Goal: Task Accomplishment & Management: Manage account settings

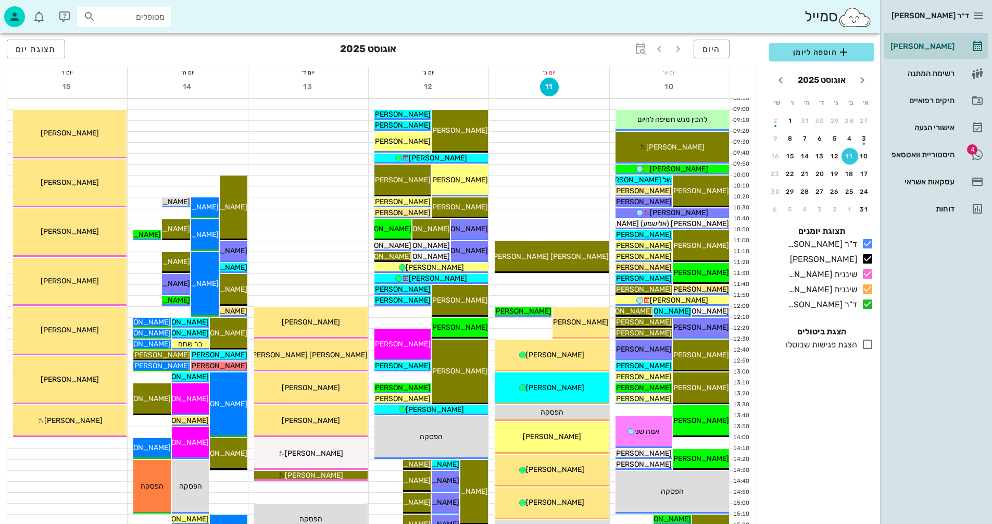
scroll to position [156, 0]
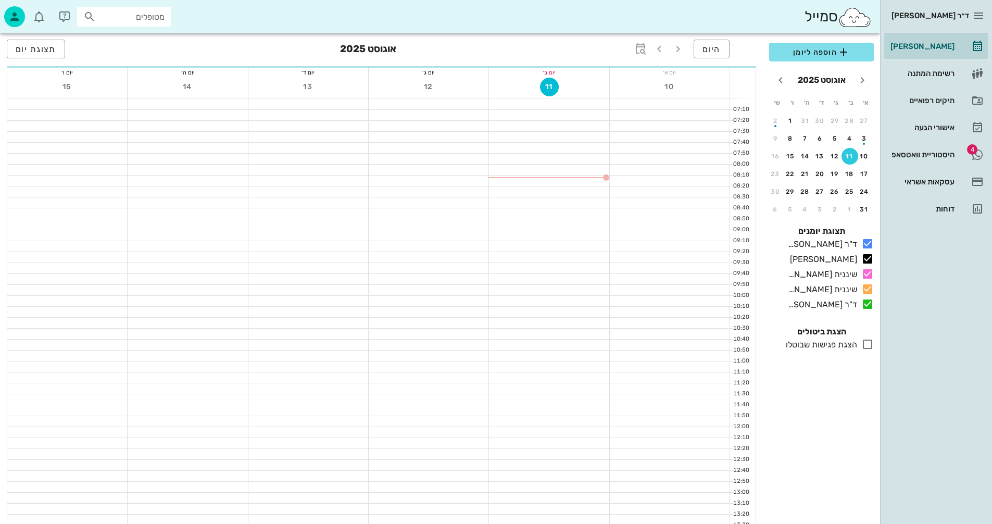
scroll to position [156, 0]
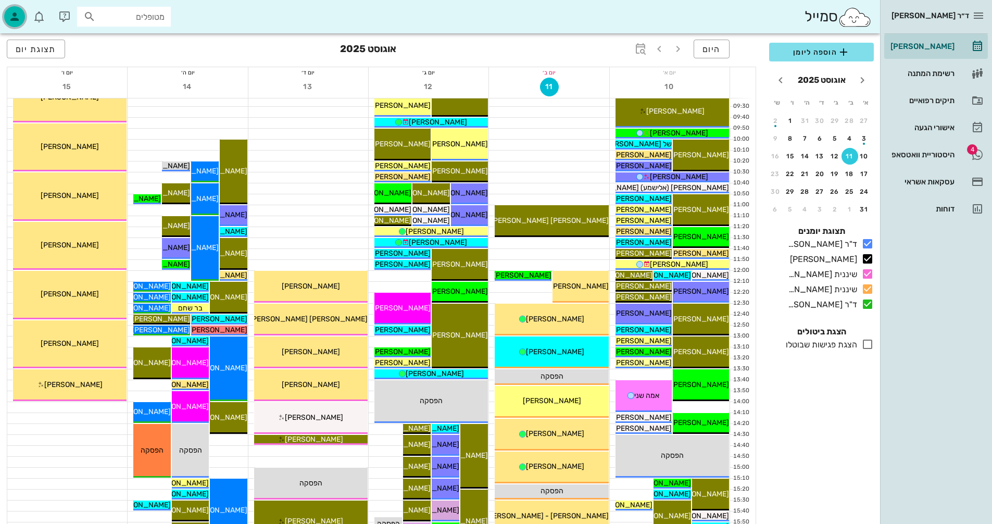
click at [15, 16] on icon "button" at bounding box center [14, 16] width 12 height 12
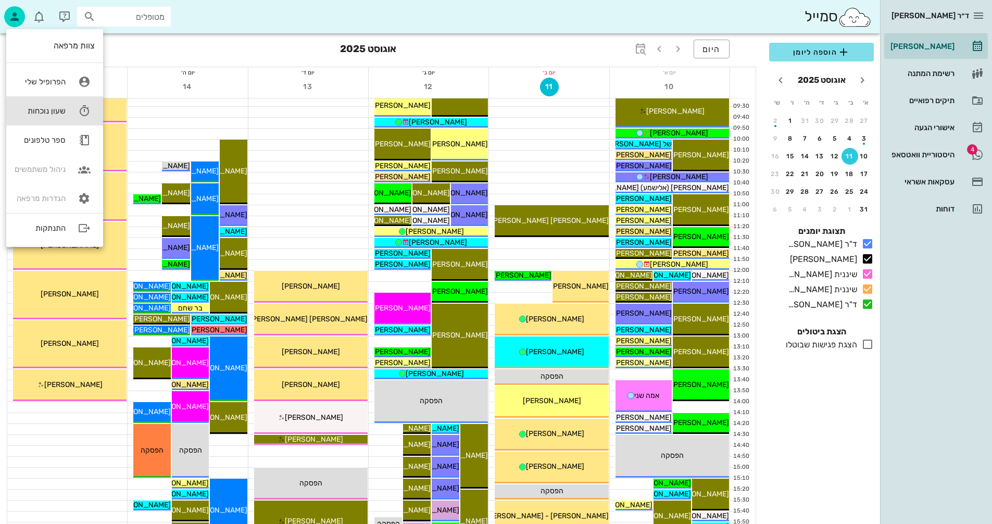
click at [41, 109] on div "שעון נוכחות" at bounding box center [40, 110] width 51 height 9
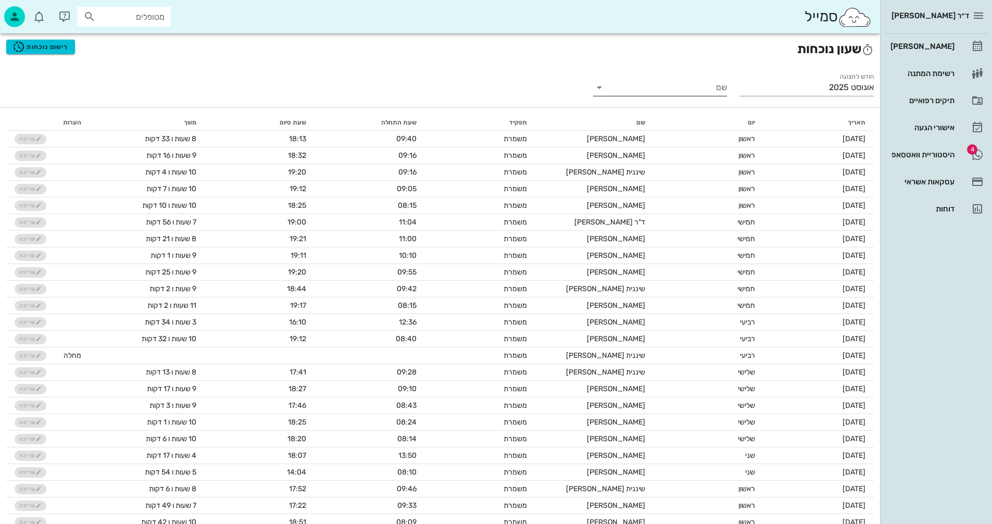
click at [629, 86] on input "שם" at bounding box center [669, 87] width 118 height 17
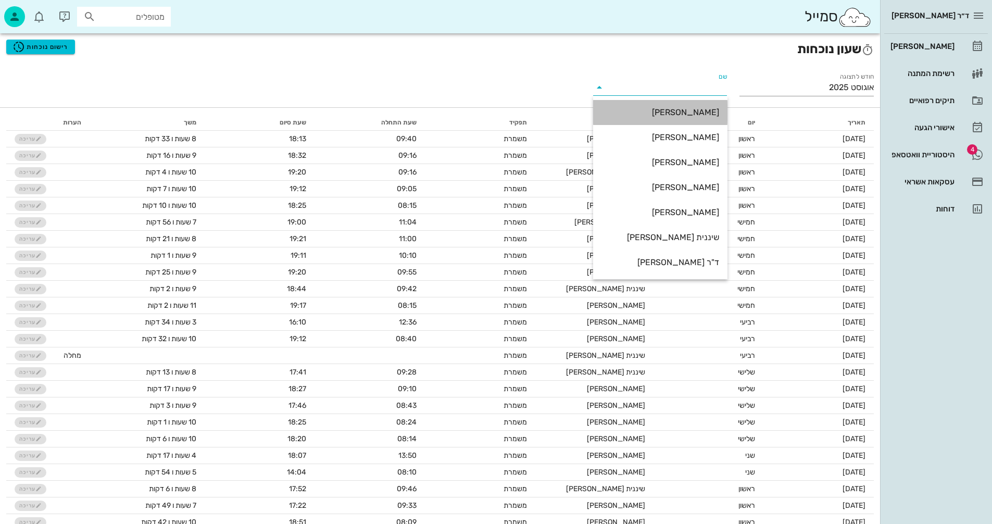
click at [687, 109] on div "[PERSON_NAME]" at bounding box center [660, 112] width 118 height 10
type input "[PERSON_NAME]"
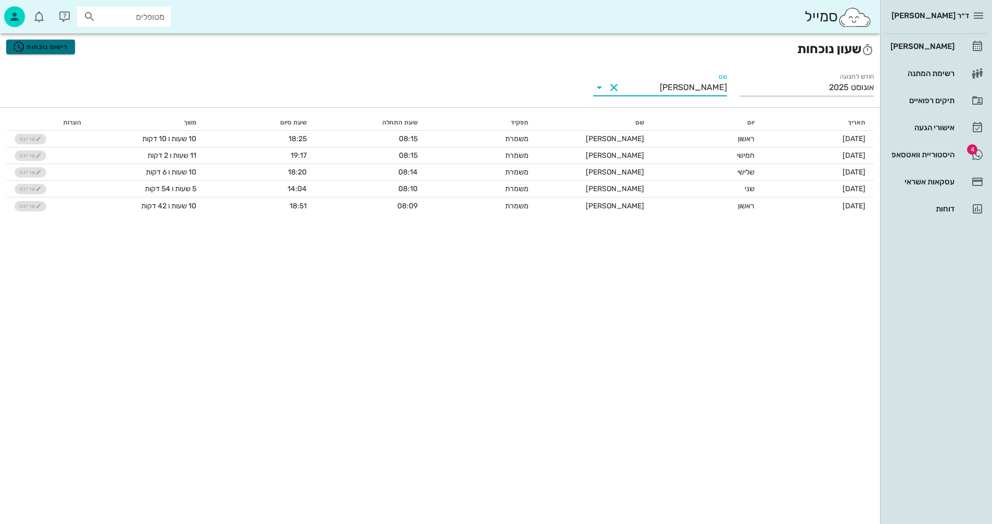
click at [52, 47] on span "רישום נוכחות" at bounding box center [40, 47] width 56 height 12
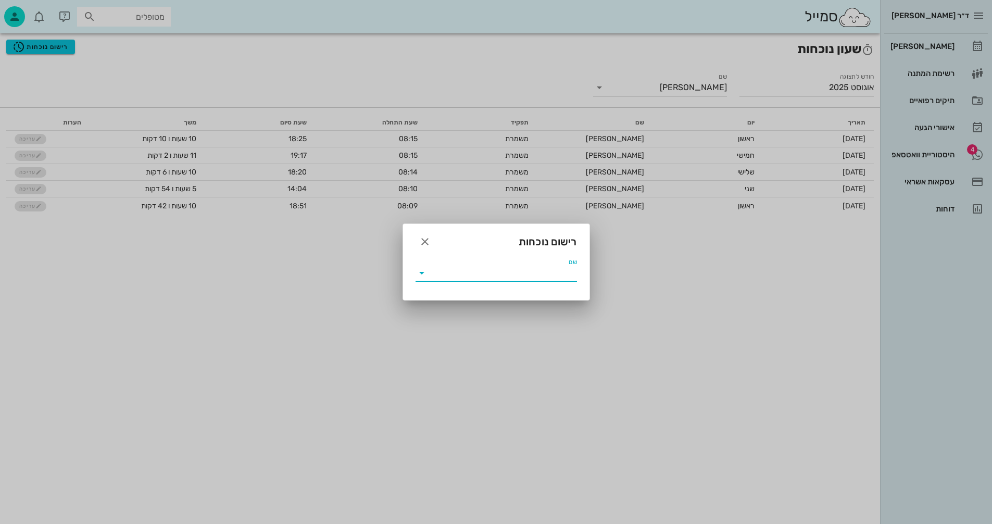
click at [483, 274] on input "שם" at bounding box center [503, 273] width 147 height 17
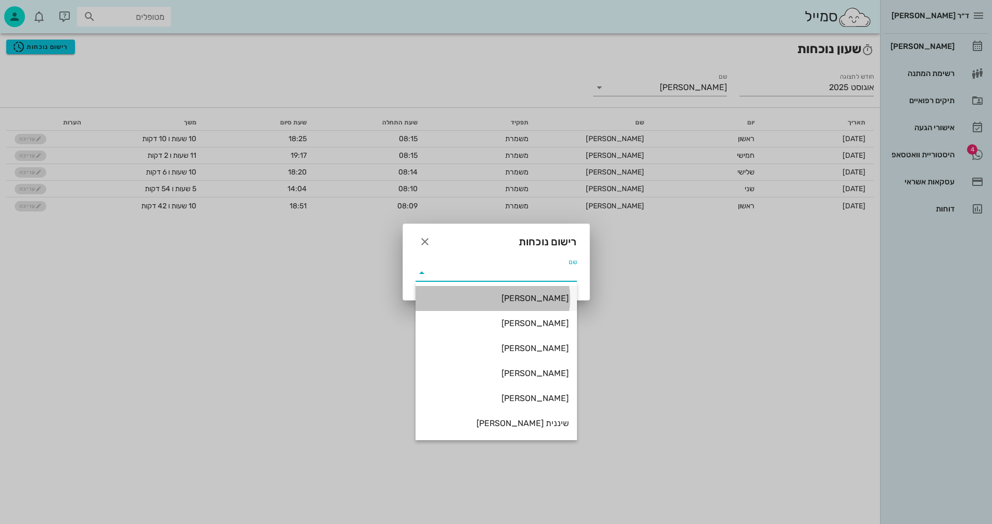
click at [532, 295] on div "[PERSON_NAME]" at bounding box center [496, 298] width 145 height 10
type input "[PERSON_NAME]"
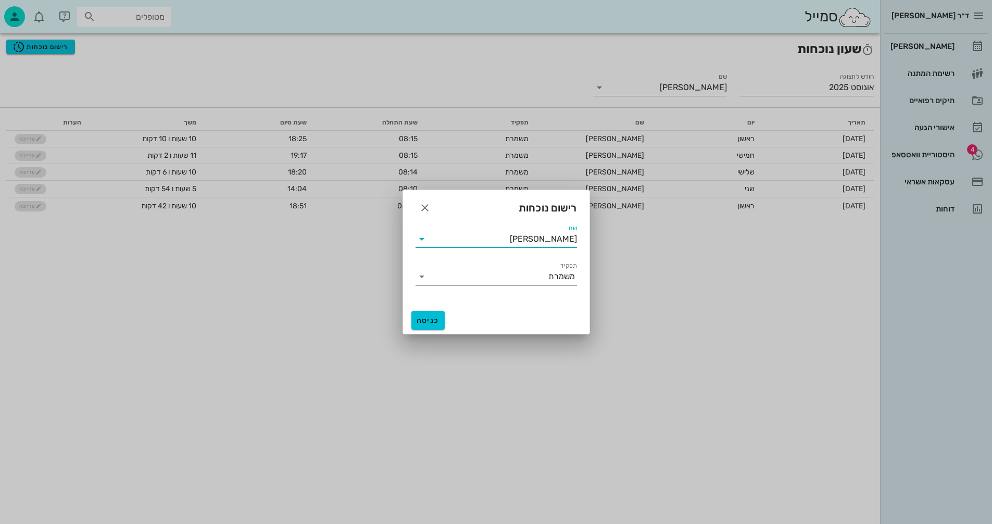
click at [421, 274] on icon at bounding box center [422, 276] width 12 height 12
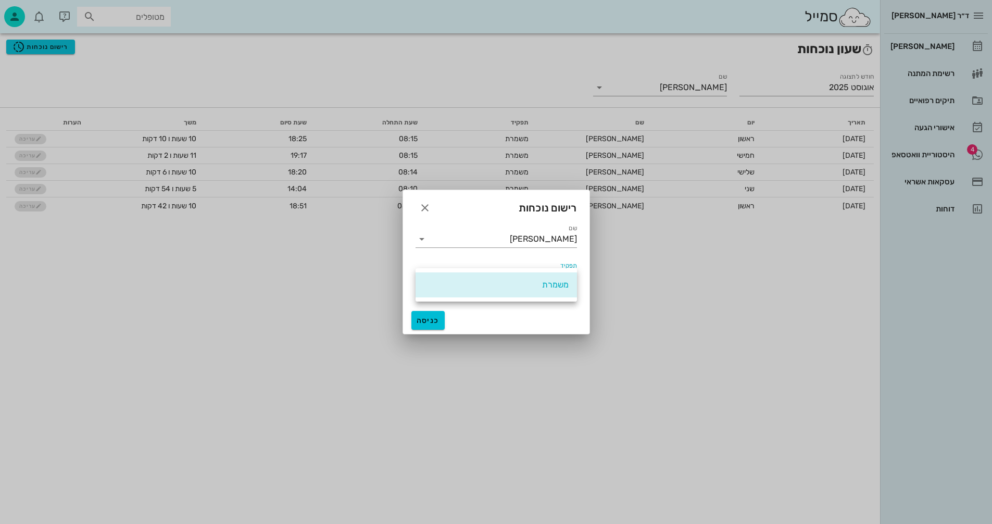
click at [421, 274] on div "משמרת" at bounding box center [496, 284] width 161 height 25
click at [423, 205] on icon "button" at bounding box center [425, 208] width 12 height 12
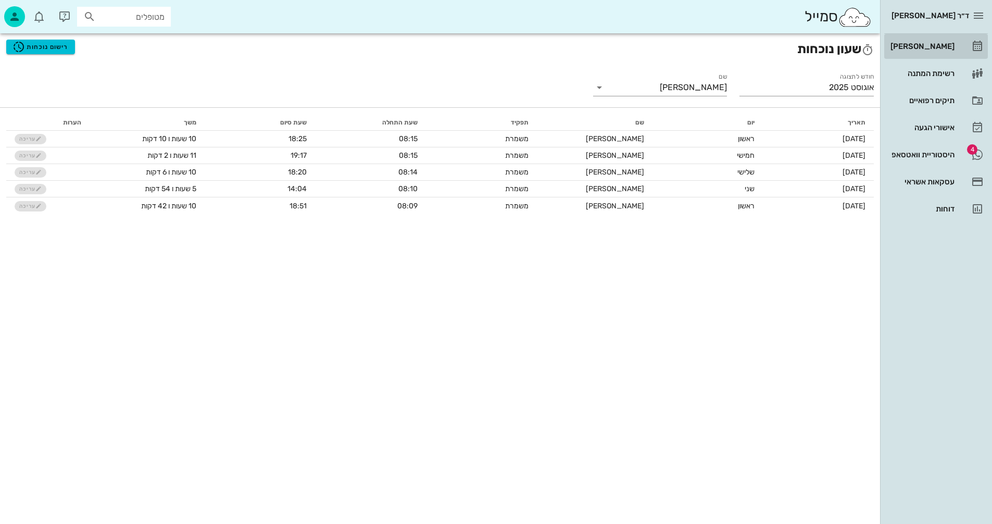
click at [939, 44] on div "[PERSON_NAME]" at bounding box center [921, 46] width 66 height 8
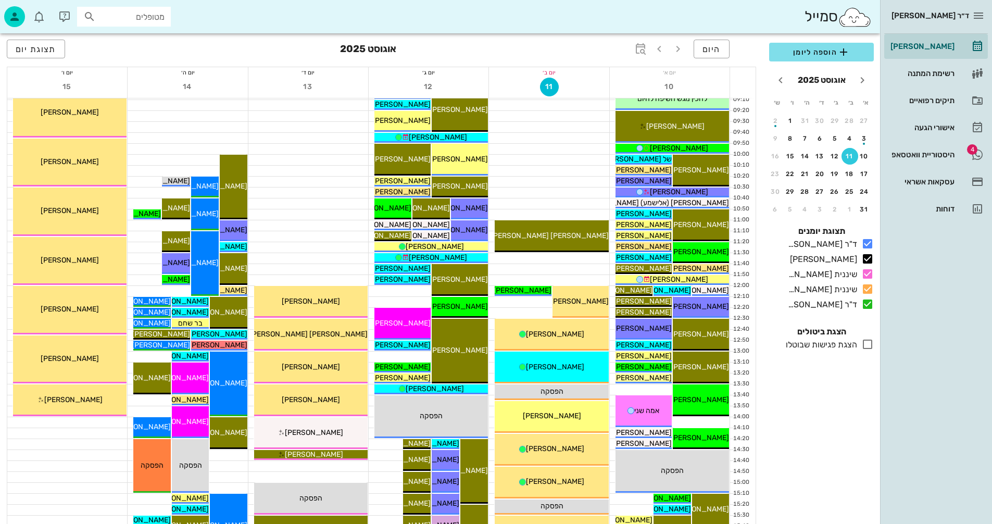
scroll to position [156, 0]
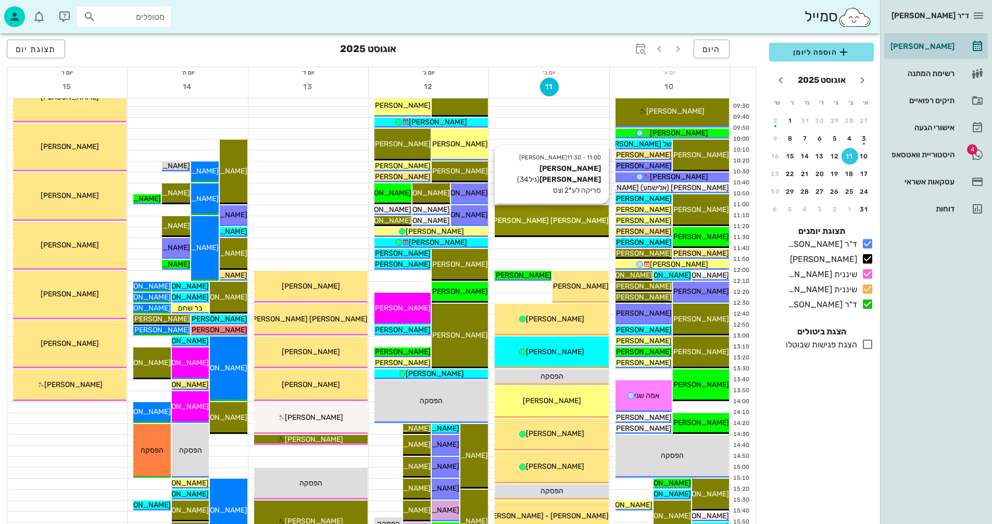
click at [570, 218] on span "[PERSON_NAME] [PERSON_NAME]" at bounding box center [550, 220] width 118 height 9
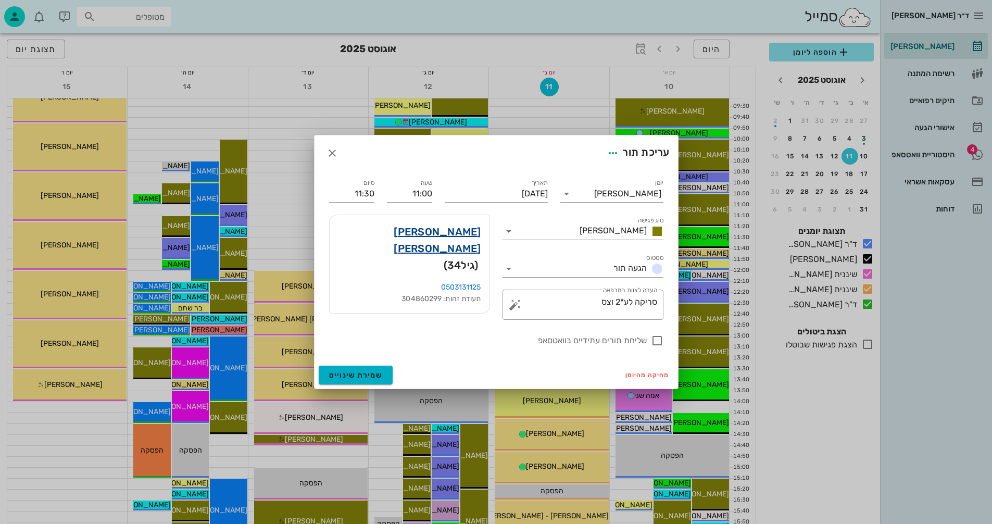
click at [449, 232] on link "[PERSON_NAME] [PERSON_NAME]" at bounding box center [409, 239] width 143 height 33
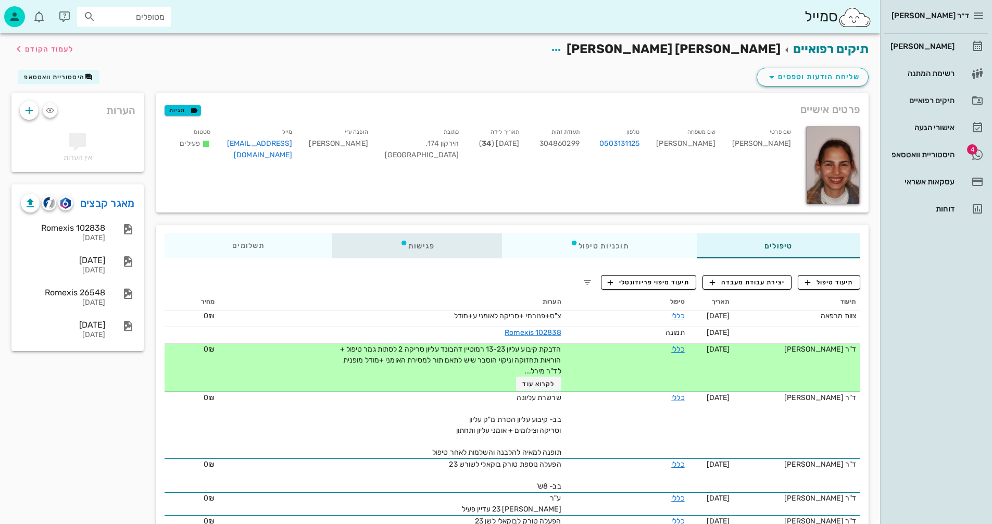
click at [421, 241] on div "פגישות" at bounding box center [417, 245] width 170 height 25
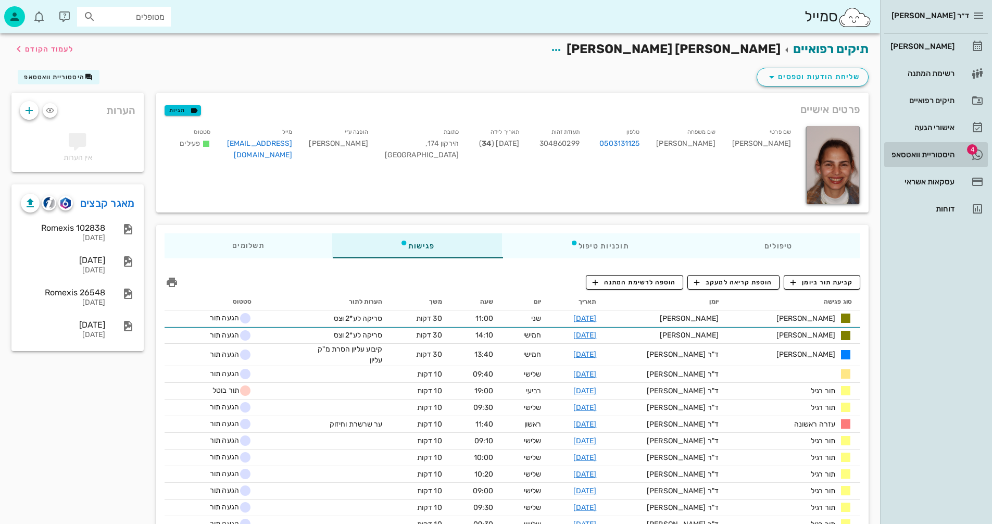
click at [909, 156] on div "היסטוריית וואטסאפ" at bounding box center [921, 154] width 66 height 8
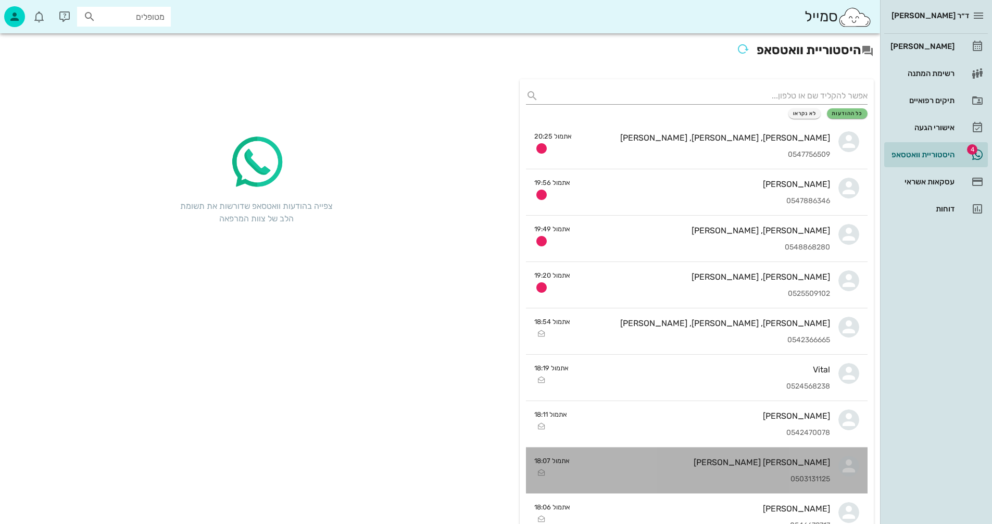
click at [617, 469] on div "[PERSON_NAME] [PERSON_NAME] 0503131125" at bounding box center [704, 470] width 252 height 46
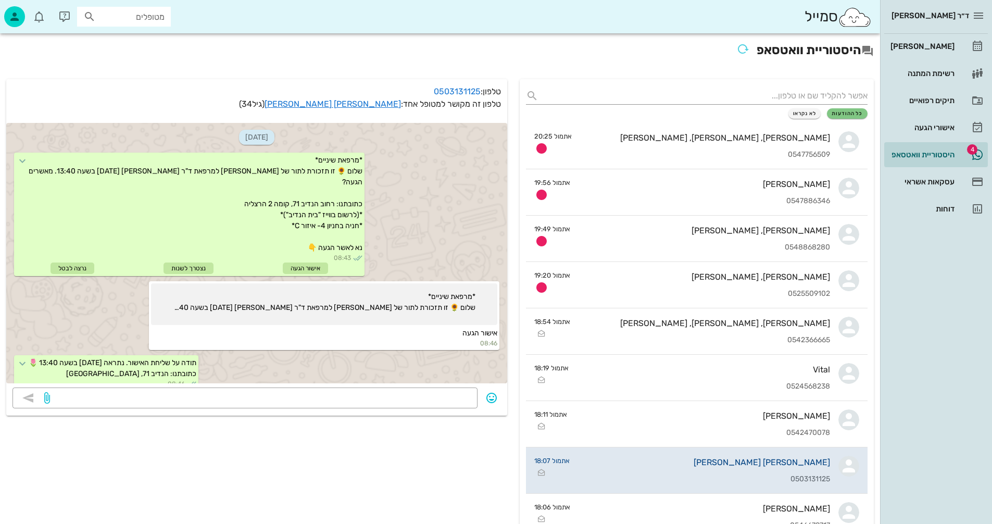
scroll to position [497, 0]
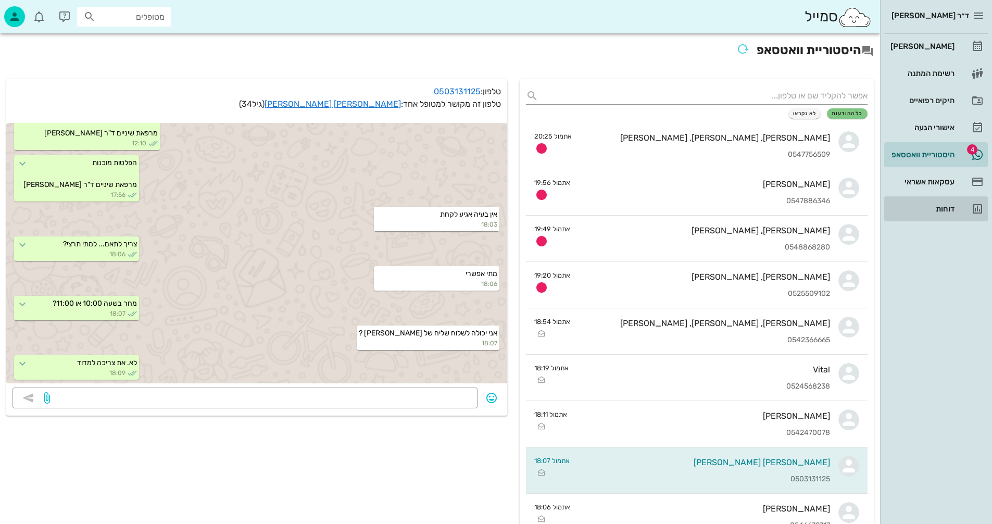
click at [942, 207] on div "דוחות" at bounding box center [921, 209] width 66 height 8
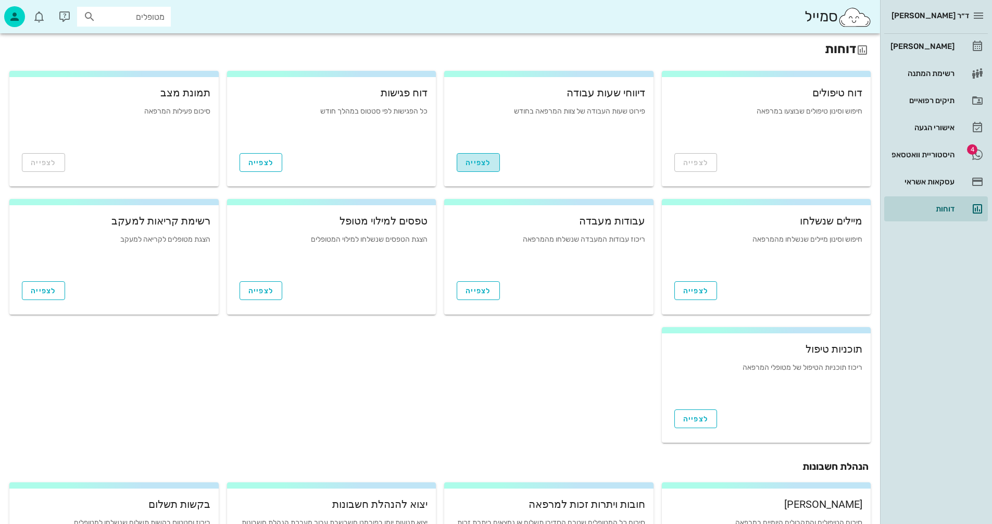
click at [484, 162] on span "לצפייה" at bounding box center [479, 162] width 26 height 9
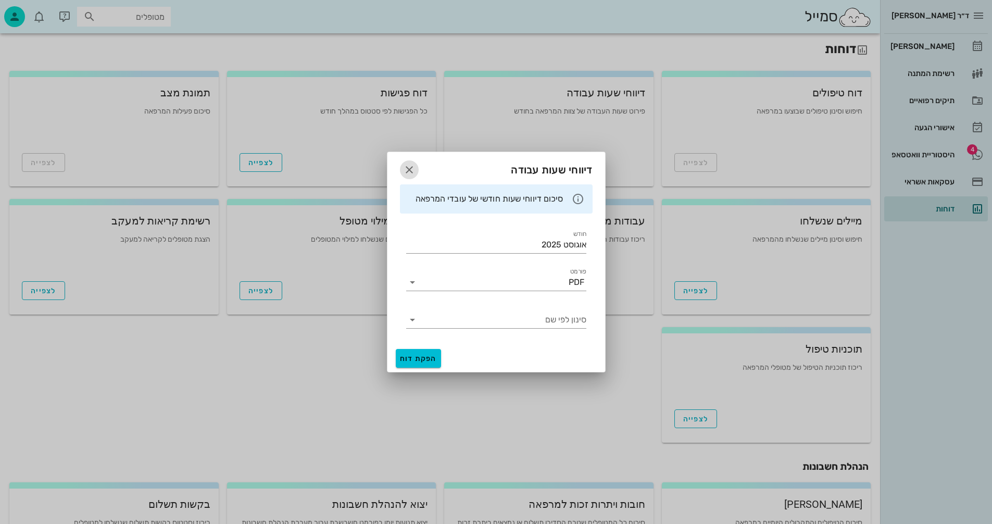
click at [409, 168] on icon "button" at bounding box center [409, 170] width 12 height 12
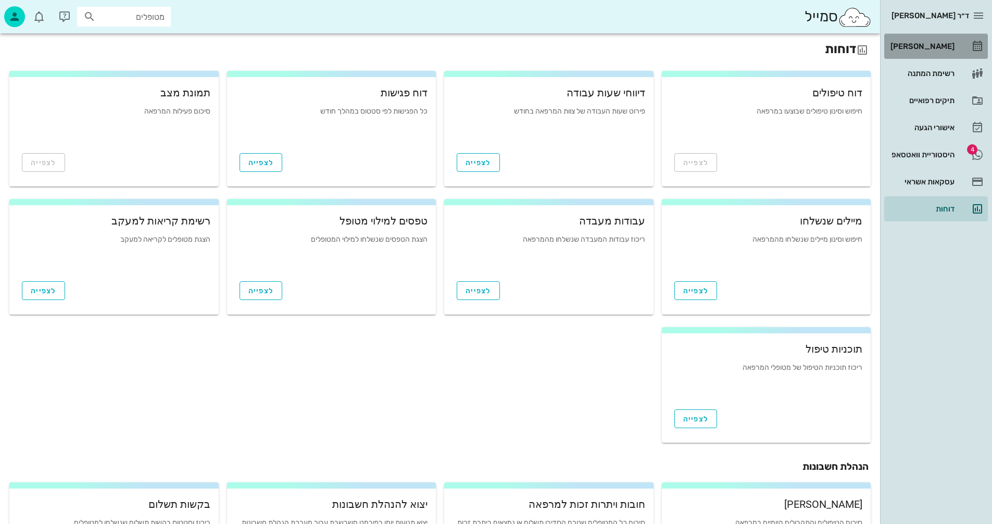
click at [930, 46] on div "[PERSON_NAME]" at bounding box center [921, 46] width 66 height 8
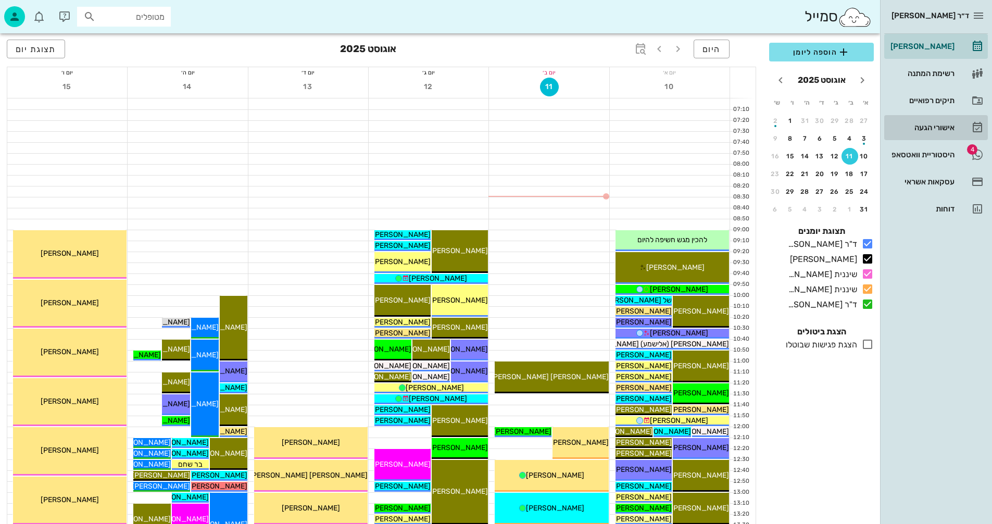
click at [928, 126] on div "אישורי הגעה" at bounding box center [921, 127] width 66 height 8
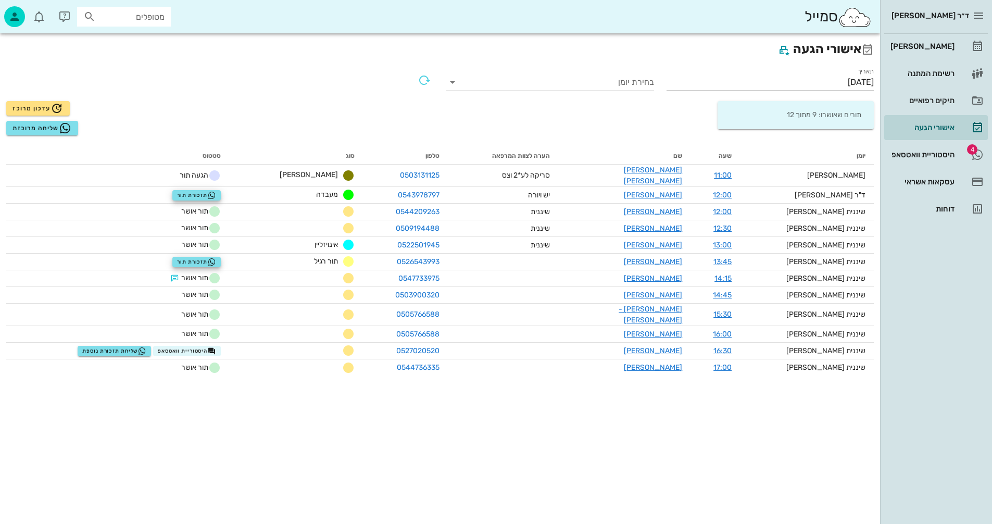
click at [814, 78] on input "[DATE]" at bounding box center [771, 82] width 208 height 17
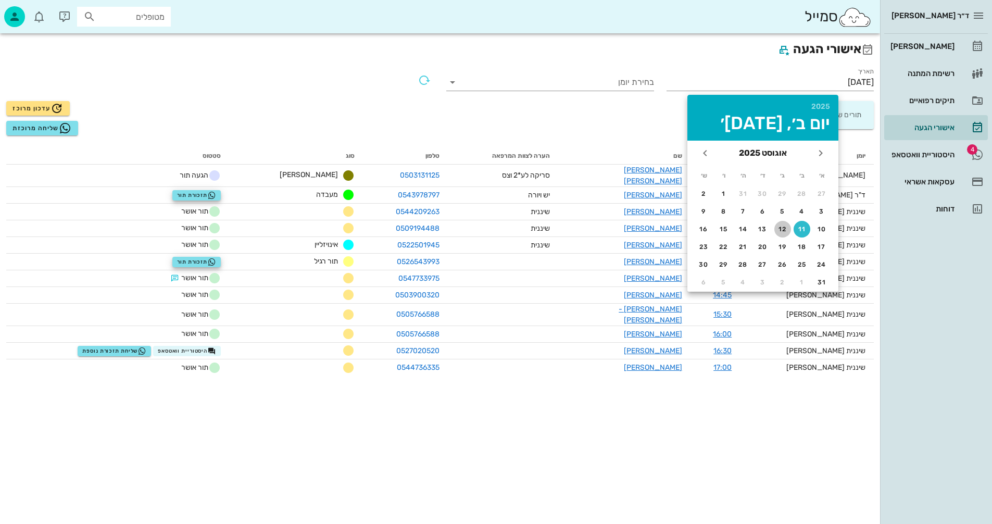
click at [782, 230] on div "12" at bounding box center [782, 228] width 17 height 7
type input "[DATE]"
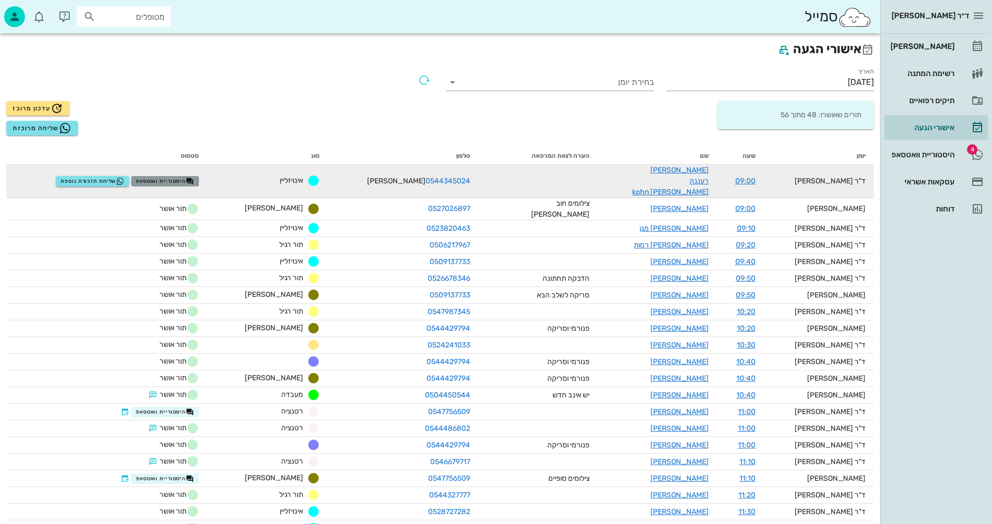
click at [176, 177] on span "היסטוריית וואטסאפ" at bounding box center [165, 181] width 58 height 8
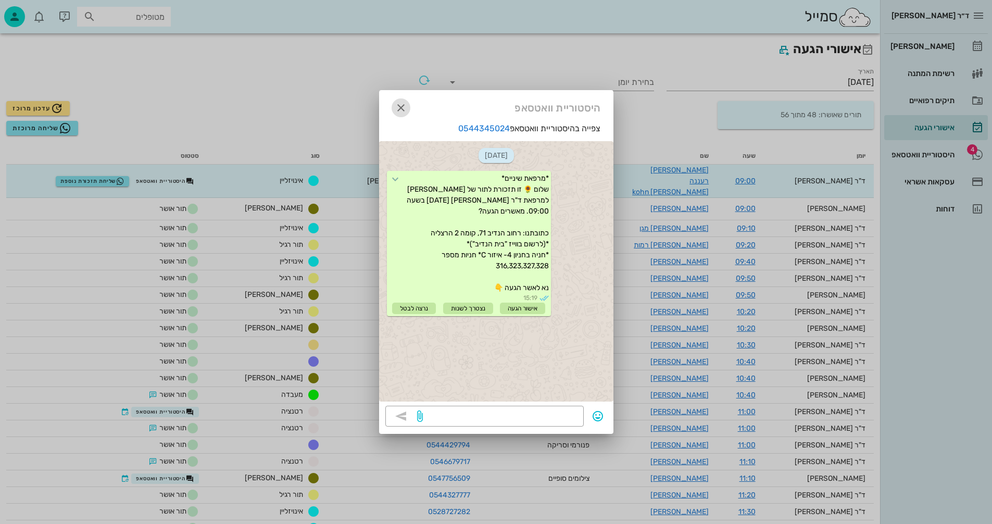
click at [398, 104] on icon "button" at bounding box center [401, 108] width 12 height 12
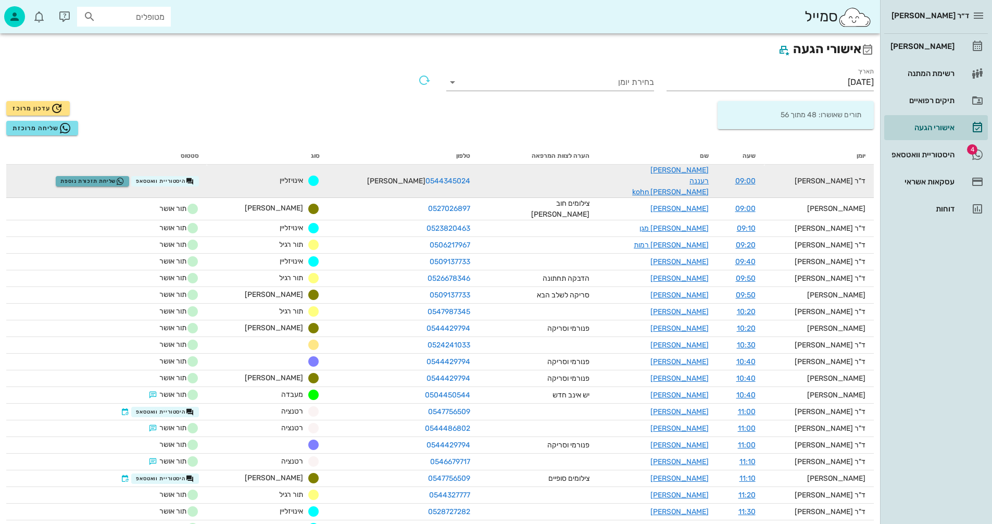
click at [123, 177] on span "שליחת תזכורת נוספת" at bounding box center [92, 181] width 64 height 8
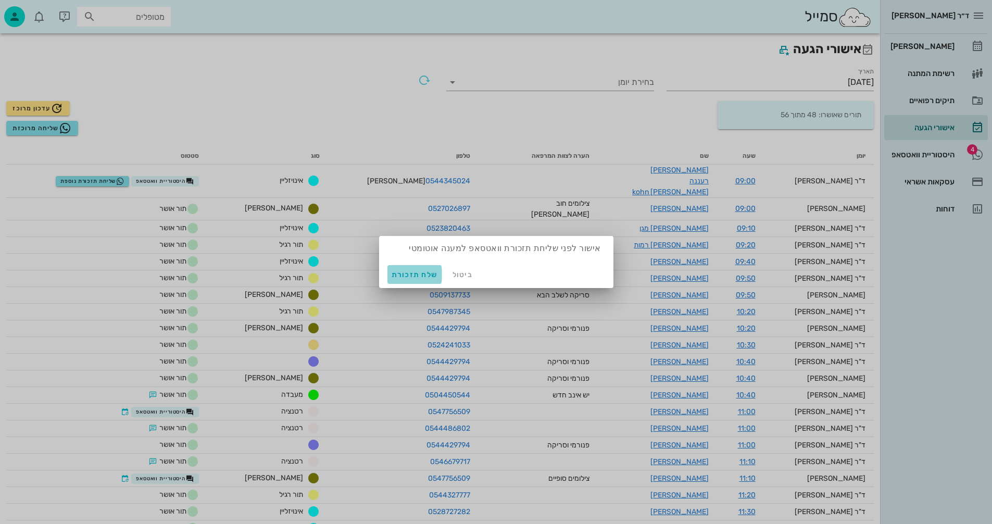
click at [407, 272] on span "שלח תזכורת" at bounding box center [415, 274] width 46 height 9
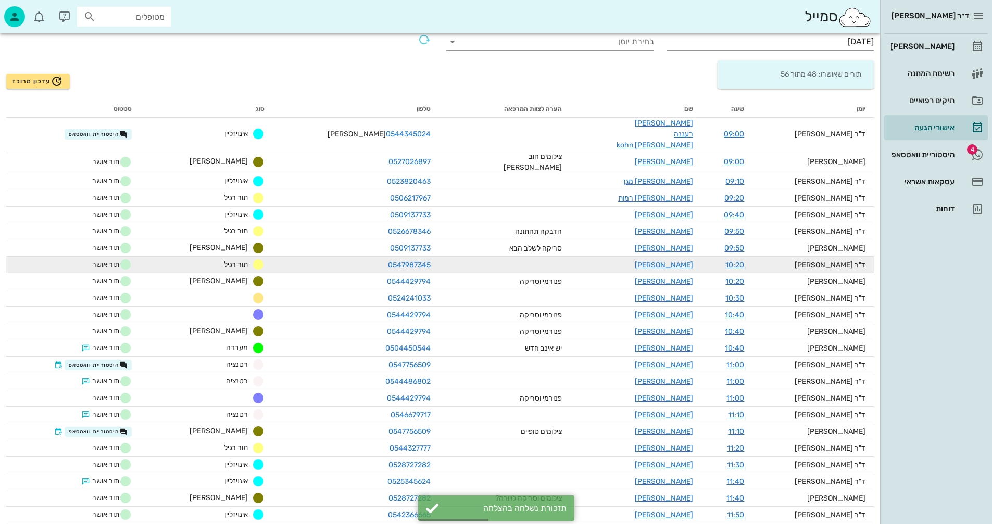
scroll to position [104, 0]
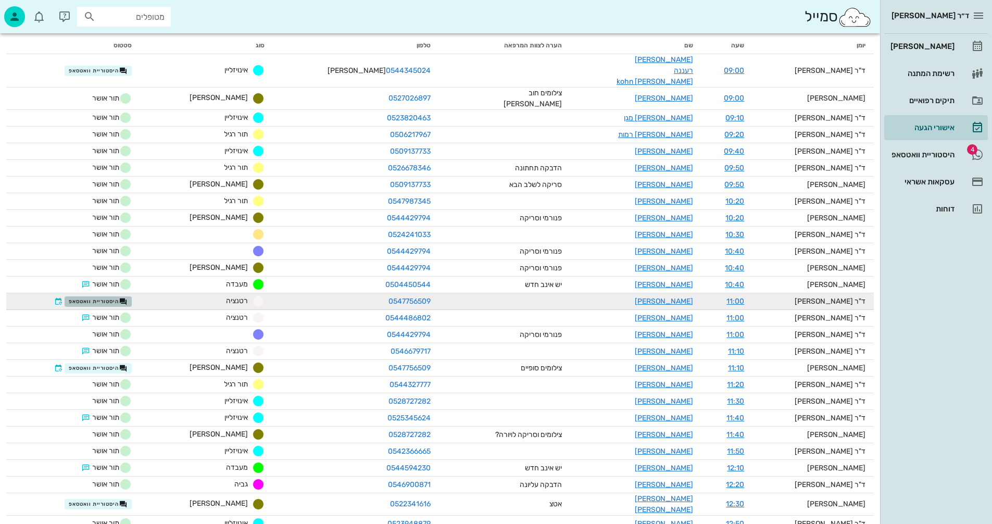
click at [124, 297] on span "היסטוריית וואטסאפ" at bounding box center [98, 301] width 58 height 8
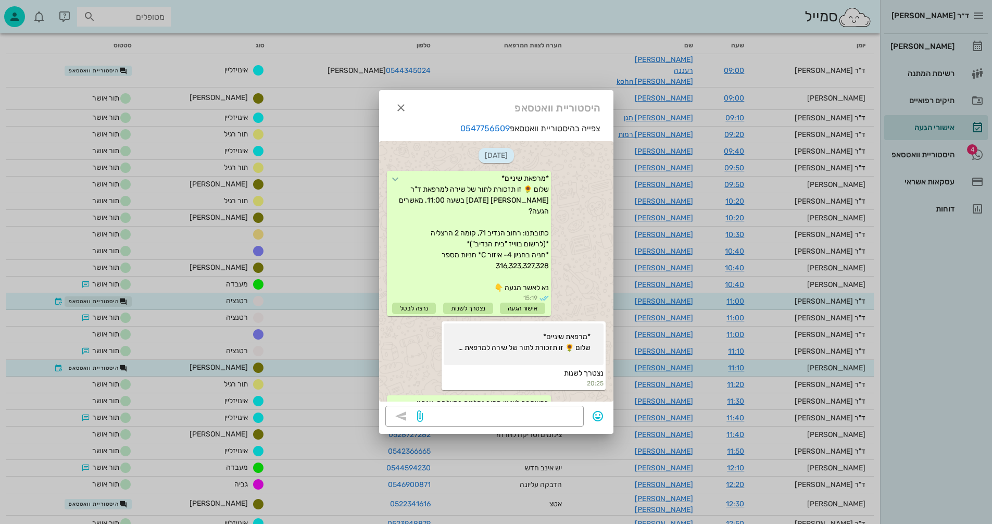
scroll to position [66, 0]
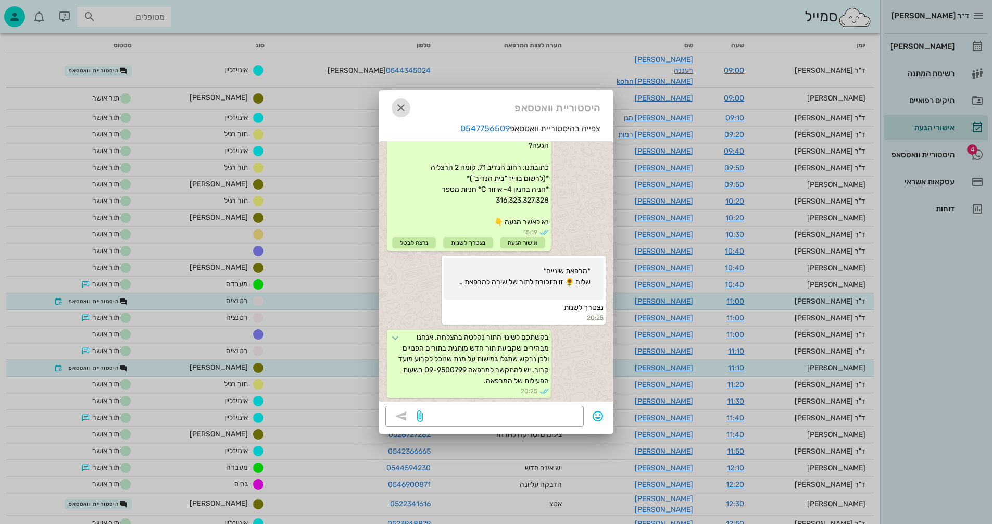
click at [403, 106] on icon "button" at bounding box center [401, 108] width 12 height 12
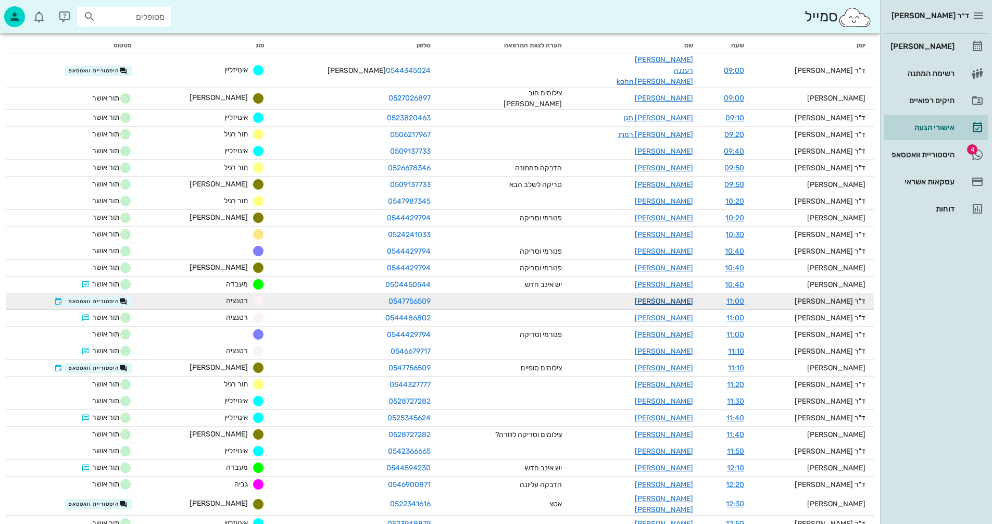
click at [665, 297] on link "[PERSON_NAME]" at bounding box center [664, 301] width 58 height 9
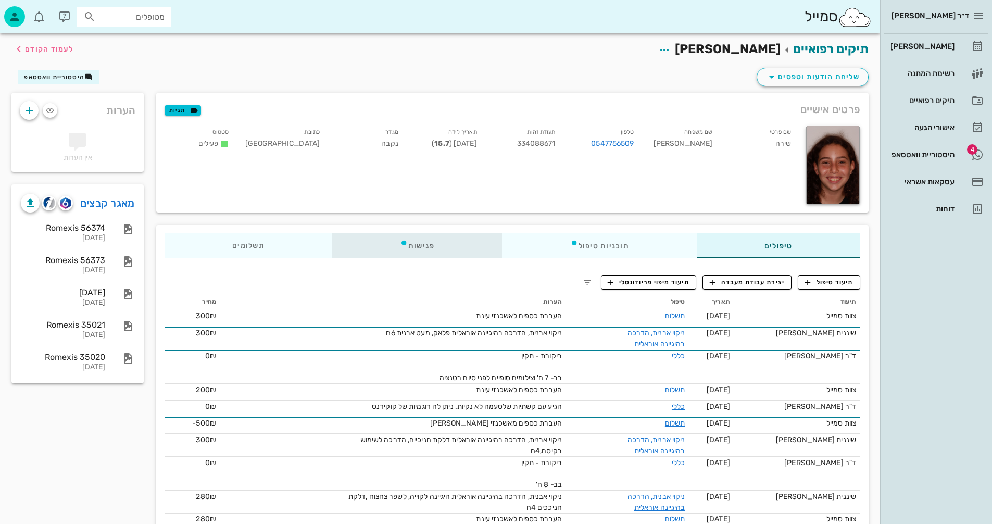
click at [419, 243] on div "פגישות" at bounding box center [417, 245] width 170 height 25
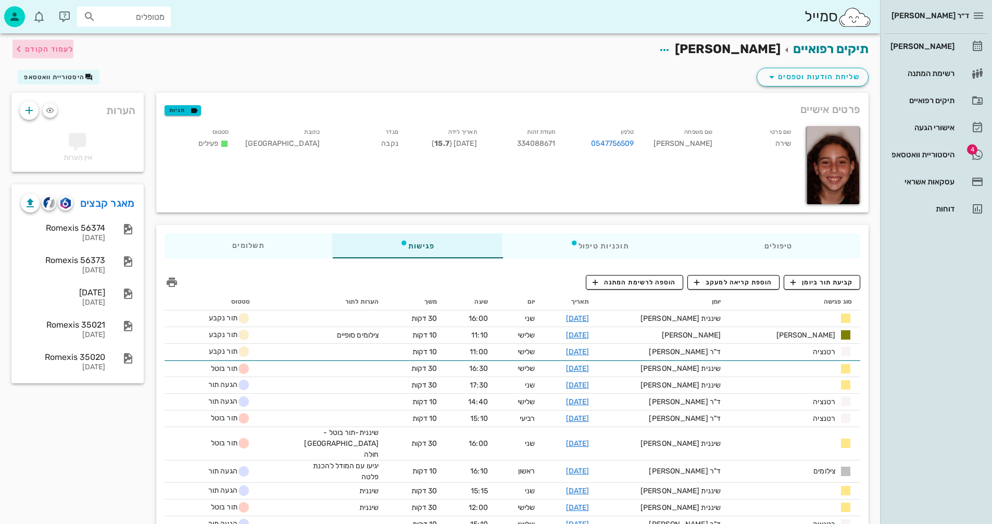
click at [39, 47] on span "לעמוד הקודם" at bounding box center [49, 49] width 48 height 9
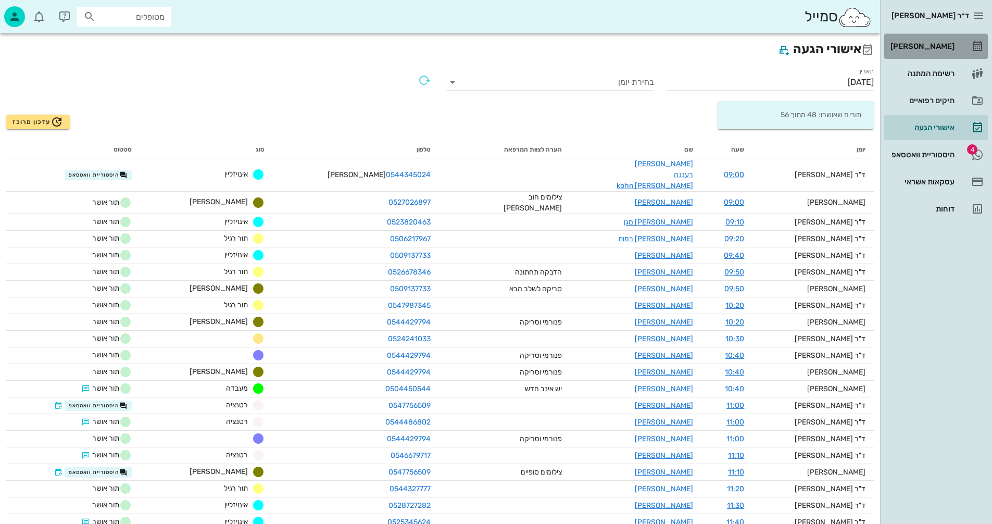
click at [932, 46] on div "[PERSON_NAME]" at bounding box center [921, 46] width 66 height 8
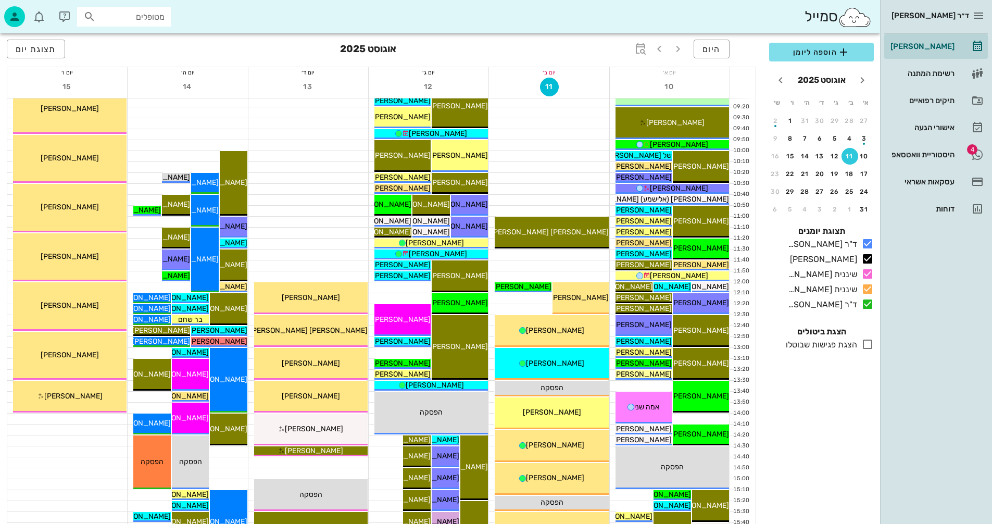
scroll to position [156, 0]
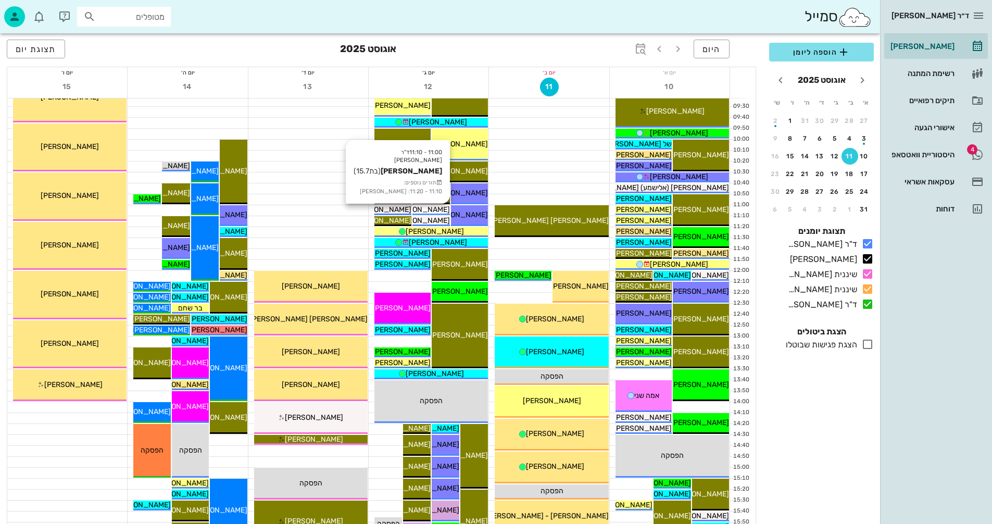
click at [429, 208] on span "[PERSON_NAME]" at bounding box center [421, 209] width 58 height 9
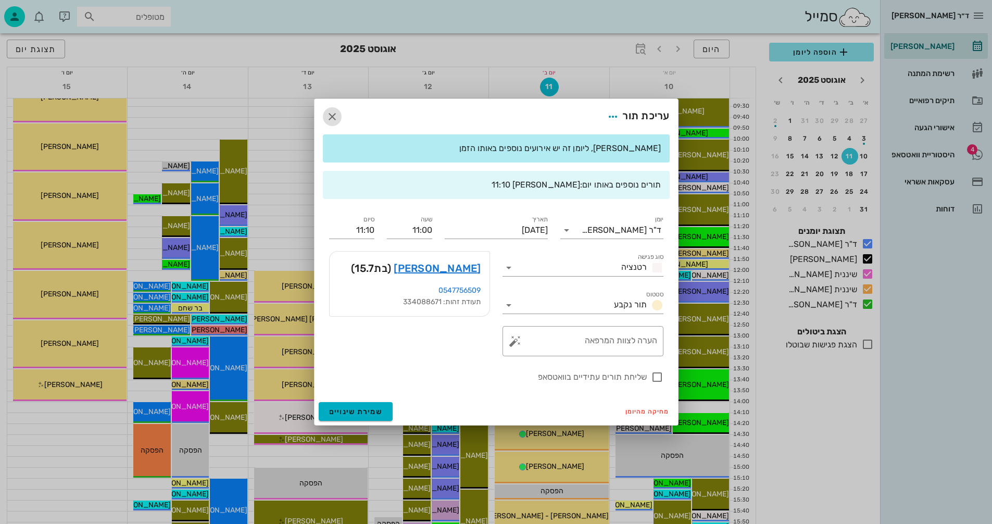
click at [330, 116] on icon "button" at bounding box center [332, 116] width 12 height 12
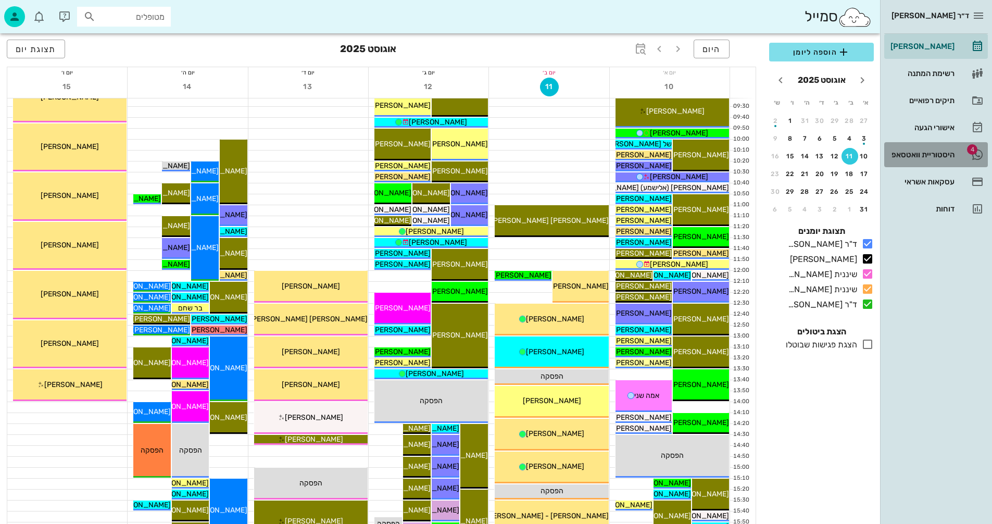
click at [908, 154] on div "היסטוריית וואטסאפ" at bounding box center [921, 154] width 66 height 8
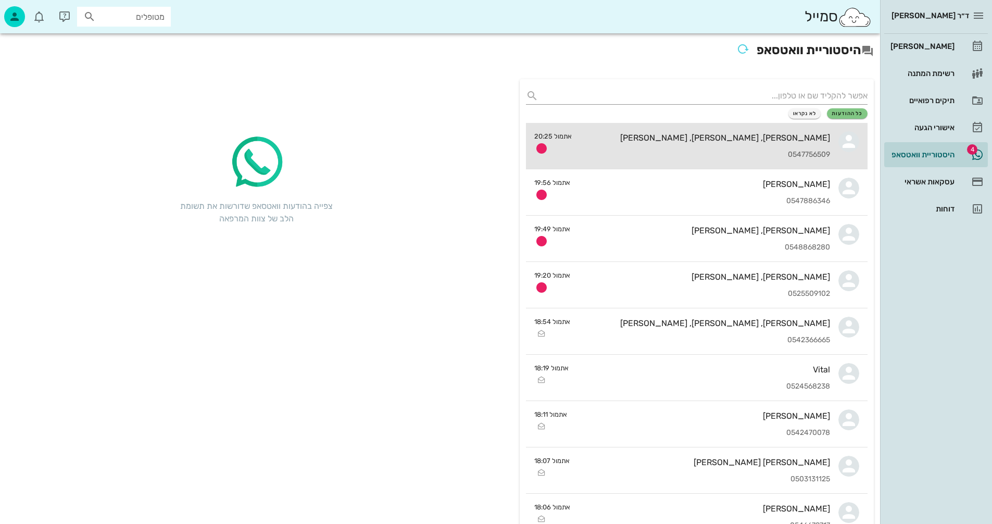
click at [612, 133] on div "[PERSON_NAME], [PERSON_NAME], [PERSON_NAME]" at bounding box center [705, 138] width 250 height 10
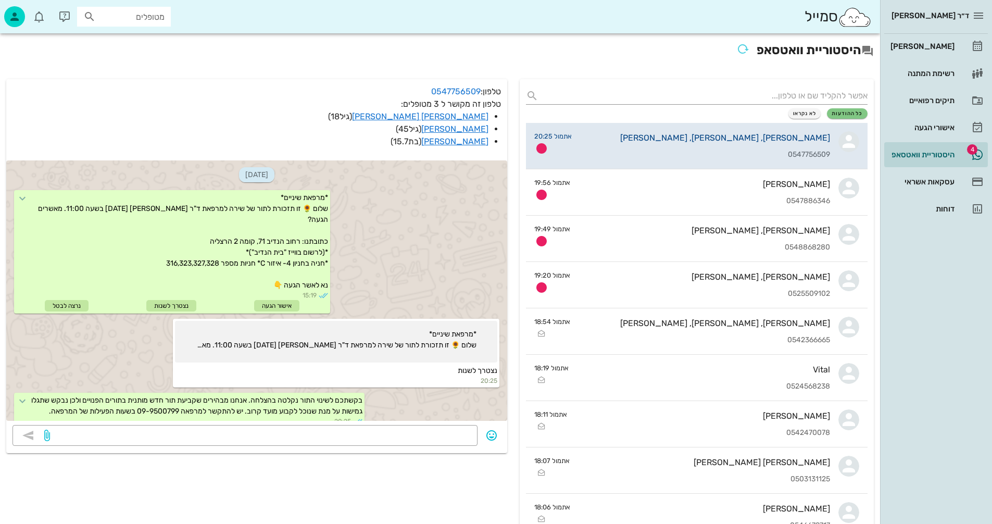
scroll to position [22, 0]
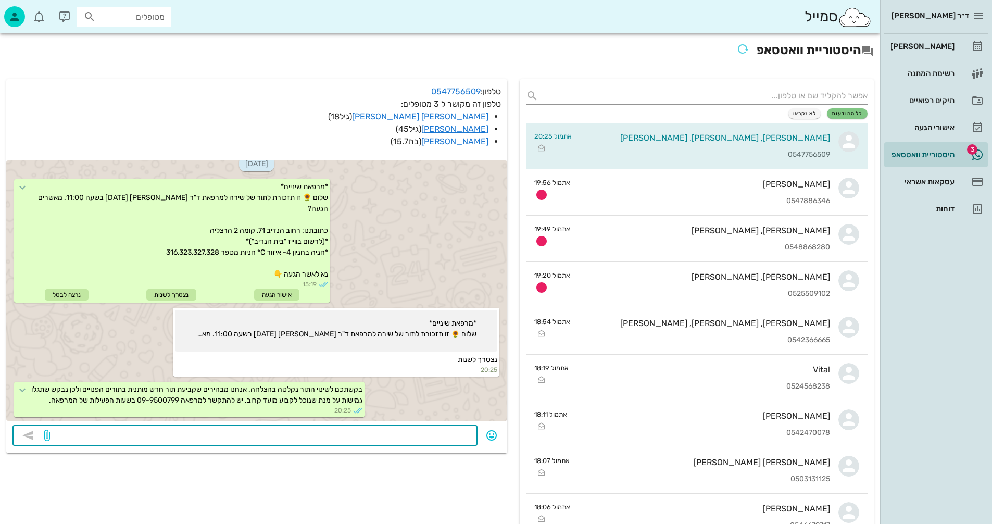
click at [417, 435] on textarea at bounding box center [261, 436] width 419 height 17
type textarea "להעביר ליום חמישי?"
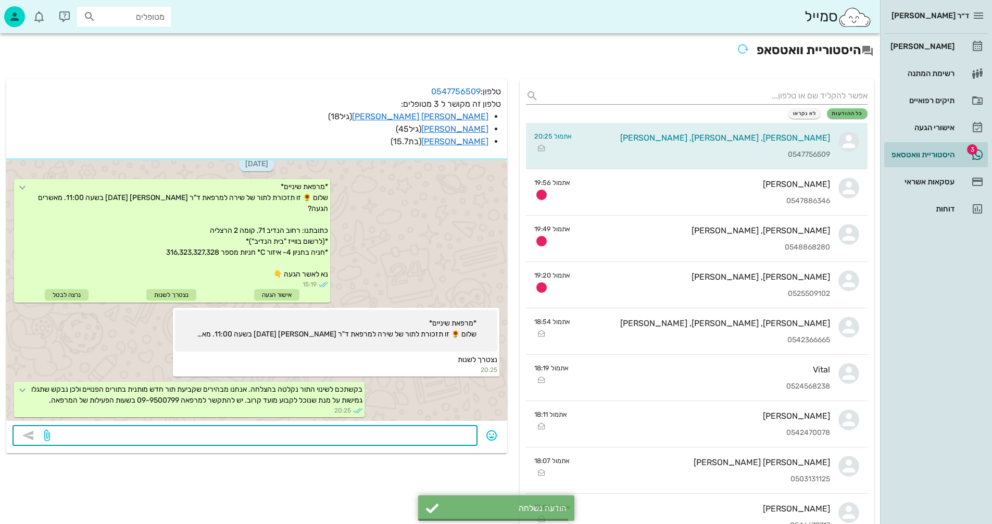
scroll to position [80, 0]
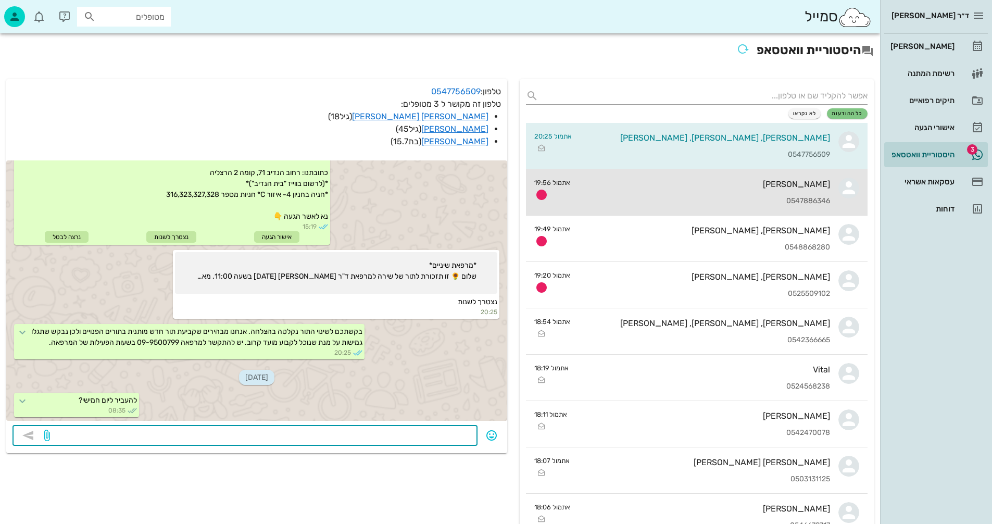
click at [670, 197] on div "0547886346" at bounding box center [705, 201] width 252 height 9
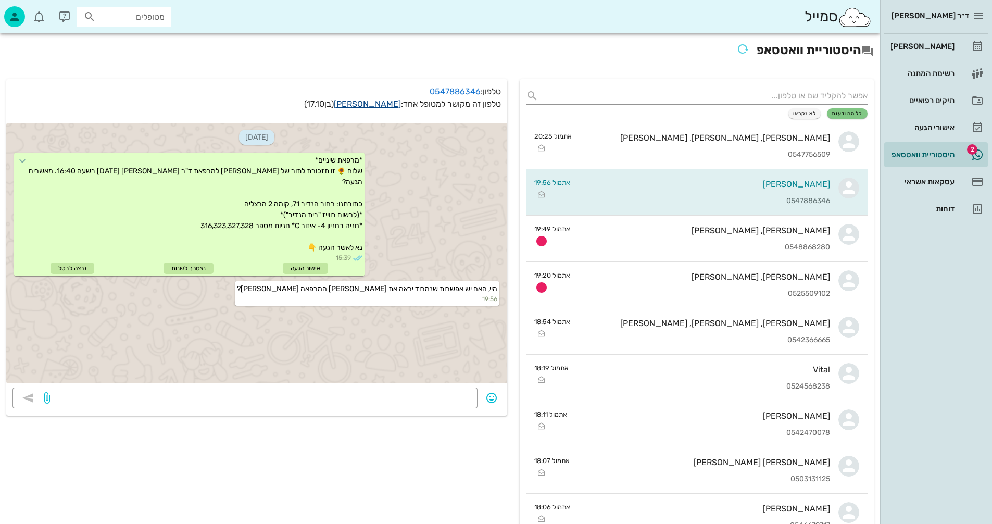
click at [383, 103] on link "זיו שמואלי" at bounding box center [367, 104] width 67 height 10
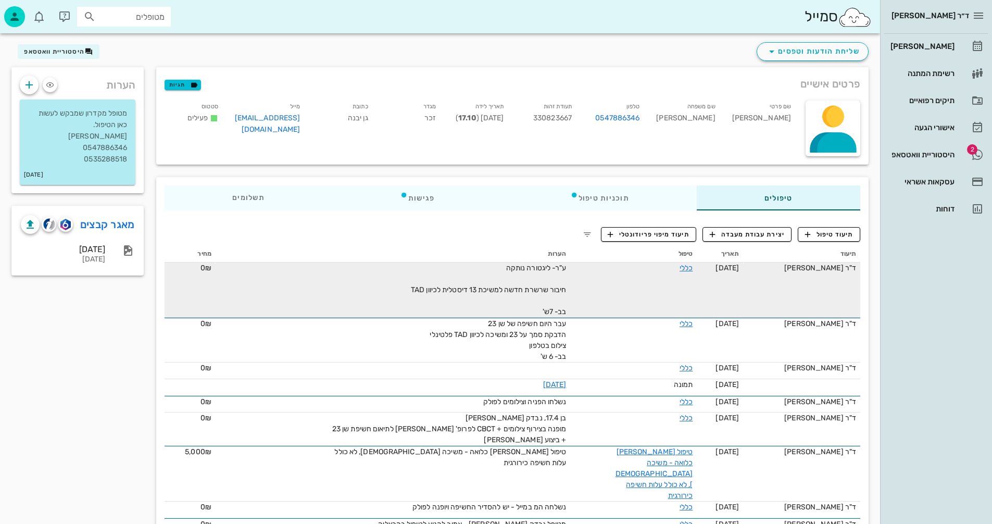
scroll to position [40, 0]
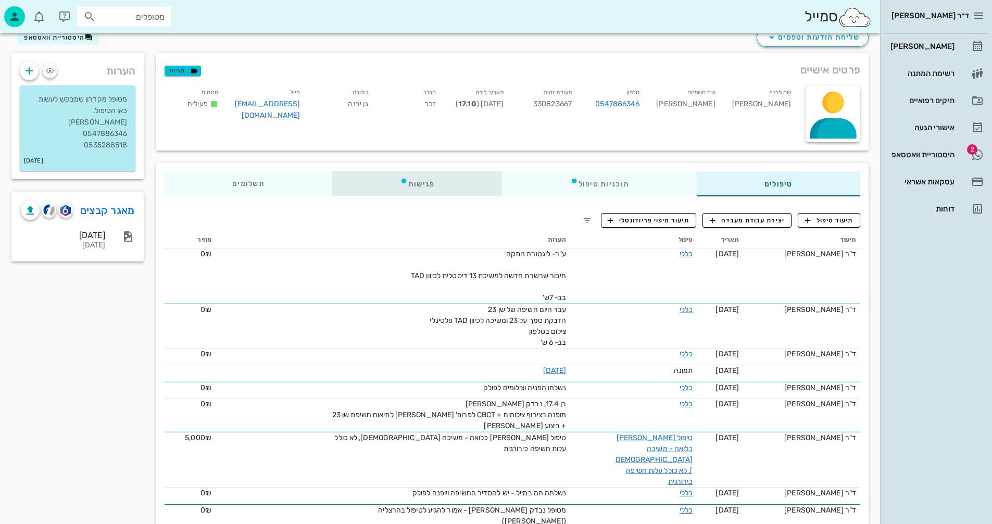
click at [421, 179] on div "פגישות" at bounding box center [417, 183] width 170 height 25
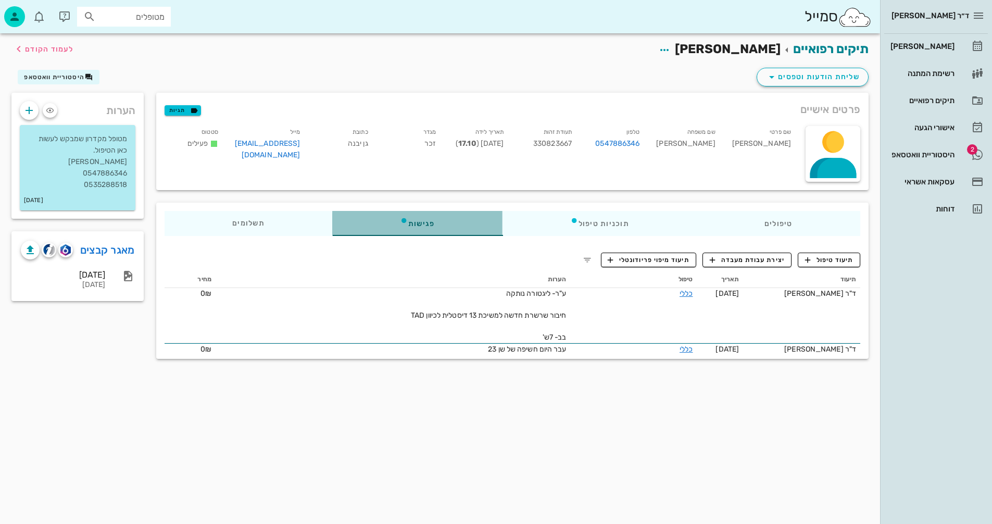
scroll to position [0, 0]
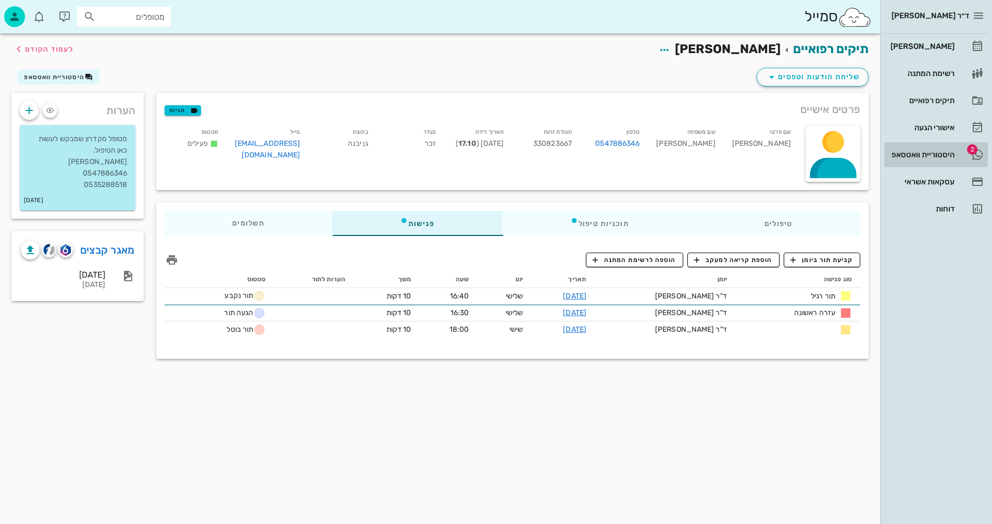
click at [918, 151] on div "היסטוריית וואטסאפ" at bounding box center [921, 154] width 66 height 8
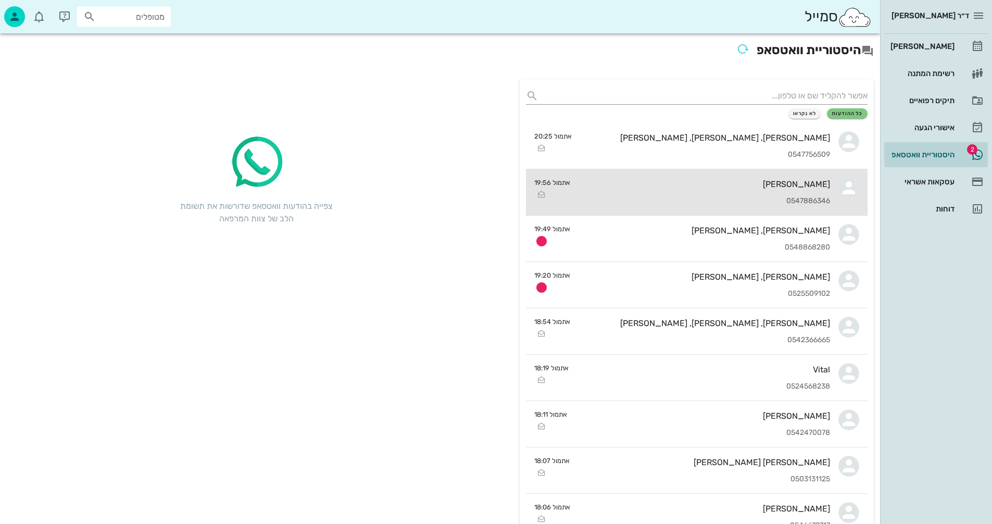
click at [690, 194] on div "זיו שמואלי 0547886346" at bounding box center [705, 192] width 252 height 46
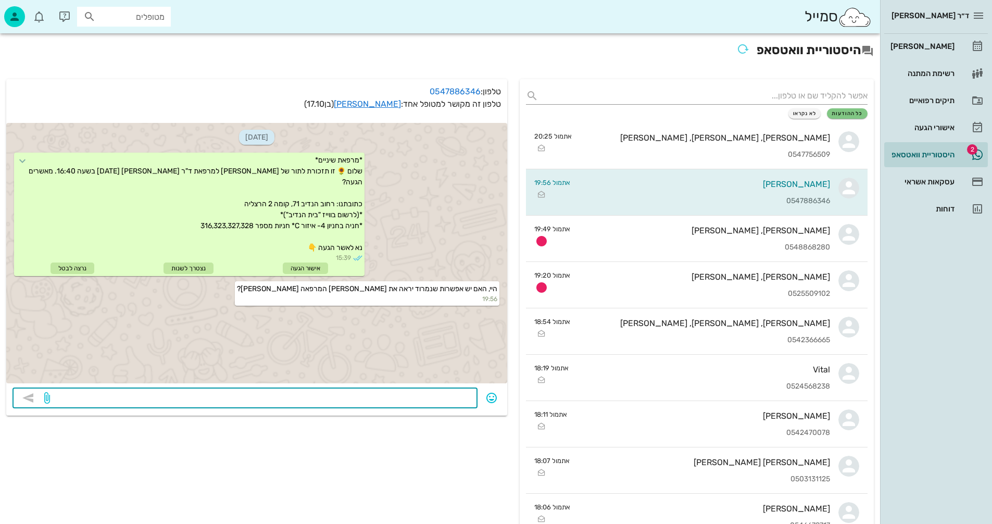
click at [391, 399] on textarea at bounding box center [261, 399] width 419 height 17
click at [357, 394] on textarea "הטיפול שלכם בהרצליה גם התורים לביקור" at bounding box center [261, 399] width 419 height 17
drag, startPoint x: 340, startPoint y: 391, endPoint x: 347, endPoint y: 503, distance: 112.2
click at [340, 393] on textarea "הטיפול שלכם בהרצליה גם התור לביקור" at bounding box center [261, 399] width 419 height 17
type textarea "הטיפול שלכם בהרצליה גם התור לביקורת"
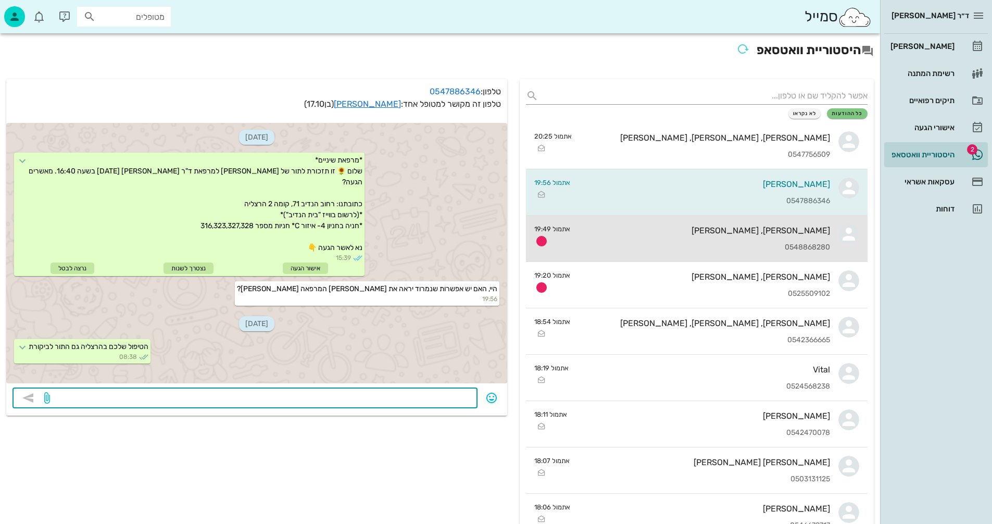
click at [646, 233] on div "[PERSON_NAME], [PERSON_NAME]" at bounding box center [705, 230] width 252 height 10
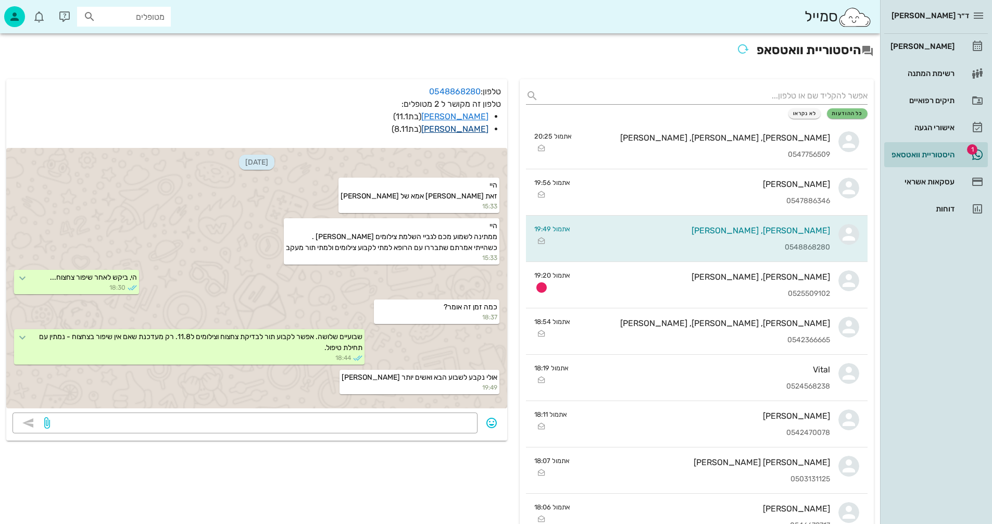
click at [458, 128] on link "יהונתן צרמן" at bounding box center [454, 129] width 67 height 10
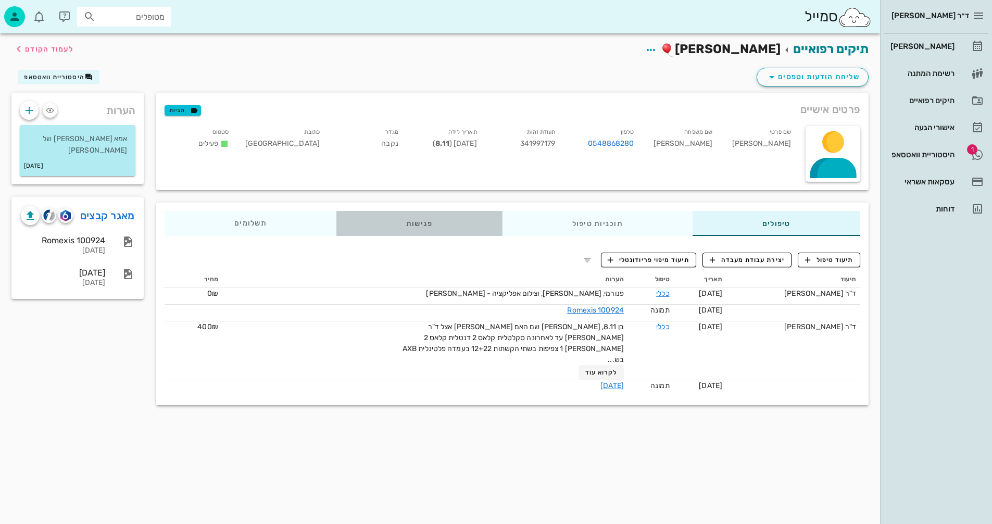
click at [419, 223] on div "פגישות" at bounding box center [419, 223] width 166 height 25
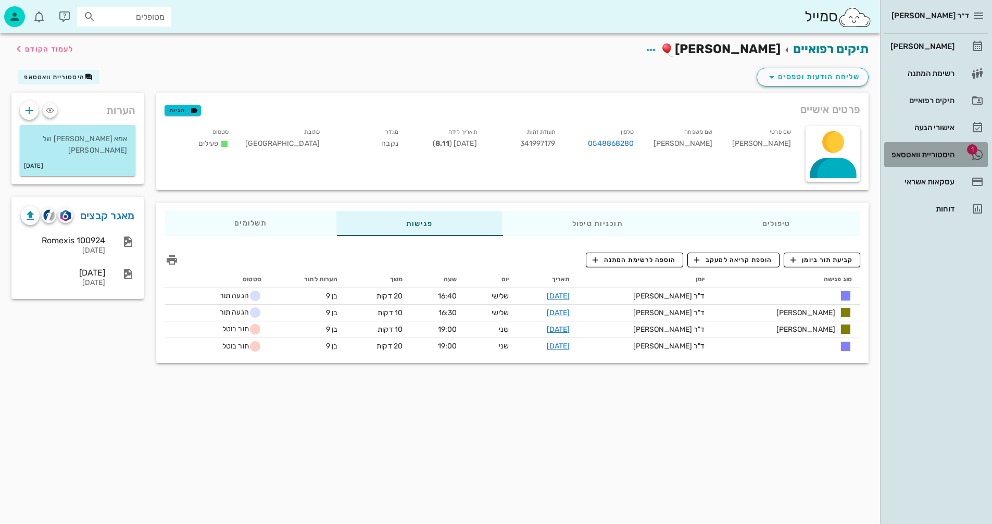
click at [921, 152] on div "היסטוריית וואטסאפ" at bounding box center [921, 154] width 66 height 8
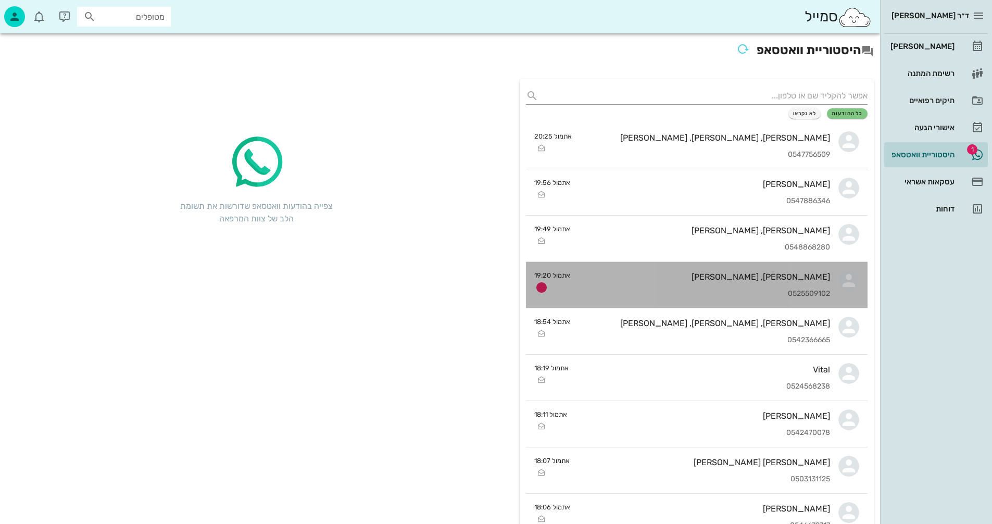
click at [650, 284] on div "עידו, מאיה קנטי 0525509102" at bounding box center [705, 285] width 252 height 46
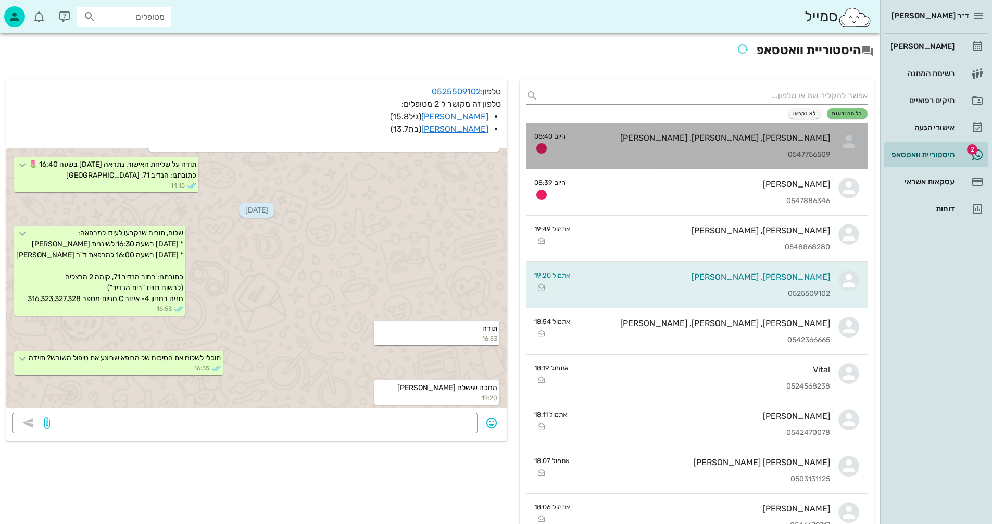
click at [692, 141] on div "[PERSON_NAME], [PERSON_NAME], [PERSON_NAME]" at bounding box center [702, 138] width 256 height 10
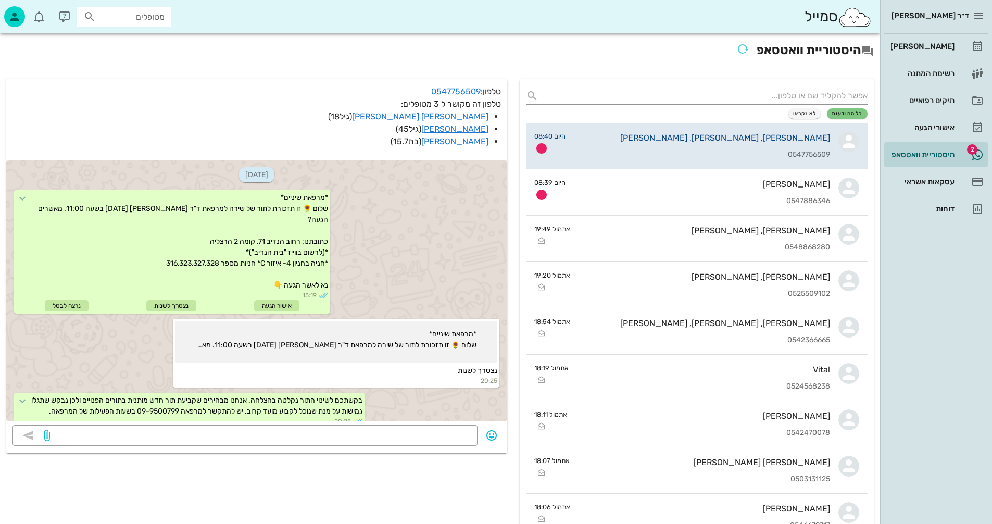
scroll to position [139, 0]
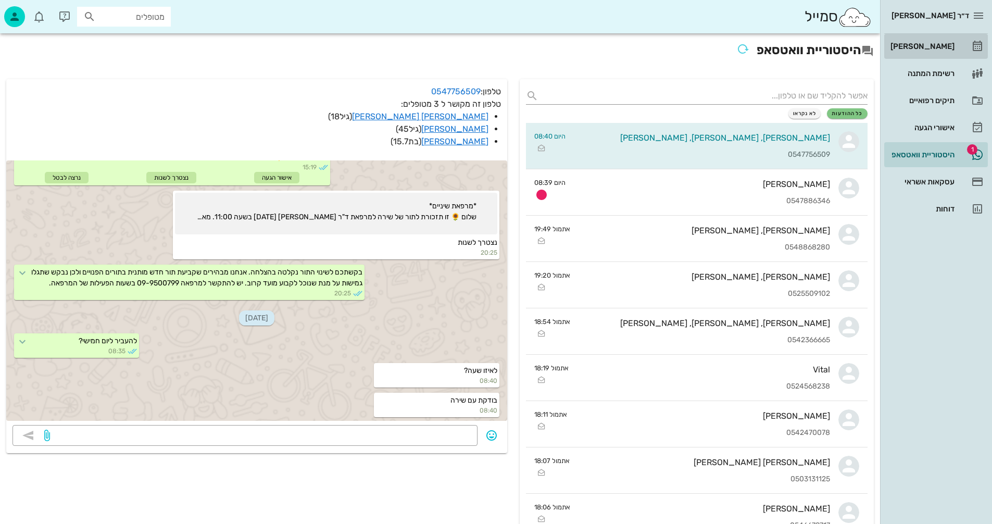
click at [935, 46] on div "[PERSON_NAME]" at bounding box center [921, 46] width 66 height 8
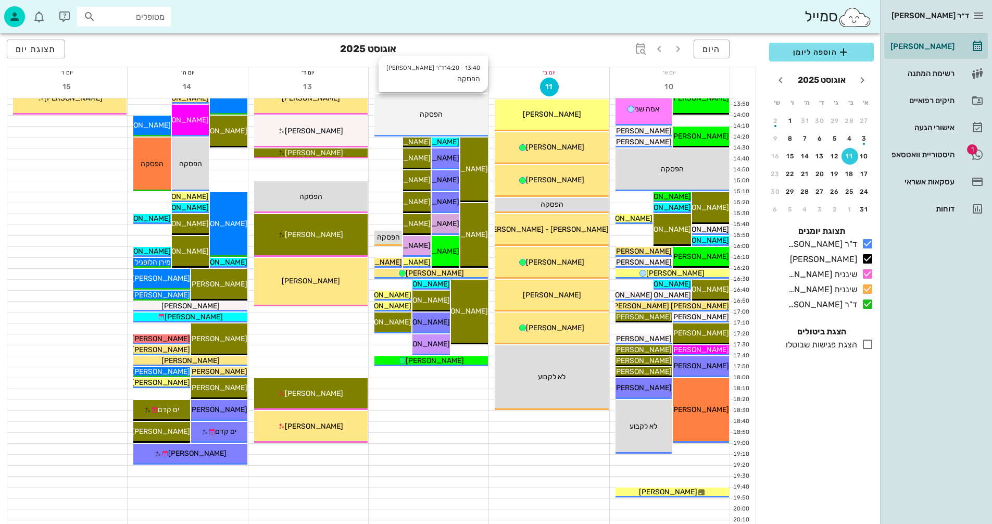
scroll to position [469, 0]
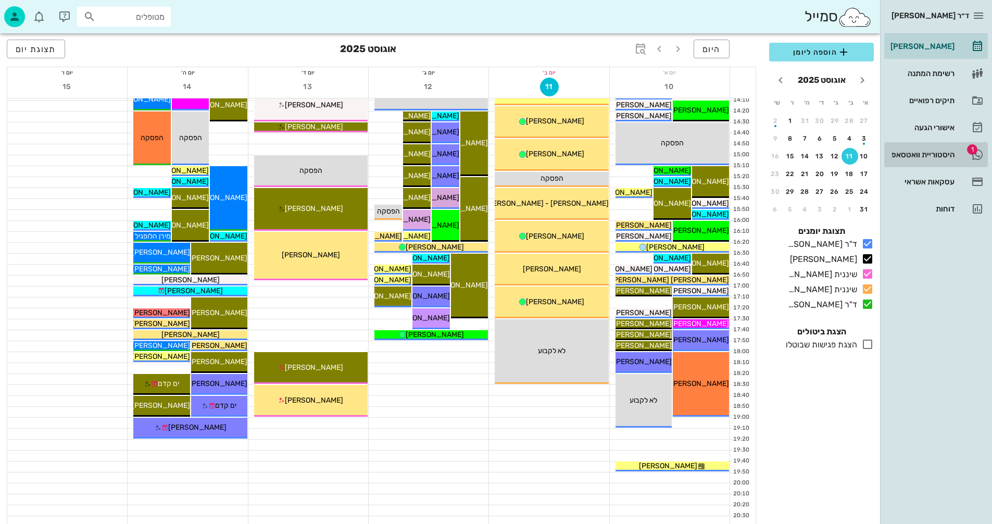
click at [904, 153] on div "היסטוריית וואטסאפ" at bounding box center [921, 154] width 66 height 8
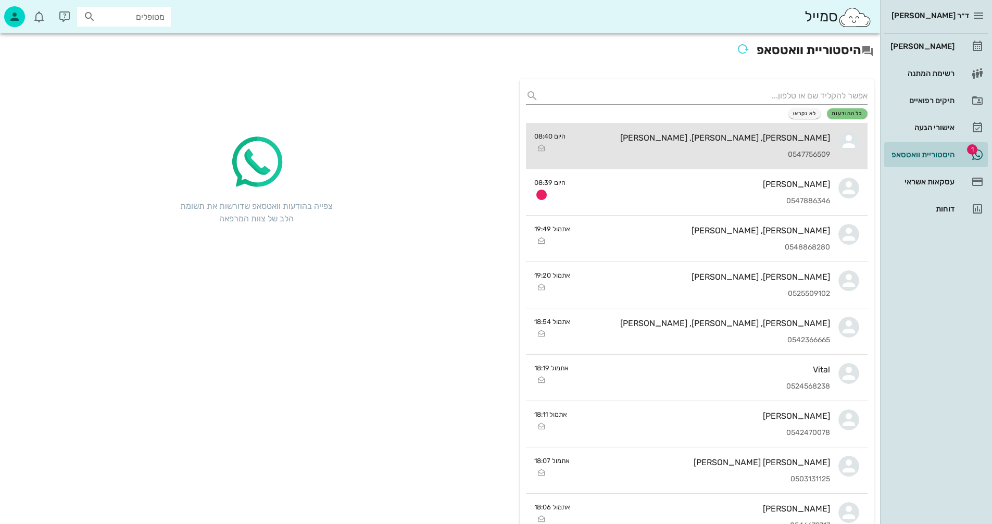
click at [682, 140] on div "[PERSON_NAME], [PERSON_NAME], [PERSON_NAME]" at bounding box center [702, 138] width 256 height 10
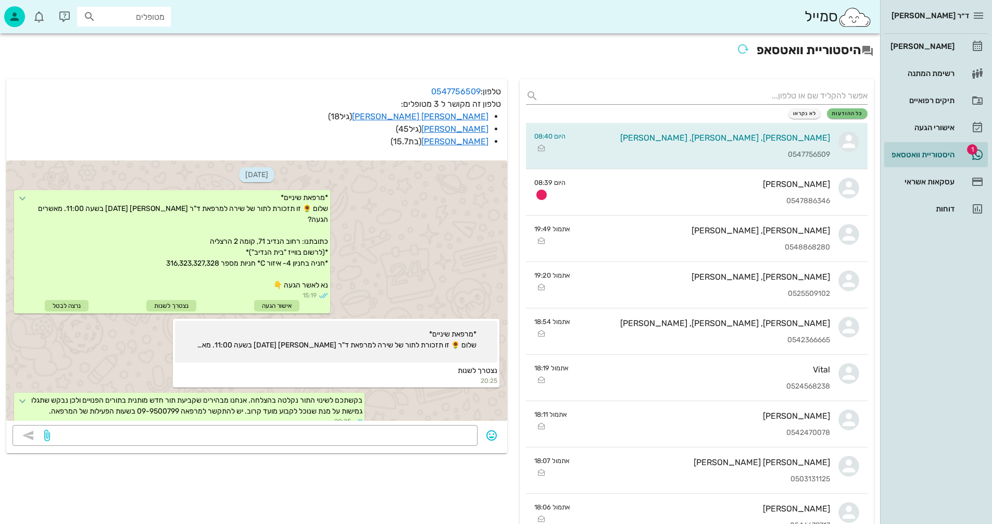
scroll to position [139, 0]
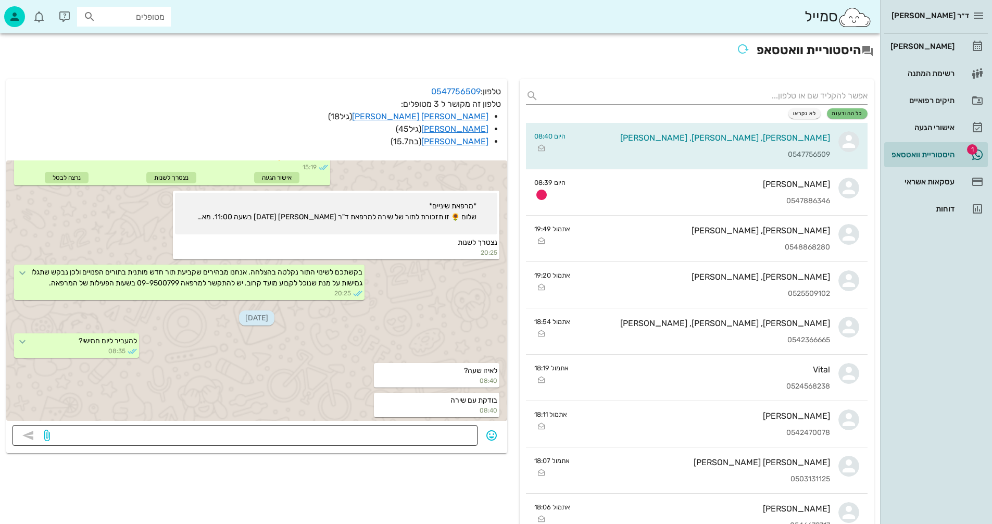
click at [441, 433] on textarea at bounding box center [261, 436] width 419 height 17
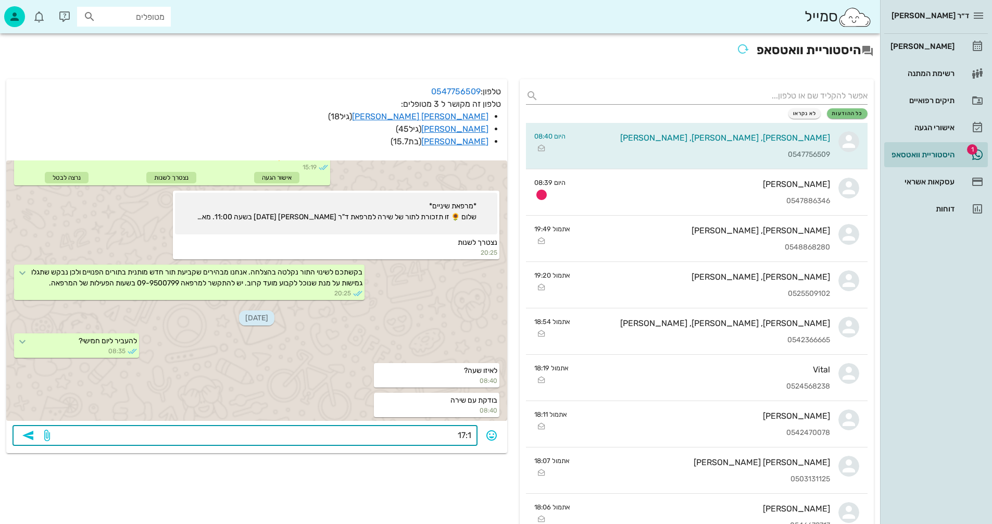
type textarea "17:10"
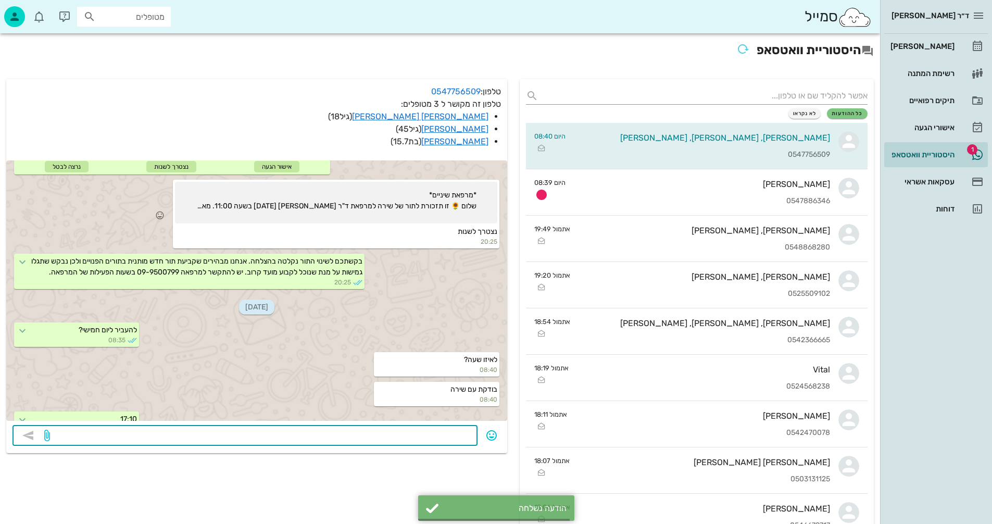
scroll to position [169, 0]
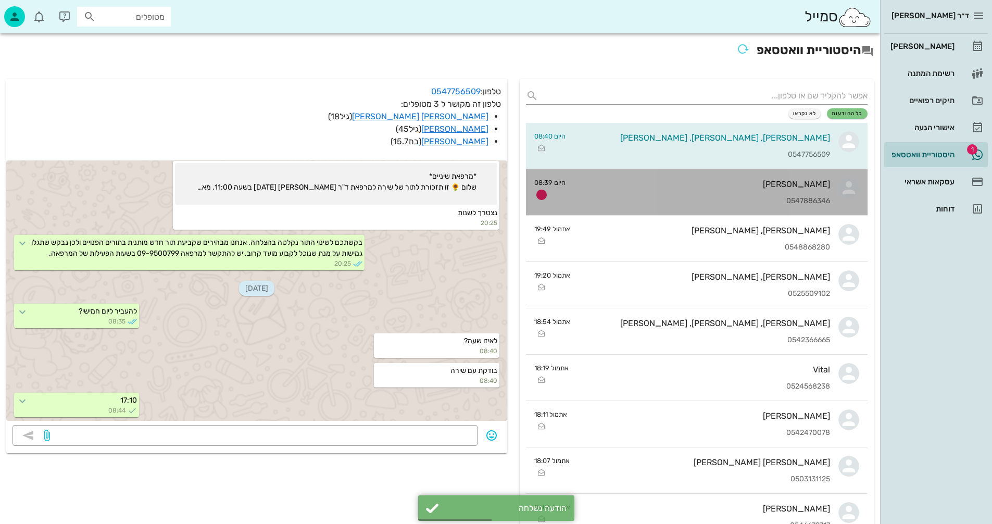
click at [626, 191] on div "זיו שמואלי 0547886346" at bounding box center [702, 192] width 256 height 46
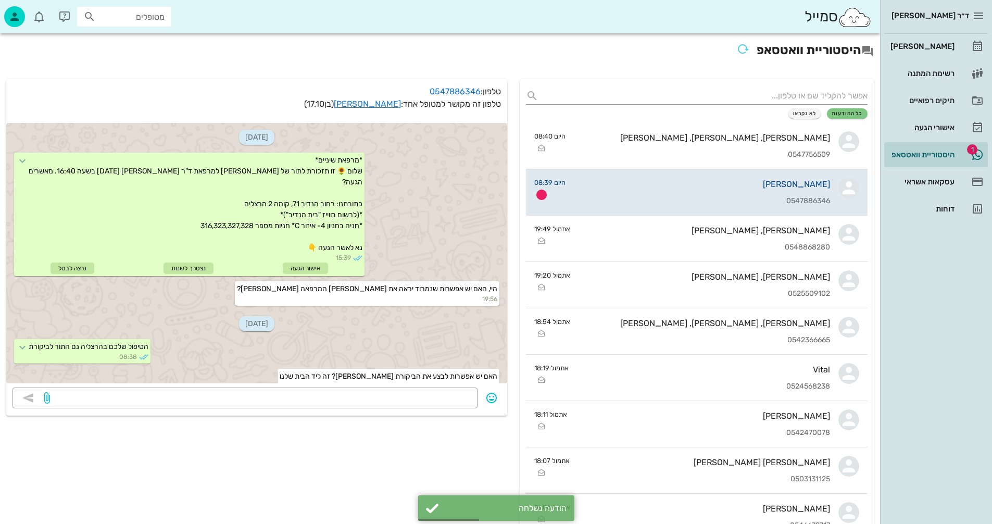
scroll to position [14, 0]
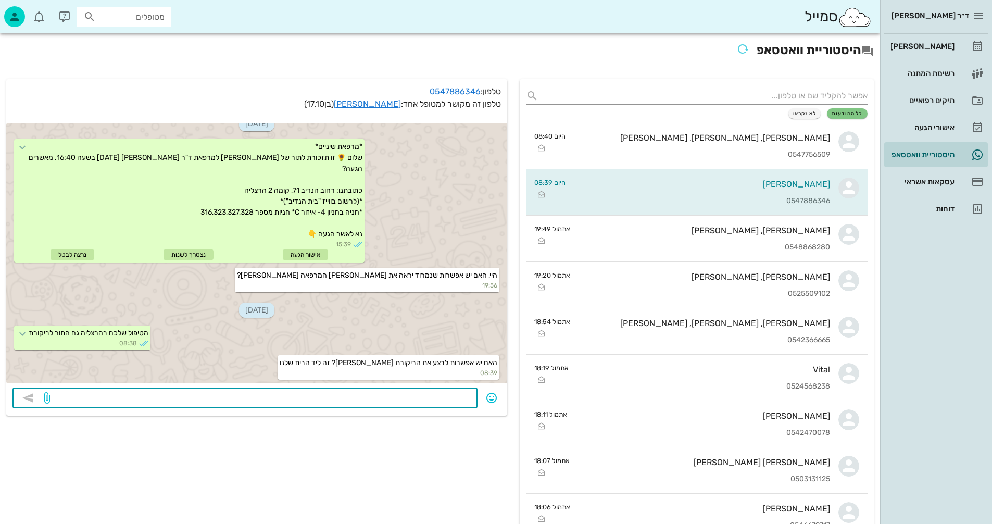
click at [386, 394] on textarea at bounding box center [261, 399] width 419 height 17
click at [380, 398] on textarea "תבדקו איתו מחר שתגיעו לבקורת" at bounding box center [261, 399] width 419 height 17
type textarea "תבדקו איתו מחר שתגיעו לביקורת"
click at [29, 397] on icon "button" at bounding box center [28, 398] width 12 height 12
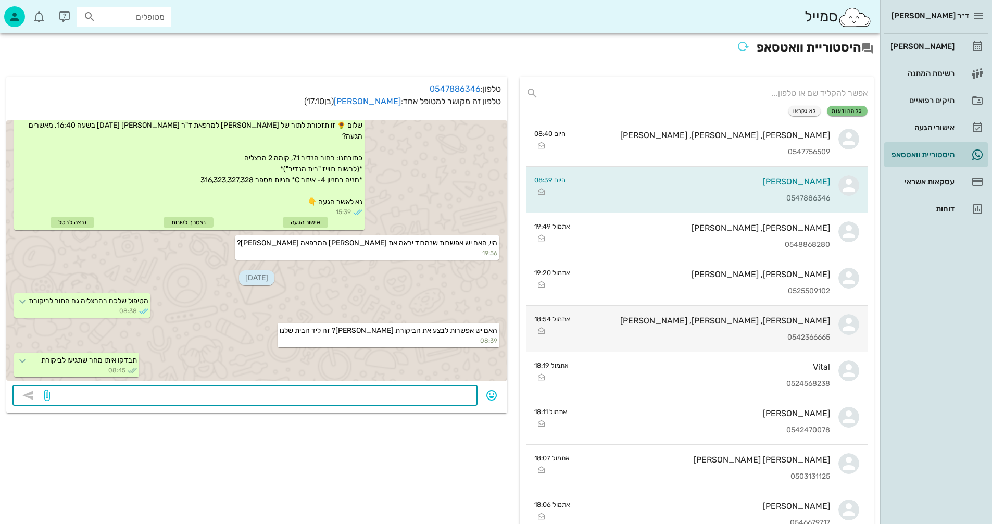
scroll to position [0, 0]
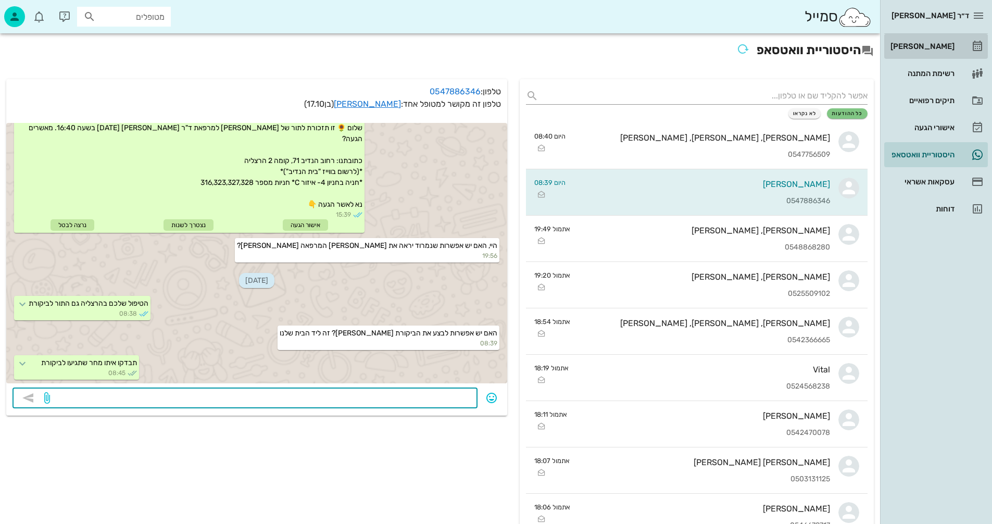
click at [933, 45] on div "[PERSON_NAME]" at bounding box center [921, 46] width 66 height 8
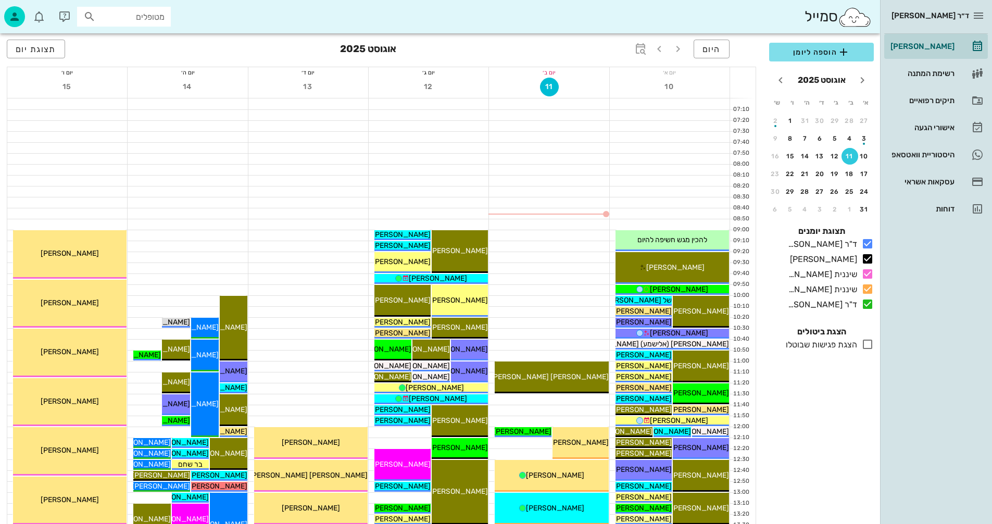
scroll to position [156, 0]
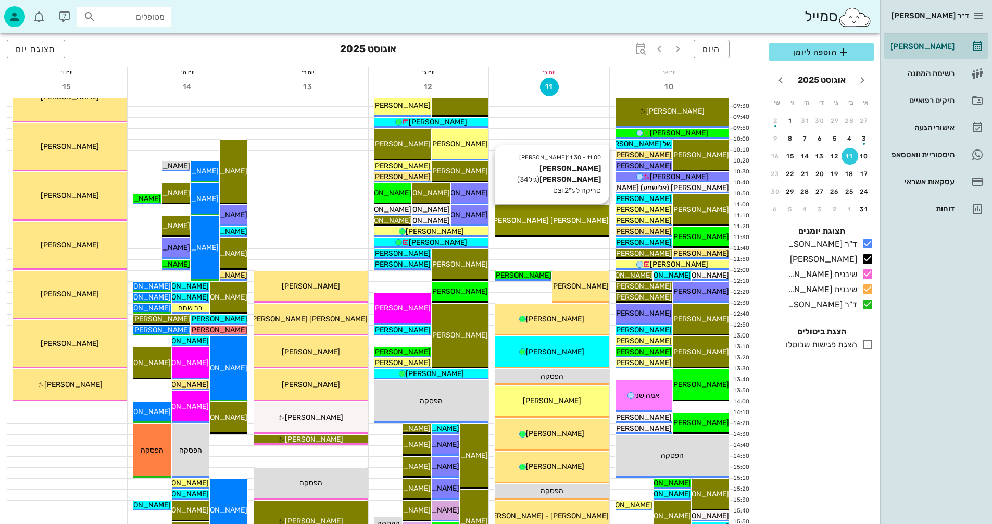
click at [576, 220] on div "[PERSON_NAME] [PERSON_NAME]" at bounding box center [552, 220] width 114 height 11
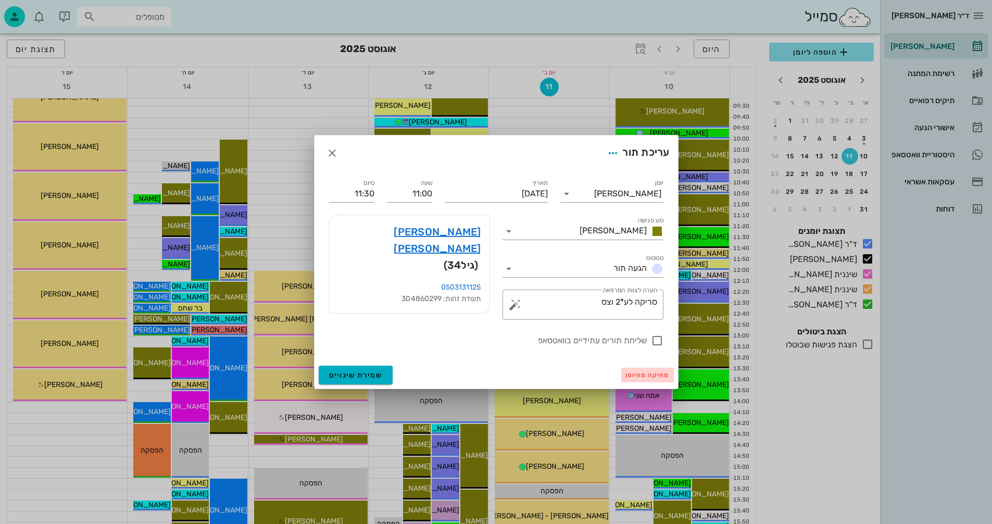
click at [636, 371] on span "מחיקה מהיומן" at bounding box center [647, 374] width 44 height 7
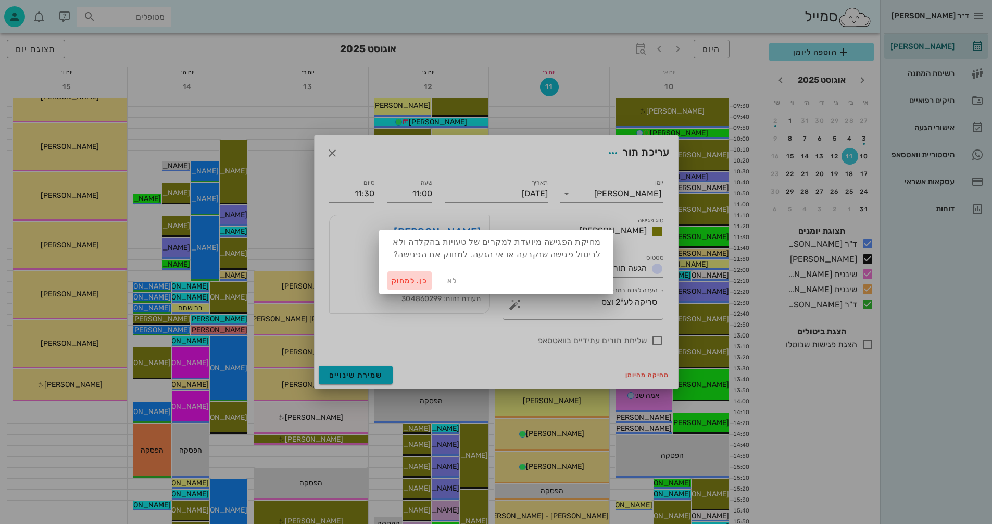
click at [415, 279] on span "כן. למחוק" at bounding box center [410, 281] width 36 height 9
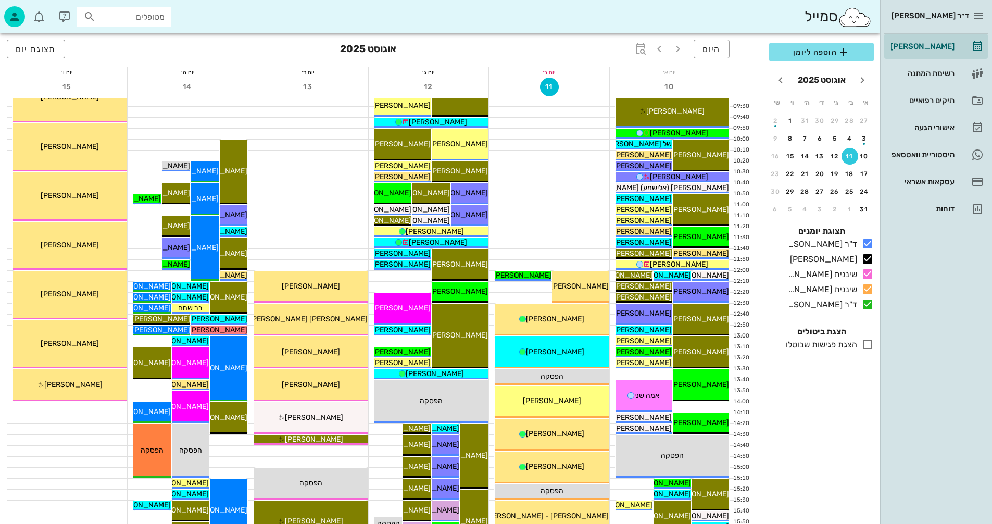
click at [868, 343] on icon at bounding box center [867, 344] width 12 height 12
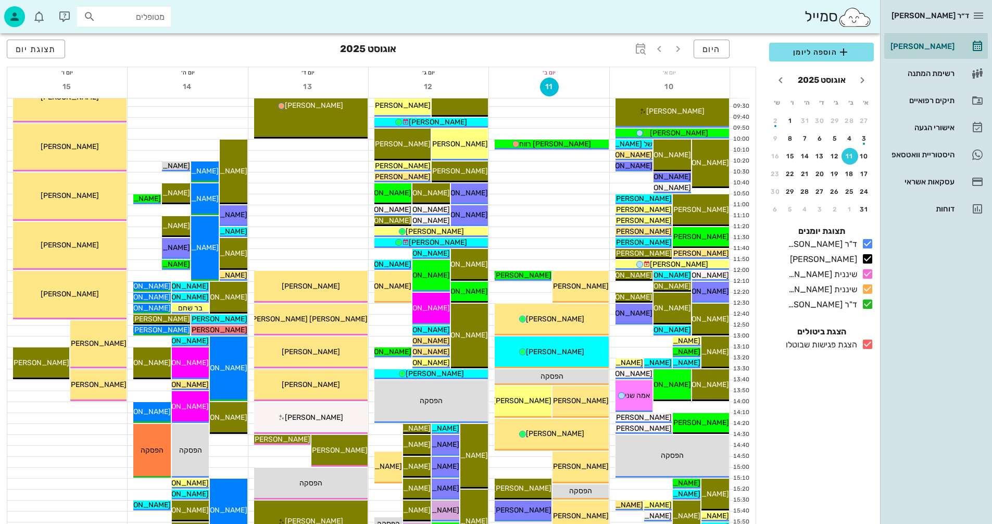
click at [868, 340] on icon at bounding box center [867, 344] width 12 height 12
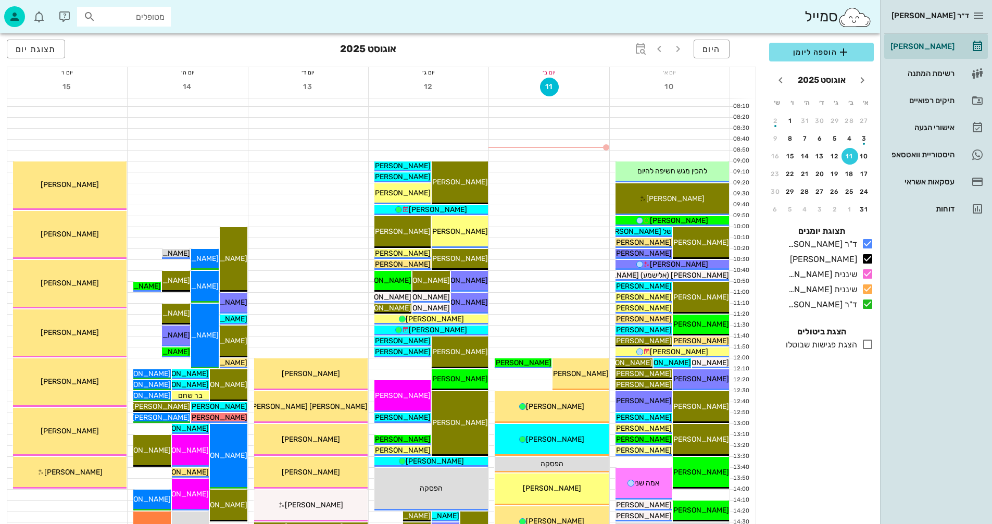
scroll to position [129, 0]
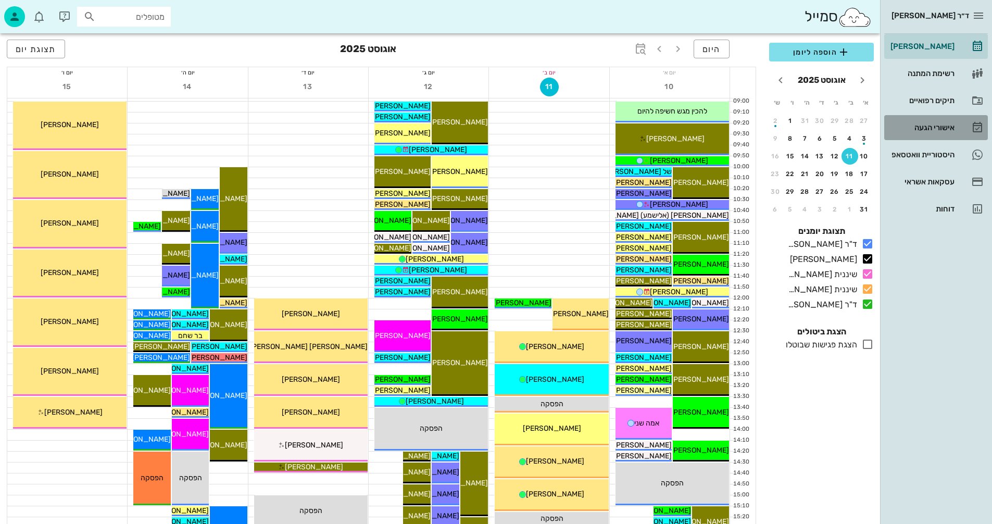
click at [926, 127] on div "אישורי הגעה" at bounding box center [921, 127] width 66 height 8
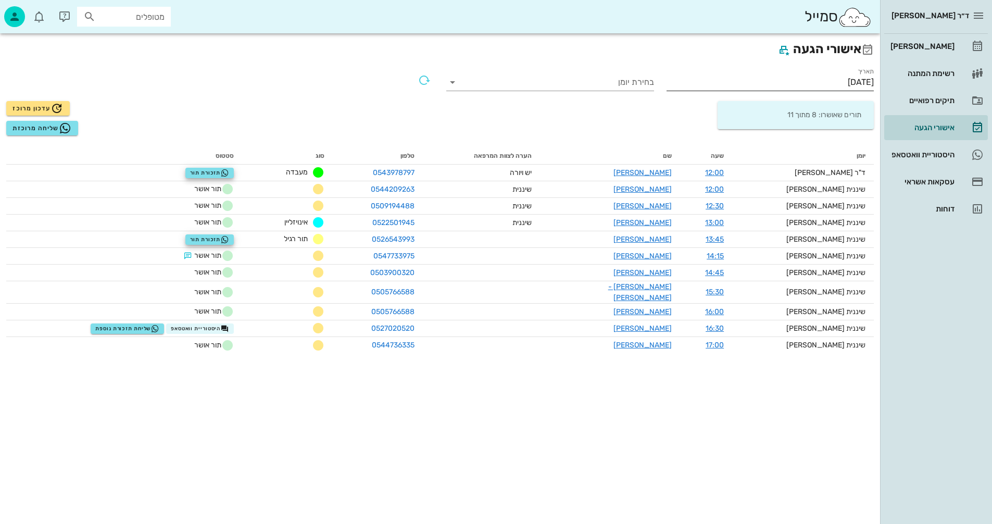
drag, startPoint x: 813, startPoint y: 81, endPoint x: 807, endPoint y: 87, distance: 8.1
click at [810, 83] on input "[DATE]" at bounding box center [771, 82] width 208 height 17
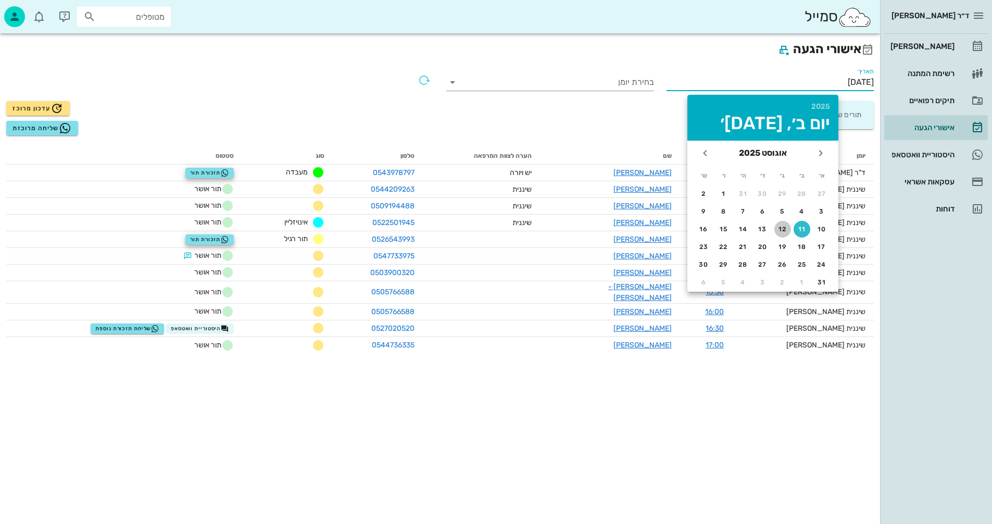
click at [782, 227] on div "12" at bounding box center [782, 228] width 17 height 7
type input "[DATE]"
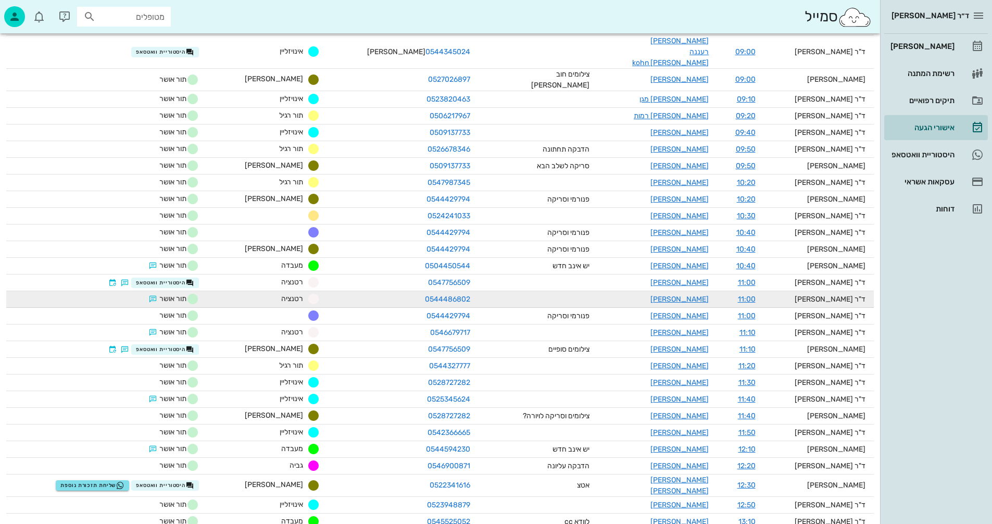
scroll to position [156, 0]
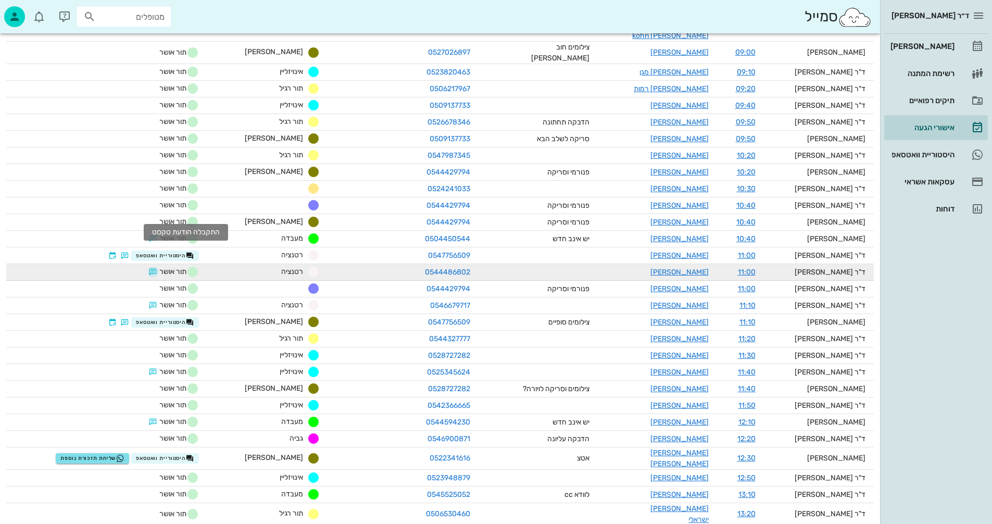
click at [157, 268] on button "button" at bounding box center [153, 272] width 8 height 8
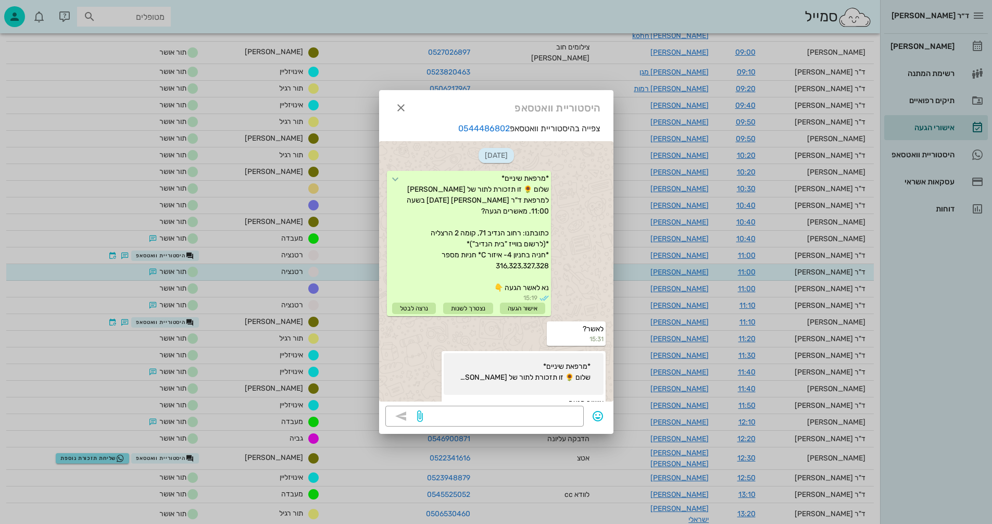
scroll to position [73, 0]
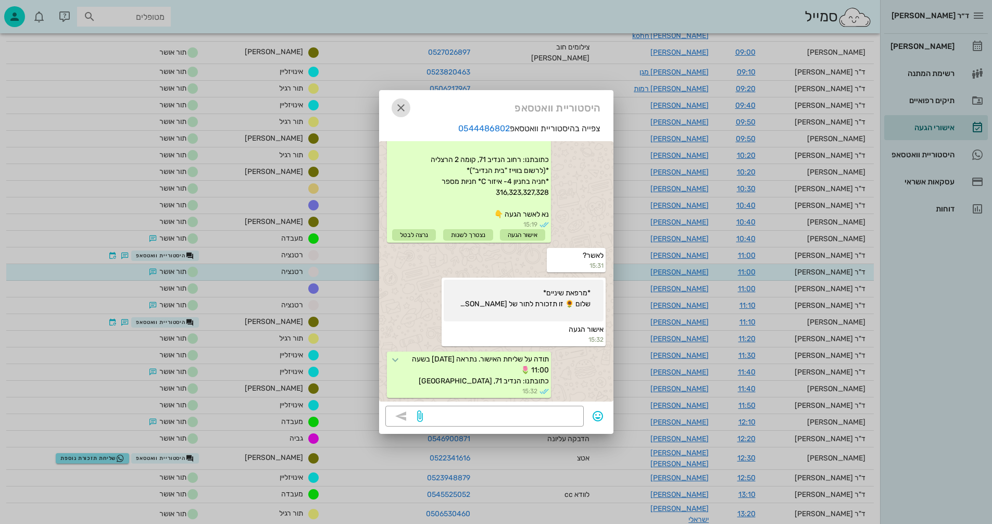
click at [400, 108] on icon "button" at bounding box center [401, 108] width 12 height 12
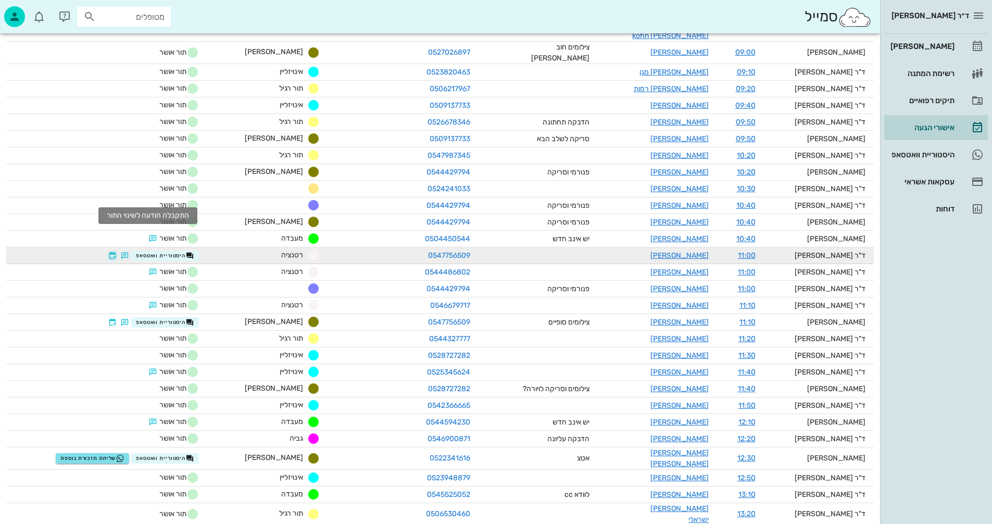
click at [117, 252] on button "button" at bounding box center [112, 256] width 8 height 8
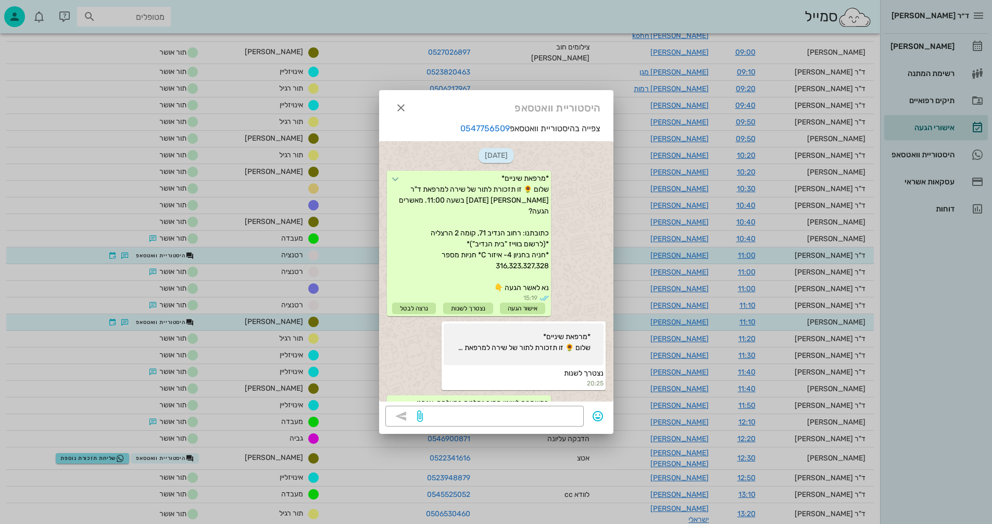
scroll to position [212, 0]
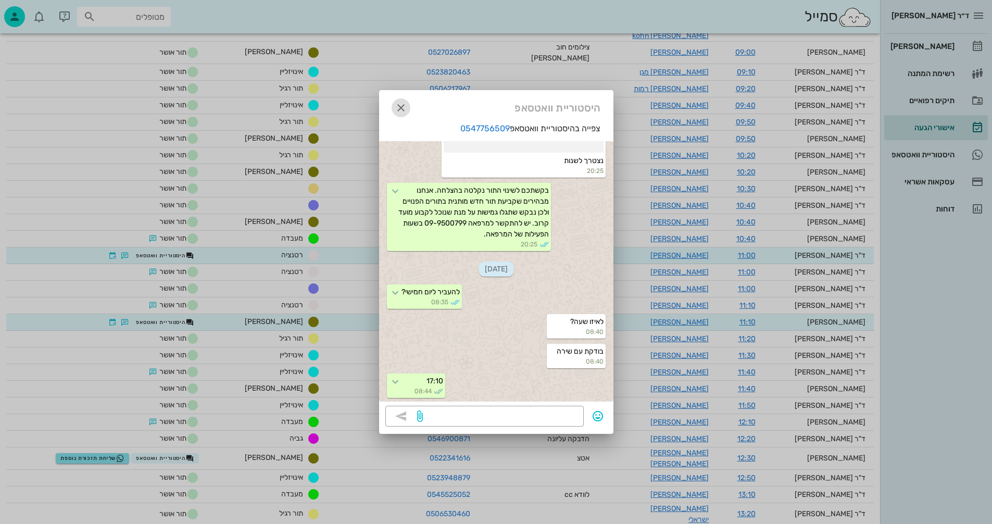
click at [399, 105] on icon "button" at bounding box center [401, 108] width 12 height 12
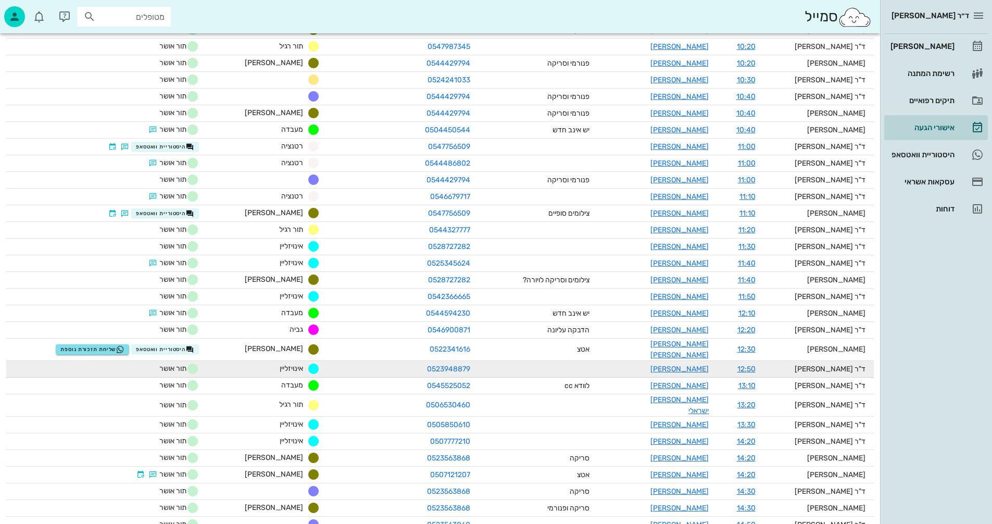
scroll to position [208, 0]
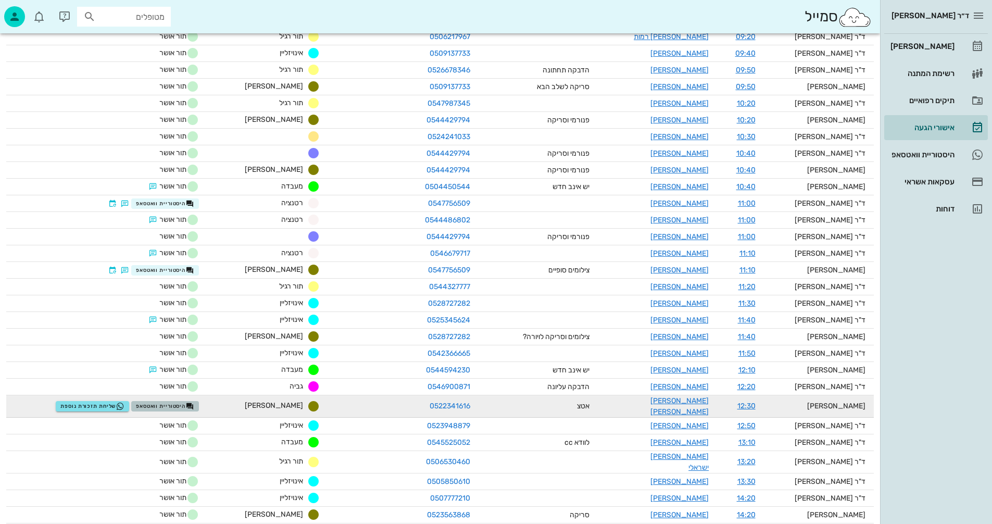
click at [194, 402] on span "היסטוריית וואטסאפ" at bounding box center [165, 406] width 58 height 8
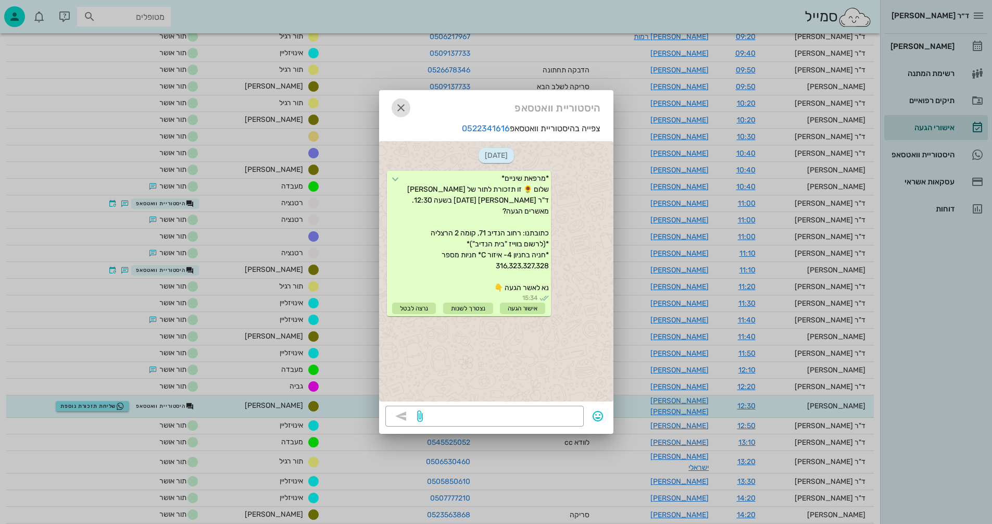
click at [400, 106] on icon "button" at bounding box center [401, 108] width 12 height 12
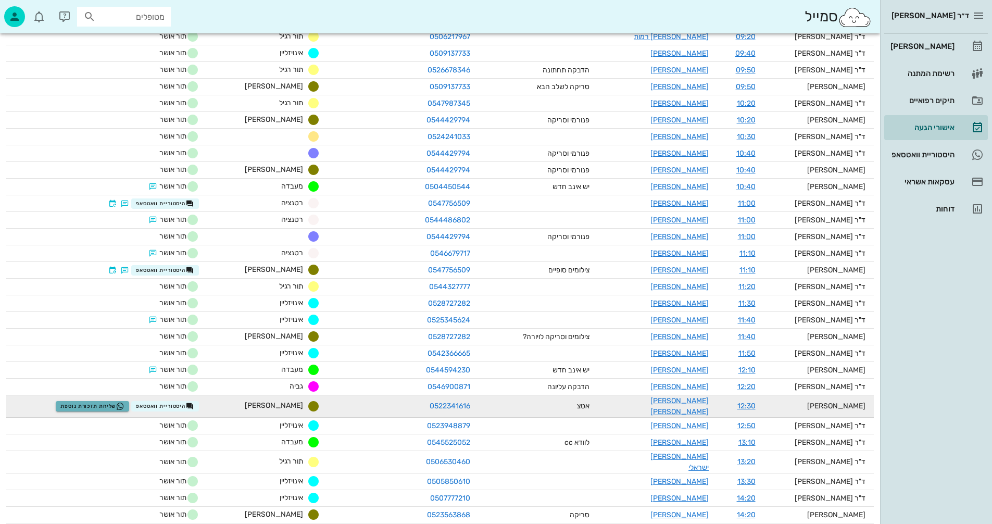
click at [117, 402] on span "שליחת תזכורת נוספת" at bounding box center [92, 406] width 64 height 8
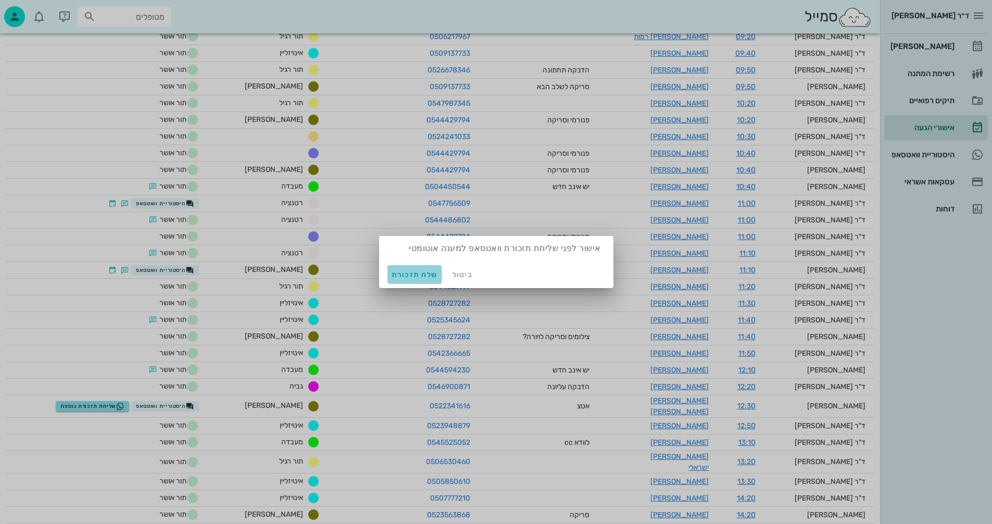
click at [409, 276] on span "שלח תזכורת" at bounding box center [415, 274] width 46 height 9
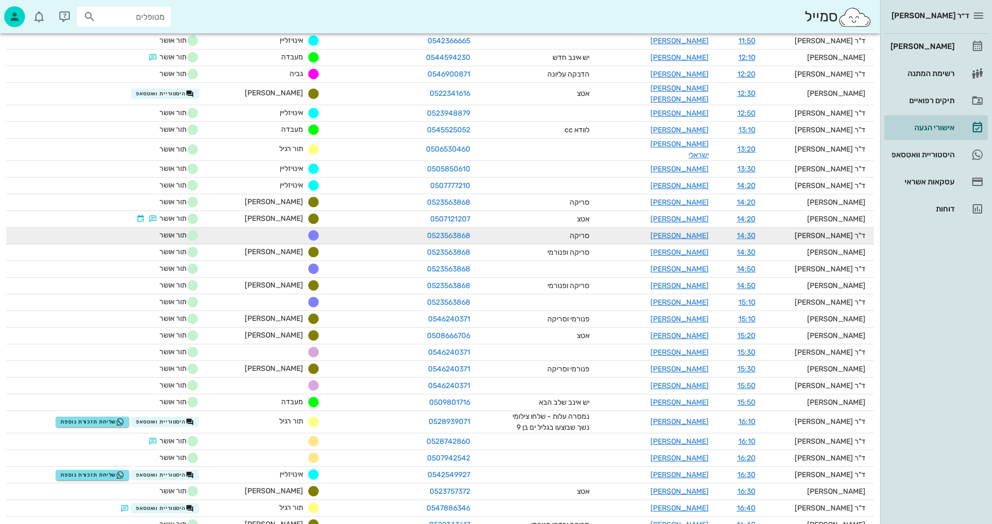
scroll to position [573, 0]
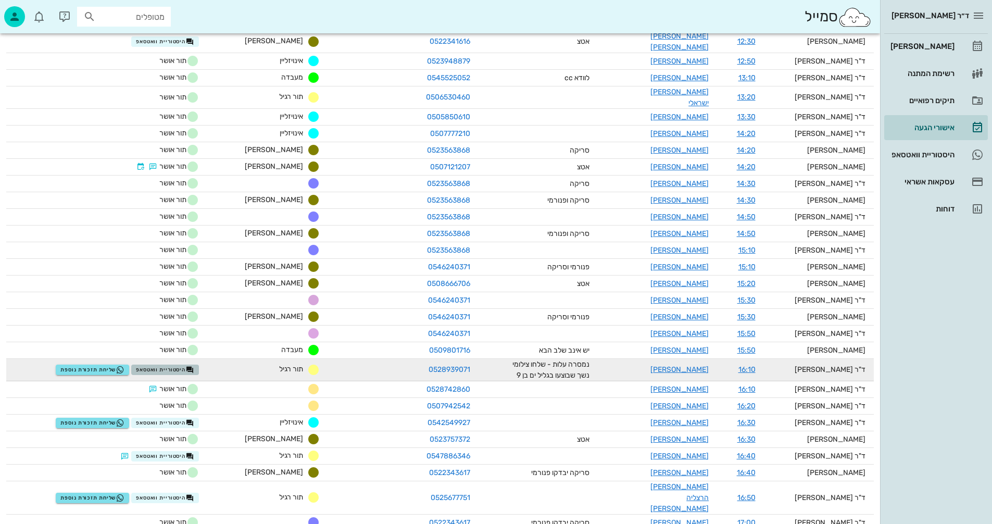
click at [194, 366] on span "היסטוריית וואטסאפ" at bounding box center [165, 370] width 58 height 8
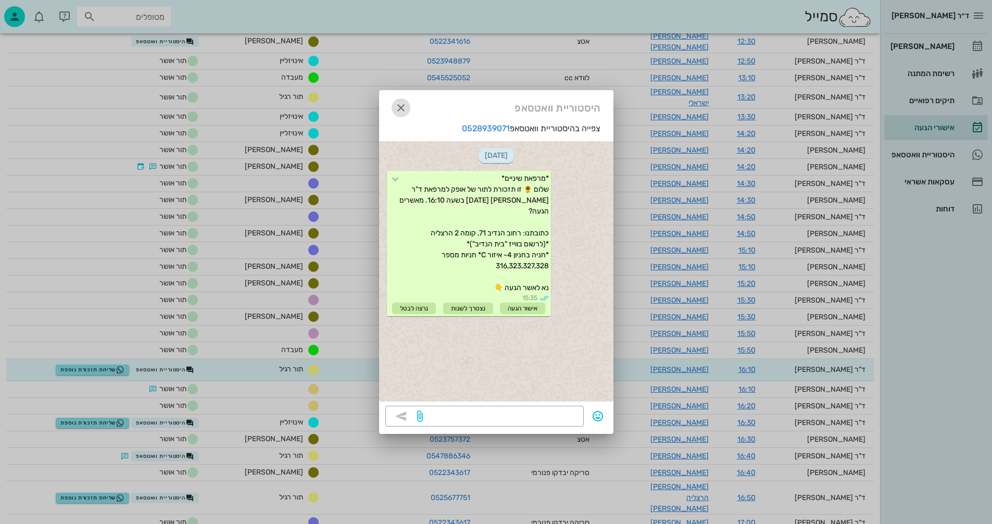
click at [402, 105] on icon "button" at bounding box center [401, 108] width 12 height 12
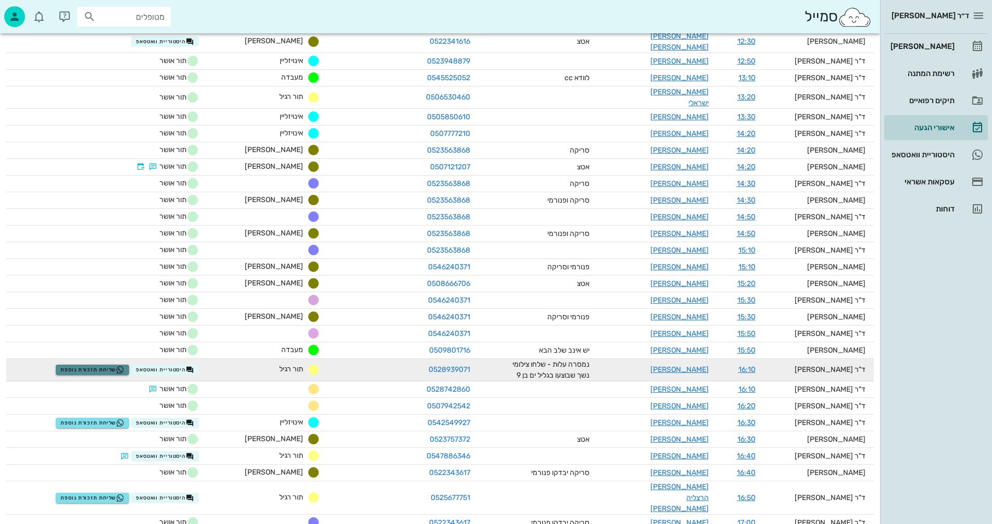
click at [103, 366] on span "שליחת תזכורת נוספת" at bounding box center [92, 370] width 64 height 8
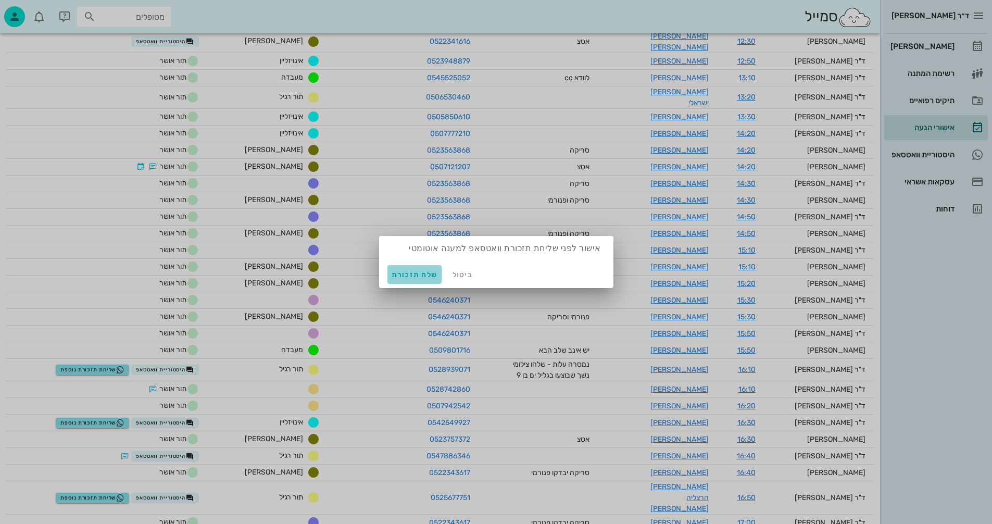
click at [409, 274] on span "שלח תזכורת" at bounding box center [415, 274] width 46 height 9
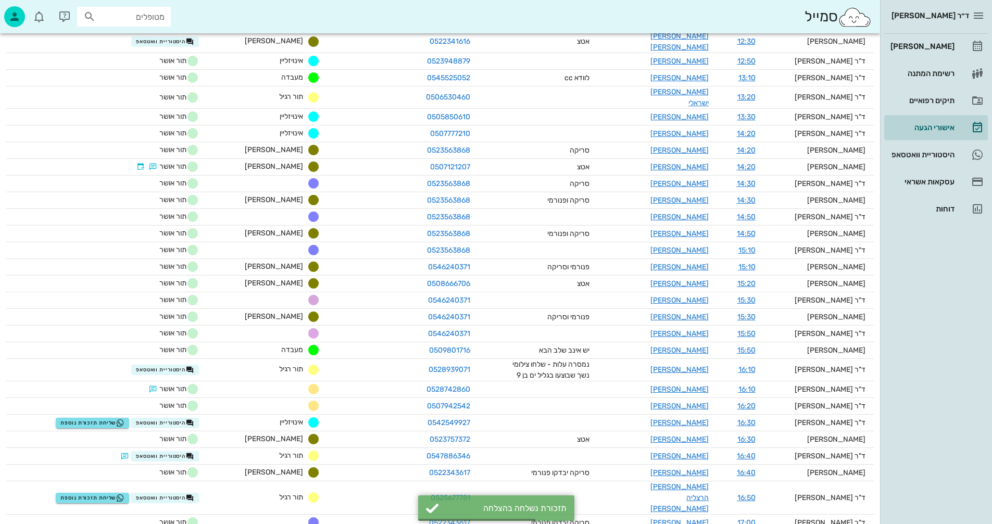
scroll to position [618, 0]
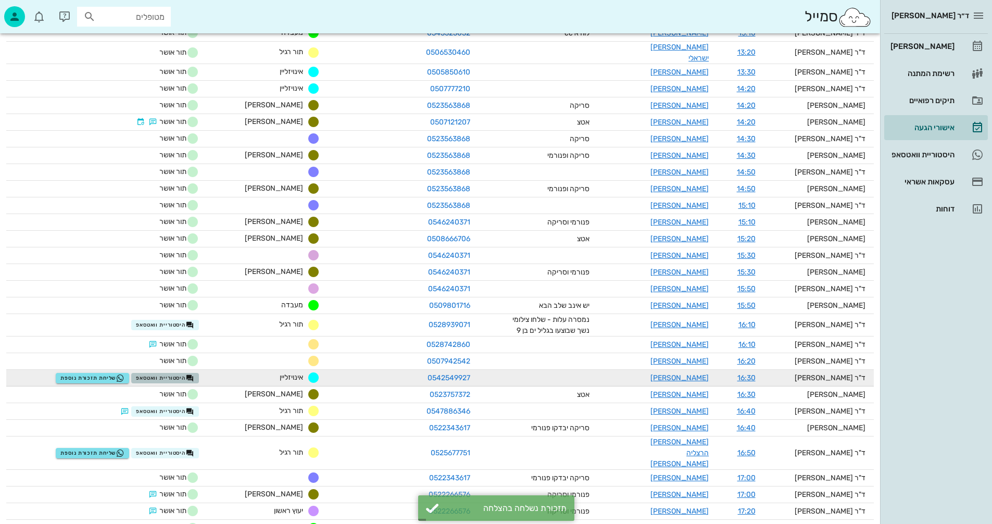
click at [193, 374] on span "היסטוריית וואטסאפ" at bounding box center [165, 378] width 58 height 8
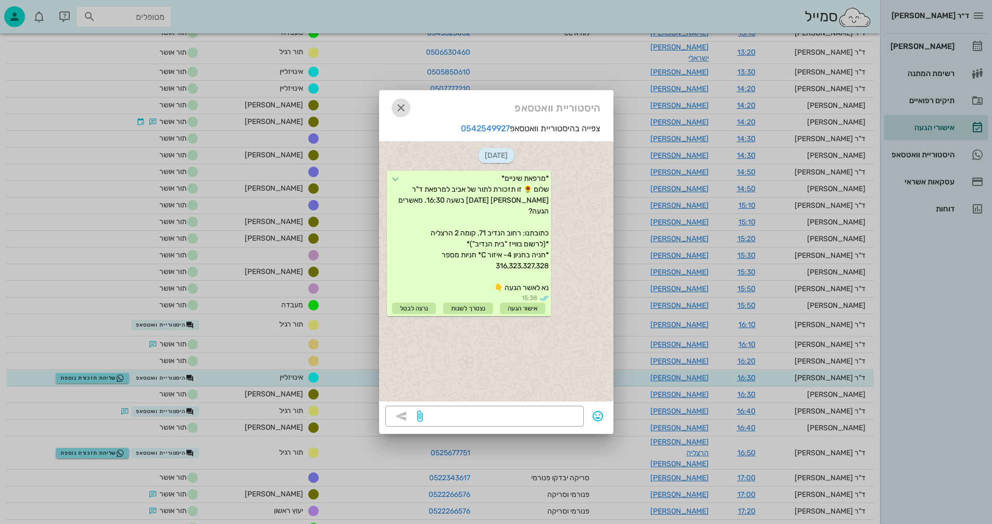
click at [401, 103] on icon "button" at bounding box center [401, 108] width 12 height 12
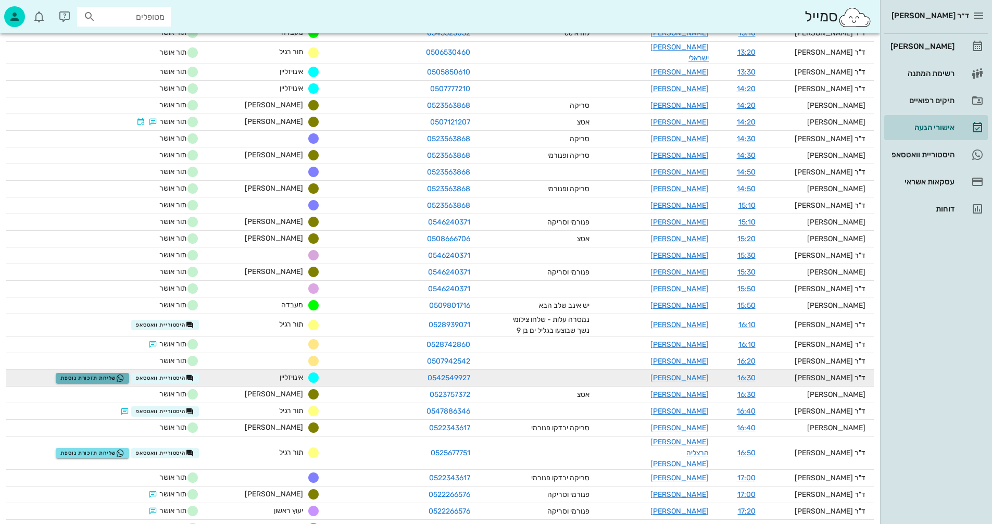
click at [111, 374] on span "שליחת תזכורת נוספת" at bounding box center [92, 378] width 64 height 8
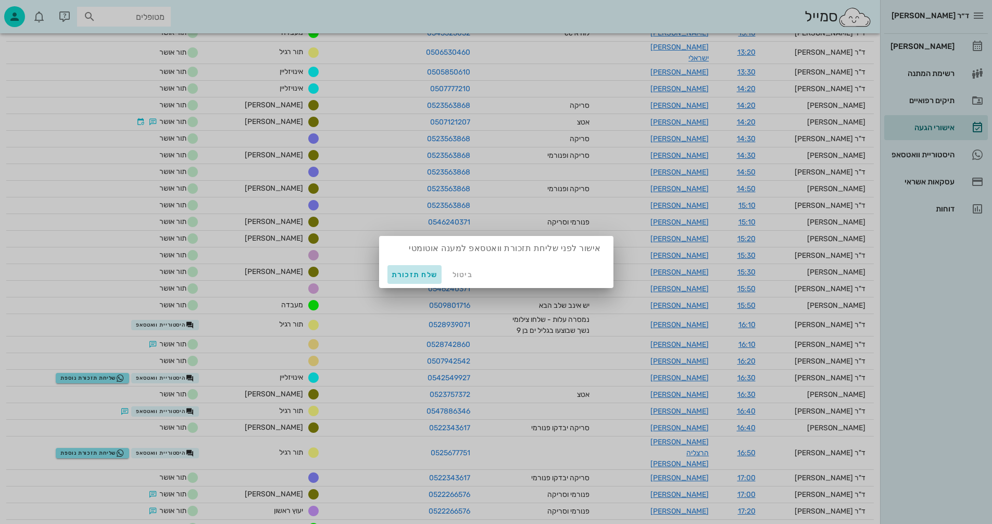
click at [402, 274] on span "שלח תזכורת" at bounding box center [415, 274] width 46 height 9
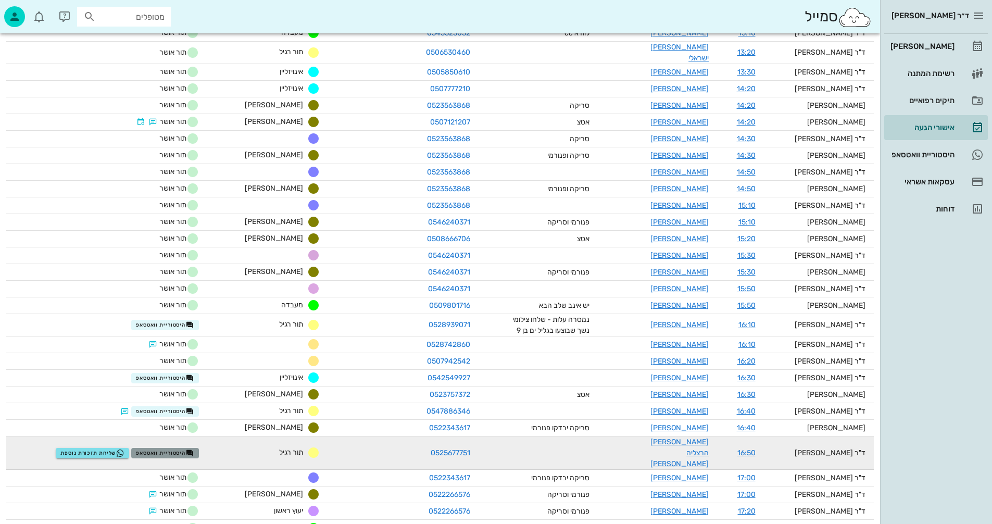
click at [194, 449] on span "היסטוריית וואטסאפ" at bounding box center [165, 453] width 58 height 8
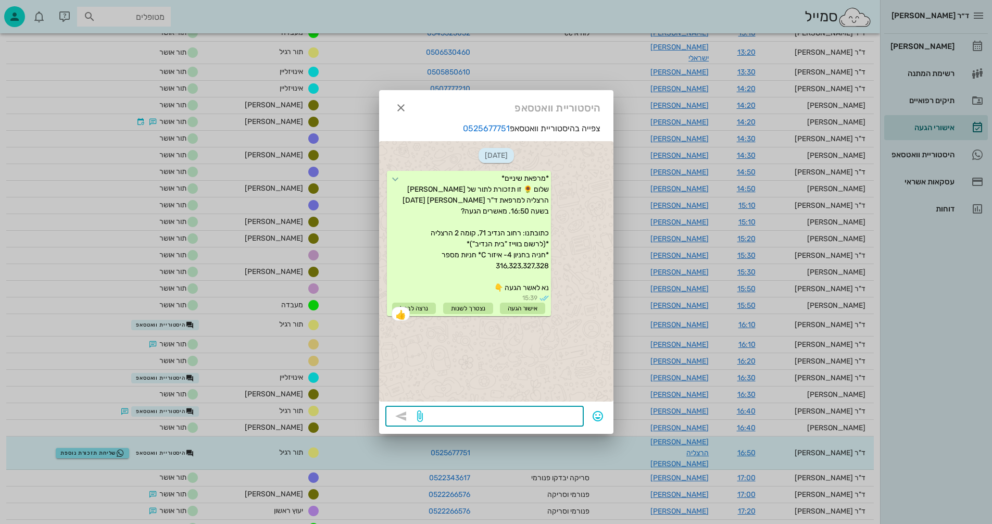
click at [545, 415] on textarea at bounding box center [501, 417] width 153 height 17
type textarea "נא לאשר עם לחצן האישור"
click at [398, 415] on icon "button" at bounding box center [401, 416] width 12 height 12
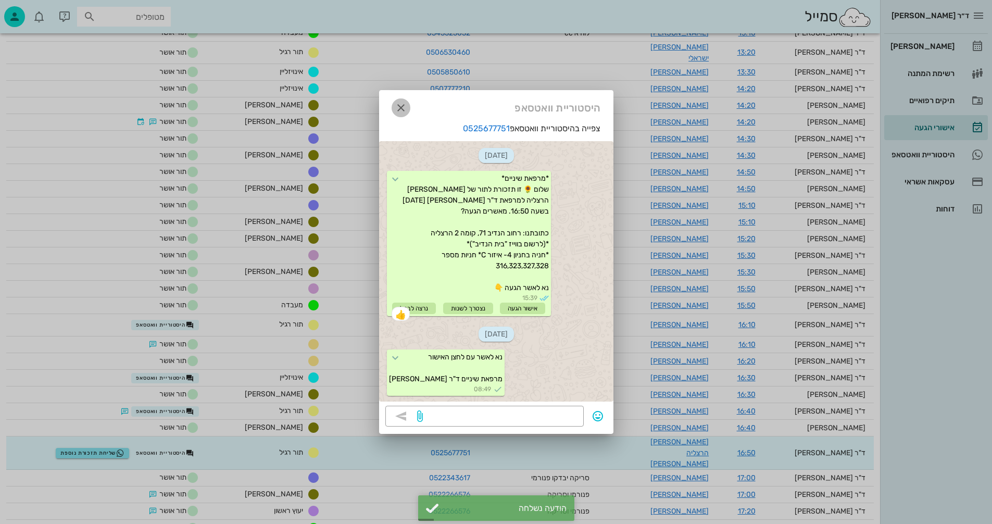
click at [400, 106] on icon "button" at bounding box center [401, 108] width 12 height 12
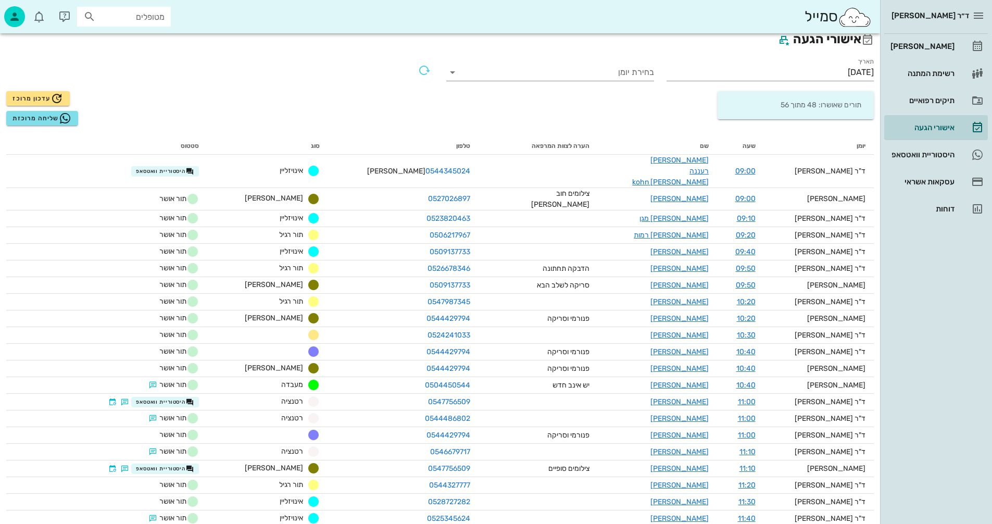
scroll to position [0, 0]
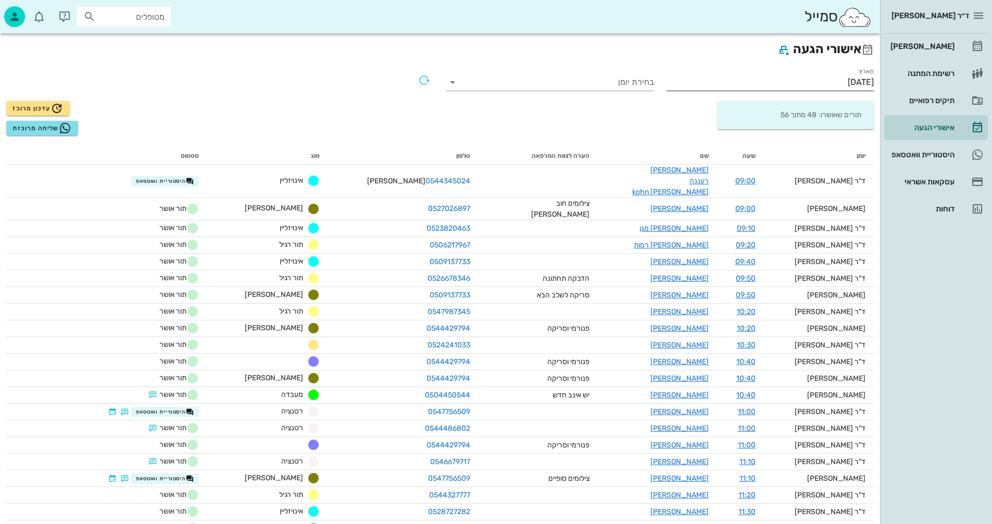
click at [806, 80] on input "[DATE]" at bounding box center [771, 82] width 208 height 17
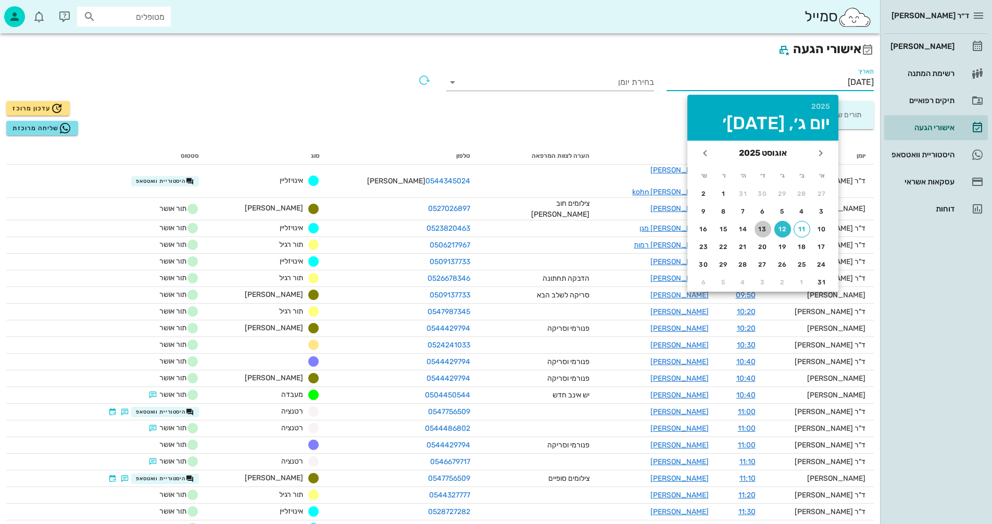
click at [763, 229] on div "13" at bounding box center [763, 228] width 17 height 7
type input "13/08/2025"
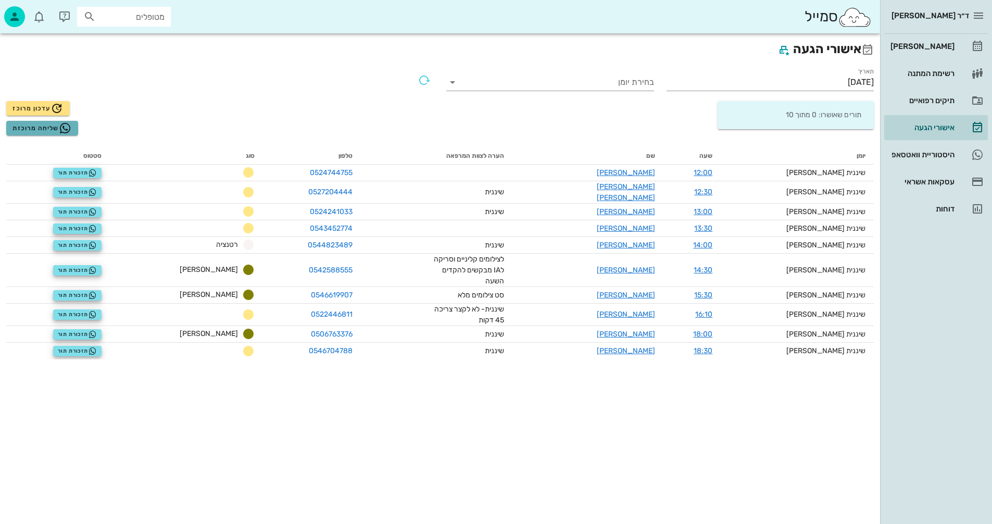
click at [33, 126] on span "שליחה מרוכזת" at bounding box center [41, 128] width 59 height 12
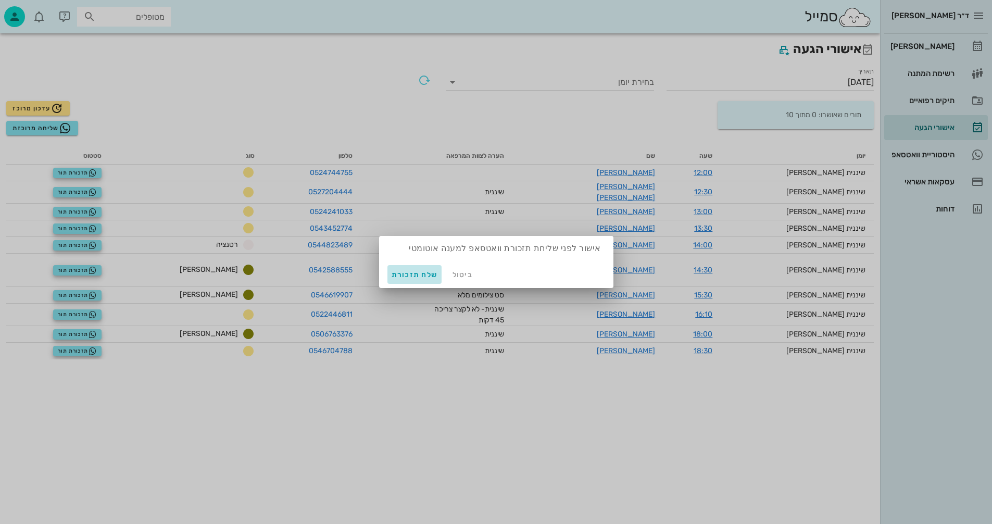
click at [414, 274] on span "שלח תזכורת" at bounding box center [415, 274] width 46 height 9
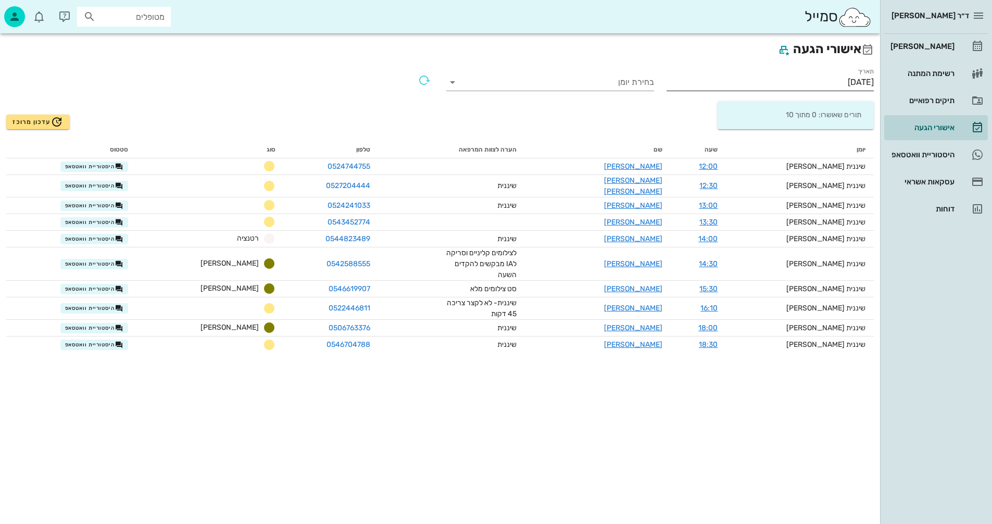
click at [818, 82] on input "13/08/2025" at bounding box center [771, 82] width 208 height 17
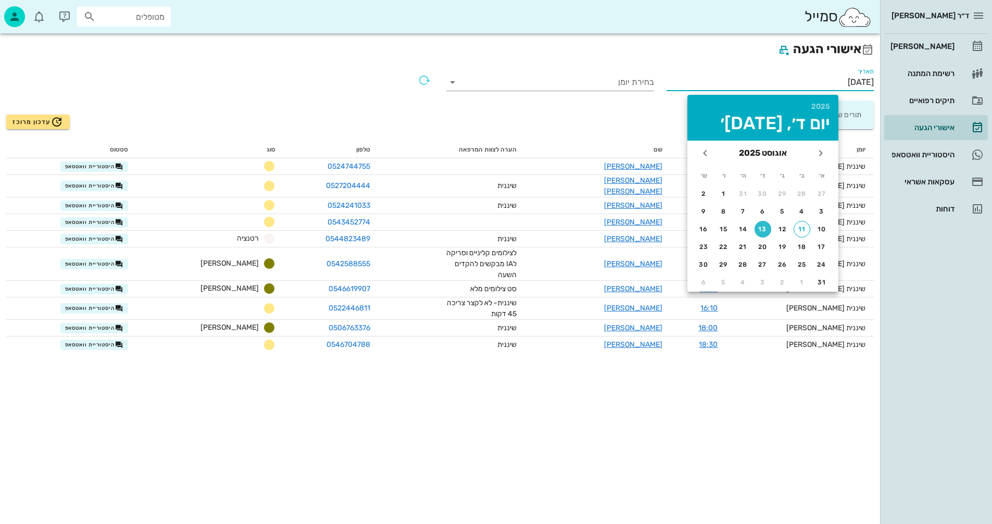
click at [818, 82] on input "13/08/2025" at bounding box center [771, 82] width 208 height 17
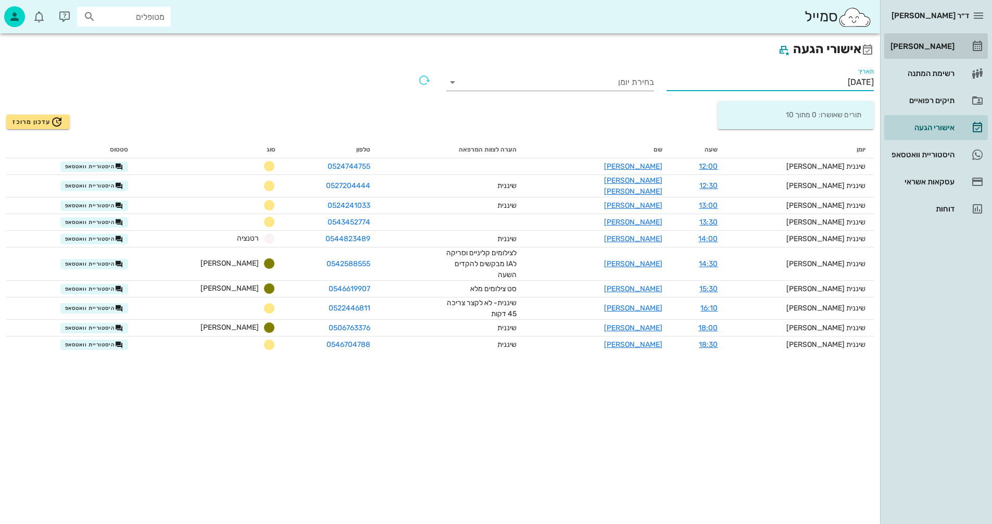
click at [942, 45] on div "[PERSON_NAME]" at bounding box center [921, 46] width 66 height 8
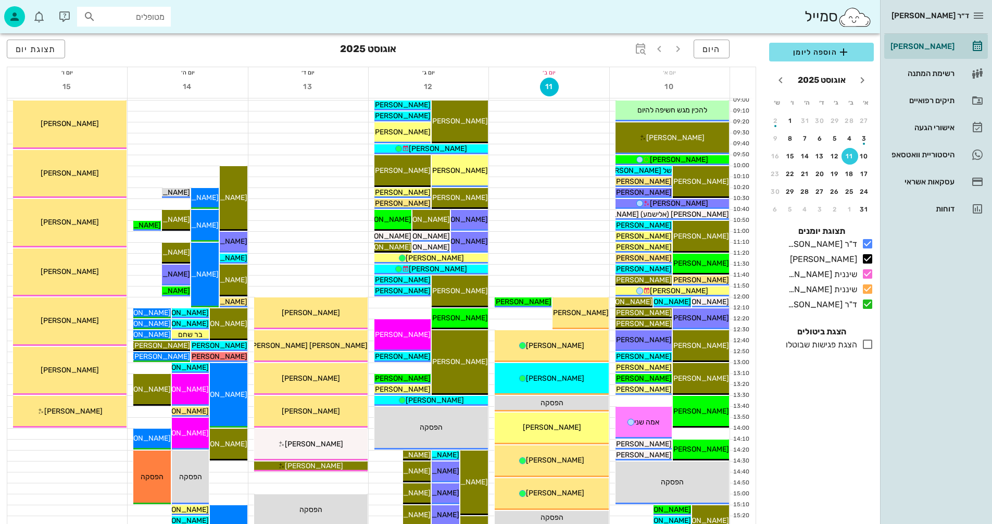
scroll to position [156, 0]
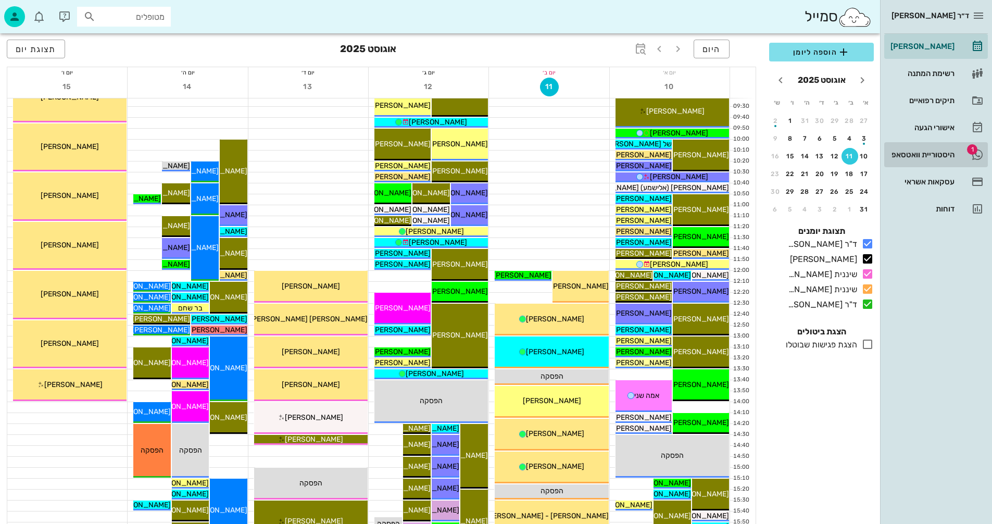
click at [898, 152] on div "היסטוריית וואטסאפ" at bounding box center [921, 154] width 66 height 8
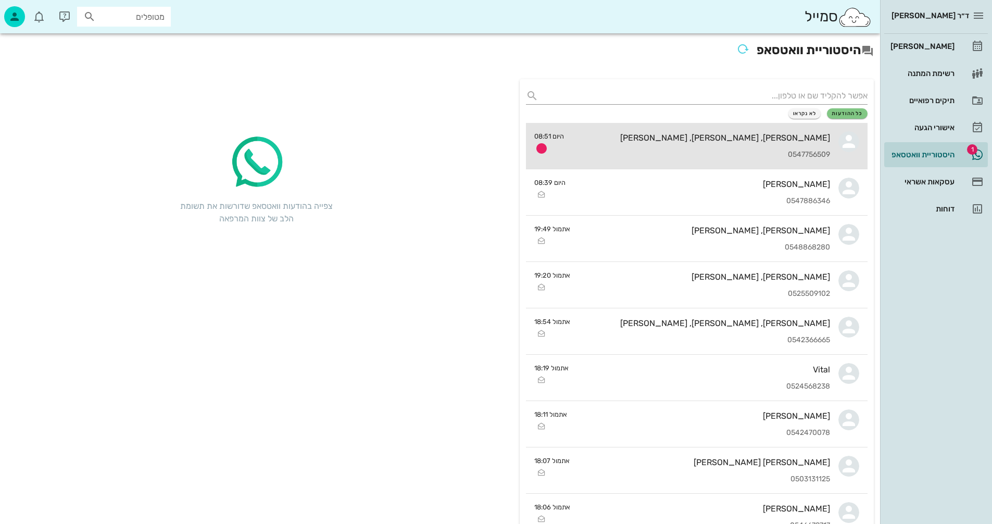
click at [644, 139] on div "[PERSON_NAME], [PERSON_NAME], [PERSON_NAME]" at bounding box center [701, 138] width 258 height 10
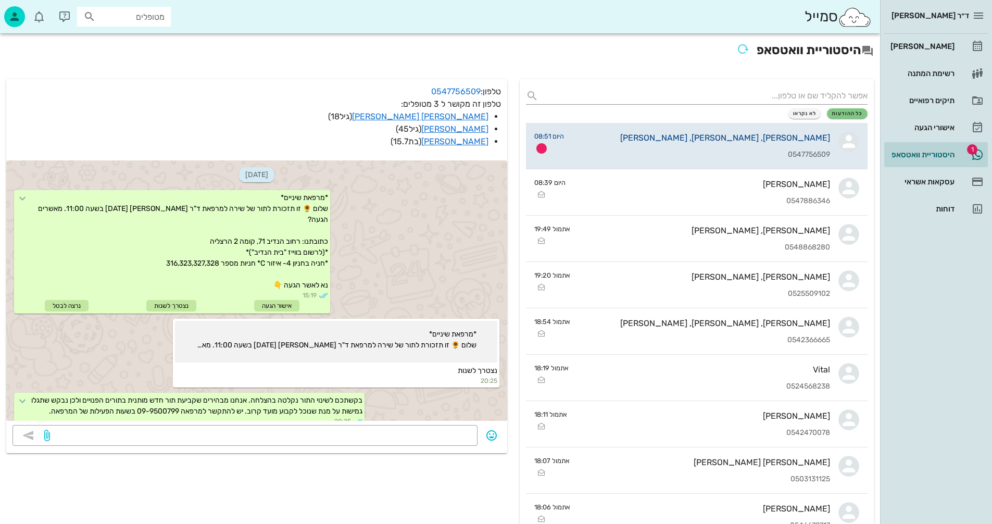
scroll to position [198, 0]
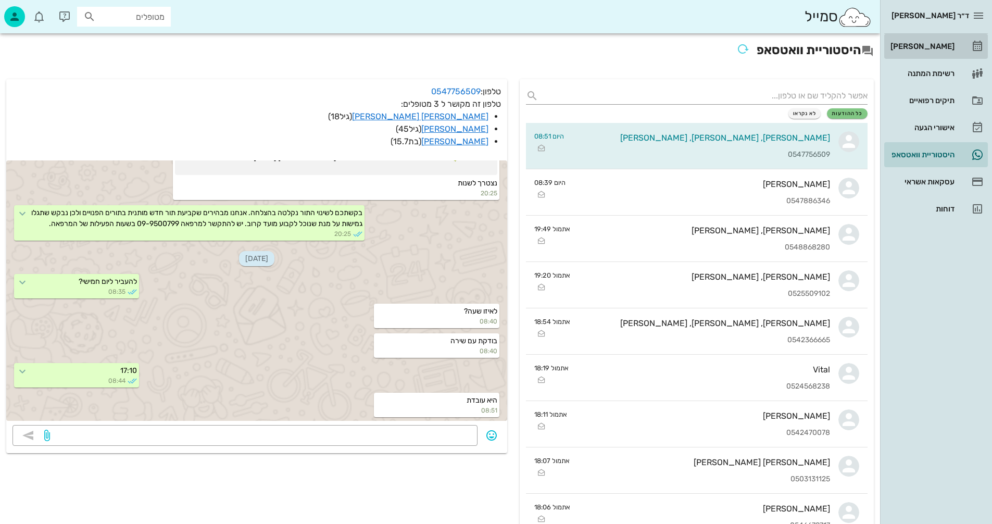
click at [914, 45] on div "[PERSON_NAME]" at bounding box center [921, 46] width 66 height 8
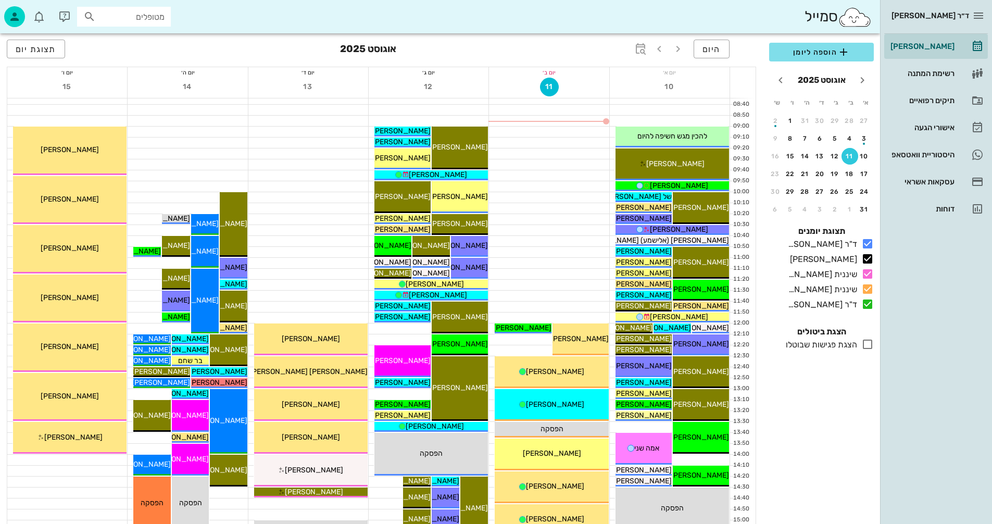
scroll to position [104, 0]
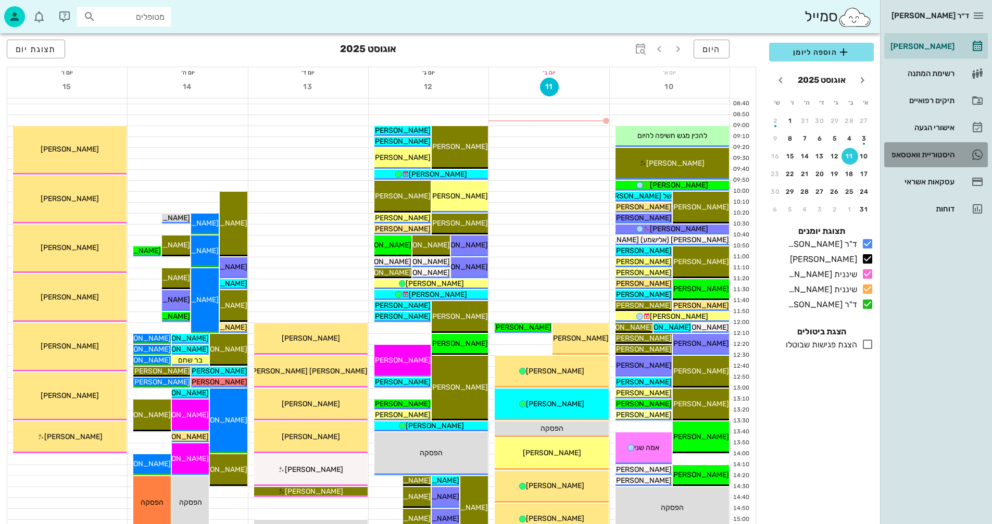
click at [903, 152] on div "היסטוריית וואטסאפ" at bounding box center [921, 154] width 66 height 8
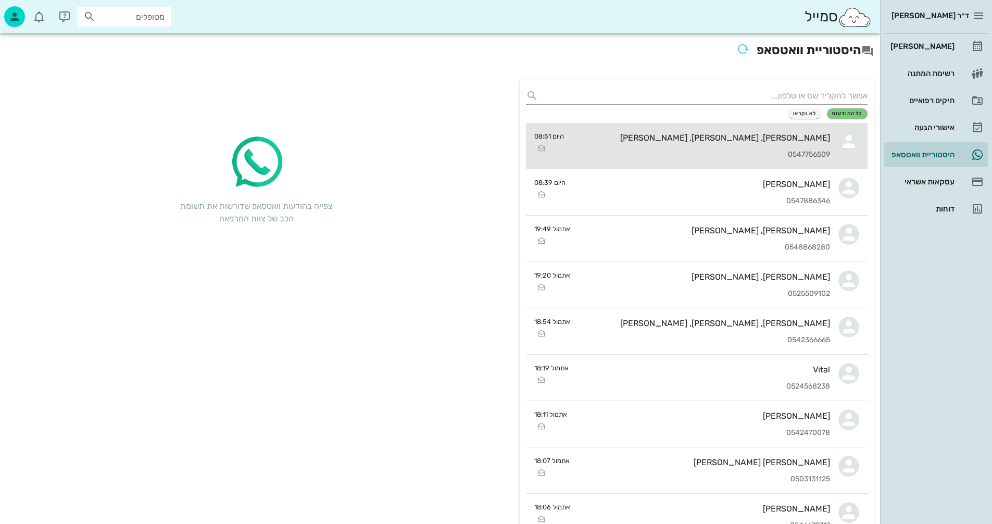
click at [746, 131] on div "יונתן, עינת, שירה אשכנזי 0547756509" at bounding box center [701, 146] width 258 height 46
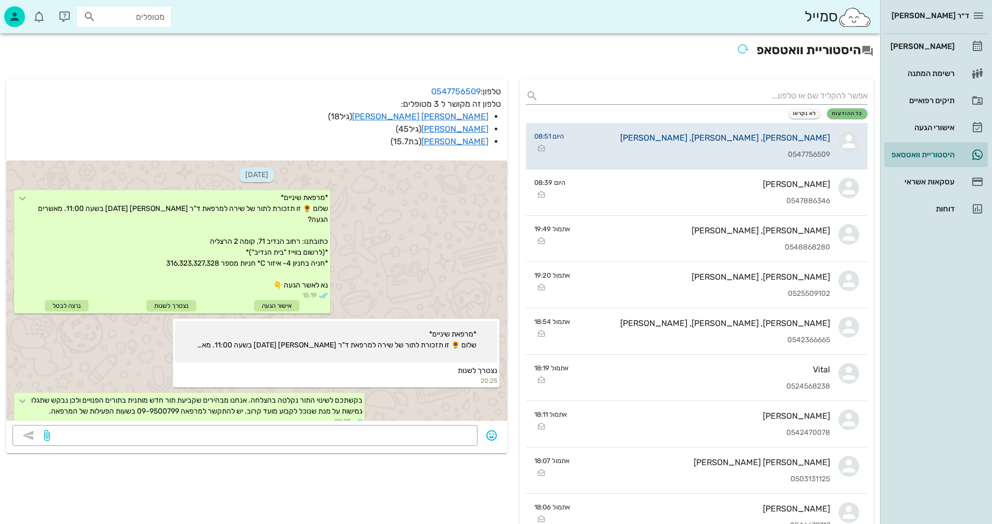
scroll to position [198, 0]
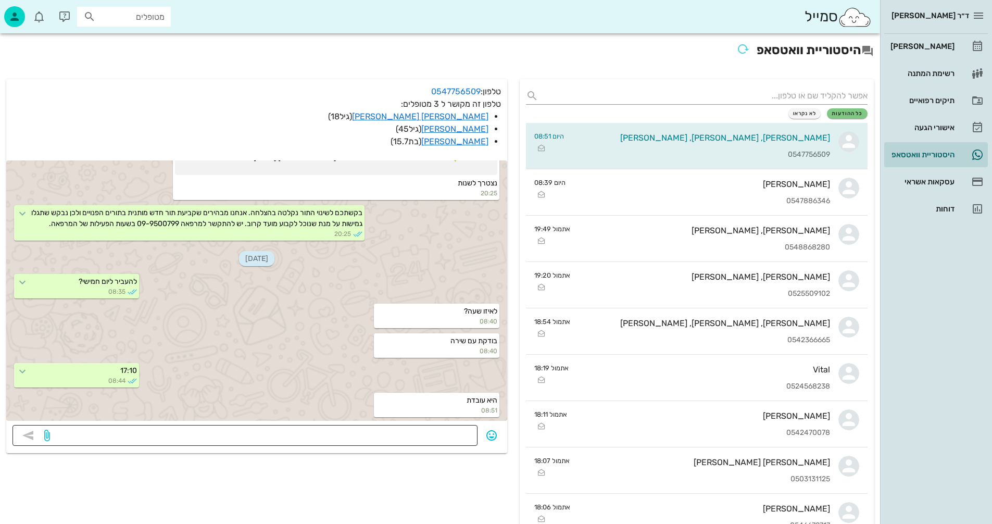
click at [446, 432] on textarea at bounding box center [261, 436] width 419 height 17
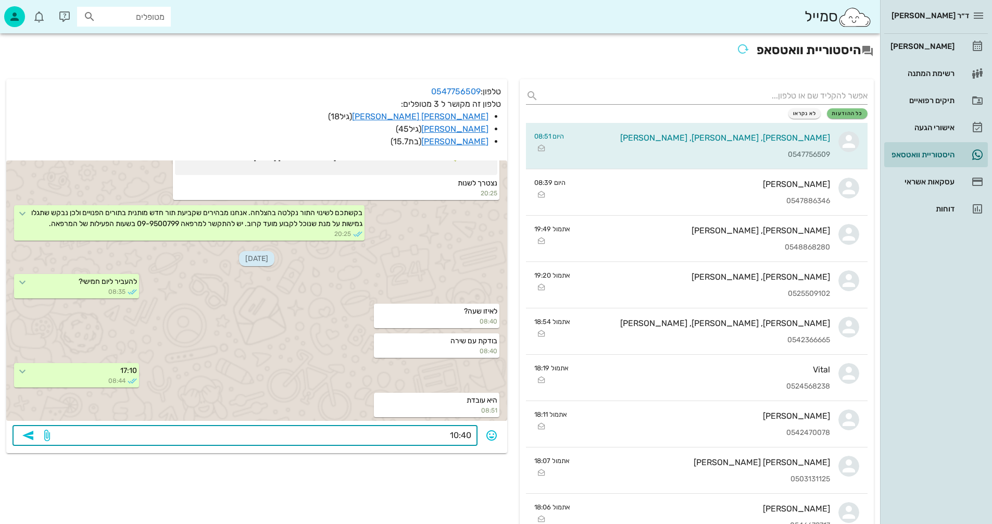
type textarea "10:40?"
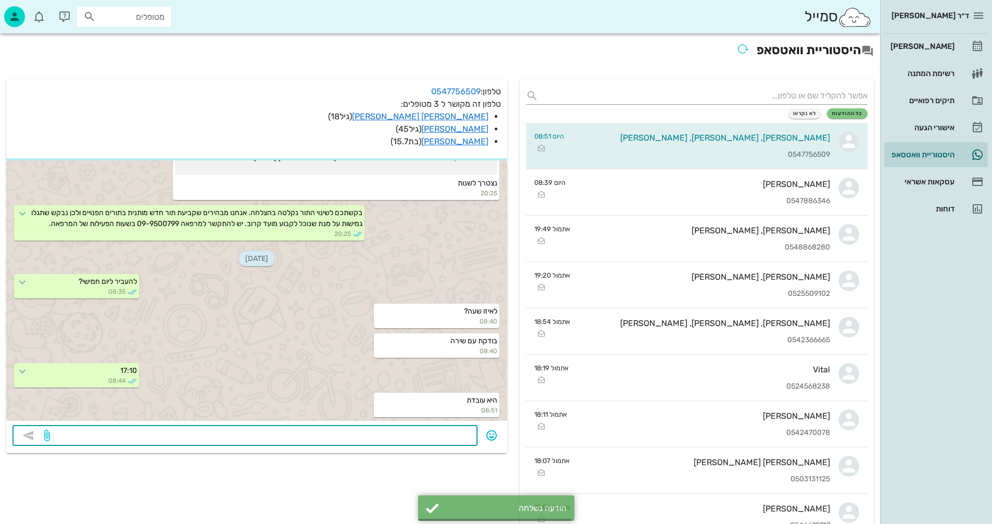
scroll to position [228, 0]
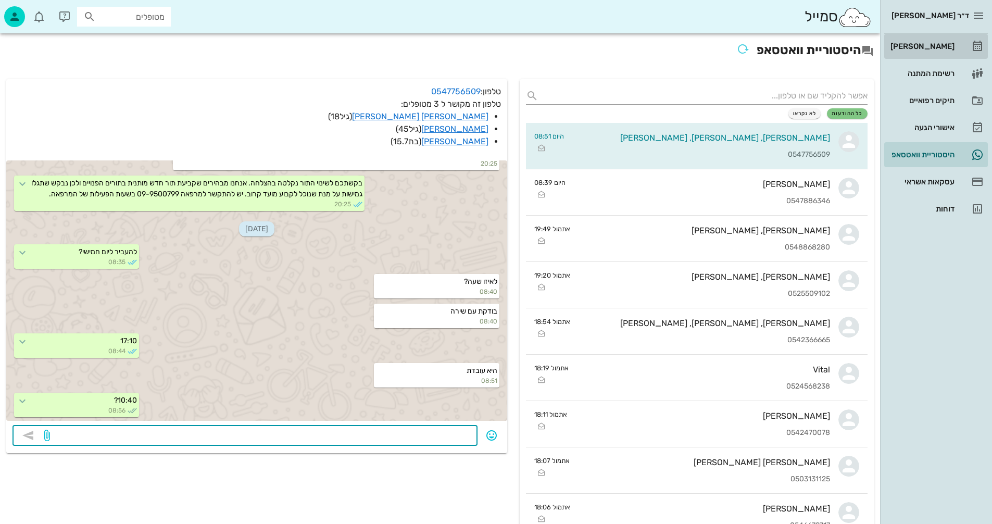
click at [931, 44] on div "[PERSON_NAME]" at bounding box center [921, 46] width 66 height 8
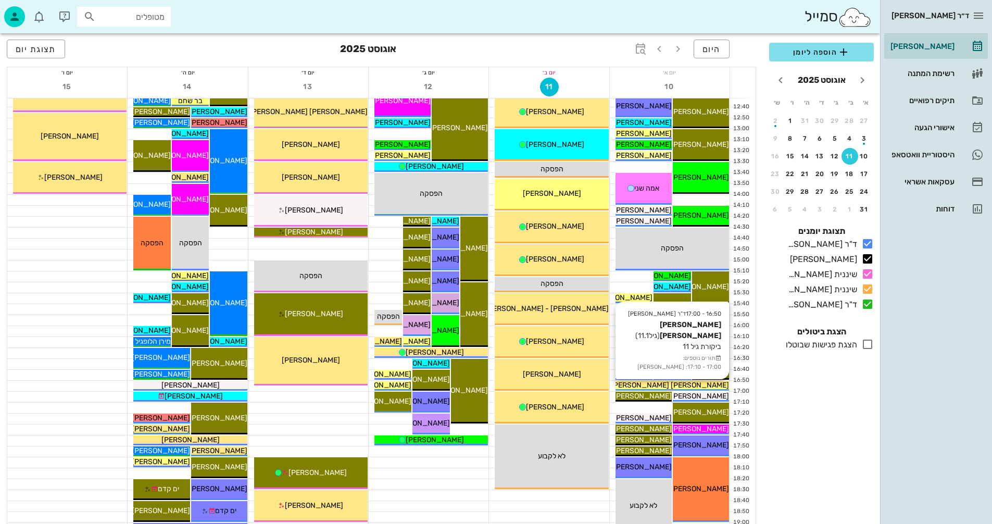
scroll to position [493, 0]
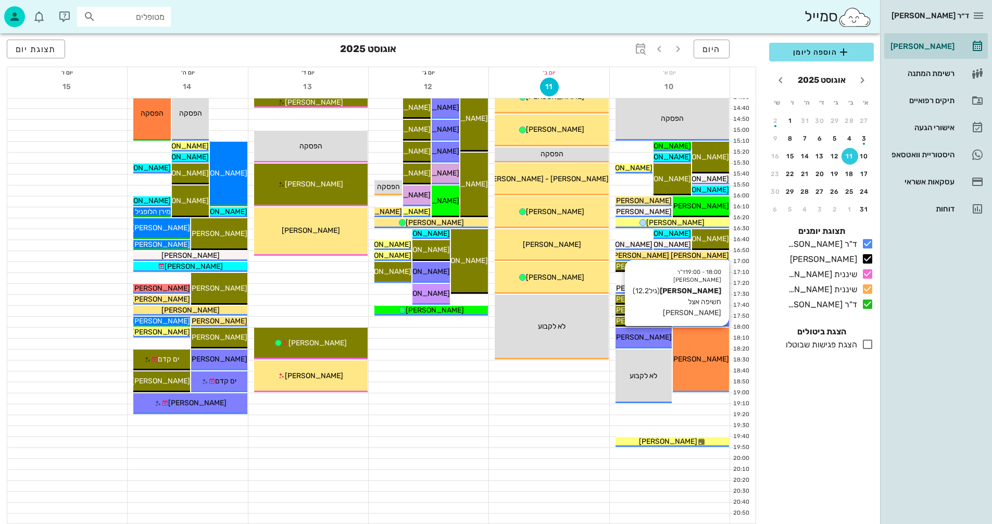
click at [702, 374] on div "18:00 - 19:00 ד"ר נמרוד דיקשטיין נועה ארז (גיל 12.2 ) חשיפה אצל פולק נועה ארז" at bounding box center [701, 360] width 56 height 65
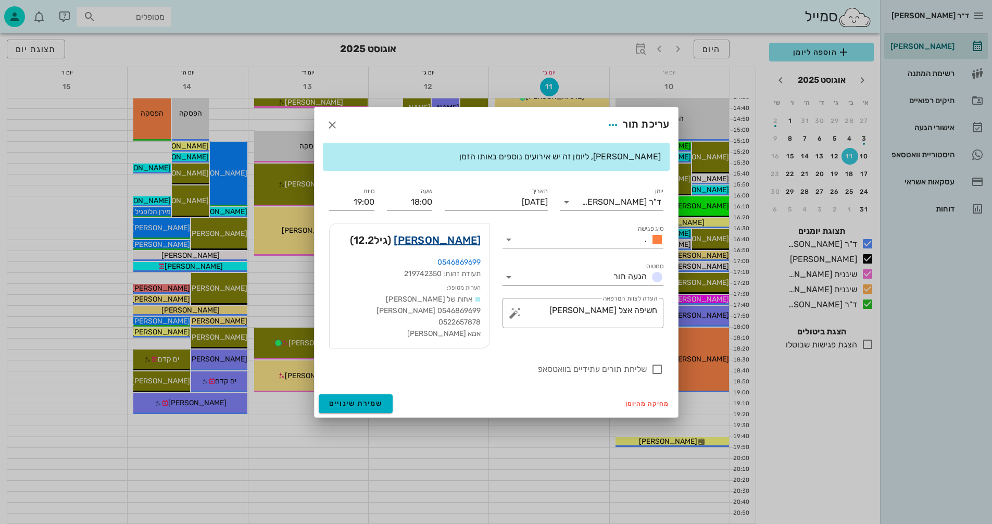
click at [453, 241] on link "נועה ארז" at bounding box center [437, 240] width 87 height 17
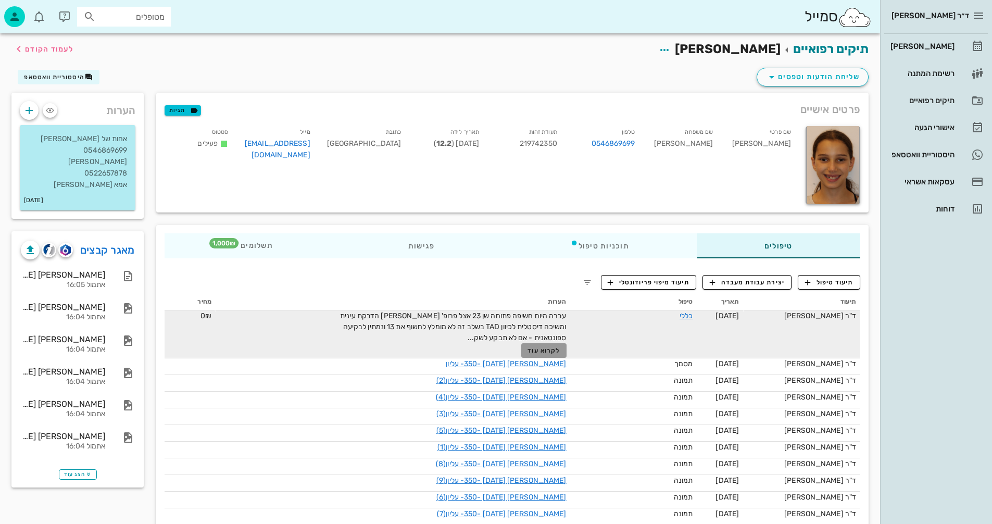
click at [529, 351] on span "לקרוא עוד" at bounding box center [544, 350] width 32 height 7
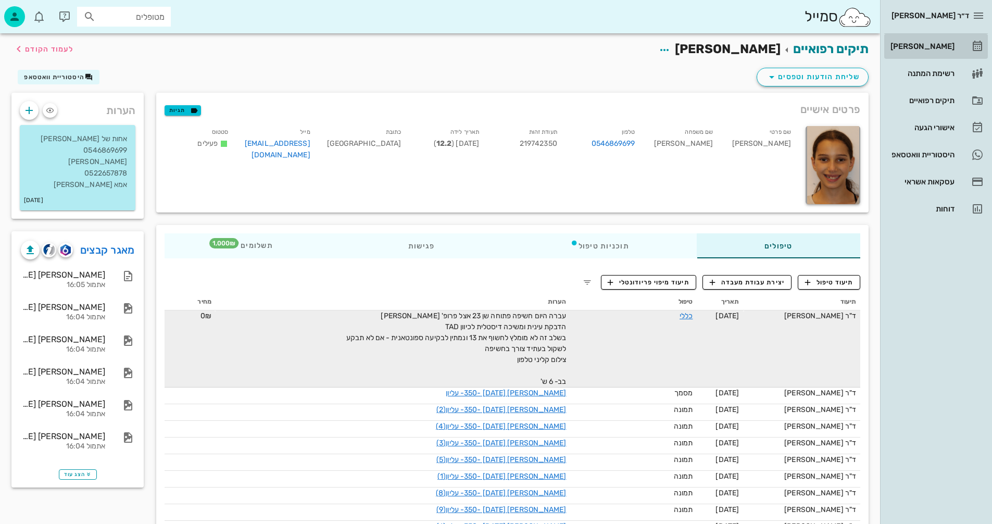
click at [929, 46] on div "[PERSON_NAME]" at bounding box center [921, 46] width 66 height 8
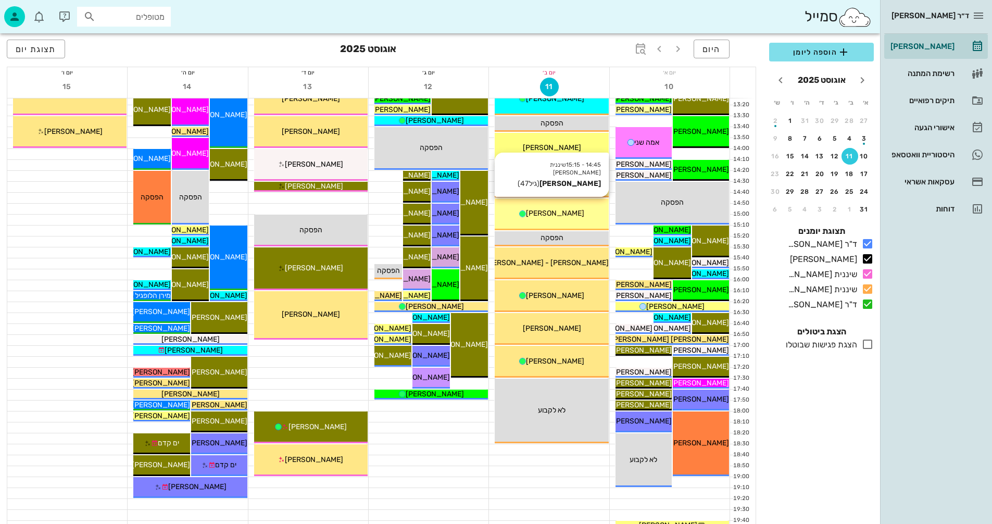
scroll to position [493, 0]
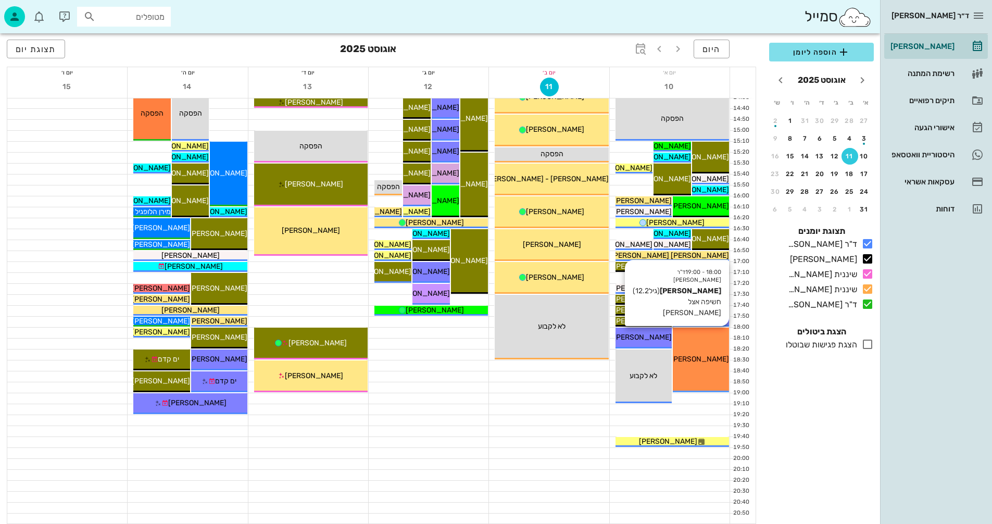
click at [698, 347] on div "18:00 - 19:00 ד"ר נמרוד דיקשטיין נועה ארז (גיל 12.2 ) חשיפה אצל פולק נועה ארז" at bounding box center [701, 360] width 56 height 65
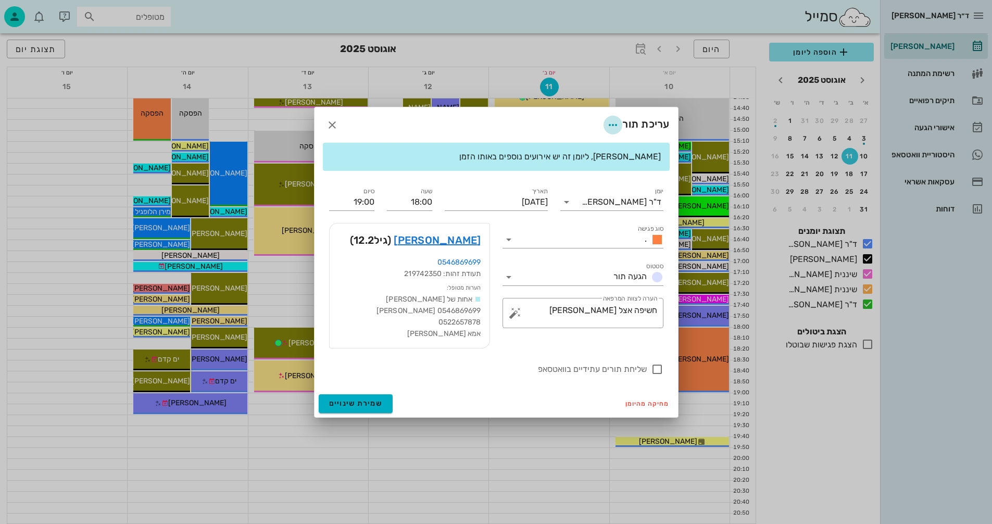
click at [613, 126] on icon "button" at bounding box center [613, 125] width 12 height 12
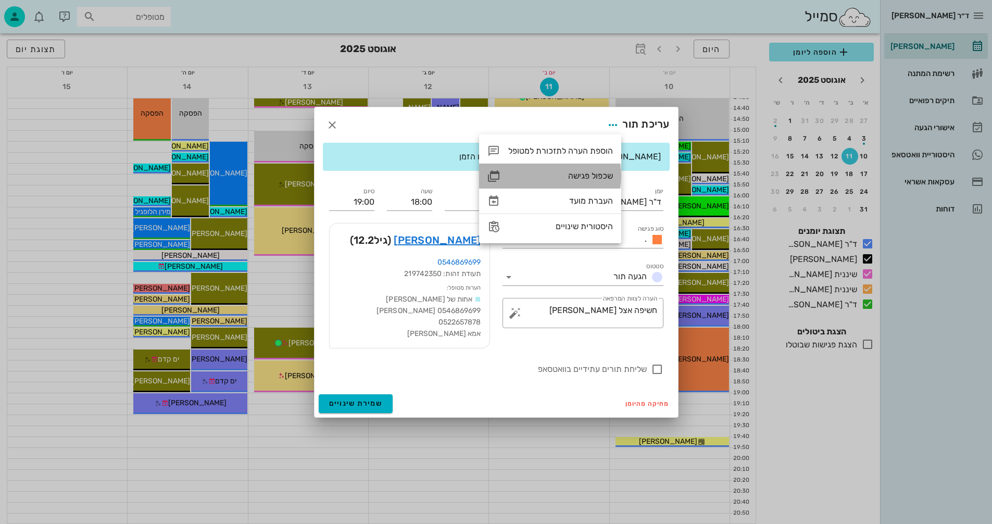
click at [574, 173] on div "שכפול פגישה" at bounding box center [560, 176] width 105 height 10
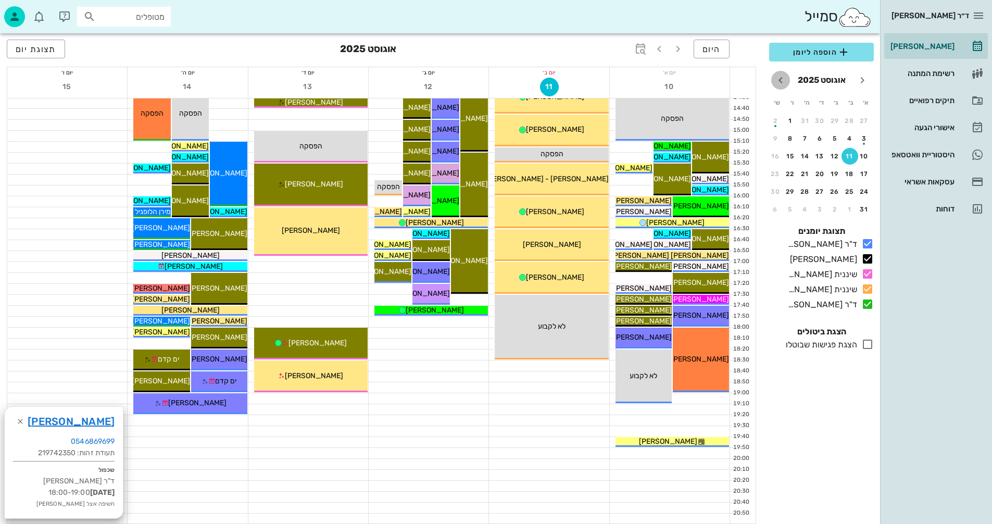
click at [780, 79] on icon "חודש הבא" at bounding box center [780, 80] width 12 height 12
click at [863, 79] on icon "חודש שעבר" at bounding box center [862, 80] width 12 height 12
click at [779, 79] on icon "חודש הבא" at bounding box center [780, 80] width 12 height 12
click at [818, 157] on div "15" at bounding box center [820, 156] width 17 height 7
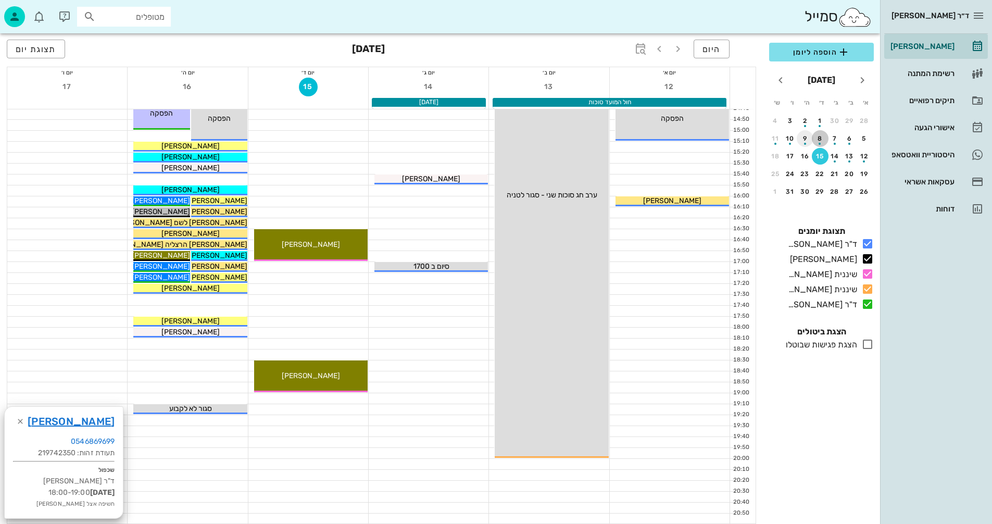
drag, startPoint x: 820, startPoint y: 136, endPoint x: 808, endPoint y: 139, distance: 12.3
click at [815, 136] on div "8" at bounding box center [820, 138] width 17 height 7
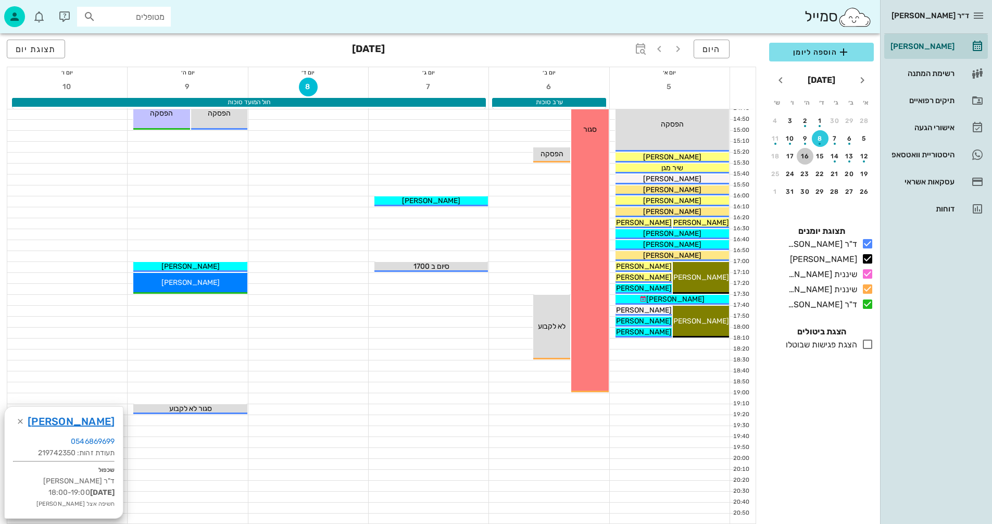
click at [804, 155] on div "16" at bounding box center [805, 156] width 17 height 7
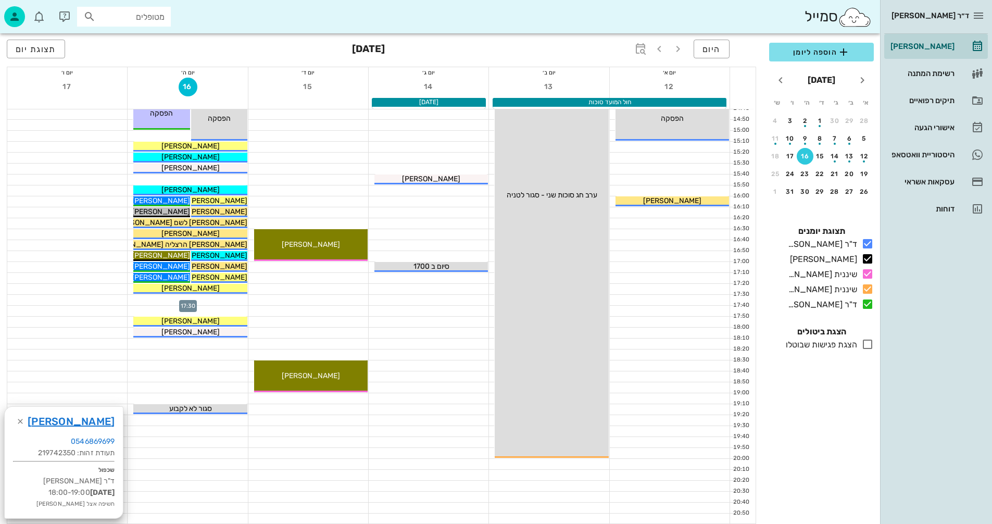
click at [212, 299] on div at bounding box center [188, 300] width 120 height 10
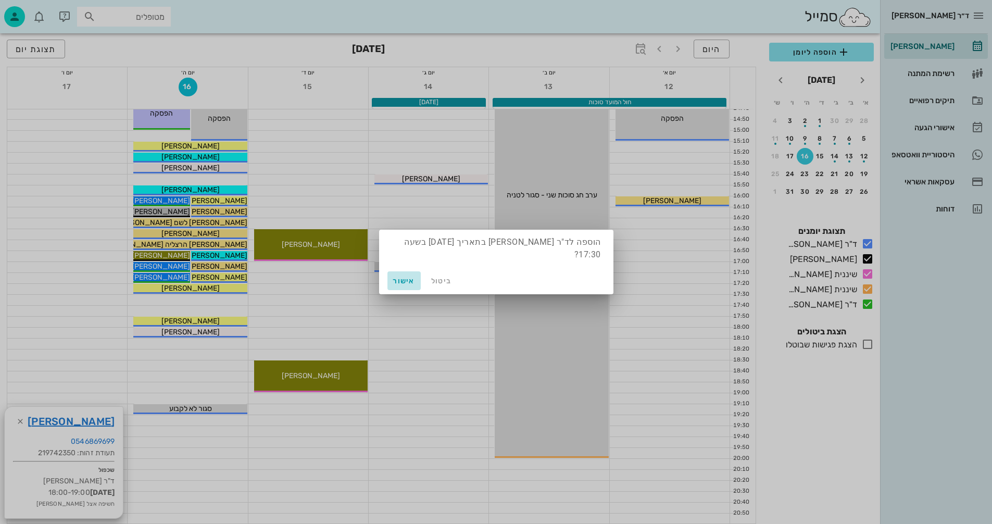
click at [400, 278] on span "אישור" at bounding box center [404, 281] width 25 height 9
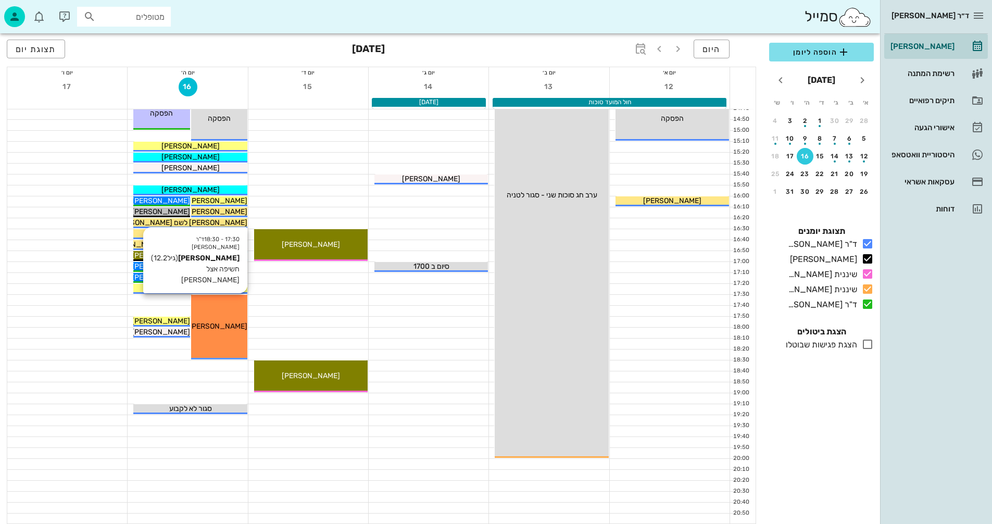
click at [224, 308] on div "17:30 - 18:30 ד"ר נמרוד דיקשטיין נועה ארז (גיל 12.2 ) חשיפה אצל פולק נועה ארז" at bounding box center [219, 327] width 56 height 65
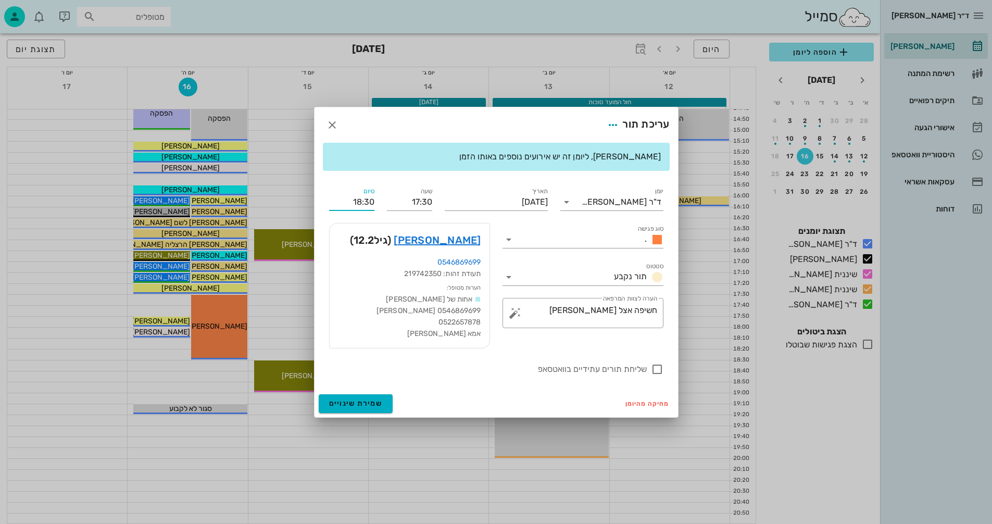
drag, startPoint x: 367, startPoint y: 202, endPoint x: 375, endPoint y: 202, distance: 8.9
click at [375, 202] on div "סיום 18:30" at bounding box center [352, 197] width 58 height 37
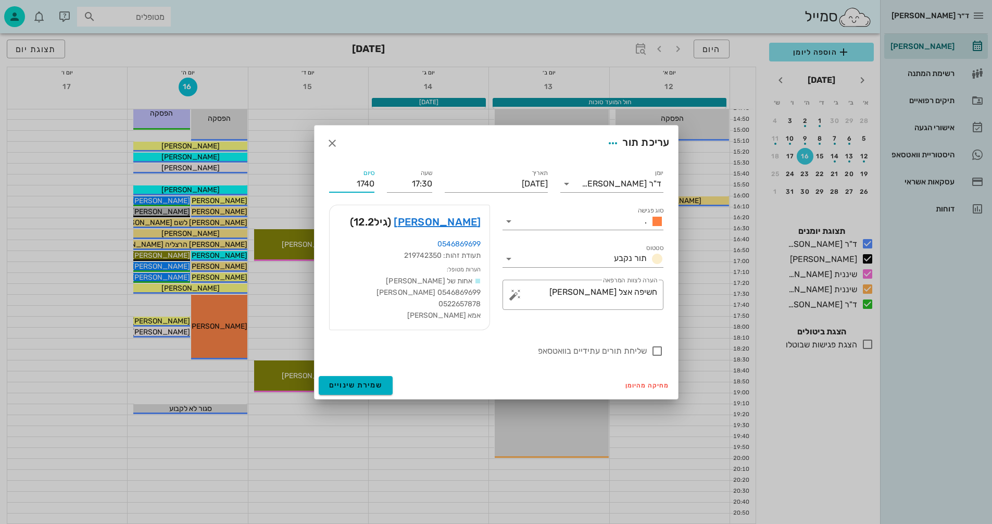
type input "17:40"
click at [381, 182] on div "שעה 17:30" at bounding box center [410, 179] width 58 height 37
click at [506, 221] on icon at bounding box center [509, 221] width 12 height 12
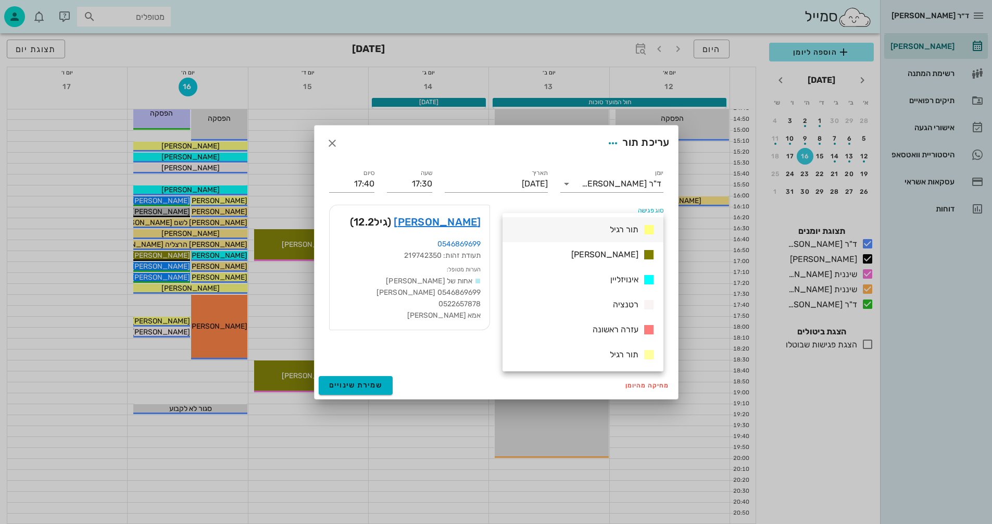
click at [613, 227] on span "תור רגיל" at bounding box center [624, 229] width 29 height 10
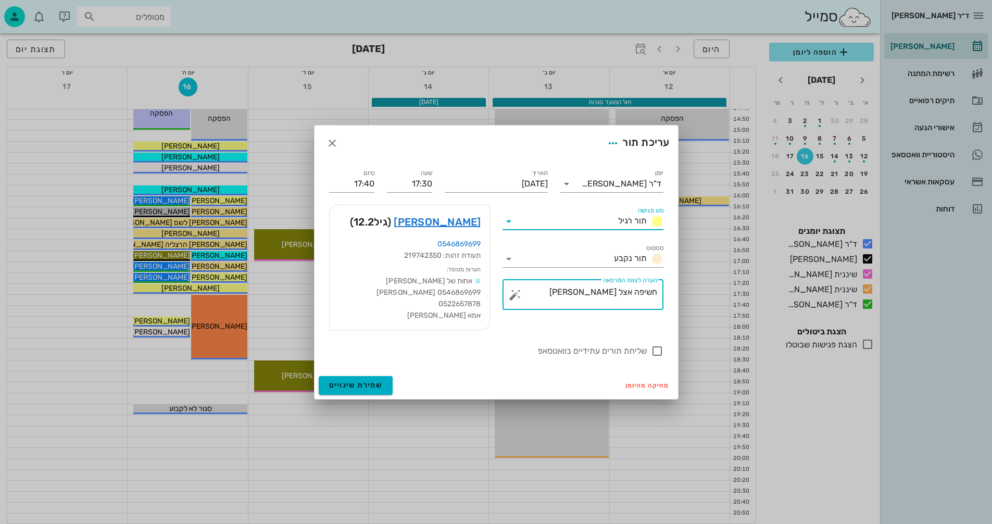
drag, startPoint x: 582, startPoint y: 291, endPoint x: 680, endPoint y: 277, distance: 99.4
click at [680, 277] on div "ד״ר נמרוד דיקשטיין יומן מרפאה רשימת המתנה תיקים רפואיים אישורי הגעה היסטוריית ו…" at bounding box center [496, 15] width 992 height 1017
click at [654, 297] on textarea "חשיפה אצל [PERSON_NAME]" at bounding box center [587, 297] width 140 height 25
click at [655, 293] on textarea "חשיפה אצל [PERSON_NAME]" at bounding box center [587, 297] width 140 height 25
type textarea "תור אחרי חשיפה אצל פולק"
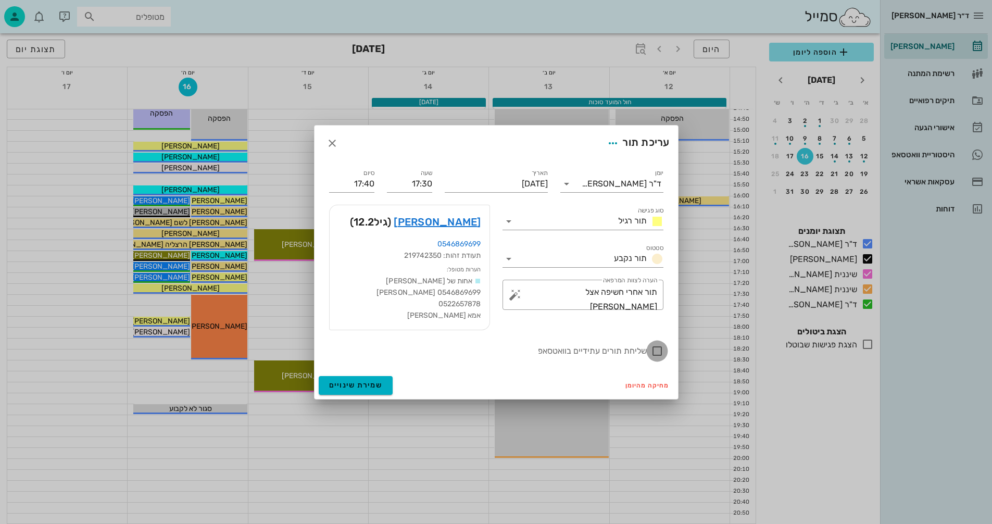
click at [658, 350] on div at bounding box center [657, 351] width 18 height 18
checkbox input "true"
click at [359, 384] on span "שמירת שינויים" at bounding box center [356, 385] width 54 height 9
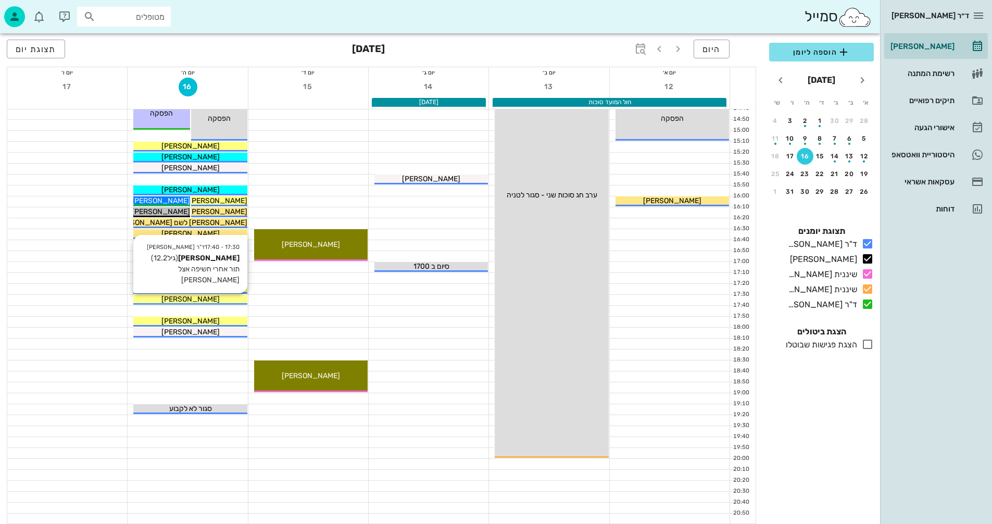
click at [216, 299] on div "[PERSON_NAME]" at bounding box center [190, 299] width 114 height 11
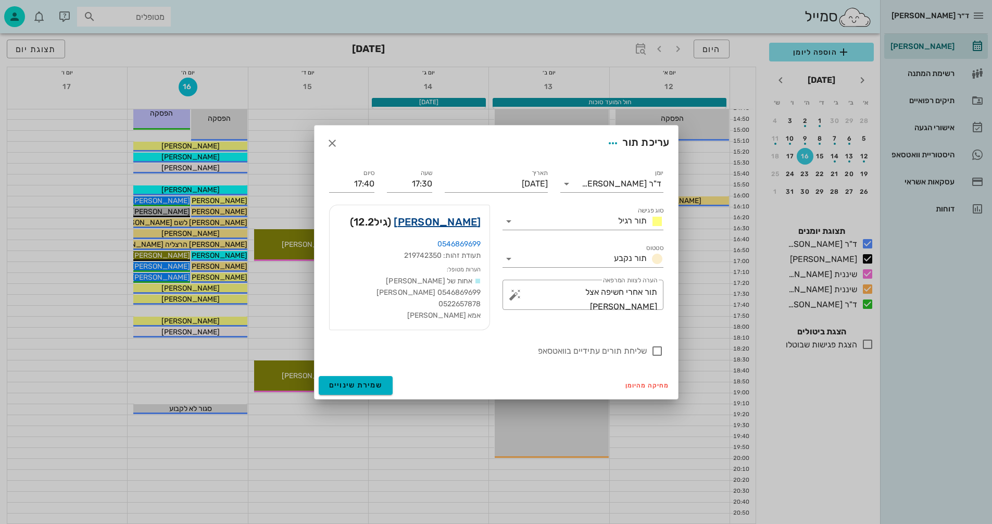
click at [456, 221] on link "נועה ארז" at bounding box center [437, 222] width 87 height 17
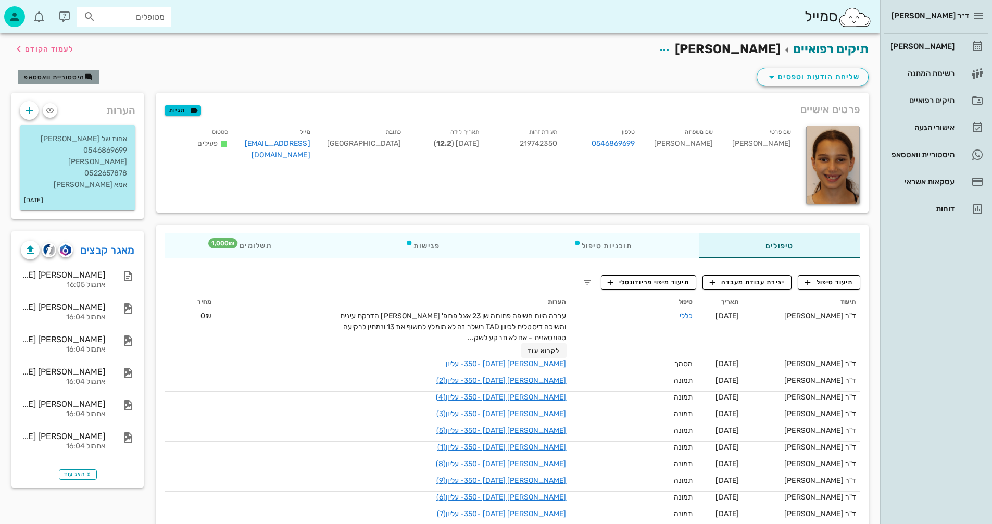
click at [53, 76] on span "היסטוריית וואטסאפ" at bounding box center [54, 76] width 60 height 7
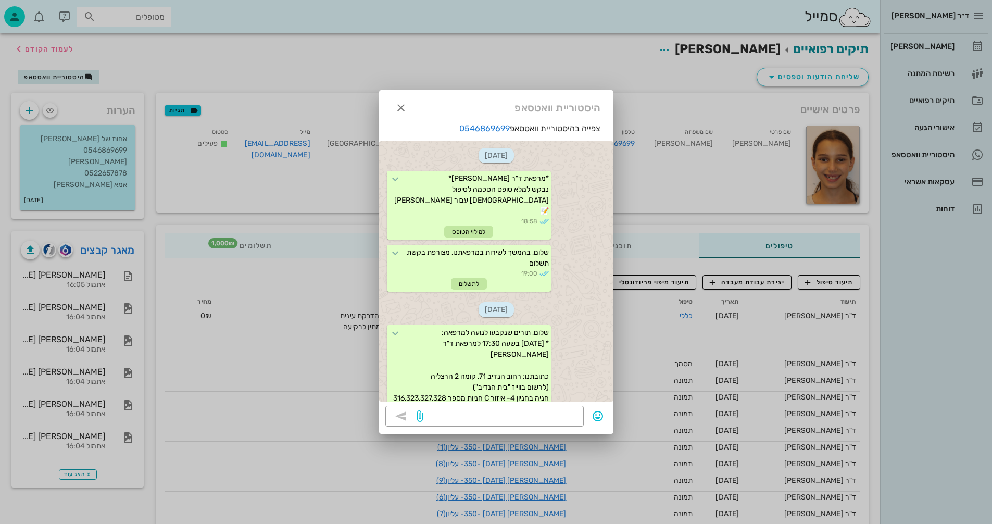
scroll to position [17, 0]
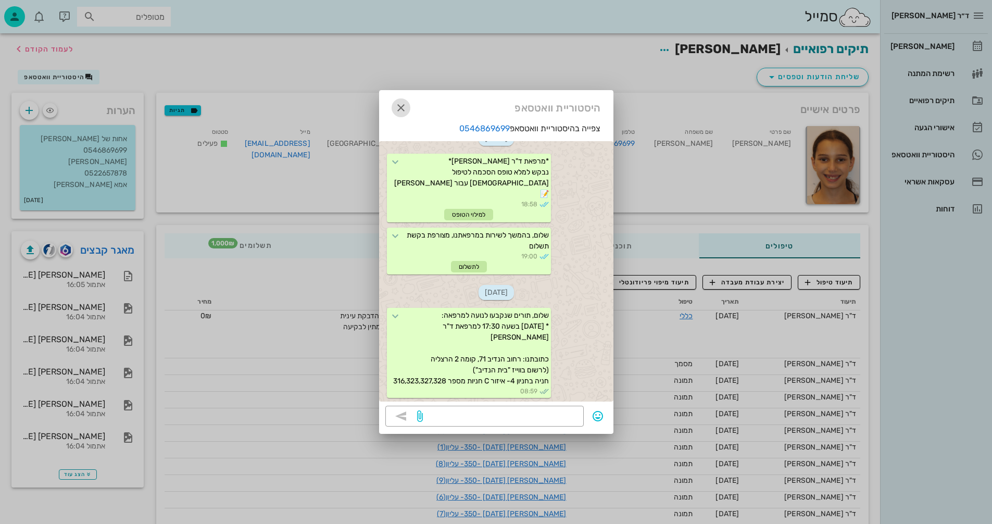
click at [402, 108] on icon "button" at bounding box center [401, 108] width 12 height 12
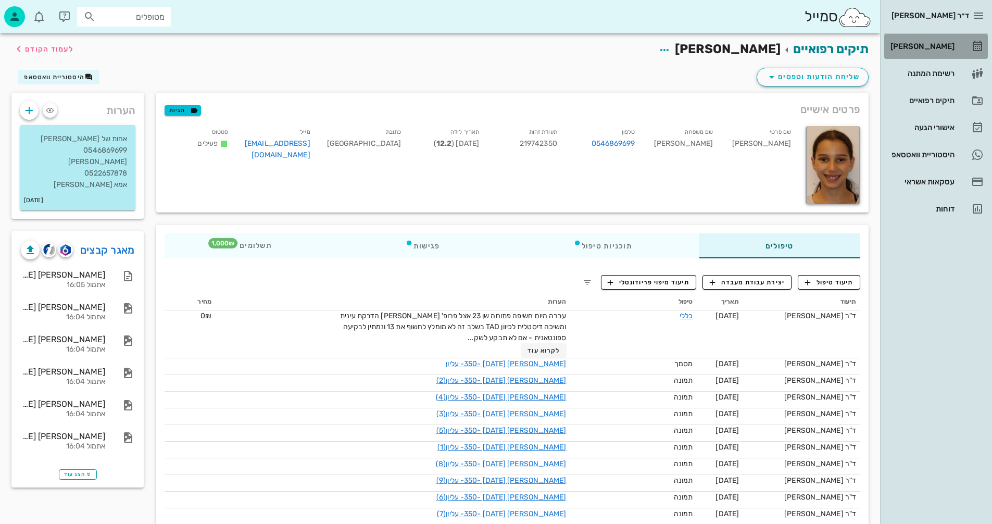
click at [923, 46] on div "[PERSON_NAME]" at bounding box center [921, 46] width 66 height 8
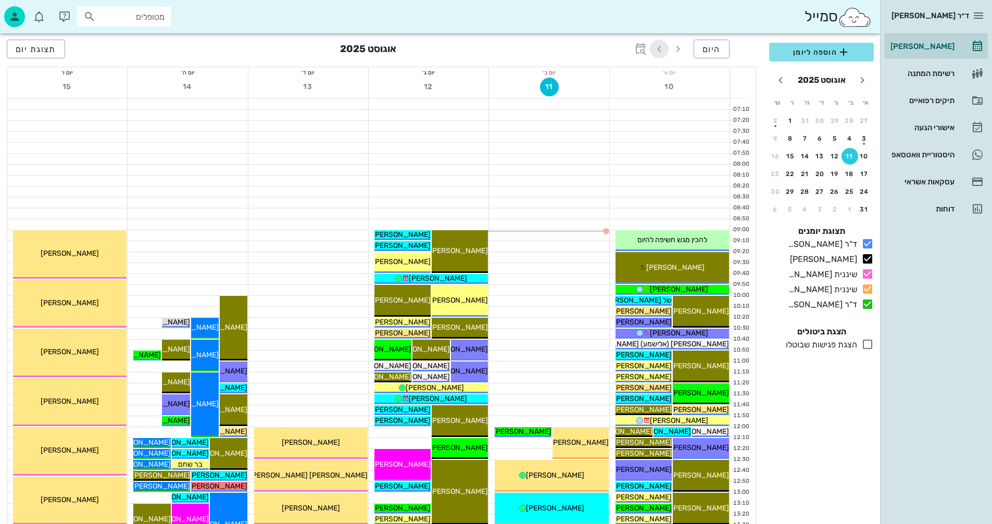
click at [667, 49] on span "button" at bounding box center [659, 49] width 19 height 12
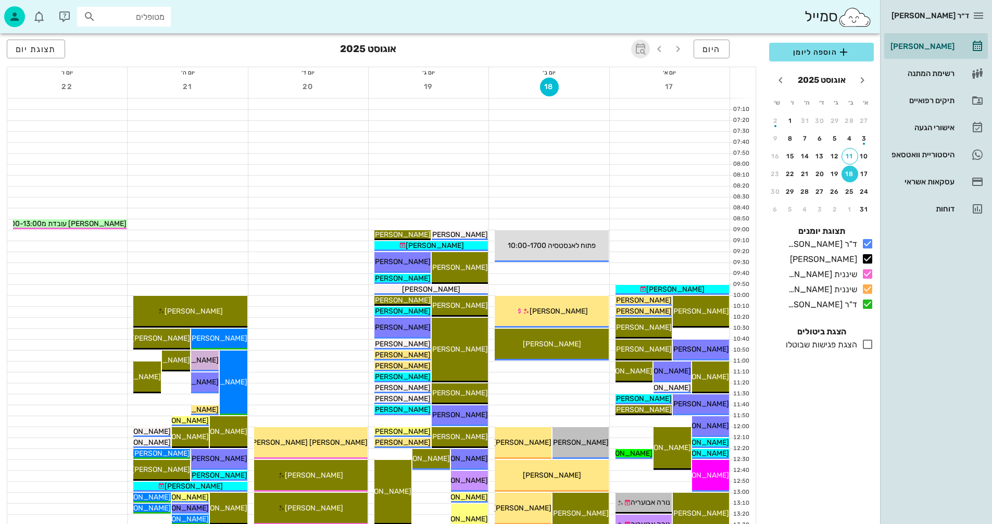
click at [638, 44] on icon "button" at bounding box center [640, 49] width 12 height 12
type input "6"
click at [578, 109] on span "קפיצה לתאריך" at bounding box center [592, 107] width 85 height 7
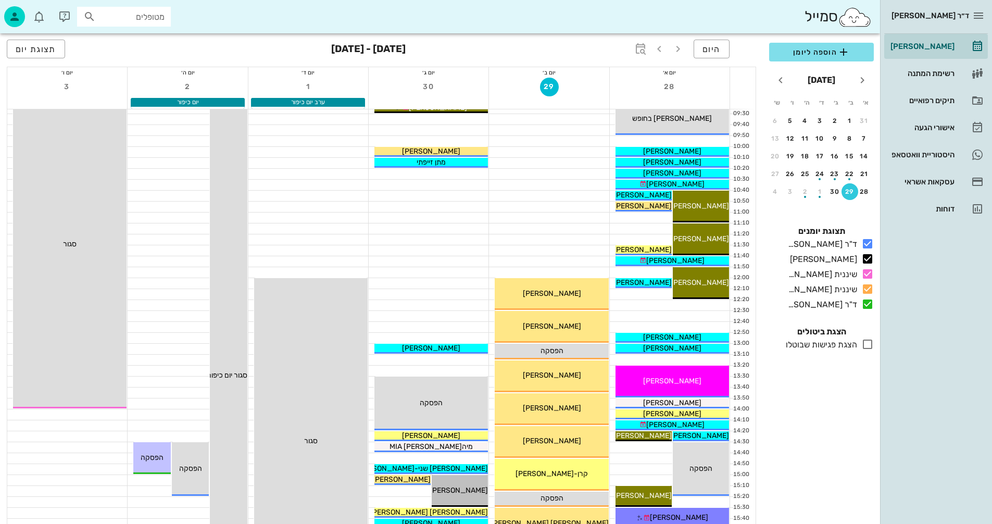
scroll to position [150, 0]
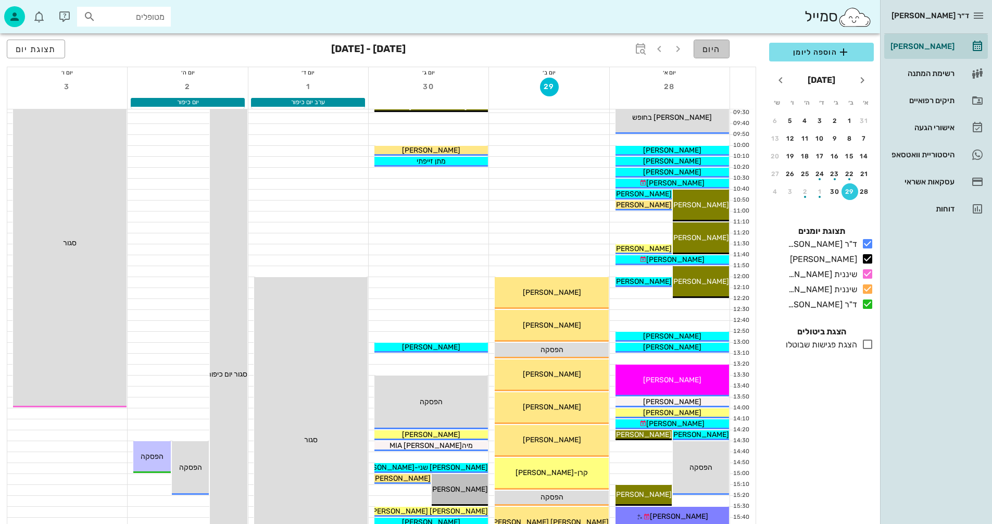
click at [704, 50] on span "היום" at bounding box center [711, 49] width 18 height 10
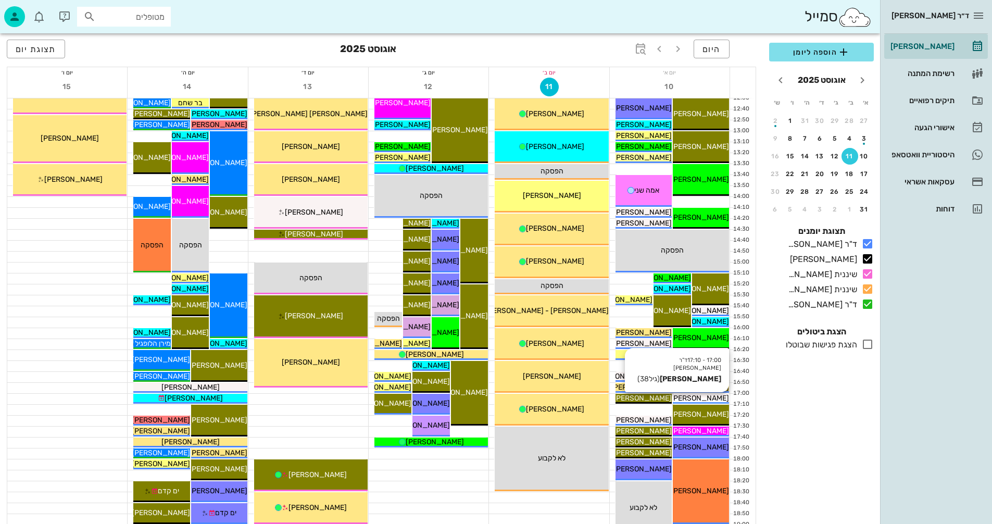
scroll to position [493, 0]
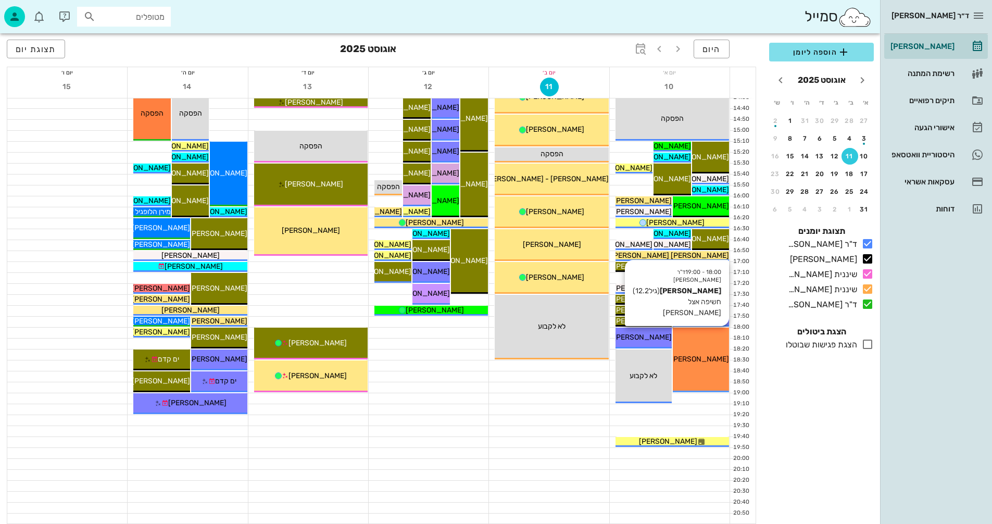
click at [700, 360] on span "[PERSON_NAME]" at bounding box center [700, 359] width 58 height 9
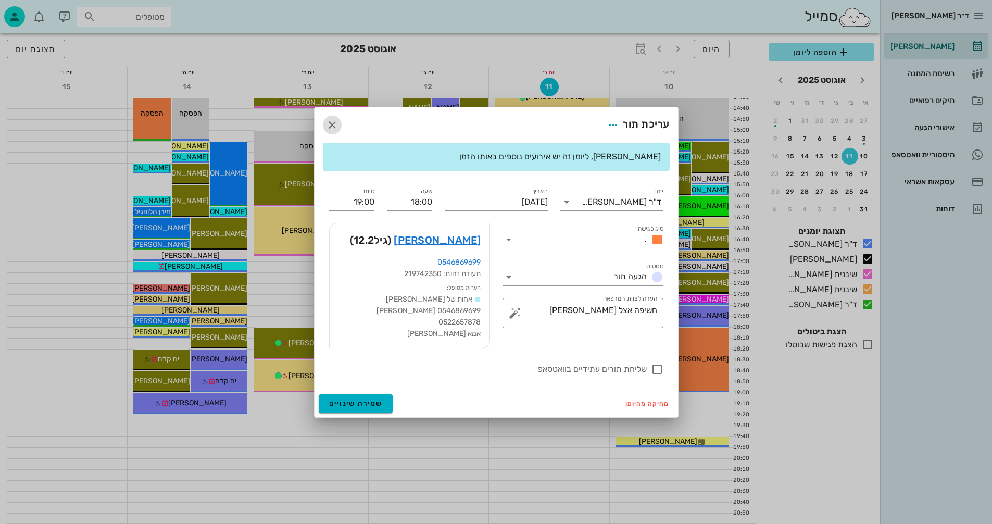
click at [333, 124] on icon "button" at bounding box center [332, 125] width 12 height 12
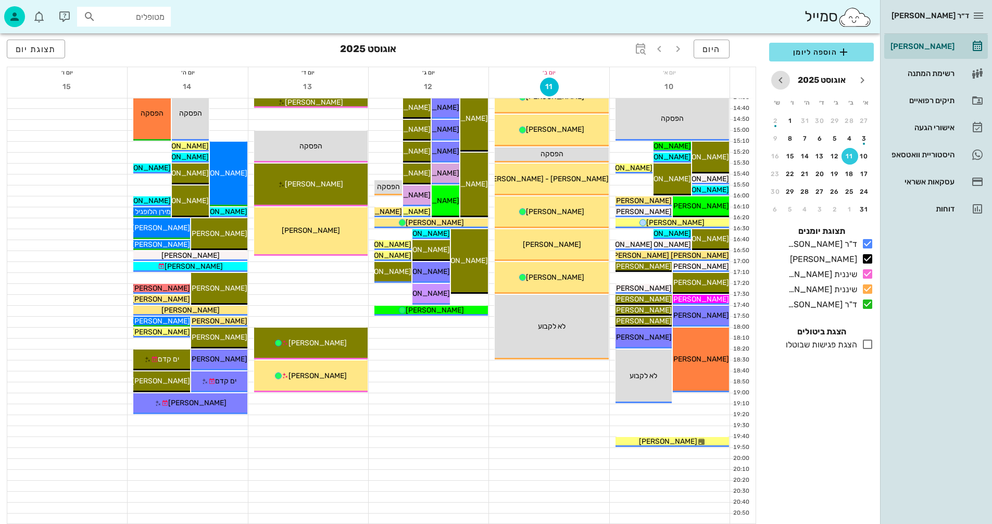
click at [777, 83] on icon "חודש הבא" at bounding box center [780, 80] width 12 height 12
click at [862, 190] on div "28" at bounding box center [864, 191] width 17 height 7
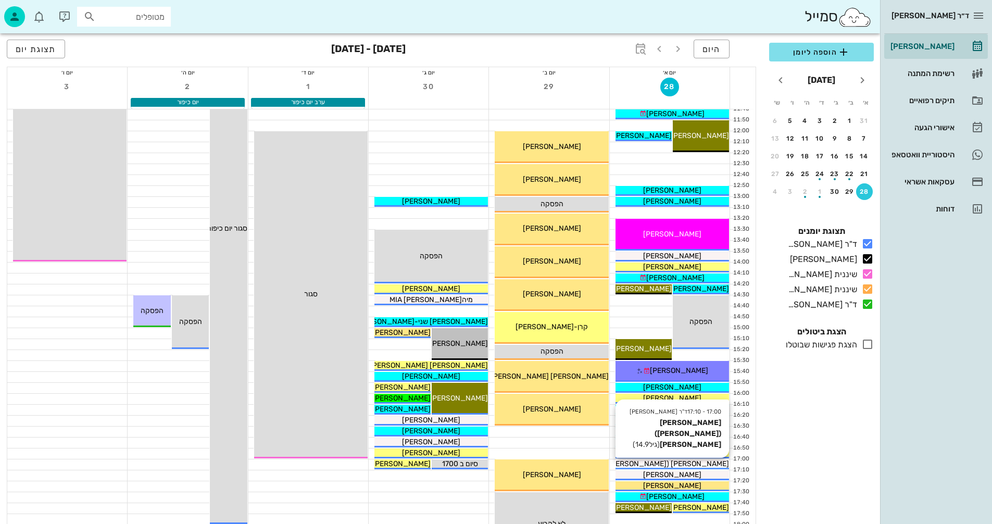
scroll to position [285, 0]
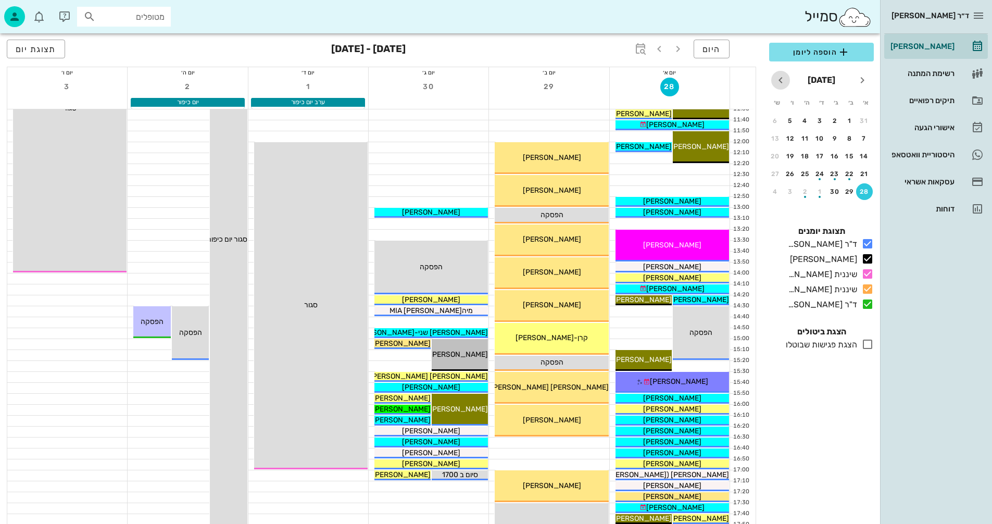
click at [782, 78] on icon "חודש הבא" at bounding box center [780, 80] width 12 height 12
click at [800, 153] on div "16" at bounding box center [805, 156] width 17 height 7
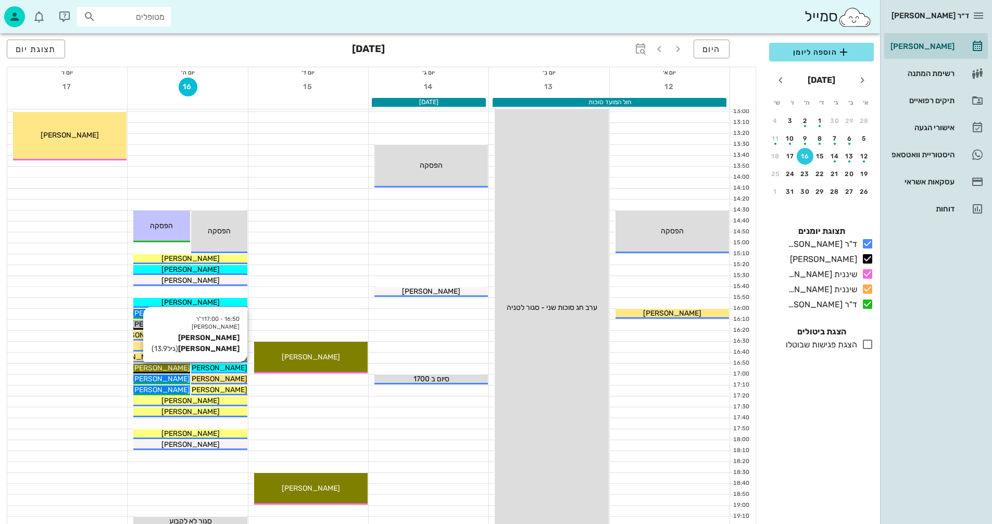
scroll to position [493, 0]
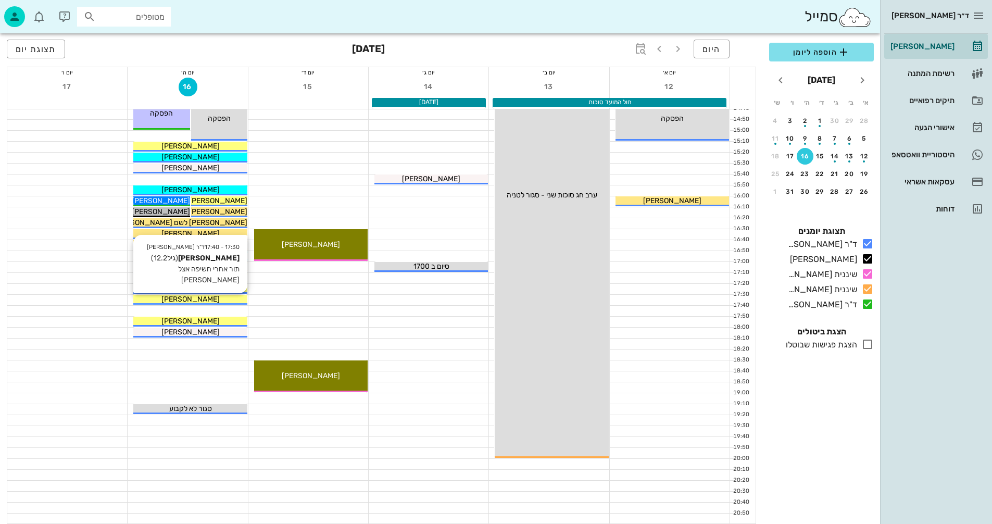
click at [222, 299] on div "[PERSON_NAME]" at bounding box center [190, 299] width 114 height 11
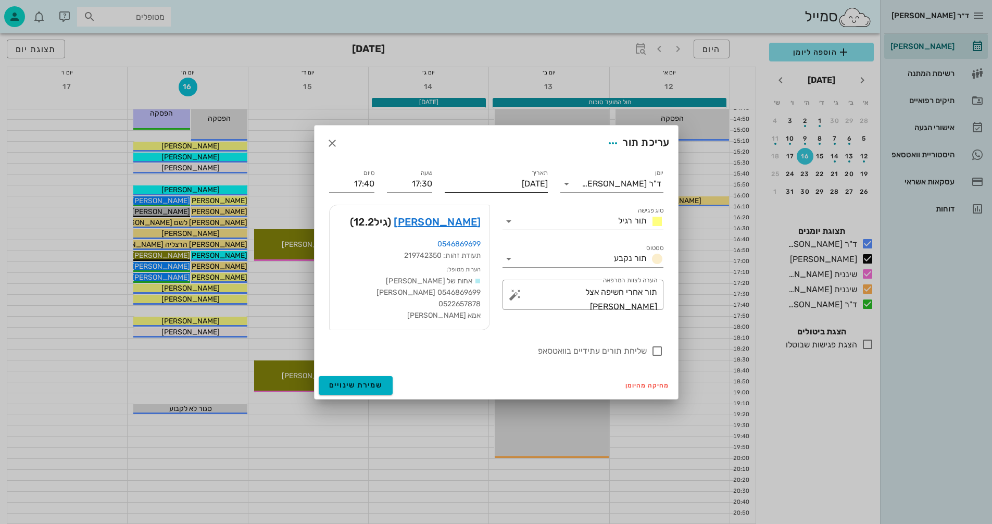
click at [486, 185] on input "יום חמישי, 16 באוקטובר 2025" at bounding box center [496, 183] width 103 height 17
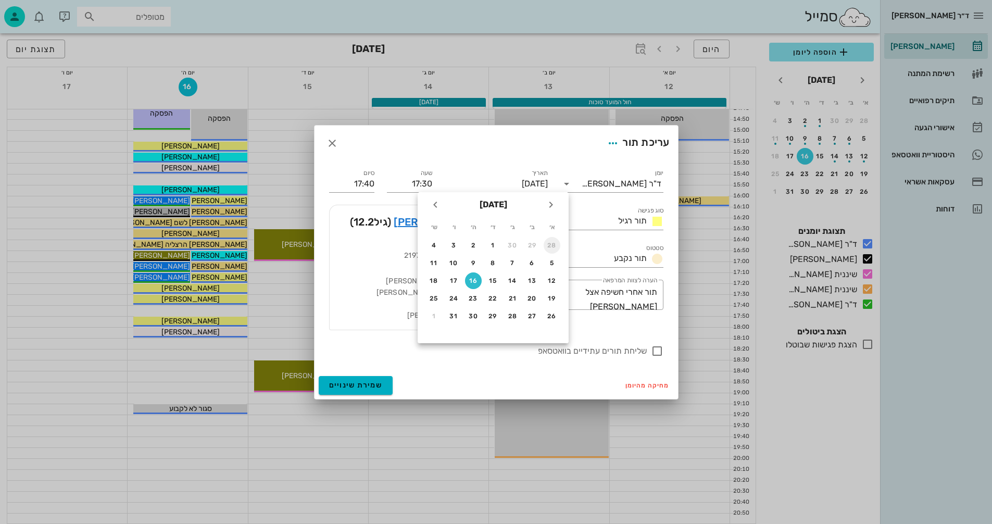
click at [551, 243] on div "28" at bounding box center [552, 245] width 17 height 7
type input "יום ראשון, 28 בספטמבר 2025"
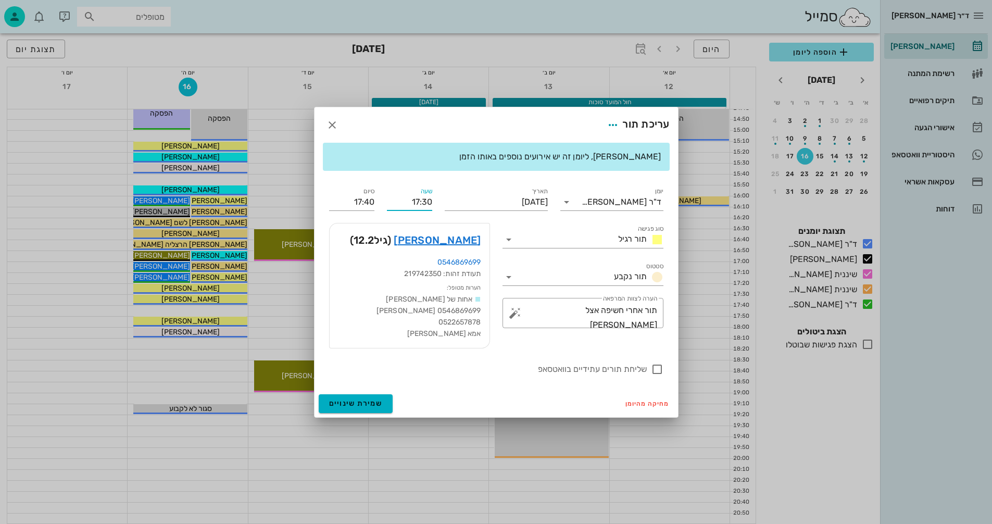
drag, startPoint x: 407, startPoint y: 200, endPoint x: 433, endPoint y: 197, distance: 26.3
click at [433, 197] on div "שעה 17:30" at bounding box center [410, 197] width 58 height 37
click at [387, 202] on input "1520" at bounding box center [409, 202] width 45 height 17
type input "15:20"
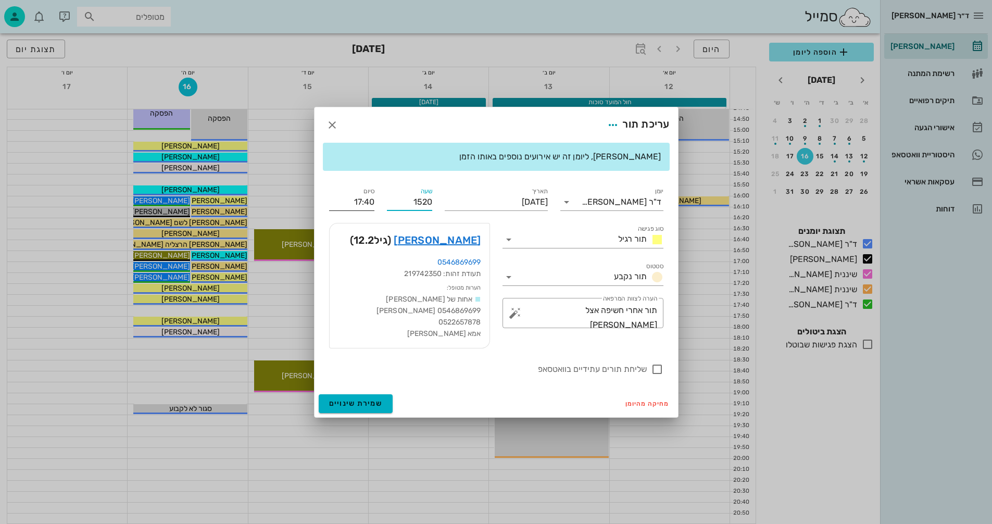
type input "15:30"
click at [373, 202] on div "יומן ד"ר נמרוד דיקשטיין סוג פגישה תור רגיל סטטוס תור נקבע תאריך יום ראשון, 28 ב…" at bounding box center [496, 280] width 347 height 203
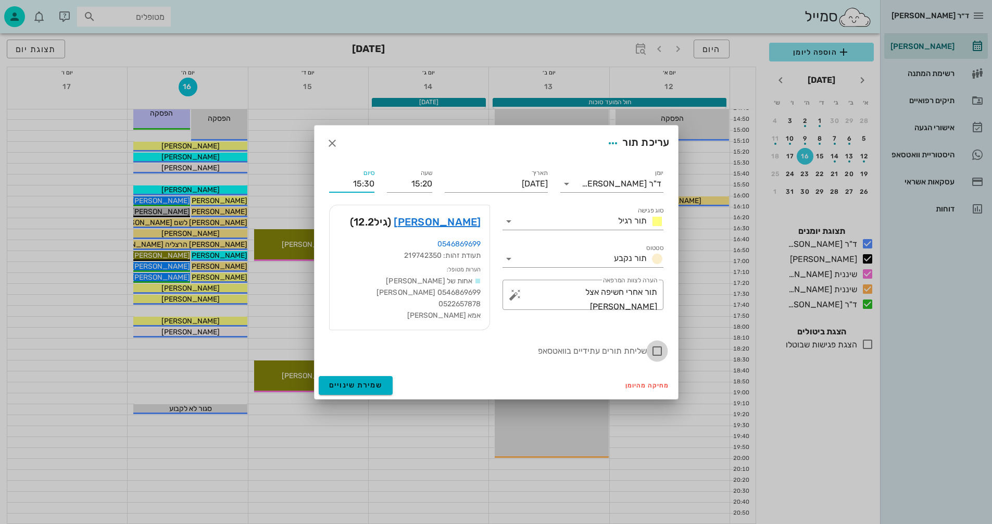
click at [658, 348] on div at bounding box center [657, 351] width 18 height 18
checkbox input "true"
click at [354, 384] on span "שמירת שינויים" at bounding box center [356, 385] width 54 height 9
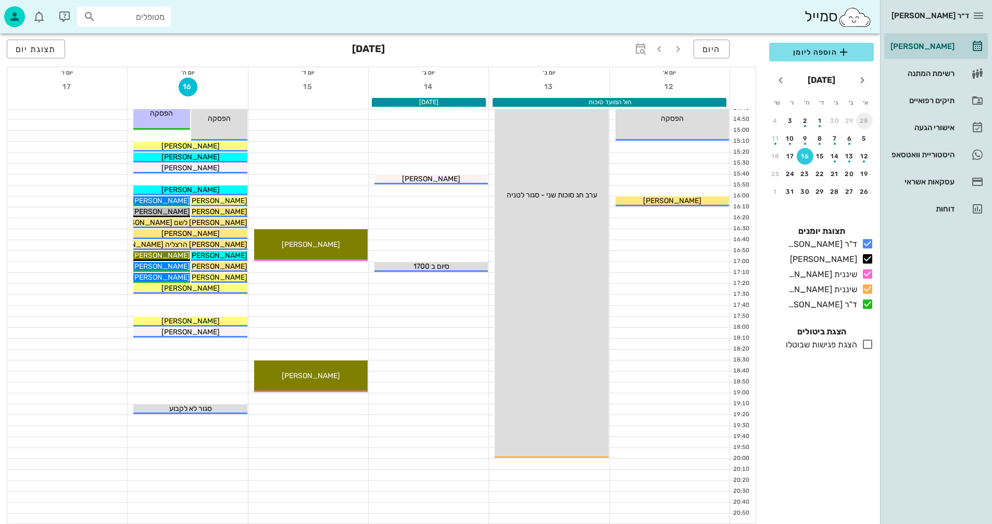
click at [861, 121] on div "28" at bounding box center [864, 120] width 17 height 7
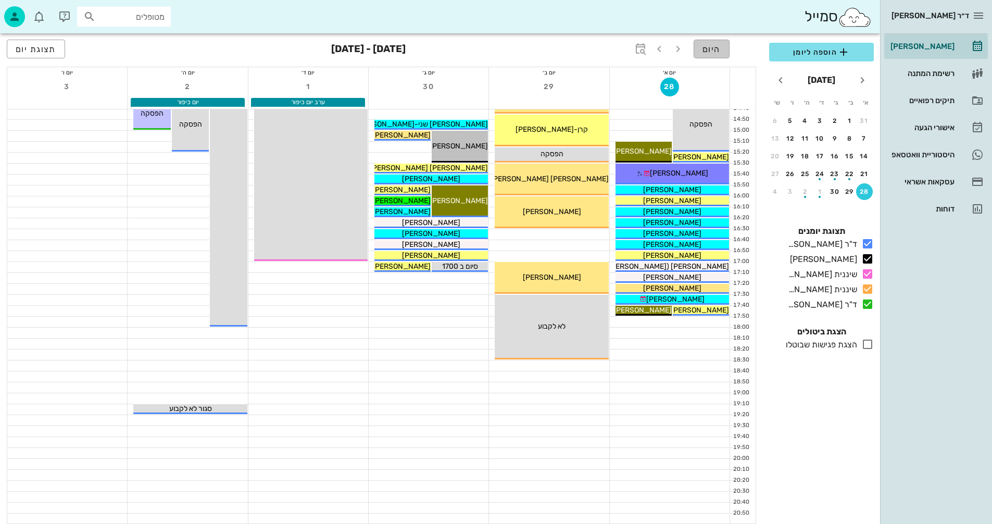
click at [716, 47] on span "היום" at bounding box center [711, 49] width 18 height 10
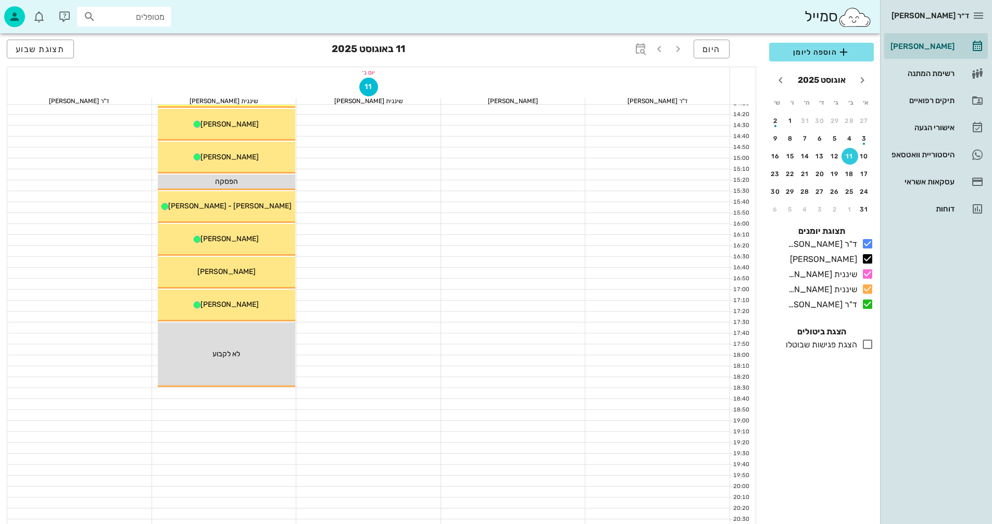
scroll to position [500, 0]
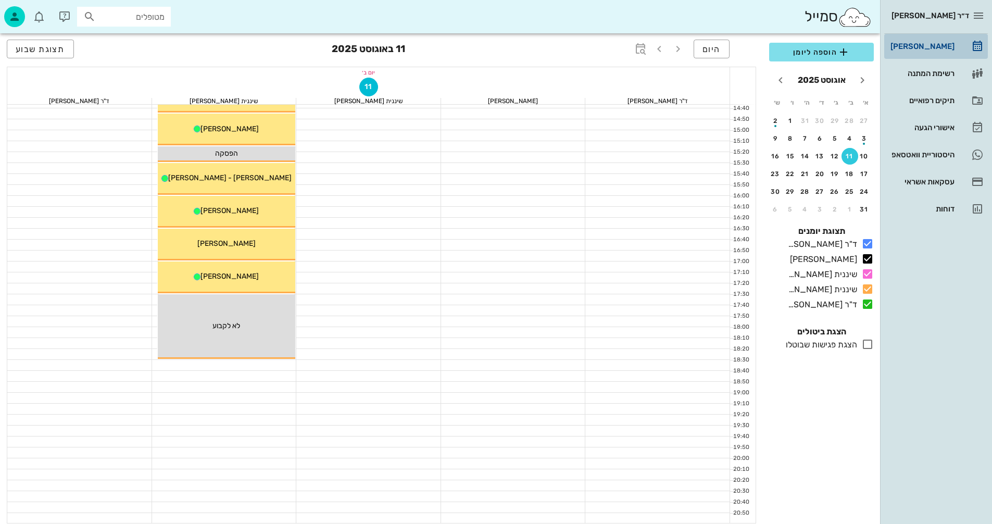
click at [922, 44] on div "[PERSON_NAME]" at bounding box center [921, 46] width 66 height 8
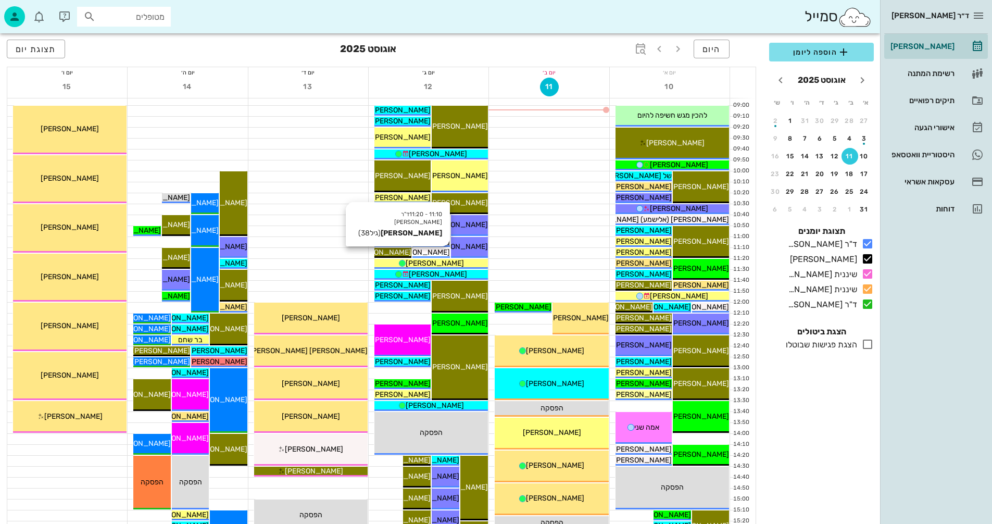
scroll to position [129, 0]
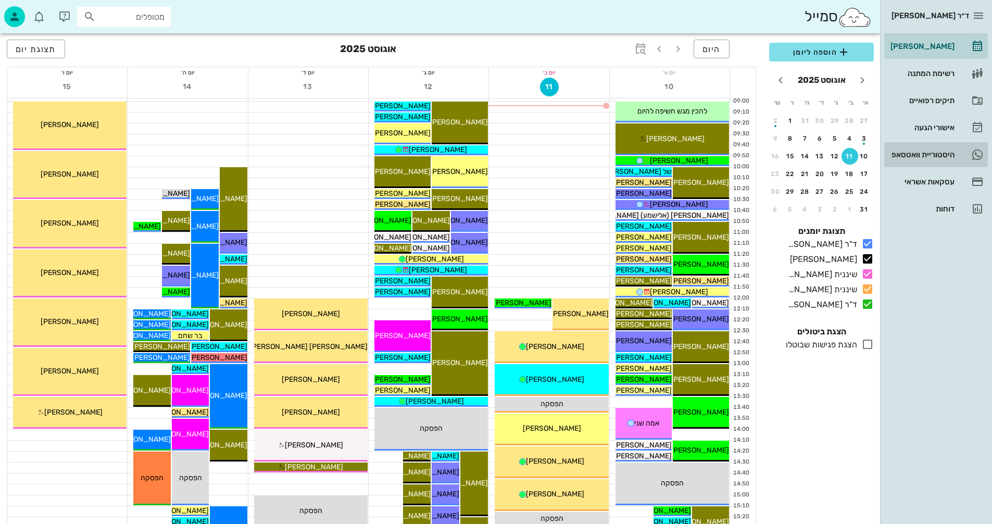
click at [917, 152] on div "היסטוריית וואטסאפ" at bounding box center [921, 154] width 66 height 8
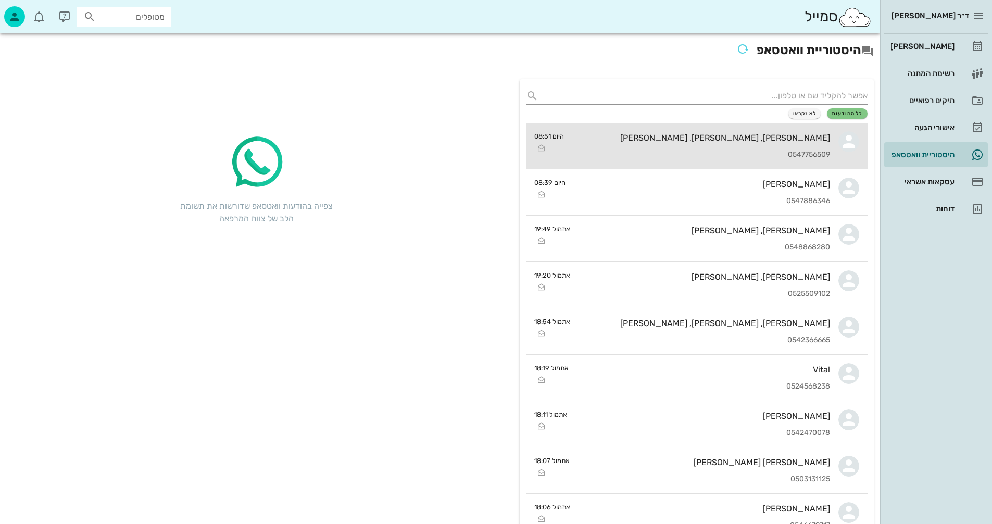
click at [671, 140] on div "[PERSON_NAME], [PERSON_NAME], [PERSON_NAME]" at bounding box center [701, 138] width 258 height 10
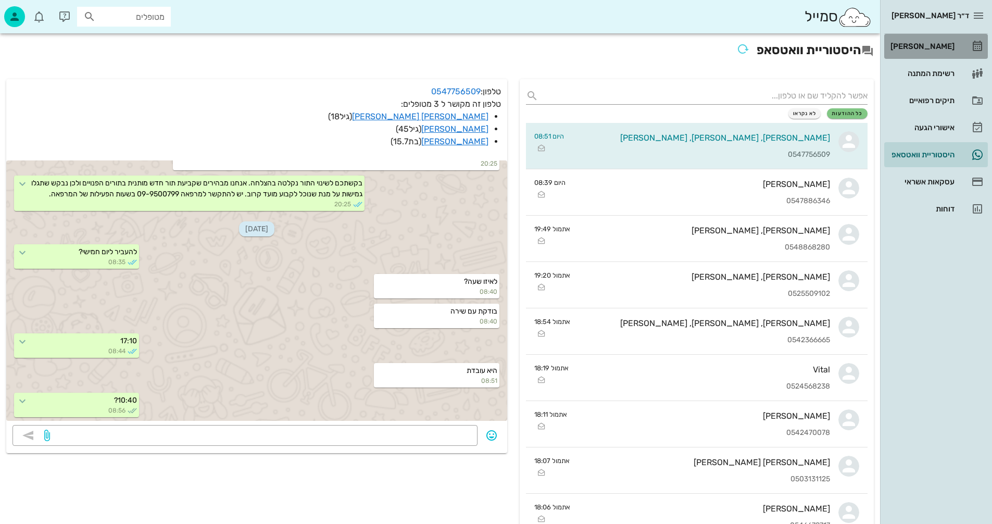
click at [926, 45] on div "[PERSON_NAME]" at bounding box center [921, 46] width 66 height 8
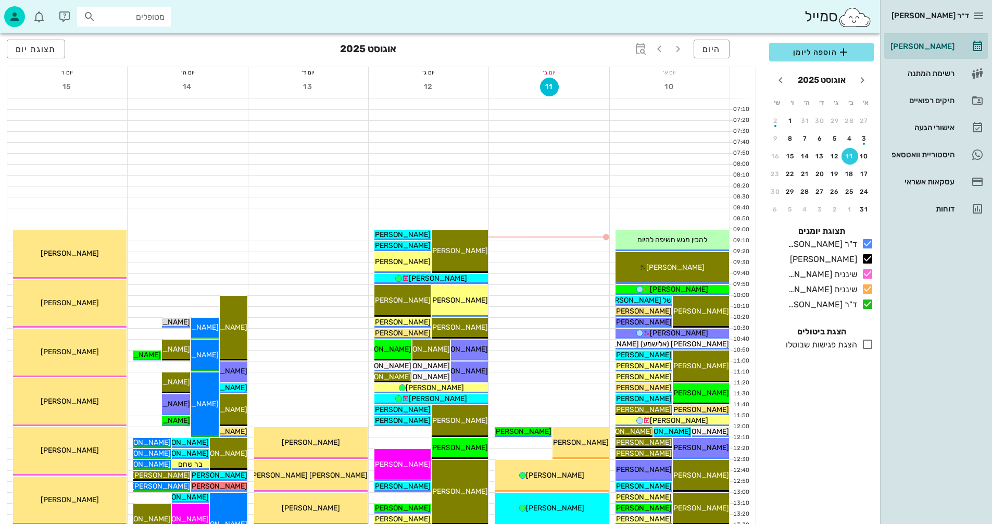
click at [146, 15] on input "מטופלים" at bounding box center [131, 17] width 67 height 14
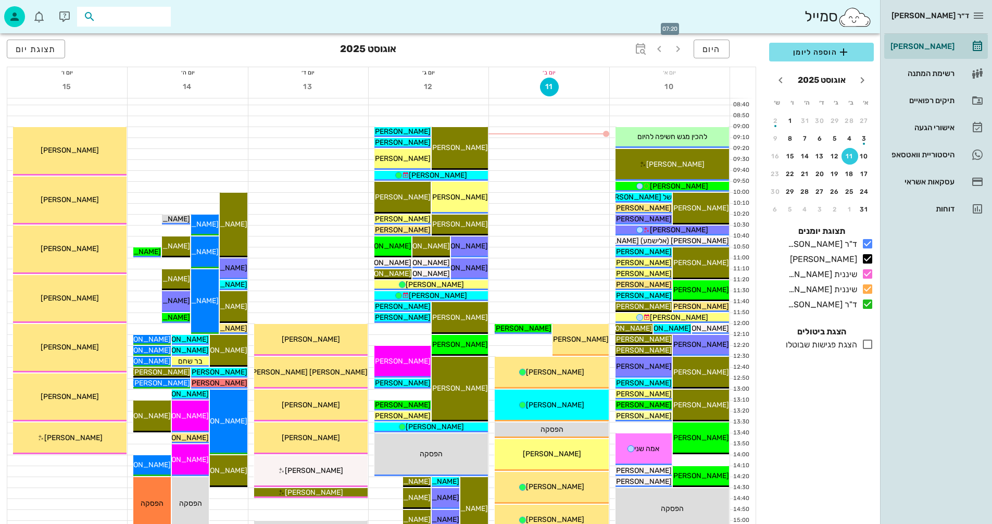
scroll to position [104, 0]
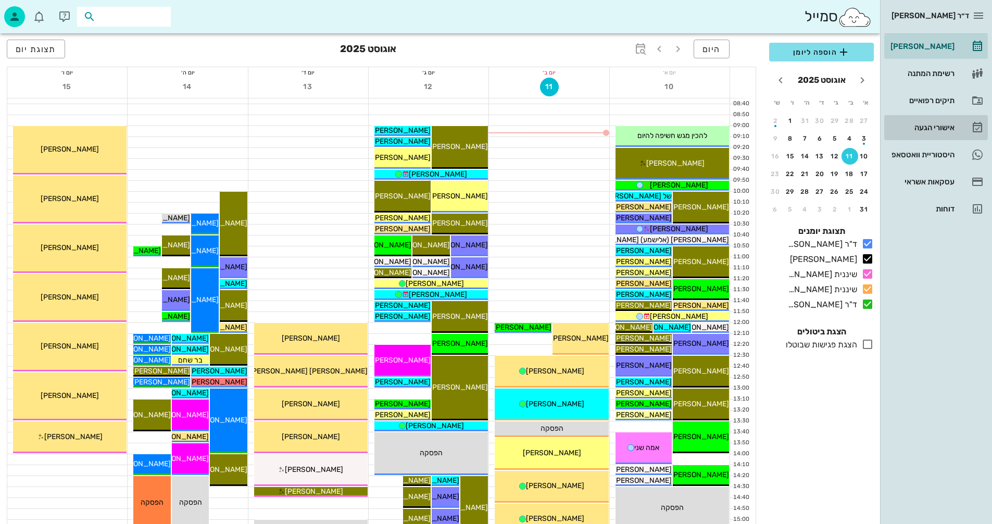
click at [925, 127] on div "אישורי הגעה" at bounding box center [921, 127] width 66 height 8
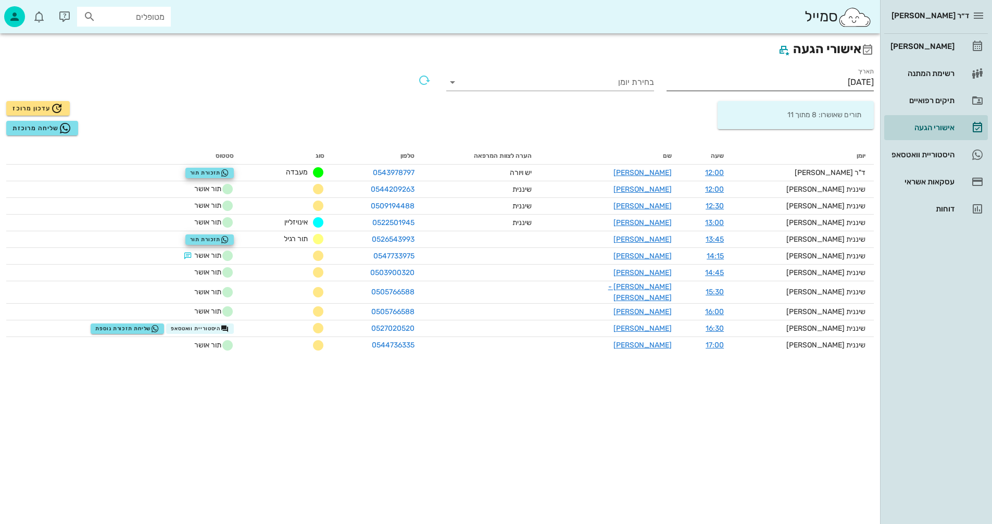
click at [816, 82] on input "[DATE]" at bounding box center [771, 82] width 208 height 17
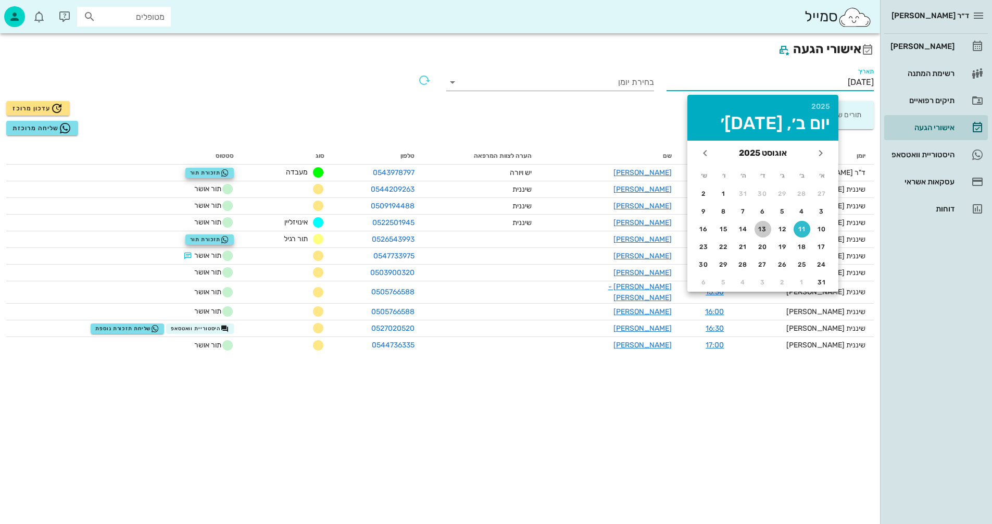
click at [760, 228] on div "13" at bounding box center [763, 228] width 17 height 7
type input "13/08/2025"
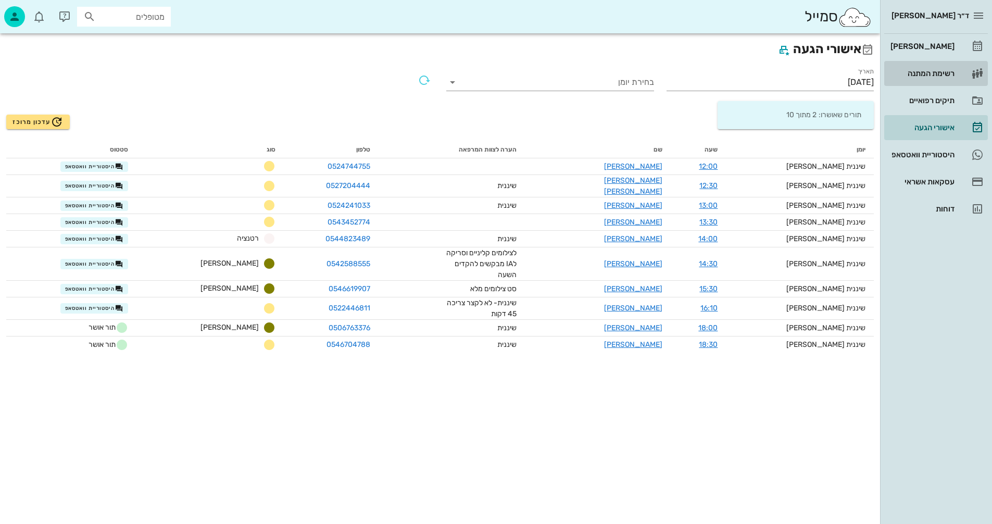
click at [919, 70] on div "רשימת המתנה" at bounding box center [921, 73] width 66 height 8
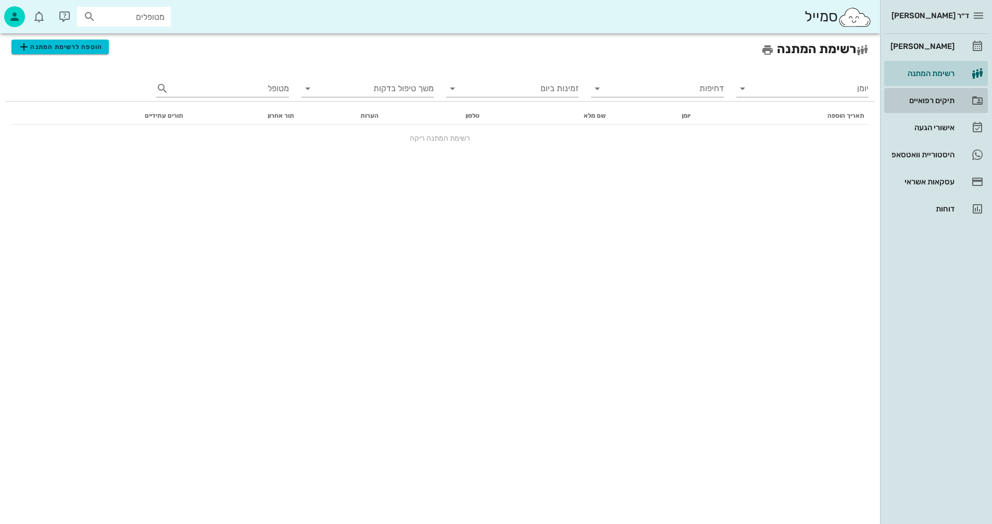
click at [921, 96] on div "תיקים רפואיים" at bounding box center [921, 100] width 66 height 8
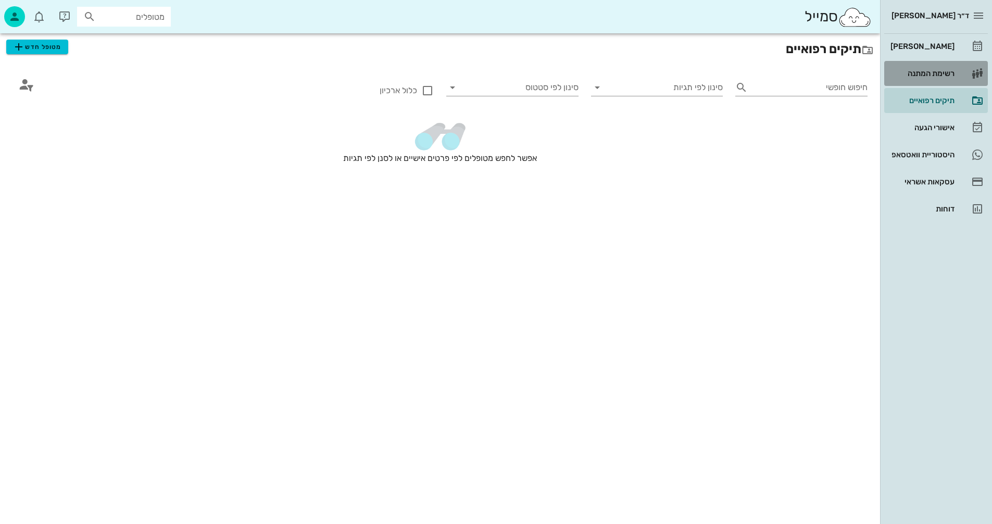
click at [921, 70] on div "רשימת המתנה" at bounding box center [921, 73] width 66 height 8
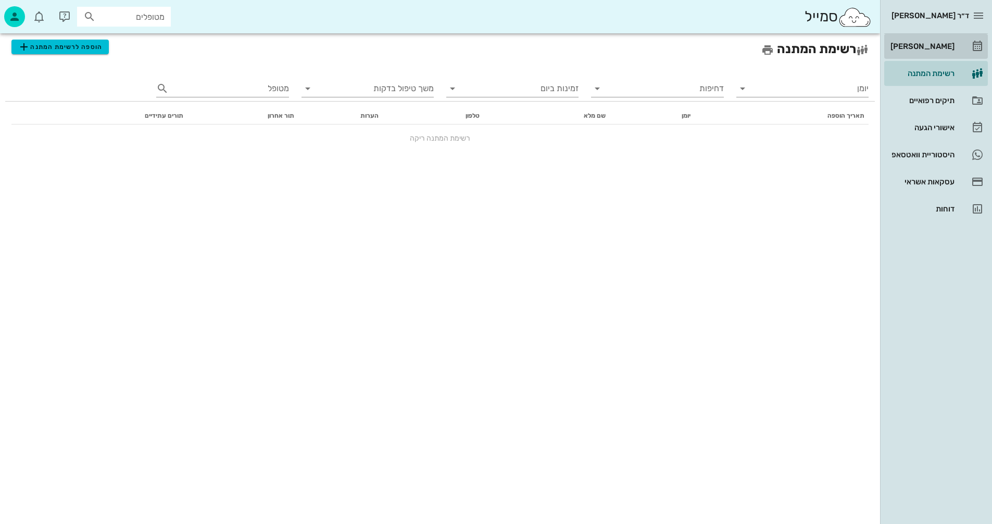
click at [930, 44] on div "[PERSON_NAME]" at bounding box center [921, 46] width 66 height 8
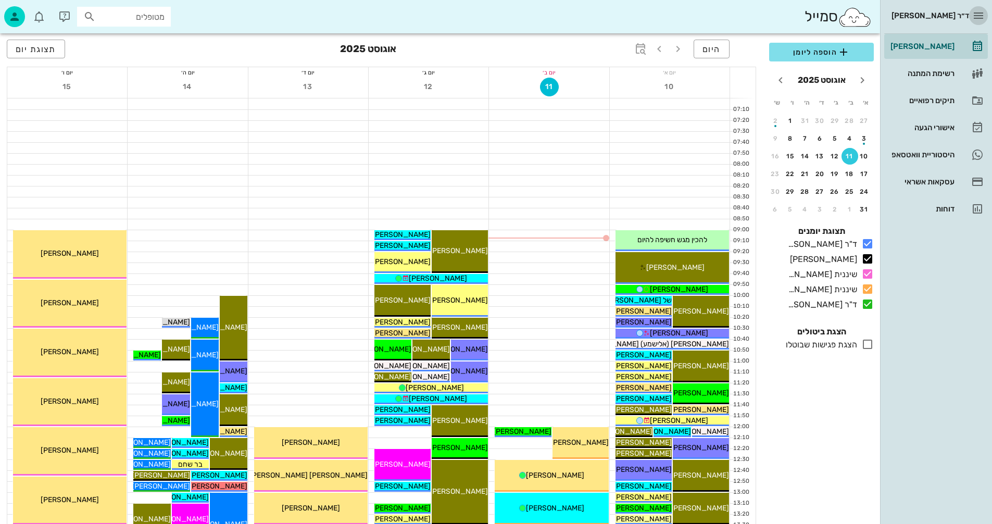
click at [976, 14] on icon "button" at bounding box center [978, 15] width 12 height 12
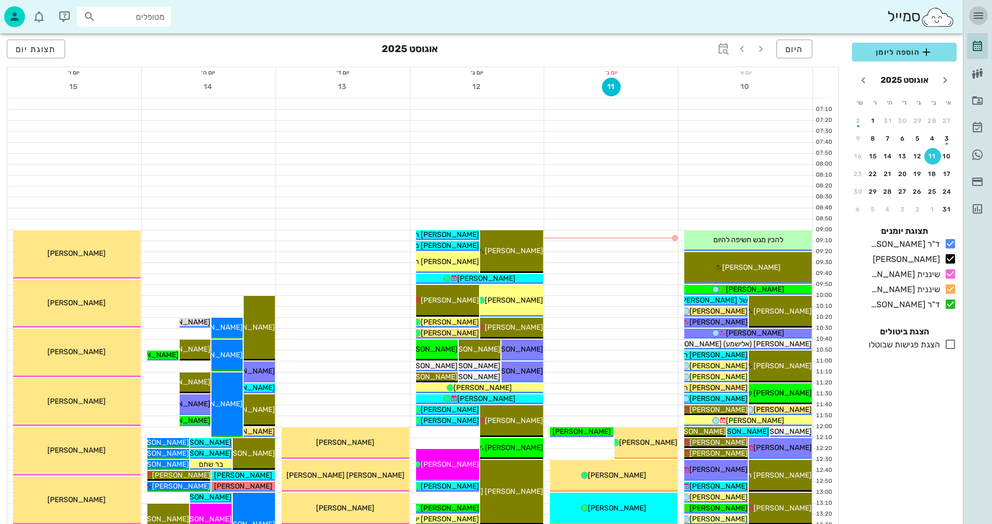
click at [976, 14] on icon "button" at bounding box center [978, 15] width 12 height 12
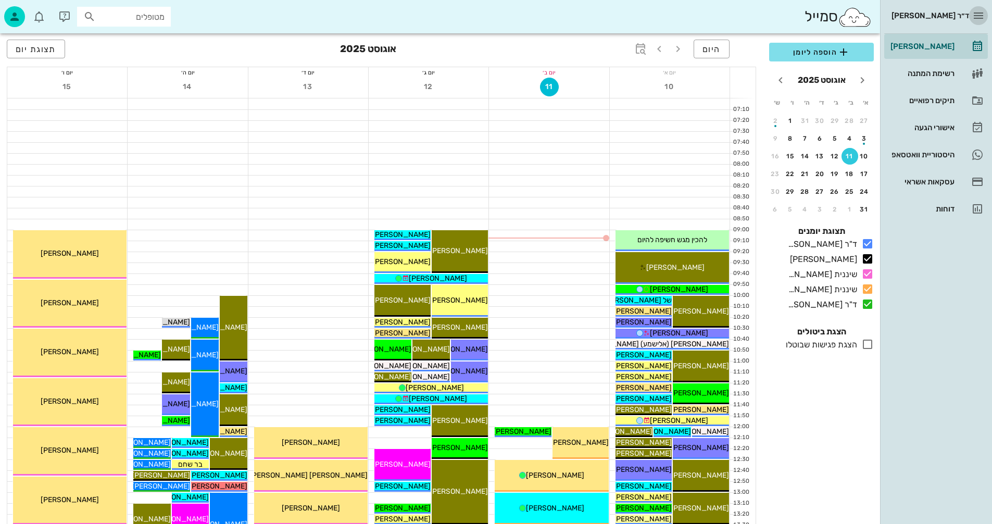
click at [978, 16] on icon "button" at bounding box center [978, 15] width 12 height 12
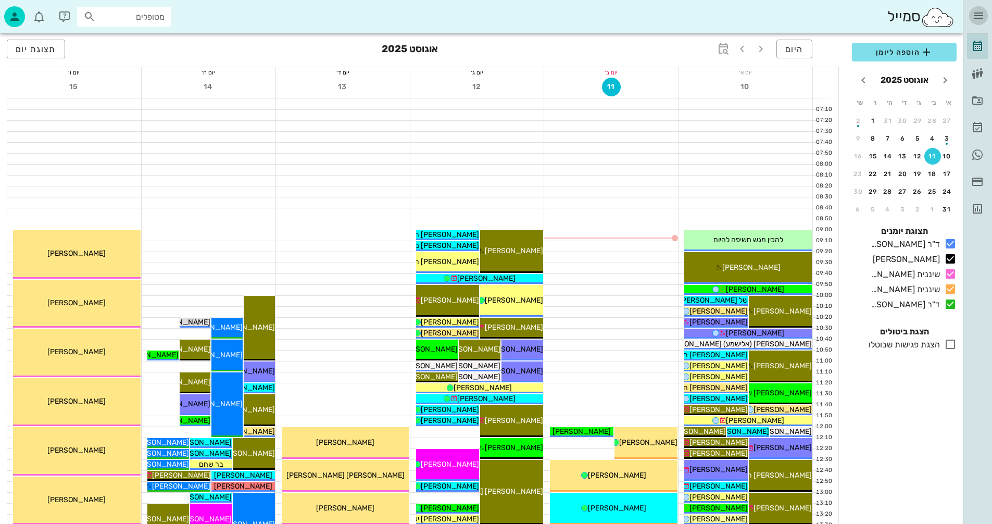
click at [978, 16] on icon "button" at bounding box center [978, 15] width 12 height 12
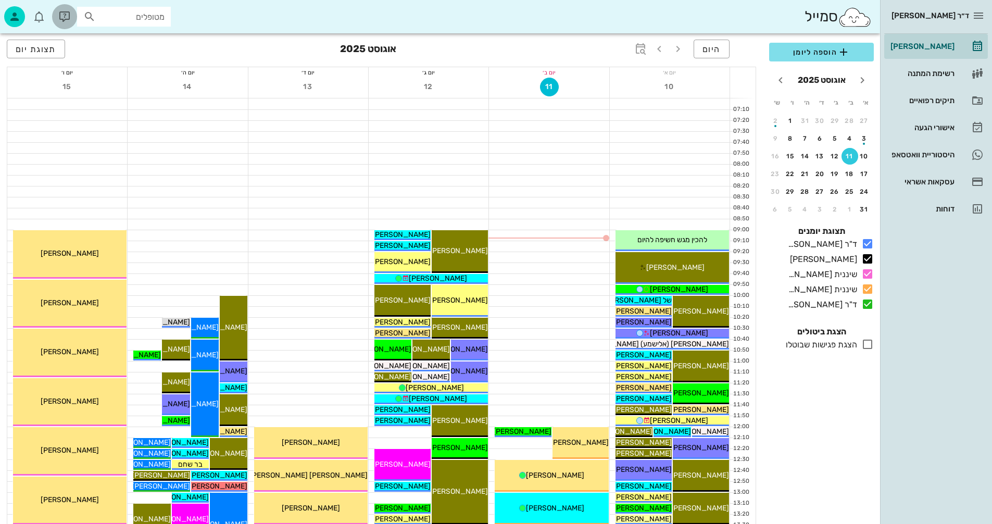
click at [68, 16] on icon "button" at bounding box center [64, 16] width 12 height 12
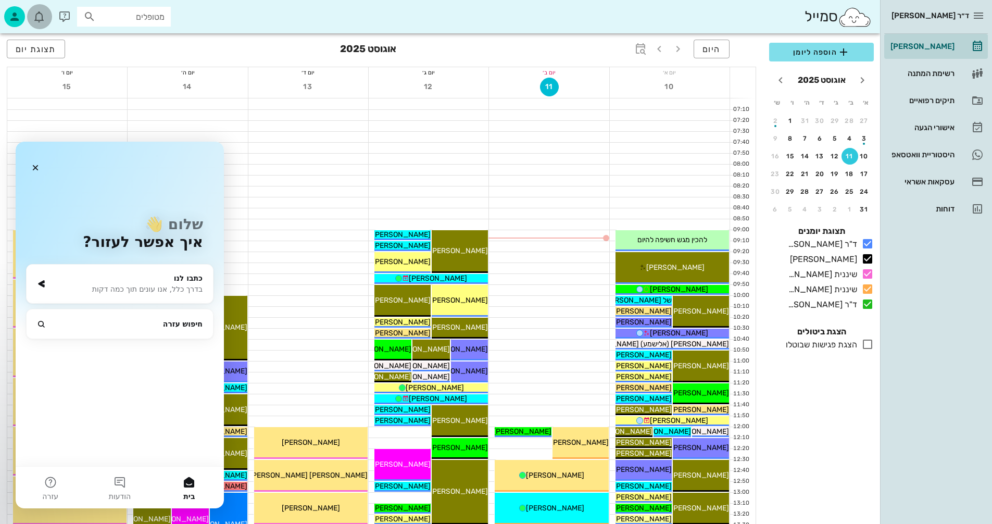
click at [39, 18] on icon "button" at bounding box center [39, 16] width 12 height 12
click at [12, 15] on icon "button" at bounding box center [14, 16] width 12 height 12
click at [35, 164] on icon "סגור" at bounding box center [35, 168] width 8 height 8
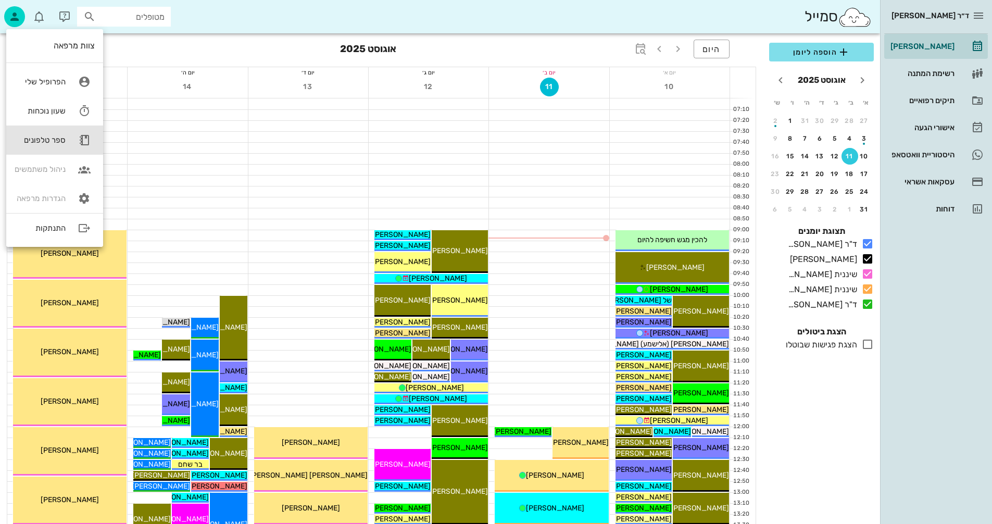
click at [44, 140] on div "ספר טלפונים" at bounding box center [40, 139] width 51 height 9
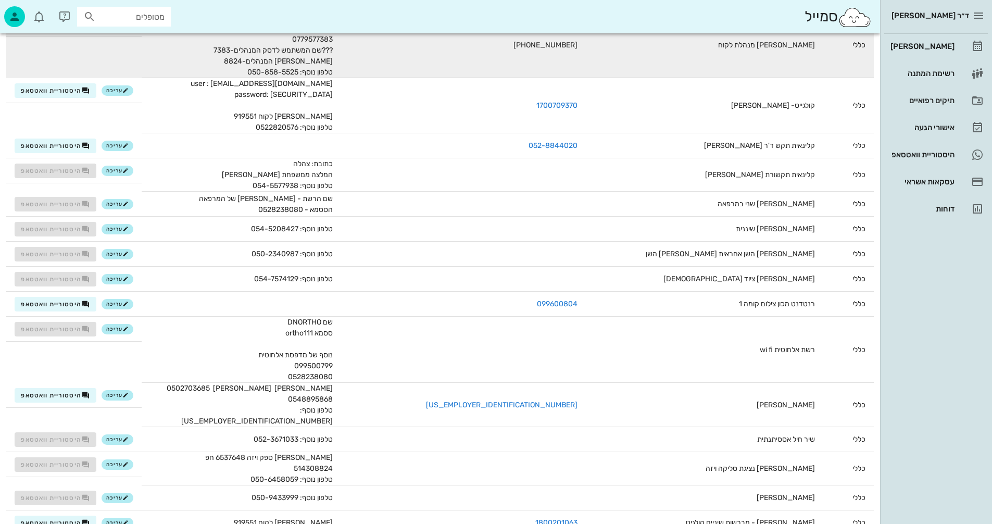
scroll to position [4791, 0]
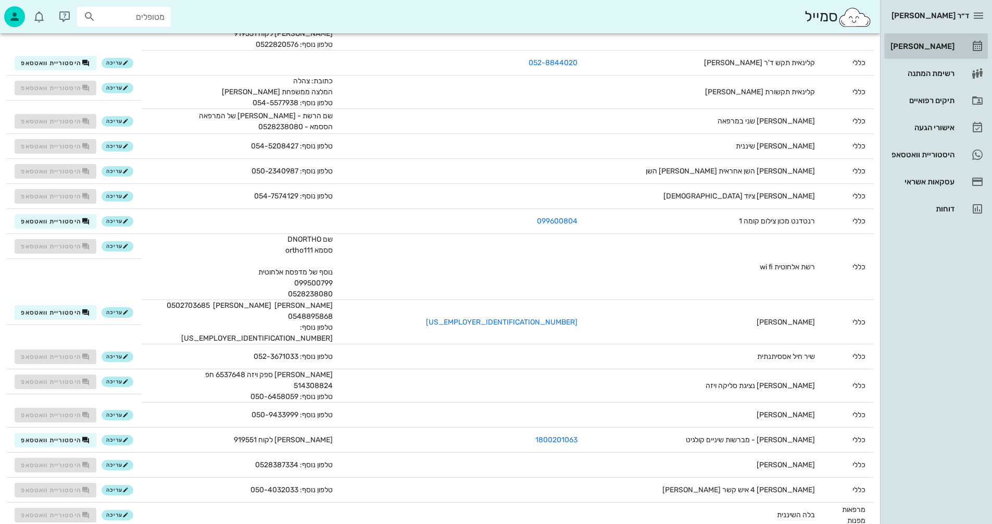
click at [939, 43] on div "[PERSON_NAME]" at bounding box center [921, 46] width 66 height 8
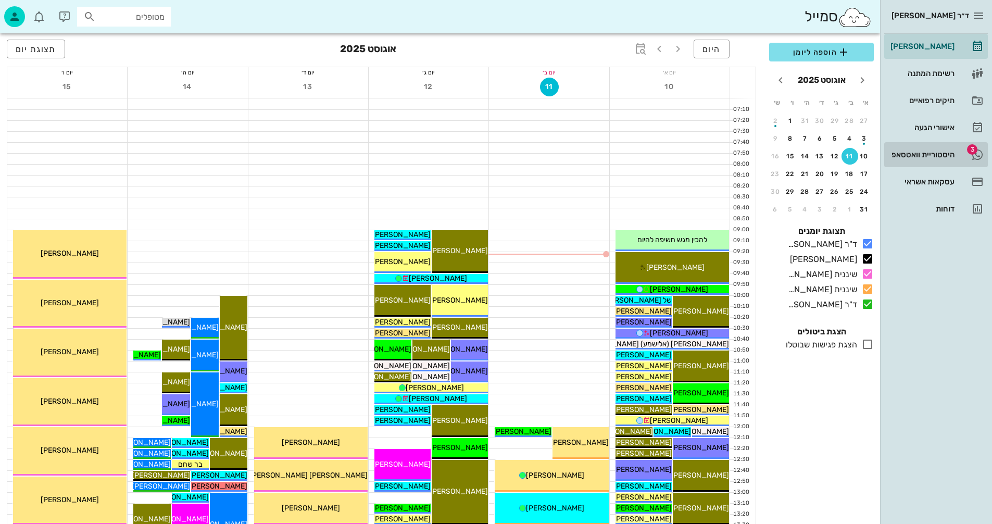
click at [927, 153] on div "היסטוריית וואטסאפ" at bounding box center [921, 154] width 66 height 8
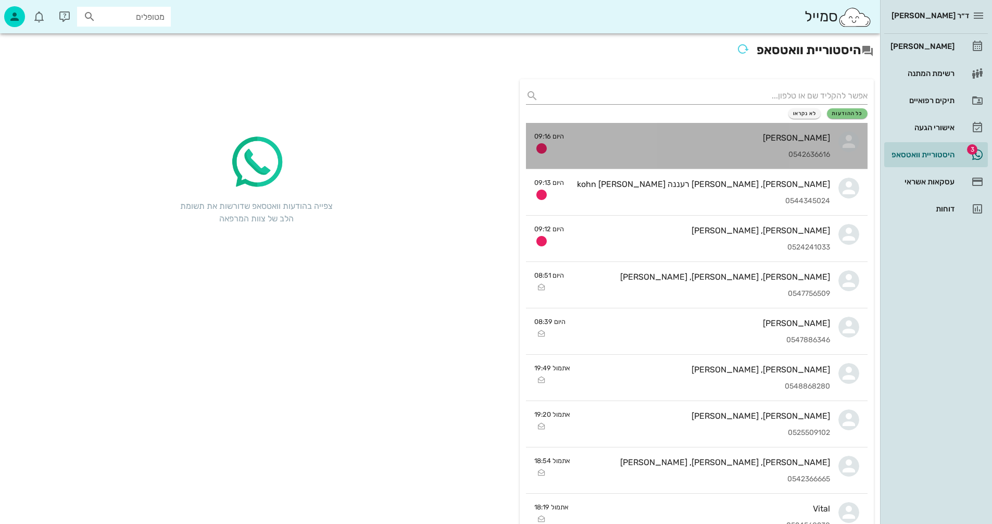
click at [651, 125] on div "Noa Kohn 0542636616" at bounding box center [701, 146] width 258 height 46
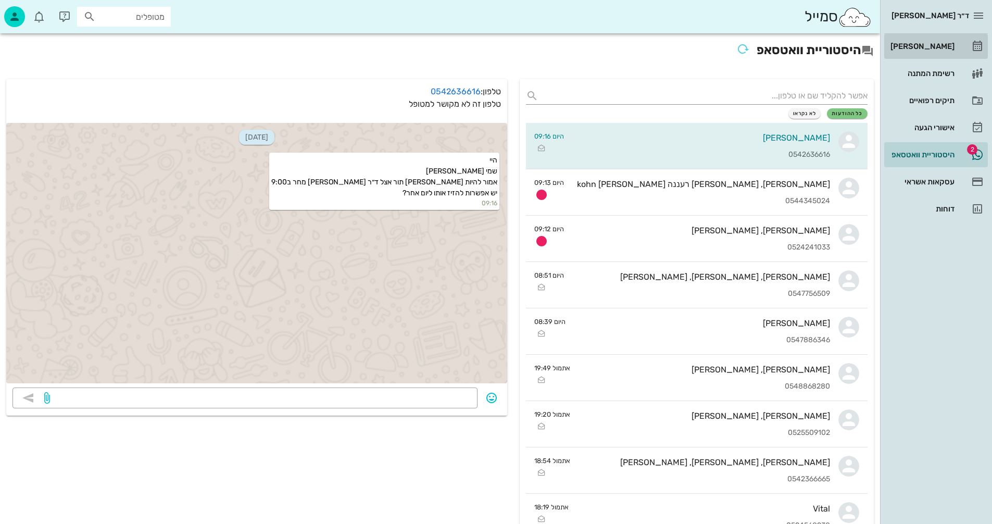
click at [933, 45] on div "[PERSON_NAME]" at bounding box center [921, 46] width 66 height 8
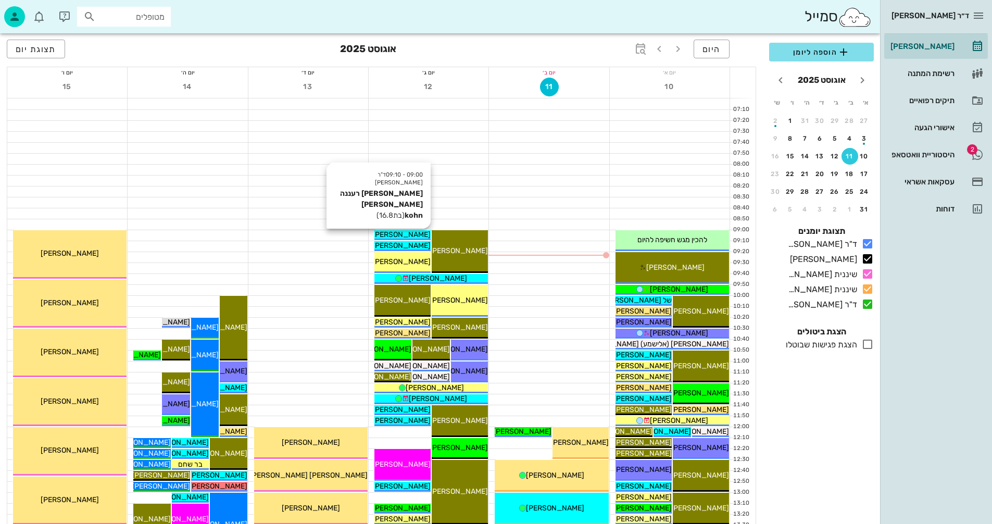
click at [404, 234] on span "[PERSON_NAME] רעננה [PERSON_NAME] kohn" at bounding box center [351, 234] width 157 height 9
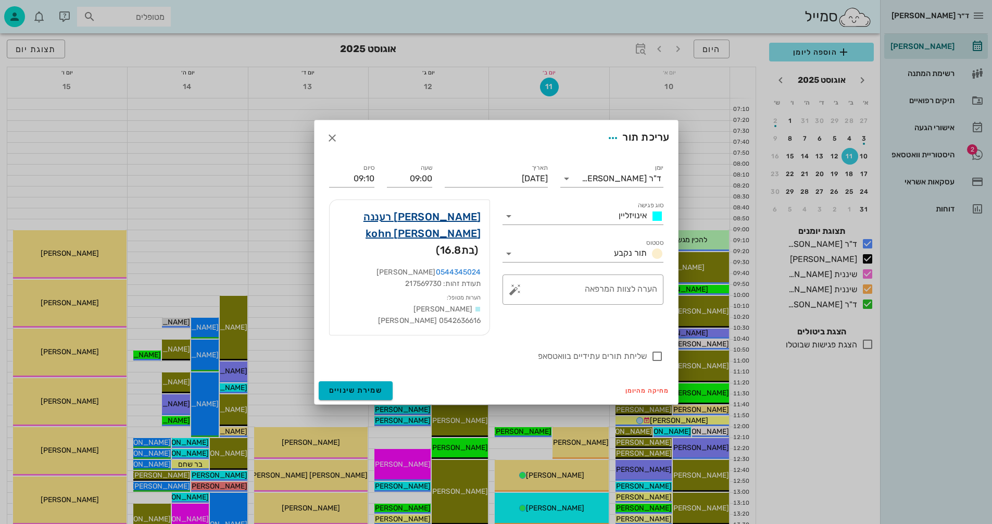
click at [441, 224] on link "נועה רעננה כהן kohn" at bounding box center [409, 224] width 143 height 33
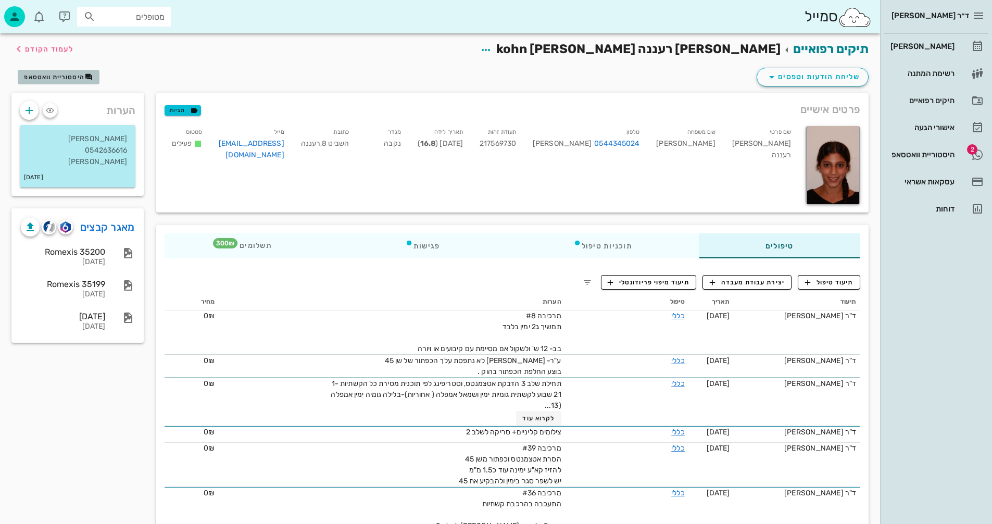
click at [59, 77] on span "היסטוריית וואטסאפ" at bounding box center [54, 76] width 60 height 7
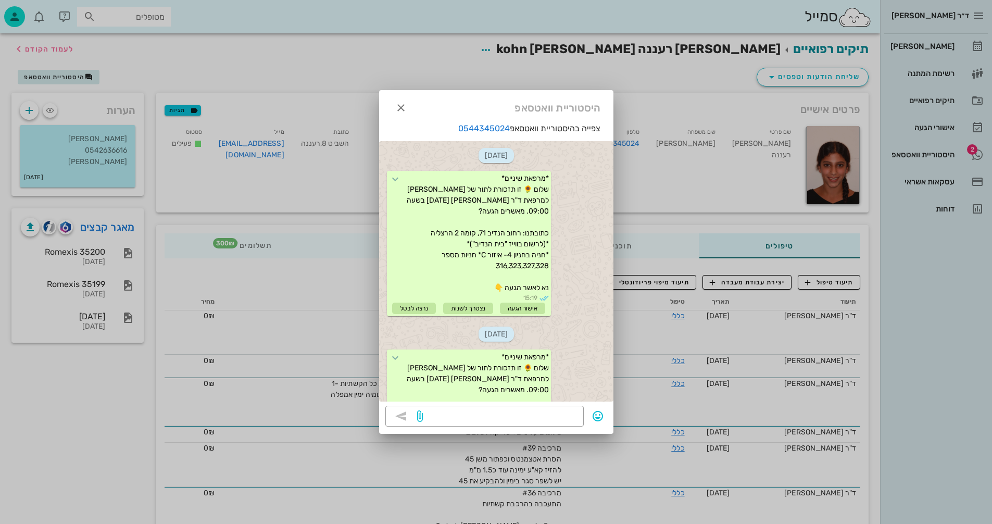
scroll to position [148, 0]
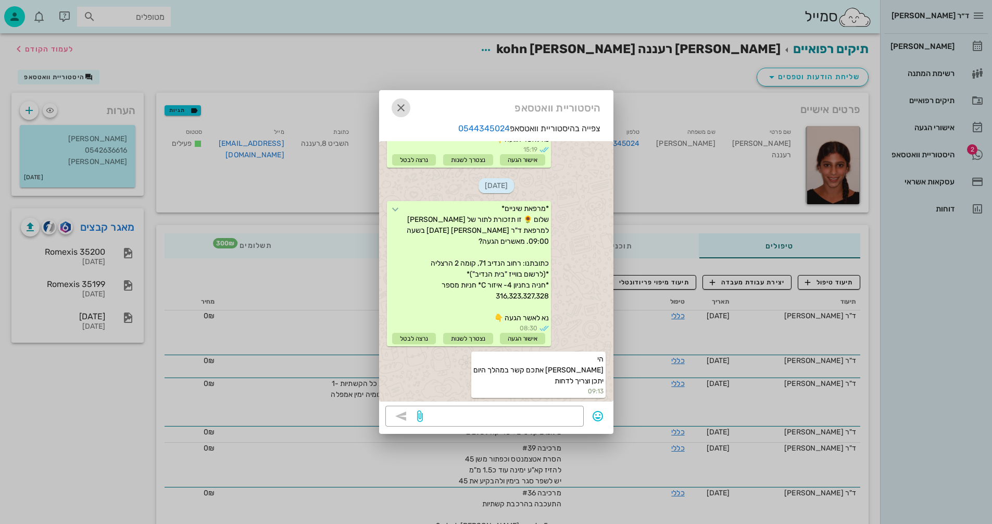
click at [401, 108] on icon "button" at bounding box center [401, 108] width 12 height 12
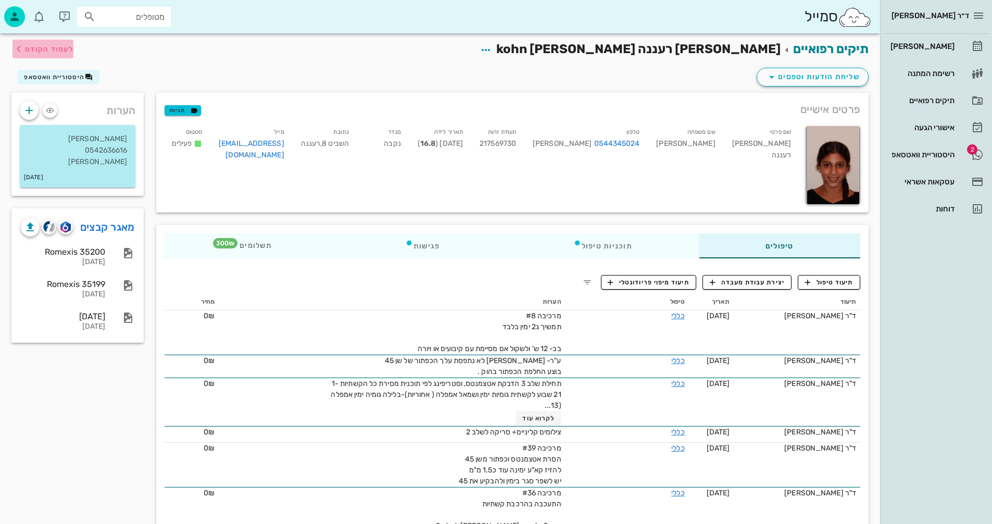
click at [44, 48] on span "לעמוד הקודם" at bounding box center [49, 49] width 48 height 9
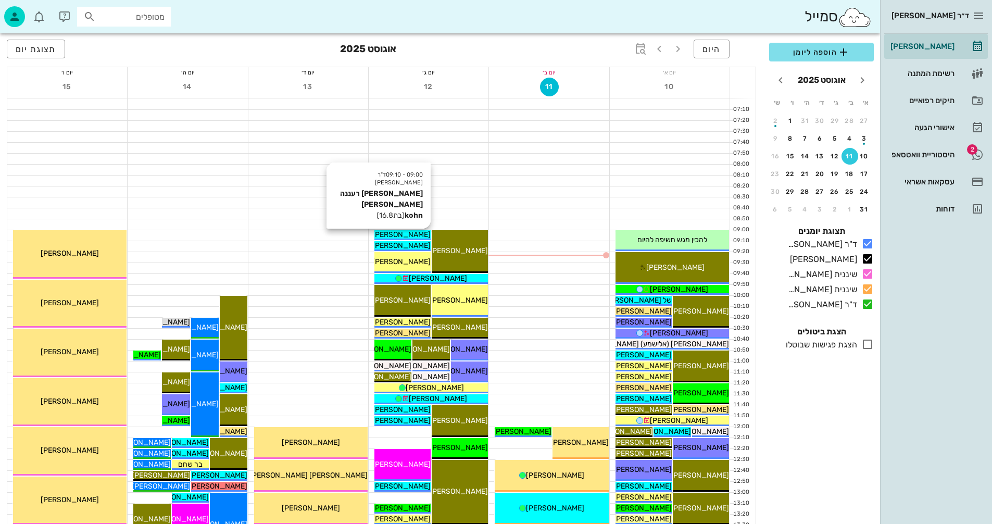
click at [408, 233] on span "[PERSON_NAME] רעננה [PERSON_NAME] kohn" at bounding box center [351, 234] width 157 height 9
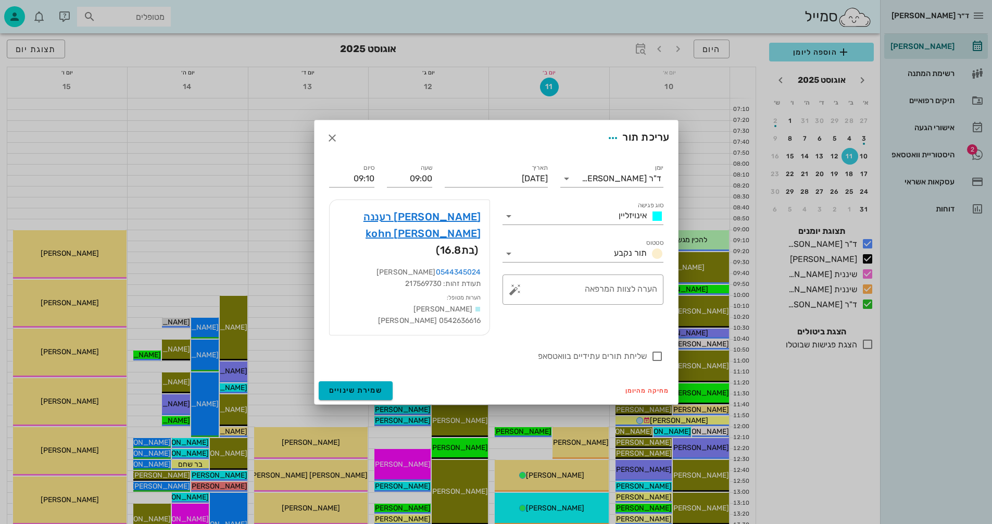
click at [926, 154] on div at bounding box center [496, 262] width 992 height 524
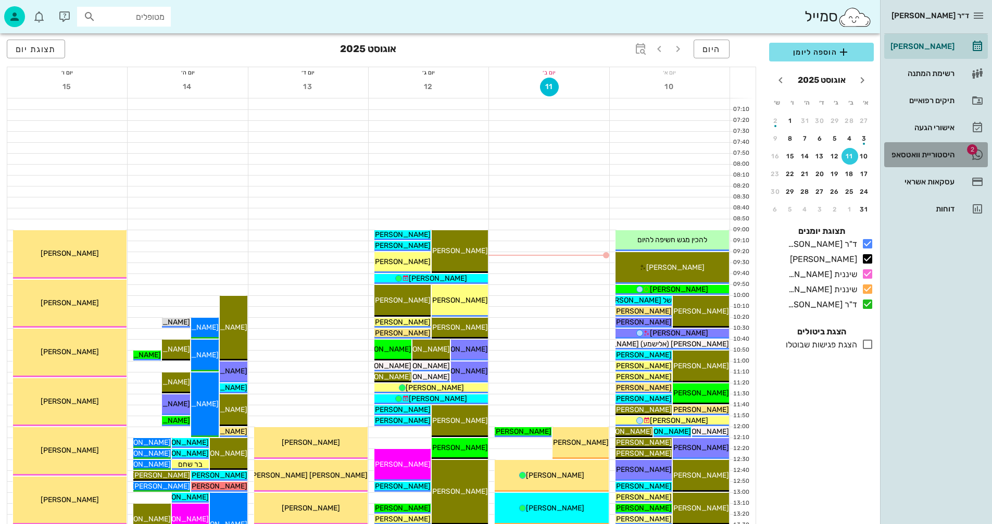
click at [905, 156] on div "היסטוריית וואטסאפ" at bounding box center [921, 154] width 66 height 8
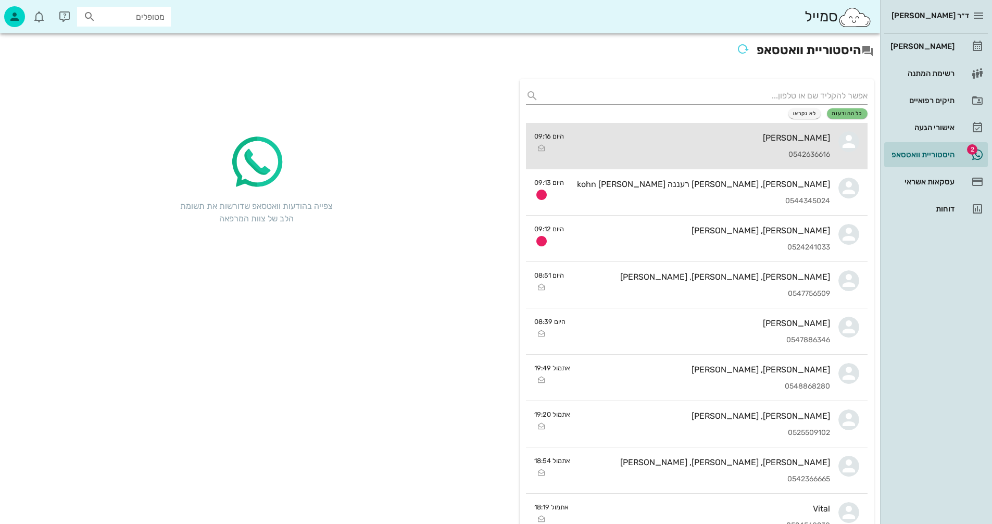
click at [643, 136] on div "[PERSON_NAME]" at bounding box center [701, 138] width 258 height 10
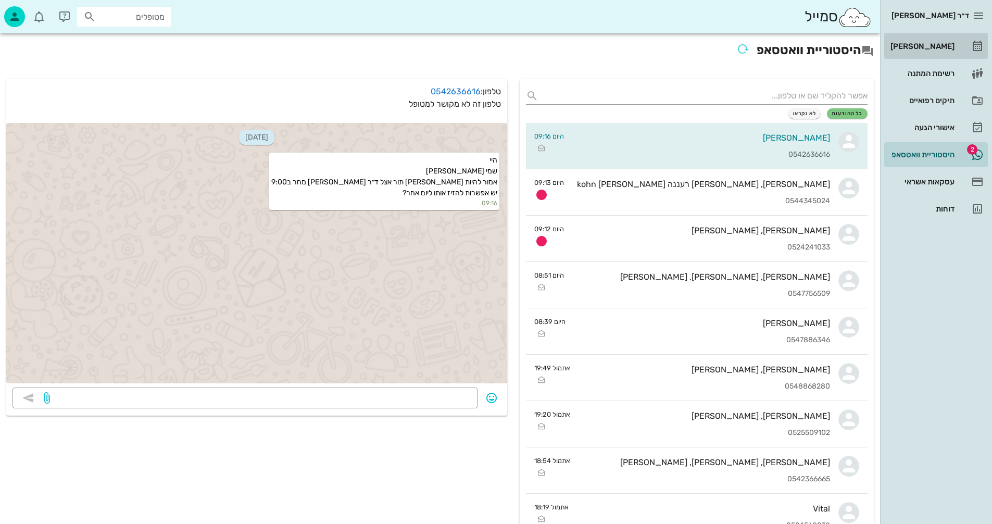
click at [938, 46] on div "[PERSON_NAME]" at bounding box center [921, 46] width 66 height 8
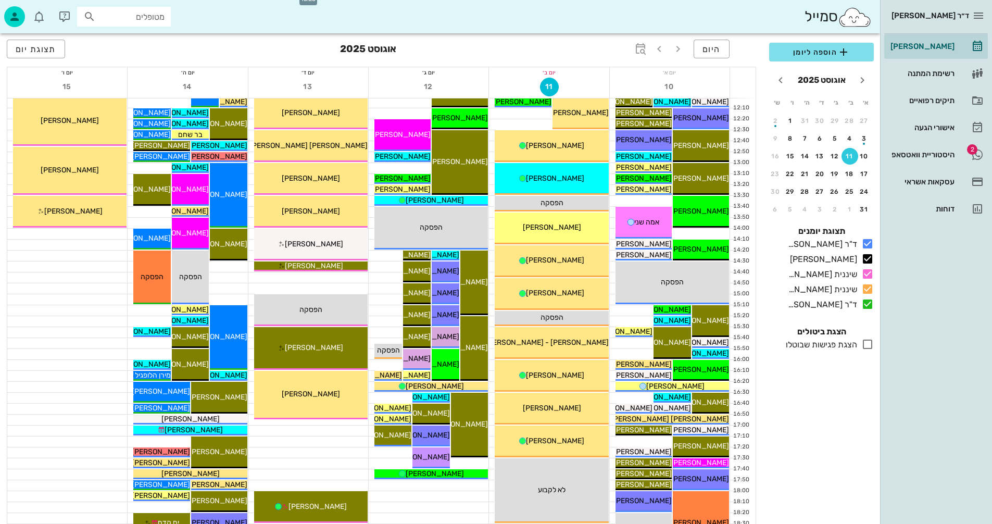
scroll to position [365, 0]
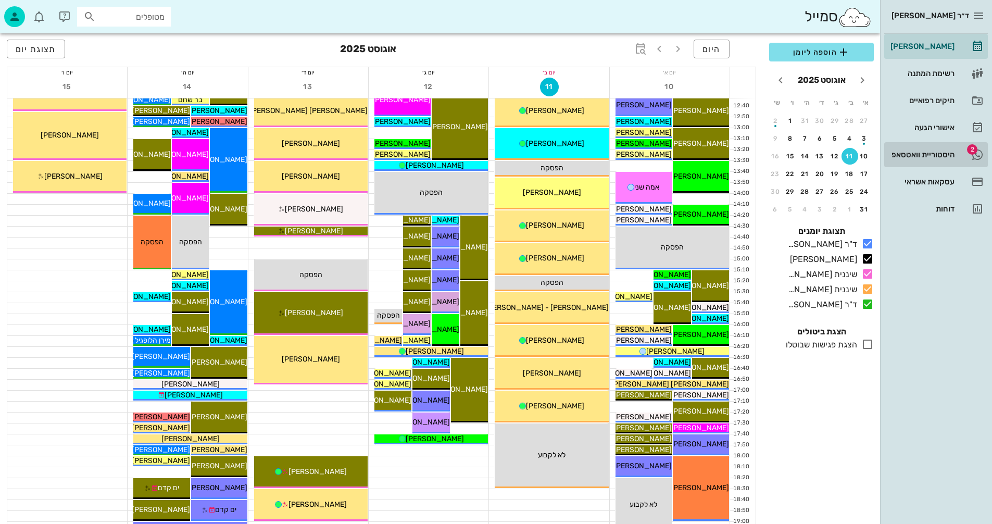
click at [920, 154] on div "היסטוריית וואטסאפ" at bounding box center [921, 154] width 66 height 8
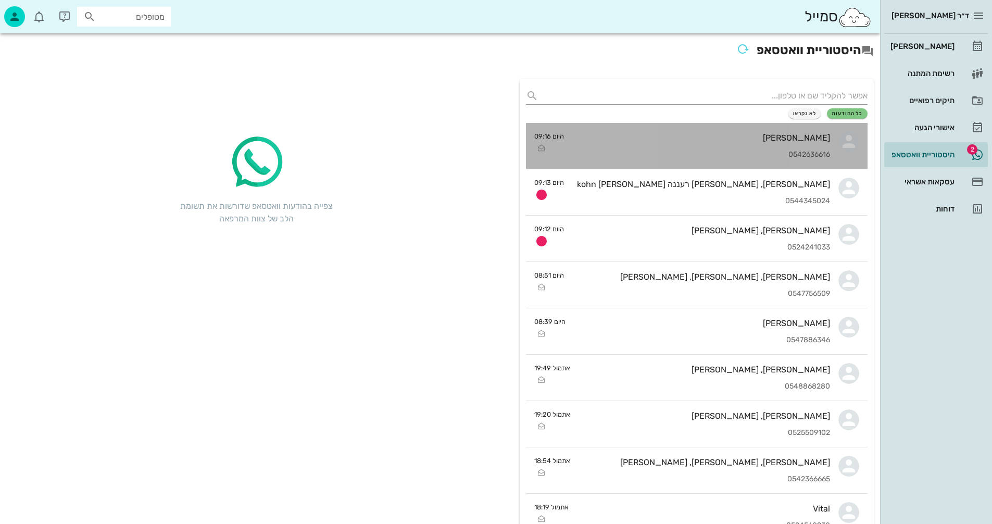
click at [681, 142] on div "[PERSON_NAME]" at bounding box center [701, 138] width 258 height 10
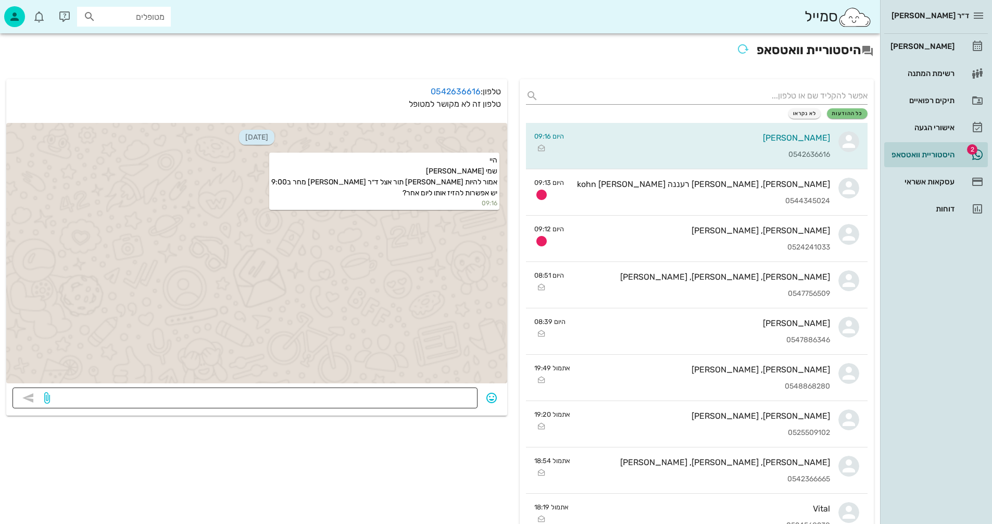
click at [455, 401] on textarea at bounding box center [261, 399] width 419 height 17
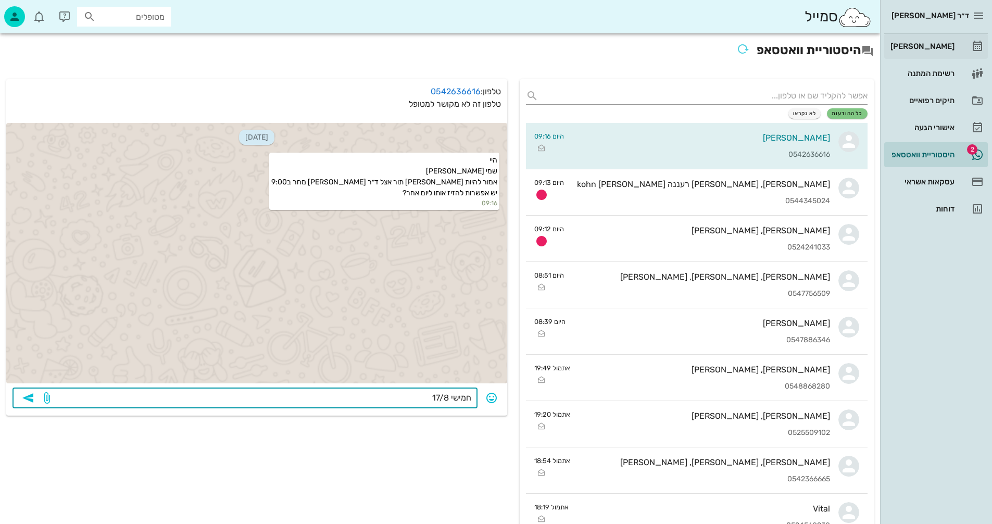
type textarea "חמישי 17/8"
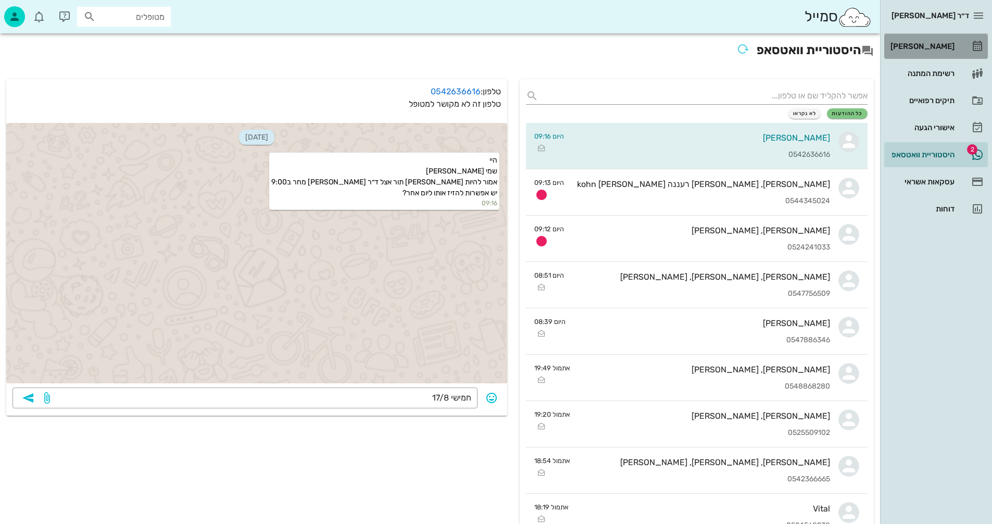
click at [927, 45] on div "[PERSON_NAME]" at bounding box center [921, 46] width 66 height 8
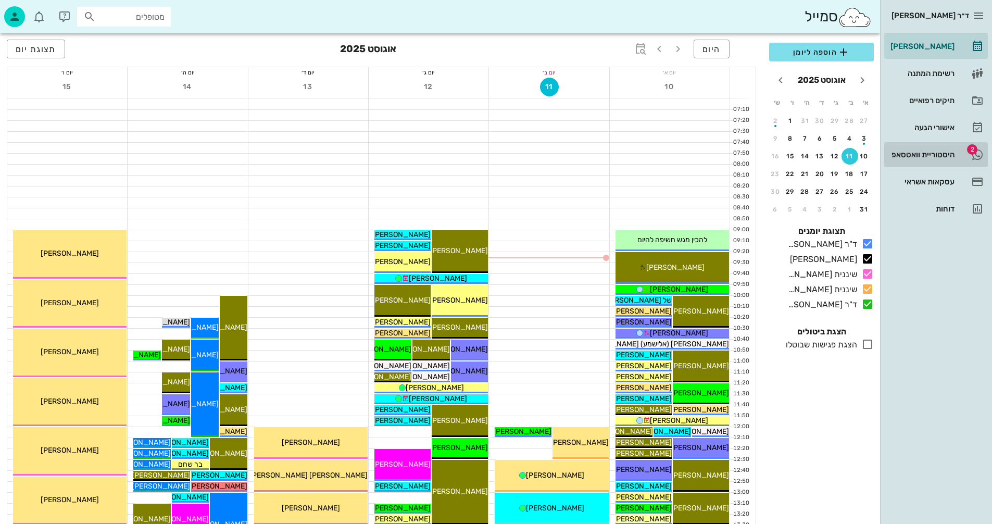
click at [910, 152] on div "היסטוריית וואטסאפ" at bounding box center [921, 154] width 66 height 8
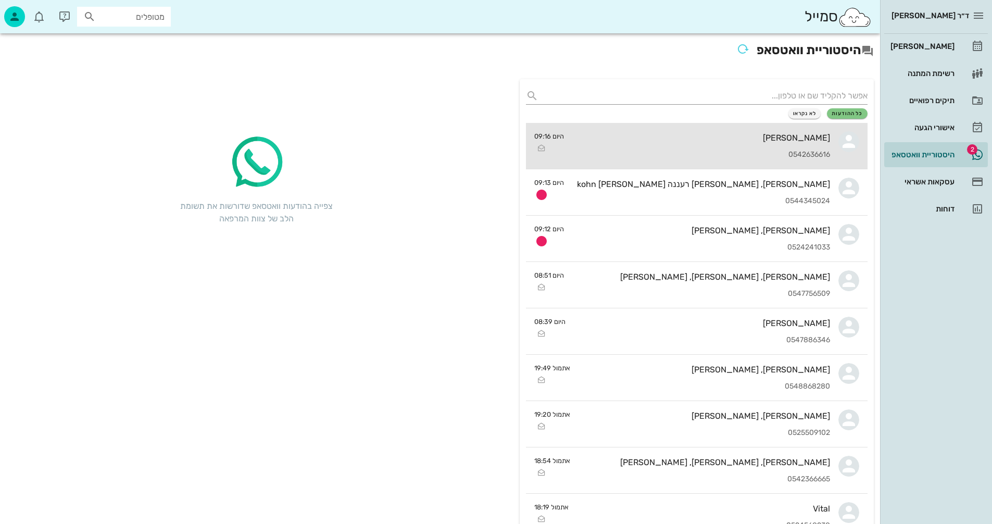
click at [671, 138] on div "[PERSON_NAME]" at bounding box center [701, 138] width 258 height 10
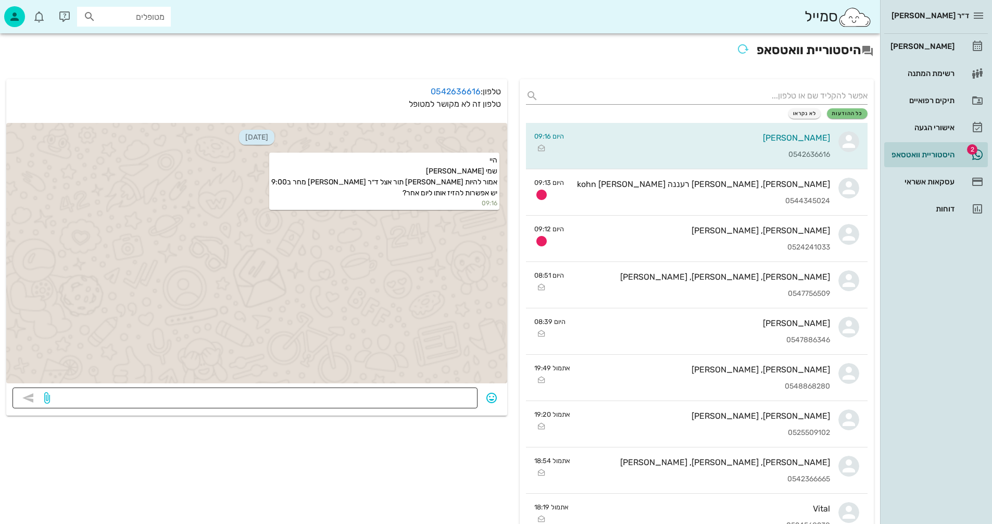
click at [411, 399] on textarea at bounding box center [261, 399] width 419 height 17
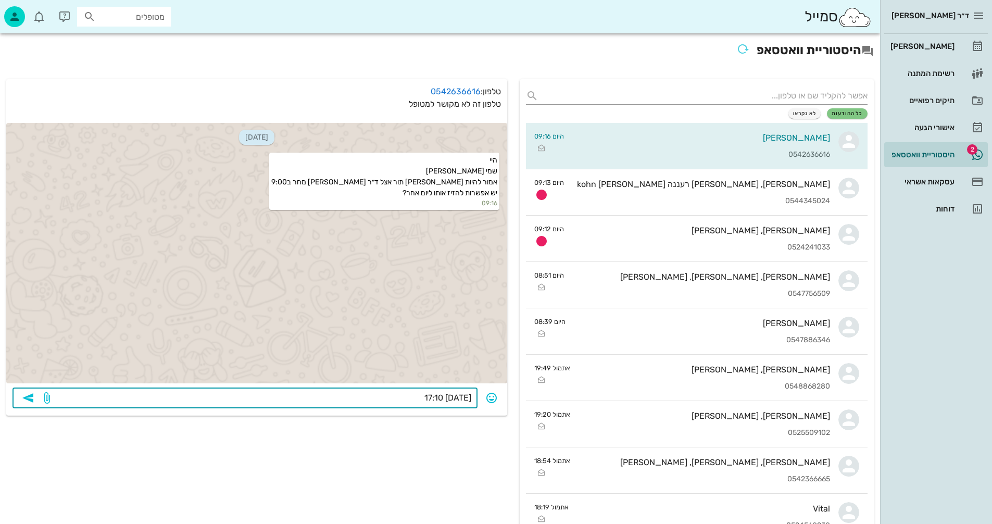
type textarea "14/8 17:10?"
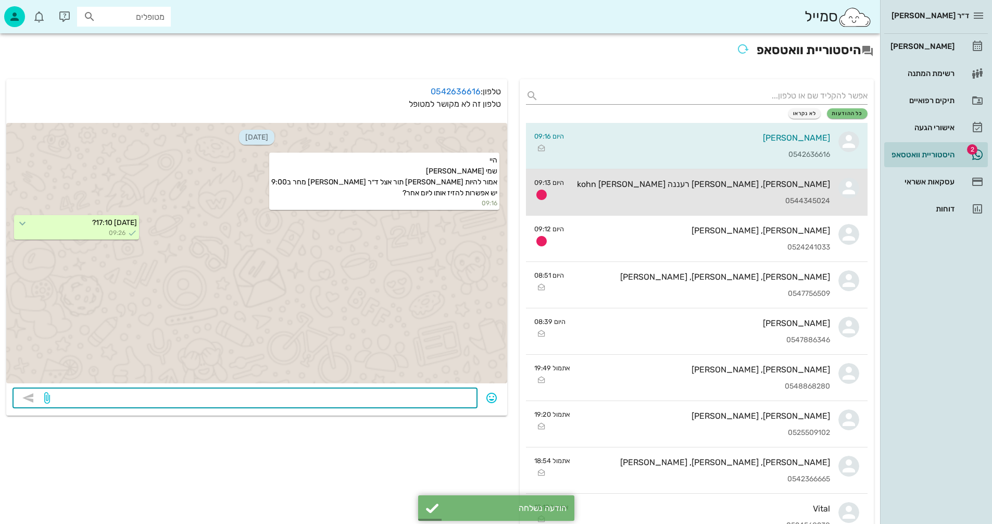
click at [674, 189] on div "רואי כהן, נועה רעננה כהן kohn 0544345024" at bounding box center [701, 192] width 258 height 46
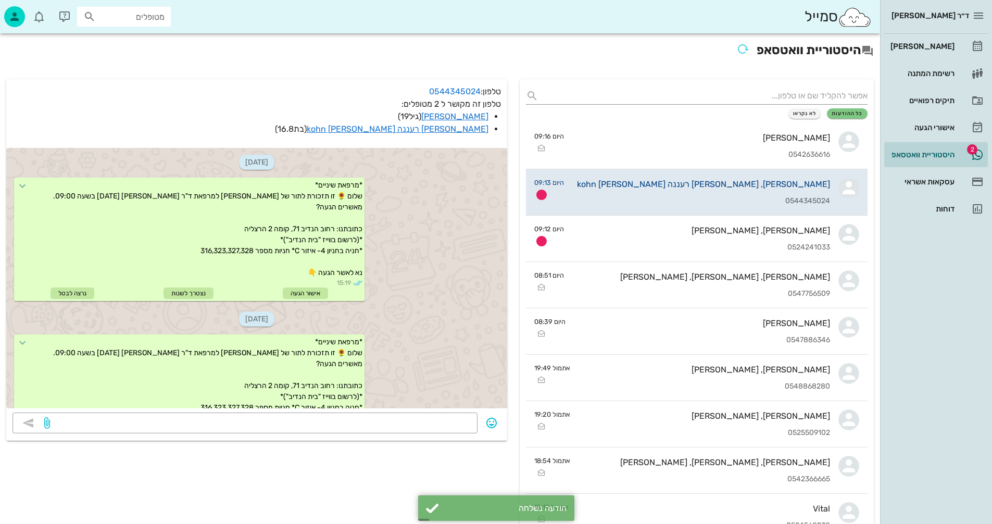
scroll to position [105, 0]
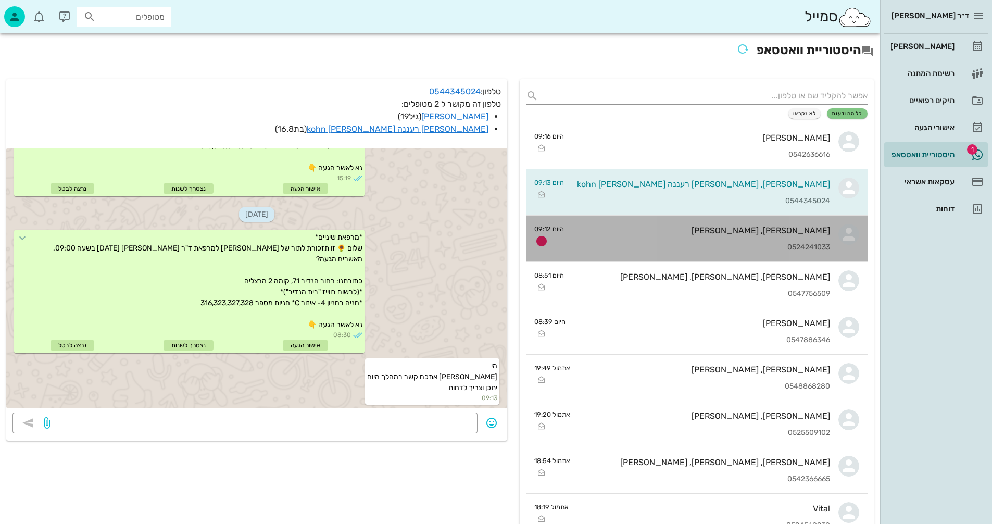
click at [692, 244] on div "0524241033" at bounding box center [701, 247] width 258 height 9
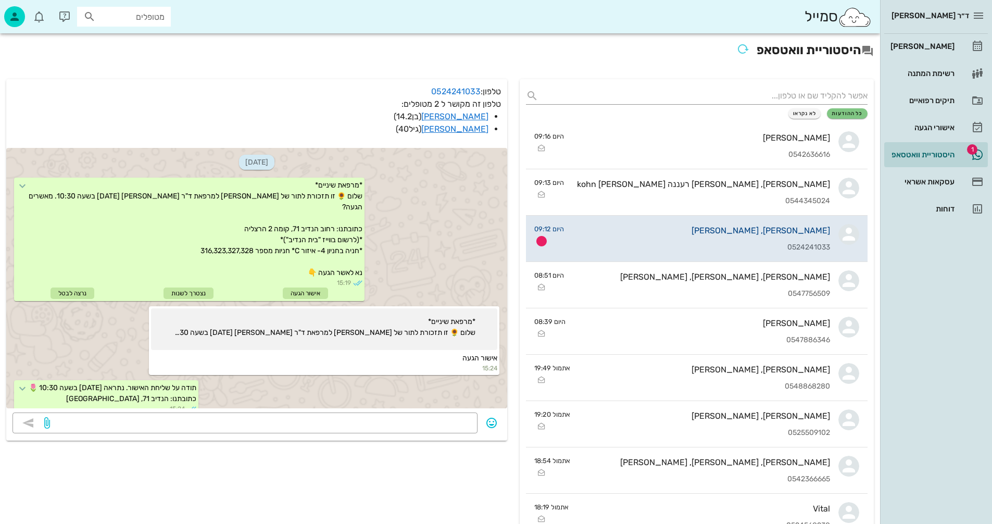
scroll to position [197, 0]
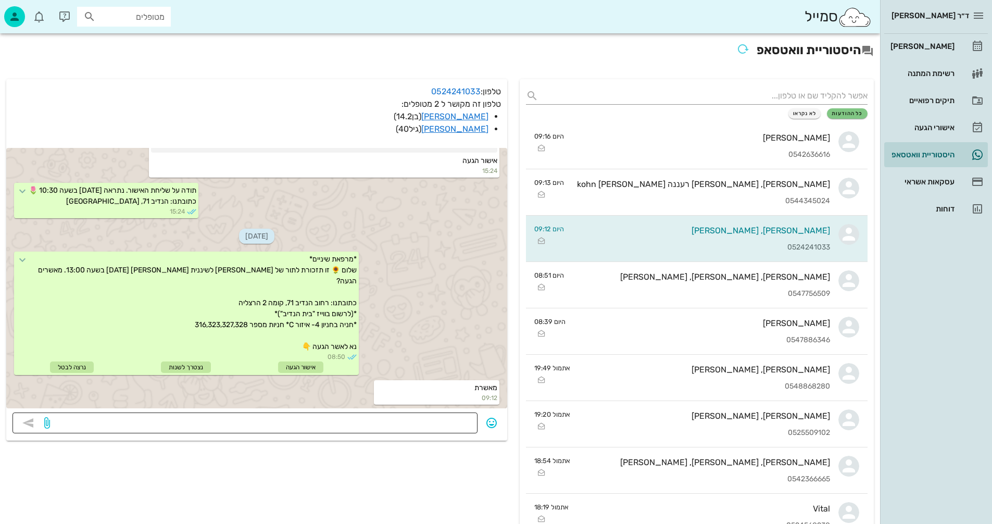
click at [425, 415] on div at bounding box center [261, 422] width 419 height 21
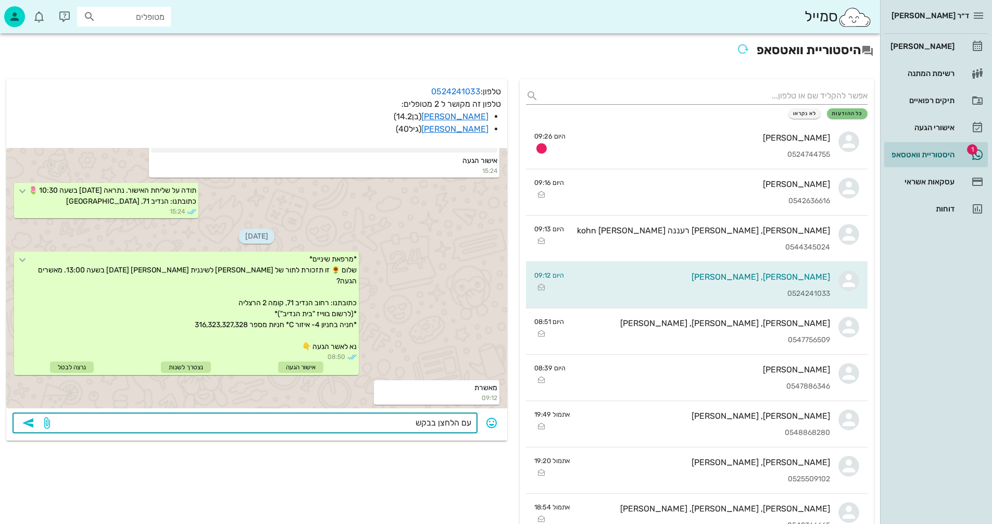
type textarea "עם הלחצן בבקשה"
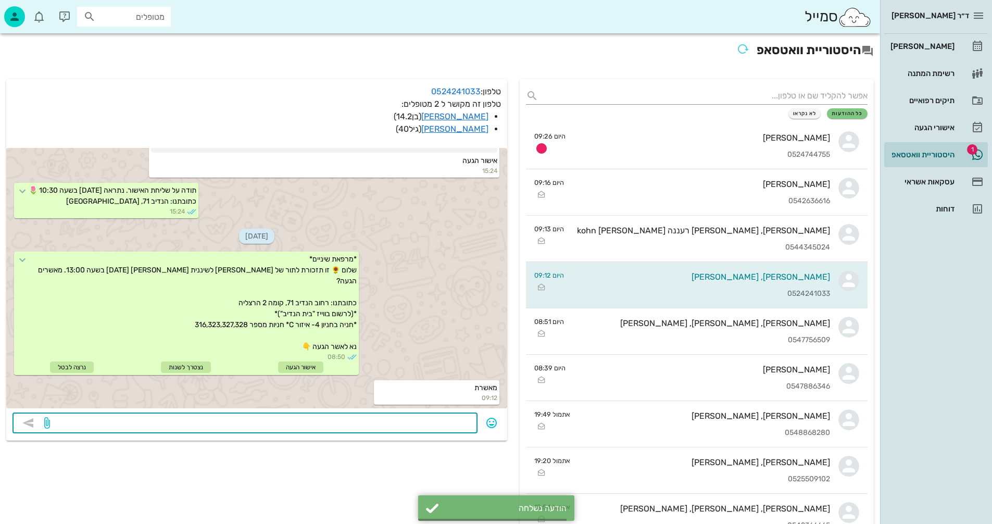
scroll to position [227, 0]
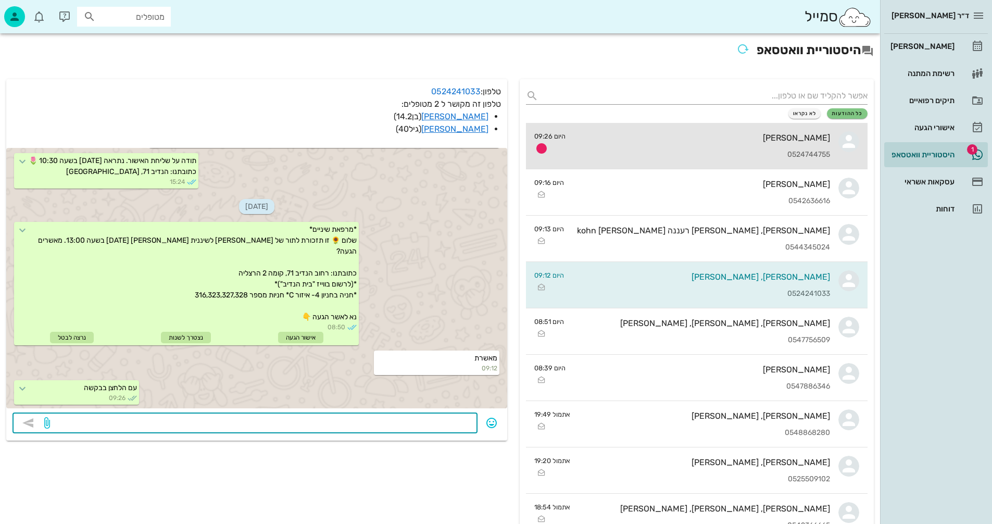
click at [676, 143] on div "ויקטור דיין 0524744755" at bounding box center [702, 146] width 256 height 46
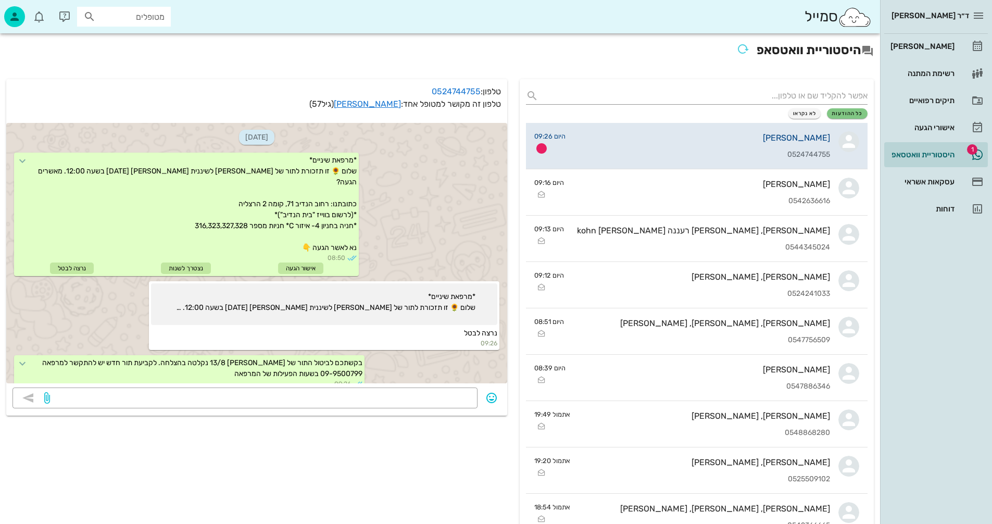
scroll to position [11, 0]
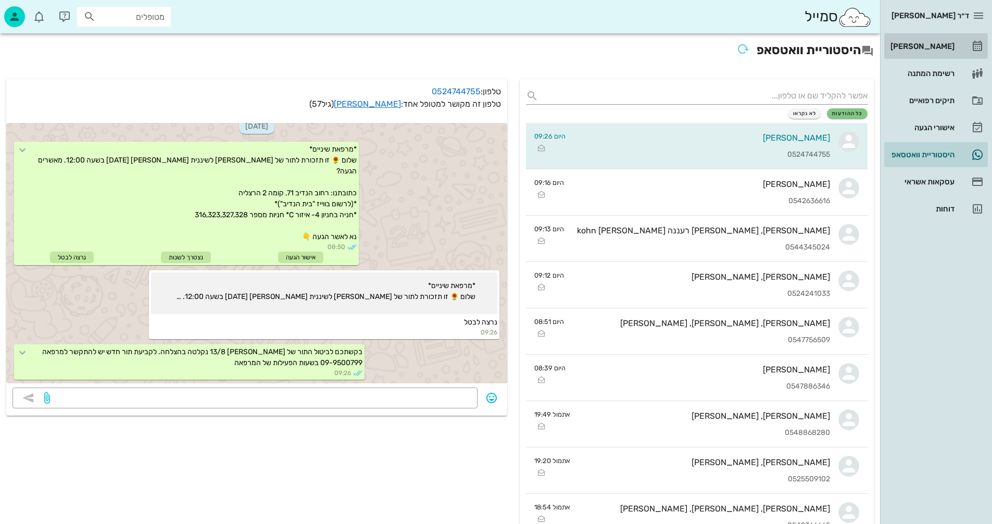
click at [923, 45] on div "[PERSON_NAME]" at bounding box center [921, 46] width 66 height 8
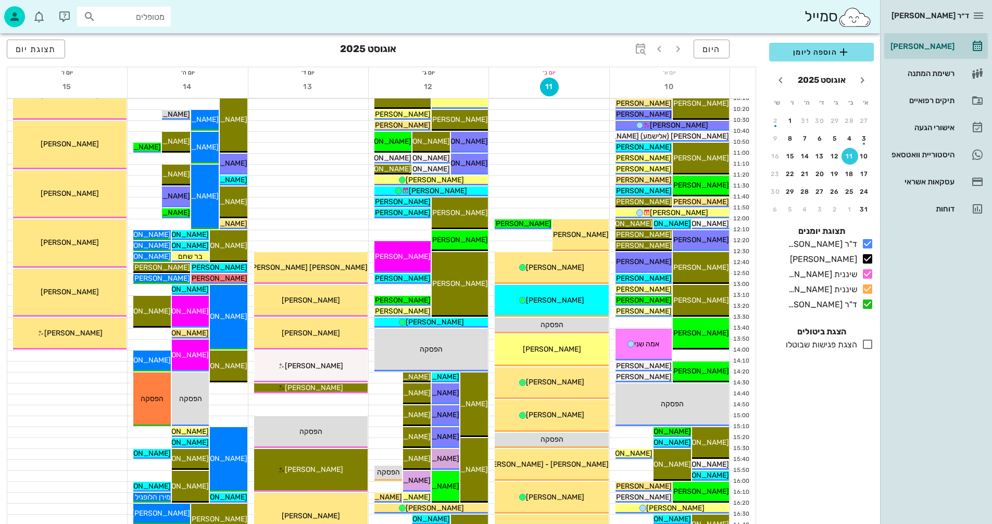
scroll to position [208, 0]
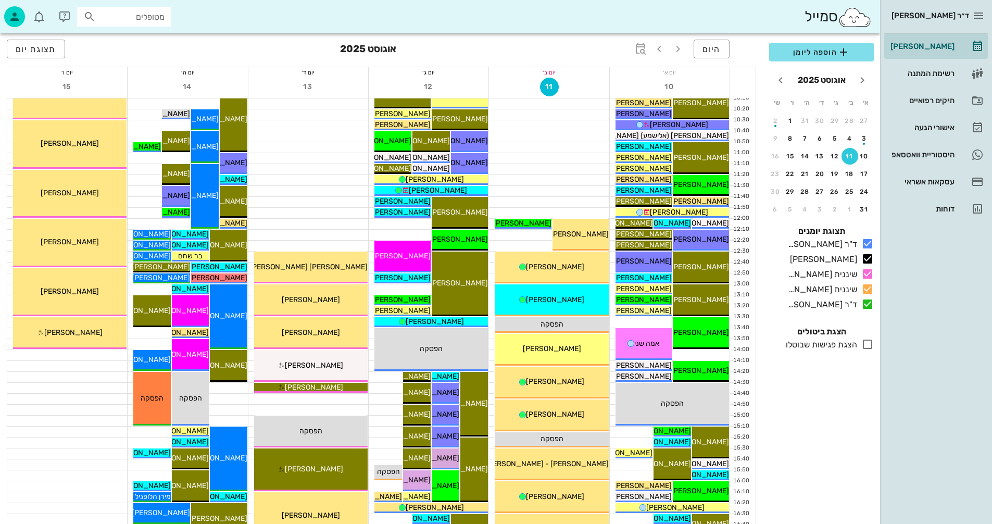
click at [865, 345] on icon at bounding box center [867, 344] width 12 height 12
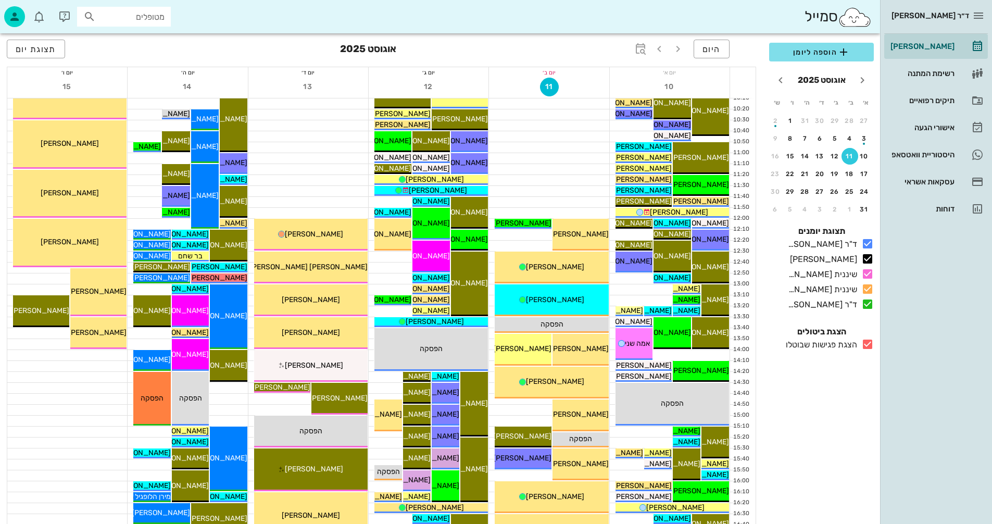
click at [864, 343] on icon at bounding box center [867, 344] width 12 height 12
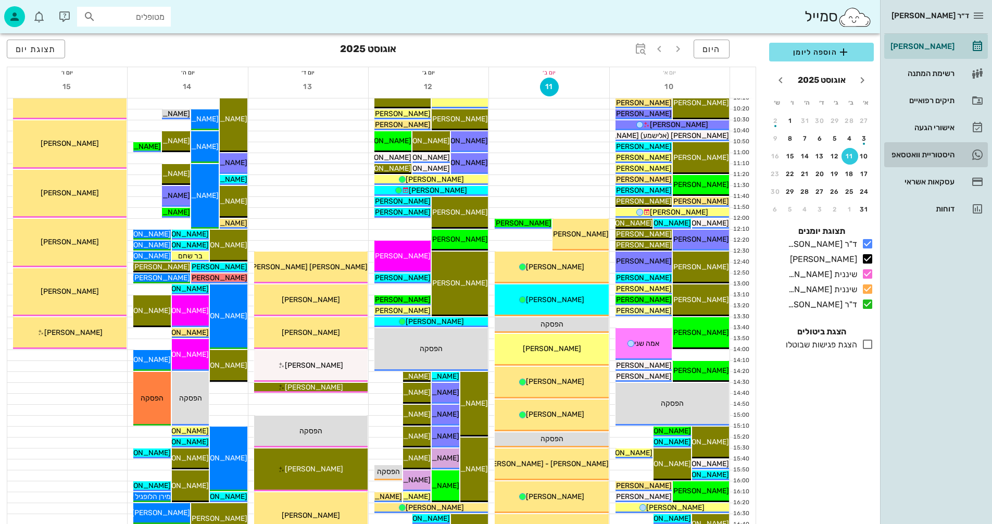
click at [906, 154] on div "היסטוריית וואטסאפ" at bounding box center [921, 154] width 66 height 8
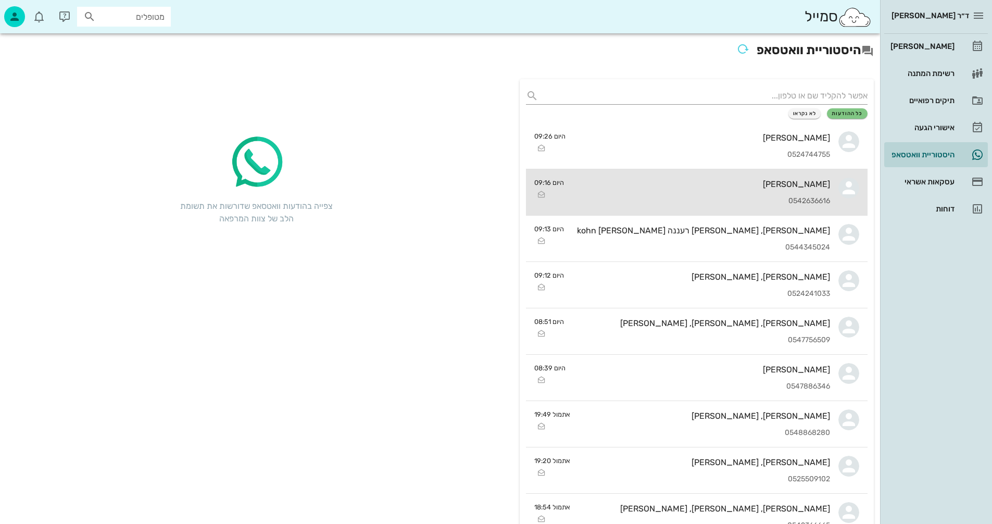
click at [641, 195] on div "Noa Kohn 0542636616" at bounding box center [701, 192] width 258 height 46
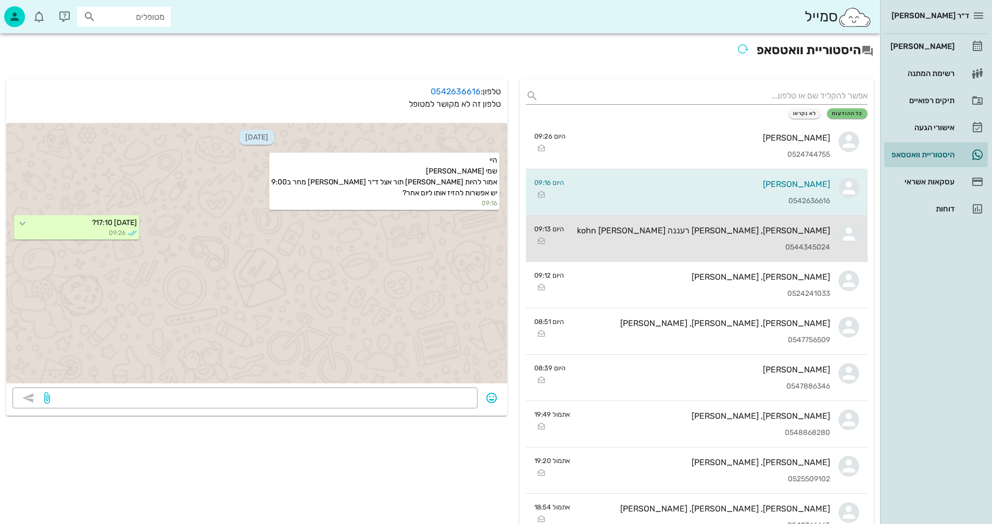
click at [630, 241] on div "רואי כהן, נועה רעננה כהן kohn 0544345024" at bounding box center [701, 239] width 258 height 46
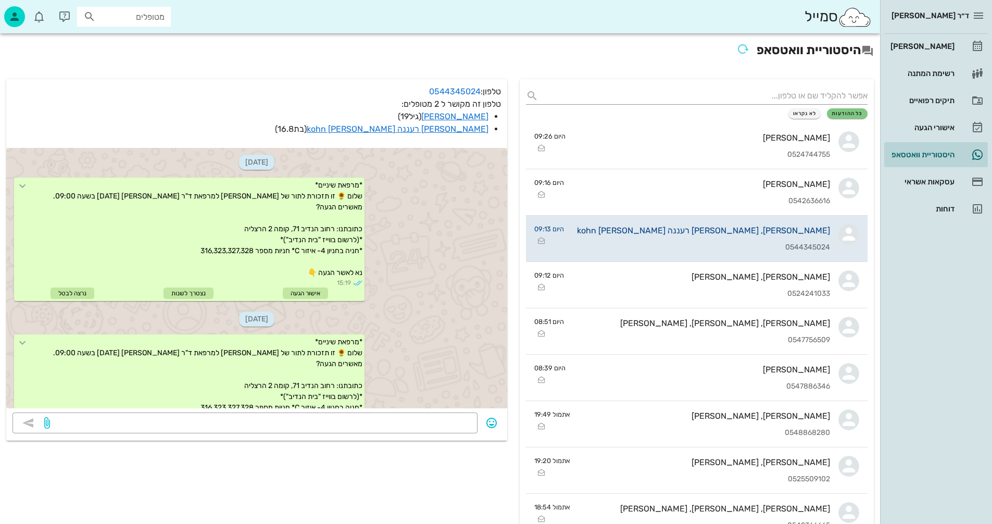
scroll to position [105, 0]
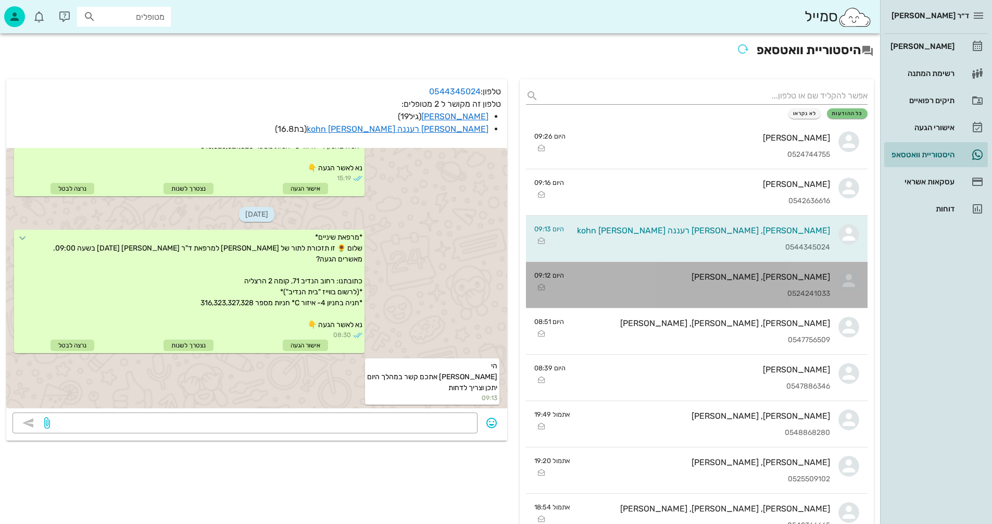
click at [610, 282] on div "איתמר, אנה אמסלם 0524241033" at bounding box center [701, 285] width 258 height 46
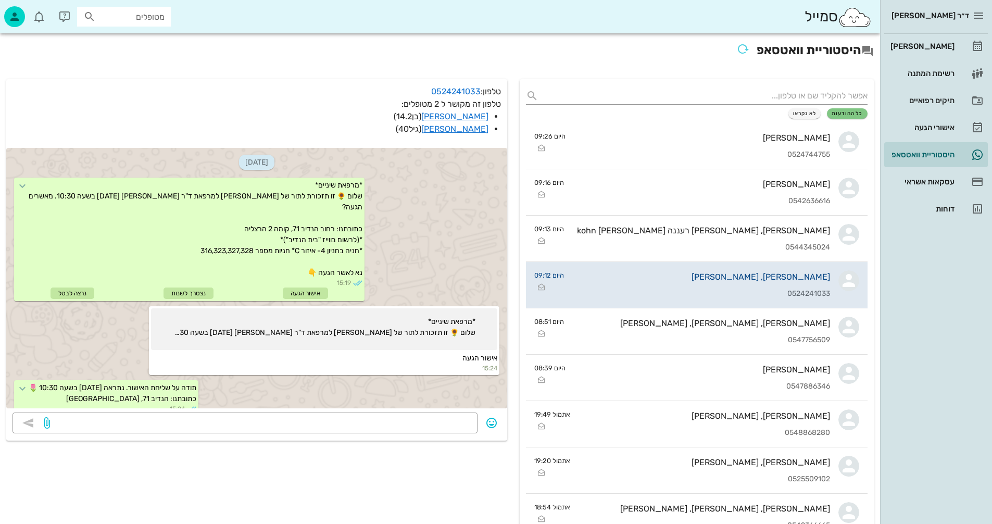
scroll to position [227, 0]
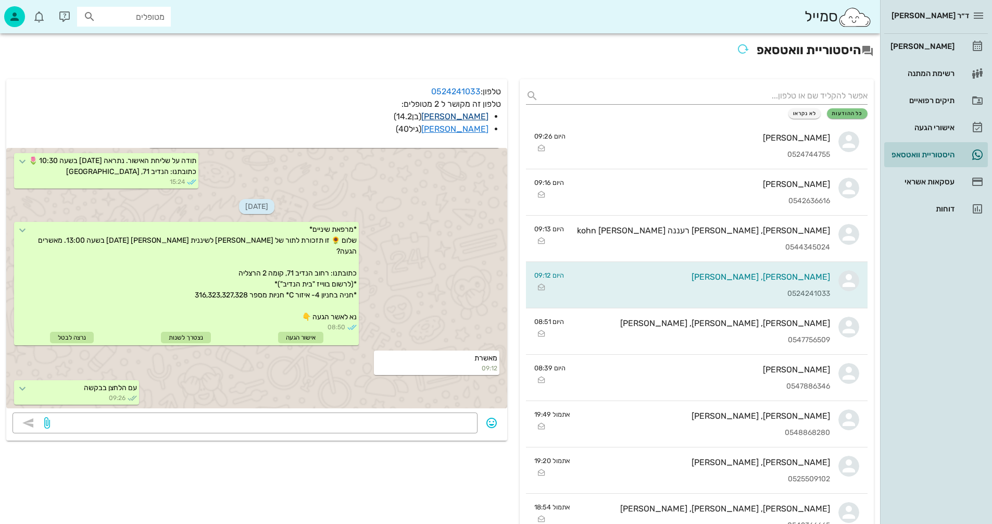
click at [468, 117] on link "[PERSON_NAME]" at bounding box center [454, 116] width 67 height 10
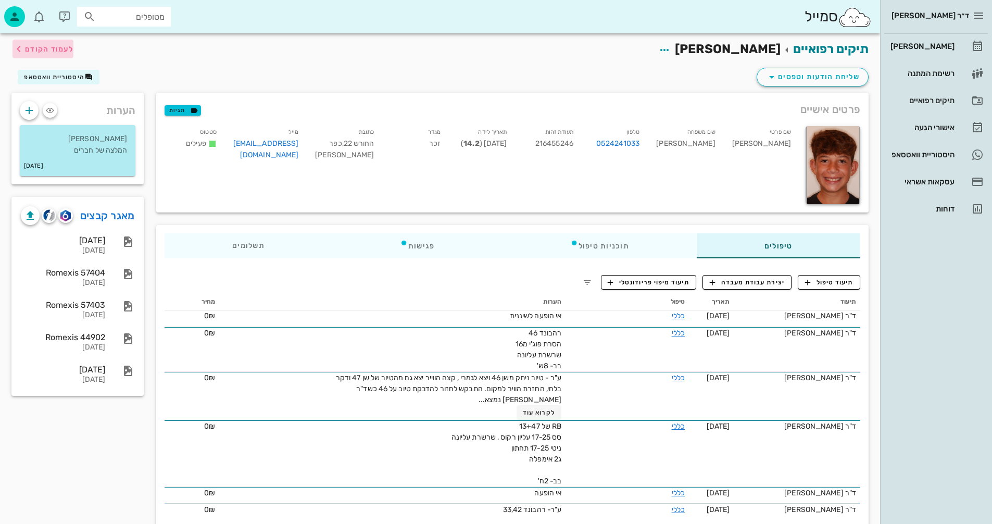
click at [58, 49] on span "לעמוד הקודם" at bounding box center [49, 49] width 48 height 9
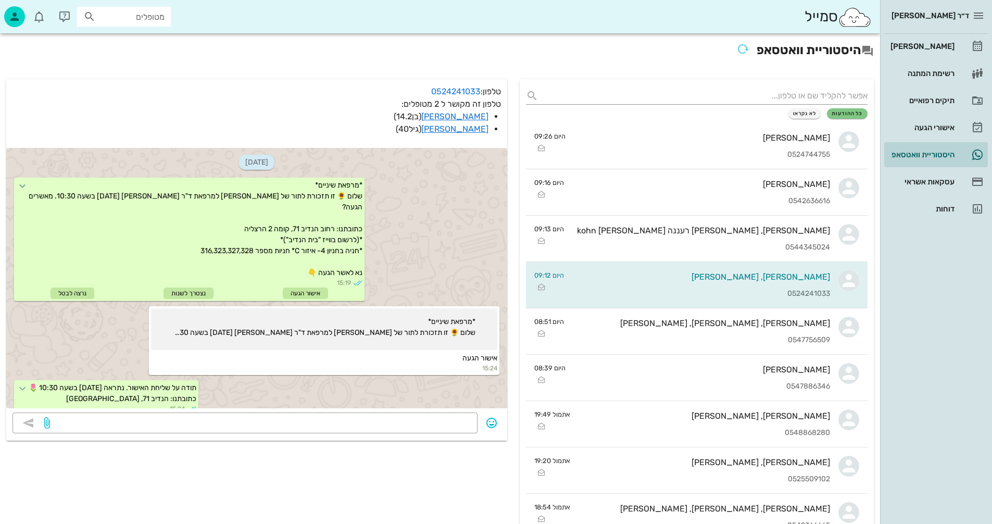
scroll to position [227, 0]
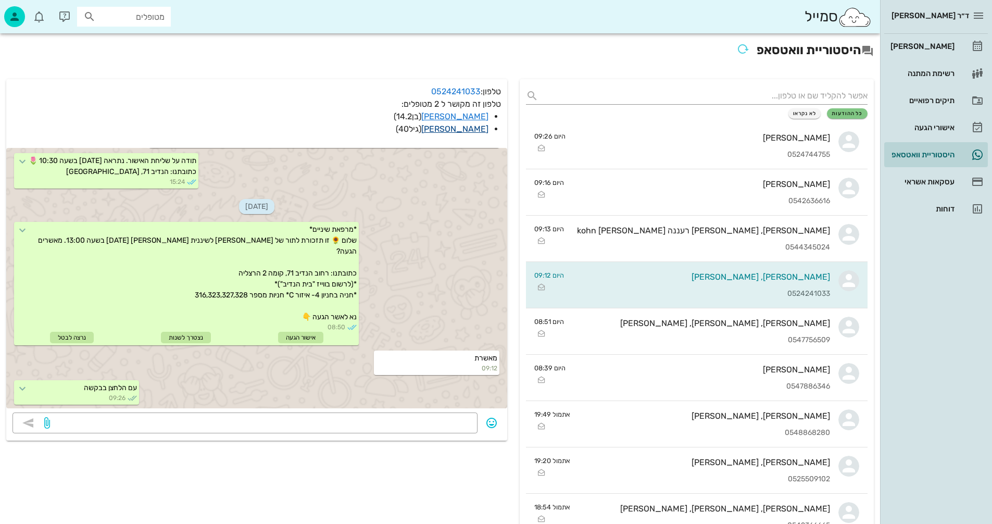
click at [461, 128] on link "אנה אמסלם" at bounding box center [454, 129] width 67 height 10
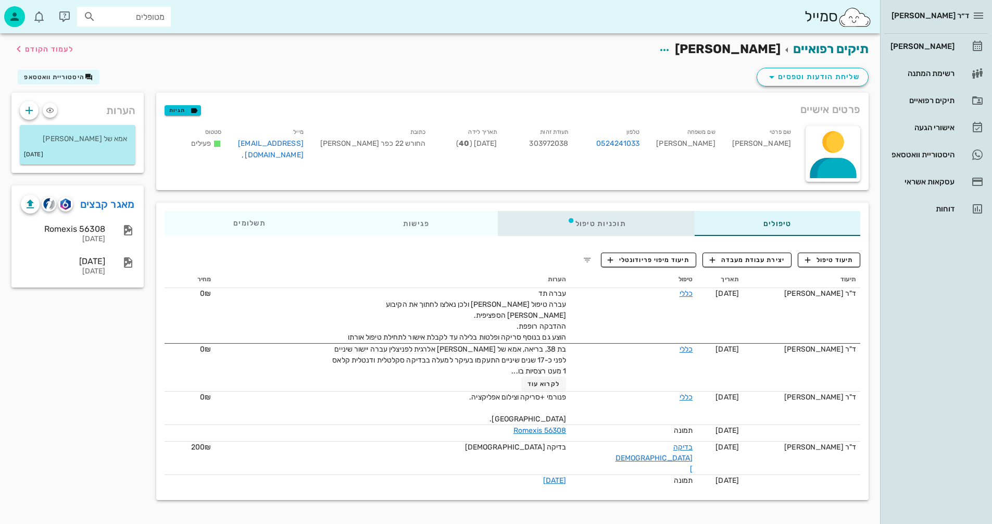
click at [603, 223] on div "תוכניות טיפול" at bounding box center [596, 223] width 196 height 25
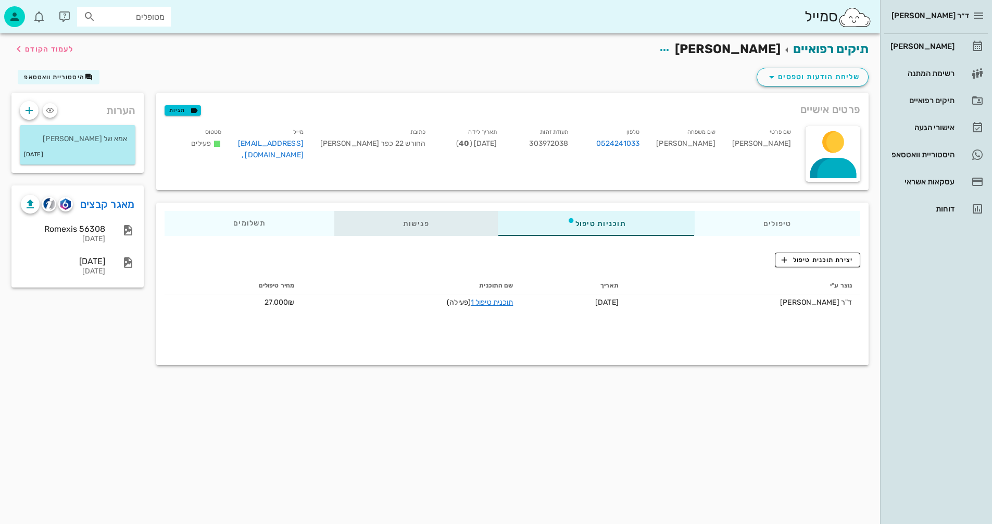
click at [411, 219] on div "פגישות" at bounding box center [416, 223] width 164 height 25
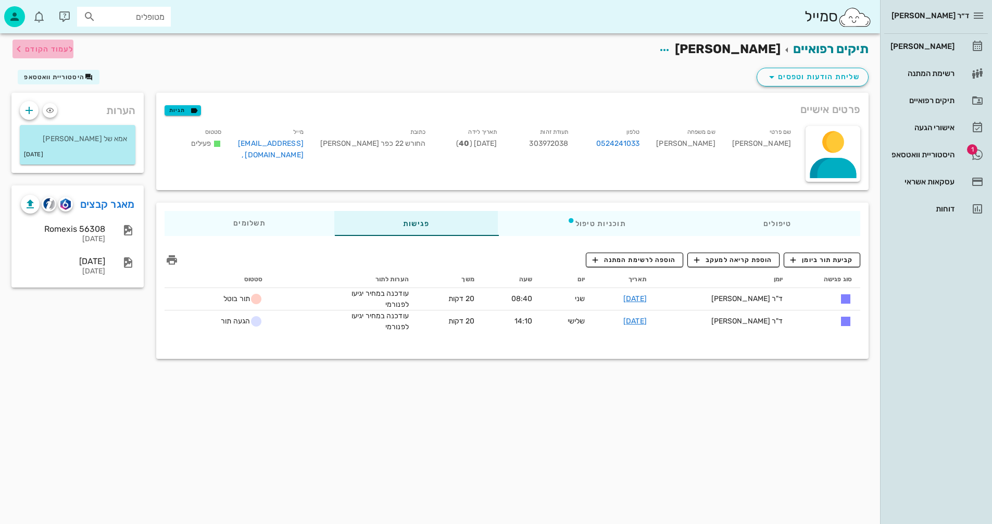
click at [34, 48] on span "לעמוד הקודם" at bounding box center [49, 49] width 48 height 9
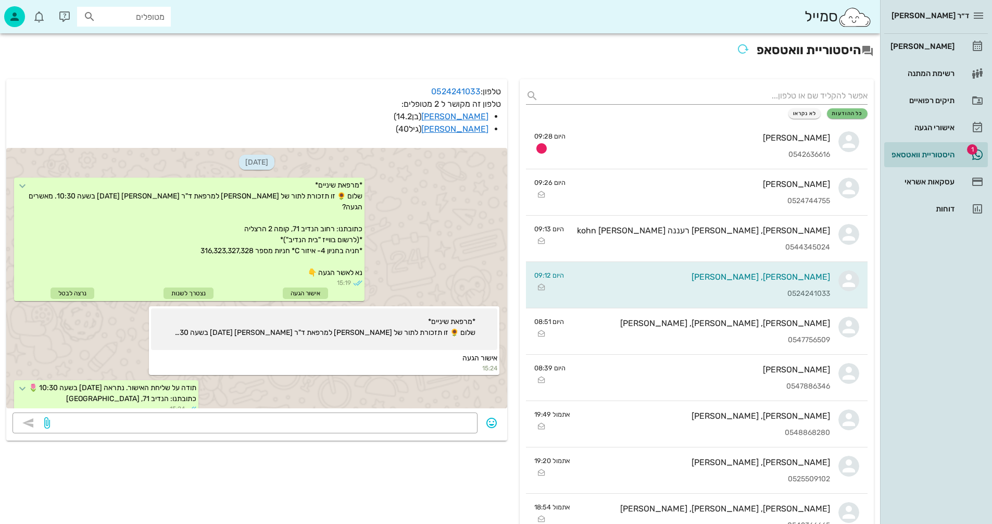
scroll to position [227, 0]
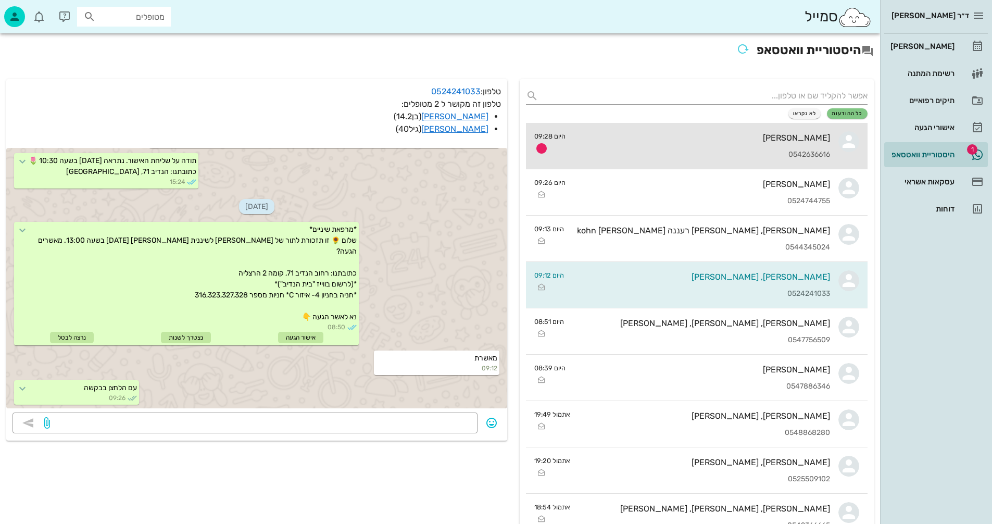
click at [693, 149] on div "Noa Kohn 0542636616" at bounding box center [702, 146] width 256 height 46
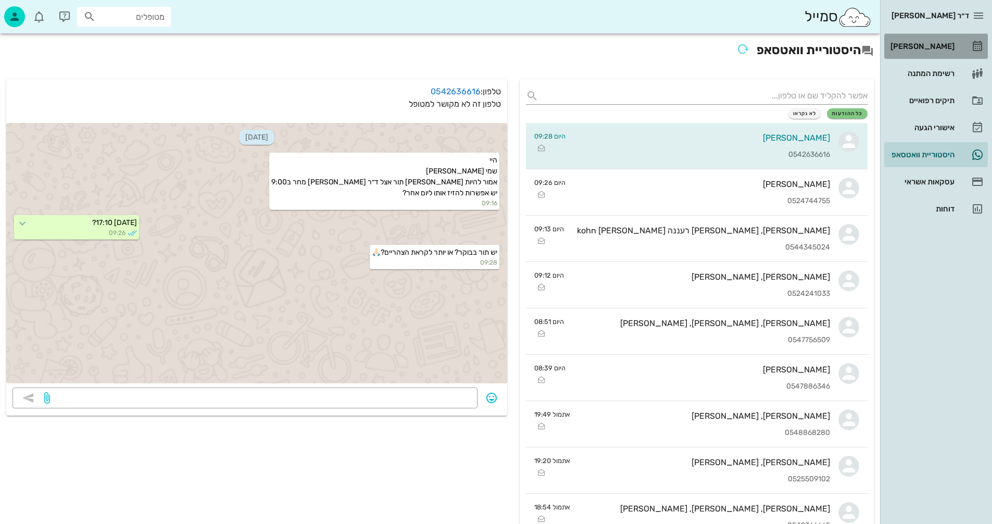
click at [927, 45] on div "[PERSON_NAME]" at bounding box center [921, 46] width 66 height 8
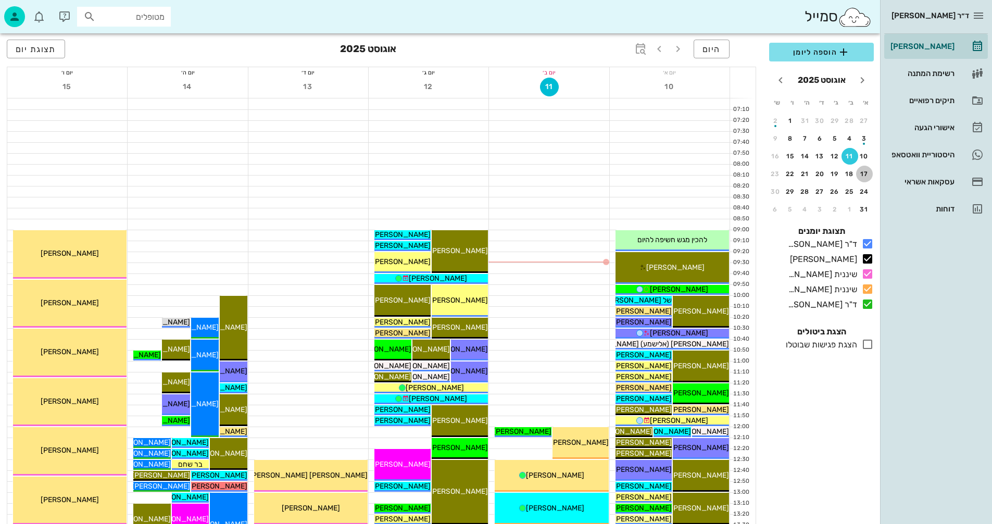
click at [863, 171] on div "17" at bounding box center [864, 173] width 17 height 7
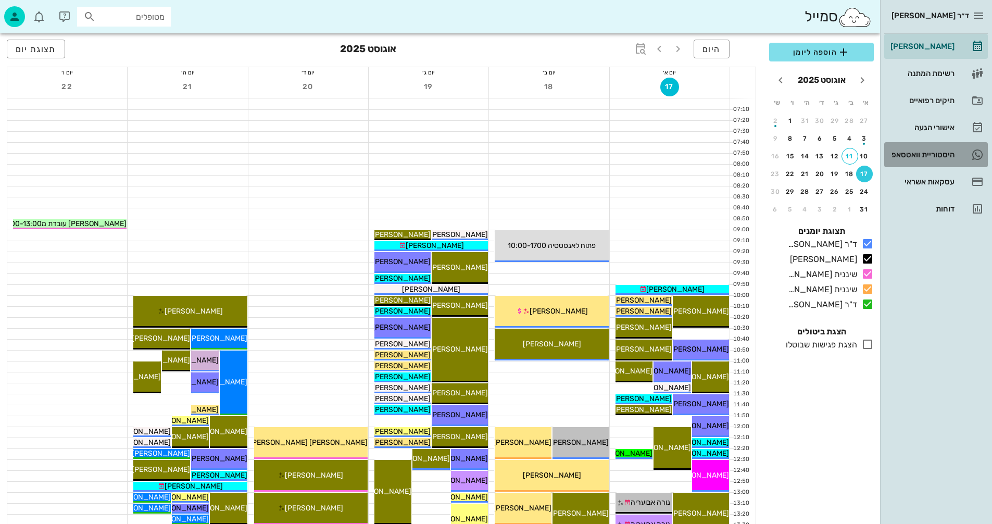
click at [906, 155] on div "היסטוריית וואטסאפ" at bounding box center [921, 154] width 66 height 8
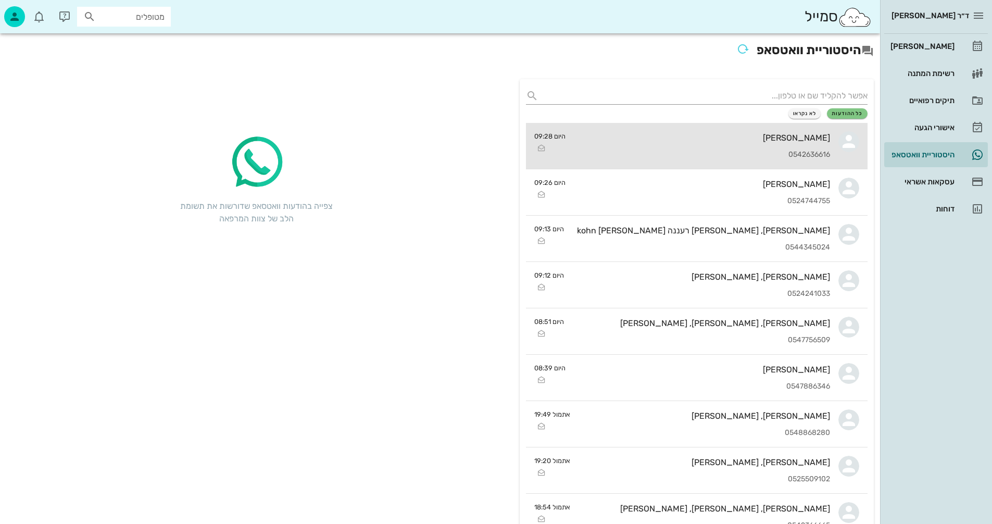
click at [728, 137] on div "[PERSON_NAME]" at bounding box center [702, 138] width 256 height 10
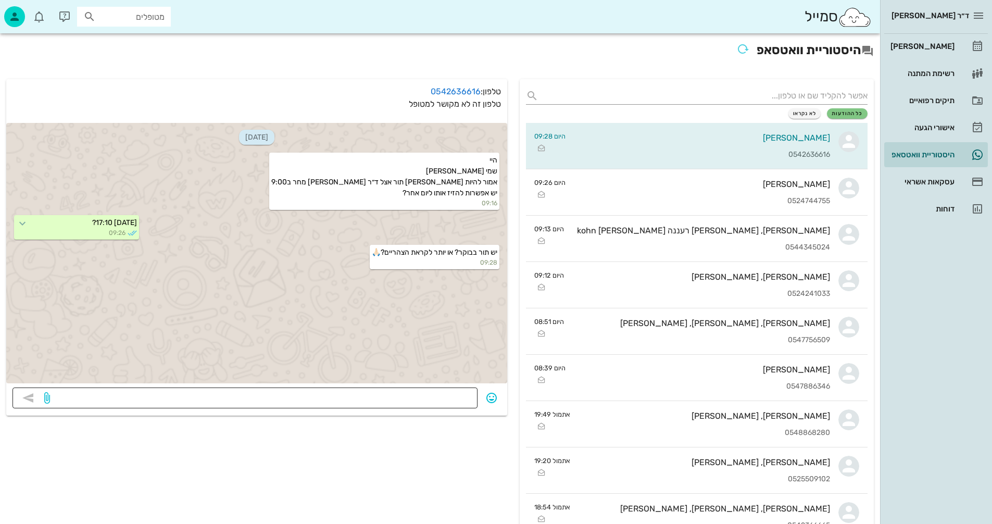
click at [350, 395] on textarea at bounding box center [261, 399] width 419 height 17
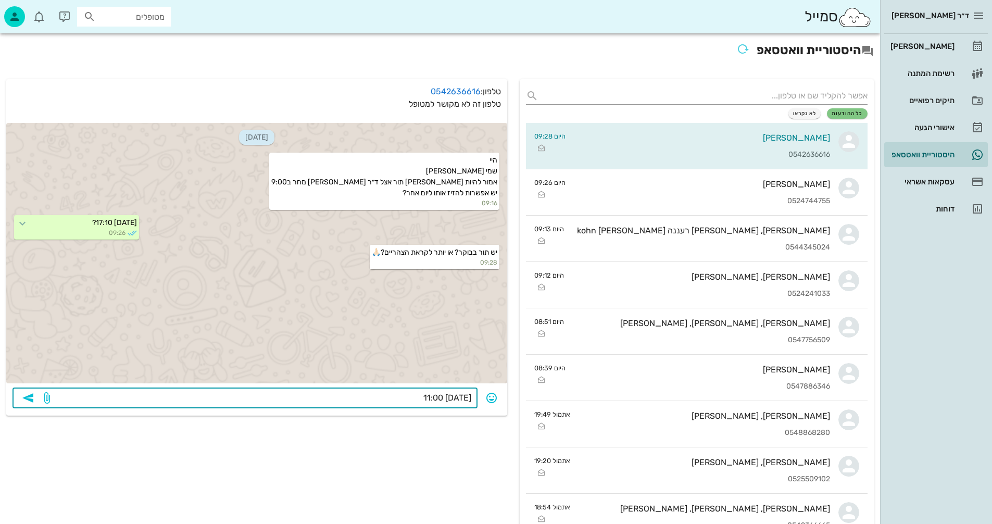
type textarea "17/8 11:00?"
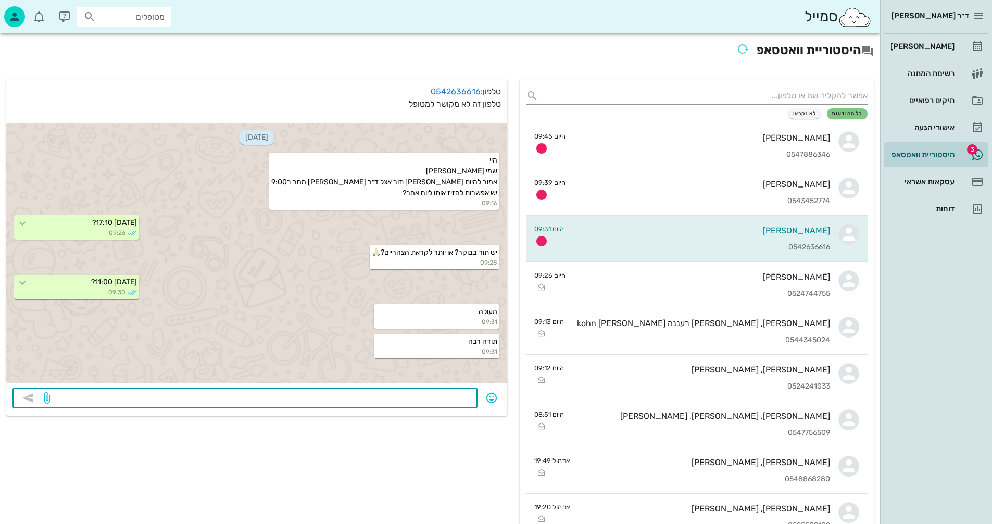
drag, startPoint x: 350, startPoint y: 395, endPoint x: 419, endPoint y: 501, distance: 127.0
click at [352, 394] on textarea at bounding box center [261, 399] width 419 height 17
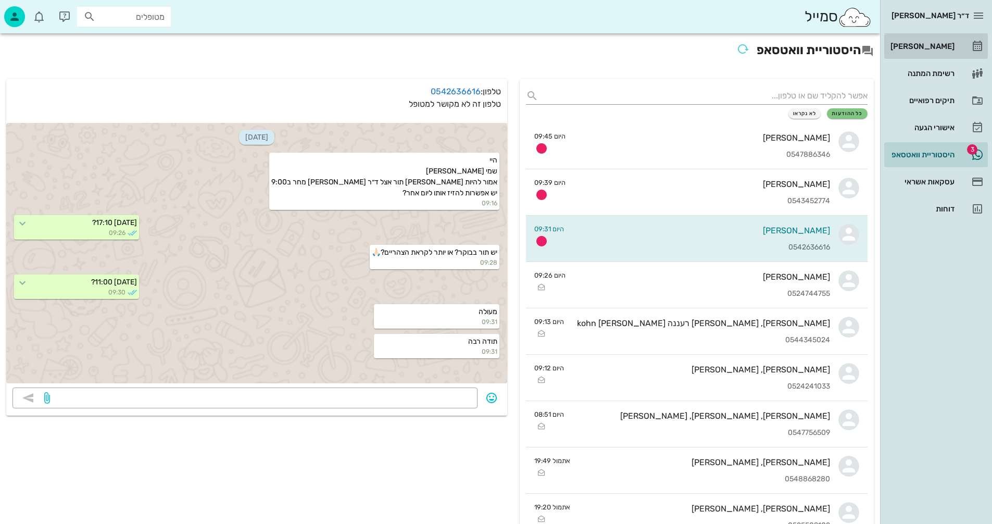
click at [932, 44] on div "[PERSON_NAME]" at bounding box center [921, 46] width 66 height 8
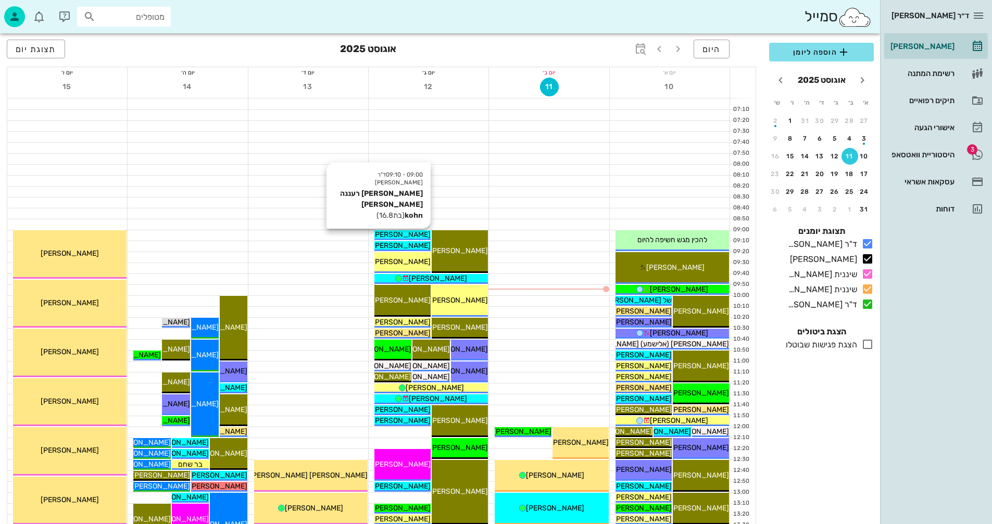
click at [405, 235] on span "[PERSON_NAME] רעננה [PERSON_NAME] kohn" at bounding box center [351, 234] width 157 height 9
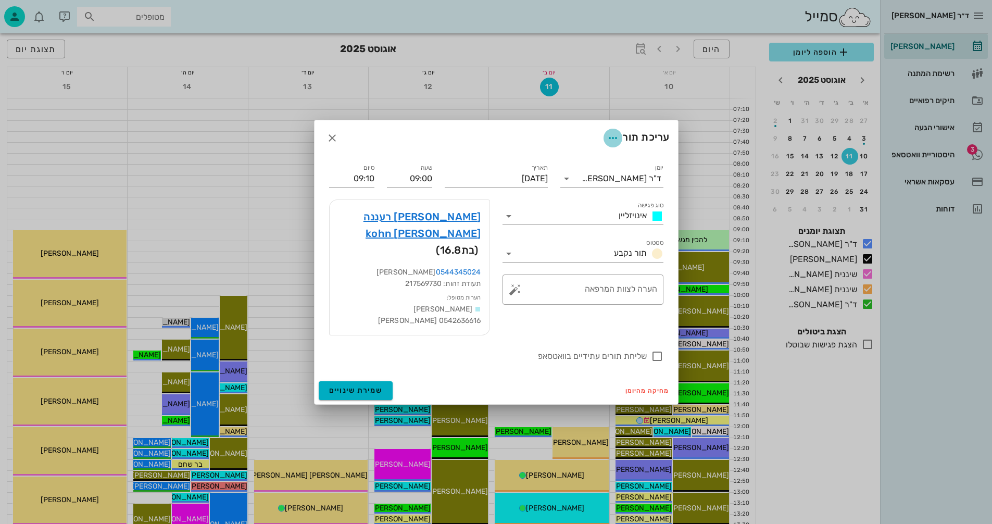
click at [612, 144] on icon "button" at bounding box center [613, 138] width 12 height 12
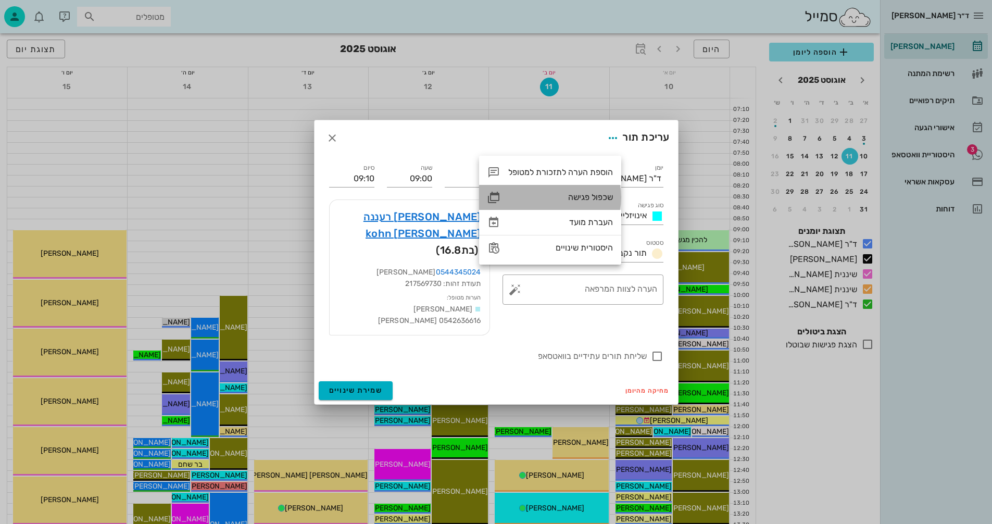
click at [591, 193] on div "שכפול פגישה" at bounding box center [560, 197] width 105 height 10
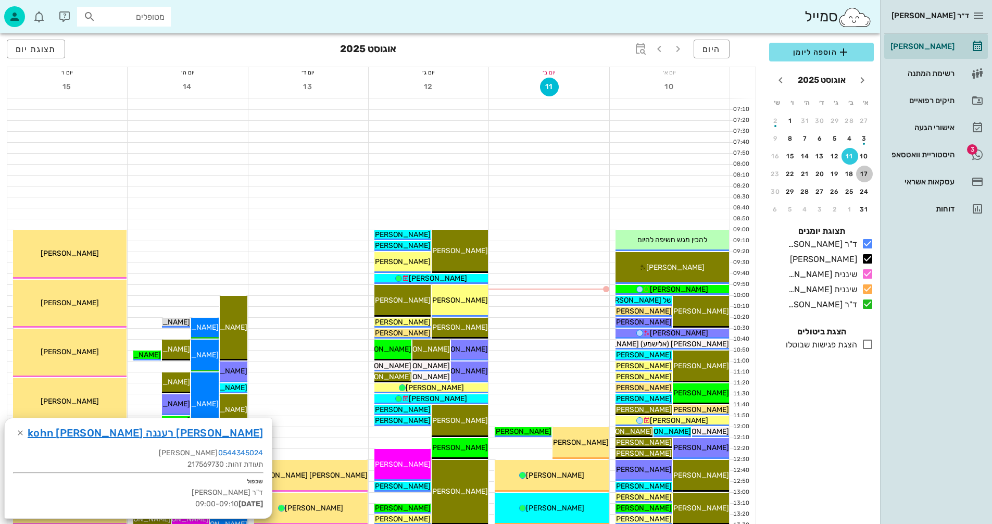
click at [864, 172] on div "17" at bounding box center [864, 173] width 17 height 7
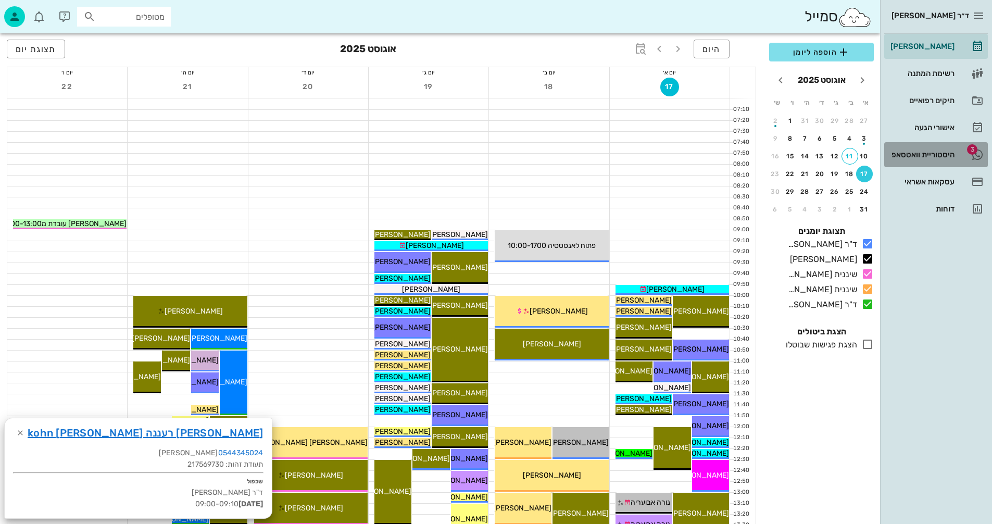
click at [907, 152] on div "היסטוריית וואטסאפ" at bounding box center [921, 154] width 66 height 8
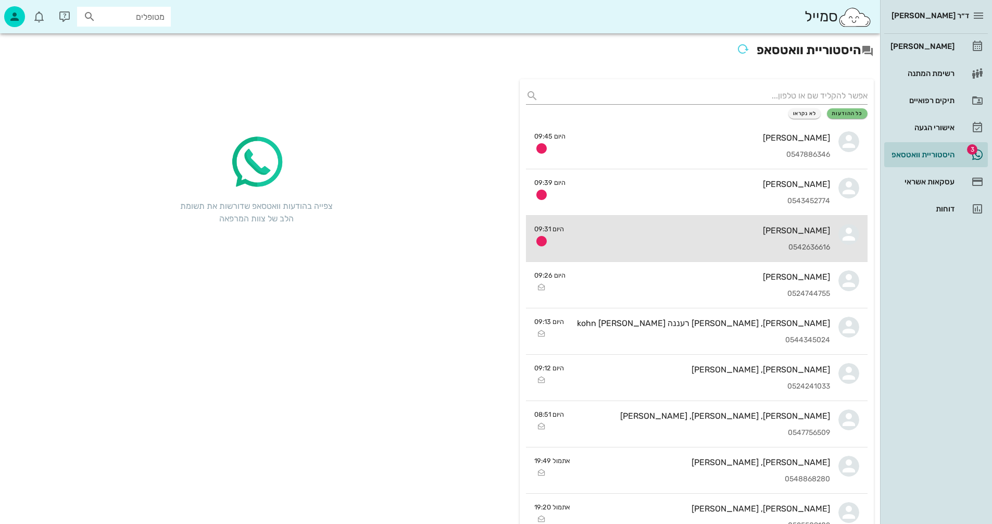
click at [642, 236] on div "Noa Kohn 0542636616" at bounding box center [701, 239] width 258 height 46
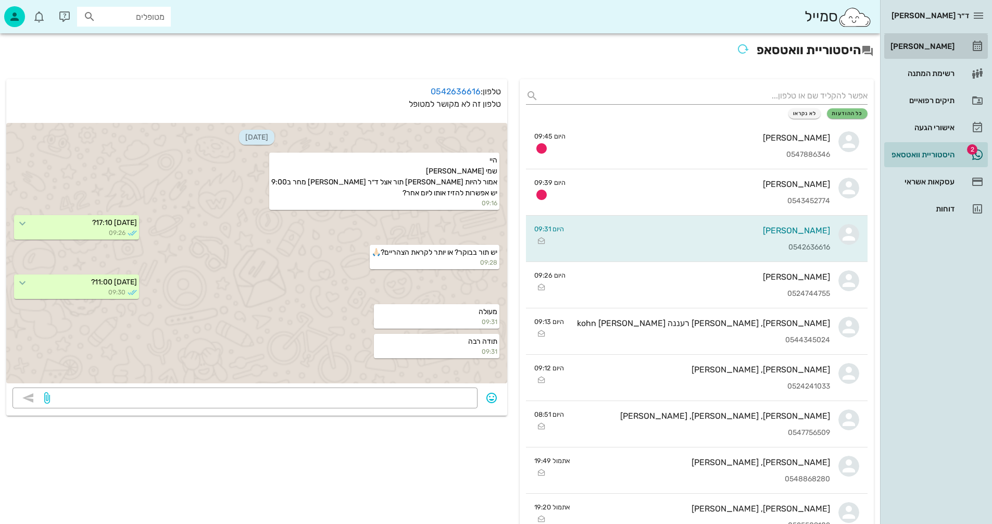
click at [942, 42] on div "[PERSON_NAME]" at bounding box center [921, 46] width 66 height 8
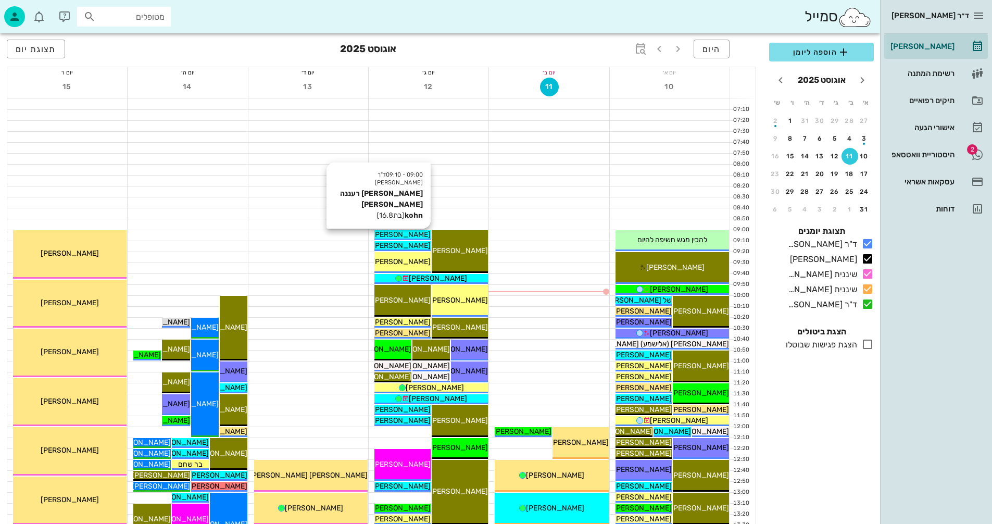
click at [412, 235] on span "[PERSON_NAME] רעננה [PERSON_NAME] kohn" at bounding box center [351, 234] width 157 height 9
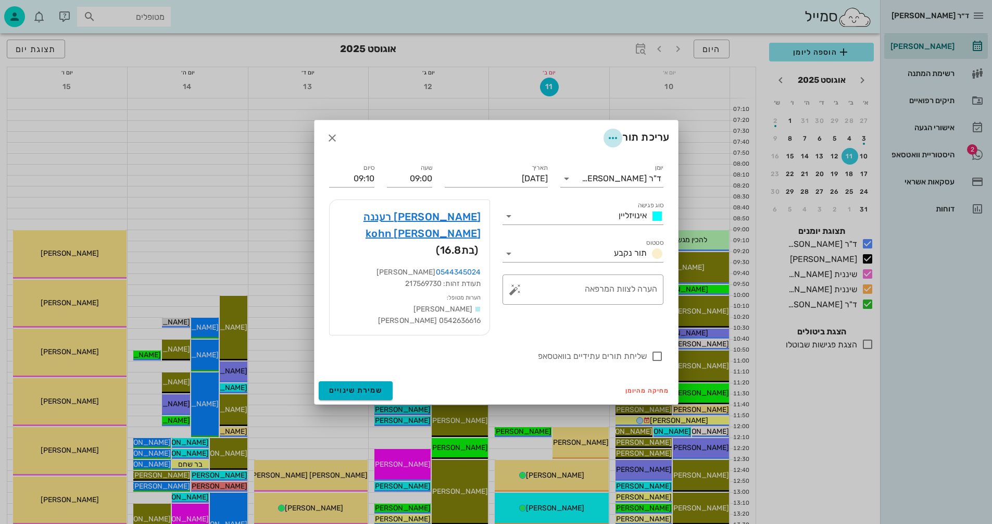
click at [609, 144] on icon "button" at bounding box center [613, 138] width 12 height 12
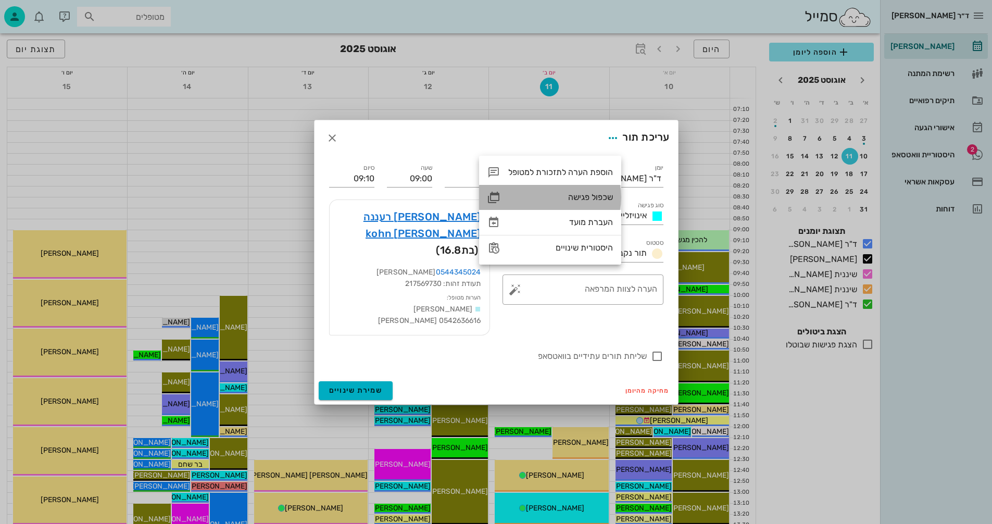
click at [574, 196] on div "שכפול פגישה" at bounding box center [560, 197] width 105 height 10
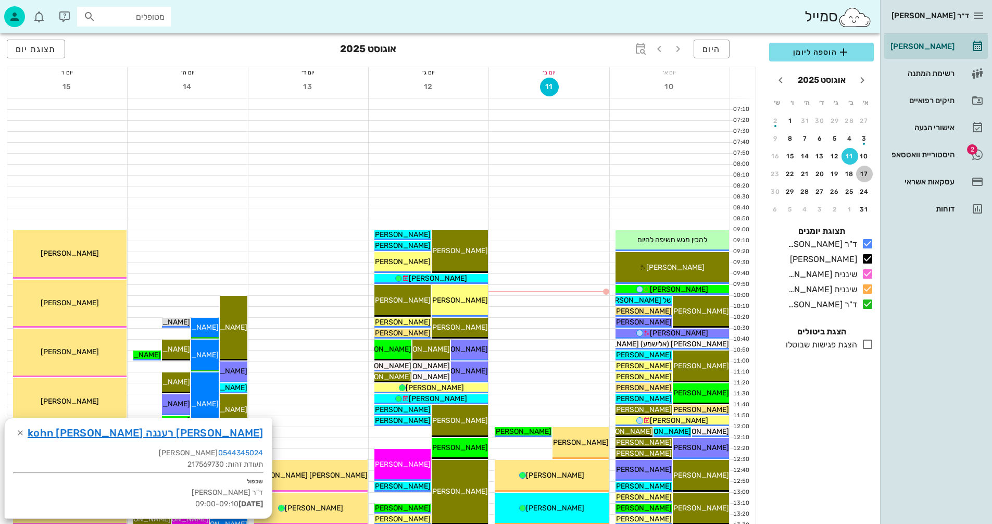
click at [864, 171] on div "17" at bounding box center [864, 173] width 17 height 7
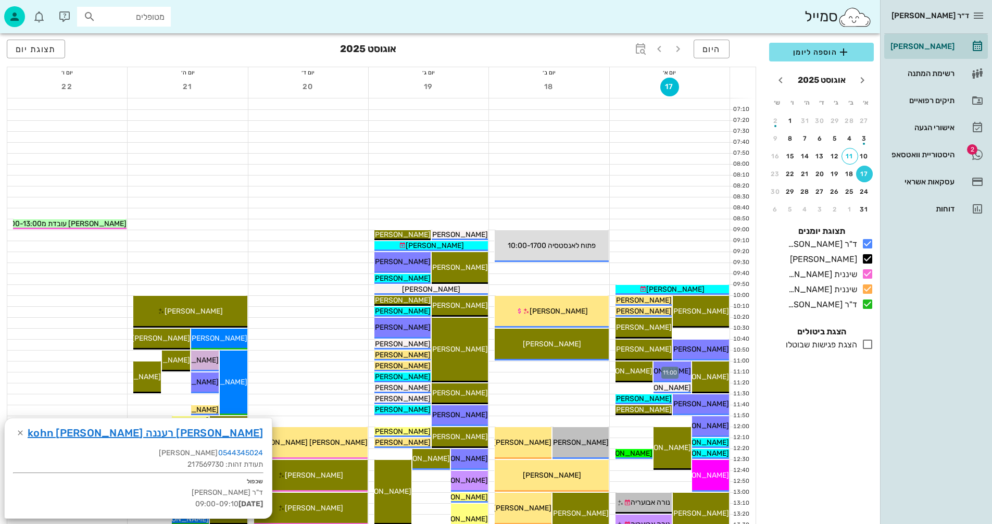
click at [610, 363] on div at bounding box center [670, 366] width 120 height 10
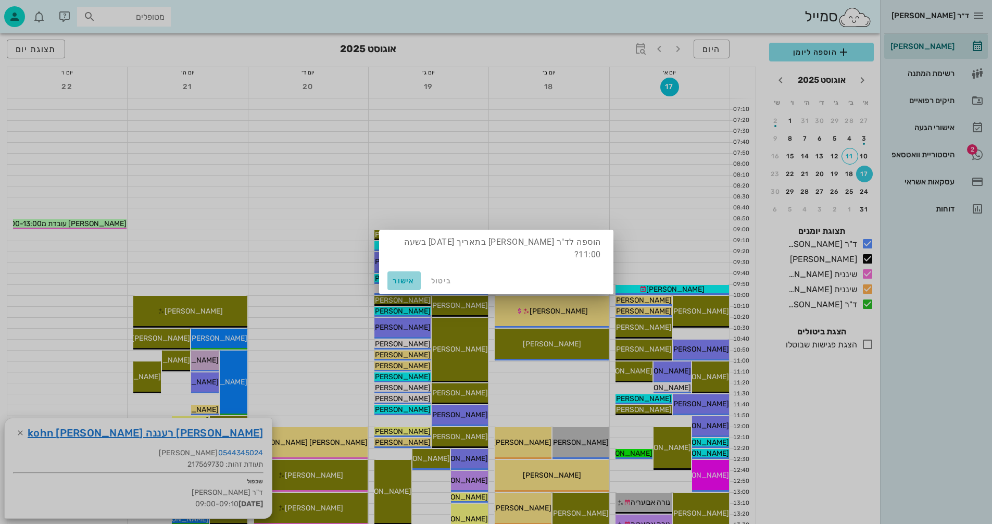
click at [402, 280] on span "אישור" at bounding box center [404, 281] width 25 height 9
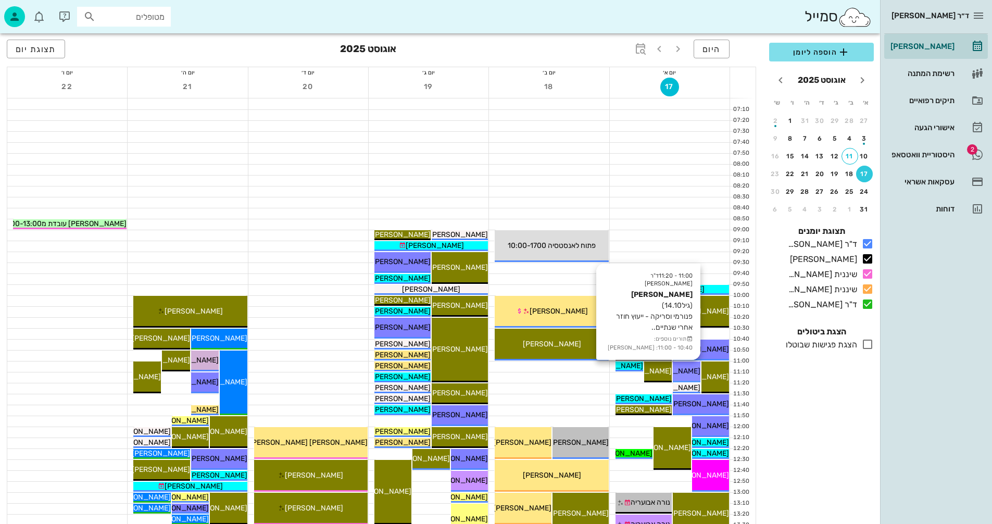
click at [691, 368] on span "[PERSON_NAME]" at bounding box center [671, 371] width 58 height 9
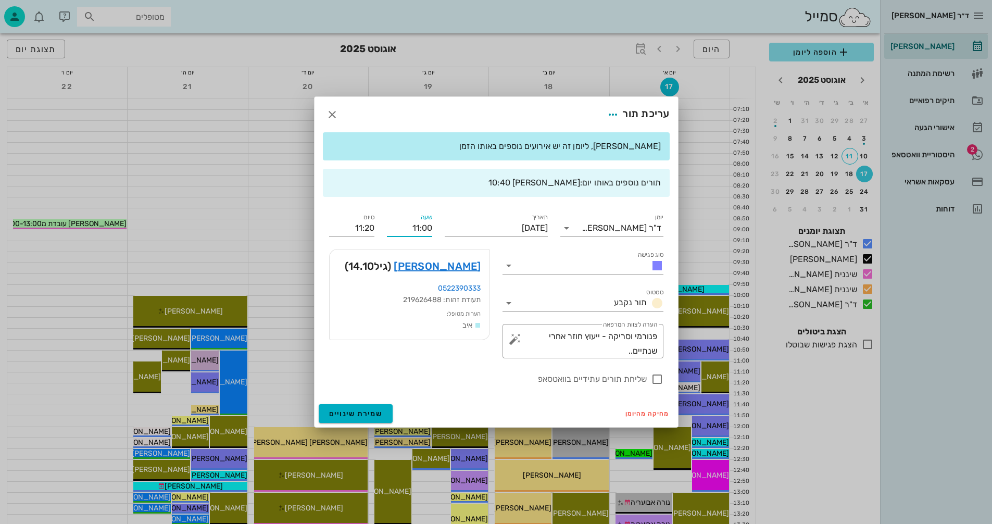
click at [423, 228] on input "11:00" at bounding box center [409, 228] width 45 height 17
click at [415, 305] on div "11:10" at bounding box center [409, 306] width 29 height 8
type input "11:10"
type input "11:30"
click at [344, 411] on span "שמירת שינויים" at bounding box center [356, 413] width 54 height 9
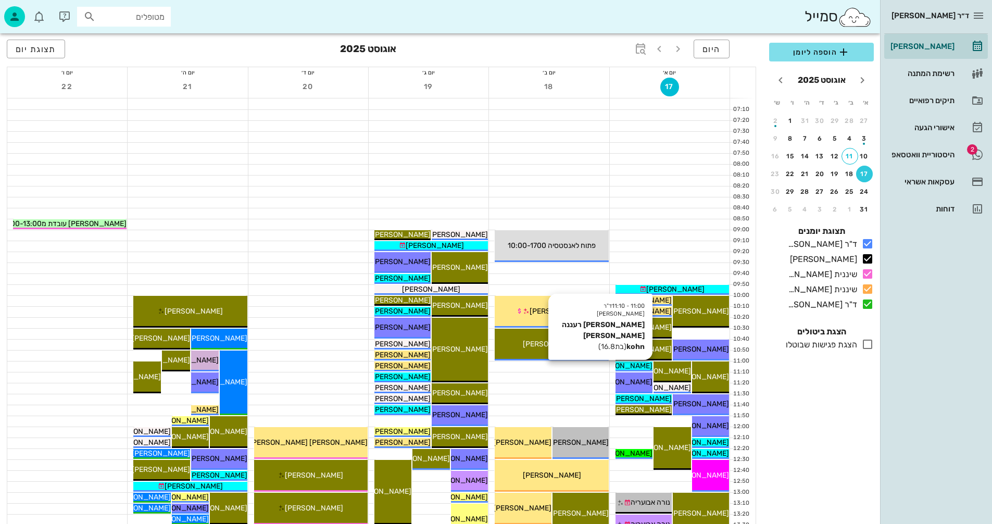
click at [636, 366] on span "[PERSON_NAME] רעננה [PERSON_NAME] kohn" at bounding box center [573, 365] width 157 height 9
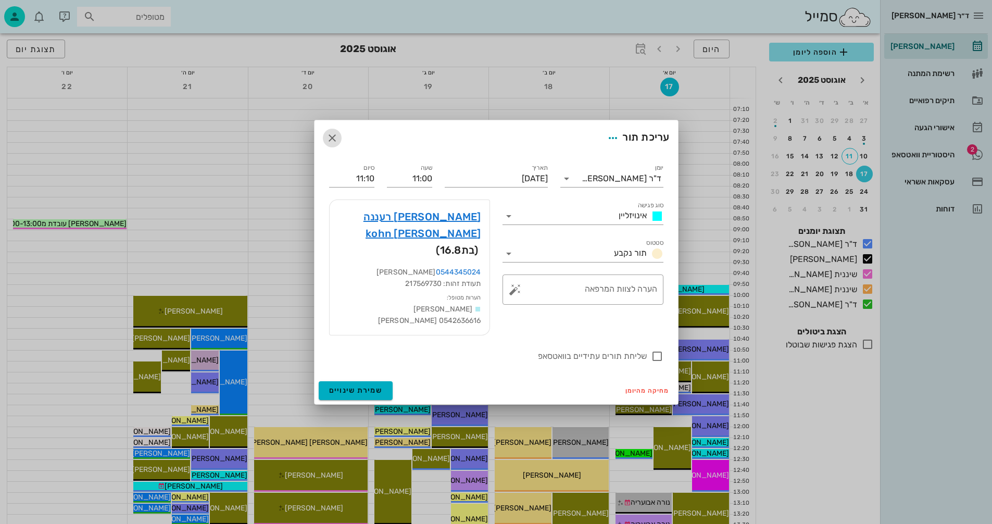
click at [326, 144] on icon "button" at bounding box center [332, 138] width 12 height 12
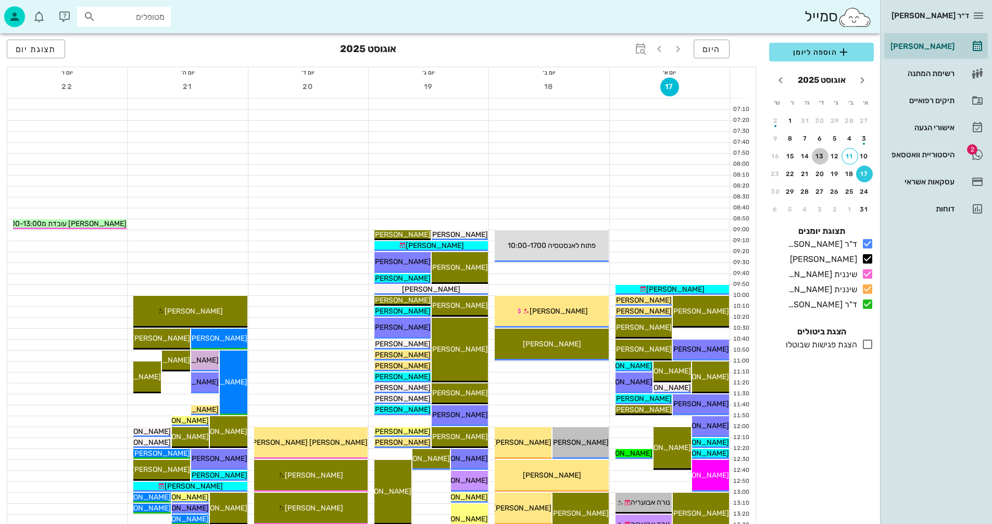
click at [820, 155] on div "13" at bounding box center [820, 156] width 17 height 7
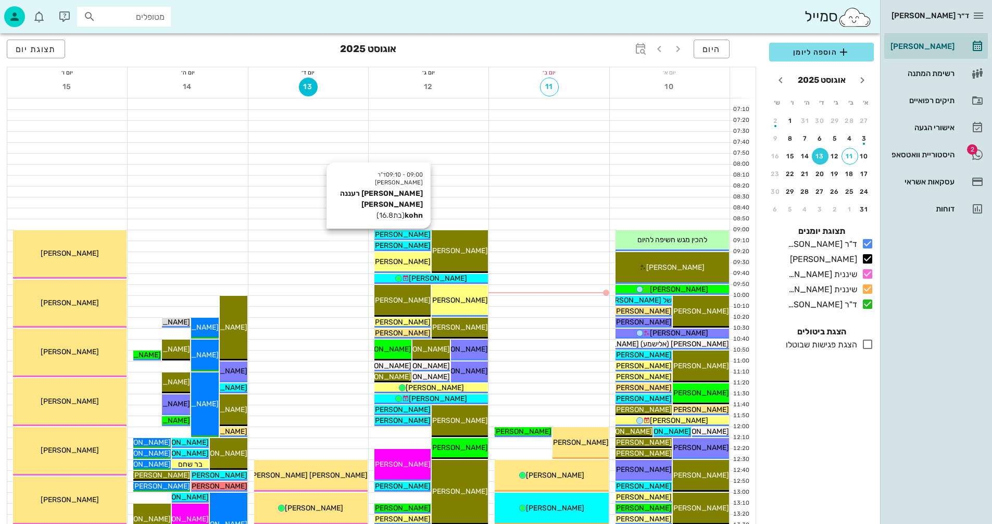
click at [419, 234] on span "[PERSON_NAME] רעננה [PERSON_NAME] kohn" at bounding box center [351, 234] width 157 height 9
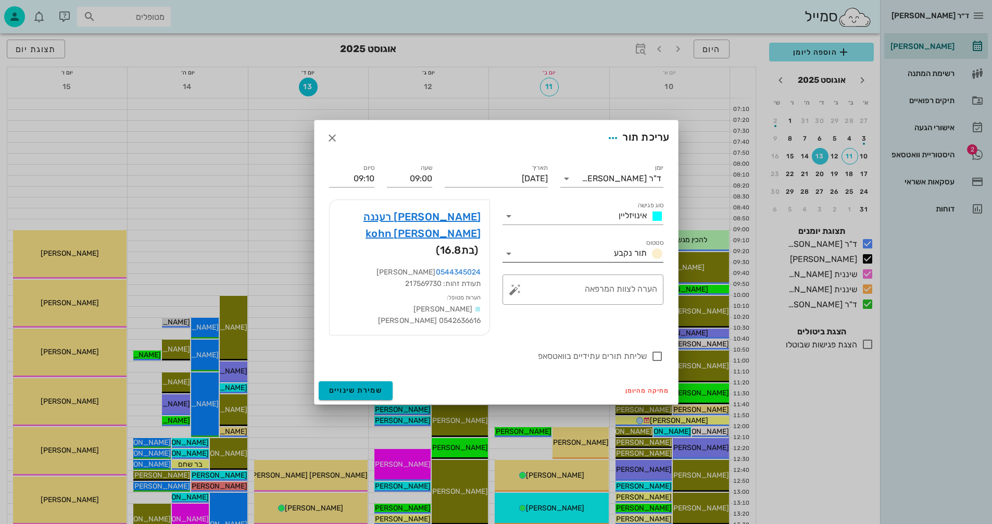
click at [507, 259] on icon at bounding box center [509, 253] width 12 height 12
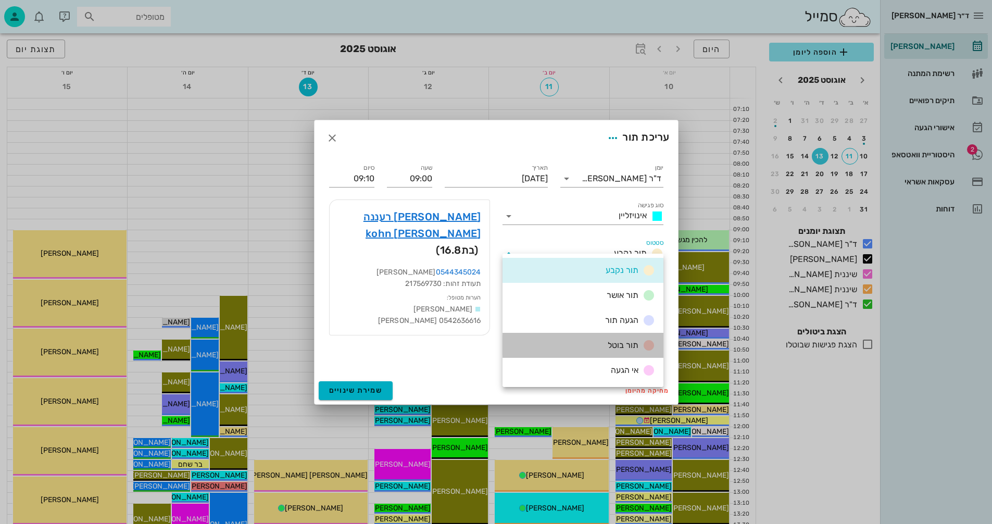
click at [594, 345] on div "תור בוטל" at bounding box center [583, 345] width 161 height 25
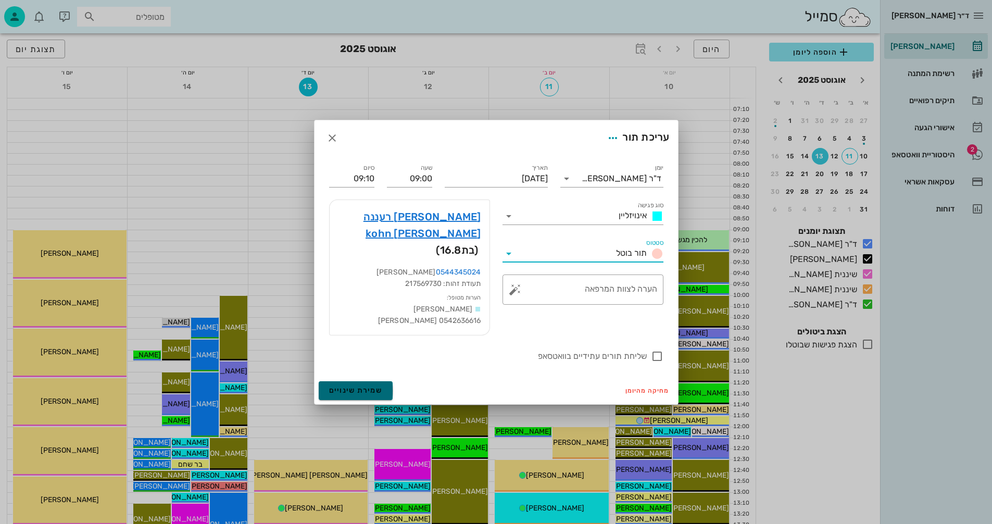
click at [347, 386] on span "שמירת שינויים" at bounding box center [356, 390] width 54 height 9
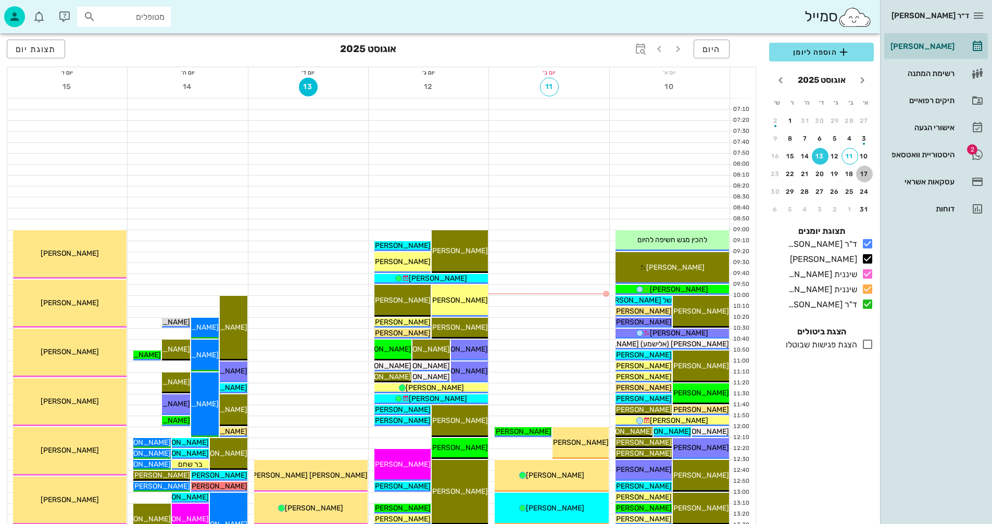
click at [866, 174] on div "17" at bounding box center [864, 173] width 17 height 7
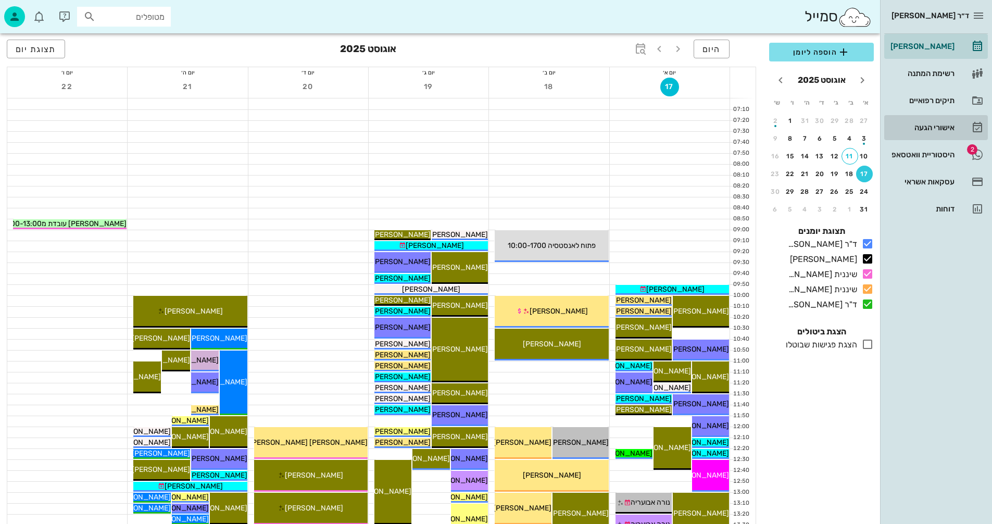
click at [921, 128] on div "אישורי הגעה" at bounding box center [921, 127] width 66 height 8
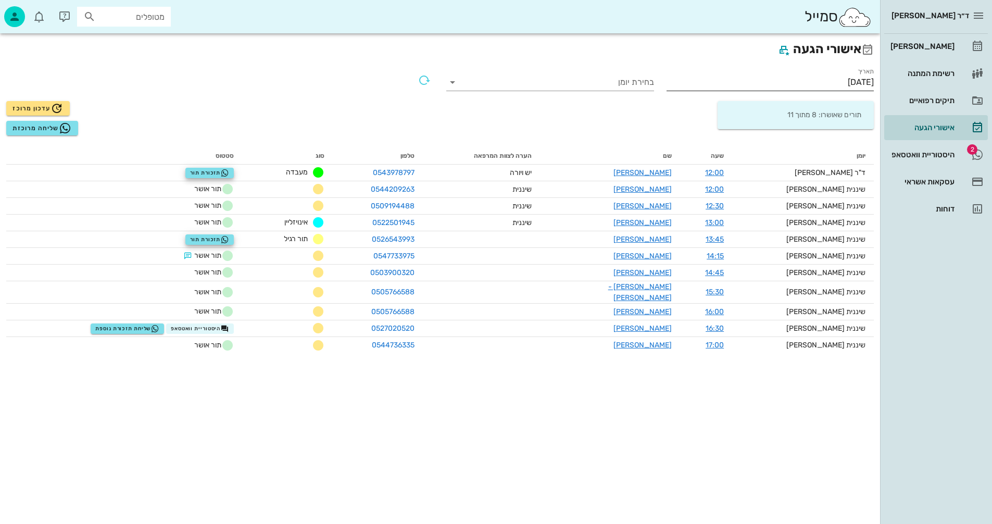
click at [819, 83] on input "[DATE]" at bounding box center [771, 82] width 208 height 17
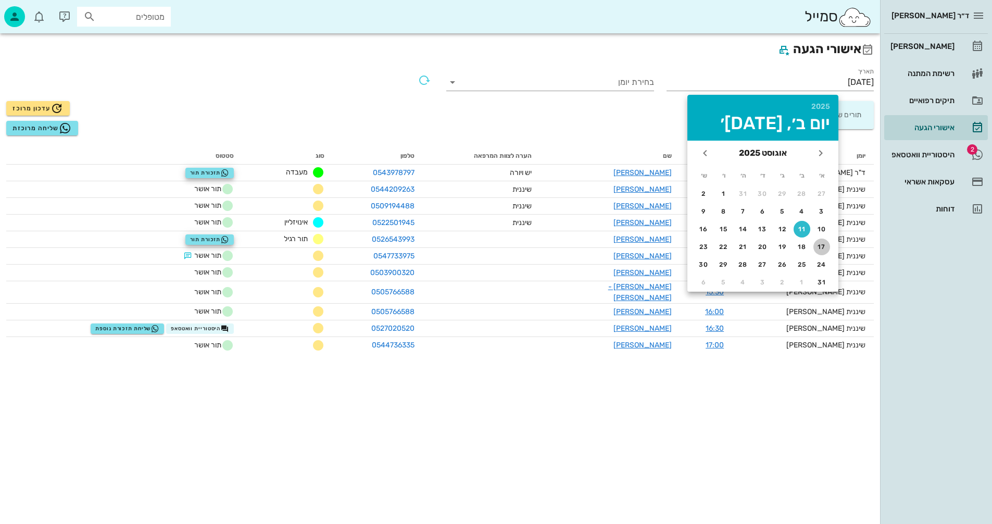
click at [825, 245] on div "17" at bounding box center [821, 246] width 17 height 7
type input "17/08/2025"
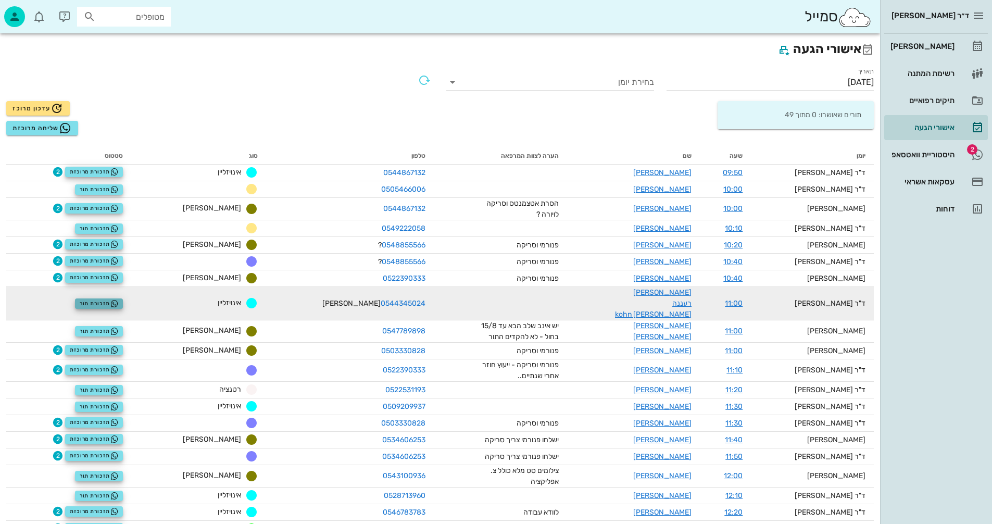
click at [108, 306] on span "תזכורת תור" at bounding box center [99, 303] width 39 height 8
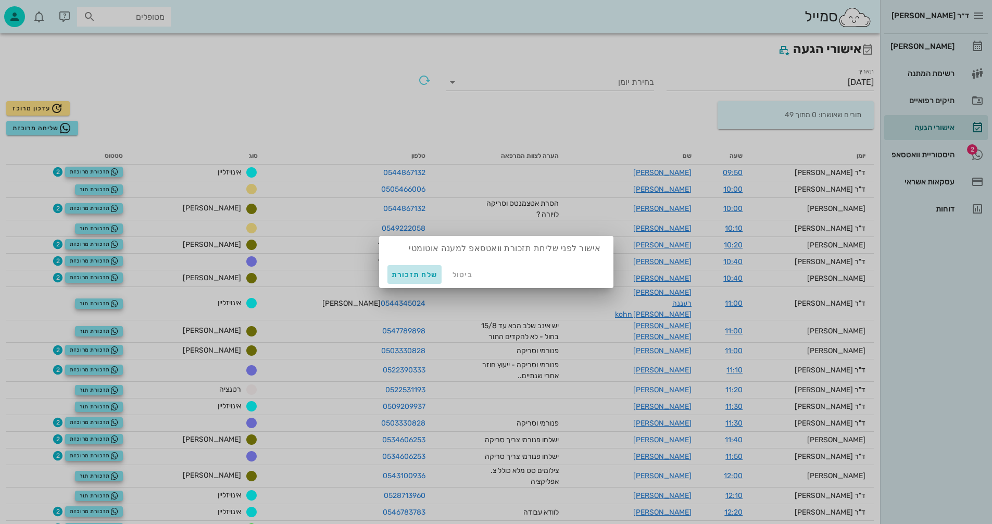
click at [407, 274] on span "שלח תזכורת" at bounding box center [415, 274] width 46 height 9
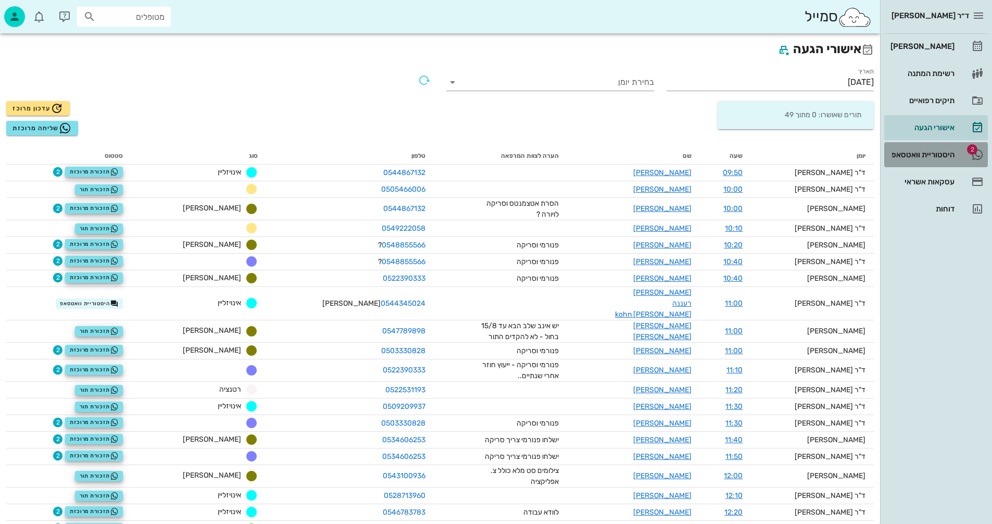
click at [914, 154] on div "היסטוריית וואטסאפ" at bounding box center [921, 154] width 66 height 8
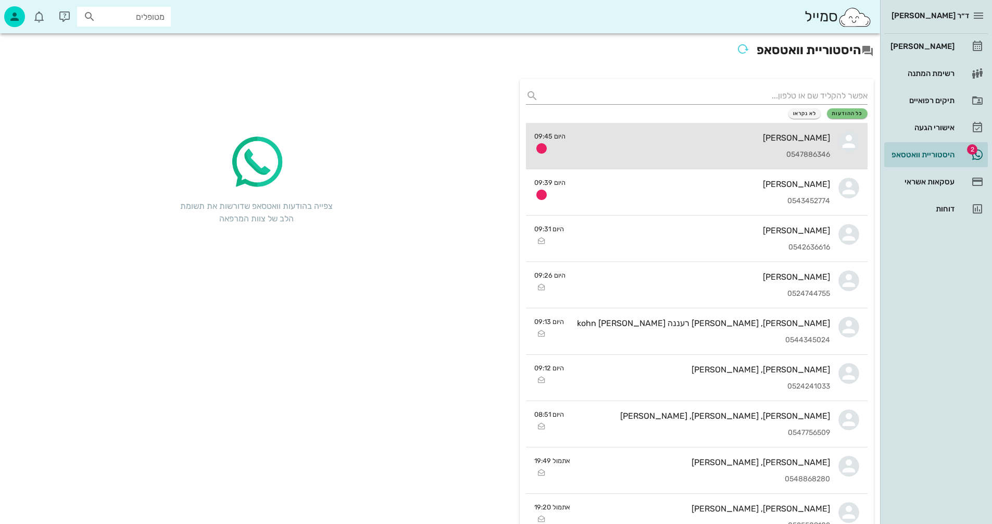
click at [605, 142] on div "[PERSON_NAME]" at bounding box center [702, 138] width 256 height 10
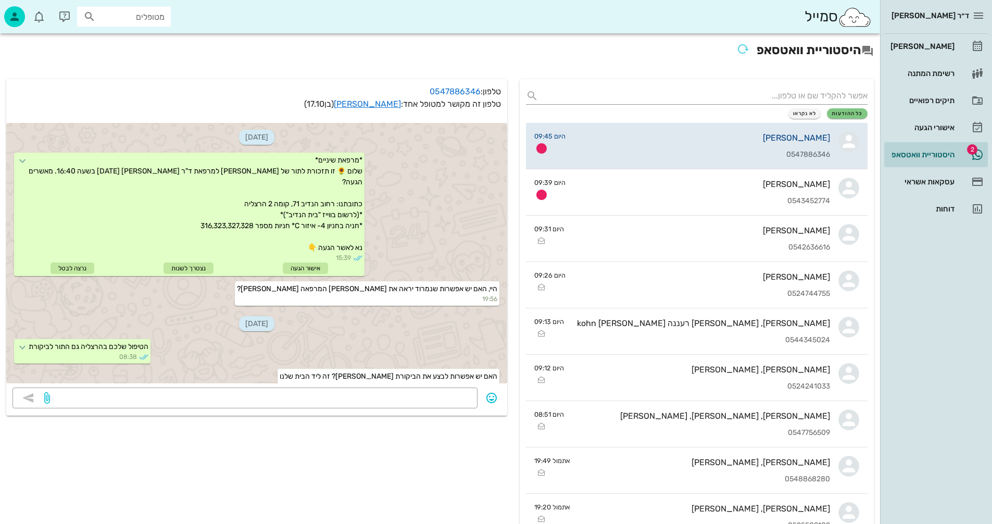
scroll to position [73, 0]
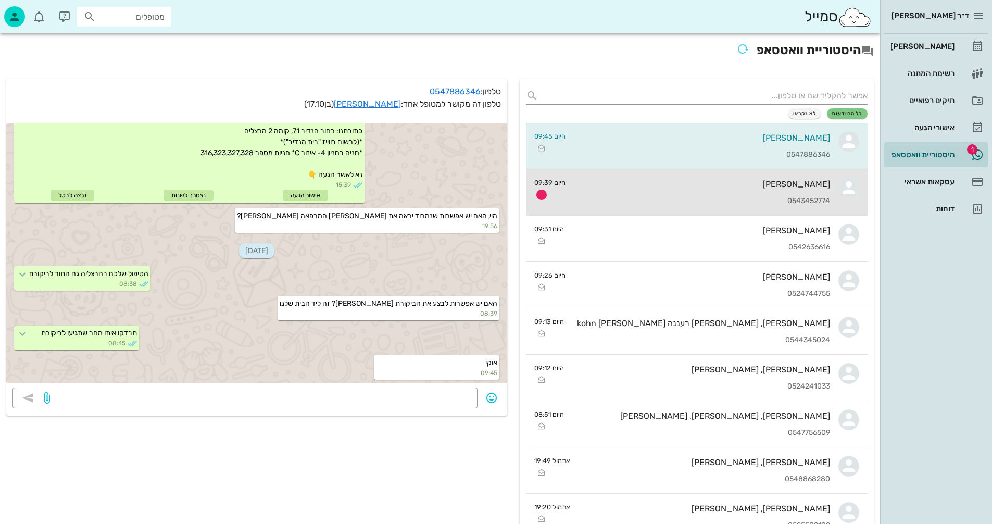
click at [630, 197] on div "0543452774" at bounding box center [702, 201] width 256 height 9
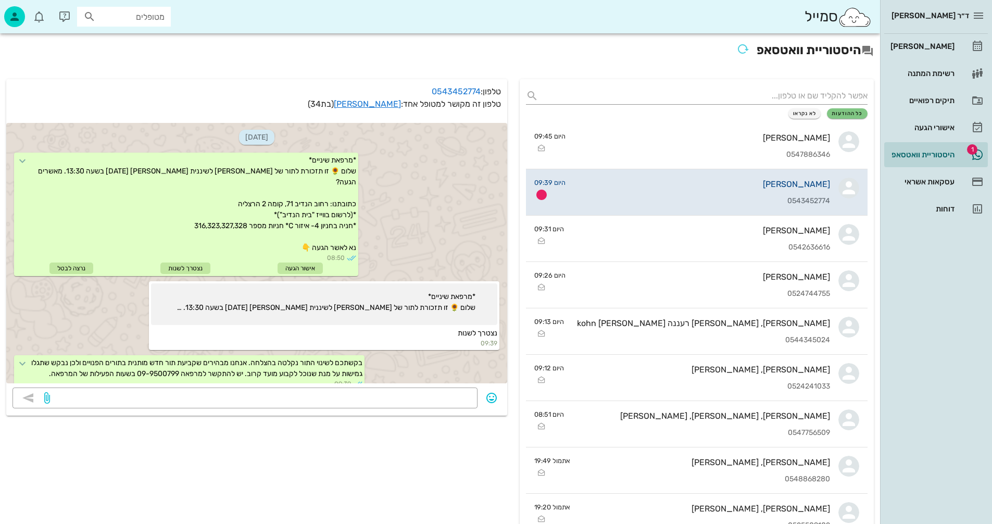
scroll to position [22, 0]
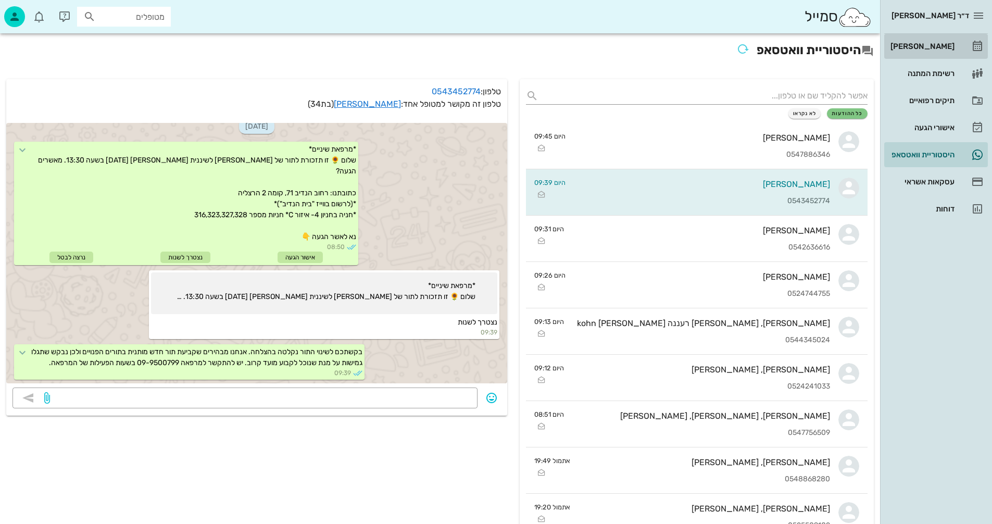
click at [931, 44] on div "[PERSON_NAME]" at bounding box center [921, 46] width 66 height 8
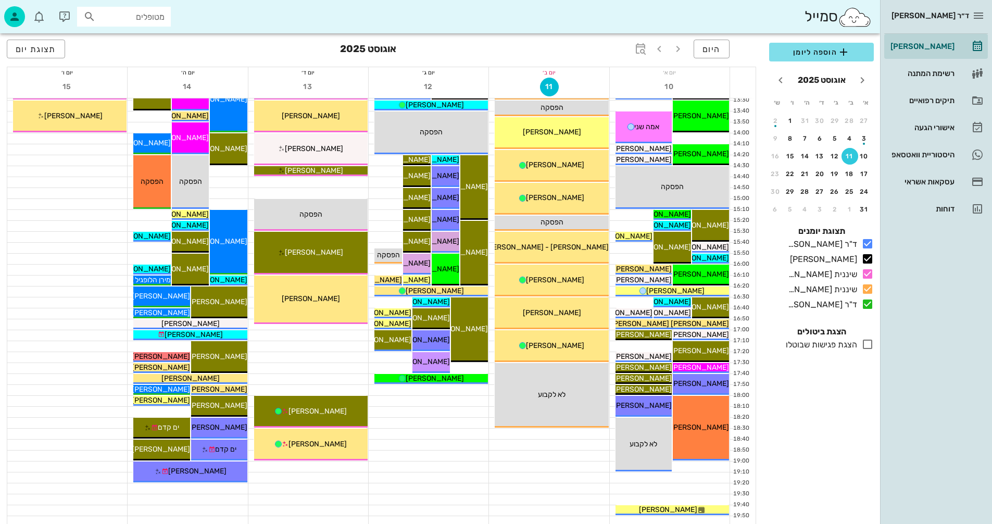
scroll to position [389, 0]
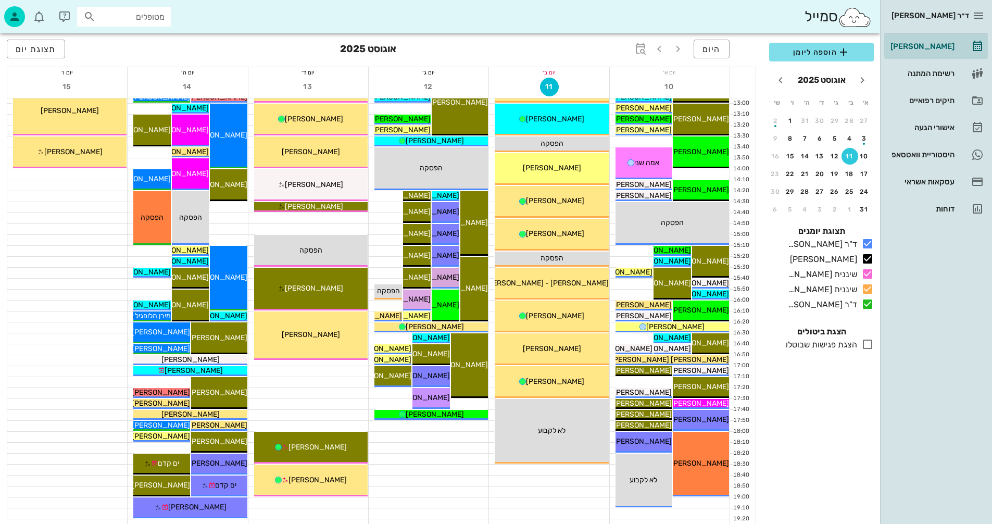
click at [870, 343] on icon at bounding box center [867, 344] width 12 height 12
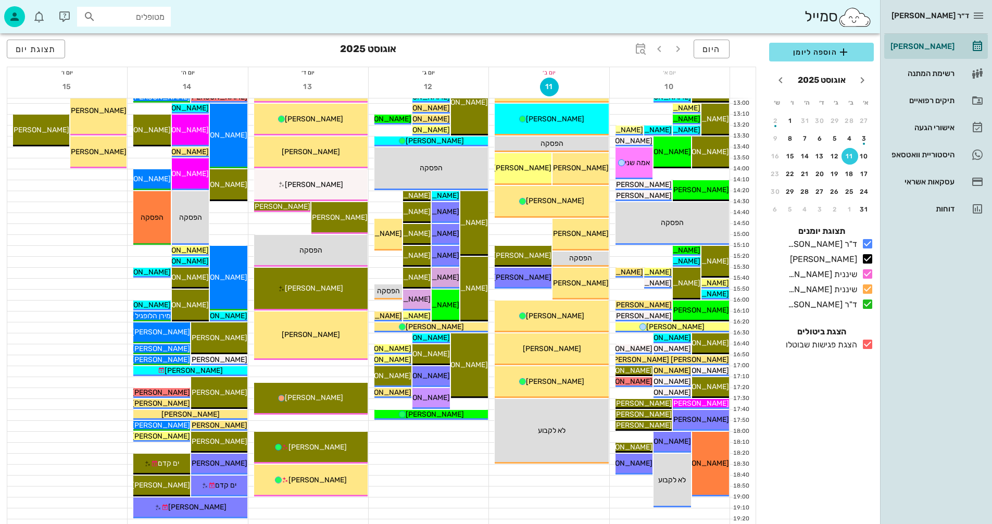
click at [870, 343] on icon at bounding box center [867, 344] width 12 height 12
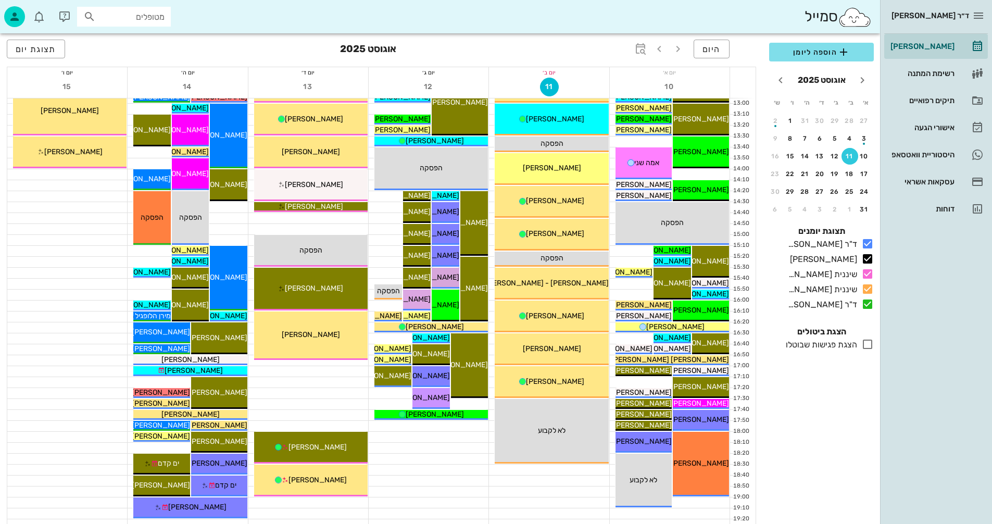
click at [870, 343] on icon at bounding box center [867, 344] width 12 height 12
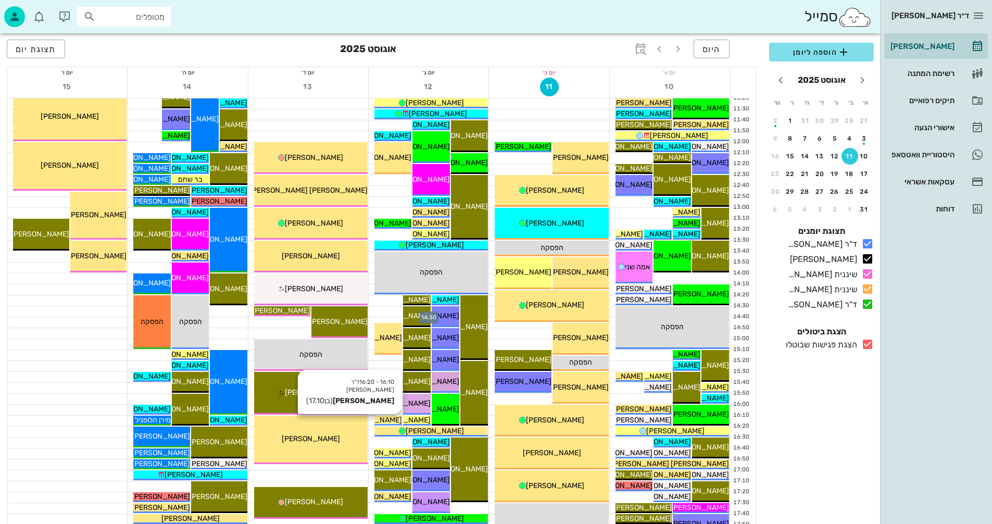
scroll to position [233, 0]
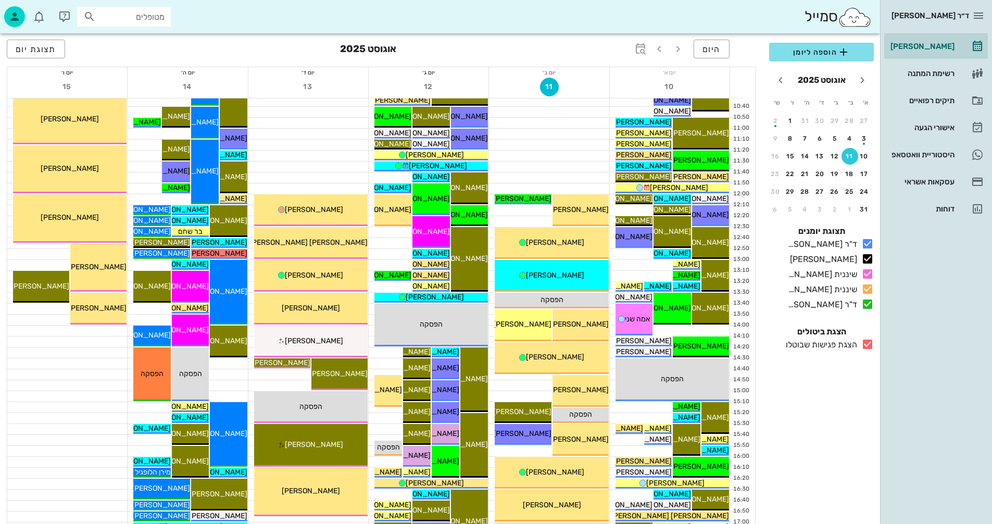
click at [868, 345] on icon at bounding box center [867, 344] width 12 height 12
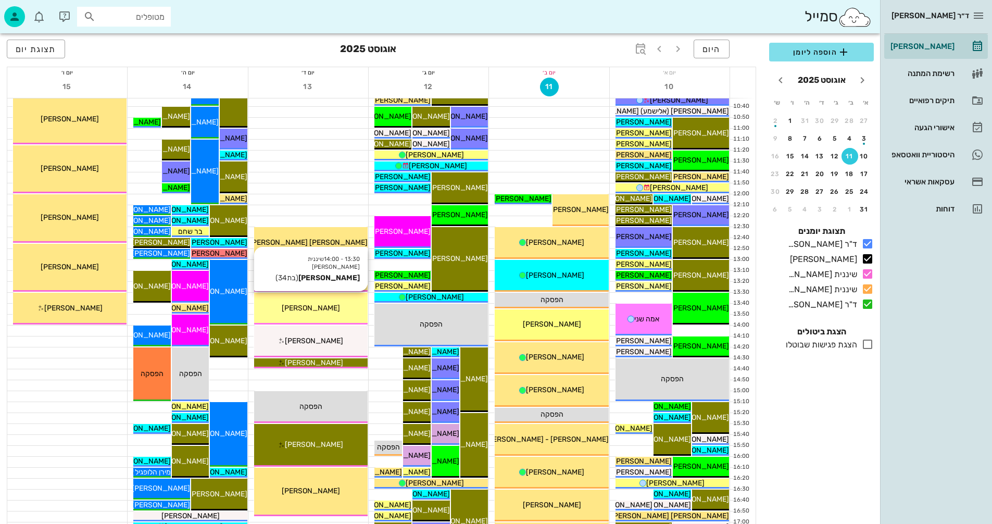
click at [311, 309] on span "[PERSON_NAME]" at bounding box center [311, 308] width 58 height 9
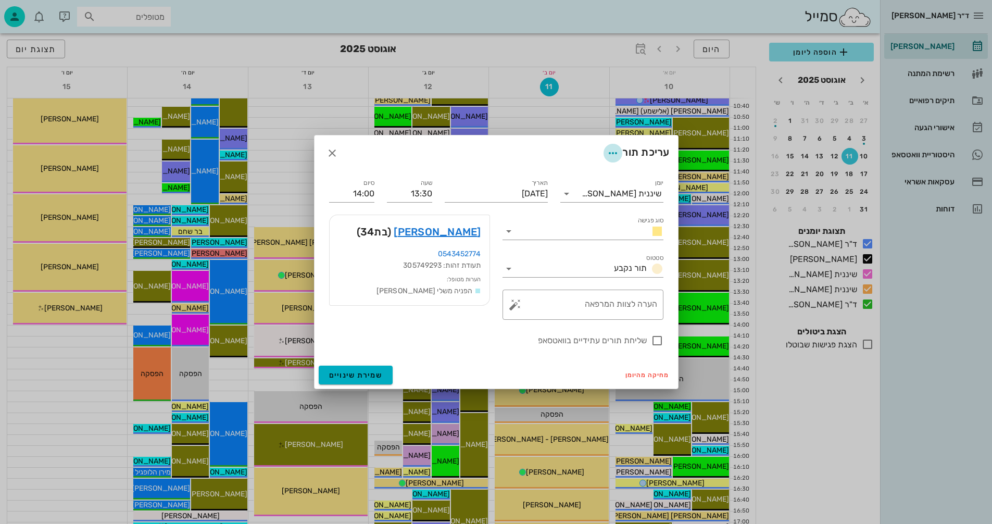
click at [611, 153] on icon "button" at bounding box center [613, 153] width 12 height 12
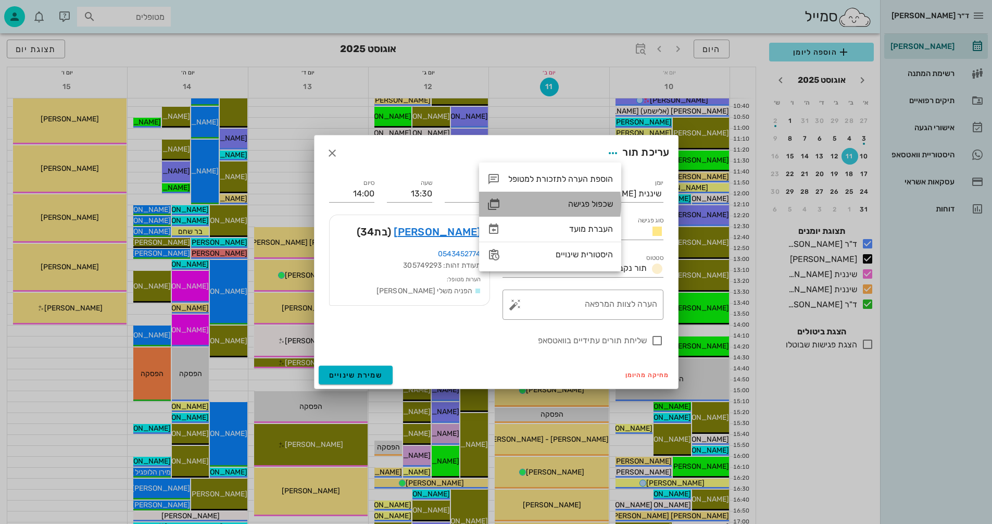
click at [601, 202] on div "שכפול פגישה" at bounding box center [560, 204] width 105 height 10
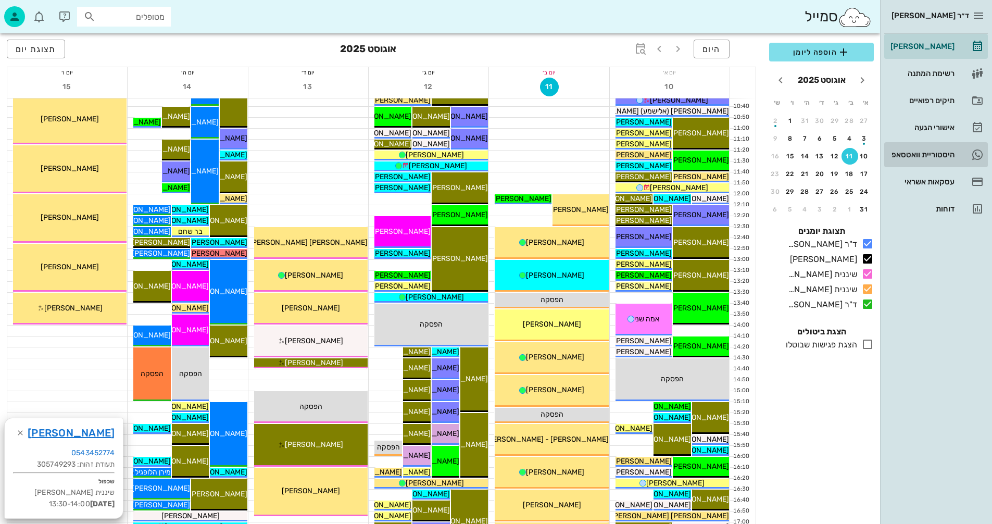
click at [911, 154] on div "היסטוריית וואטסאפ" at bounding box center [921, 154] width 66 height 8
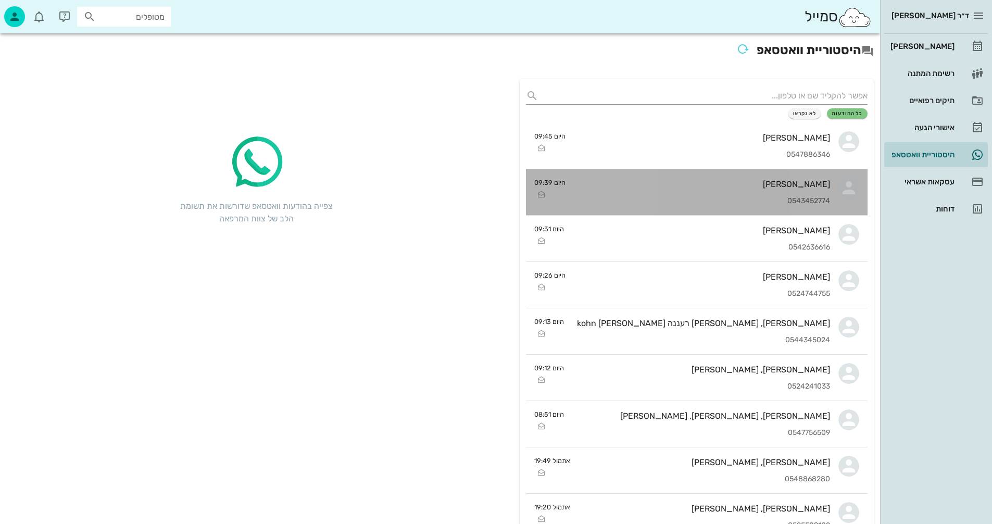
click at [683, 185] on div "[PERSON_NAME]" at bounding box center [702, 184] width 256 height 10
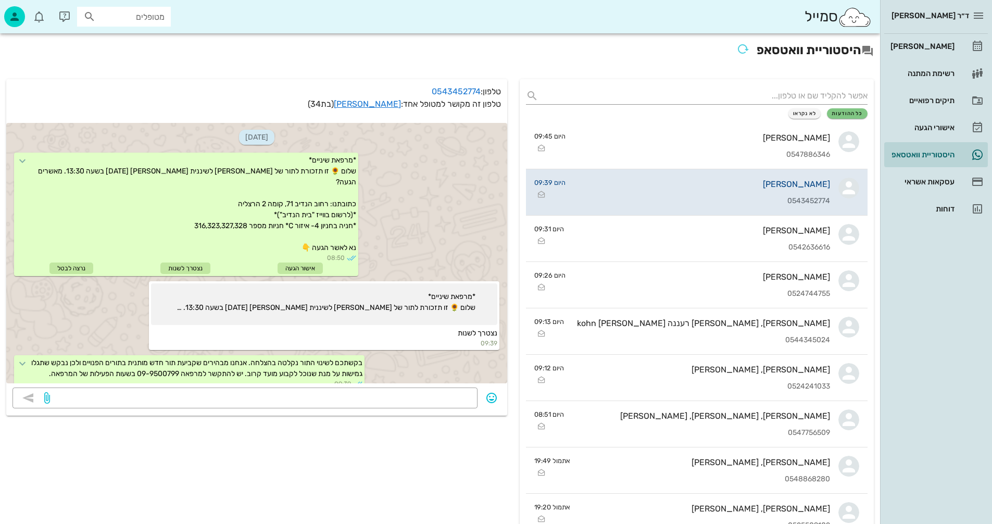
scroll to position [22, 0]
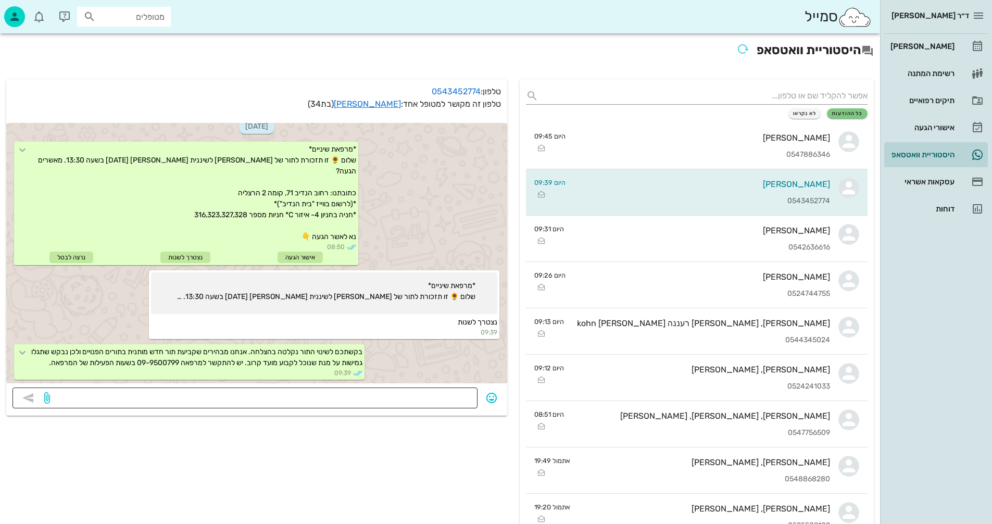
click at [415, 402] on textarea at bounding box center [261, 399] width 419 height 17
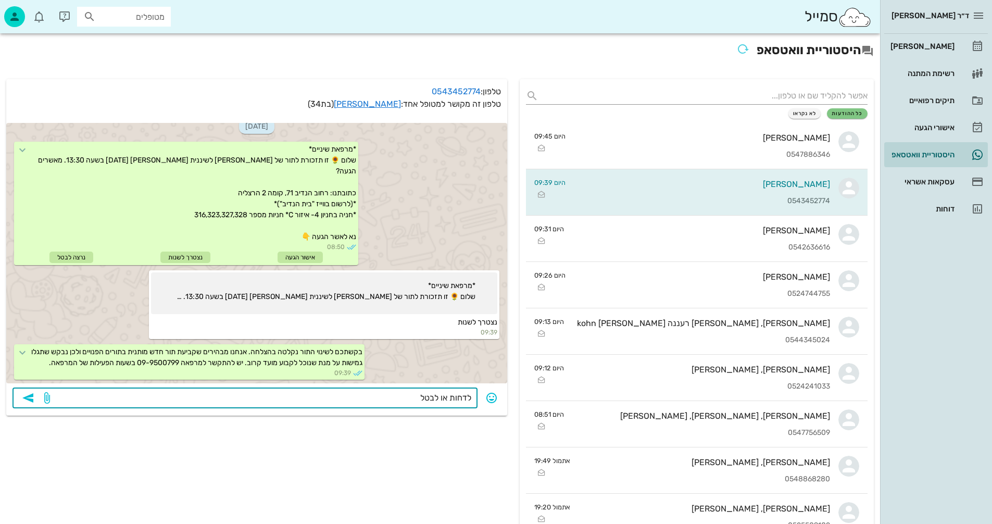
type textarea "לדחות או לבטל?"
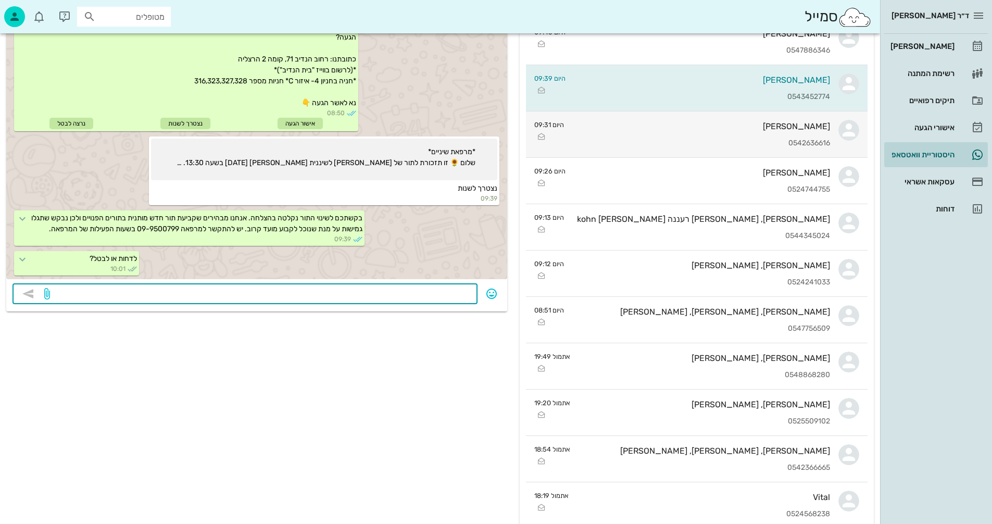
scroll to position [0, 0]
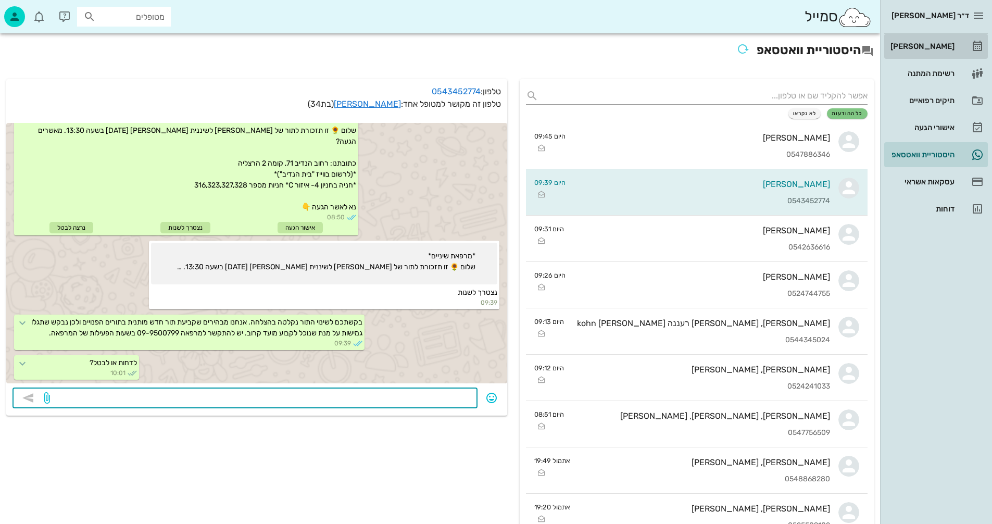
click at [938, 44] on div "[PERSON_NAME]" at bounding box center [921, 46] width 66 height 8
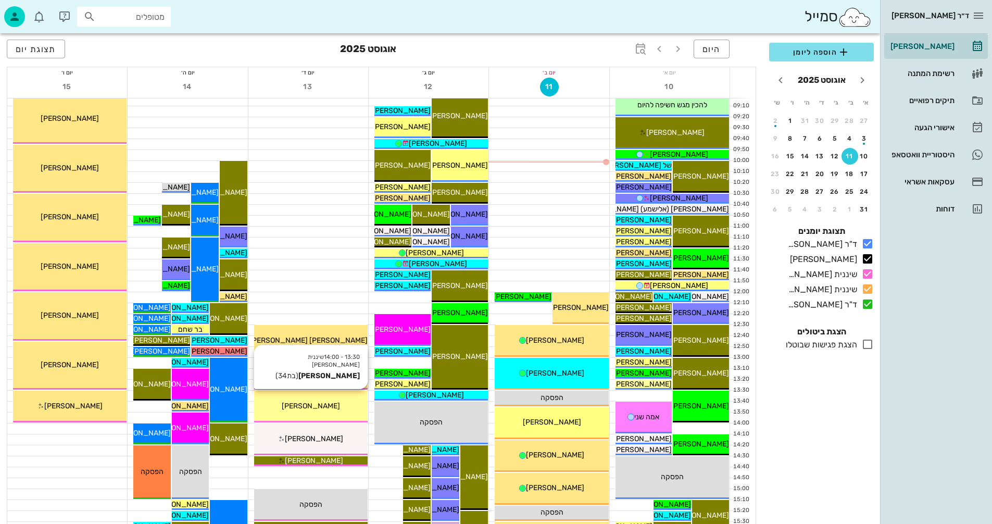
scroll to position [208, 0]
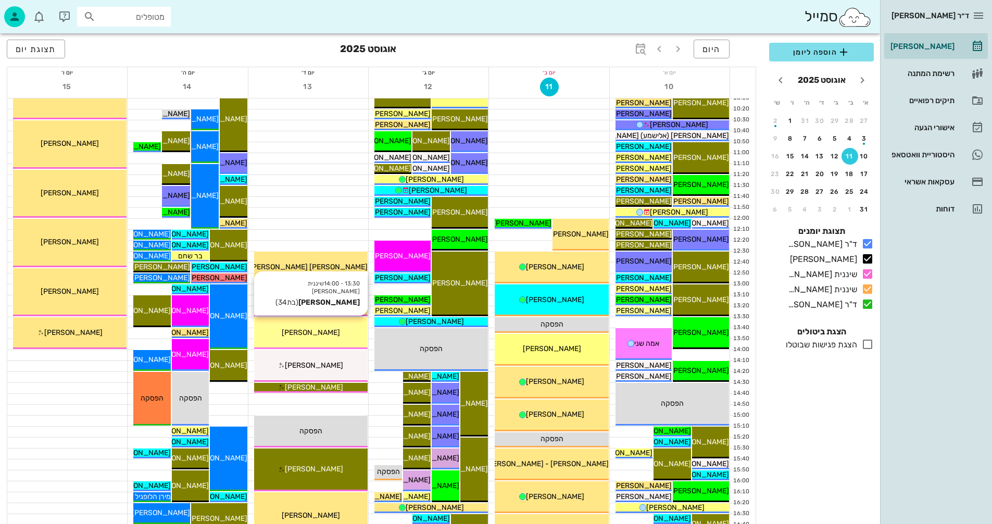
click at [318, 329] on span "[PERSON_NAME]" at bounding box center [311, 332] width 58 height 9
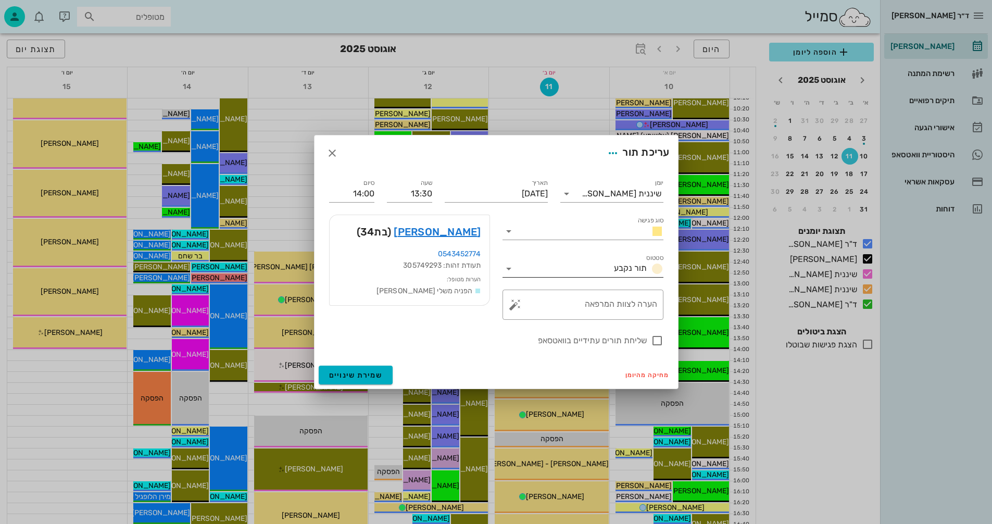
click at [508, 267] on icon at bounding box center [509, 268] width 12 height 12
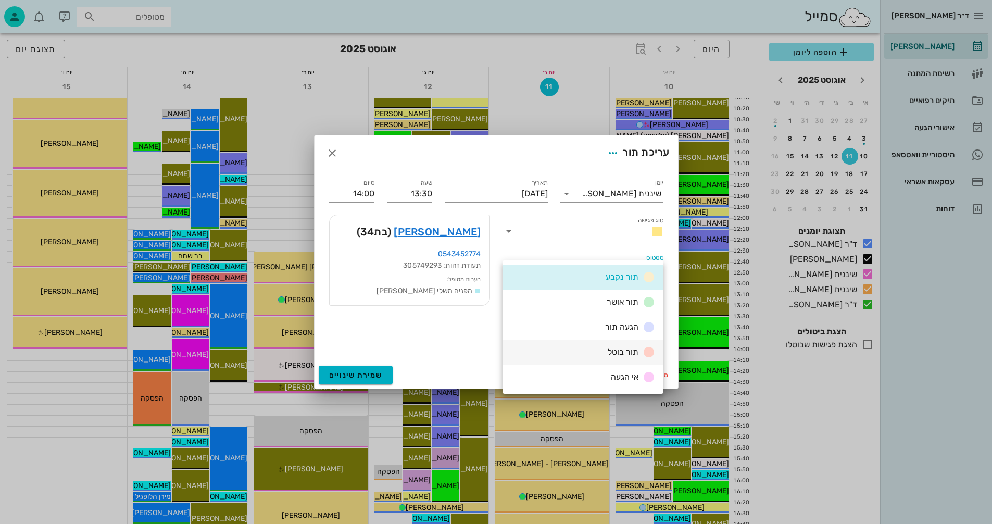
click at [611, 352] on span "תור בוטל" at bounding box center [623, 352] width 31 height 10
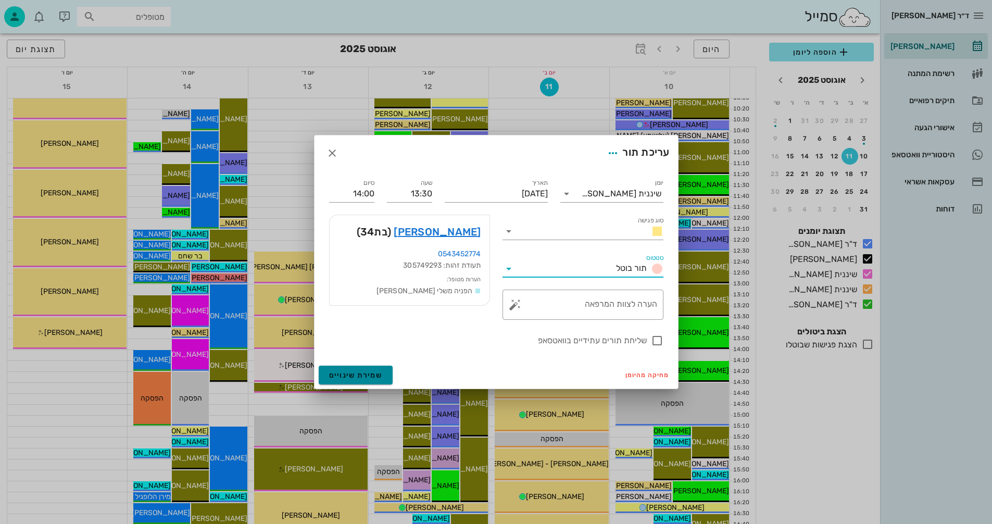
click at [336, 374] on span "שמירת שינויים" at bounding box center [356, 375] width 54 height 9
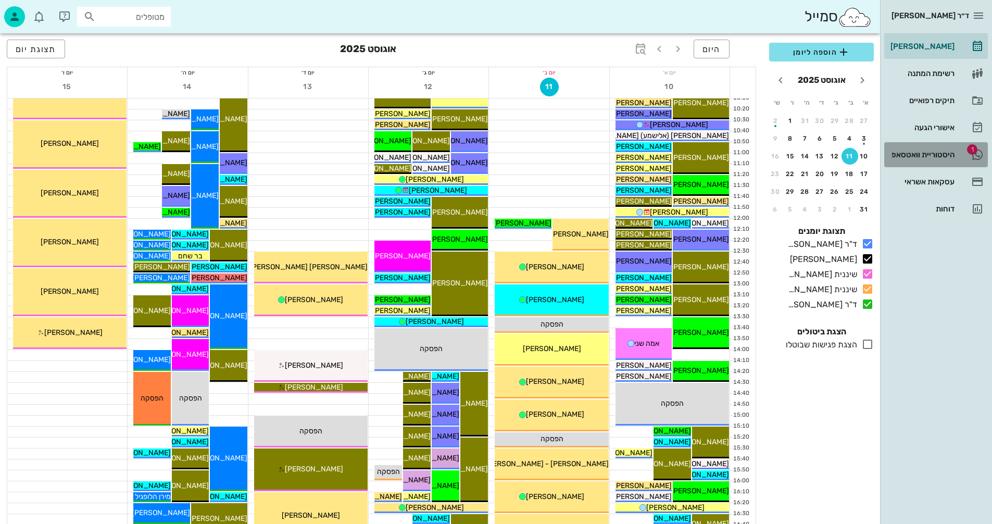
click at [920, 151] on div "היסטוריית וואטסאפ" at bounding box center [921, 154] width 66 height 8
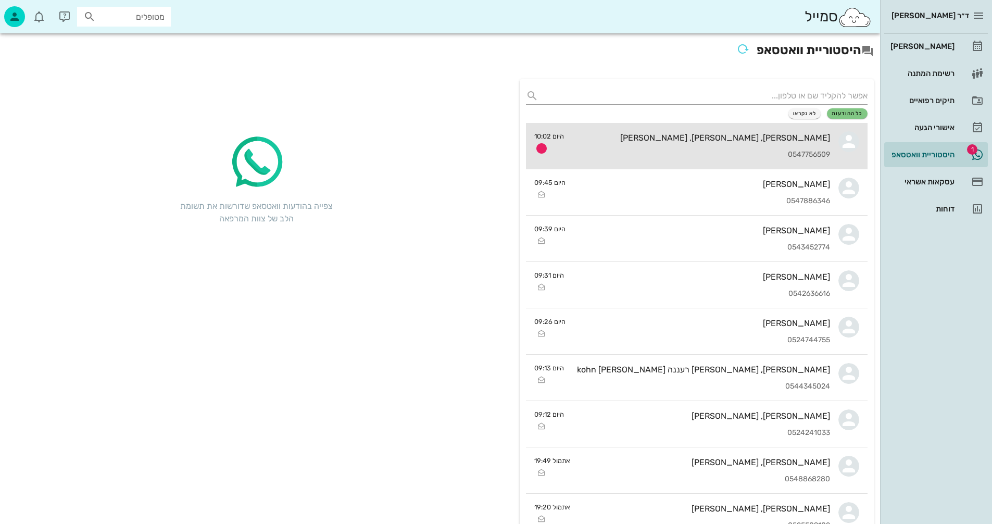
click at [694, 144] on div "יונתן, עינת, שירה אשכנזי 0547756509" at bounding box center [701, 146] width 258 height 46
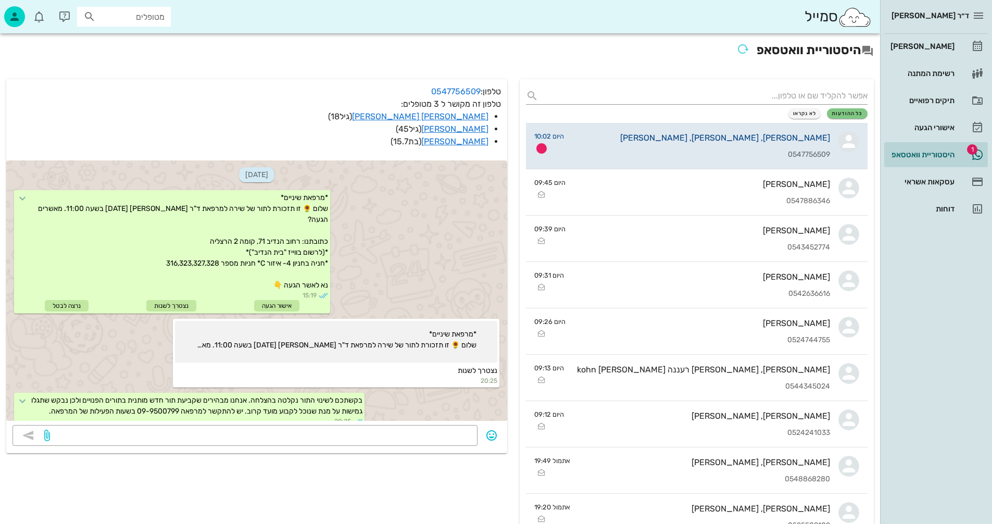
scroll to position [258, 0]
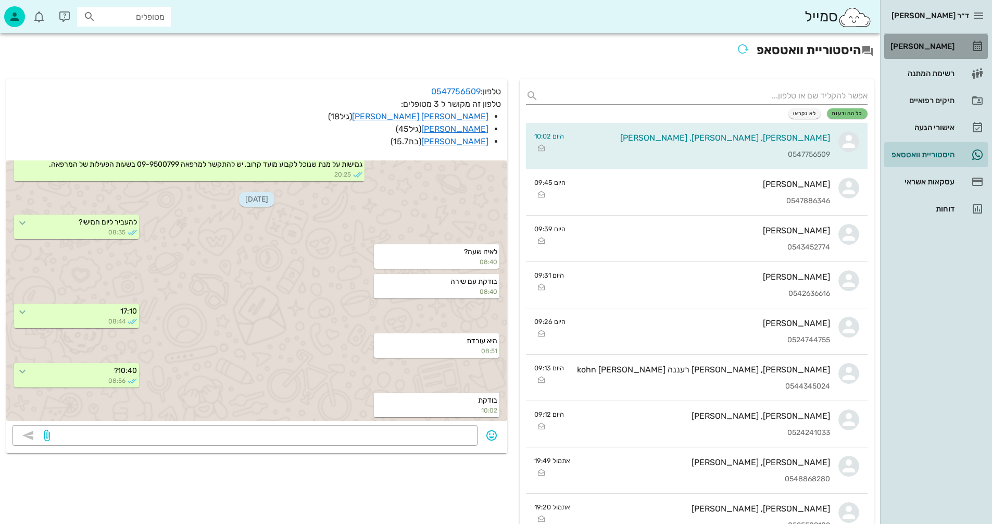
click at [930, 45] on div "[PERSON_NAME]" at bounding box center [921, 46] width 66 height 8
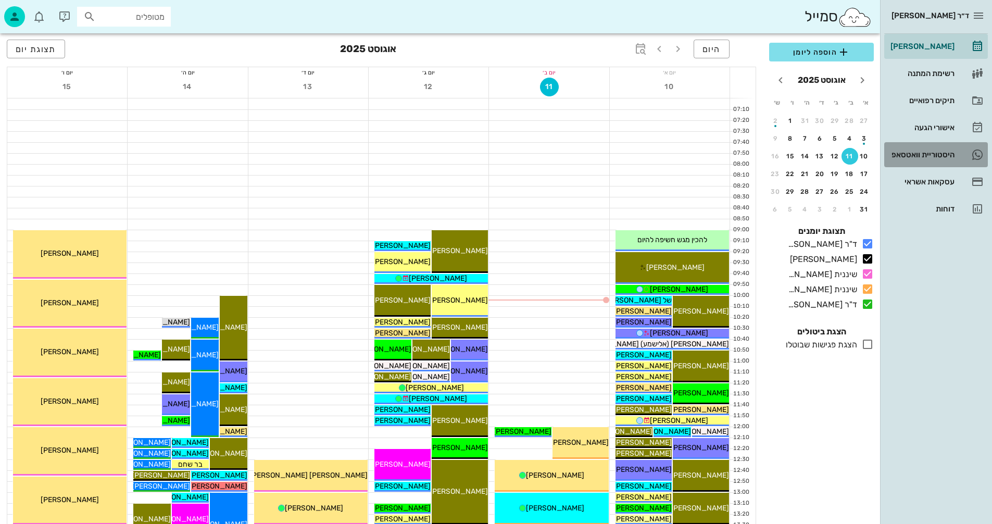
click at [904, 152] on div "היסטוריית וואטסאפ" at bounding box center [921, 154] width 66 height 8
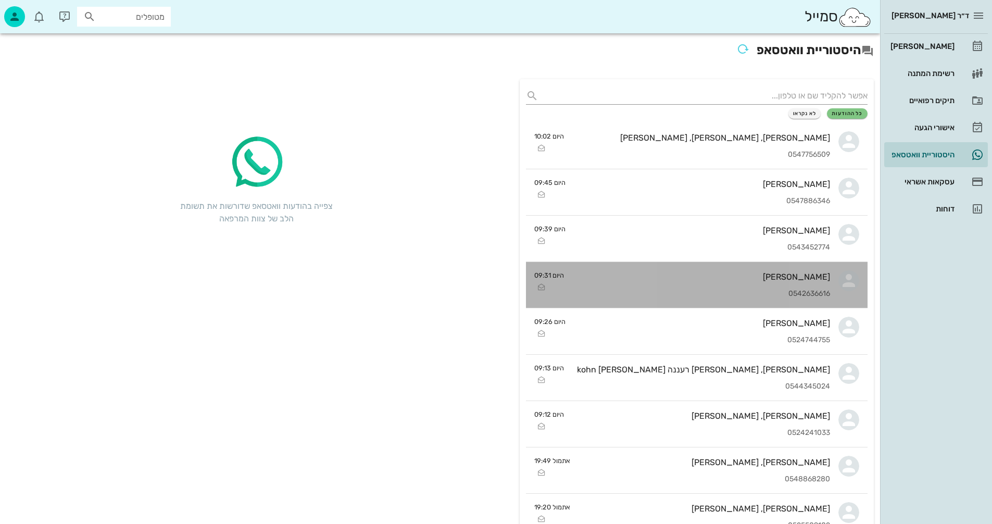
click at [645, 292] on div "0542636616" at bounding box center [701, 294] width 258 height 9
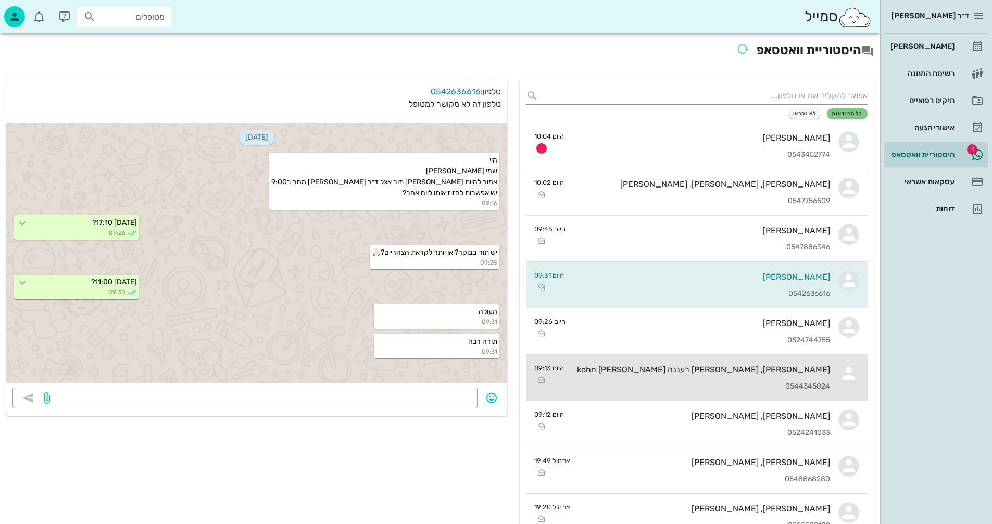
click at [617, 387] on div "0544345024" at bounding box center [701, 386] width 258 height 9
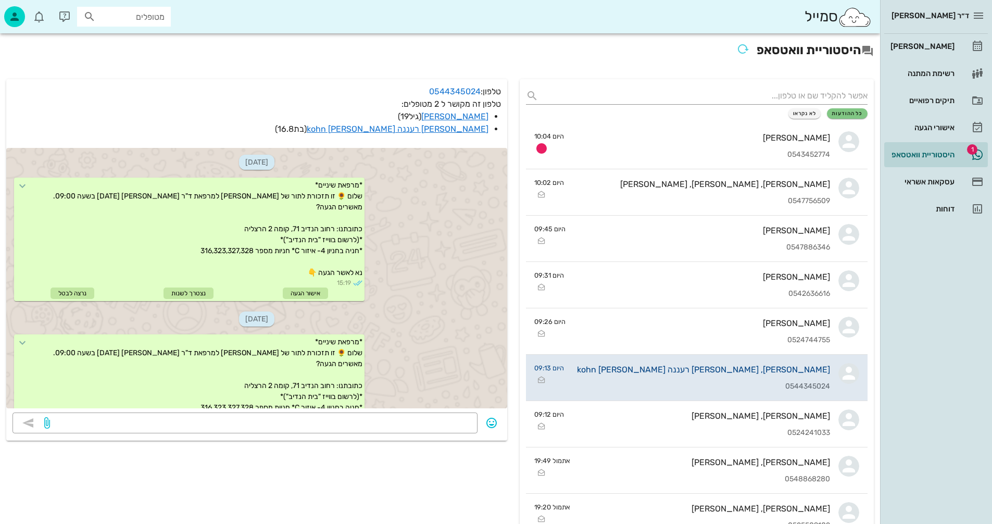
scroll to position [233, 0]
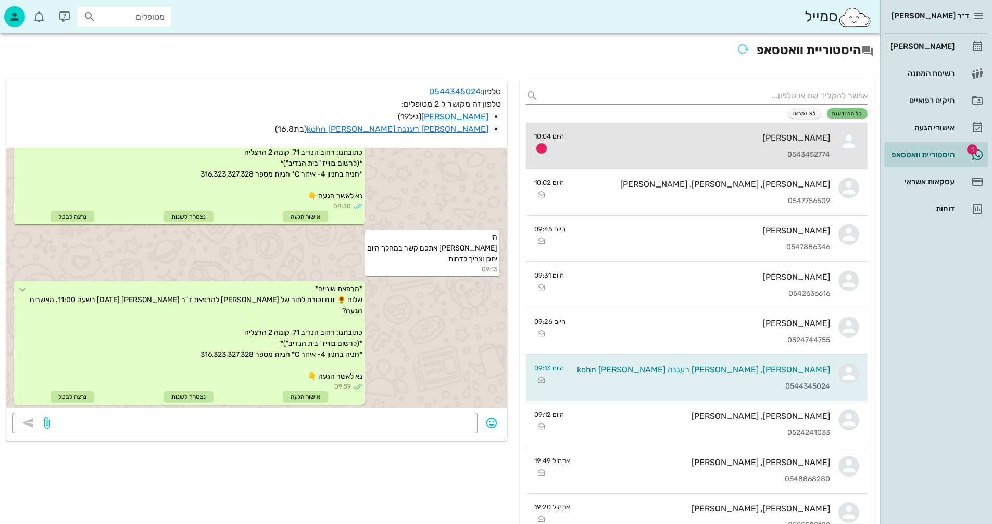
click at [720, 139] on div "[PERSON_NAME]" at bounding box center [701, 138] width 258 height 10
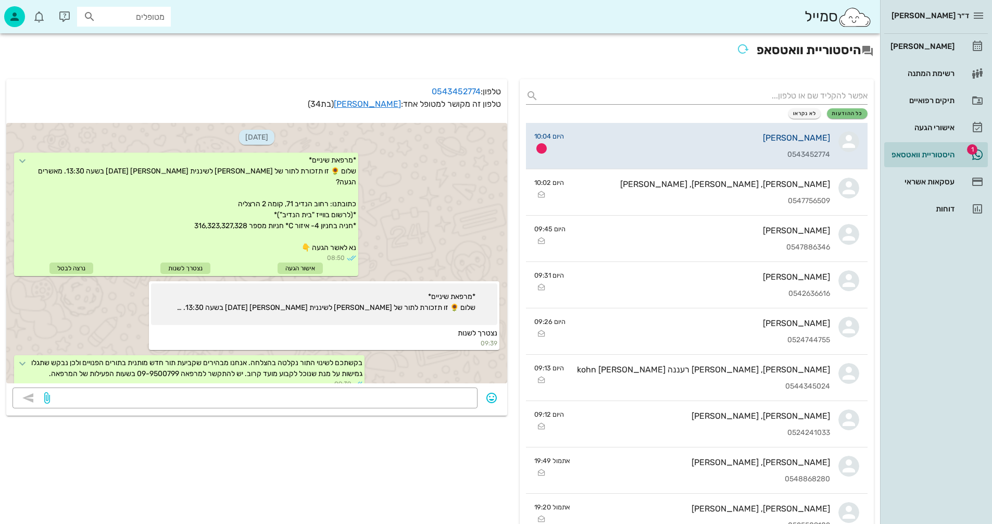
scroll to position [81, 0]
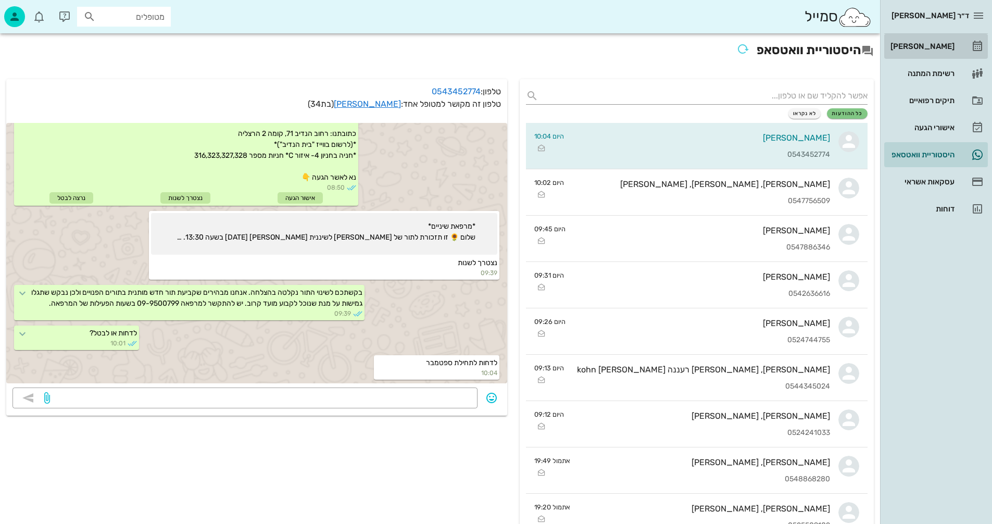
click at [945, 44] on div "[PERSON_NAME]" at bounding box center [921, 46] width 66 height 8
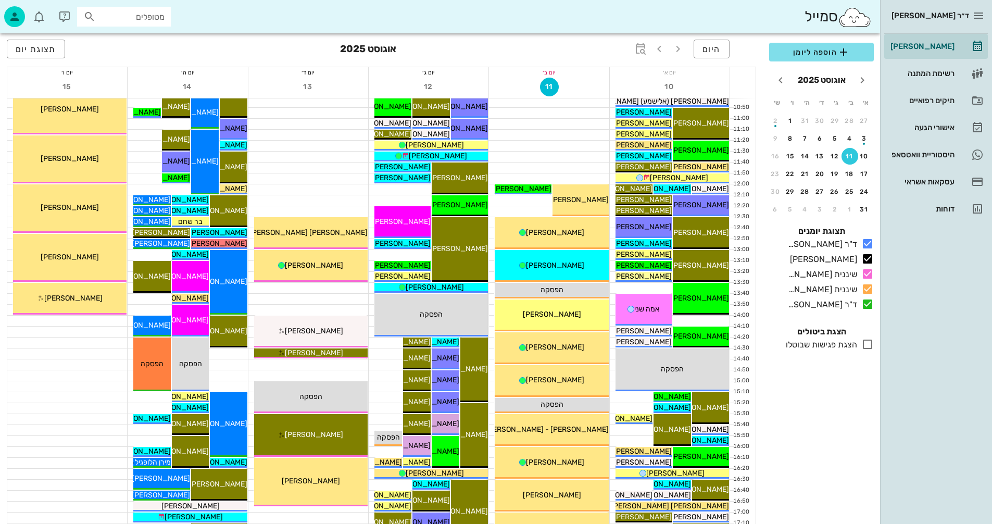
scroll to position [260, 0]
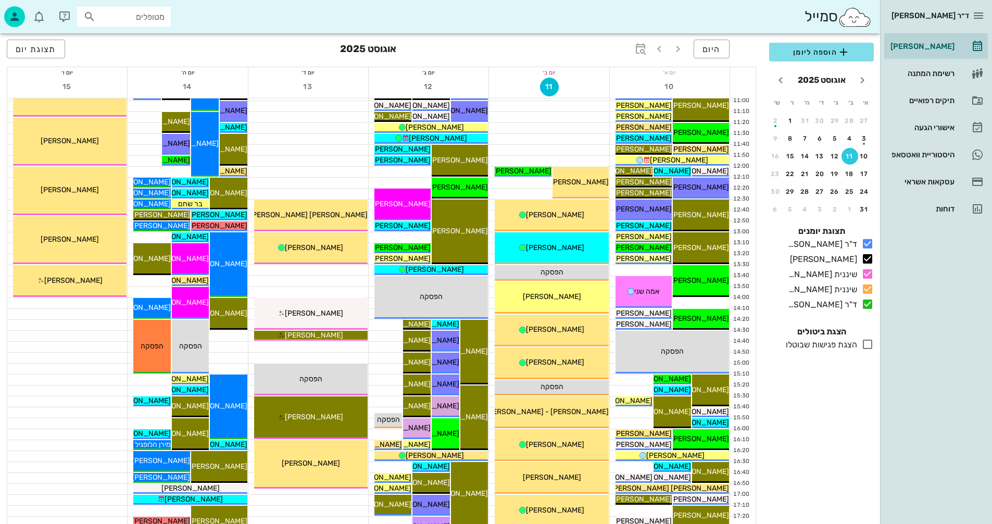
click at [867, 342] on icon at bounding box center [867, 344] width 12 height 12
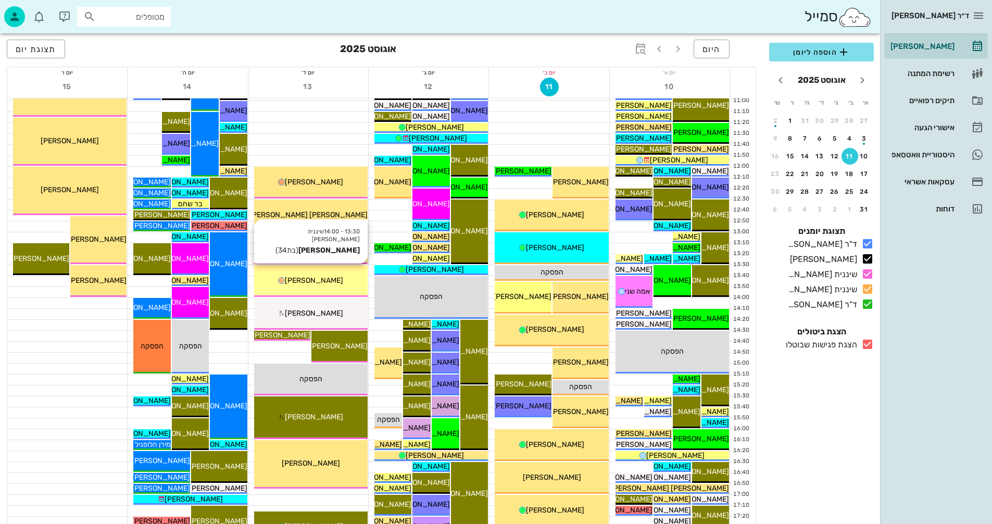
click at [303, 277] on span "[PERSON_NAME]" at bounding box center [314, 280] width 58 height 9
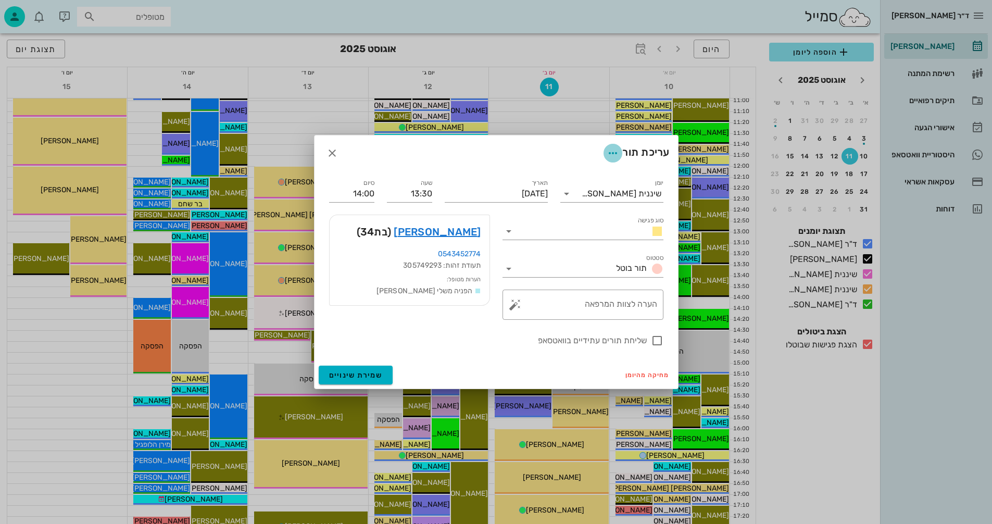
click at [609, 152] on icon "button" at bounding box center [613, 153] width 12 height 12
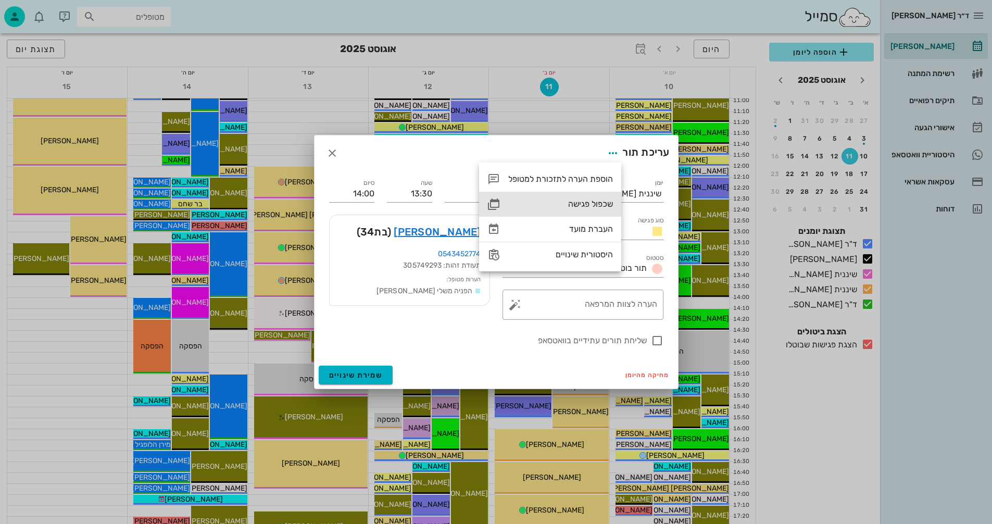
click at [592, 201] on div "שכפול פגישה" at bounding box center [560, 204] width 105 height 10
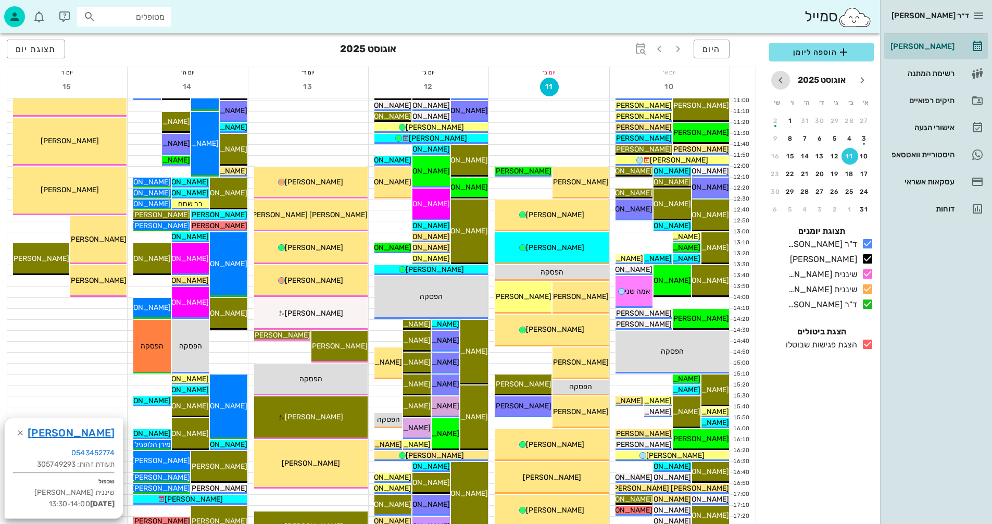
click at [778, 77] on icon "חודש הבא" at bounding box center [780, 80] width 12 height 12
click at [817, 118] on div "3" at bounding box center [820, 120] width 17 height 7
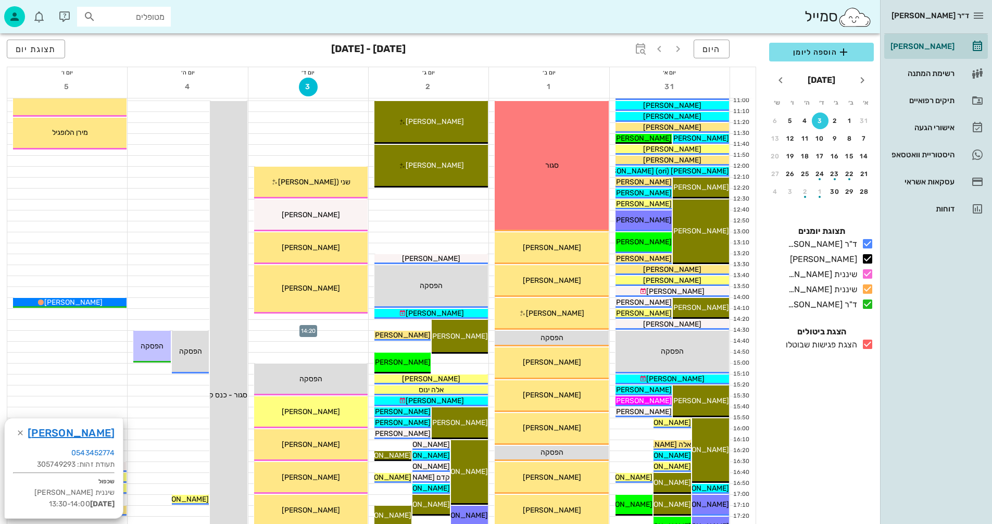
click at [293, 324] on div at bounding box center [308, 325] width 120 height 10
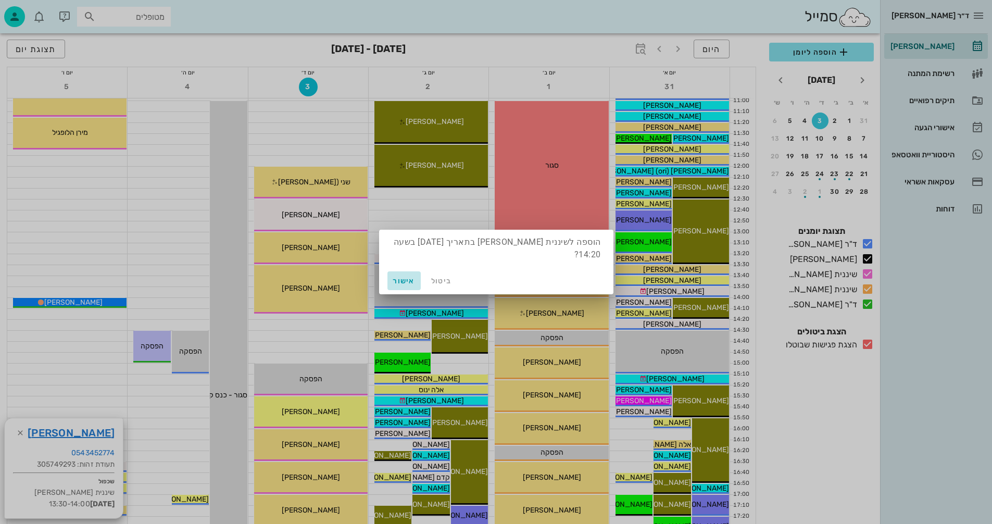
click at [397, 282] on span "אישור" at bounding box center [404, 281] width 25 height 9
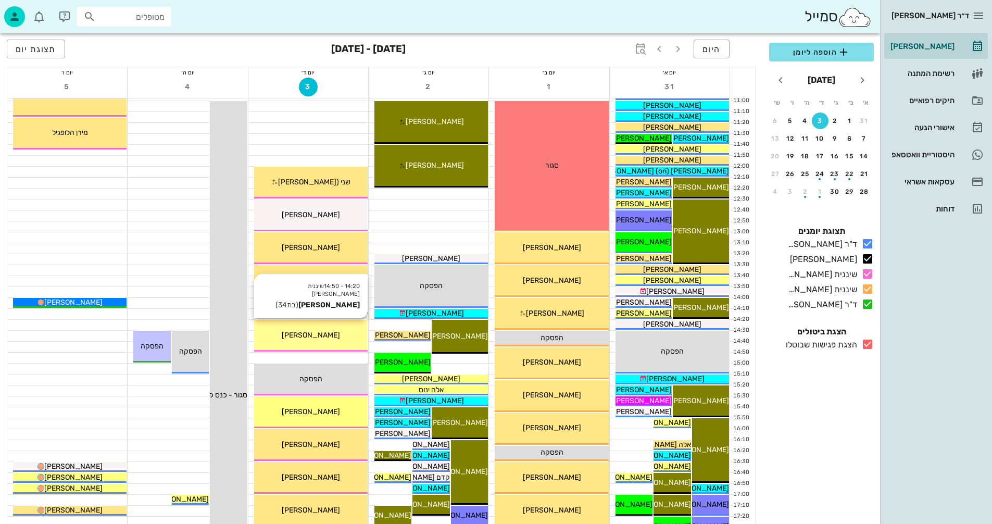
click at [330, 335] on span "[PERSON_NAME]" at bounding box center [311, 335] width 58 height 9
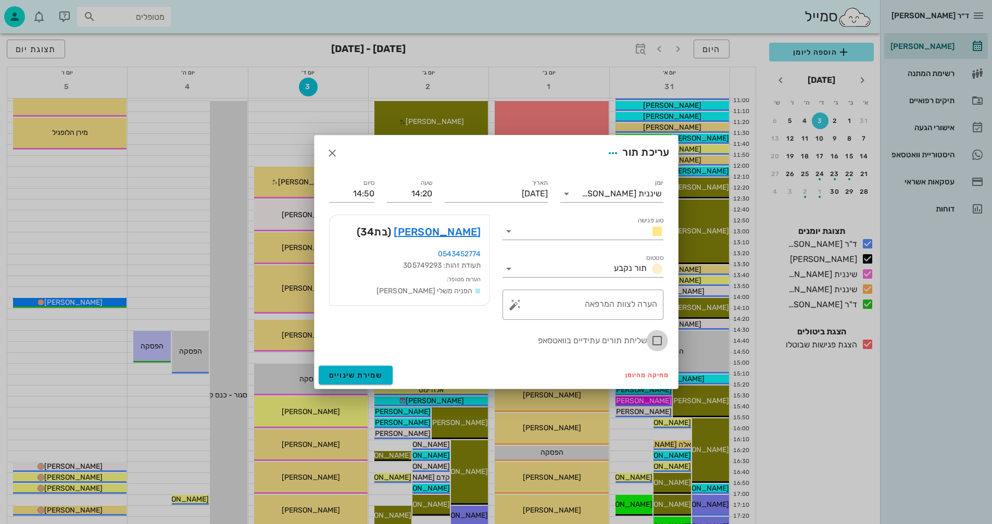
click at [654, 340] on div at bounding box center [657, 341] width 18 height 18
checkbox input "true"
click at [348, 373] on span "שמירת שינויים" at bounding box center [356, 375] width 54 height 9
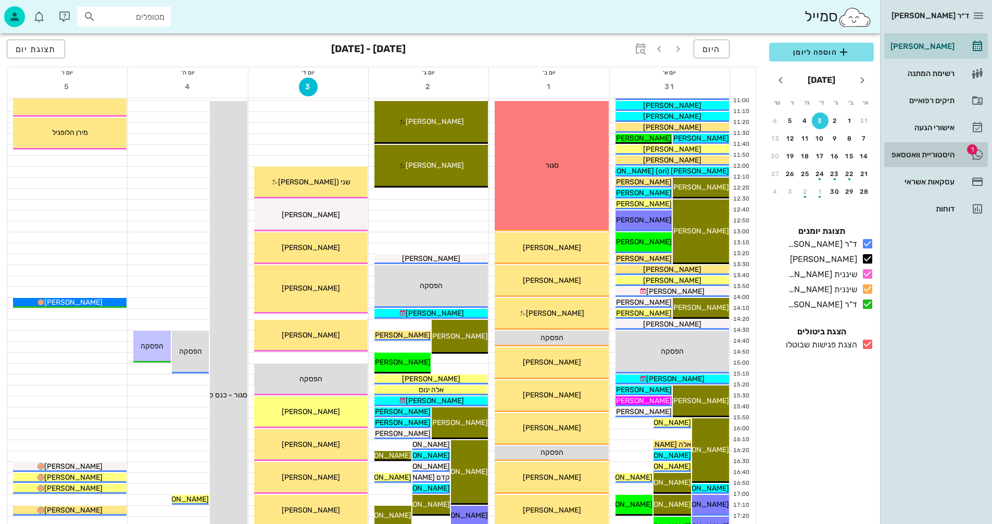
click at [917, 154] on div "היסטוריית וואטסאפ" at bounding box center [921, 154] width 66 height 8
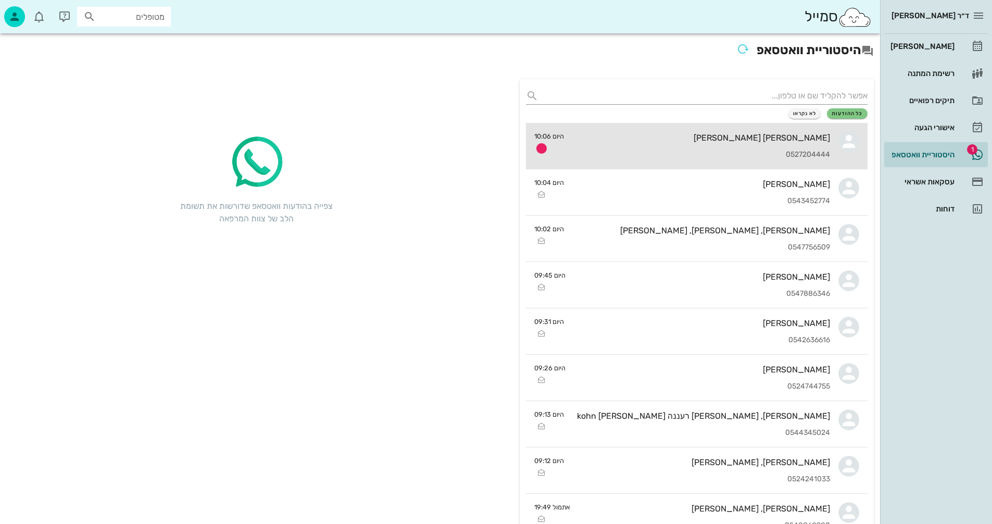
click at [706, 145] on div "גולן בר אור 0527204444" at bounding box center [701, 146] width 258 height 46
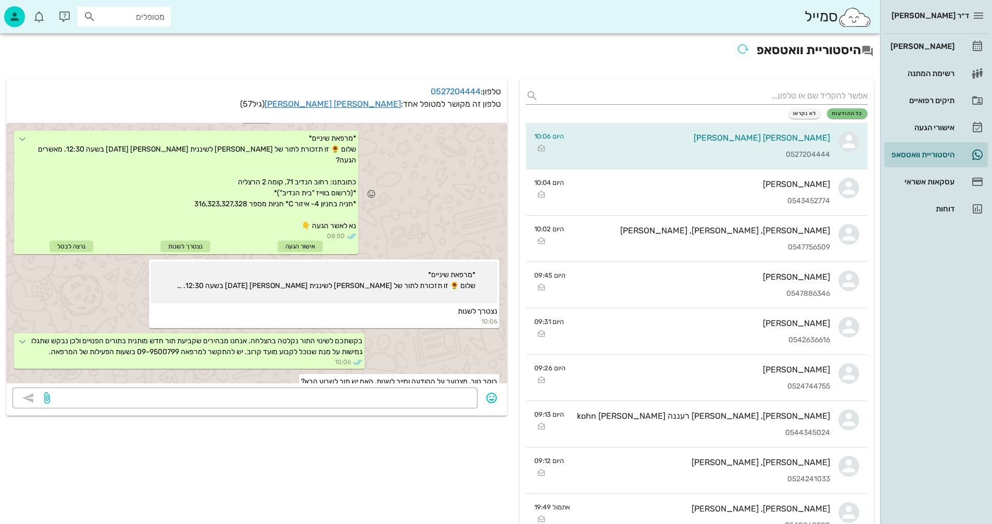
scroll to position [52, 0]
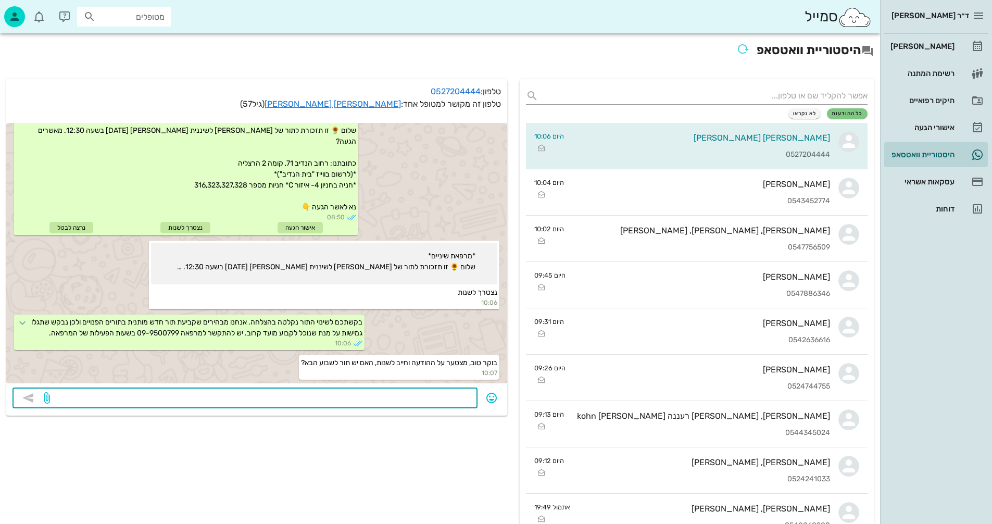
click at [440, 392] on textarea at bounding box center [261, 399] width 419 height 17
type textarea "אבדוק"
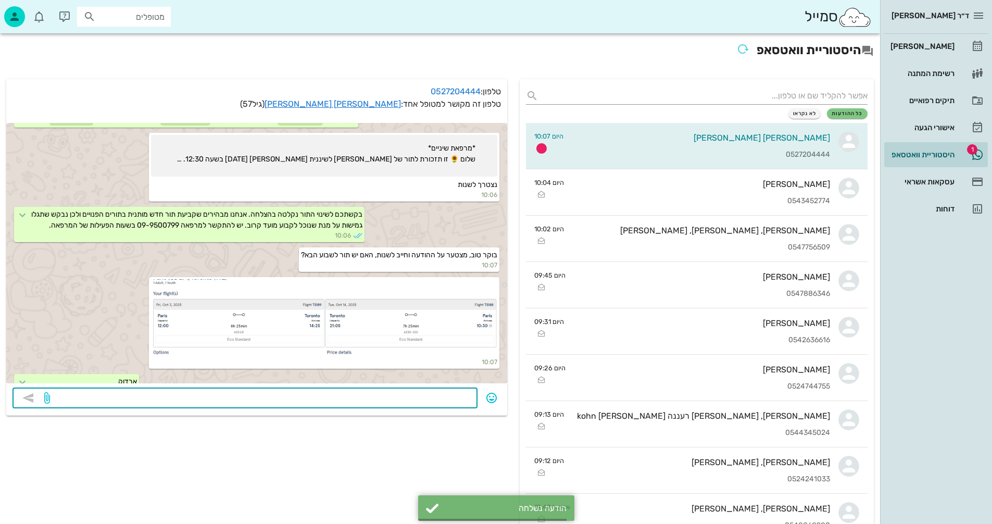
scroll to position [178, 0]
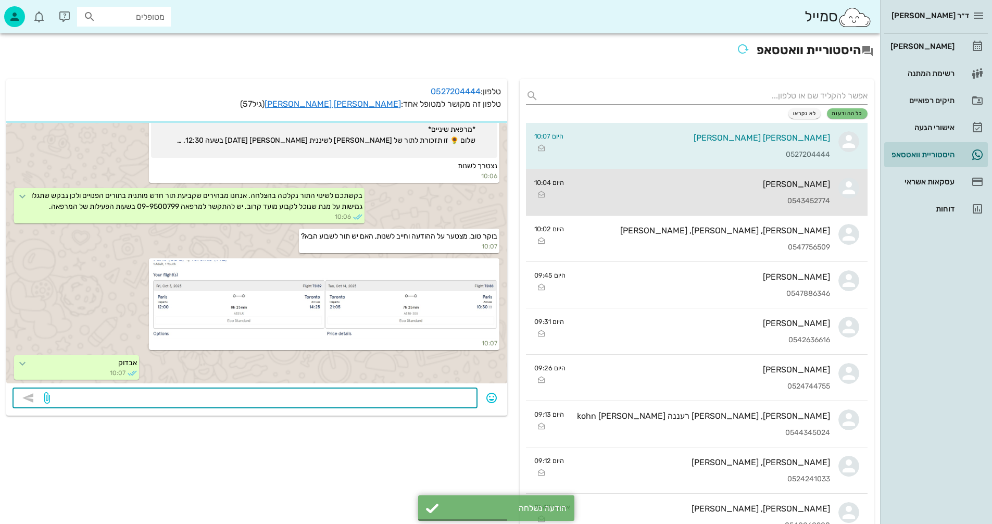
click at [610, 198] on div "0543452774" at bounding box center [701, 201] width 258 height 9
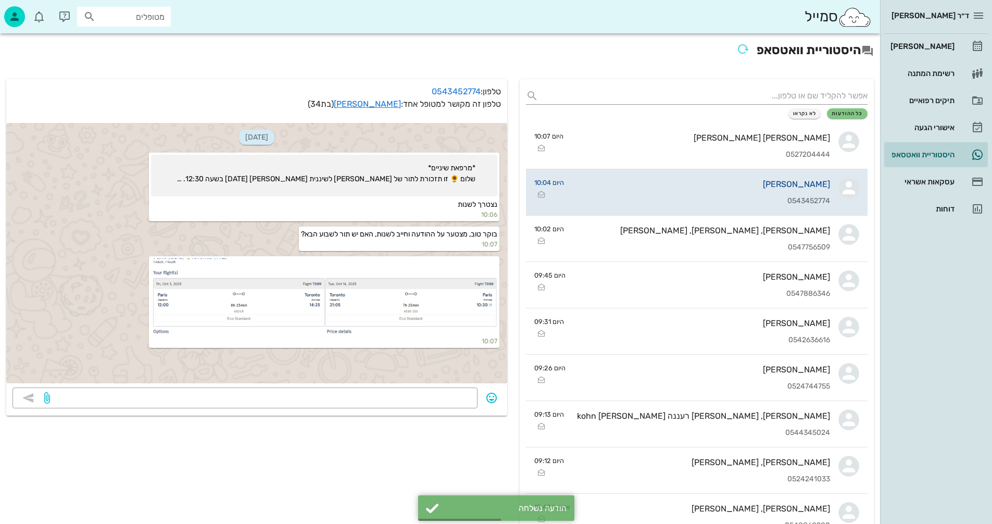
scroll to position [166, 0]
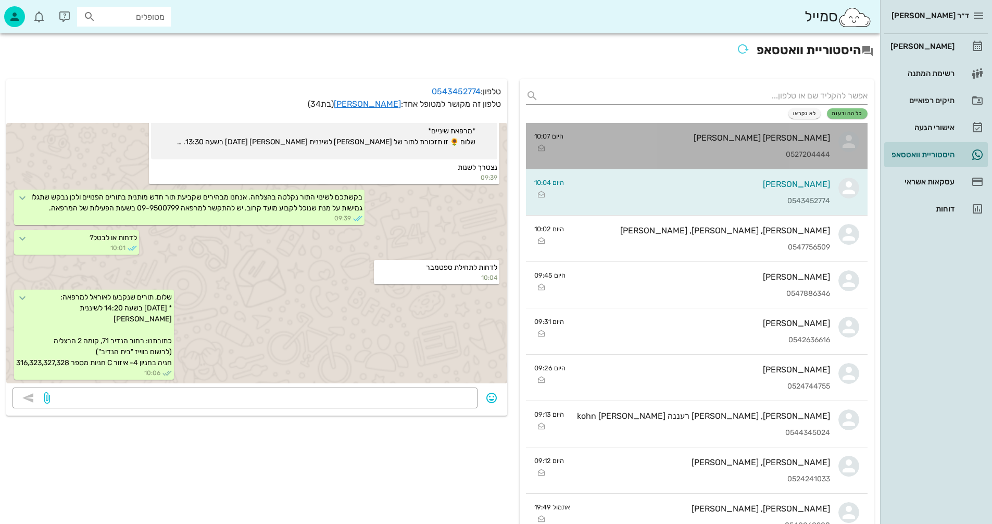
click at [683, 138] on div "[PERSON_NAME] [PERSON_NAME]" at bounding box center [701, 138] width 258 height 10
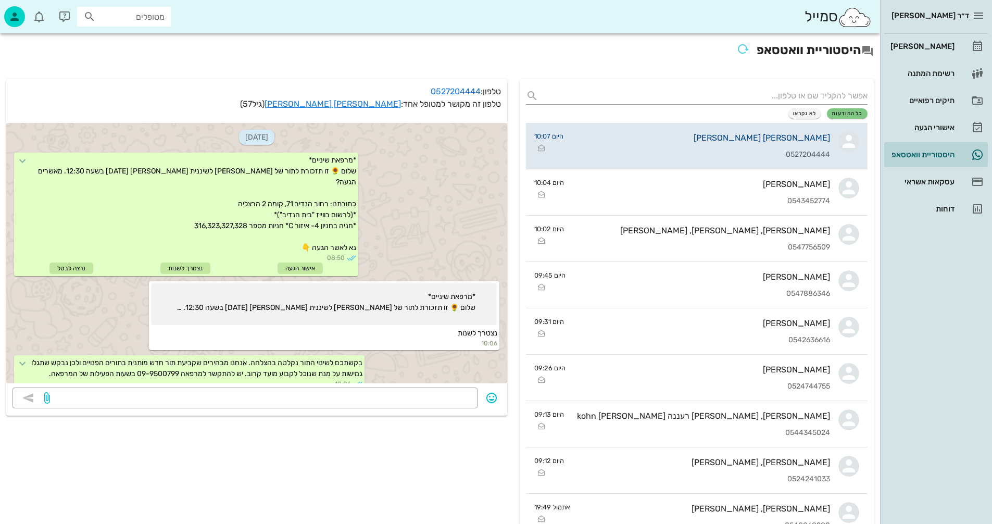
scroll to position [208, 0]
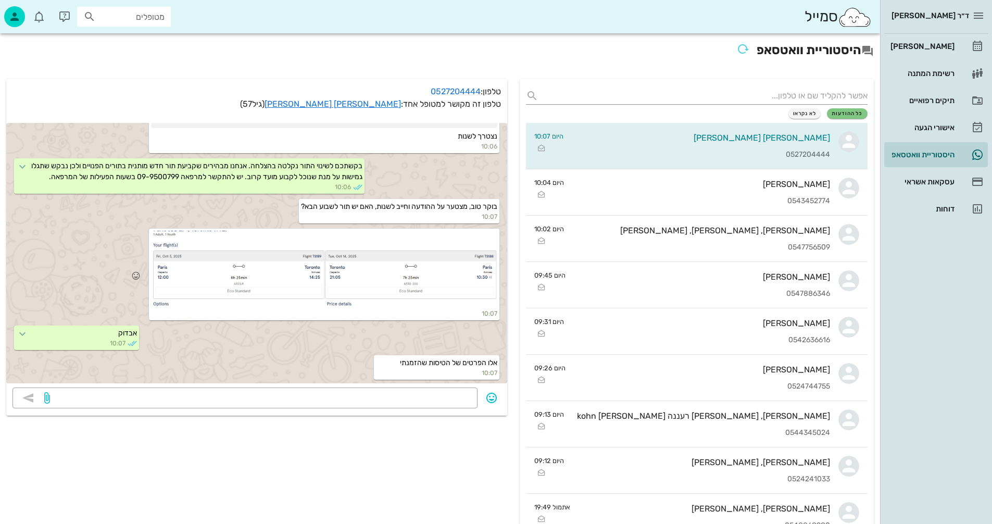
click at [333, 242] on div at bounding box center [324, 270] width 346 height 78
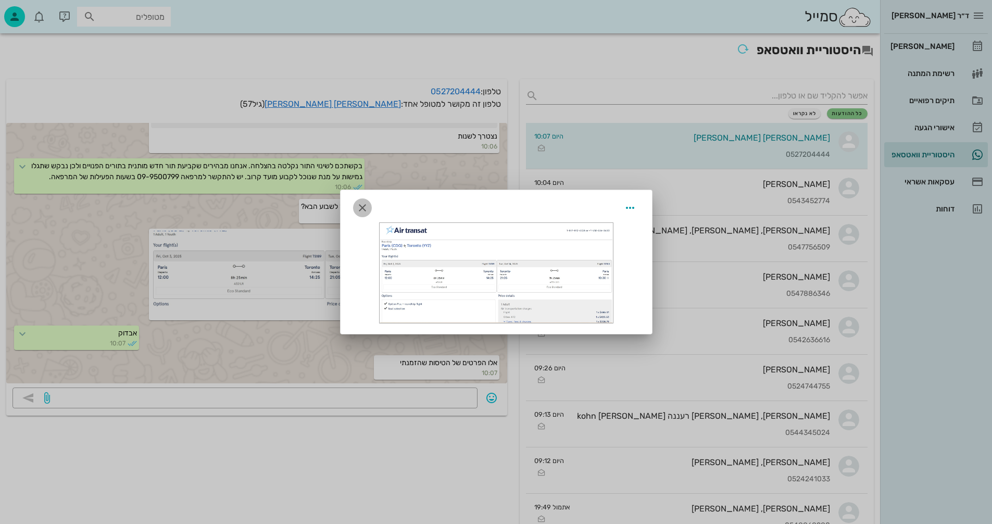
click at [362, 207] on icon "button" at bounding box center [362, 208] width 12 height 12
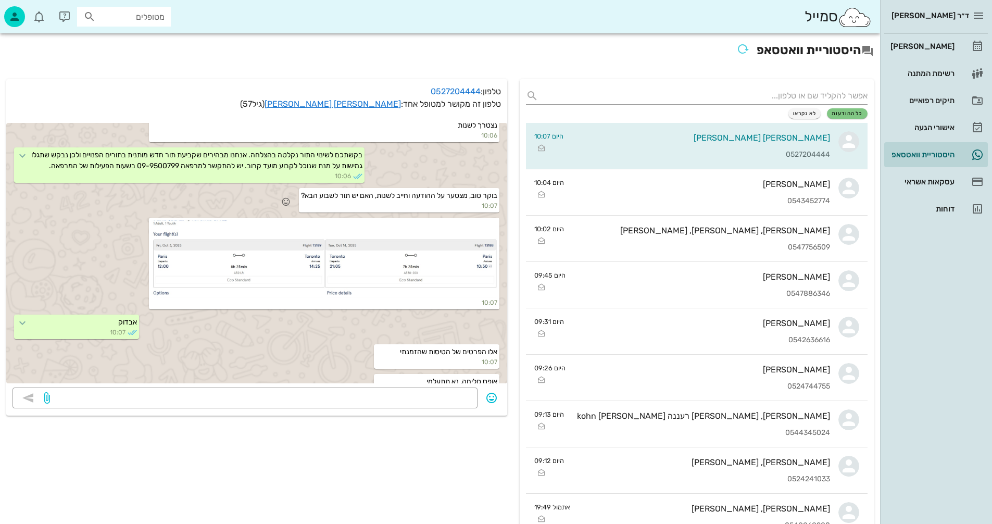
scroll to position [237, 0]
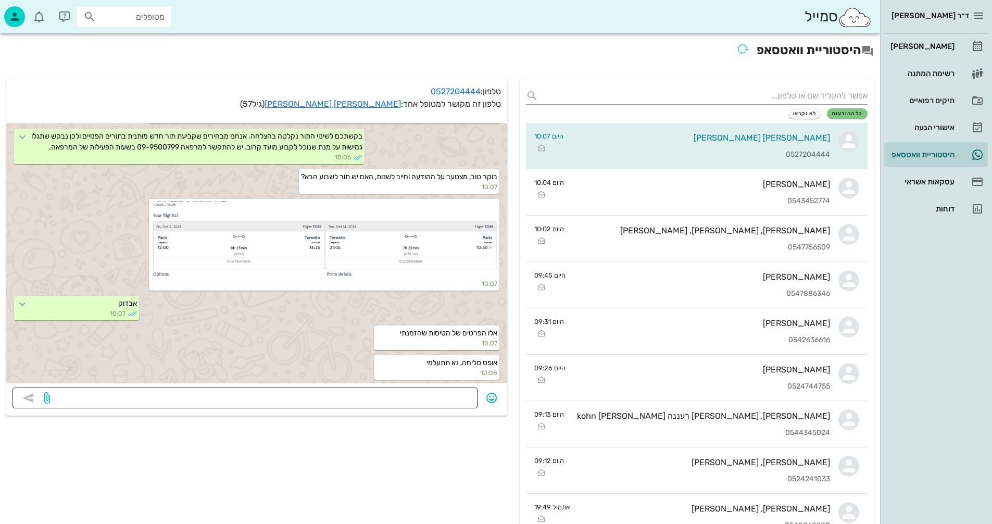
click at [444, 399] on textarea at bounding box center [261, 399] width 419 height 17
click at [493, 398] on icon "button" at bounding box center [491, 398] width 12 height 12
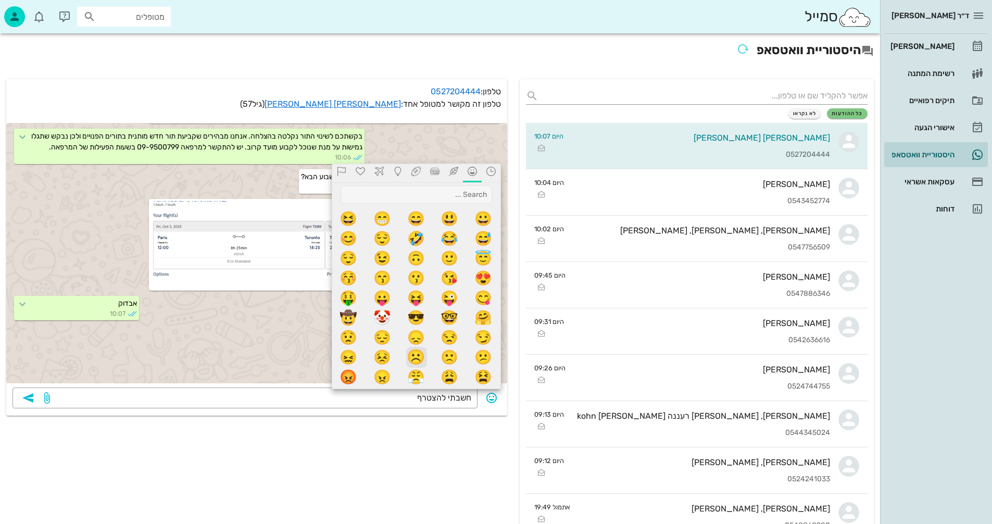
click at [416, 354] on span "☹️" at bounding box center [416, 357] width 21 height 21
type textarea "חשבתי להצטרף☹️"
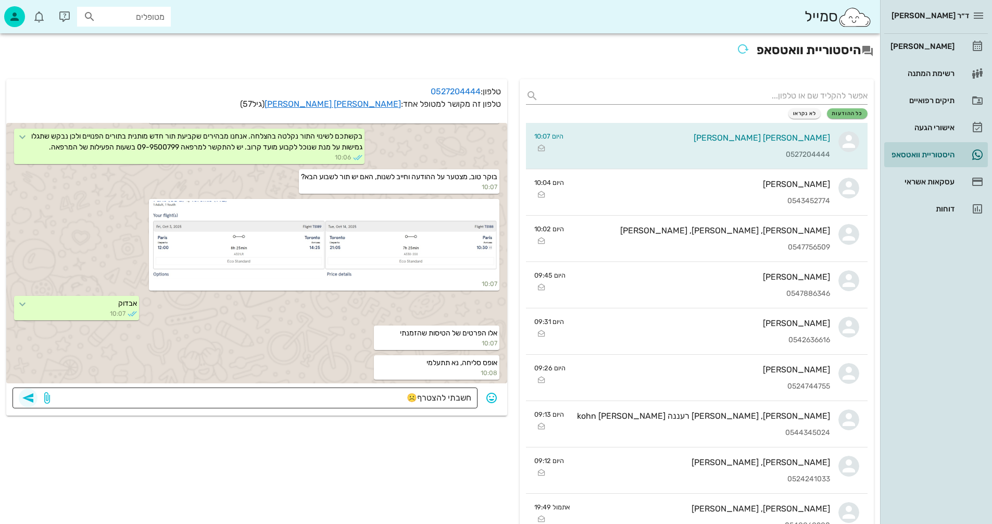
click at [27, 399] on icon "button" at bounding box center [28, 398] width 12 height 12
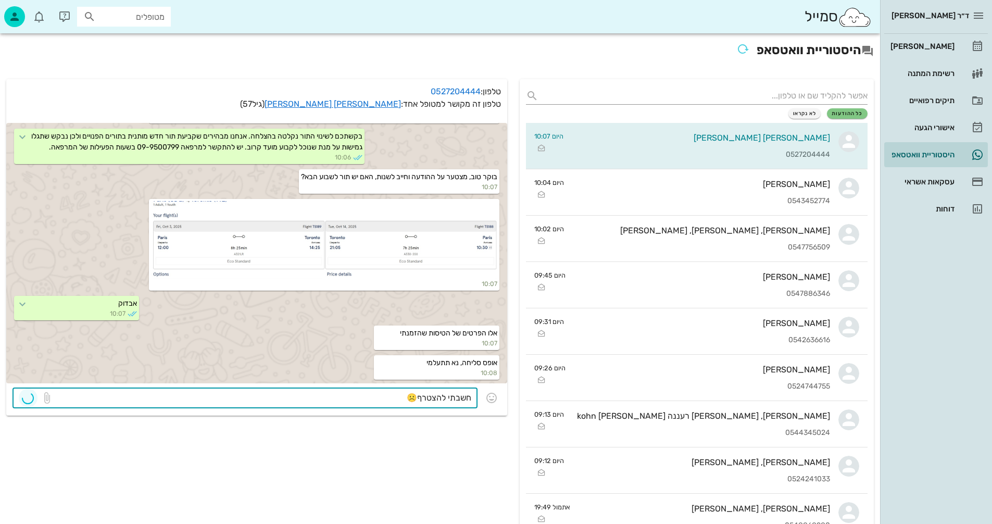
click at [27, 399] on div at bounding box center [39, 400] width 40 height 16
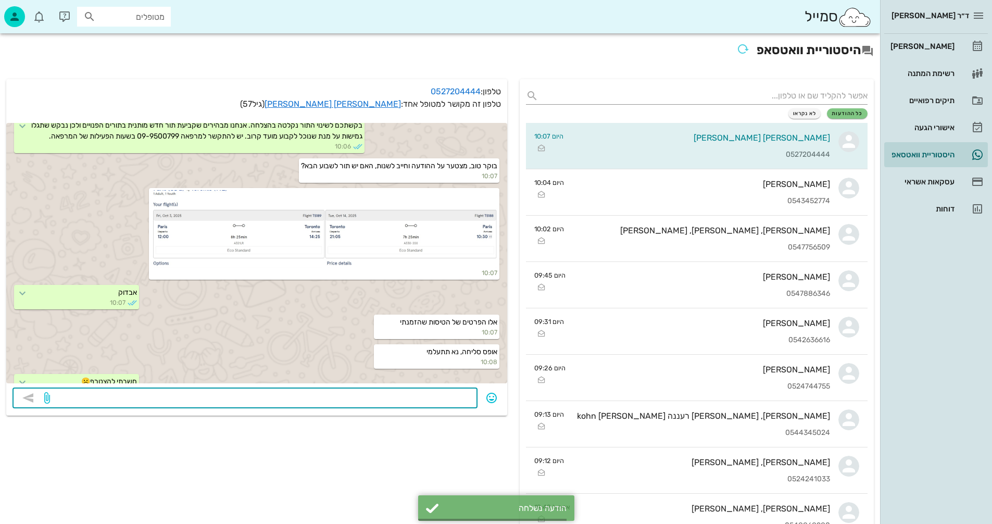
scroll to position [267, 0]
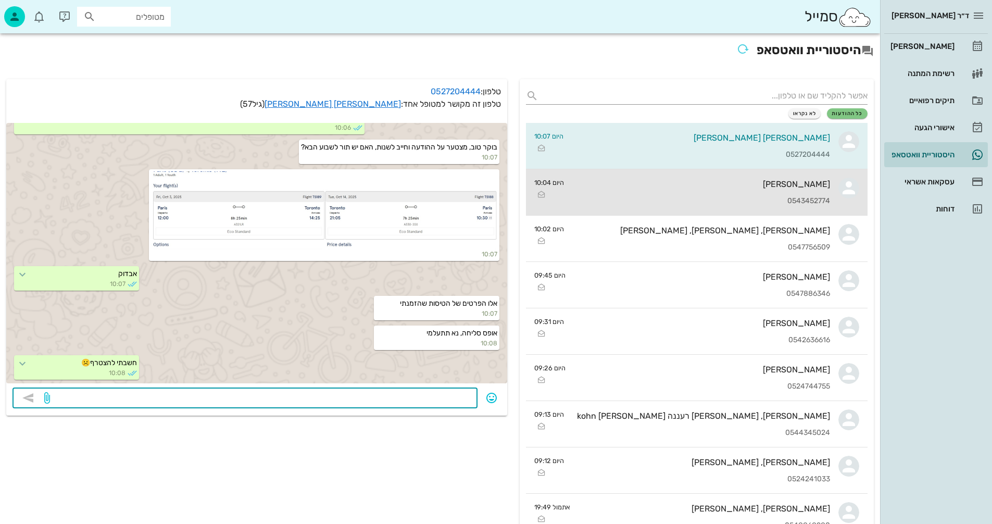
click at [617, 171] on div "אוראל איינהורן 0543452774" at bounding box center [701, 192] width 258 height 46
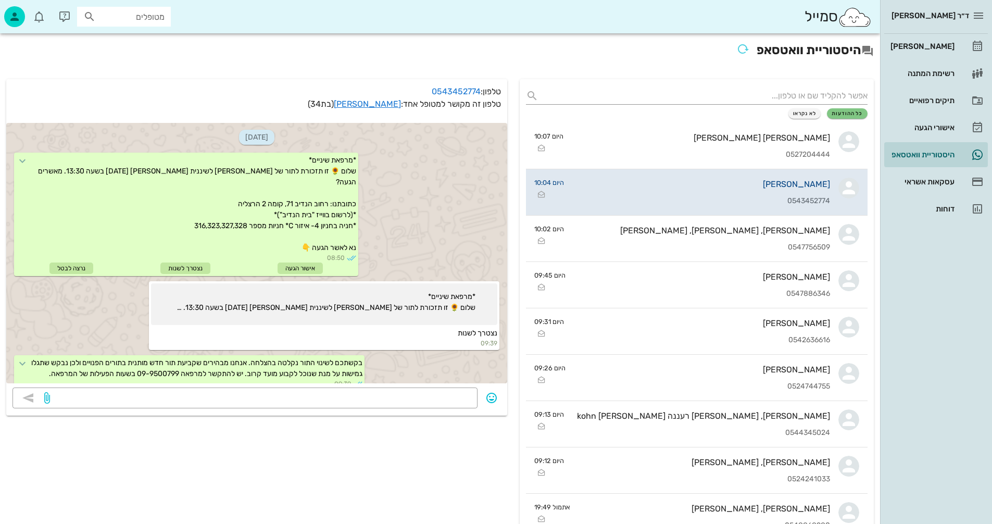
scroll to position [166, 0]
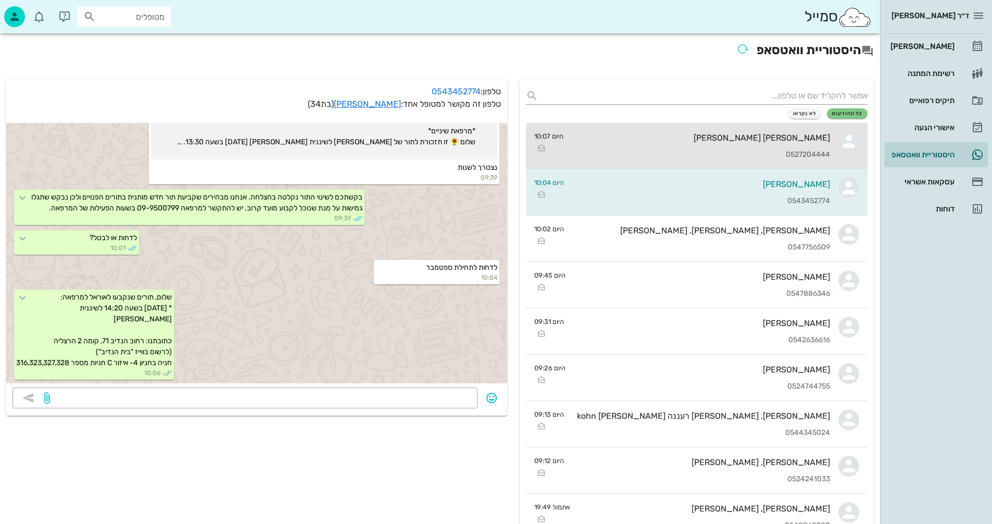
click at [626, 149] on div "גולן בר אור 0527204444" at bounding box center [701, 146] width 258 height 46
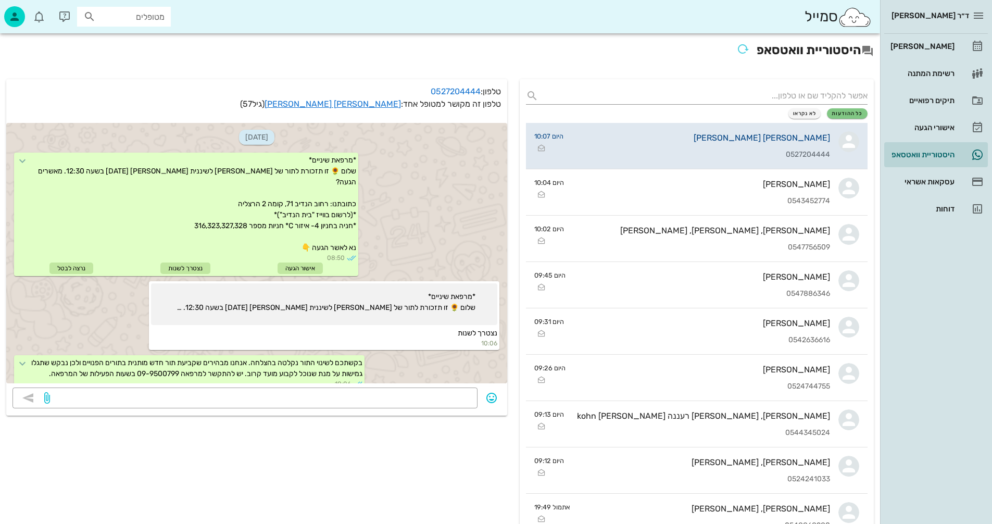
scroll to position [267, 0]
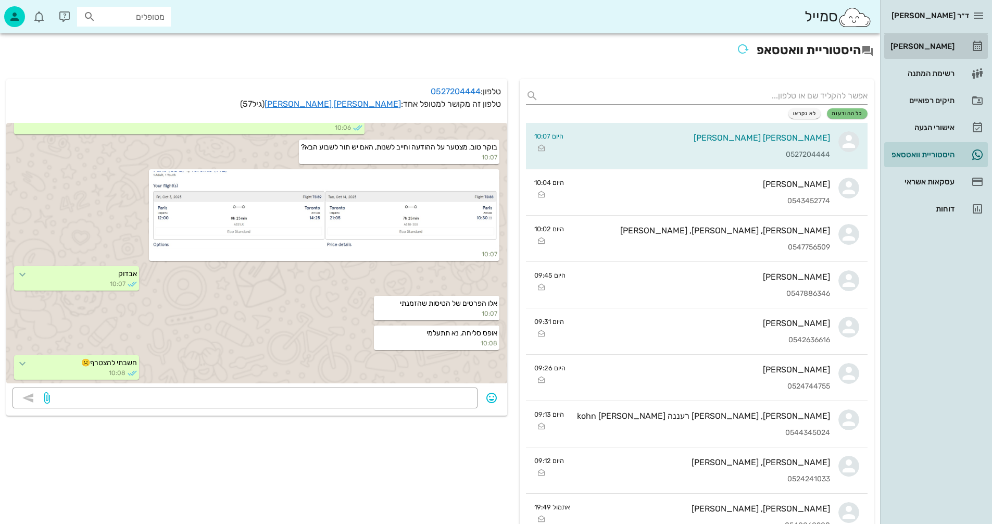
click at [932, 45] on div "[PERSON_NAME]" at bounding box center [921, 46] width 66 height 8
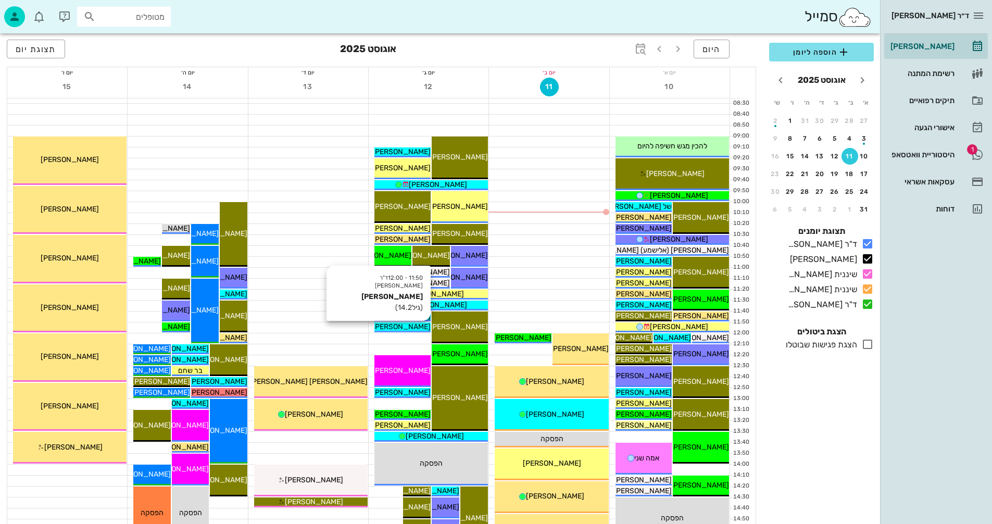
scroll to position [208, 0]
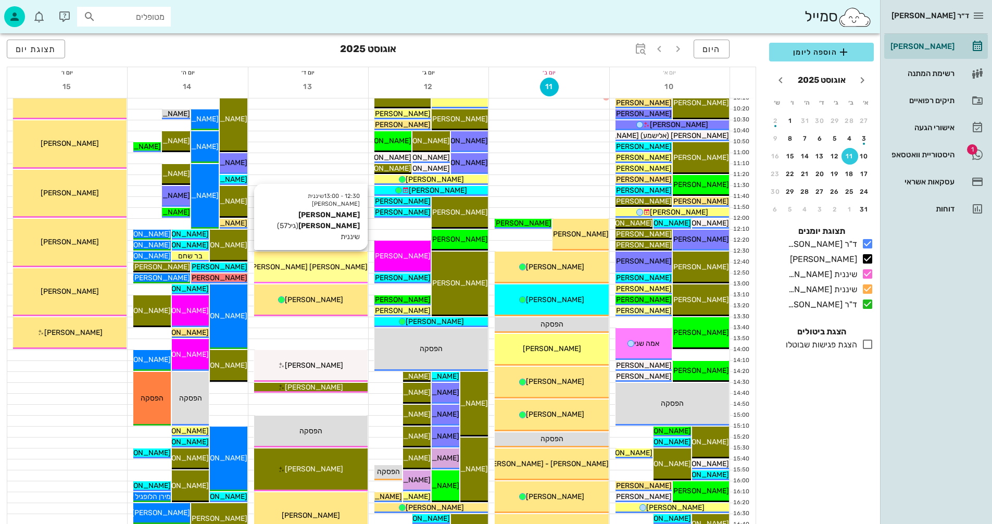
click at [323, 267] on span "[PERSON_NAME] [PERSON_NAME]" at bounding box center [308, 266] width 118 height 9
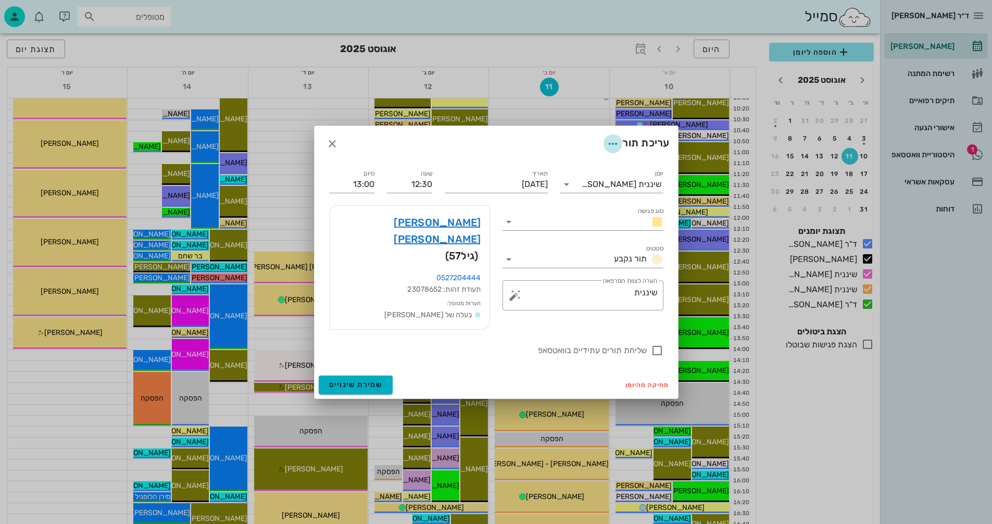
click at [609, 150] on icon "button" at bounding box center [613, 143] width 12 height 12
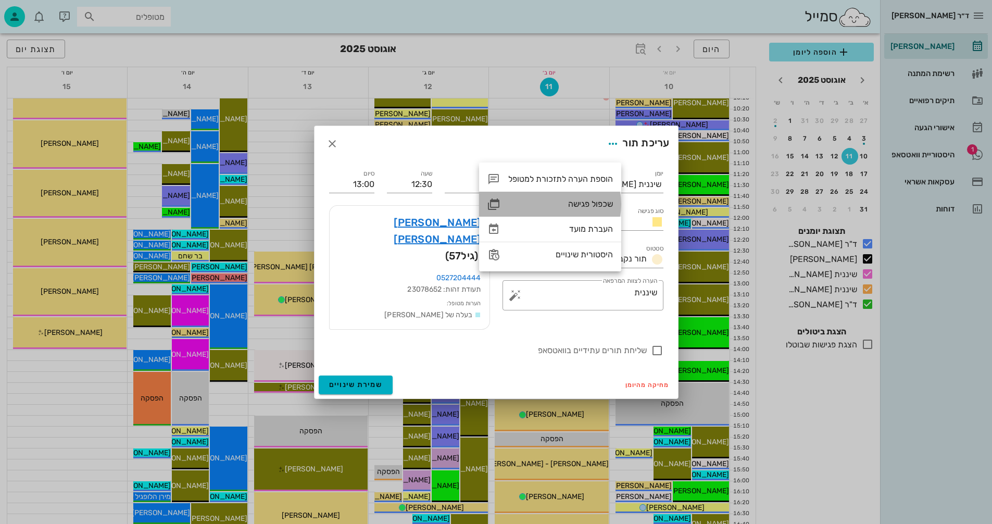
click at [576, 200] on div "שכפול פגישה" at bounding box center [560, 204] width 105 height 10
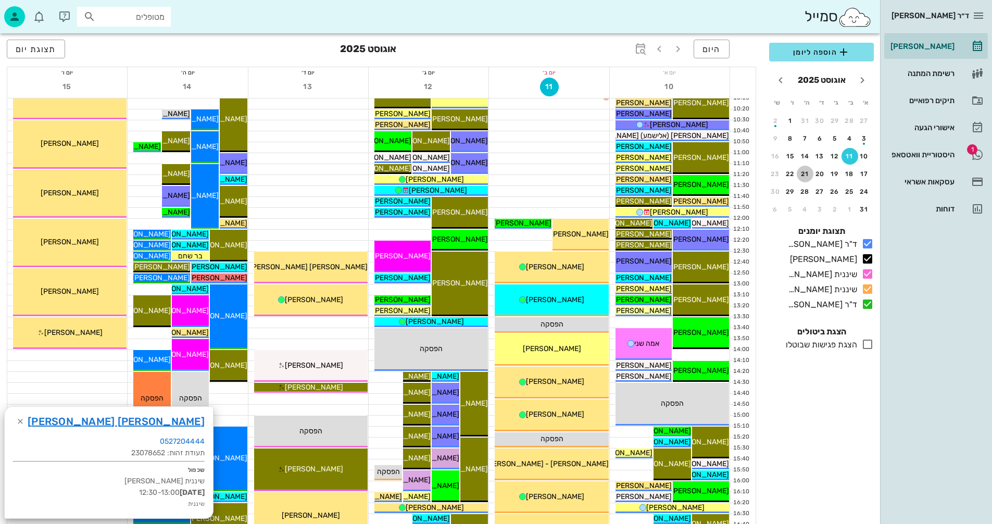
click at [801, 173] on div "21" at bounding box center [805, 173] width 17 height 7
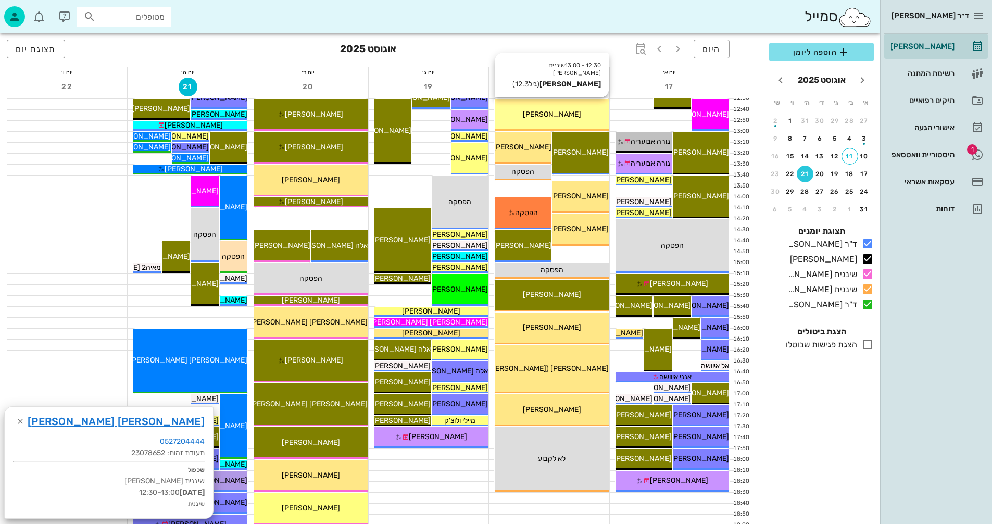
scroll to position [365, 0]
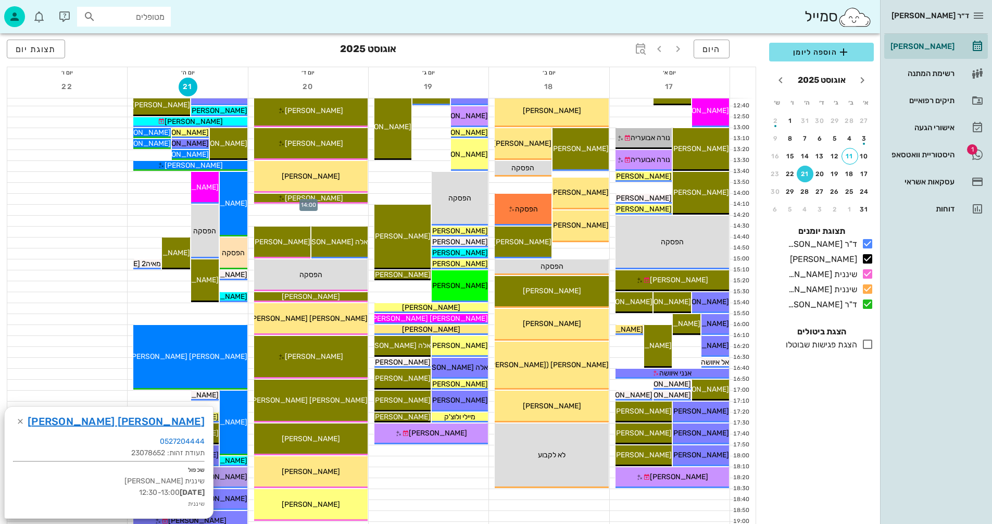
click at [250, 198] on div at bounding box center [308, 199] width 120 height 10
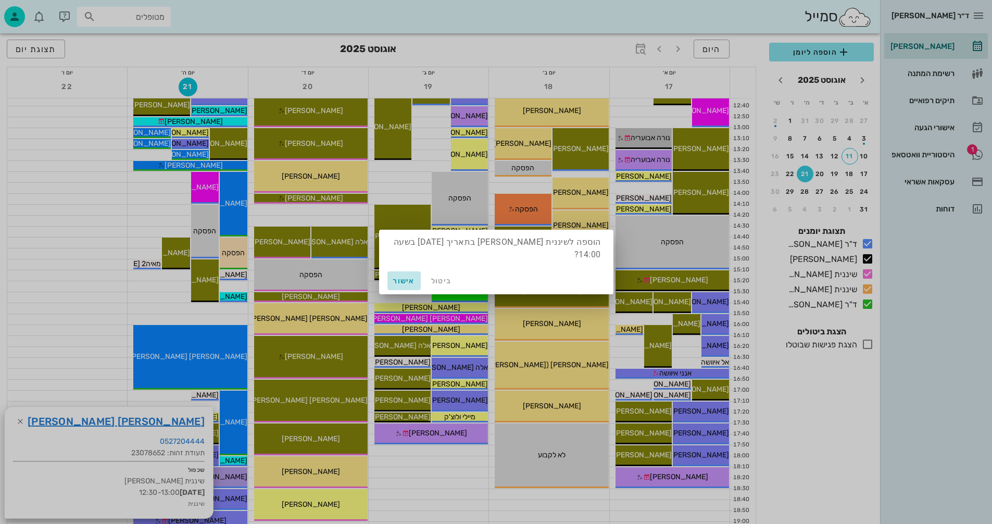
click at [401, 279] on span "אישור" at bounding box center [404, 281] width 25 height 9
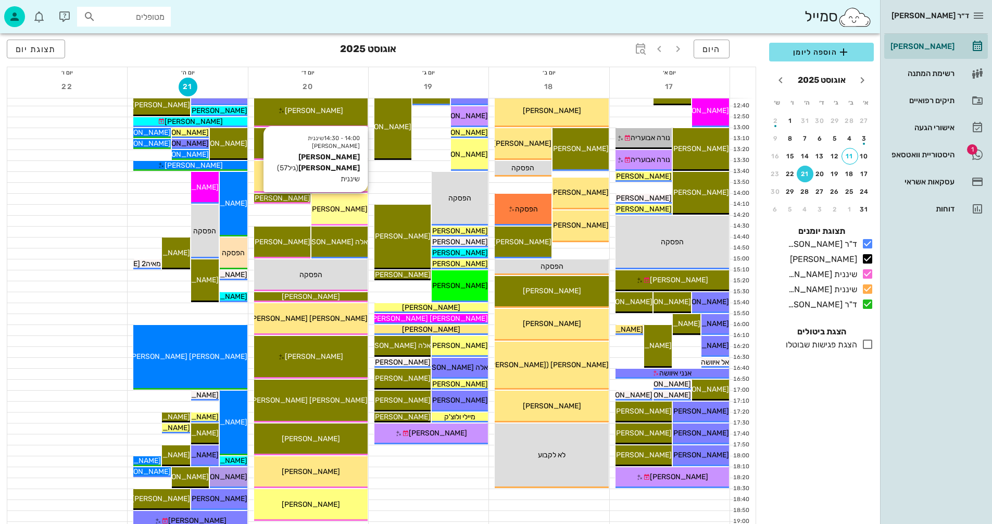
click at [342, 208] on span "[PERSON_NAME] [PERSON_NAME]" at bounding box center [308, 209] width 118 height 9
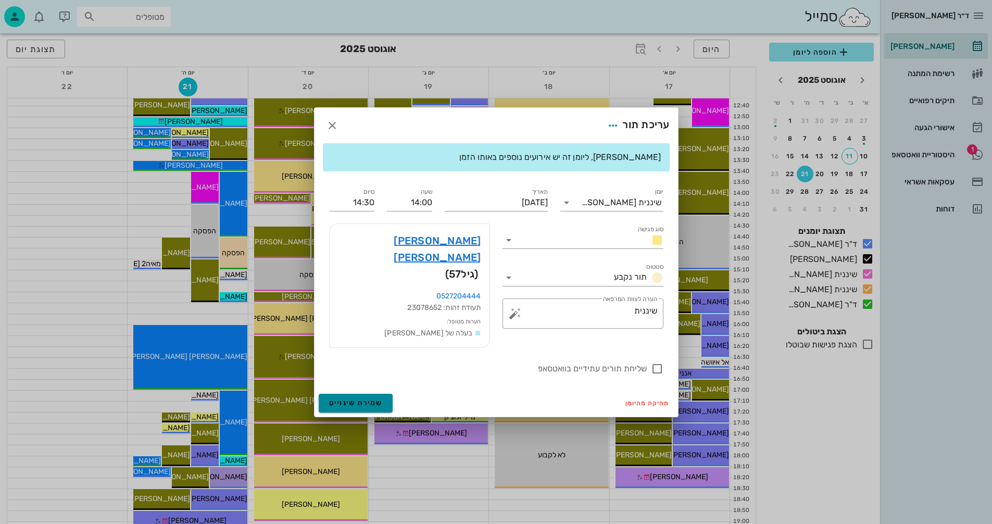
click at [340, 398] on span "שמירת שינויים" at bounding box center [356, 402] width 54 height 9
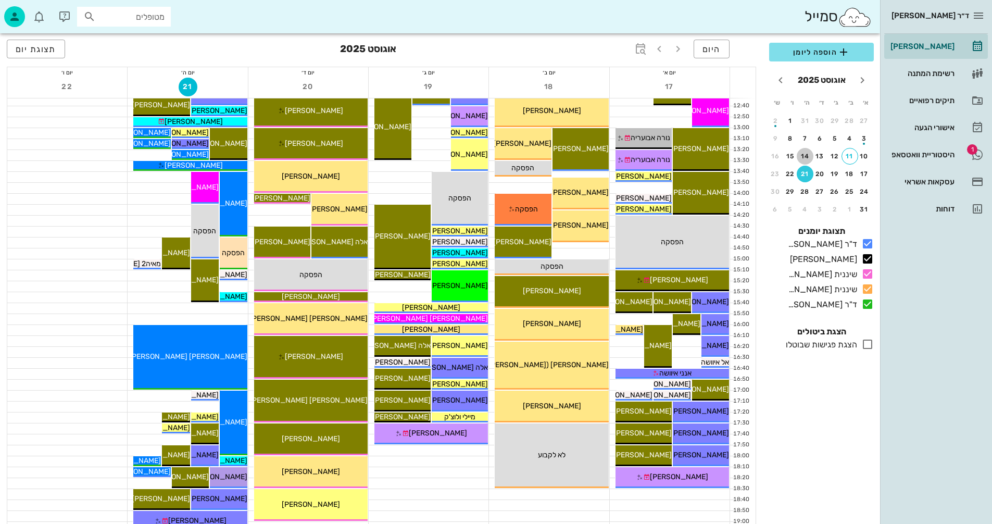
click at [807, 157] on div "14" at bounding box center [805, 156] width 17 height 7
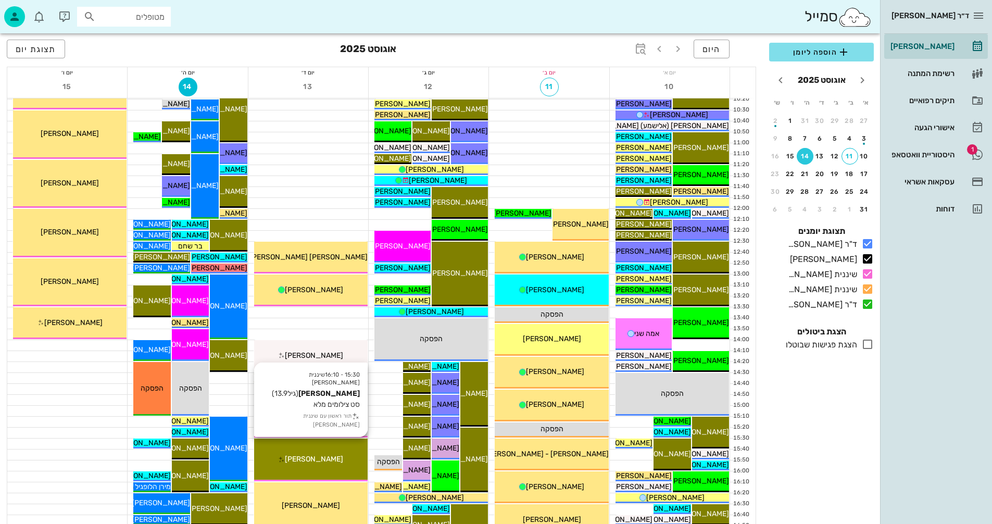
scroll to position [156, 0]
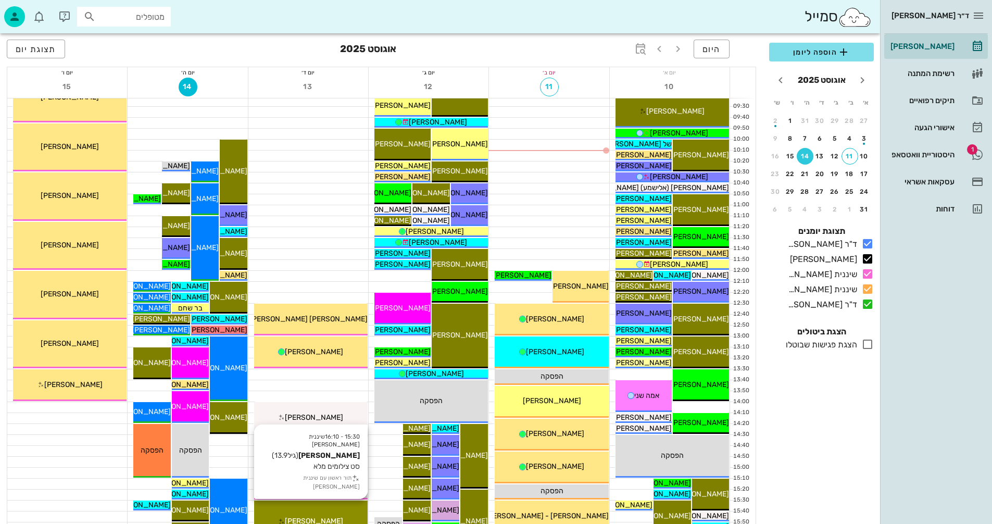
click at [336, 316] on div "[PERSON_NAME] [PERSON_NAME]" at bounding box center [311, 318] width 114 height 11
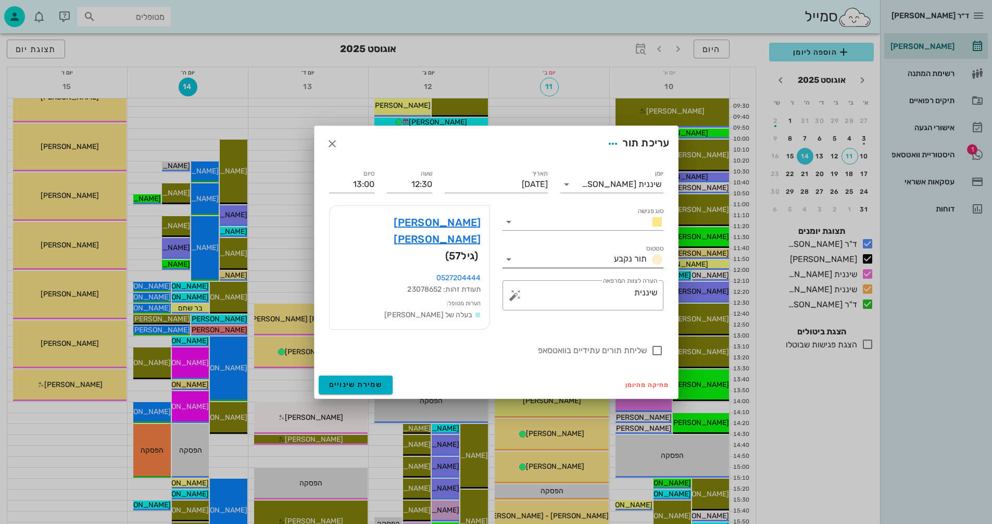
click at [507, 266] on icon at bounding box center [509, 259] width 12 height 12
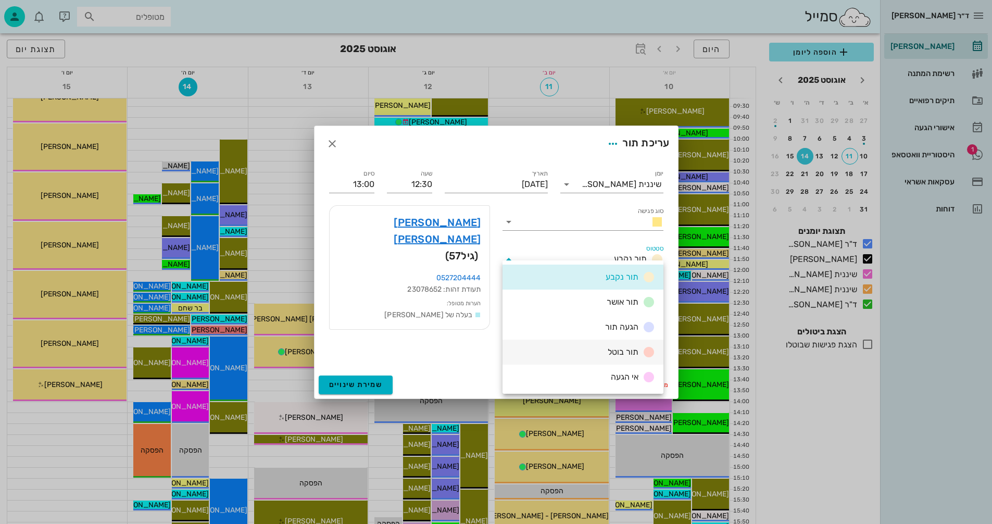
click at [612, 350] on span "תור בוטל" at bounding box center [623, 352] width 31 height 10
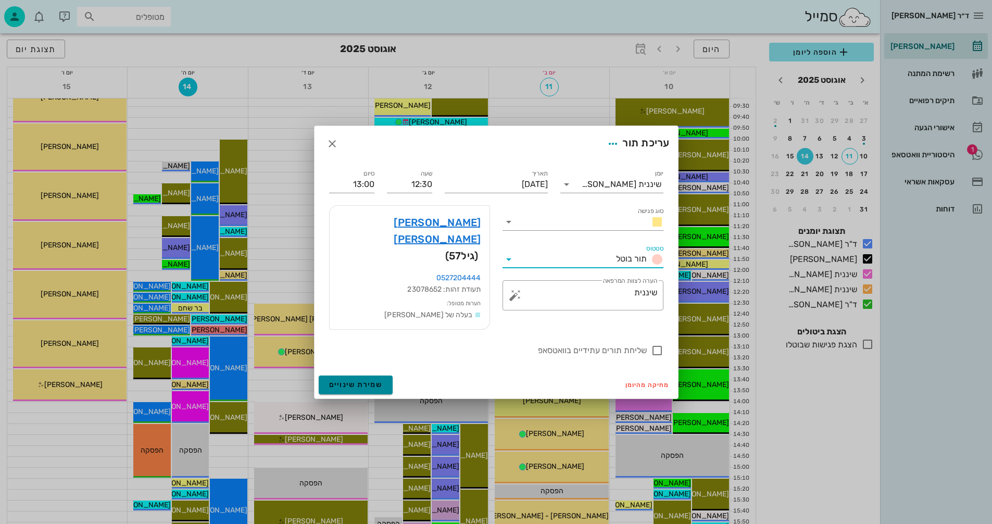
click at [363, 380] on span "שמירת שינויים" at bounding box center [356, 384] width 54 height 9
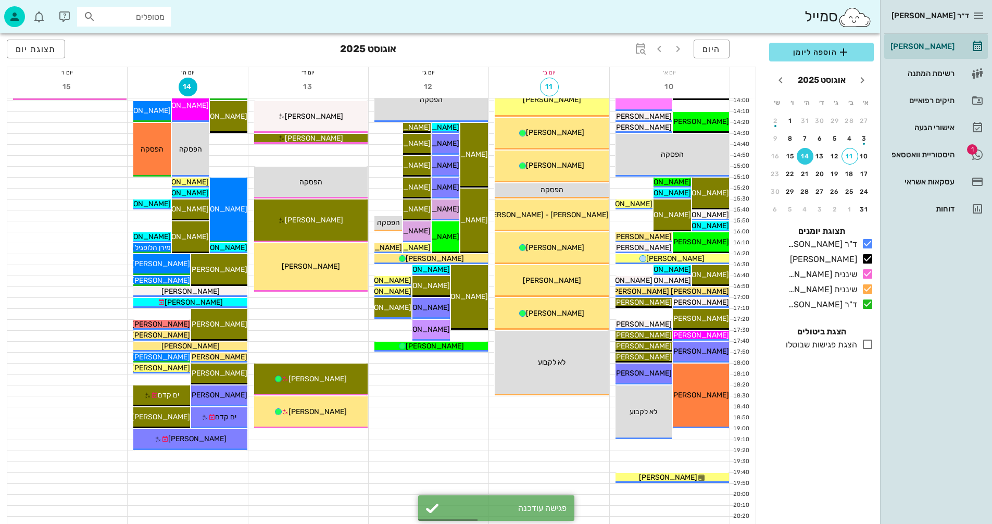
scroll to position [469, 0]
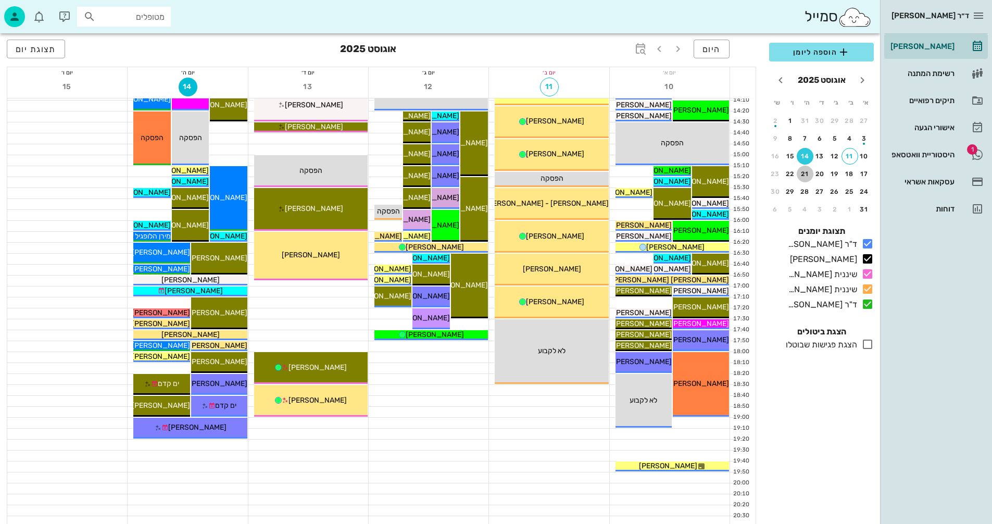
click at [804, 170] on button "21" at bounding box center [805, 174] width 17 height 17
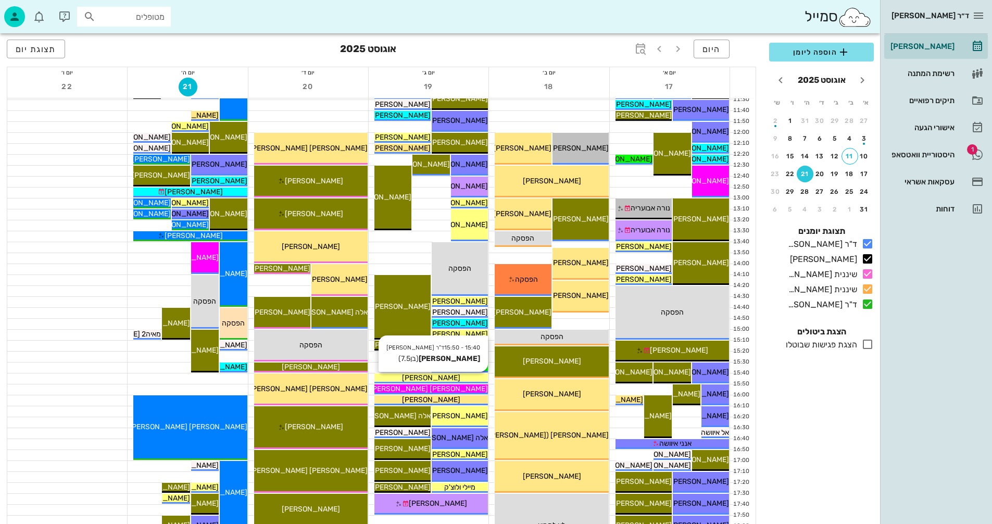
scroll to position [312, 0]
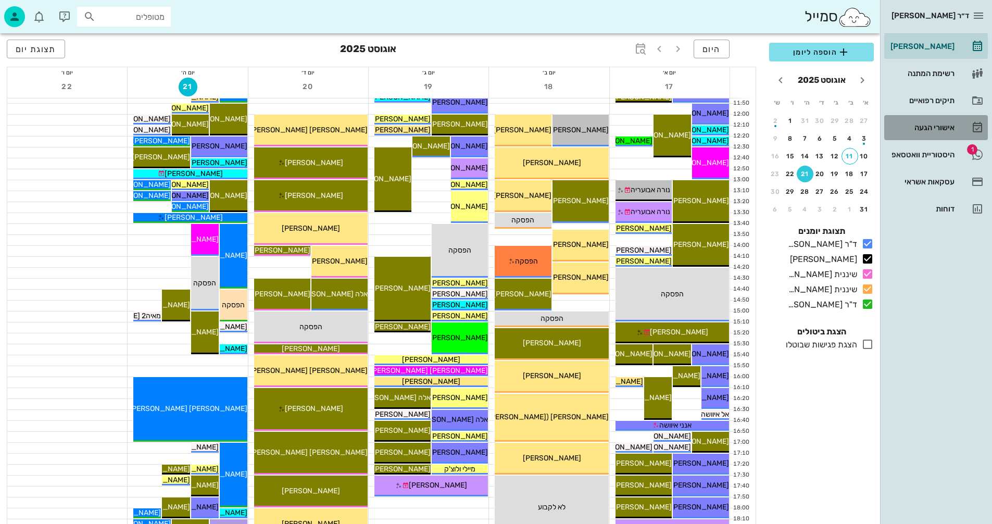
click at [930, 128] on div "אישורי הגעה" at bounding box center [921, 127] width 66 height 8
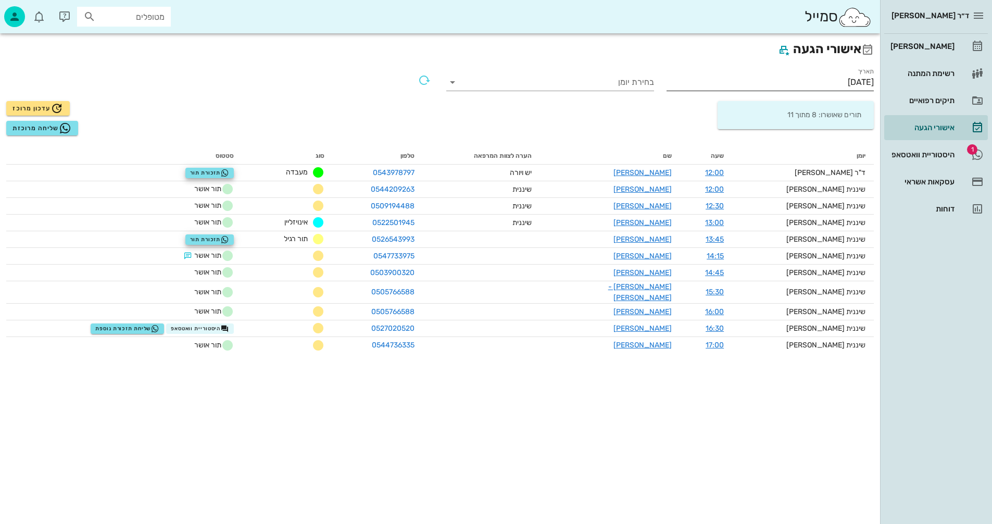
click at [816, 82] on input "[DATE]" at bounding box center [771, 82] width 208 height 17
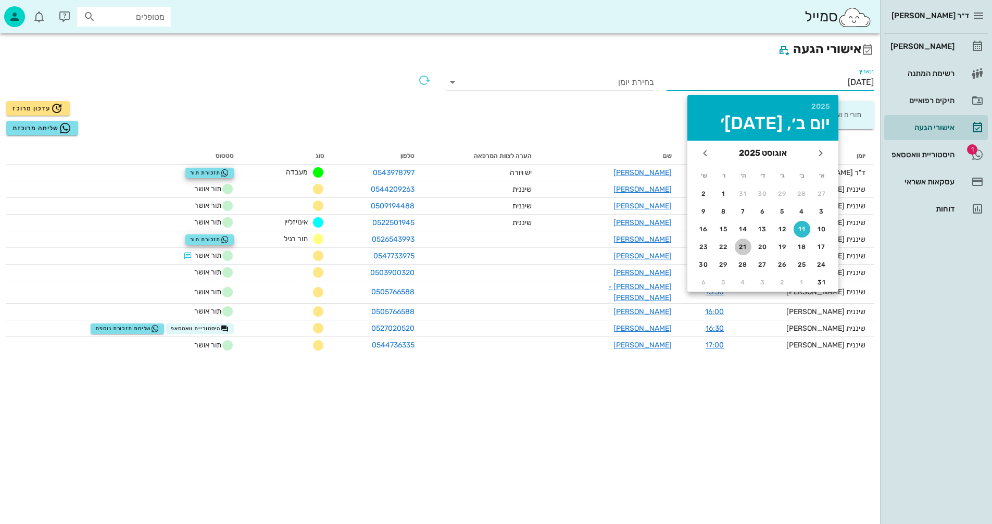
click at [738, 242] on button "21" at bounding box center [743, 247] width 17 height 17
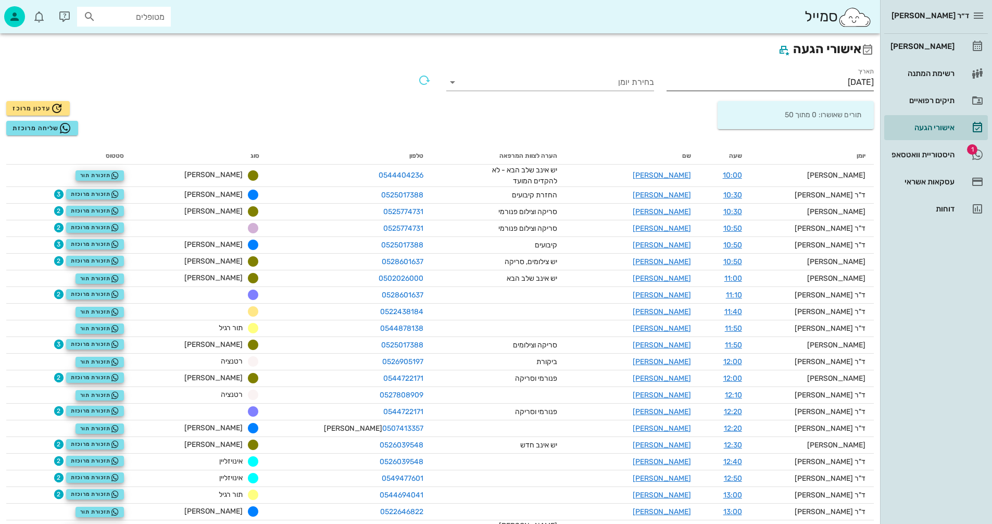
click at [813, 83] on input "21/08/2025" at bounding box center [771, 82] width 208 height 17
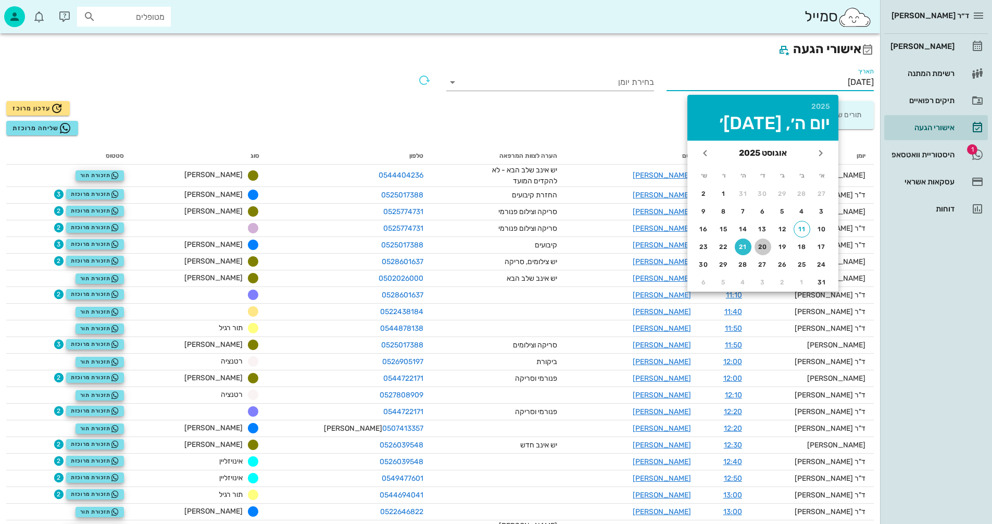
click at [761, 247] on div "20" at bounding box center [763, 246] width 17 height 7
type input "20/08/2025"
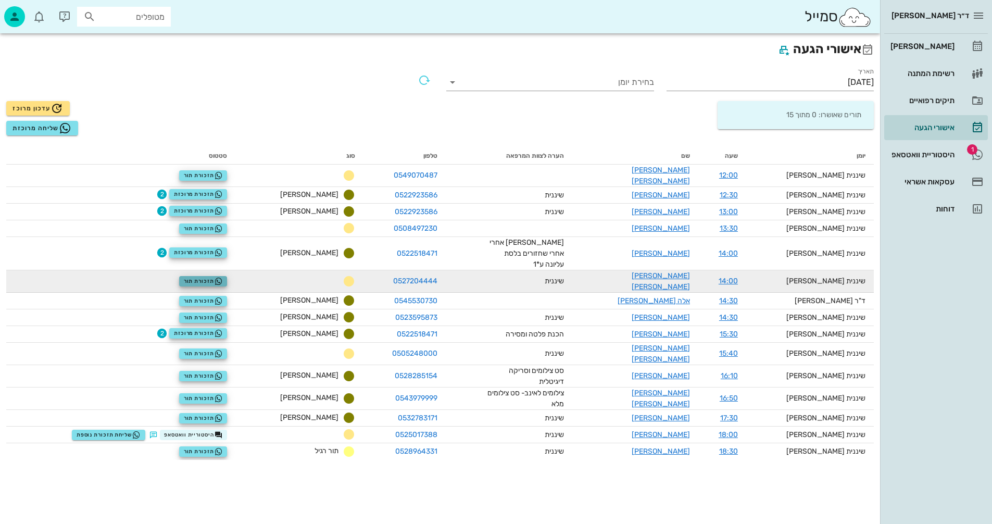
click at [223, 277] on span "תזכורת תור" at bounding box center [203, 281] width 39 height 8
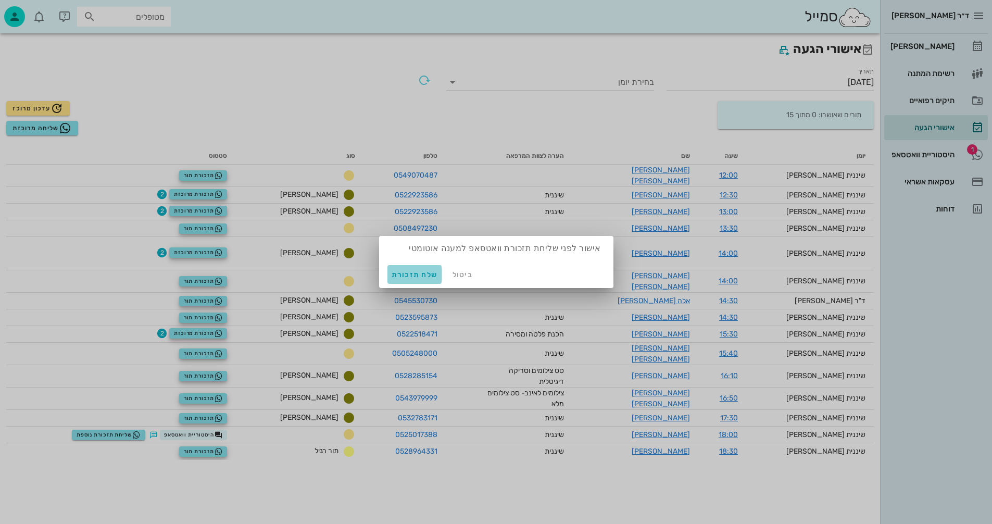
click at [409, 275] on span "שלח תזכורת" at bounding box center [415, 274] width 46 height 9
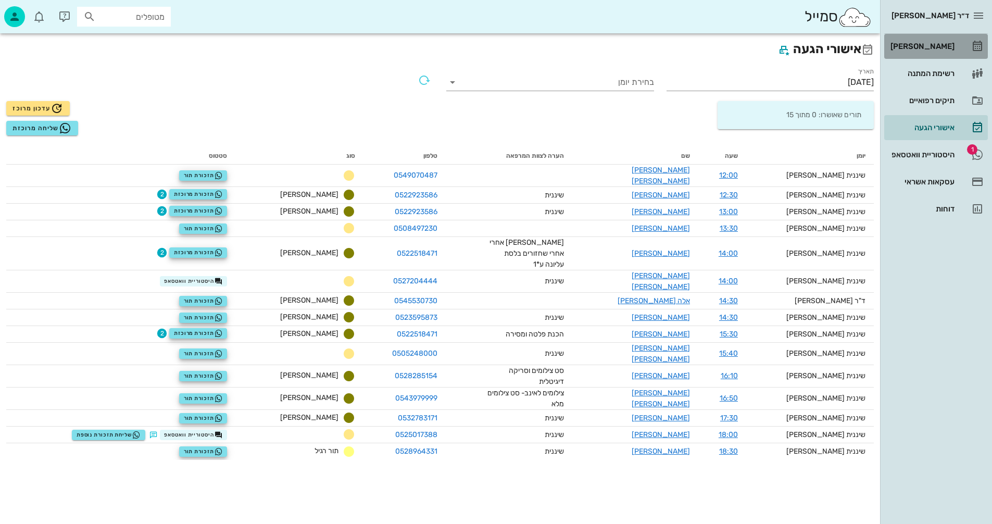
click at [935, 45] on div "[PERSON_NAME]" at bounding box center [921, 46] width 66 height 8
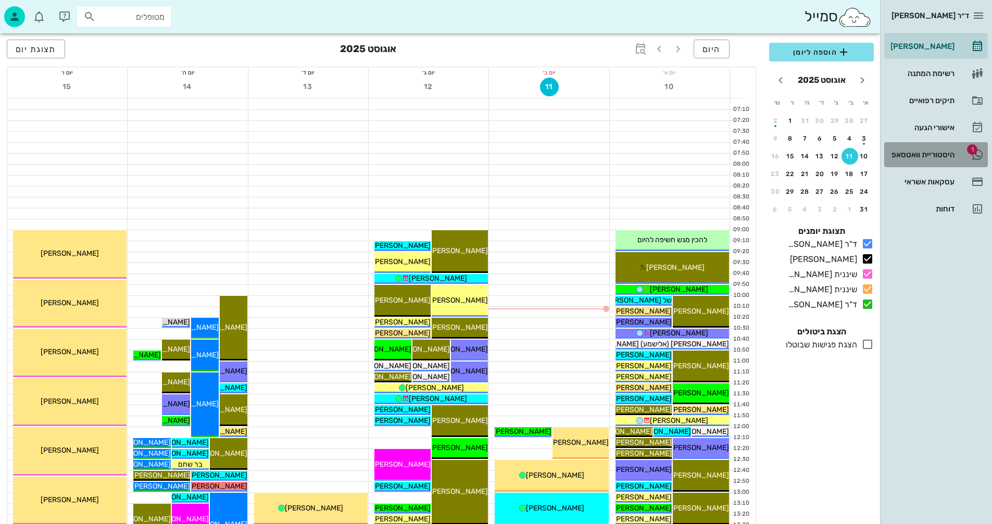
click at [913, 152] on div "היסטוריית וואטסאפ" at bounding box center [921, 154] width 66 height 8
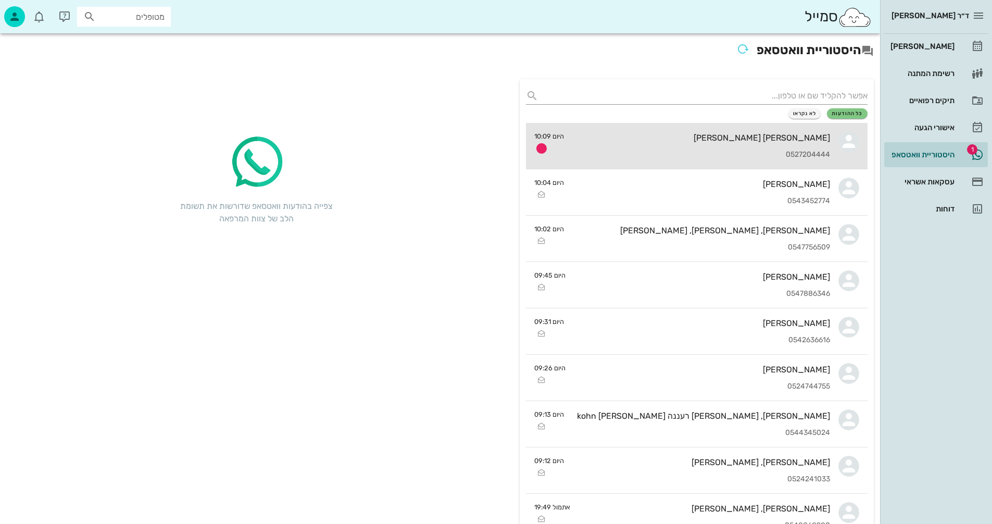
click at [645, 134] on div "[PERSON_NAME] [PERSON_NAME]" at bounding box center [701, 138] width 258 height 10
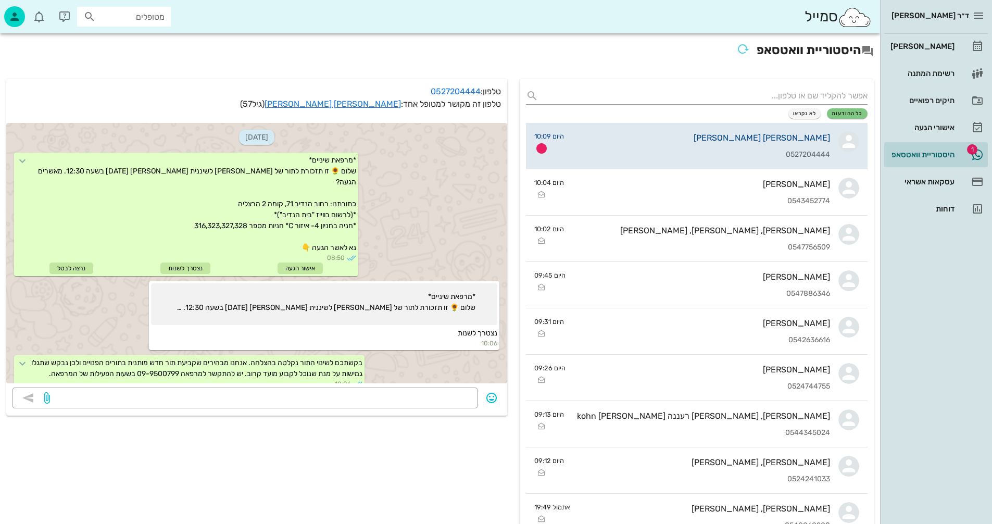
scroll to position [455, 0]
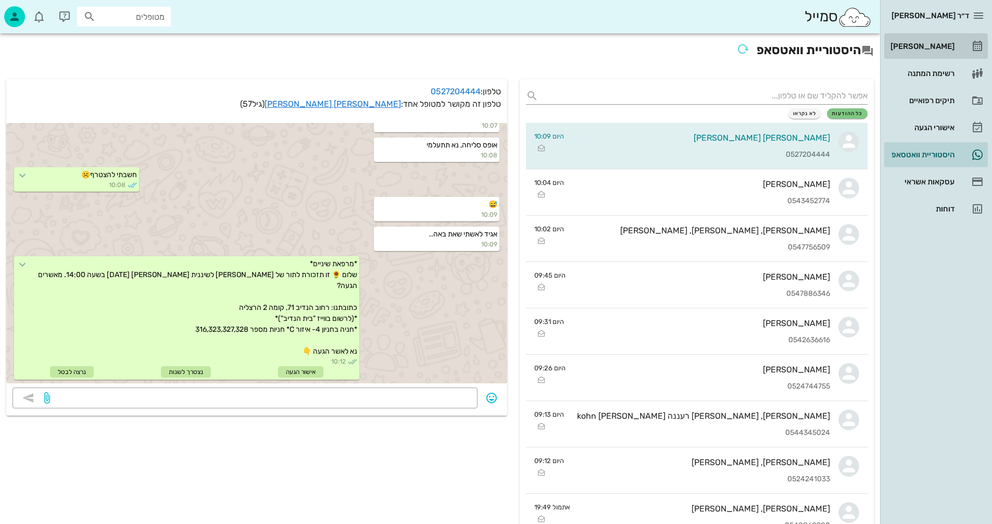
click at [920, 45] on div "[PERSON_NAME]" at bounding box center [921, 46] width 66 height 8
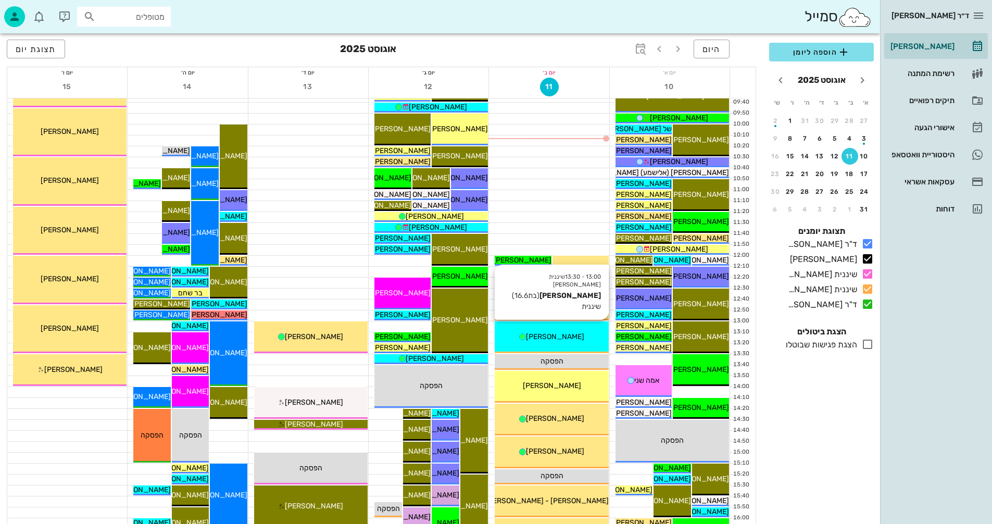
scroll to position [208, 0]
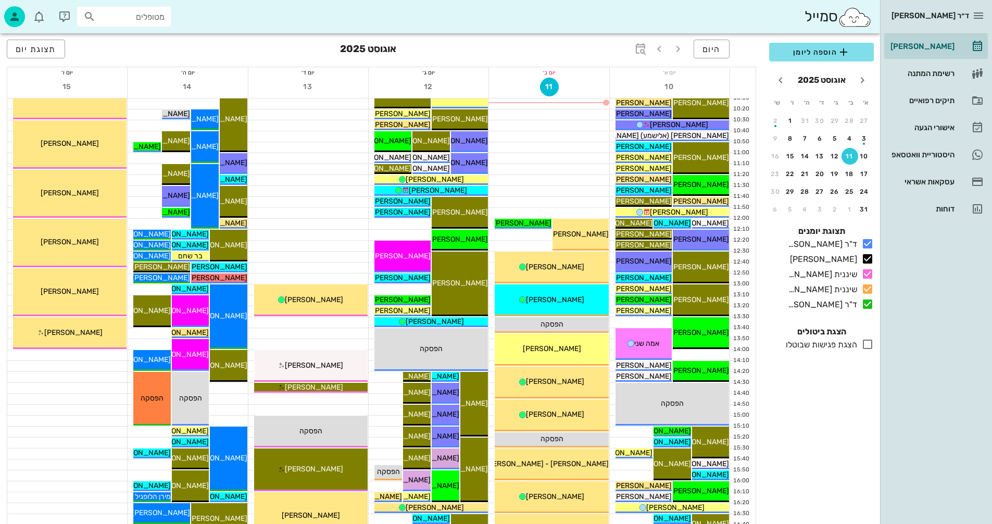
click at [155, 15] on input "מטופלים" at bounding box center [131, 17] width 67 height 14
type input "דוברוב"
click at [217, 23] on div "סמייל דוברוב" at bounding box center [440, 16] width 880 height 33
click at [137, 14] on input "מטופלים" at bounding box center [131, 17] width 67 height 14
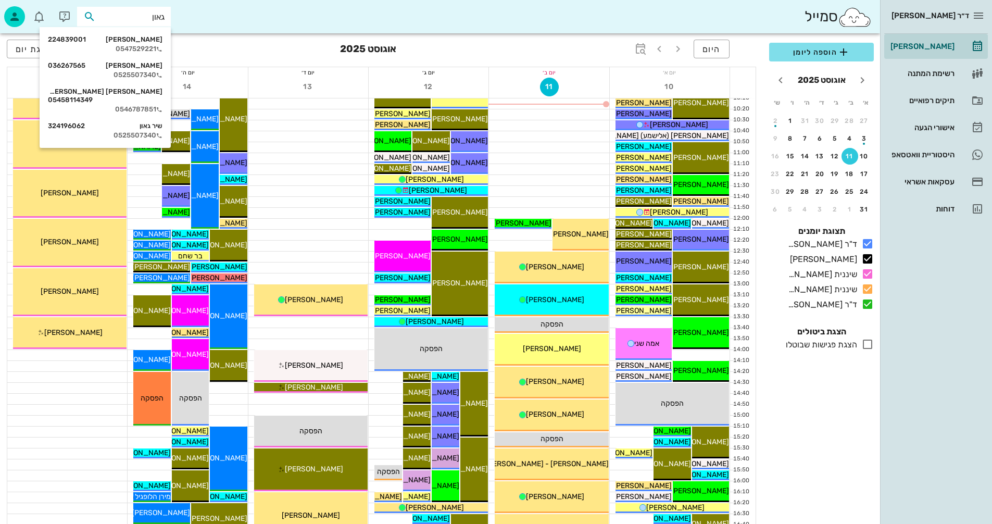
type input "גאון"
click at [306, 117] on div at bounding box center [308, 114] width 120 height 10
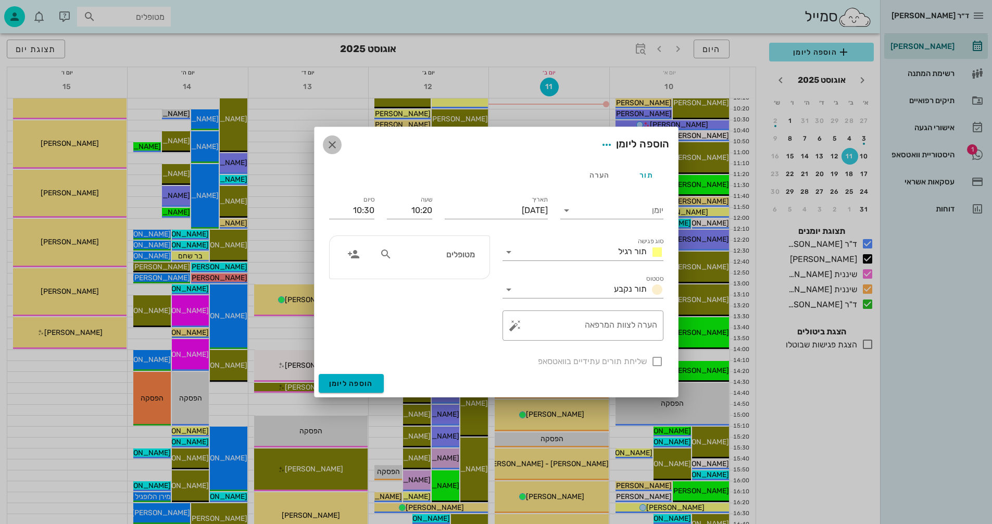
click at [331, 144] on icon "button" at bounding box center [332, 145] width 12 height 12
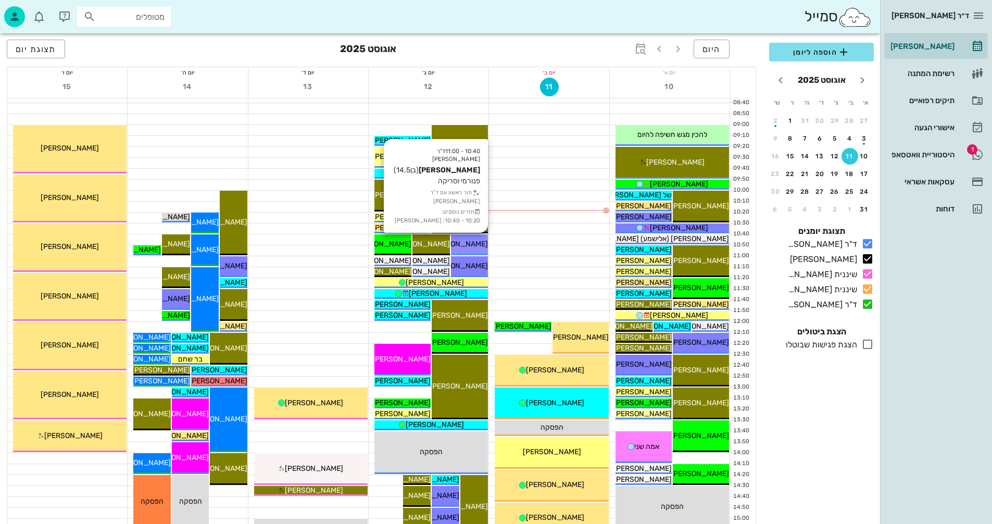
scroll to position [104, 0]
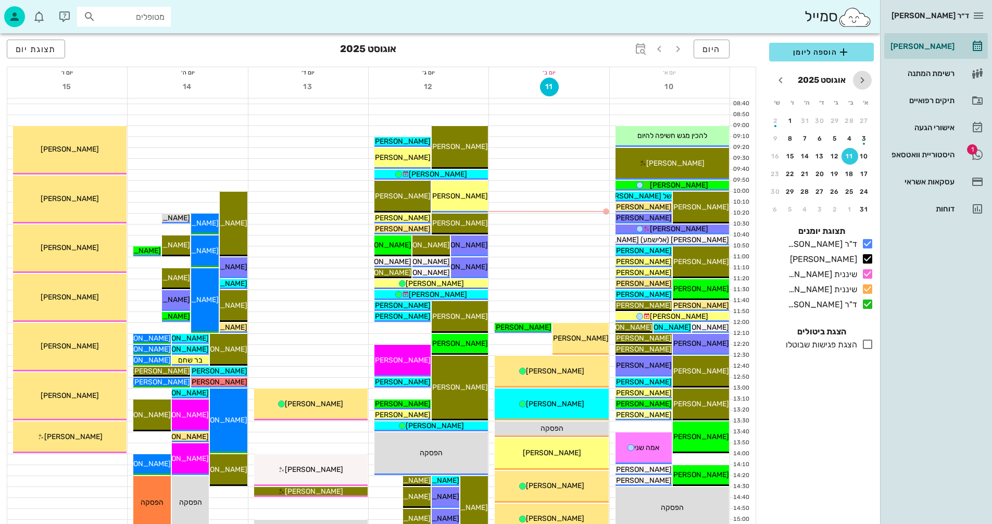
click at [863, 81] on icon "חודש שעבר" at bounding box center [862, 80] width 12 height 12
click at [661, 48] on icon "button" at bounding box center [659, 49] width 12 height 12
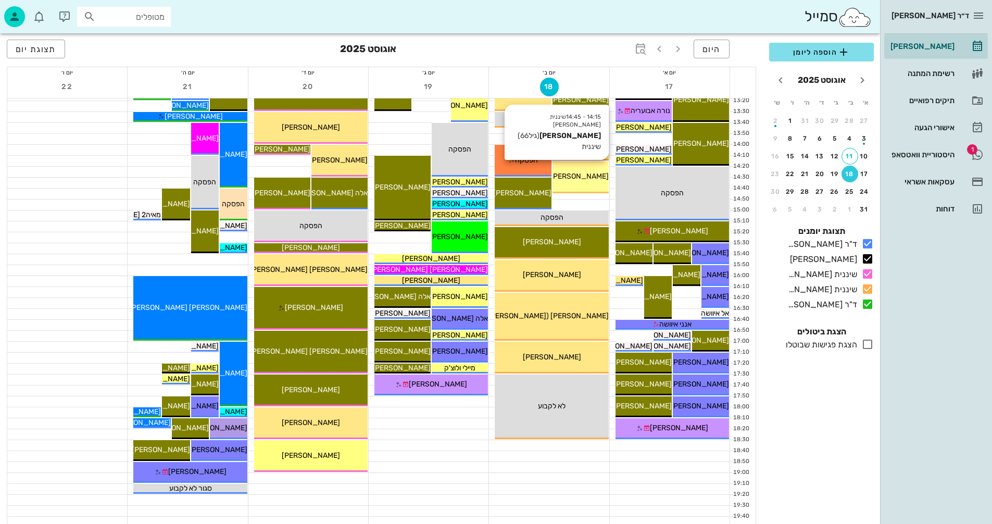
scroll to position [417, 0]
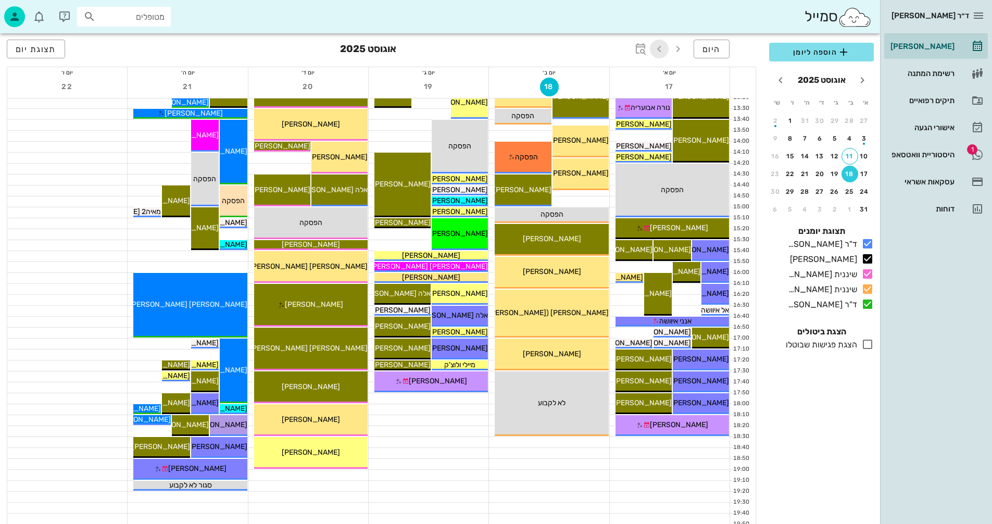
click at [653, 49] on icon "button" at bounding box center [659, 49] width 12 height 12
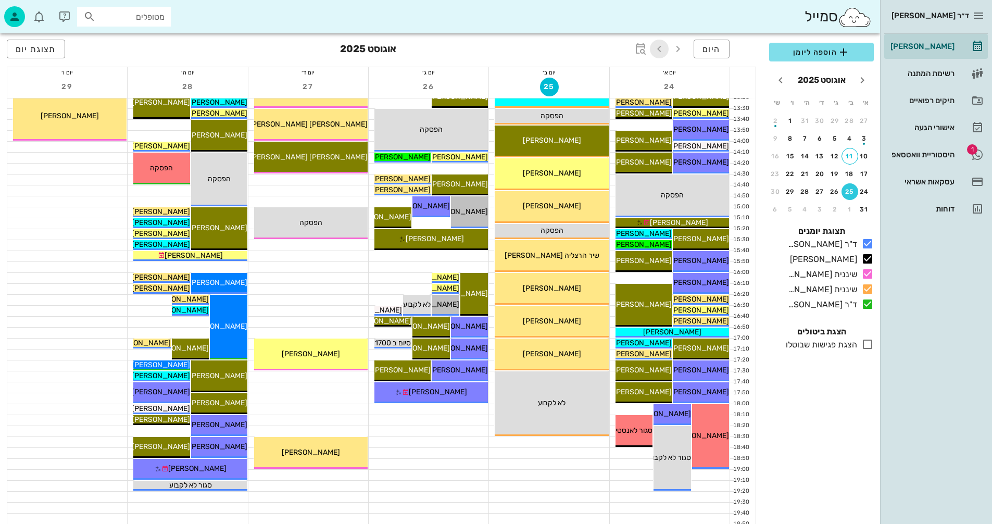
click at [653, 49] on icon "button" at bounding box center [659, 49] width 12 height 12
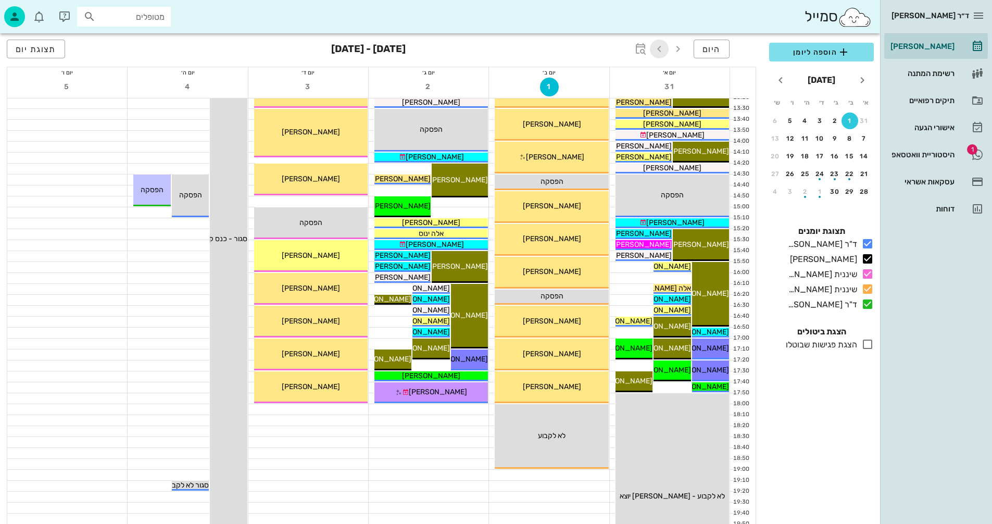
click at [653, 49] on icon "button" at bounding box center [659, 49] width 12 height 12
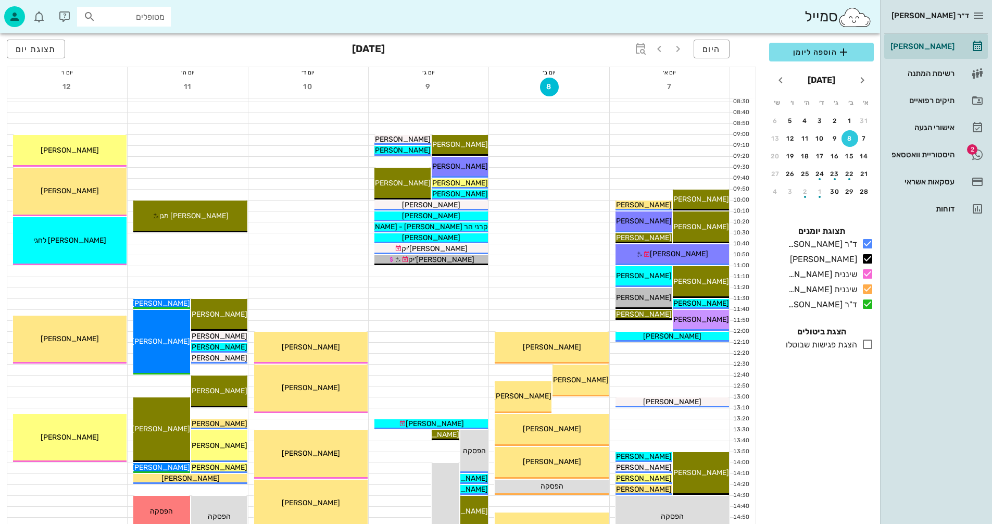
scroll to position [104, 0]
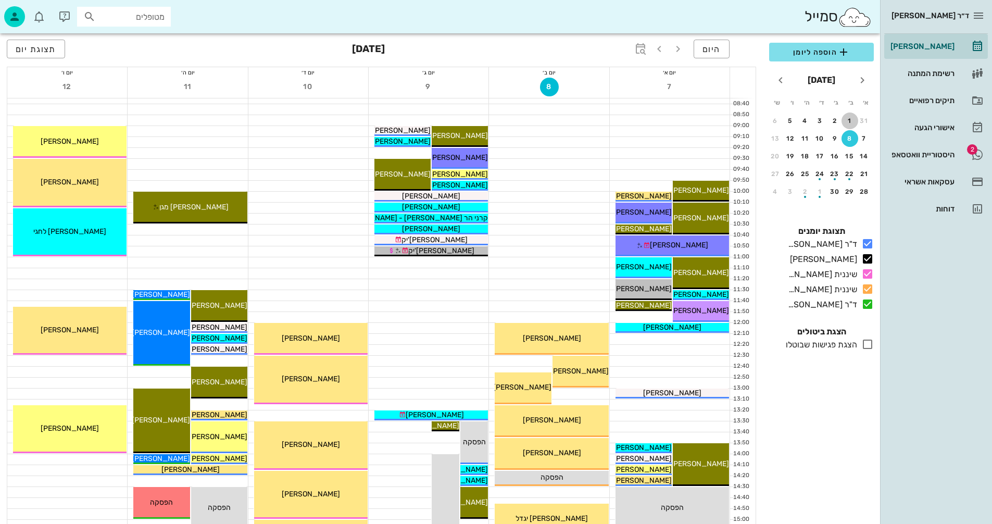
click at [849, 120] on div "1" at bounding box center [850, 120] width 17 height 7
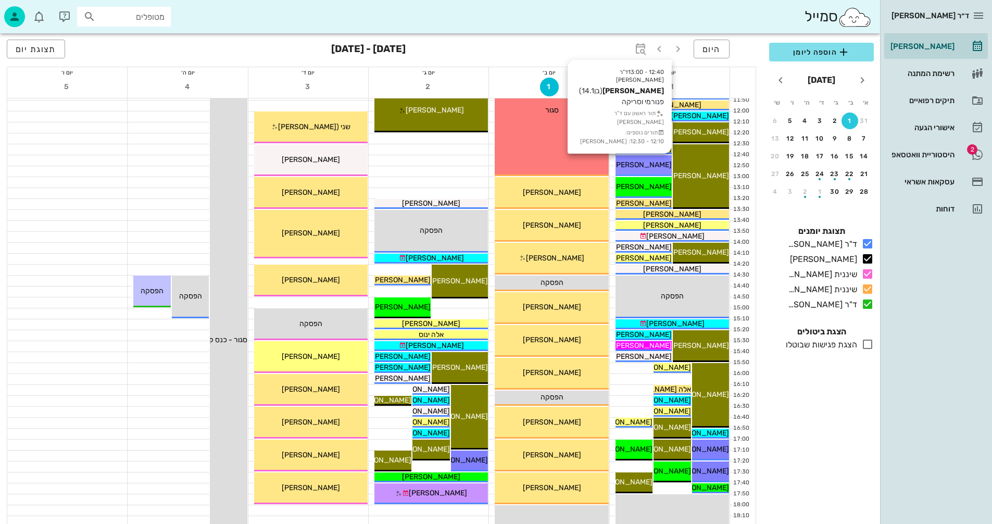
scroll to position [365, 0]
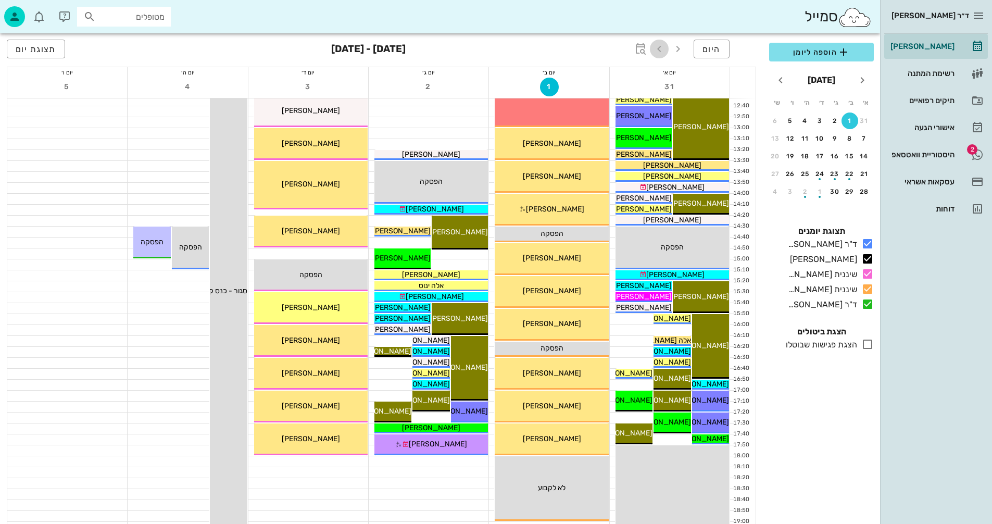
click at [658, 47] on icon "button" at bounding box center [659, 49] width 12 height 12
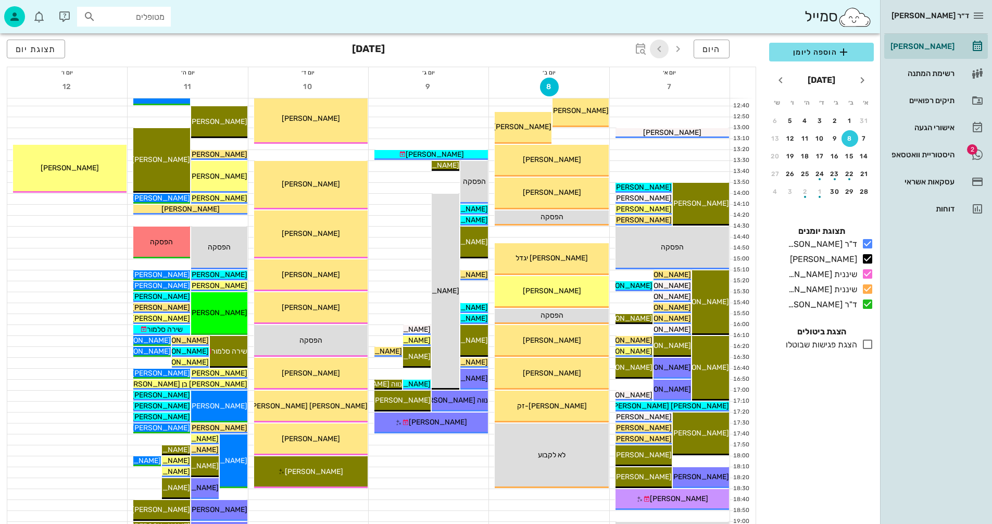
click at [658, 47] on icon "button" at bounding box center [659, 49] width 12 height 12
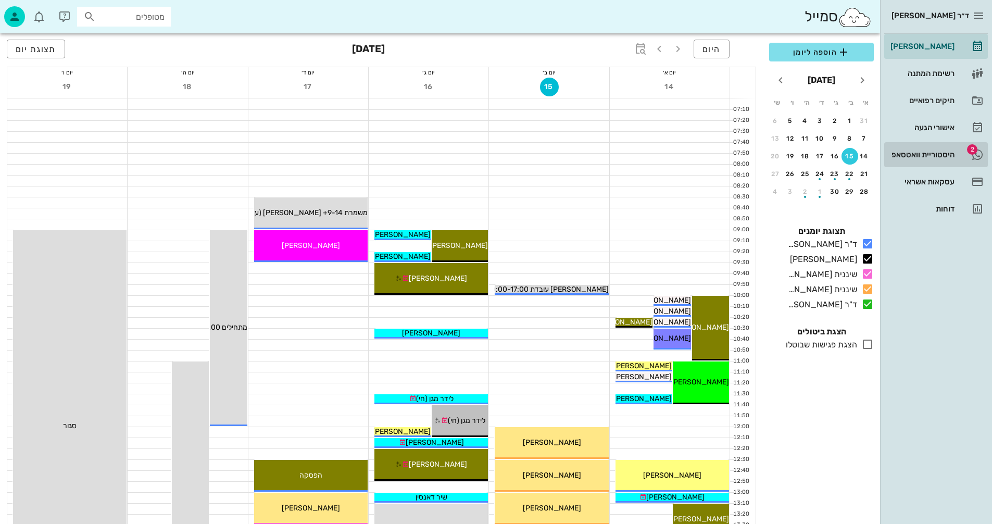
click at [906, 153] on div "היסטוריית וואטסאפ" at bounding box center [921, 154] width 66 height 8
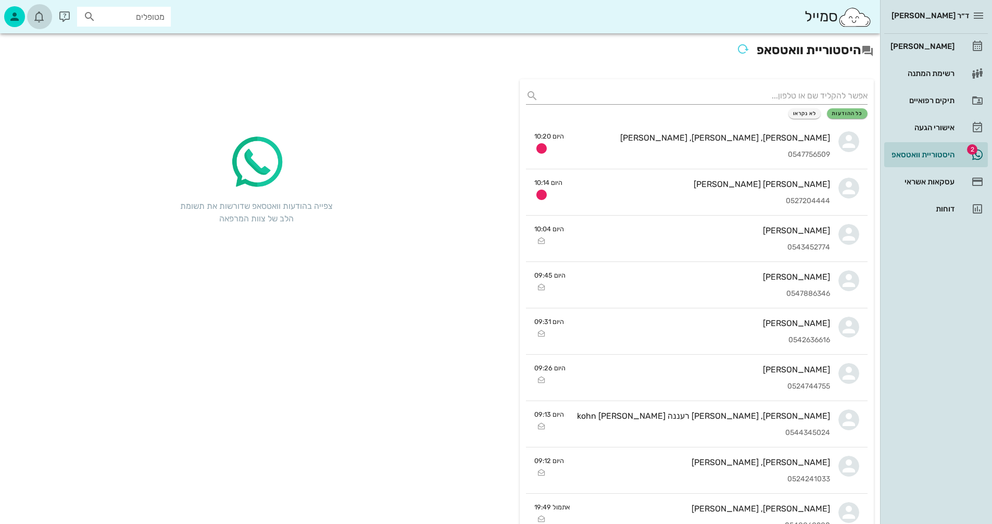
click at [37, 20] on icon "button" at bounding box center [39, 16] width 12 height 12
click at [63, 17] on icon "button" at bounding box center [64, 16] width 12 height 12
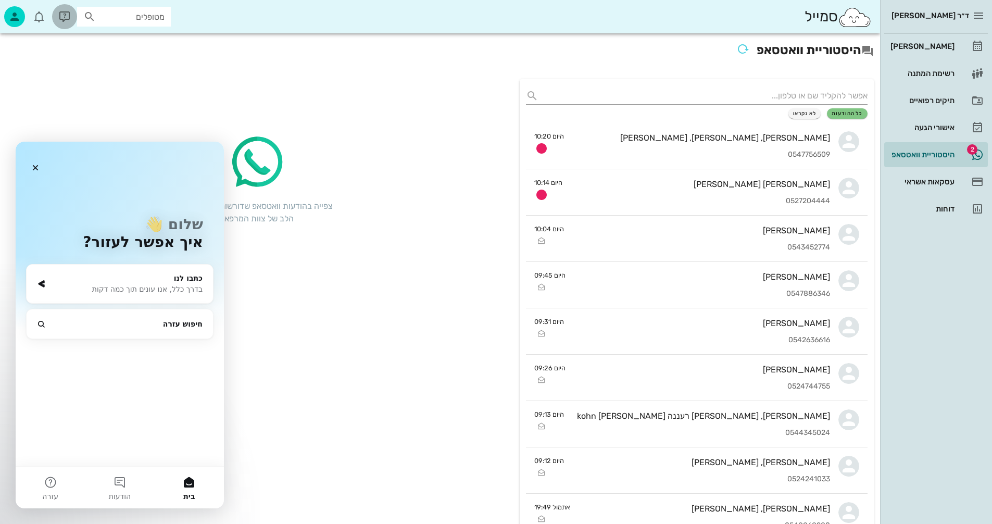
click at [63, 17] on icon "button" at bounding box center [64, 16] width 12 height 12
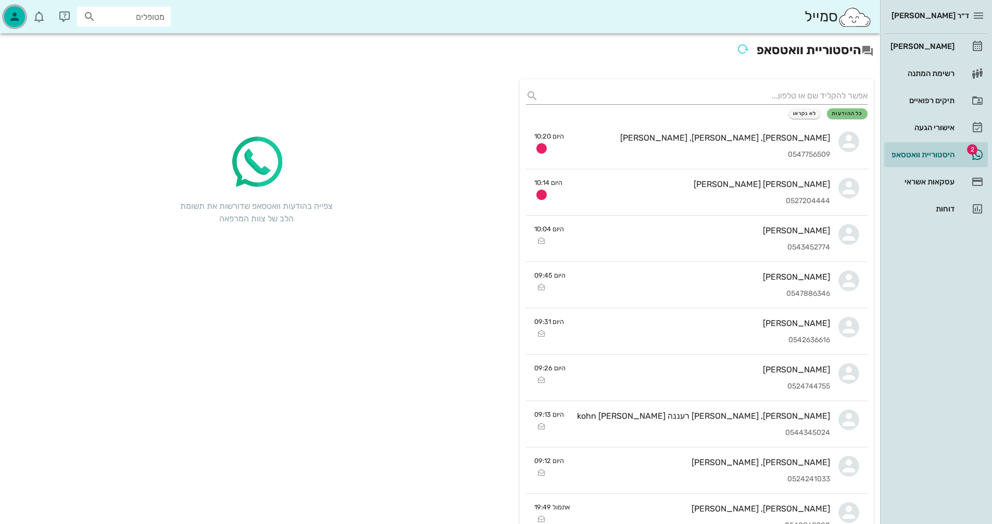
click at [12, 18] on icon "button" at bounding box center [14, 16] width 12 height 12
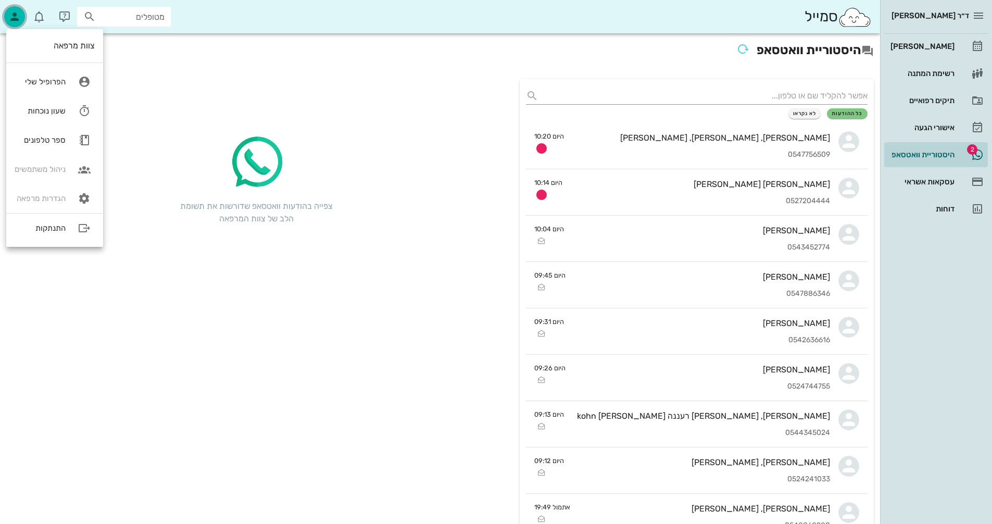
click at [13, 19] on icon "button" at bounding box center [14, 16] width 12 height 12
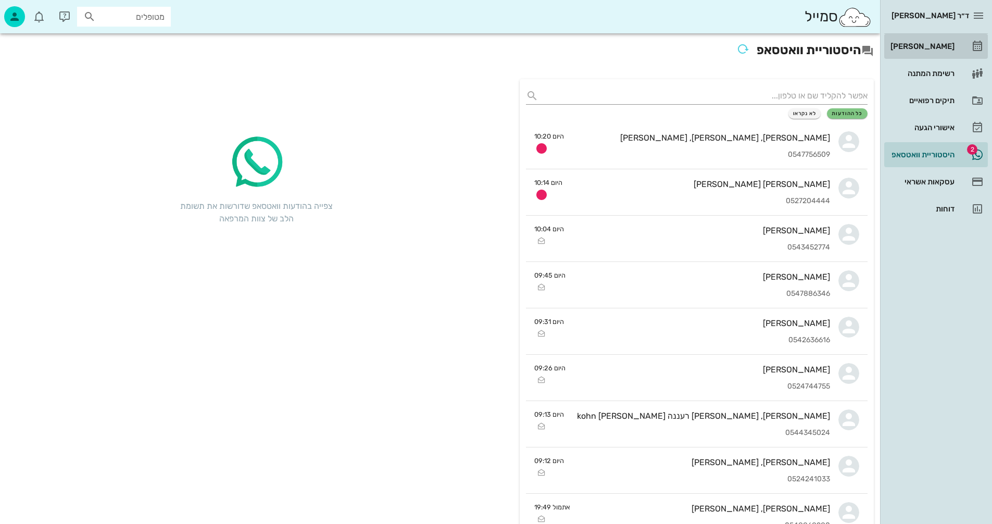
click at [939, 45] on div "[PERSON_NAME]" at bounding box center [921, 46] width 66 height 8
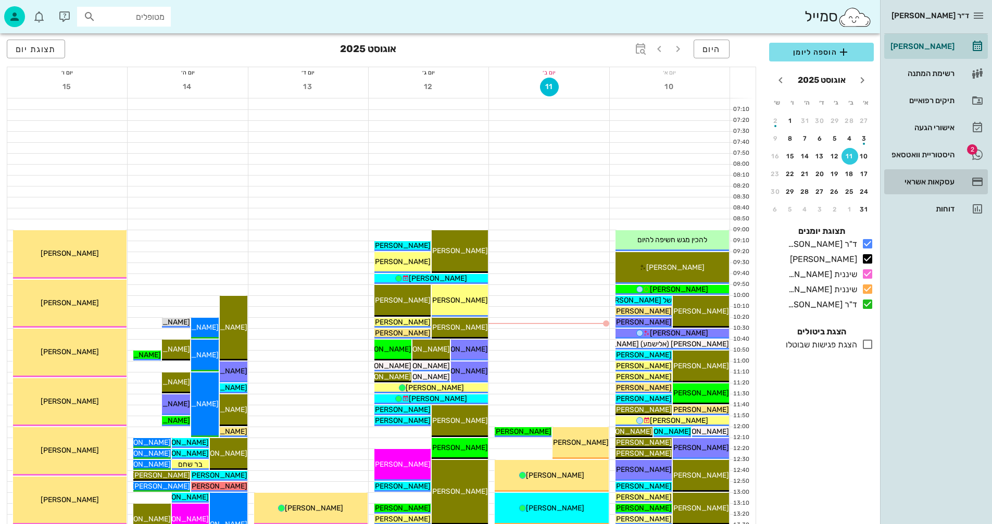
click at [910, 181] on div "עסקאות אשראי" at bounding box center [921, 182] width 66 height 8
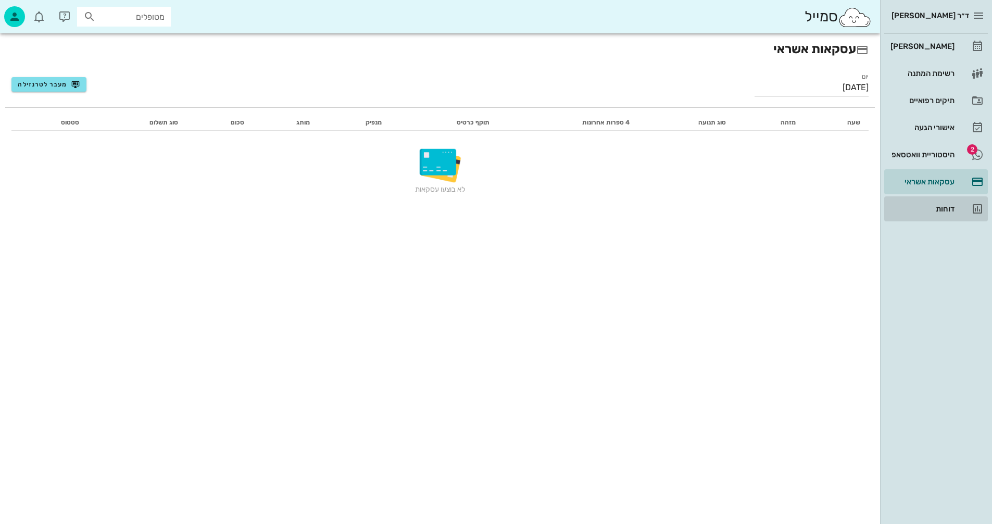
click at [942, 205] on div "דוחות" at bounding box center [921, 209] width 66 height 8
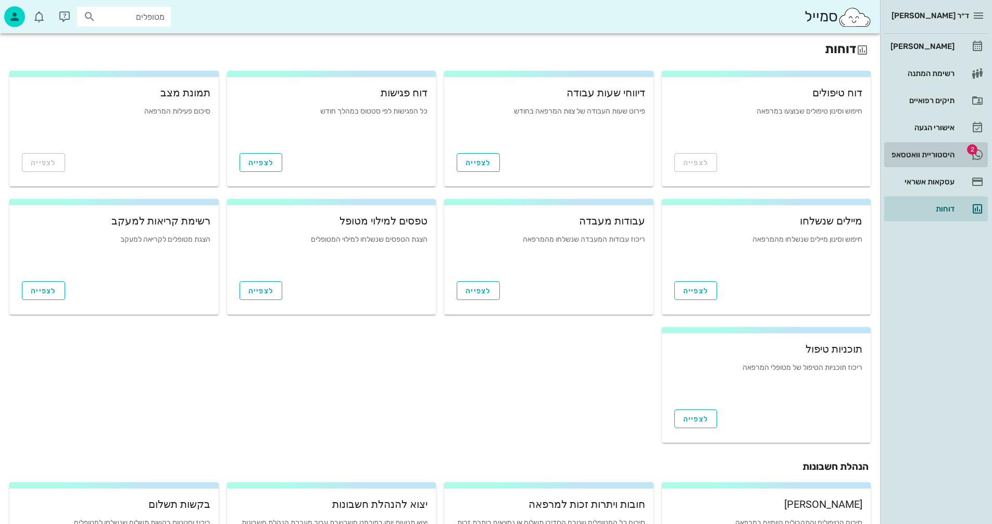
click at [904, 152] on div "היסטוריית וואטסאפ" at bounding box center [921, 154] width 66 height 8
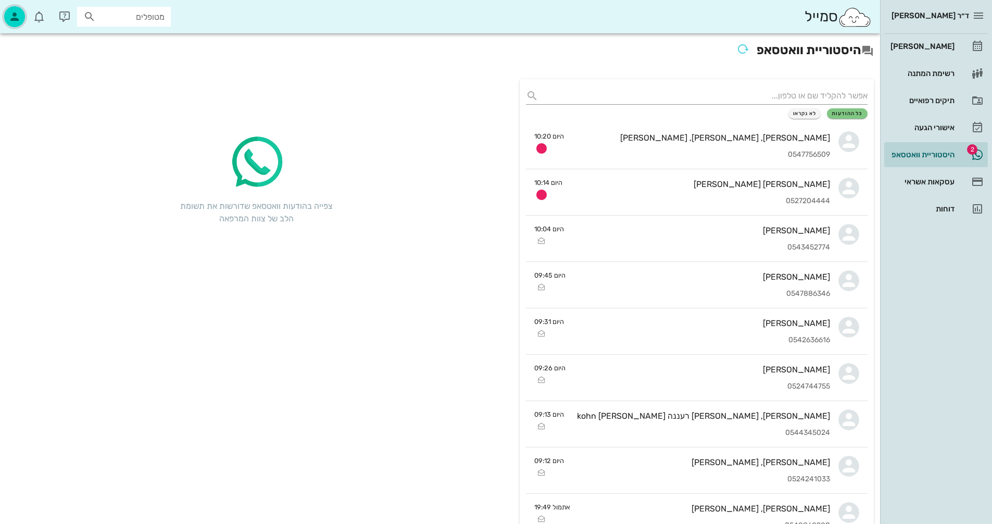
click at [18, 15] on icon "button" at bounding box center [14, 16] width 12 height 12
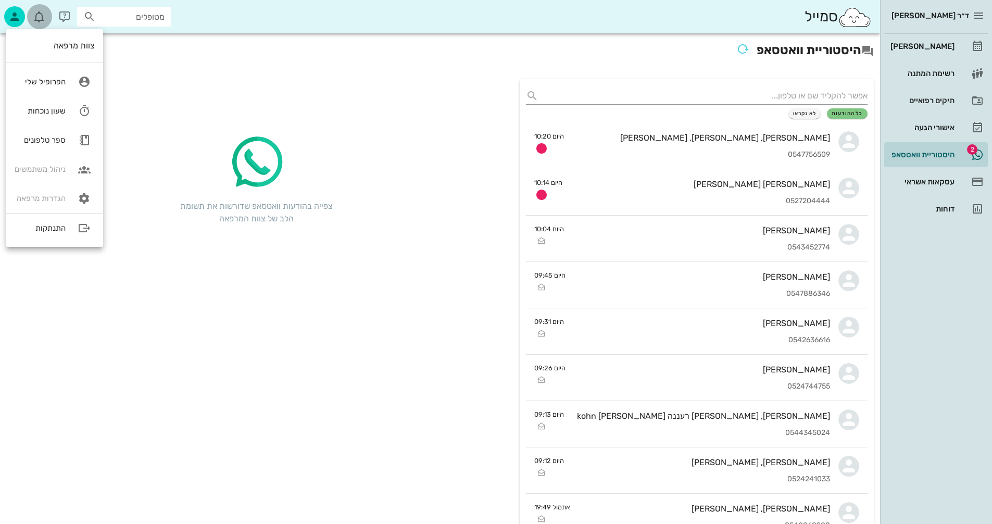
click at [42, 17] on icon "button" at bounding box center [39, 16] width 12 height 12
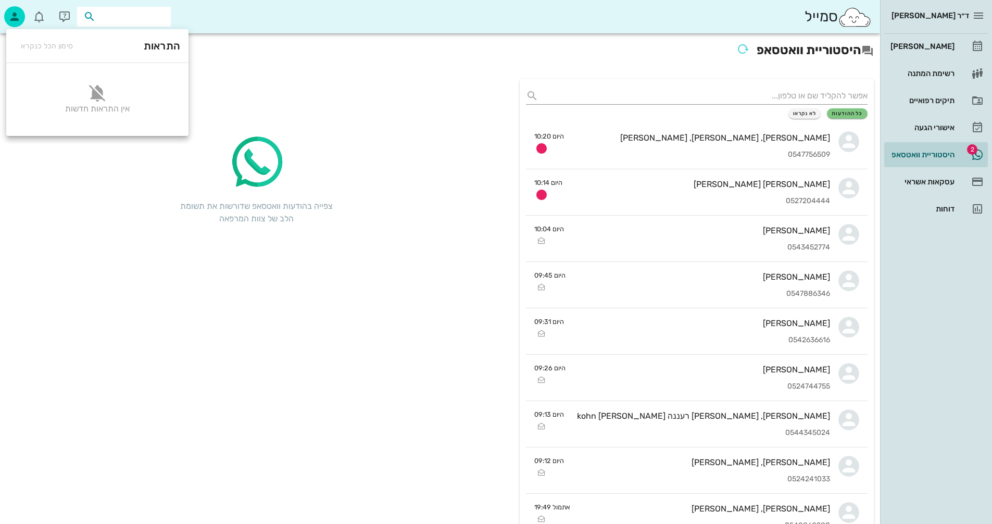
click at [115, 14] on input "text" at bounding box center [131, 17] width 67 height 14
click at [982, 12] on icon "button" at bounding box center [978, 15] width 12 height 12
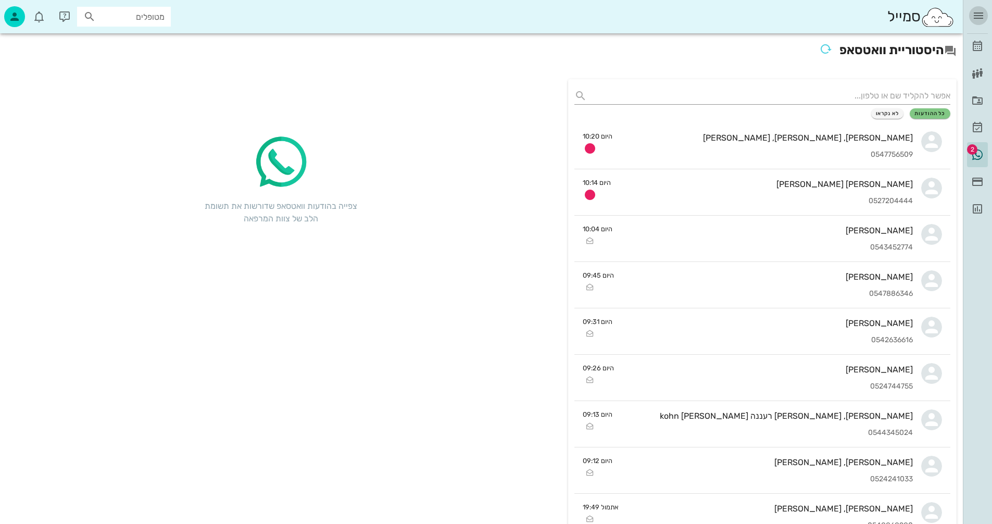
click at [982, 12] on icon "button" at bounding box center [978, 15] width 12 height 12
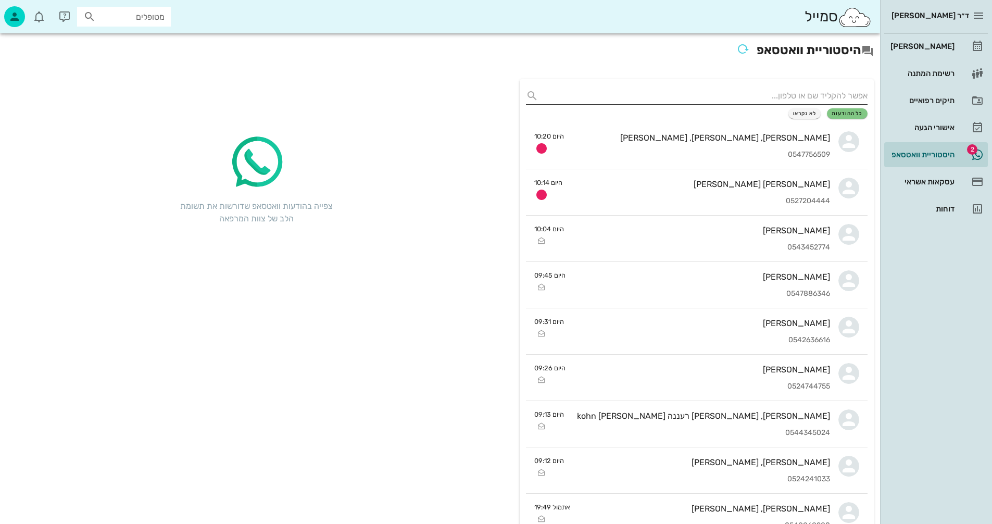
click at [785, 91] on input "text" at bounding box center [705, 95] width 325 height 17
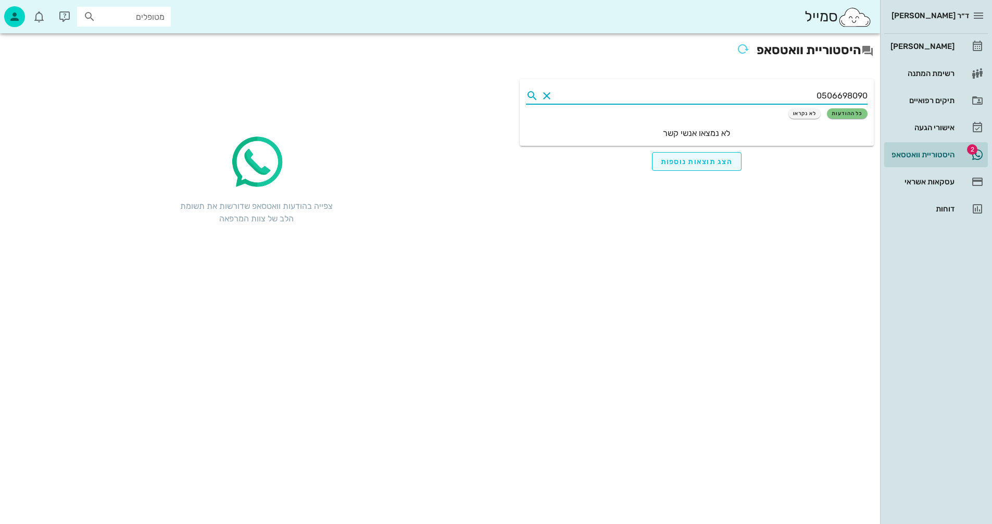
type input "0506698090"
click at [688, 162] on span "הצג תוצאות נוספות" at bounding box center [697, 161] width 72 height 9
click at [852, 19] on img at bounding box center [855, 17] width 34 height 21
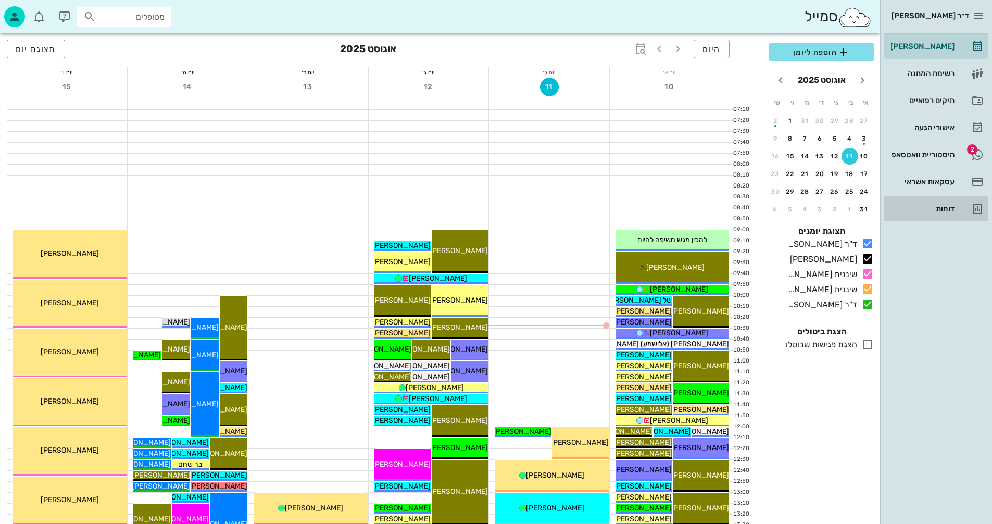
click at [937, 208] on div "דוחות" at bounding box center [921, 209] width 66 height 8
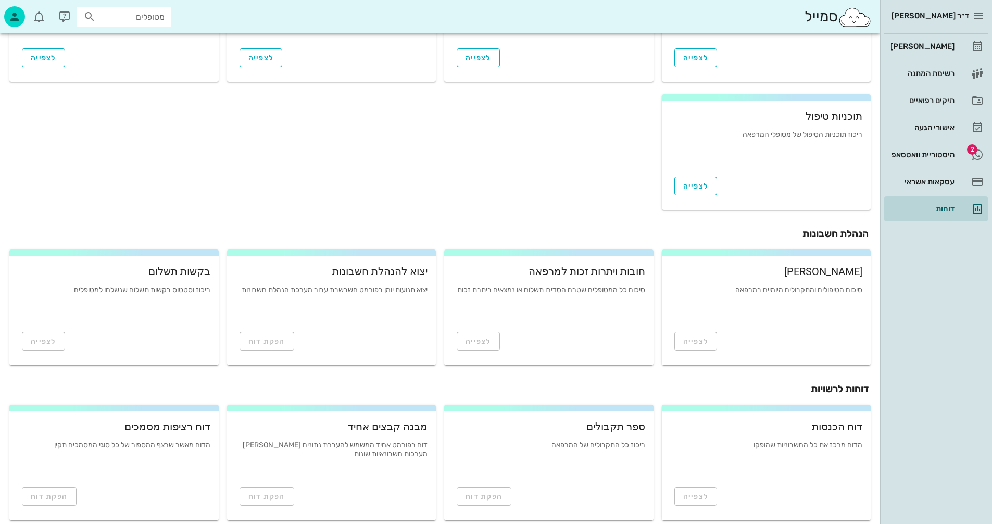
scroll to position [246, 0]
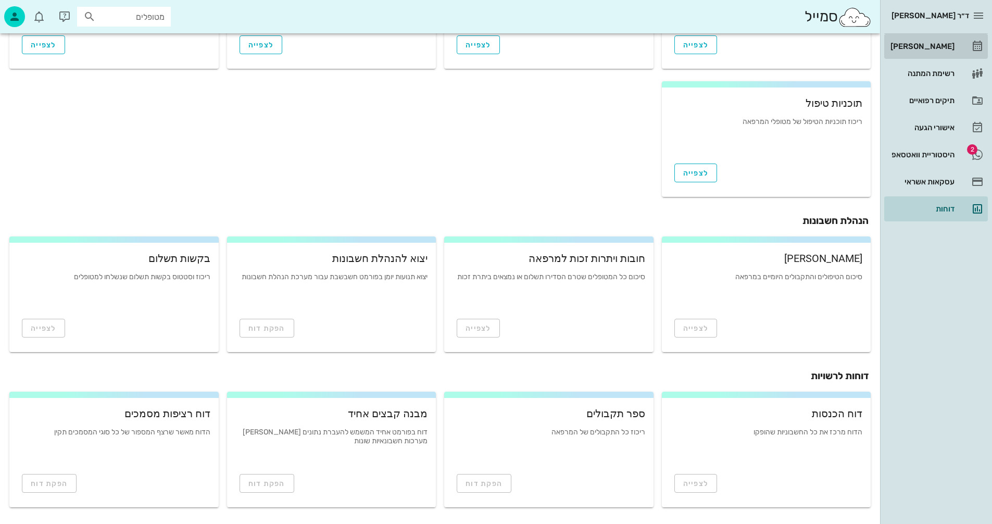
click at [925, 45] on div "[PERSON_NAME]" at bounding box center [921, 46] width 66 height 8
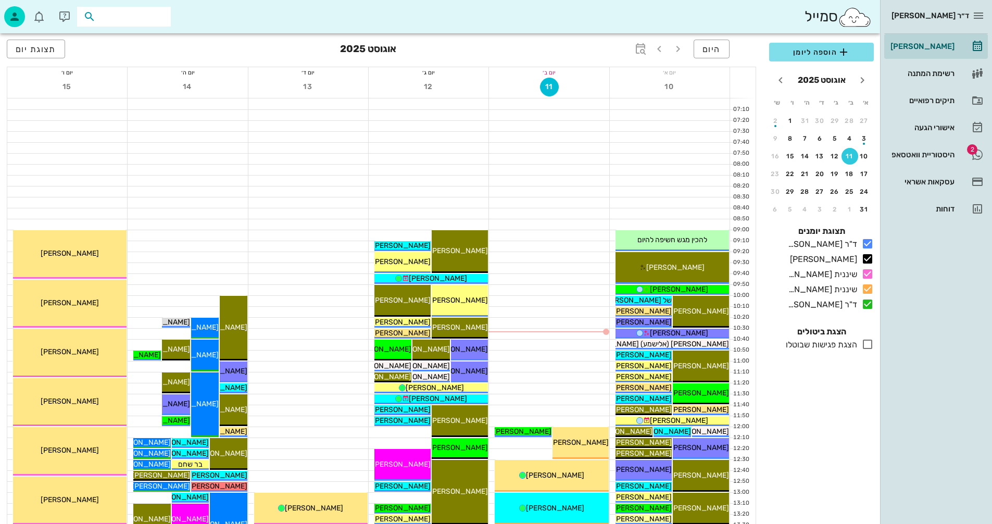
click at [127, 11] on input "text" at bounding box center [131, 17] width 67 height 14
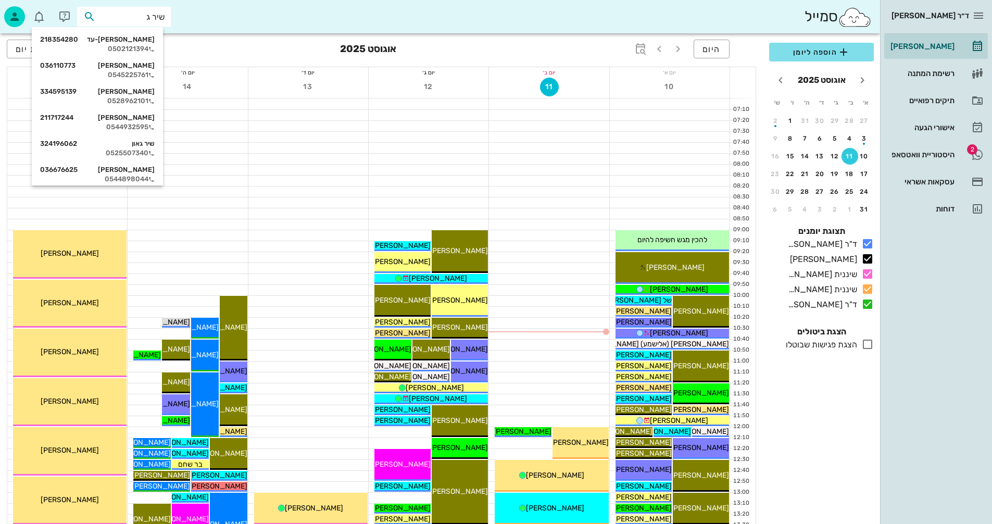
type input "שיר גל"
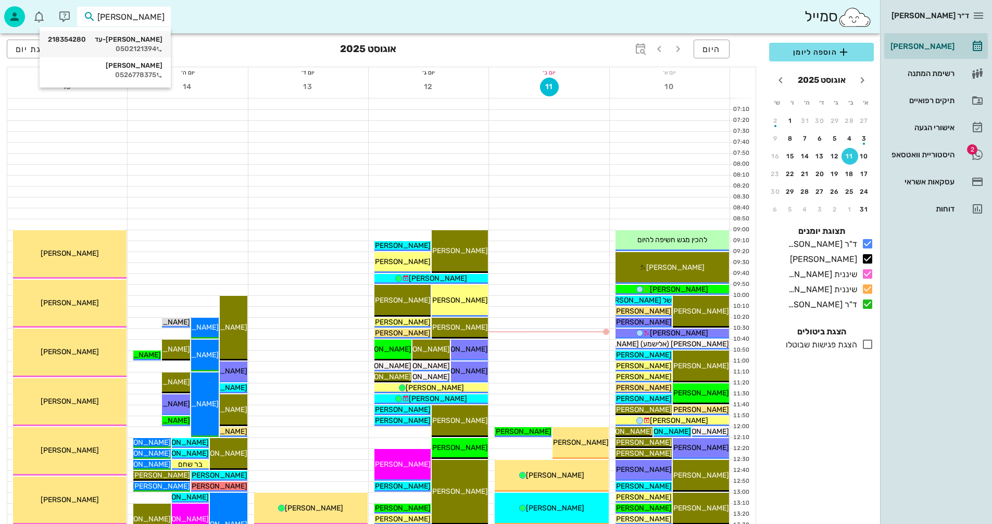
click at [128, 42] on div "שיר גל-עד 218354280" at bounding box center [105, 39] width 115 height 8
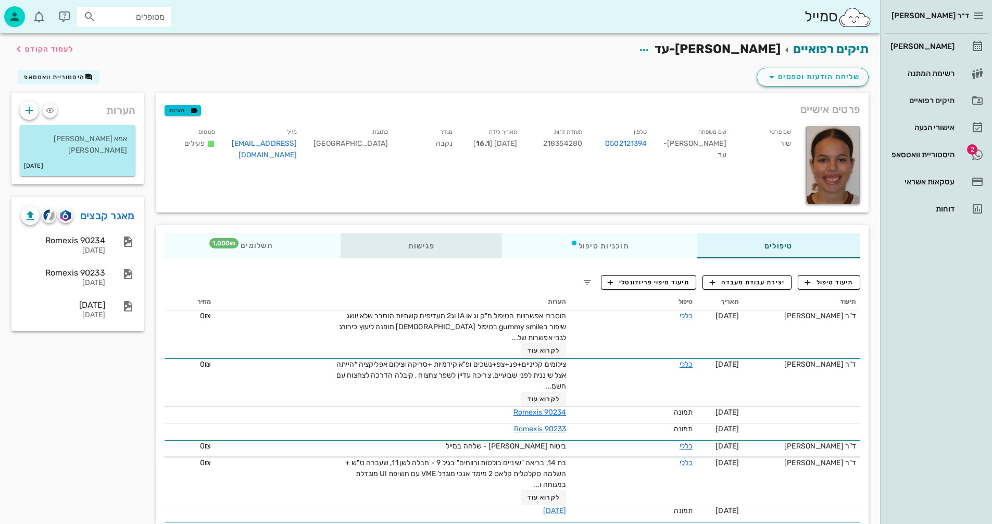
click at [429, 245] on div "פגישות" at bounding box center [422, 245] width 162 height 25
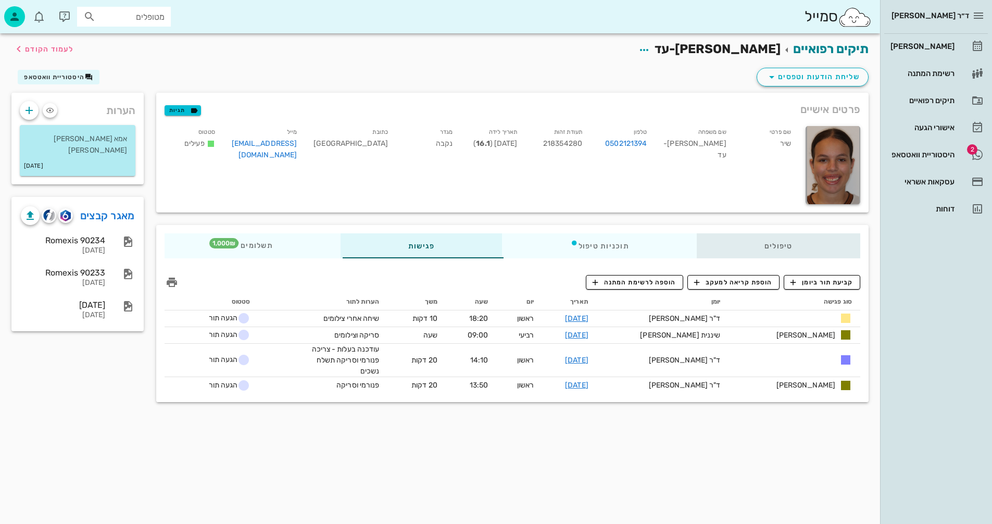
click at [768, 245] on div "טיפולים" at bounding box center [779, 245] width 164 height 25
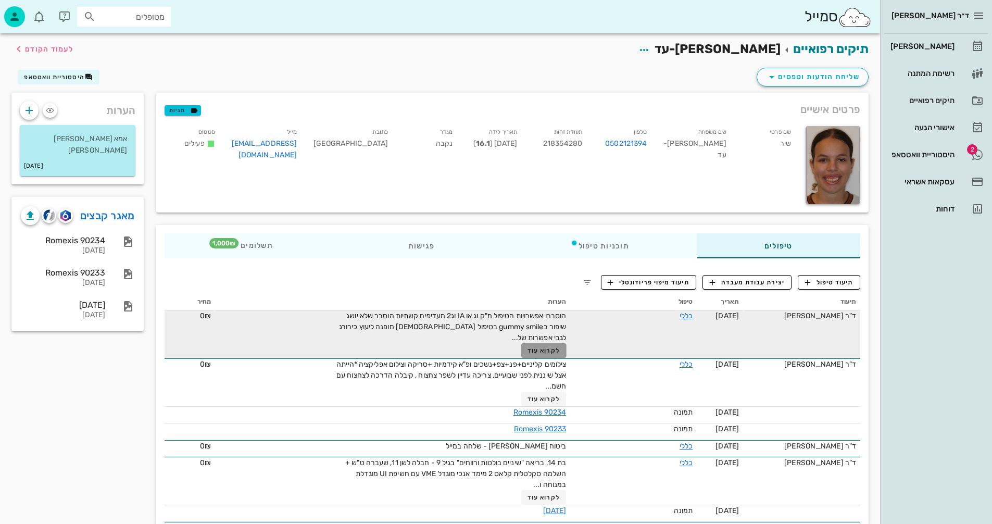
click at [550, 352] on span "לקרוא עוד" at bounding box center [544, 350] width 32 height 7
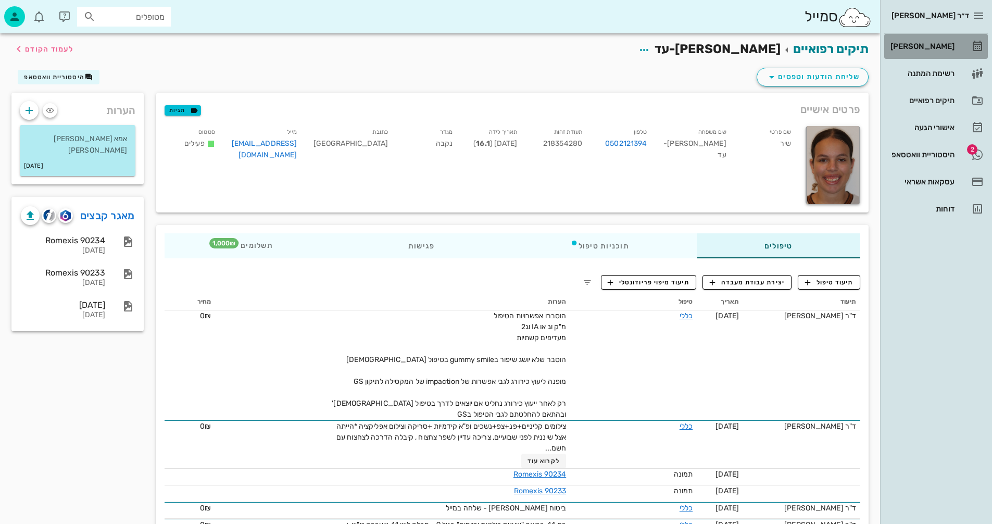
click at [923, 46] on div "[PERSON_NAME]" at bounding box center [921, 46] width 66 height 8
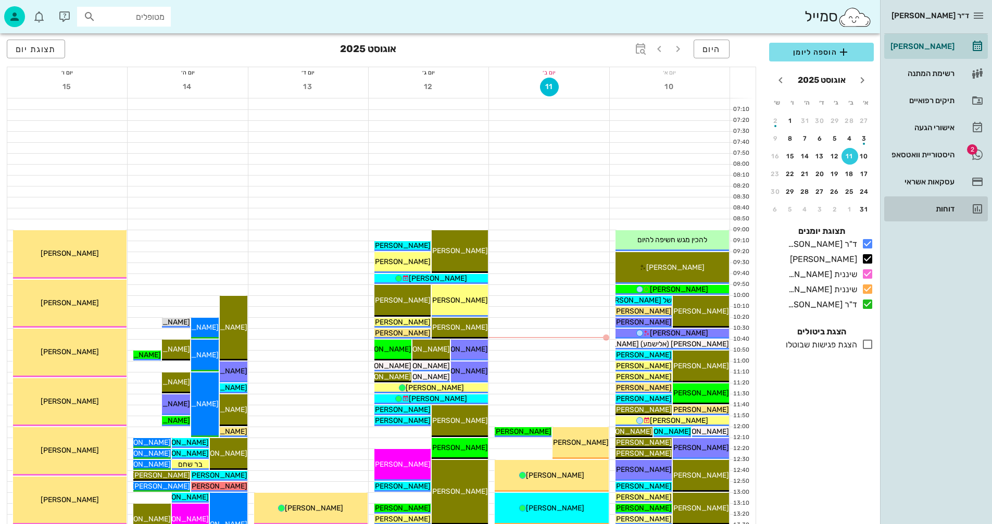
click at [943, 206] on div "דוחות" at bounding box center [921, 209] width 66 height 8
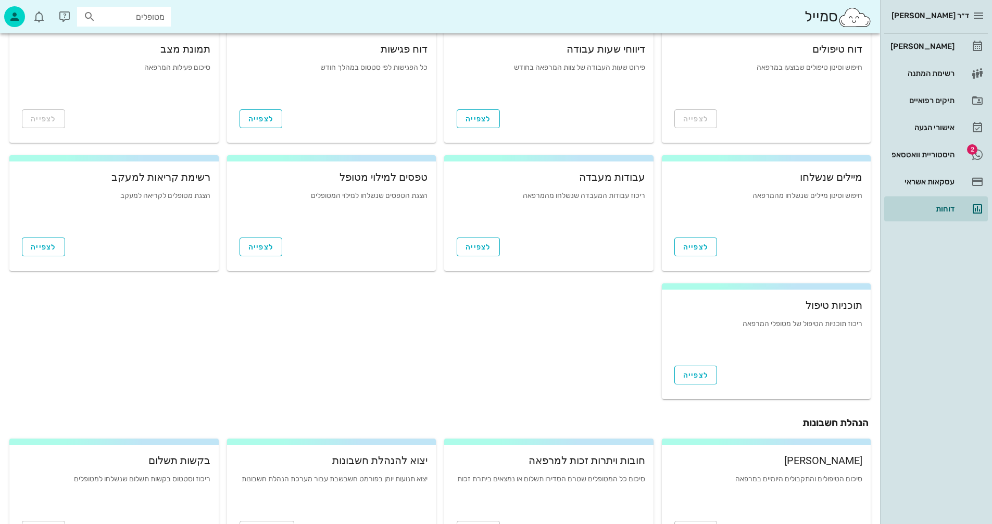
scroll to position [104, 0]
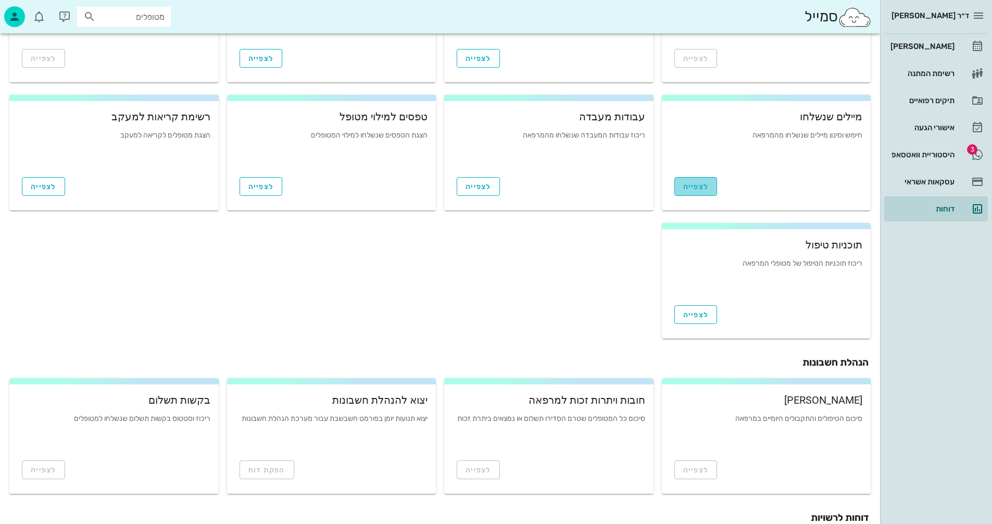
click at [702, 186] on span "לצפייה" at bounding box center [696, 186] width 26 height 9
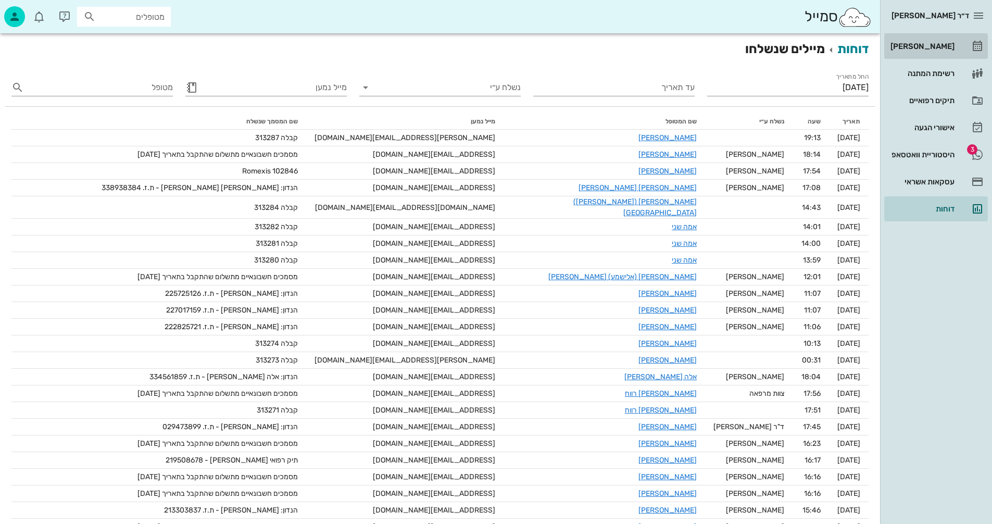
click at [924, 46] on div "[PERSON_NAME]" at bounding box center [921, 46] width 66 height 8
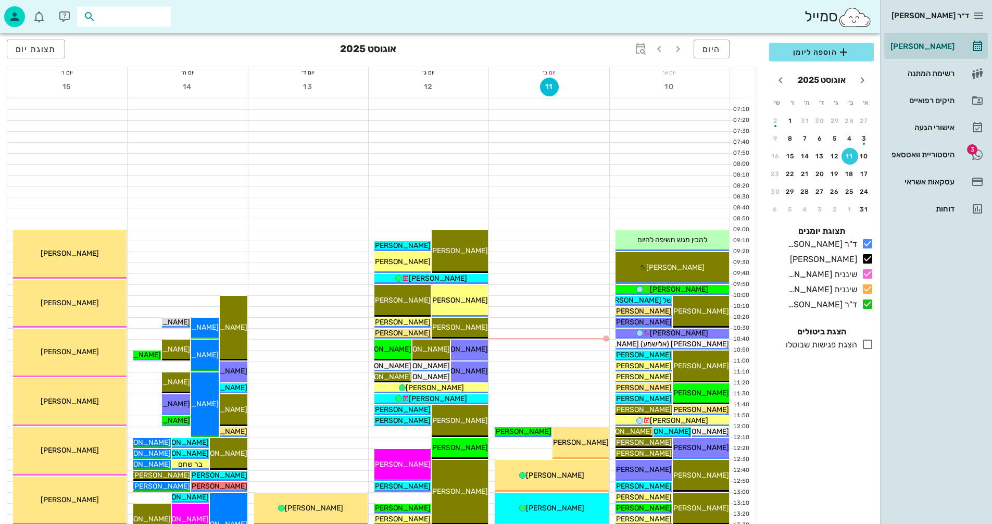
click at [120, 14] on input "text" at bounding box center [131, 17] width 67 height 14
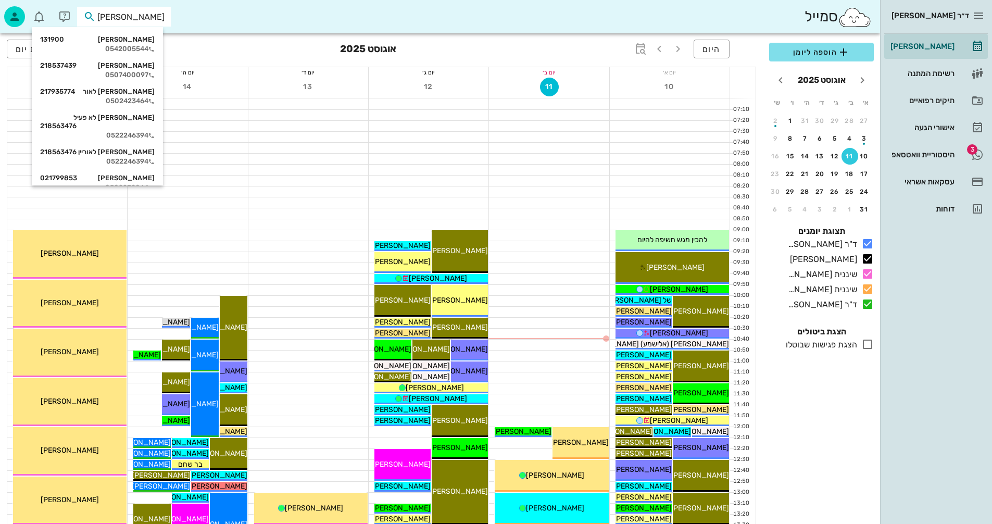
type input "לאור"
click at [136, 69] on div "אורי ori לאור 217935774" at bounding box center [97, 65] width 115 height 8
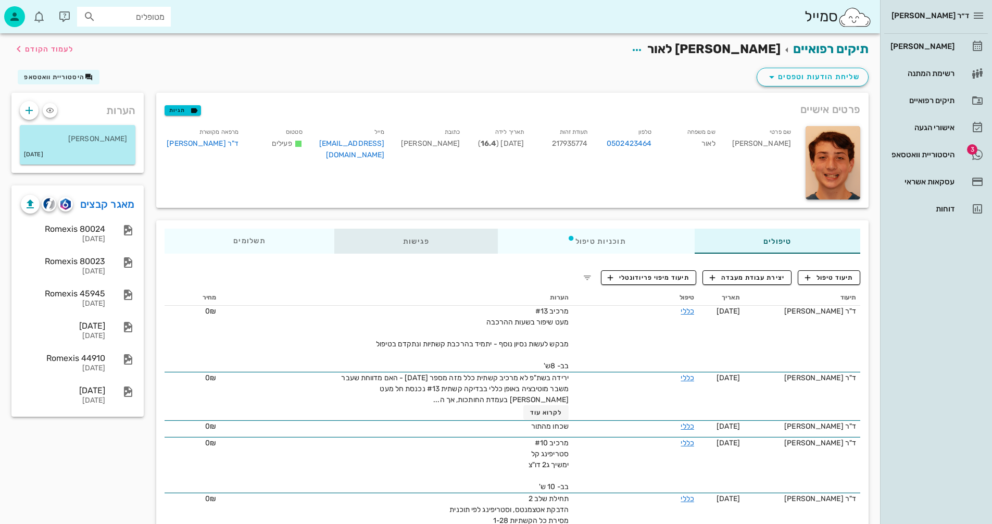
click at [418, 241] on div "פגישות" at bounding box center [416, 241] width 164 height 25
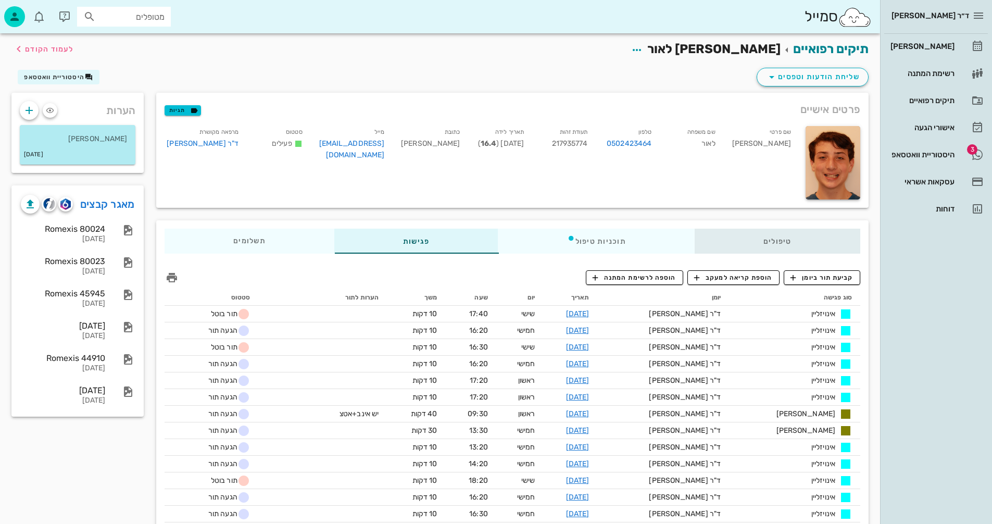
click at [780, 239] on div "טיפולים" at bounding box center [778, 241] width 166 height 25
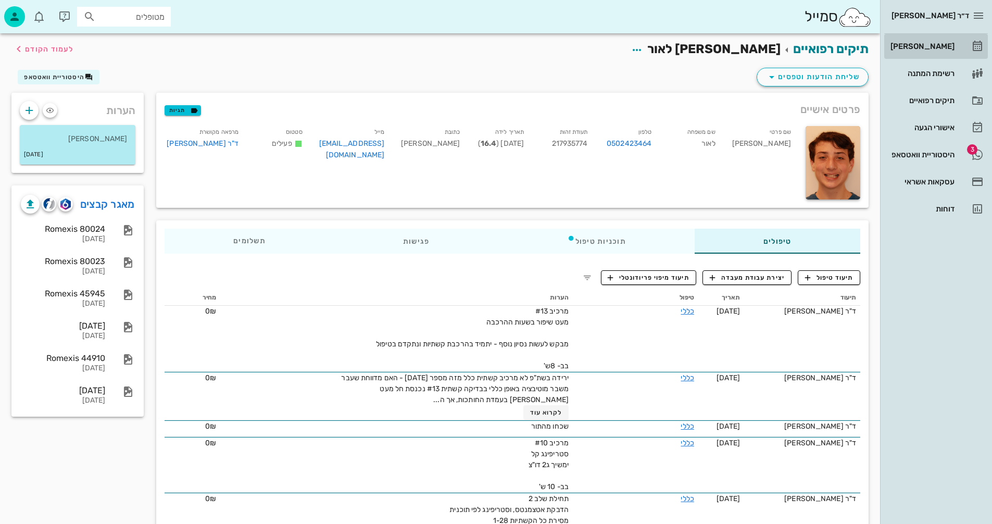
click at [924, 46] on div "[PERSON_NAME]" at bounding box center [921, 46] width 66 height 8
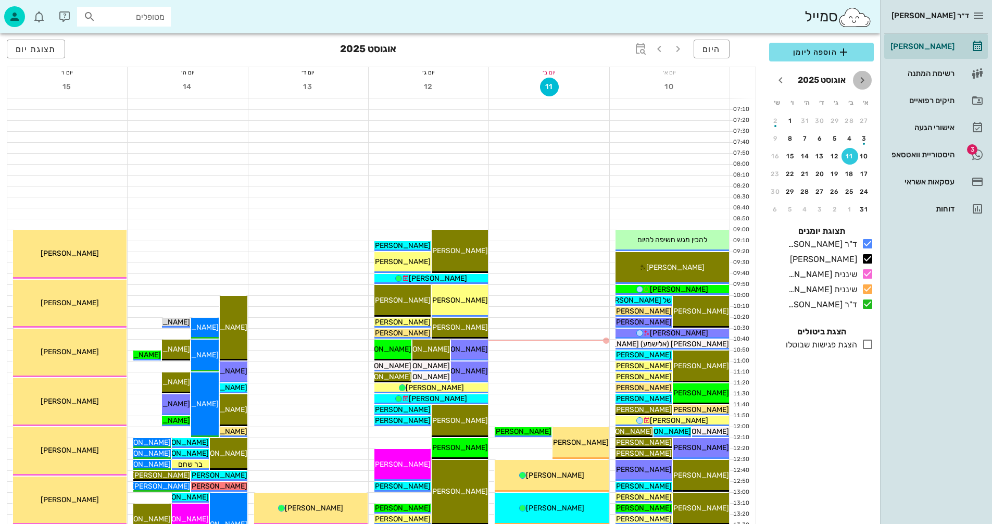
click at [864, 79] on icon "חודש שעבר" at bounding box center [862, 80] width 12 height 12
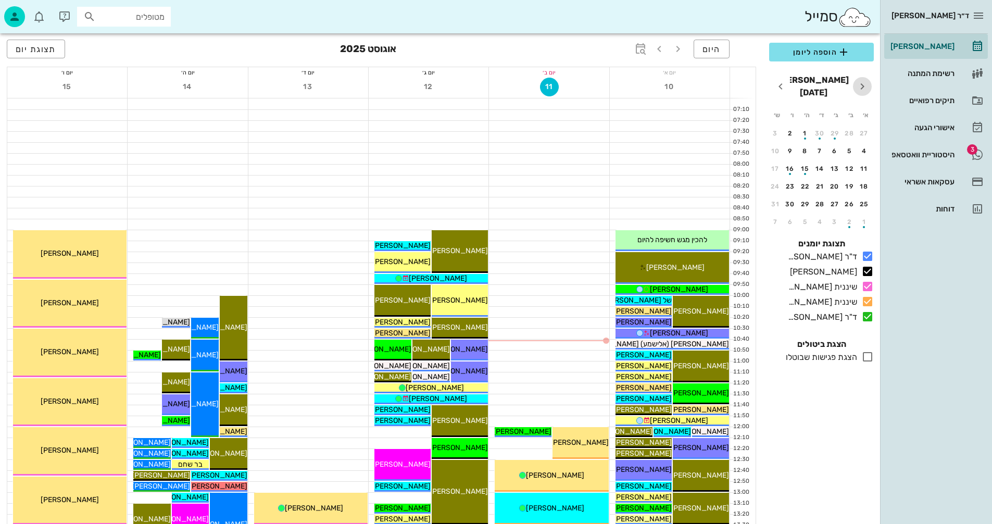
click at [864, 80] on icon "חודש שעבר" at bounding box center [862, 86] width 12 height 12
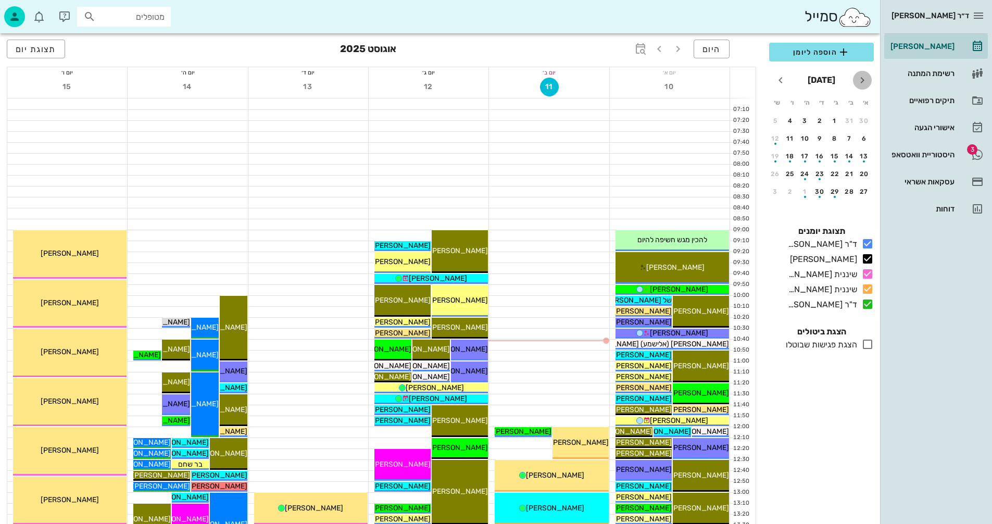
click at [865, 89] on button "חודש שעבר" at bounding box center [862, 80] width 19 height 19
click at [788, 153] on div "14" at bounding box center [790, 156] width 17 height 7
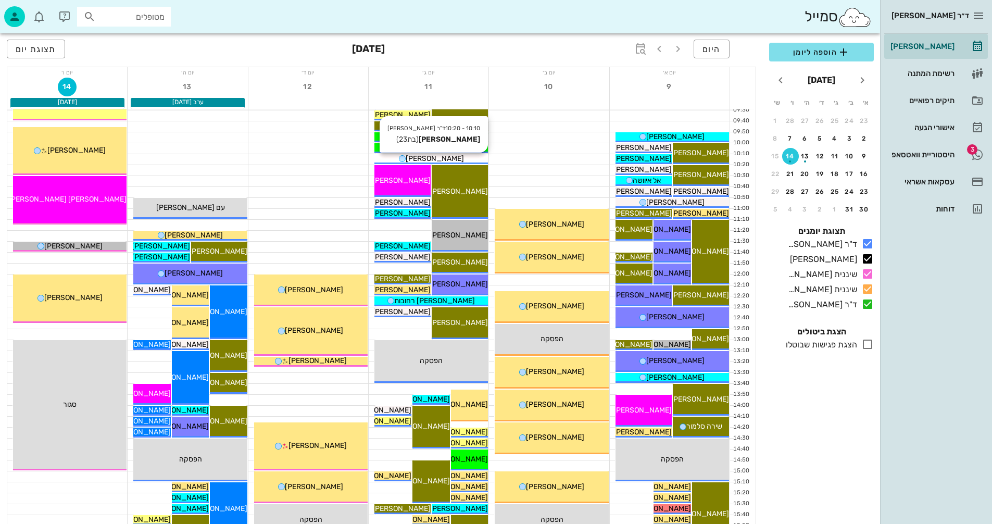
scroll to position [156, 0]
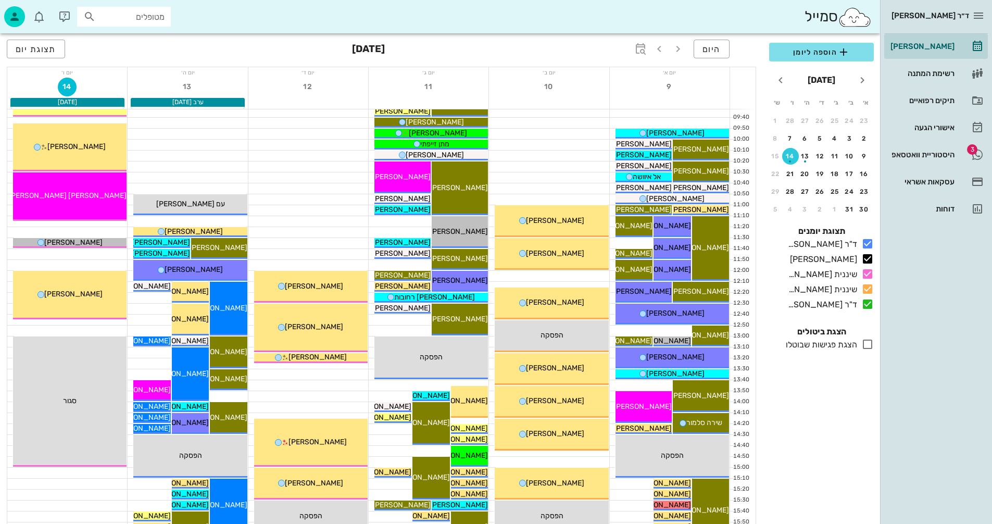
click at [867, 342] on icon at bounding box center [867, 344] width 12 height 12
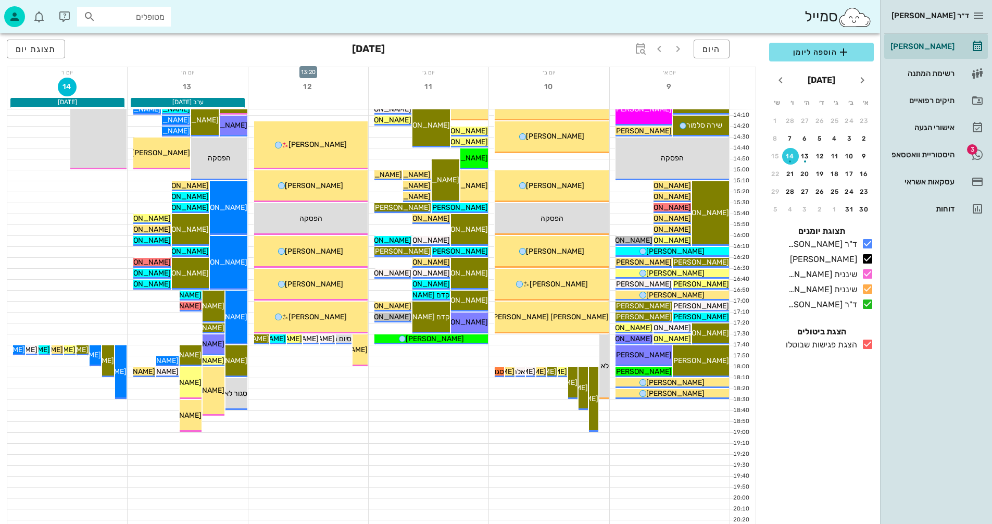
scroll to position [469, 0]
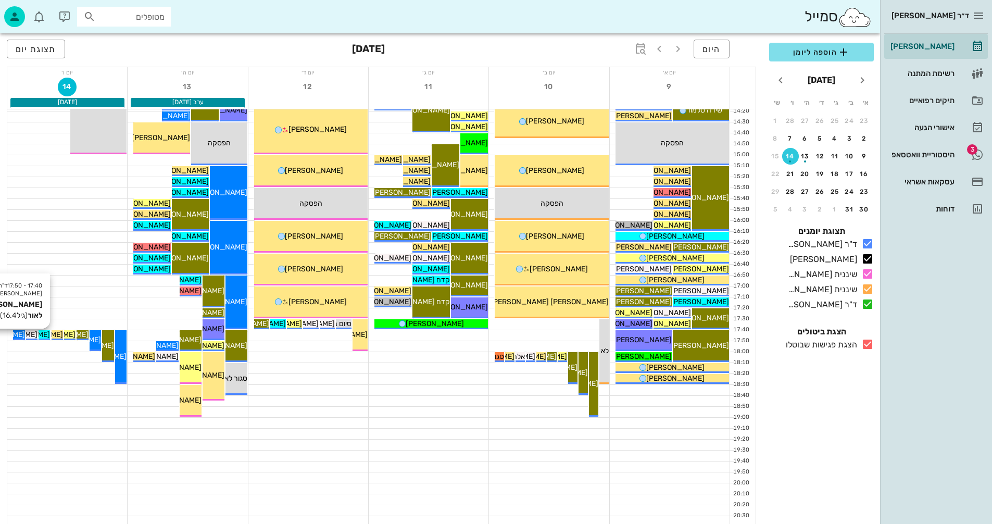
click at [42, 332] on span "[PERSON_NAME] לאור" at bounding box center [13, 334] width 73 height 9
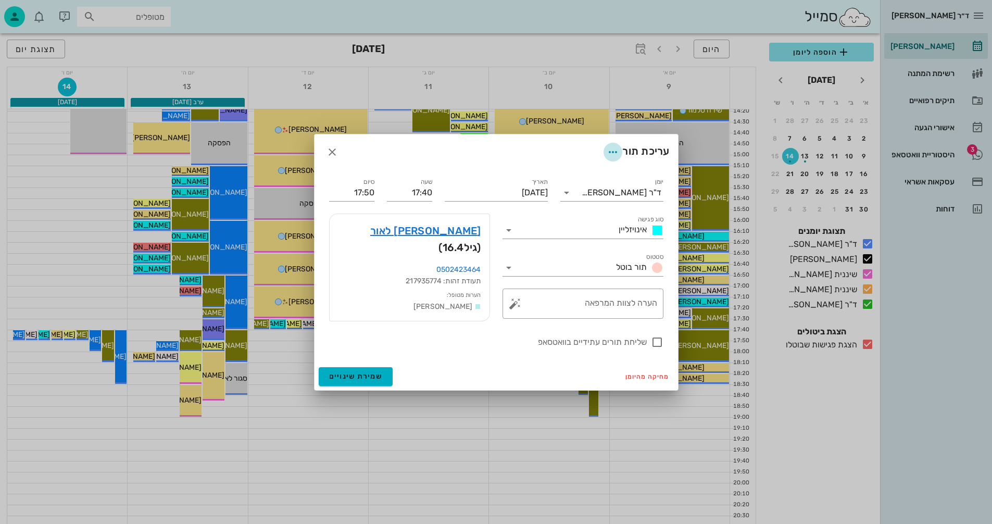
click at [611, 147] on icon "button" at bounding box center [613, 152] width 12 height 12
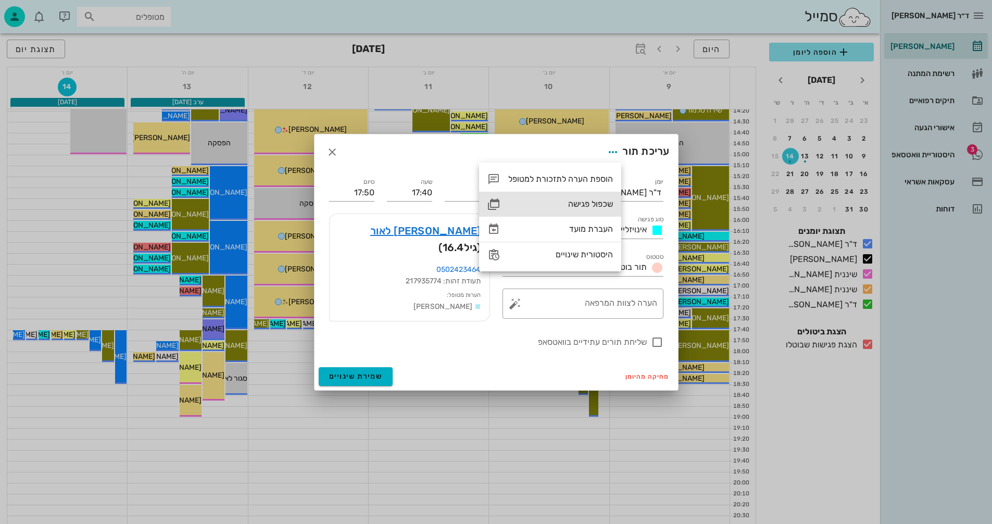
click at [580, 200] on div "שכפול פגישה" at bounding box center [560, 204] width 105 height 10
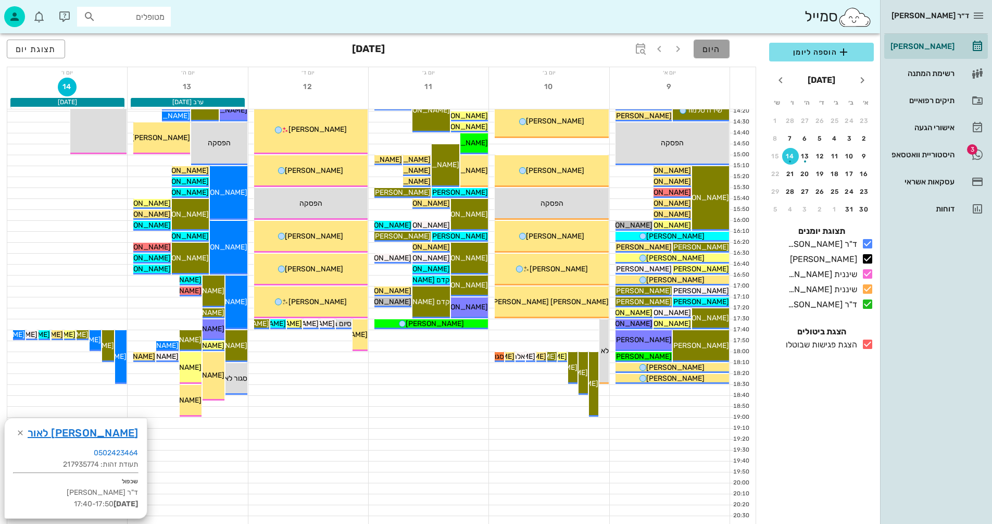
click at [713, 50] on span "היום" at bounding box center [711, 49] width 18 height 10
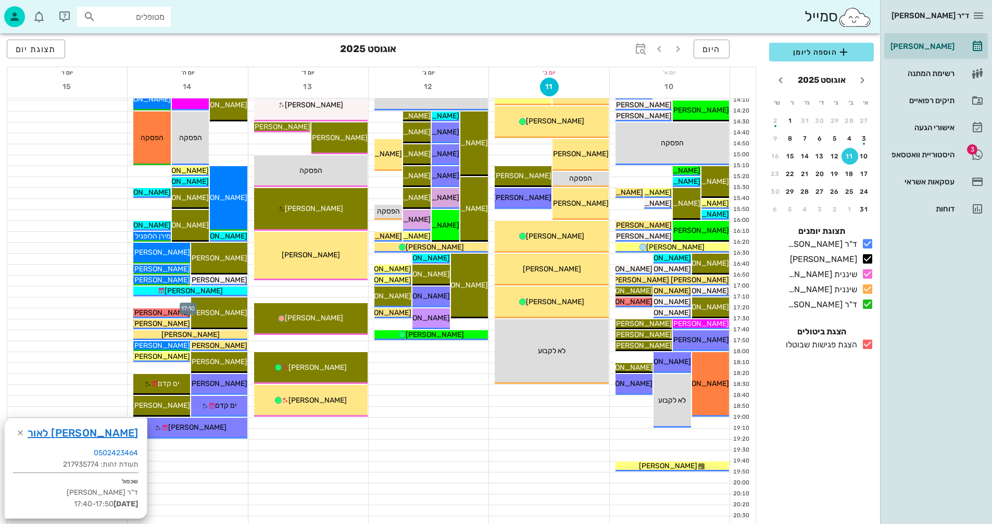
click at [157, 305] on div at bounding box center [188, 302] width 120 height 10
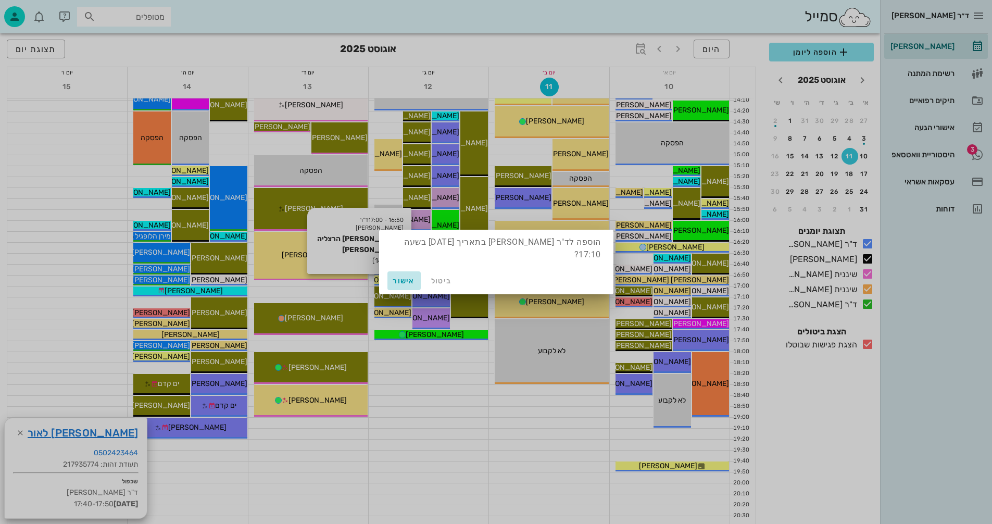
click at [402, 279] on span "אישור" at bounding box center [404, 281] width 25 height 9
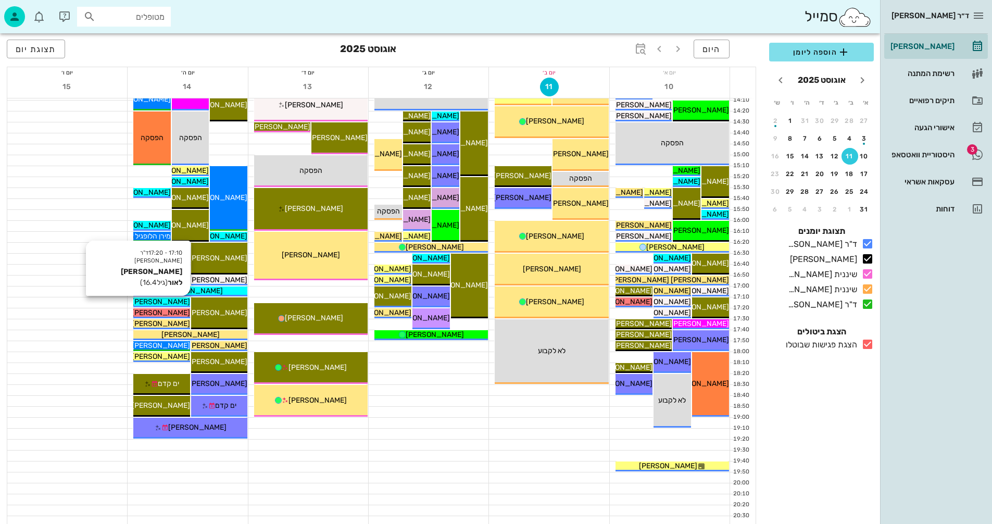
click at [163, 300] on span "[PERSON_NAME] לאור" at bounding box center [153, 301] width 73 height 9
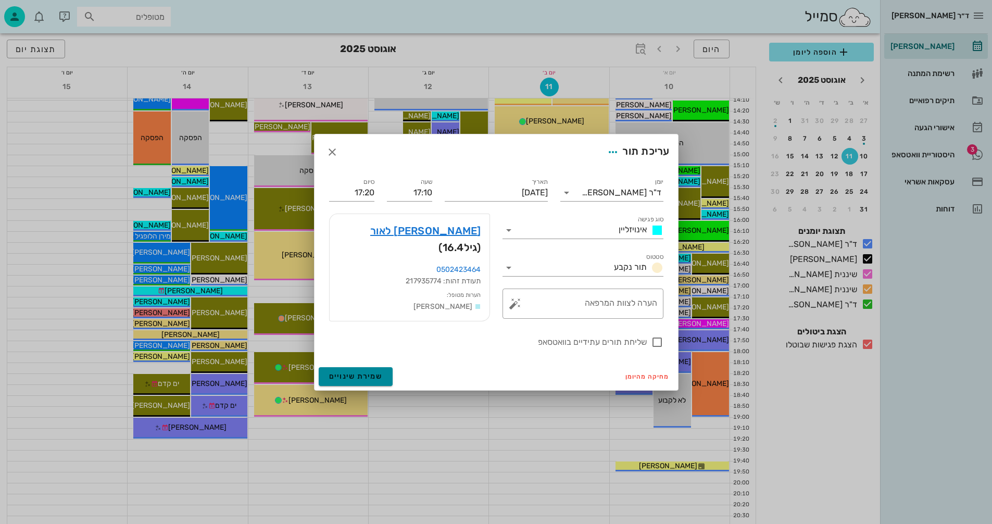
click at [347, 373] on span "שמירת שינויים" at bounding box center [356, 376] width 54 height 9
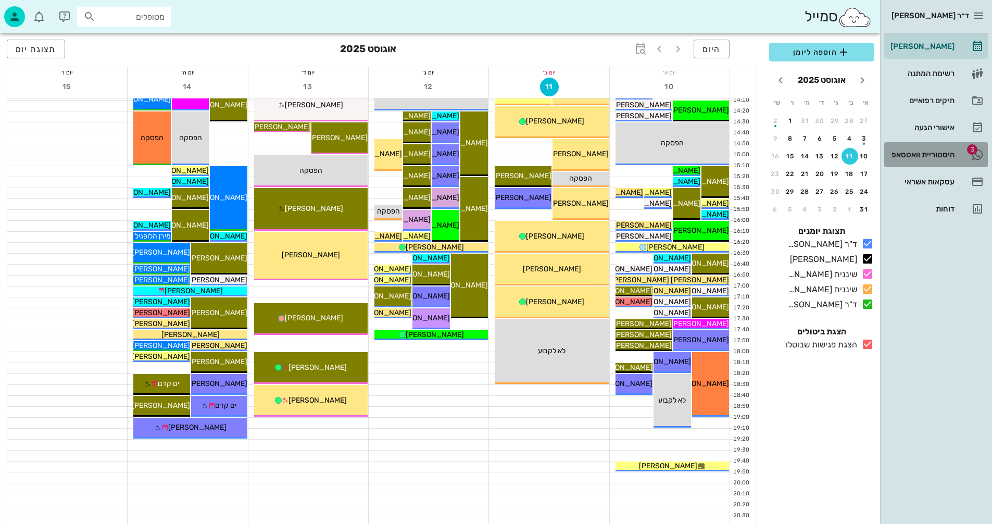
click at [906, 155] on div "היסטוריית וואטסאפ" at bounding box center [921, 154] width 66 height 8
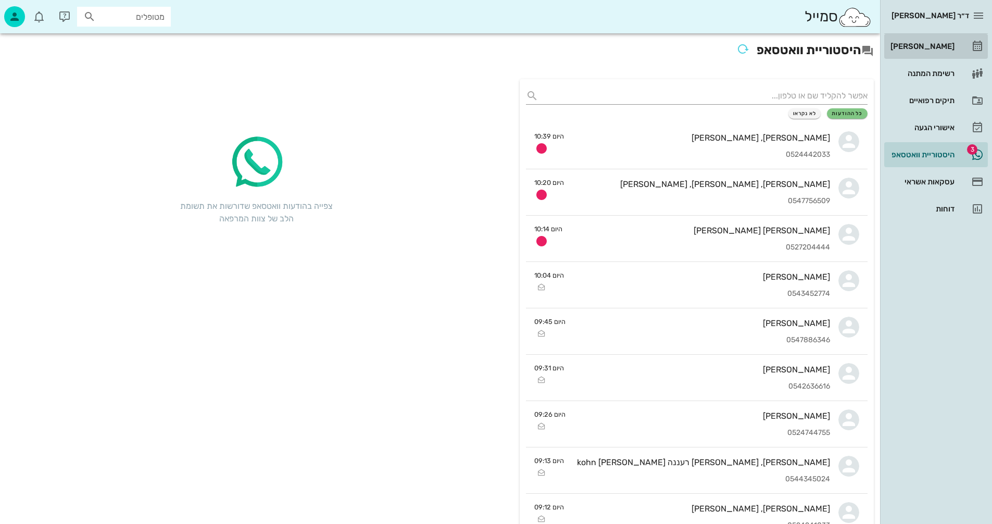
click at [933, 46] on div "[PERSON_NAME]" at bounding box center [921, 46] width 66 height 8
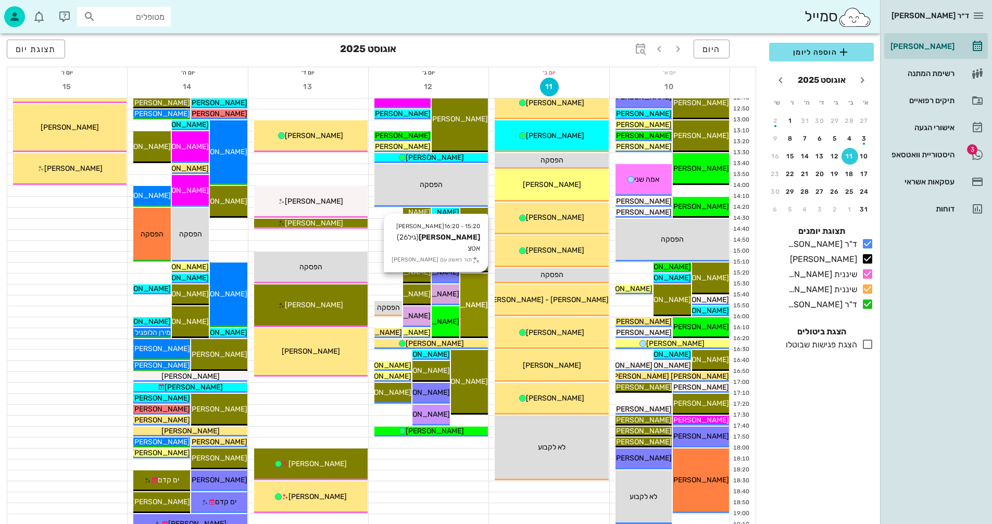
scroll to position [365, 0]
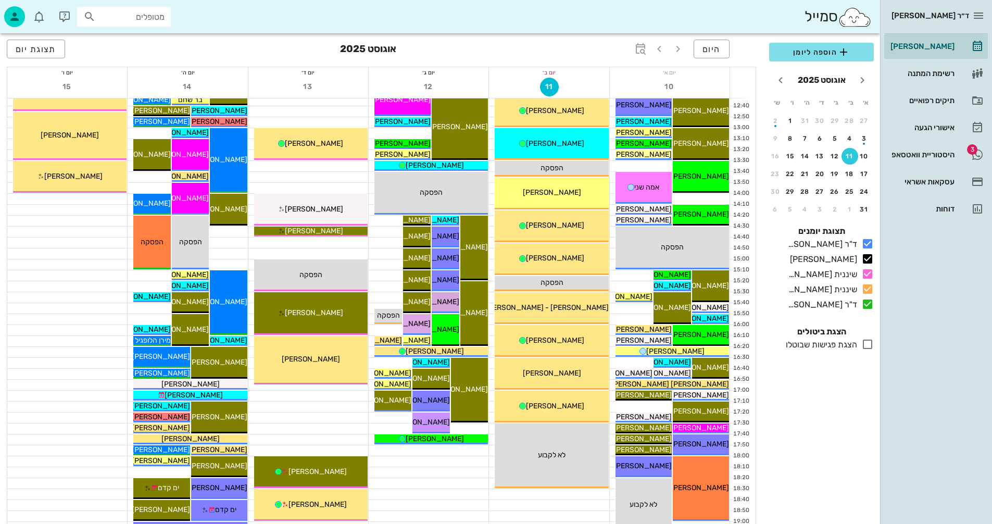
click at [147, 17] on input "מטופלים" at bounding box center [131, 17] width 67 height 14
type input "זקצר"
click at [131, 42] on div "יואב זקצר 216938829" at bounding box center [105, 39] width 115 height 8
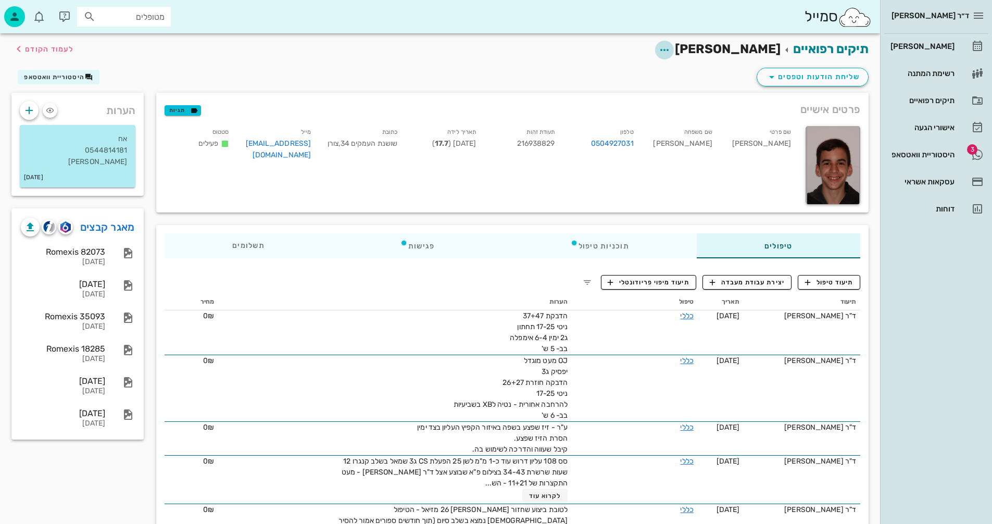
click at [671, 49] on icon "button" at bounding box center [664, 50] width 12 height 12
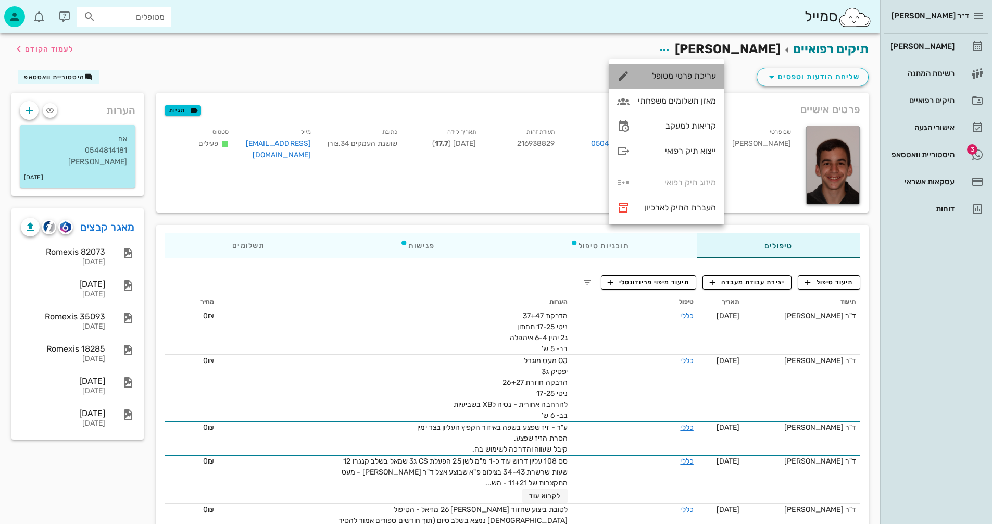
click at [655, 73] on div "עריכת פרטי מטופל" at bounding box center [677, 76] width 78 height 10
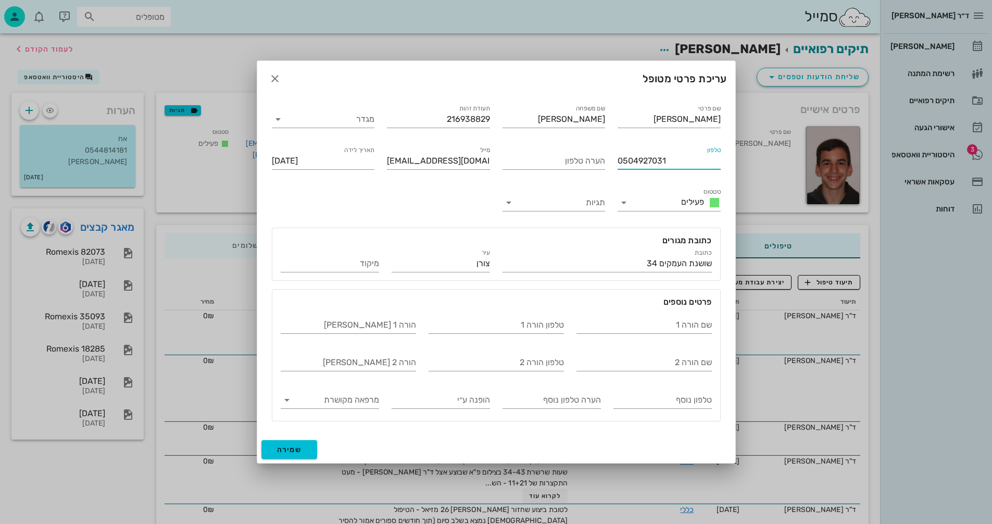
drag, startPoint x: 670, startPoint y: 159, endPoint x: 666, endPoint y: 163, distance: 5.9
click at [666, 163] on input "0504927031" at bounding box center [669, 161] width 103 height 17
click at [634, 161] on input "טלפון" at bounding box center [669, 161] width 103 height 17
drag, startPoint x: 674, startPoint y: 159, endPoint x: 623, endPoint y: 162, distance: 51.6
click at [622, 161] on input "0502330035" at bounding box center [669, 161] width 103 height 17
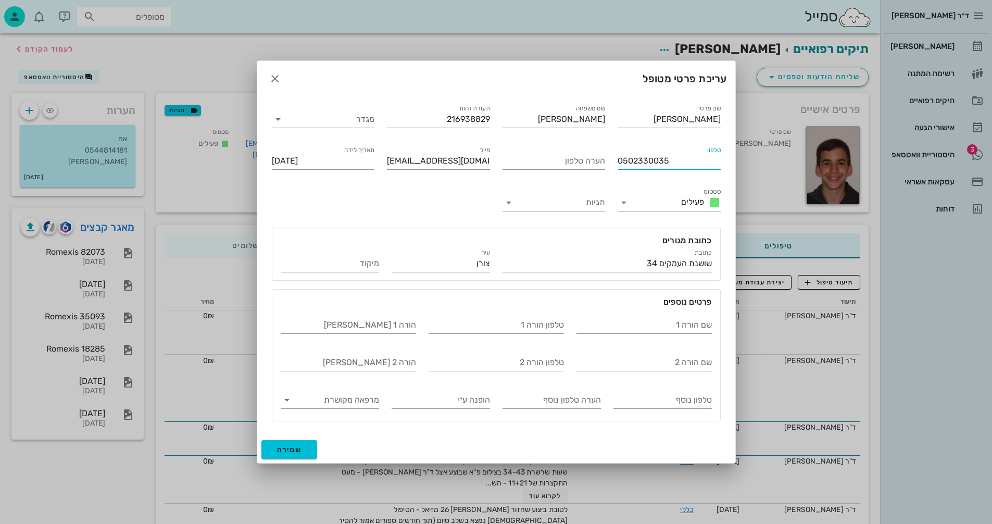
type input "0502330035"
click at [611, 162] on div "הערה טלפון" at bounding box center [554, 159] width 116 height 42
drag, startPoint x: 670, startPoint y: 157, endPoint x: 615, endPoint y: 158, distance: 54.7
click at [614, 158] on div "טלפון 0502330035" at bounding box center [669, 159] width 116 height 42
click at [284, 450] on span "שמירה" at bounding box center [289, 449] width 25 height 9
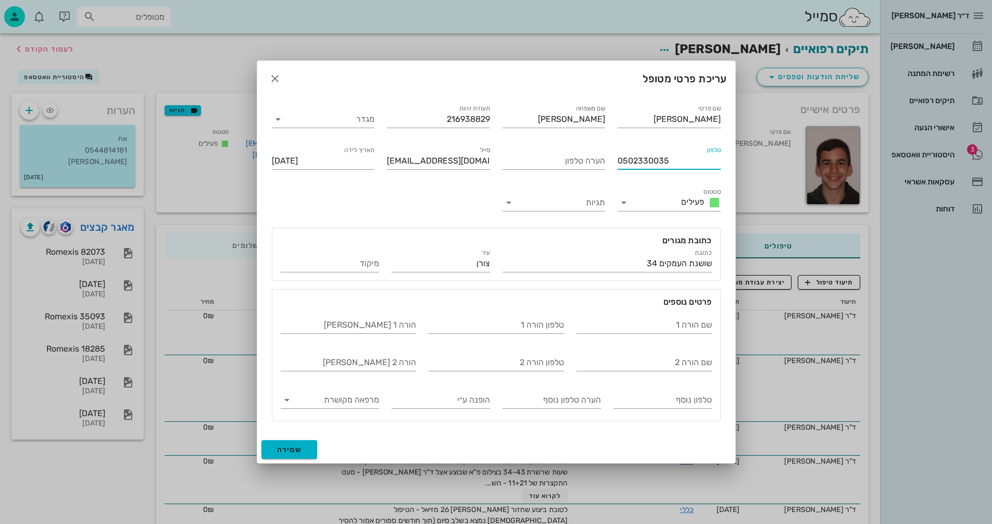
type input "2007-12-28"
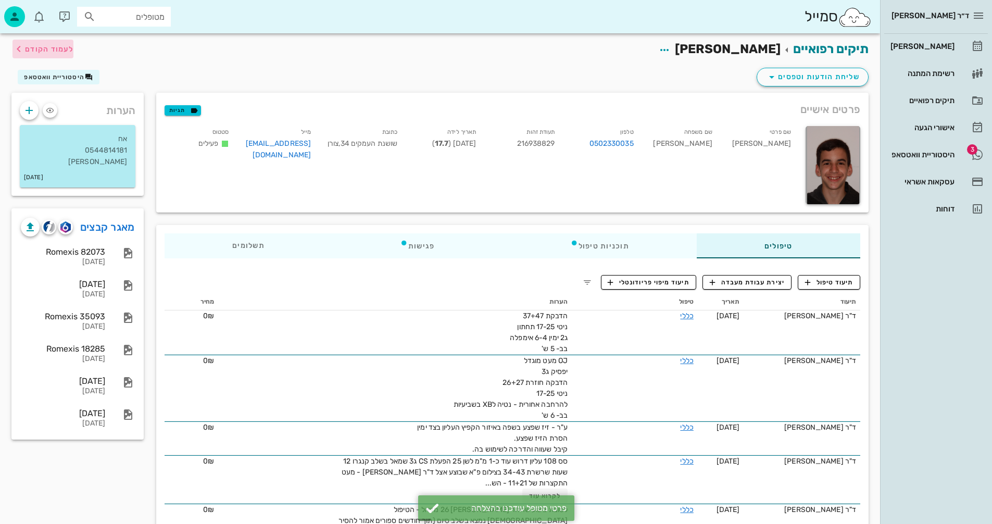
click at [58, 47] on span "לעמוד הקודם" at bounding box center [49, 49] width 48 height 9
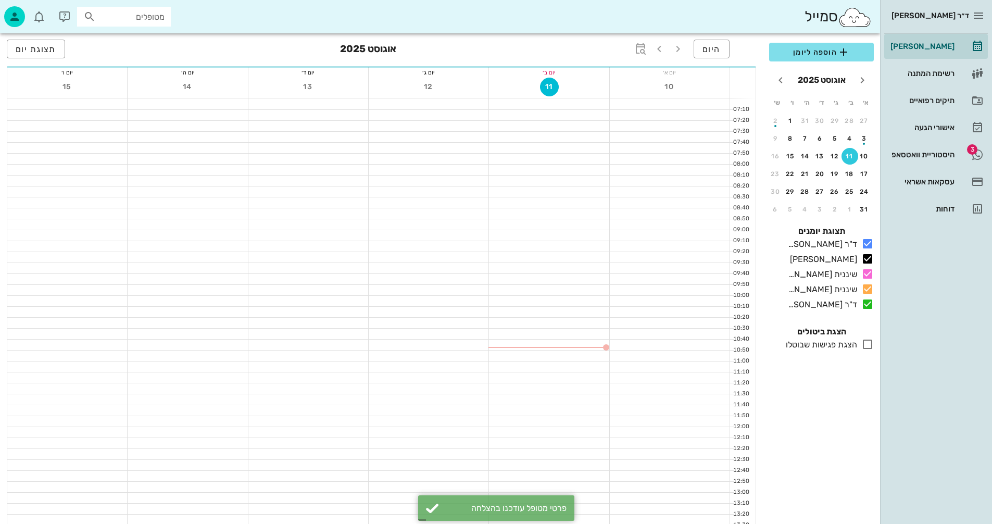
scroll to position [365, 0]
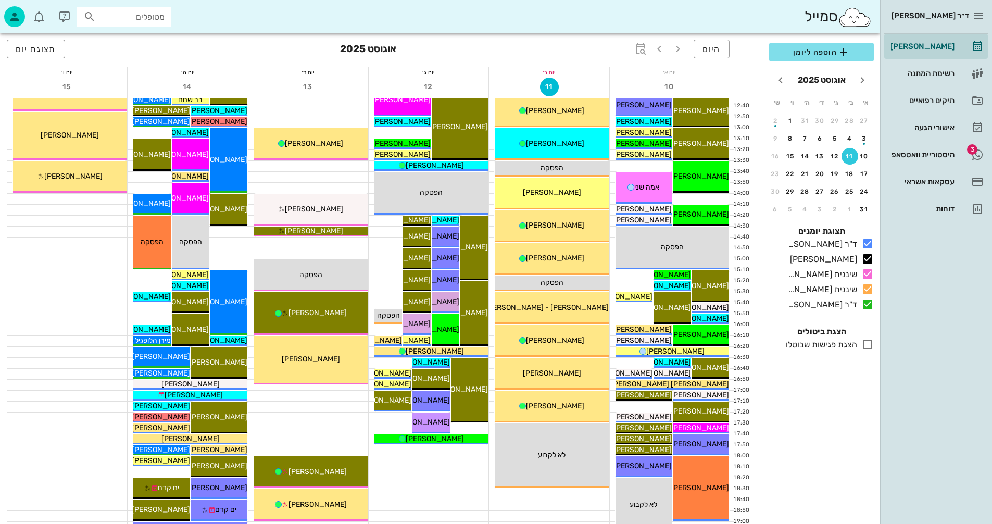
click at [137, 18] on input "מטופלים" at bounding box center [131, 17] width 67 height 14
type input "זקצר"
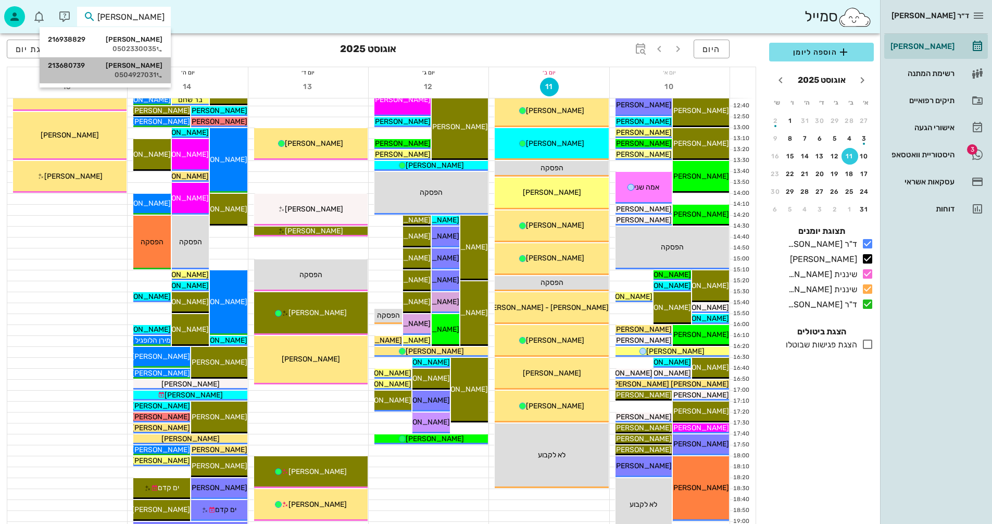
click at [129, 65] on div "גלעד זקצר 213680739" at bounding box center [105, 65] width 115 height 8
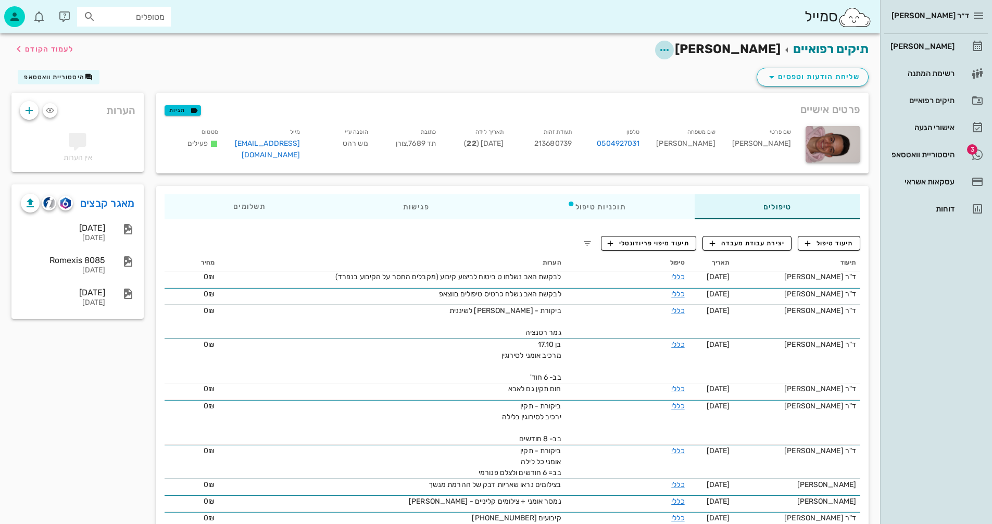
click at [671, 50] on icon "button" at bounding box center [664, 50] width 12 height 12
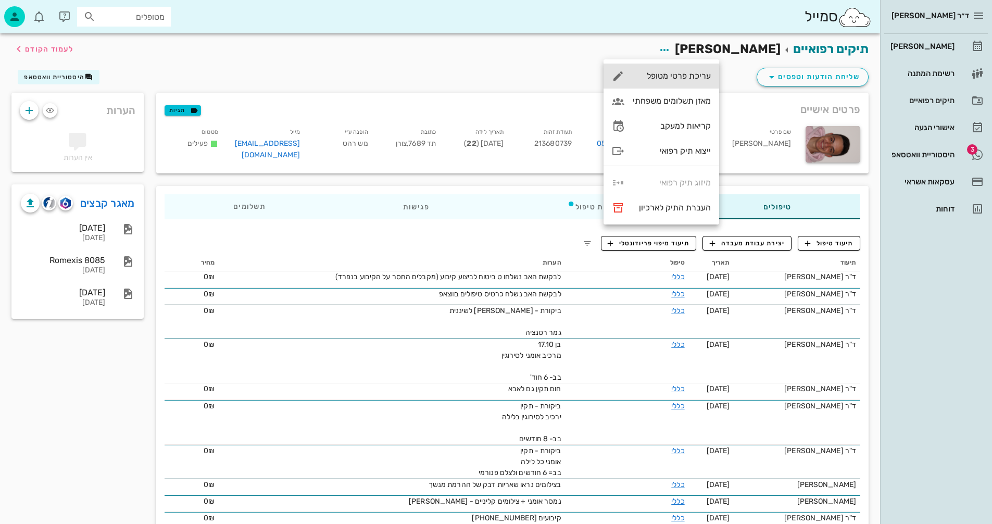
click at [674, 73] on div "עריכת פרטי מטופל" at bounding box center [672, 76] width 78 height 10
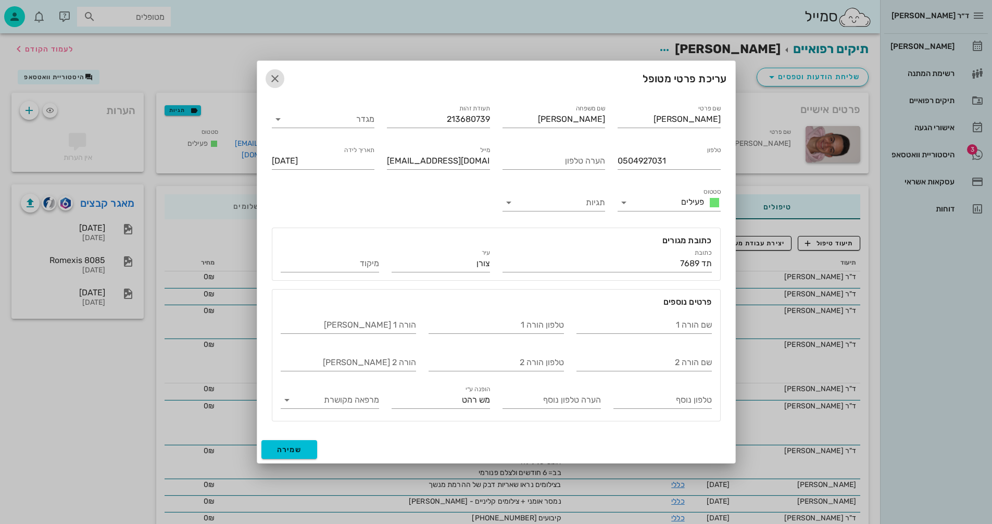
click at [272, 73] on icon "button" at bounding box center [275, 78] width 12 height 12
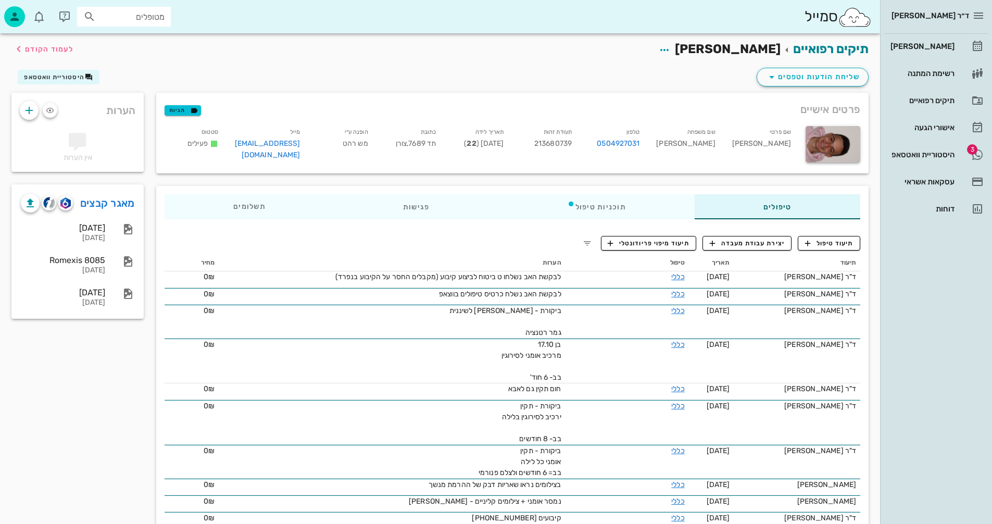
click at [136, 16] on input "מטופלים" at bounding box center [131, 17] width 67 height 14
click at [933, 44] on div "[PERSON_NAME]" at bounding box center [921, 46] width 66 height 8
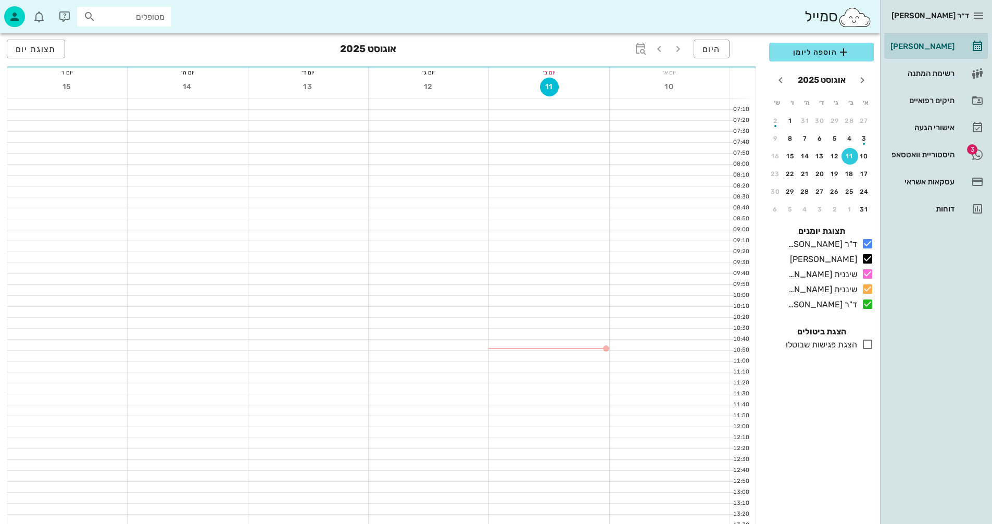
click at [131, 11] on input "מטופלים" at bounding box center [131, 17] width 67 height 14
click at [149, 16] on input "מטופלים" at bounding box center [131, 17] width 67 height 14
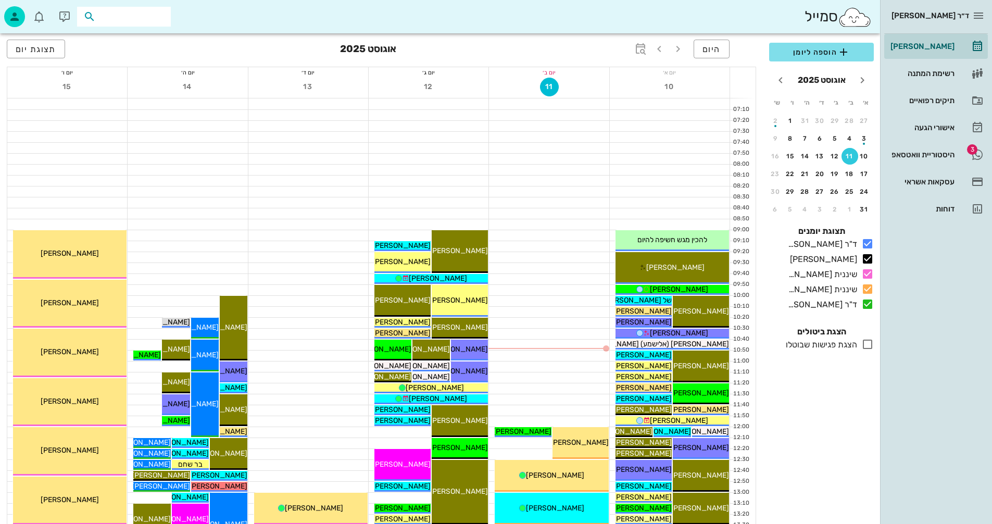
click at [150, 15] on input "text" at bounding box center [131, 17] width 67 height 14
type input "זקצר"
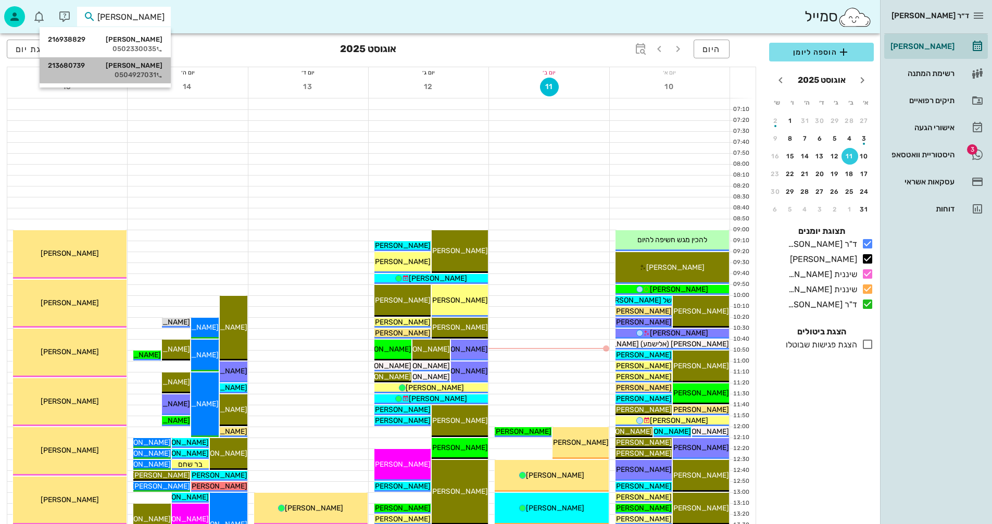
click at [122, 69] on div "גלעד זקצר 213680739" at bounding box center [105, 65] width 115 height 8
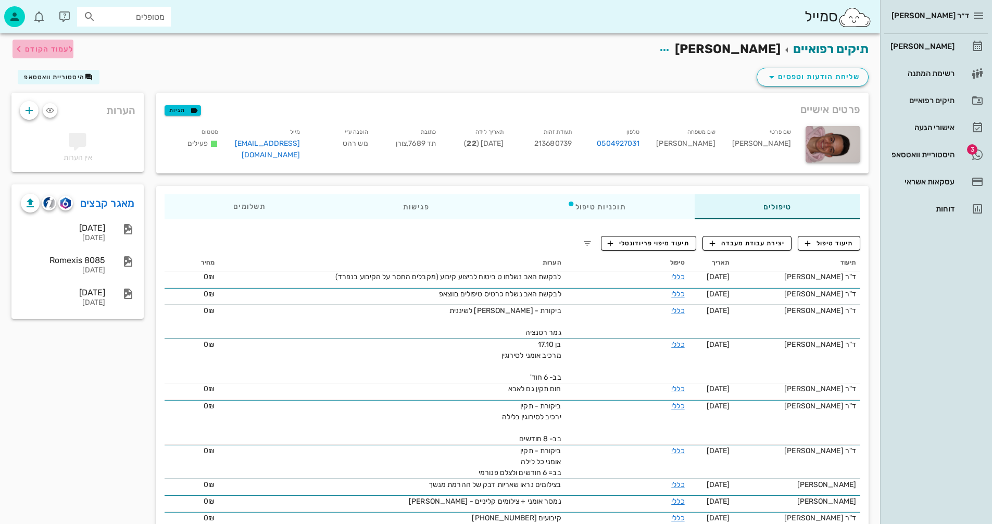
click at [48, 47] on span "לעמוד הקודם" at bounding box center [49, 49] width 48 height 9
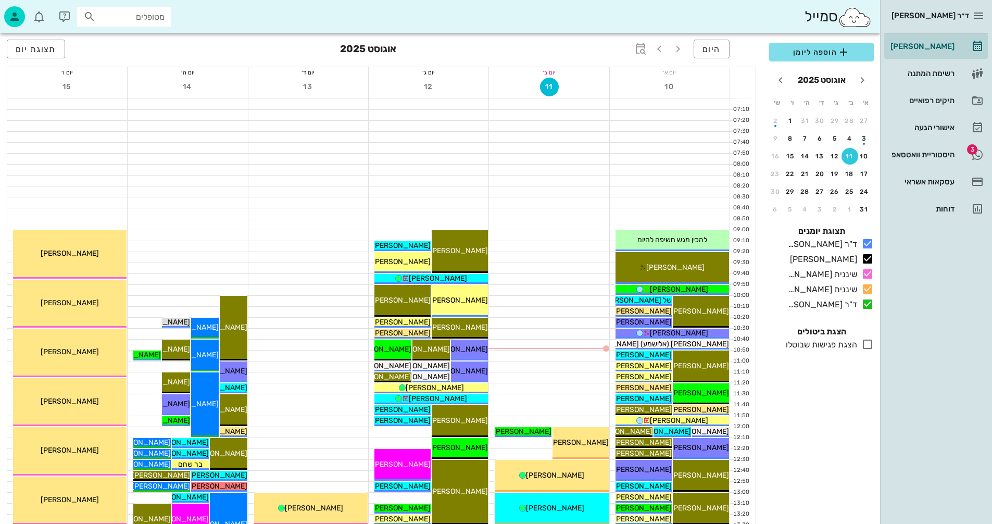
click at [146, 15] on input "מטופלים" at bounding box center [131, 17] width 67 height 14
type input "זקצר"
click at [142, 45] on div "0502330035" at bounding box center [105, 49] width 115 height 8
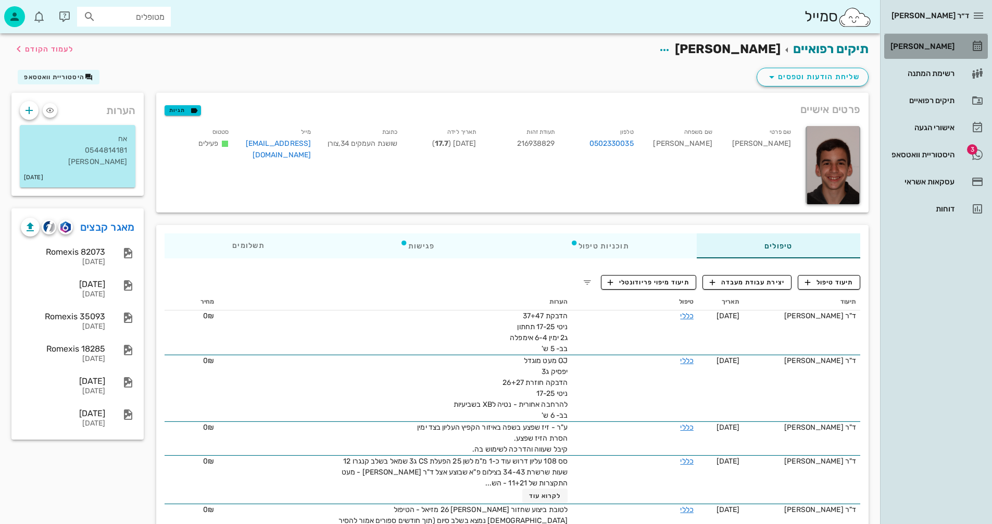
click at [929, 44] on div "[PERSON_NAME]" at bounding box center [921, 46] width 66 height 8
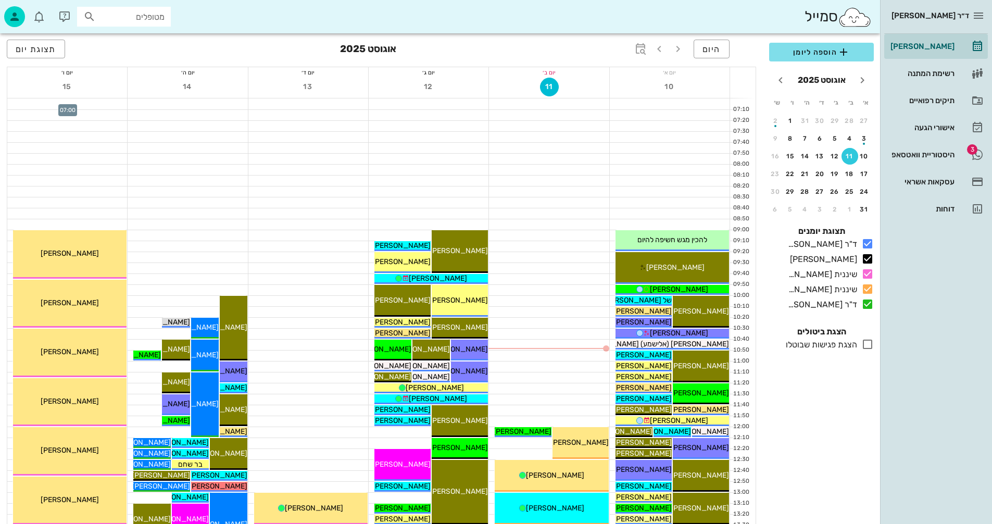
click at [26, 101] on div at bounding box center [67, 103] width 120 height 11
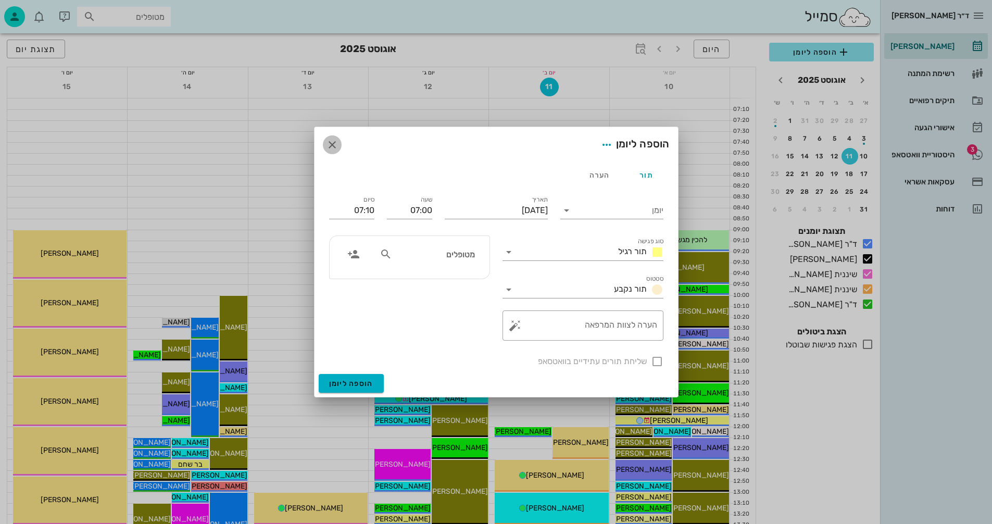
click at [333, 140] on icon "button" at bounding box center [332, 145] width 12 height 12
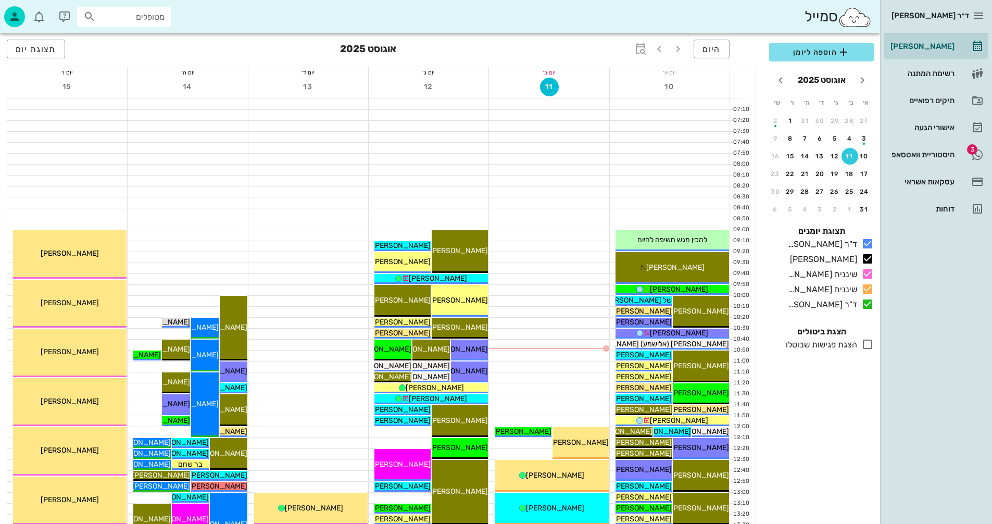
click at [152, 15] on input "מטופלים" at bounding box center [131, 17] width 67 height 14
type input "זקצר"
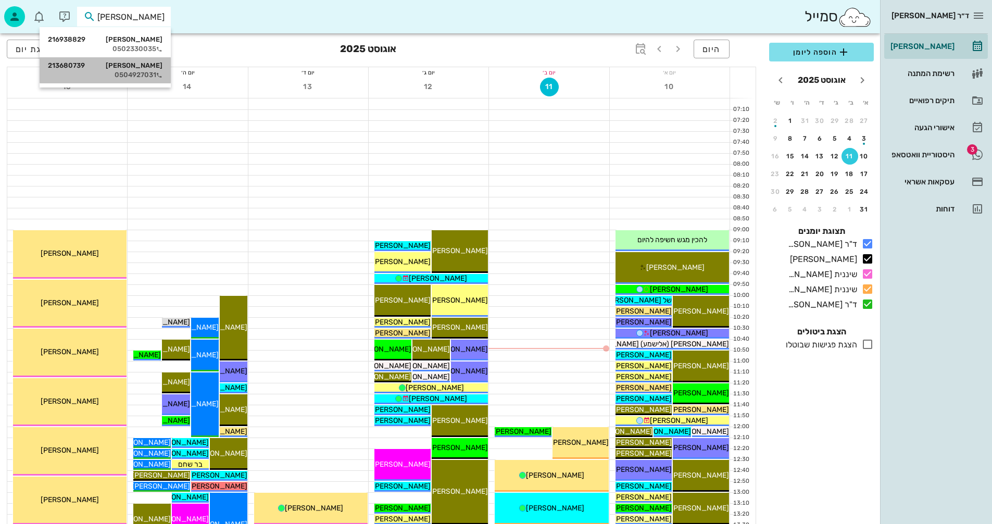
click at [139, 72] on div "0504927031" at bounding box center [105, 75] width 115 height 8
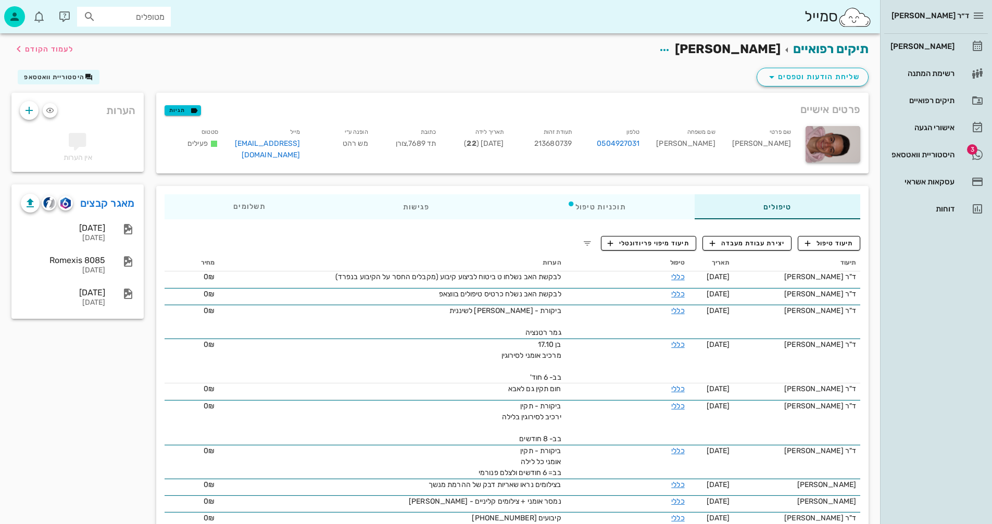
click at [121, 12] on input "מטופלים" at bounding box center [131, 17] width 67 height 14
type input "זקצר"
click at [135, 66] on div "גלעד זקצר 213680739" at bounding box center [105, 65] width 115 height 8
click at [671, 47] on icon "button" at bounding box center [664, 50] width 12 height 12
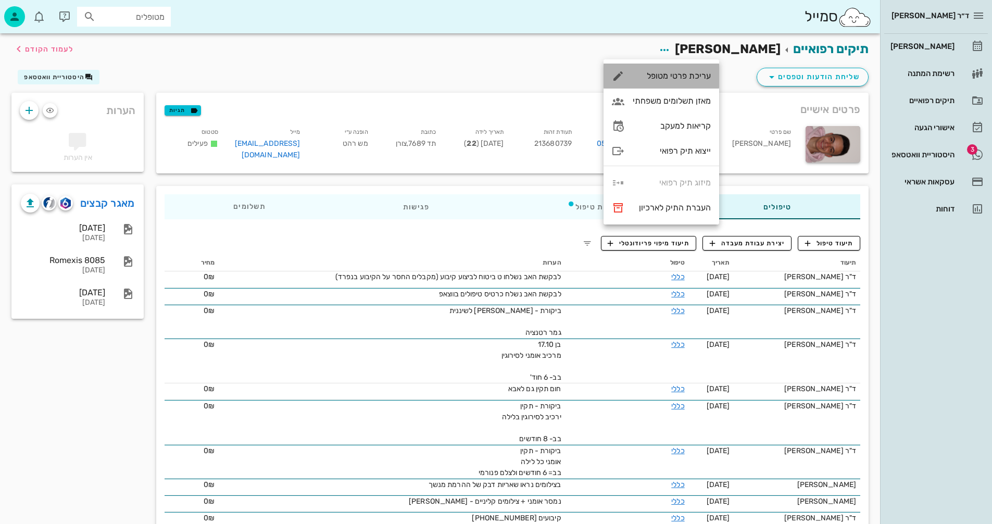
click at [675, 78] on div "עריכת פרטי מטופל" at bounding box center [672, 76] width 78 height 10
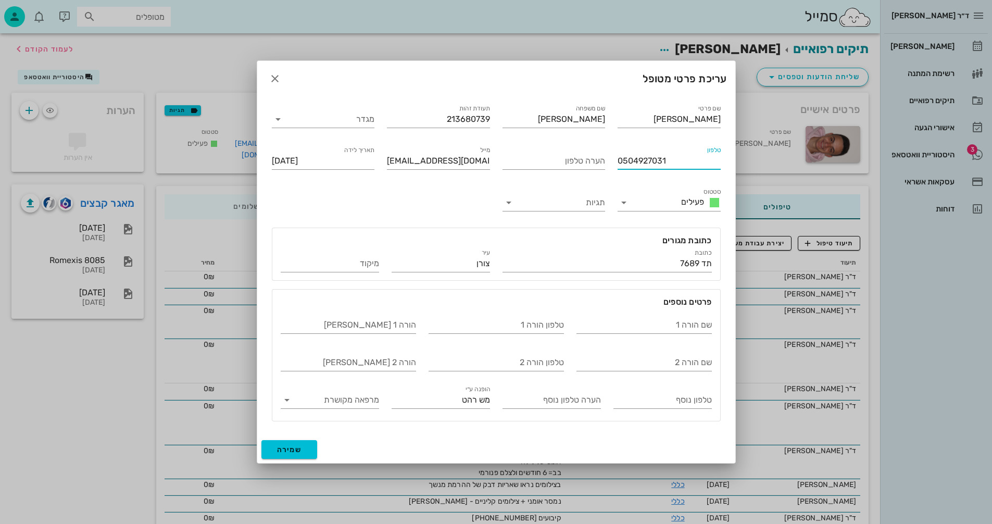
drag, startPoint x: 679, startPoint y: 156, endPoint x: 614, endPoint y: 161, distance: 64.7
click at [614, 161] on div "טלפון 0504927031" at bounding box center [669, 159] width 116 height 42
type input "0502330035"
click at [287, 447] on span "שמירה" at bounding box center [289, 449] width 25 height 9
type input "2003-05-12"
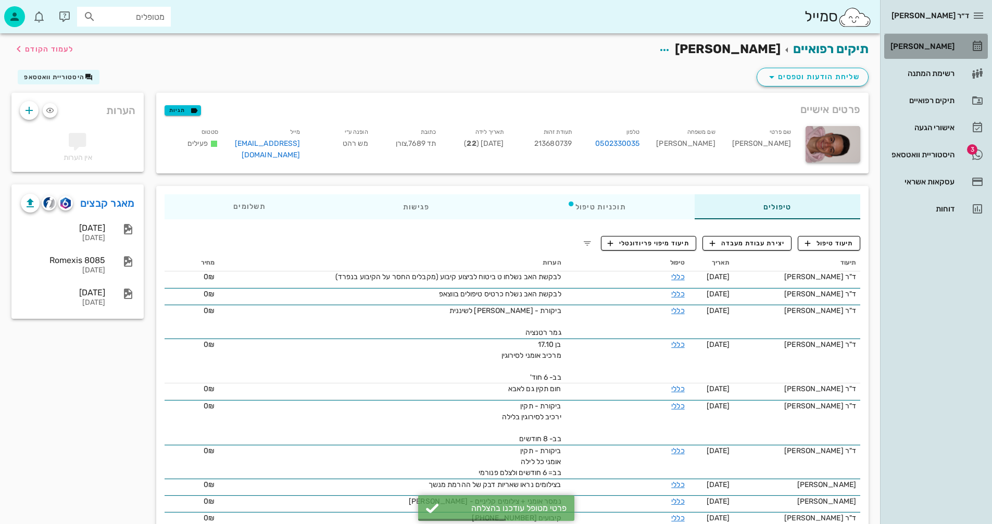
click at [919, 46] on div "[PERSON_NAME]" at bounding box center [921, 46] width 66 height 8
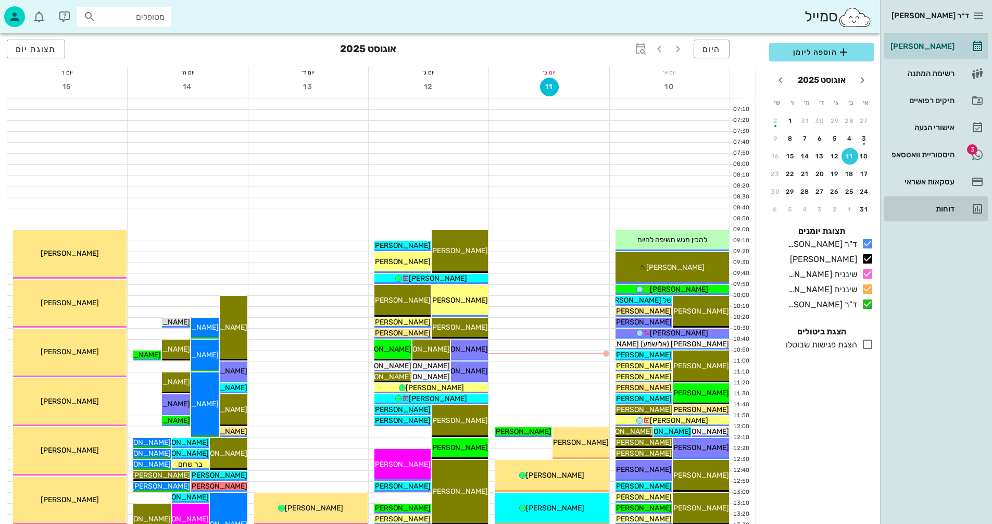
click at [944, 210] on div "דוחות" at bounding box center [921, 209] width 66 height 8
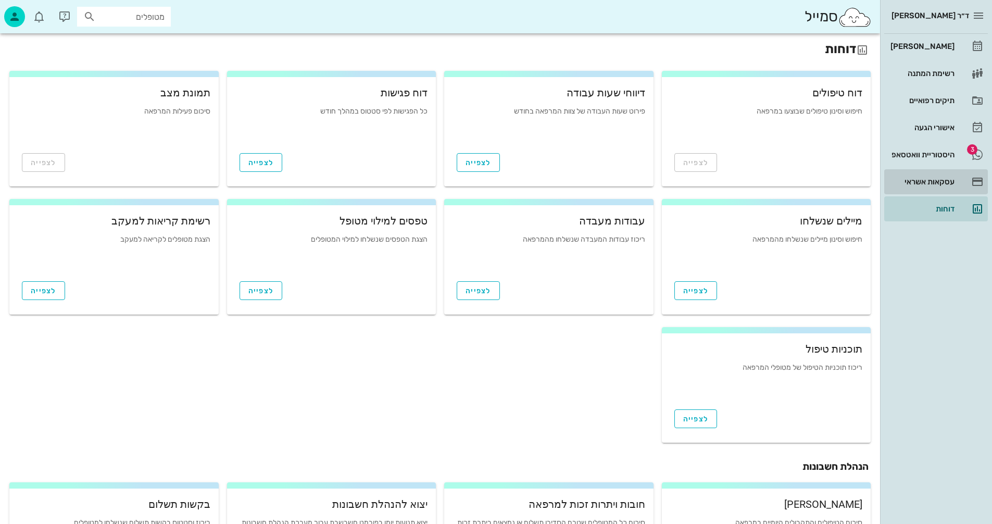
click at [920, 182] on div "עסקאות אשראי" at bounding box center [921, 182] width 66 height 8
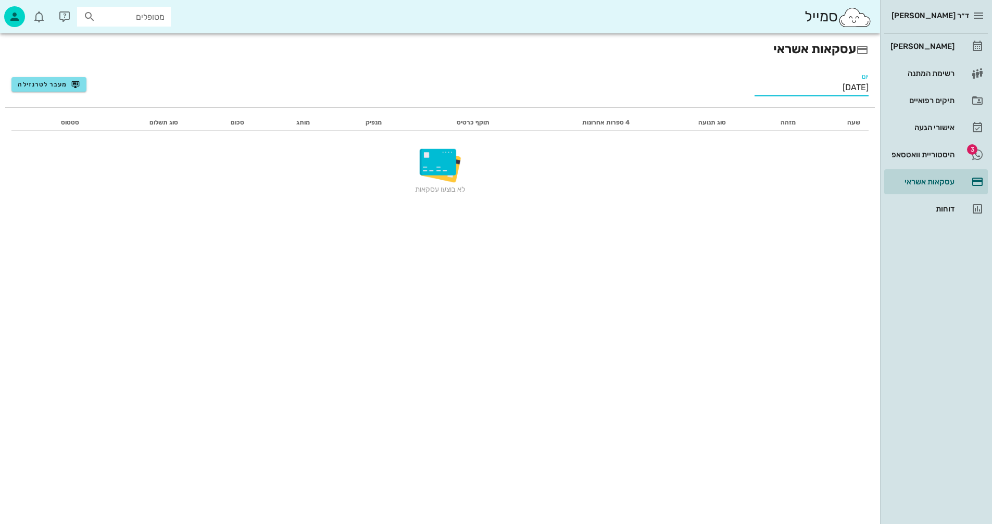
click at [819, 89] on input "[DATE]" at bounding box center [812, 87] width 114 height 17
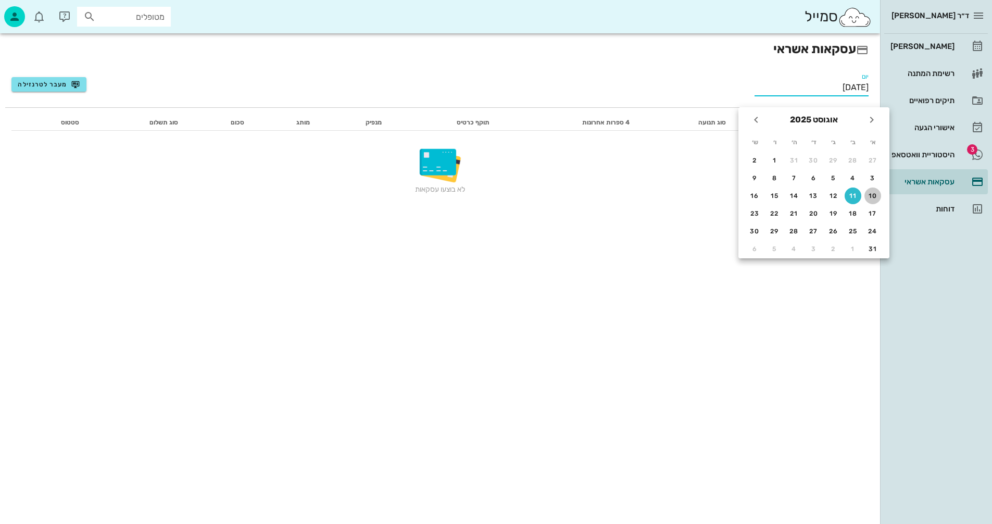
click at [872, 196] on div "10" at bounding box center [872, 195] width 17 height 7
type input "10/08/2025"
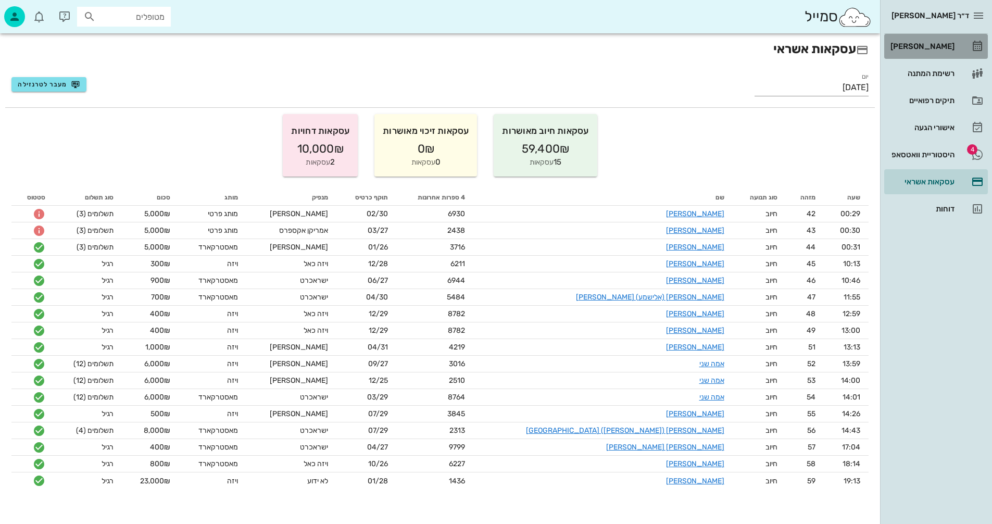
click at [926, 44] on div "[PERSON_NAME]" at bounding box center [921, 46] width 66 height 8
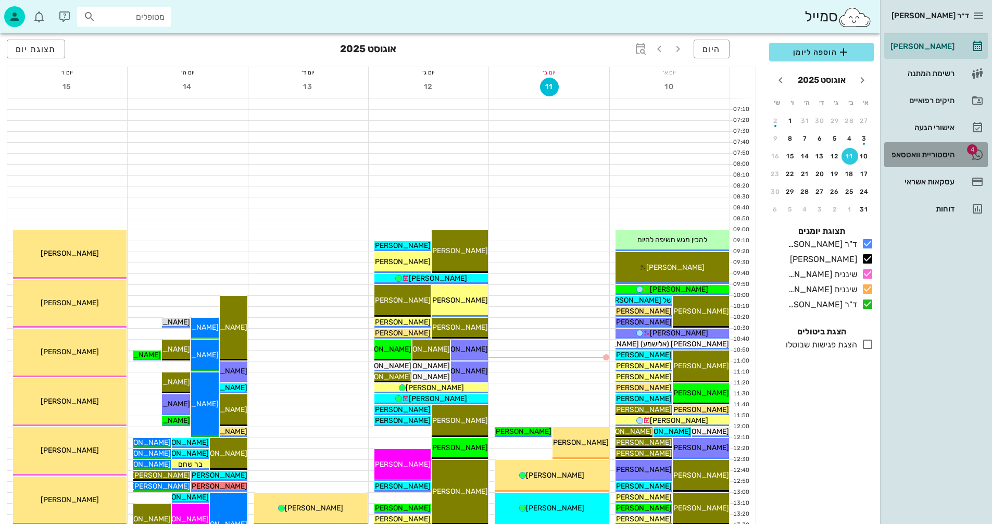
click at [914, 153] on div "היסטוריית וואטסאפ" at bounding box center [921, 154] width 66 height 8
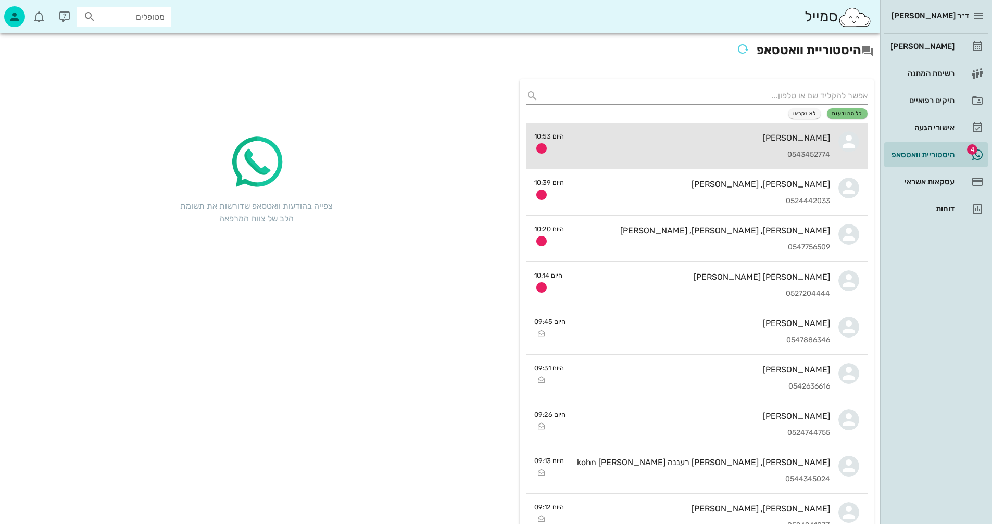
click at [664, 137] on div "[PERSON_NAME]" at bounding box center [701, 138] width 258 height 10
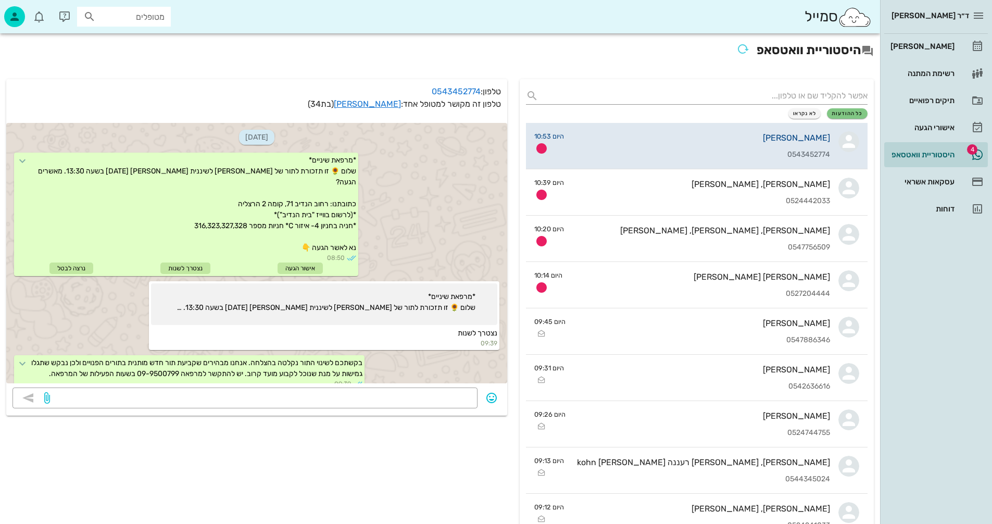
scroll to position [240, 0]
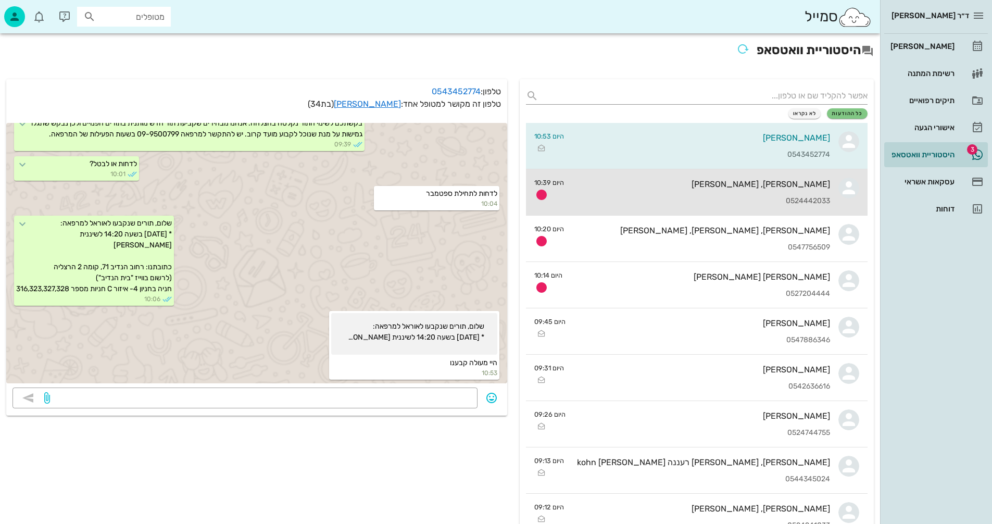
click at [685, 192] on div "נמרוד, גל דיקשטיין 0524442033" at bounding box center [701, 192] width 258 height 46
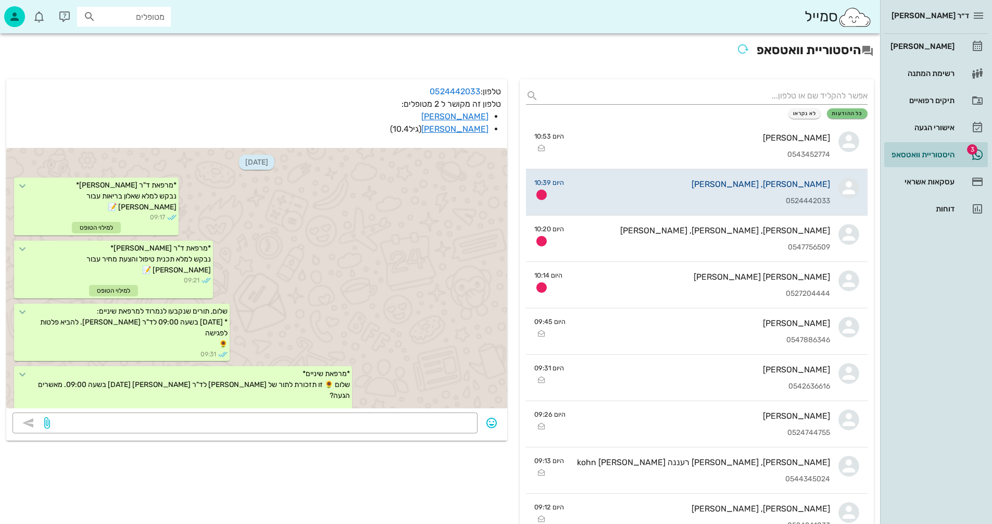
scroll to position [787, 0]
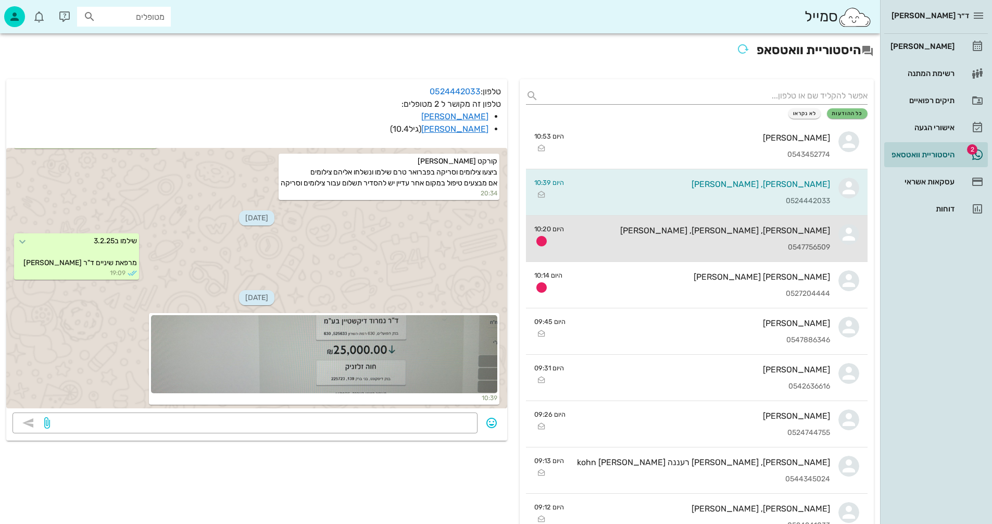
click at [710, 225] on div "[PERSON_NAME], [PERSON_NAME], [PERSON_NAME]" at bounding box center [701, 230] width 258 height 10
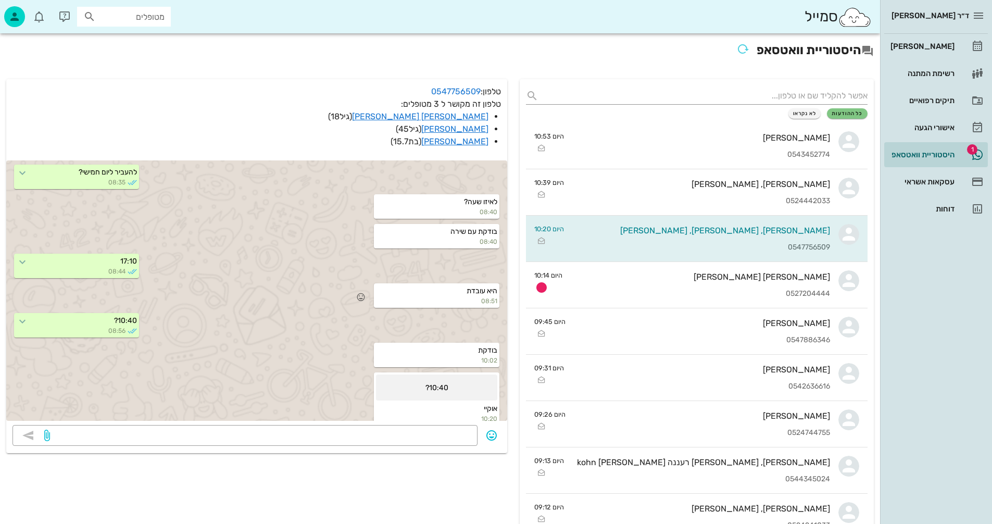
scroll to position [280, 0]
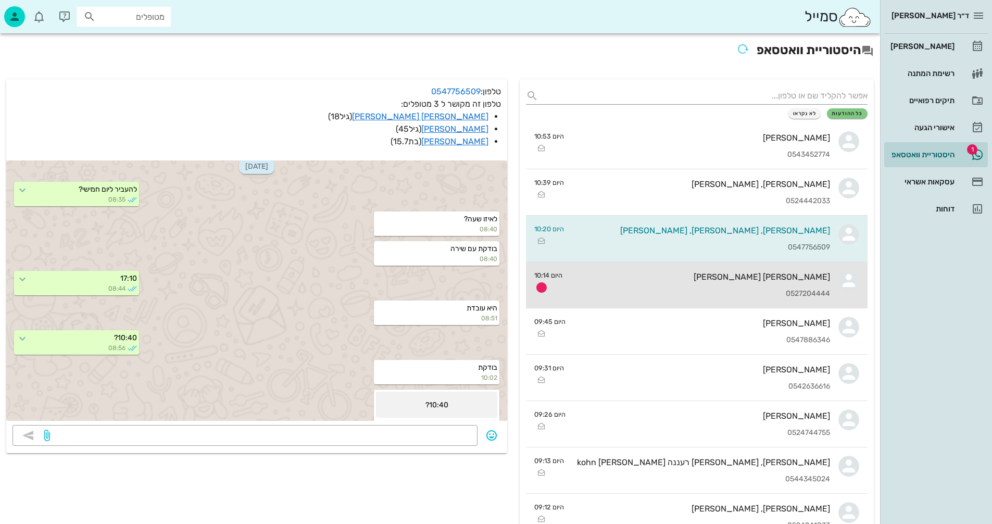
click at [702, 291] on div "0527204444" at bounding box center [700, 294] width 259 height 9
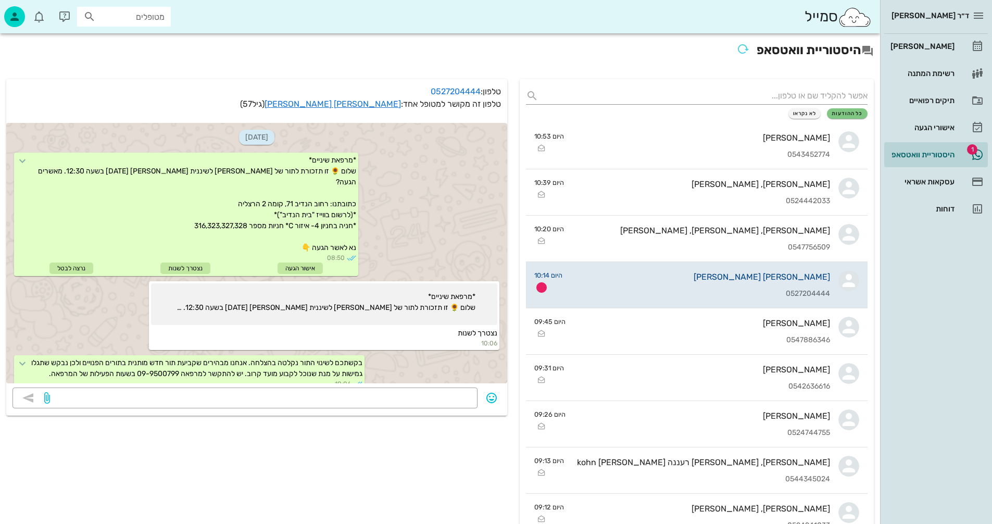
scroll to position [599, 0]
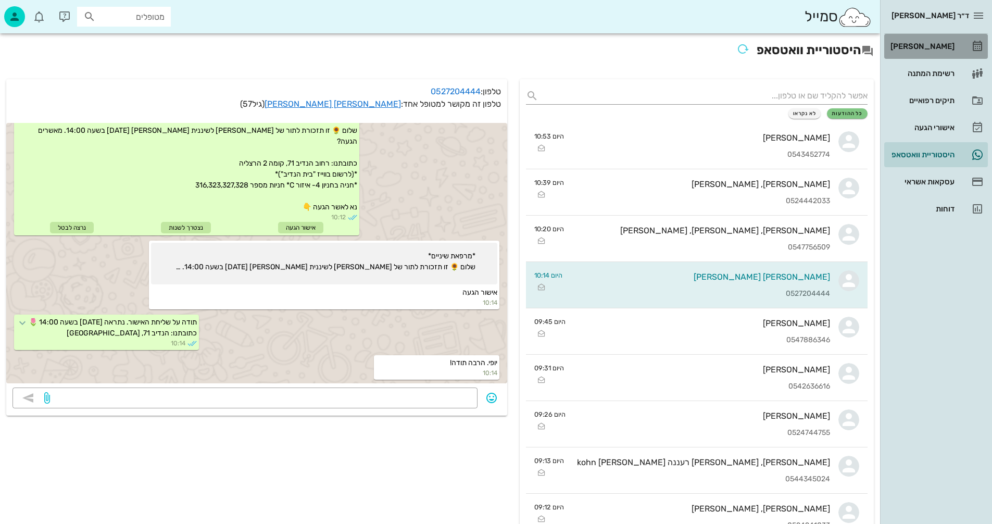
click at [940, 44] on div "[PERSON_NAME]" at bounding box center [921, 46] width 66 height 8
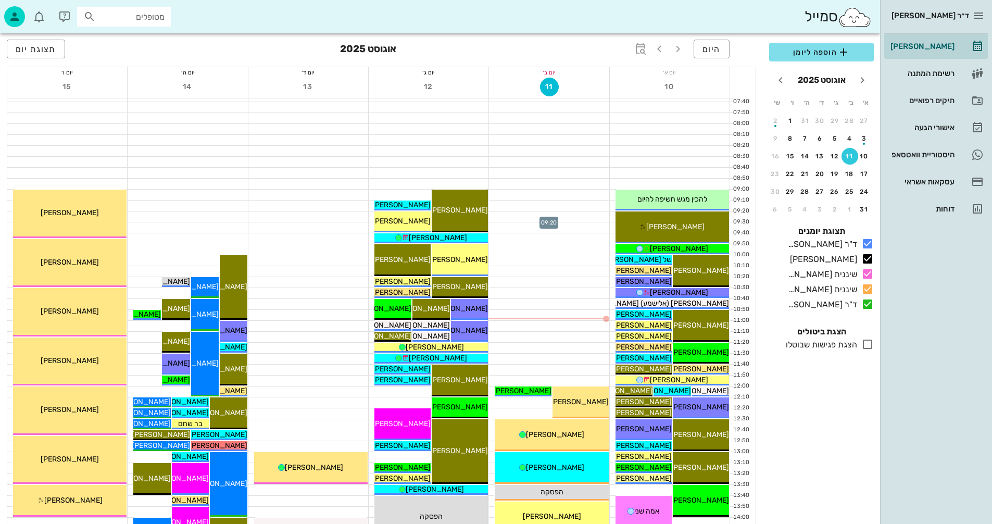
scroll to position [104, 0]
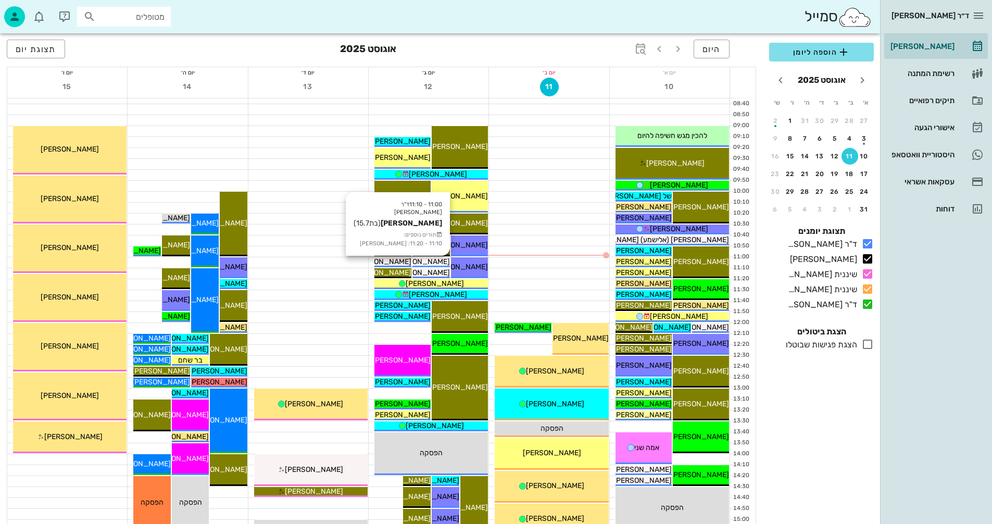
click at [429, 260] on span "[PERSON_NAME]" at bounding box center [421, 261] width 58 height 9
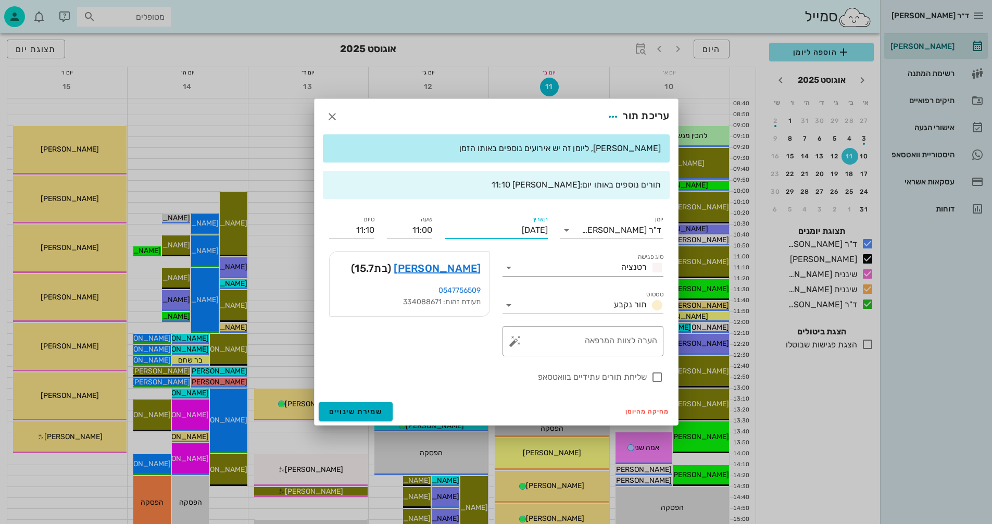
drag, startPoint x: 454, startPoint y: 231, endPoint x: 557, endPoint y: 234, distance: 103.2
click at [557, 234] on div "יומן ד"ר נמרוד דיקשטיין סוג פגישה רטנציה סטטוס תור נקבע תאריך יום שלישי, 12 באו…" at bounding box center [496, 298] width 347 height 182
click at [514, 226] on input "[DATE]" at bounding box center [496, 230] width 103 height 17
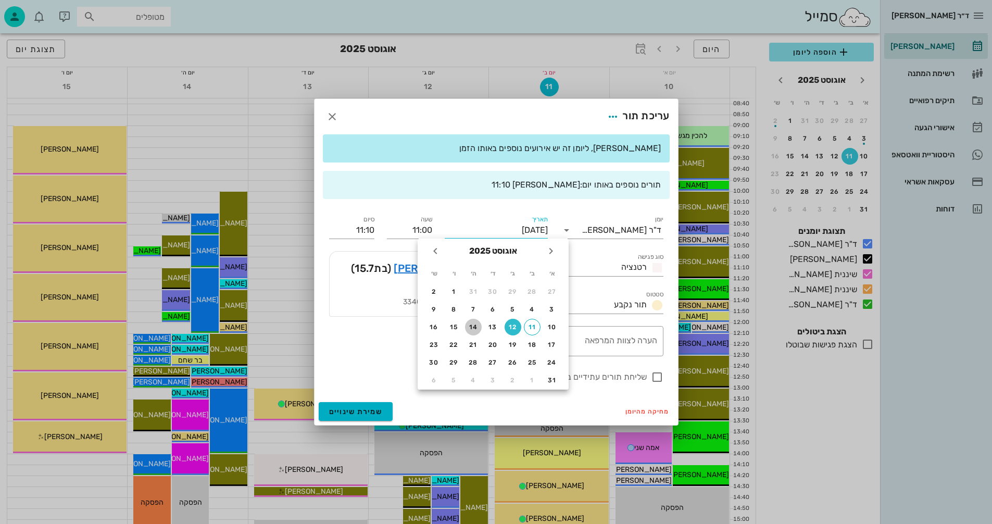
click at [476, 328] on div "14" at bounding box center [473, 326] width 17 height 7
type input "יום חמישי, 14 באוגוסט 2025"
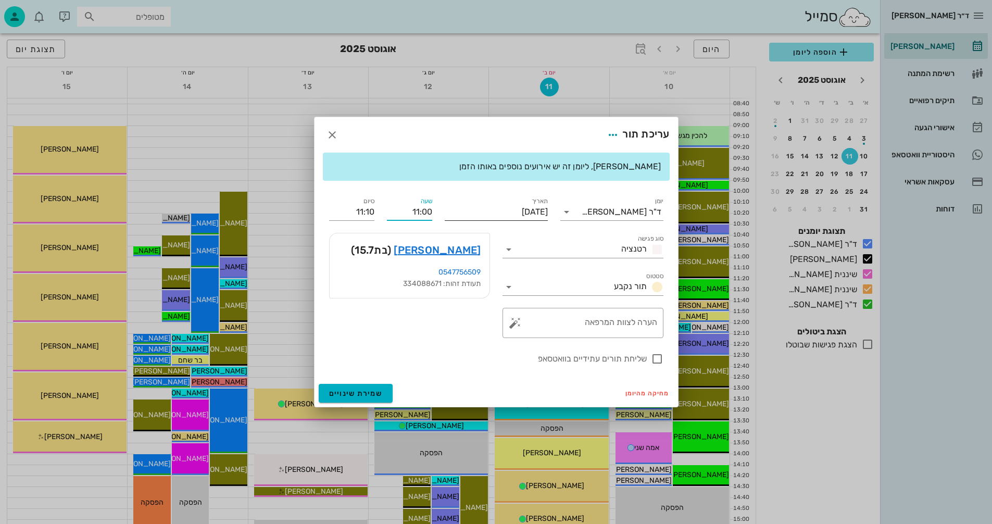
drag, startPoint x: 403, startPoint y: 212, endPoint x: 447, endPoint y: 211, distance: 44.3
click at [447, 211] on div "יומן ד"ר נמרוד דיקשטיין סוג פגישה רטנציה סטטוס תור נקבע תאריך יום חמישי, 14 באו…" at bounding box center [496, 280] width 347 height 182
type input "10:40"
type input "10:50"
click at [380, 216] on div "יומן ד"ר נמרוד דיקשטיין סוג פגישה רטנציה סטטוס תור נקבע תאריך יום חמישי, 14 באו…" at bounding box center [496, 280] width 347 height 182
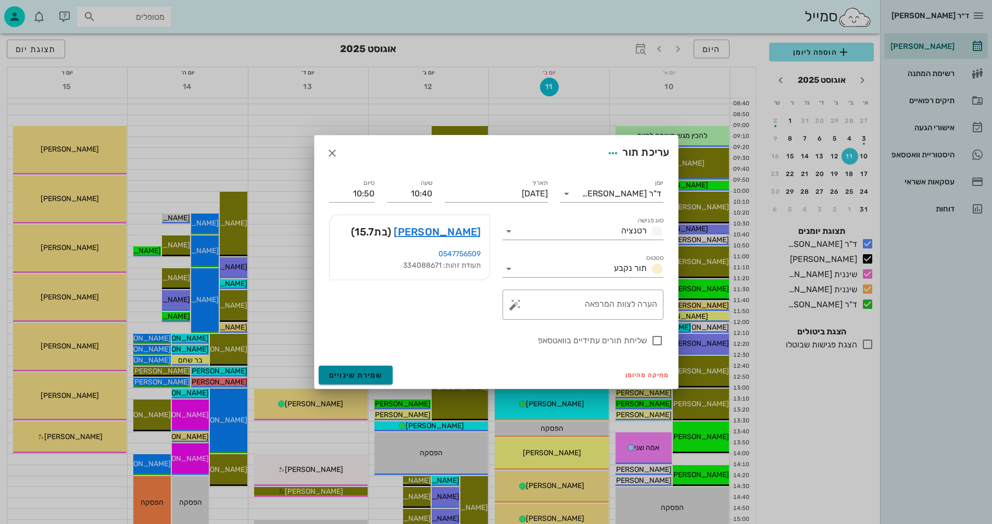
click at [354, 374] on span "שמירת שינויים" at bounding box center [356, 375] width 54 height 9
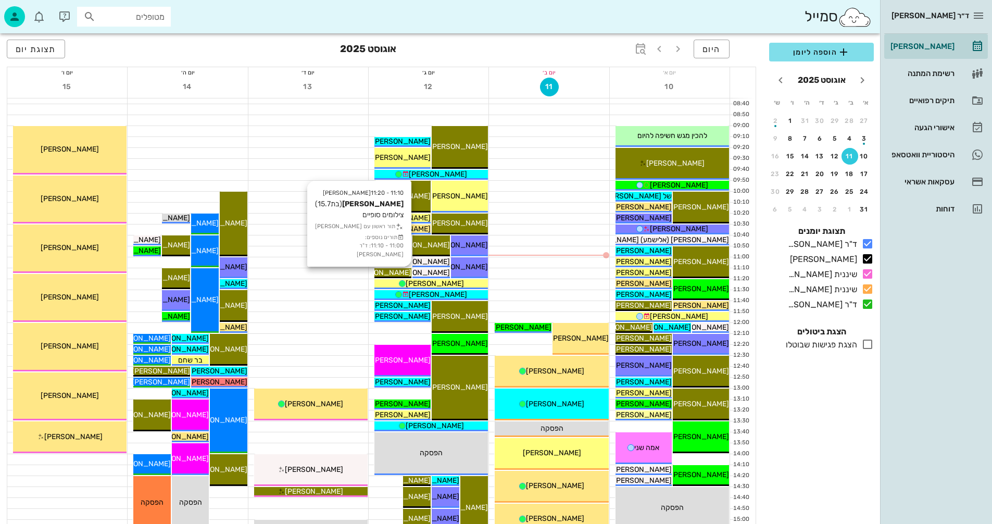
click at [394, 273] on span "[PERSON_NAME]" at bounding box center [382, 272] width 58 height 9
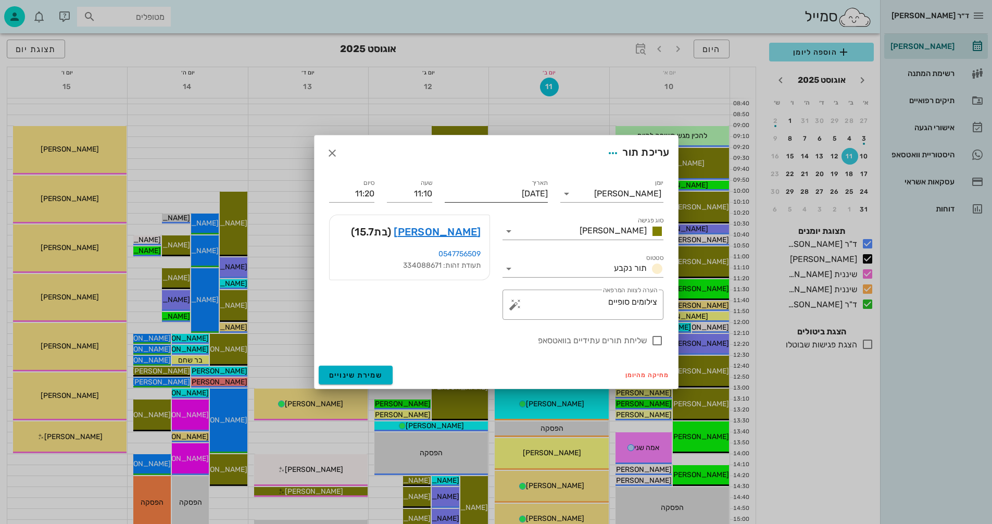
click at [475, 194] on input "[DATE]" at bounding box center [496, 193] width 103 height 17
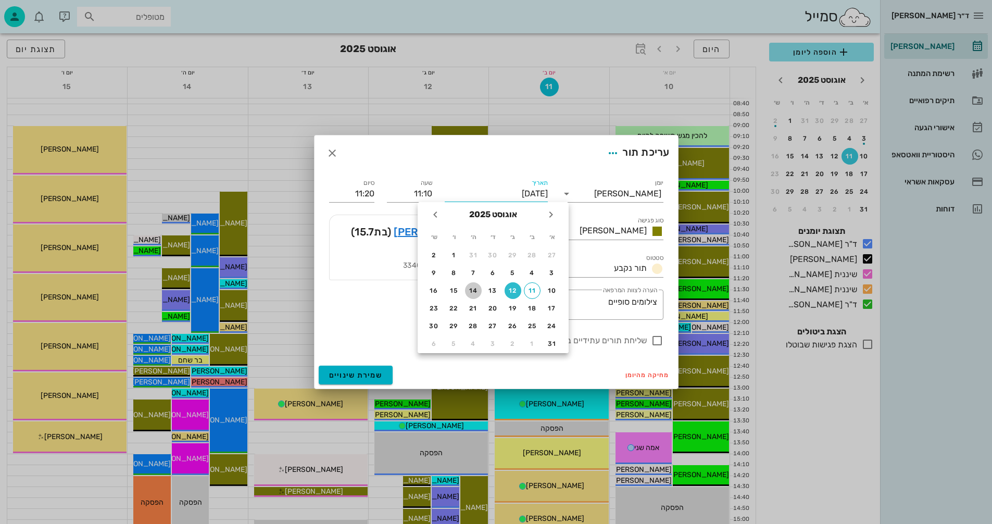
click at [470, 291] on div "14" at bounding box center [473, 290] width 17 height 7
type input "יום חמישי, 14 באוגוסט 2025"
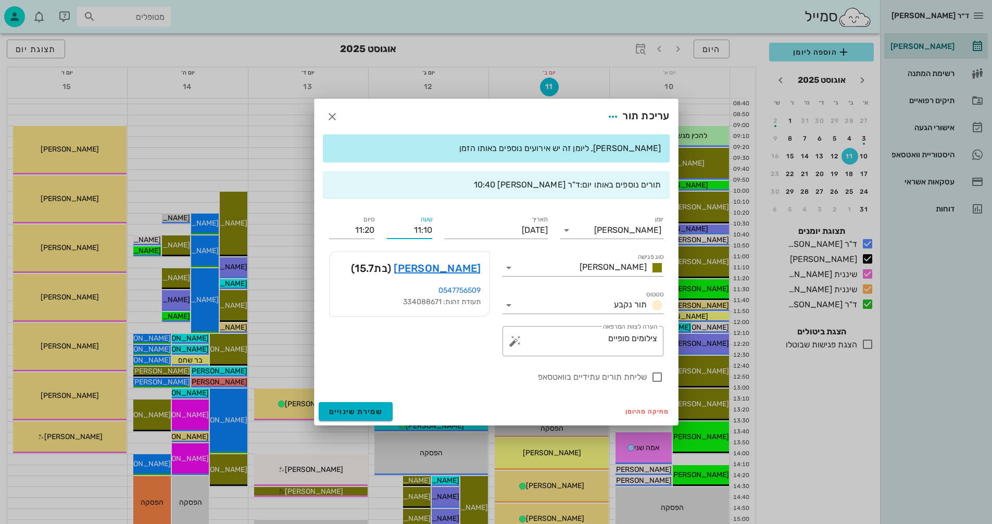
drag, startPoint x: 413, startPoint y: 230, endPoint x: 434, endPoint y: 230, distance: 20.8
click at [434, 230] on div "שעה 11:10" at bounding box center [410, 225] width 58 height 37
type input "10:50"
type input "11:00"
click at [368, 409] on span "שמירת שינויים" at bounding box center [356, 411] width 54 height 9
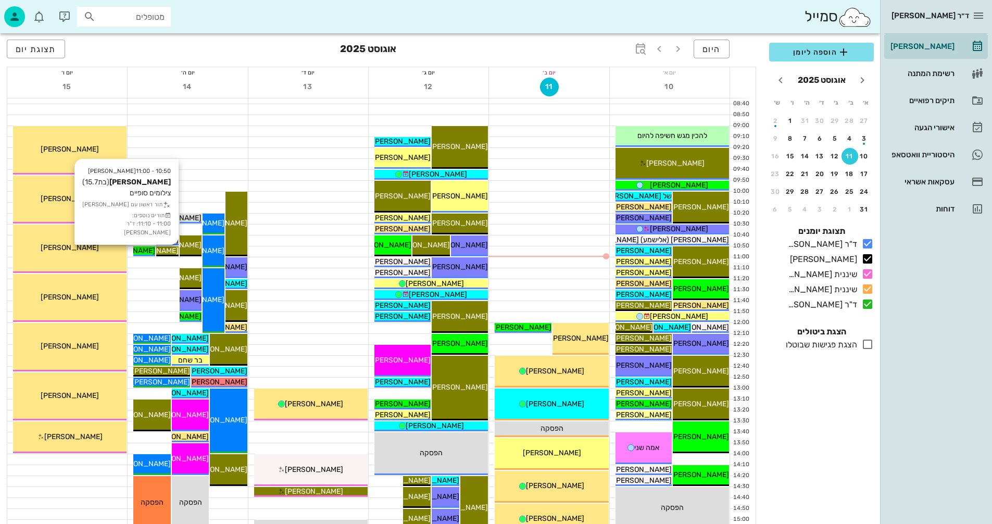
click at [162, 247] on span "[PERSON_NAME]" at bounding box center [149, 250] width 58 height 9
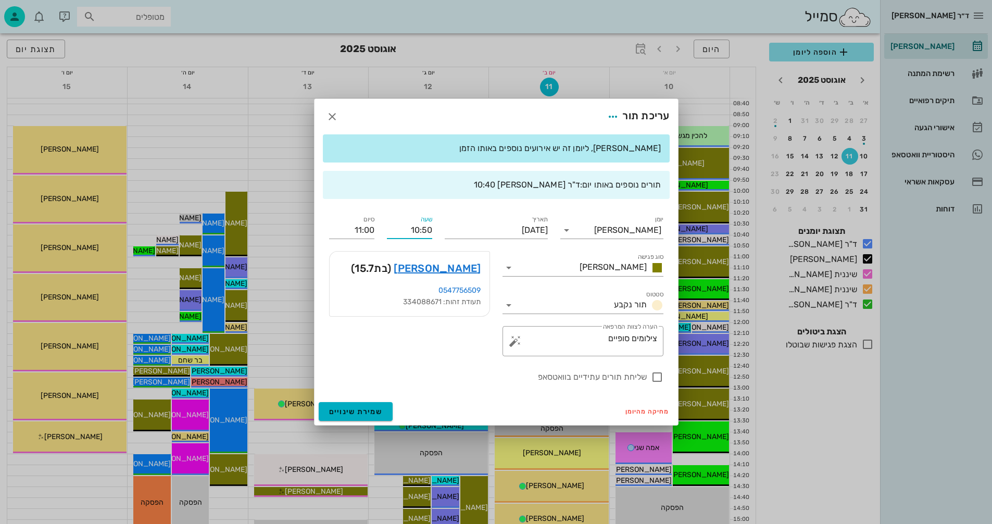
drag, startPoint x: 409, startPoint y: 231, endPoint x: 440, endPoint y: 225, distance: 30.8
click at [440, 225] on div "יומן יומן מרפאה סוג פגישה אנסטסיה סטטוס תור נקבע תאריך יום חמישי, 14 באוגוסט 20…" at bounding box center [496, 298] width 347 height 182
type input "11:00"
type input "11:10"
click at [354, 406] on div "מחיקה מהיומן שמירת שינויים" at bounding box center [496, 411] width 363 height 27
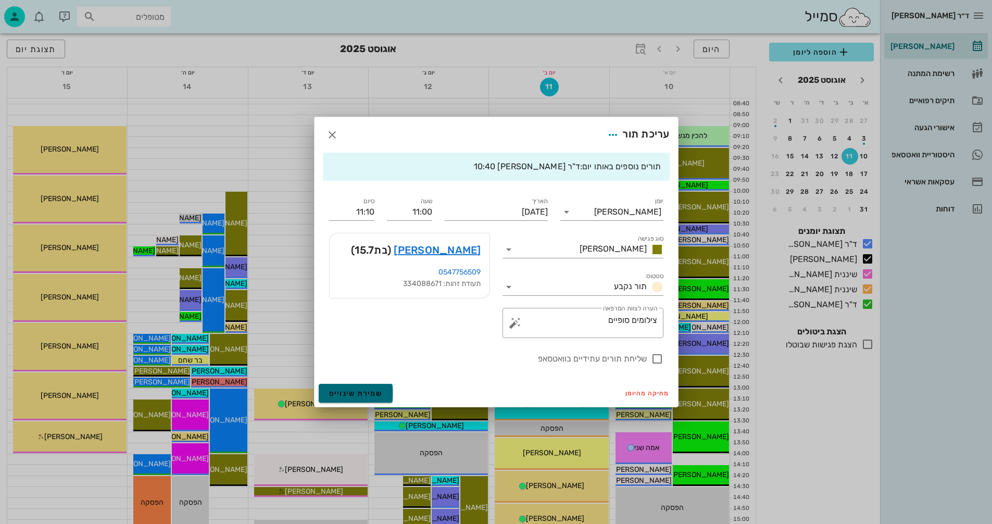
click at [360, 396] on span "שמירת שינויים" at bounding box center [356, 393] width 54 height 9
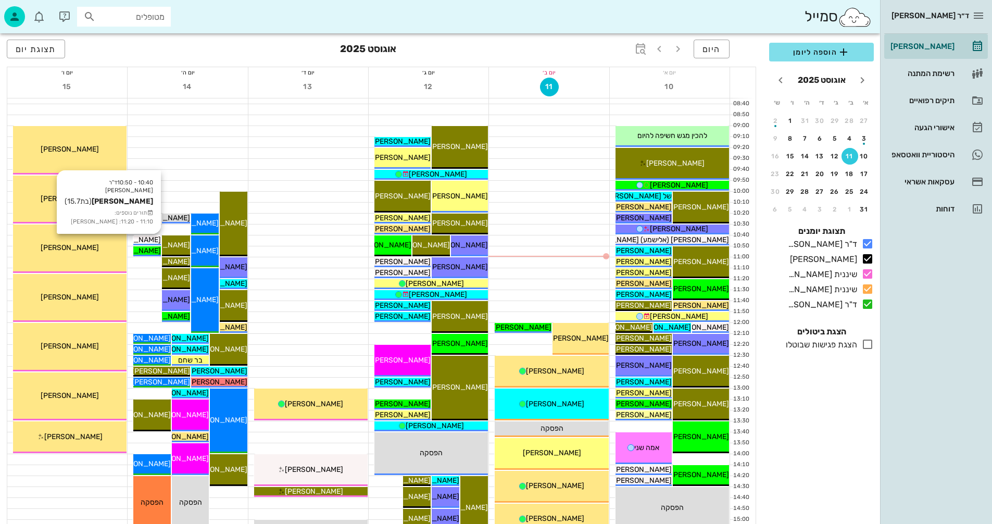
click at [151, 240] on span "[PERSON_NAME]" at bounding box center [132, 239] width 58 height 9
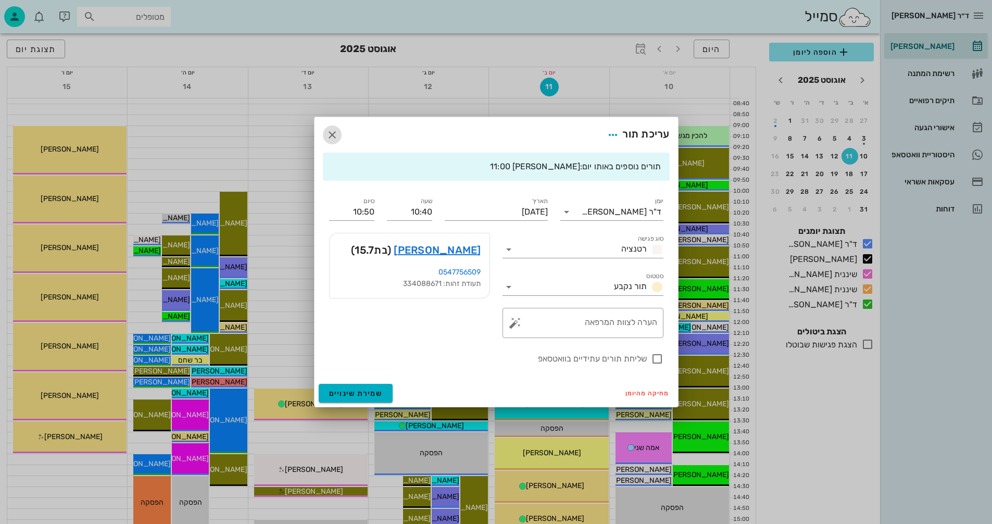
click at [334, 133] on icon "button" at bounding box center [332, 135] width 12 height 12
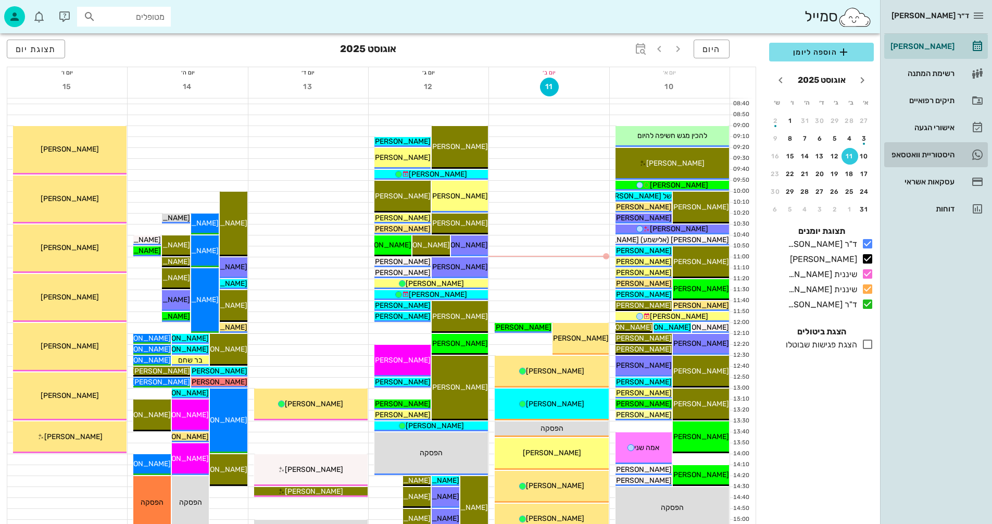
click at [923, 151] on div "היסטוריית וואטסאפ" at bounding box center [921, 154] width 66 height 8
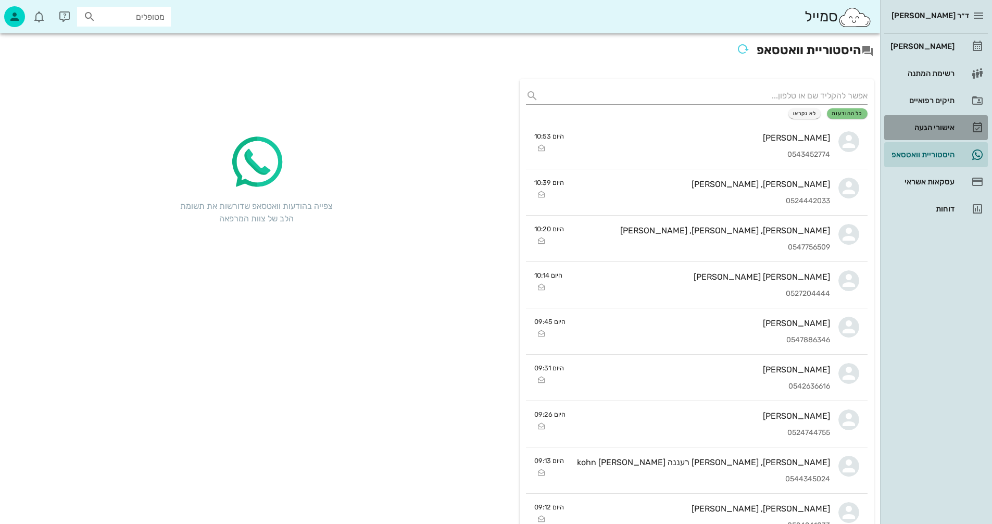
click at [929, 124] on div "אישורי הגעה" at bounding box center [921, 127] width 66 height 8
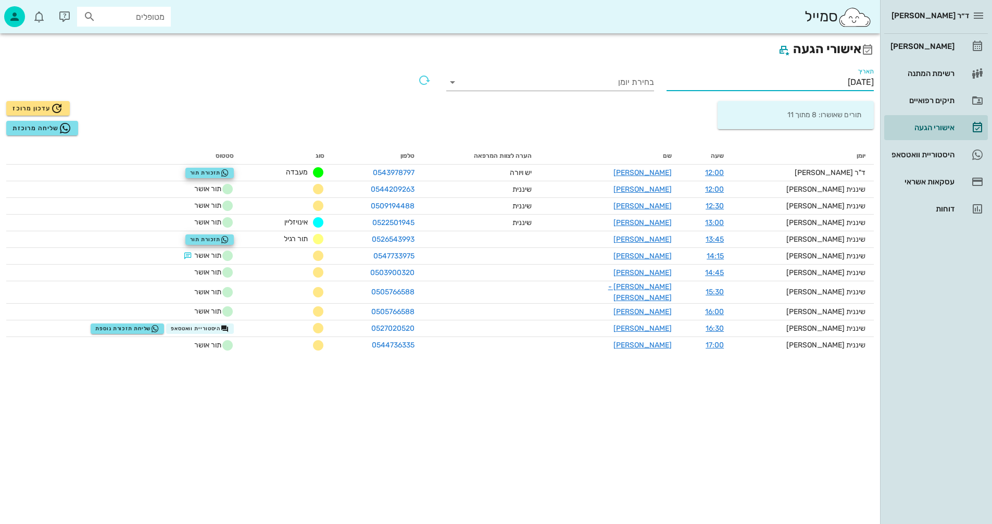
click at [817, 81] on input "[DATE]" at bounding box center [771, 82] width 208 height 17
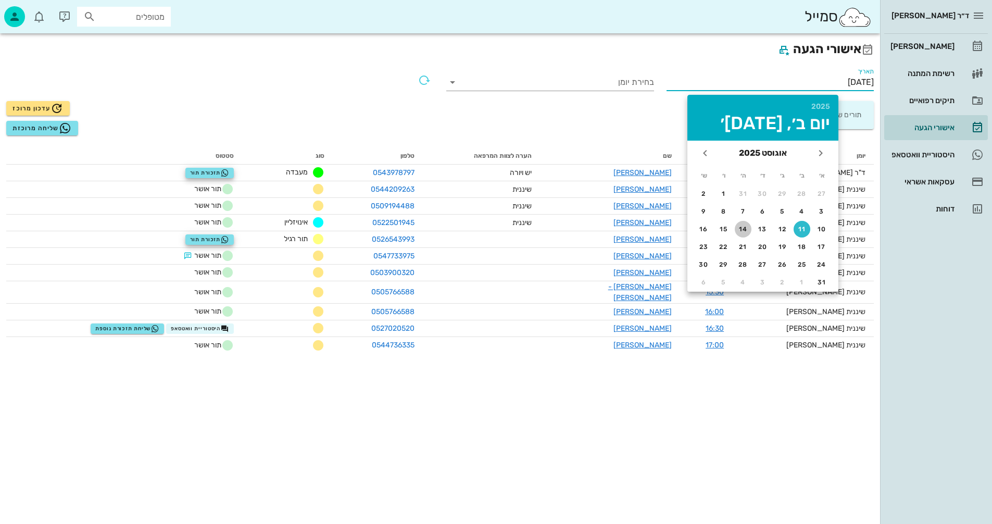
click at [740, 228] on div "14" at bounding box center [743, 228] width 17 height 7
type input "14/08/2025"
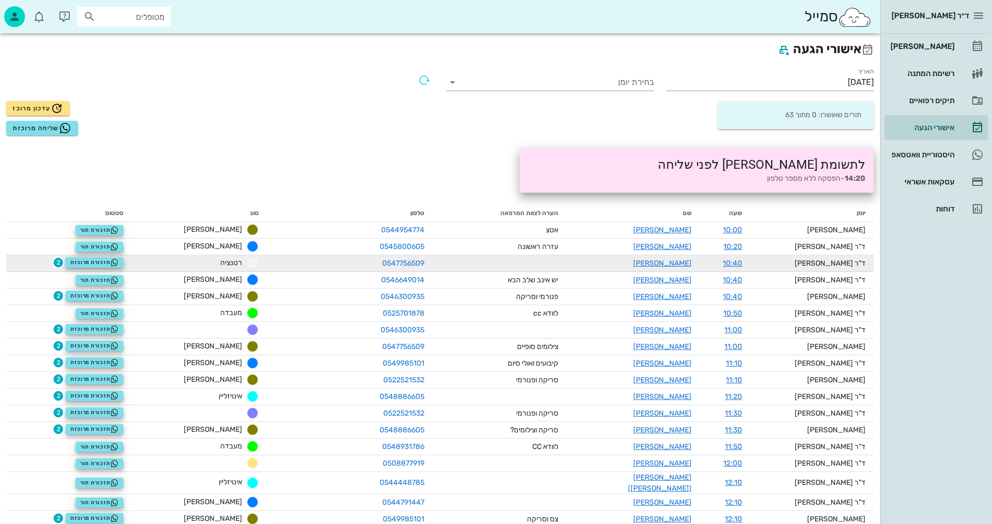
click at [64, 264] on span "2" at bounding box center [58, 262] width 10 height 10
click at [64, 261] on span "2" at bounding box center [58, 262] width 10 height 10
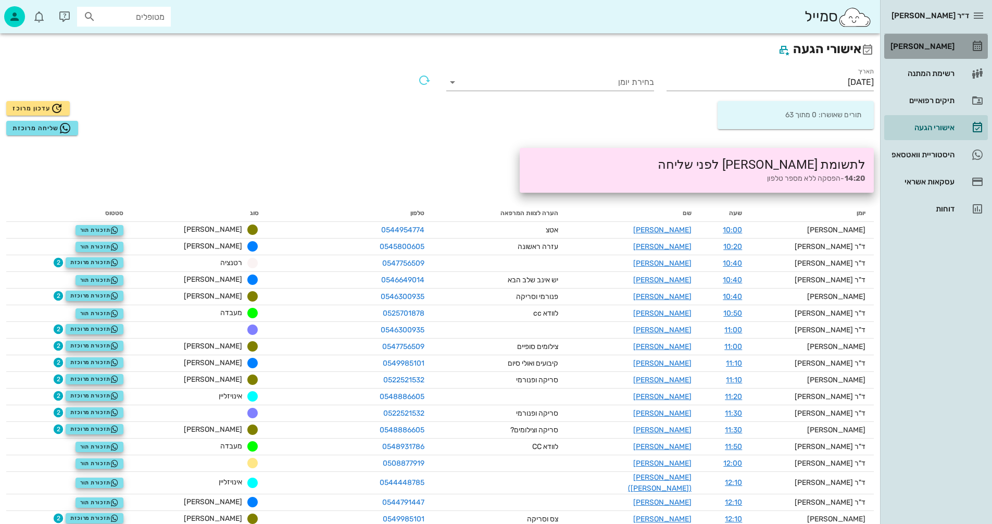
click at [932, 45] on div "[PERSON_NAME]" at bounding box center [921, 46] width 66 height 8
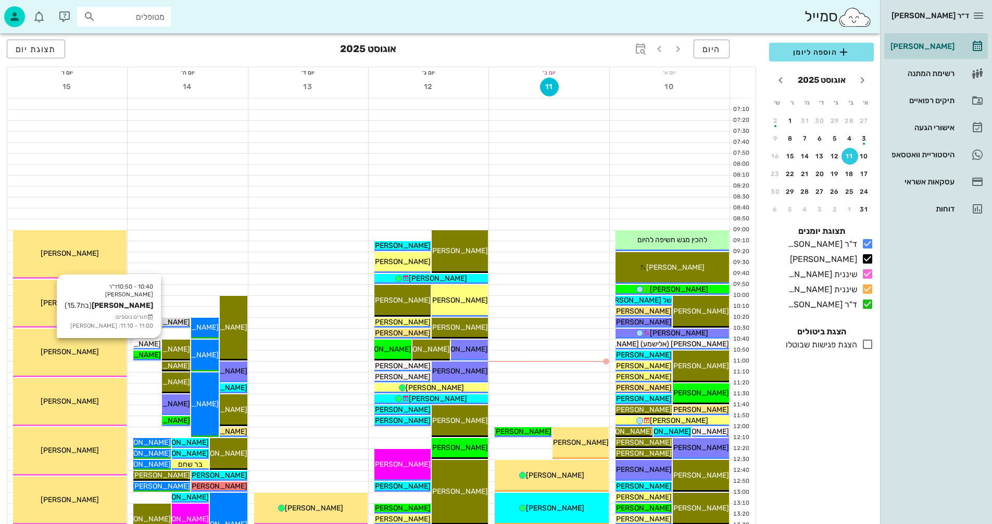
click at [149, 343] on span "[PERSON_NAME]" at bounding box center [132, 344] width 58 height 9
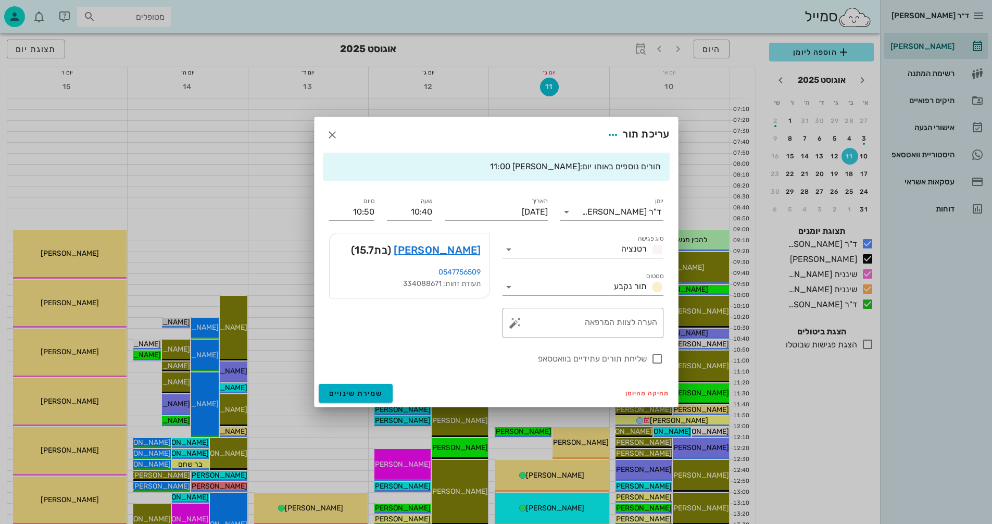
drag, startPoint x: 655, startPoint y: 359, endPoint x: 639, endPoint y: 385, distance: 30.2
click at [655, 359] on div at bounding box center [657, 359] width 18 height 18
checkbox input "true"
click at [337, 391] on span "שמירת שינויים" at bounding box center [356, 393] width 54 height 9
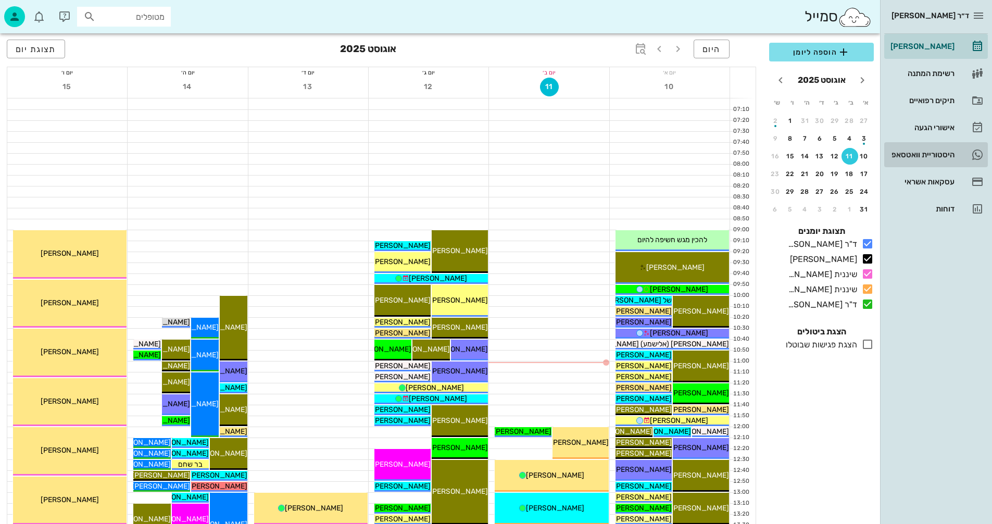
click at [917, 156] on div "היסטוריית וואטסאפ" at bounding box center [921, 154] width 66 height 8
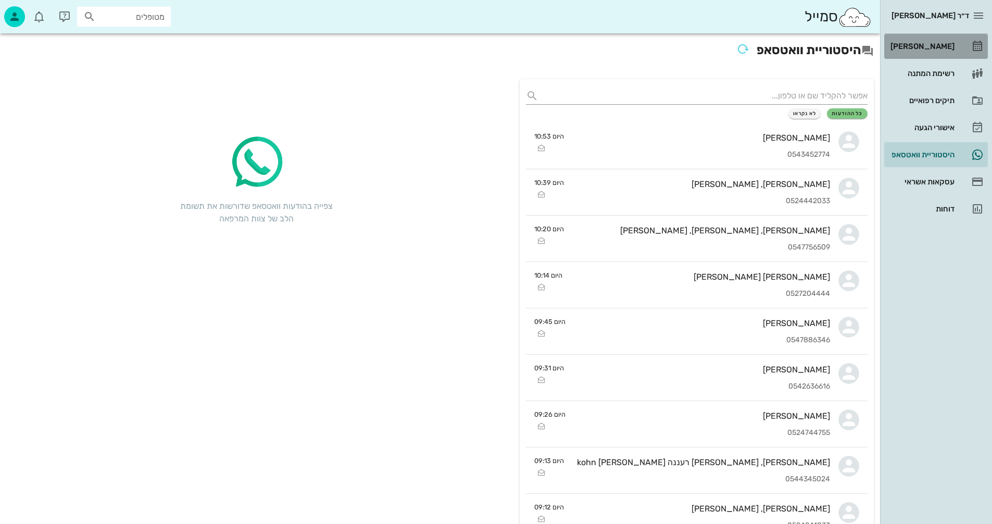
click at [926, 47] on div "[PERSON_NAME]" at bounding box center [921, 46] width 66 height 8
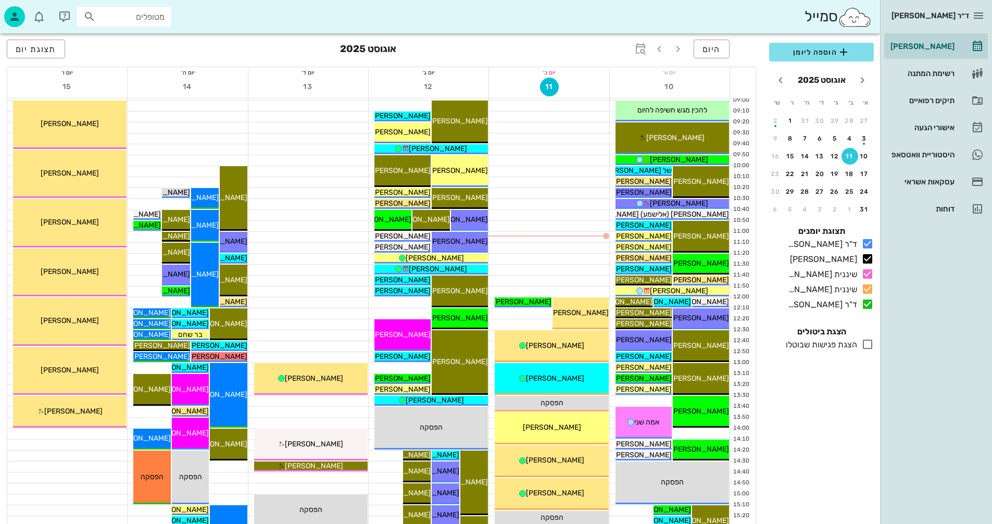
scroll to position [156, 0]
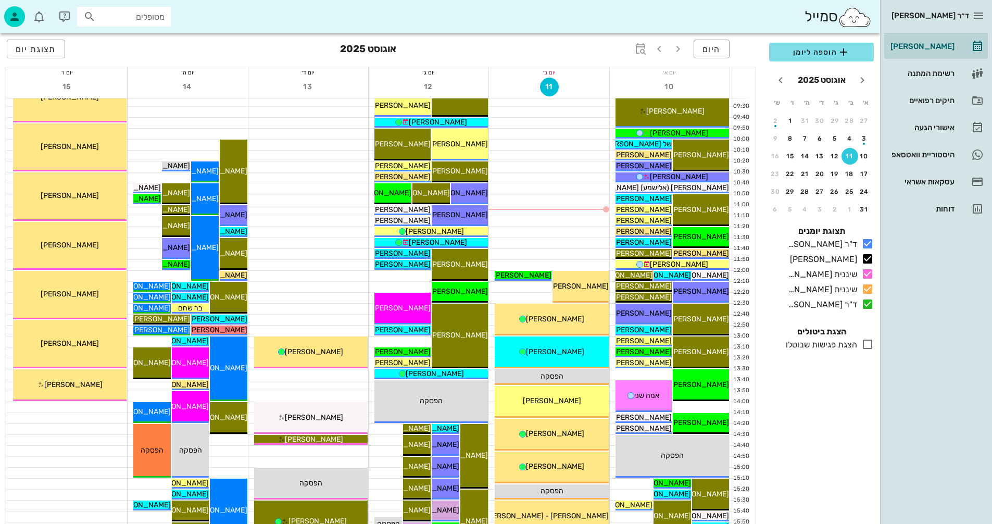
click at [868, 342] on icon at bounding box center [867, 344] width 12 height 12
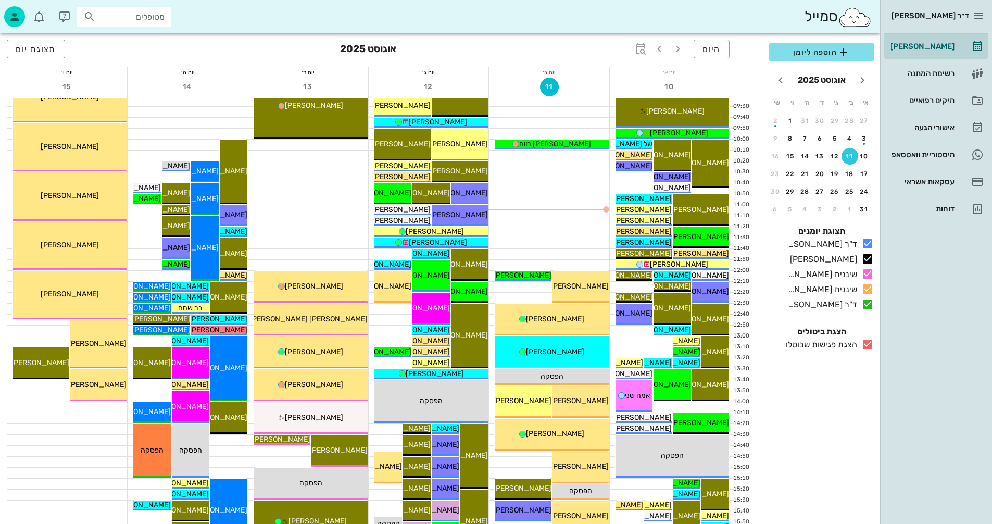
click at [868, 342] on icon at bounding box center [867, 344] width 12 height 12
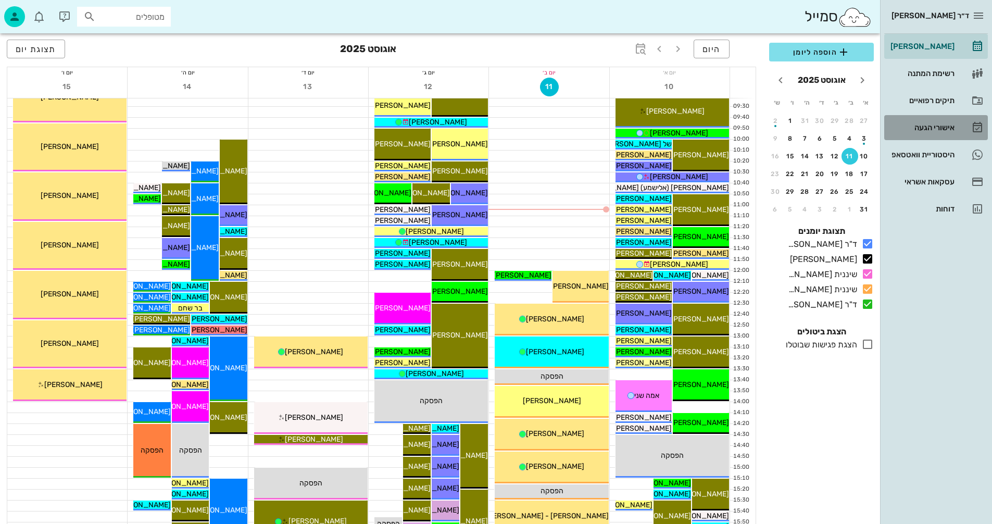
click at [913, 127] on div "אישורי הגעה" at bounding box center [921, 127] width 66 height 8
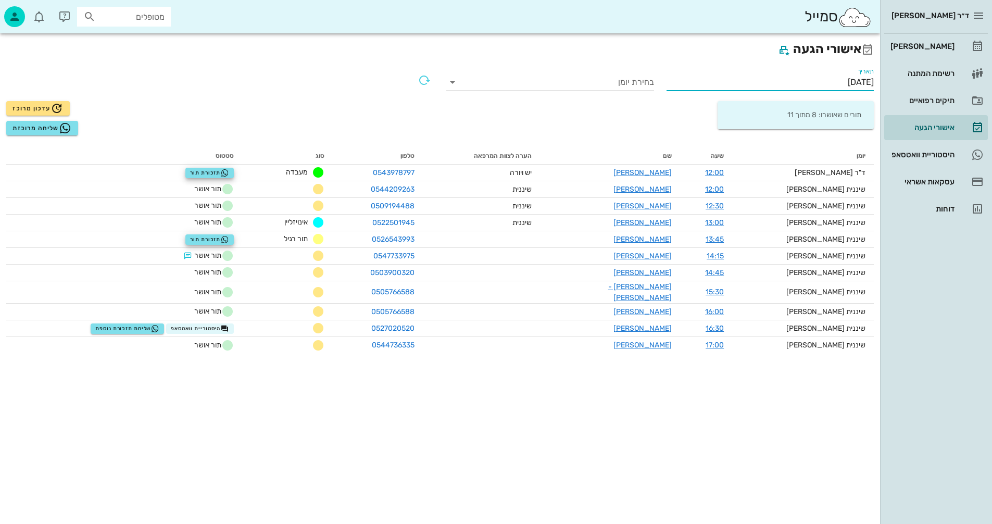
click at [814, 83] on input "[DATE]" at bounding box center [771, 82] width 208 height 17
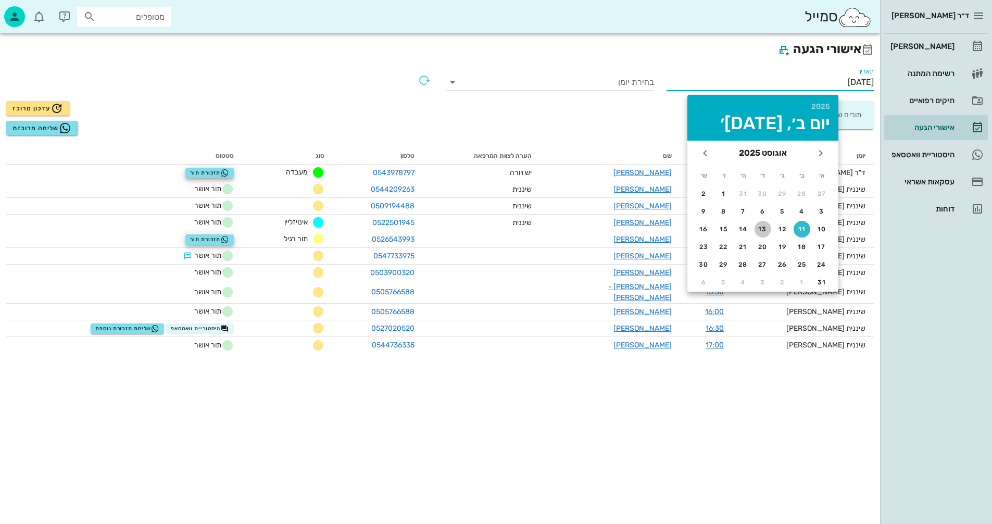
click at [760, 230] on div "13" at bounding box center [763, 228] width 17 height 7
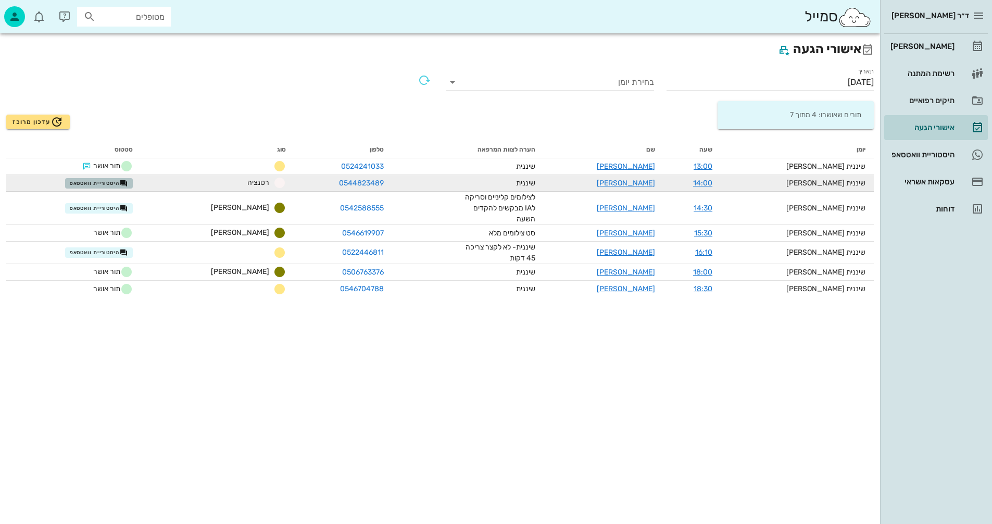
click at [118, 182] on span "היסטוריית וואטסאפ" at bounding box center [99, 183] width 58 height 8
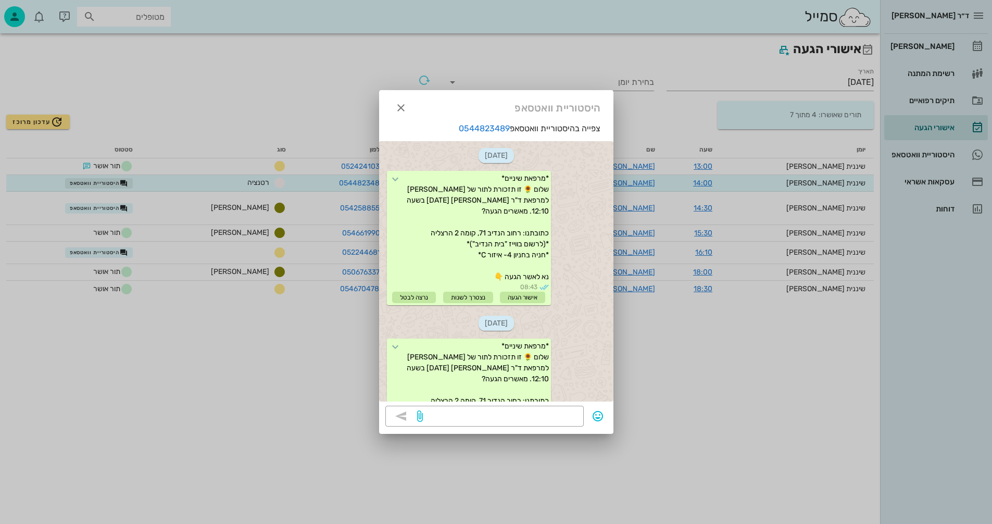
scroll to position [510, 0]
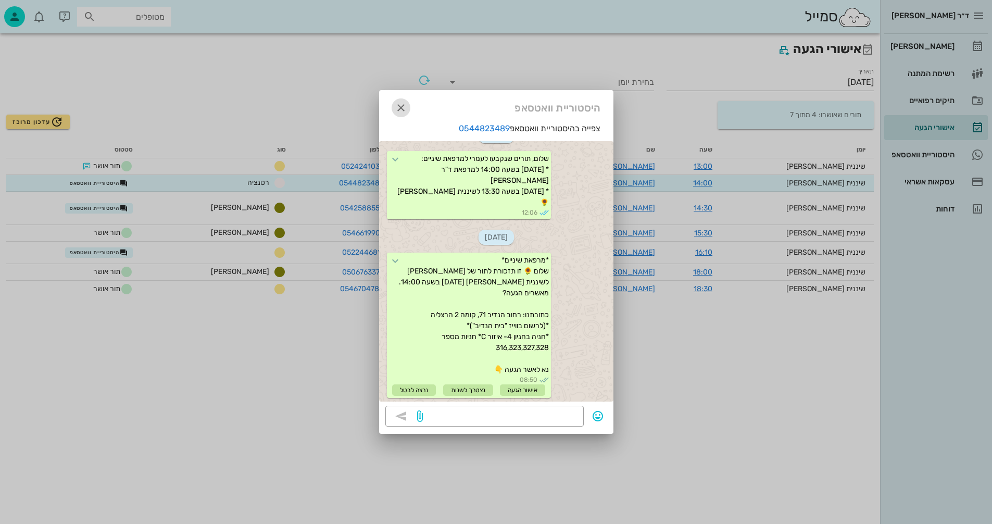
click at [399, 108] on icon "button" at bounding box center [401, 108] width 12 height 12
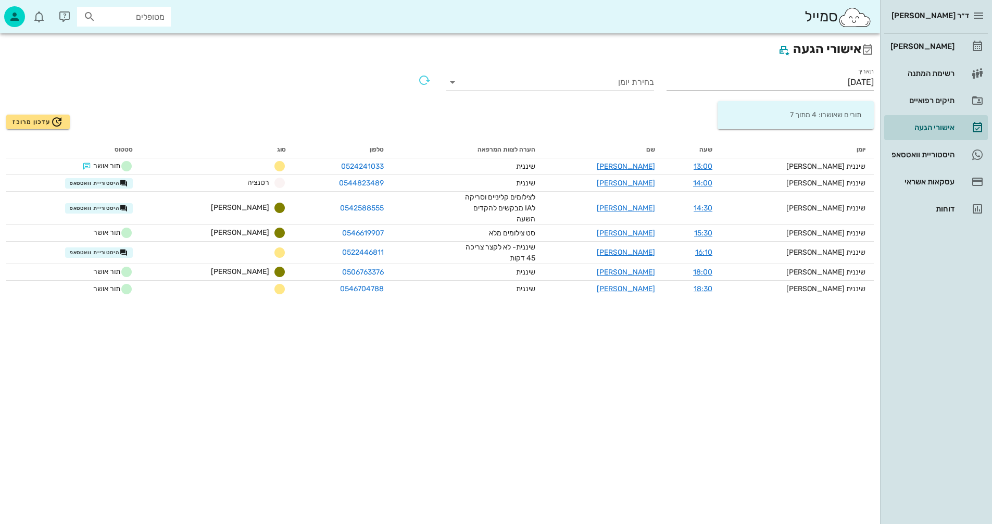
click at [815, 79] on input "13/08/2025" at bounding box center [771, 82] width 208 height 17
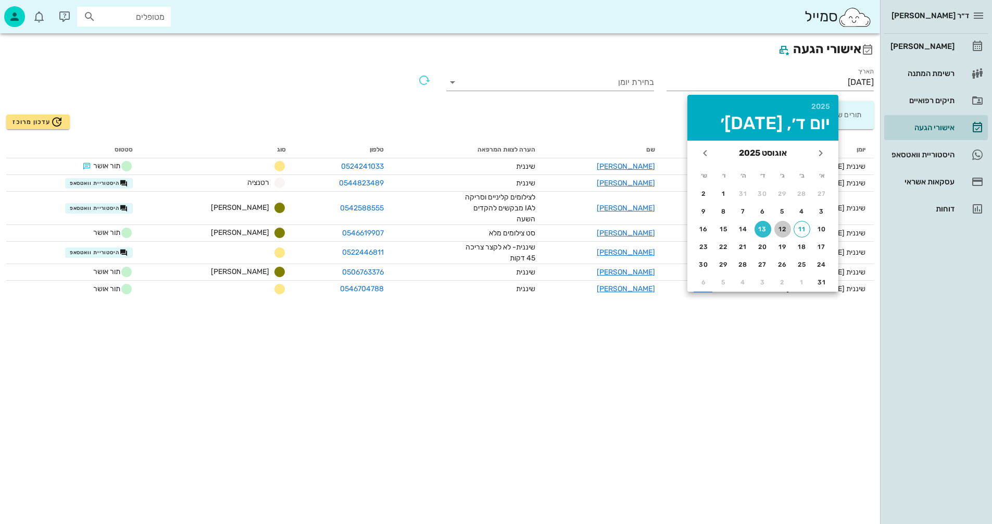
click at [779, 227] on div "12" at bounding box center [782, 228] width 17 height 7
type input "[DATE]"
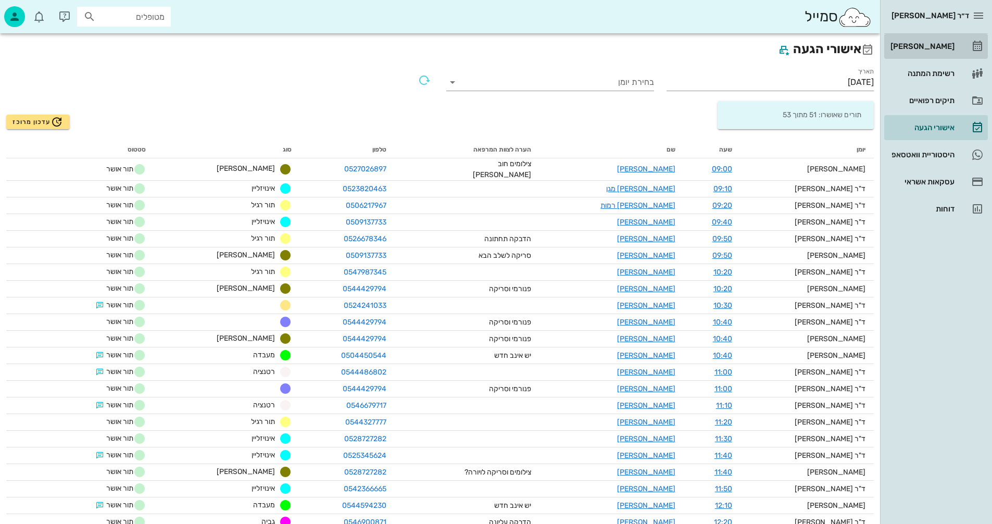
click at [929, 42] on div "[PERSON_NAME]" at bounding box center [921, 46] width 66 height 8
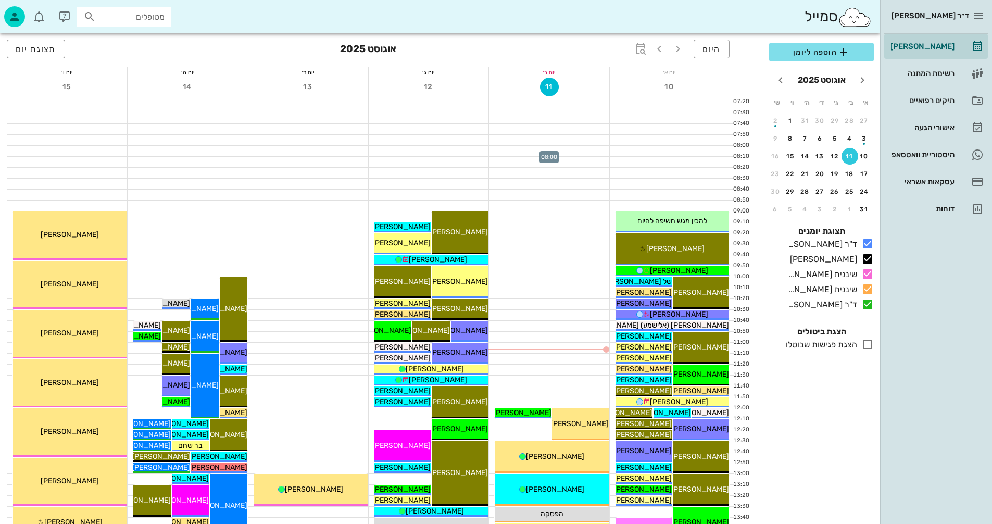
scroll to position [52, 0]
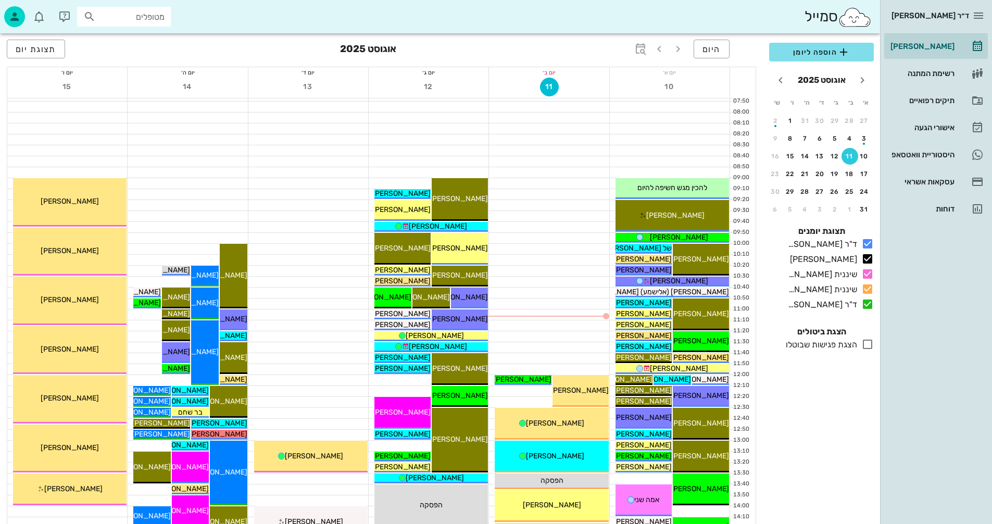
click at [868, 343] on icon at bounding box center [867, 344] width 12 height 12
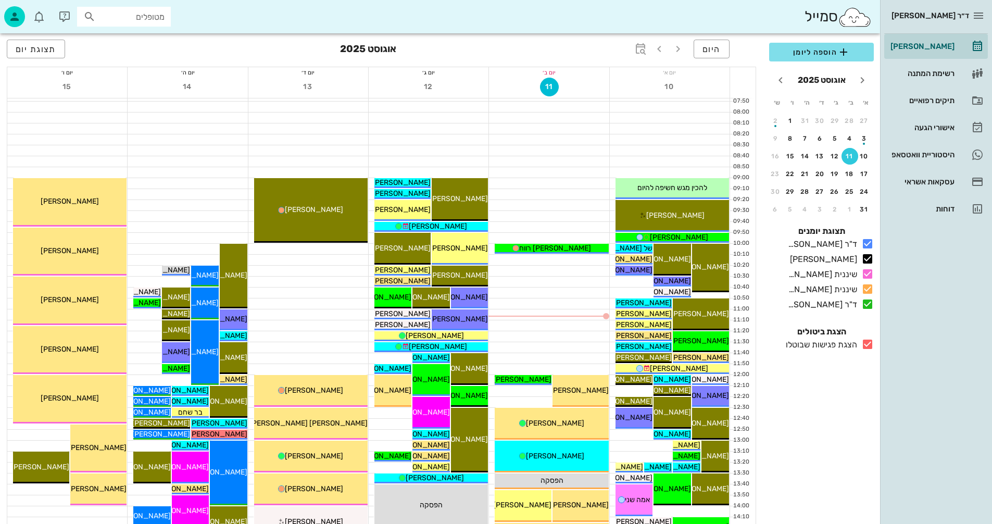
click at [868, 343] on icon at bounding box center [867, 344] width 12 height 12
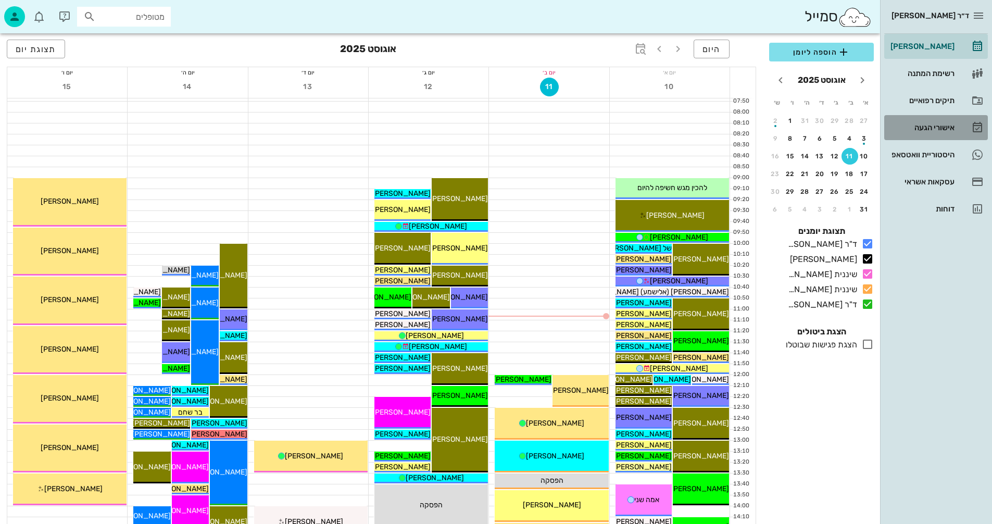
click at [928, 128] on div "אישורי הגעה" at bounding box center [921, 127] width 66 height 8
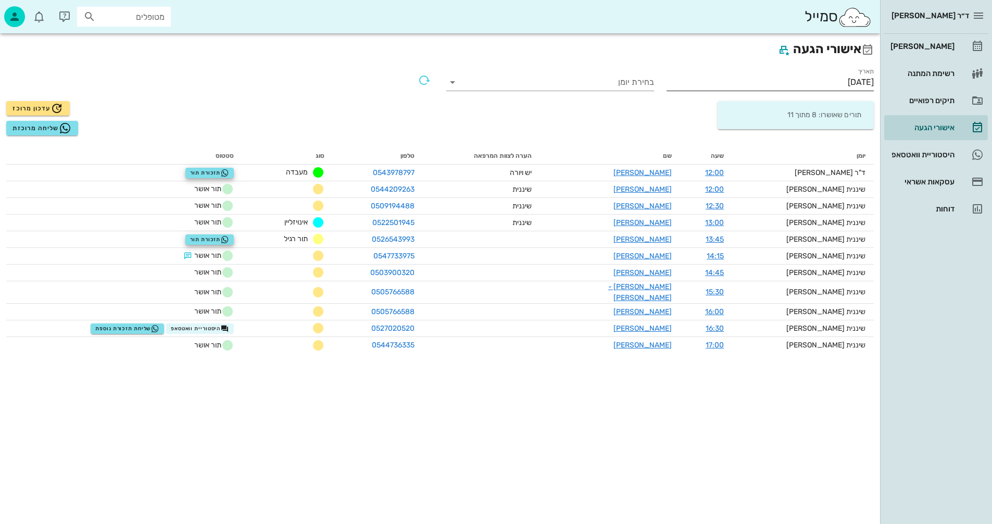
click at [814, 80] on input "[DATE]" at bounding box center [771, 82] width 208 height 17
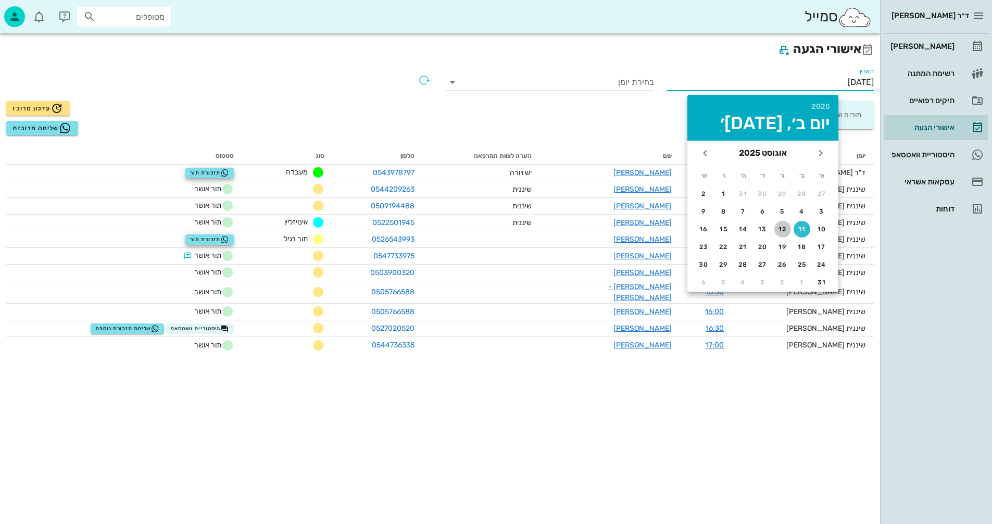
click at [782, 228] on div "12" at bounding box center [782, 228] width 17 height 7
type input "[DATE]"
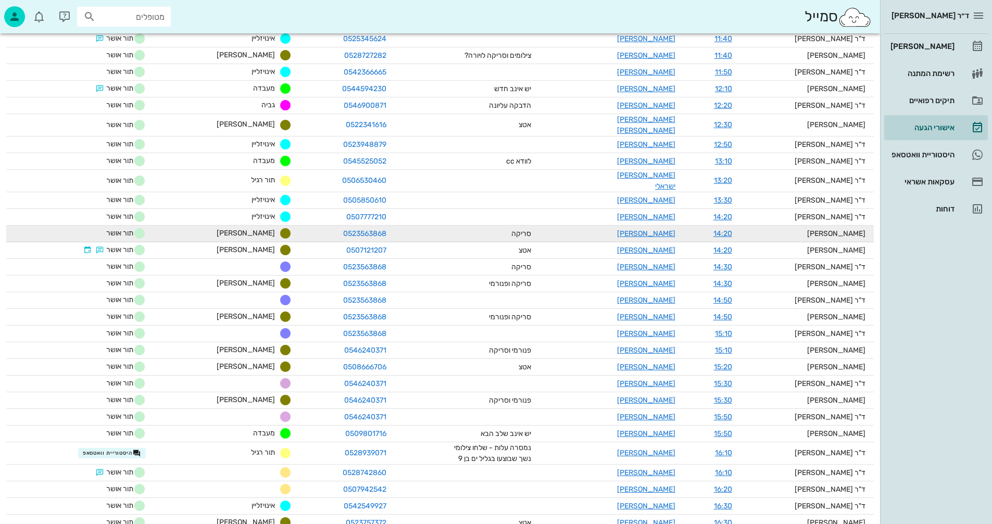
scroll to position [561, 0]
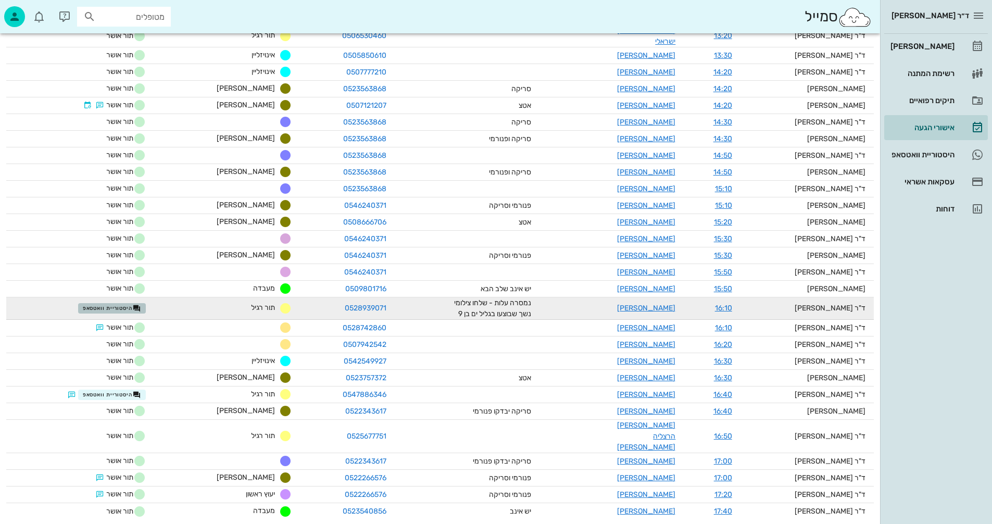
click at [136, 304] on span "היסטוריית וואטסאפ" at bounding box center [112, 308] width 58 height 8
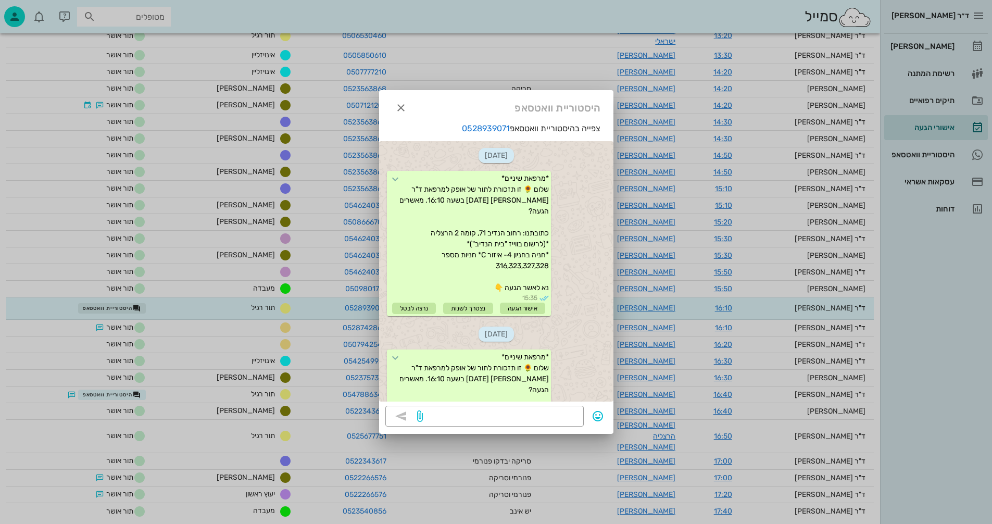
scroll to position [97, 0]
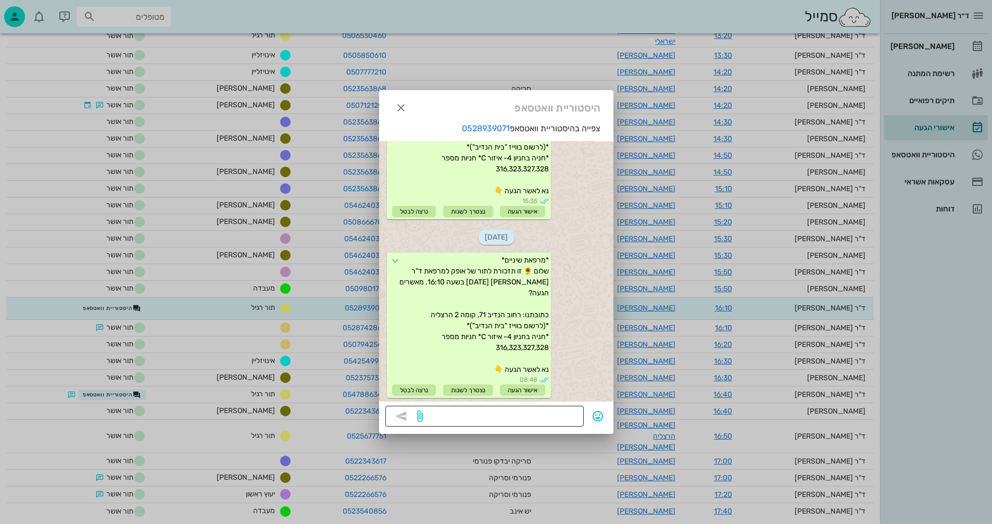
click at [538, 417] on textarea at bounding box center [501, 417] width 153 height 17
type textarea "ממתינים לאישור"
click at [403, 417] on icon "button" at bounding box center [401, 416] width 12 height 12
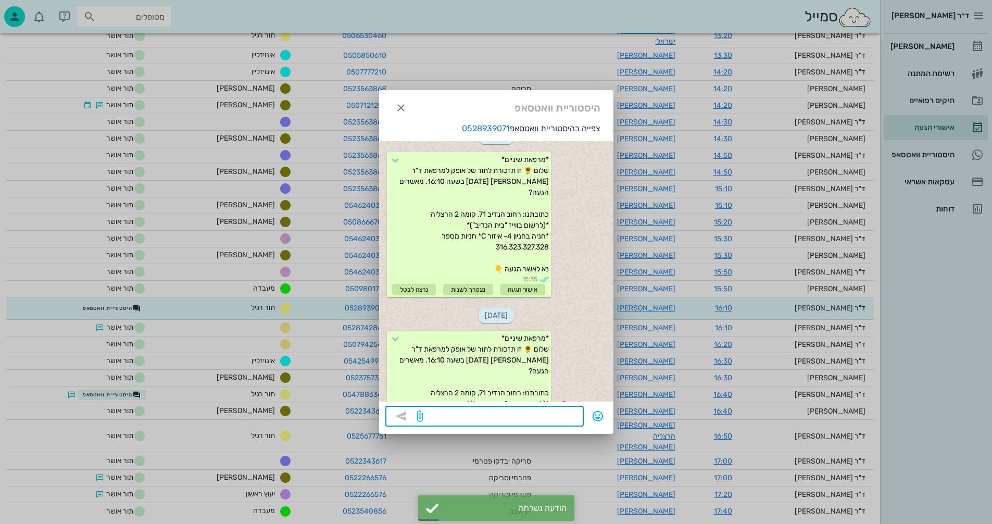
scroll to position [0, 0]
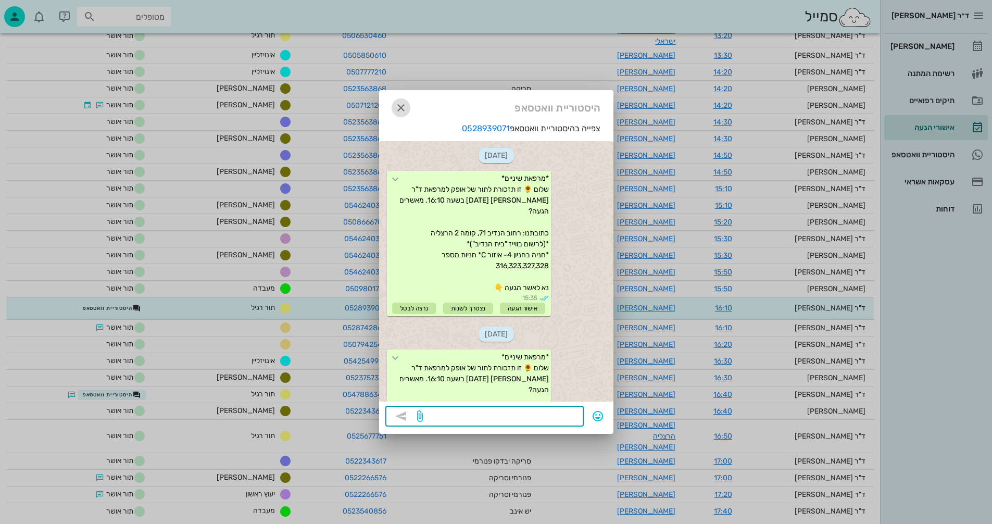
click at [403, 103] on icon "button" at bounding box center [401, 108] width 12 height 12
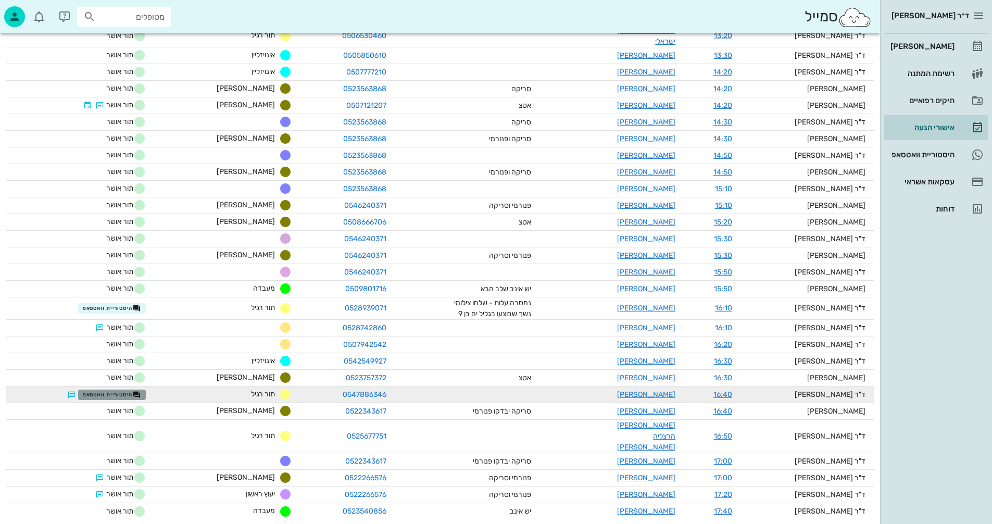
click at [111, 391] on span "היסטוריית וואטסאפ" at bounding box center [112, 395] width 58 height 8
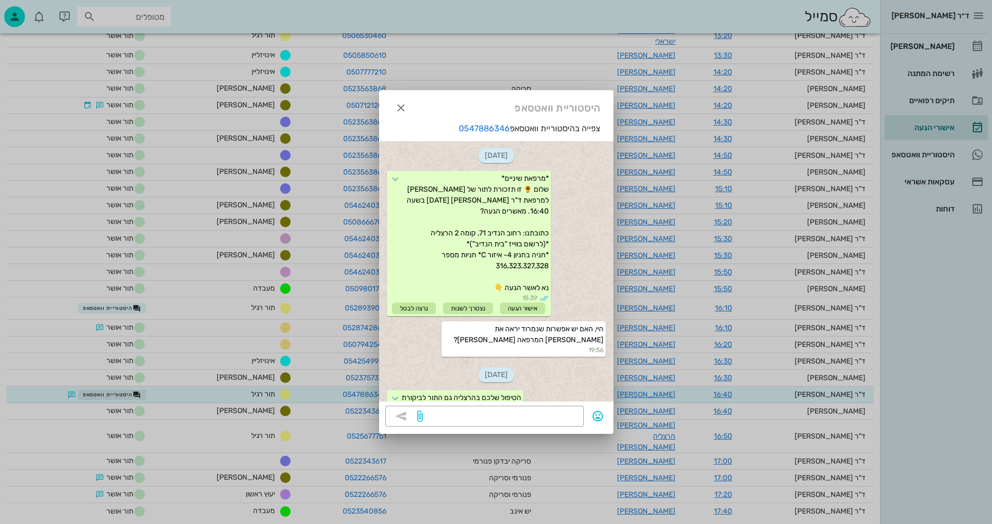
scroll to position [117, 0]
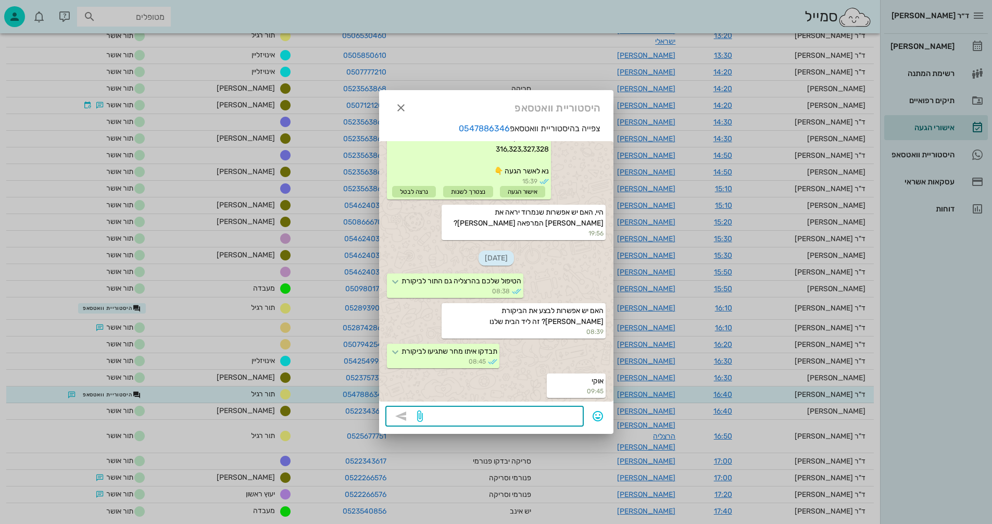
click at [547, 413] on textarea at bounding box center [501, 417] width 153 height 17
type textarea "ממתינים לאישור"
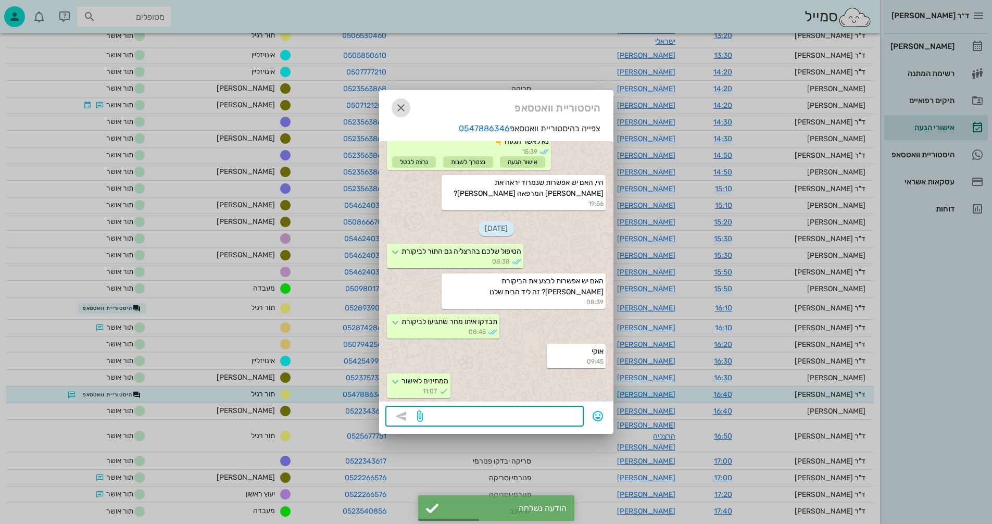
click at [403, 107] on icon "button" at bounding box center [401, 108] width 12 height 12
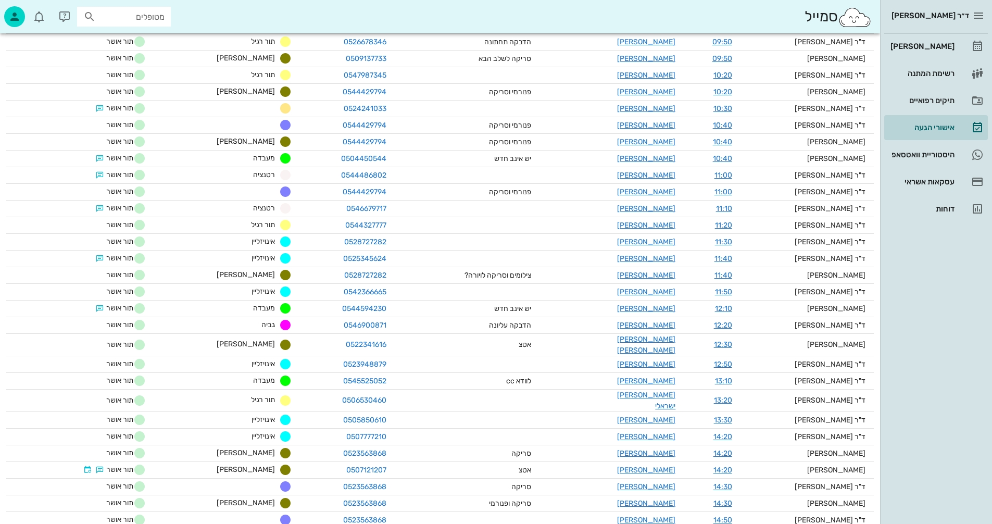
scroll to position [0, 0]
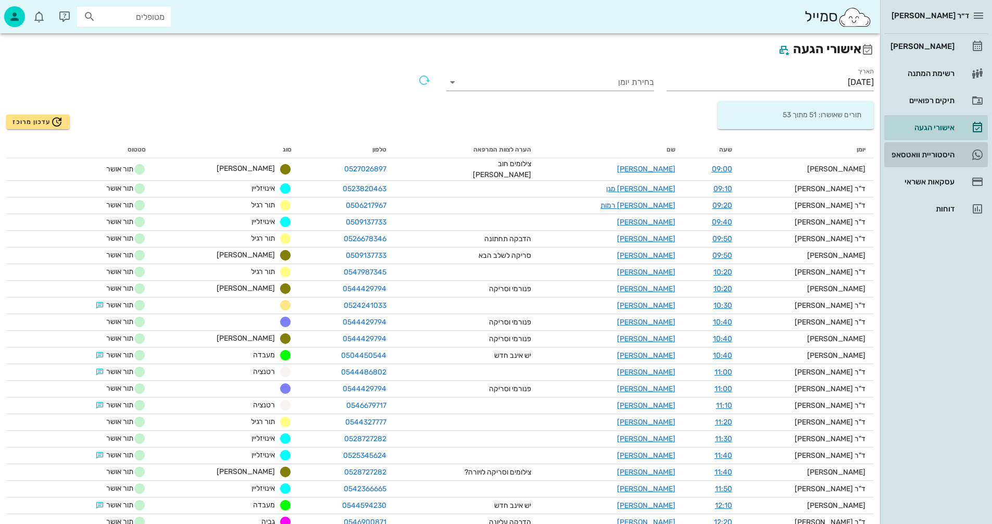
click at [919, 154] on div "היסטוריית וואטסאפ" at bounding box center [921, 154] width 66 height 8
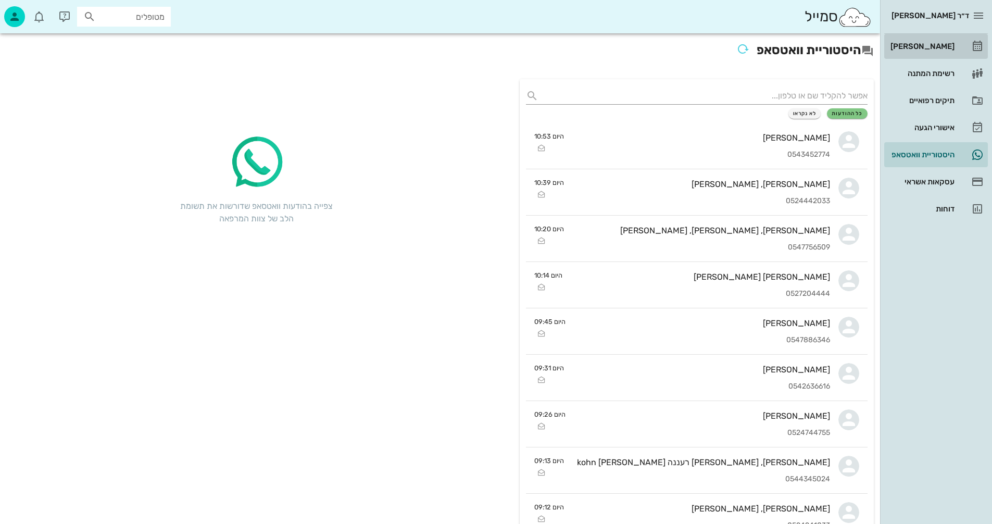
click at [930, 44] on div "[PERSON_NAME]" at bounding box center [921, 46] width 66 height 8
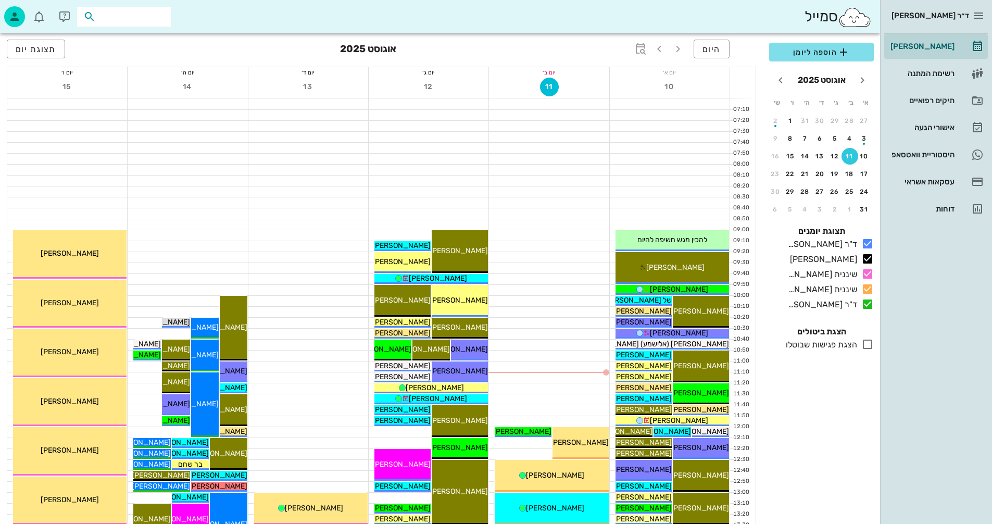
click at [153, 13] on input "text" at bounding box center [131, 17] width 67 height 14
type input "שנפלד"
click at [146, 39] on div "יוסי שנפלד 545988263" at bounding box center [105, 39] width 115 height 8
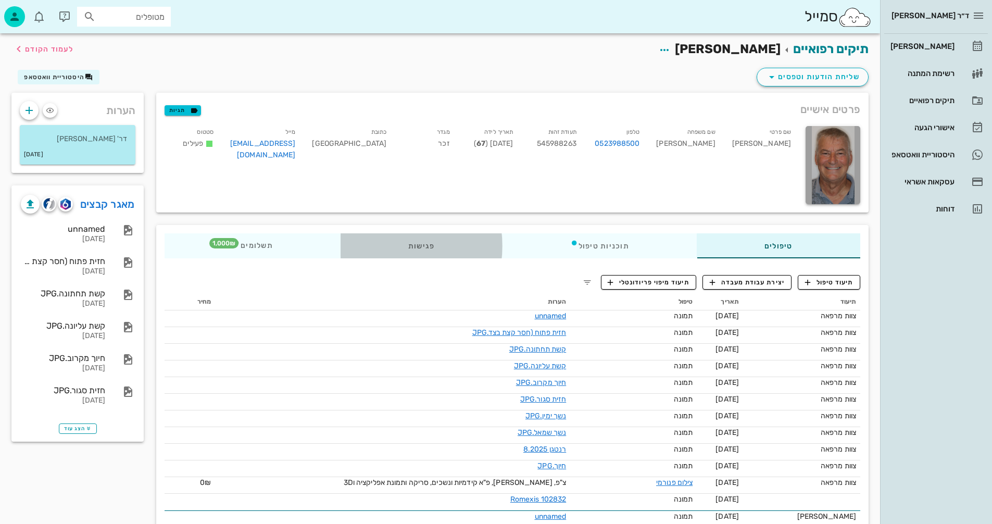
click at [420, 243] on div "פגישות" at bounding box center [422, 245] width 162 height 25
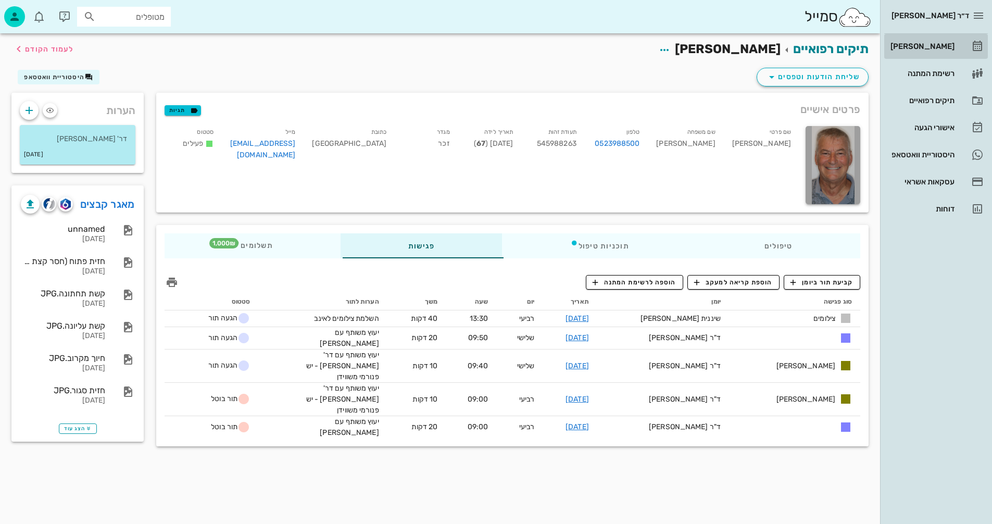
click at [933, 43] on div "[PERSON_NAME]" at bounding box center [921, 46] width 66 height 8
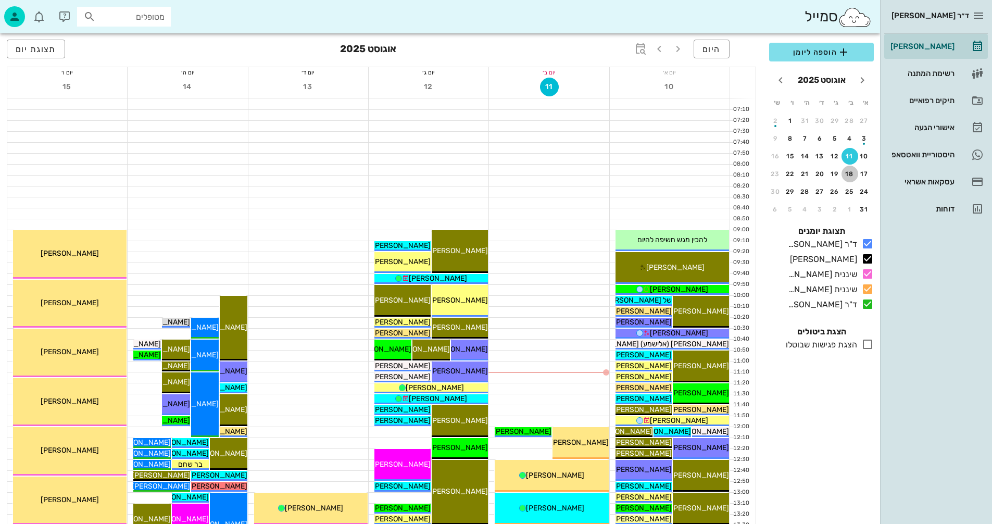
click at [847, 172] on div "18" at bounding box center [850, 173] width 17 height 7
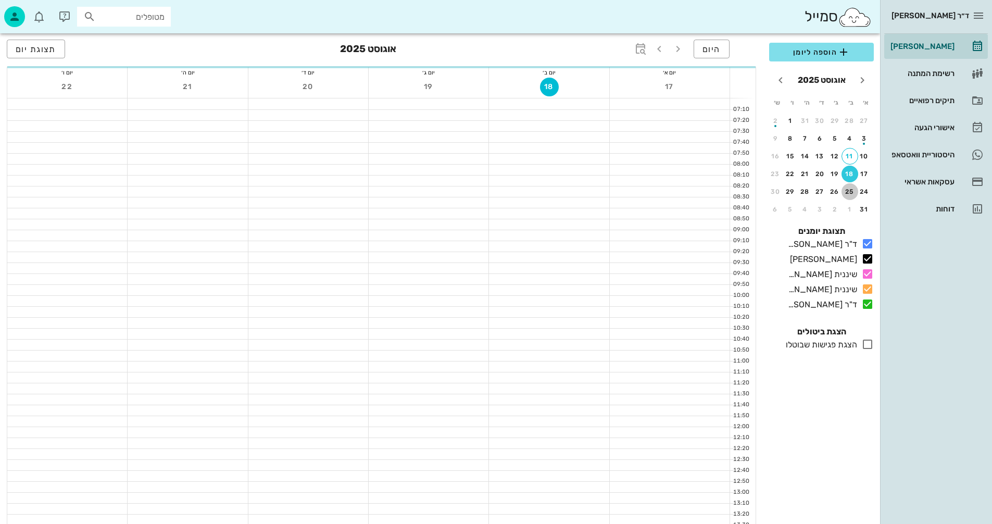
click at [848, 191] on div "25" at bounding box center [850, 191] width 17 height 7
click at [849, 207] on div "1" at bounding box center [850, 209] width 17 height 7
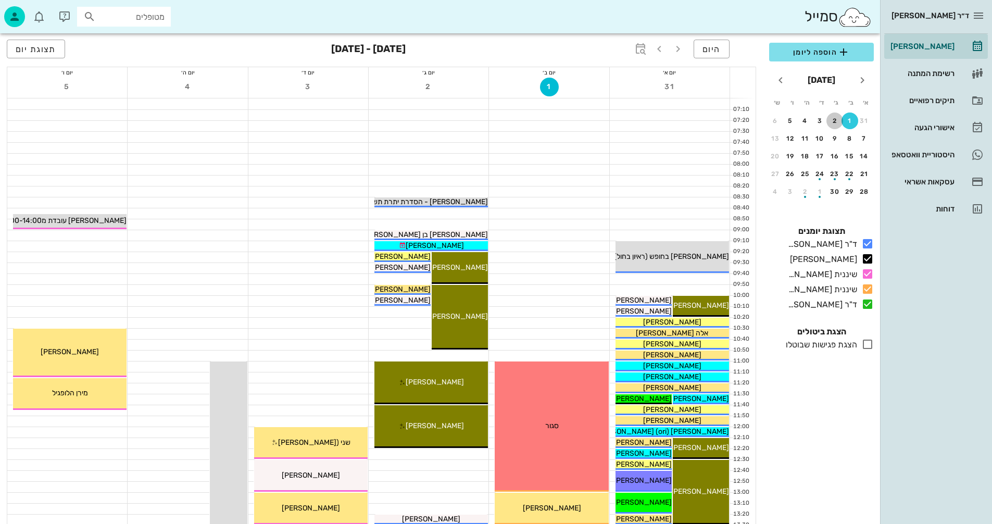
click at [833, 122] on div "2" at bounding box center [834, 120] width 17 height 7
click at [904, 153] on div "היסטוריית וואטסאפ" at bounding box center [921, 154] width 66 height 8
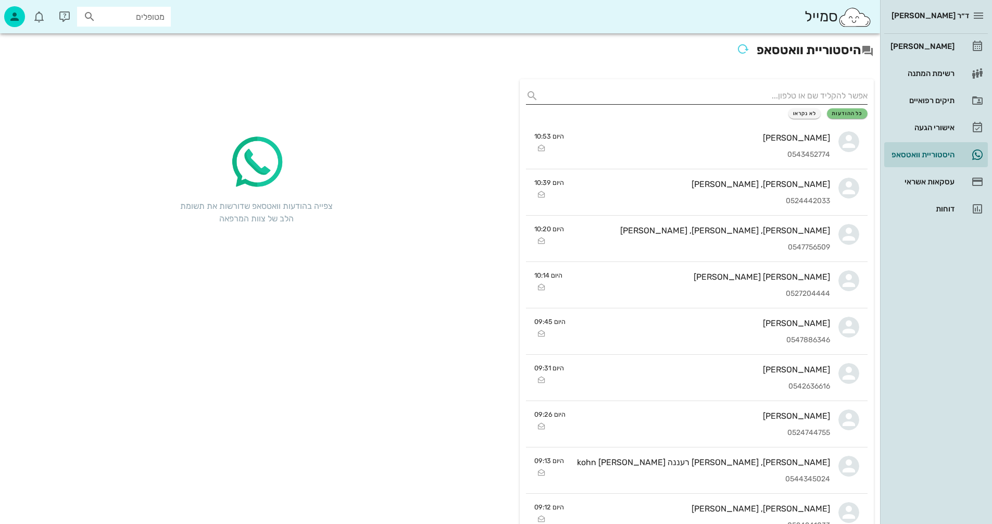
click at [819, 93] on input "text" at bounding box center [705, 95] width 325 height 17
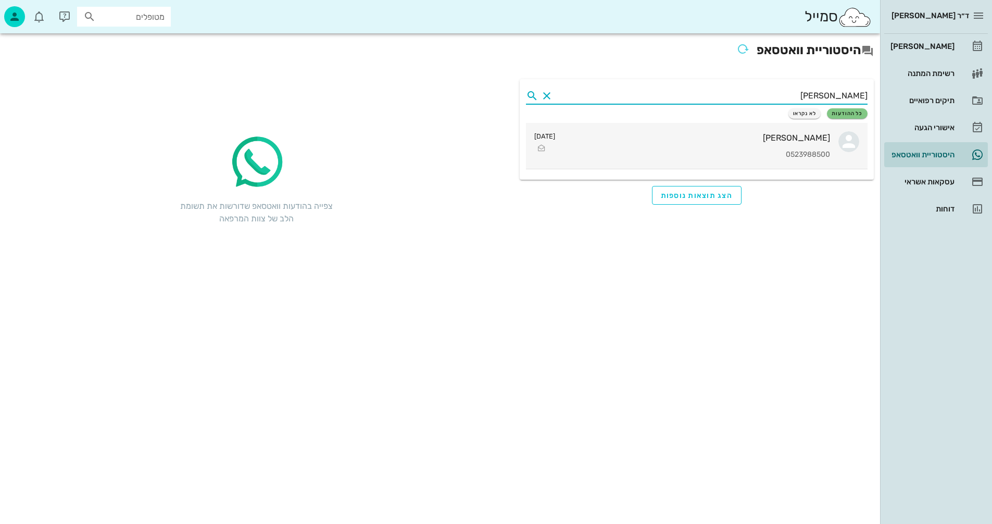
type input "שנפלד"
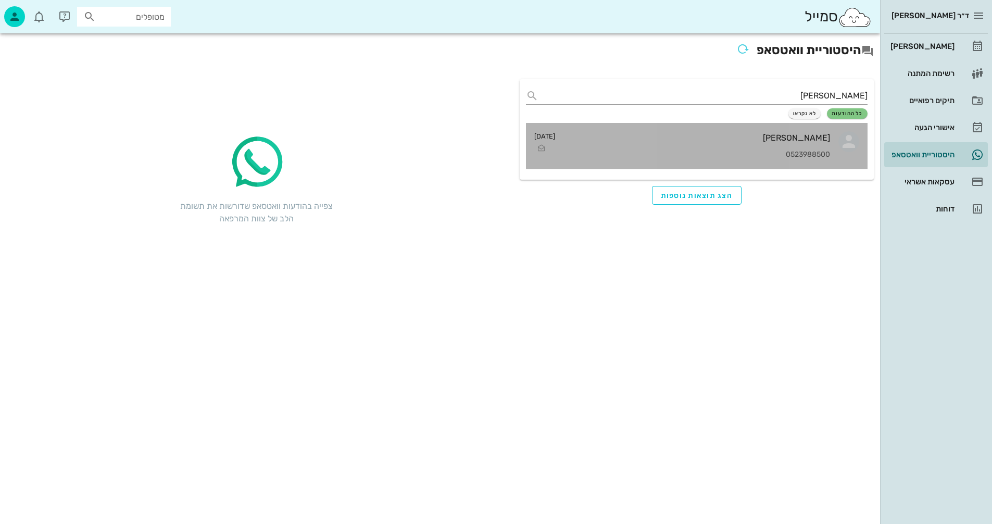
click at [795, 140] on div "[PERSON_NAME]" at bounding box center [696, 138] width 267 height 10
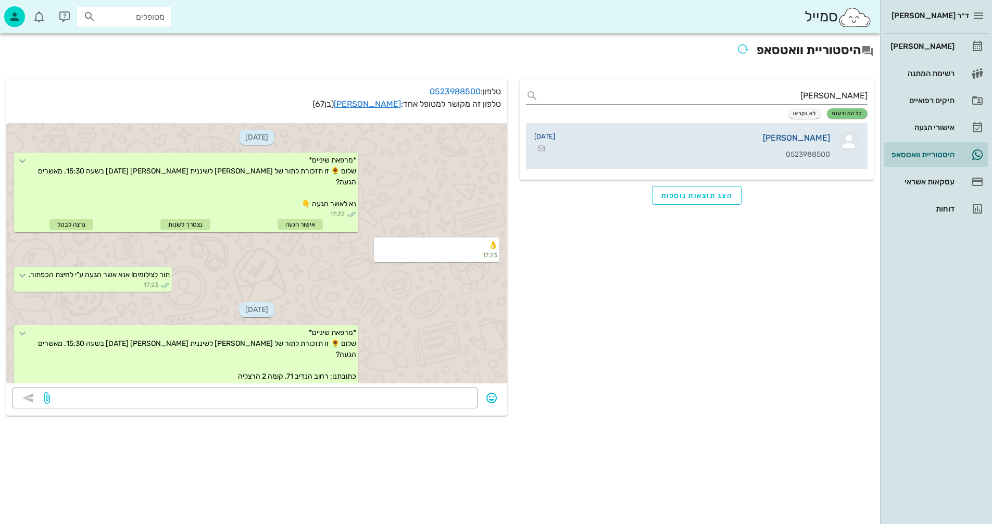
scroll to position [200, 0]
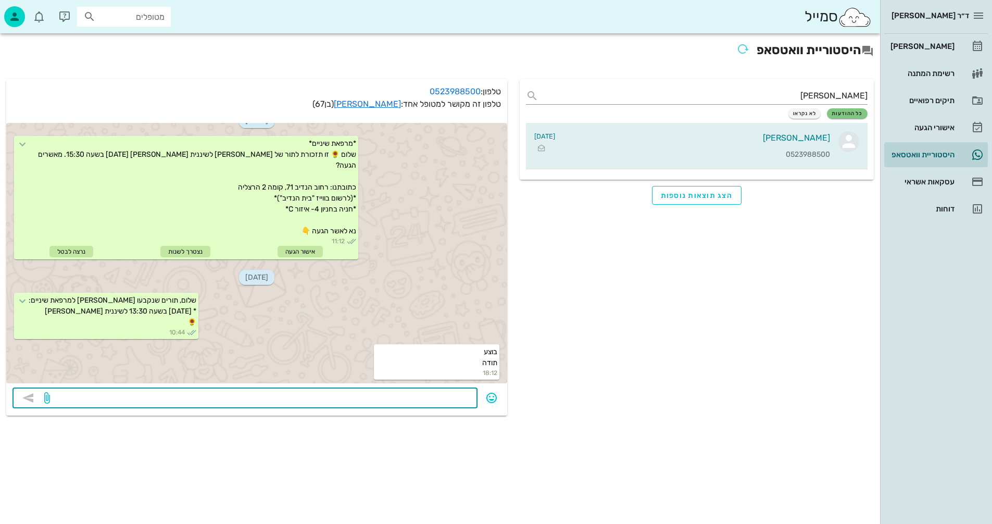
click at [444, 401] on textarea at bounding box center [261, 399] width 419 height 17
type textarea "תור לאישור ההדמייה 2/3 9:40 או 18:00?"
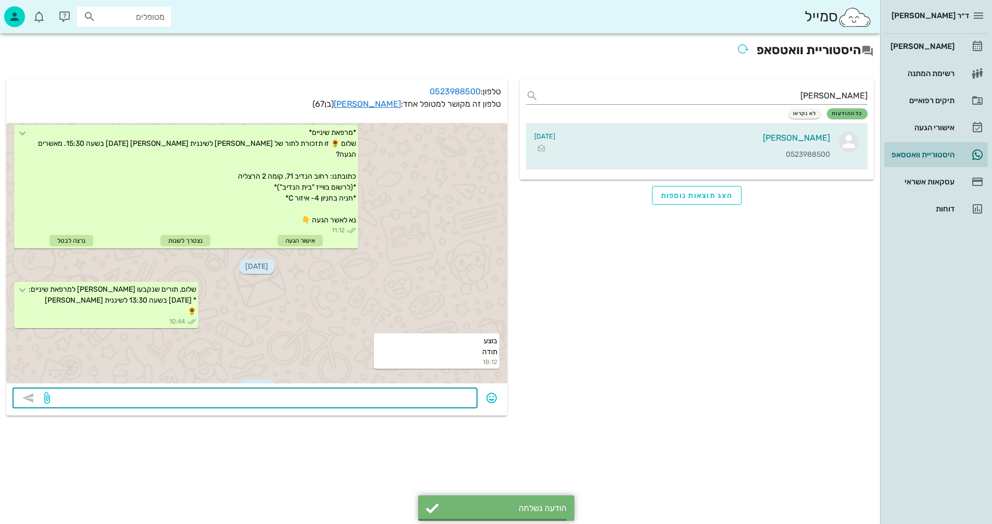
scroll to position [280, 0]
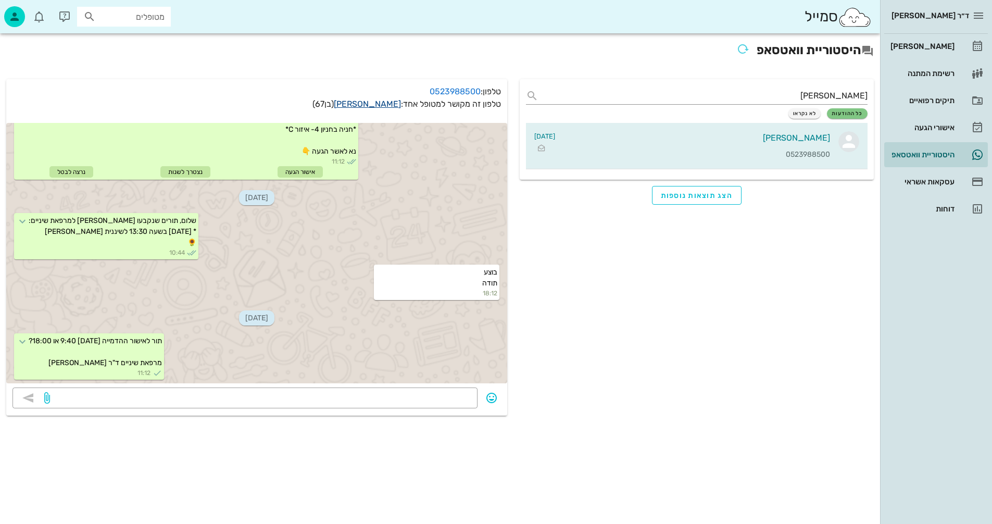
click at [376, 104] on link "יוסי שנפלד" at bounding box center [367, 104] width 67 height 10
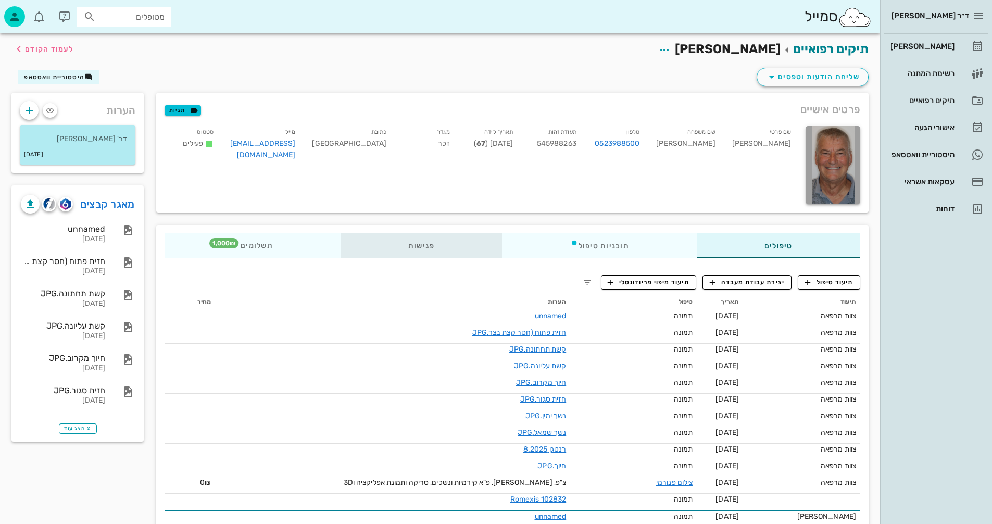
click at [422, 242] on div "פגישות" at bounding box center [422, 245] width 162 height 25
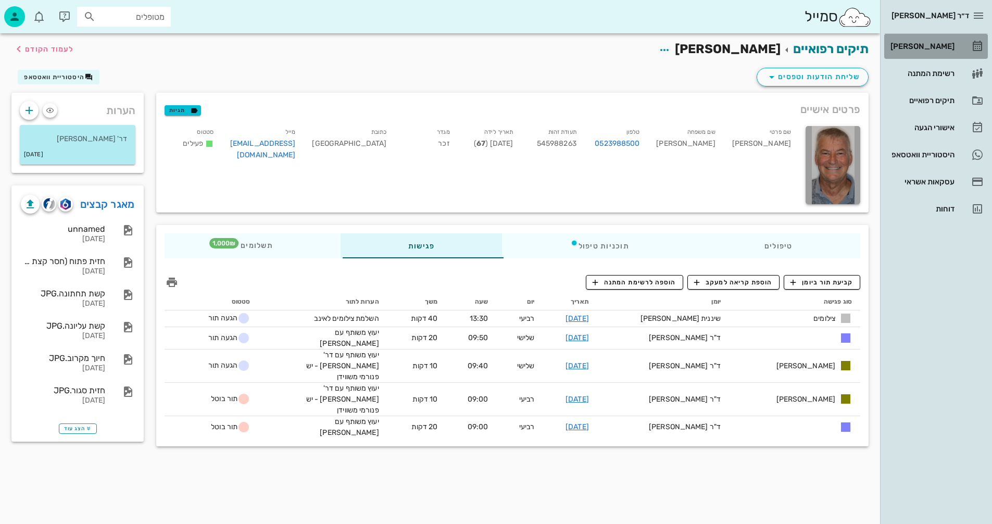
click at [938, 45] on div "[PERSON_NAME]" at bounding box center [921, 46] width 66 height 8
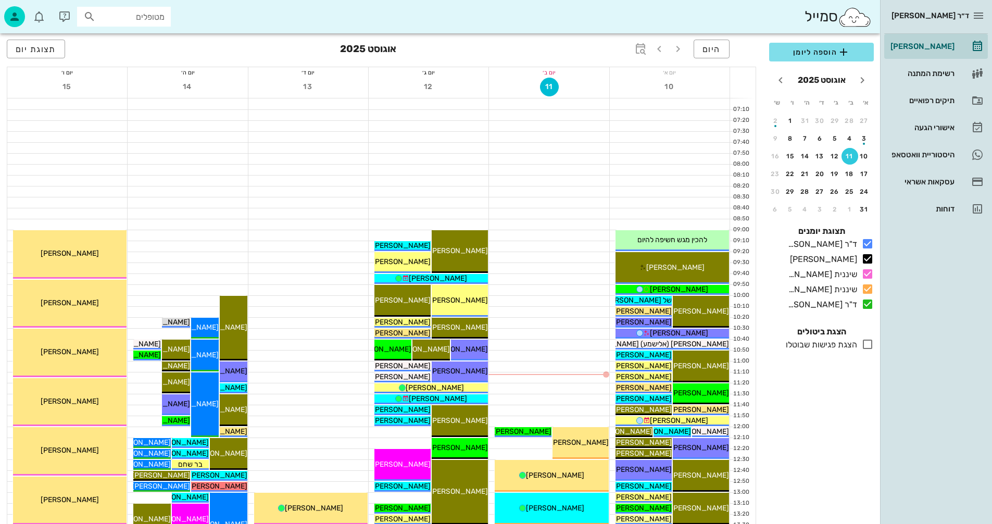
click at [146, 22] on input "מטופלים" at bounding box center [131, 17] width 67 height 14
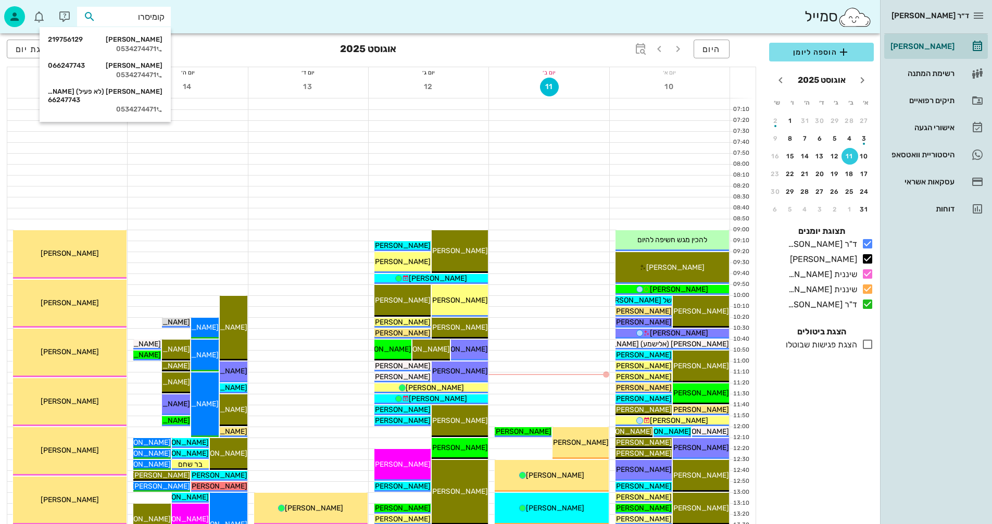
type input "[PERSON_NAME]"
click at [132, 49] on div "0534274471" at bounding box center [105, 49] width 115 height 8
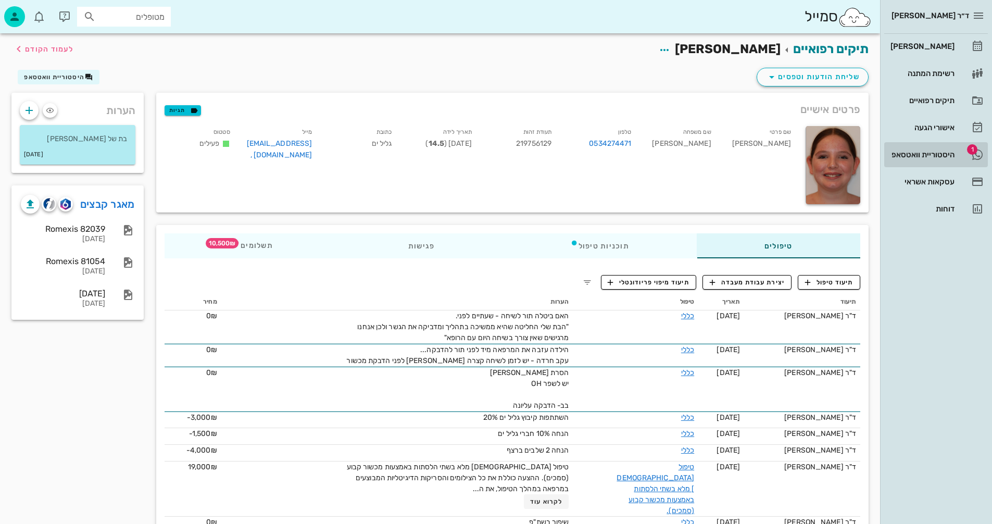
click at [926, 152] on div "היסטוריית וואטסאפ" at bounding box center [921, 154] width 66 height 8
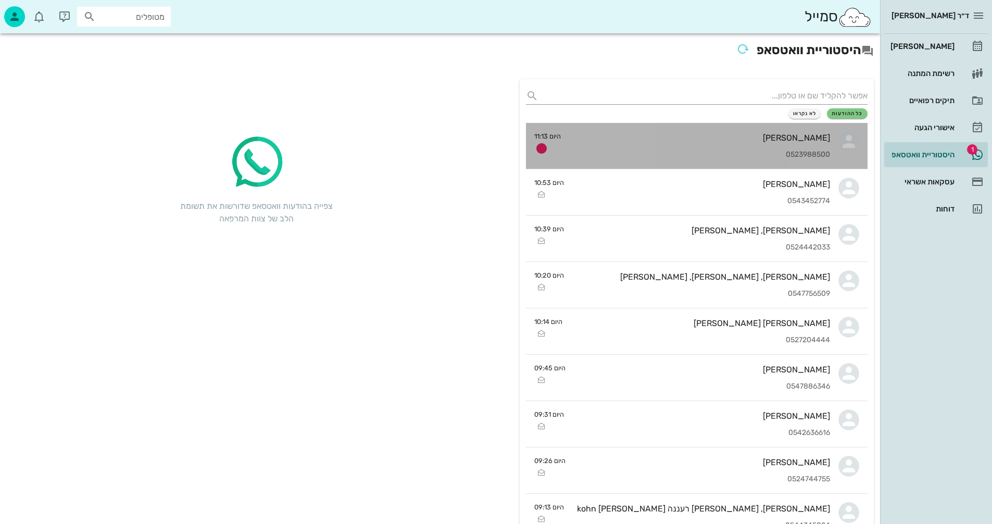
click at [630, 144] on div "יוסי שנפלד 0523988500" at bounding box center [699, 146] width 261 height 46
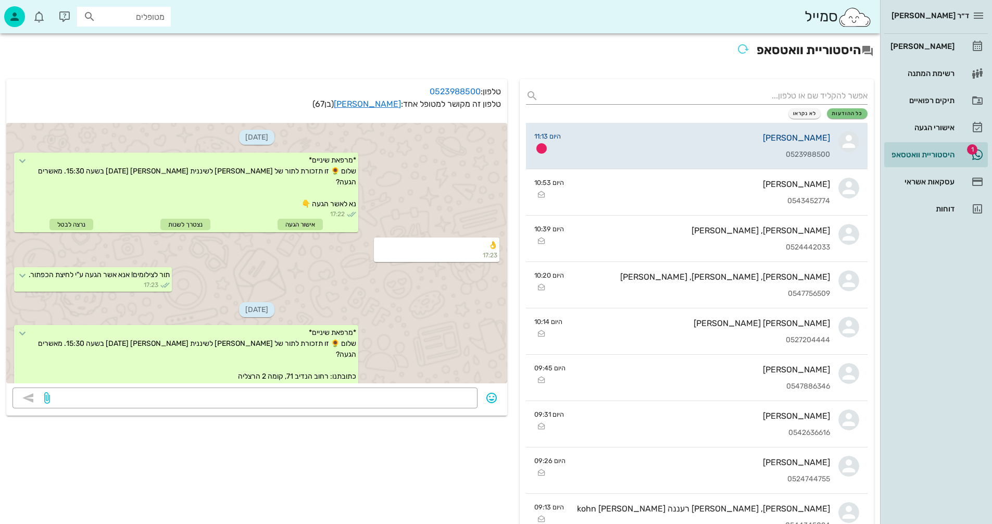
scroll to position [309, 0]
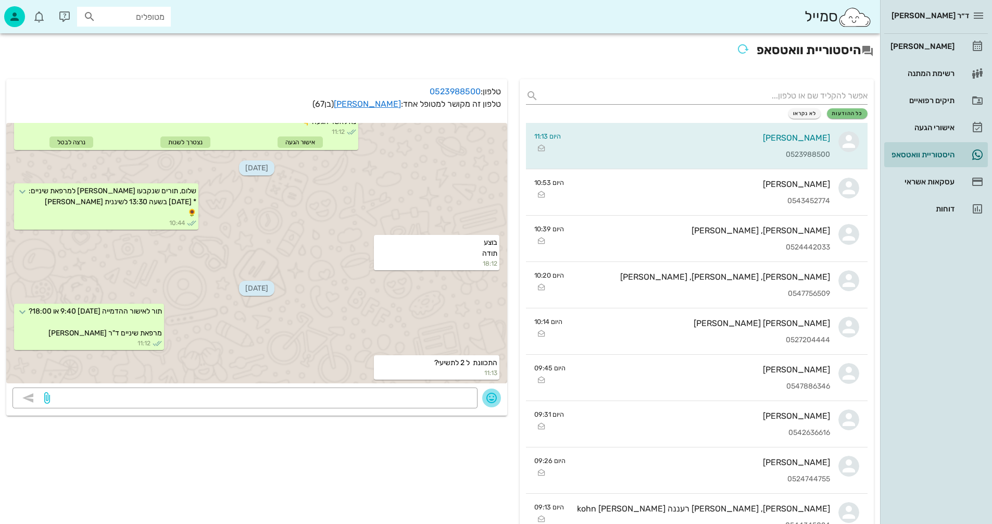
drag, startPoint x: 492, startPoint y: 398, endPoint x: 487, endPoint y: 396, distance: 5.8
click at [490, 397] on icon "button" at bounding box center [491, 398] width 12 height 12
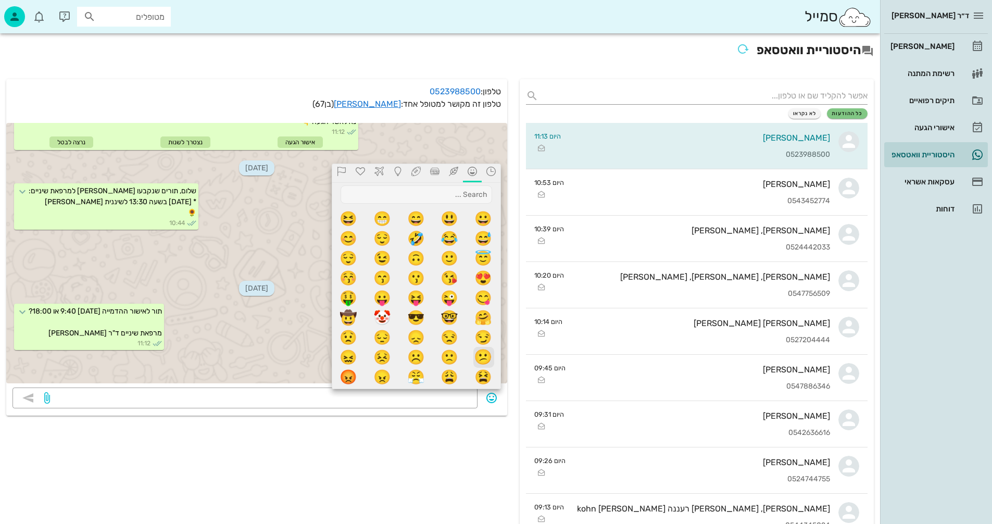
click at [483, 358] on span "😕" at bounding box center [483, 357] width 21 height 21
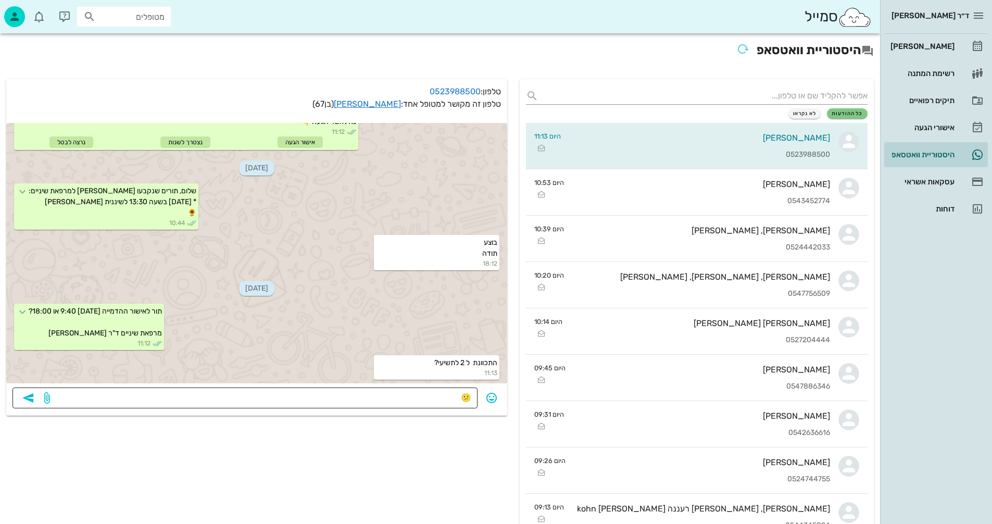
click at [418, 395] on textarea "😕" at bounding box center [261, 399] width 419 height 17
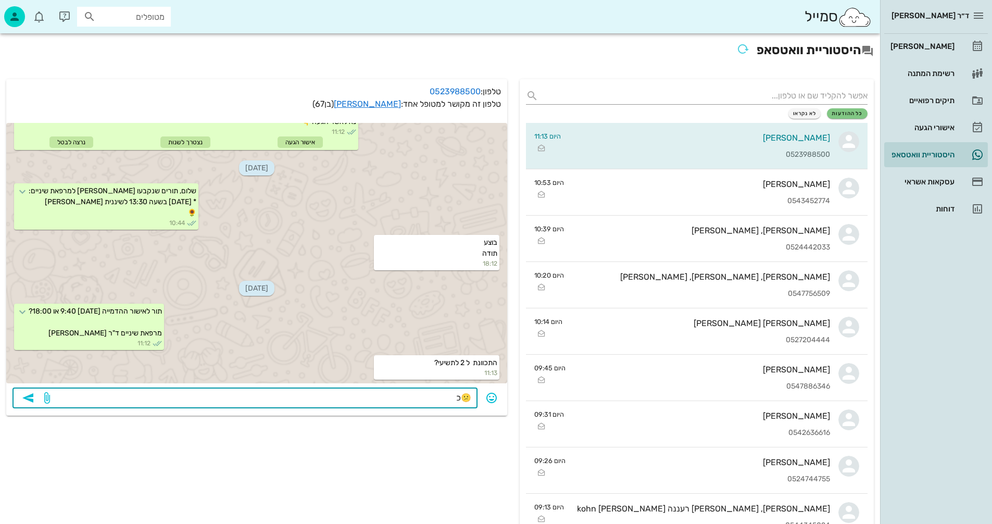
type textarea "😕כן"
click at [31, 396] on icon "button" at bounding box center [28, 398] width 12 height 12
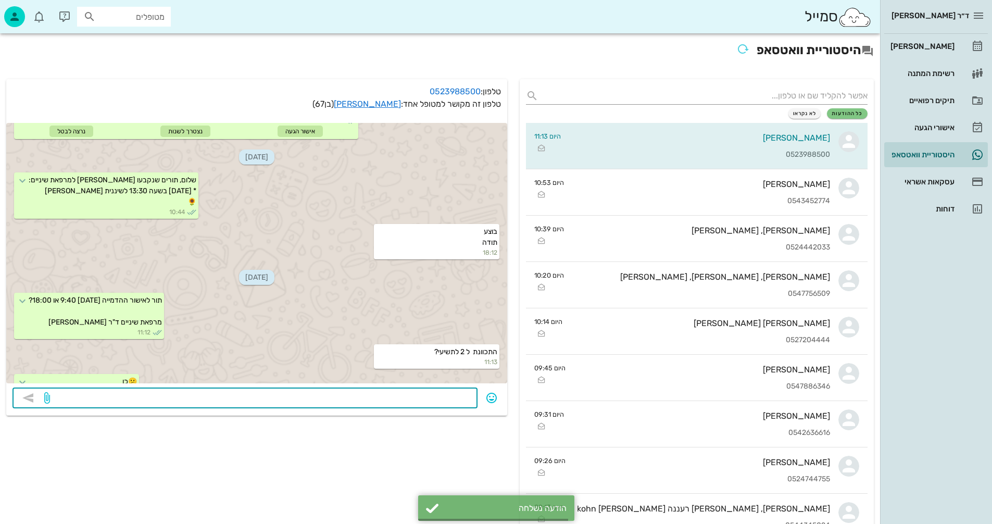
scroll to position [339, 0]
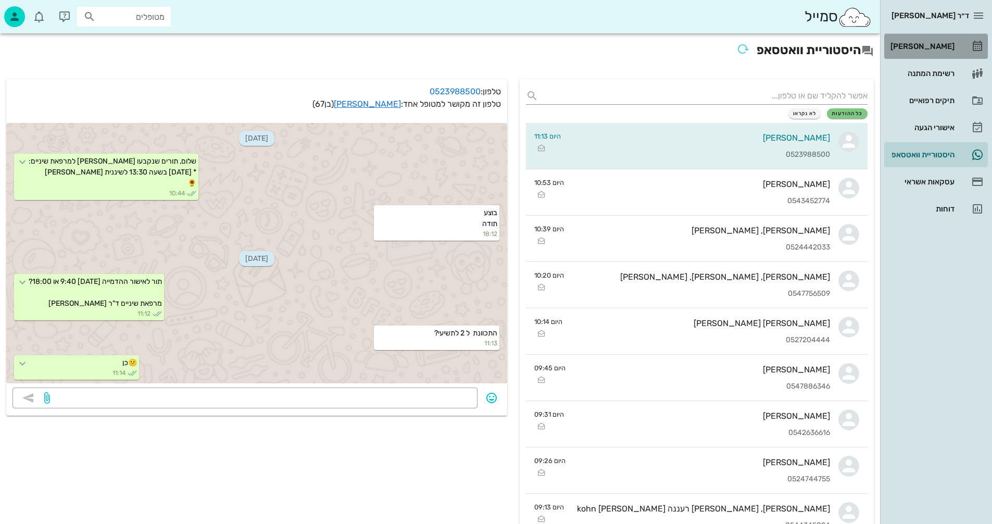
click at [937, 49] on div "[PERSON_NAME]" at bounding box center [921, 46] width 66 height 8
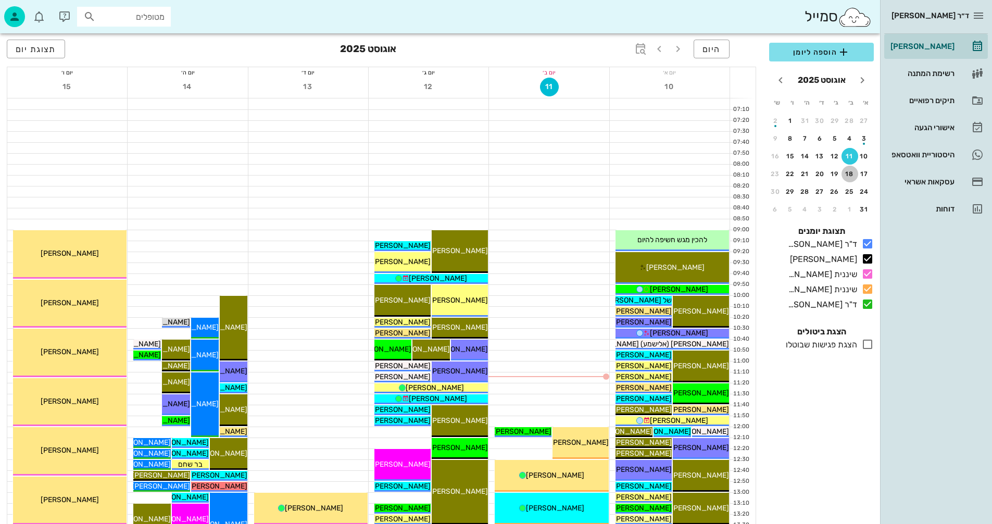
click at [849, 176] on div "18" at bounding box center [850, 173] width 17 height 7
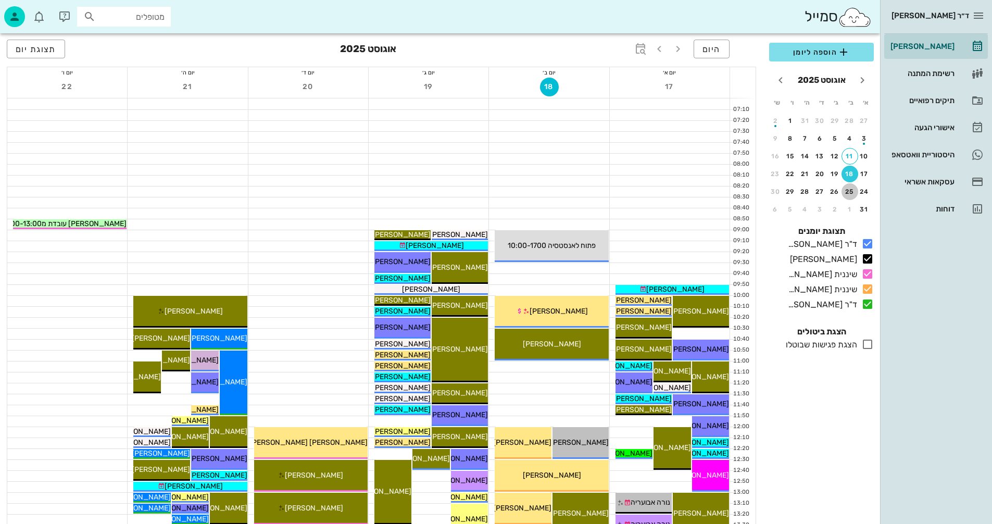
click at [849, 191] on div "25" at bounding box center [850, 191] width 17 height 7
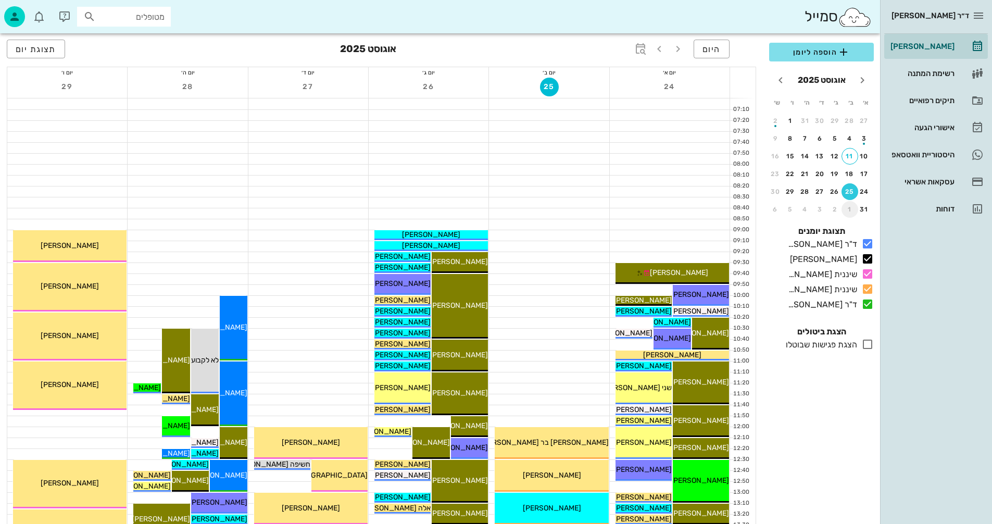
click at [850, 209] on div "1" at bounding box center [850, 209] width 17 height 7
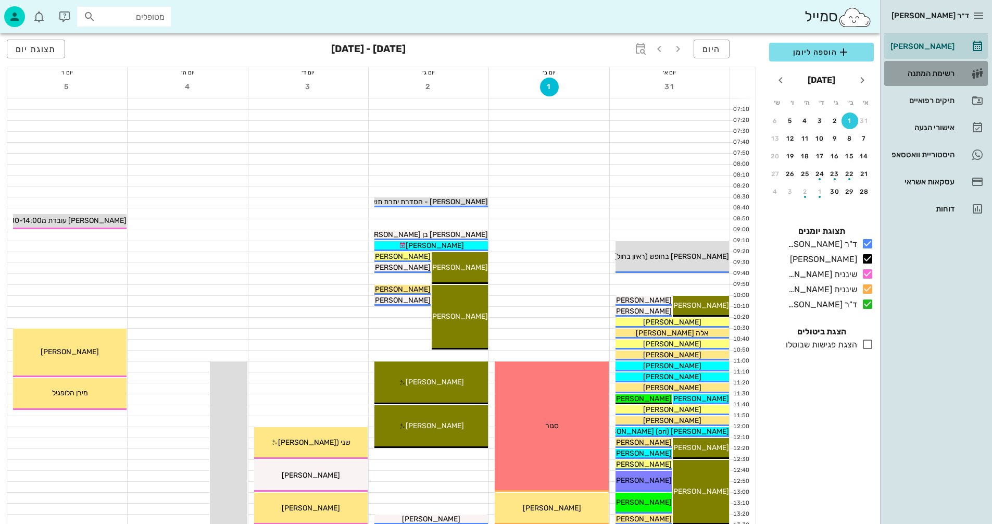
click at [933, 73] on div "רשימת המתנה" at bounding box center [921, 73] width 66 height 8
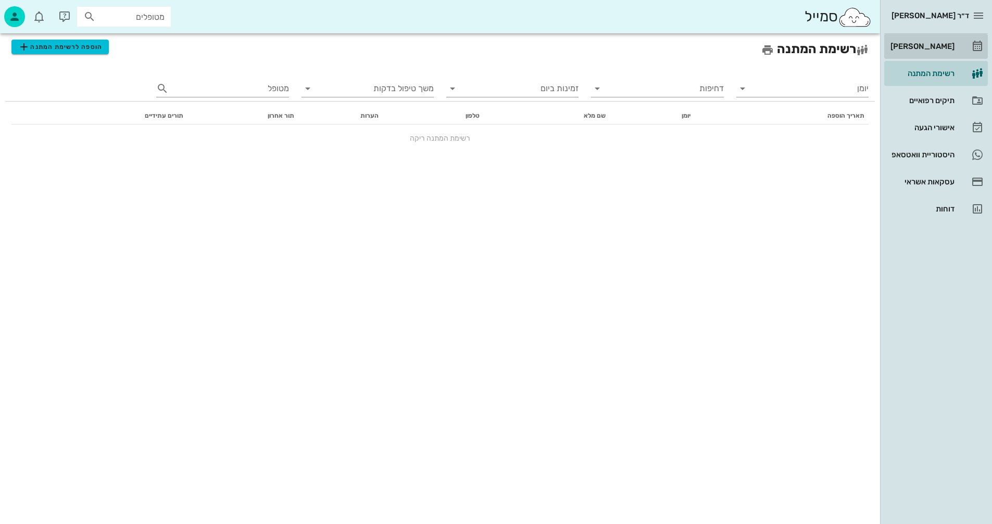
click at [928, 47] on div "[PERSON_NAME]" at bounding box center [921, 46] width 66 height 8
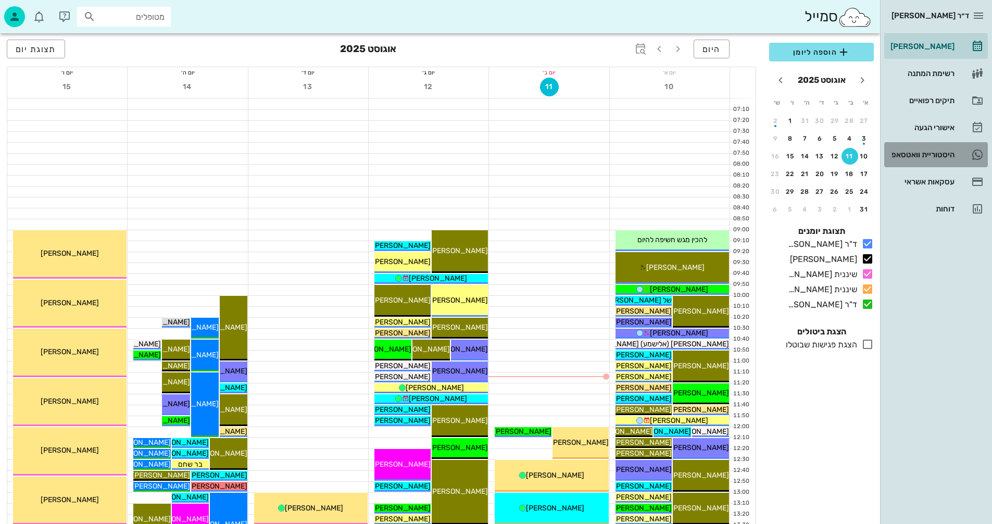
click at [932, 153] on div "היסטוריית וואטסאפ" at bounding box center [921, 154] width 66 height 8
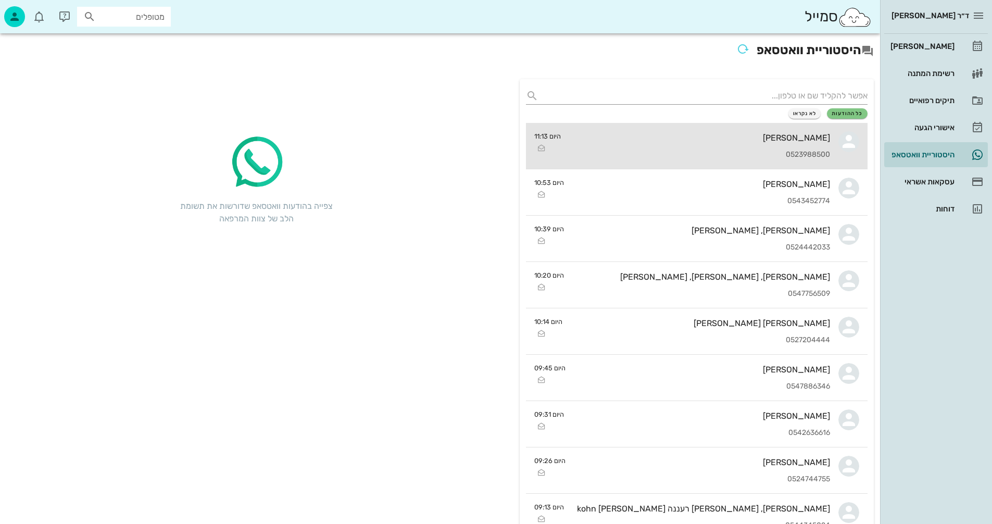
click at [648, 143] on div "יוסי שנפלד 0523988500" at bounding box center [699, 146] width 261 height 46
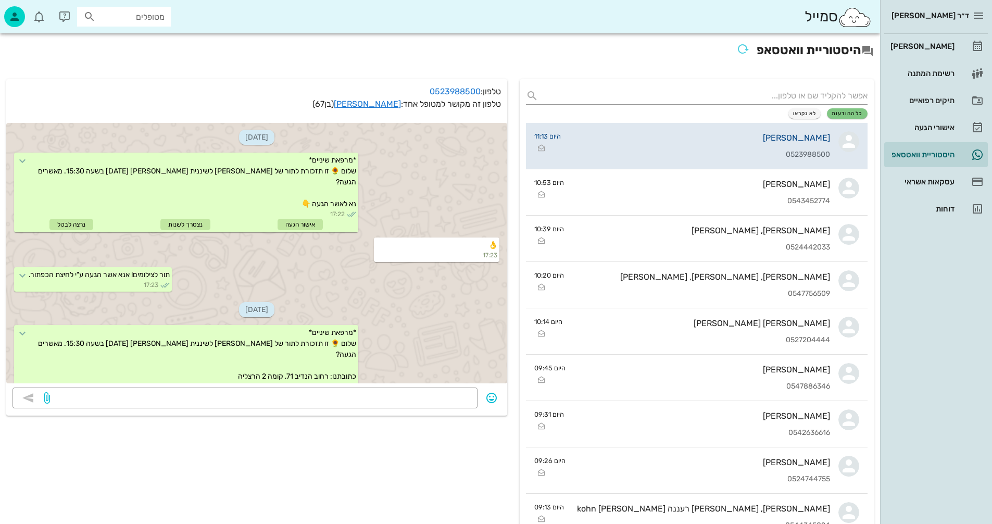
scroll to position [369, 0]
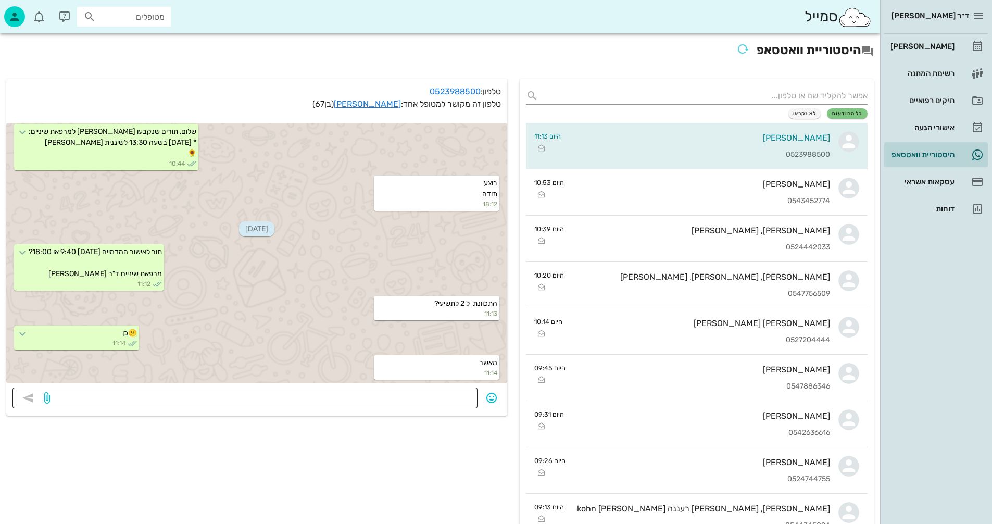
click at [451, 398] on textarea at bounding box center [261, 399] width 419 height 17
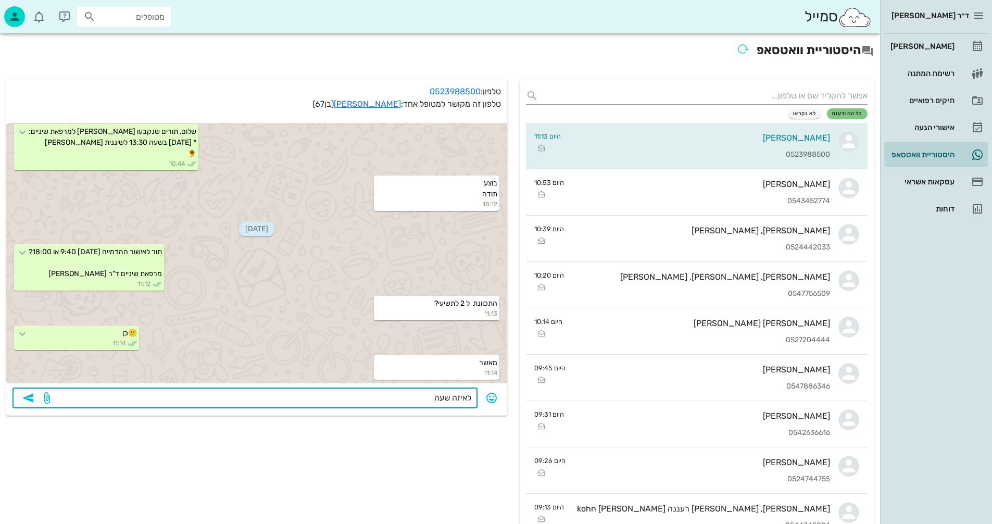
type textarea "לאיזה שעה?"
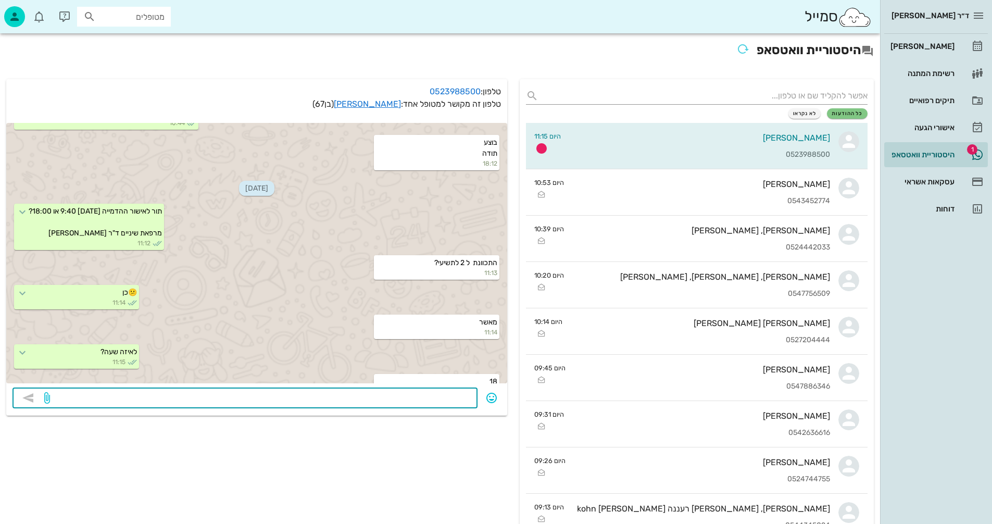
scroll to position [428, 0]
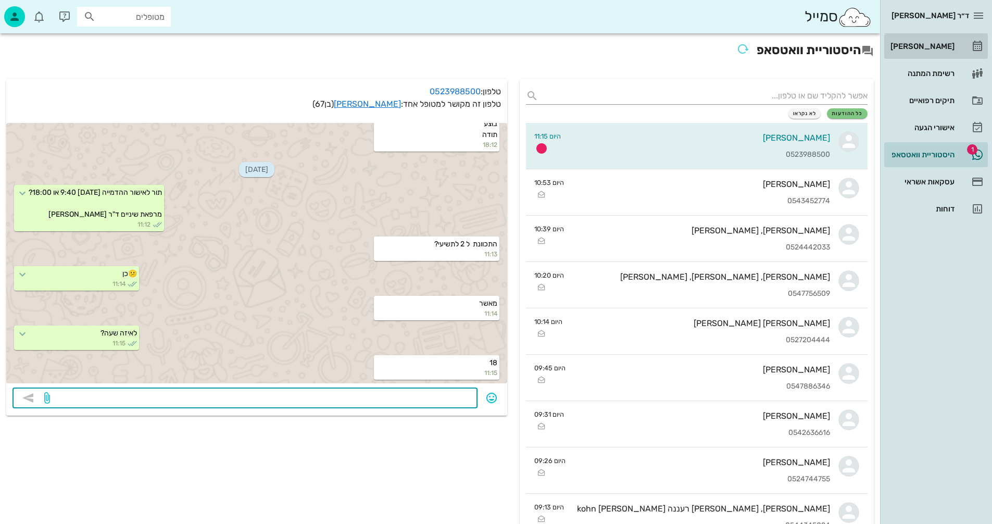
click at [922, 45] on div "[PERSON_NAME]" at bounding box center [921, 46] width 66 height 8
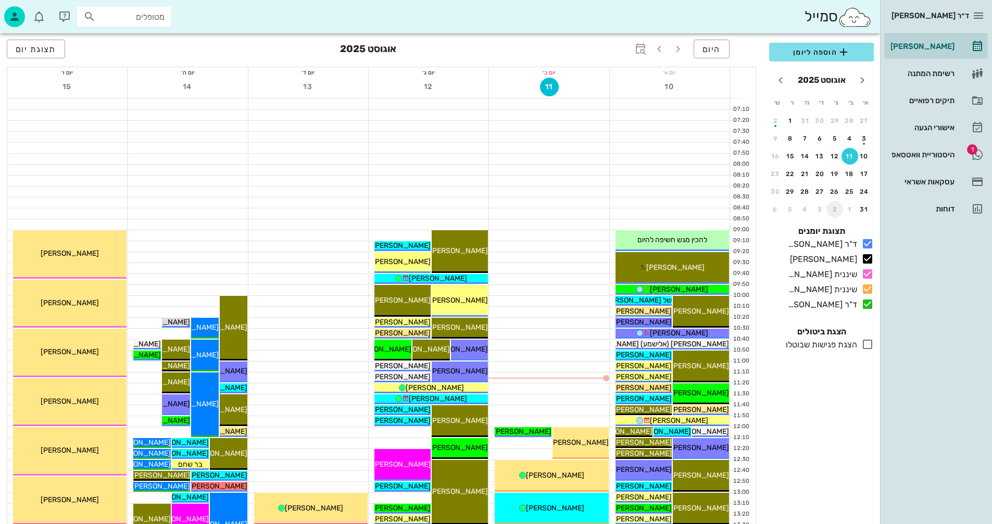
click at [836, 208] on div "2" at bounding box center [834, 209] width 17 height 7
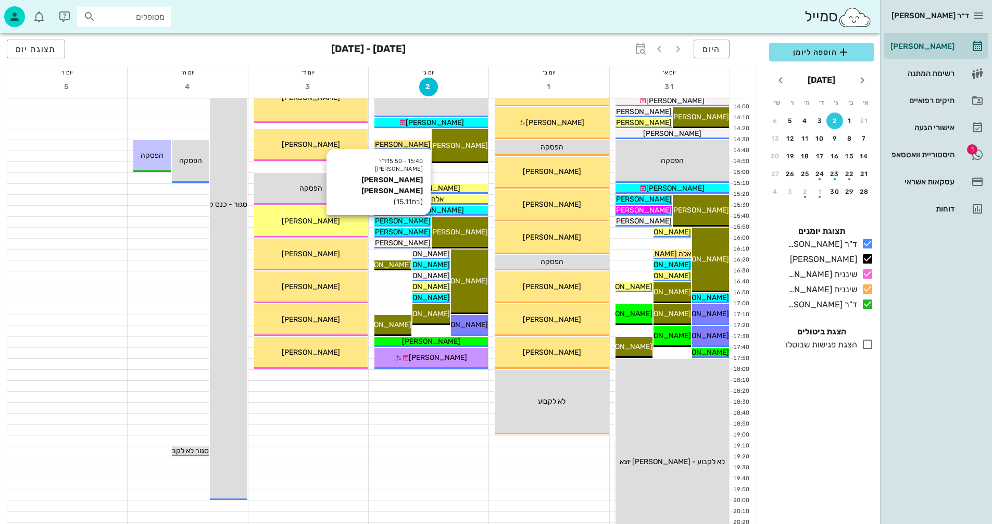
scroll to position [469, 0]
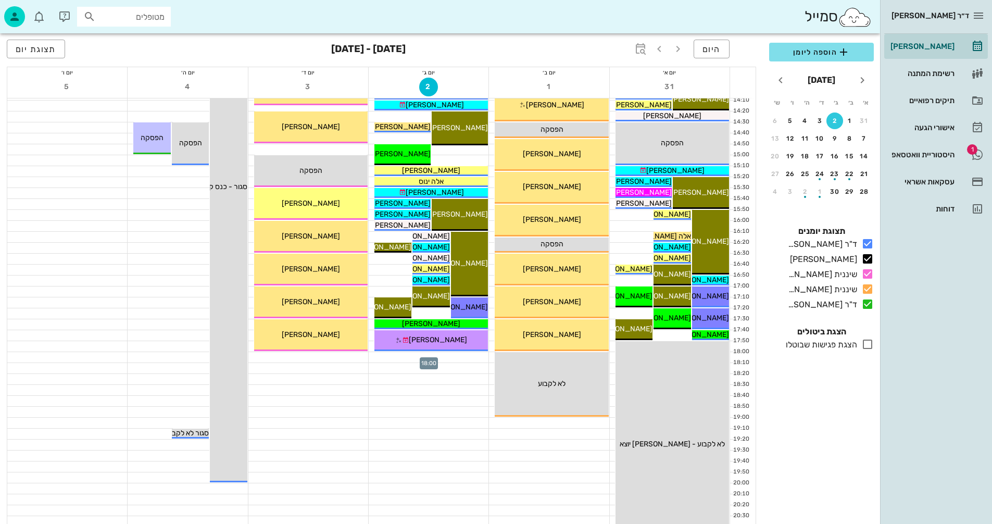
click at [401, 354] on div at bounding box center [429, 357] width 120 height 10
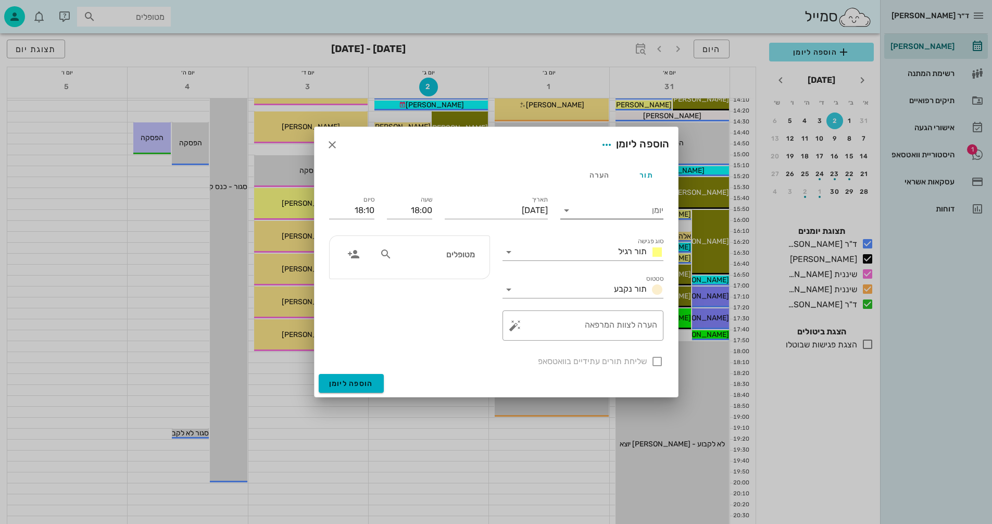
click at [564, 209] on icon at bounding box center [566, 210] width 12 height 12
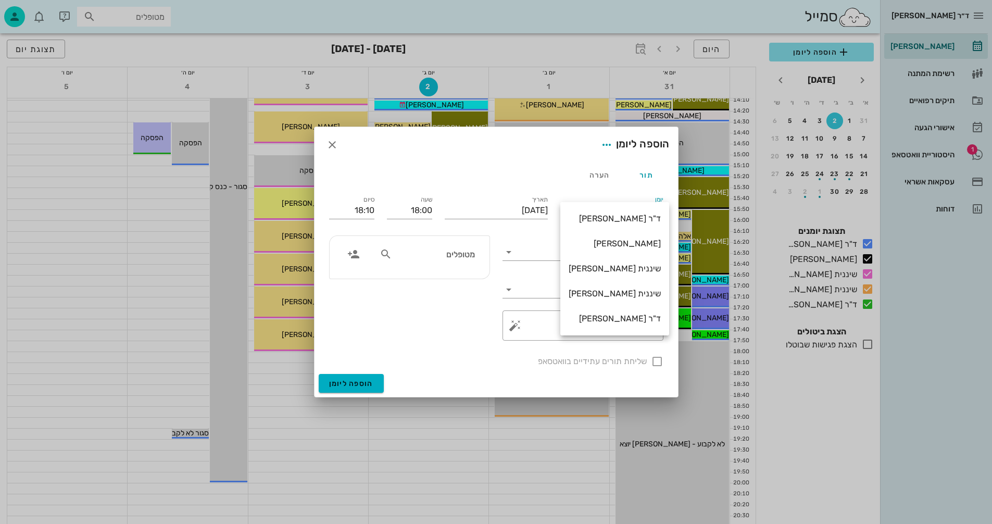
click at [610, 218] on div "ד"ר [PERSON_NAME]" at bounding box center [615, 219] width 92 height 10
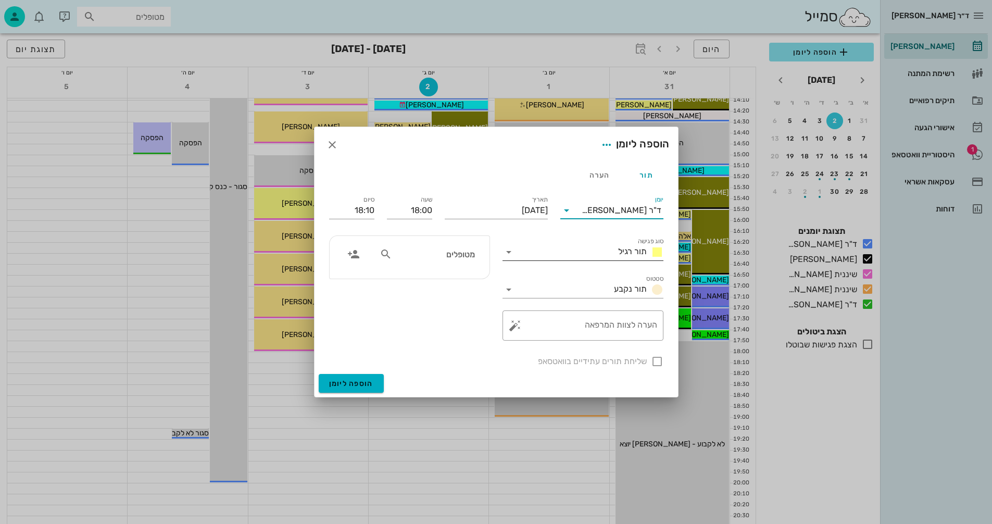
click at [510, 251] on icon at bounding box center [509, 252] width 12 height 12
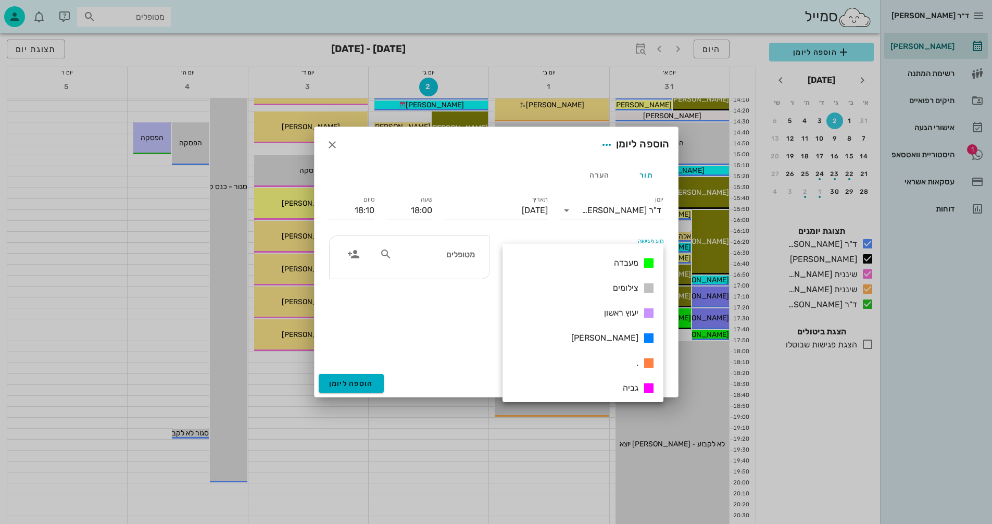
scroll to position [150, 0]
drag, startPoint x: 624, startPoint y: 258, endPoint x: 607, endPoint y: 254, distance: 17.2
click at [611, 255] on div "מעבדה" at bounding box center [632, 260] width 45 height 13
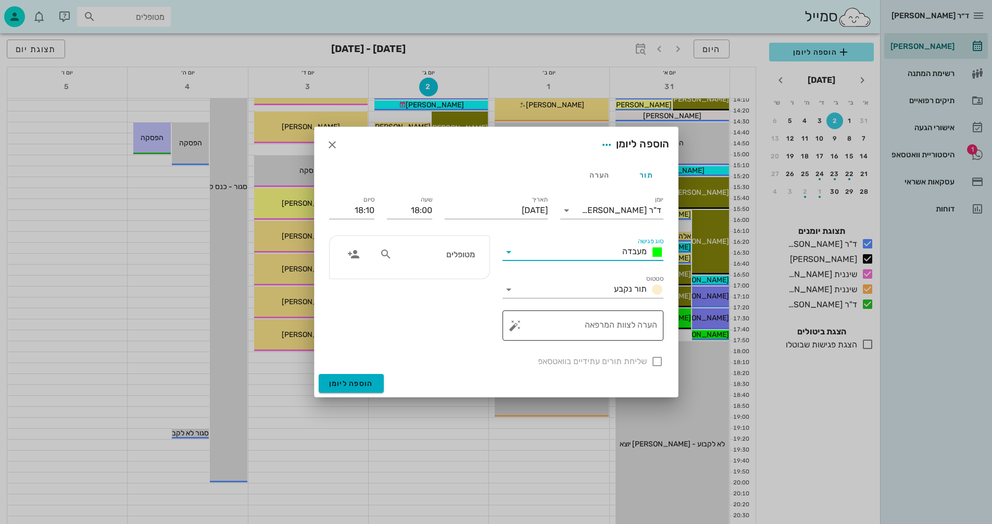
click at [625, 328] on textarea "הערה לצוות המרפאה" at bounding box center [587, 328] width 140 height 25
type textarea "לוודא CC"
click at [459, 254] on input "מטופלים" at bounding box center [434, 254] width 80 height 14
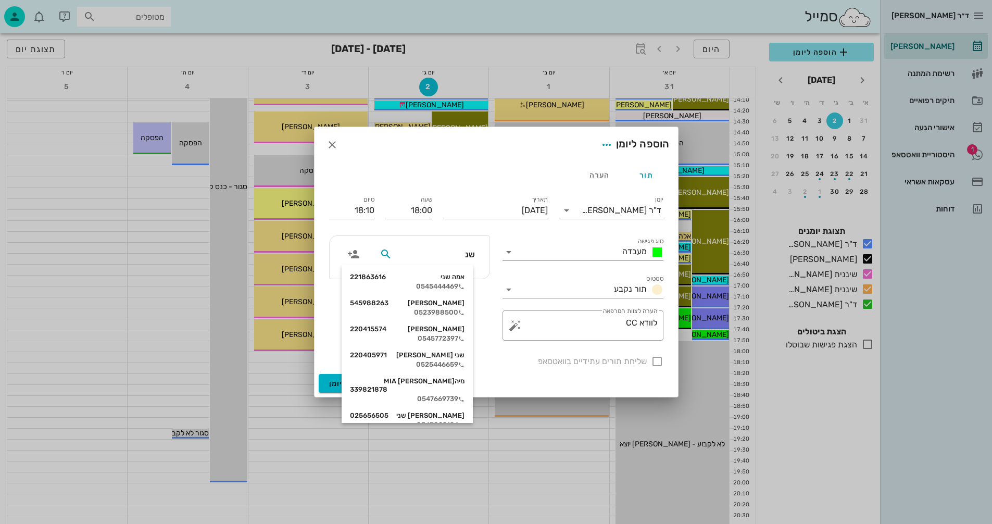
type input "שנפ"
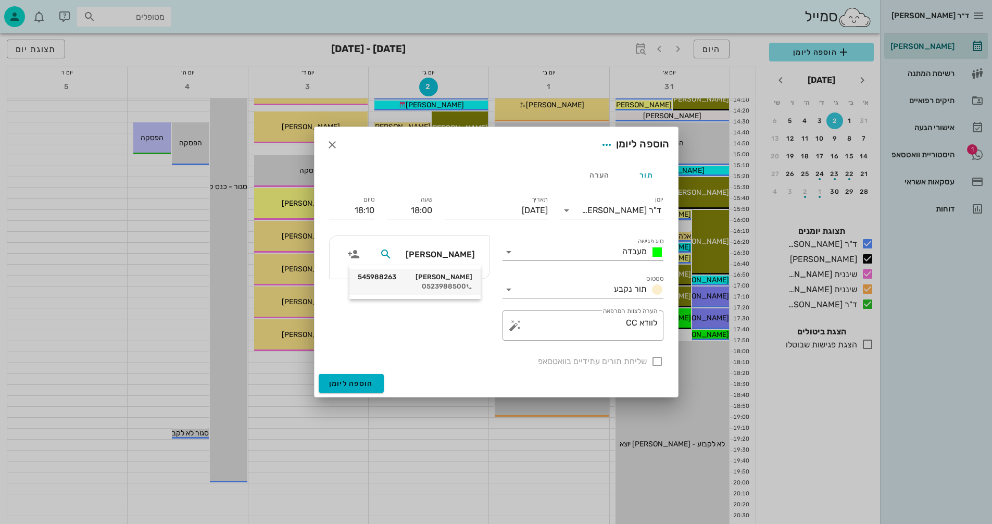
click at [441, 281] on div "יוסי שנפלד 545988263" at bounding box center [415, 277] width 115 height 8
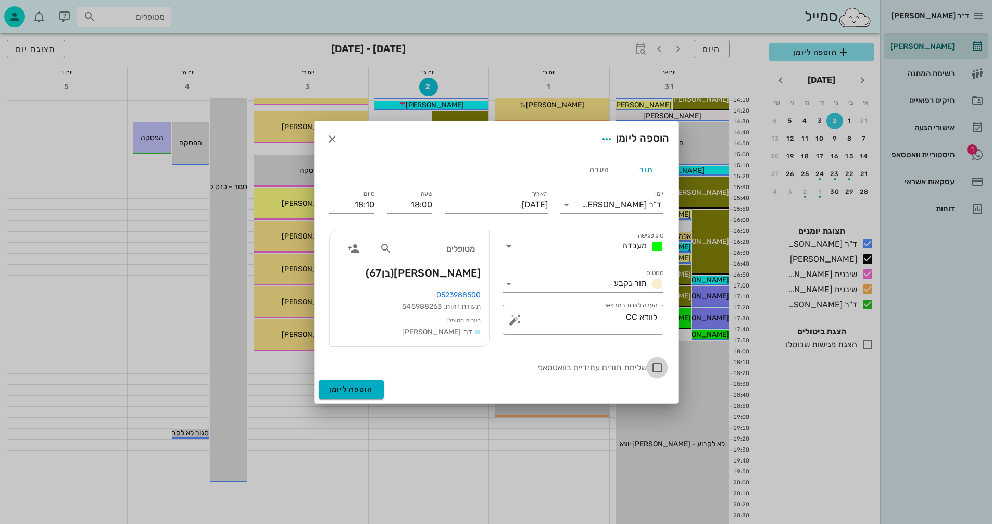
click at [656, 368] on div at bounding box center [657, 368] width 18 height 18
checkbox input "true"
click at [358, 389] on span "הוספה ליומן" at bounding box center [351, 389] width 44 height 9
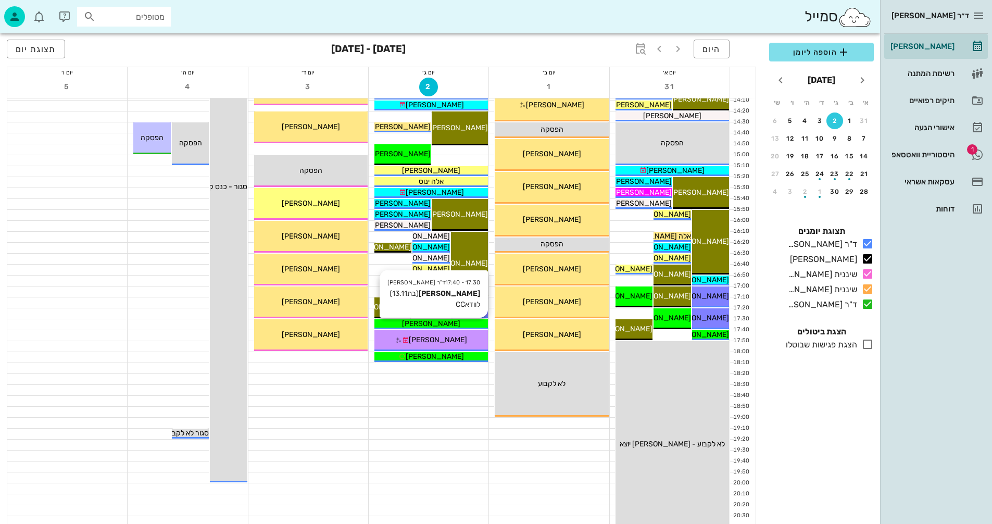
click at [398, 323] on div "[PERSON_NAME]" at bounding box center [431, 323] width 114 height 11
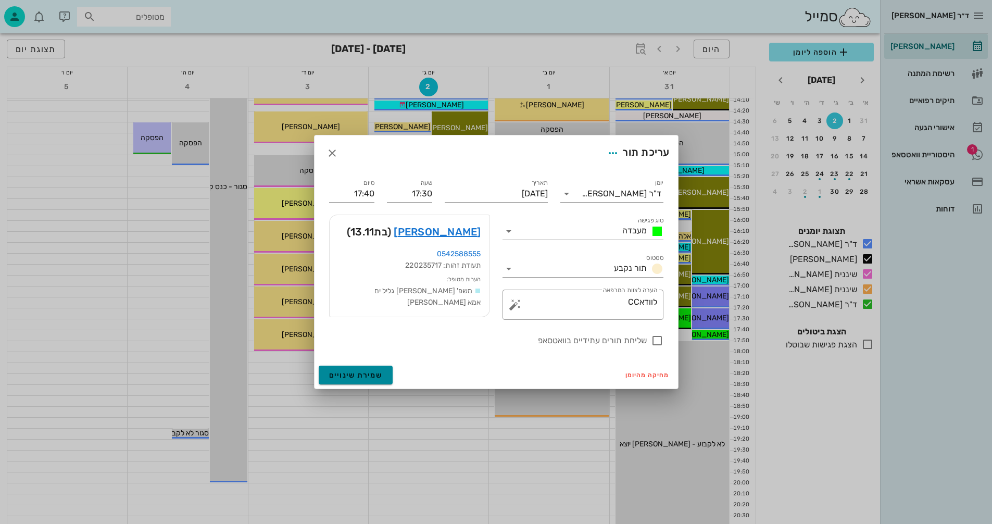
click at [343, 373] on span "שמירת שינויים" at bounding box center [356, 375] width 54 height 9
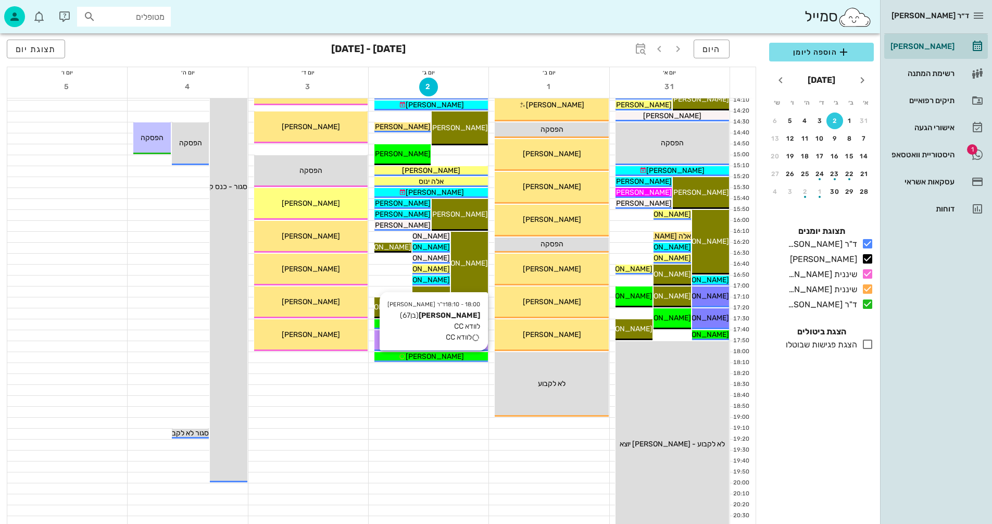
click at [471, 356] on div "[PERSON_NAME]" at bounding box center [431, 356] width 114 height 11
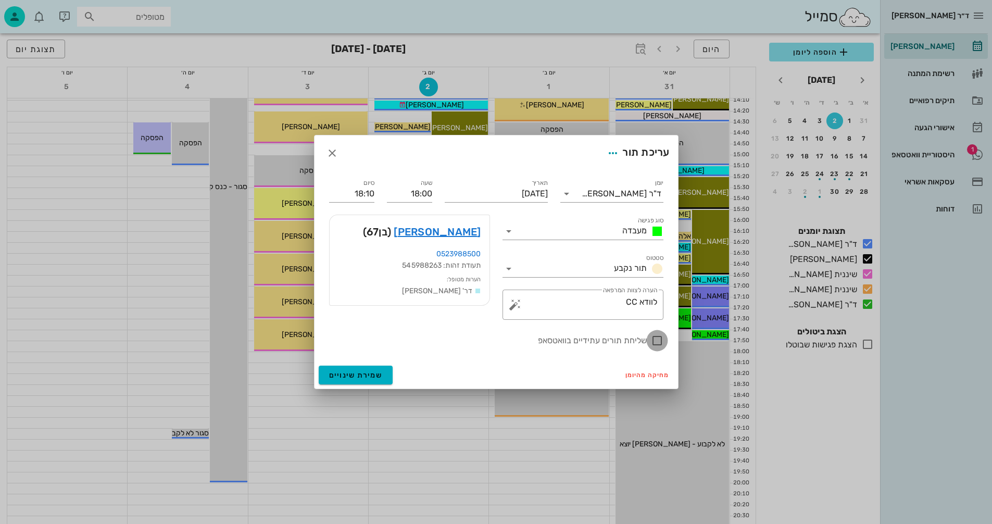
click at [659, 341] on div at bounding box center [657, 341] width 18 height 18
checkbox input "true"
click at [340, 373] on span "שמירת שינויים" at bounding box center [356, 375] width 54 height 9
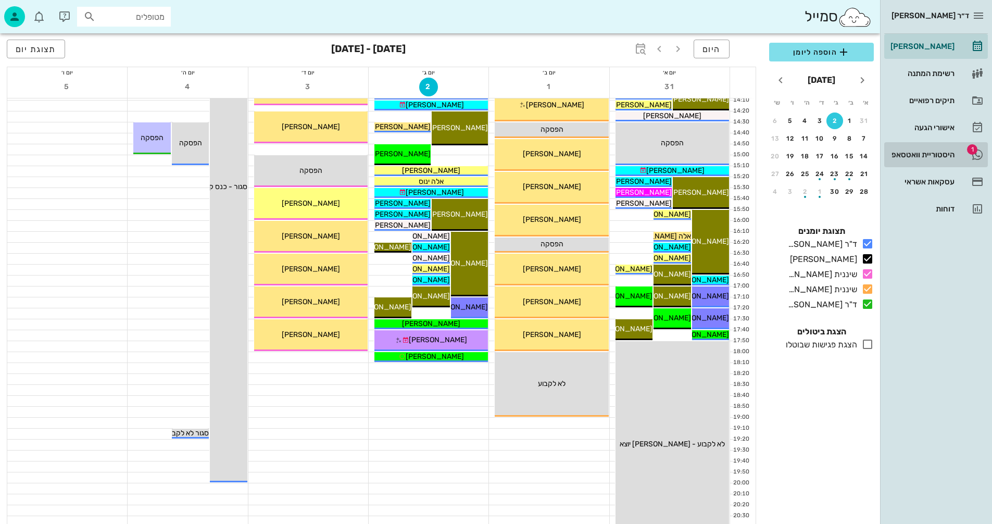
click at [898, 152] on div "היסטוריית וואטסאפ" at bounding box center [921, 154] width 66 height 8
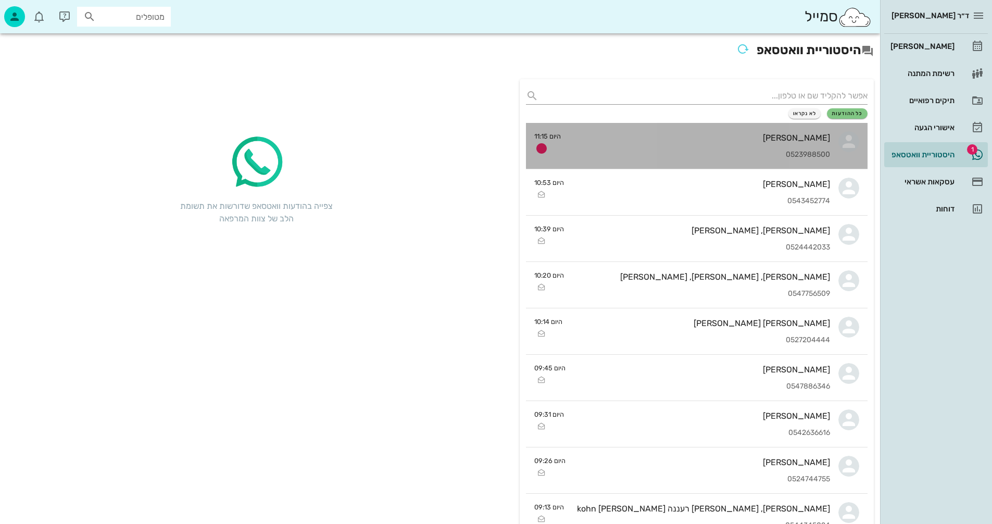
click at [686, 147] on div "יוסי שנפלד 0523988500" at bounding box center [699, 146] width 261 height 46
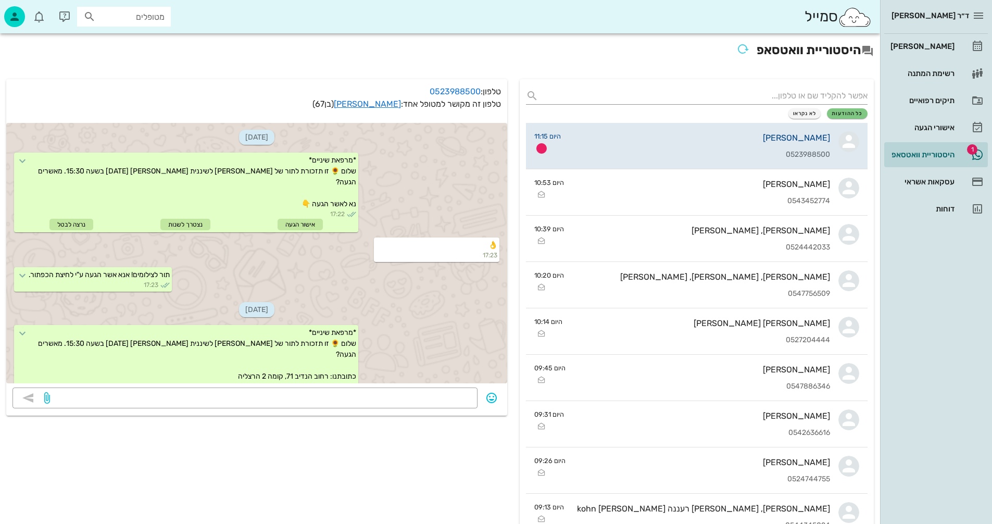
scroll to position [619, 0]
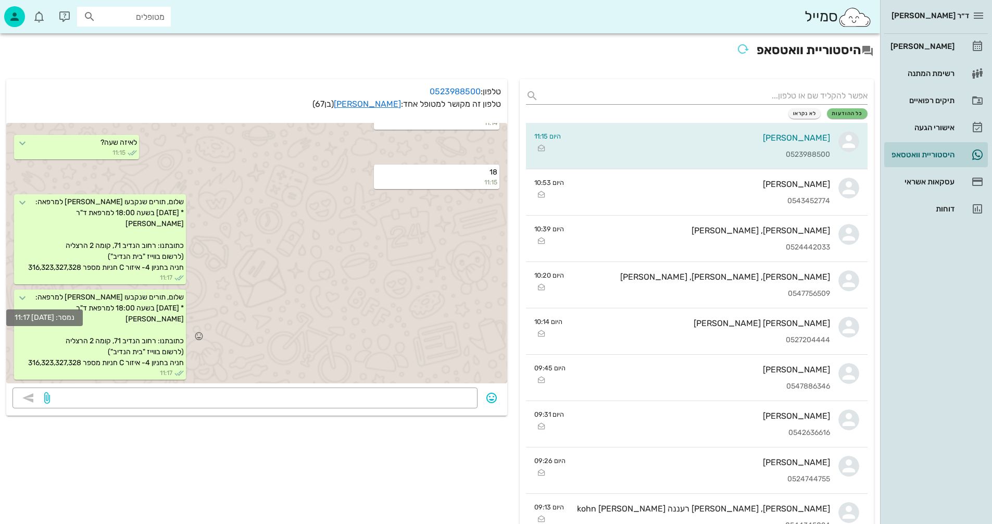
click at [29, 296] on icon at bounding box center [22, 298] width 12 height 12
drag, startPoint x: 31, startPoint y: 296, endPoint x: 178, endPoint y: 312, distance: 148.3
click at [153, 320] on div "שלום, תורים שנקבעו ליוסי למרפאה: * יום שלישי 2/9 בשעה 18:00 למרפאת ד"ר נמרוד די…" at bounding box center [100, 335] width 172 height 90
drag, startPoint x: 195, startPoint y: 297, endPoint x: 29, endPoint y: 370, distance: 181.4
click at [29, 370] on div "שלום, תורים שנקבעו ליוסי למרפאה: * יום שלישי 2/9 בשעה 18:00 למרפאת ד"ר נמרוד די…" at bounding box center [100, 335] width 172 height 90
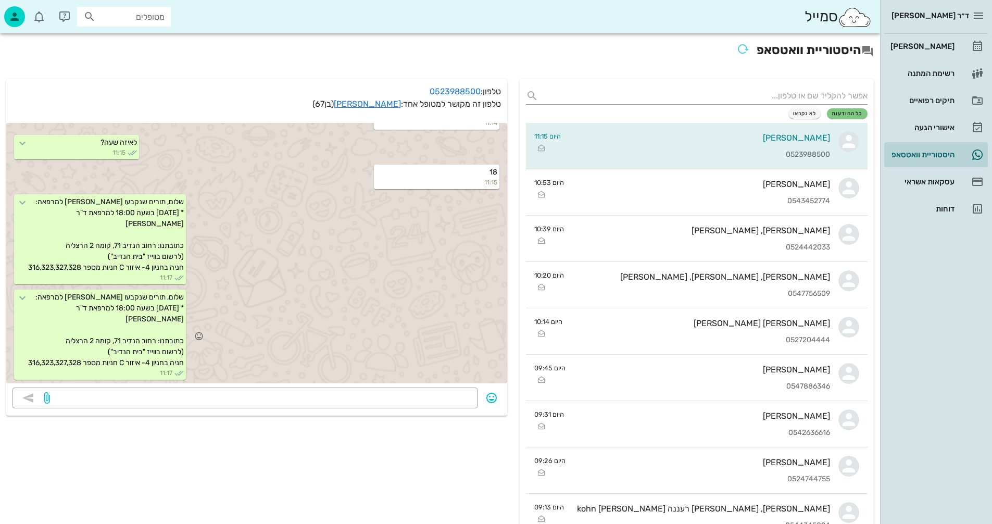
click at [356, 356] on div "שלום, תורים שנקבעו ליוסי למרפאה: * יום שלישי 2/9 בשעה 18:00 למרפאת ד"ר נמרוד די…" at bounding box center [256, 335] width 501 height 95
drag, startPoint x: 73, startPoint y: 317, endPoint x: 369, endPoint y: 264, distance: 301.1
click at [369, 264] on div "שלום, תורים שנקבעו ליוסי למרפאה: * יום שלישי 2/9 בשעה 18:00 למרפאת ד"ר נמרוד די…" at bounding box center [256, 240] width 501 height 95
drag, startPoint x: 160, startPoint y: 338, endPoint x: 181, endPoint y: 339, distance: 20.3
click at [181, 339] on span "שלום, תורים שנקבעו ליוסי למרפאה: * יום שלישי 2/9 בשעה 18:00 למרפאת ד"ר נמרוד די…" at bounding box center [106, 330] width 156 height 74
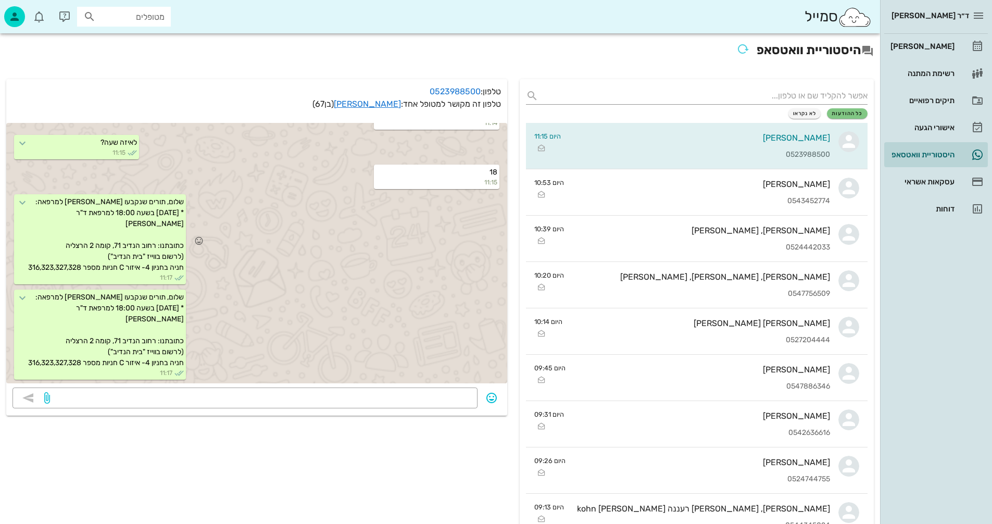
drag, startPoint x: 150, startPoint y: 374, endPoint x: 206, endPoint y: 282, distance: 107.4
click at [206, 282] on div "04-08-2025 *מרפאת שיניים* שלום 🌻 זו תזכורת לתור של יוסי לשיננית אנסטסיה ביום רב…" at bounding box center [256, 253] width 501 height 260
drag, startPoint x: 138, startPoint y: 315, endPoint x: 136, endPoint y: 328, distance: 13.7
click at [137, 315] on div "שלום, תורים שנקבעו ליוסי למרפאה: * יום שלישי 2/9 בשעה 18:00 למרפאת ד"ר נמרוד די…" at bounding box center [100, 335] width 172 height 90
click at [317, 282] on div "שלום, תורים שנקבעו ליוסי למרפאה: * יום שלישי 2/9 בשעה 18:00 למרפאת ד"ר נמרוד די…" at bounding box center [256, 240] width 501 height 95
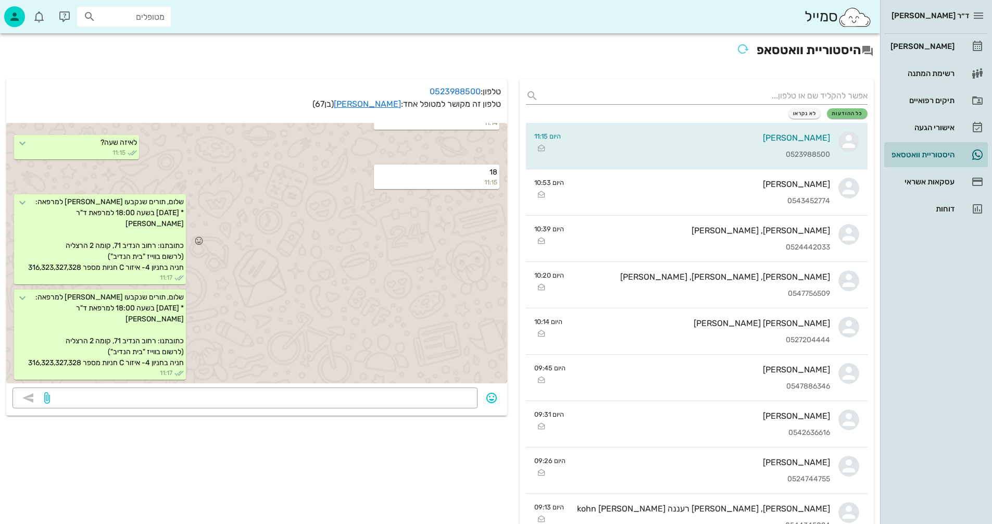
click at [143, 248] on span "שלום, תורים שנקבעו ליוסי למרפאה: * יום שלישי 2/9 בשעה 18:00 למרפאת ד"ר נמרוד די…" at bounding box center [106, 234] width 156 height 74
click at [143, 321] on div "שלום, תורים שנקבעו ליוסי למרפאה: * יום שלישי 2/9 בשעה 18:00 למרפאת ד"ר נמרוד די…" at bounding box center [100, 335] width 172 height 90
click at [29, 295] on icon at bounding box center [22, 298] width 12 height 12
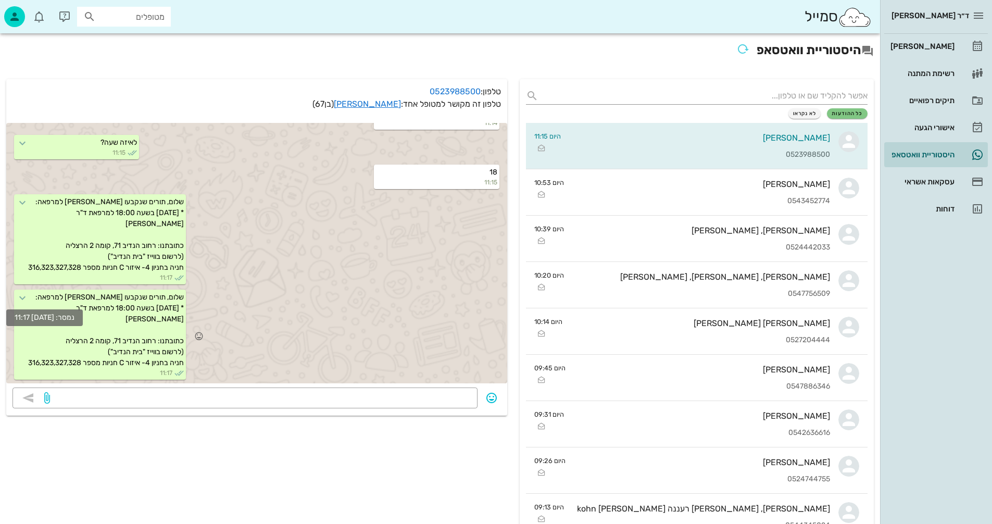
click at [29, 298] on icon at bounding box center [22, 298] width 12 height 12
click at [112, 354] on div "שלום, תורים שנקבעו ליוסי למרפאה: * יום שלישי 2/9 בשעה 18:00 למרפאת ד"ר נמרוד די…" at bounding box center [100, 335] width 172 height 90
drag, startPoint x: 164, startPoint y: 369, endPoint x: 199, endPoint y: 297, distance: 80.1
click at [199, 297] on div "שלום, תורים שנקבעו ליוסי למרפאה: * יום שלישי 2/9 בשעה 18:00 למרפאת ד"ר נמרוד די…" at bounding box center [256, 335] width 501 height 95
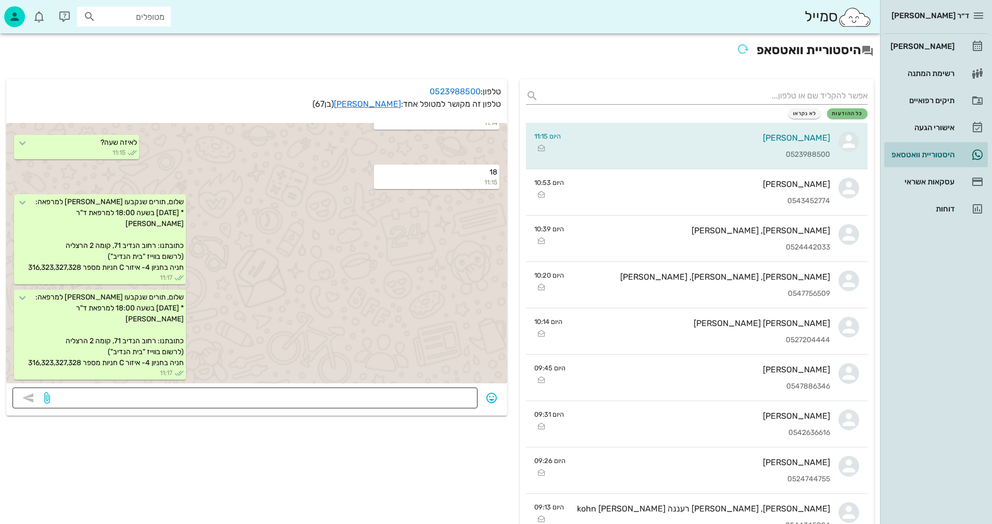
click at [193, 394] on textarea at bounding box center [261, 399] width 419 height 17
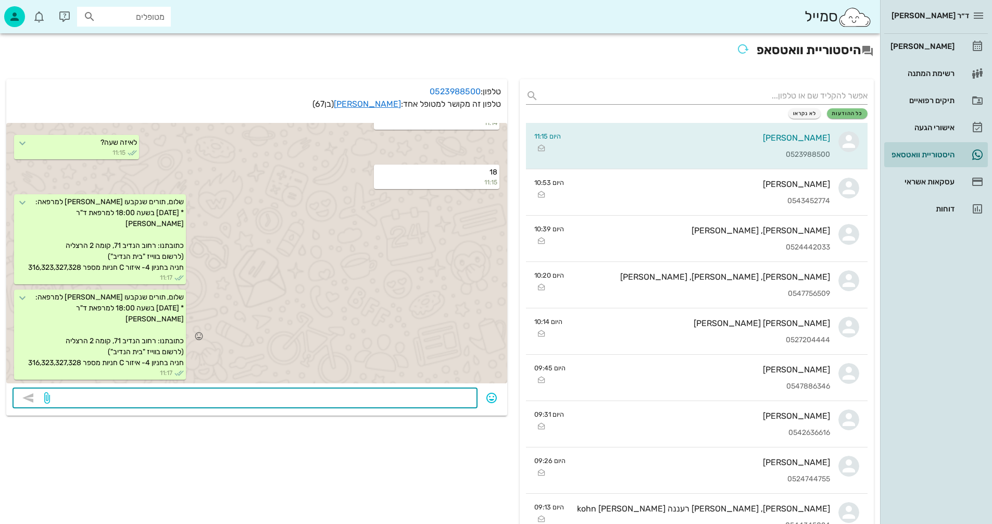
click at [356, 288] on div "שלום, תורים שנקבעו ליוסי למרפאה: * יום שלישי 2/9 בשעה 18:00 למרפאת ד"ר נמרוד די…" at bounding box center [256, 335] width 501 height 95
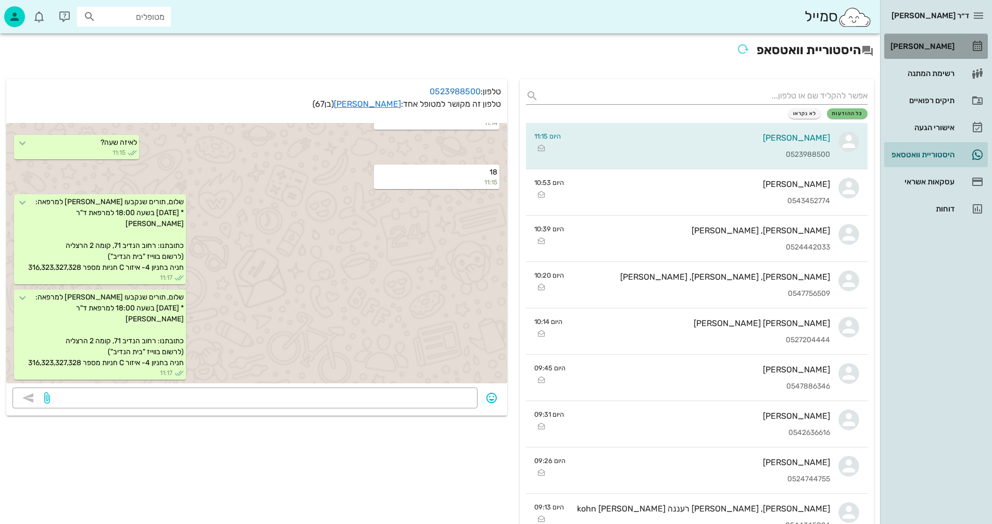
click at [923, 45] on div "[PERSON_NAME]" at bounding box center [921, 46] width 66 height 8
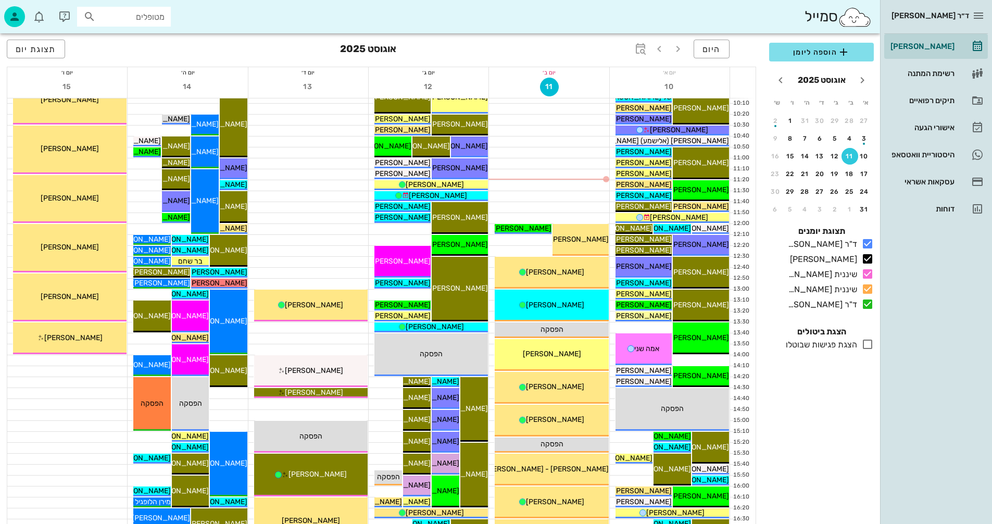
scroll to position [208, 0]
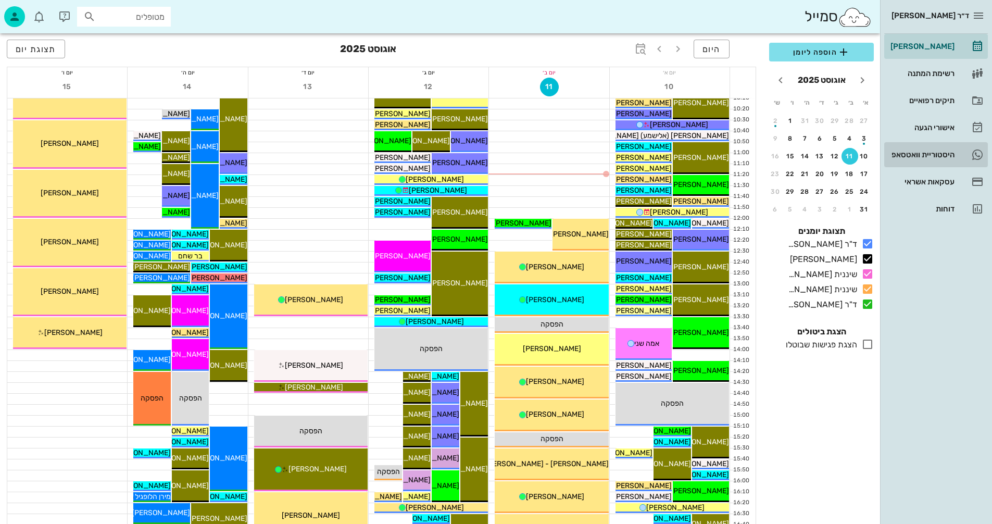
click at [908, 154] on div "היסטוריית וואטסאפ" at bounding box center [921, 154] width 66 height 8
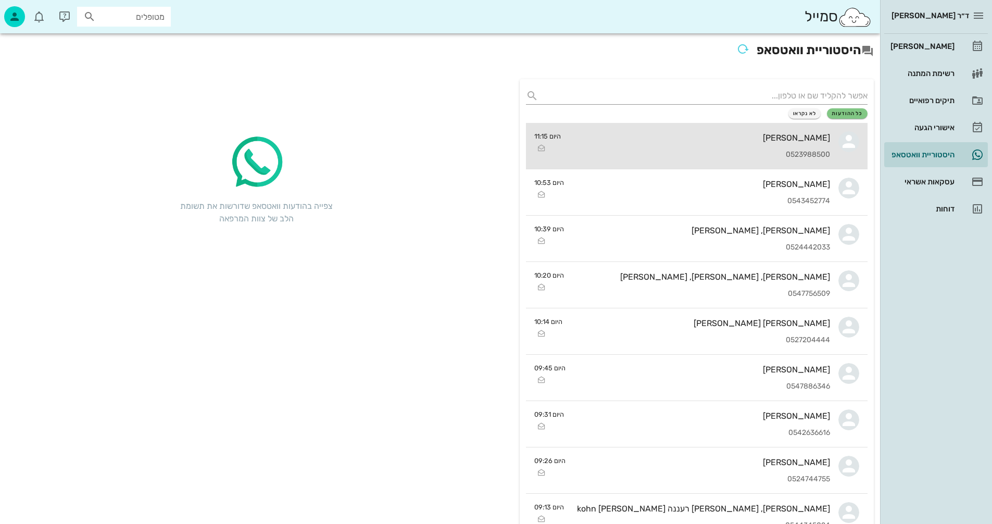
click at [729, 133] on div "[PERSON_NAME]" at bounding box center [699, 138] width 261 height 10
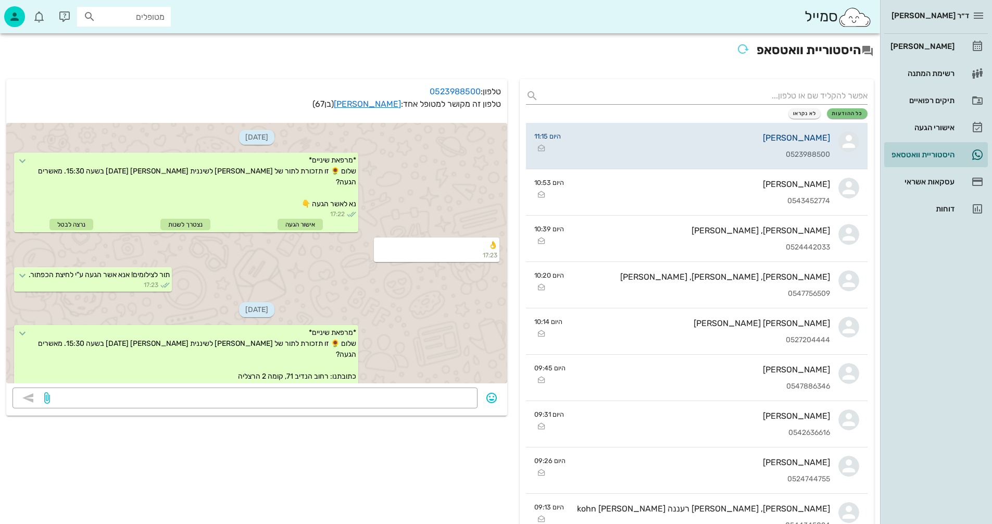
scroll to position [619, 0]
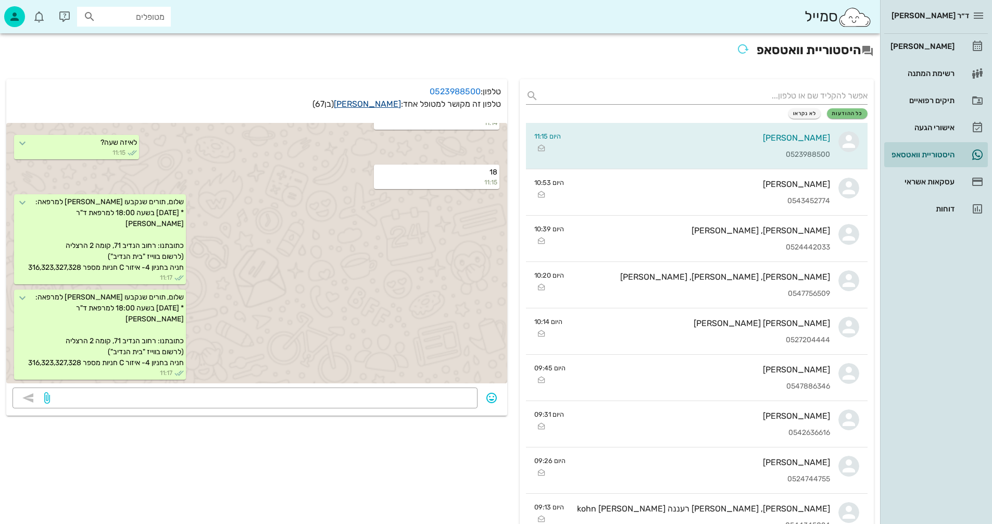
click at [380, 104] on link "יוסי שנפלד" at bounding box center [367, 104] width 67 height 10
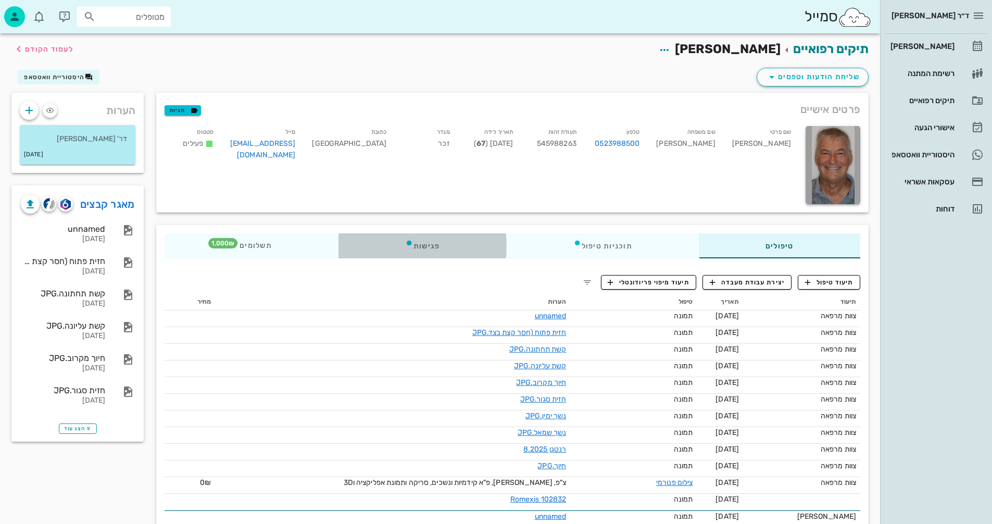
click at [420, 245] on div "פגישות" at bounding box center [422, 245] width 168 height 25
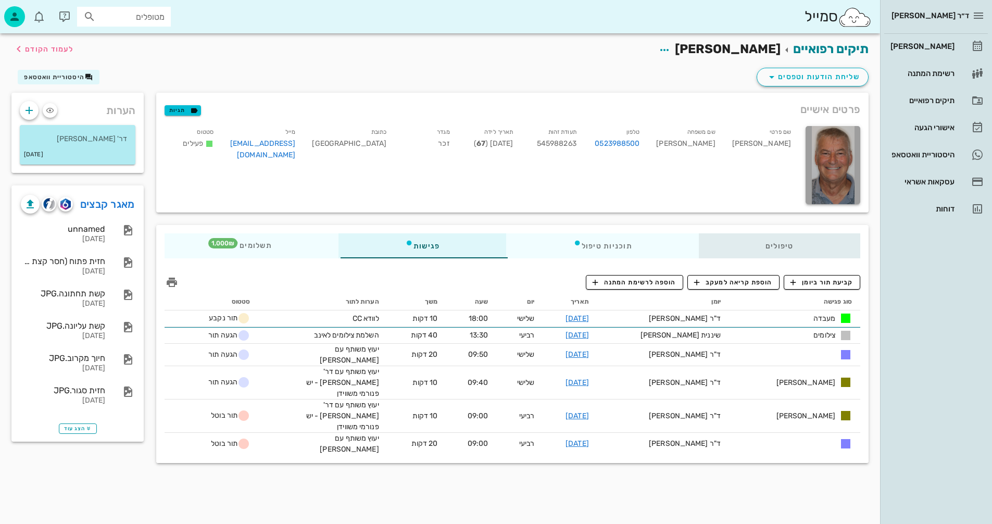
click at [782, 245] on div "טיפולים" at bounding box center [779, 245] width 161 height 25
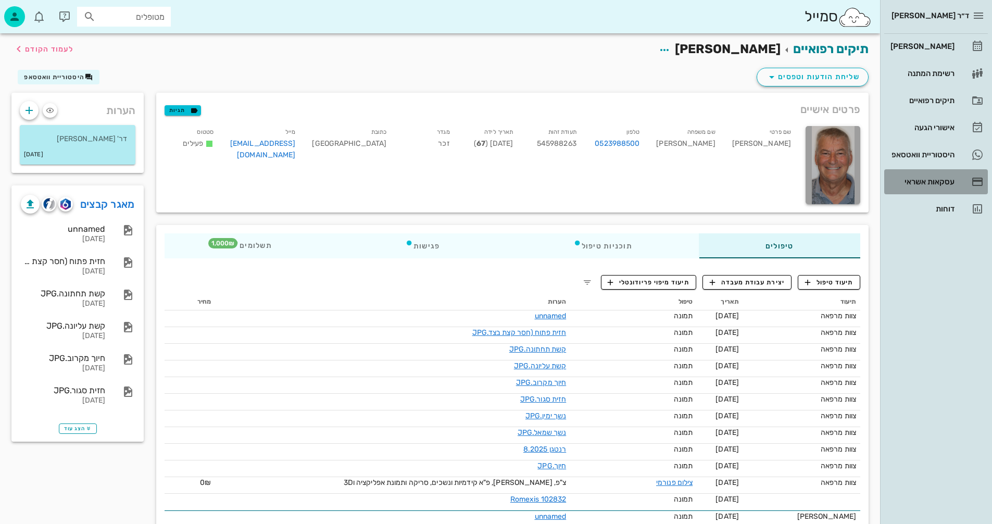
click at [921, 179] on div "עסקאות אשראי" at bounding box center [921, 182] width 66 height 8
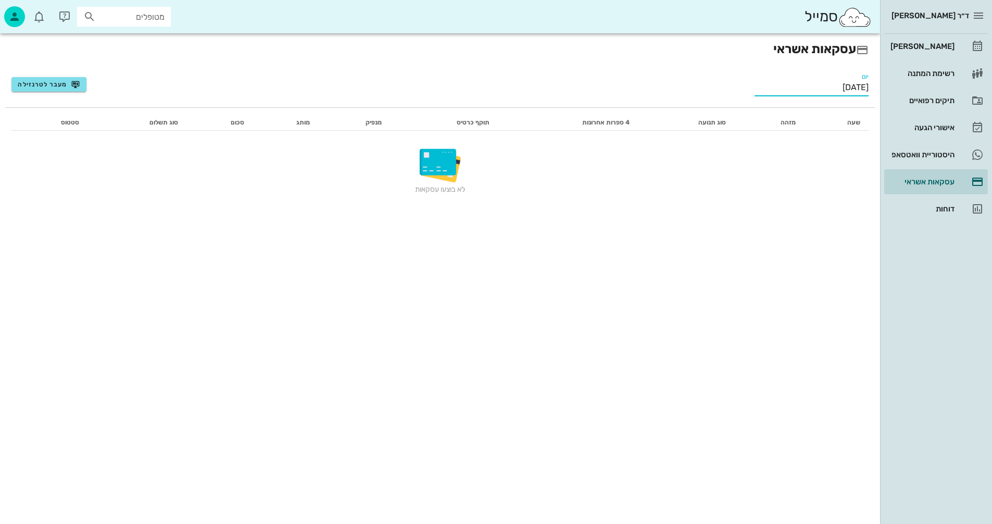
click at [809, 91] on input "[DATE]" at bounding box center [812, 87] width 114 height 17
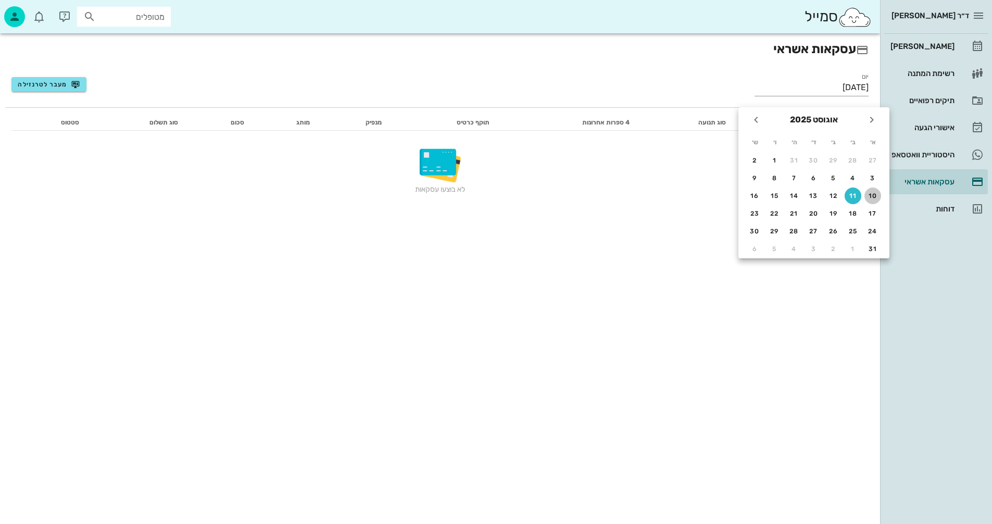
click at [872, 197] on div "10" at bounding box center [872, 195] width 17 height 7
type input "10/08/2025"
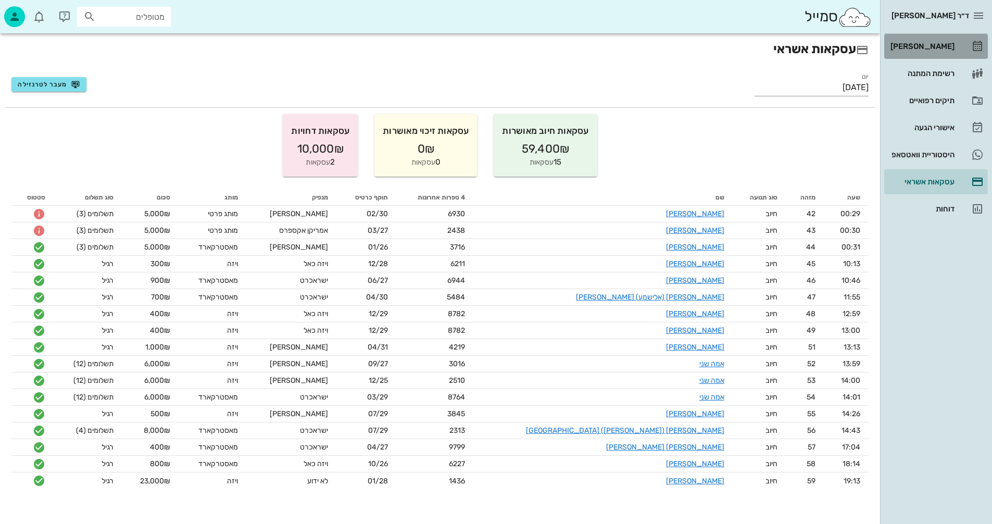
click at [940, 46] on div "[PERSON_NAME]" at bounding box center [921, 46] width 66 height 8
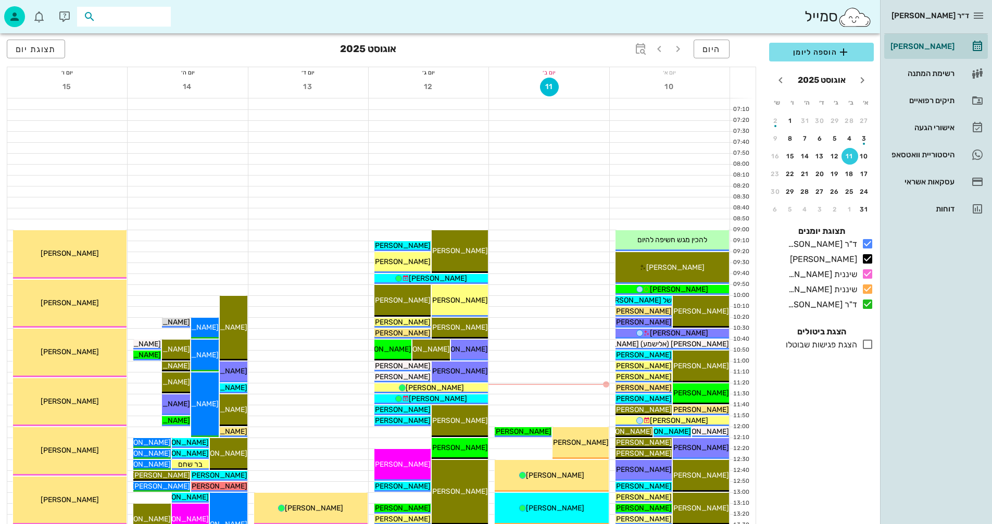
click at [155, 16] on input "text" at bounding box center [131, 17] width 67 height 14
type input "שנפלד"
click at [139, 47] on div "0523988500" at bounding box center [105, 49] width 115 height 8
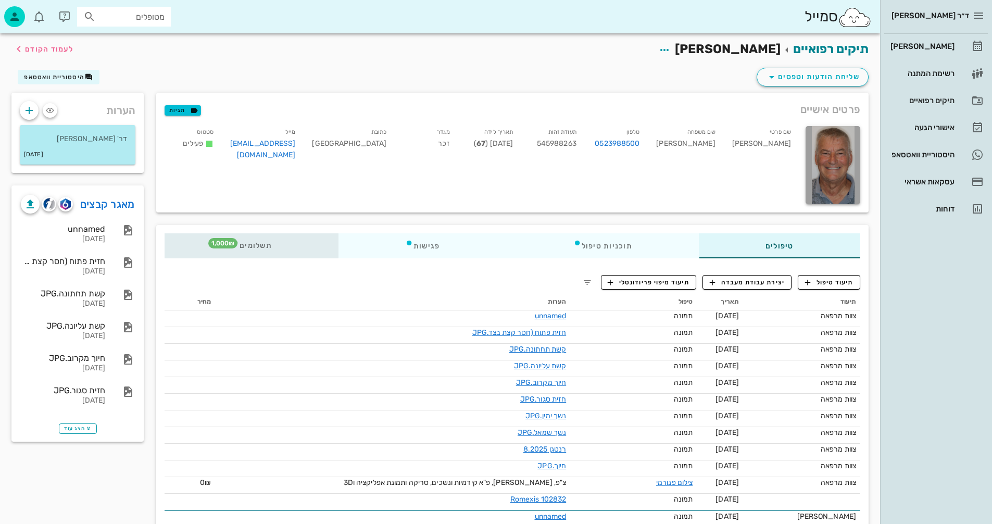
click at [265, 246] on span "תשלומים 1,000₪" at bounding box center [251, 245] width 41 height 7
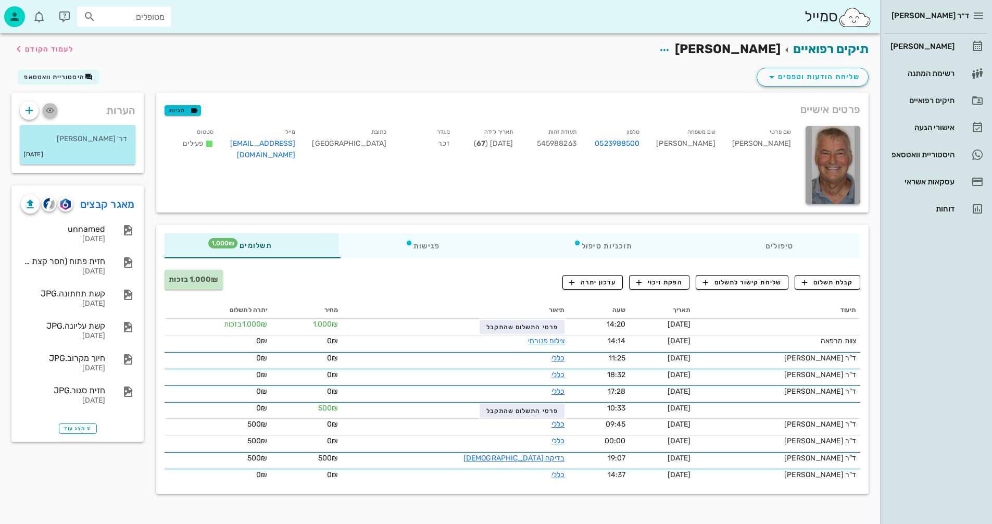
click at [52, 109] on icon "button" at bounding box center [50, 110] width 12 height 12
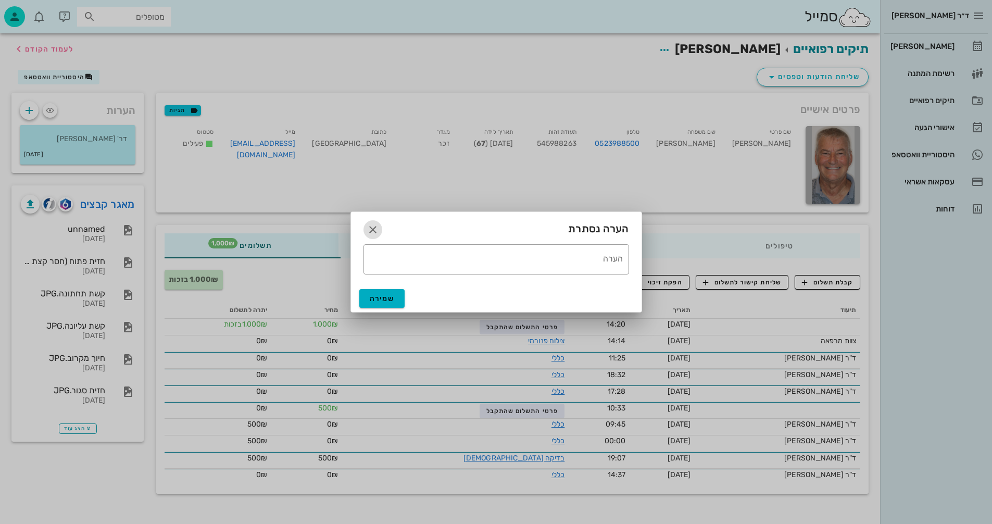
click at [371, 228] on icon "button" at bounding box center [373, 229] width 12 height 12
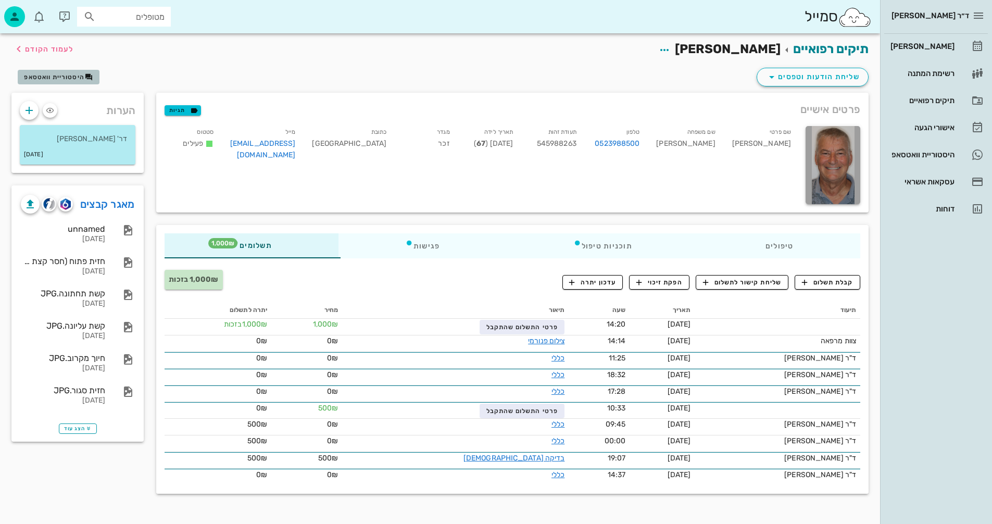
click at [65, 77] on span "היסטוריית וואטסאפ" at bounding box center [54, 76] width 60 height 7
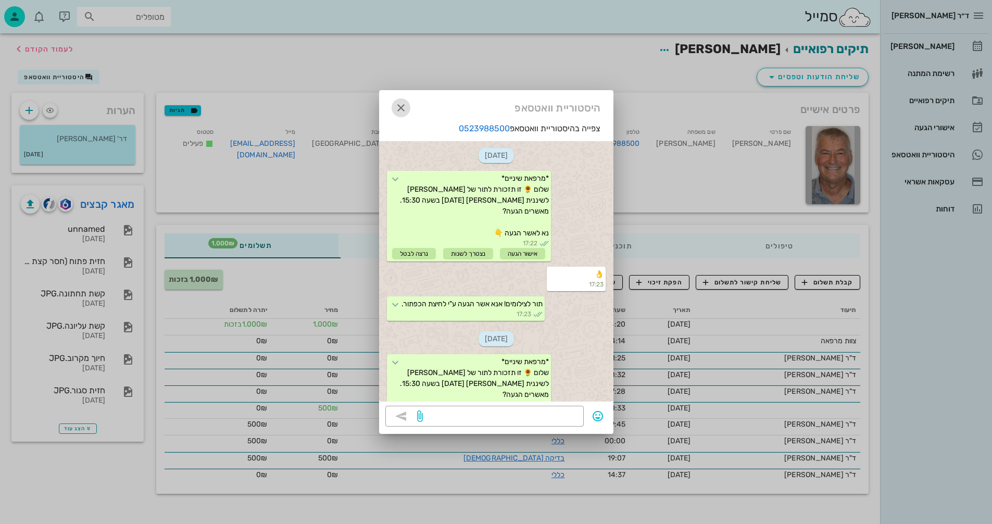
click at [399, 108] on icon "button" at bounding box center [401, 108] width 12 height 12
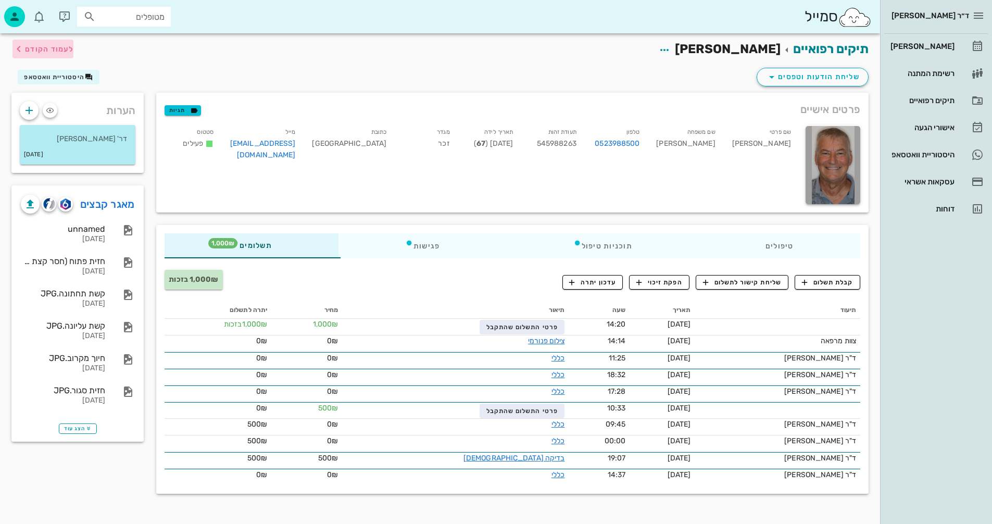
click at [61, 47] on span "לעמוד הקודם" at bounding box center [49, 49] width 48 height 9
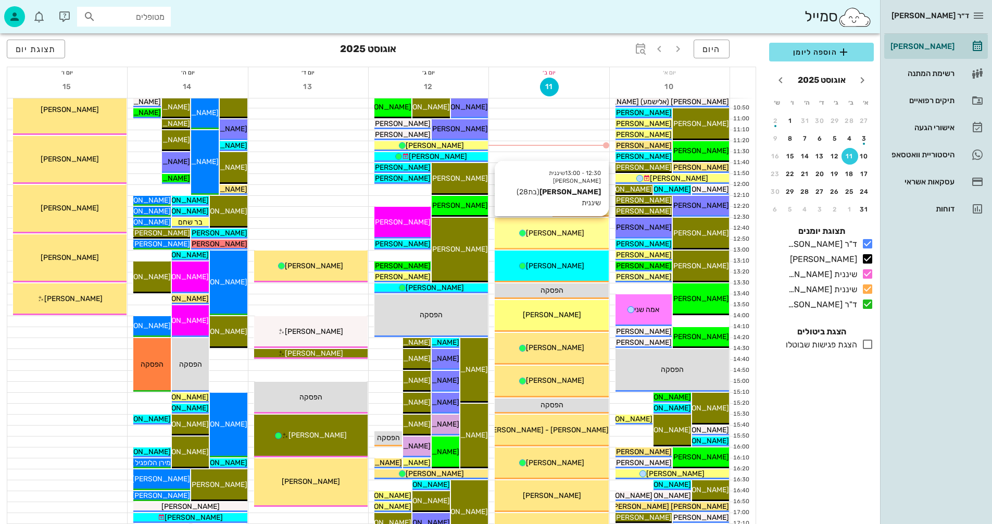
scroll to position [260, 0]
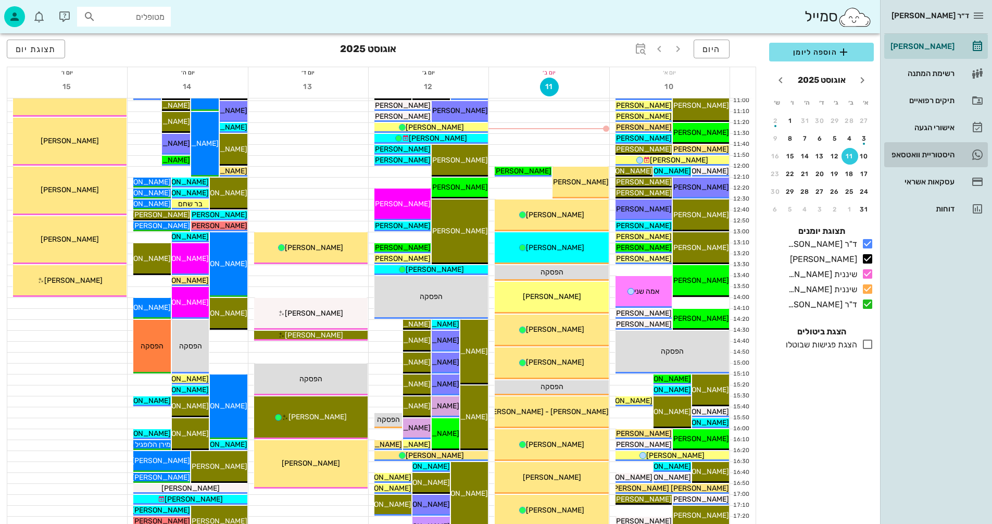
click at [910, 153] on div "היסטוריית וואטסאפ" at bounding box center [921, 154] width 66 height 8
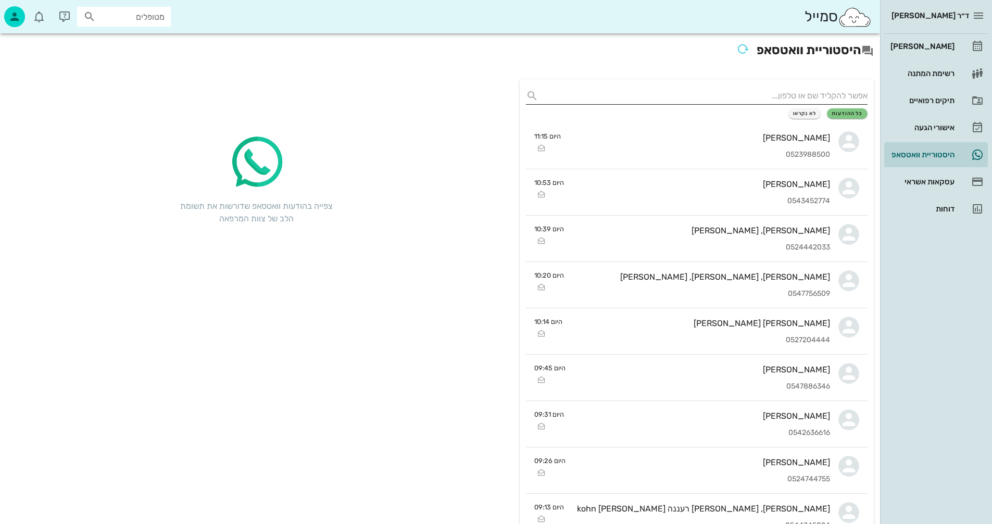
click at [806, 91] on input "text" at bounding box center [705, 95] width 325 height 17
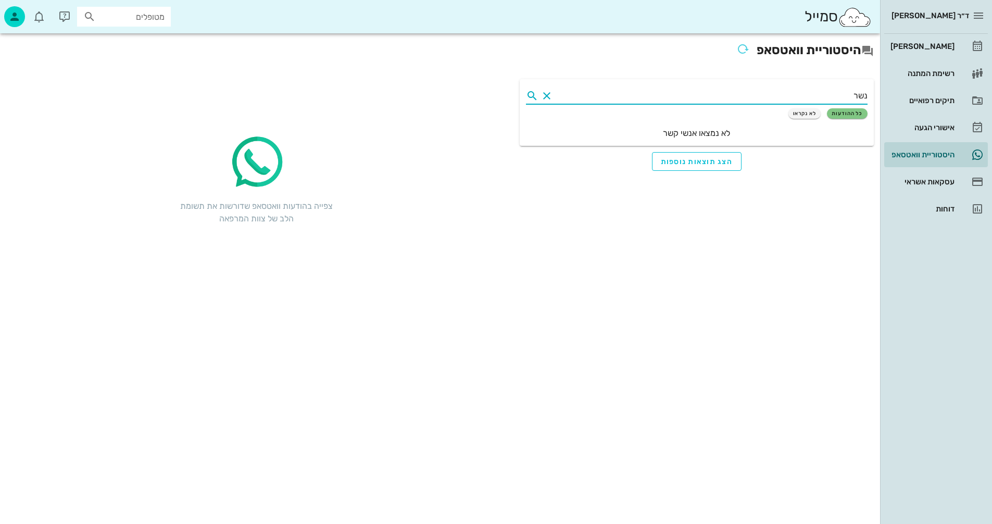
type input "נשרי"
click at [548, 95] on button "Clear" at bounding box center [547, 96] width 12 height 12
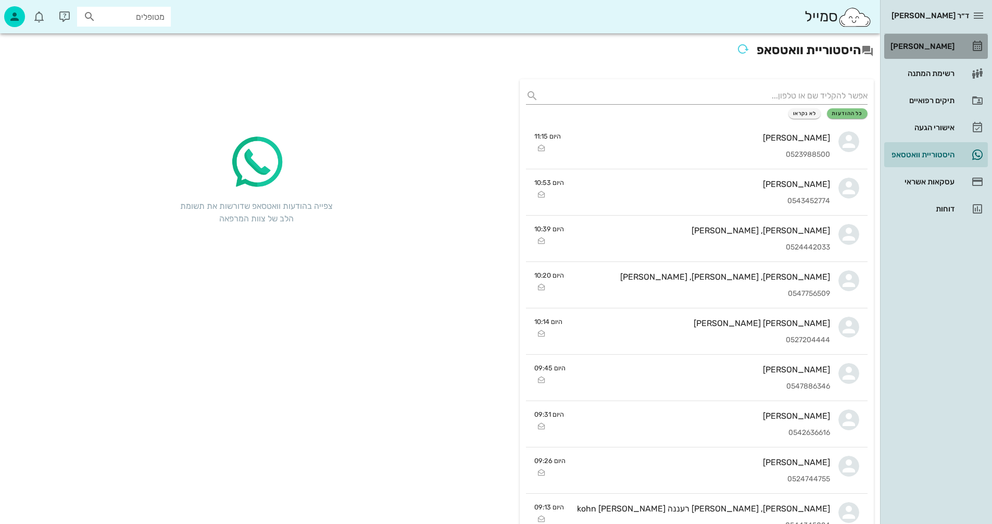
click at [926, 45] on div "[PERSON_NAME]" at bounding box center [921, 46] width 66 height 8
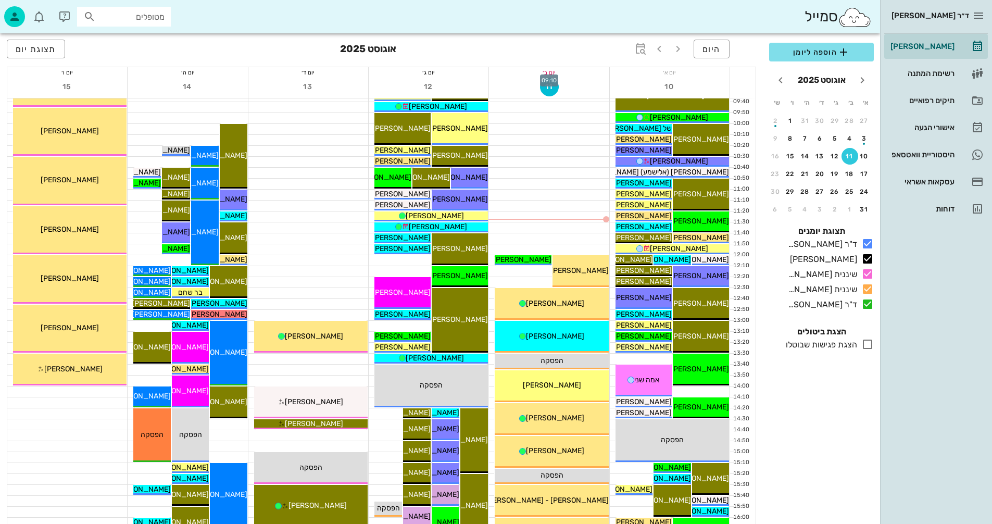
scroll to position [208, 0]
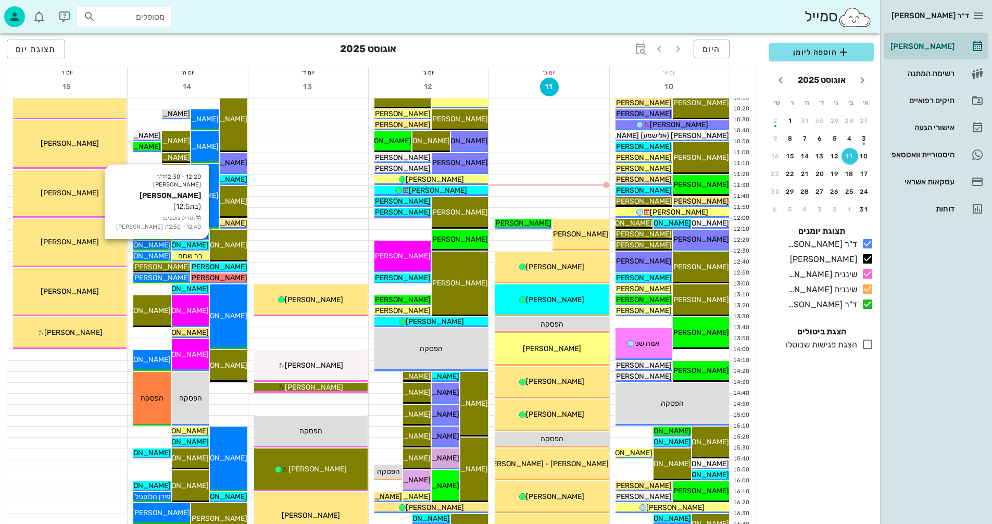
click at [189, 245] on span "[PERSON_NAME]" at bounding box center [179, 245] width 58 height 9
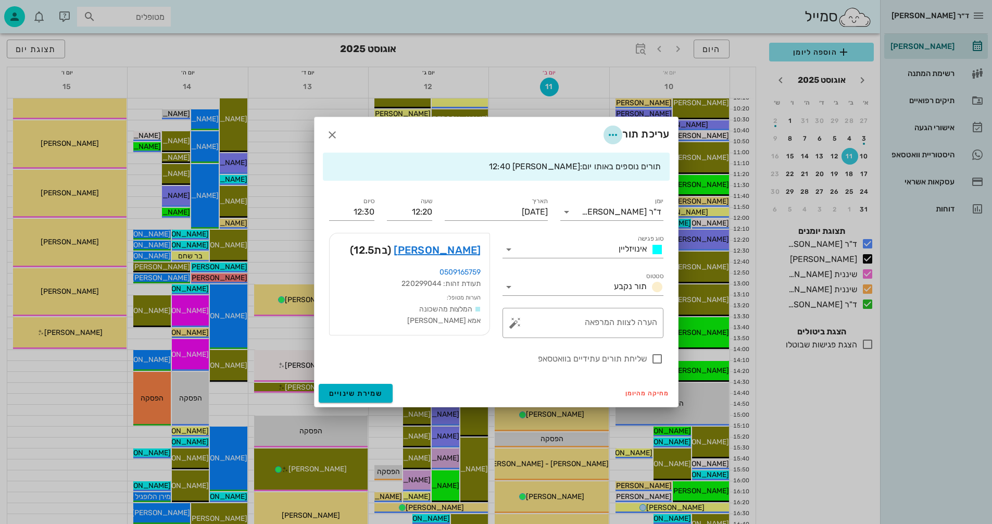
click at [610, 132] on icon "button" at bounding box center [613, 135] width 12 height 12
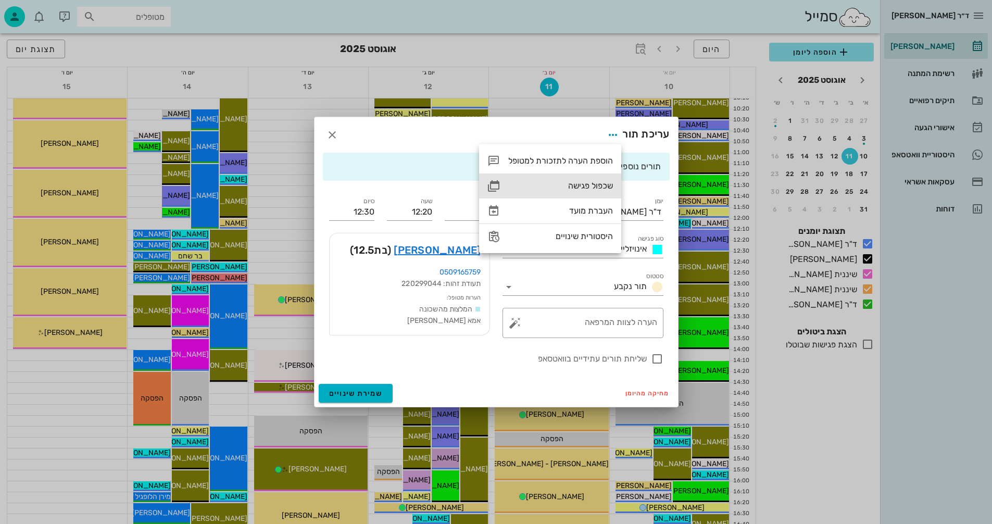
click at [576, 184] on div "שכפול פגישה" at bounding box center [560, 186] width 105 height 10
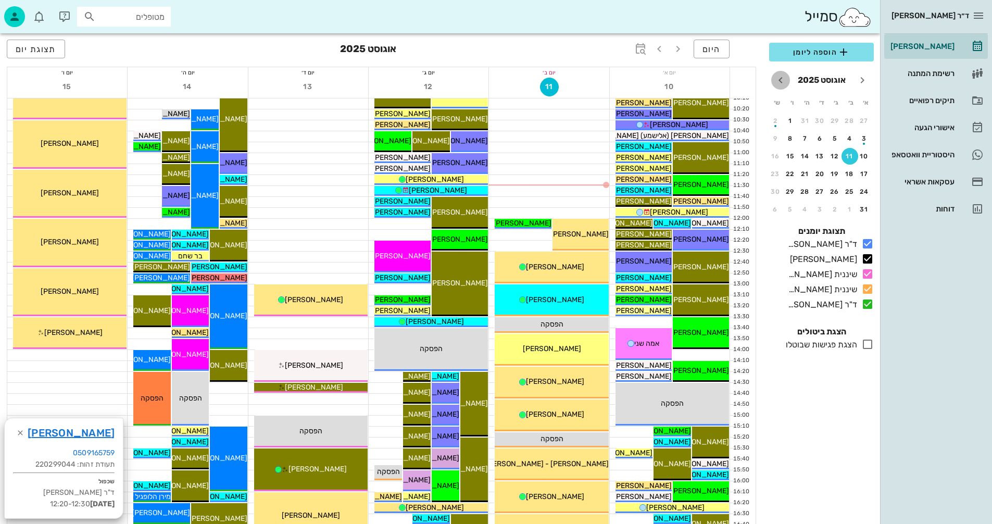
click at [780, 80] on icon "חודש הבא" at bounding box center [780, 80] width 12 height 12
click at [802, 175] on div "25" at bounding box center [805, 173] width 17 height 7
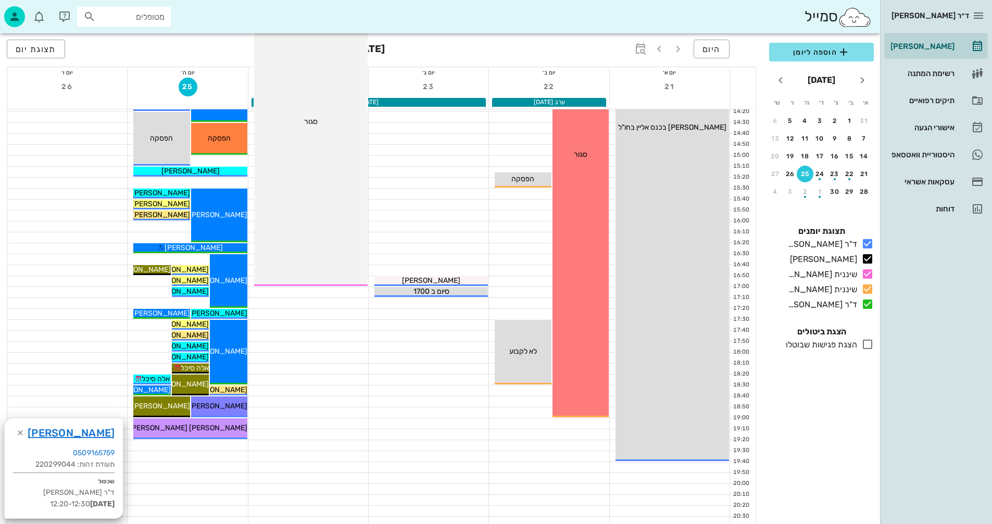
scroll to position [469, 0]
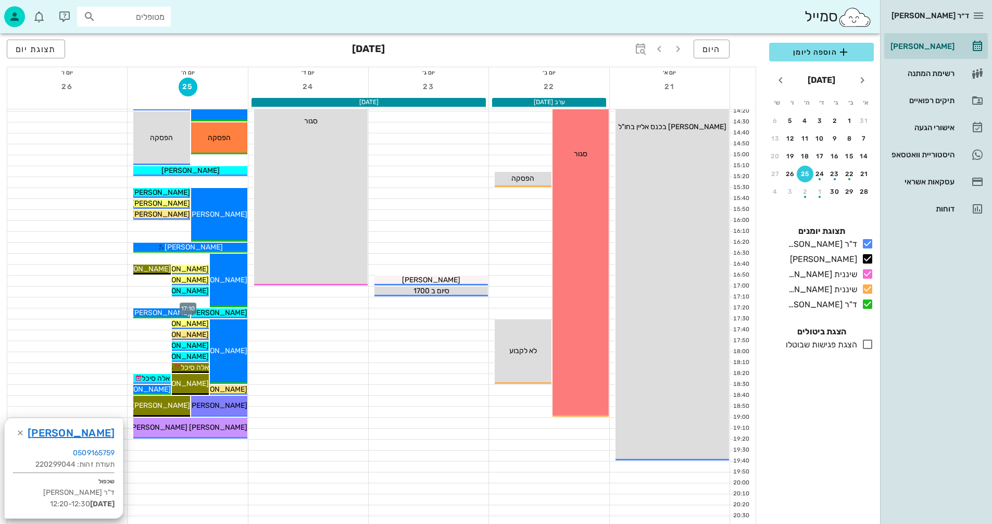
click at [169, 304] on div at bounding box center [188, 302] width 120 height 10
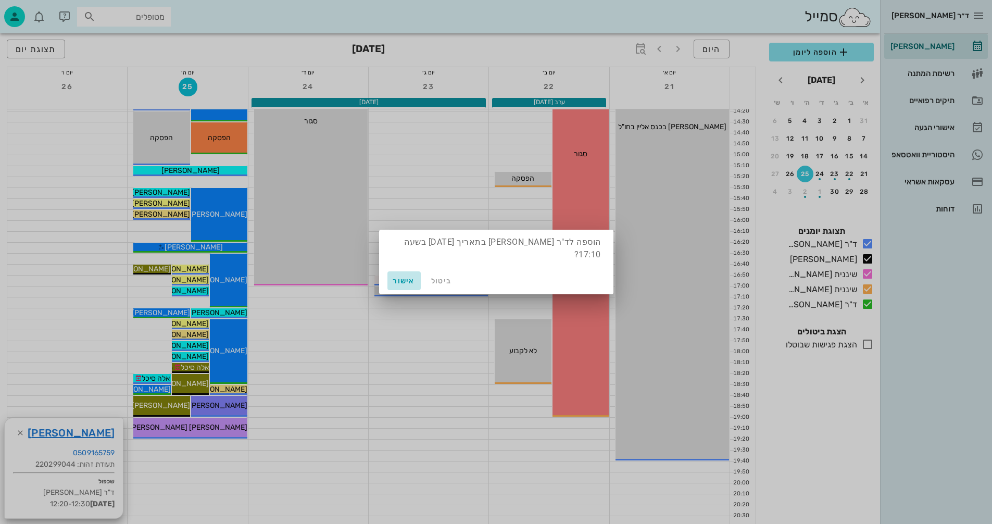
click at [404, 279] on span "אישור" at bounding box center [404, 281] width 25 height 9
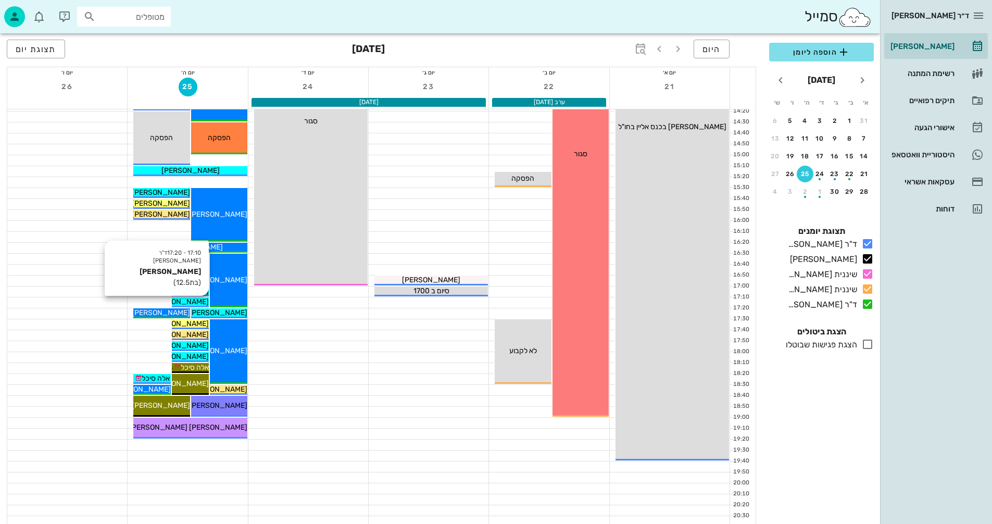
click at [187, 302] on span "[PERSON_NAME]" at bounding box center [179, 301] width 58 height 9
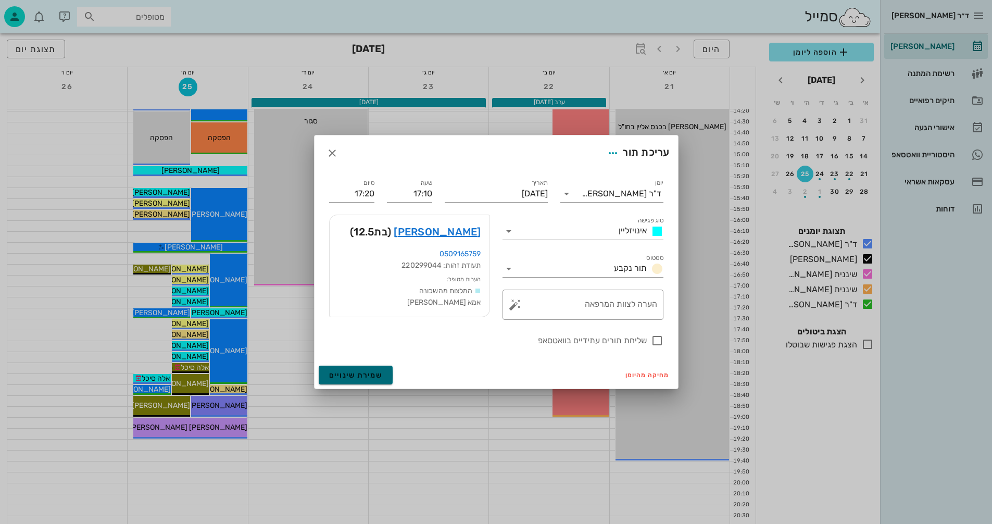
click at [353, 376] on span "שמירת שינויים" at bounding box center [356, 375] width 54 height 9
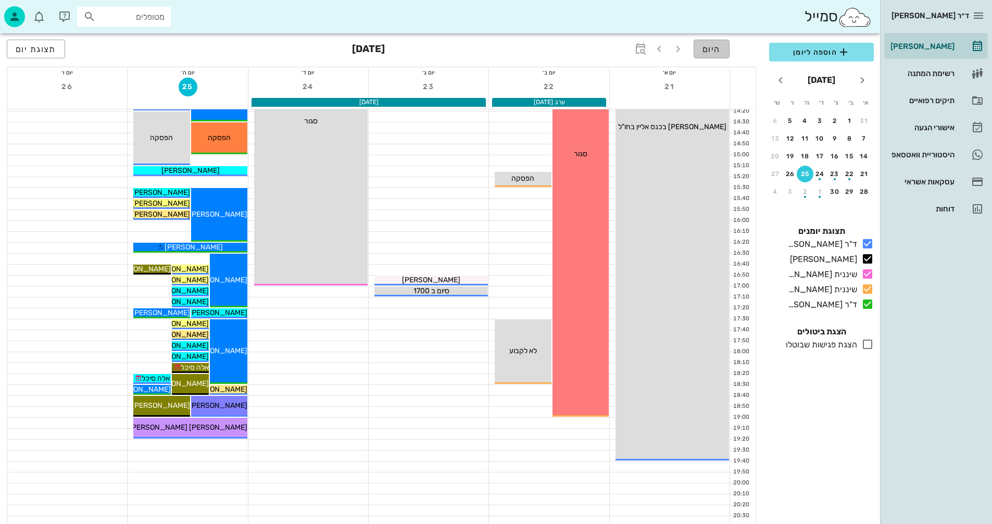
click at [711, 43] on button "היום" at bounding box center [712, 49] width 36 height 19
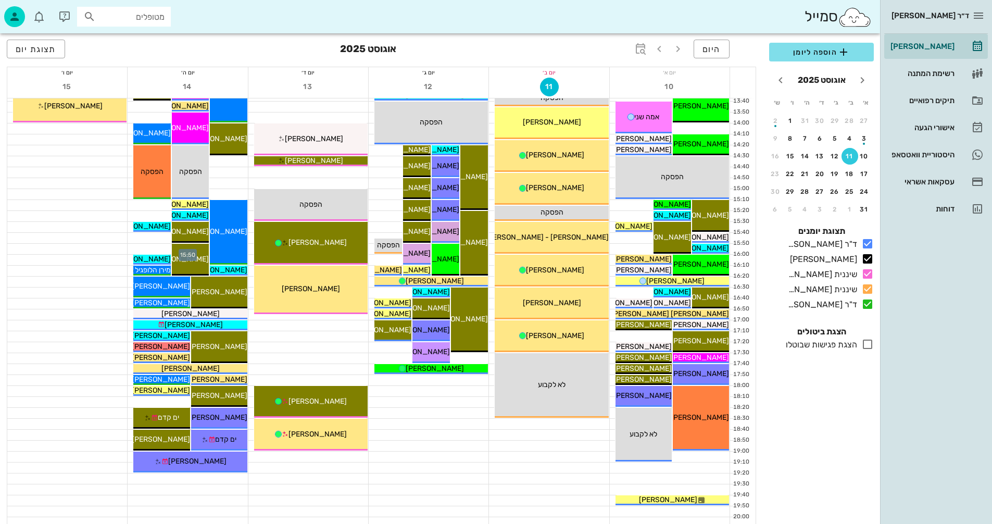
scroll to position [417, 0]
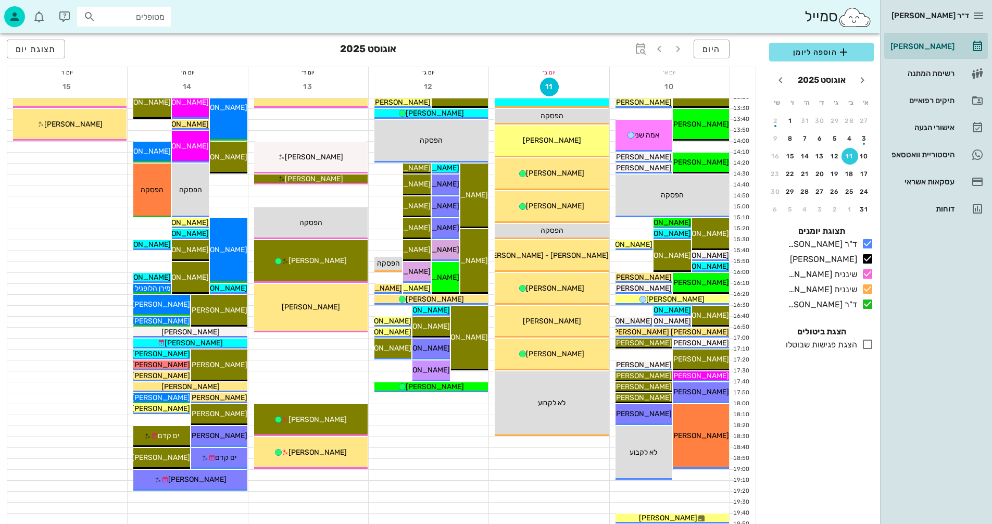
click at [865, 343] on icon at bounding box center [867, 344] width 12 height 12
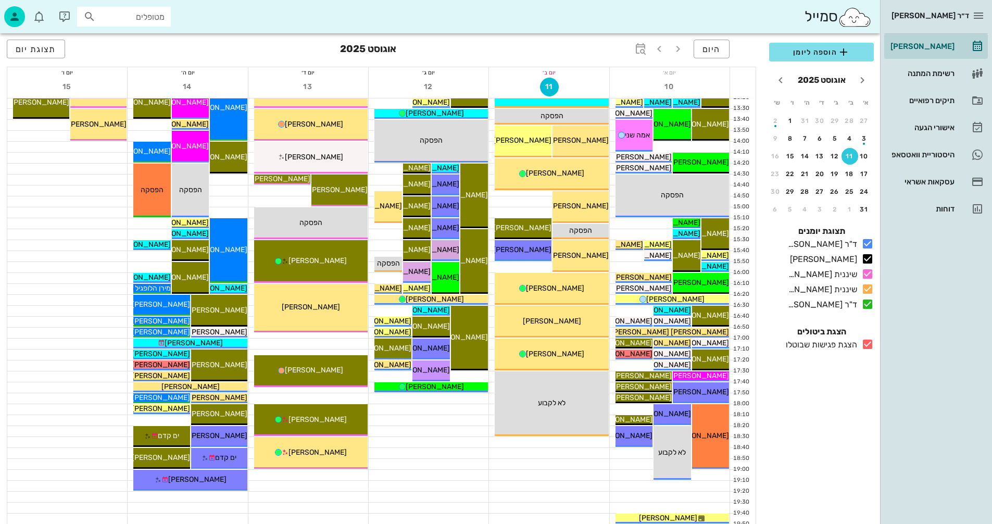
click at [865, 343] on icon at bounding box center [867, 344] width 12 height 12
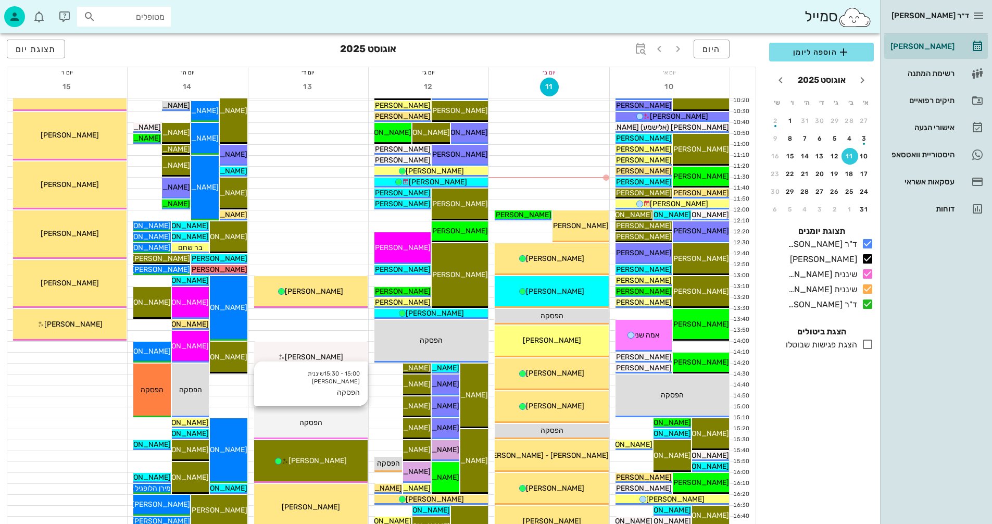
scroll to position [208, 0]
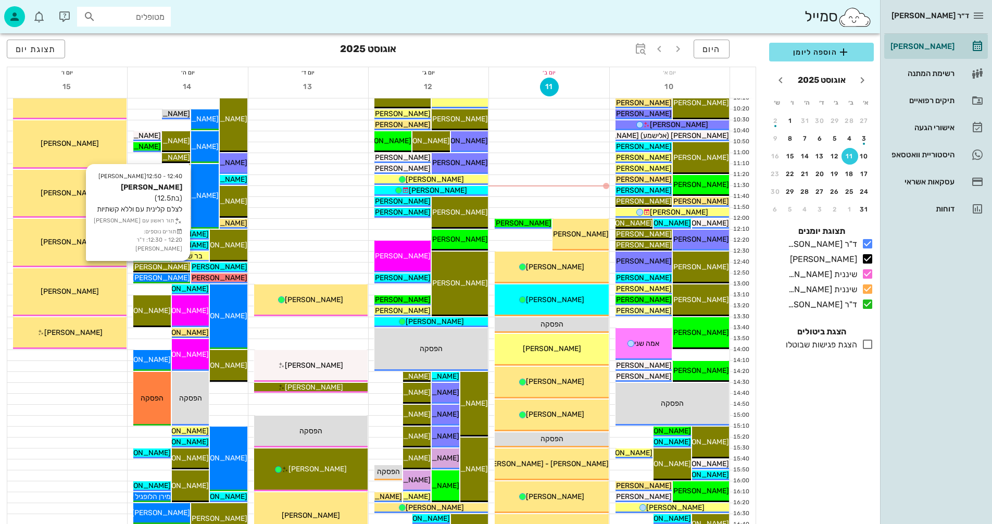
click at [169, 269] on span "[PERSON_NAME]" at bounding box center [161, 266] width 58 height 9
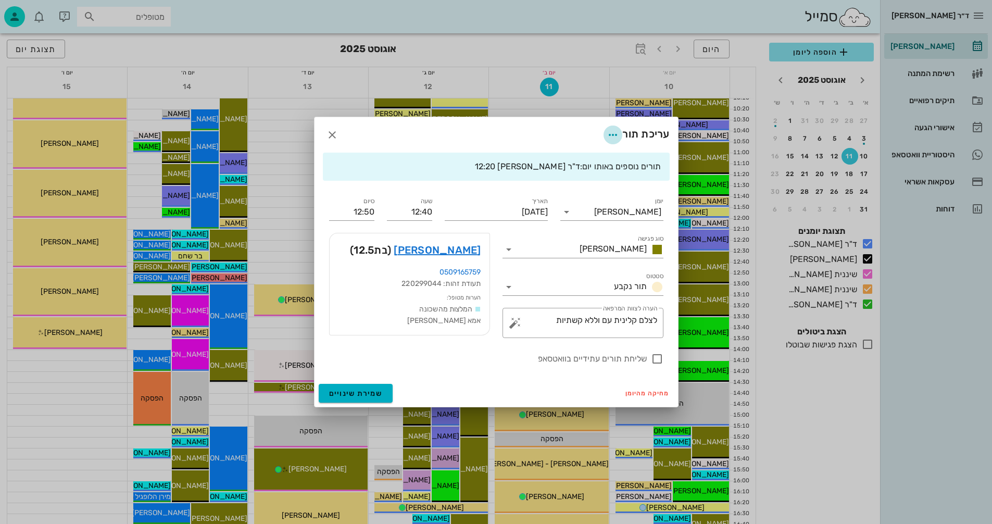
click at [608, 132] on icon "button" at bounding box center [613, 135] width 12 height 12
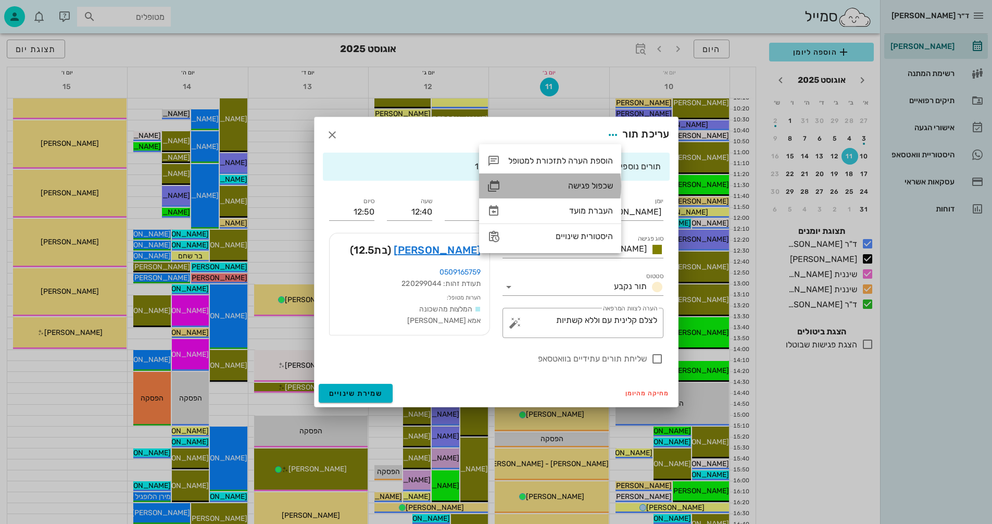
click at [587, 183] on div "שכפול פגישה" at bounding box center [560, 186] width 105 height 10
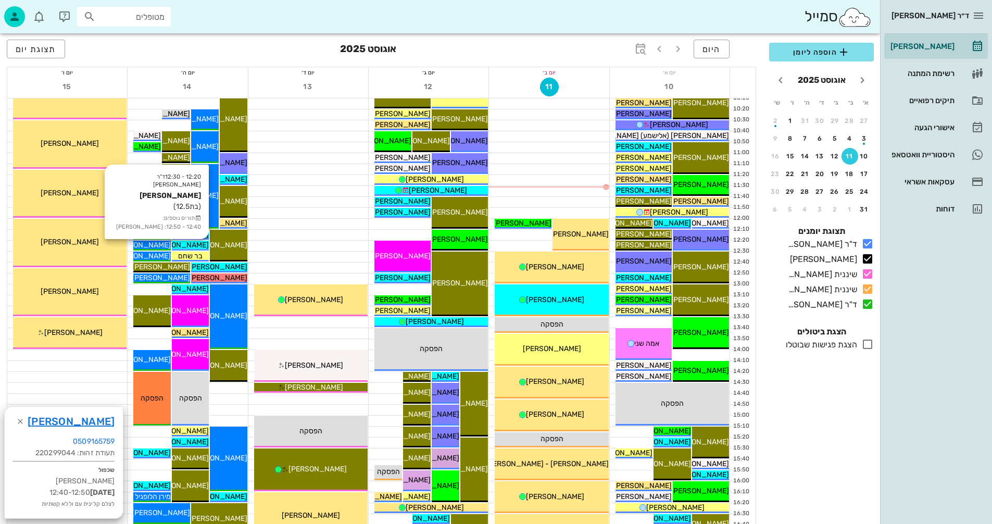
click at [186, 244] on span "[PERSON_NAME]" at bounding box center [179, 245] width 58 height 9
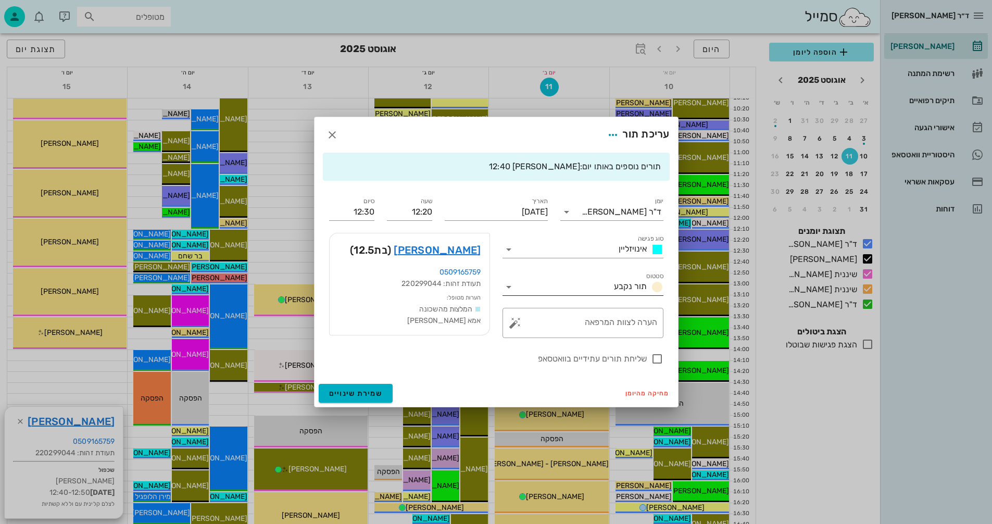
click at [509, 285] on icon at bounding box center [509, 287] width 12 height 12
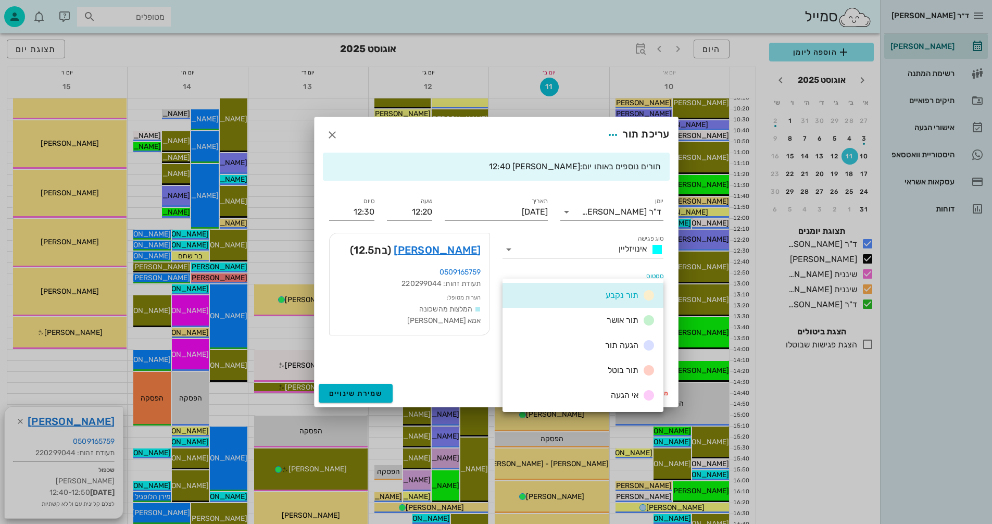
click at [606, 368] on div "תור בוטל" at bounding box center [630, 370] width 52 height 13
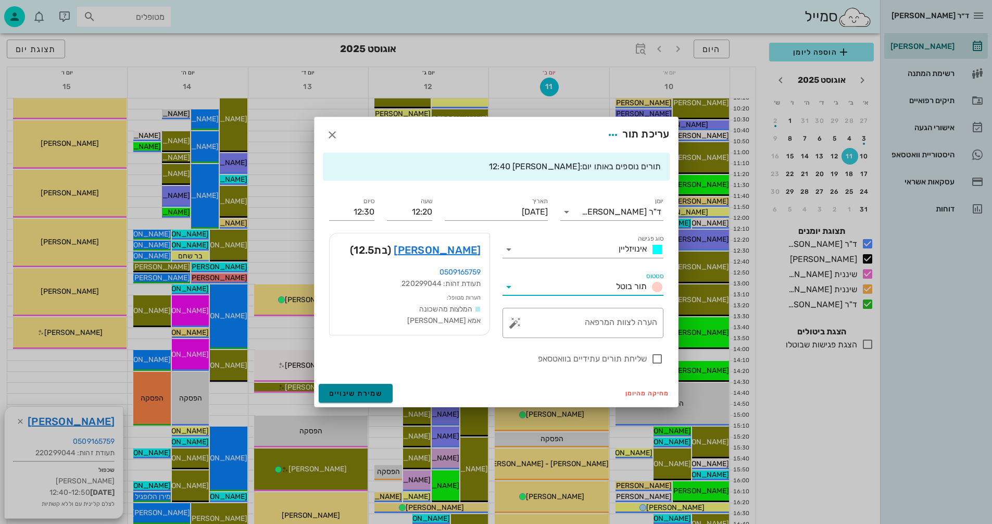
click at [343, 395] on span "שמירת שינויים" at bounding box center [356, 393] width 54 height 9
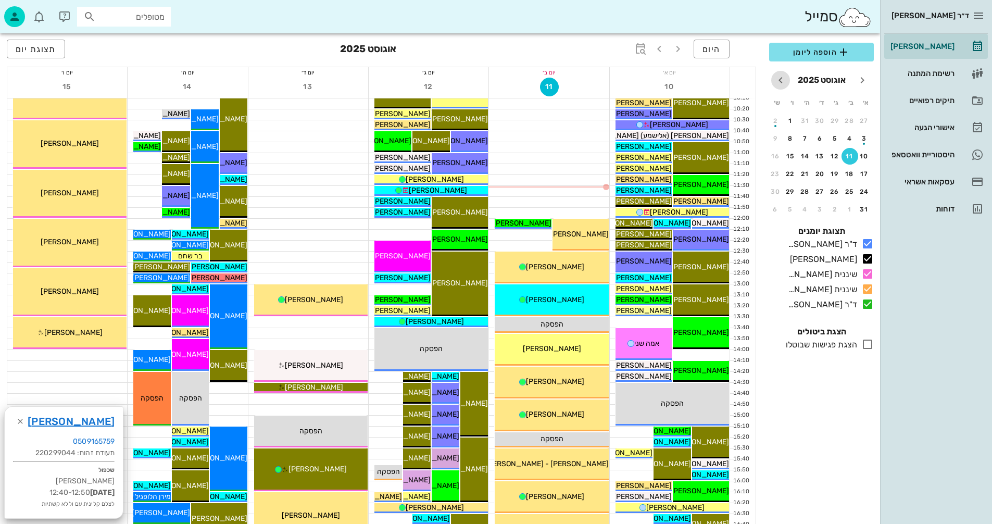
click at [780, 81] on icon "חודש הבא" at bounding box center [780, 80] width 12 height 12
click at [800, 175] on div "25" at bounding box center [805, 173] width 17 height 7
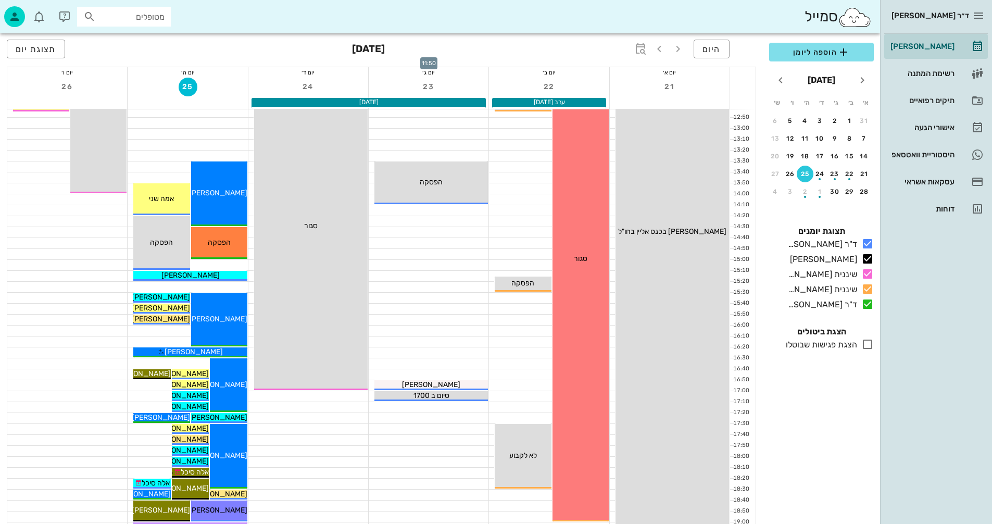
scroll to position [365, 0]
click at [128, 419] on div at bounding box center [188, 417] width 120 height 10
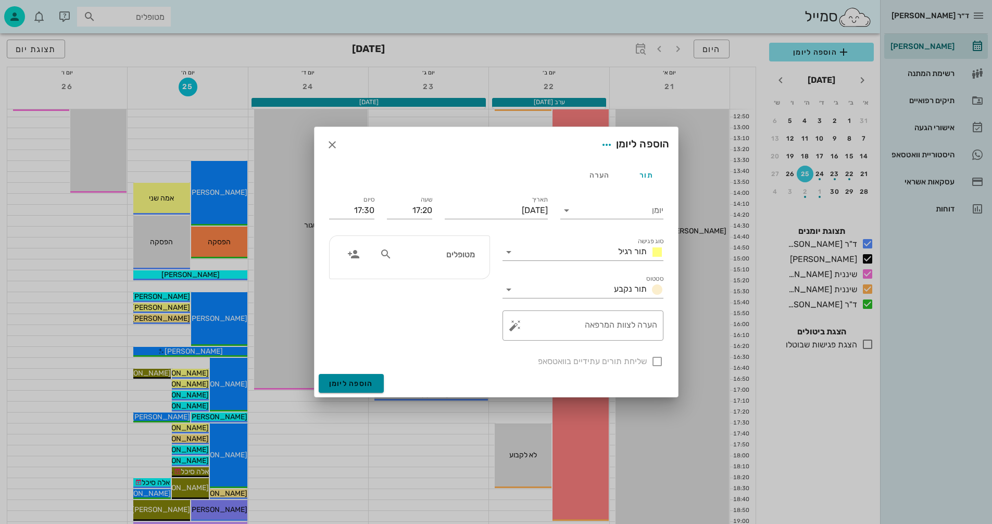
click at [333, 382] on span "הוספה ליומן" at bounding box center [351, 383] width 44 height 9
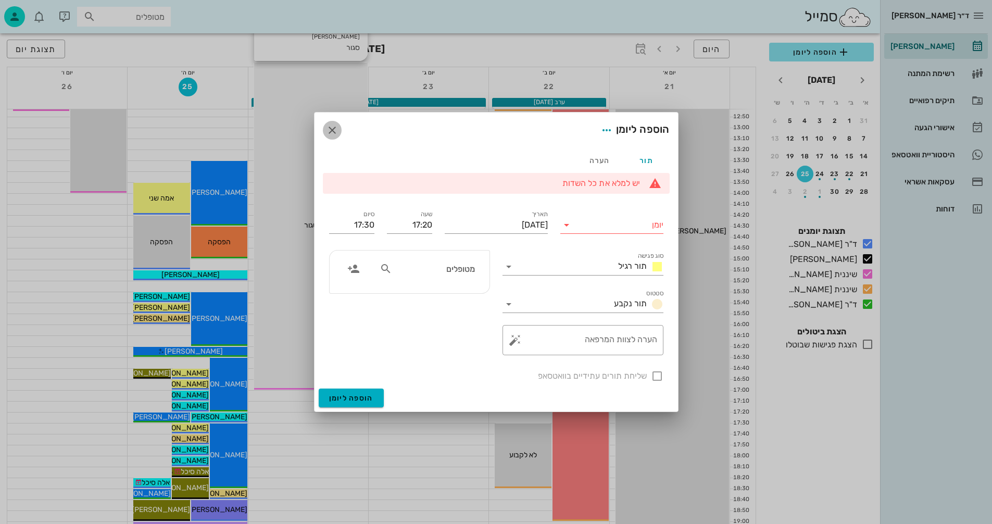
click at [331, 131] on icon "button" at bounding box center [332, 130] width 12 height 12
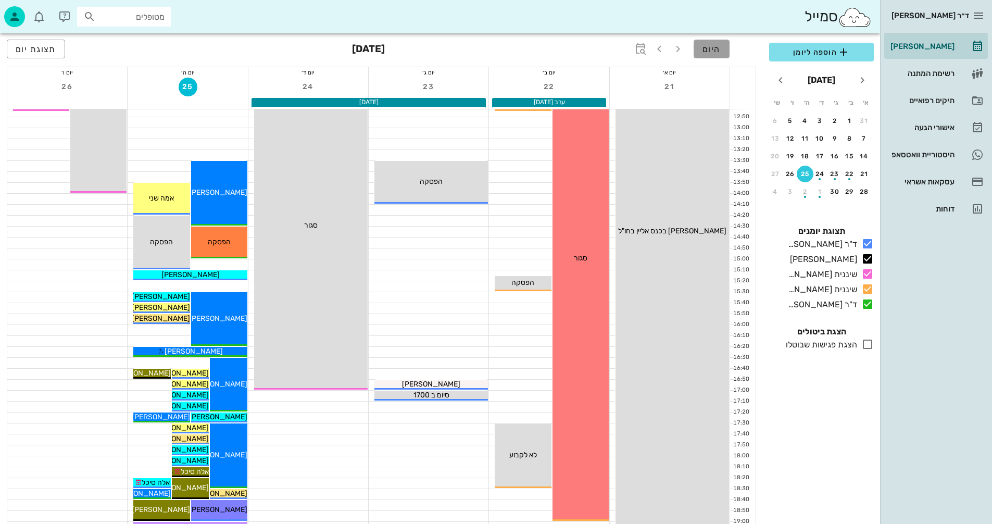
click at [714, 48] on span "היום" at bounding box center [711, 49] width 18 height 10
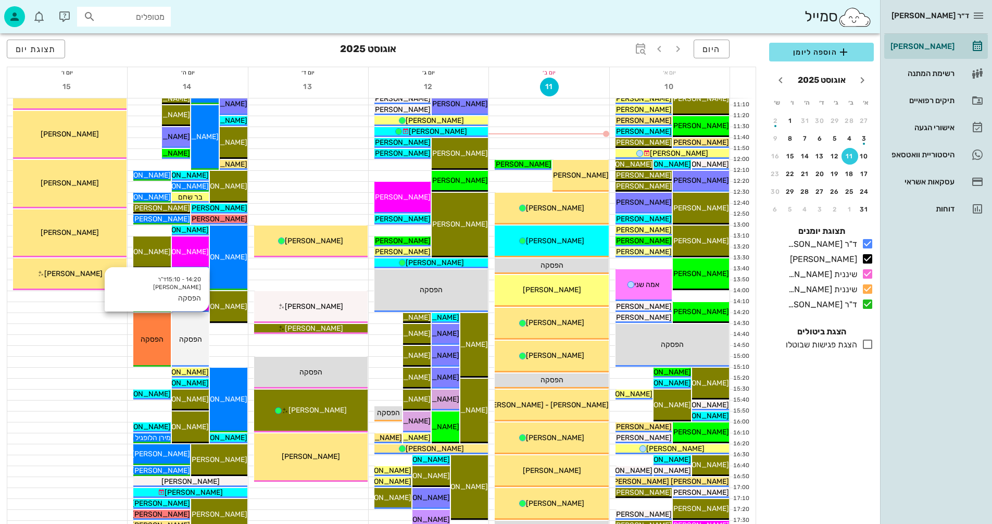
scroll to position [260, 0]
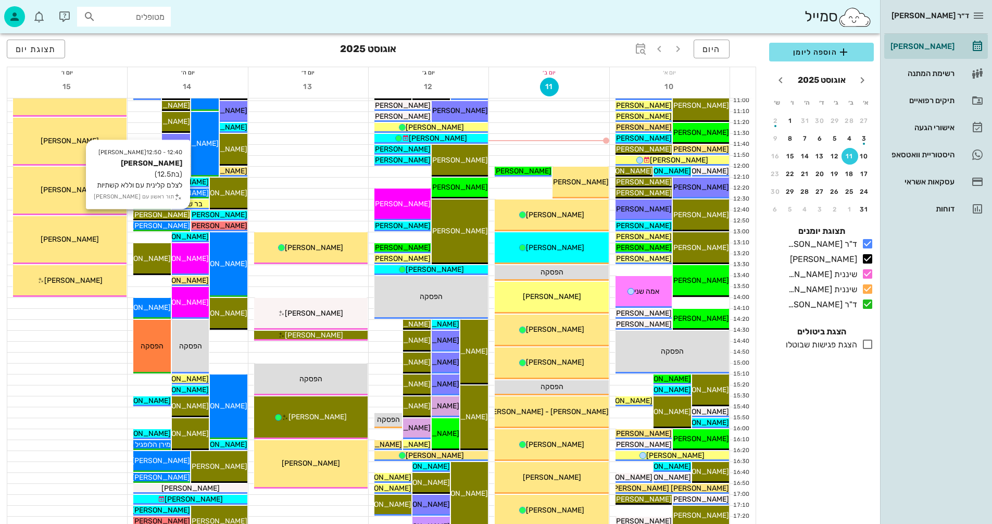
click at [171, 213] on span "[PERSON_NAME]" at bounding box center [161, 214] width 58 height 9
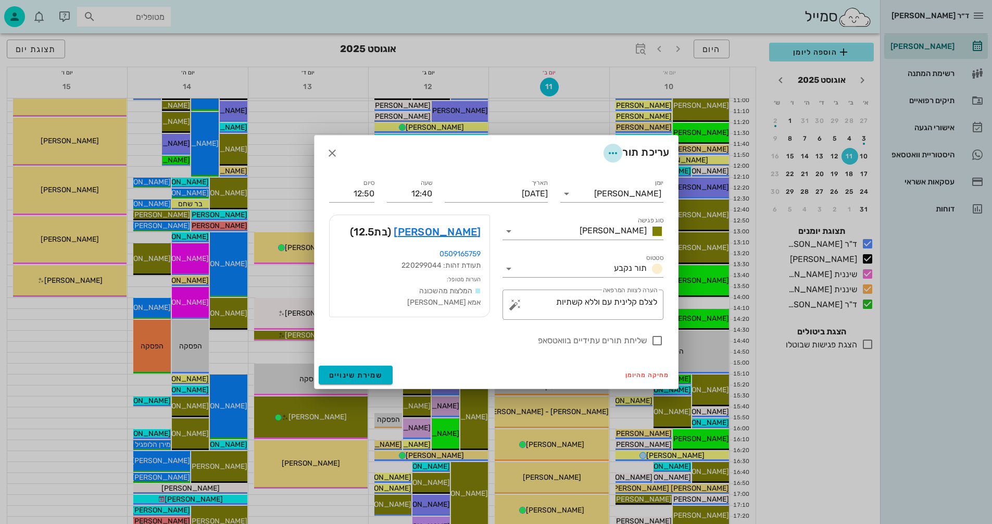
click at [607, 152] on icon "button" at bounding box center [613, 153] width 12 height 12
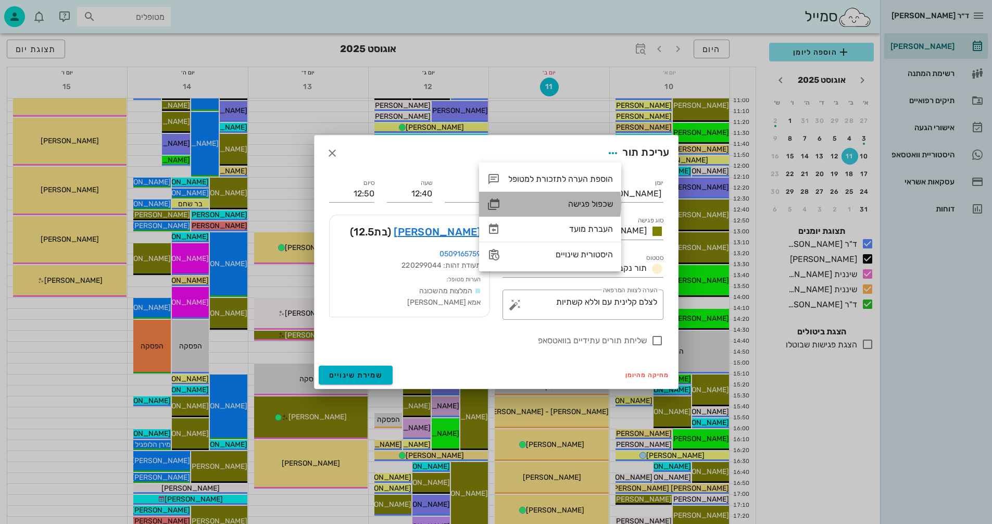
click at [582, 203] on div "שכפול פגישה" at bounding box center [560, 204] width 105 height 10
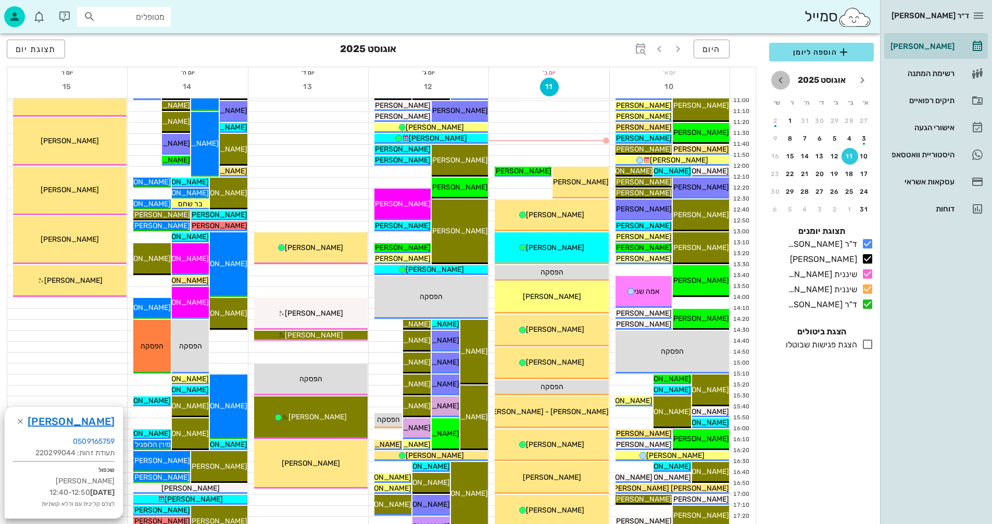
click at [780, 80] on icon "חודש הבא" at bounding box center [780, 80] width 12 height 12
click at [803, 172] on div "25" at bounding box center [805, 173] width 17 height 7
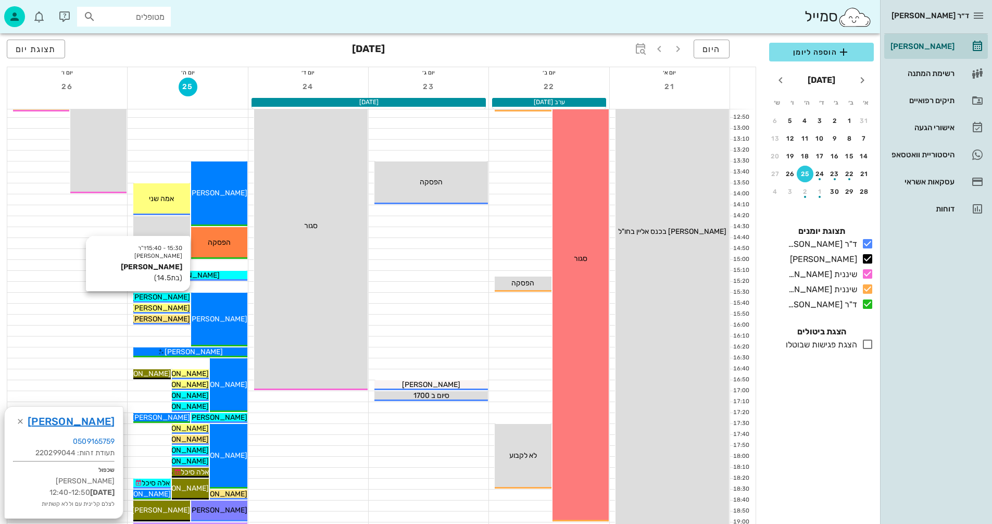
scroll to position [365, 0]
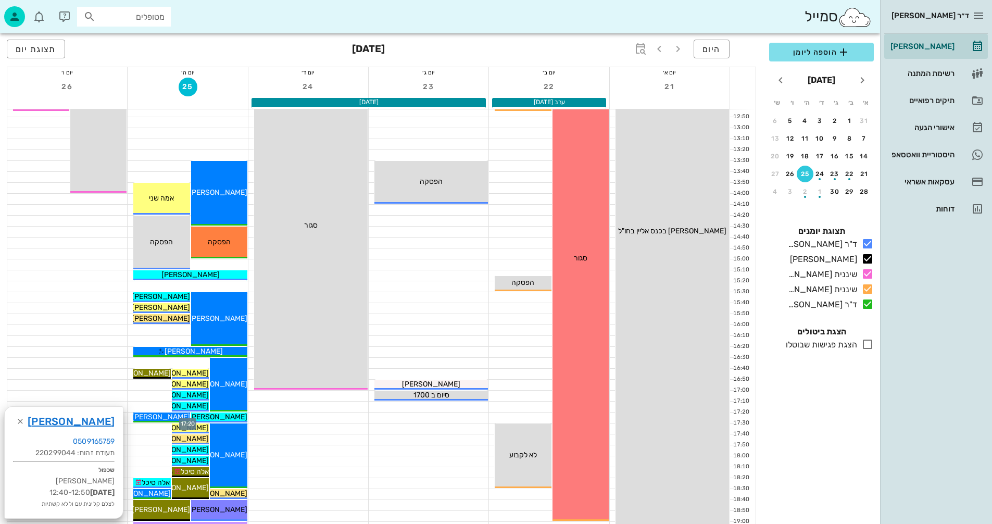
click at [129, 417] on div at bounding box center [188, 417] width 120 height 10
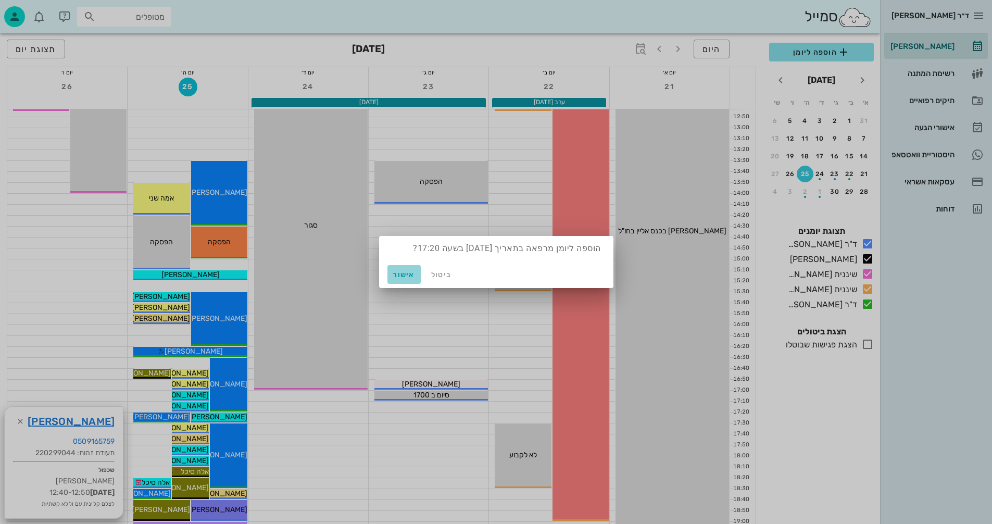
click at [405, 272] on span "אישור" at bounding box center [404, 274] width 25 height 9
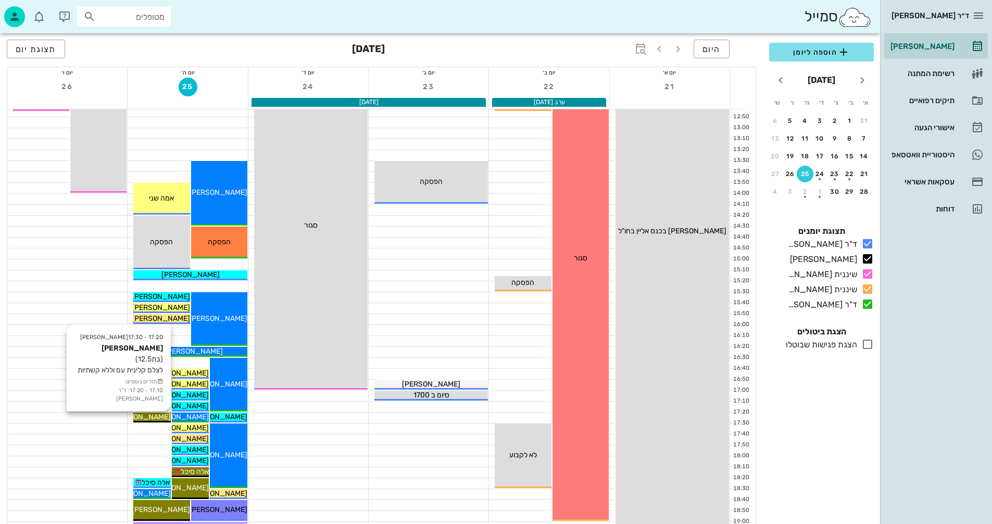
click at [149, 416] on span "[PERSON_NAME]" at bounding box center [141, 416] width 58 height 9
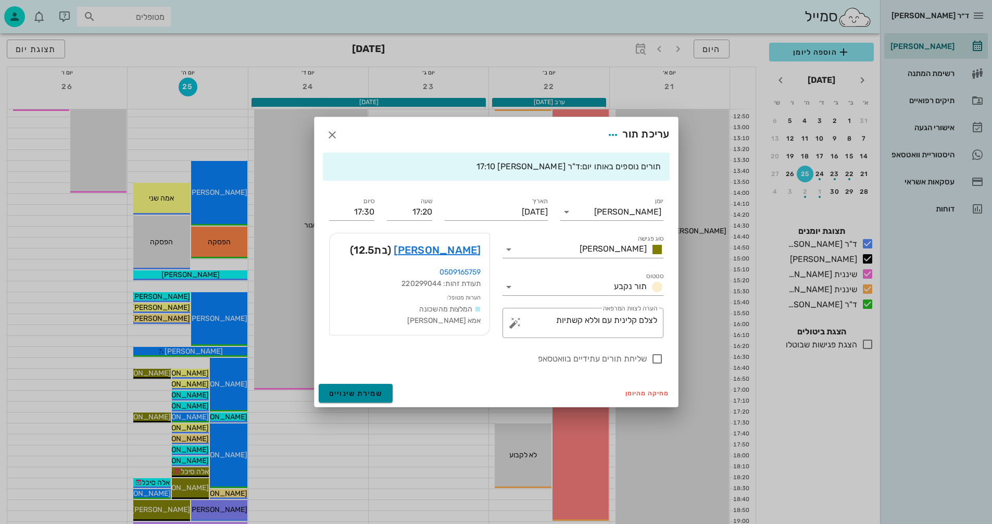
click at [353, 397] on span "שמירת שינויים" at bounding box center [356, 393] width 54 height 9
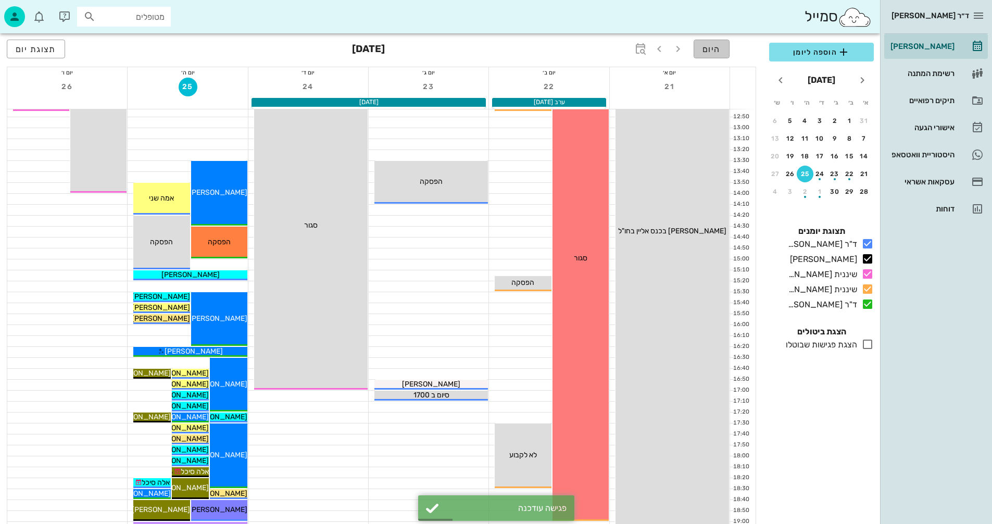
click at [711, 47] on span "היום" at bounding box center [711, 49] width 18 height 10
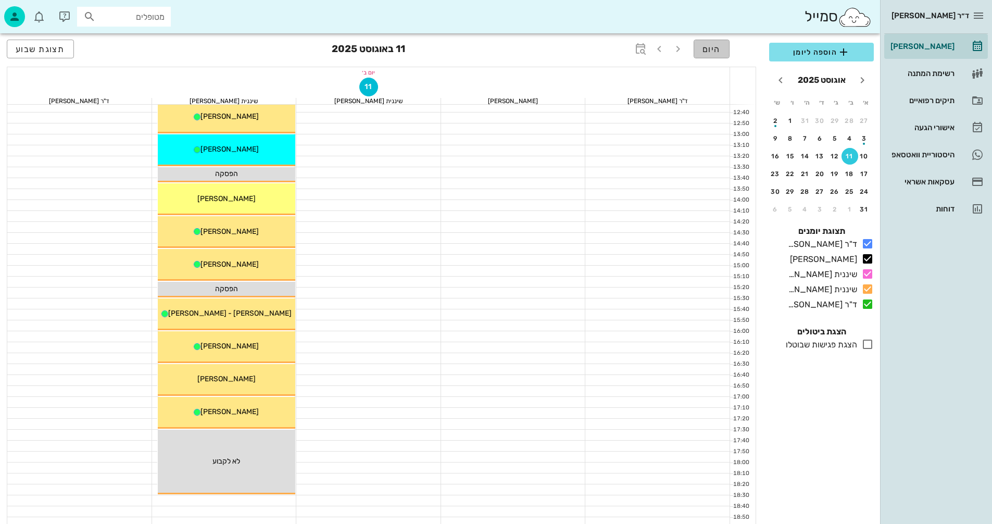
click at [713, 46] on span "היום" at bounding box center [711, 49] width 18 height 10
click at [932, 44] on div "[PERSON_NAME]" at bounding box center [921, 46] width 66 height 8
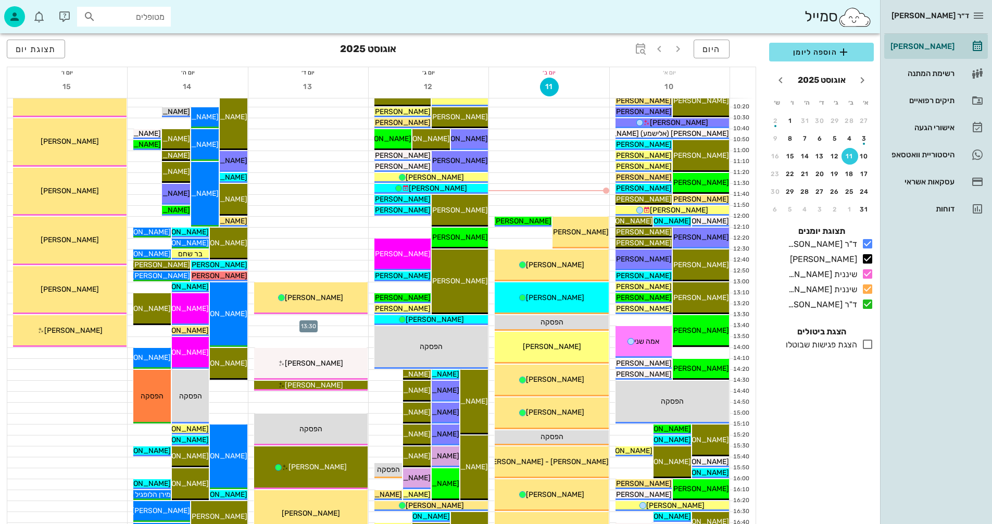
scroll to position [208, 0]
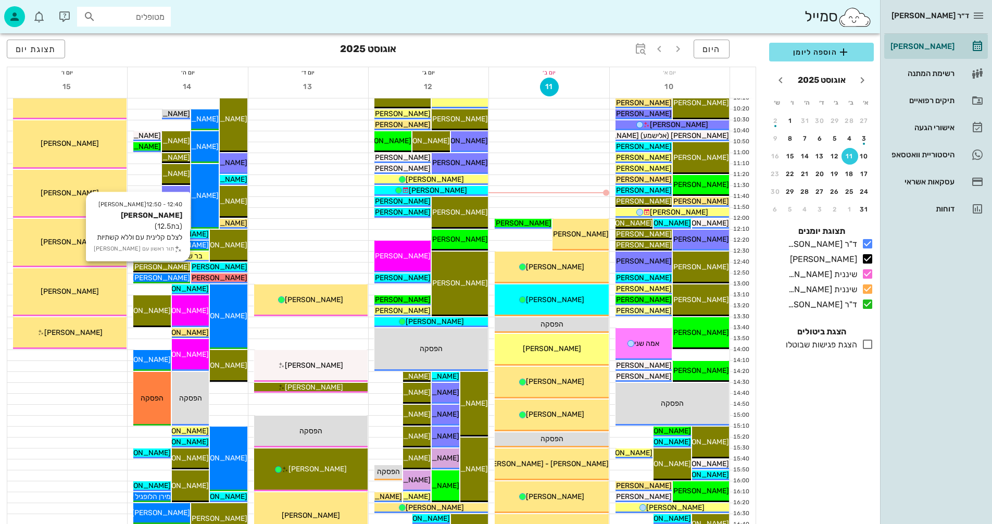
click at [173, 268] on span "[PERSON_NAME]" at bounding box center [161, 266] width 58 height 9
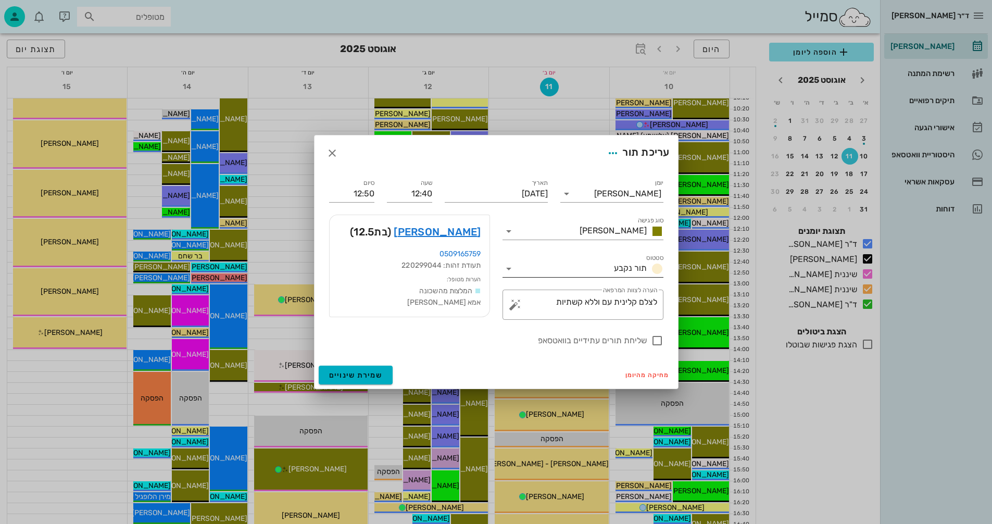
click at [508, 269] on icon at bounding box center [509, 268] width 12 height 12
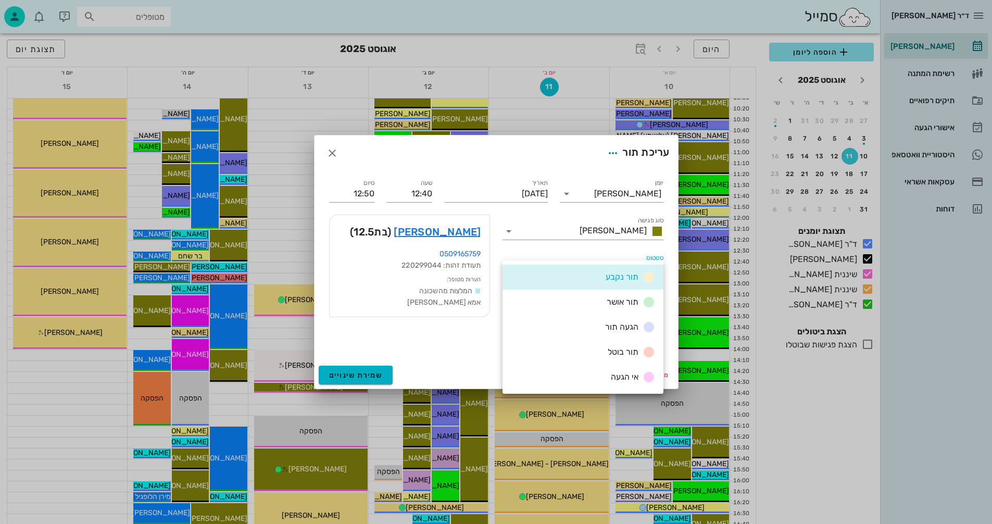
click at [574, 353] on div "תור בוטל" at bounding box center [583, 352] width 161 height 25
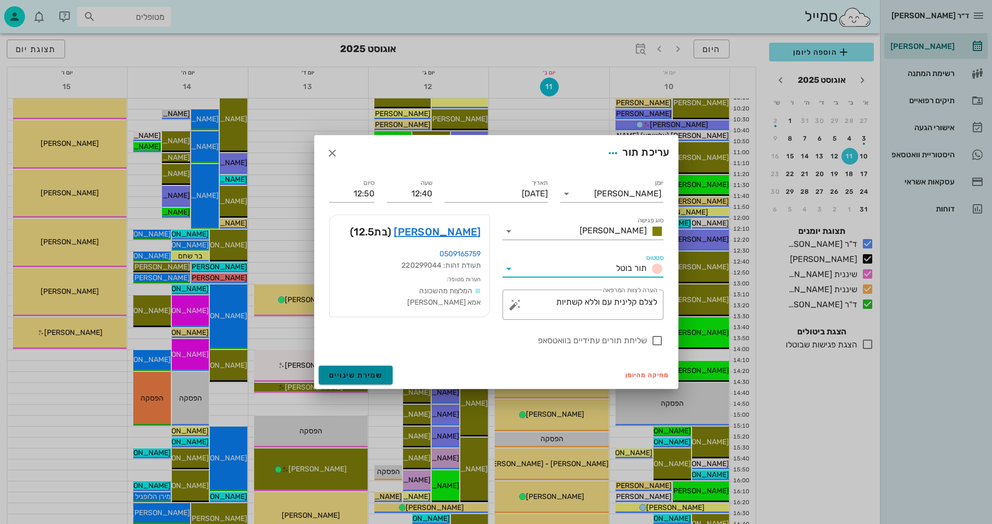
click at [342, 378] on span "שמירת שינויים" at bounding box center [356, 375] width 54 height 9
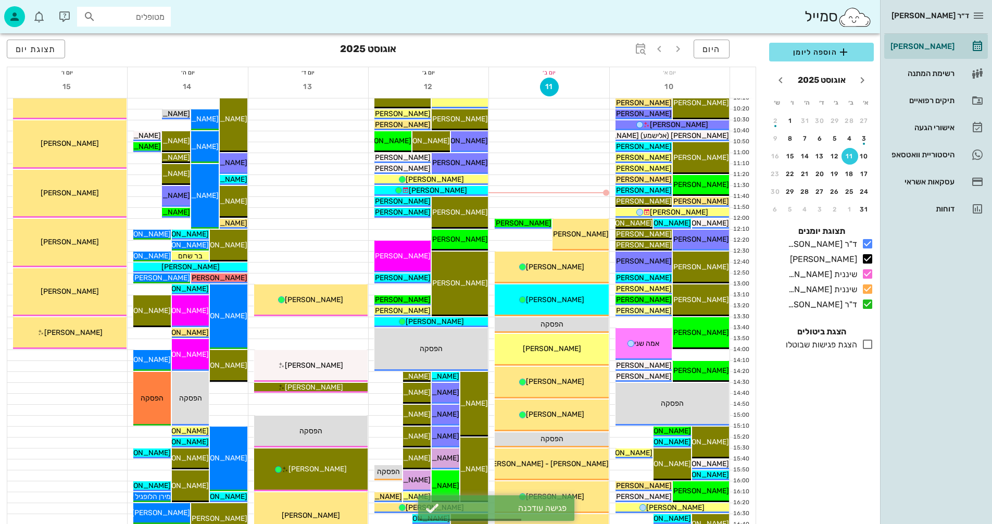
click at [331, 198] on div at bounding box center [308, 202] width 120 height 10
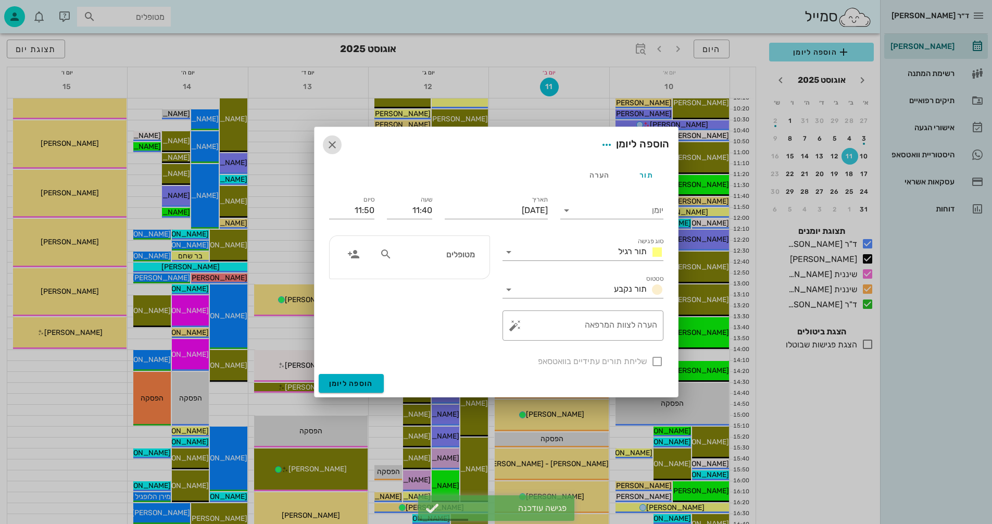
click at [333, 142] on icon "button" at bounding box center [332, 145] width 12 height 12
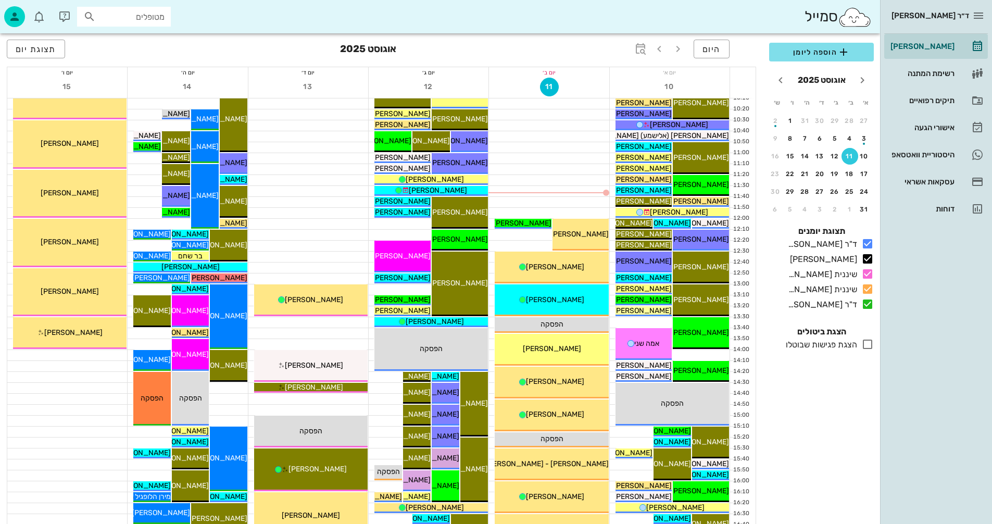
click at [867, 345] on icon at bounding box center [867, 344] width 12 height 12
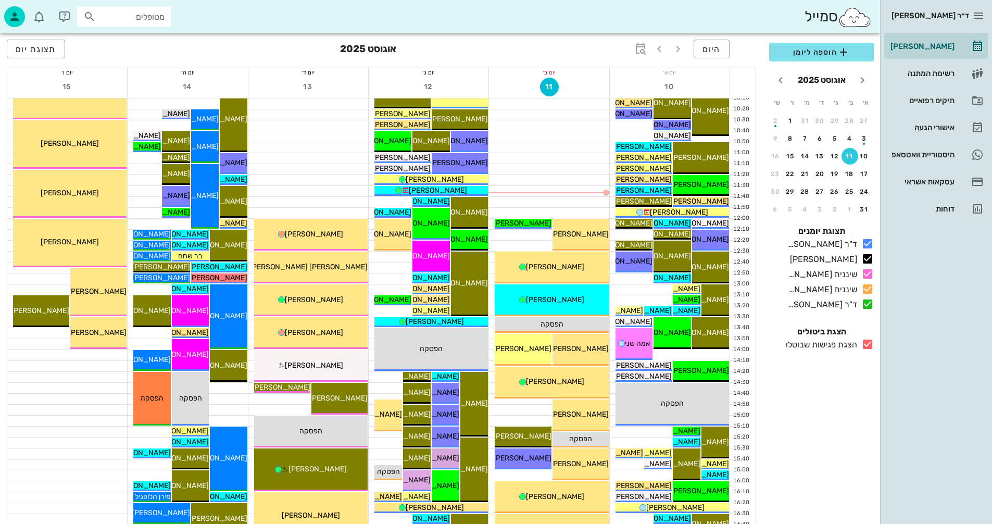
click at [867, 345] on icon at bounding box center [867, 344] width 12 height 12
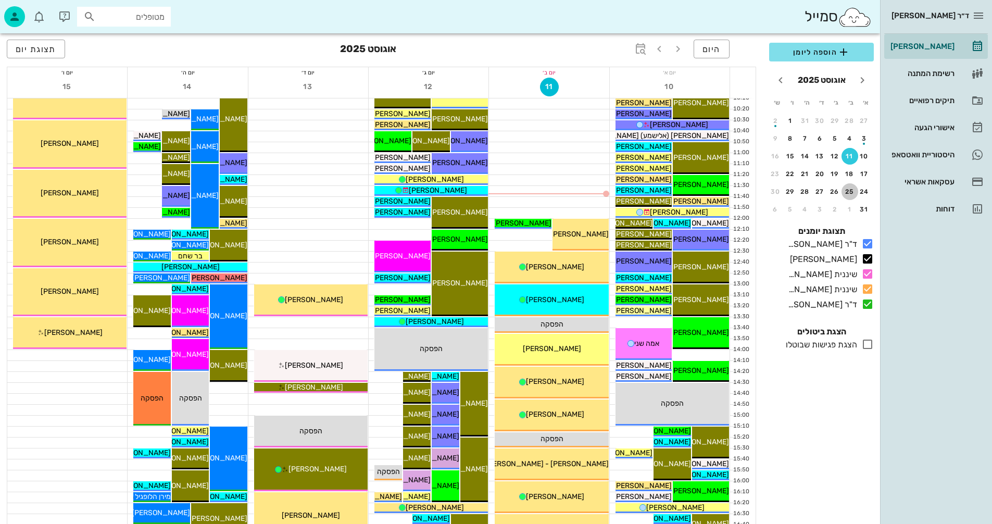
click at [850, 191] on div "25" at bounding box center [850, 191] width 17 height 7
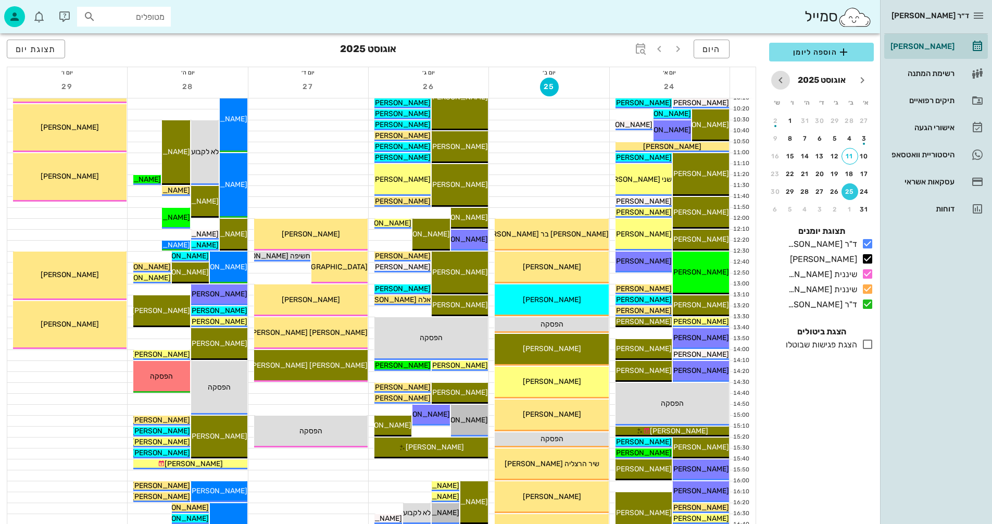
click at [779, 80] on icon "חודש הבא" at bounding box center [780, 80] width 12 height 12
click at [804, 171] on div "25" at bounding box center [805, 173] width 17 height 7
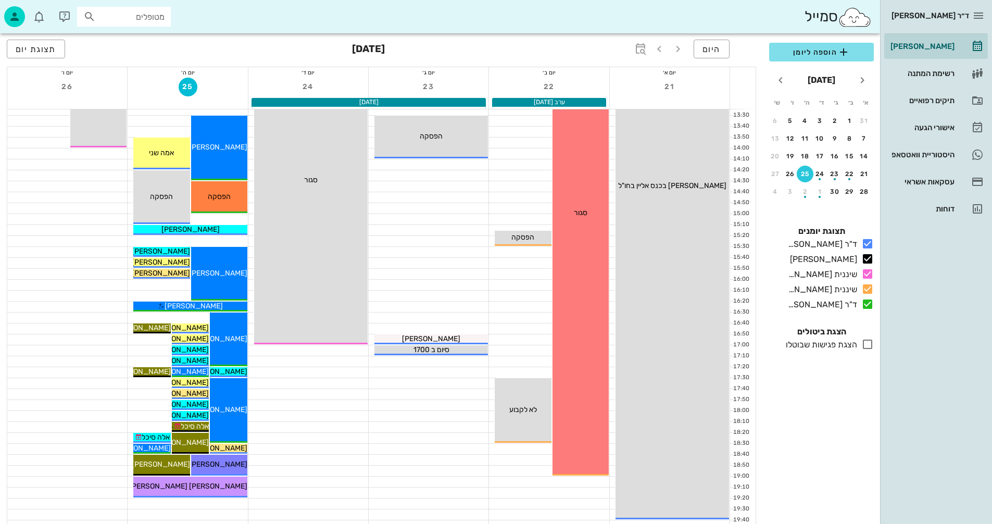
scroll to position [417, 0]
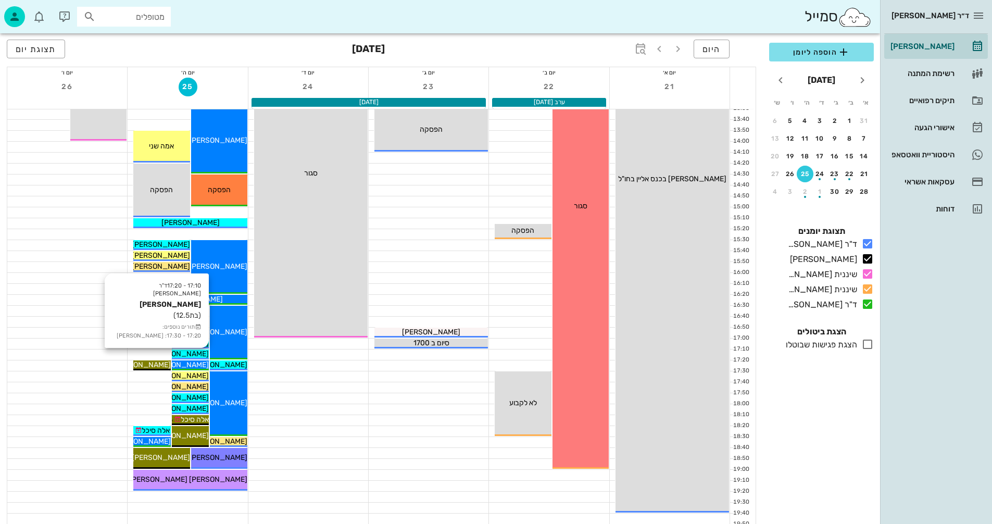
click at [191, 353] on span "[PERSON_NAME]" at bounding box center [179, 353] width 58 height 9
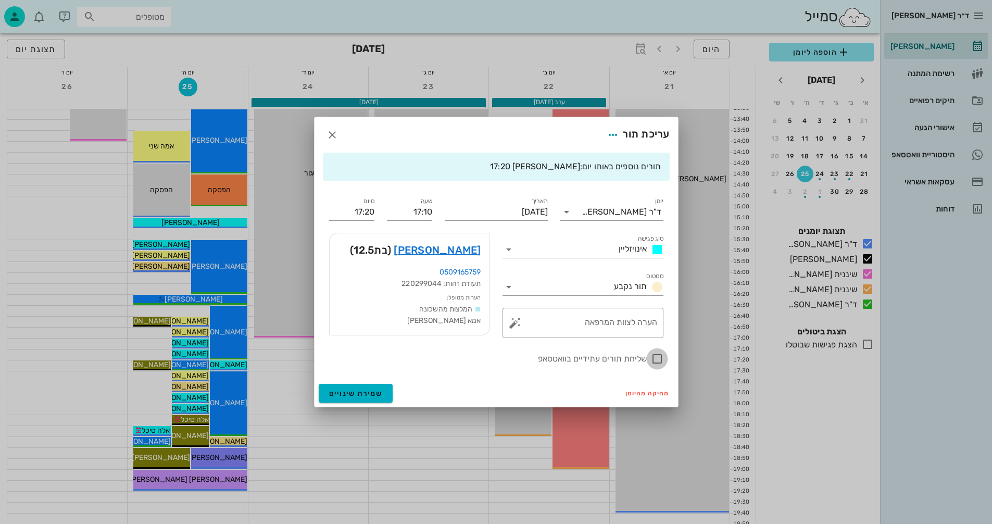
drag, startPoint x: 660, startPoint y: 361, endPoint x: 567, endPoint y: 424, distance: 112.5
click at [660, 361] on div at bounding box center [657, 359] width 18 height 18
checkbox input "true"
drag, startPoint x: 354, startPoint y: 392, endPoint x: 347, endPoint y: 387, distance: 8.2
click at [347, 387] on button "שמירת שינויים" at bounding box center [356, 393] width 74 height 19
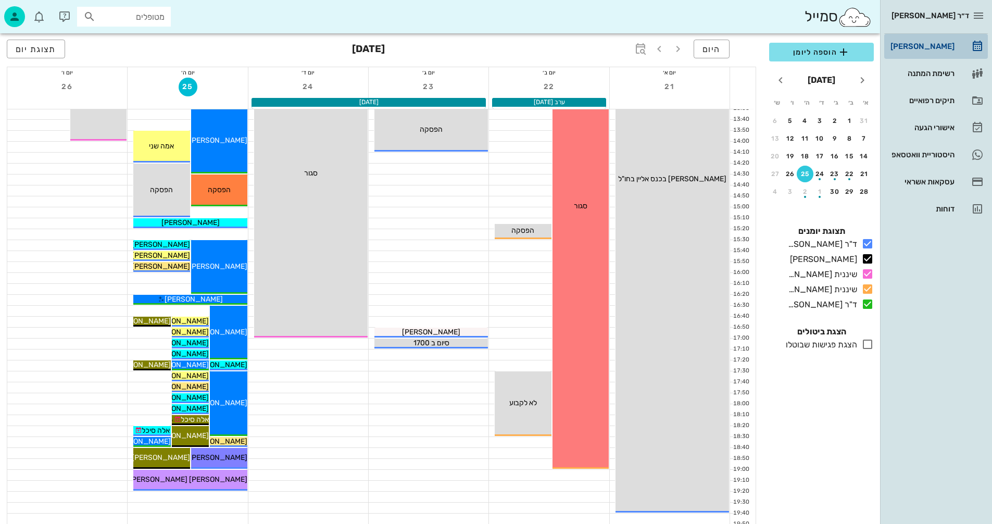
click at [931, 46] on div "[PERSON_NAME]" at bounding box center [921, 46] width 66 height 8
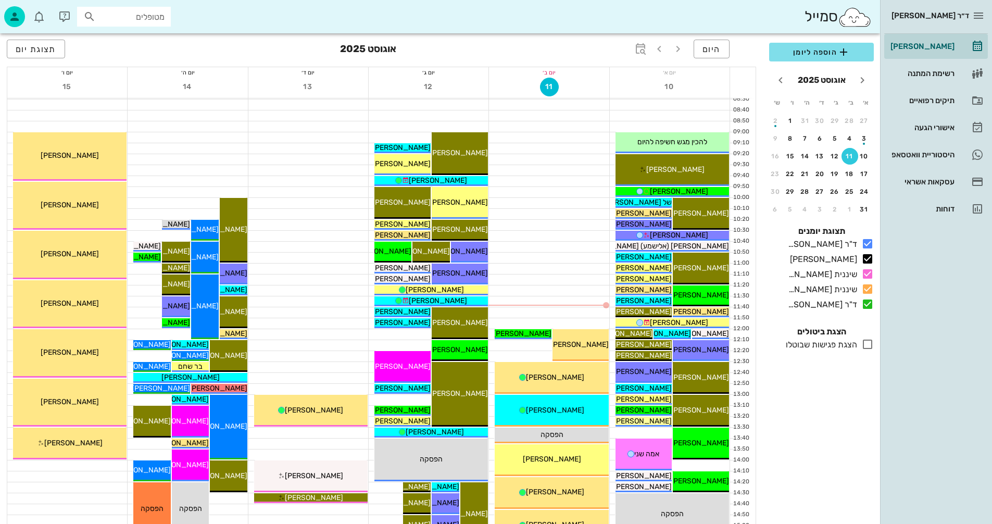
scroll to position [104, 0]
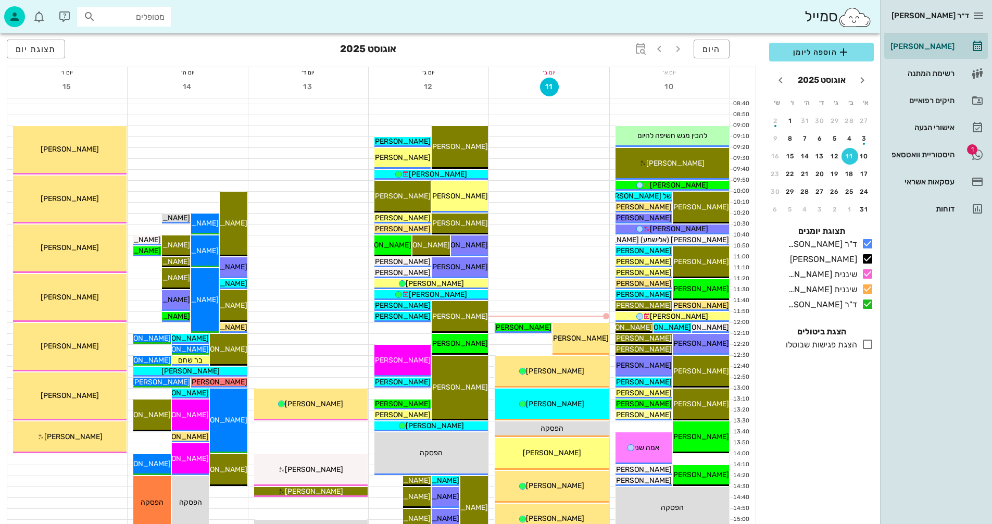
click at [490, 93] on div "11" at bounding box center [549, 88] width 120 height 20
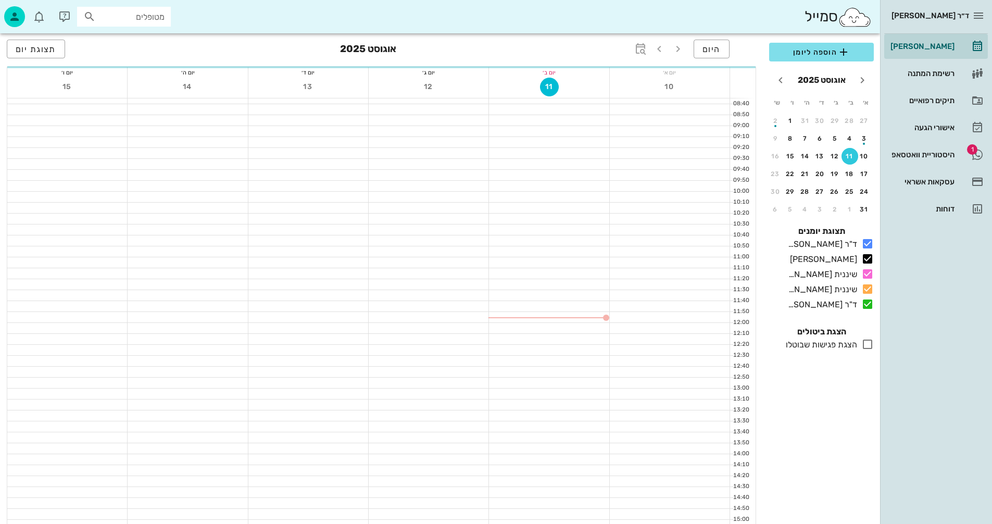
click at [217, 251] on div at bounding box center [188, 251] width 120 height 10
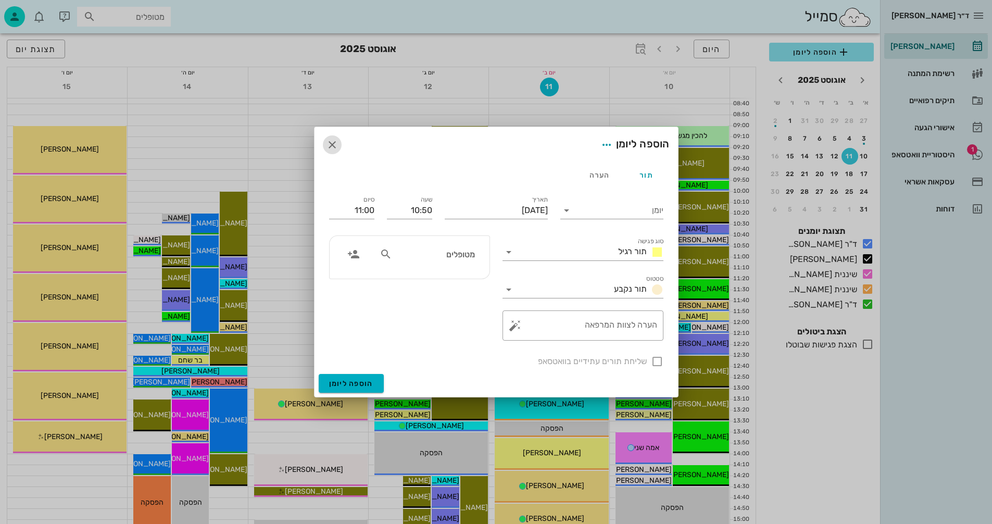
click at [334, 142] on icon "button" at bounding box center [332, 145] width 12 height 12
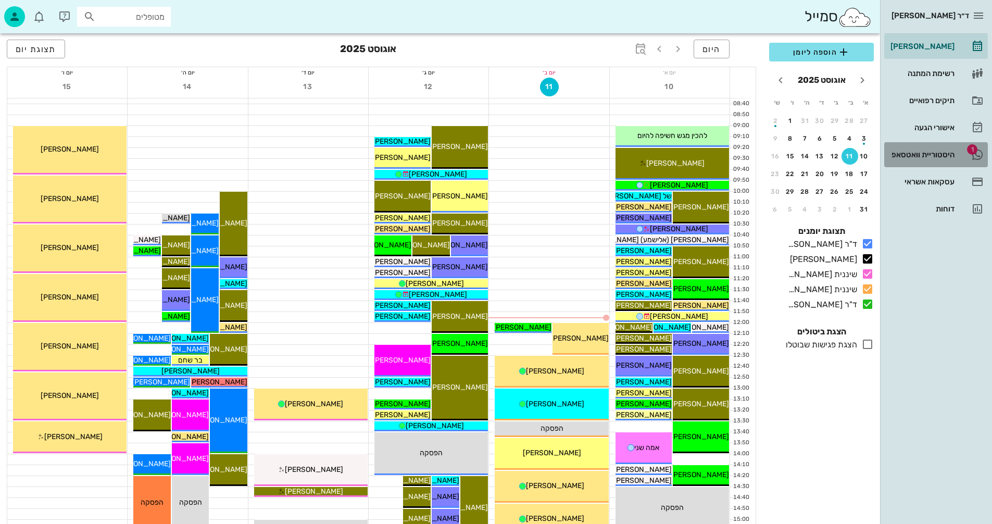
click at [911, 153] on div "היסטוריית וואטסאפ" at bounding box center [921, 154] width 66 height 8
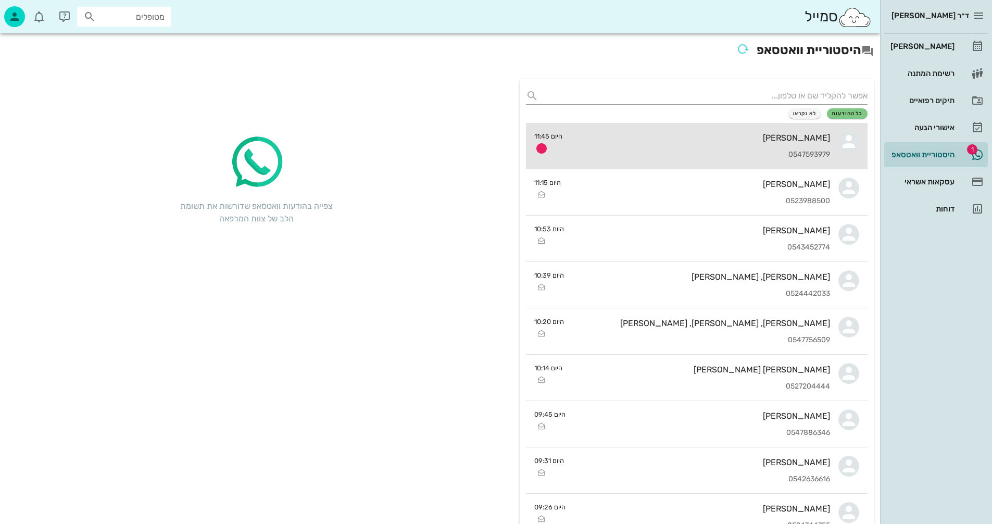
click at [656, 142] on div "[PERSON_NAME]" at bounding box center [700, 138] width 259 height 10
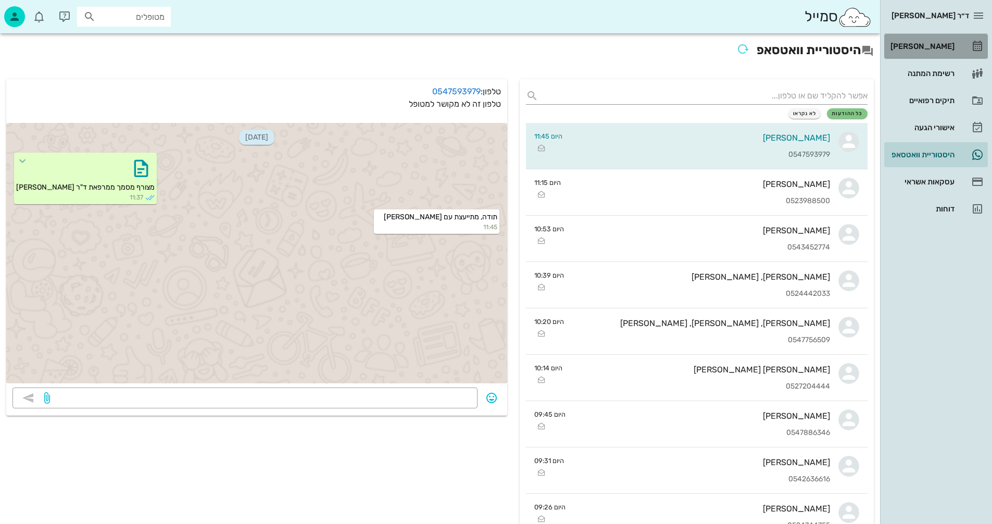
click at [927, 44] on div "[PERSON_NAME]" at bounding box center [921, 46] width 66 height 8
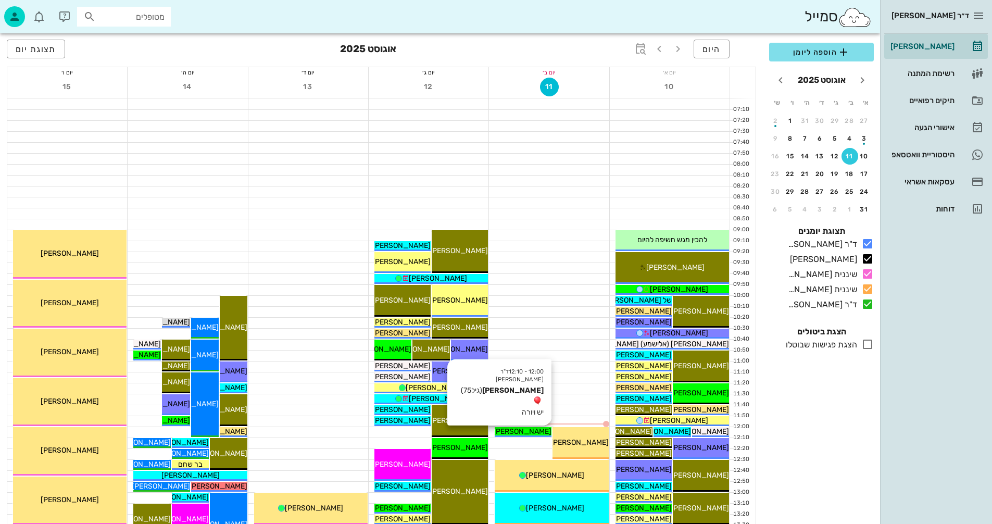
click at [528, 432] on span "[PERSON_NAME]" at bounding box center [522, 431] width 58 height 9
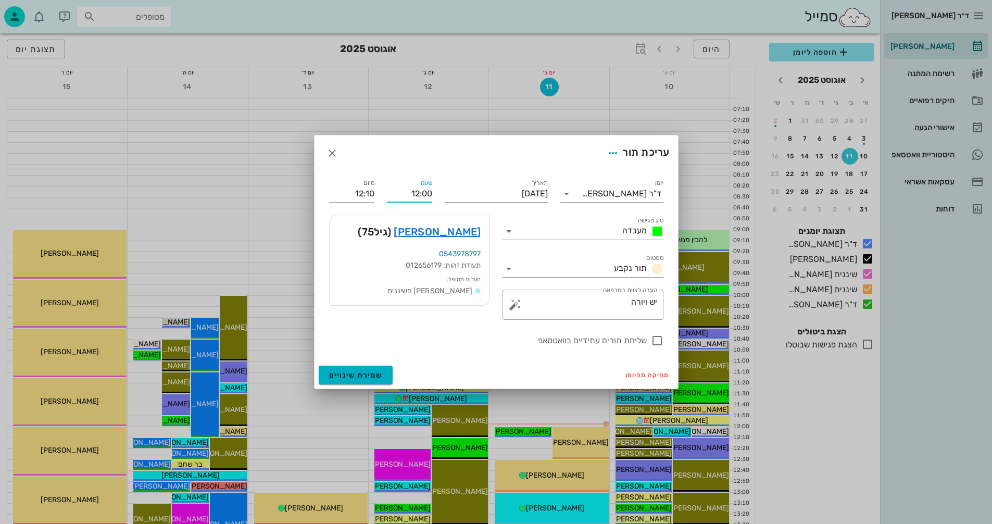
click at [418, 195] on input "12:00" at bounding box center [409, 193] width 45 height 17
click at [422, 194] on input "11:00" at bounding box center [409, 193] width 45 height 17
type input "11:50"
type input "12:00"
click at [355, 372] on span "שמירת שינויים" at bounding box center [356, 375] width 54 height 9
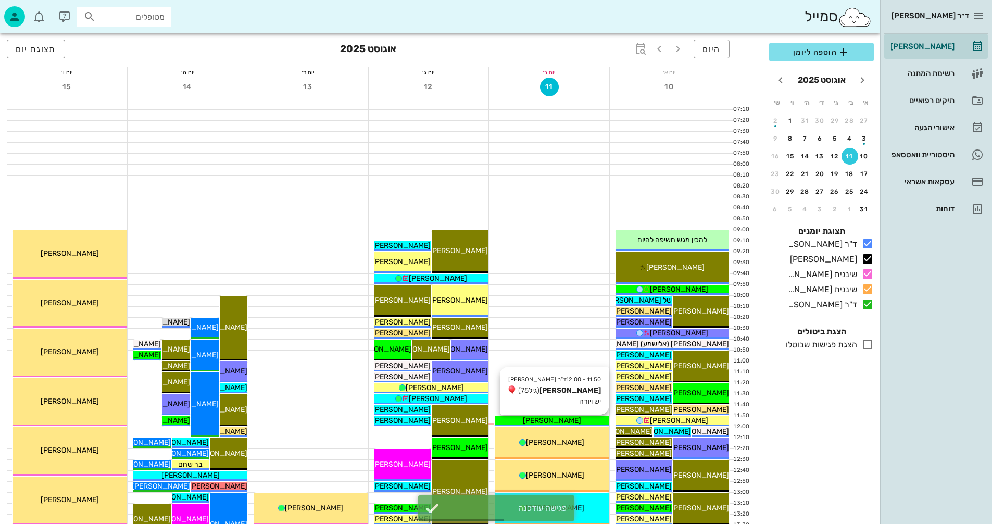
click at [571, 420] on div "[PERSON_NAME]" at bounding box center [552, 420] width 114 height 11
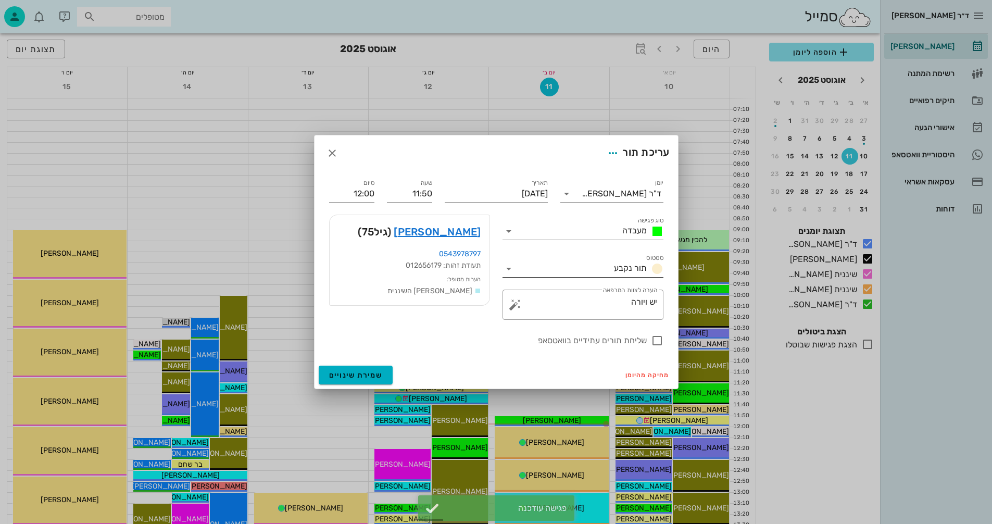
click at [511, 266] on icon at bounding box center [509, 268] width 12 height 12
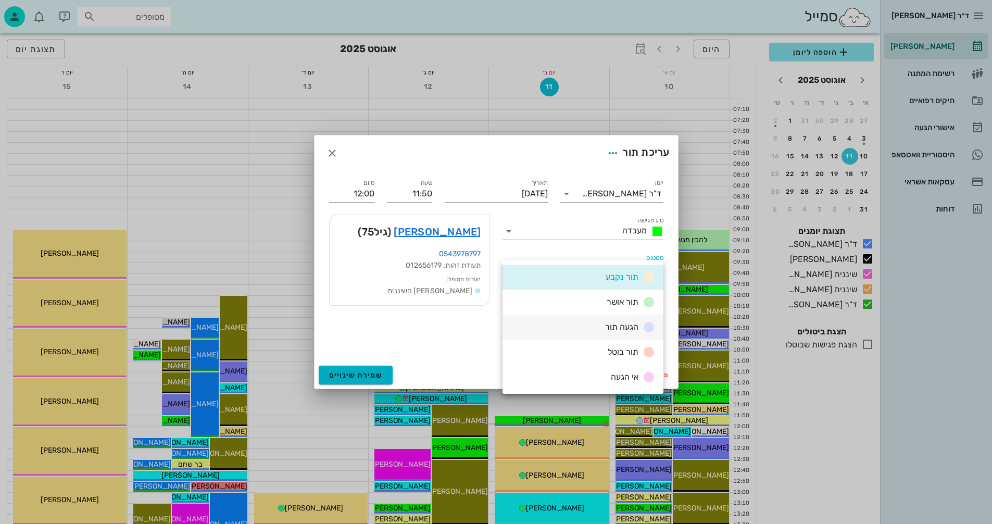
click at [617, 324] on span "הגעה תור" at bounding box center [621, 327] width 33 height 10
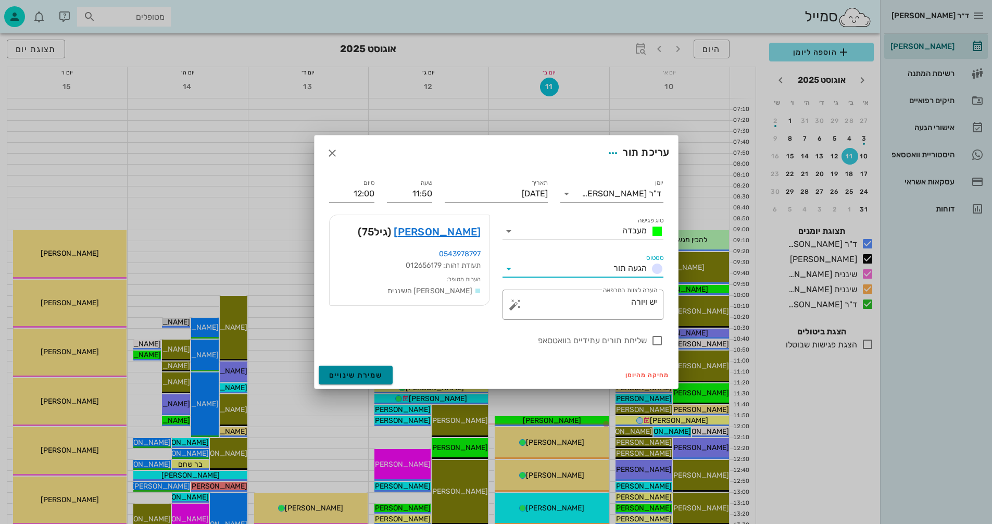
click at [349, 375] on span "שמירת שינויים" at bounding box center [356, 375] width 54 height 9
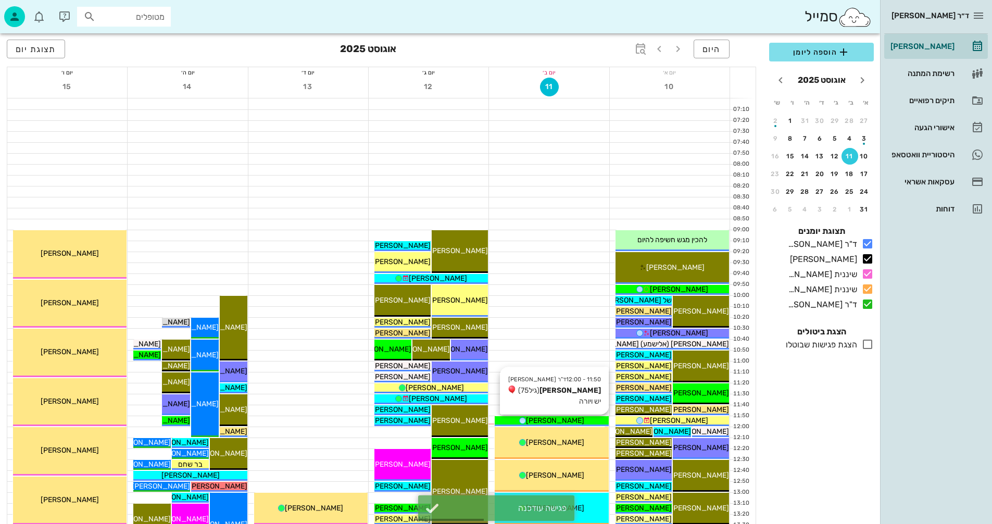
click at [580, 418] on div "[PERSON_NAME]" at bounding box center [552, 420] width 114 height 11
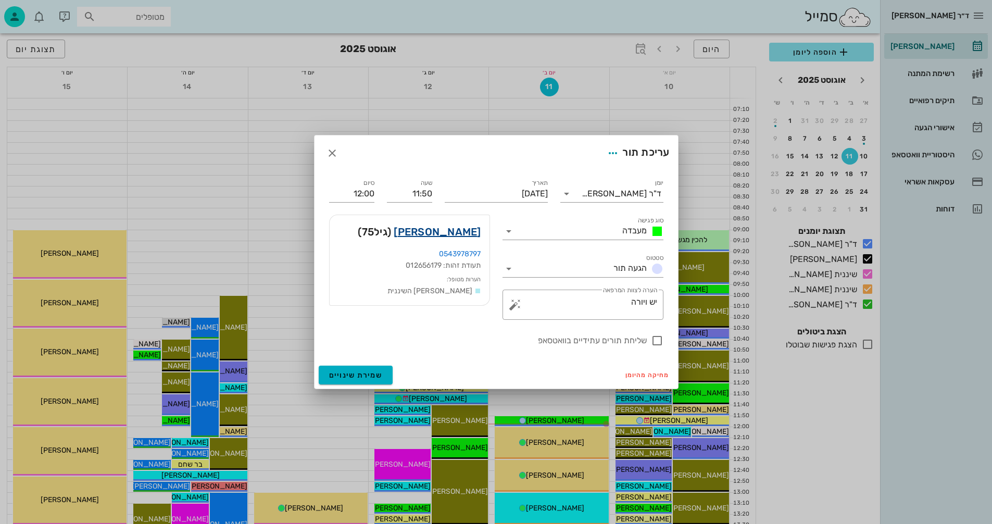
click at [459, 232] on link "ויוי מזרחי" at bounding box center [437, 231] width 87 height 17
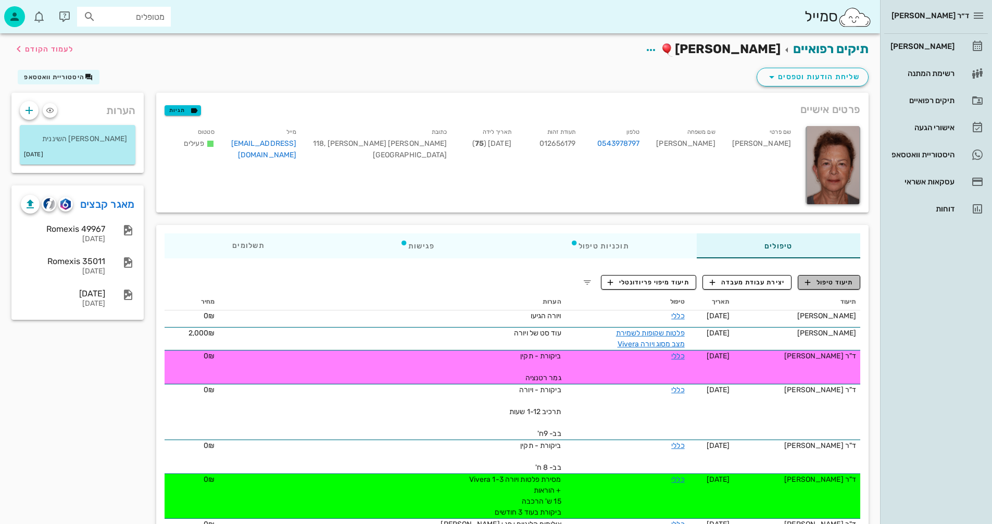
click at [813, 280] on span "תיעוד טיפול" at bounding box center [829, 282] width 48 height 9
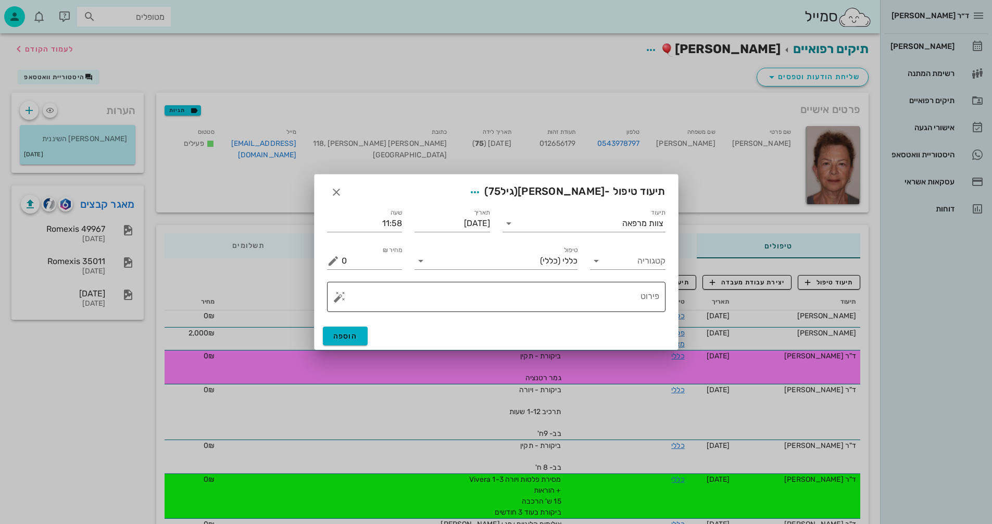
click at [615, 296] on textarea "פירוט" at bounding box center [501, 299] width 318 height 25
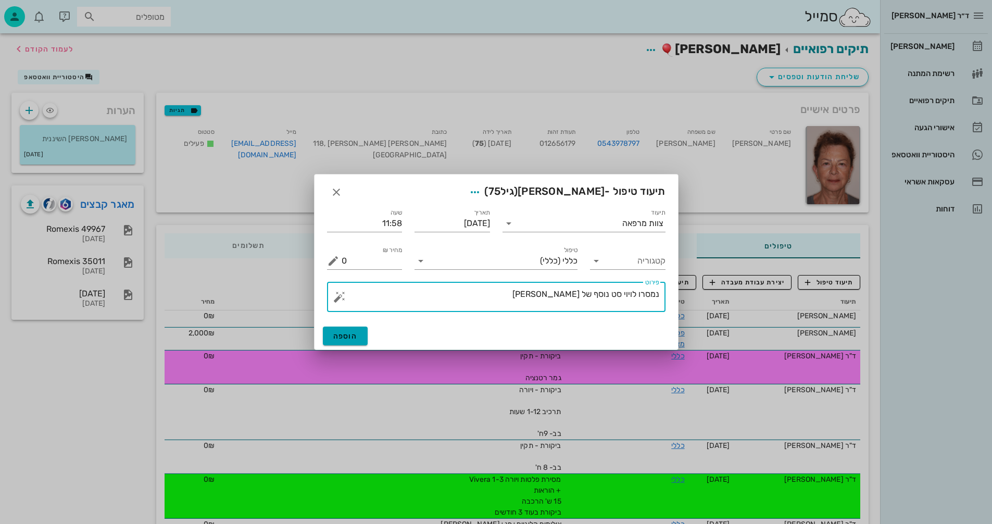
type textarea "נמסרו לויוי סט נוסף של וויורה"
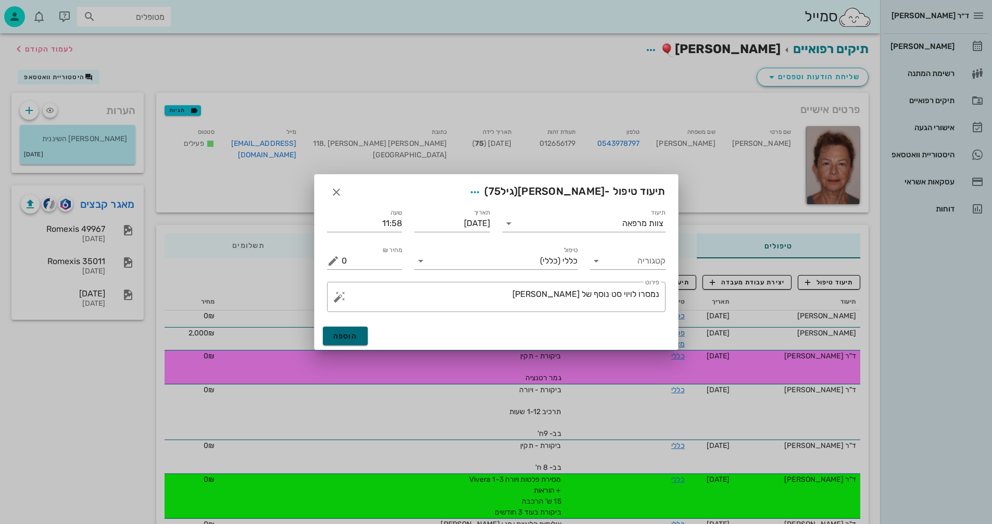
click at [346, 335] on span "הוספה" at bounding box center [345, 336] width 24 height 9
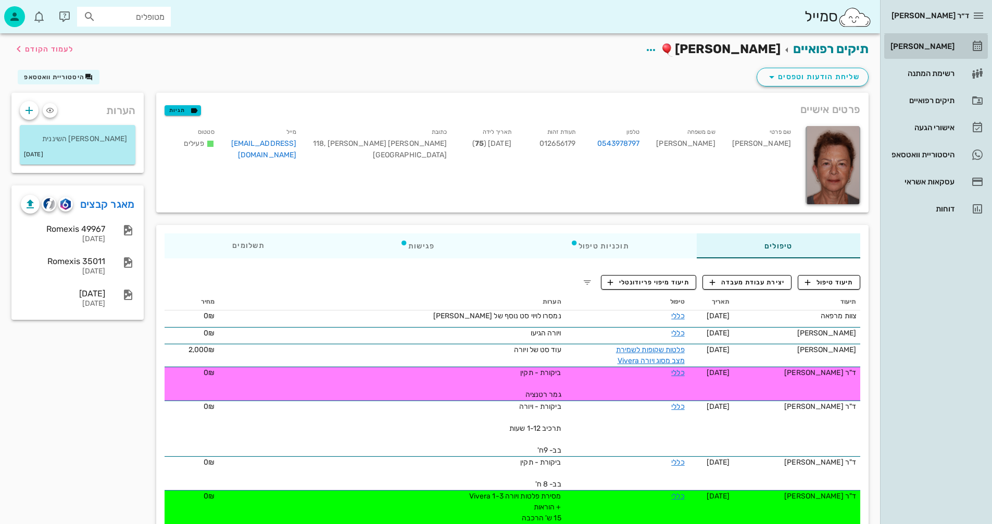
click at [939, 44] on div "[PERSON_NAME]" at bounding box center [921, 46] width 66 height 8
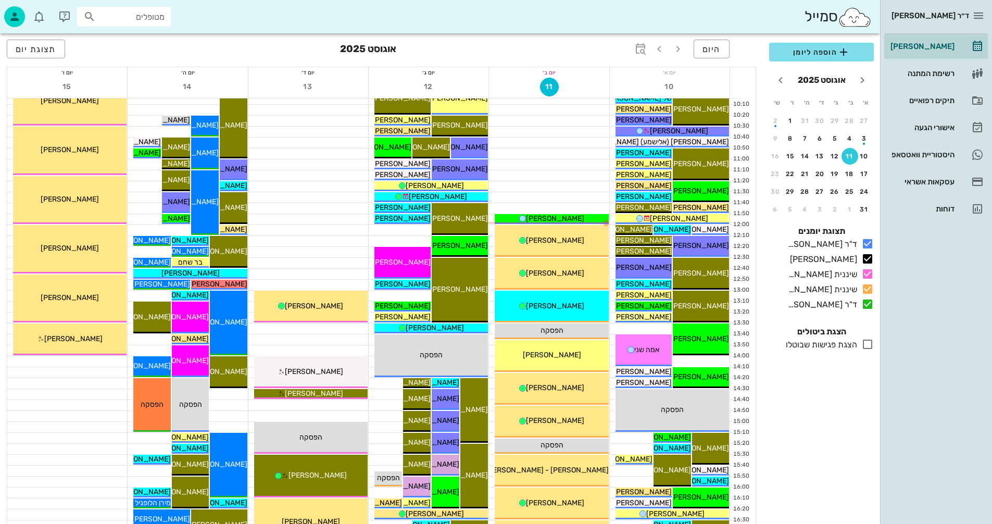
scroll to position [208, 0]
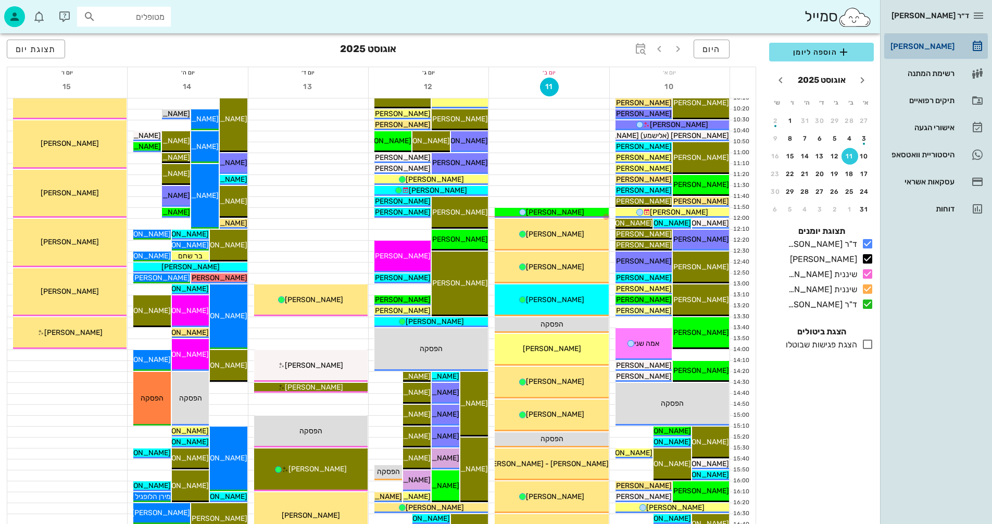
click at [924, 46] on div "[PERSON_NAME]" at bounding box center [921, 46] width 66 height 8
click at [909, 155] on div "היסטוריית וואטסאפ" at bounding box center [921, 154] width 66 height 8
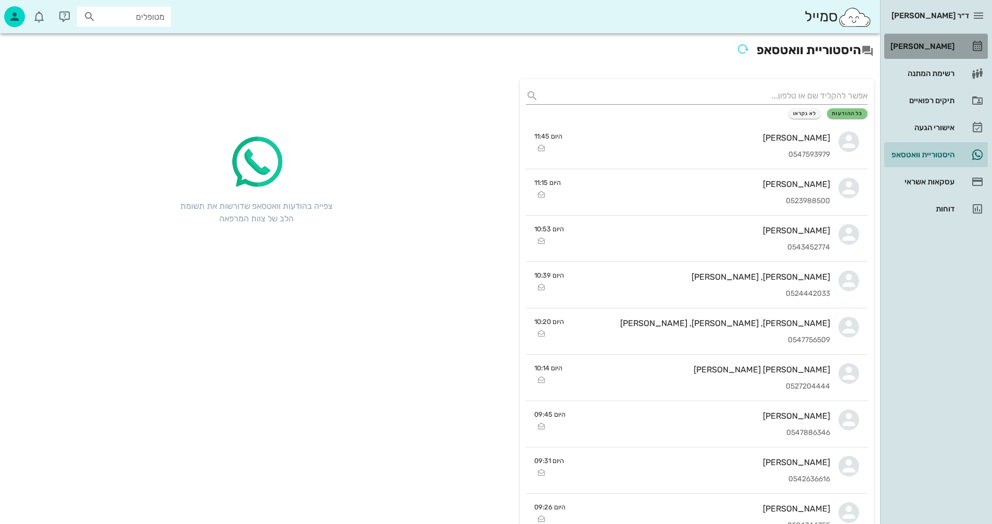
click at [920, 42] on div "[PERSON_NAME]" at bounding box center [921, 46] width 66 height 8
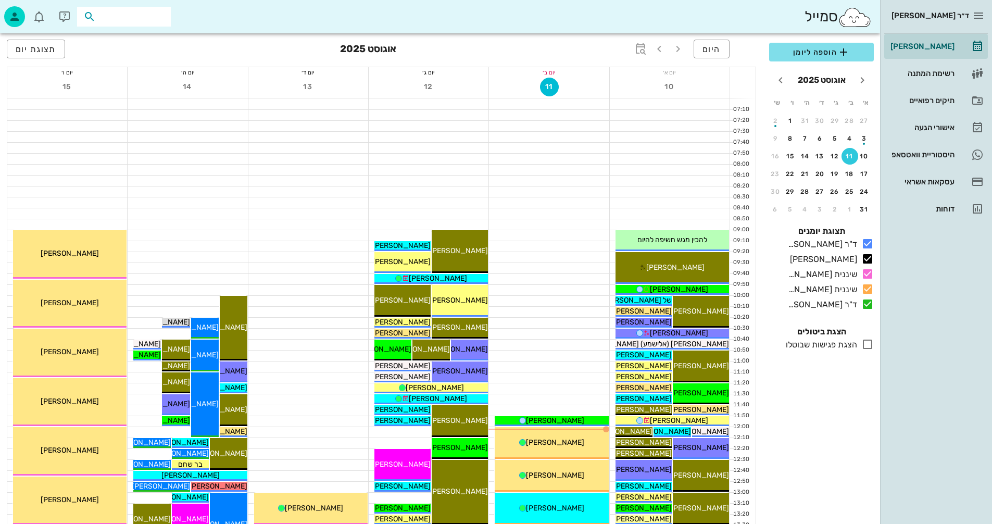
click at [145, 15] on input "text" at bounding box center [131, 17] width 67 height 14
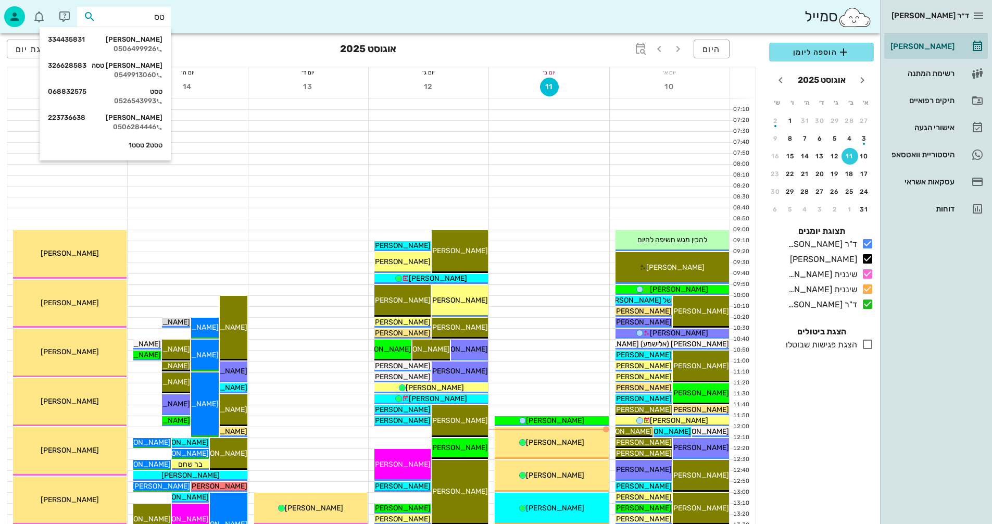
type input "טסה"
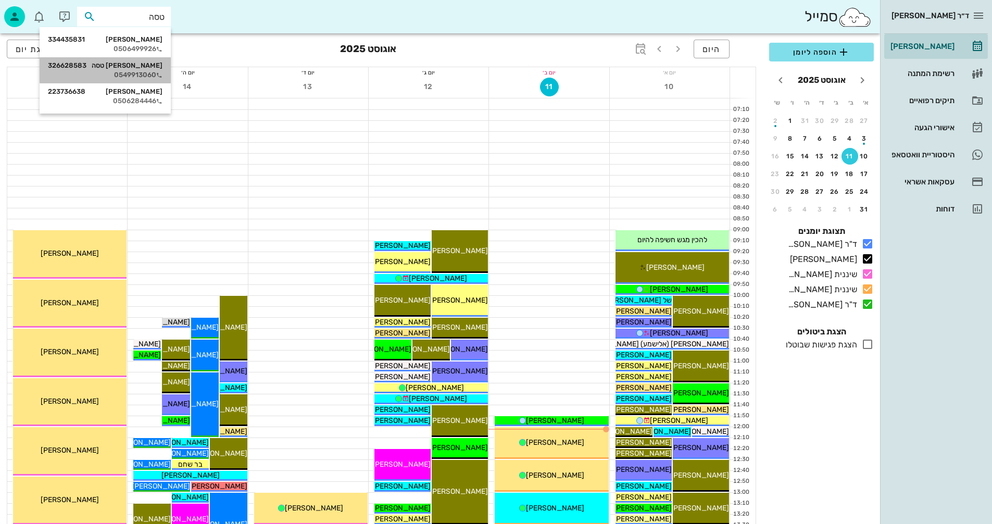
click at [131, 66] on div "סער טסה 326628583" at bounding box center [105, 65] width 115 height 8
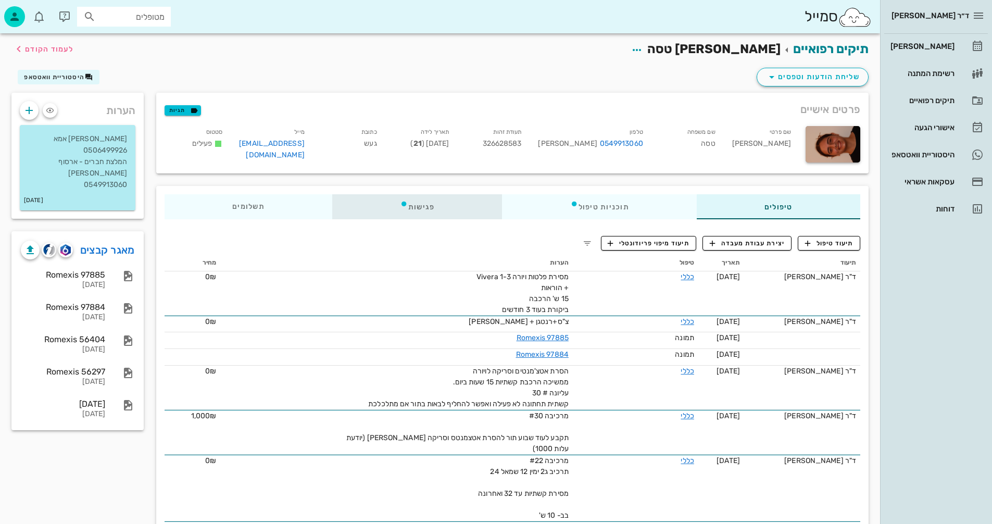
click at [418, 202] on div "פגישות" at bounding box center [417, 206] width 170 height 25
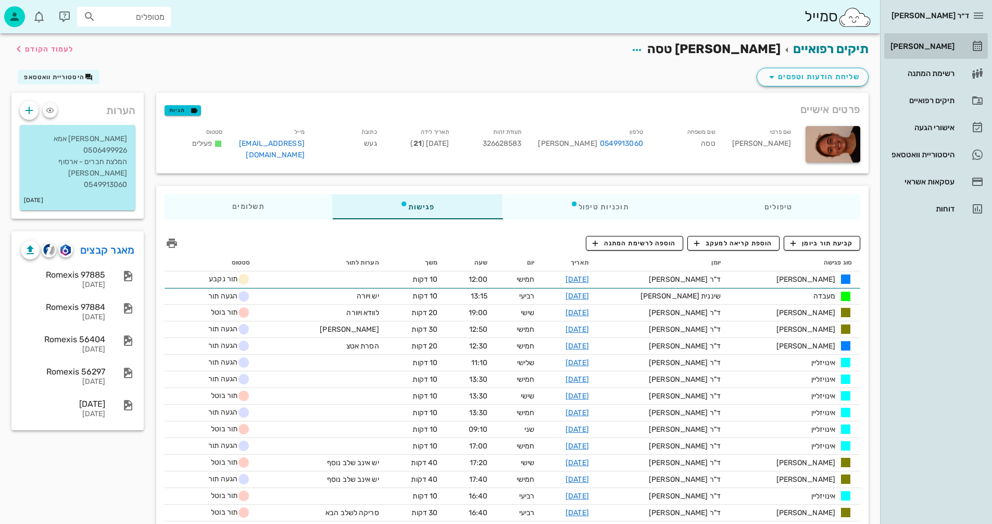
click at [931, 45] on div "[PERSON_NAME]" at bounding box center [921, 46] width 66 height 8
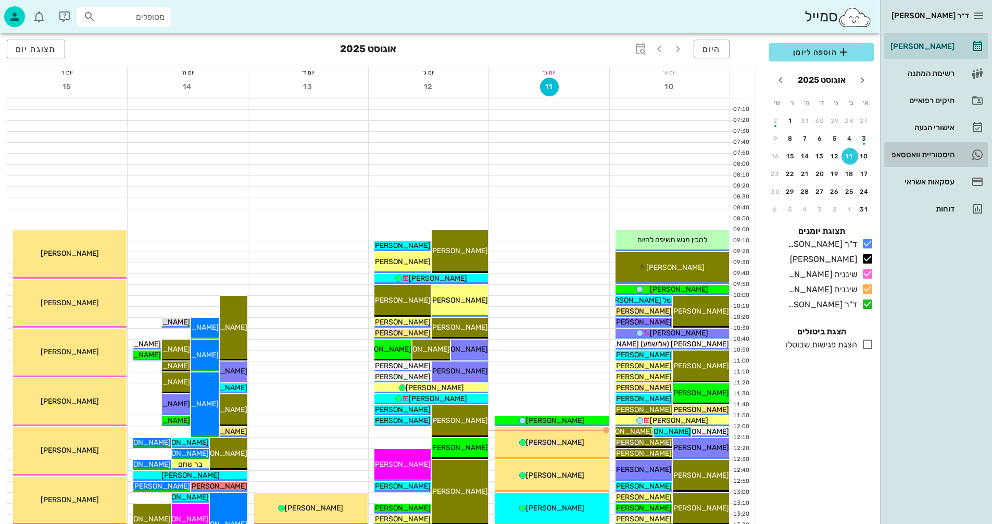
click at [909, 155] on div "היסטוריית וואטסאפ" at bounding box center [921, 154] width 66 height 8
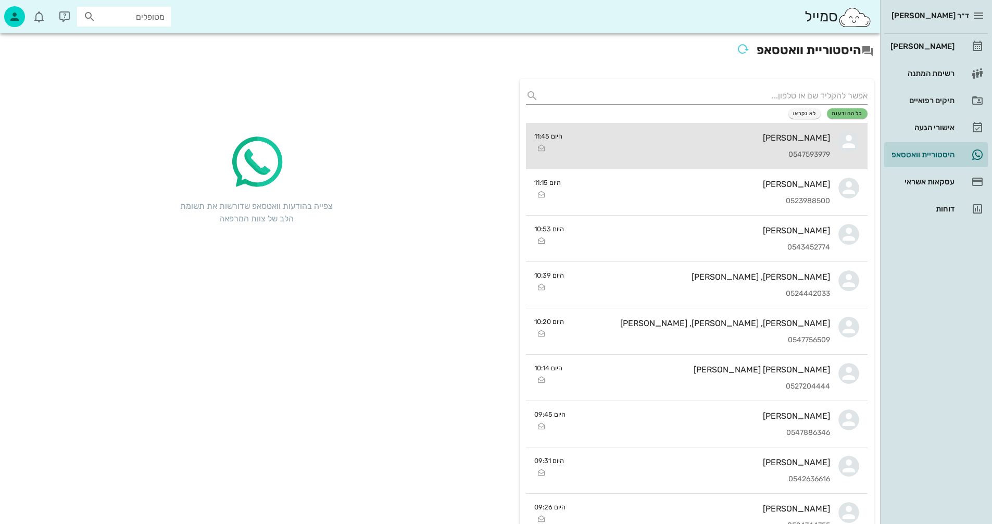
click at [656, 142] on div "[PERSON_NAME]" at bounding box center [700, 138] width 259 height 10
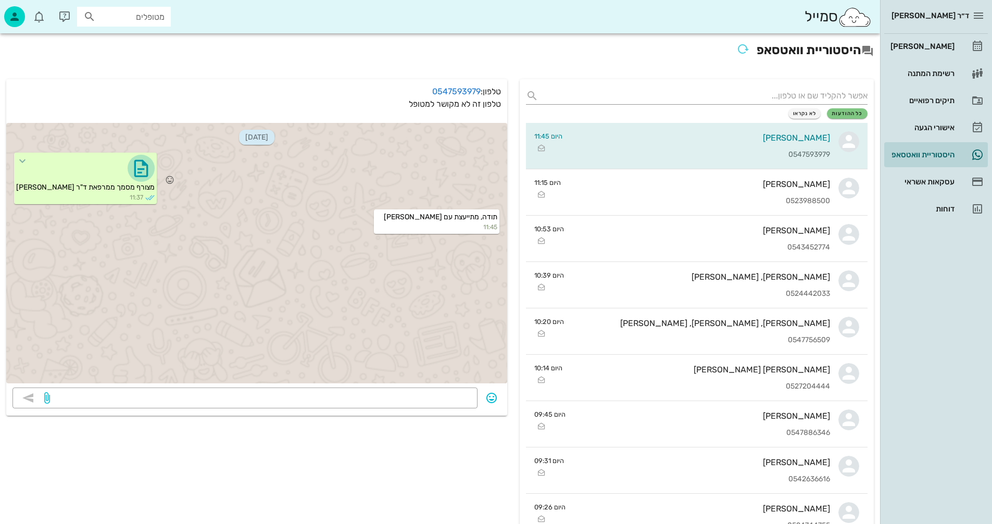
click at [133, 167] on icon "button" at bounding box center [141, 168] width 17 height 17
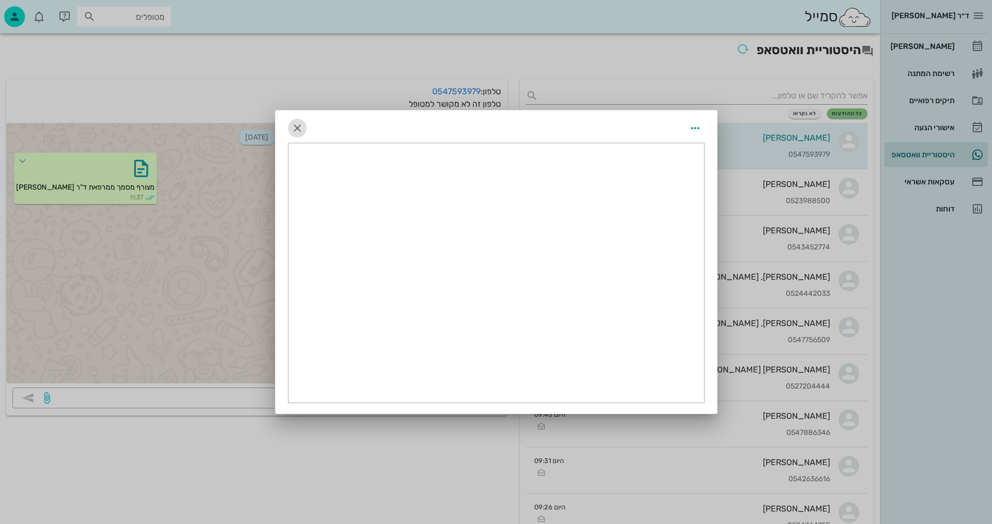
click at [299, 122] on icon "button" at bounding box center [297, 128] width 12 height 12
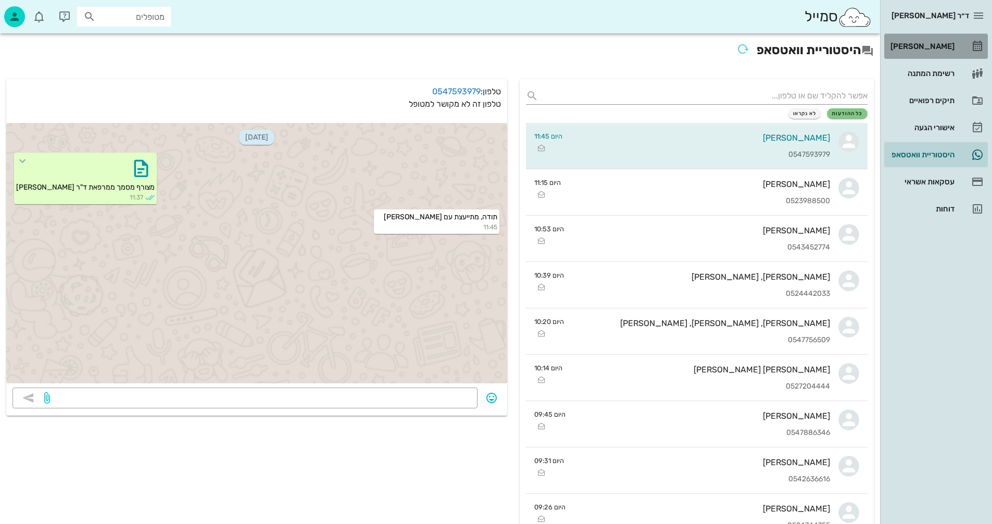
click at [940, 44] on div "[PERSON_NAME]" at bounding box center [921, 46] width 66 height 8
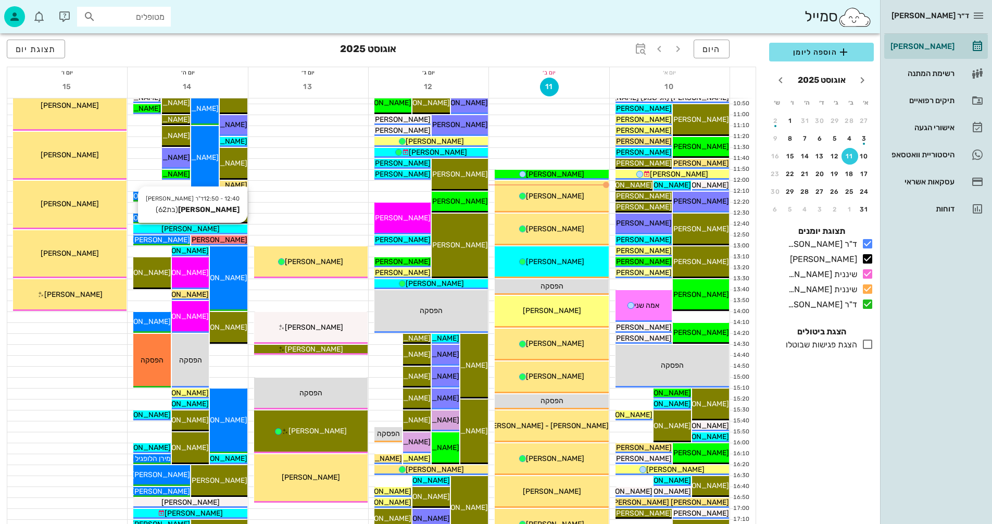
scroll to position [260, 0]
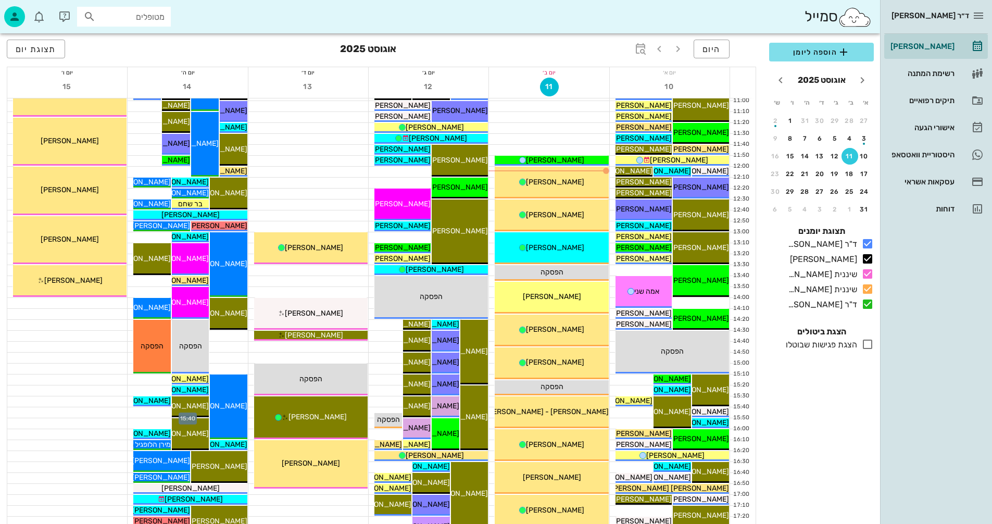
click at [158, 411] on div at bounding box center [188, 412] width 120 height 10
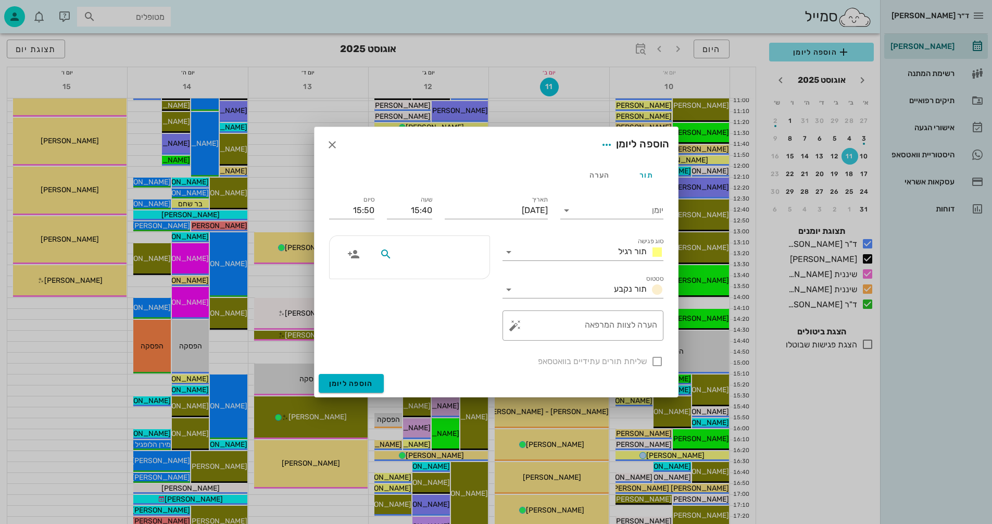
click at [467, 254] on input "text" at bounding box center [434, 254] width 80 height 14
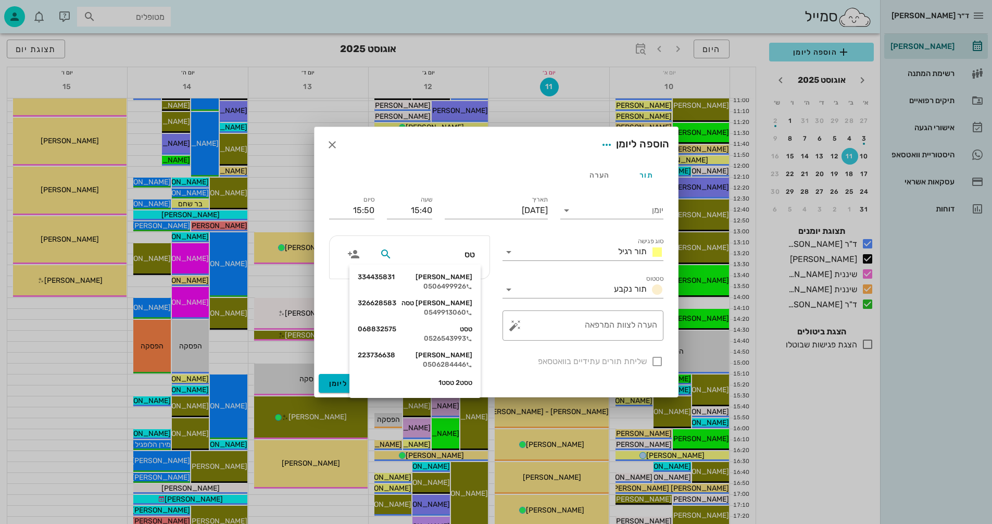
type input "טסה"
click at [446, 310] on div "0549913060" at bounding box center [415, 312] width 115 height 8
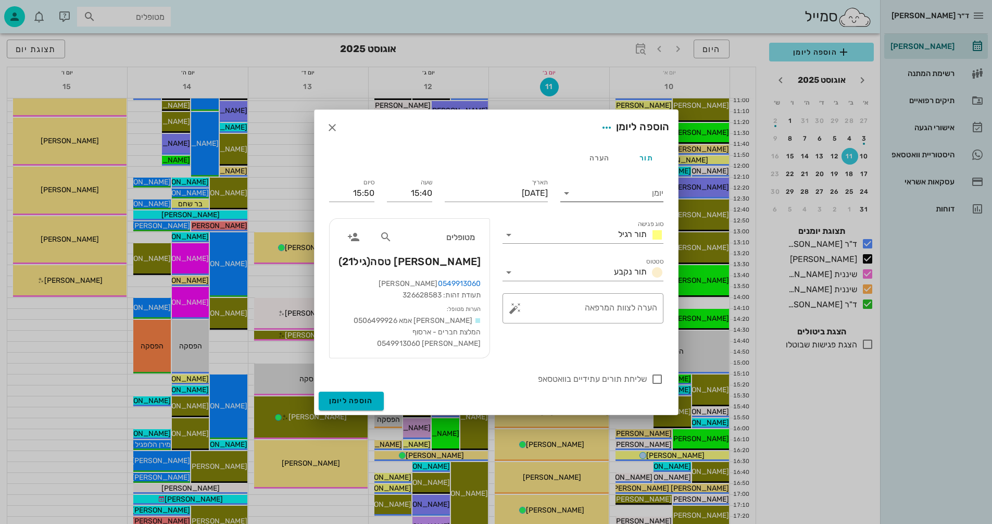
click at [568, 190] on icon at bounding box center [566, 193] width 12 height 12
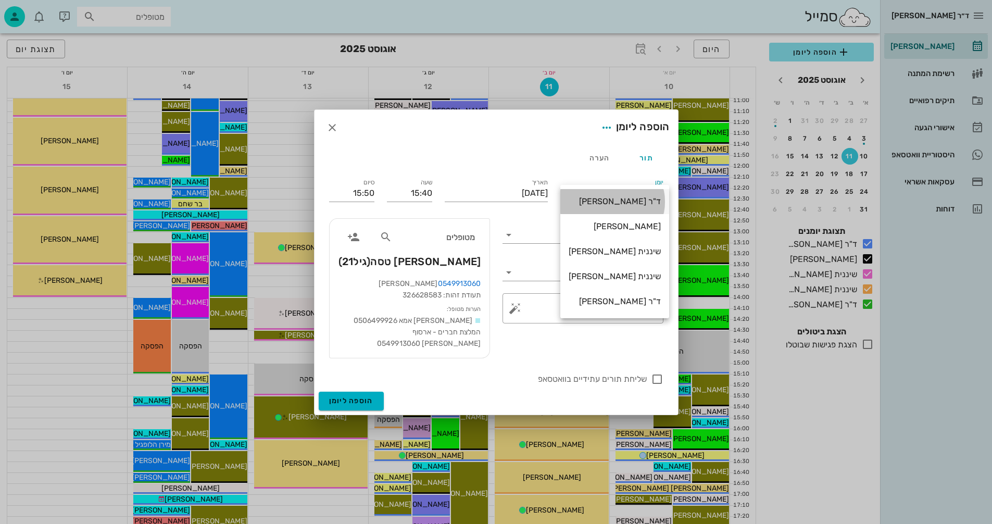
click at [621, 202] on div "ד"ר [PERSON_NAME]" at bounding box center [615, 201] width 92 height 10
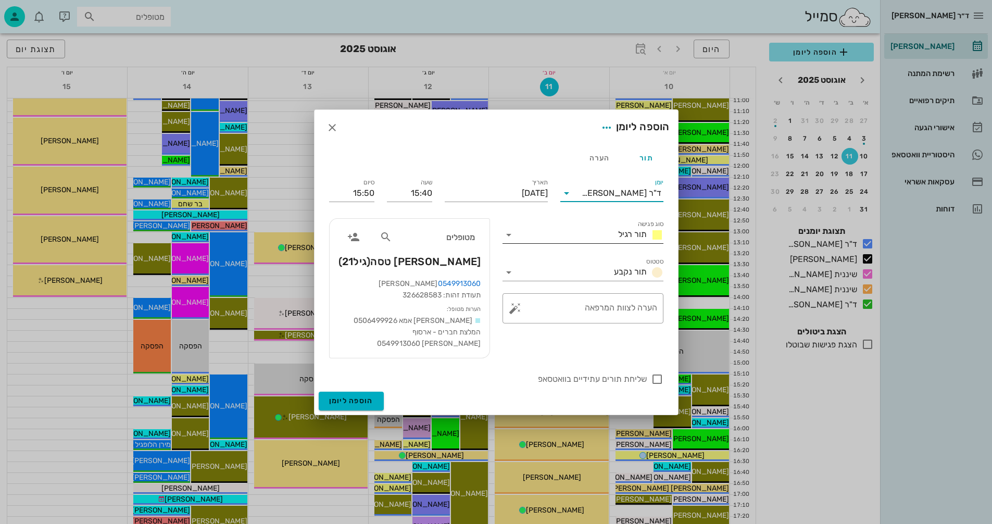
click at [508, 235] on icon at bounding box center [509, 235] width 12 height 12
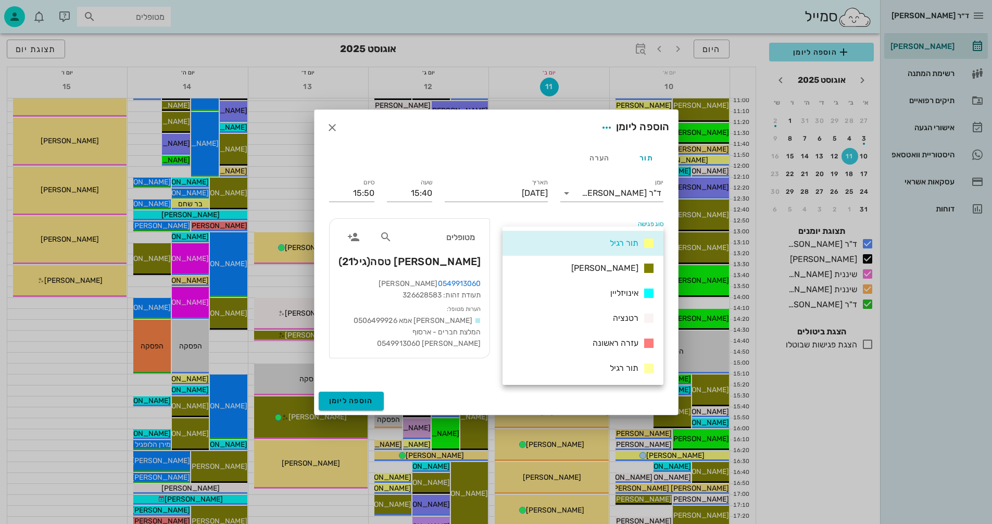
click at [617, 340] on span "עזרה ראשונה" at bounding box center [616, 343] width 46 height 10
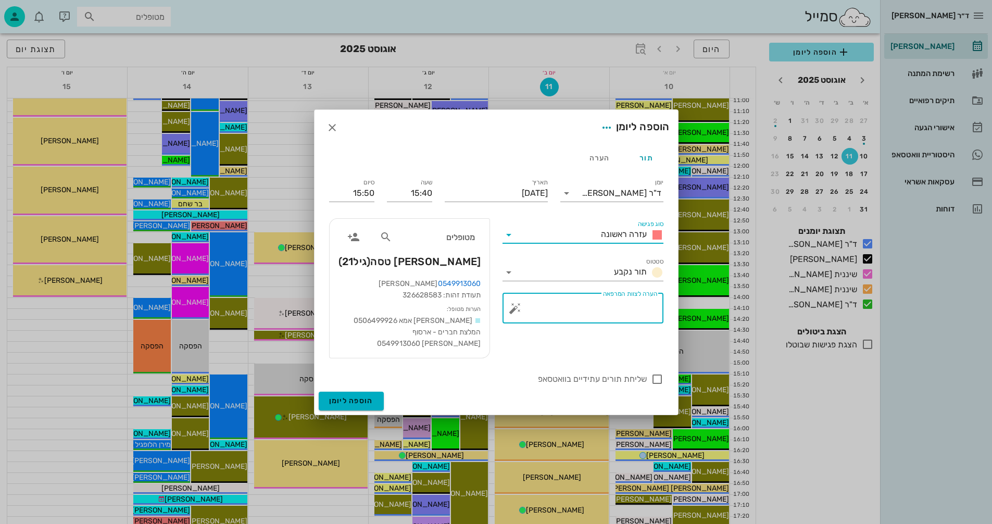
click at [609, 305] on textarea "הערה לצוות המרפאה" at bounding box center [587, 310] width 140 height 25
click at [616, 309] on textarea "שיני בינה צוצחות... הוויורה" at bounding box center [587, 310] width 140 height 25
click at [609, 306] on textarea "שיני בינה צומצחות... הוויורה" at bounding box center [587, 310] width 140 height 25
click at [556, 306] on textarea "שיני בינה צומחות... הוויורה" at bounding box center [587, 310] width 140 height 25
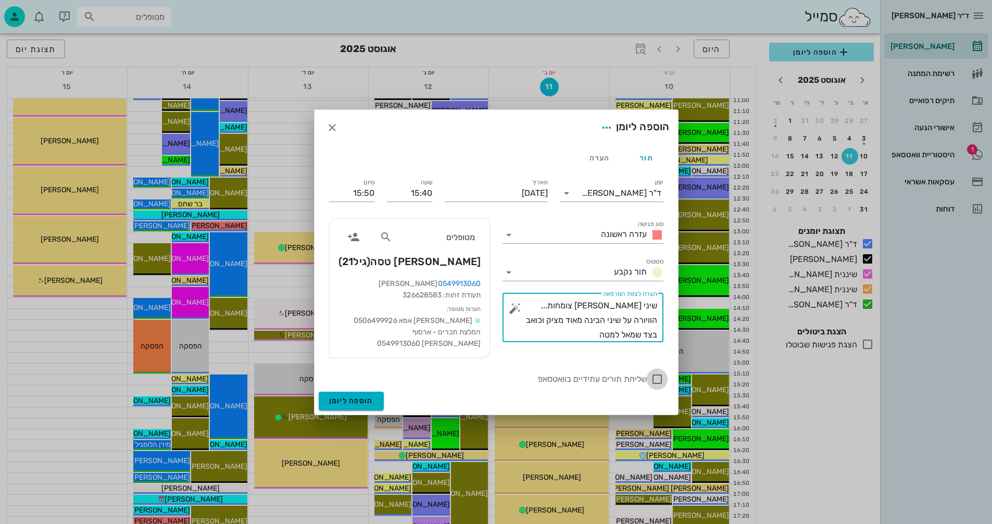
type textarea "שיני [PERSON_NAME] צומחות... הוויורה על שיני הבינה מאוד מציק וכואב בצד שמאל למטה"
drag, startPoint x: 657, startPoint y: 378, endPoint x: 631, endPoint y: 456, distance: 82.3
click at [656, 378] on div at bounding box center [657, 379] width 18 height 18
checkbox input "true"
click at [344, 400] on span "הוספה ליומן" at bounding box center [351, 400] width 44 height 9
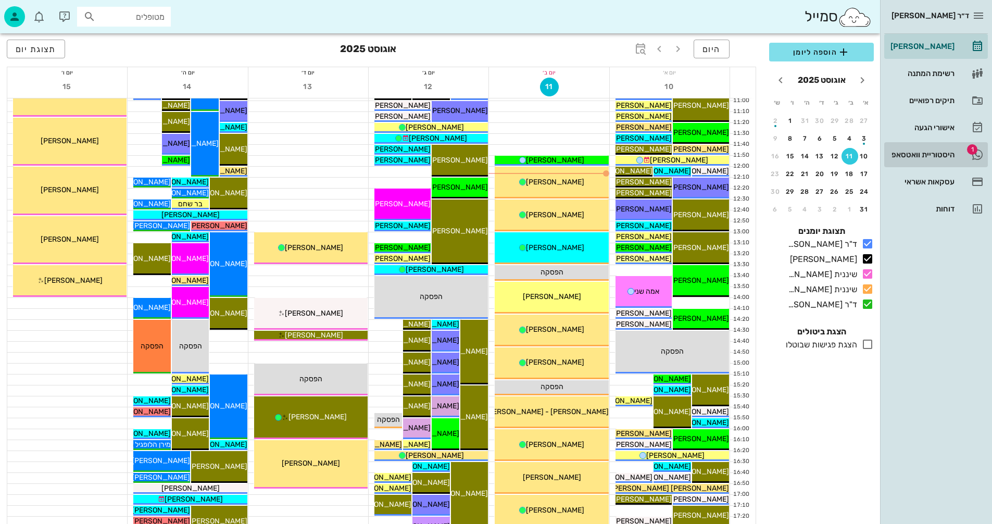
click at [915, 155] on div "היסטוריית וואטסאפ" at bounding box center [921, 154] width 66 height 8
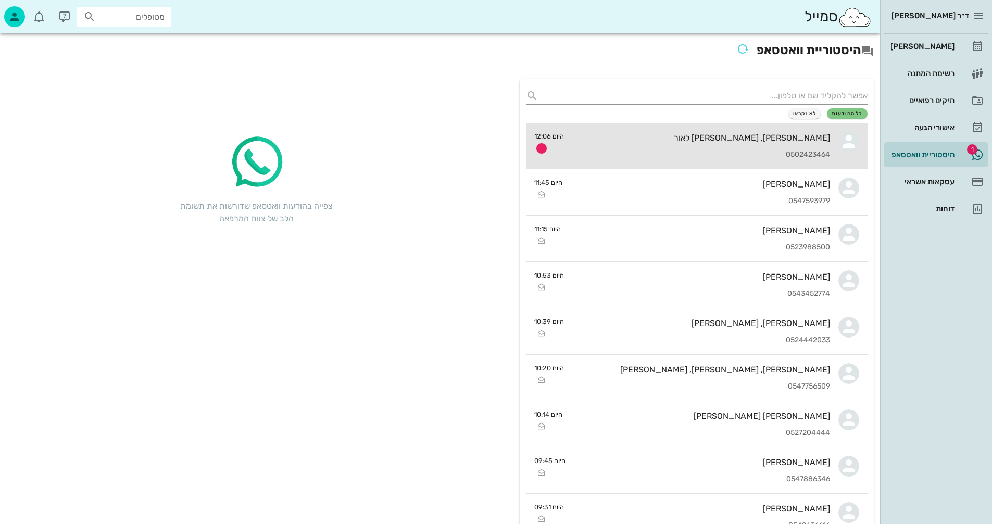
click at [653, 126] on div "מאיה, אורי ori לאור 0502423464" at bounding box center [701, 146] width 258 height 46
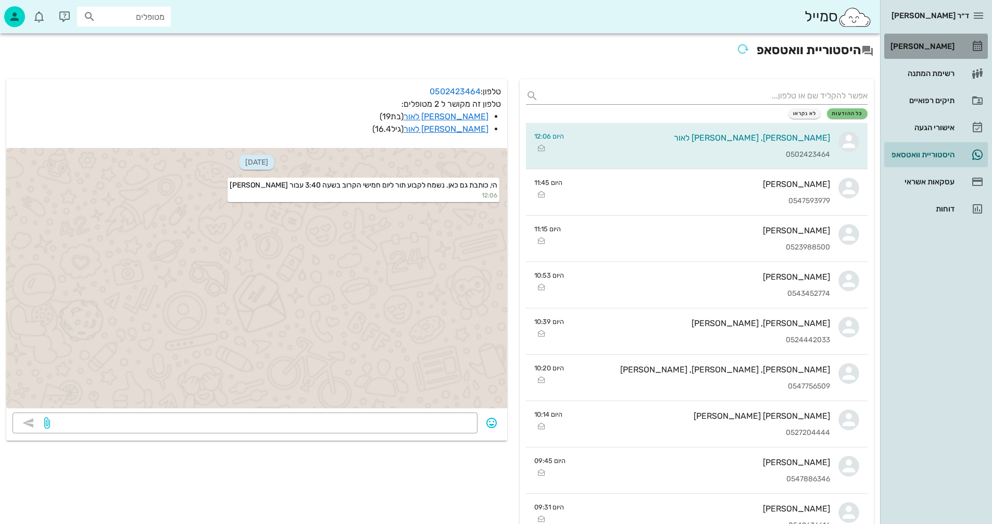
click at [929, 44] on div "[PERSON_NAME]" at bounding box center [921, 46] width 66 height 8
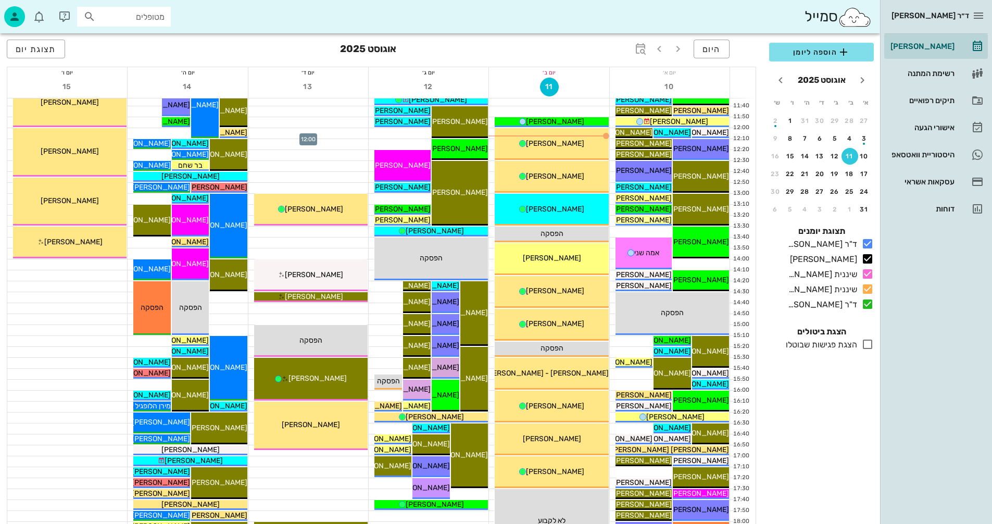
scroll to position [312, 0]
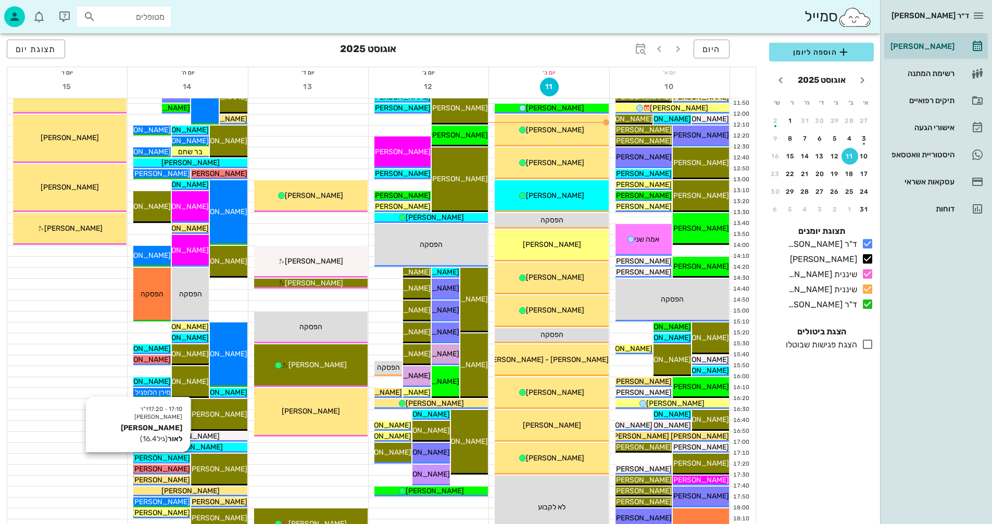
click at [160, 455] on span "[PERSON_NAME] לאור" at bounding box center [153, 458] width 73 height 9
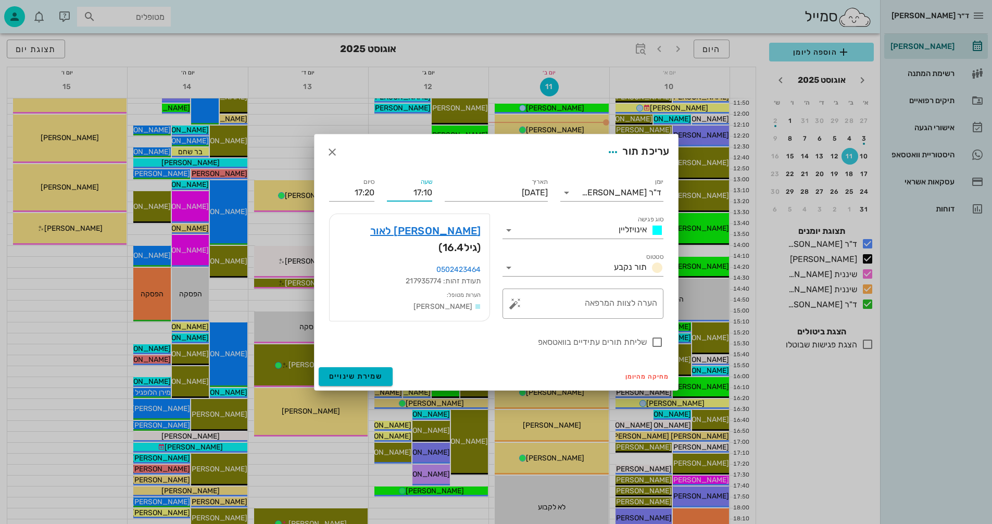
drag, startPoint x: 412, startPoint y: 194, endPoint x: 438, endPoint y: 189, distance: 26.7
click at [438, 189] on div "יומן ד"ר נמרוד דיקשטיין סוג פגישה אינויזליין סטטוס תור נקבע תאריך יום חמישי, 14…" at bounding box center [496, 262] width 347 height 185
type input "15:40"
type input "15:50"
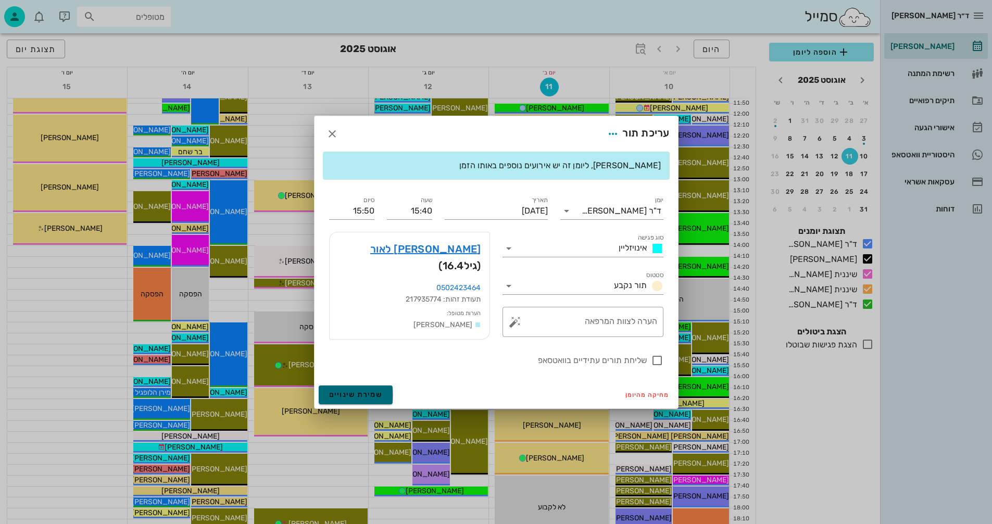
click at [352, 372] on form "עריכת תור שימו לב, ליומן זה יש אירועים נוספים באותו הזמן יומן ד"ר נמרוד דיקשטיי…" at bounding box center [496, 262] width 363 height 292
click at [349, 391] on span "שמירת שינויים" at bounding box center [356, 394] width 54 height 9
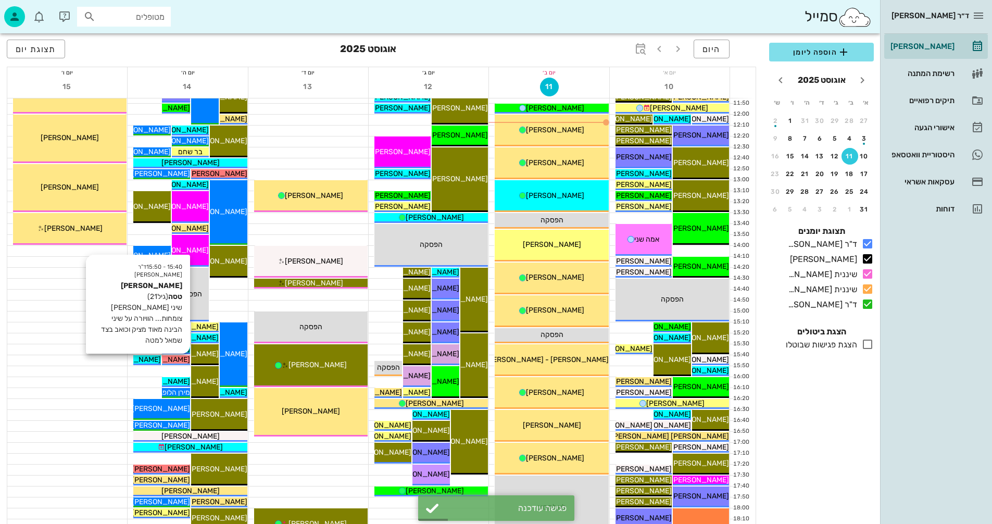
click at [177, 360] on span "[PERSON_NAME] טסה" at bounding box center [153, 359] width 74 height 9
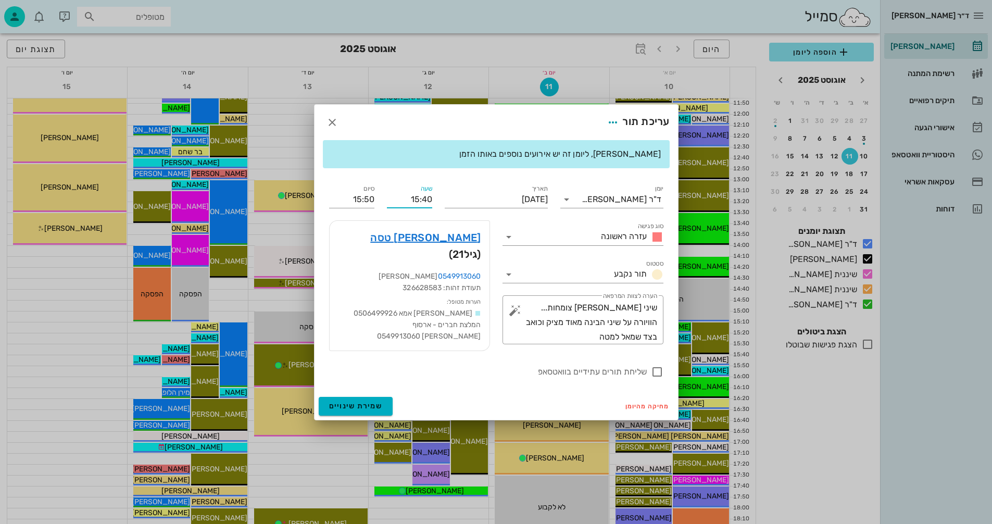
click at [427, 201] on input "15:40" at bounding box center [409, 199] width 45 height 17
type input "15:50"
type input "16:00"
click at [349, 405] on div "ד״ר נמרוד דיקשטיין יומן מרפאה רשימת המתנה תיקים רפואיים אישורי הגעה היסטוריית ו…" at bounding box center [496, 196] width 992 height 1017
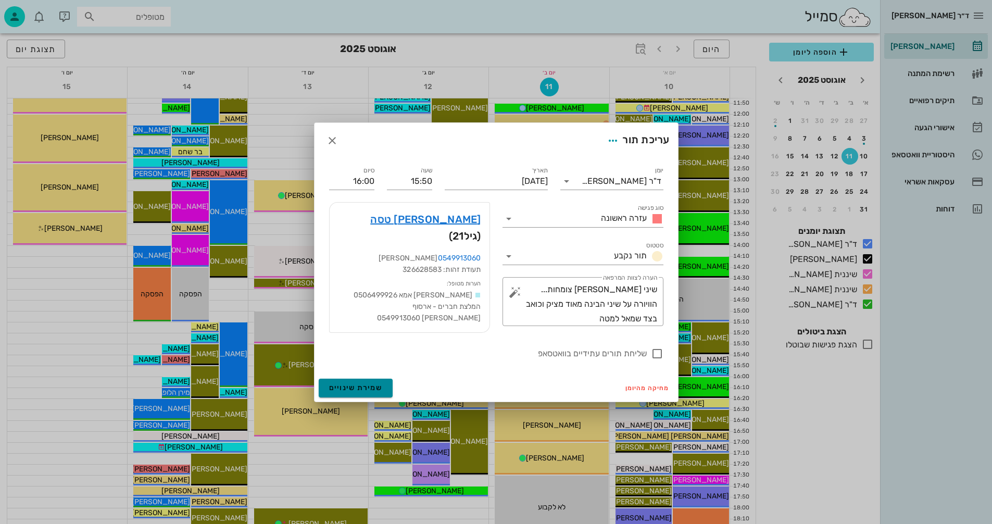
click at [366, 387] on span "שמירת שינויים" at bounding box center [356, 387] width 54 height 9
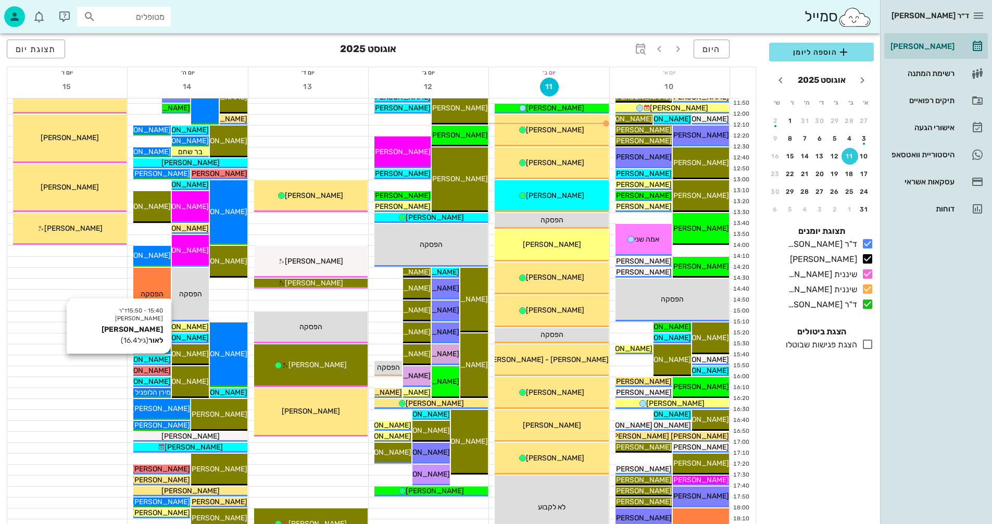
click at [160, 357] on span "[PERSON_NAME] לאור" at bounding box center [133, 359] width 73 height 9
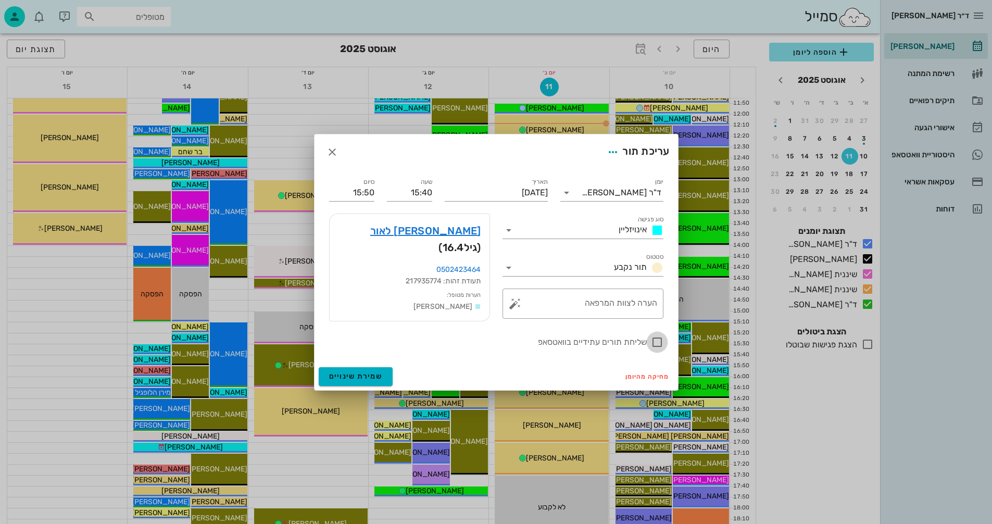
click at [659, 340] on div at bounding box center [657, 342] width 18 height 18
checkbox input "true"
click at [354, 377] on span "שמירת שינויים" at bounding box center [356, 376] width 54 height 9
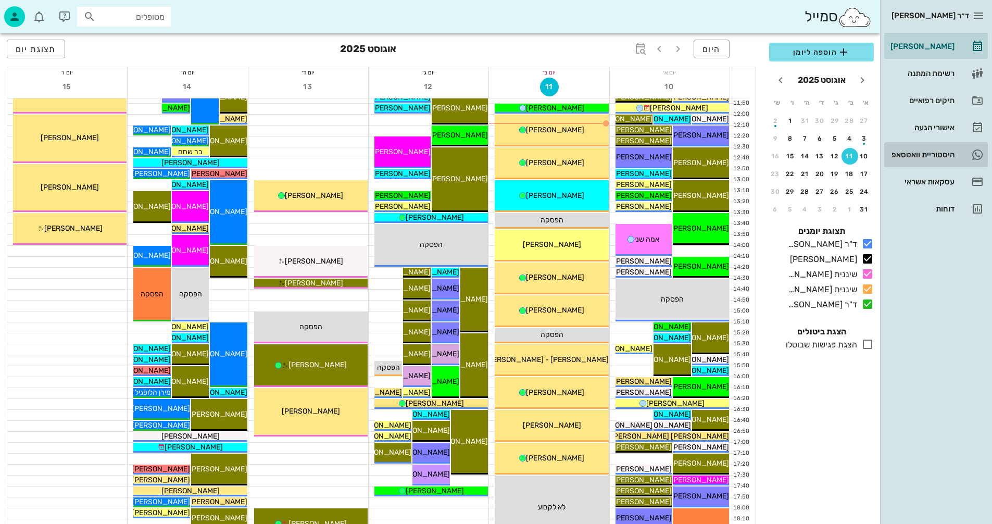
click at [910, 152] on div "היסטוריית וואטסאפ" at bounding box center [921, 154] width 66 height 8
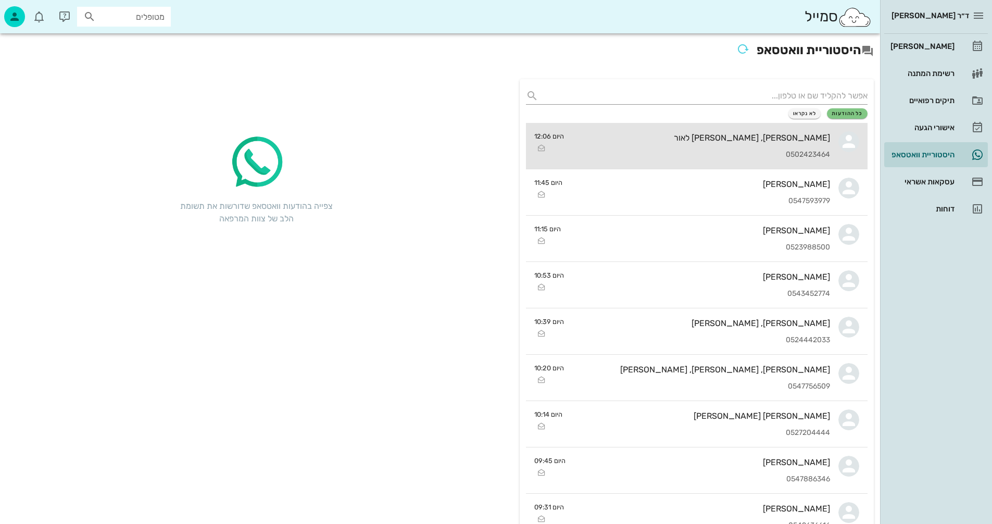
click at [615, 140] on div "[PERSON_NAME], [PERSON_NAME] לאור" at bounding box center [701, 138] width 258 height 10
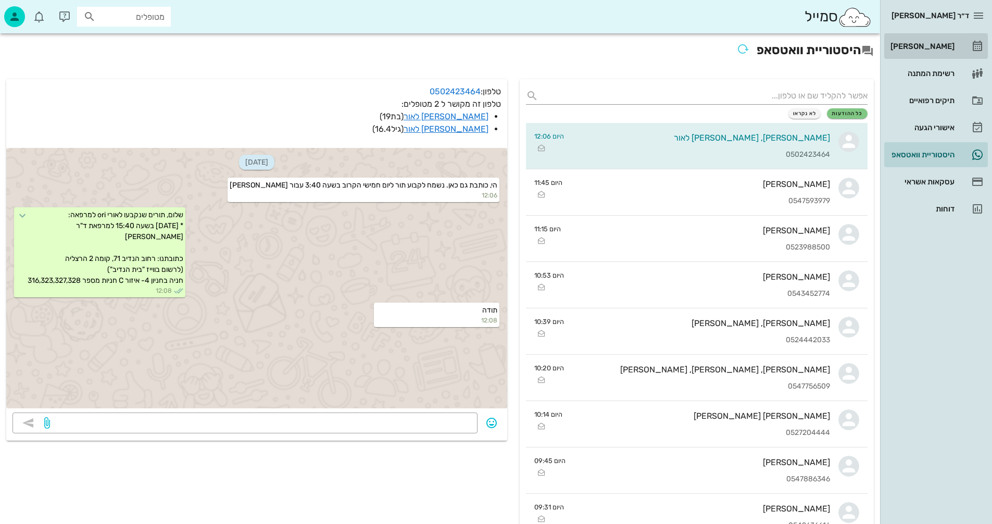
click at [937, 44] on div "[PERSON_NAME]" at bounding box center [921, 46] width 66 height 8
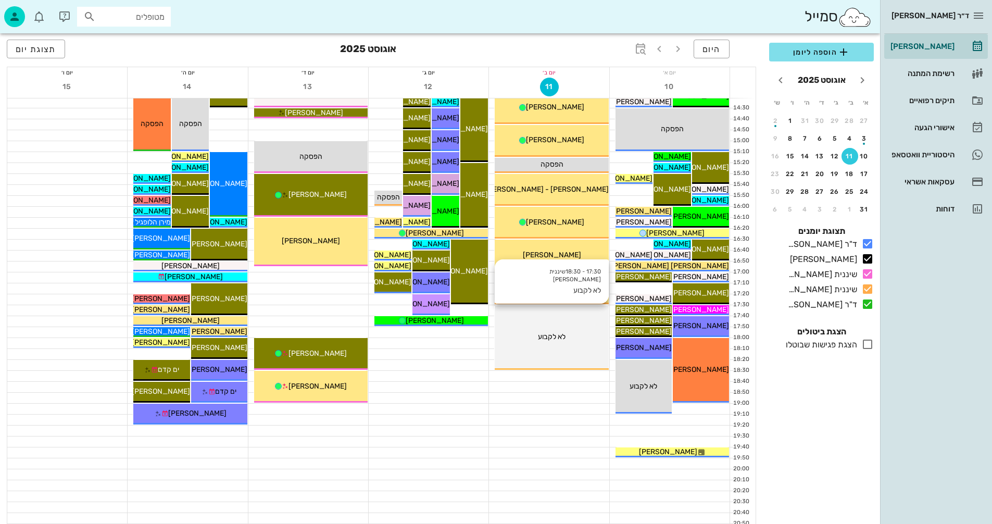
scroll to position [493, 0]
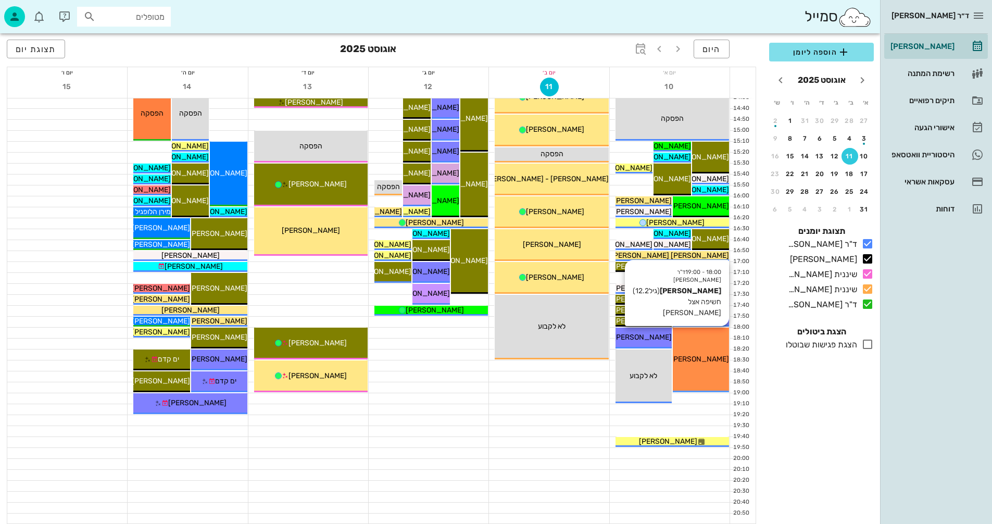
click at [705, 367] on div "18:00 - 19:00 ד"ר נמרוד דיקשטיין נועה ארז (גיל 12.2 ) חשיפה אצל פולק נועה ארז" at bounding box center [701, 360] width 56 height 65
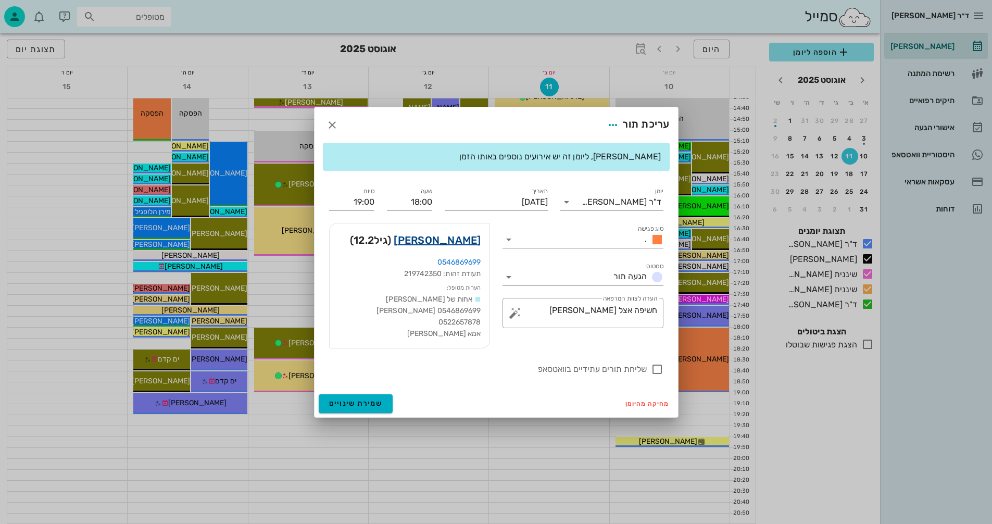
click at [465, 237] on link "נועה ארז" at bounding box center [437, 240] width 87 height 17
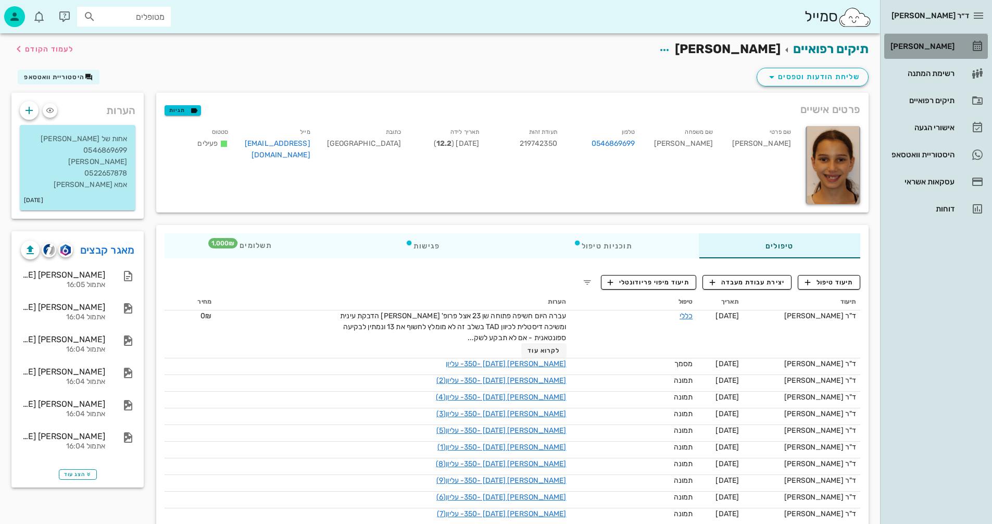
click at [935, 44] on div "[PERSON_NAME]" at bounding box center [921, 46] width 66 height 8
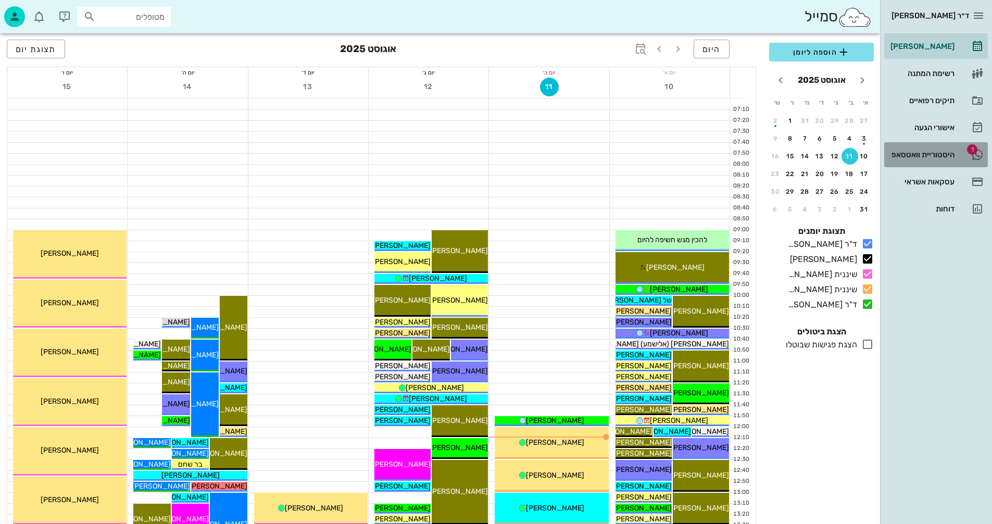
click at [915, 154] on div "היסטוריית וואטסאפ" at bounding box center [921, 154] width 66 height 8
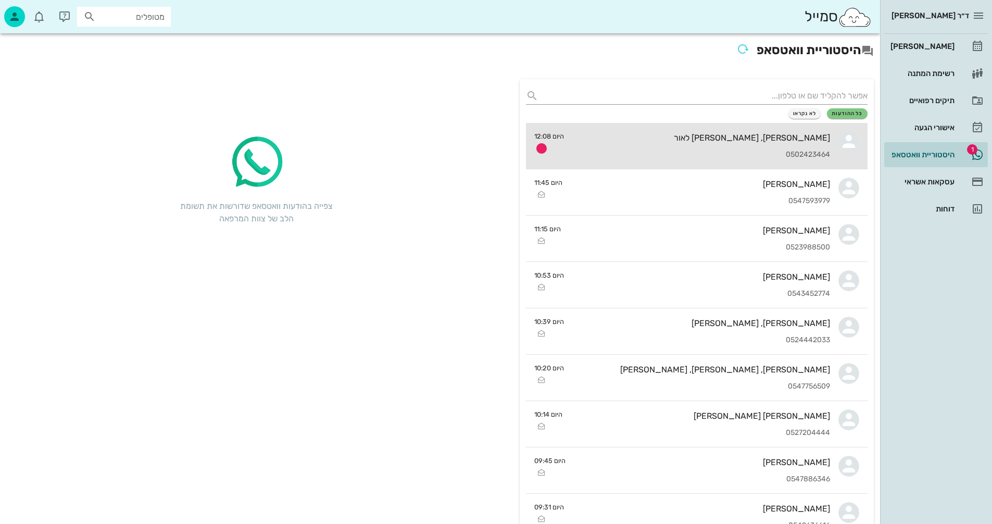
click at [624, 133] on div "[PERSON_NAME], [PERSON_NAME] לאור" at bounding box center [701, 138] width 258 height 10
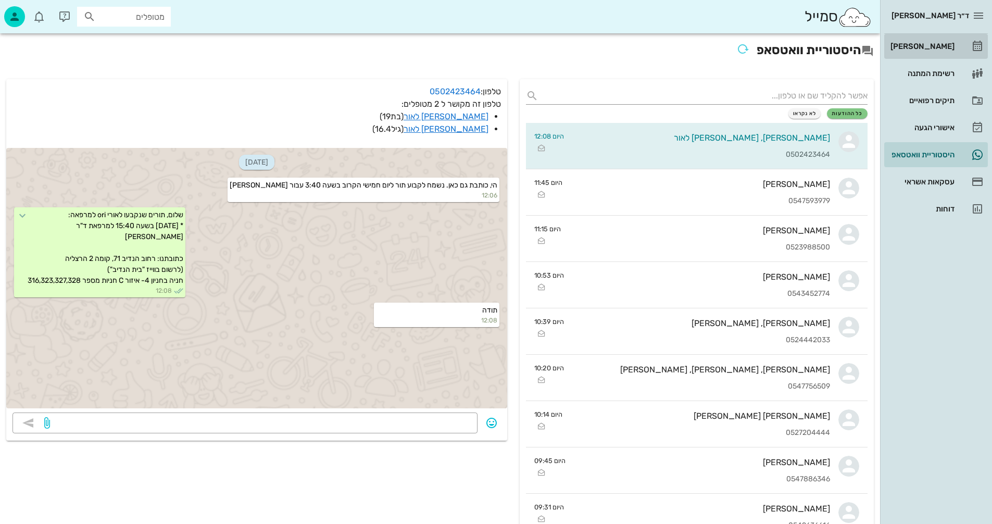
click at [936, 48] on div "[PERSON_NAME]" at bounding box center [921, 46] width 66 height 8
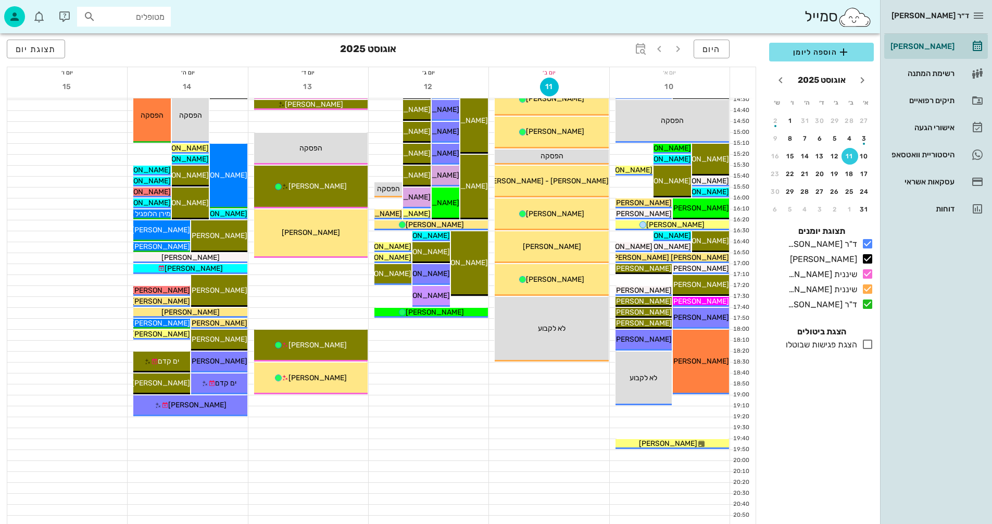
scroll to position [493, 0]
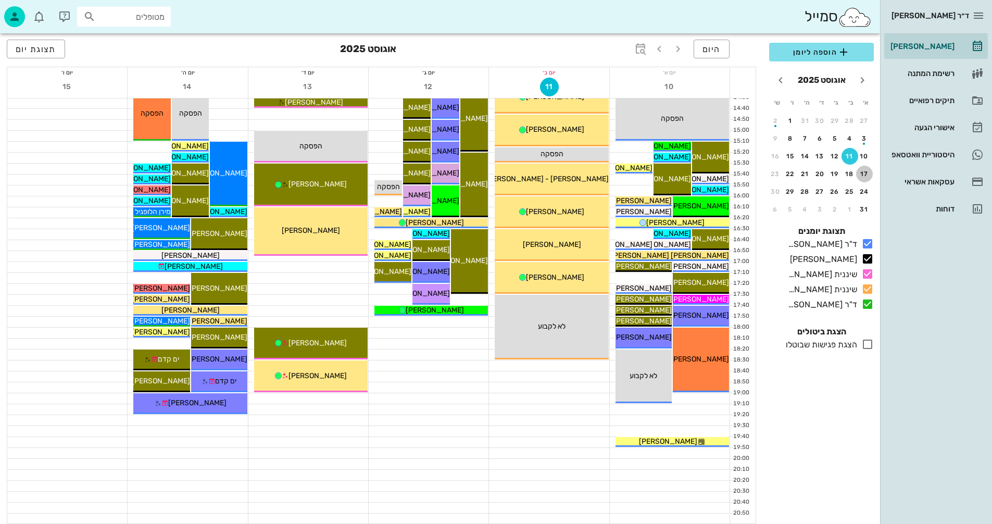
click at [863, 174] on div "17" at bounding box center [864, 173] width 17 height 7
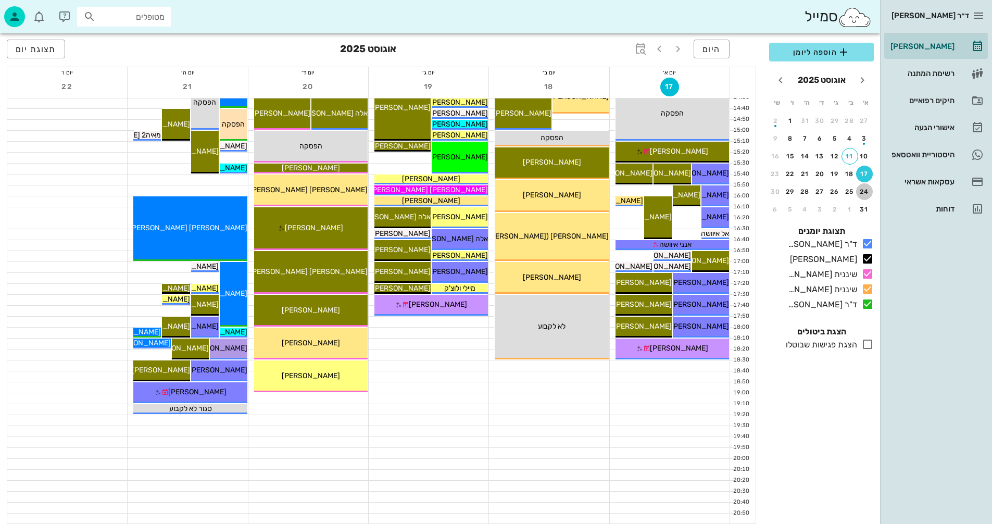
click at [865, 194] on div "24" at bounding box center [864, 191] width 17 height 7
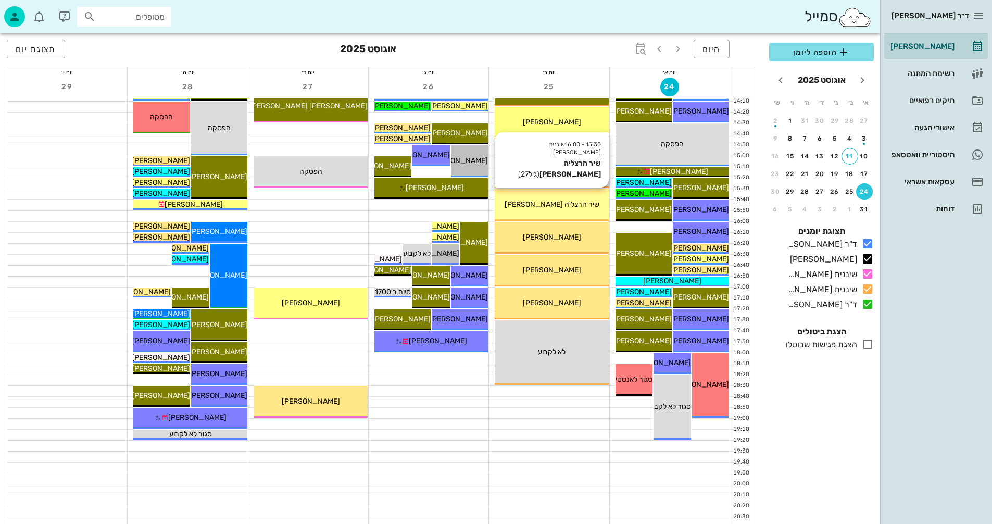
scroll to position [469, 0]
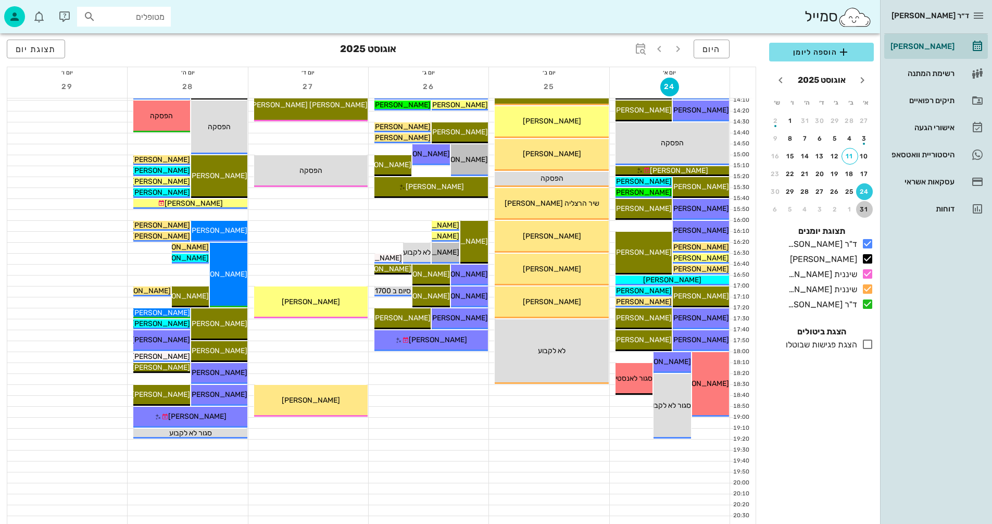
click at [867, 208] on div "31" at bounding box center [864, 209] width 17 height 7
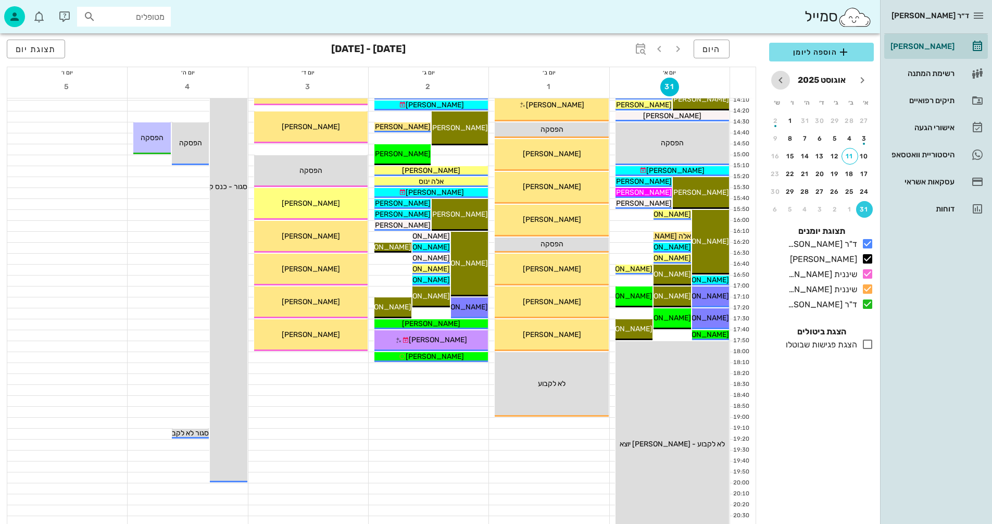
click at [781, 80] on icon "חודש הבא" at bounding box center [780, 80] width 12 height 12
click at [866, 138] on div "7" at bounding box center [864, 138] width 17 height 7
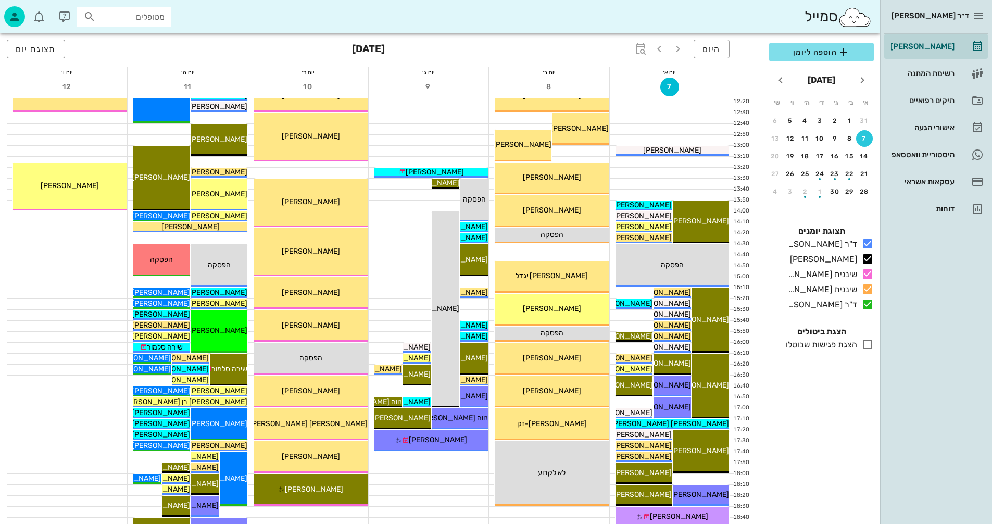
scroll to position [365, 0]
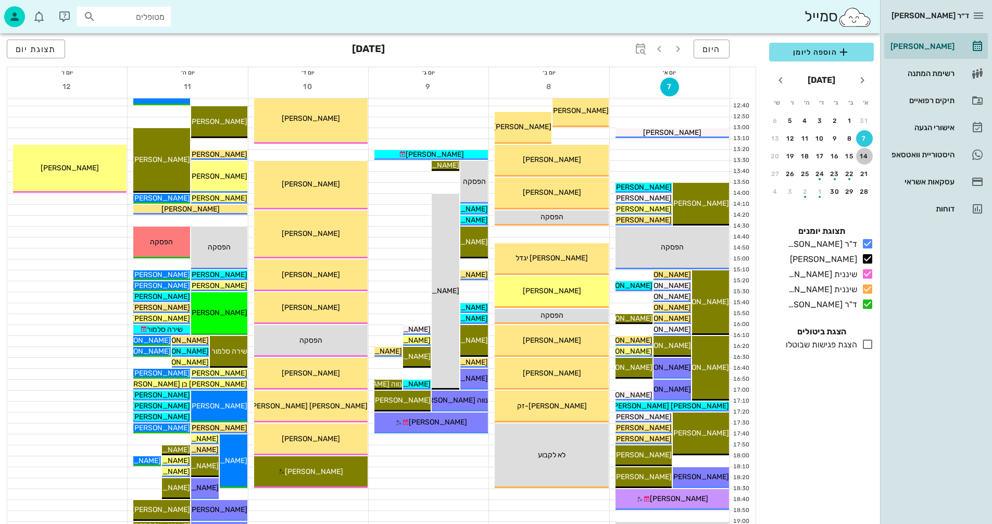
click at [865, 154] on div "14" at bounding box center [864, 156] width 17 height 7
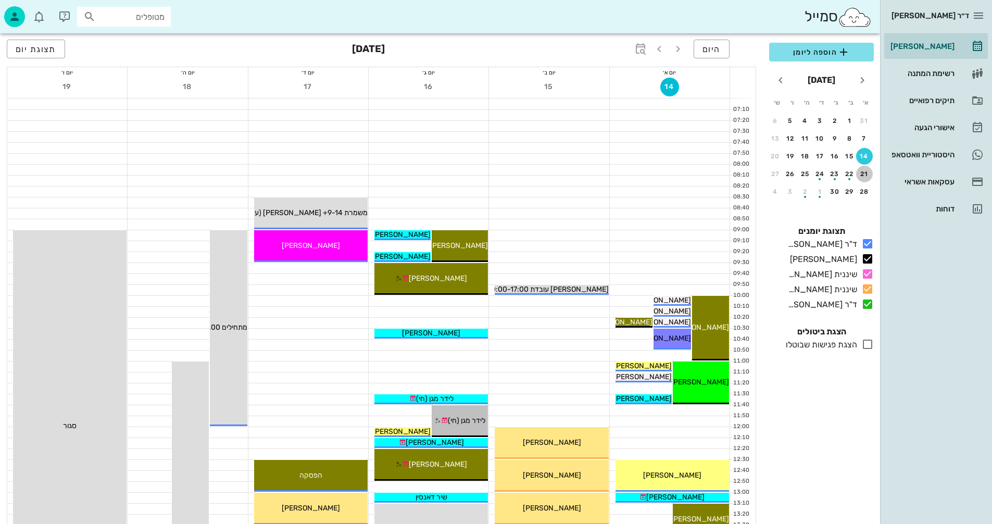
click at [866, 172] on div "21" at bounding box center [864, 173] width 17 height 7
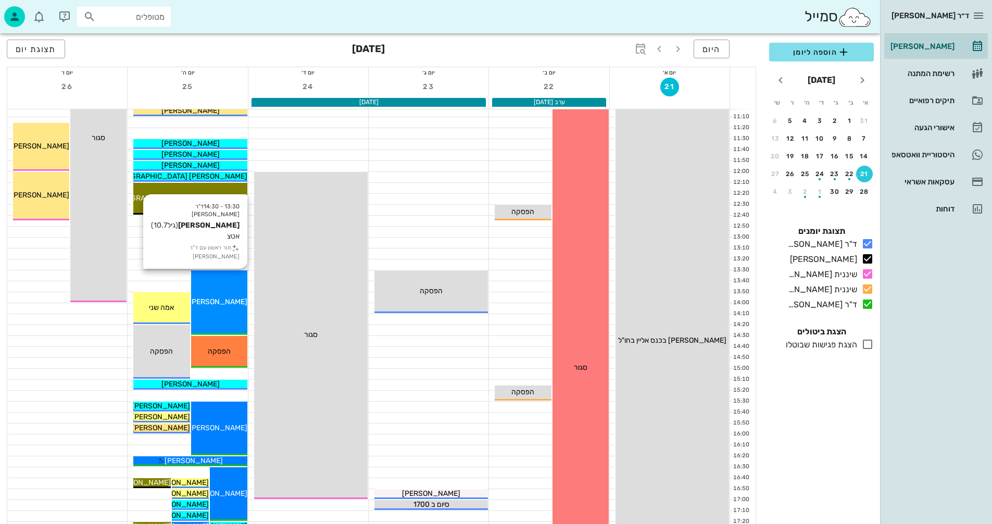
scroll to position [260, 0]
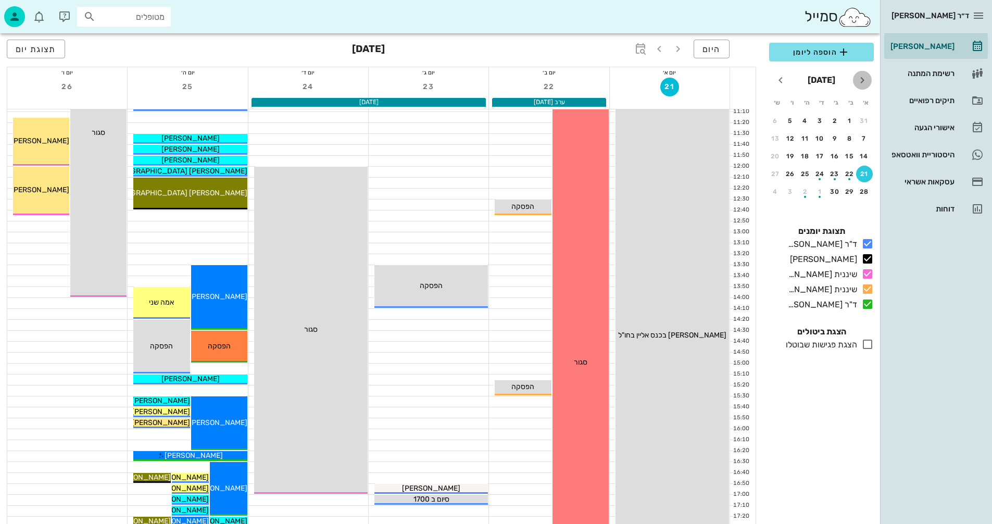
click at [862, 78] on icon "חודש שעבר" at bounding box center [862, 80] width 12 height 12
click at [802, 171] on div "21" at bounding box center [805, 173] width 17 height 7
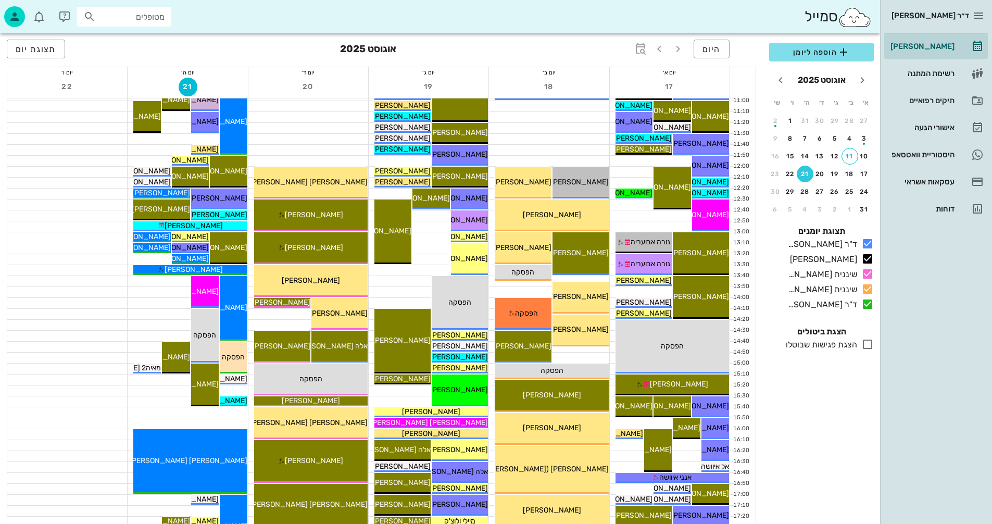
click at [140, 11] on input "מטופלים" at bounding box center [131, 17] width 67 height 14
type input "0547769409"
click at [347, 140] on div at bounding box center [308, 139] width 120 height 10
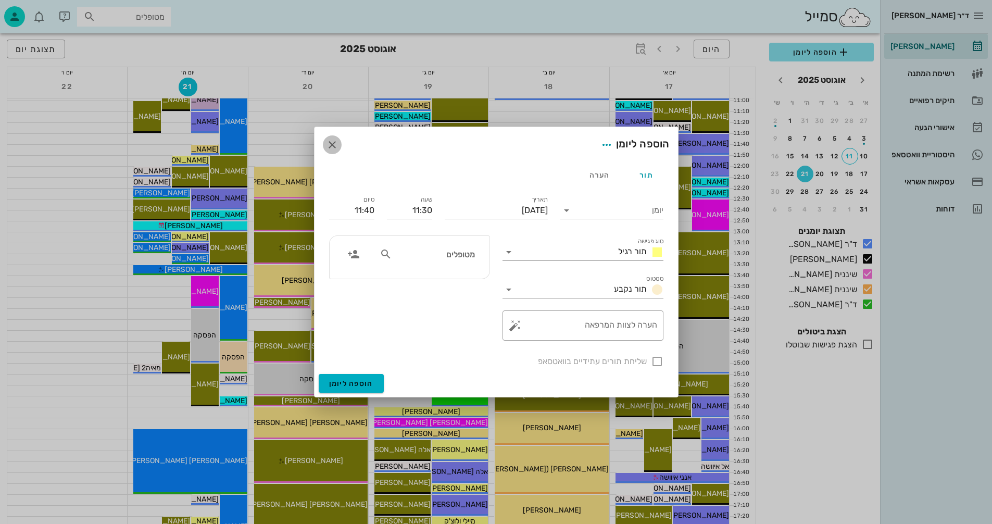
click at [331, 146] on icon "button" at bounding box center [332, 145] width 12 height 12
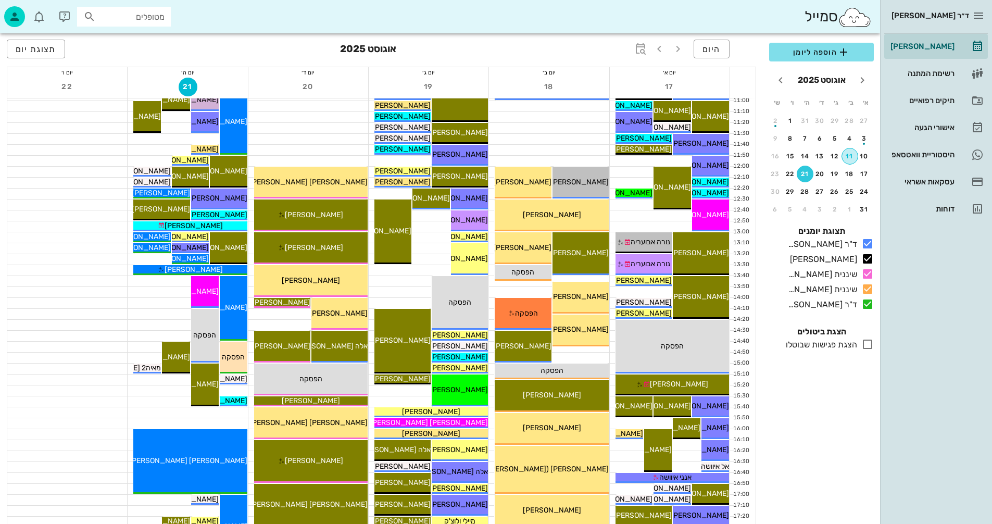
click at [850, 154] on div "11" at bounding box center [850, 156] width 16 height 7
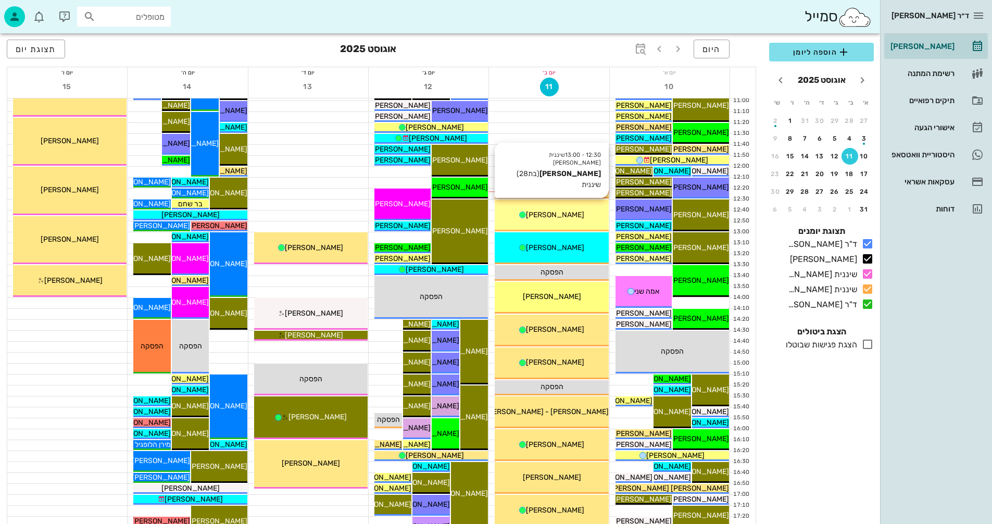
click at [550, 212] on span "[PERSON_NAME]" at bounding box center [555, 214] width 58 height 9
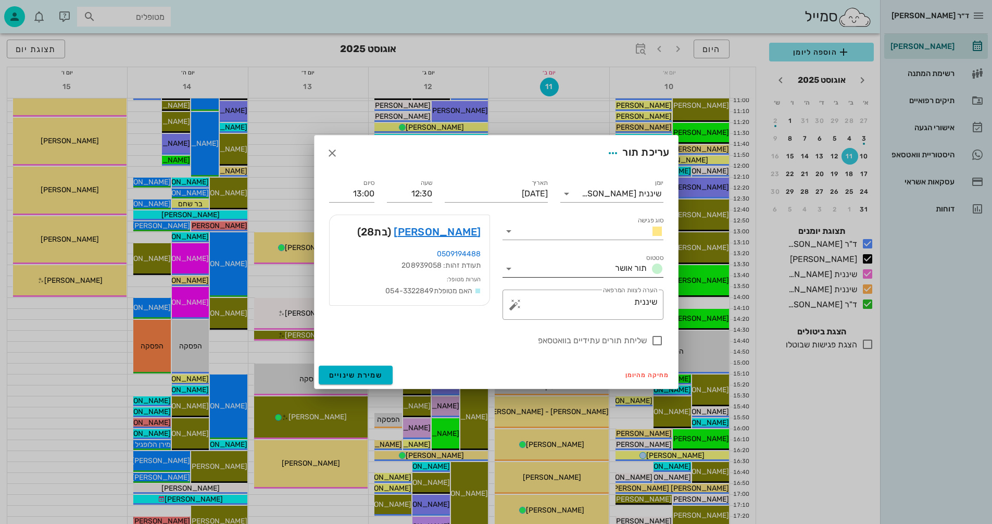
click at [509, 267] on icon at bounding box center [509, 268] width 12 height 12
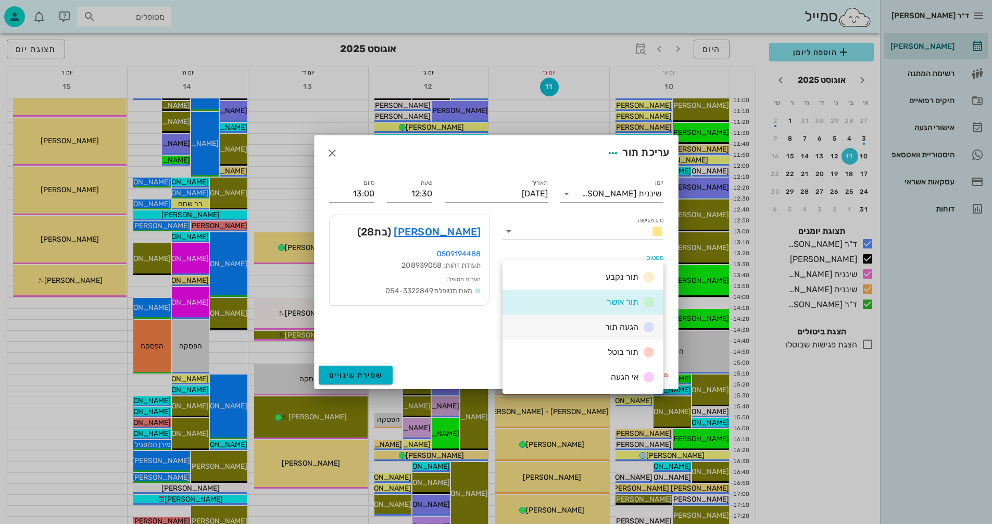
click at [597, 326] on div "הגעה תור" at bounding box center [583, 327] width 161 height 25
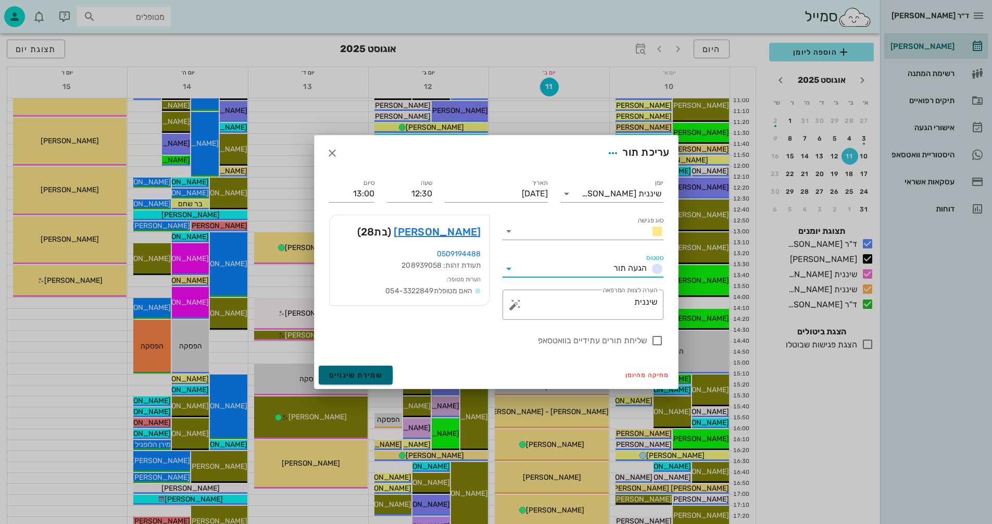
click at [348, 375] on span "שמירת שינויים" at bounding box center [356, 375] width 54 height 9
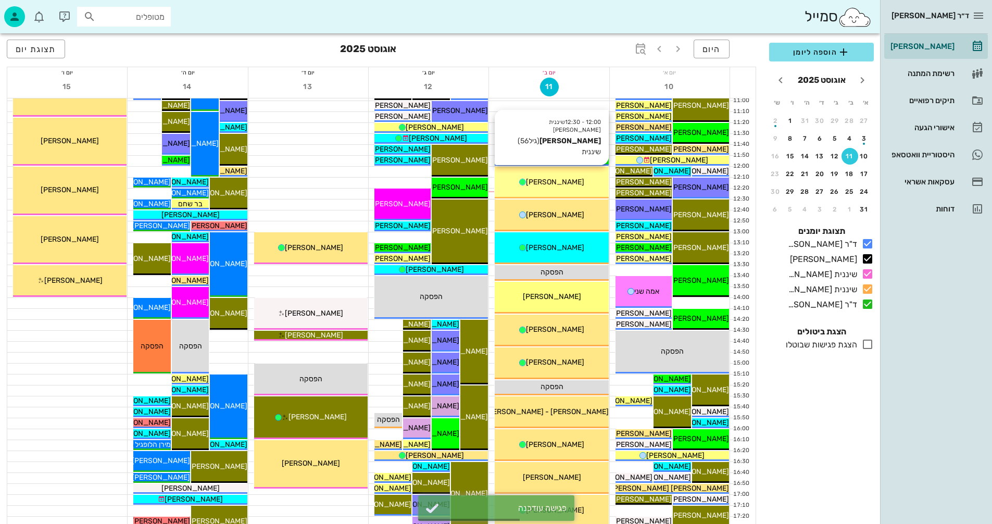
click at [556, 184] on span "[PERSON_NAME]" at bounding box center [555, 182] width 58 height 9
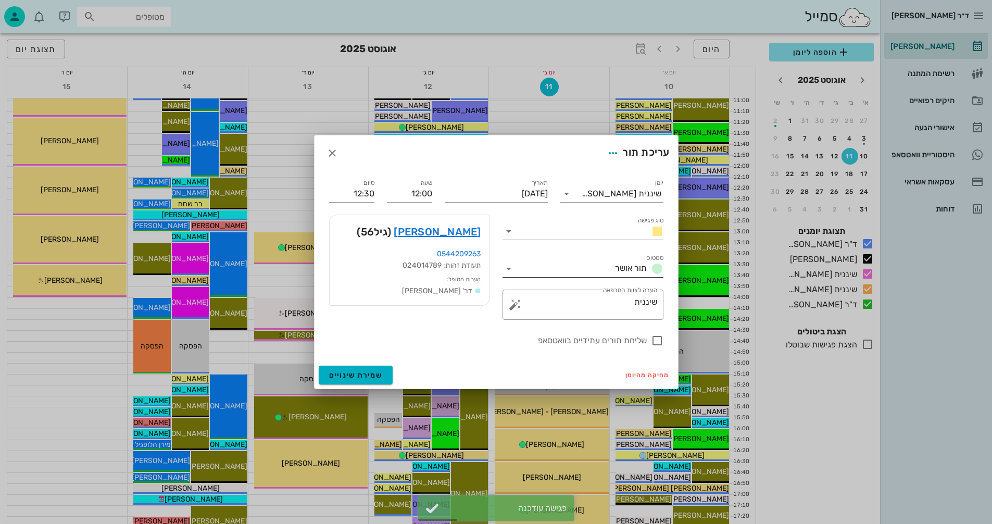
click at [507, 269] on icon at bounding box center [509, 268] width 12 height 12
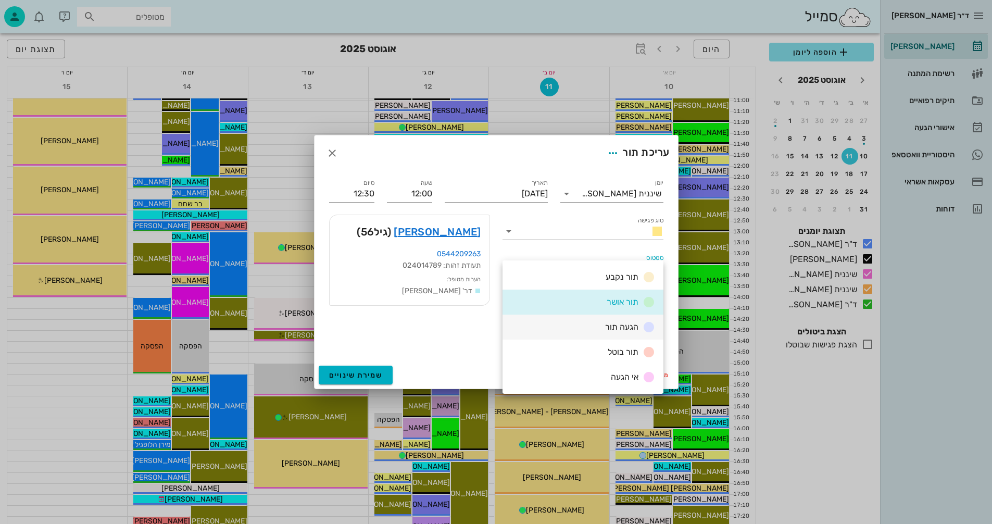
click at [604, 326] on div "הגעה תור" at bounding box center [628, 327] width 54 height 13
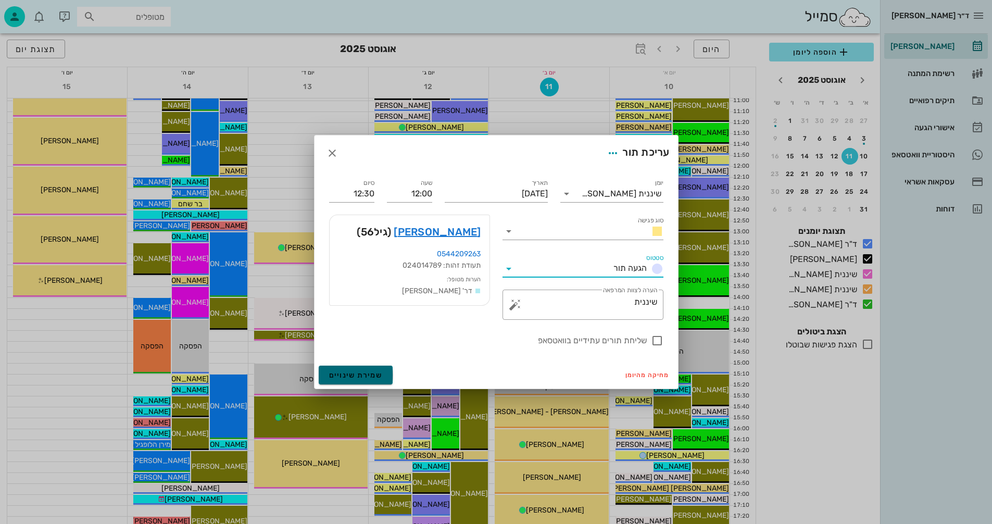
click at [351, 371] on span "שמירת שינויים" at bounding box center [356, 375] width 54 height 9
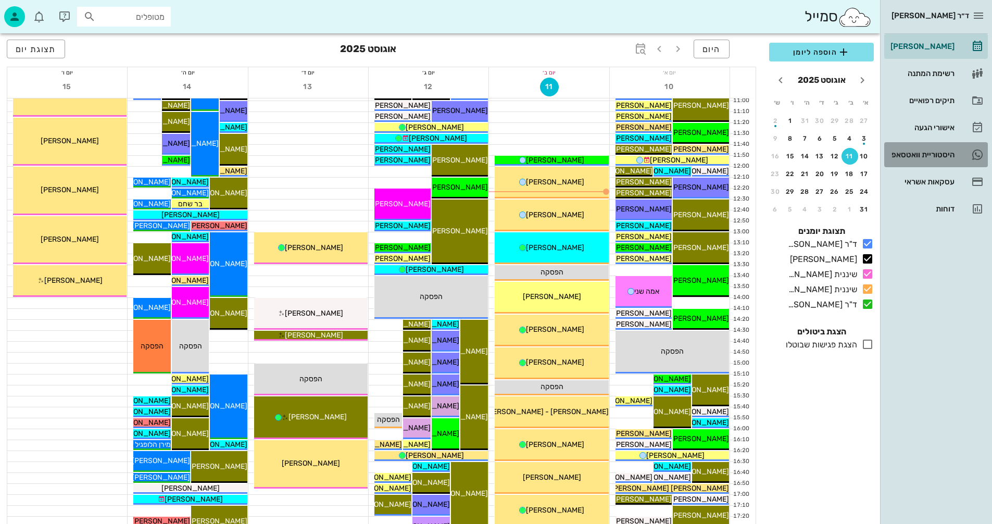
click at [910, 154] on div "היסטוריית וואטסאפ" at bounding box center [921, 154] width 66 height 8
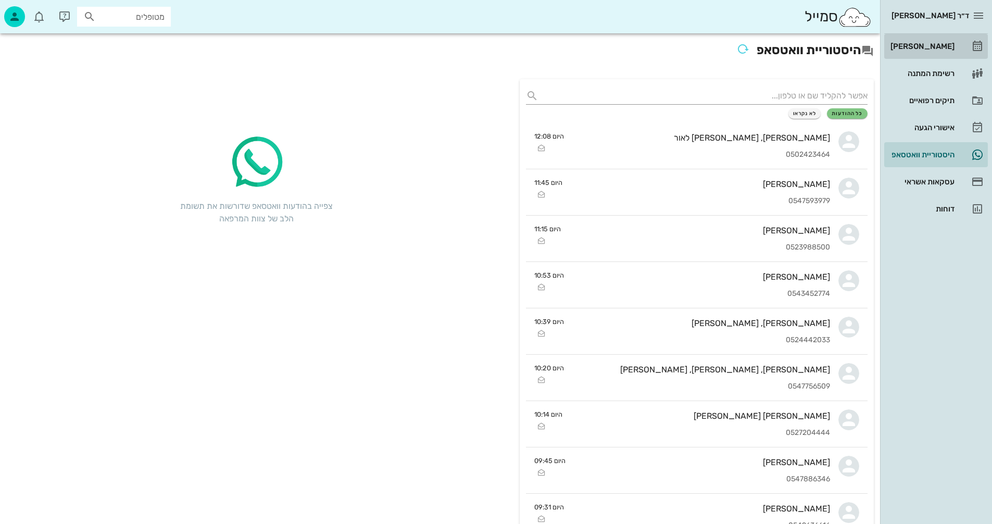
click at [937, 46] on div "[PERSON_NAME]" at bounding box center [921, 46] width 66 height 8
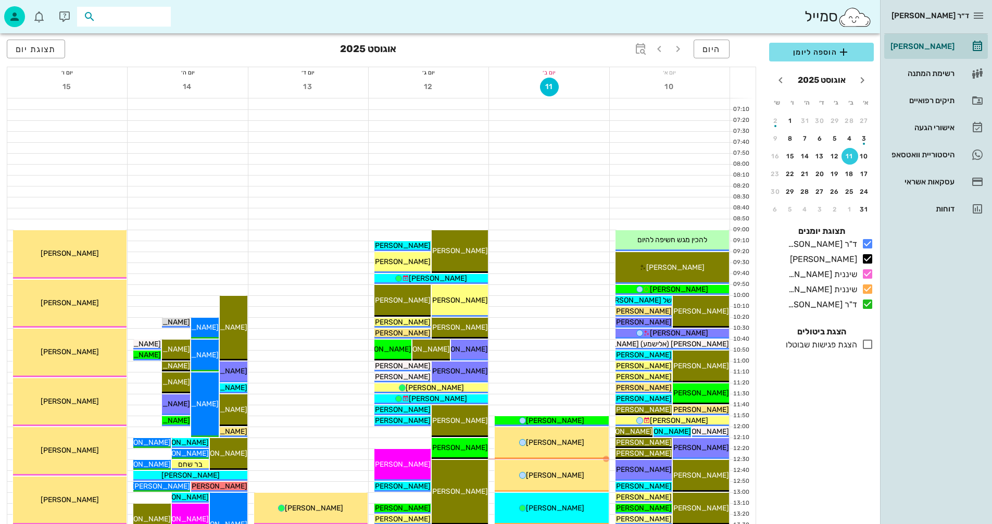
click at [139, 15] on input "text" at bounding box center [131, 17] width 67 height 14
type input "גנדלר"
click at [140, 43] on div "מאיה גנדלר 335232880" at bounding box center [105, 39] width 115 height 8
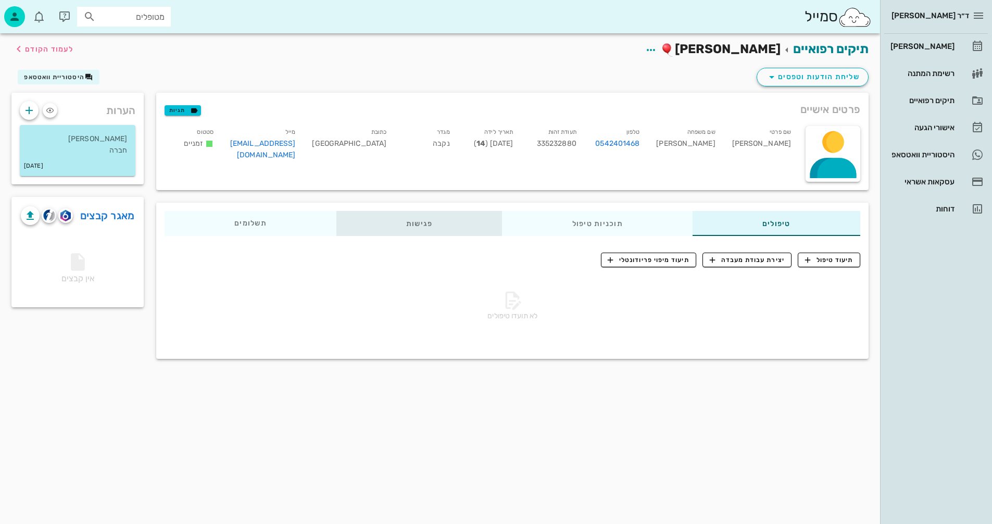
click at [416, 220] on div "פגישות" at bounding box center [419, 223] width 166 height 25
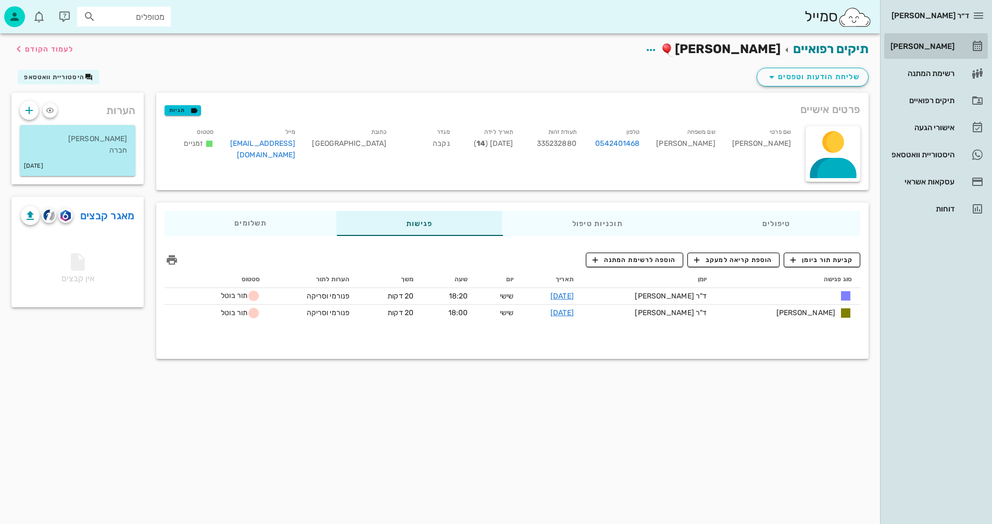
click at [934, 47] on div "[PERSON_NAME]" at bounding box center [921, 46] width 66 height 8
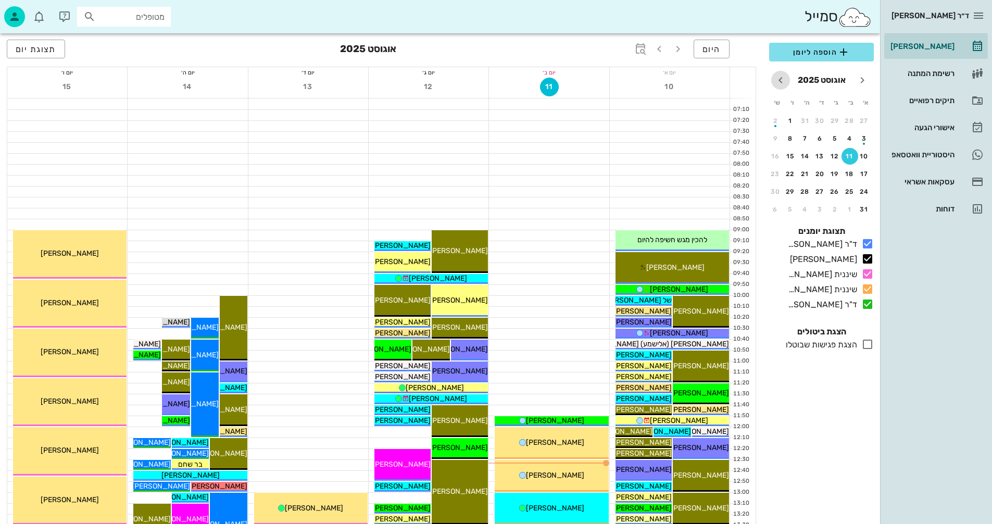
click at [780, 79] on icon "חודש הבא" at bounding box center [780, 80] width 12 height 12
click at [864, 122] on div "28" at bounding box center [864, 120] width 17 height 7
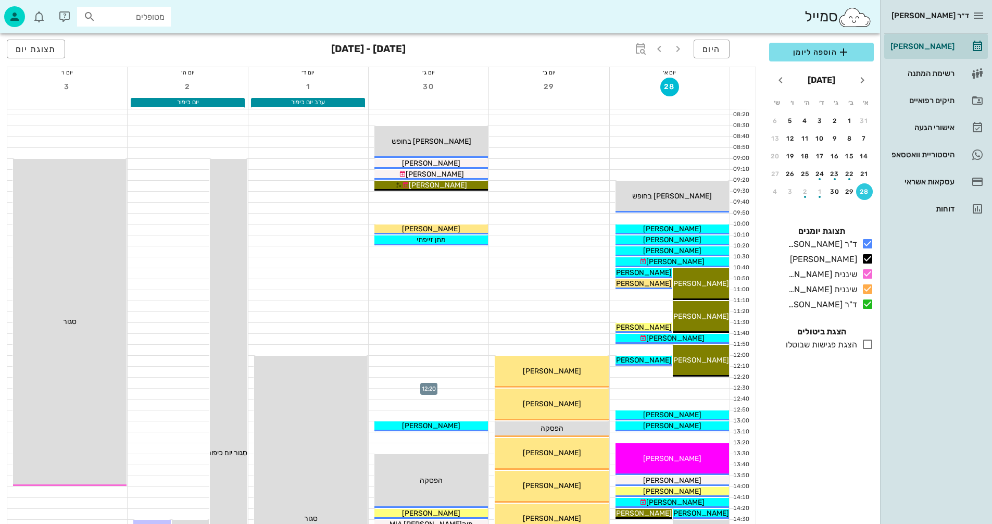
scroll to position [52, 0]
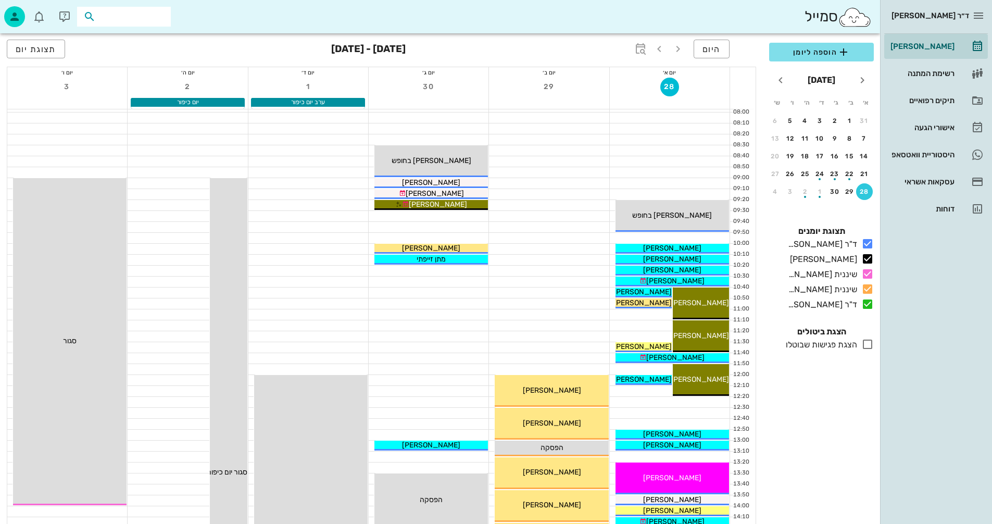
click at [144, 14] on input "text" at bounding box center [131, 17] width 67 height 14
type input "0525271996"
click at [179, 148] on div at bounding box center [188, 150] width 120 height 10
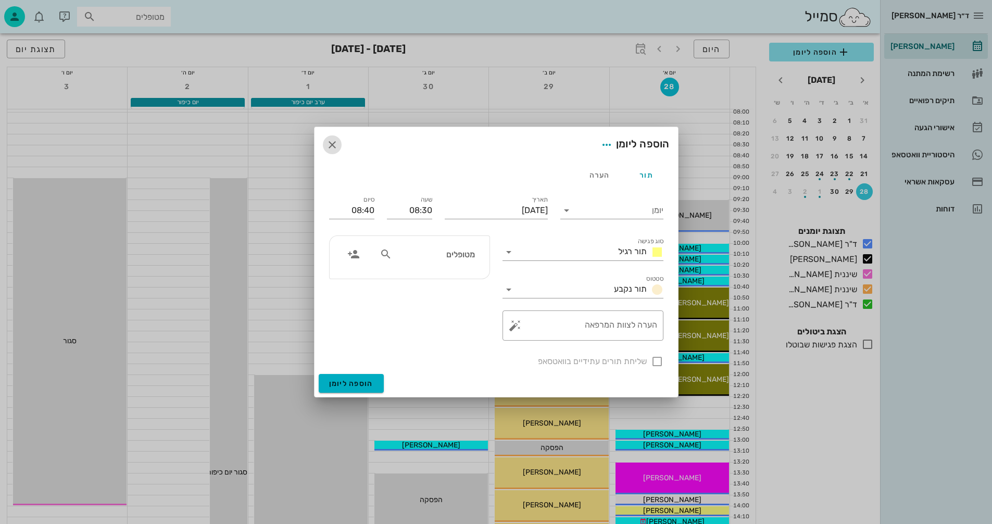
click at [333, 143] on icon "button" at bounding box center [332, 145] width 12 height 12
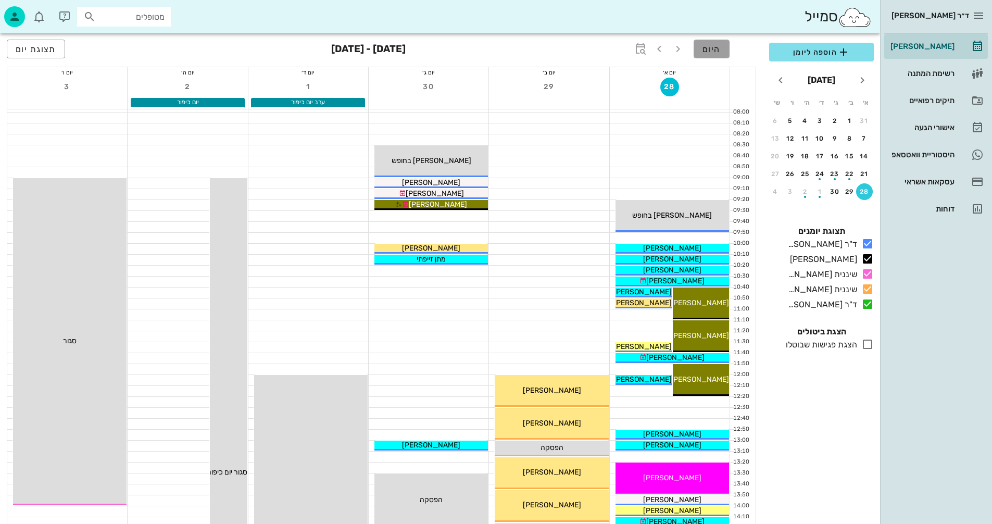
click at [709, 51] on span "היום" at bounding box center [711, 49] width 18 height 10
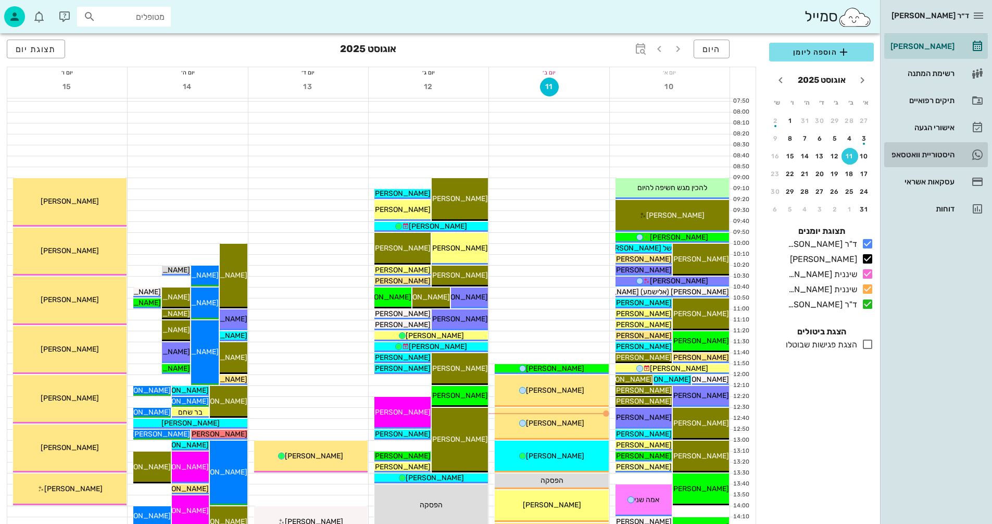
click at [901, 153] on div "היסטוריית וואטסאפ" at bounding box center [921, 154] width 66 height 8
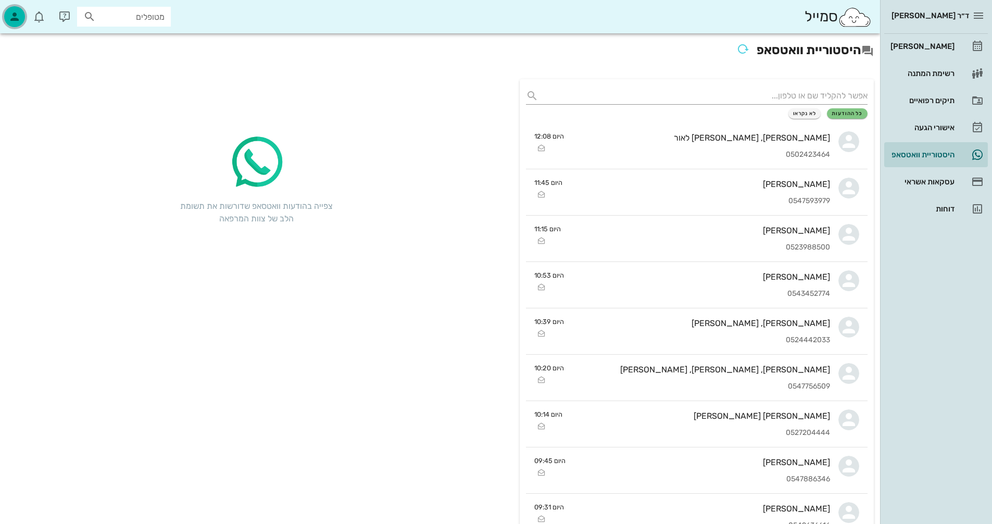
click at [14, 20] on icon "button" at bounding box center [14, 16] width 12 height 12
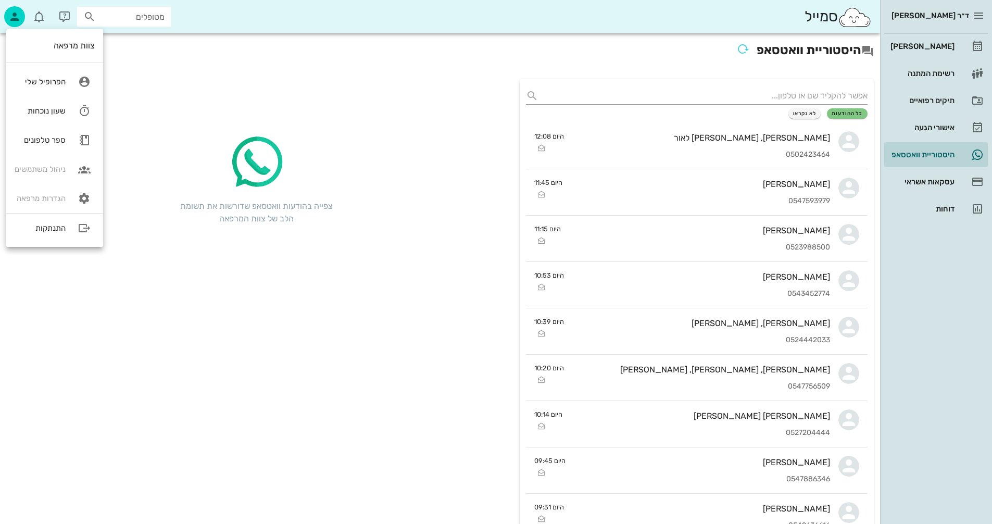
drag, startPoint x: 312, startPoint y: 462, endPoint x: 303, endPoint y: 460, distance: 9.7
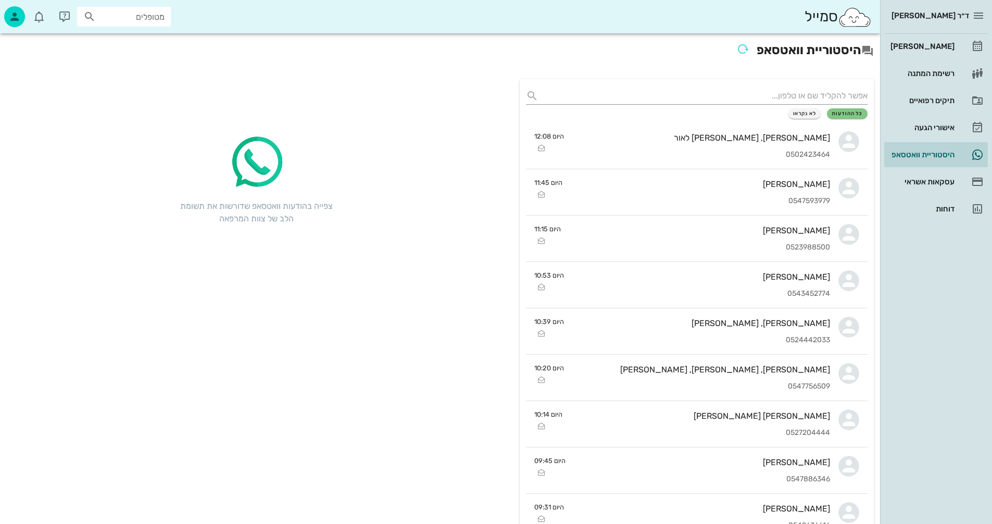
click at [929, 44] on div "[PERSON_NAME]" at bounding box center [921, 46] width 66 height 8
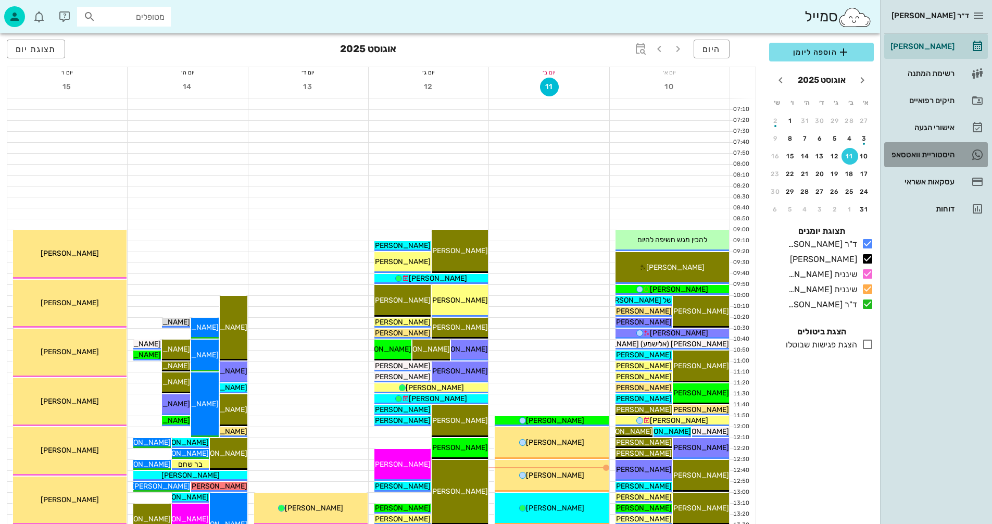
click at [904, 153] on div "היסטוריית וואטסאפ" at bounding box center [921, 154] width 66 height 8
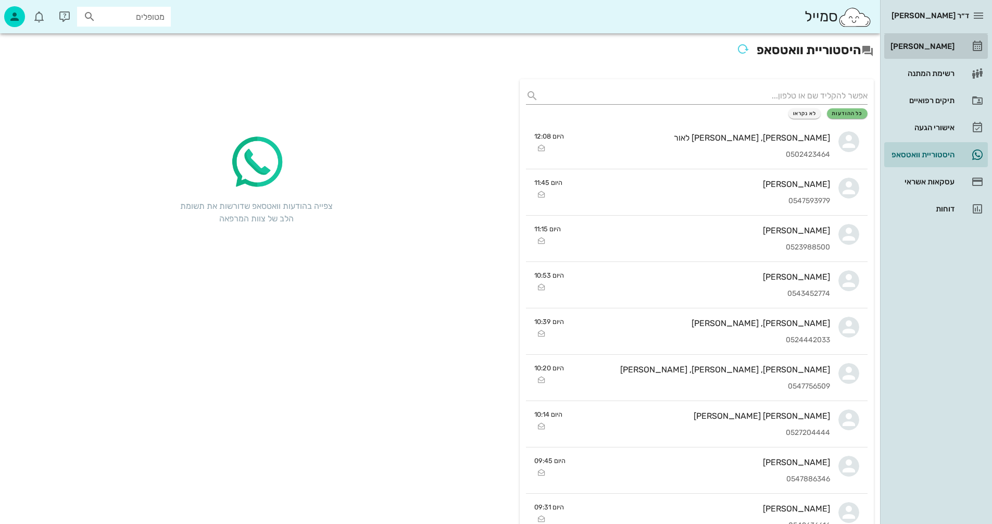
click at [933, 47] on div "[PERSON_NAME]" at bounding box center [921, 46] width 66 height 8
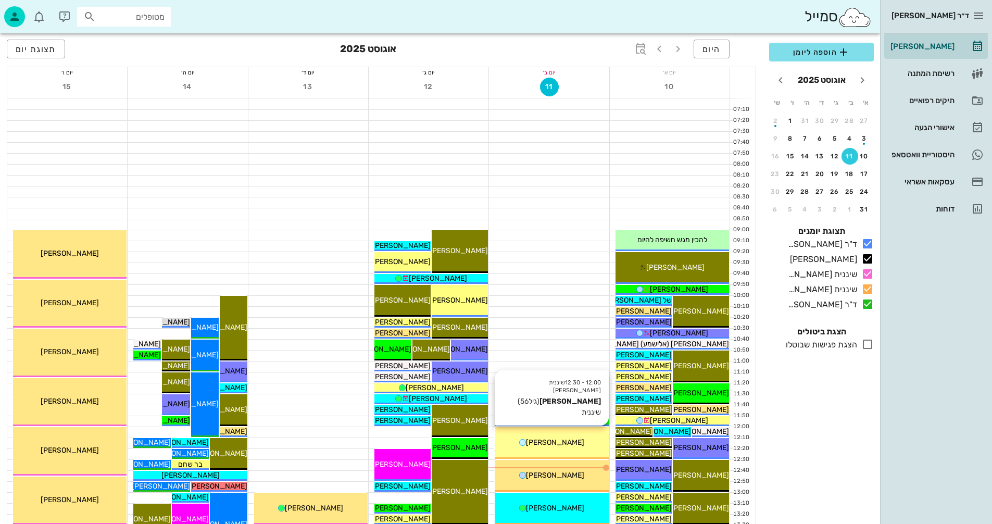
click at [576, 438] on div "[PERSON_NAME]" at bounding box center [552, 442] width 114 height 11
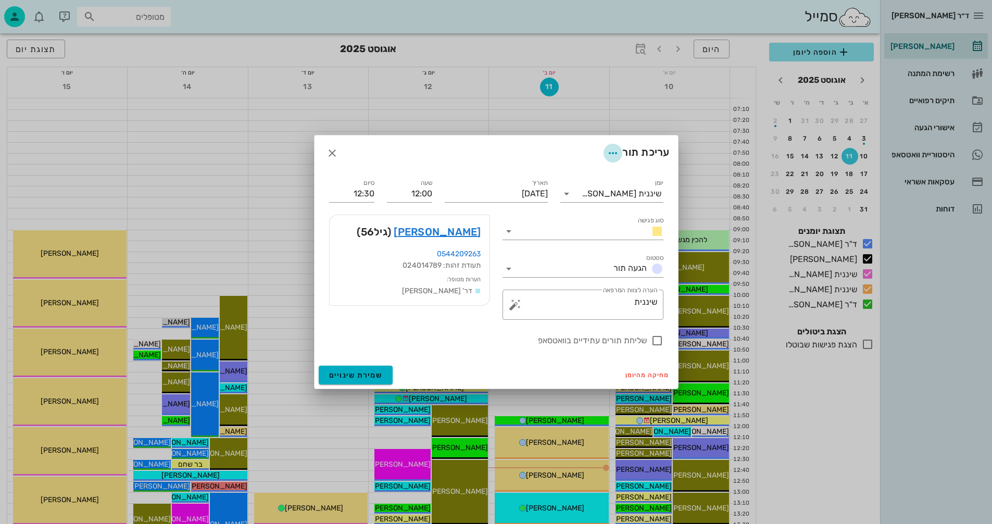
click at [611, 152] on icon "button" at bounding box center [613, 153] width 12 height 12
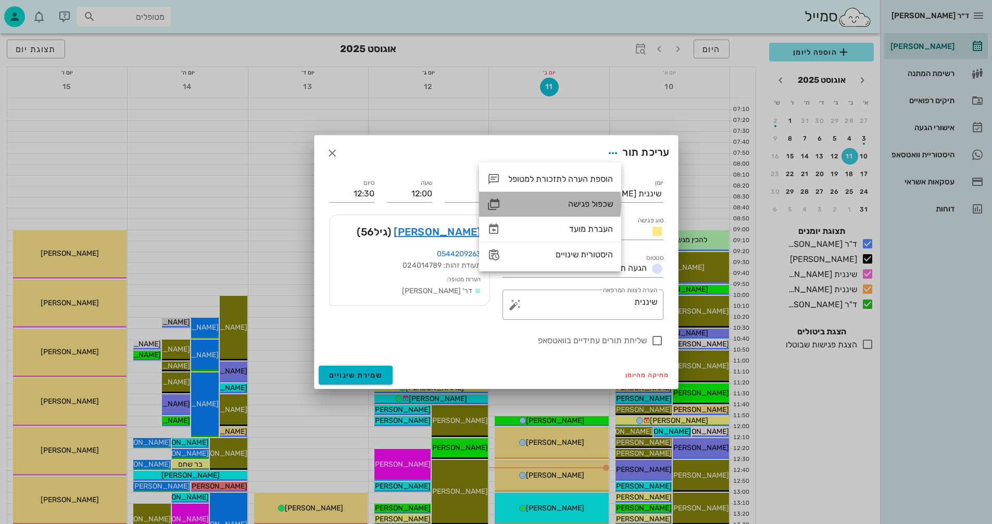
click at [579, 205] on div "שכפול פגישה" at bounding box center [560, 204] width 105 height 10
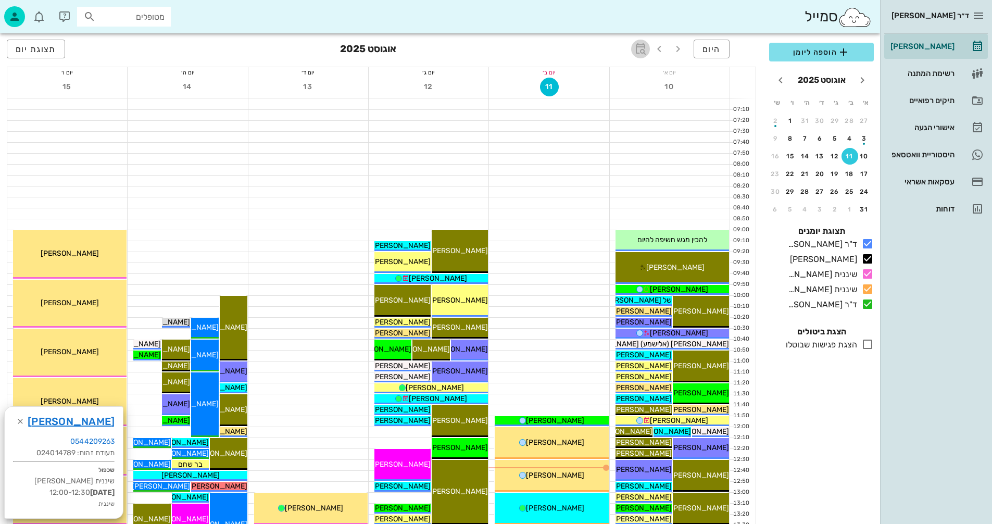
click at [639, 49] on icon "button" at bounding box center [640, 49] width 12 height 12
click at [625, 74] on input "text" at bounding box center [629, 77] width 12 height 17
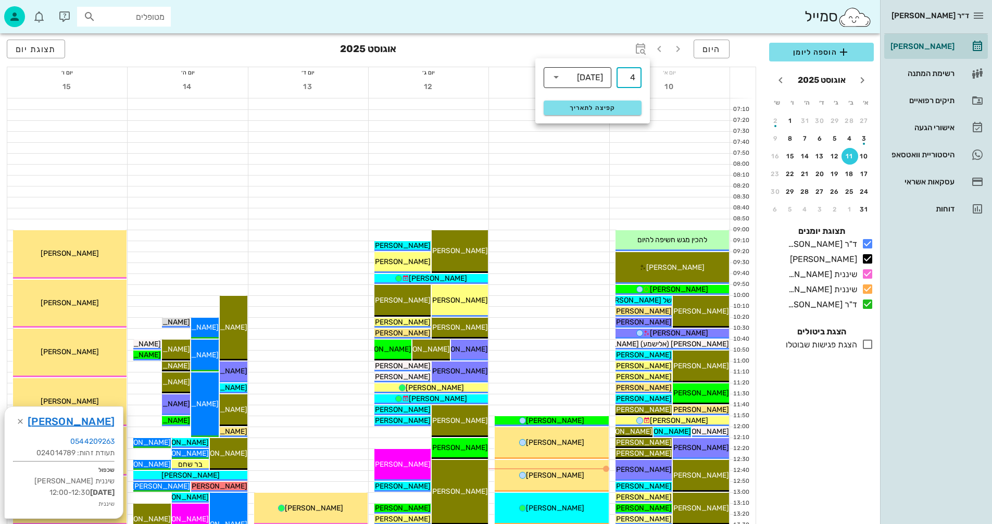
type input "4"
click at [557, 79] on icon at bounding box center [556, 77] width 12 height 12
click at [590, 121] on div "חודשים" at bounding box center [577, 123] width 51 height 8
click at [594, 106] on span "קפיצה לתאריך" at bounding box center [592, 107] width 85 height 7
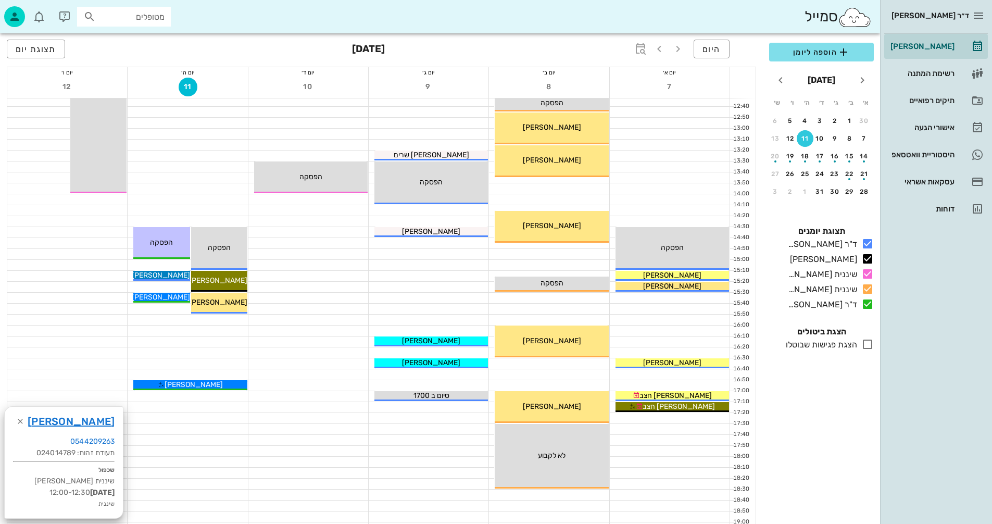
scroll to position [365, 0]
click at [562, 364] on div at bounding box center [549, 363] width 120 height 10
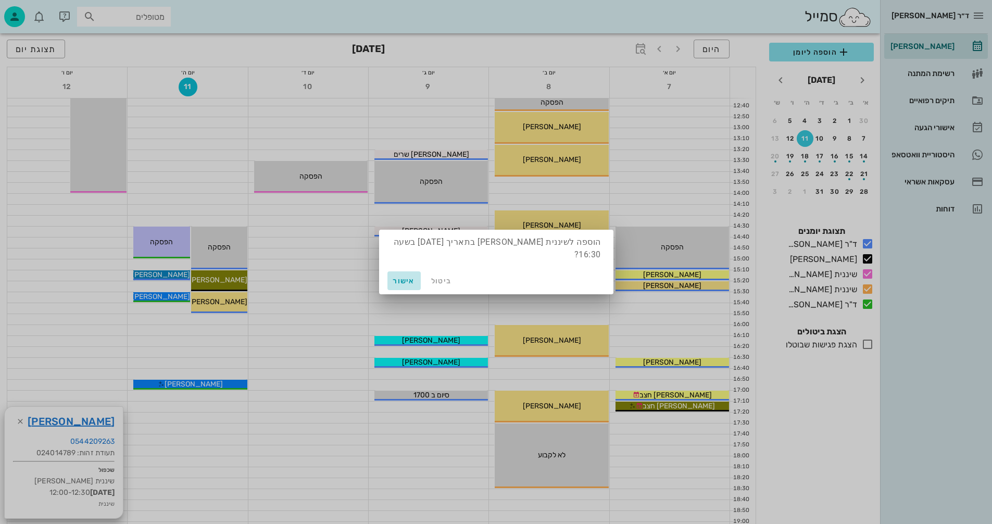
drag, startPoint x: 406, startPoint y: 272, endPoint x: 398, endPoint y: 274, distance: 7.6
click at [400, 277] on span "אישור" at bounding box center [404, 281] width 25 height 9
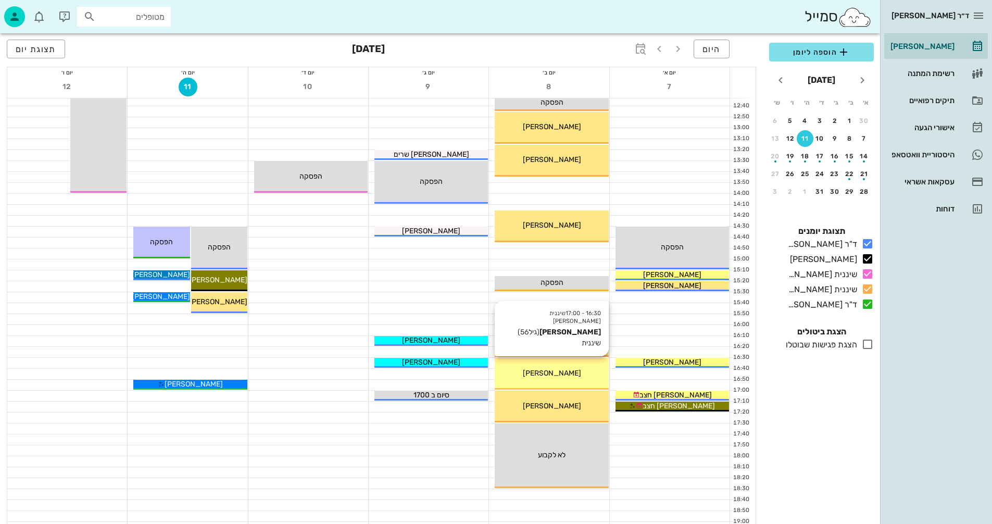
click at [536, 374] on div "[PERSON_NAME]" at bounding box center [552, 373] width 114 height 11
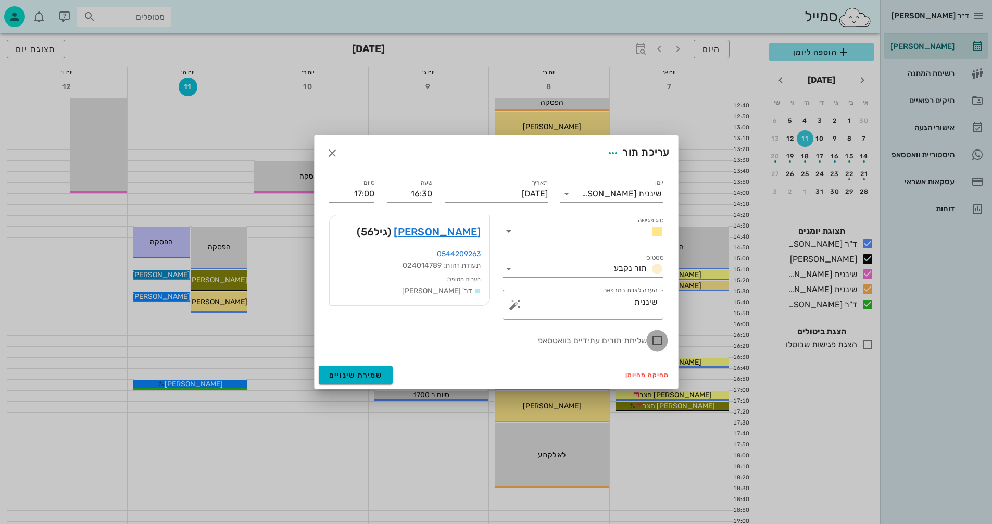
click at [656, 338] on div at bounding box center [657, 341] width 18 height 18
checkbox input "true"
click at [359, 379] on span "שמירת שינויים" at bounding box center [356, 375] width 54 height 9
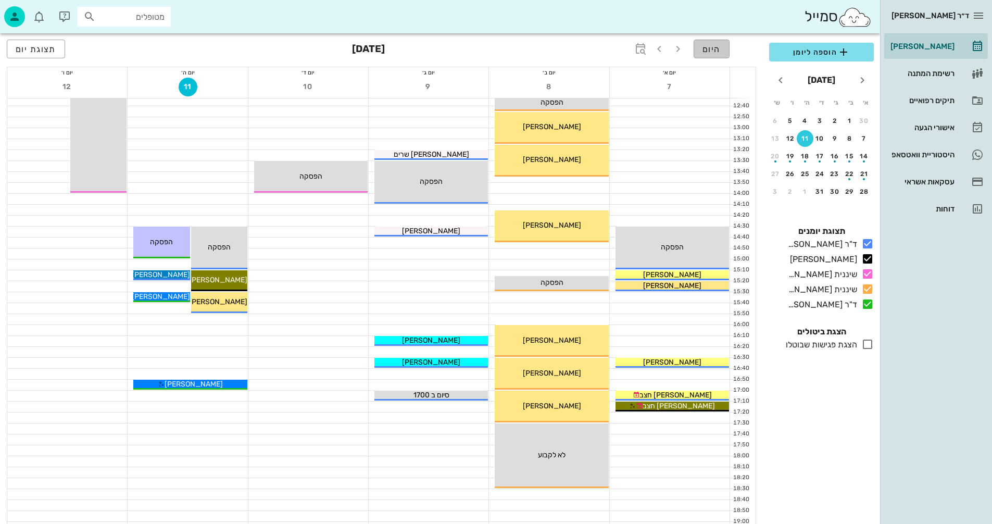
click at [710, 47] on span "היום" at bounding box center [711, 49] width 18 height 10
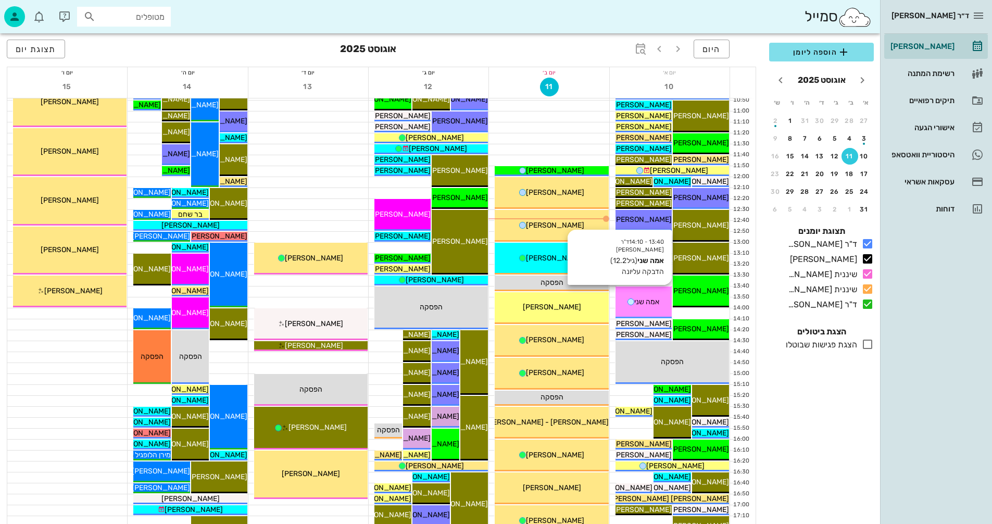
scroll to position [208, 0]
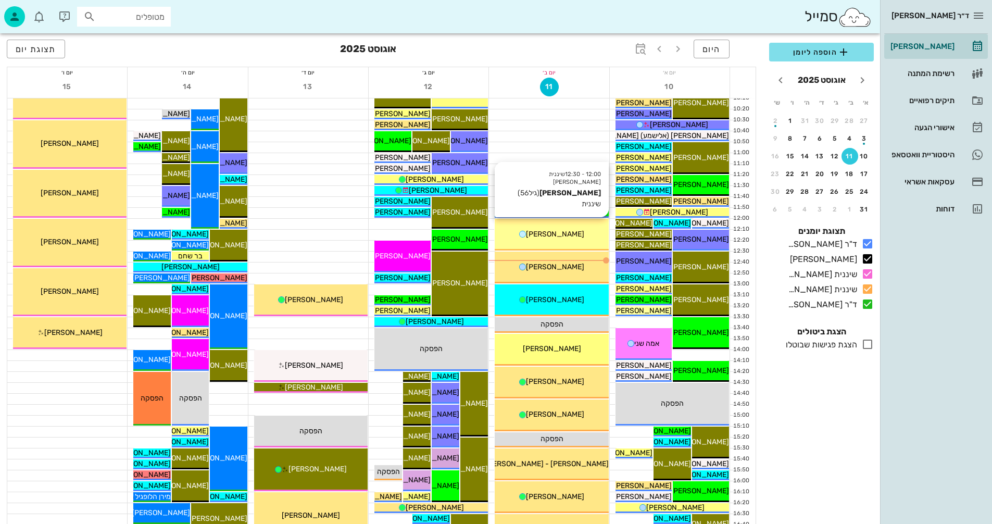
click at [544, 235] on span "[PERSON_NAME]" at bounding box center [555, 234] width 58 height 9
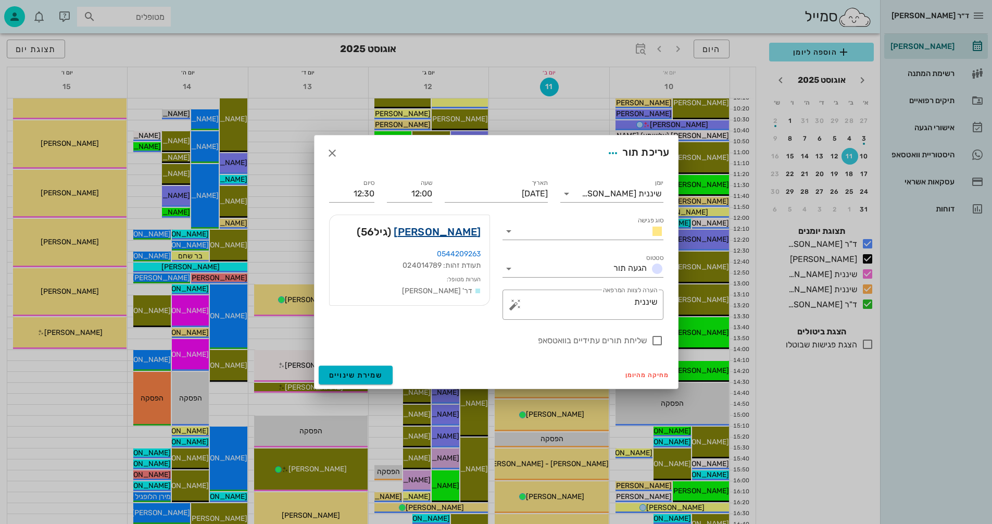
click at [468, 231] on link "דרור רוסו" at bounding box center [437, 231] width 87 height 17
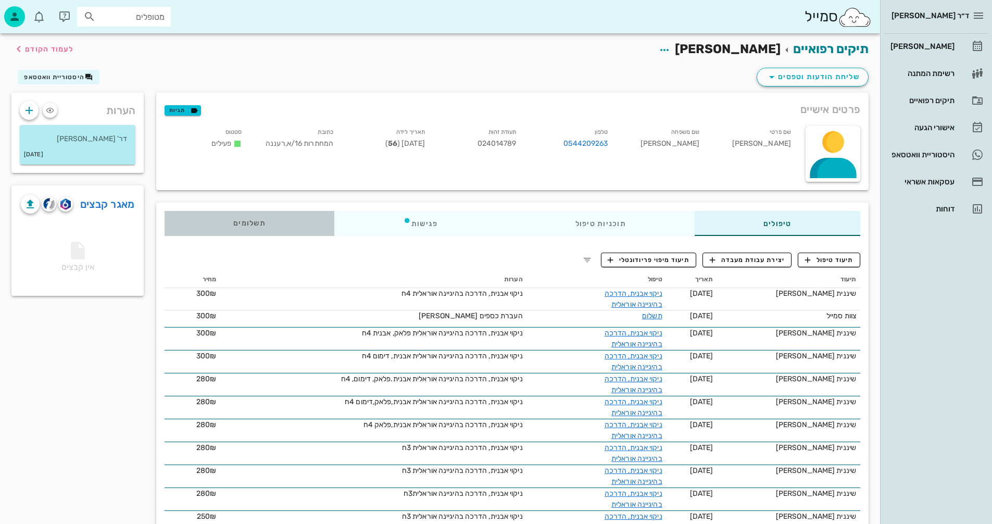
click at [250, 225] on span "תשלומים 0₪" at bounding box center [249, 223] width 32 height 7
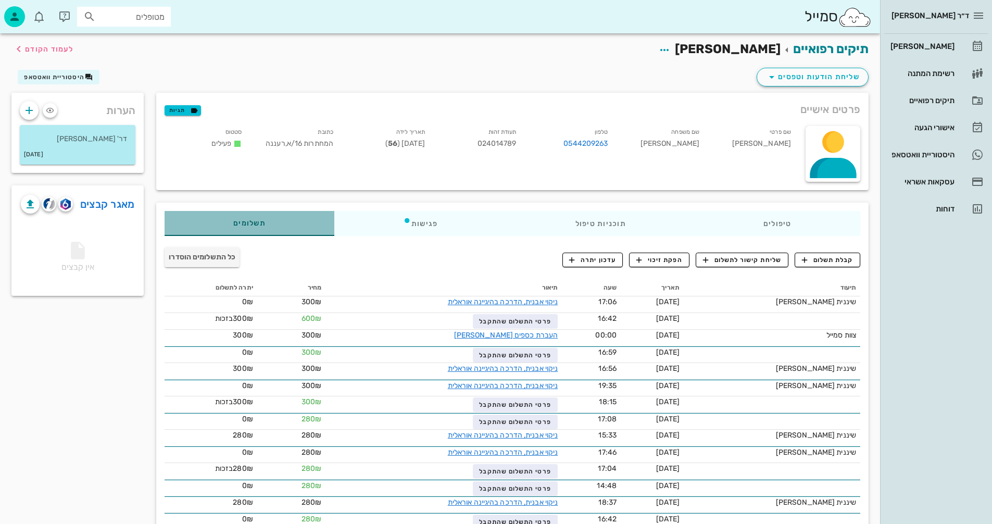
click at [247, 223] on span "תשלומים 0₪" at bounding box center [249, 223] width 32 height 7
click at [816, 261] on span "קבלת תשלום" at bounding box center [828, 259] width 52 height 9
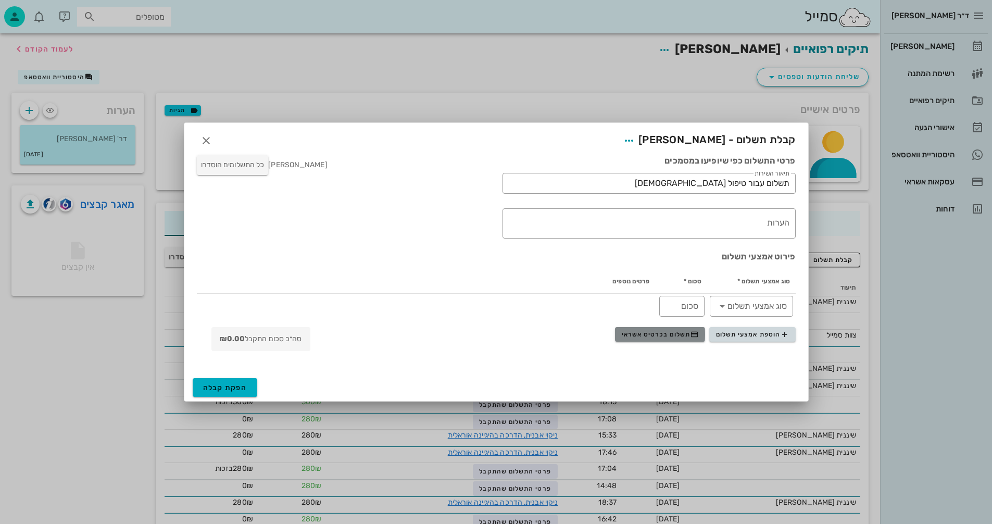
click at [643, 331] on span "תשלום בכרטיס אשראי" at bounding box center [660, 334] width 77 height 8
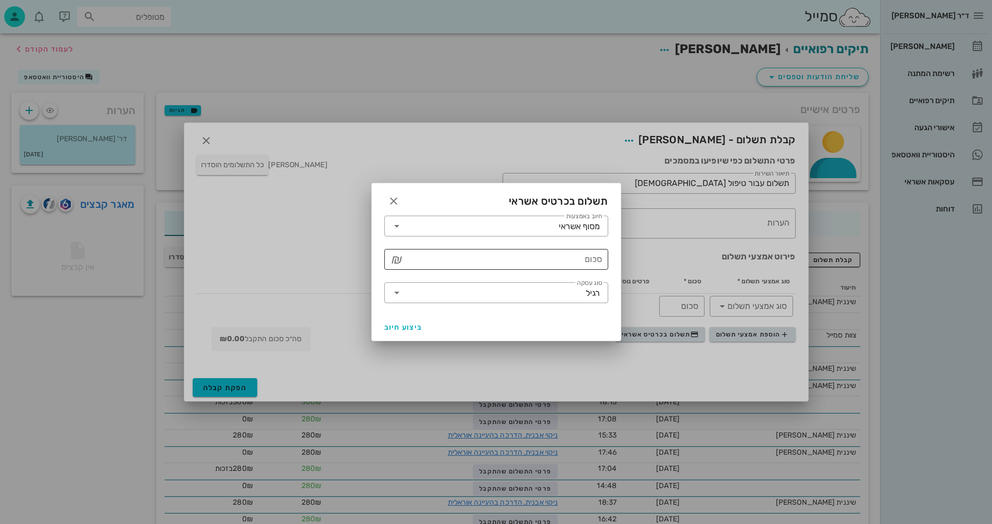
click at [554, 259] on input "סכום" at bounding box center [503, 259] width 197 height 17
type input "300"
click at [394, 331] on span "ביצוע חיוב" at bounding box center [403, 327] width 39 height 9
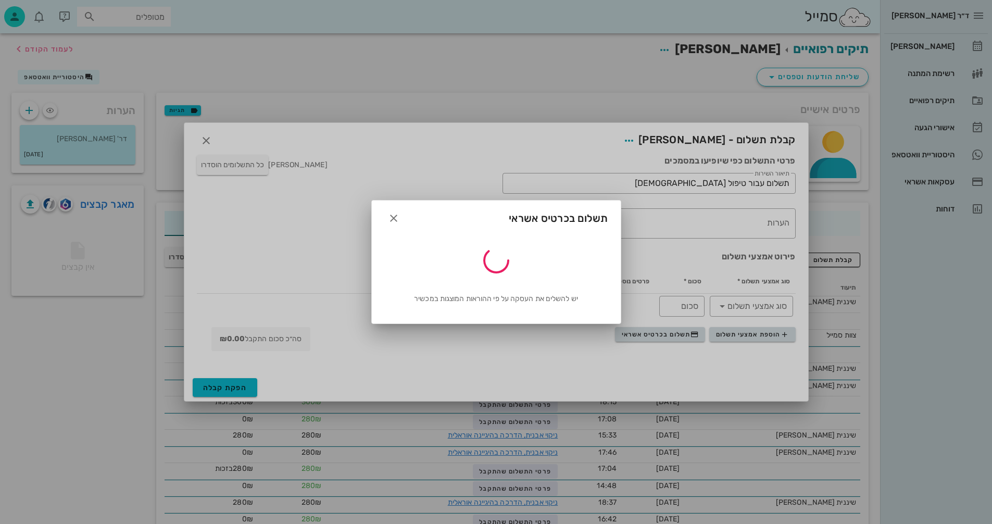
type input "300"
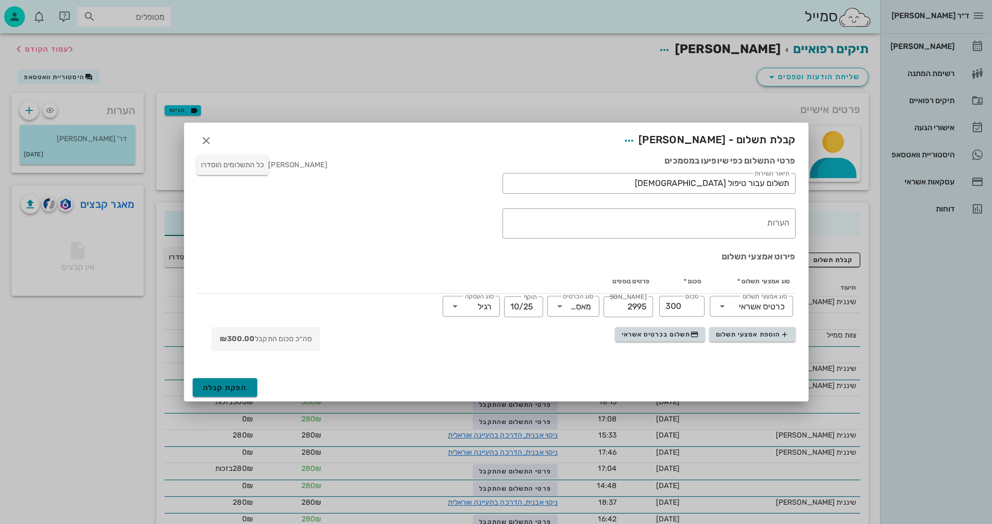
click at [217, 386] on span "הפקת קבלה" at bounding box center [225, 387] width 44 height 9
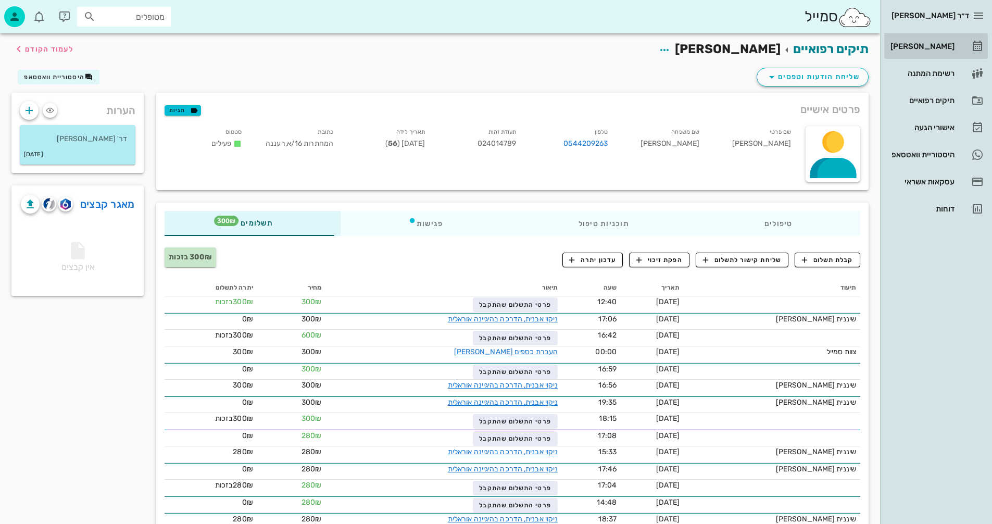
click at [929, 46] on div "[PERSON_NAME]" at bounding box center [921, 46] width 66 height 8
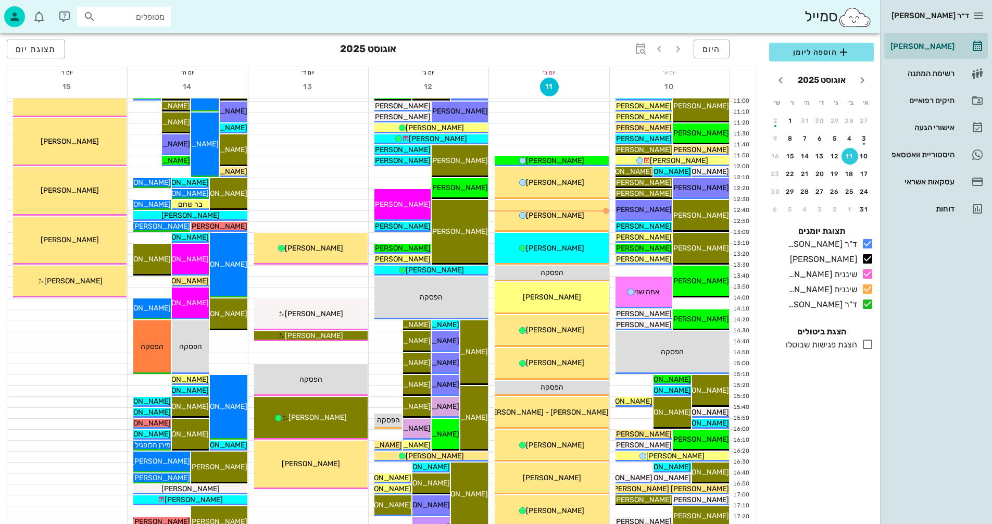
scroll to position [260, 0]
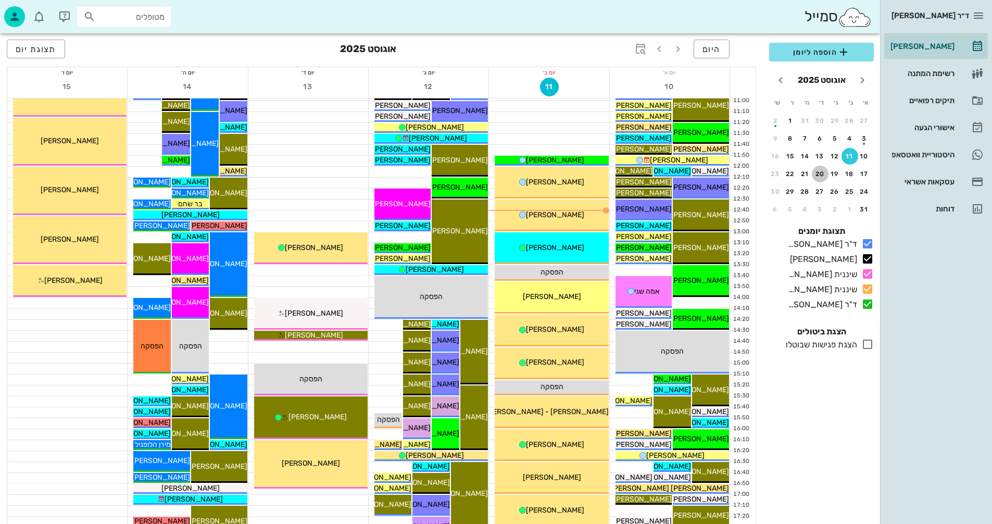
click at [821, 172] on div "20" at bounding box center [820, 173] width 17 height 7
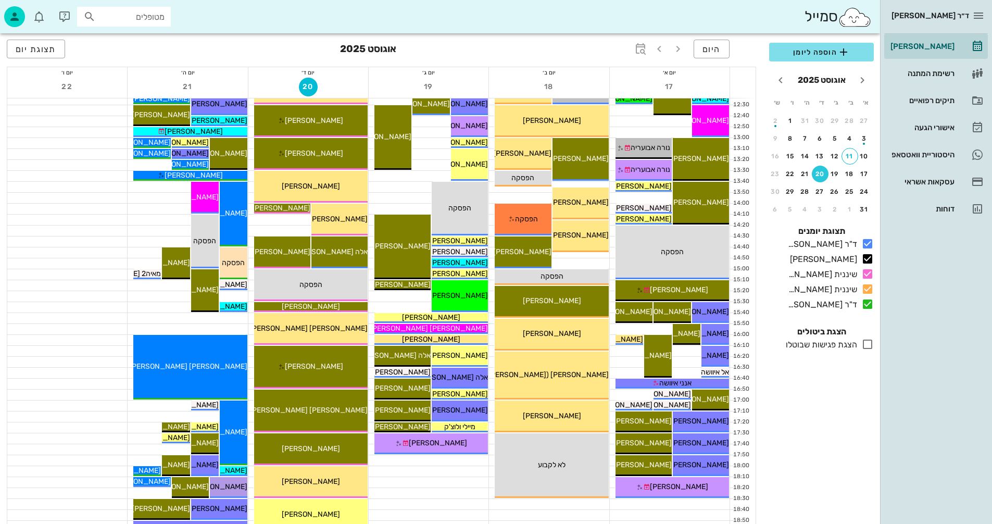
scroll to position [365, 0]
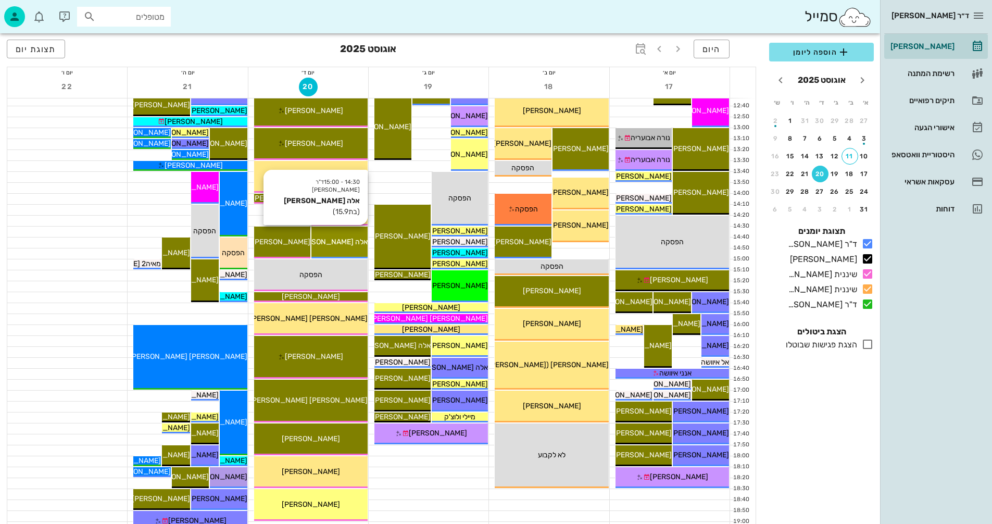
click at [350, 240] on span "אלה [PERSON_NAME]" at bounding box center [331, 241] width 72 height 9
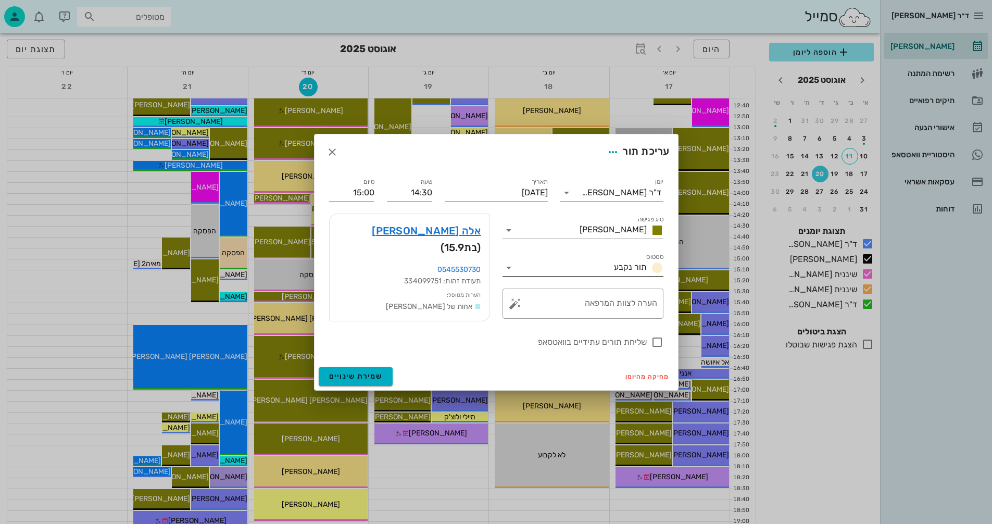
click at [508, 270] on icon at bounding box center [509, 267] width 12 height 12
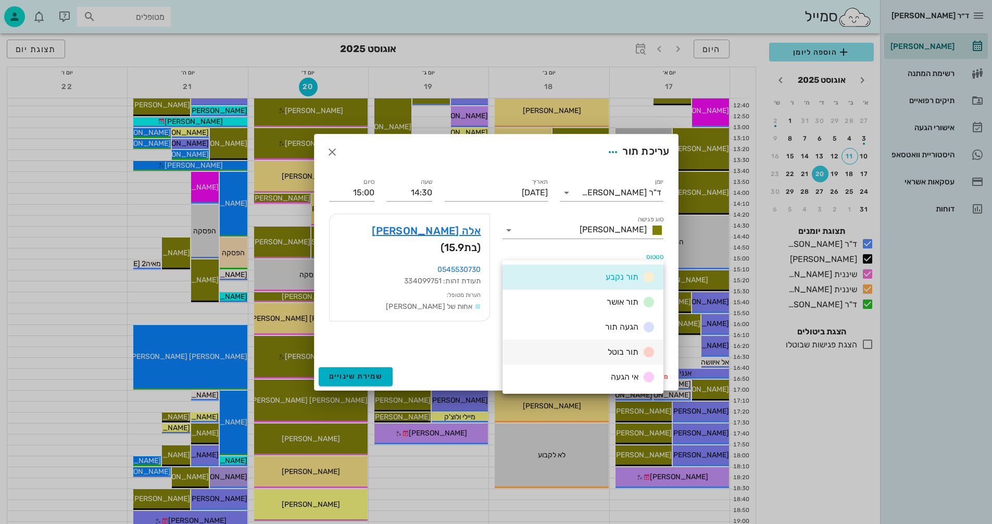
click at [605, 353] on div "תור בוטל" at bounding box center [630, 352] width 52 height 13
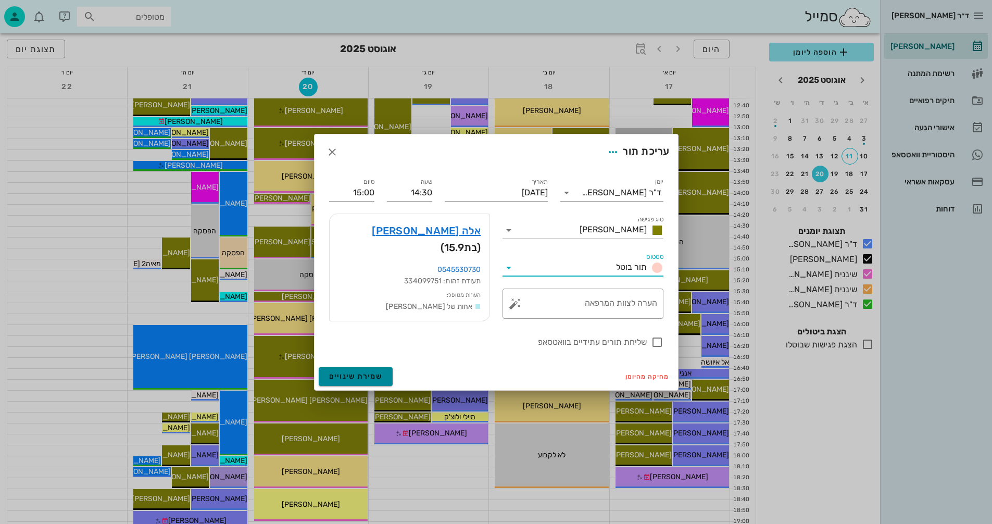
click at [356, 374] on span "שמירת שינויים" at bounding box center [356, 376] width 54 height 9
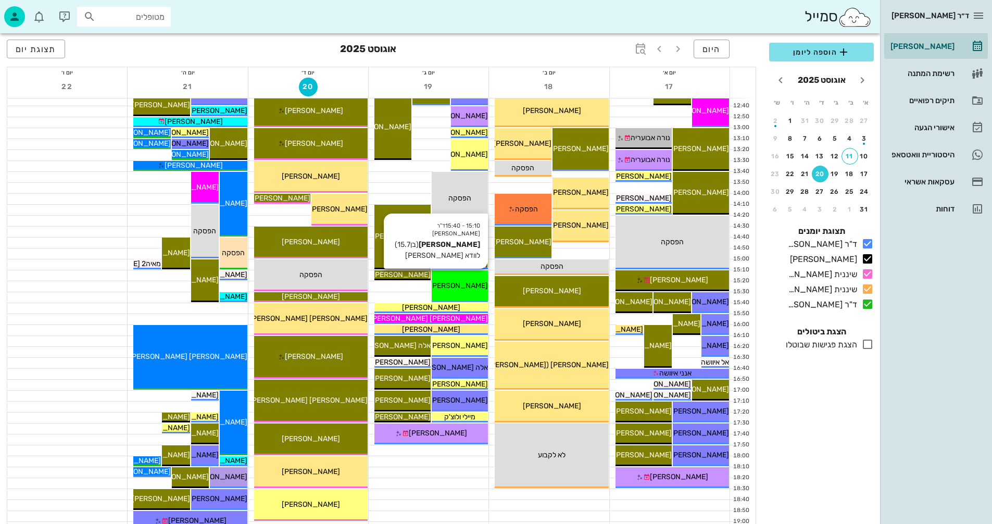
click at [463, 283] on span "[PERSON_NAME]" at bounding box center [459, 285] width 58 height 9
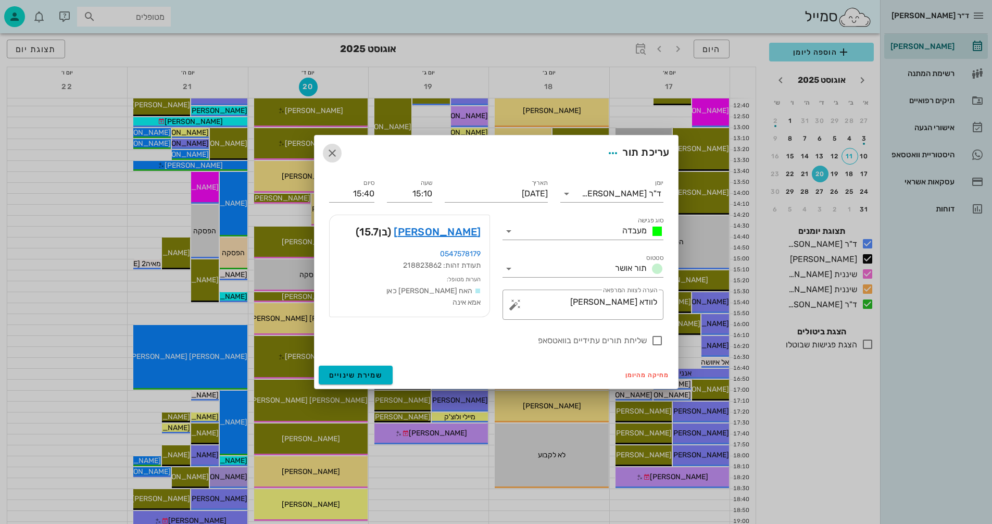
click at [330, 150] on icon "button" at bounding box center [332, 153] width 12 height 12
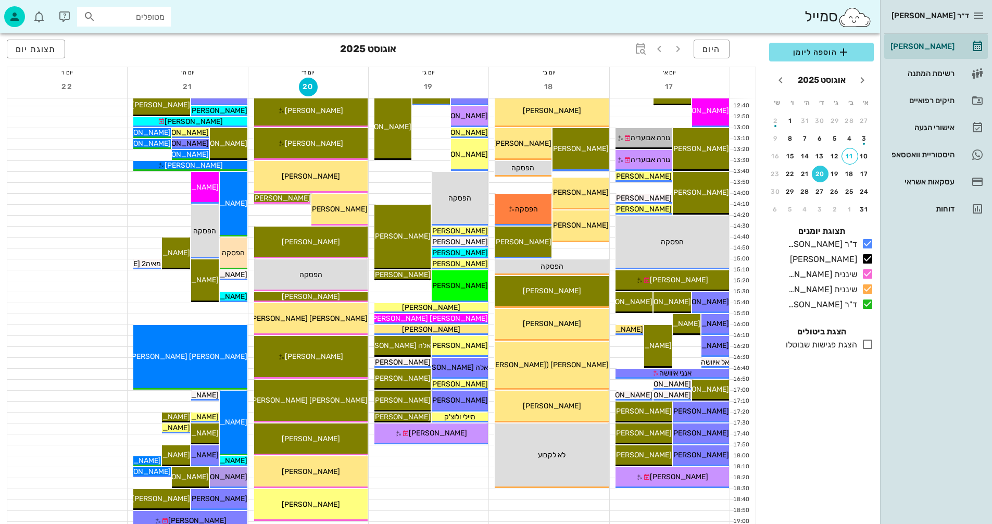
click at [423, 475] on div at bounding box center [429, 472] width 120 height 10
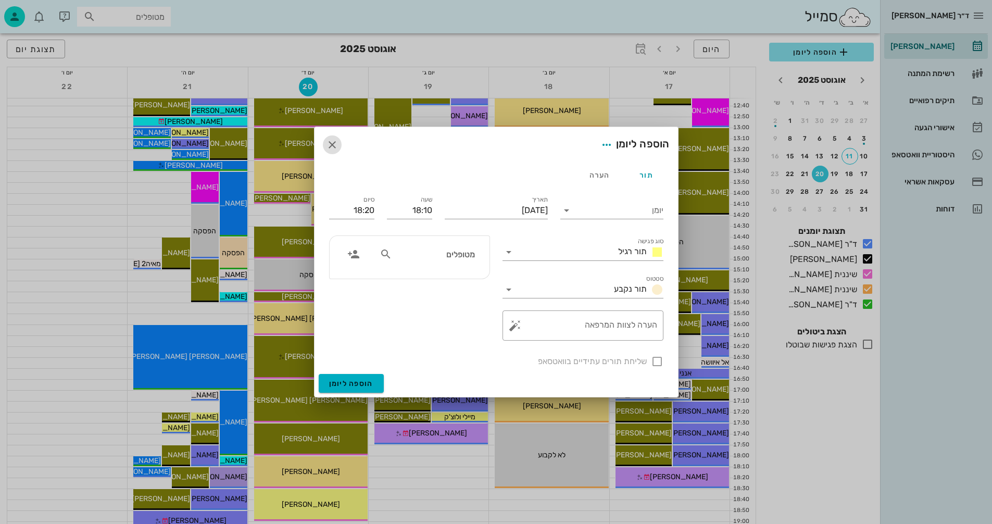
click at [331, 140] on icon "button" at bounding box center [332, 145] width 12 height 12
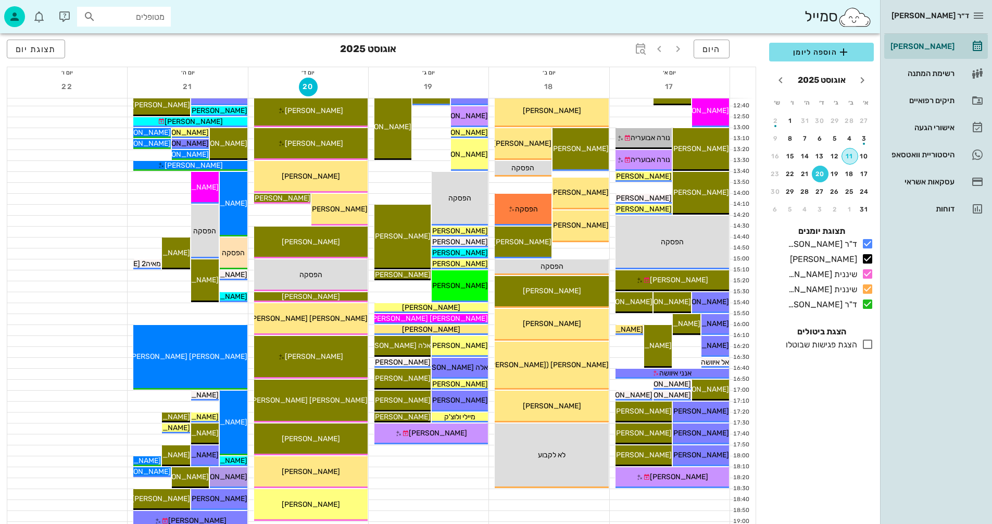
click at [852, 153] on div "11" at bounding box center [850, 156] width 16 height 7
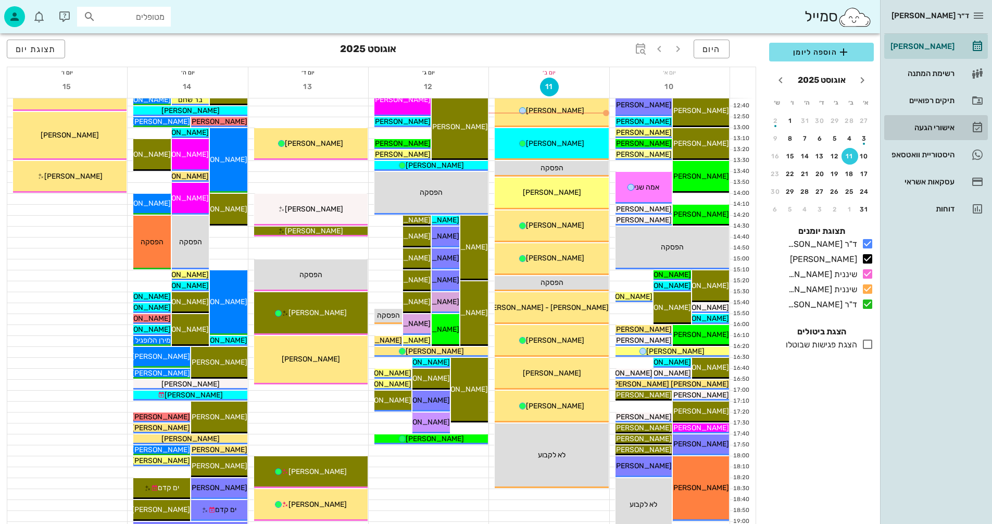
click at [923, 128] on div "אישורי הגעה" at bounding box center [921, 127] width 66 height 8
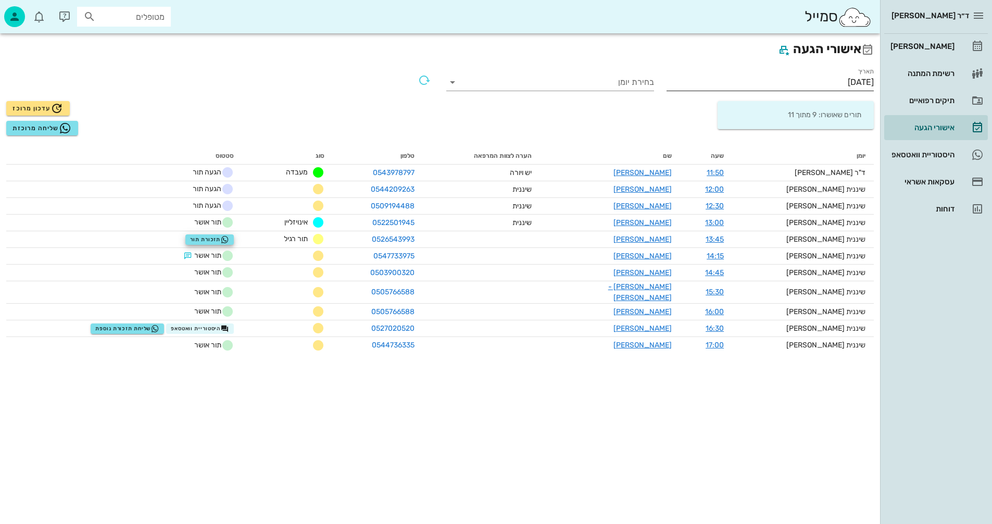
click at [811, 80] on input "[DATE]" at bounding box center [771, 82] width 208 height 17
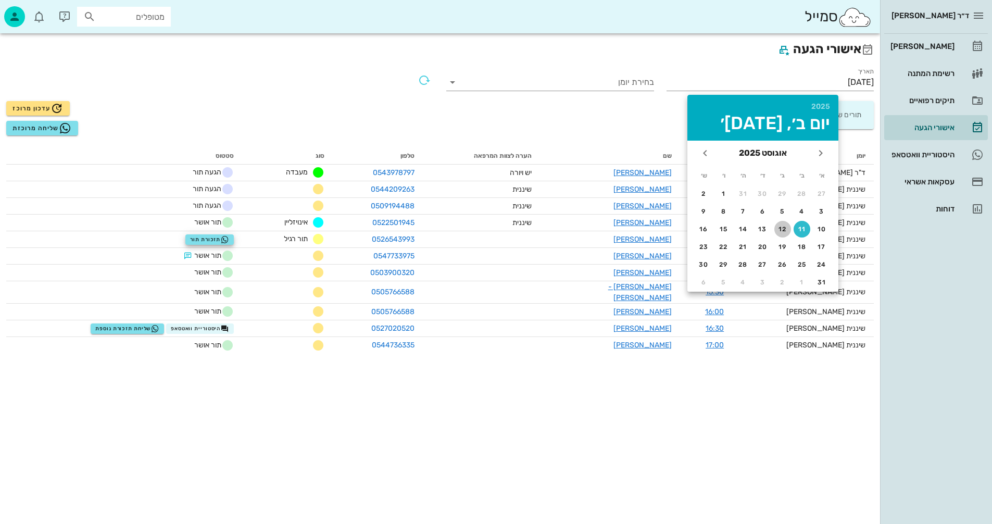
click at [782, 229] on div "12" at bounding box center [782, 228] width 17 height 7
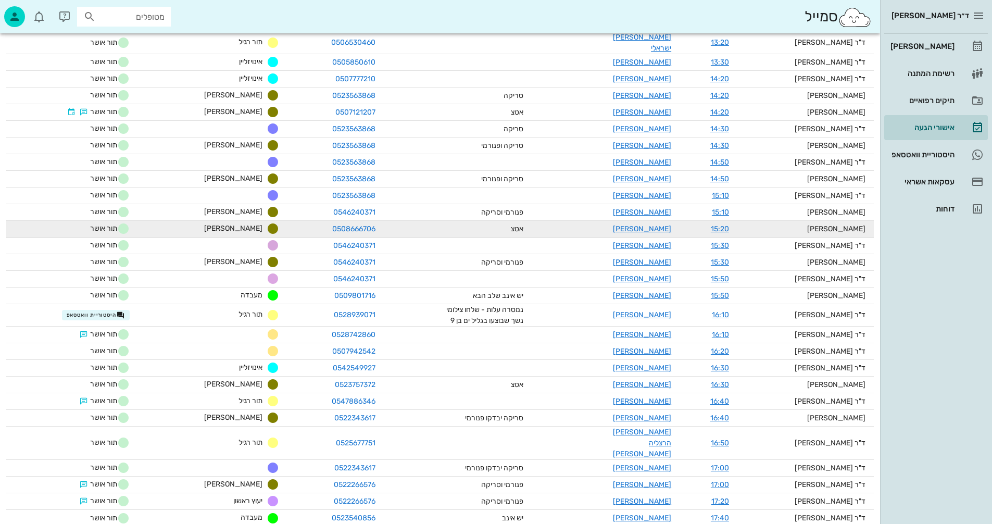
scroll to position [561, 0]
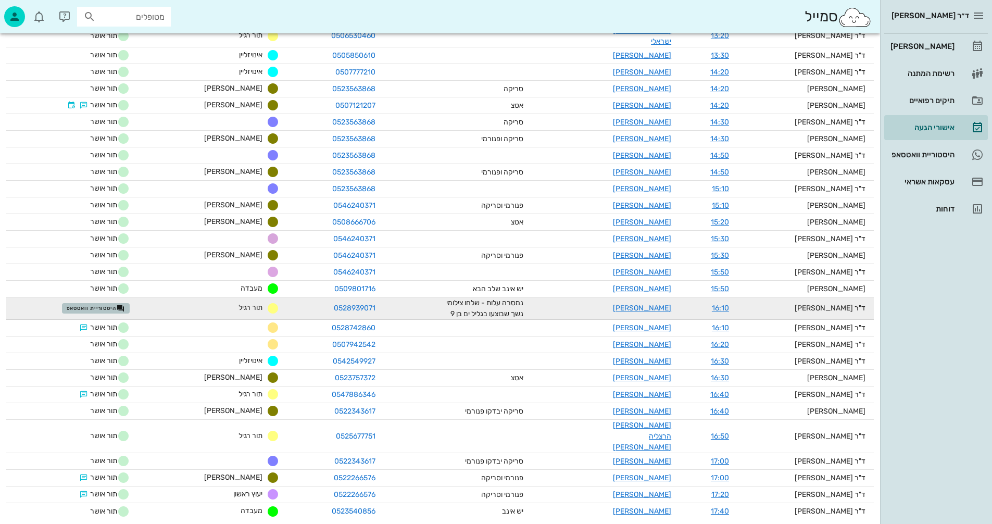
click at [105, 304] on span "היסטוריית וואטסאפ" at bounding box center [96, 308] width 58 height 8
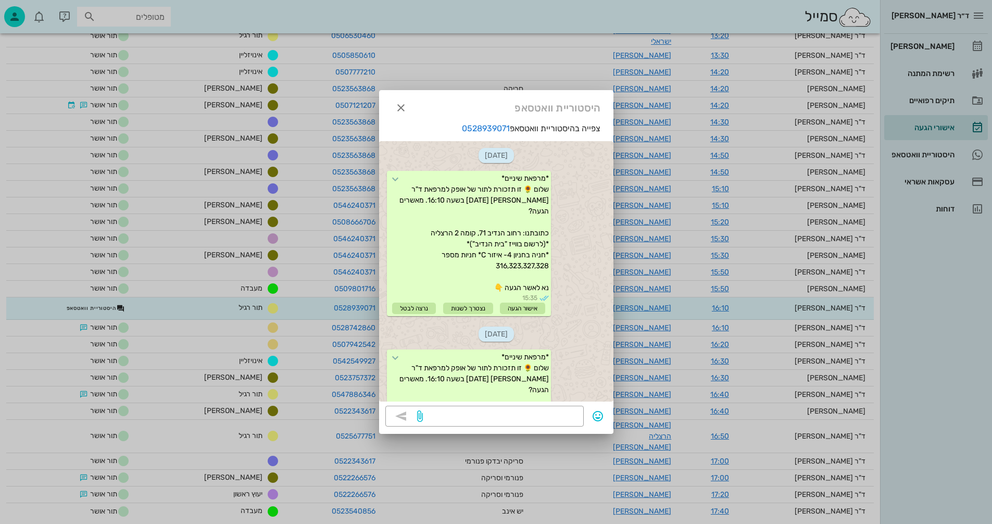
scroll to position [148, 0]
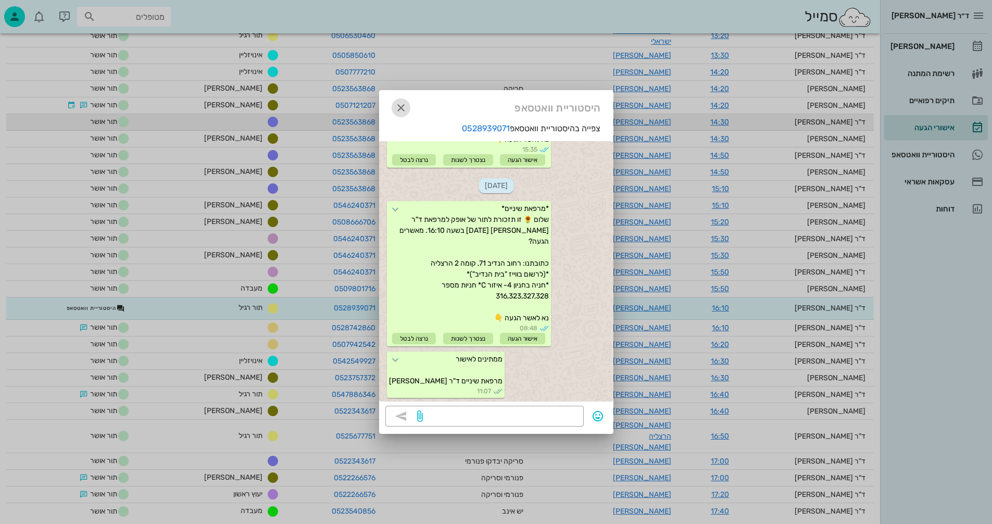
click at [397, 106] on icon "button" at bounding box center [401, 108] width 12 height 12
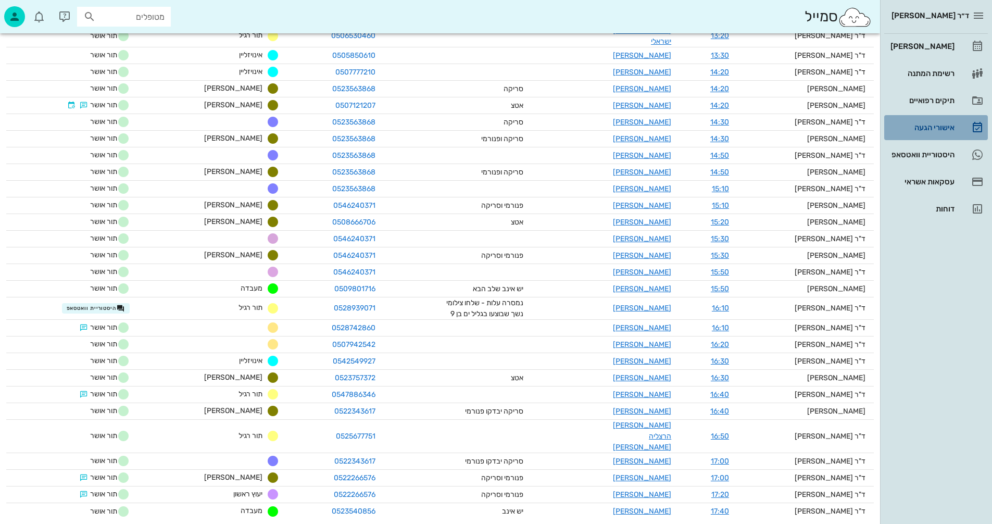
click at [919, 123] on div "אישורי הגעה" at bounding box center [921, 127] width 66 height 17
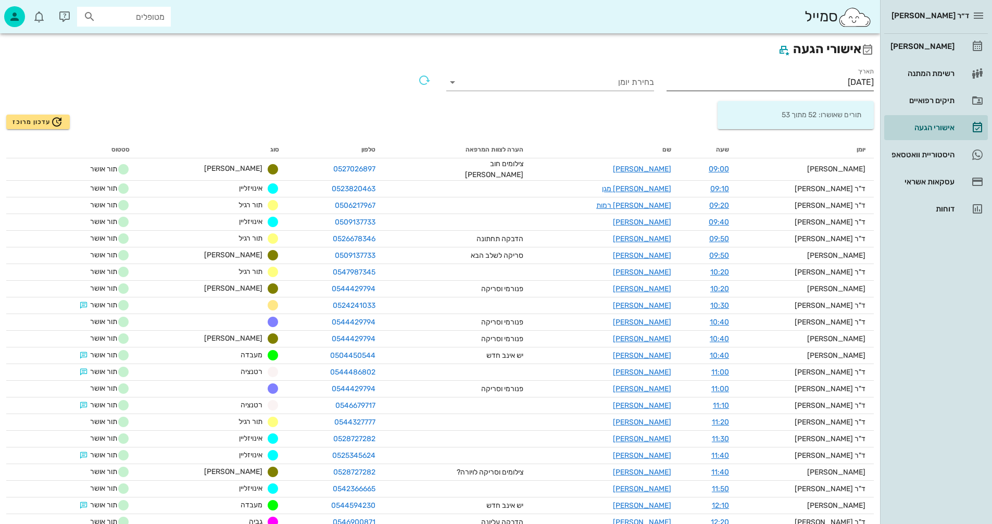
click at [806, 83] on input "[DATE]" at bounding box center [771, 82] width 208 height 17
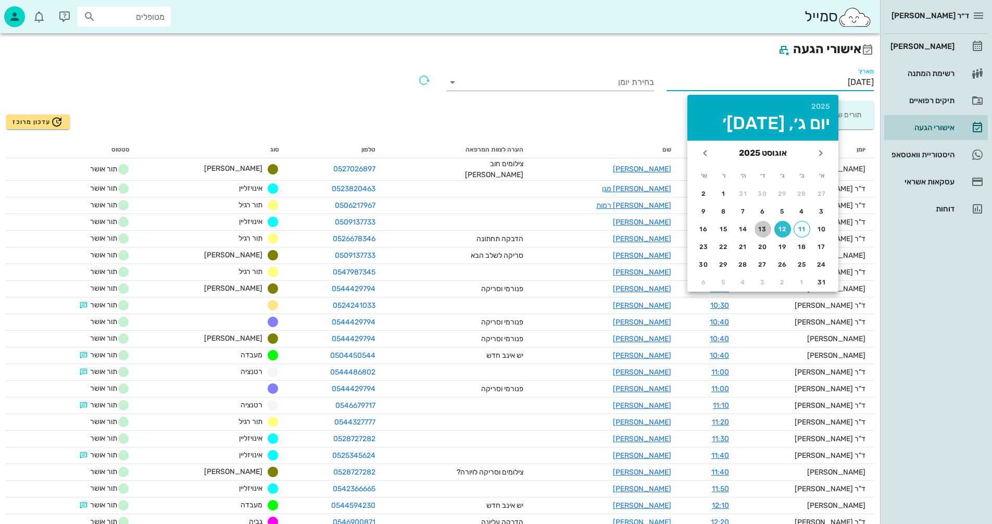
click at [761, 230] on div "13" at bounding box center [763, 228] width 17 height 7
type input "13/08/2025"
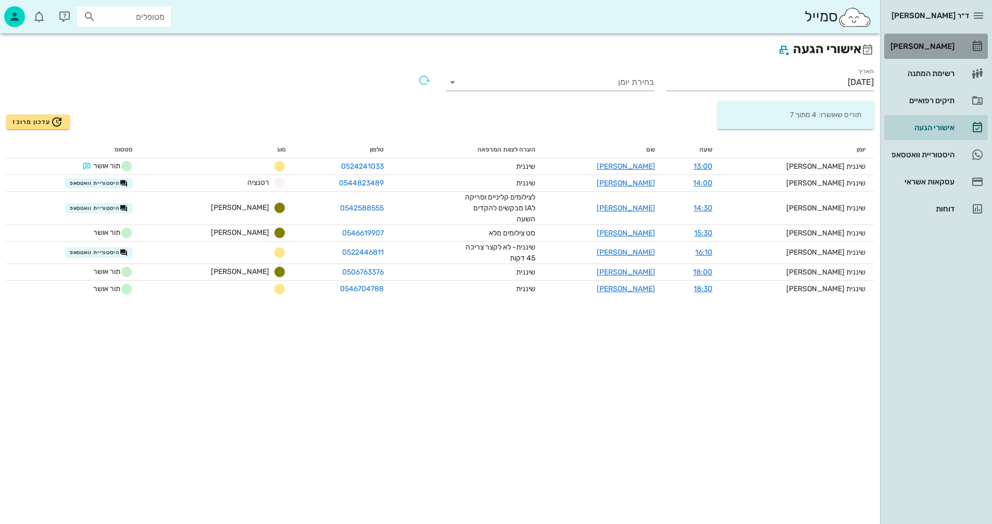
click at [937, 45] on div "[PERSON_NAME]" at bounding box center [921, 46] width 66 height 8
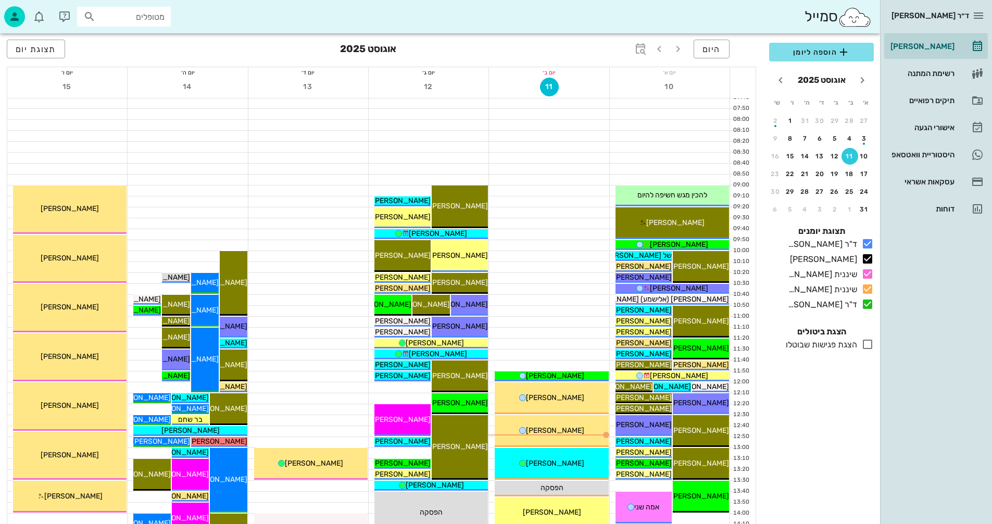
scroll to position [156, 0]
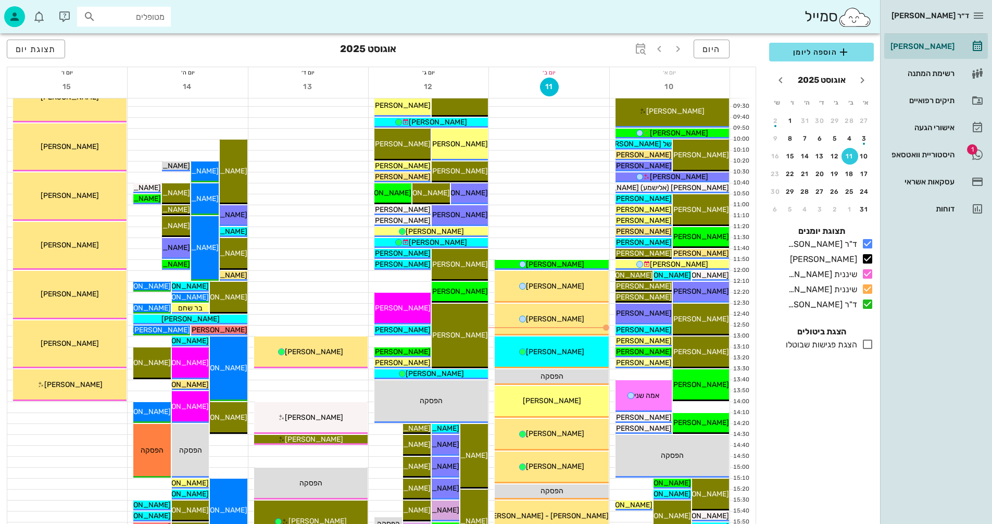
click at [141, 12] on input "מטופלים" at bounding box center [131, 17] width 67 height 14
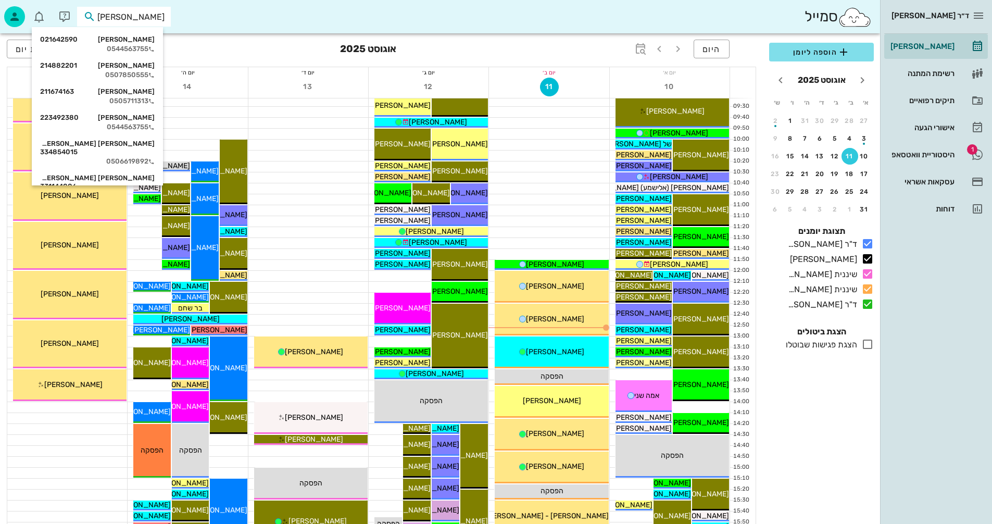
type input "מויאל"
click at [139, 157] on div "0506619892" at bounding box center [97, 161] width 115 height 8
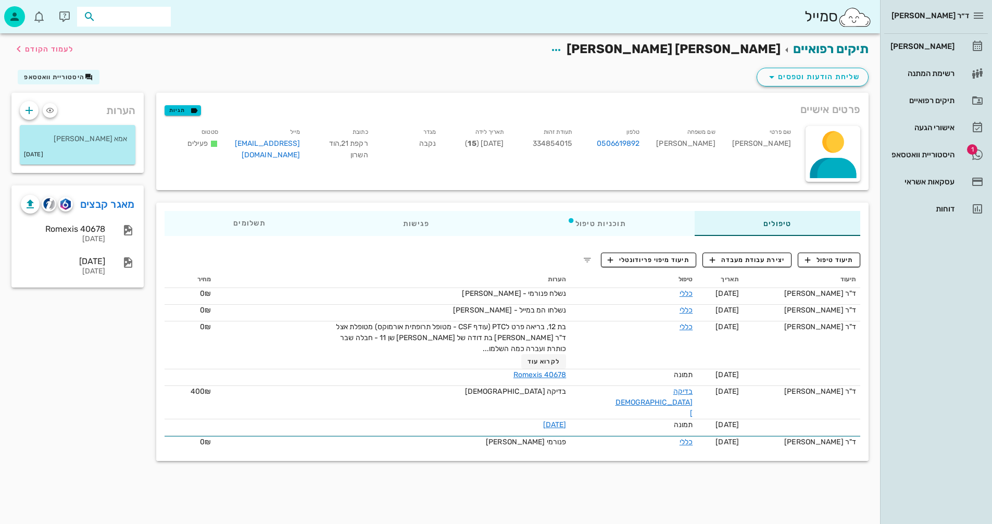
click at [149, 16] on input "text" at bounding box center [131, 17] width 67 height 14
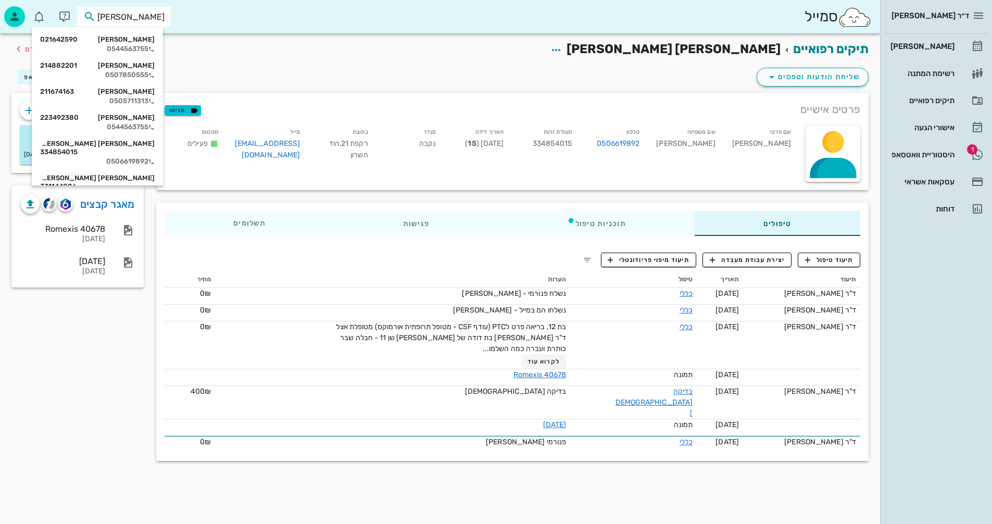
type input "מויאל"
click at [264, 55] on div "תיקים רפואיים אריאל מויאל לעמוד הקודם" at bounding box center [440, 49] width 870 height 32
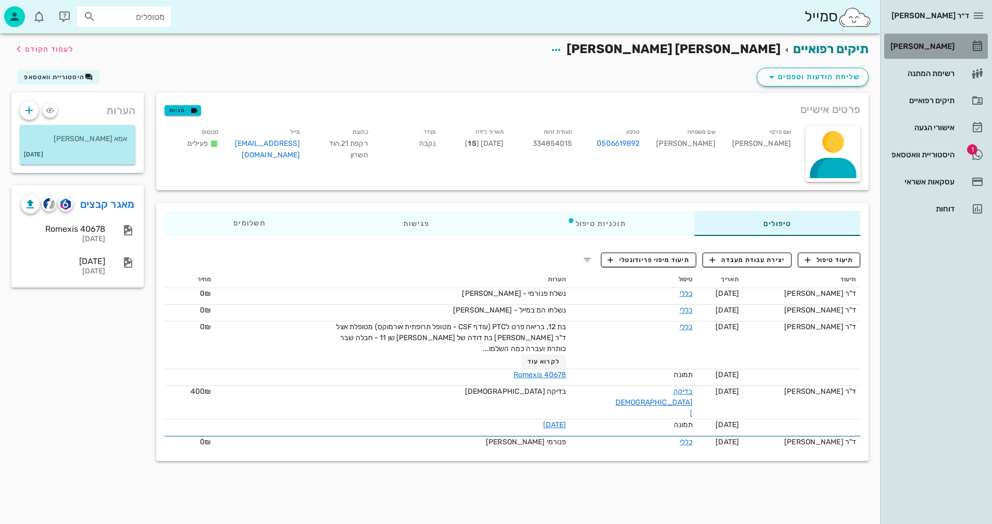
click at [937, 49] on div "[PERSON_NAME]" at bounding box center [921, 46] width 66 height 8
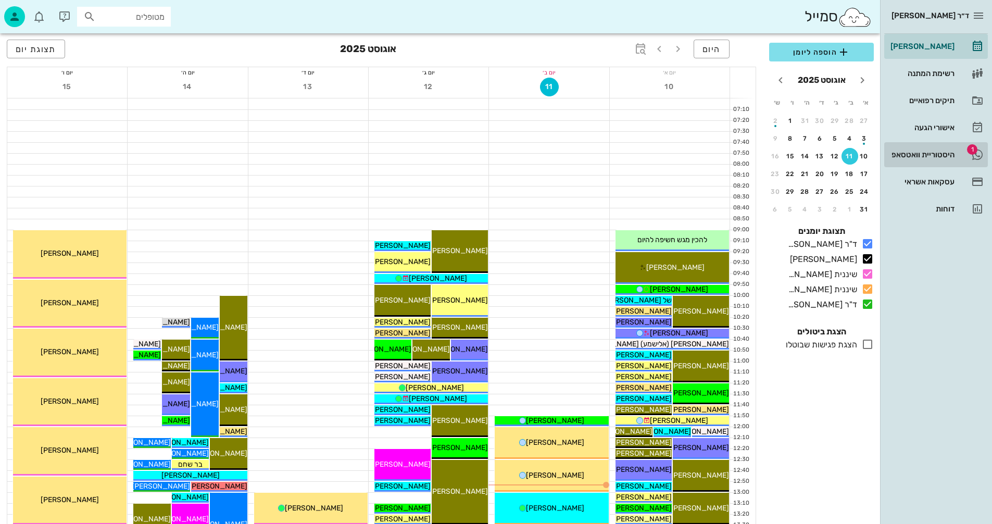
click at [916, 154] on div "היסטוריית וואטסאפ" at bounding box center [921, 154] width 66 height 8
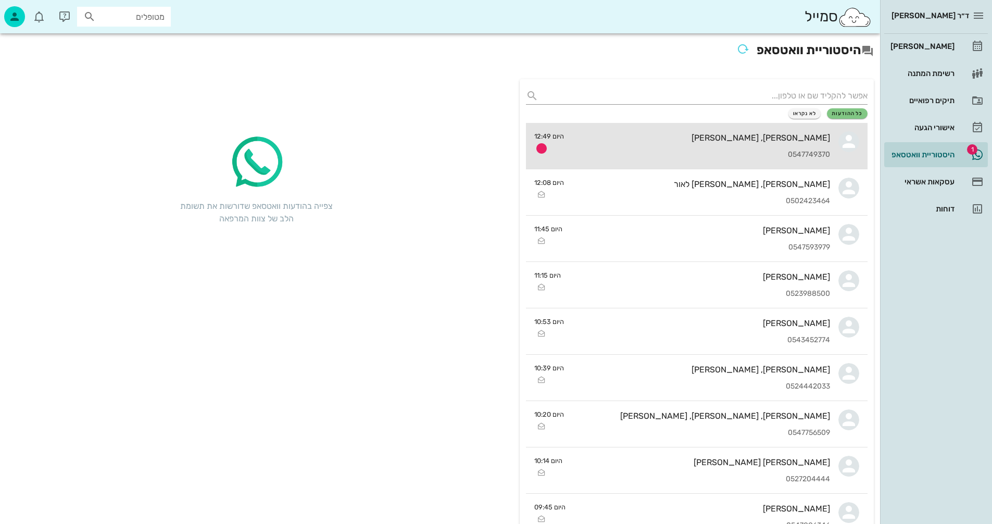
click at [688, 141] on div "[PERSON_NAME], [PERSON_NAME]" at bounding box center [701, 138] width 258 height 10
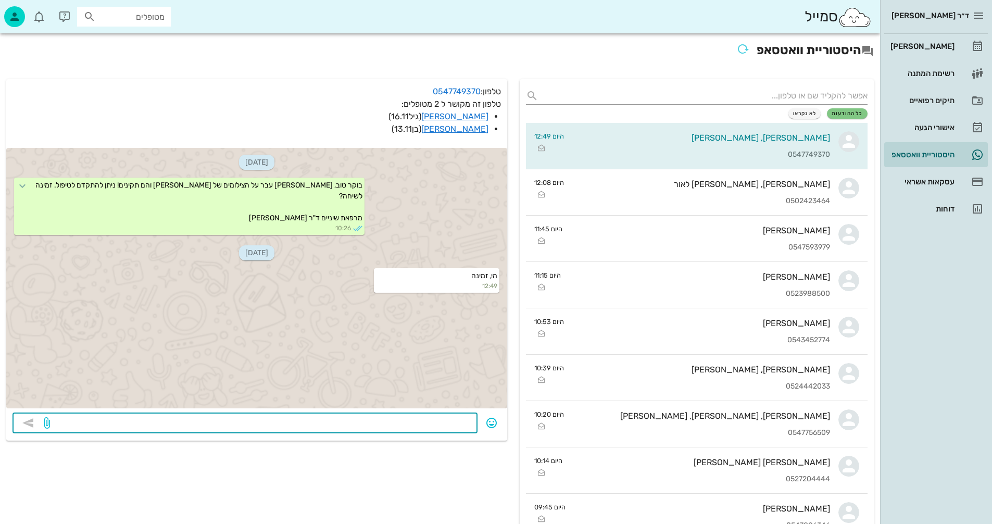
click at [453, 428] on textarea at bounding box center [261, 424] width 419 height 17
type textarea "[PERSON_NAME] תתקשר בסביבות השעה 14:30"
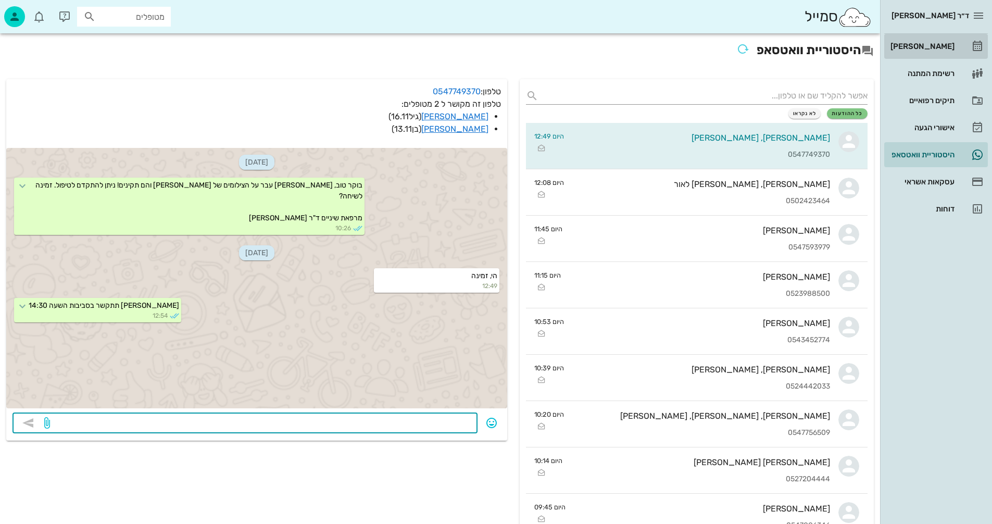
click at [936, 47] on div "[PERSON_NAME]" at bounding box center [921, 46] width 66 height 8
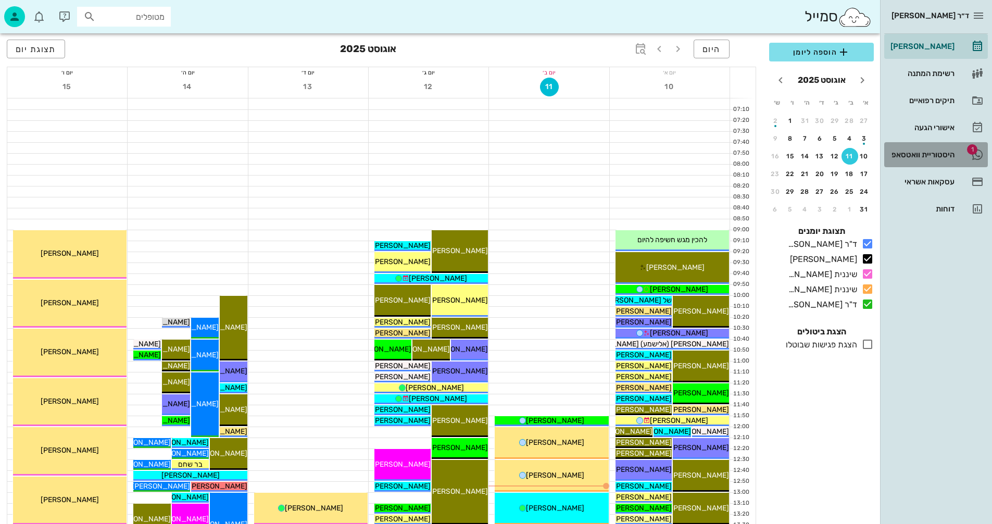
click at [921, 154] on div "היסטוריית וואטסאפ" at bounding box center [921, 154] width 66 height 8
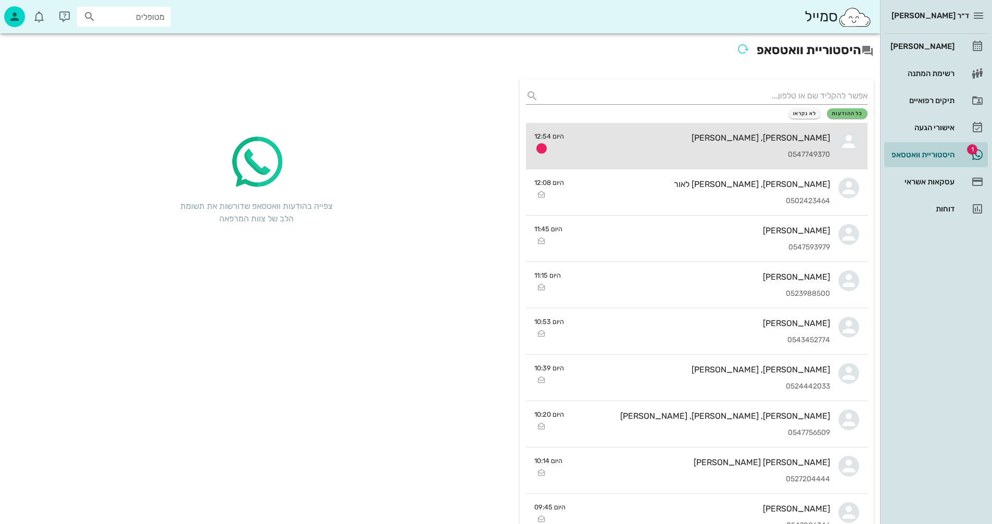
click at [624, 145] on div "מתן, [PERSON_NAME] 0547749370" at bounding box center [701, 146] width 258 height 46
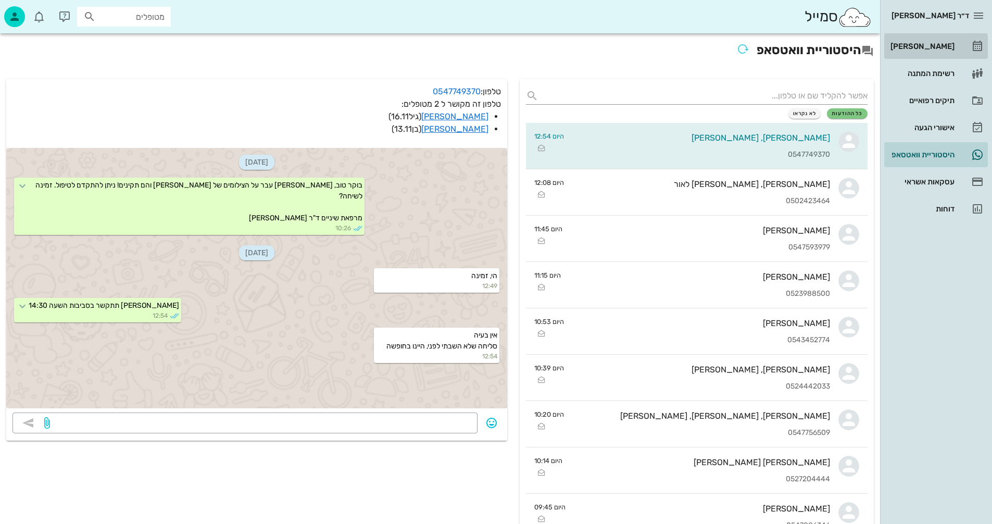
click at [932, 48] on div "[PERSON_NAME]" at bounding box center [921, 46] width 66 height 8
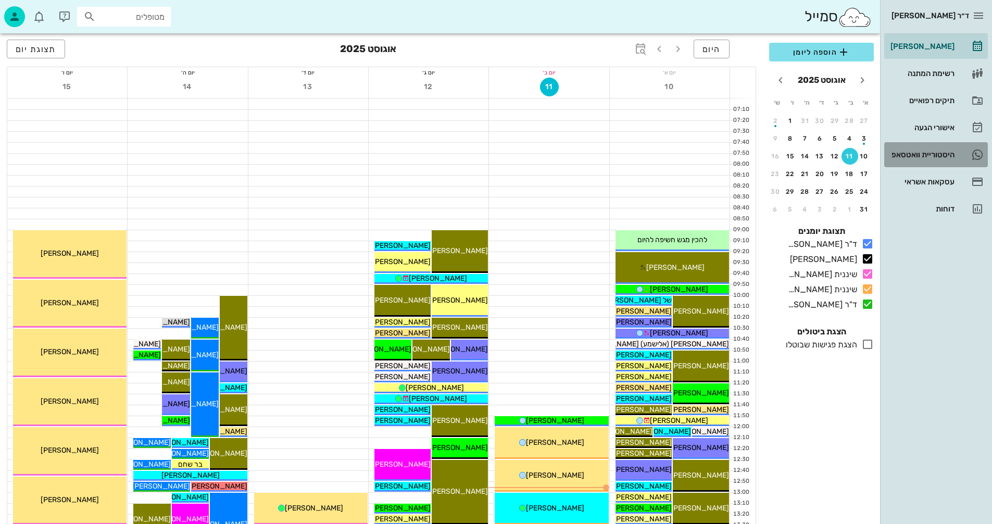
click at [915, 152] on div "היסטוריית וואטסאפ" at bounding box center [921, 154] width 66 height 8
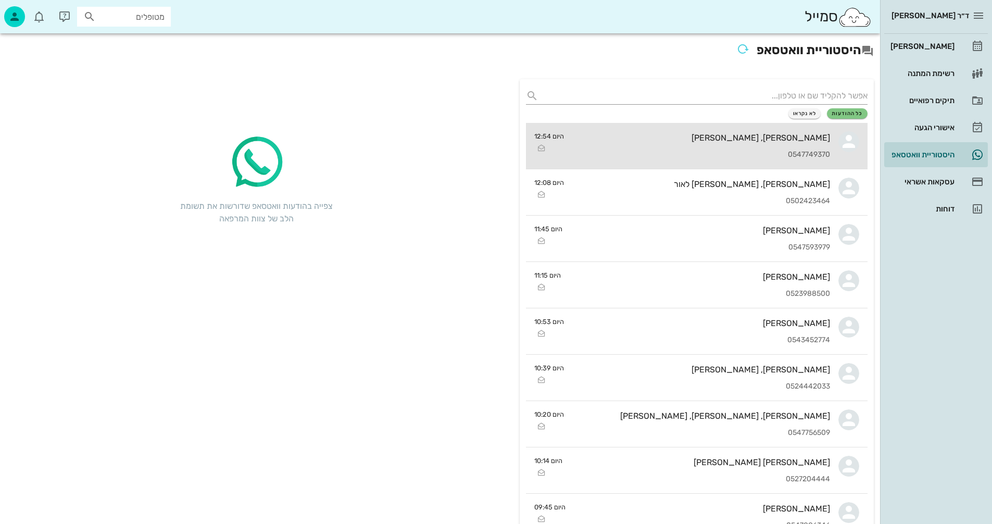
click at [708, 143] on div "מתן, [PERSON_NAME] 0547749370" at bounding box center [701, 146] width 258 height 46
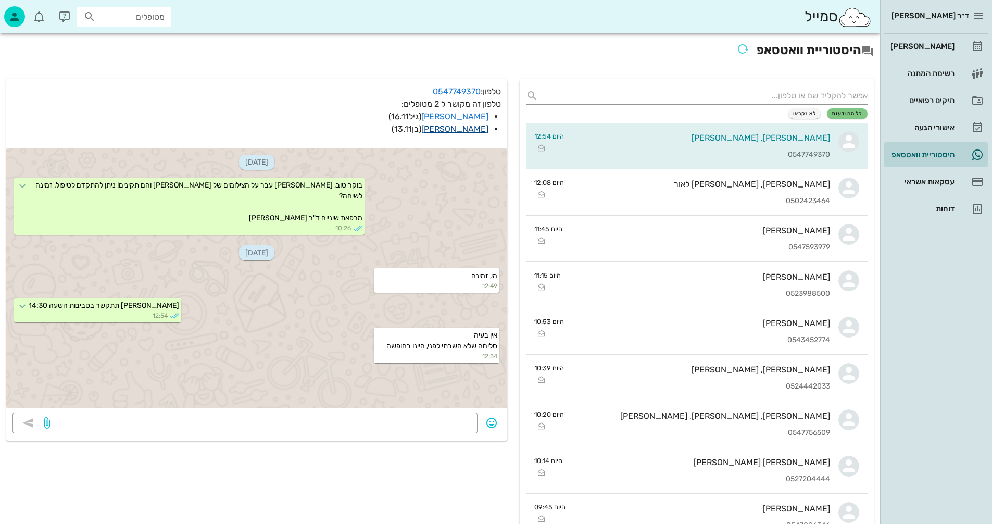
click at [476, 127] on link "[PERSON_NAME]" at bounding box center [454, 129] width 67 height 10
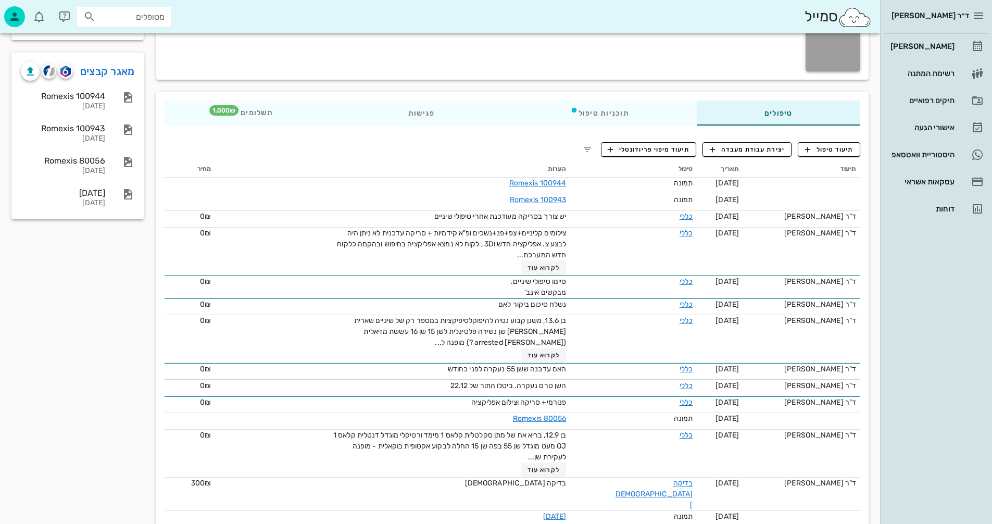
scroll to position [145, 0]
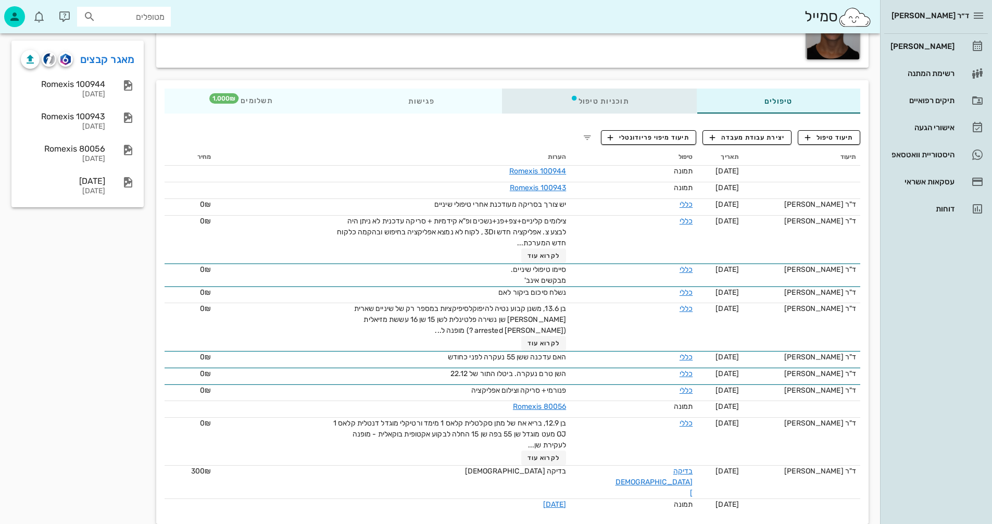
click at [601, 102] on div "תוכניות טיפול" at bounding box center [600, 101] width 194 height 25
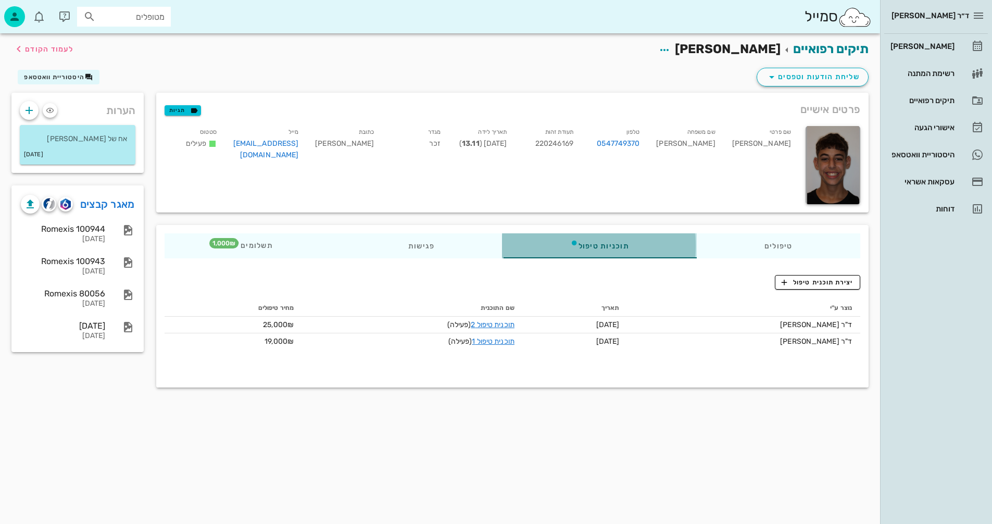
scroll to position [0, 0]
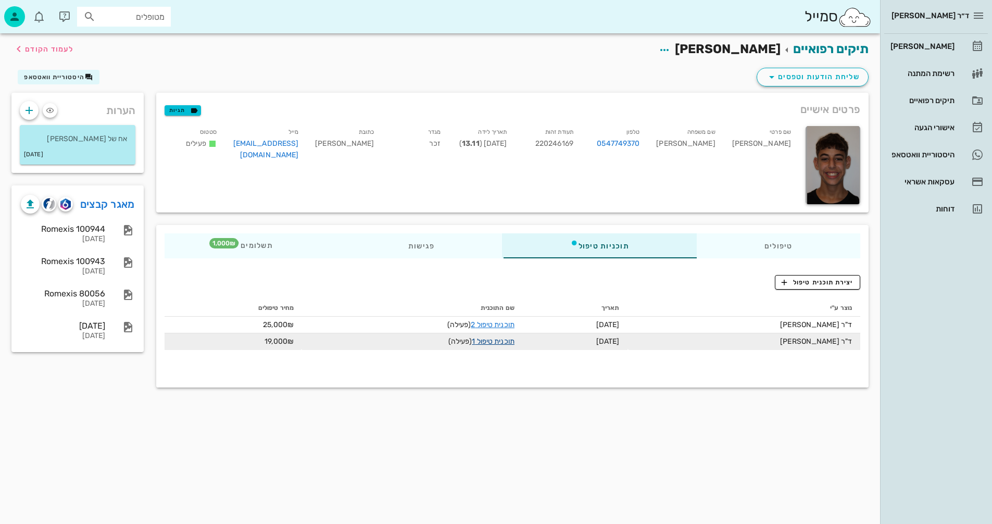
click at [494, 338] on link "תוכנית טיפול 1" at bounding box center [493, 341] width 42 height 9
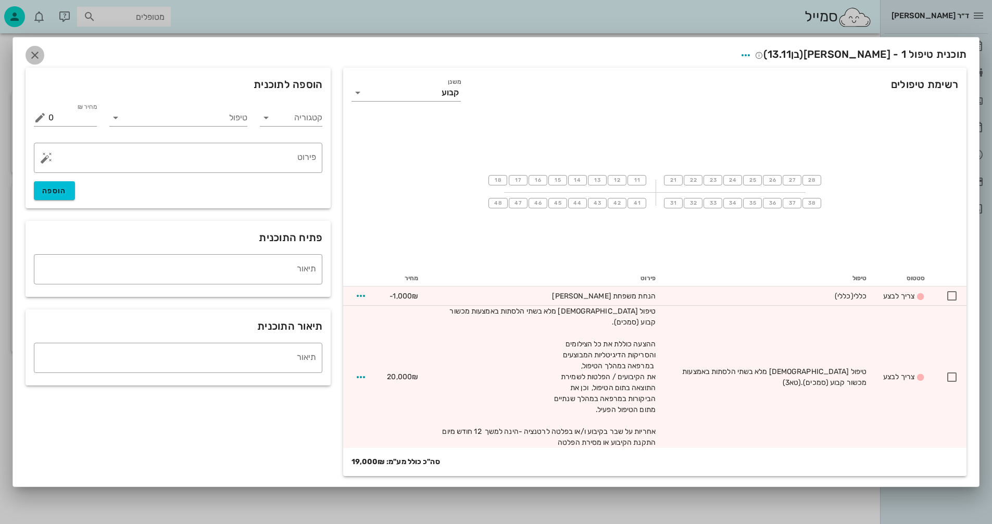
click at [34, 58] on icon "button" at bounding box center [35, 55] width 12 height 12
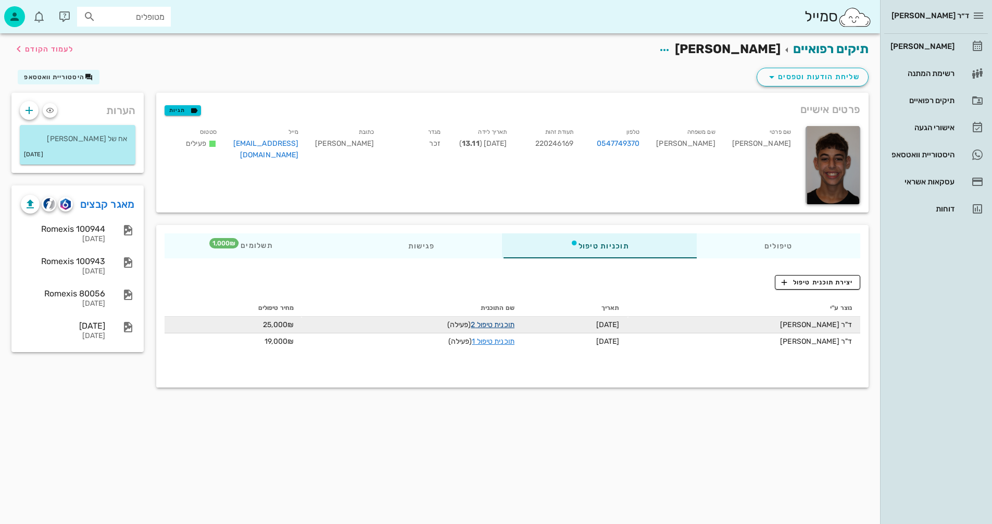
click at [485, 325] on link "תוכנית טיפול 2" at bounding box center [492, 324] width 43 height 9
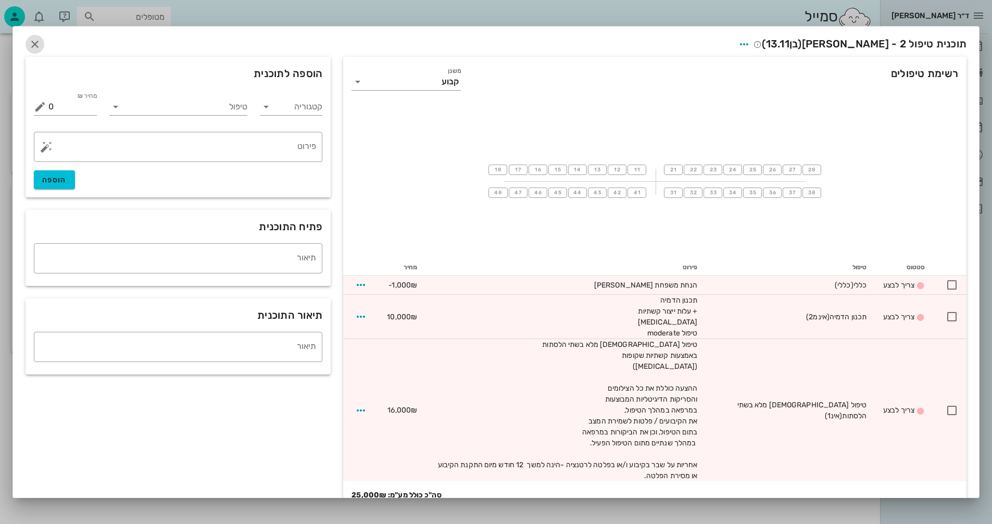
click at [41, 43] on icon "button" at bounding box center [35, 44] width 12 height 12
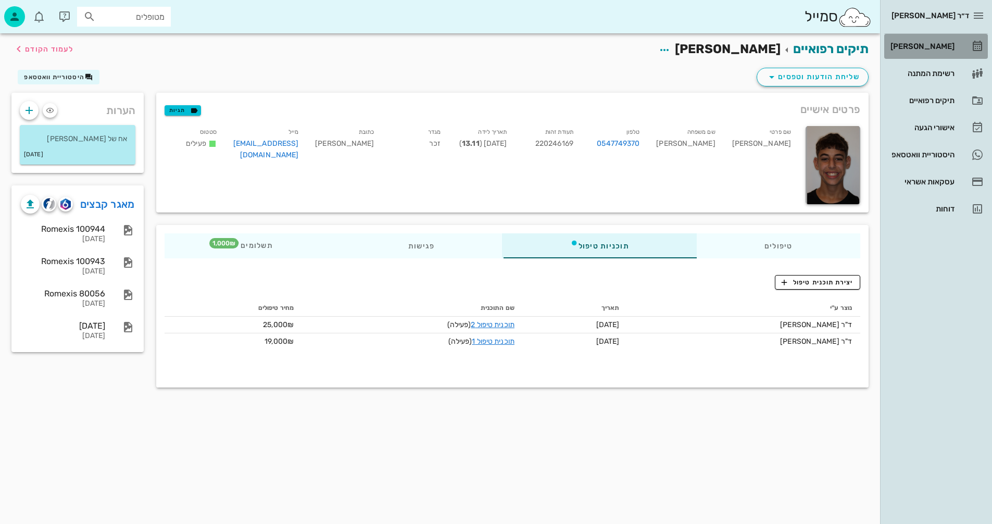
click at [936, 44] on div "[PERSON_NAME]" at bounding box center [921, 46] width 66 height 8
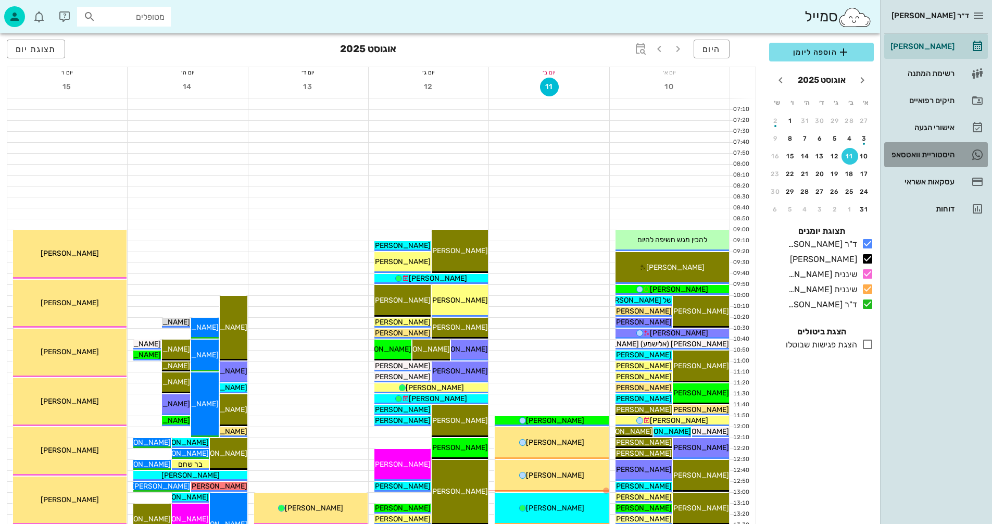
click at [905, 154] on div "היסטוריית וואטסאפ" at bounding box center [921, 154] width 66 height 8
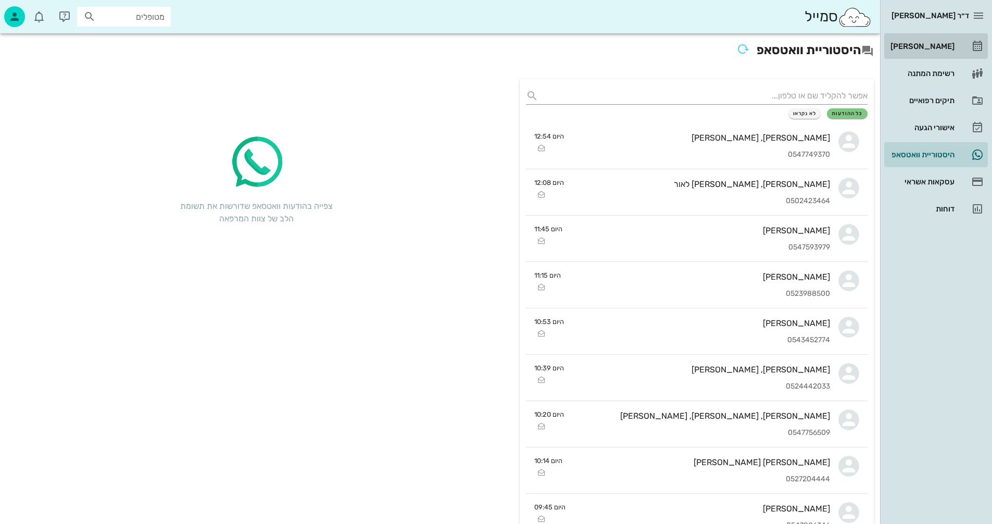
click at [931, 46] on div "[PERSON_NAME]" at bounding box center [921, 46] width 66 height 8
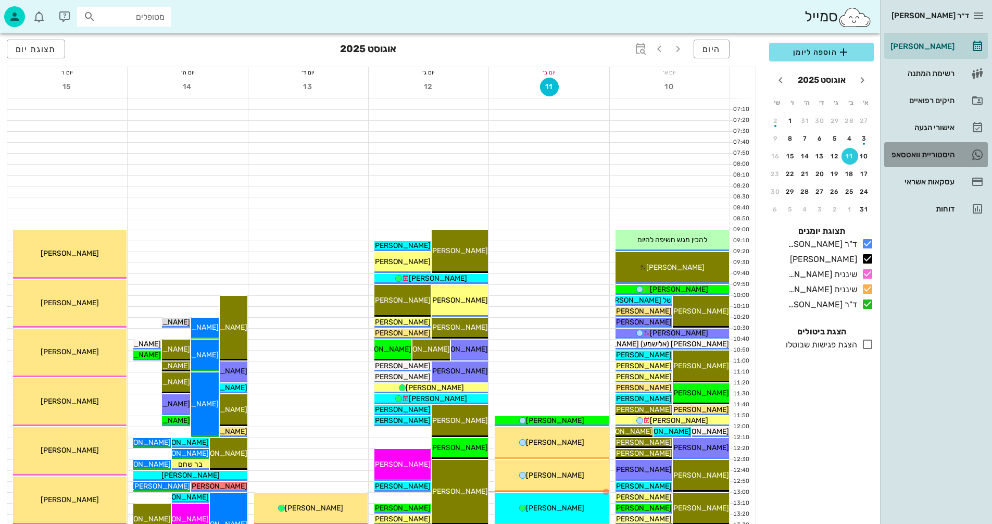
click at [907, 152] on div "היסטוריית וואטסאפ" at bounding box center [921, 154] width 66 height 8
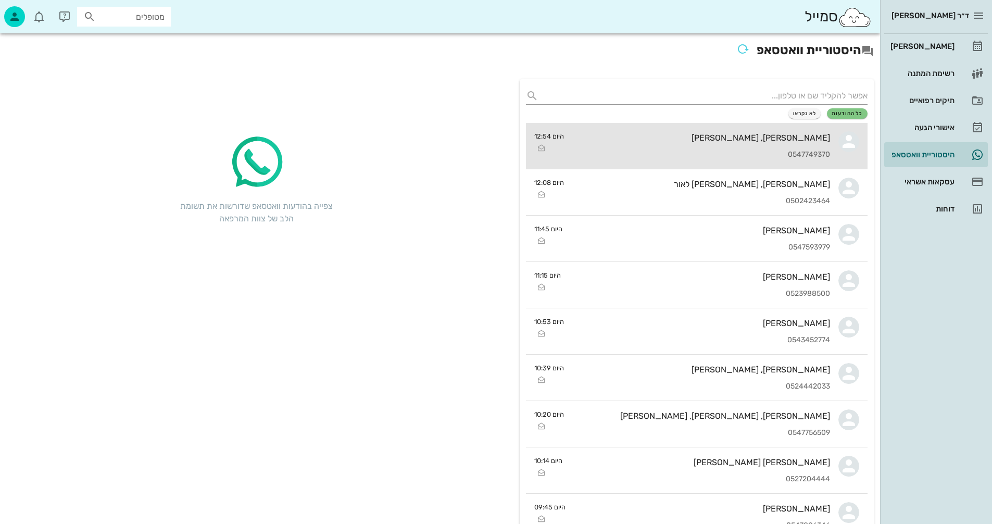
click at [708, 137] on div "[PERSON_NAME], [PERSON_NAME]" at bounding box center [701, 138] width 258 height 10
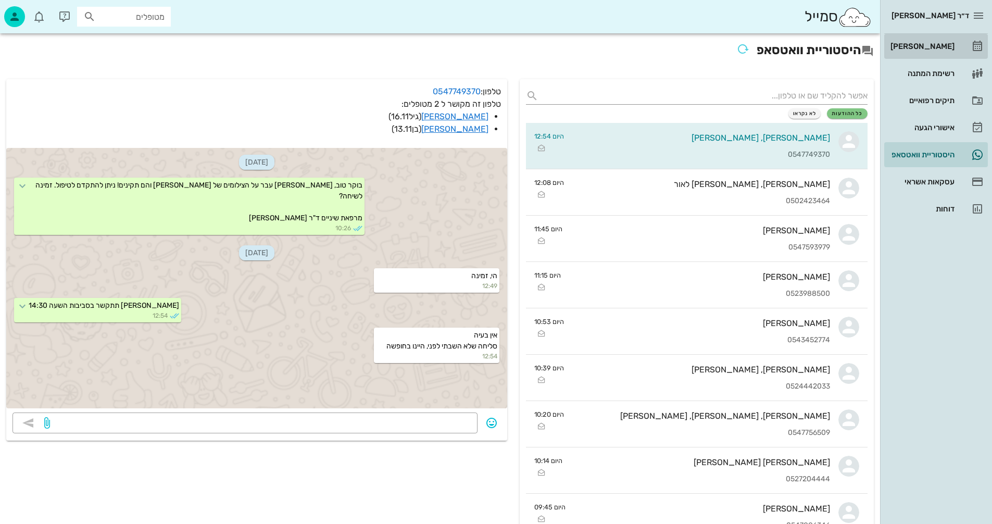
click at [931, 43] on div "[PERSON_NAME]" at bounding box center [921, 46] width 66 height 8
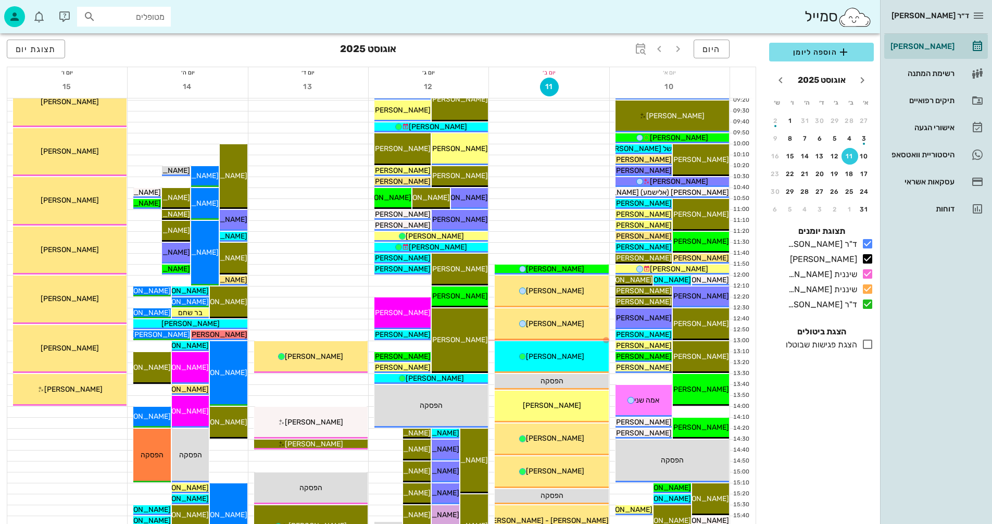
scroll to position [156, 0]
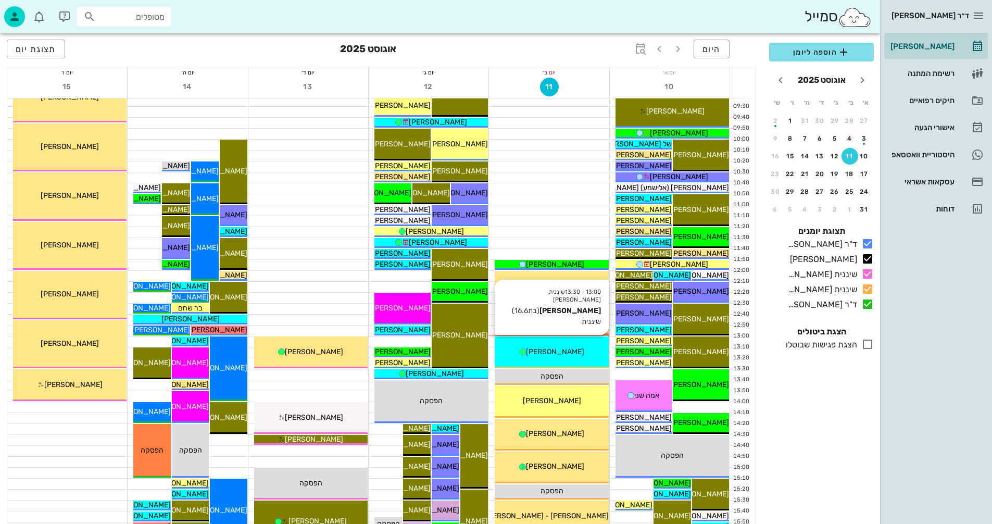
click at [561, 353] on span "[PERSON_NAME]" at bounding box center [555, 351] width 58 height 9
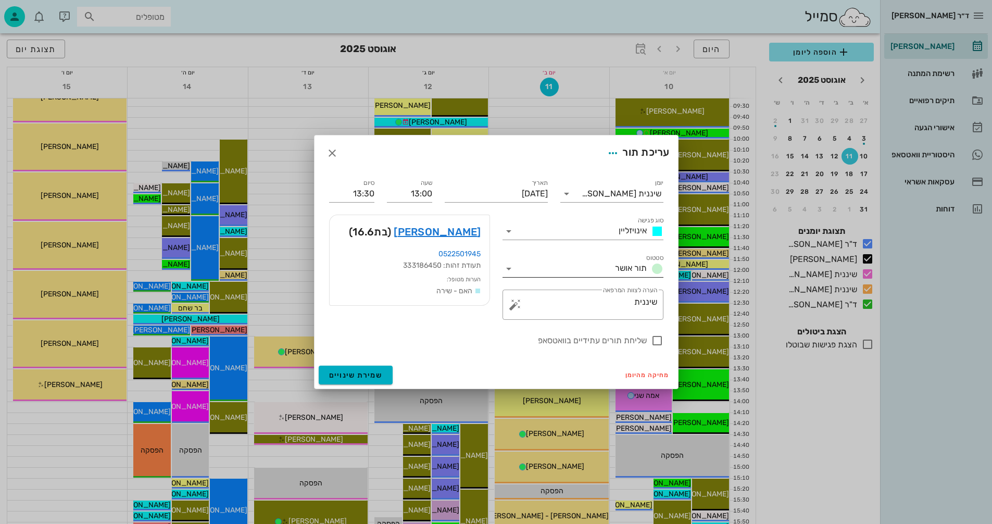
click at [508, 270] on icon at bounding box center [509, 268] width 12 height 12
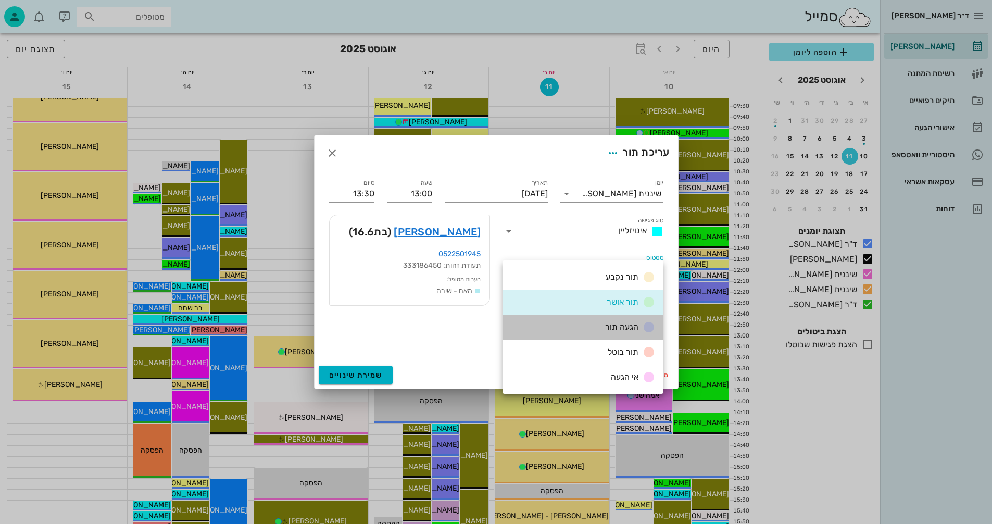
click at [621, 324] on span "הגעה תור" at bounding box center [621, 327] width 33 height 10
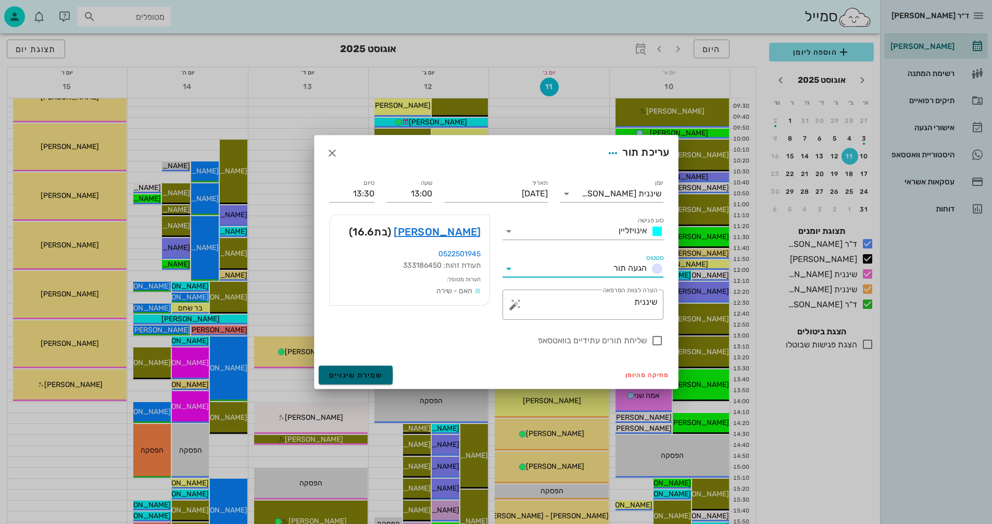
click at [343, 374] on span "שמירת שינויים" at bounding box center [356, 375] width 54 height 9
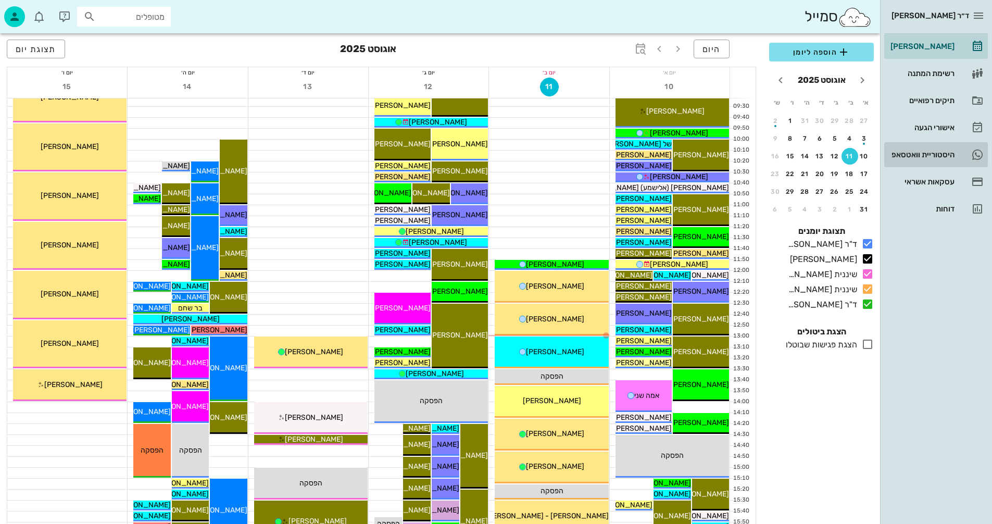
click at [900, 153] on div "היסטוריית וואטסאפ" at bounding box center [921, 154] width 66 height 8
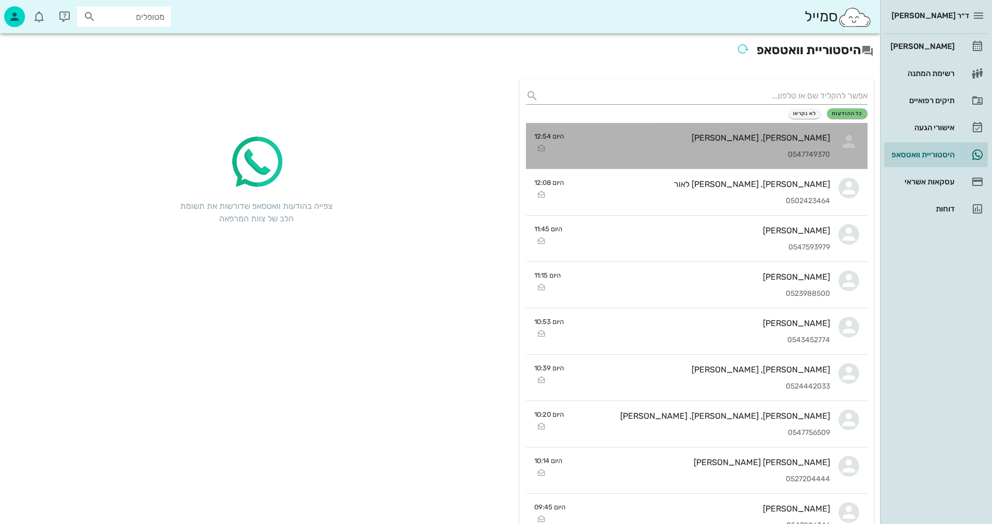
click at [634, 134] on div "[PERSON_NAME], [PERSON_NAME]" at bounding box center [701, 138] width 258 height 10
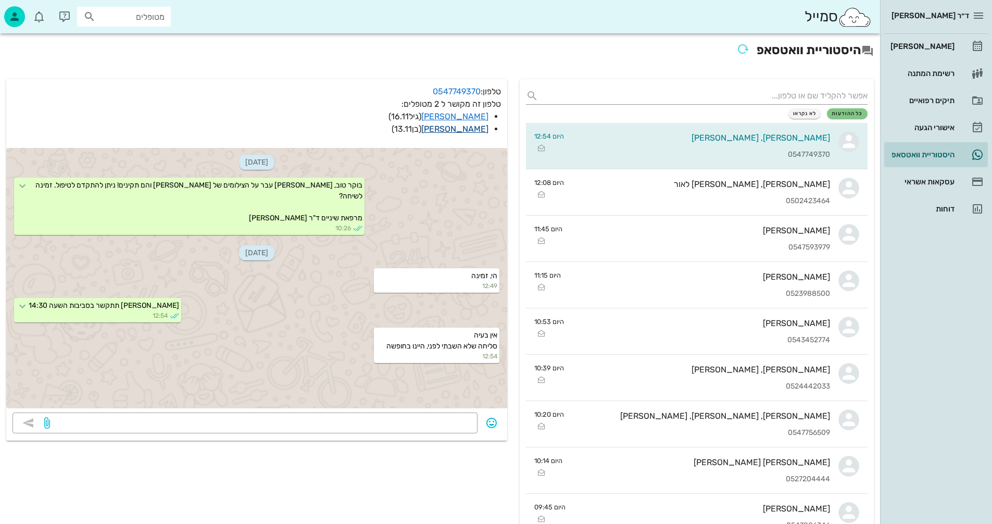
click at [474, 130] on link "[PERSON_NAME]" at bounding box center [454, 129] width 67 height 10
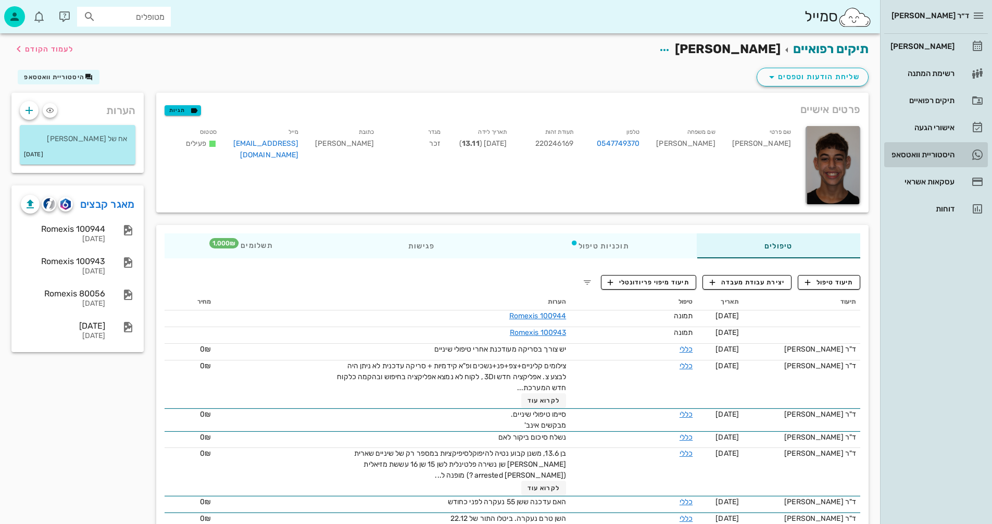
click at [907, 152] on div "היסטוריית וואטסאפ" at bounding box center [921, 154] width 66 height 8
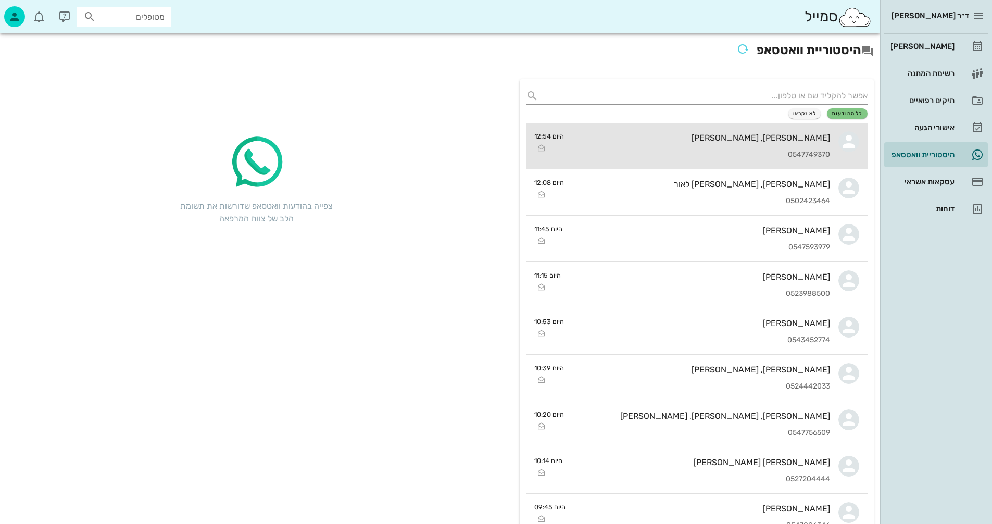
click at [625, 142] on div "[PERSON_NAME], [PERSON_NAME]" at bounding box center [701, 138] width 258 height 10
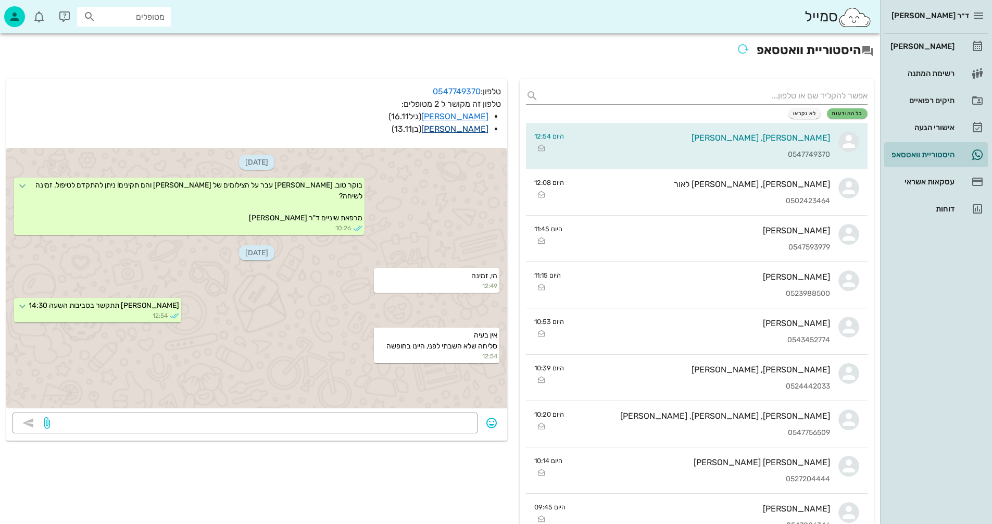
click at [474, 128] on link "[PERSON_NAME]" at bounding box center [454, 129] width 67 height 10
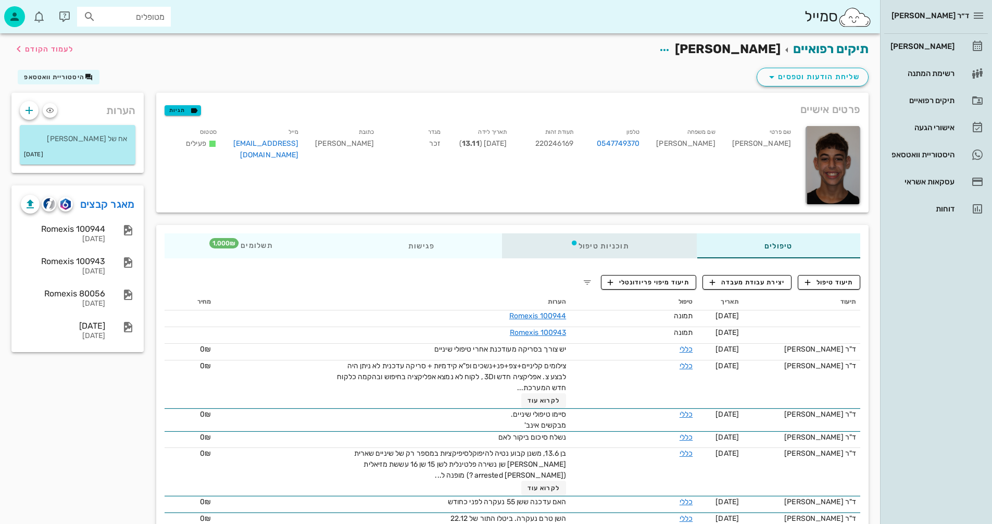
click at [595, 244] on div "תוכניות טיפול" at bounding box center [600, 245] width 194 height 25
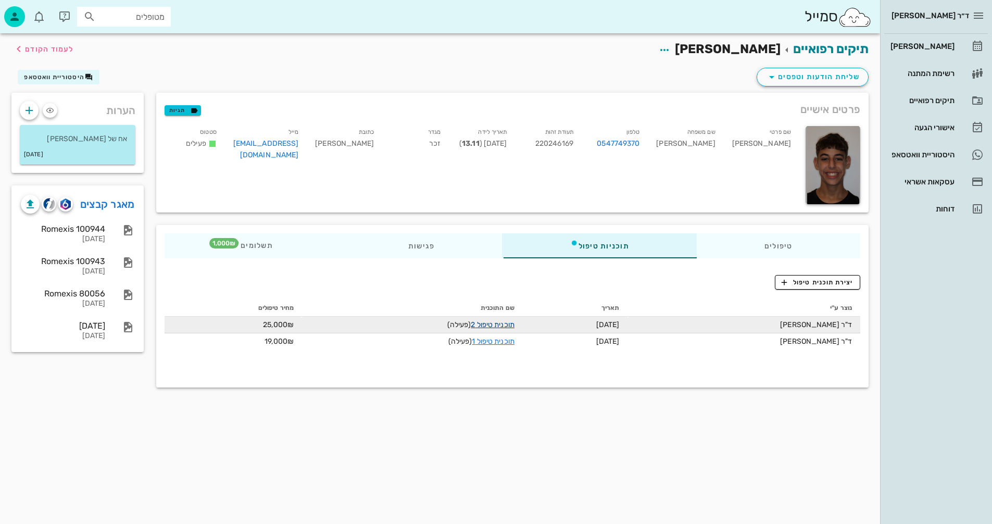
click at [490, 324] on link "תוכנית טיפול 2" at bounding box center [492, 324] width 43 height 9
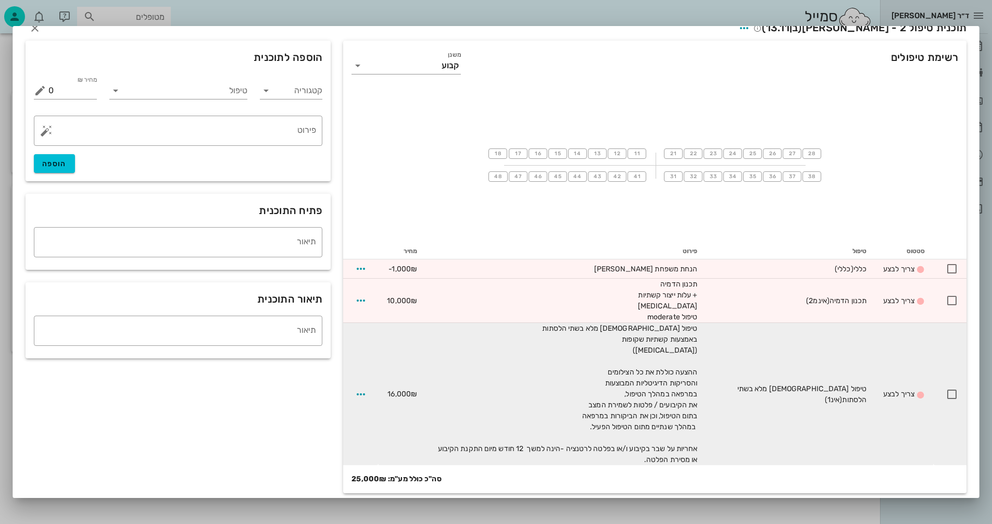
scroll to position [22, 0]
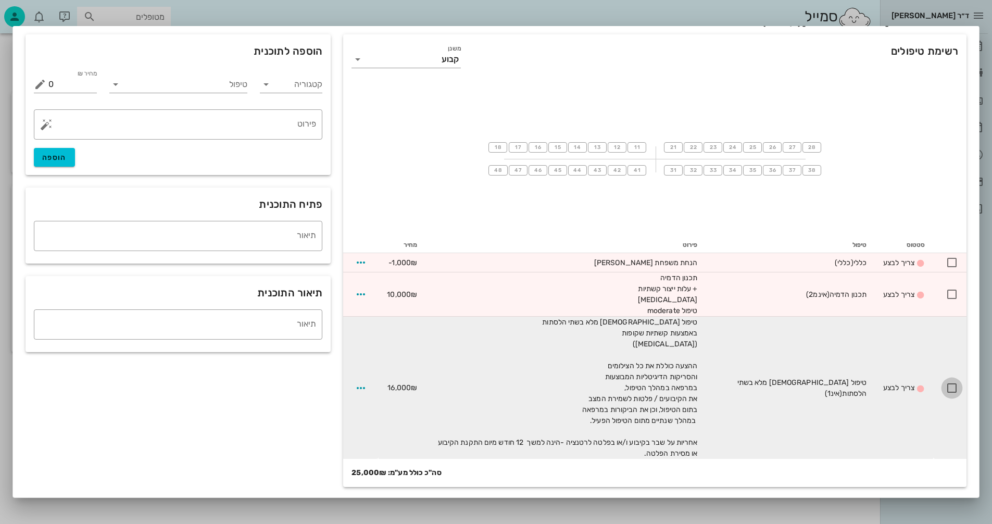
click at [956, 386] on div at bounding box center [952, 388] width 18 height 18
checkbox input "true"
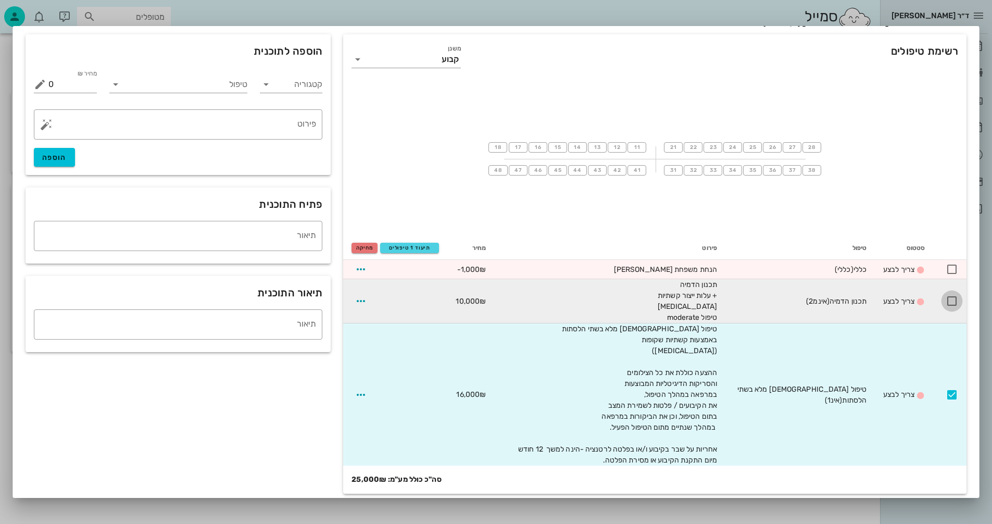
drag, startPoint x: 954, startPoint y: 300, endPoint x: 951, endPoint y: 309, distance: 9.7
click at [953, 300] on div at bounding box center [952, 301] width 18 height 18
checkbox input "true"
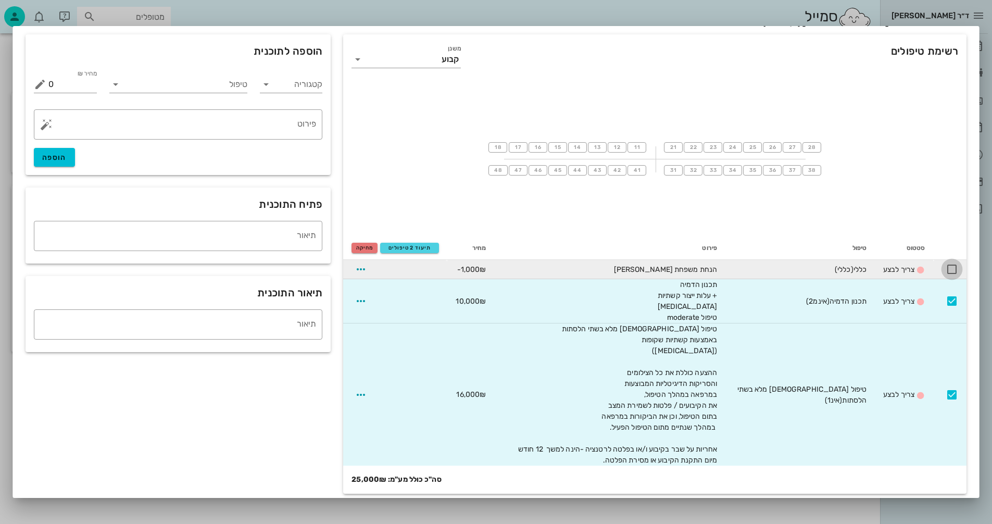
click at [951, 267] on div at bounding box center [952, 269] width 18 height 18
checkbox input "true"
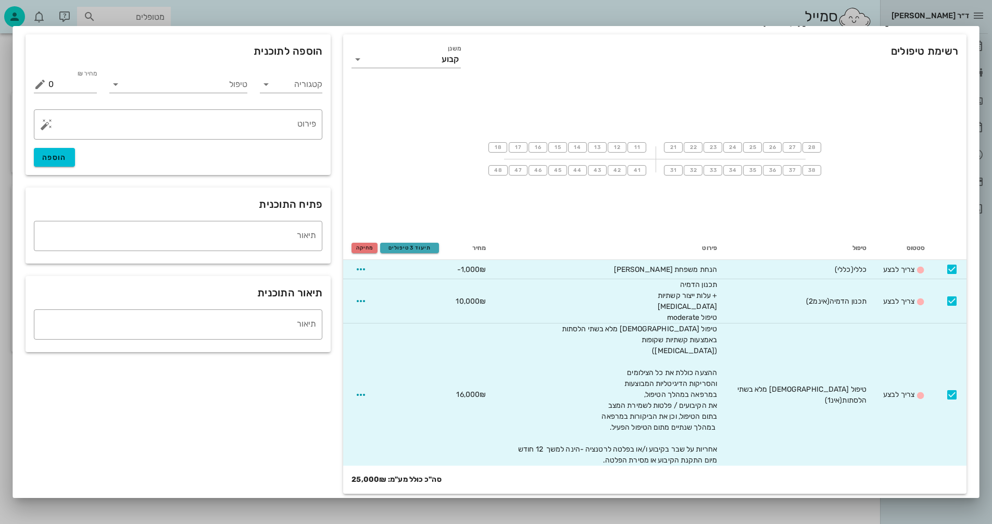
click at [417, 247] on span "תיעוד 3 טיפולים" at bounding box center [409, 248] width 49 height 6
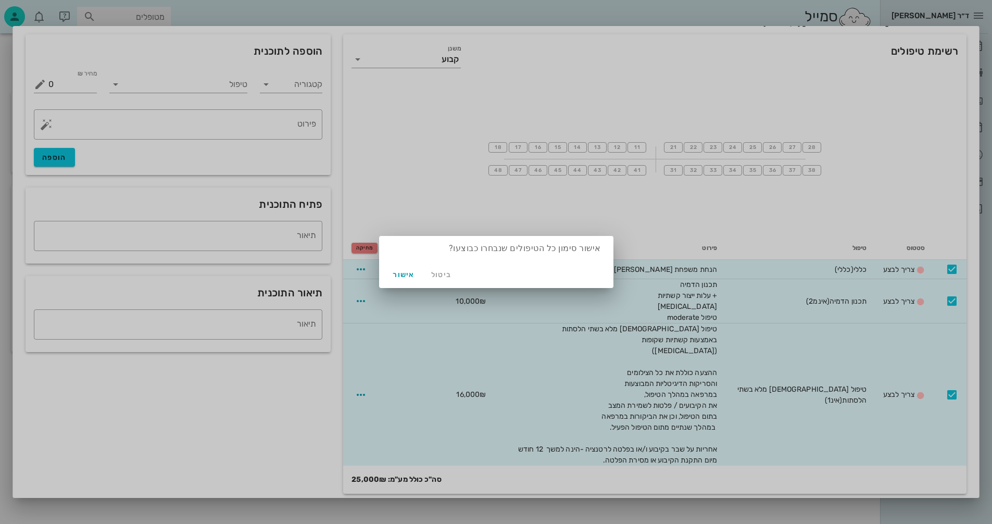
click at [408, 167] on div at bounding box center [496, 262] width 992 height 524
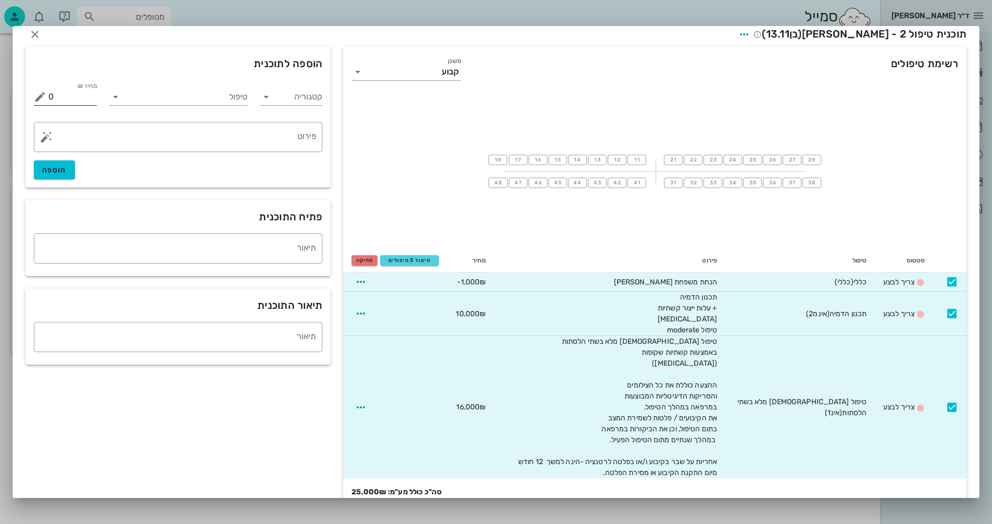
scroll to position [0, 0]
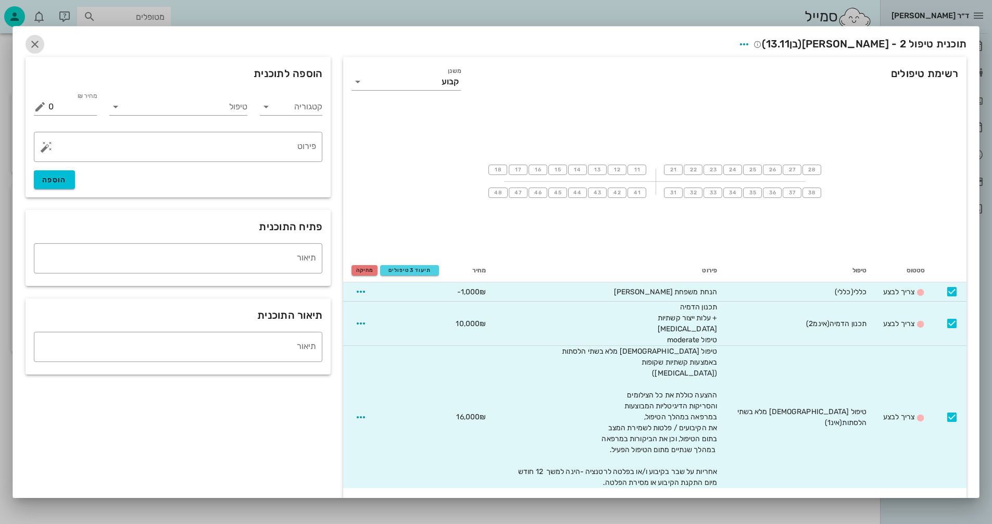
click at [39, 41] on icon "button" at bounding box center [35, 44] width 12 height 12
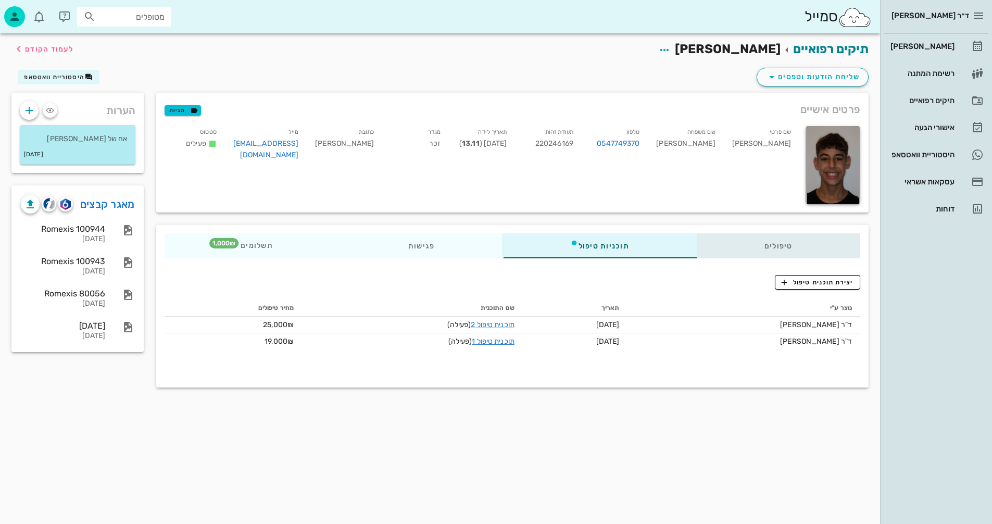
click at [777, 246] on div "טיפולים" at bounding box center [779, 245] width 164 height 25
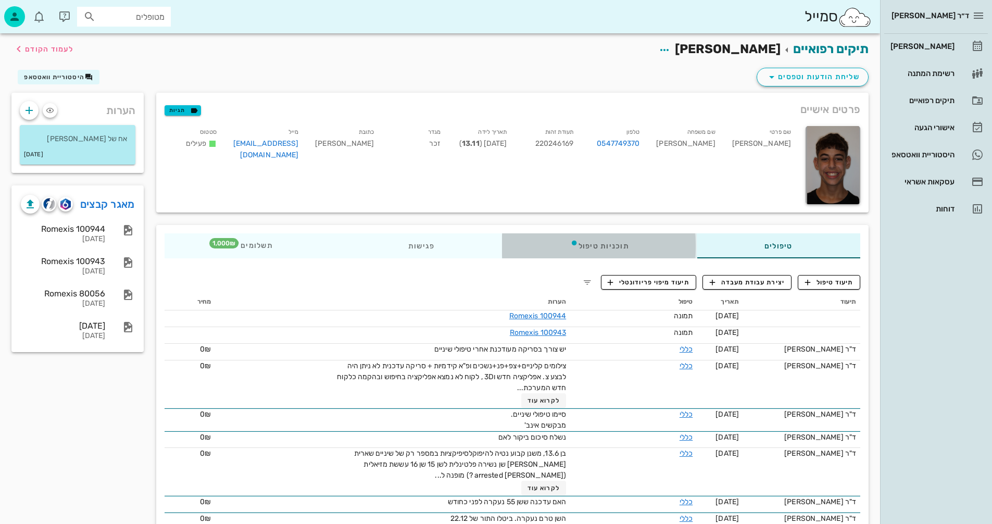
click at [586, 248] on div "תוכניות טיפול" at bounding box center [600, 245] width 194 height 25
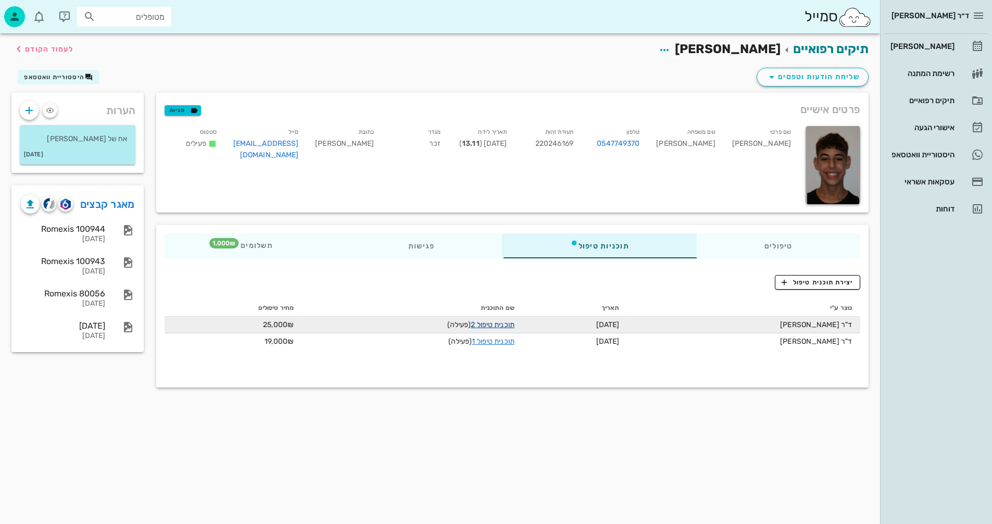
click at [484, 324] on link "תוכנית טיפול 2" at bounding box center [492, 324] width 43 height 9
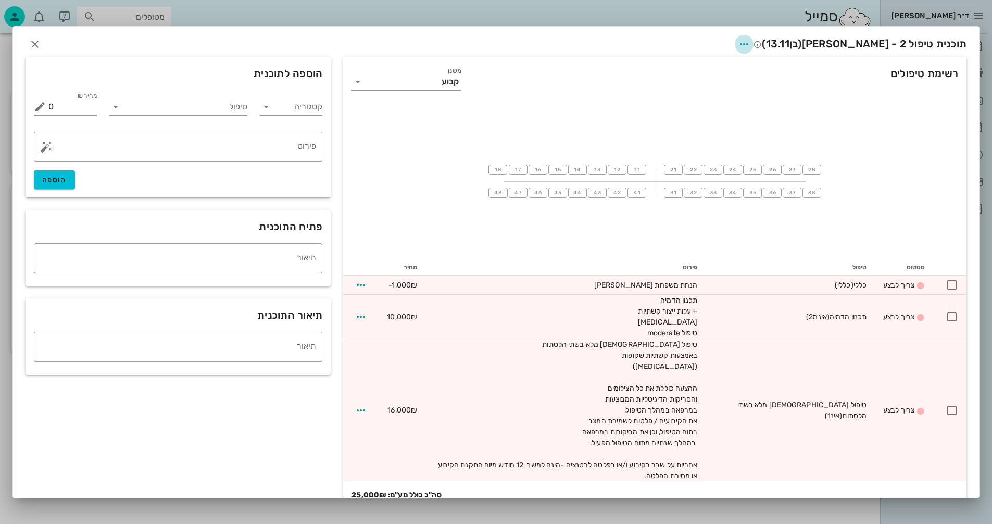
click at [750, 42] on icon "button" at bounding box center [744, 44] width 12 height 12
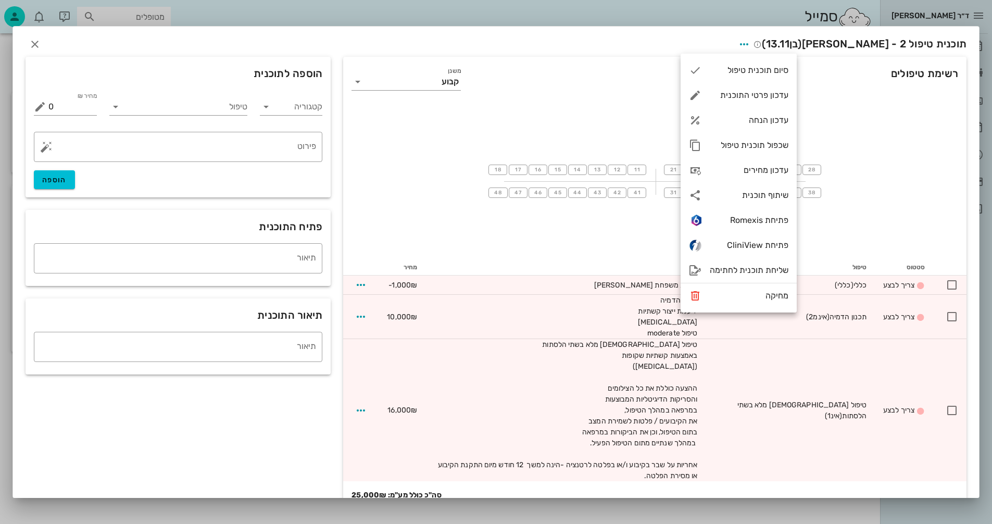
click at [913, 151] on div "18 17 16 15 14 13 12 11 21 22 23 24 25 26 27 28 48 47 46 45 44 43 42 41 31 32 3…" at bounding box center [654, 181] width 623 height 156
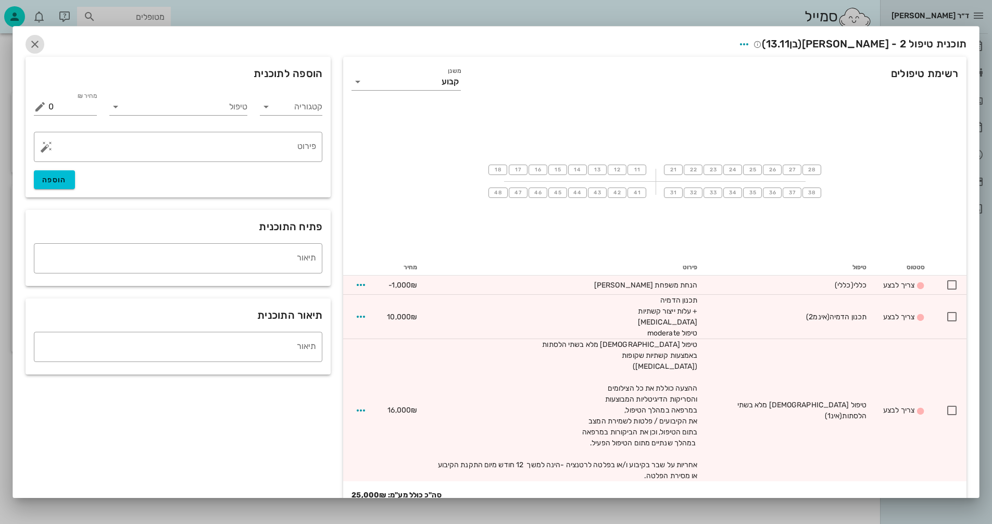
click at [41, 44] on icon "button" at bounding box center [35, 44] width 12 height 12
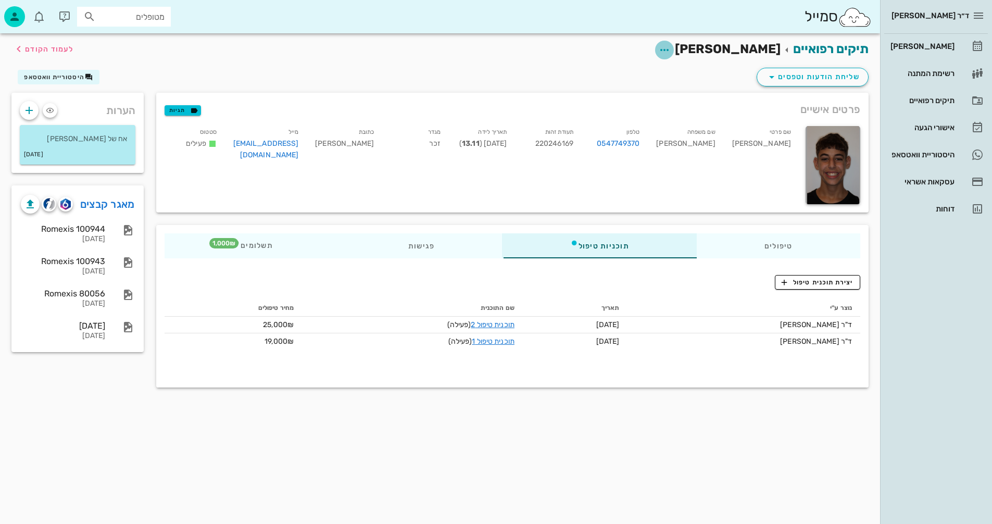
click at [671, 46] on icon "button" at bounding box center [664, 50] width 12 height 12
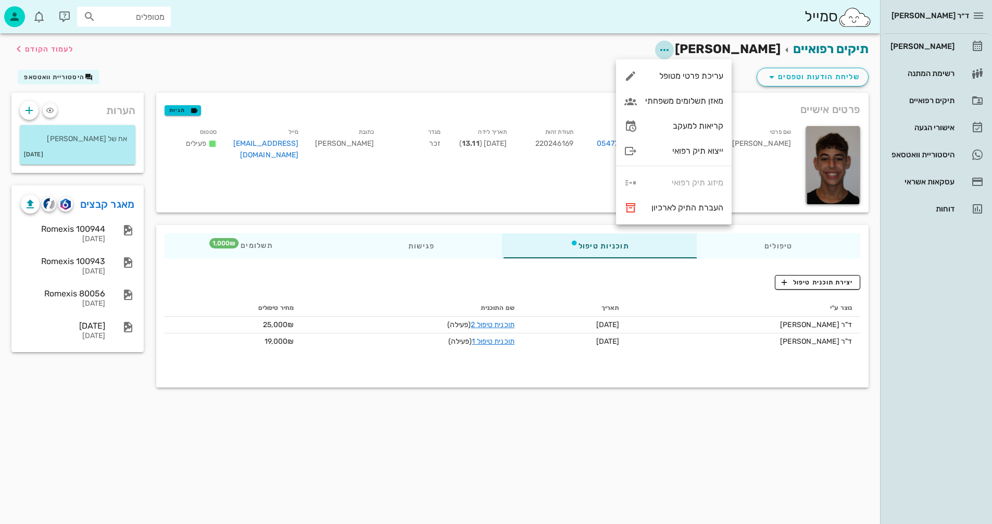
click at [671, 46] on icon "button" at bounding box center [664, 50] width 12 height 12
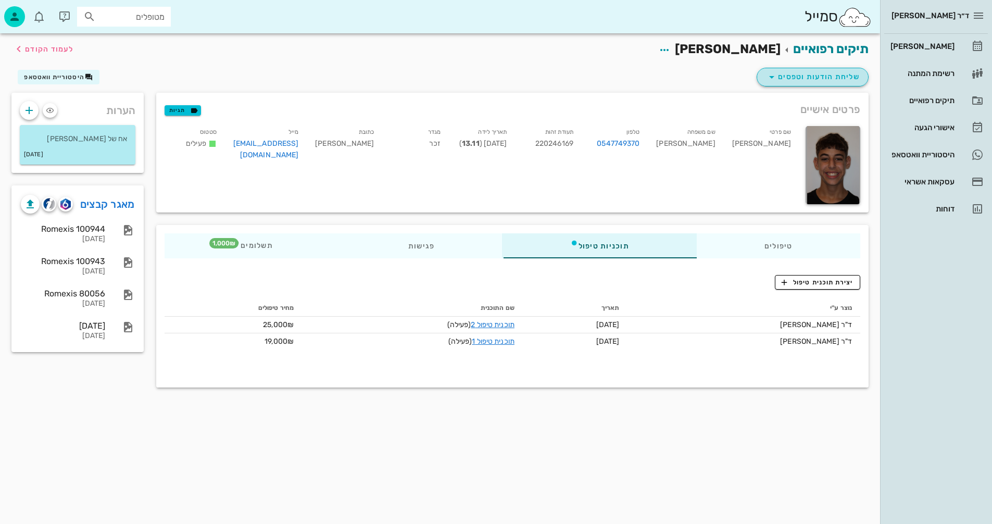
click at [793, 75] on span "שליחת הודעות וטפסים" at bounding box center [813, 77] width 94 height 12
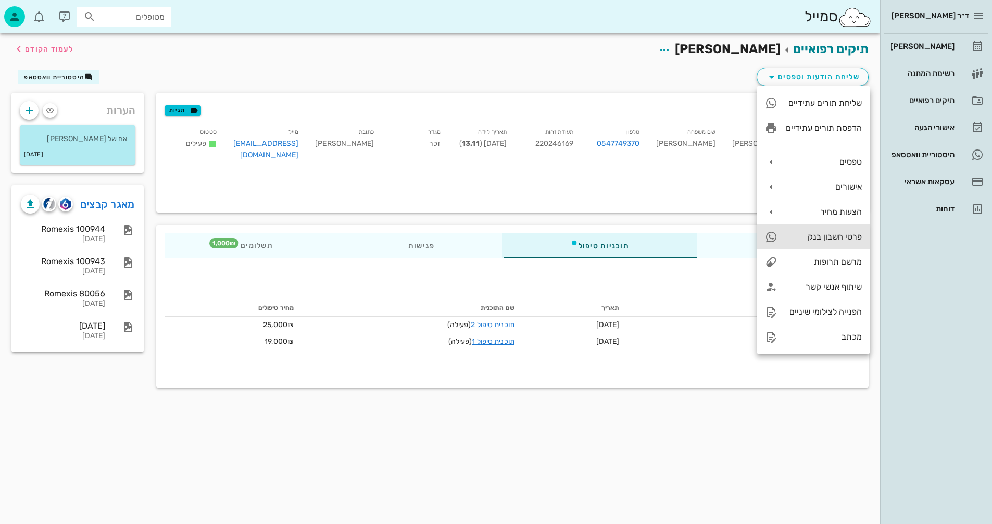
click at [811, 234] on div "פרטי חשבון בנק" at bounding box center [824, 237] width 76 height 10
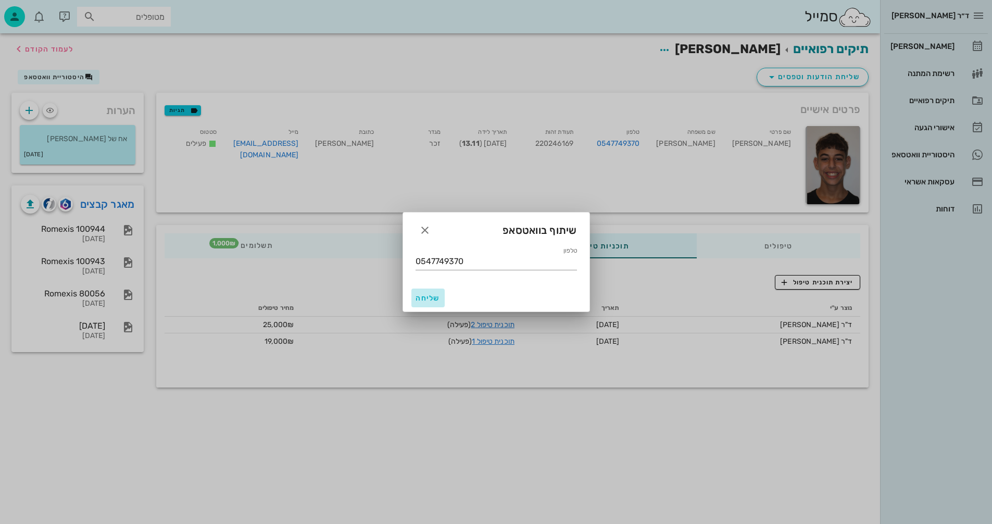
click at [424, 298] on span "שליחה" at bounding box center [428, 298] width 25 height 9
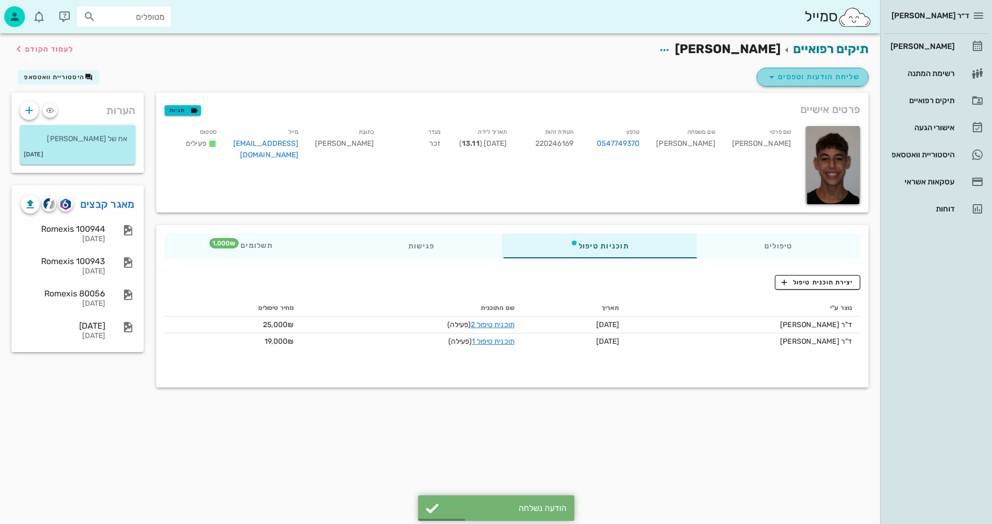
click at [806, 75] on span "שליחת הודעות וטפסים" at bounding box center [813, 77] width 94 height 12
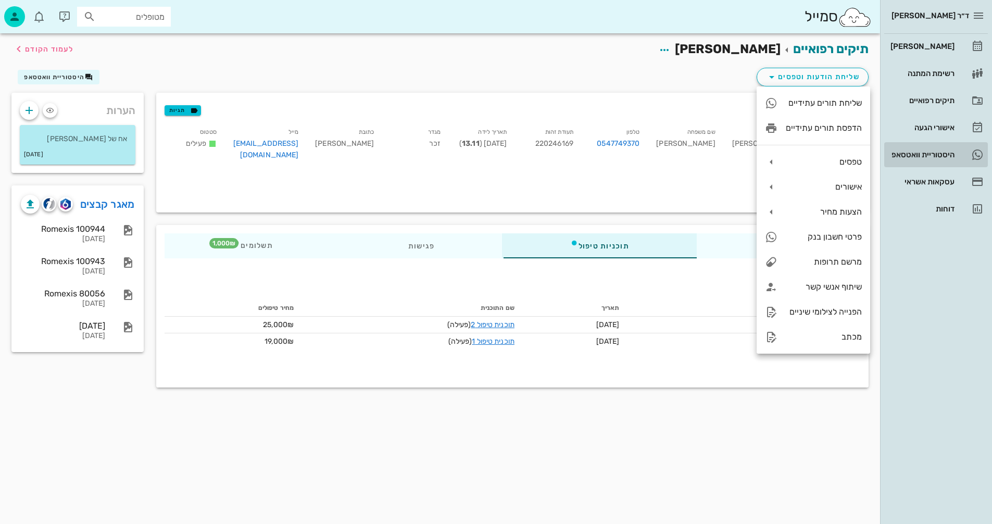
click at [902, 151] on div "היסטוריית וואטסאפ" at bounding box center [921, 154] width 66 height 8
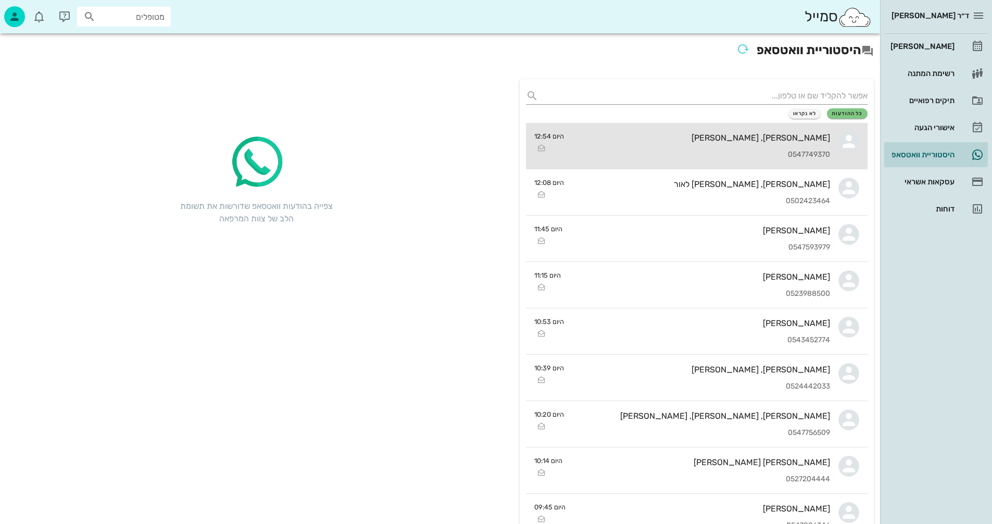
click at [635, 146] on div "מתן, [PERSON_NAME] 0547749370" at bounding box center [701, 146] width 258 height 46
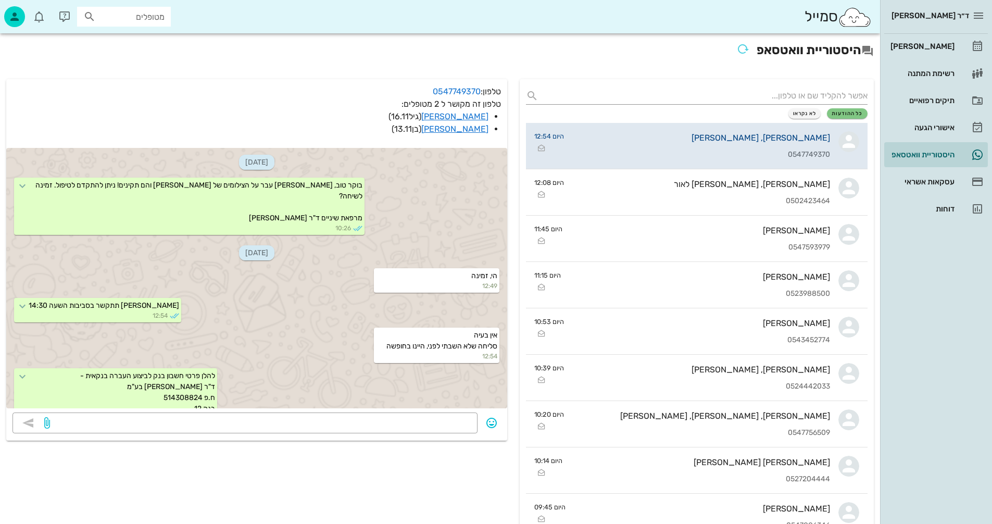
scroll to position [54, 0]
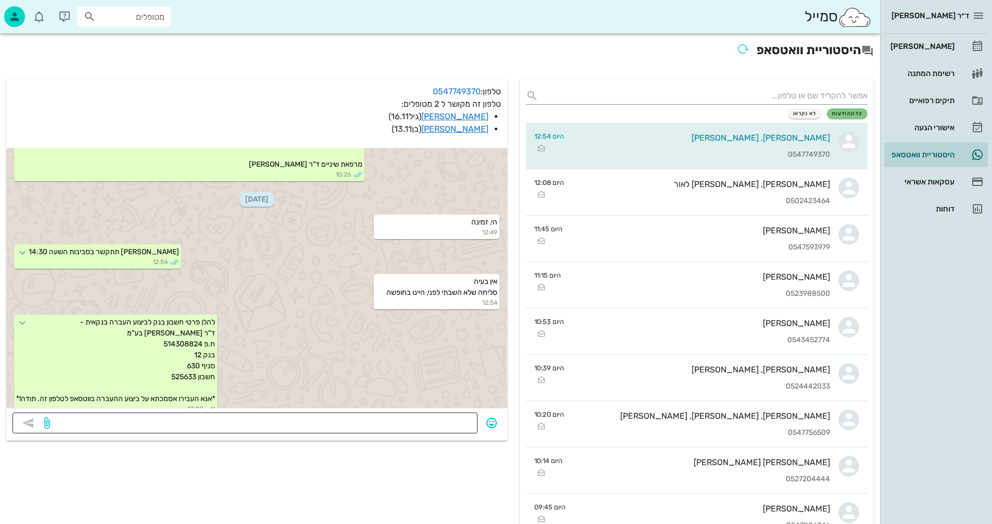
click at [414, 417] on textarea at bounding box center [261, 424] width 419 height 17
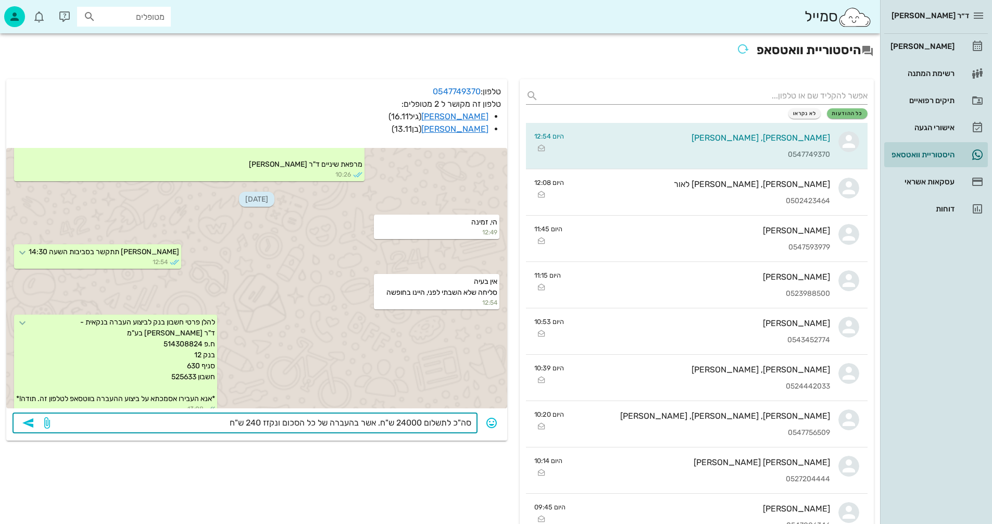
click at [277, 424] on textarea "סה"כ לתשלום 24000 ש"ח. אשר בהעברה של כל הסכום ונקזז 240 ש"ח" at bounding box center [261, 424] width 419 height 17
click at [219, 424] on textarea "סה"כ לתשלום 24000 ש"ח. אשר בהעברה של כל הסכום (נקזז 240 ש"ח" at bounding box center [261, 424] width 419 height 17
click at [197, 423] on textarea "סה"כ לתשלום 24000 ש"ח. אשר בהעברה של כל הסכום (נקזז 240 ש"ח)" at bounding box center [261, 424] width 419 height 17
type textarea "סה"כ לתשלום 24000 ש"ח. אשר בהעברה של כל הסכום (נקזז 240 ש"ח) או 12 תשלומים ללא …"
click at [30, 427] on icon "button" at bounding box center [28, 423] width 12 height 12
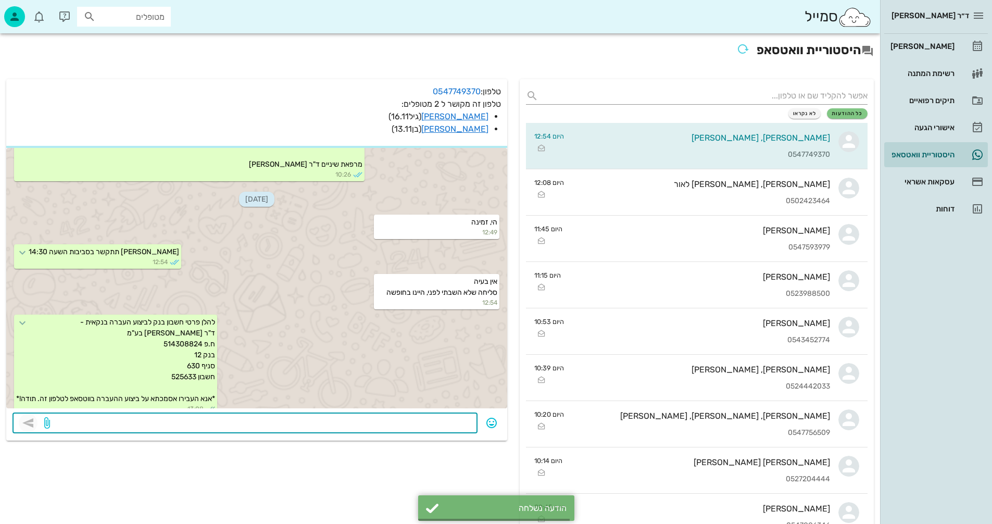
scroll to position [83, 0]
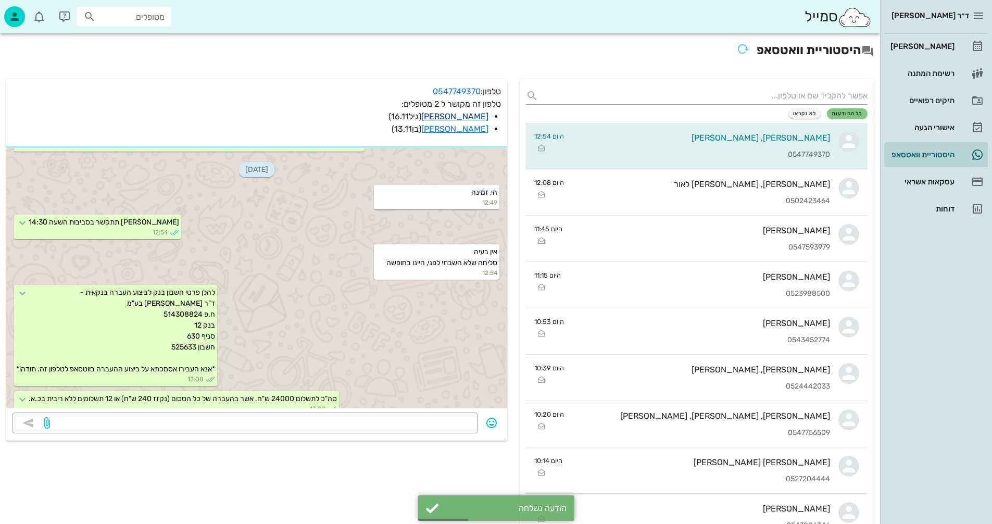
click at [473, 117] on link "[PERSON_NAME]" at bounding box center [454, 116] width 67 height 10
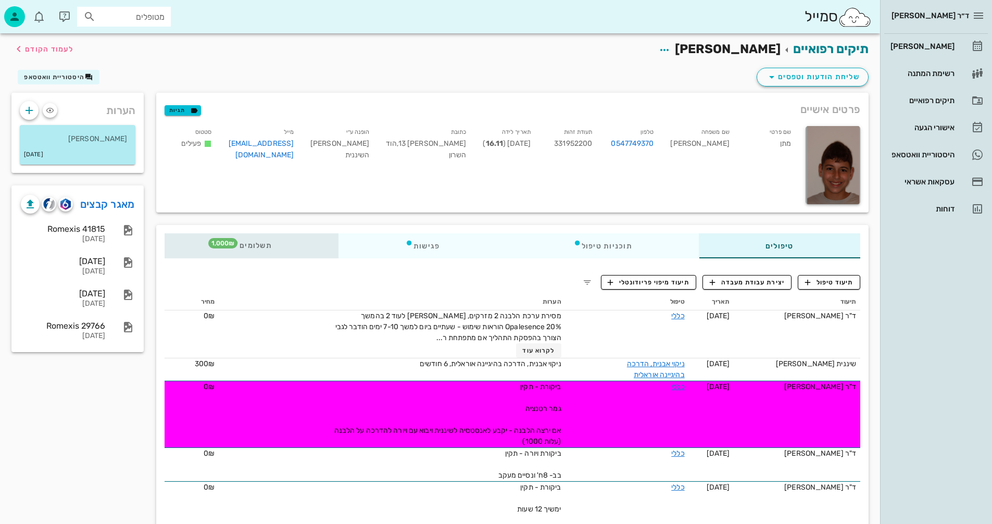
click at [257, 242] on span "תשלומים 1,000₪" at bounding box center [251, 245] width 41 height 7
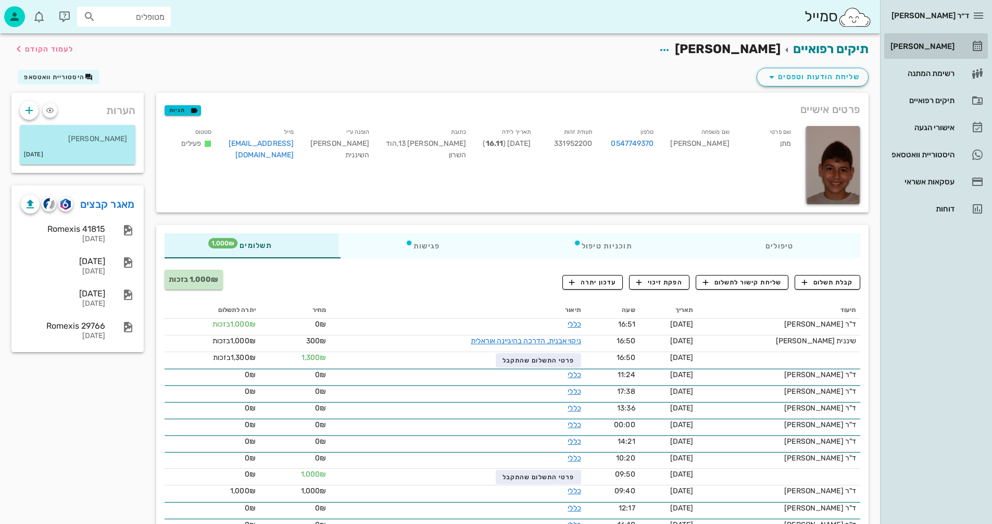
click at [942, 43] on div "[PERSON_NAME]" at bounding box center [921, 46] width 66 height 8
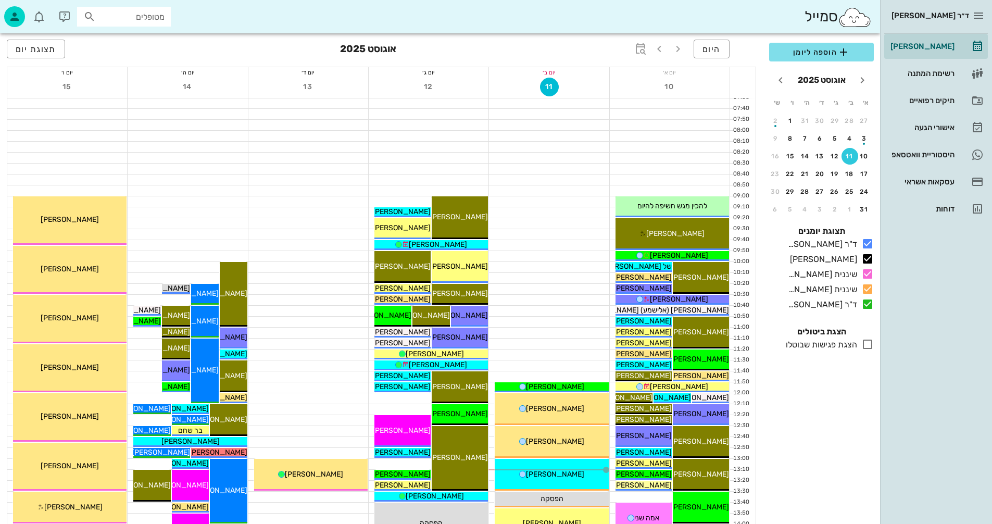
scroll to position [52, 0]
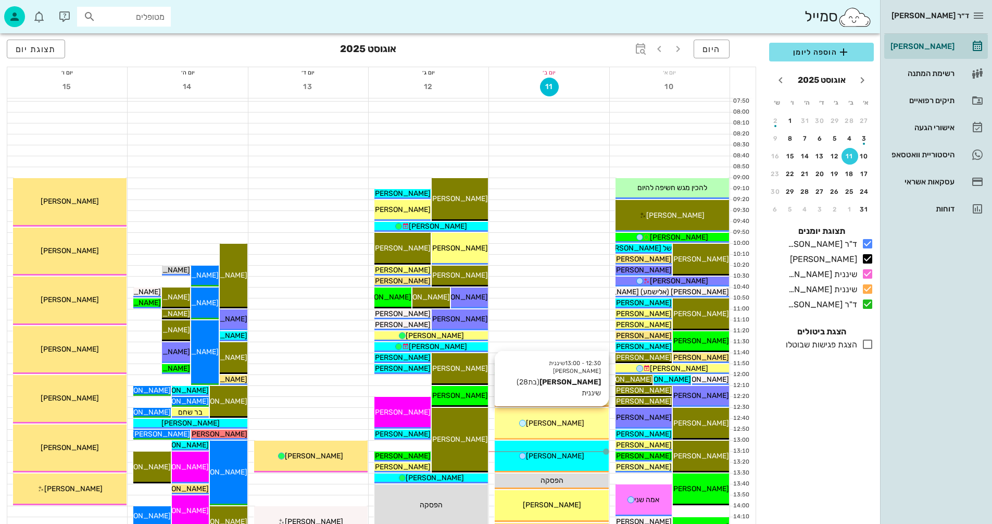
click at [554, 424] on span "[PERSON_NAME]" at bounding box center [555, 423] width 58 height 9
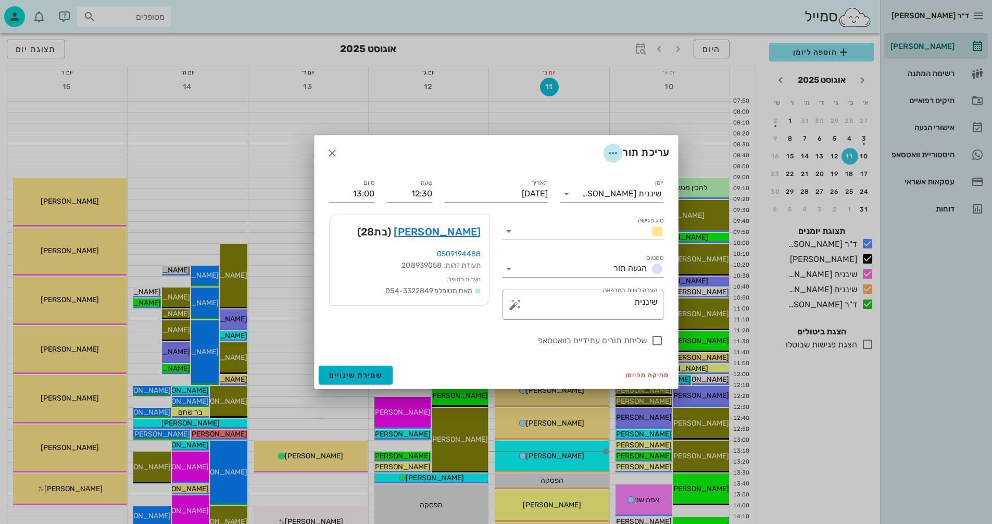
click at [607, 152] on icon "button" at bounding box center [613, 153] width 12 height 12
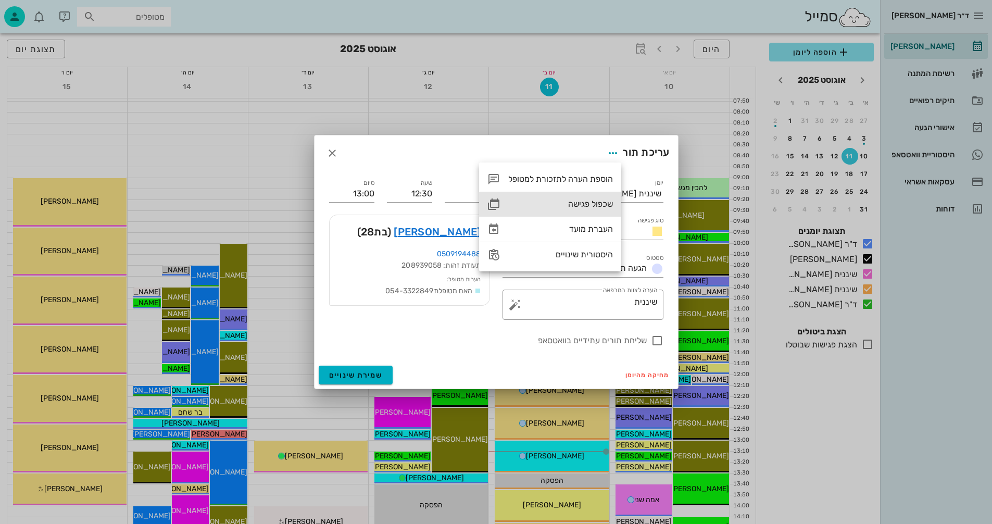
click at [570, 203] on div "שכפול פגישה" at bounding box center [560, 204] width 105 height 10
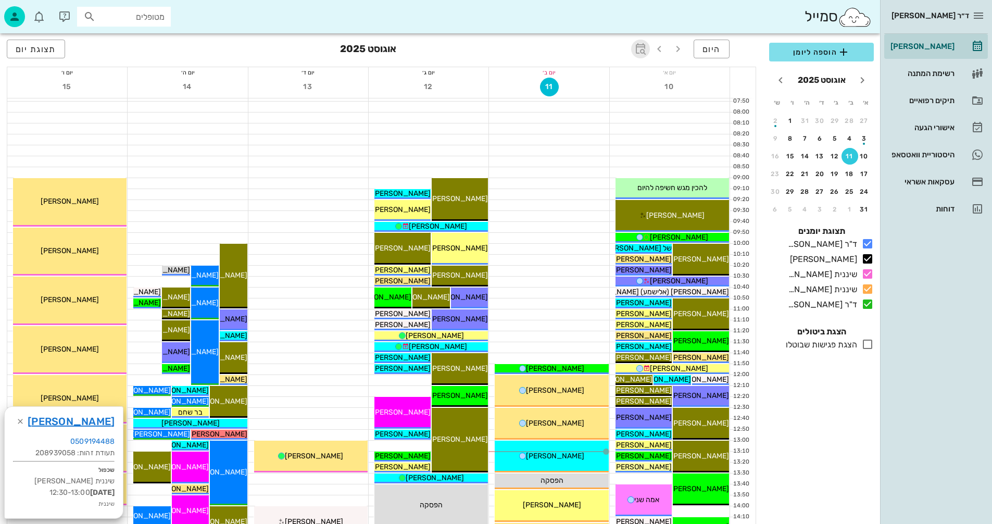
click at [642, 49] on icon "button" at bounding box center [640, 49] width 12 height 12
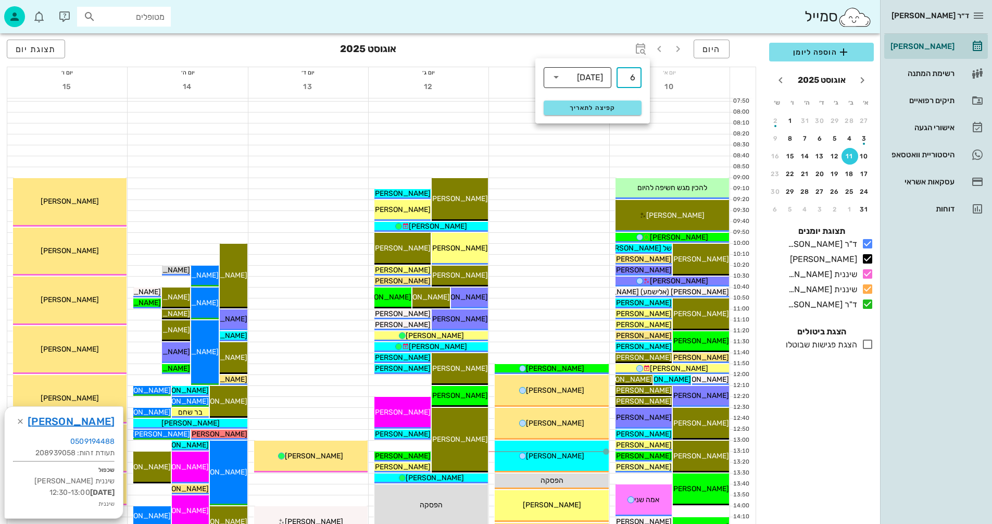
type input "6"
click at [553, 73] on icon at bounding box center [556, 77] width 12 height 12
click at [587, 123] on div "חודשים" at bounding box center [577, 123] width 51 height 8
click at [607, 106] on span "קפיצה לתאריך" at bounding box center [592, 107] width 85 height 7
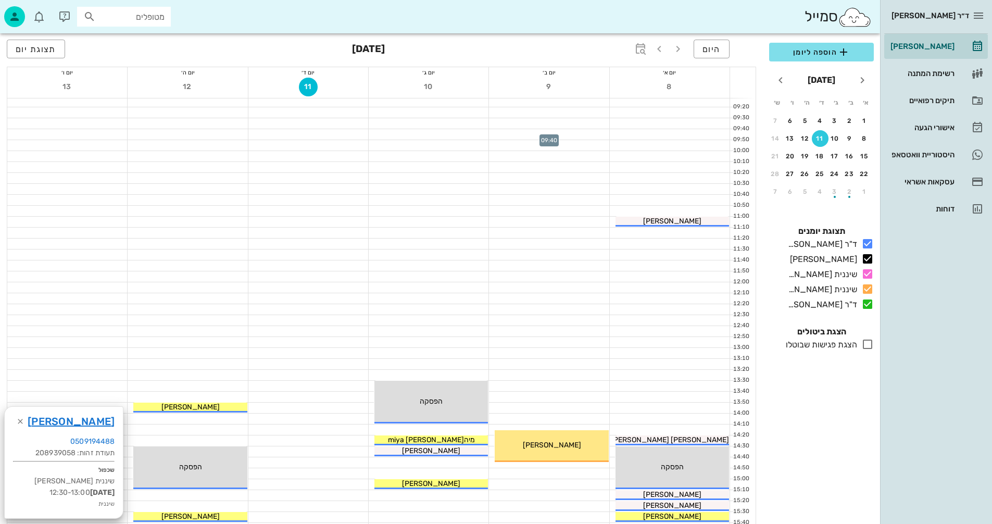
scroll to position [312, 0]
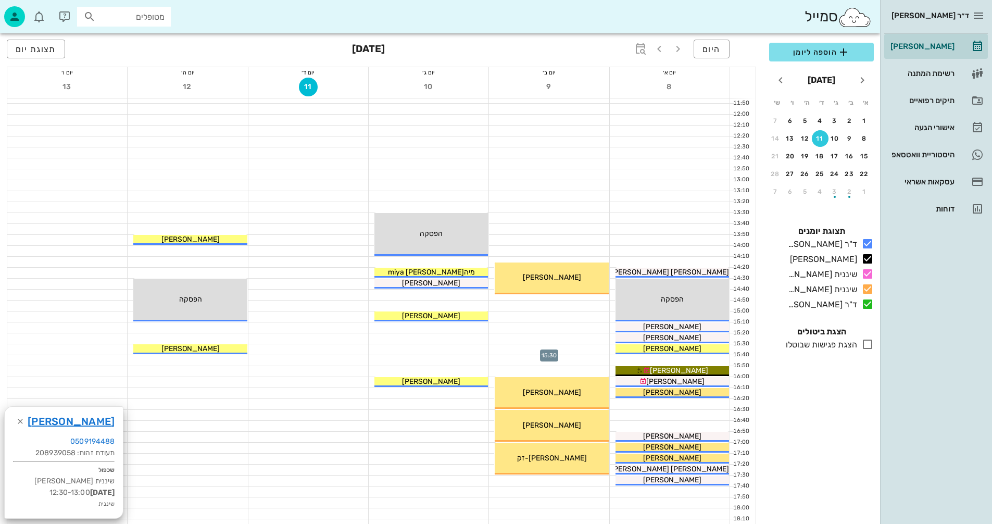
click at [533, 345] on div at bounding box center [549, 349] width 120 height 10
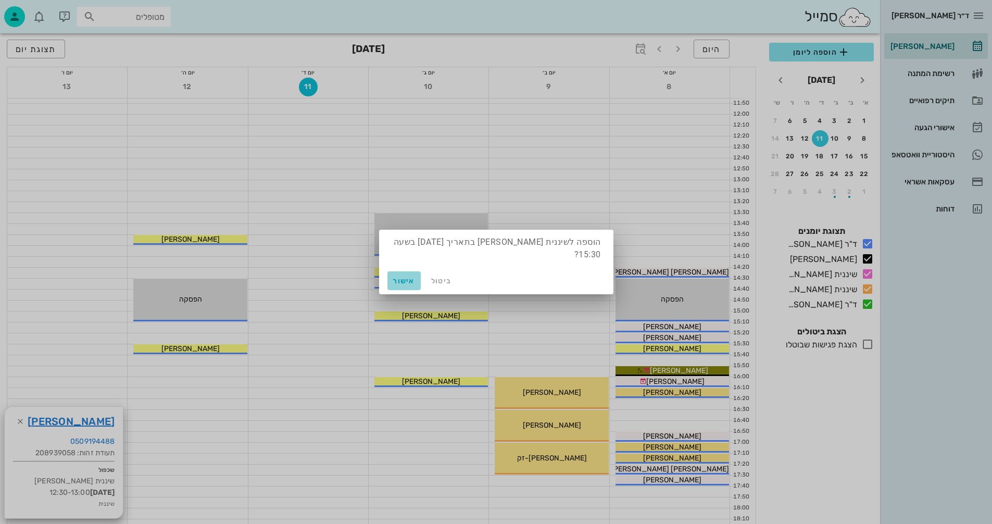
click at [395, 277] on span "אישור" at bounding box center [404, 281] width 25 height 9
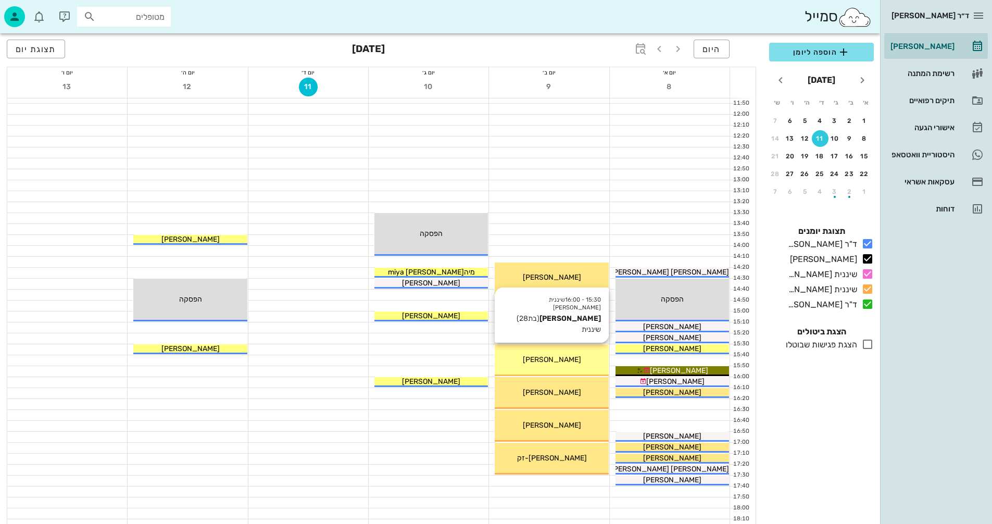
click at [557, 359] on span "[PERSON_NAME]" at bounding box center [552, 359] width 58 height 9
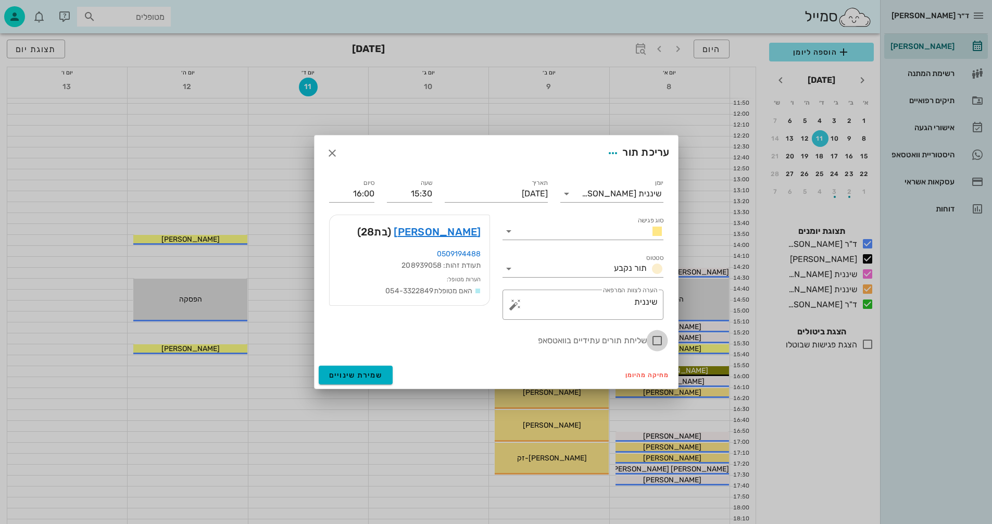
click at [654, 342] on div at bounding box center [657, 341] width 18 height 18
checkbox input "true"
click at [342, 375] on span "שמירת שינויים" at bounding box center [356, 375] width 54 height 9
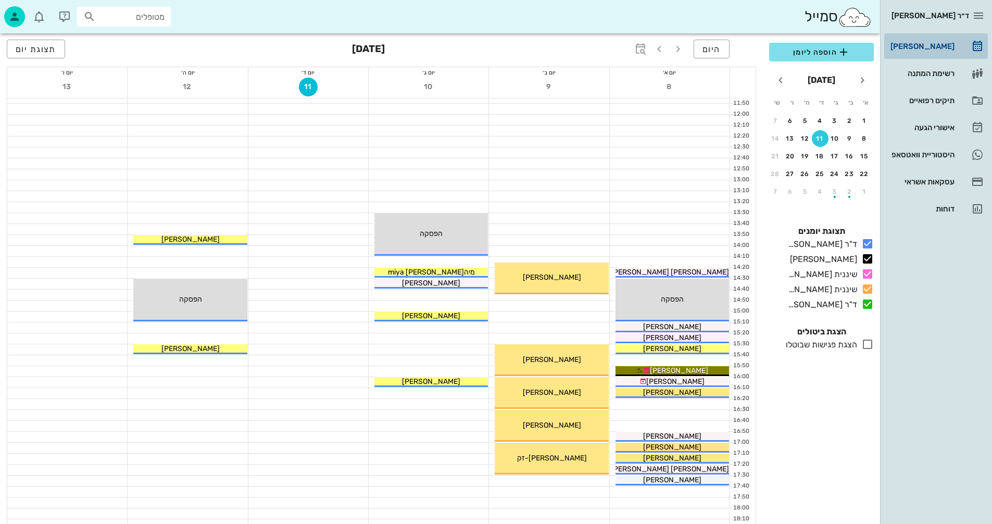
click at [926, 47] on div "[PERSON_NAME]" at bounding box center [921, 46] width 66 height 8
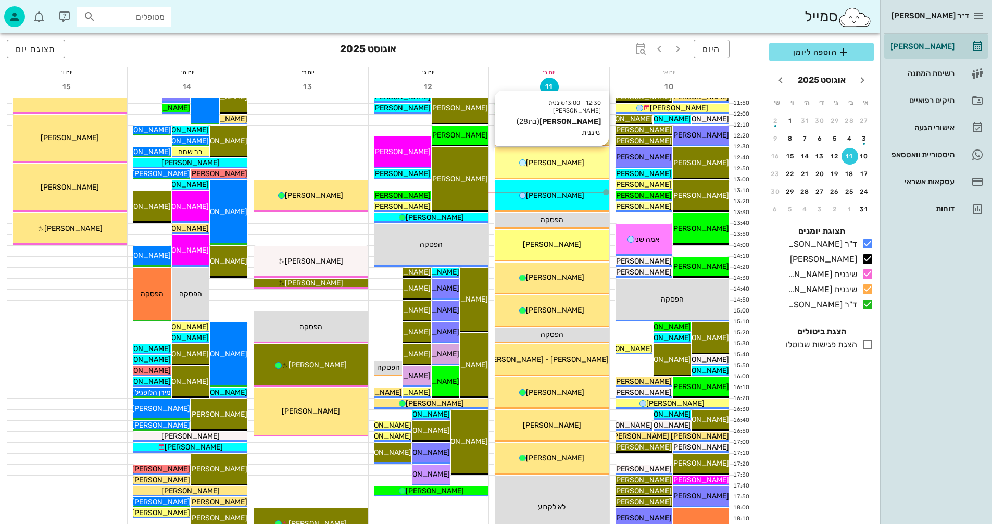
click at [560, 158] on span "[PERSON_NAME]" at bounding box center [555, 162] width 58 height 9
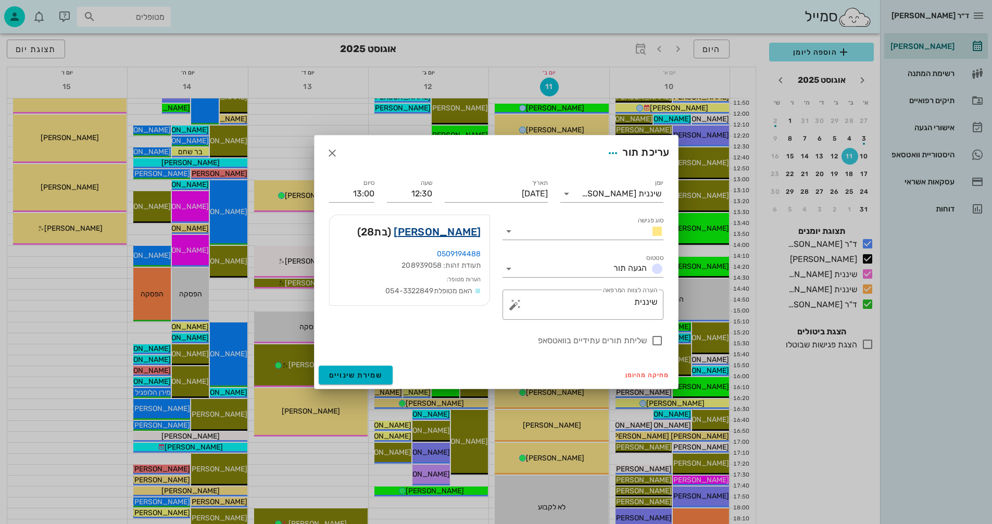
click at [456, 232] on link "[PERSON_NAME]" at bounding box center [437, 231] width 87 height 17
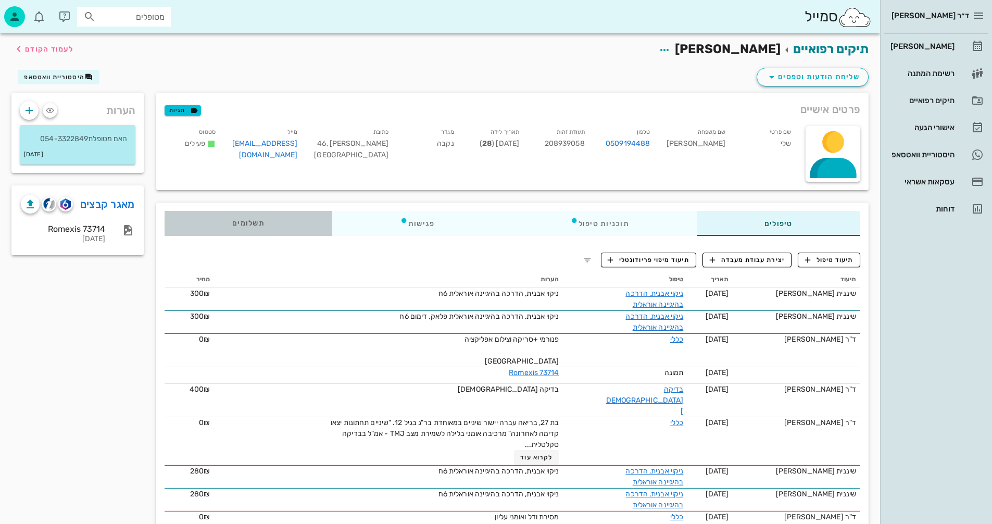
click at [243, 225] on span "תשלומים 0₪" at bounding box center [248, 223] width 32 height 7
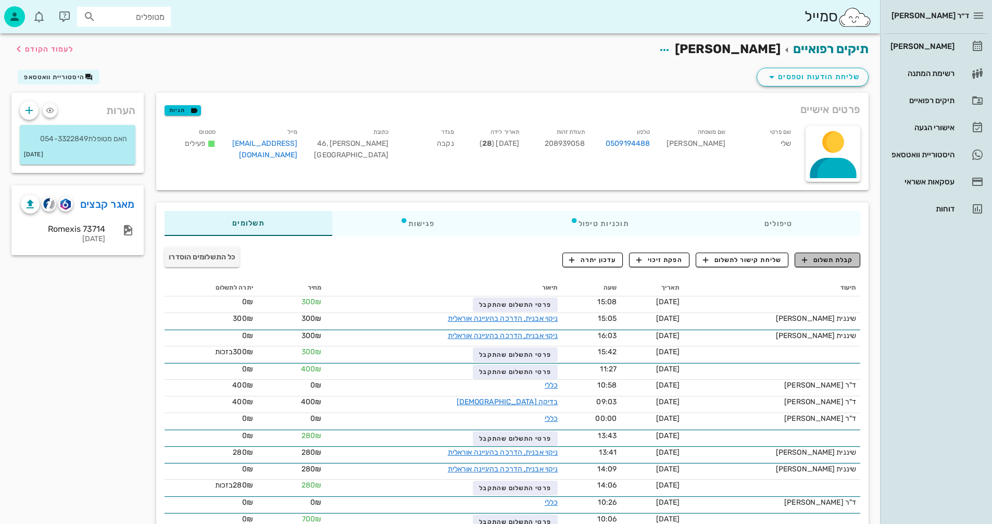
click at [824, 259] on span "קבלת תשלום" at bounding box center [828, 259] width 52 height 9
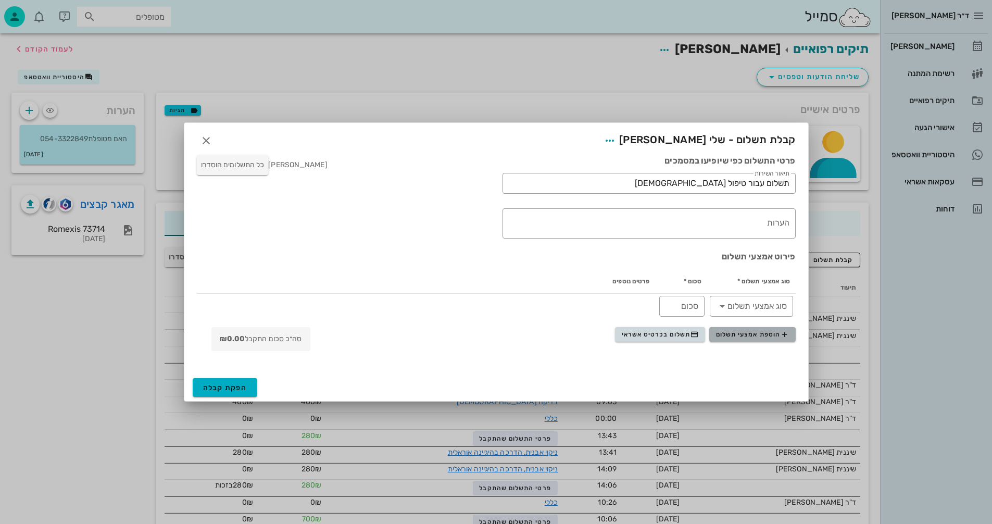
click at [737, 333] on span "הוספת אמצעי תשלום" at bounding box center [752, 334] width 73 height 8
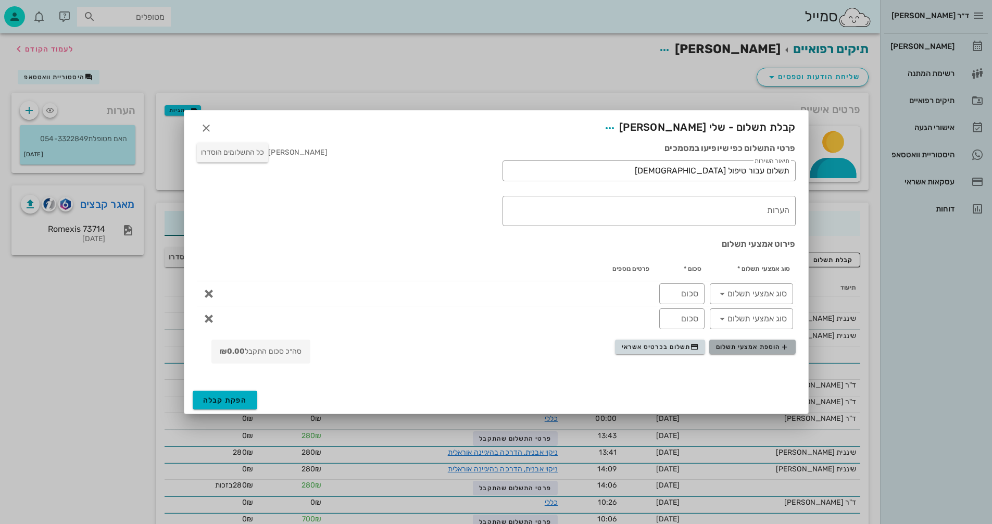
click at [740, 346] on span "הוספת אמצעי תשלום" at bounding box center [752, 347] width 73 height 8
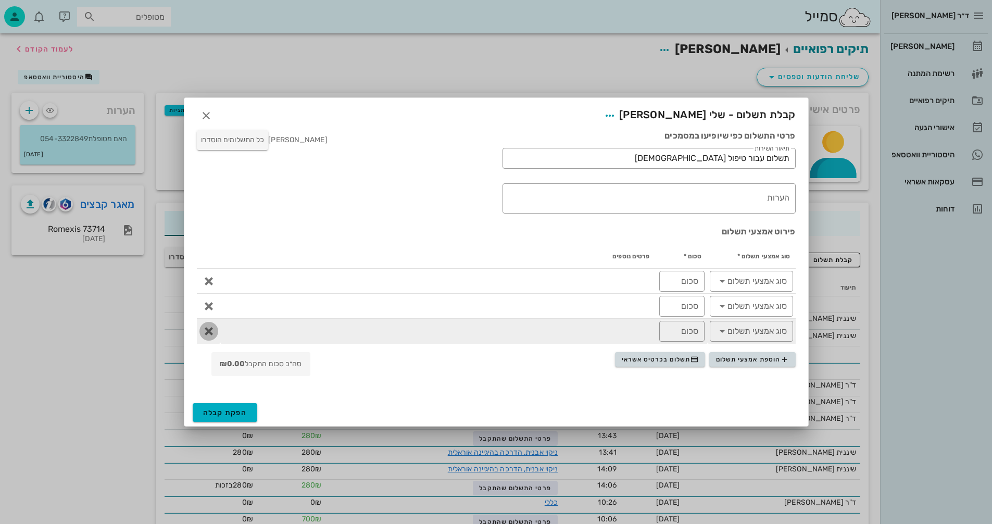
click at [205, 331] on icon "button" at bounding box center [209, 331] width 12 height 12
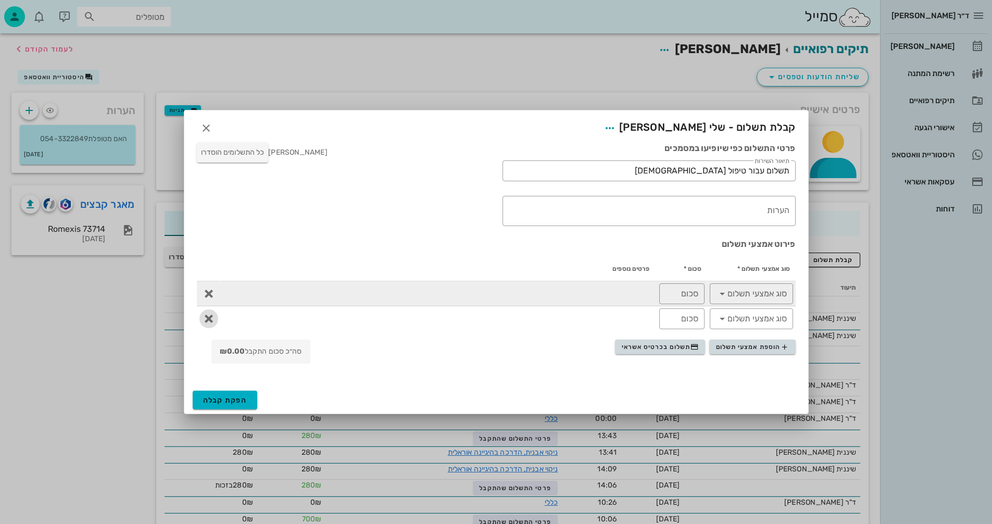
click at [208, 312] on button "button" at bounding box center [208, 318] width 19 height 19
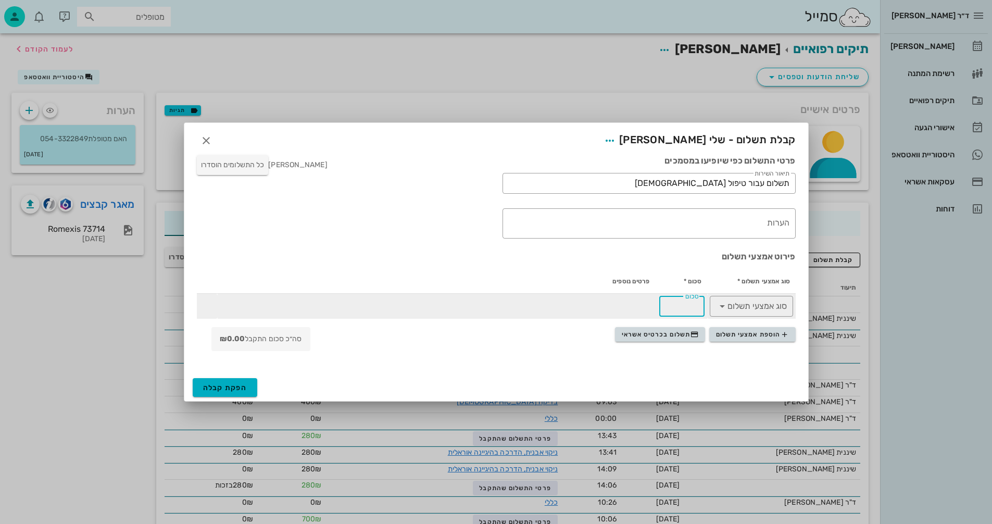
click at [670, 304] on input "סכום" at bounding box center [682, 306] width 33 height 17
type input "300"
click at [726, 306] on icon at bounding box center [722, 306] width 12 height 12
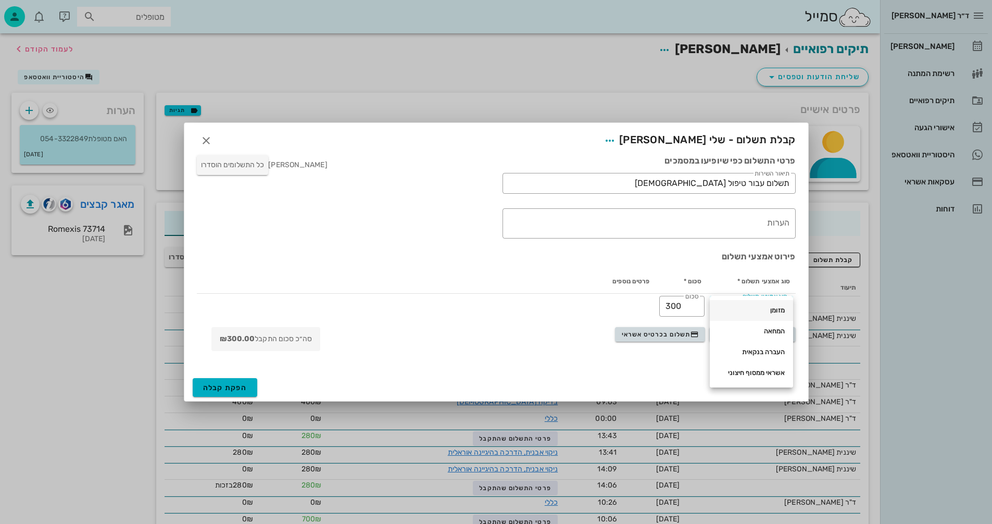
click at [780, 309] on div "מזומן" at bounding box center [751, 310] width 67 height 8
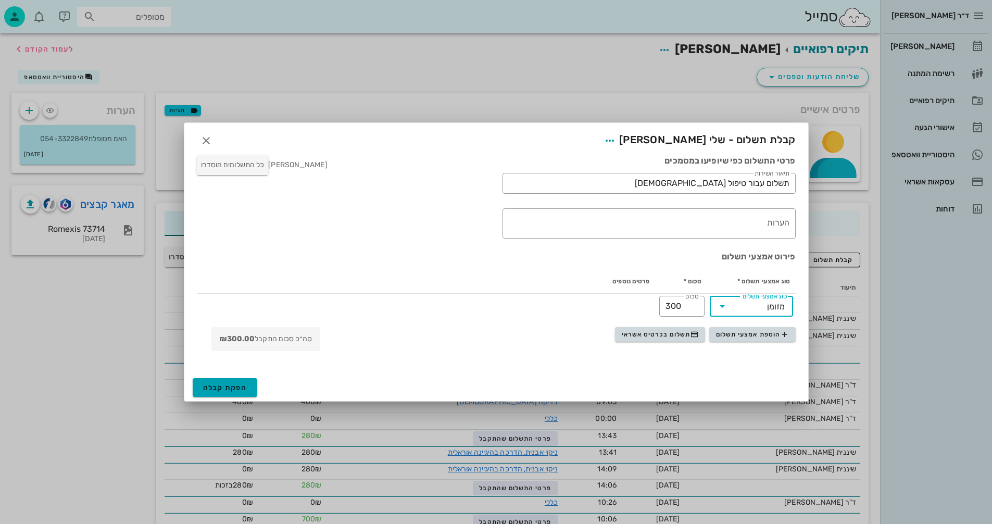
click at [221, 386] on span "הפקת קבלה" at bounding box center [225, 387] width 44 height 9
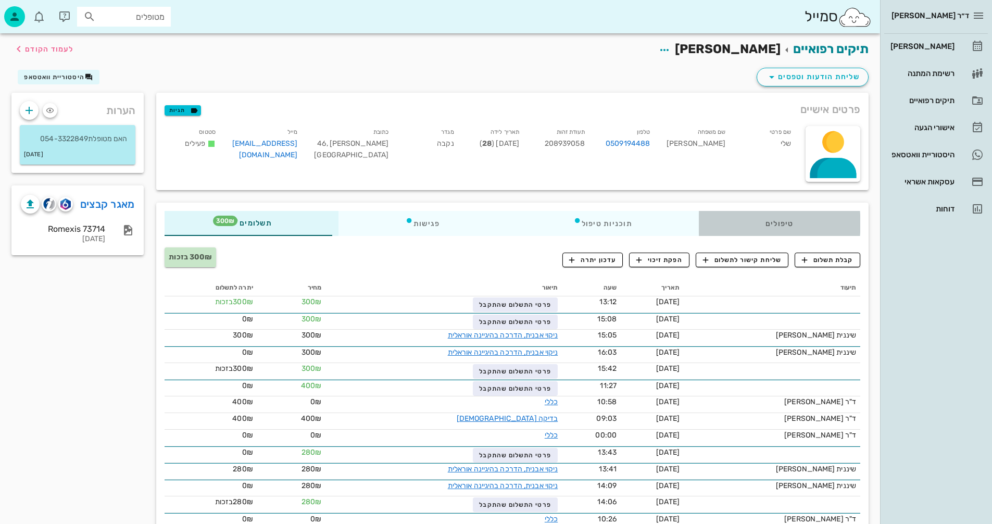
click at [776, 221] on div "טיפולים" at bounding box center [779, 223] width 161 height 25
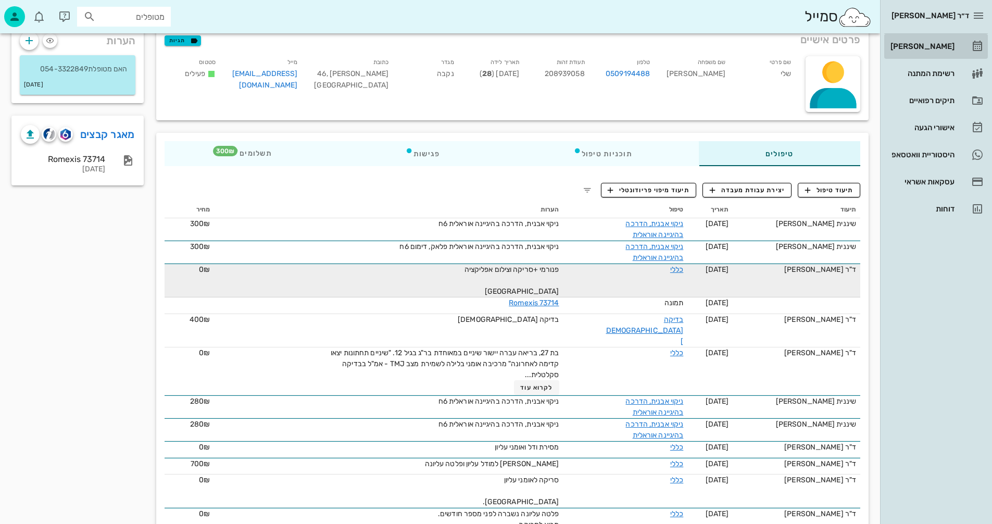
scroll to position [52, 0]
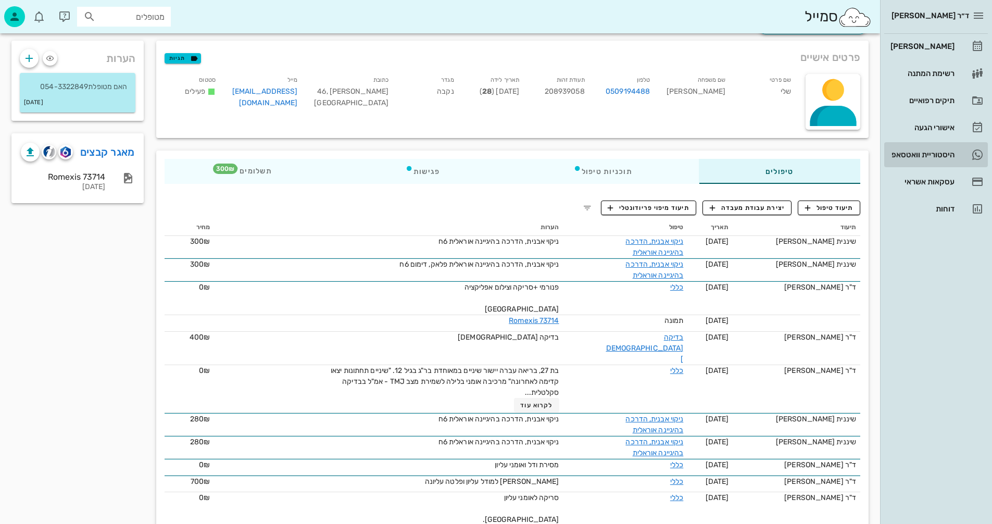
click at [904, 153] on div "היסטוריית וואטסאפ" at bounding box center [921, 154] width 66 height 8
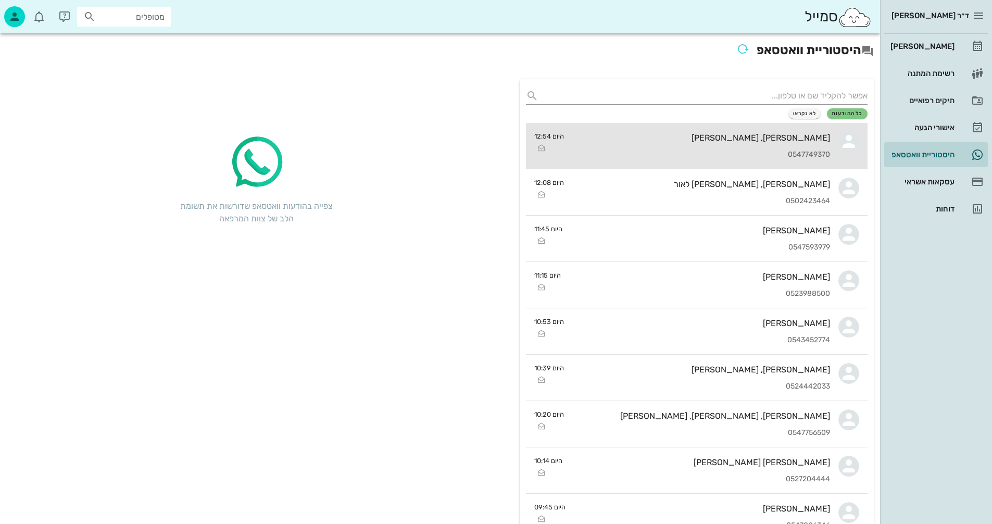
click at [700, 145] on div "מתן, נדב שרון 0547749370" at bounding box center [701, 146] width 258 height 46
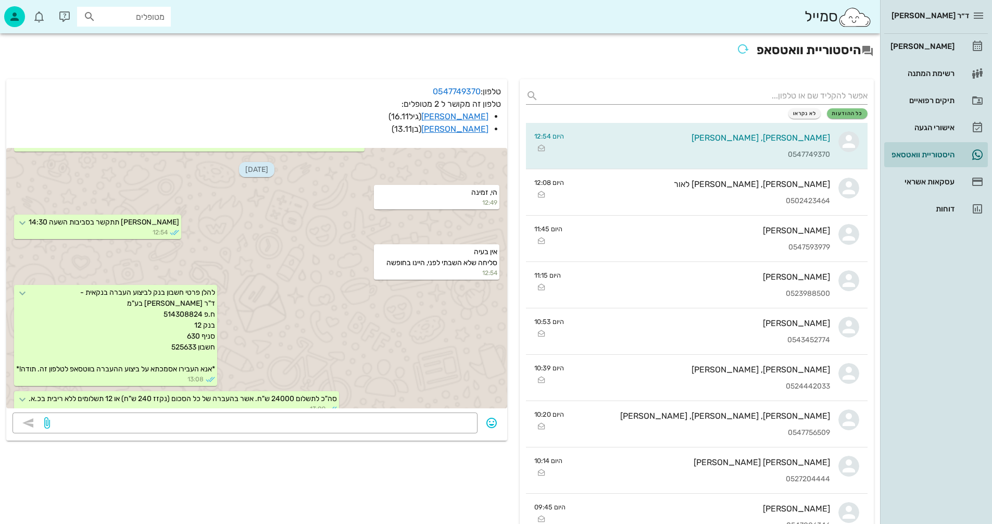
scroll to position [113, 0]
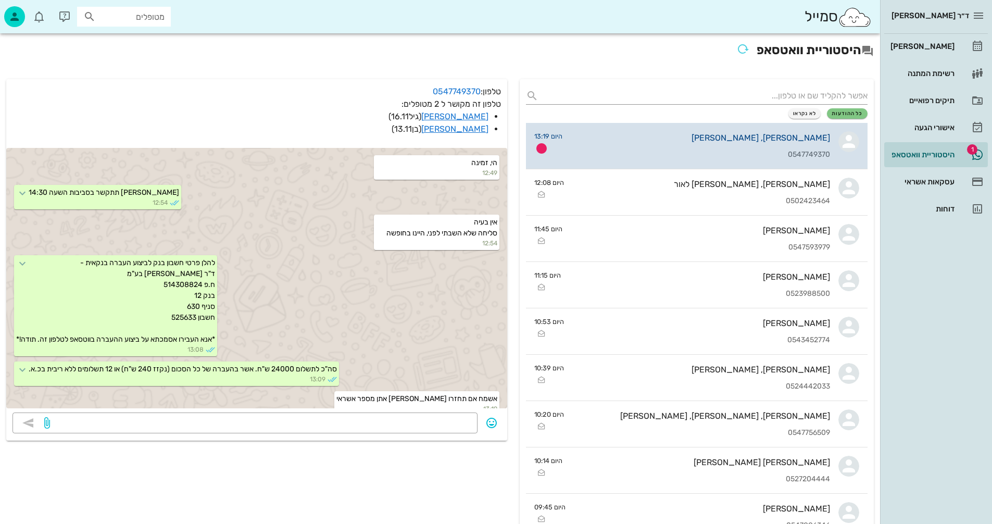
click at [676, 142] on div "מתן, נדב שרון" at bounding box center [700, 138] width 259 height 10
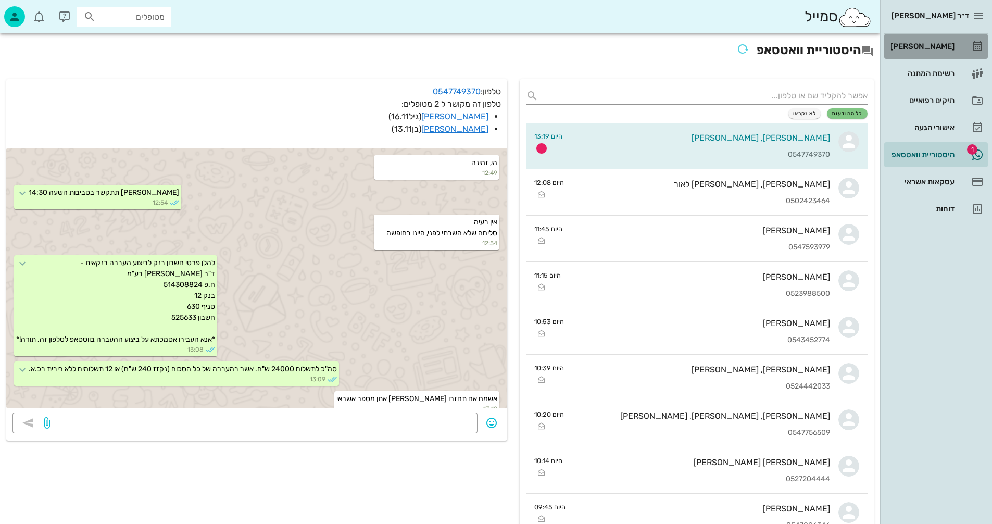
click at [931, 46] on div "[PERSON_NAME]" at bounding box center [921, 46] width 66 height 8
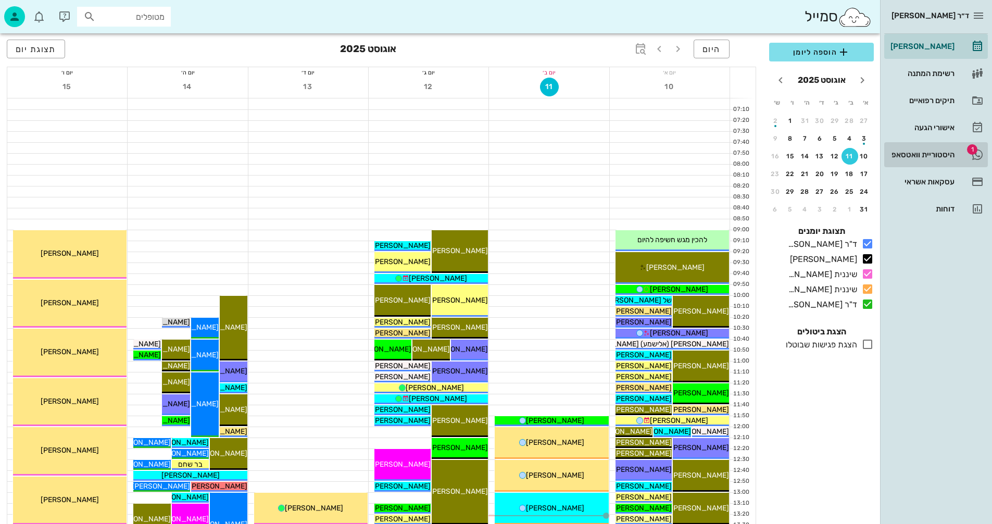
click at [920, 154] on div "היסטוריית וואטסאפ" at bounding box center [921, 154] width 66 height 8
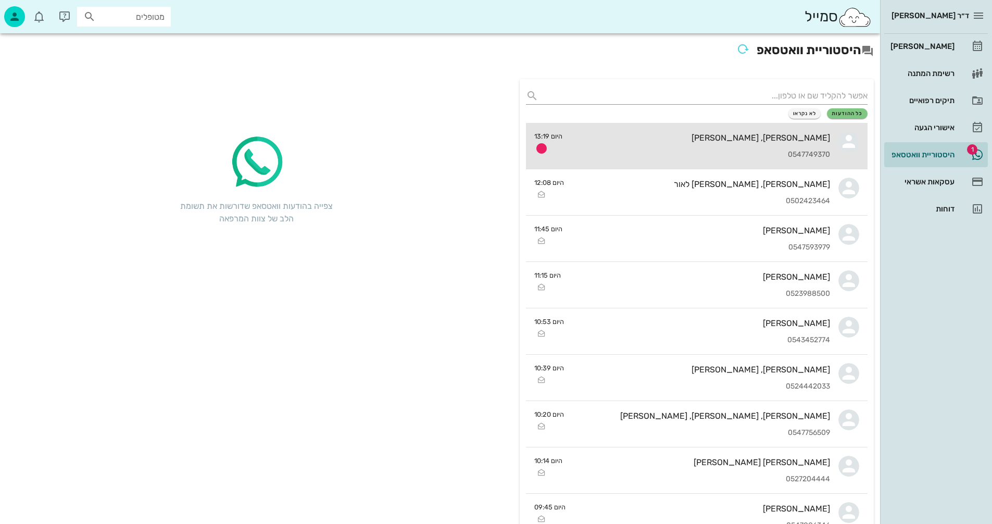
drag, startPoint x: 648, startPoint y: 146, endPoint x: 778, endPoint y: 126, distance: 131.7
click at [647, 146] on div "מתן, נדב שרון 0547749370" at bounding box center [700, 146] width 259 height 46
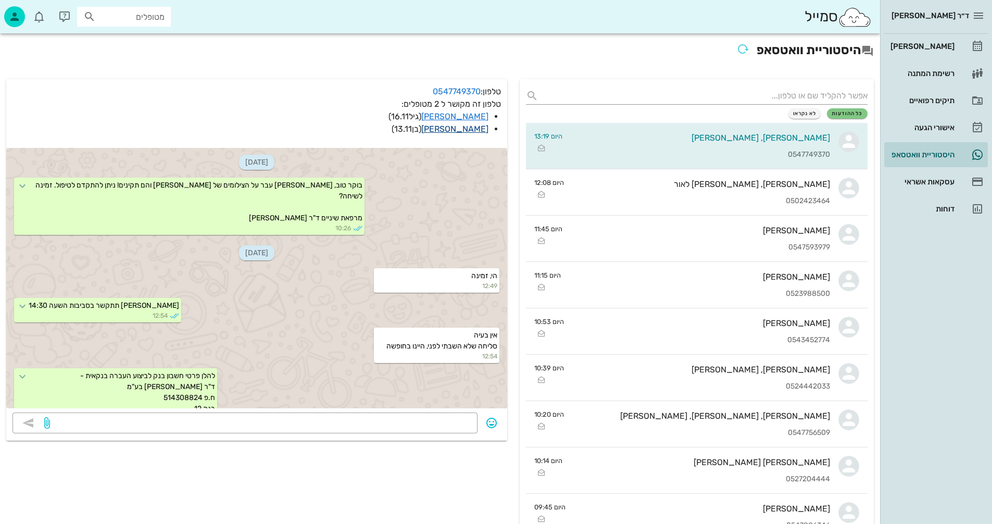
click at [477, 129] on link "נדב שרון" at bounding box center [454, 129] width 67 height 10
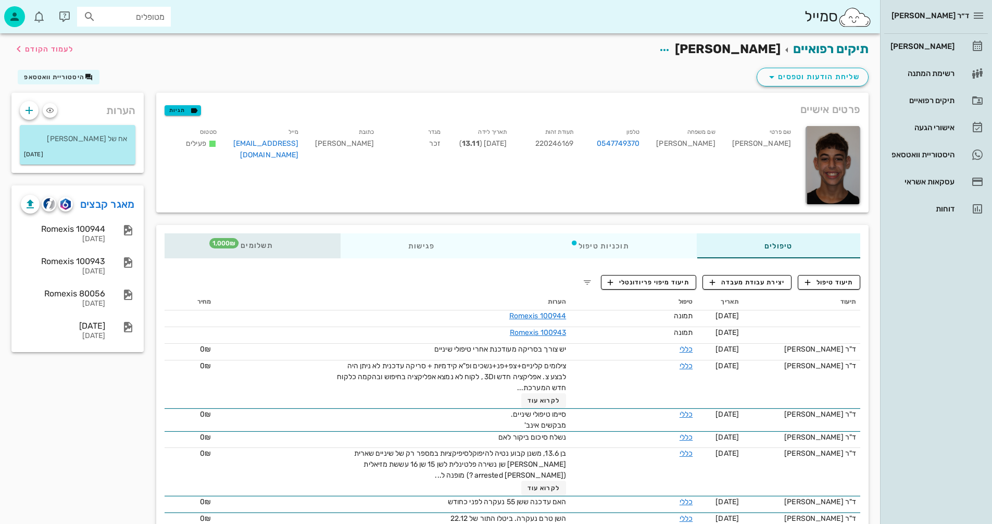
click at [257, 244] on span "תשלומים 1,000₪" at bounding box center [252, 245] width 41 height 7
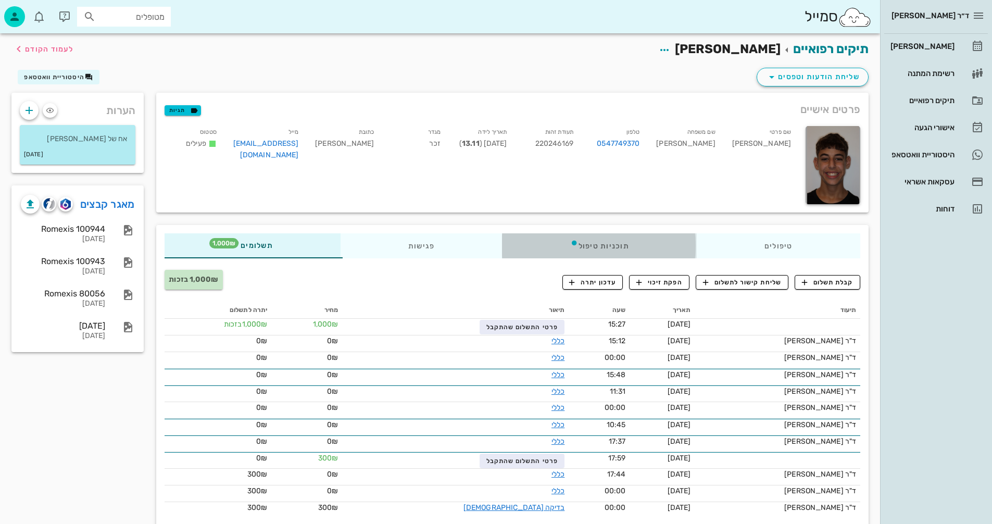
click at [592, 244] on div "תוכניות טיפול" at bounding box center [600, 245] width 194 height 25
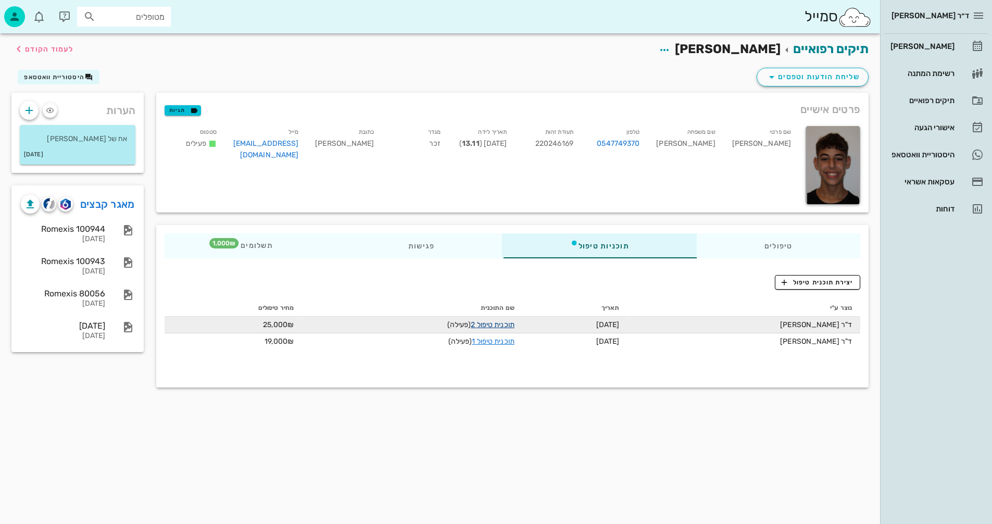
click at [474, 326] on link "תוכנית טיפול 2" at bounding box center [492, 324] width 43 height 9
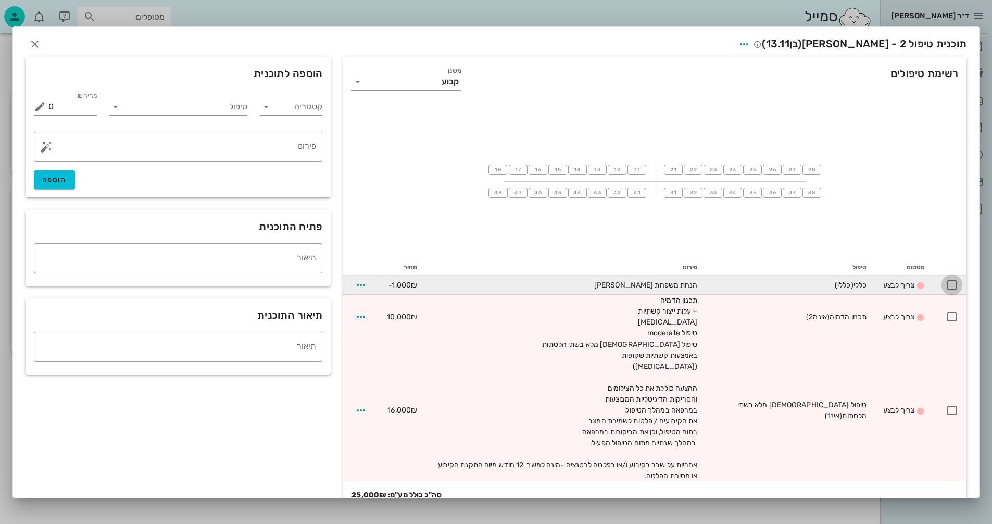
click at [951, 285] on div at bounding box center [952, 285] width 18 height 18
checkbox input "true"
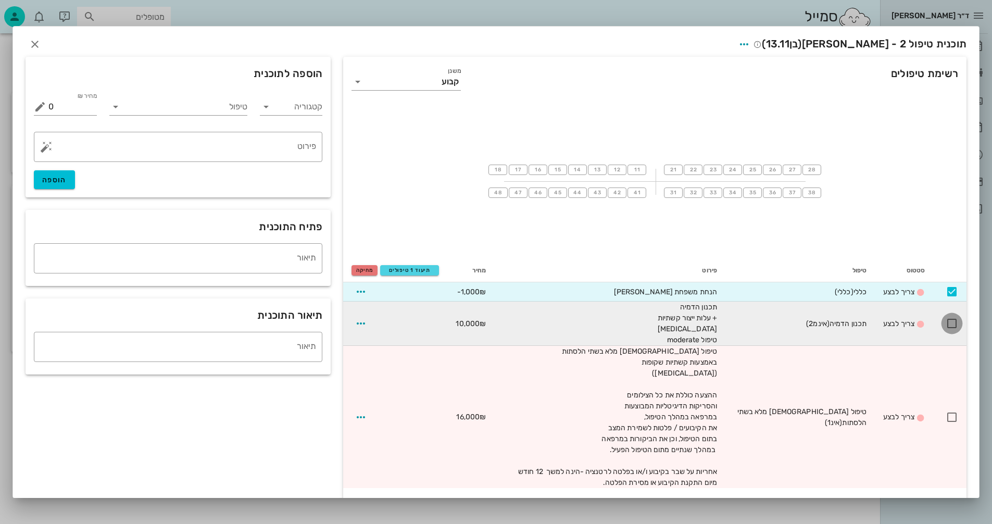
click at [954, 323] on div at bounding box center [952, 324] width 18 height 18
checkbox input "true"
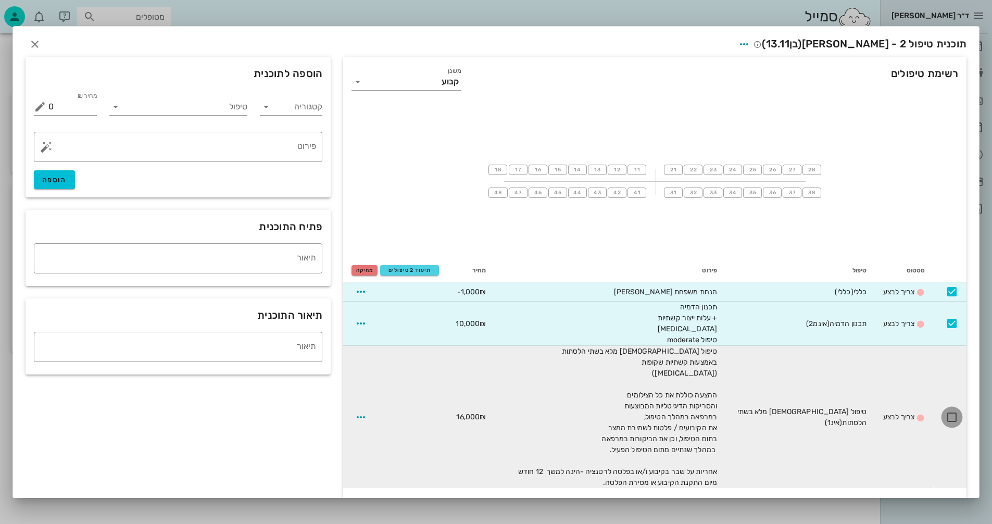
click at [951, 417] on div at bounding box center [952, 417] width 18 height 18
checkbox input "true"
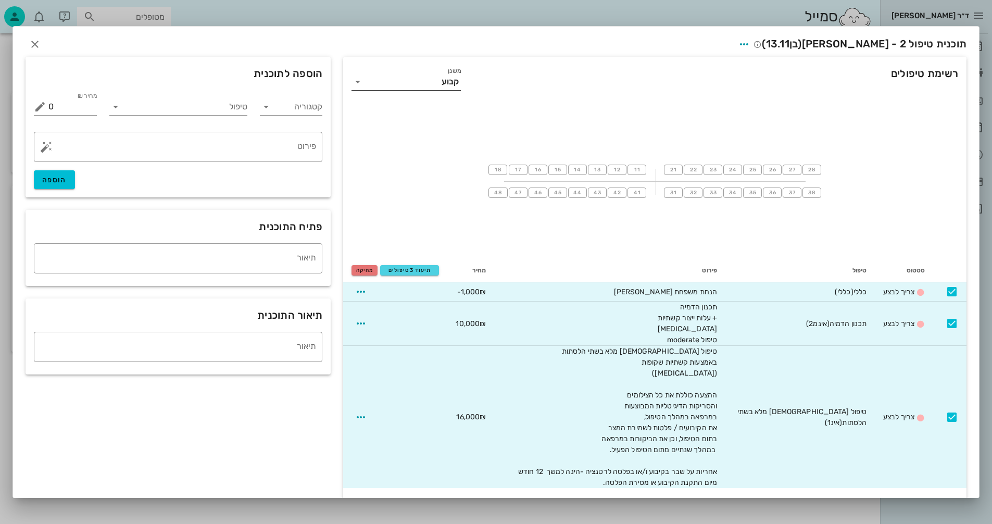
click at [362, 83] on icon at bounding box center [358, 82] width 12 height 12
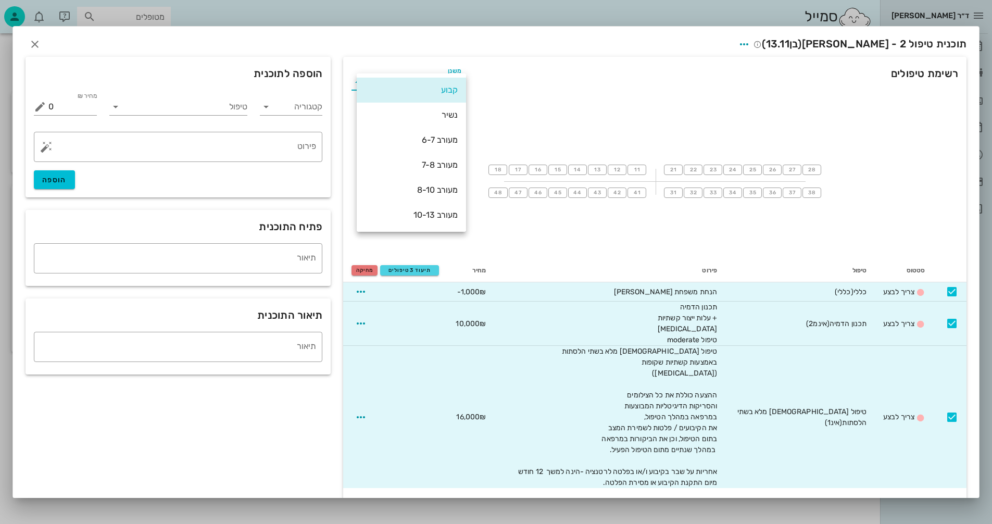
click at [362, 83] on div "קבוע" at bounding box center [411, 90] width 109 height 25
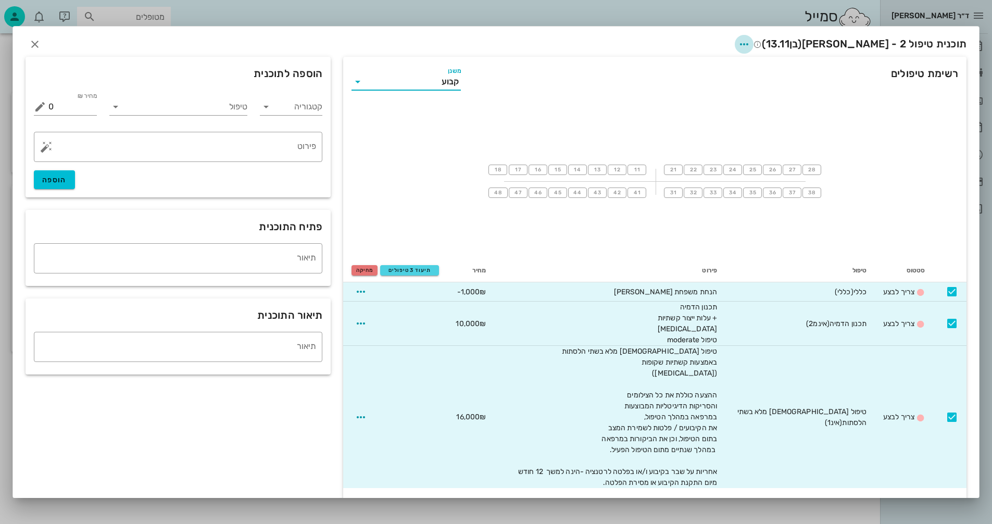
click at [750, 43] on icon "button" at bounding box center [744, 44] width 12 height 12
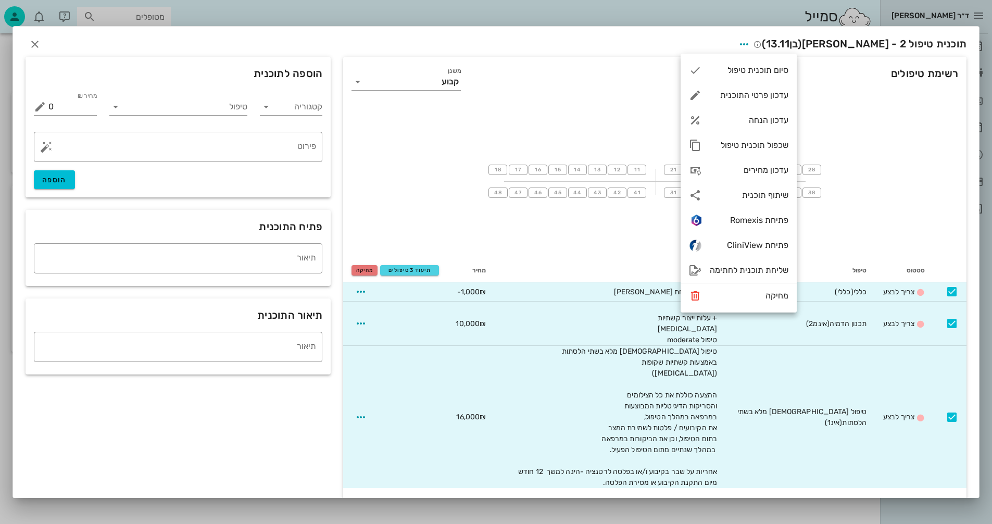
click at [870, 143] on div "18 17 16 15 14 13 12 11 21 22 23 24 25 26 27 28 48 47 46 45 44 43 42 41 31 32 3…" at bounding box center [654, 181] width 623 height 156
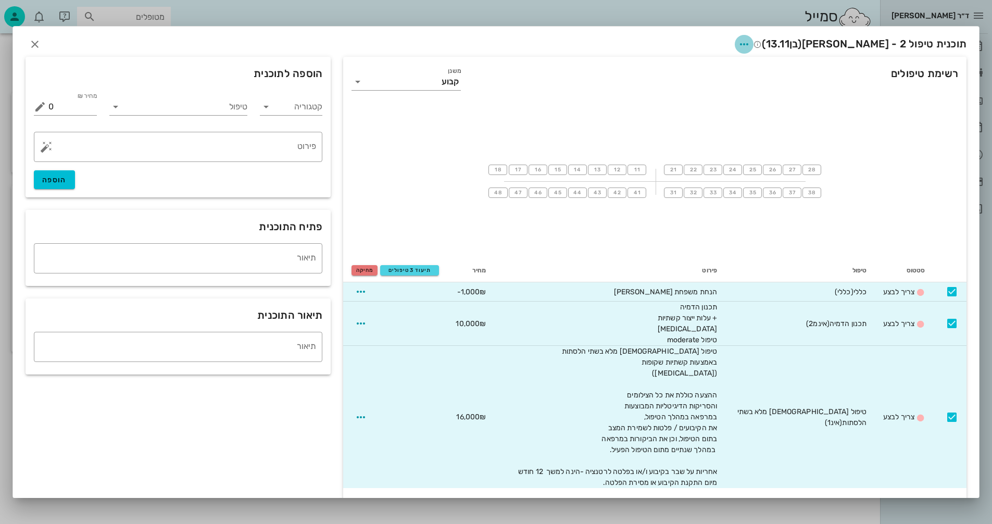
click at [750, 44] on icon "button" at bounding box center [744, 44] width 12 height 12
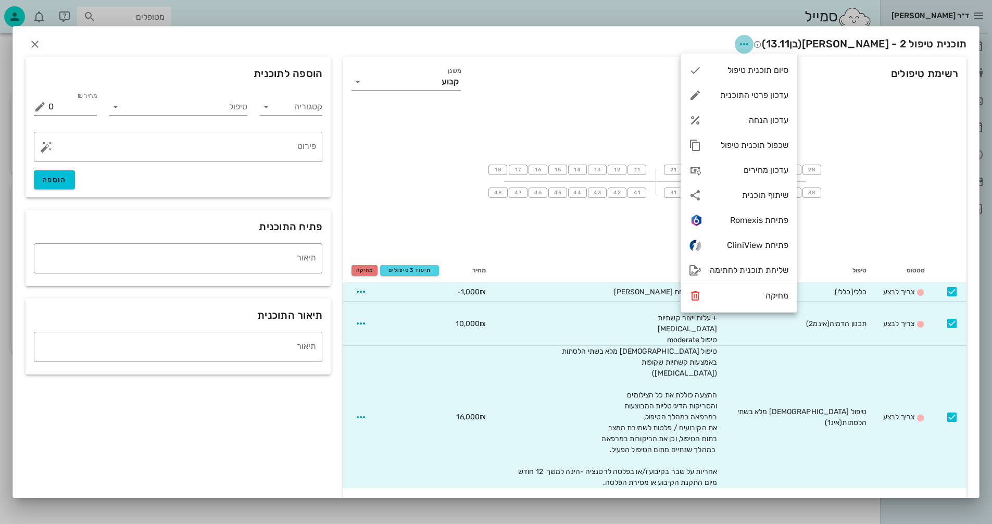
click at [750, 44] on icon "button" at bounding box center [744, 44] width 12 height 12
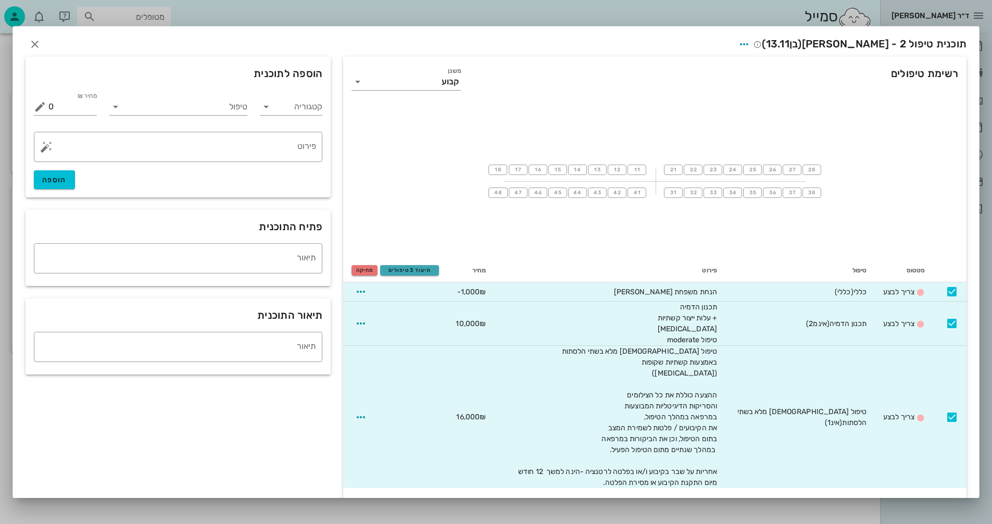
click at [421, 269] on span "תיעוד 3 טיפולים" at bounding box center [409, 270] width 49 height 6
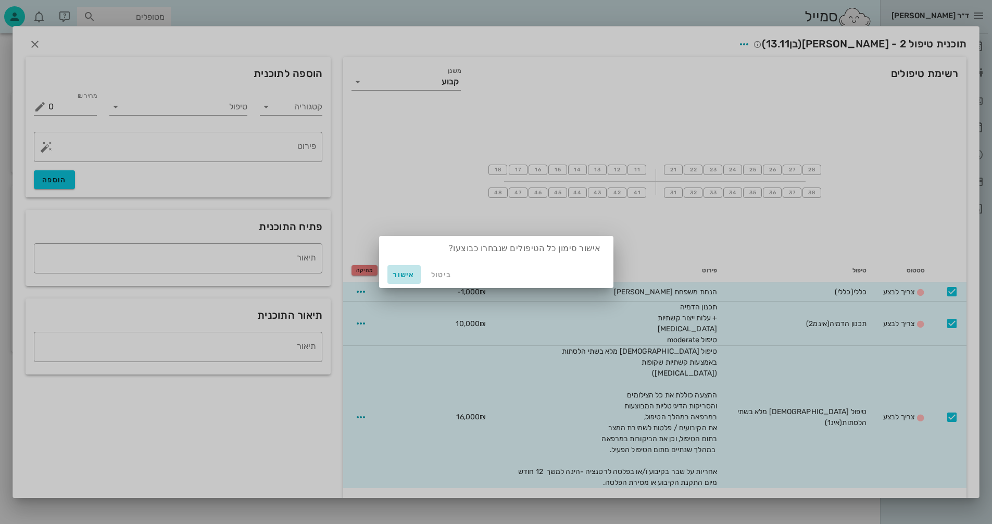
click at [402, 272] on span "אישור" at bounding box center [404, 274] width 25 height 9
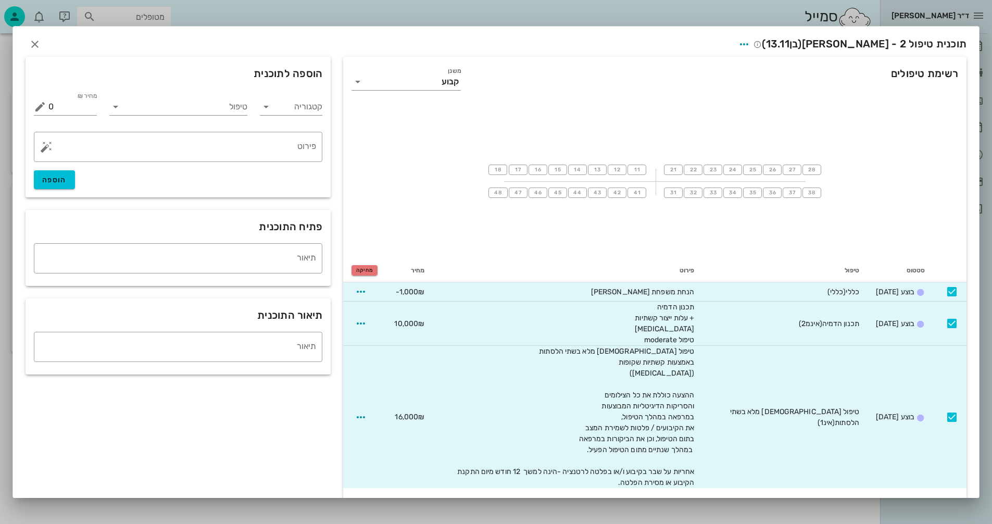
checkbox input "false"
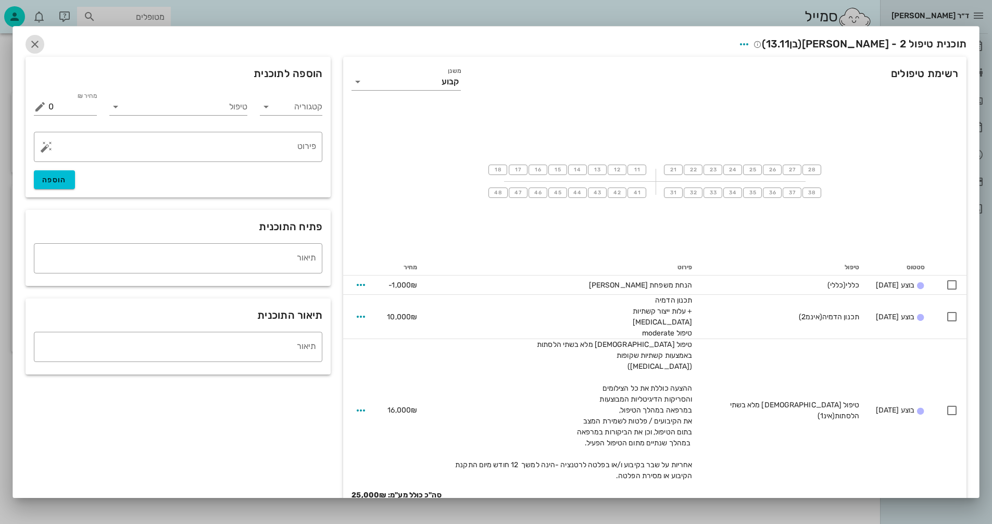
click at [41, 45] on icon "button" at bounding box center [35, 44] width 12 height 12
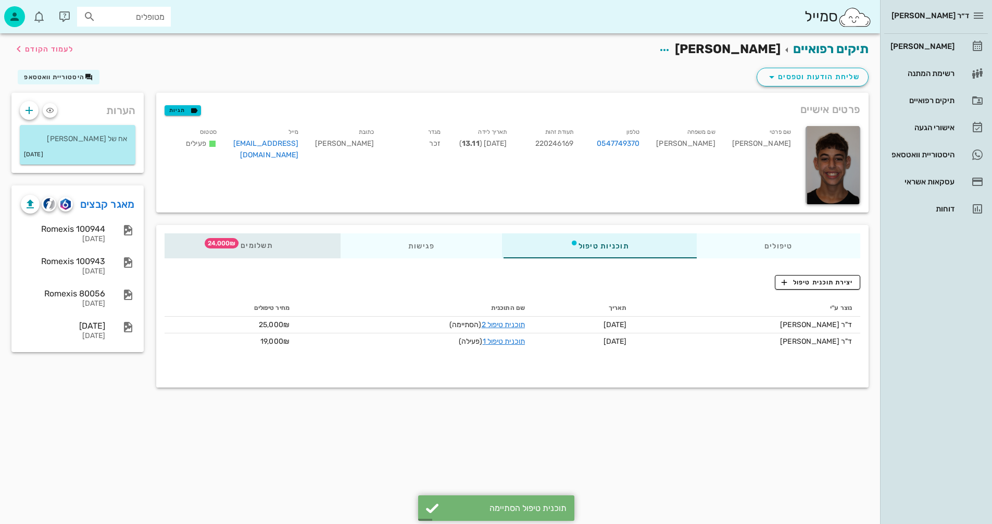
click at [256, 243] on span "תשלומים 24,000₪" at bounding box center [252, 245] width 41 height 7
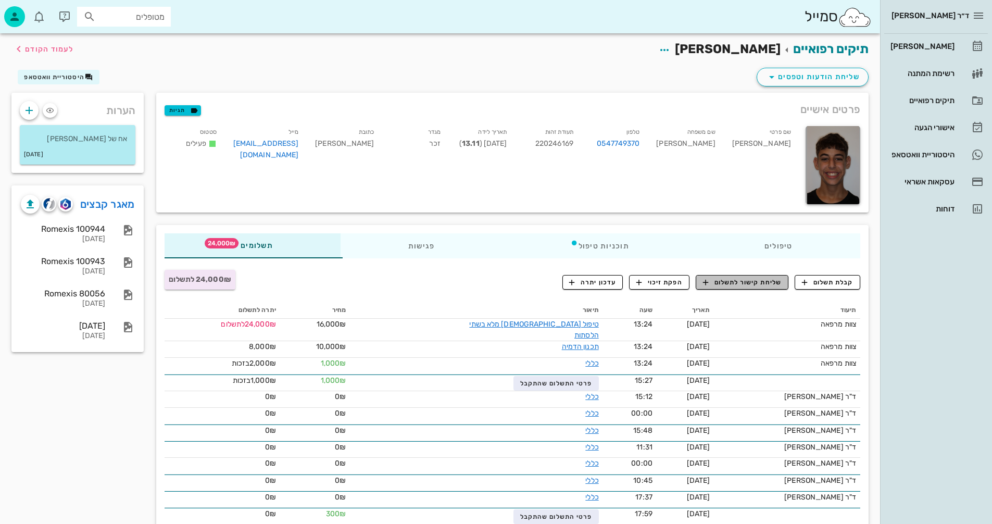
click at [746, 282] on span "שליחת קישור לתשלום" at bounding box center [742, 282] width 79 height 9
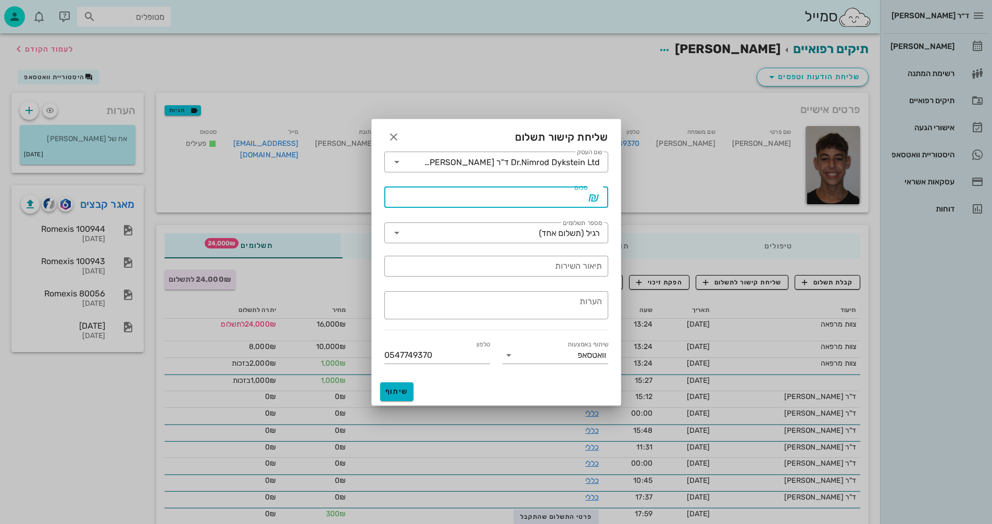
click at [496, 194] on input "סכום" at bounding box center [489, 197] width 197 height 17
type input "24000"
click at [396, 230] on icon at bounding box center [397, 233] width 12 height 12
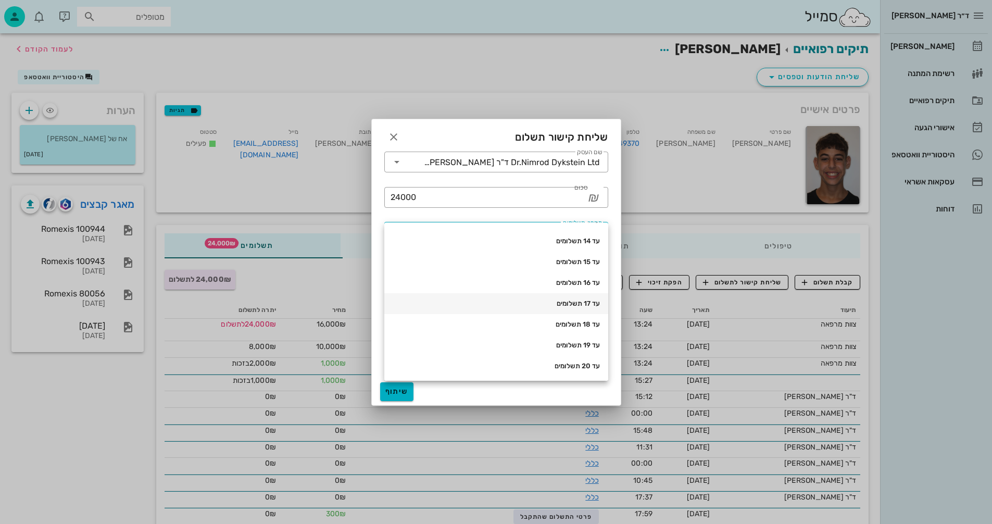
scroll to position [215, 0]
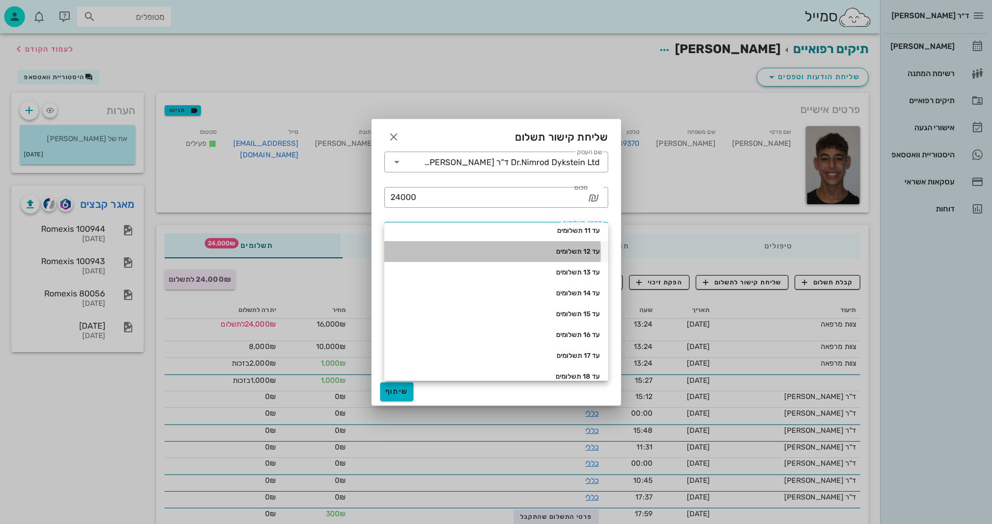
click at [571, 250] on div "עד 12 תשלומים" at bounding box center [496, 251] width 207 height 8
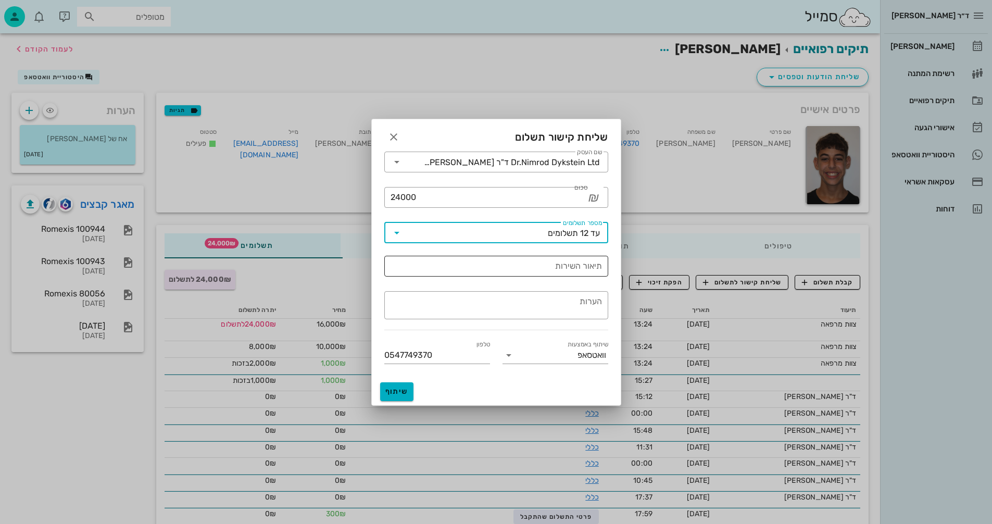
click at [506, 261] on input "תיאור השירות" at bounding box center [496, 266] width 211 height 17
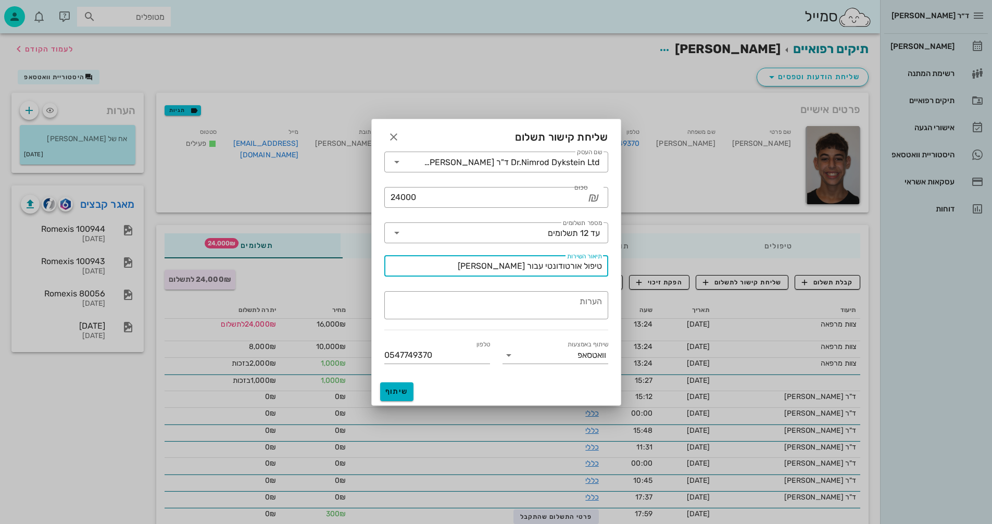
drag, startPoint x: 564, startPoint y: 267, endPoint x: 569, endPoint y: 268, distance: 5.3
click at [569, 268] on input "טיפול אורטודונטי עבור נדב שרון" at bounding box center [496, 266] width 211 height 17
type input "טיפול אורתודונטי עבור נדב שרון"
click at [401, 389] on span "שיתוף" at bounding box center [396, 391] width 25 height 9
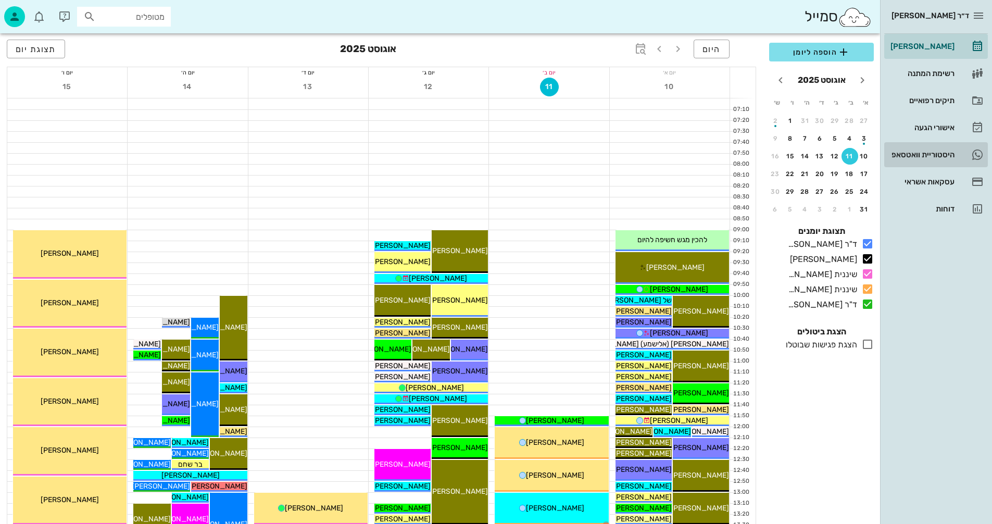
click at [903, 155] on div "היסטוריית וואטסאפ" at bounding box center [921, 154] width 66 height 8
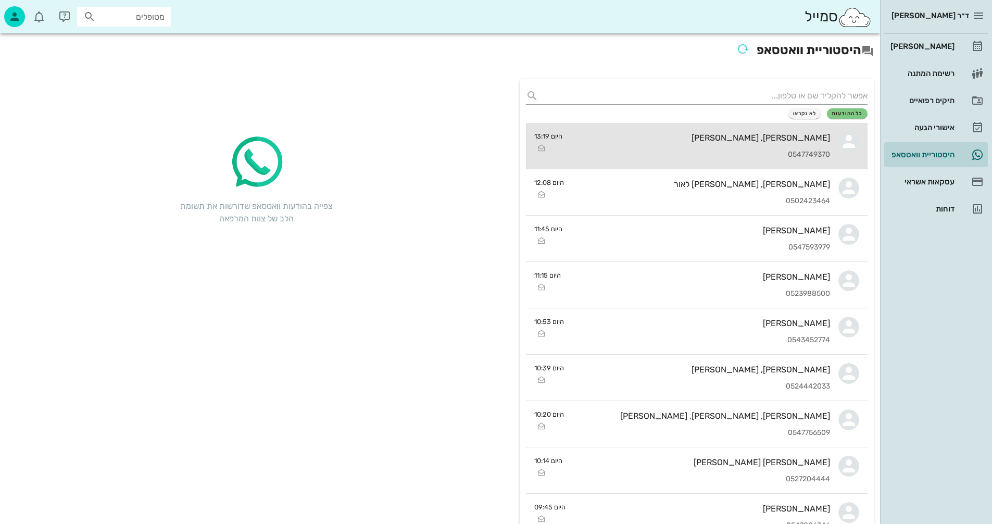
click at [629, 145] on div "מתן, [PERSON_NAME] 0547749370" at bounding box center [700, 146] width 259 height 46
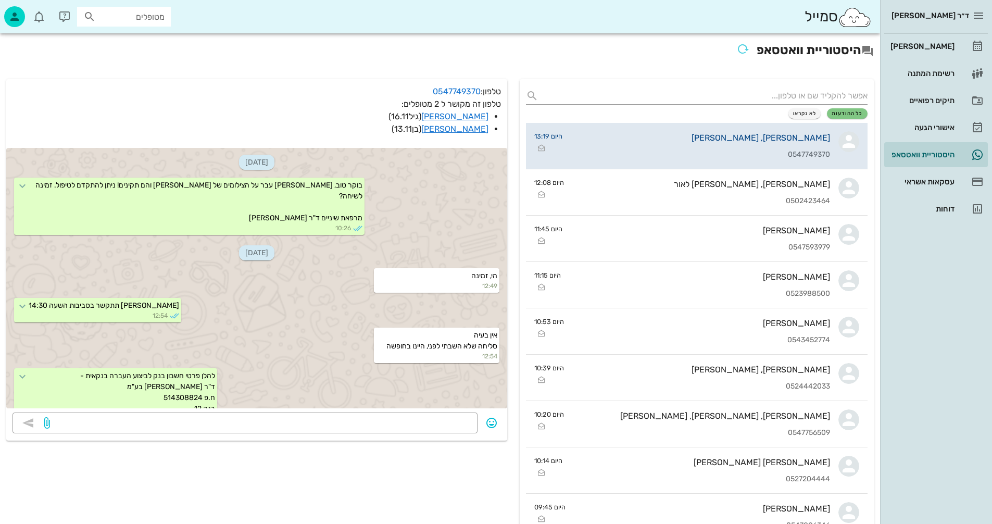
scroll to position [154, 0]
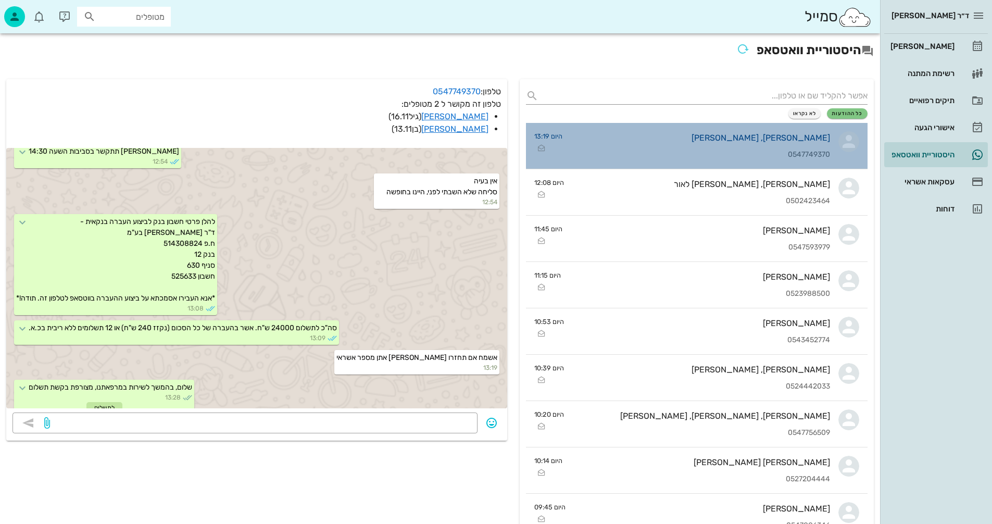
click at [600, 143] on div "מתן, [PERSON_NAME] 0547749370" at bounding box center [700, 146] width 259 height 46
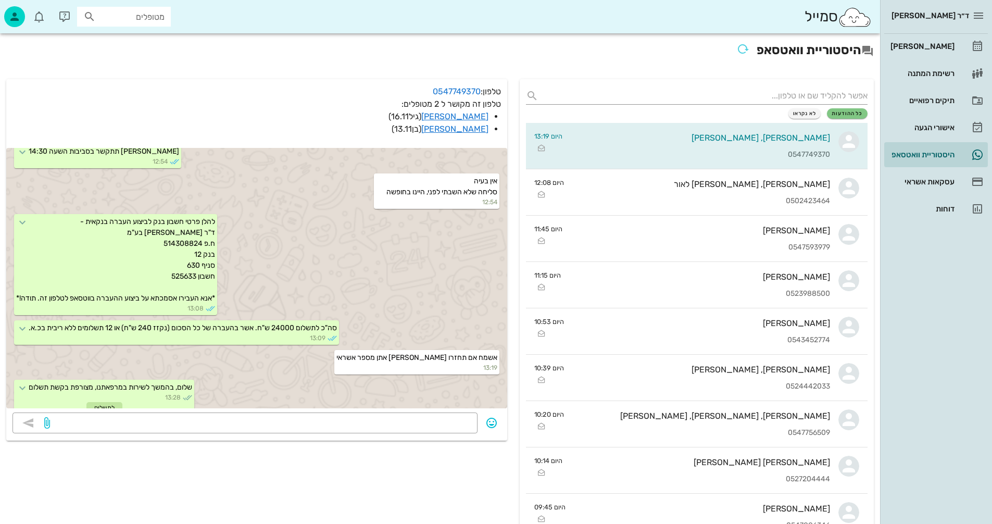
click at [952, 296] on div "ד״ר [PERSON_NAME] [PERSON_NAME] רשימת המתנה תיקים רפואיים אישורי הגעה היסטוריית…" at bounding box center [936, 262] width 112 height 524
click at [933, 47] on div "[PERSON_NAME]" at bounding box center [921, 46] width 66 height 8
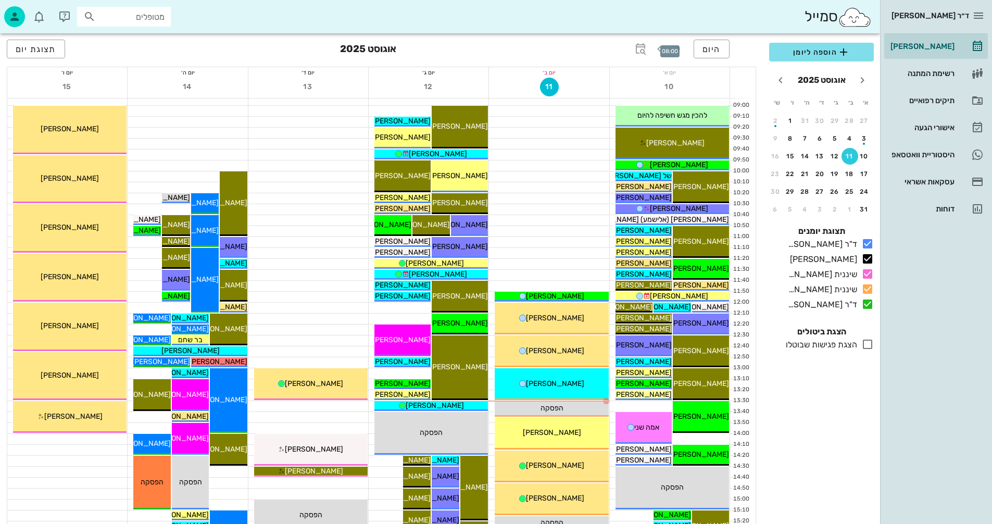
scroll to position [208, 0]
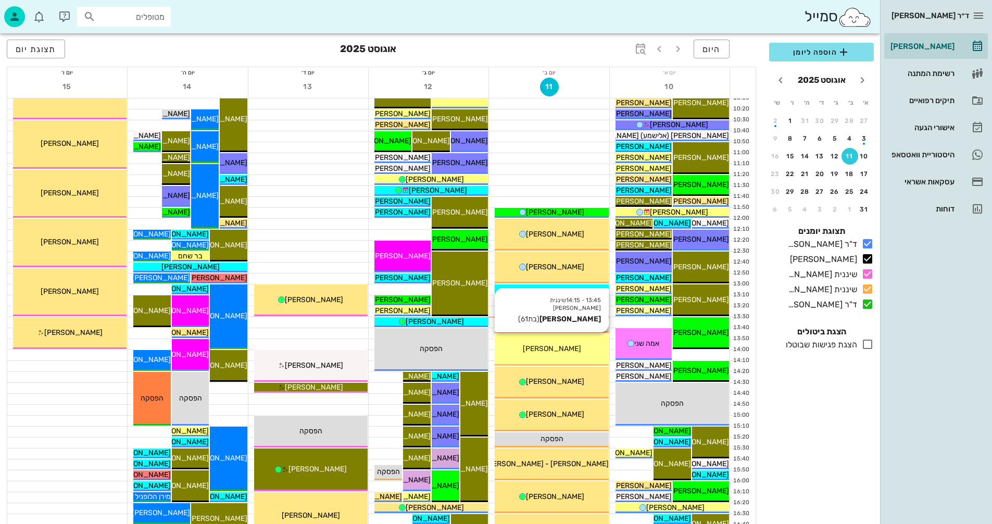
click at [539, 347] on span "[PERSON_NAME]" at bounding box center [552, 348] width 58 height 9
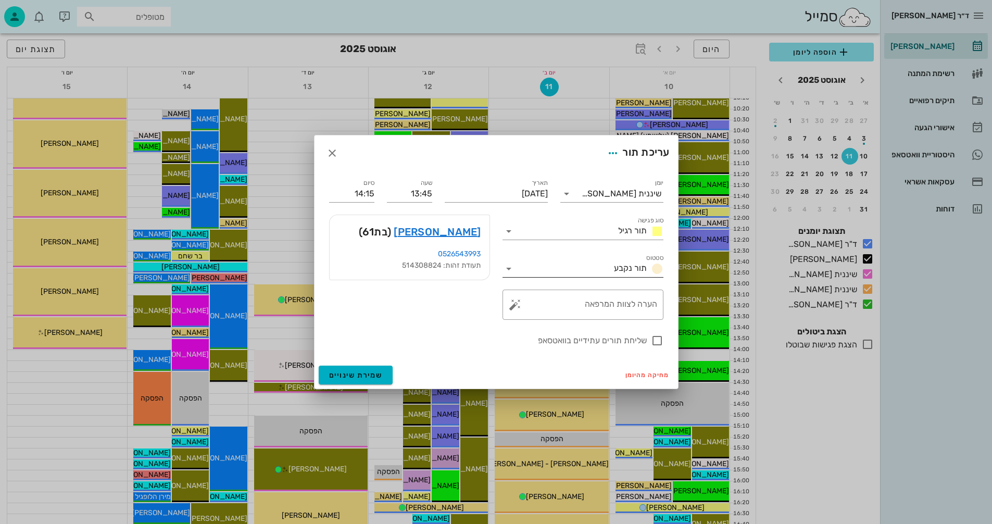
click at [509, 267] on icon at bounding box center [509, 268] width 12 height 12
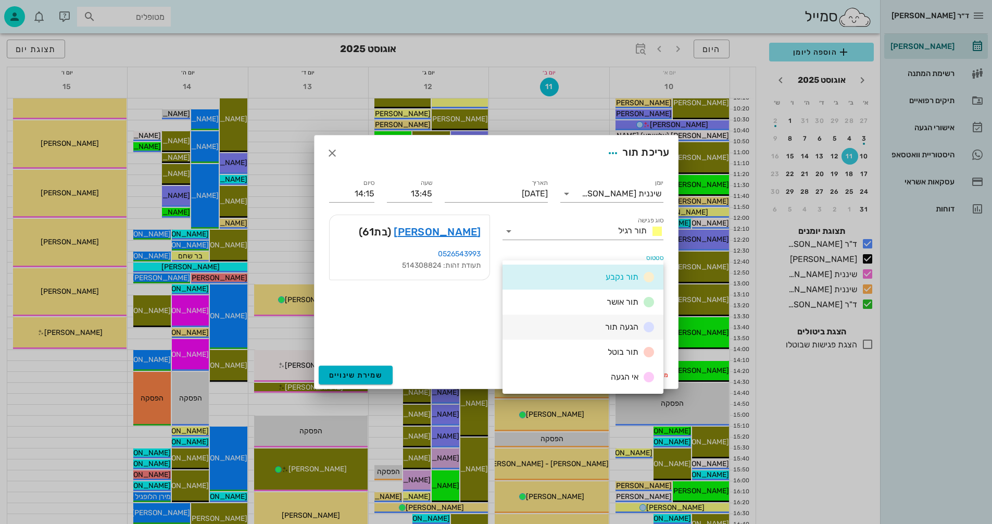
click at [622, 329] on span "הגעה תור" at bounding box center [621, 327] width 33 height 10
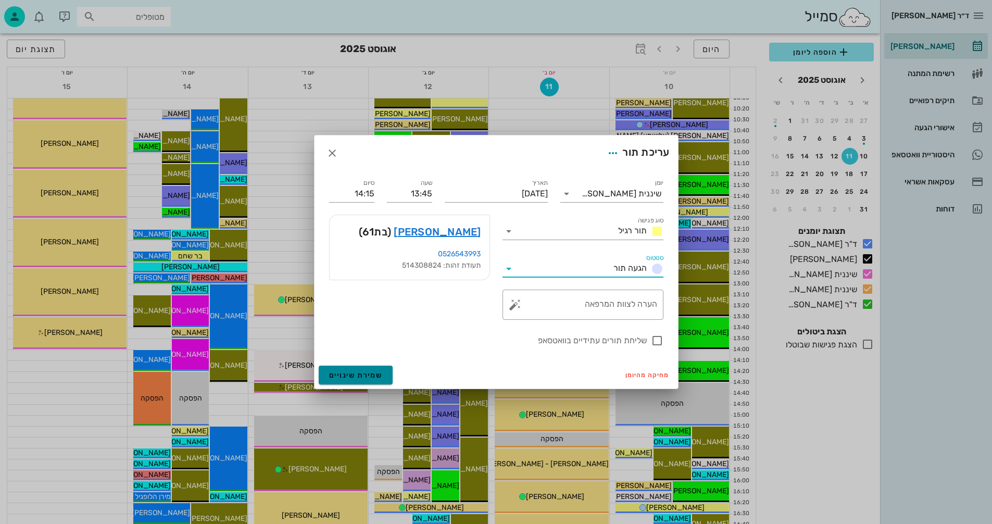
click at [331, 373] on span "שמירת שינויים" at bounding box center [356, 375] width 54 height 9
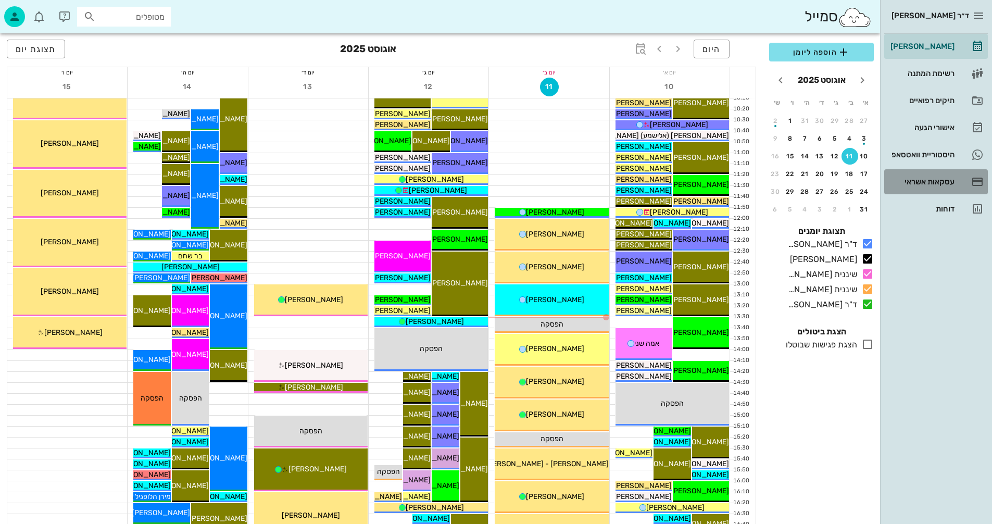
click at [917, 177] on div "עסקאות אשראי" at bounding box center [921, 181] width 66 height 17
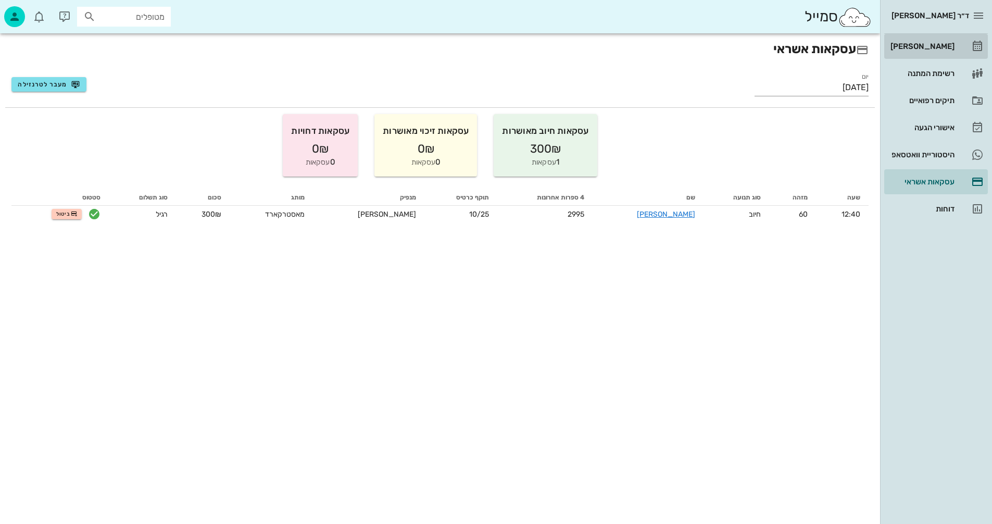
click at [926, 45] on div "[PERSON_NAME]" at bounding box center [921, 46] width 66 height 8
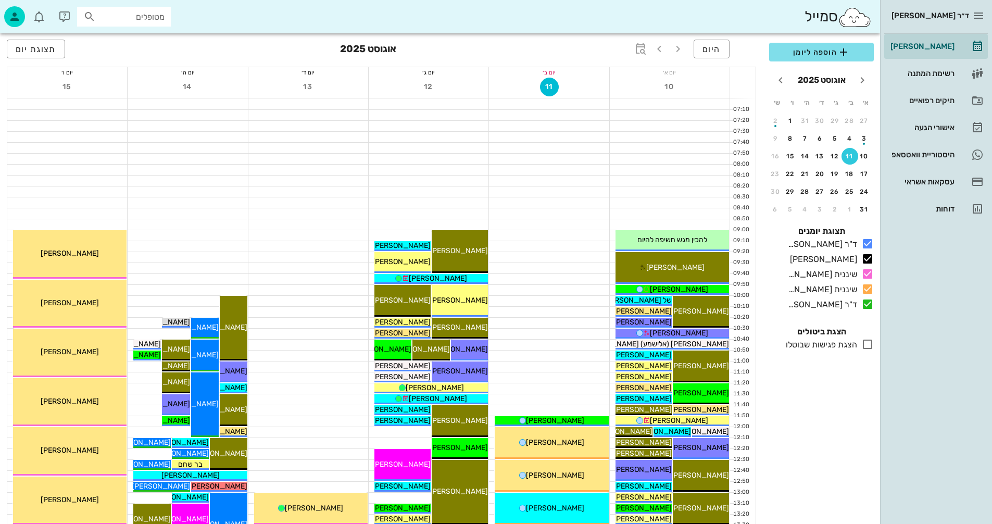
drag, startPoint x: 998, startPoint y: 522, endPoint x: 314, endPoint y: 256, distance: 733.7
click at [314, 256] on div at bounding box center [308, 257] width 120 height 10
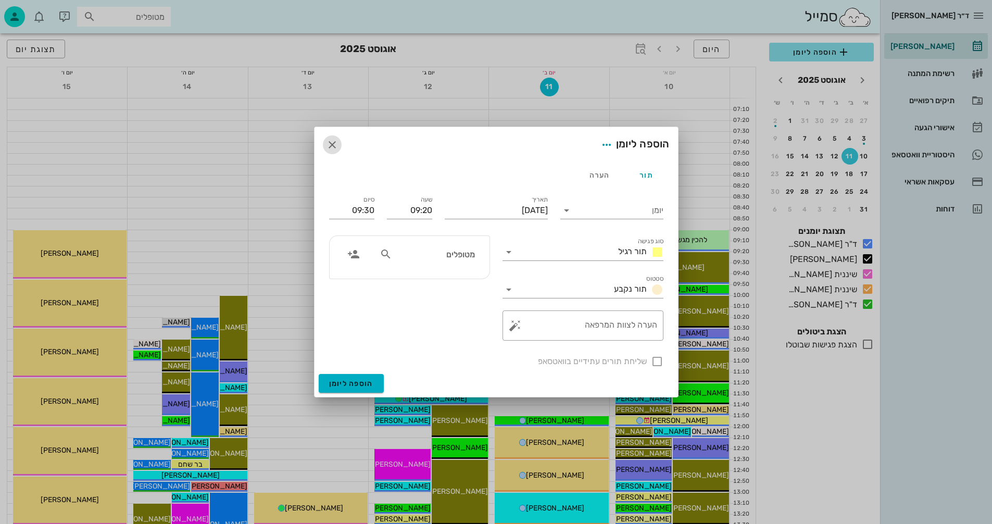
click at [333, 145] on icon "button" at bounding box center [332, 145] width 12 height 12
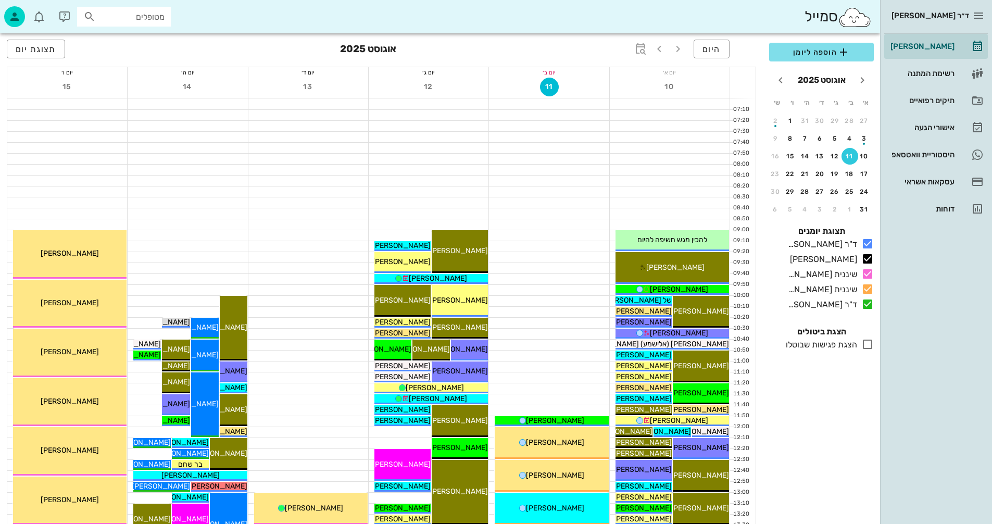
click at [331, 150] on div at bounding box center [308, 148] width 120 height 10
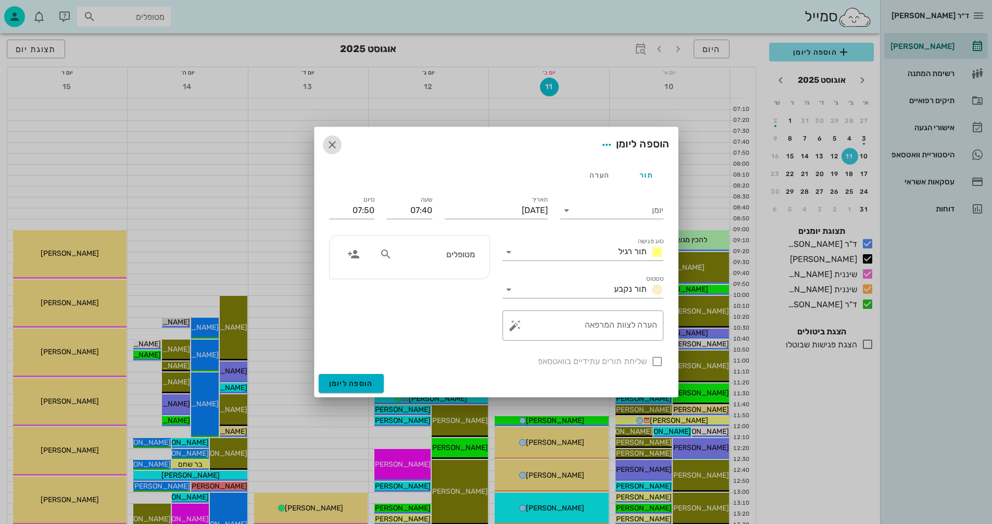
click at [332, 146] on icon "button" at bounding box center [332, 145] width 12 height 12
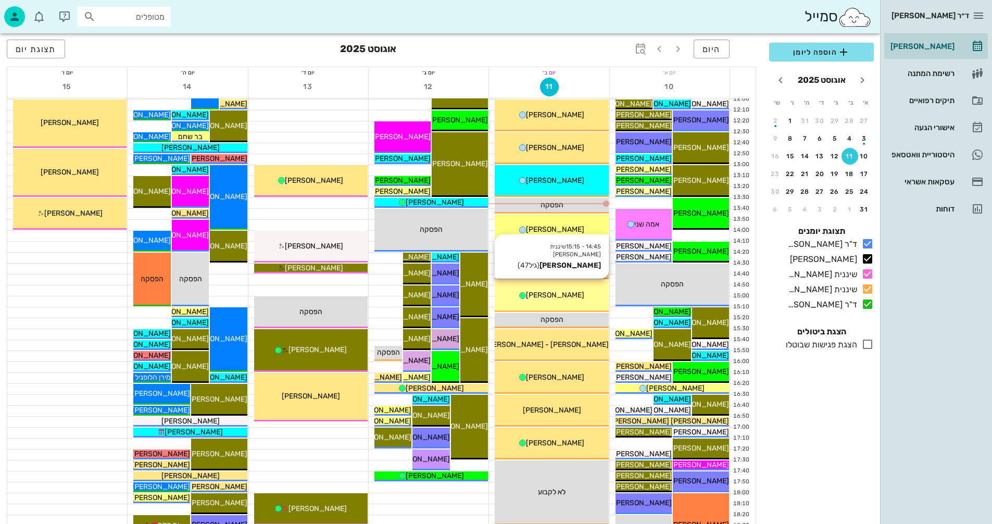
scroll to position [417, 0]
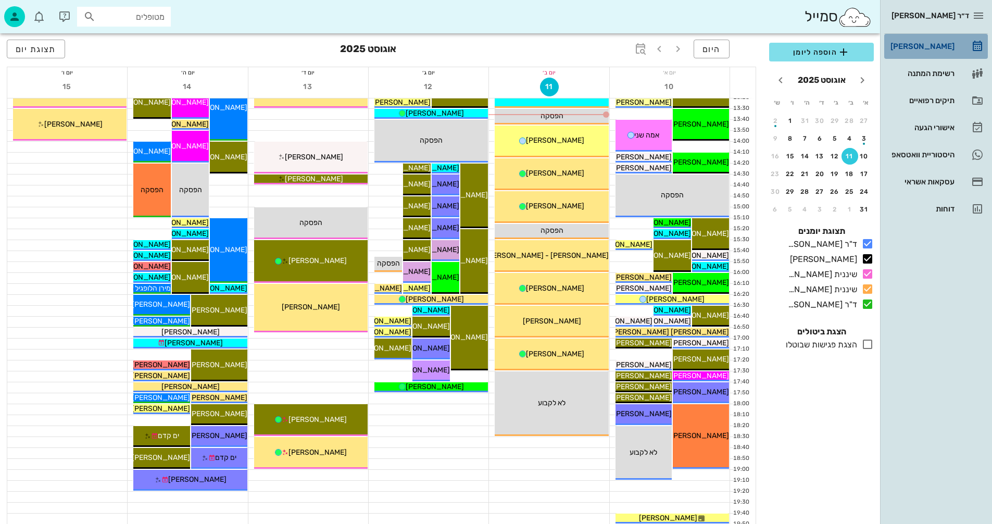
click at [921, 42] on div "[PERSON_NAME]" at bounding box center [921, 46] width 66 height 8
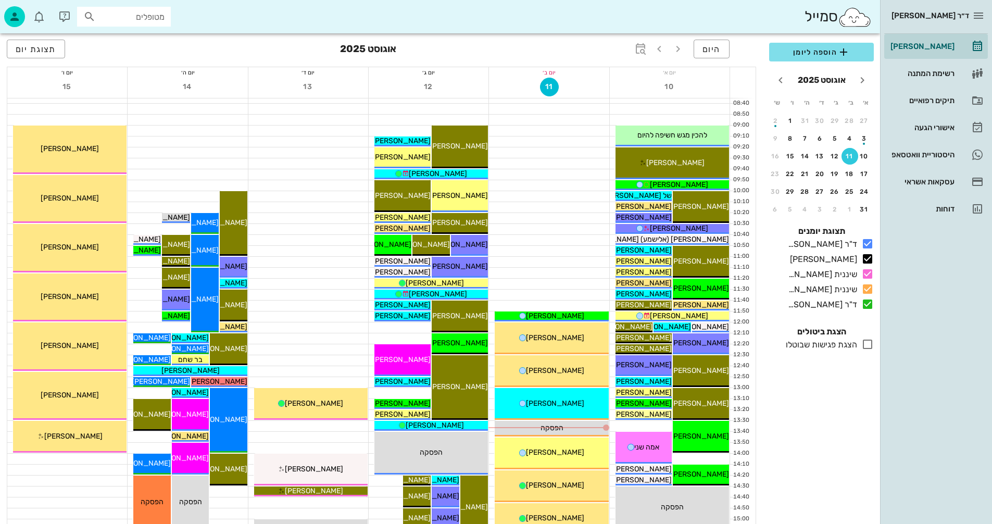
scroll to position [104, 0]
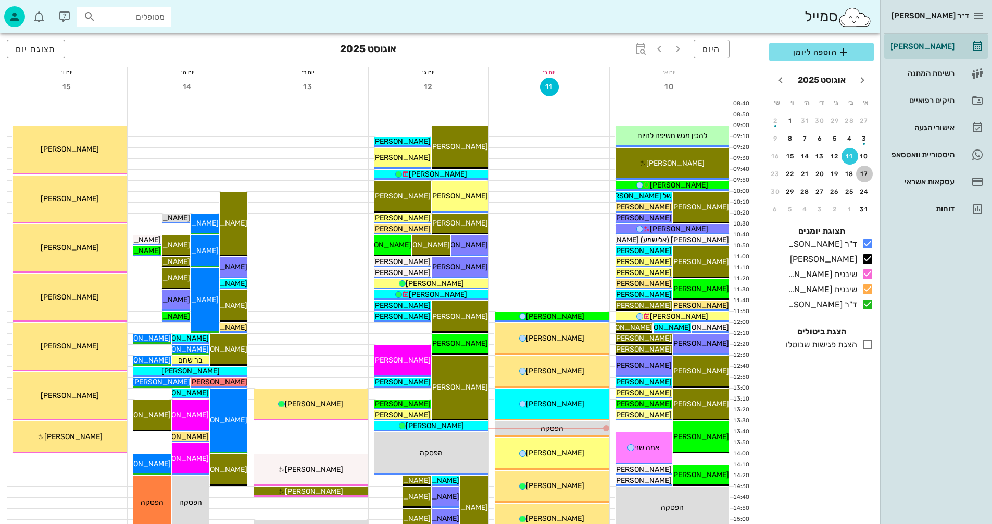
click at [866, 172] on div "17" at bounding box center [864, 173] width 17 height 7
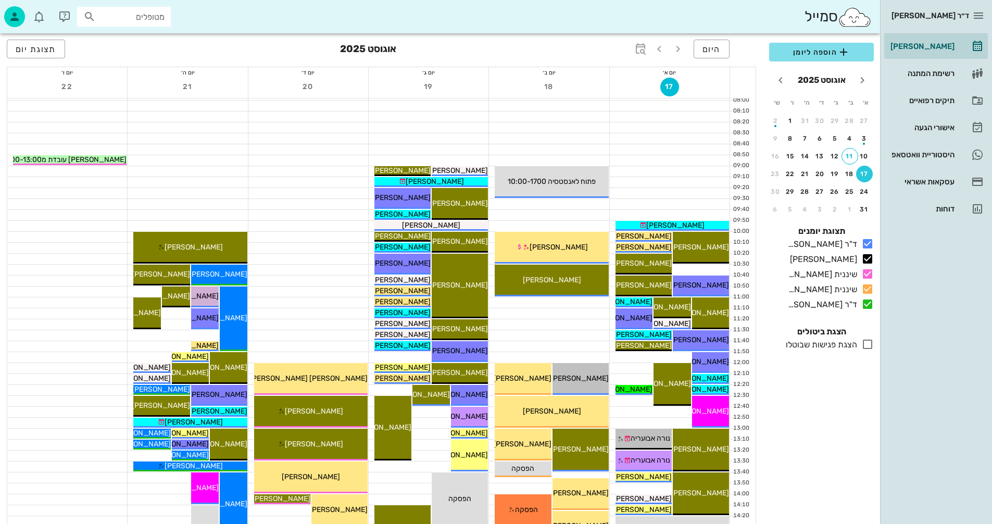
scroll to position [52, 0]
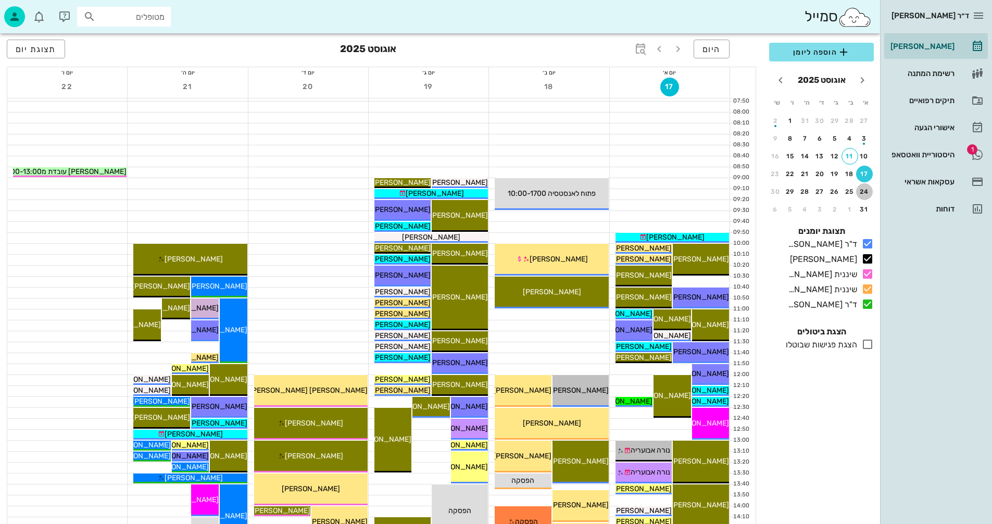
click at [866, 190] on div "24" at bounding box center [864, 191] width 17 height 7
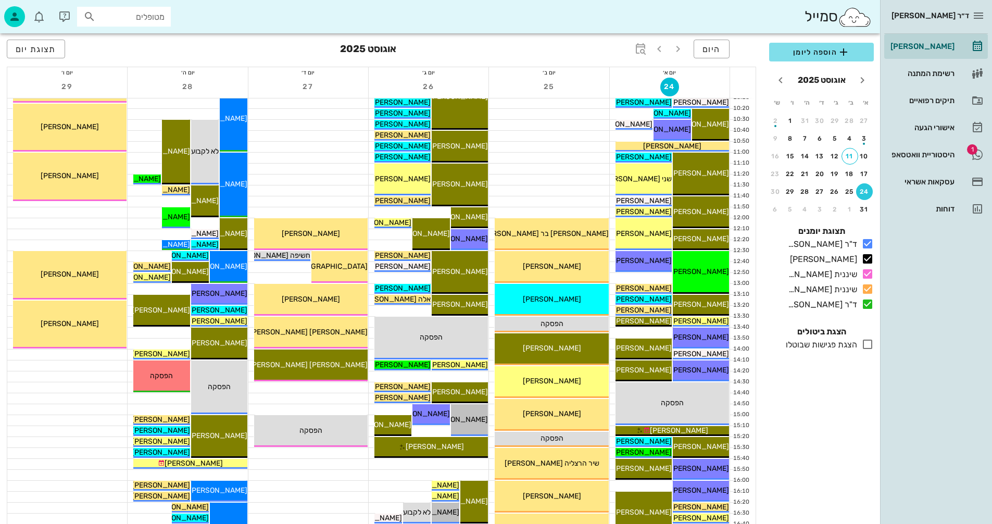
scroll to position [208, 0]
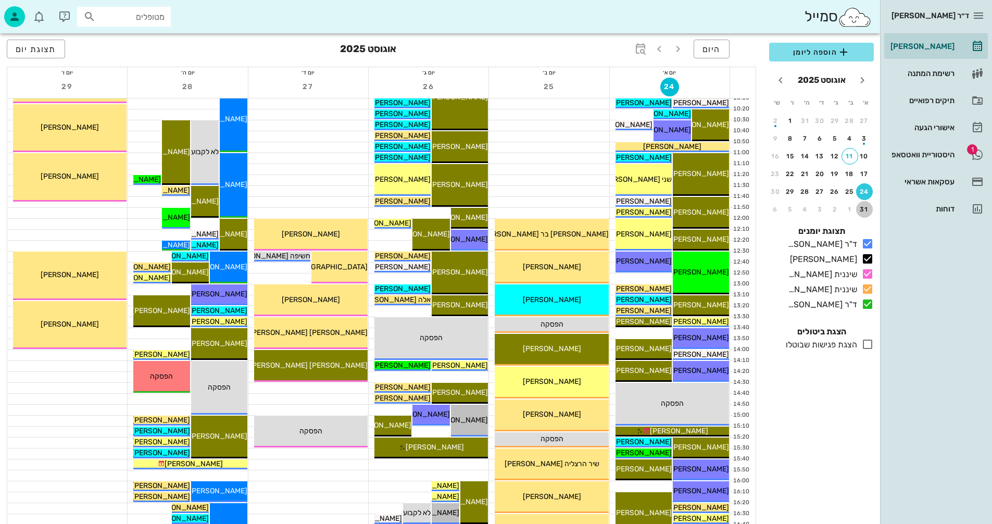
click at [864, 206] on div "31" at bounding box center [864, 209] width 17 height 7
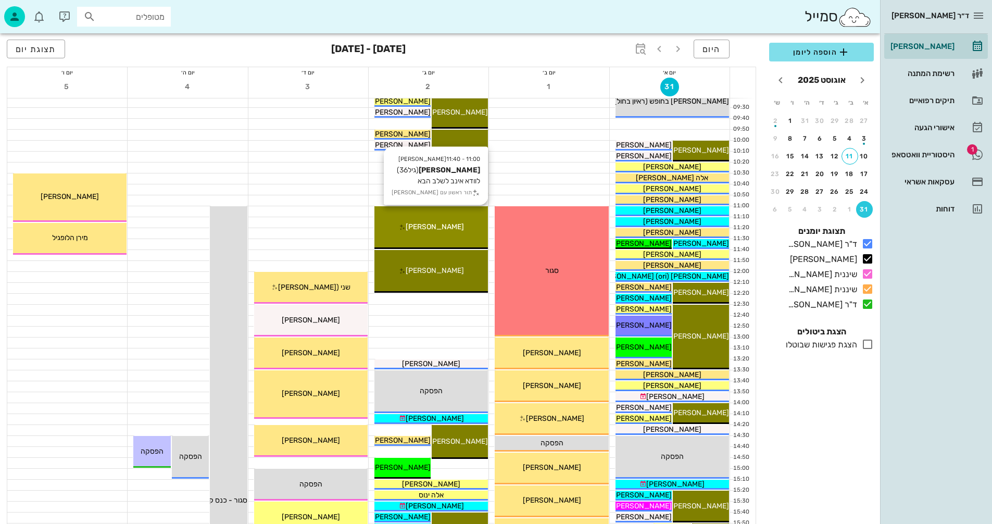
scroll to position [156, 0]
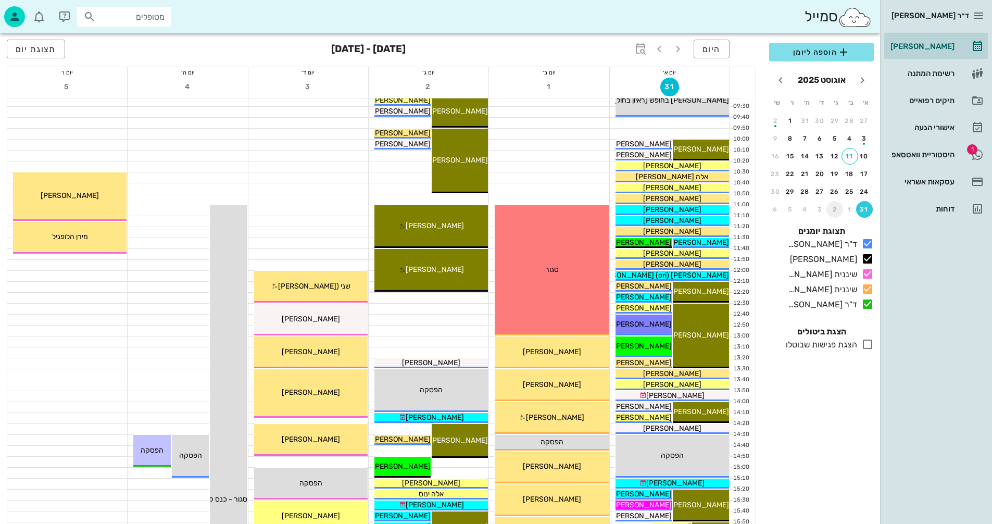
click at [836, 207] on div "2" at bounding box center [834, 209] width 17 height 7
click at [864, 137] on div "7" at bounding box center [864, 138] width 17 height 7
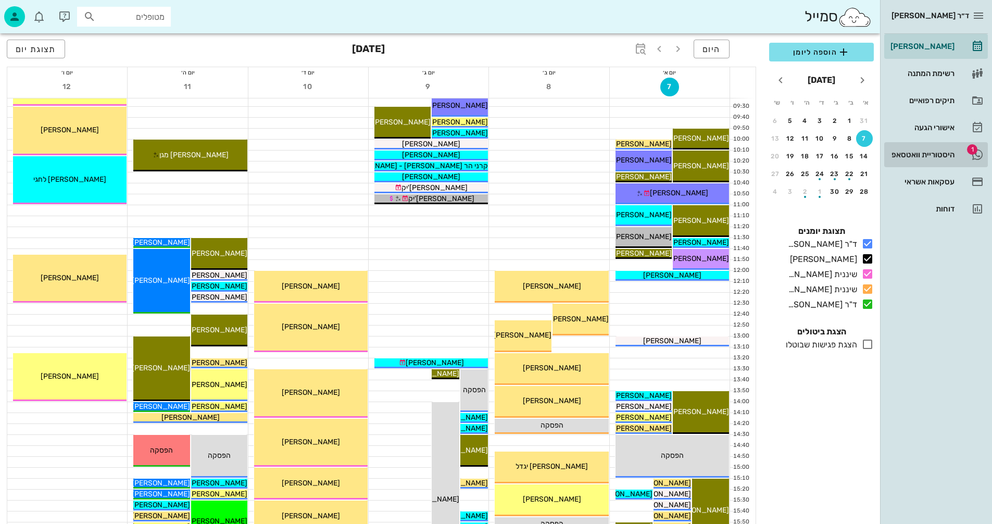
click at [926, 150] on div "היסטוריית וואטסאפ" at bounding box center [921, 154] width 66 height 17
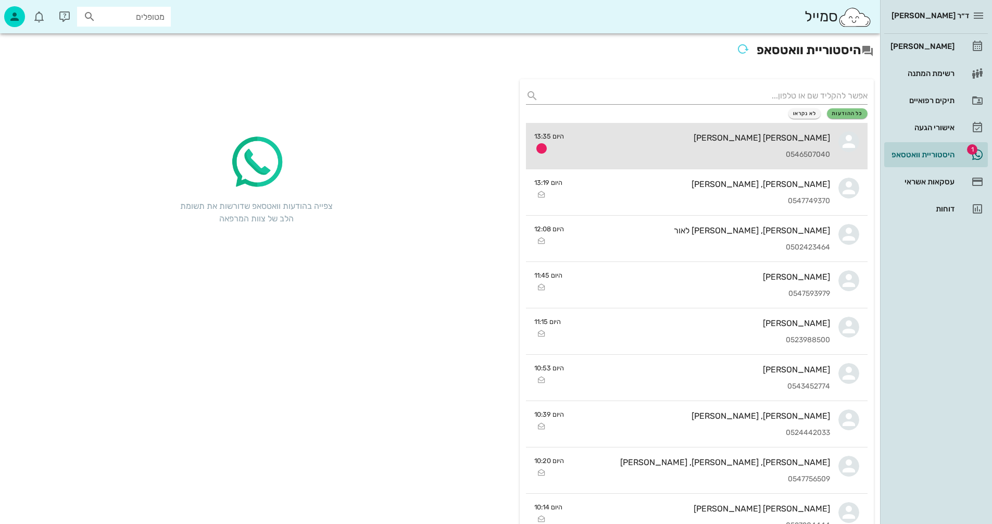
click at [691, 148] on div "[PERSON_NAME] [PERSON_NAME] 0546507040" at bounding box center [701, 146] width 258 height 46
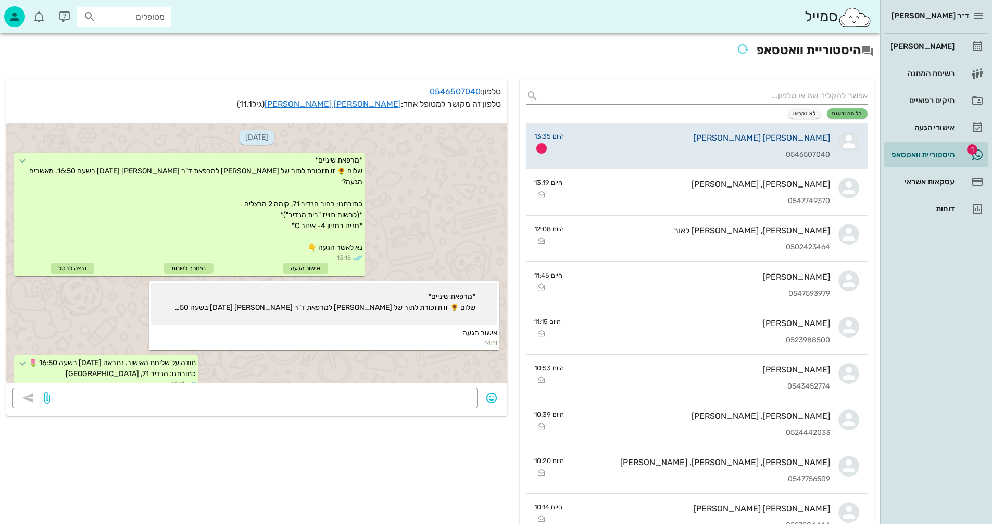
scroll to position [300, 0]
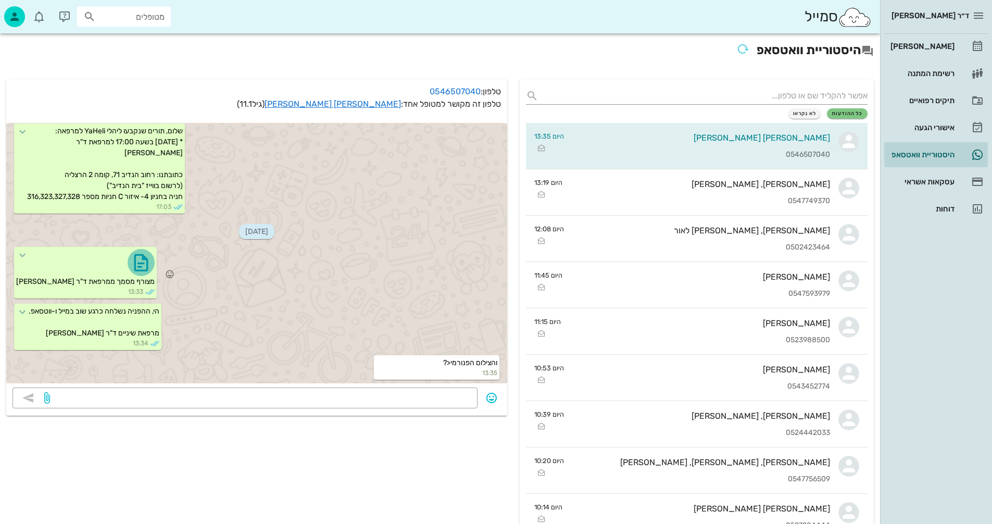
click at [133, 261] on icon "button" at bounding box center [141, 262] width 17 height 17
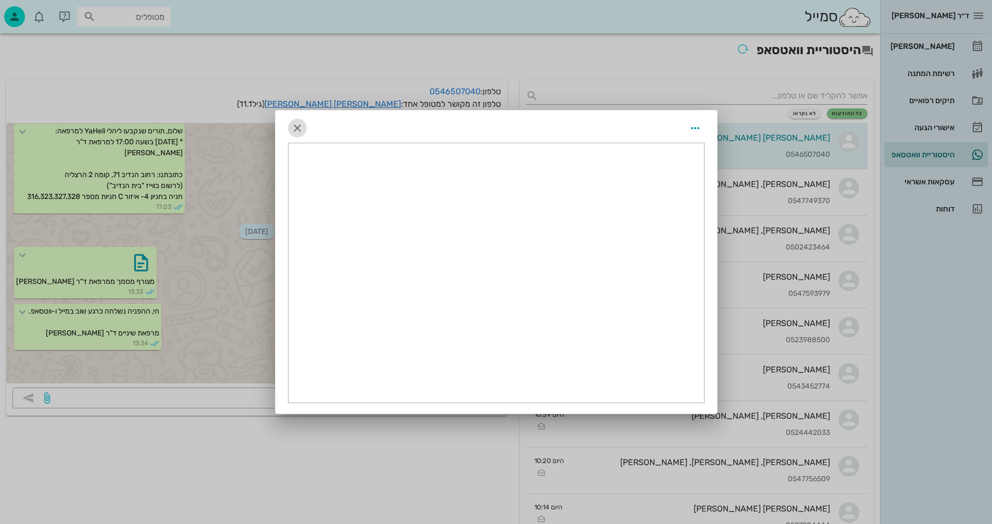
click at [296, 126] on icon "button" at bounding box center [297, 128] width 12 height 12
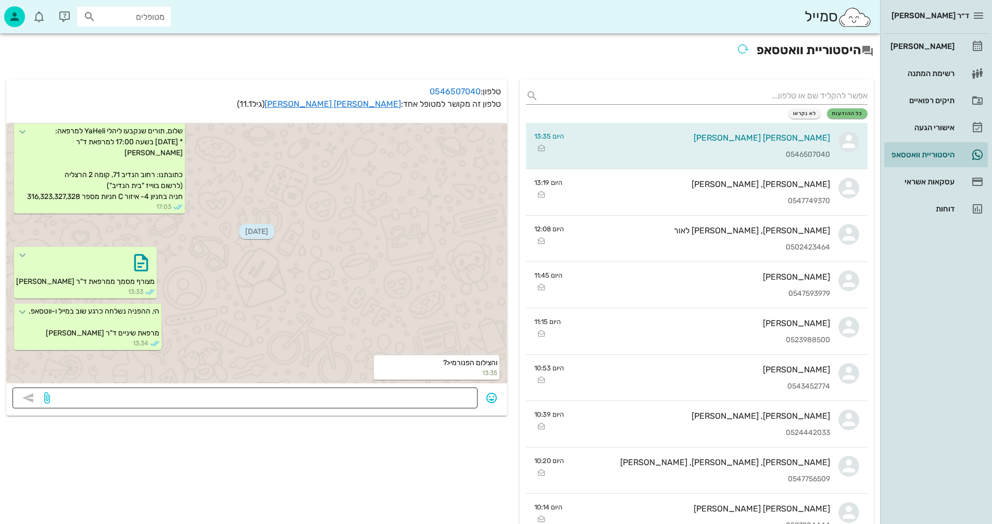
click at [432, 397] on textarea at bounding box center [261, 399] width 419 height 17
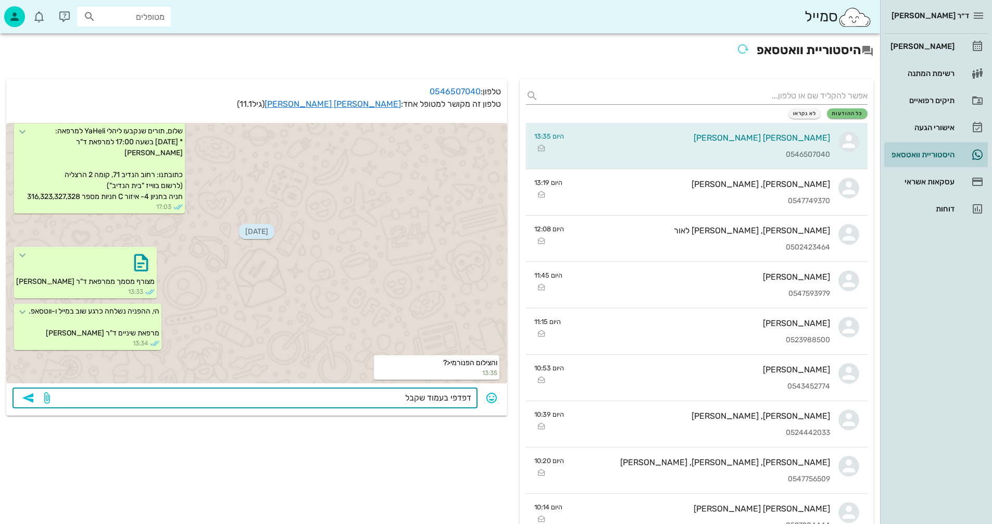
type textarea "דפדפי בעמוד שקבלת"
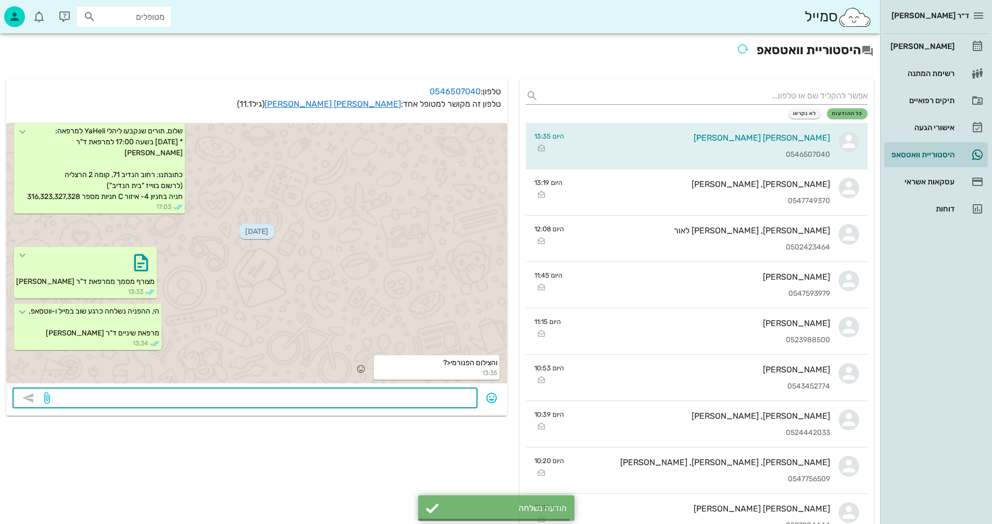
scroll to position [330, 0]
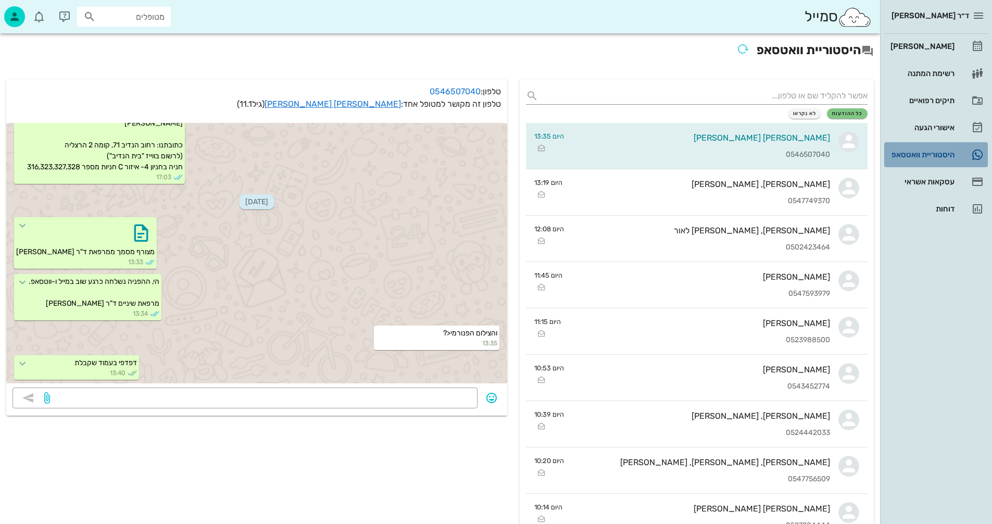
click at [912, 147] on div "היסטוריית וואטסאפ" at bounding box center [921, 154] width 66 height 17
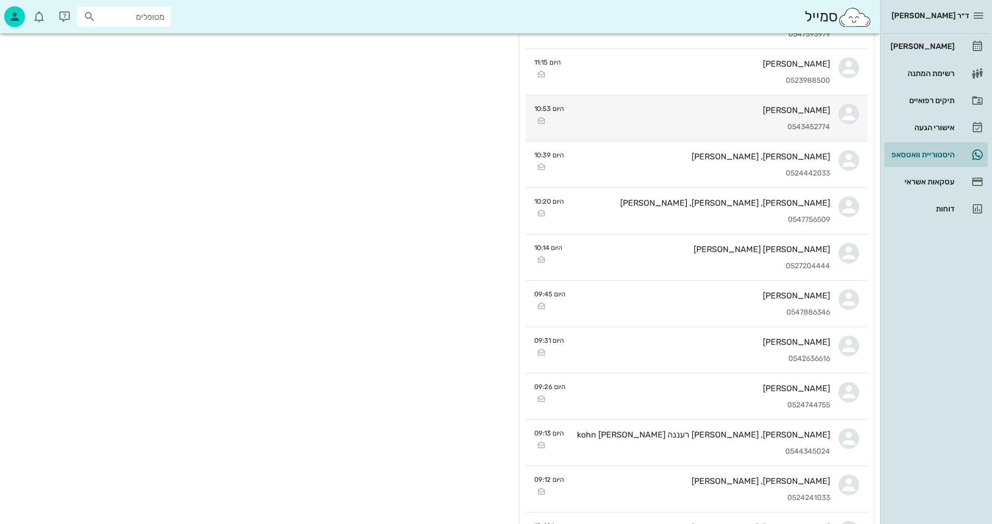
scroll to position [469, 0]
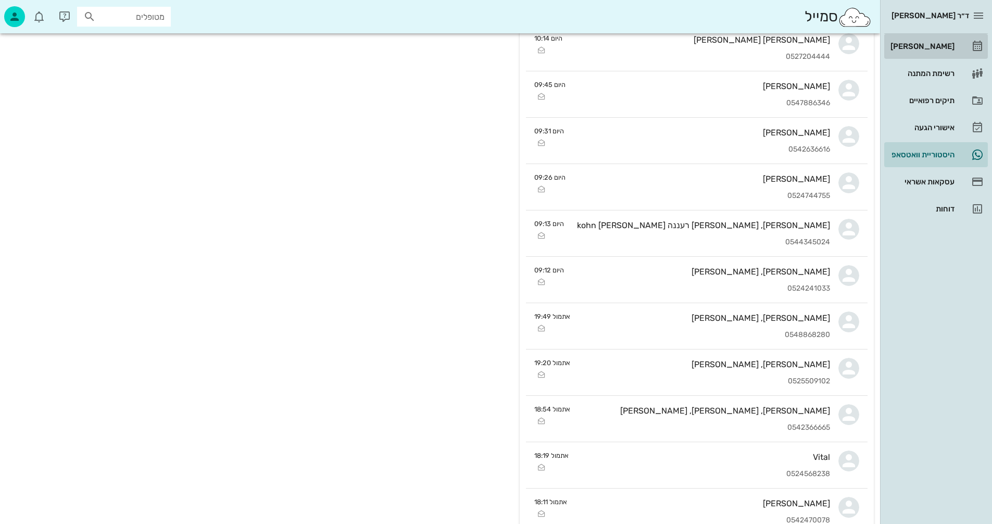
click at [938, 40] on div "[PERSON_NAME]" at bounding box center [921, 46] width 66 height 17
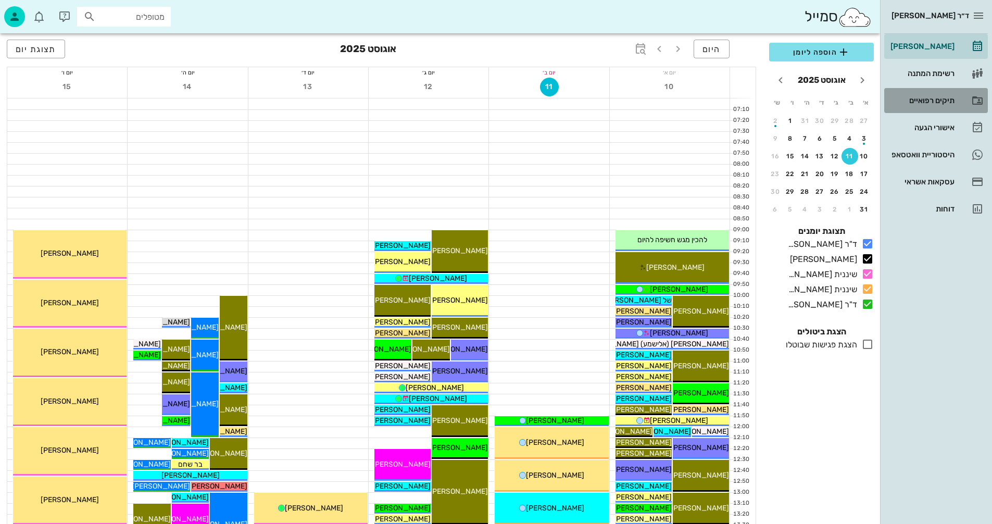
click at [911, 100] on div "תיקים רפואיים" at bounding box center [921, 100] width 66 height 8
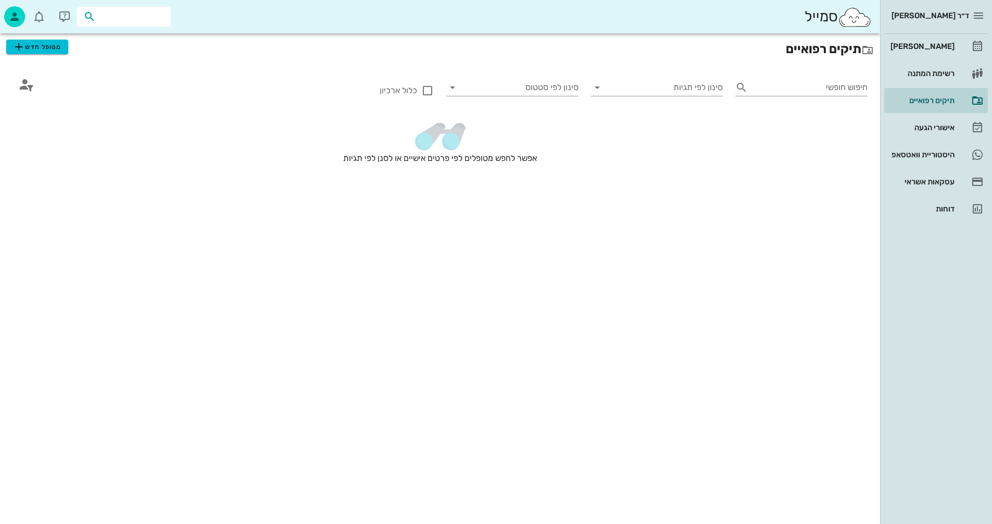
click at [142, 23] on input "text" at bounding box center [131, 17] width 67 height 14
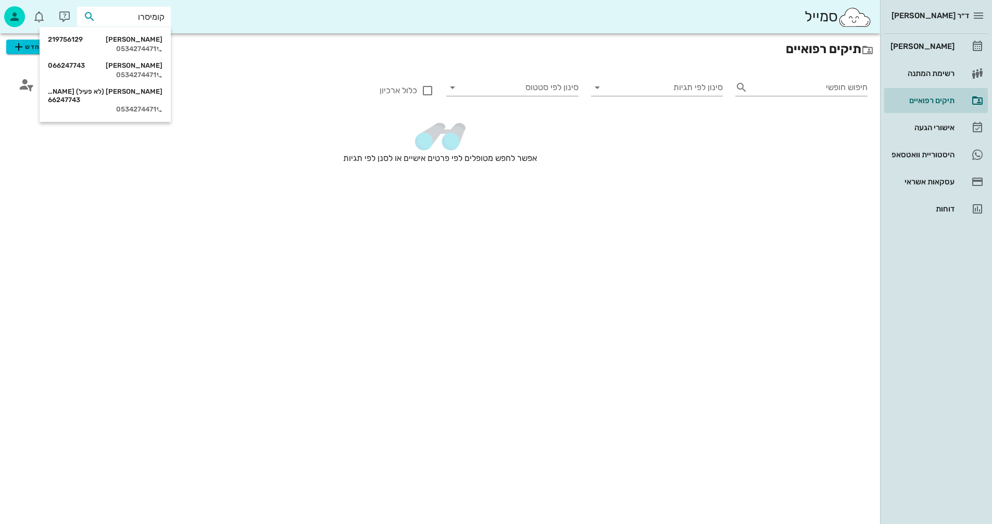
type input "[PERSON_NAME]"
click at [143, 39] on div "[PERSON_NAME] 219756129" at bounding box center [105, 39] width 115 height 8
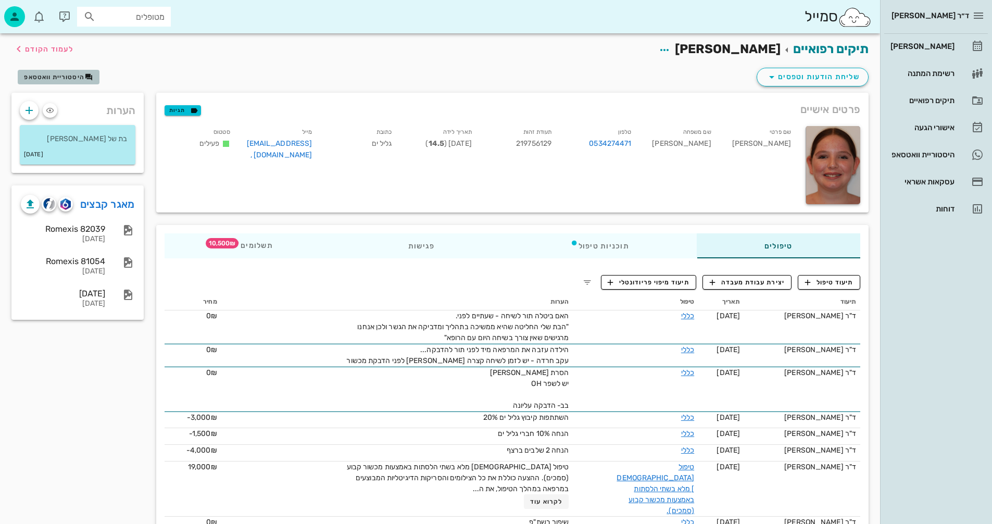
click at [44, 75] on span "היסטוריית וואטסאפ" at bounding box center [54, 76] width 60 height 7
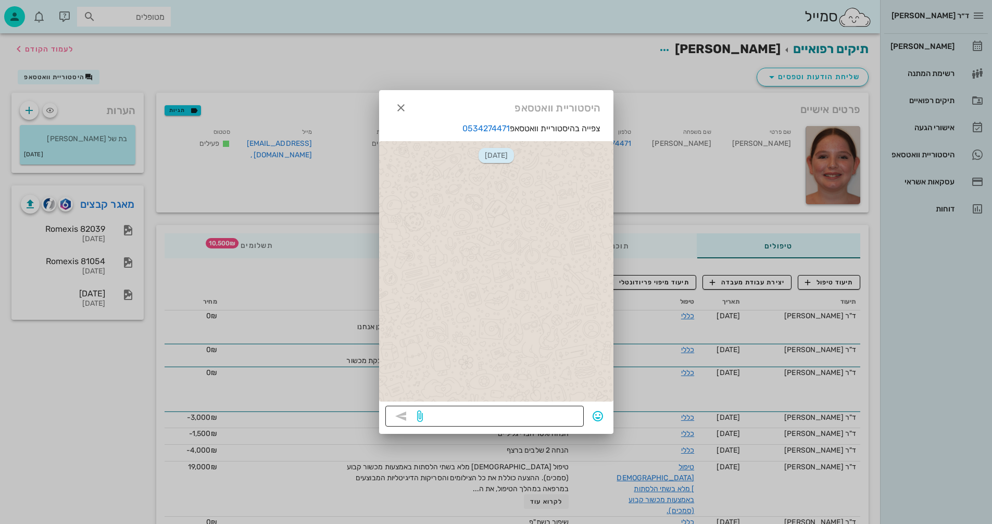
click at [562, 418] on textarea at bounding box center [501, 417] width 153 height 17
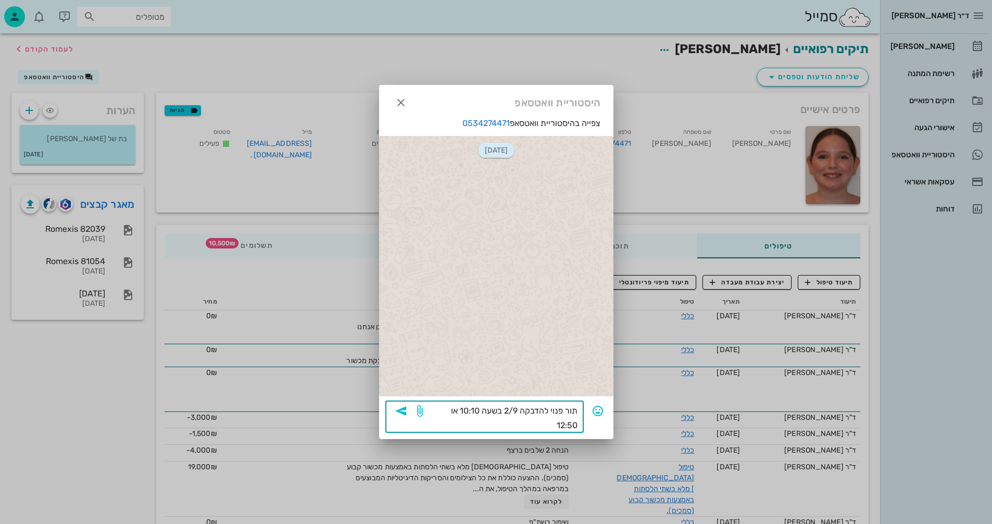
type textarea "תור פנוי להדבקה 2/9 בשעה 10:10 או 12:50?"
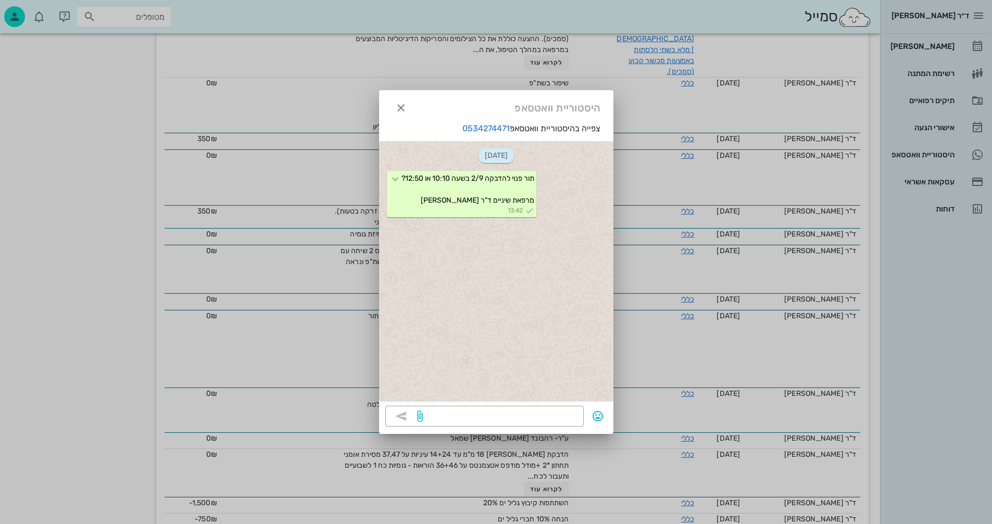
scroll to position [458, 0]
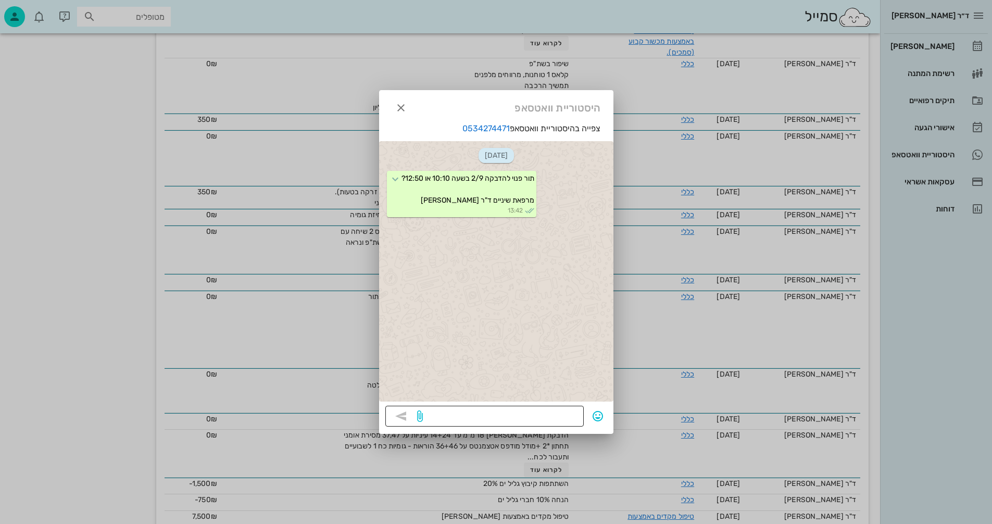
click at [493, 413] on textarea at bounding box center [501, 417] width 153 height 17
type textarea "9/9 בשעה 11:00?"
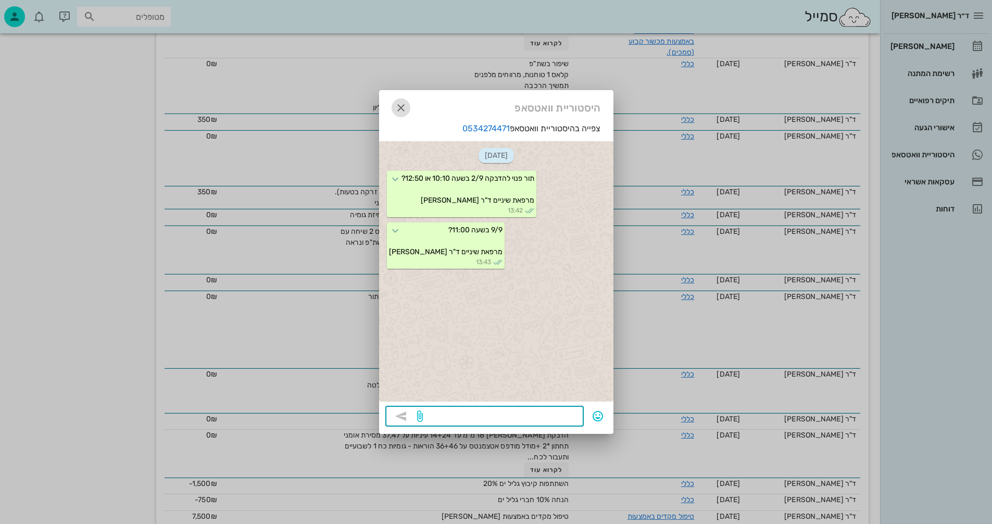
click at [403, 104] on icon "button" at bounding box center [401, 108] width 12 height 12
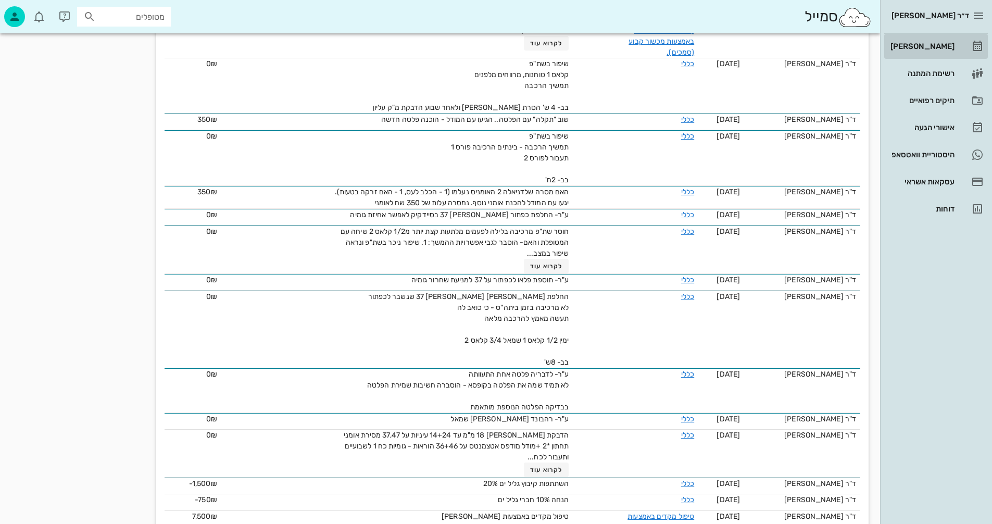
click at [934, 46] on div "[PERSON_NAME]" at bounding box center [921, 46] width 66 height 8
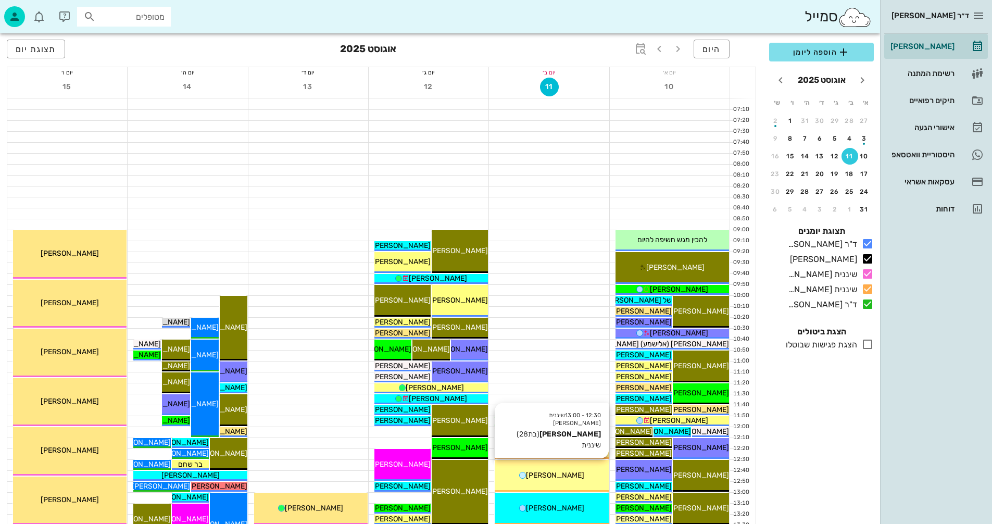
click at [579, 476] on div "[PERSON_NAME]" at bounding box center [552, 475] width 114 height 11
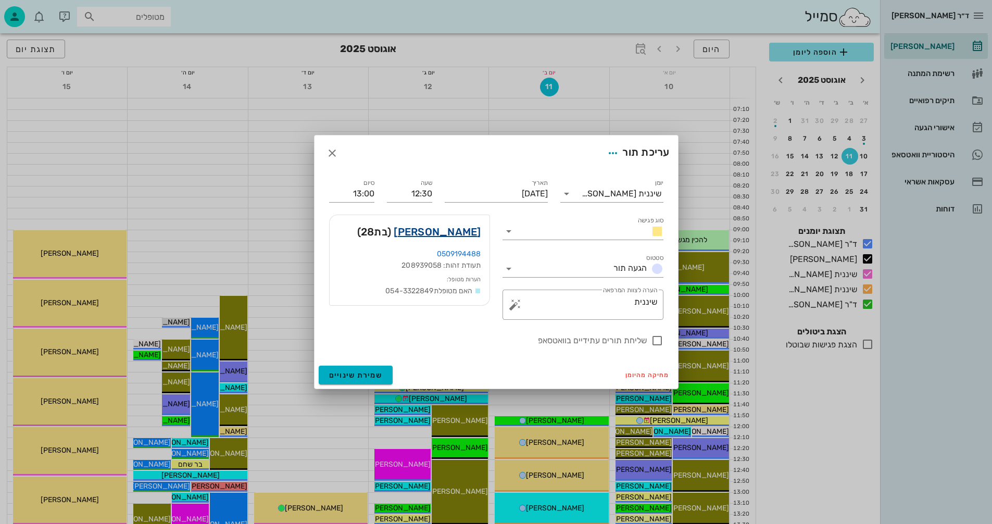
click at [460, 232] on link "[PERSON_NAME]" at bounding box center [437, 231] width 87 height 17
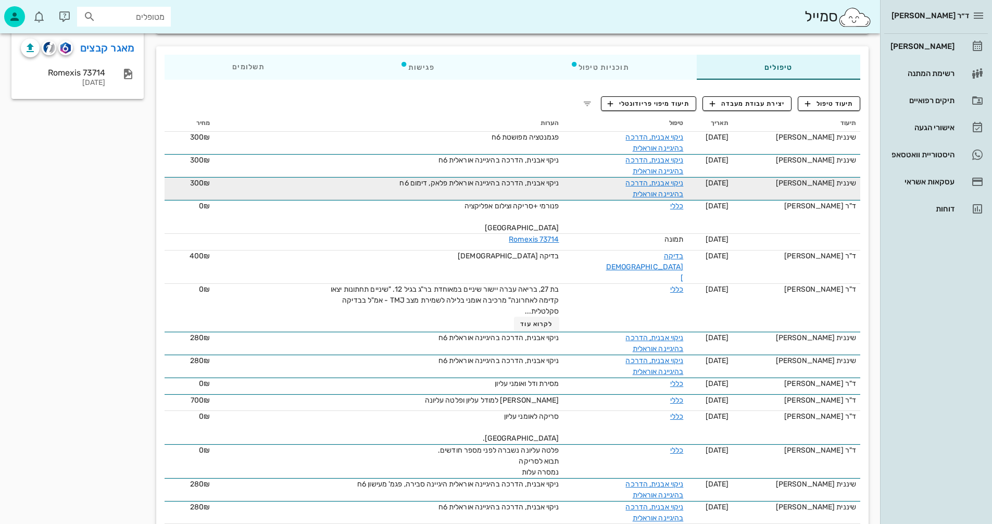
scroll to position [208, 0]
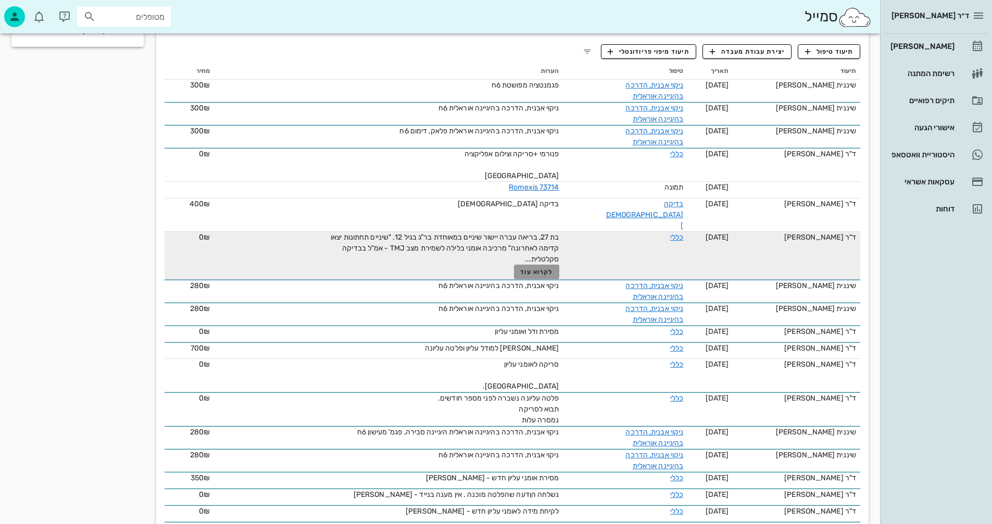
click at [528, 268] on span "לקרוא עוד" at bounding box center [536, 271] width 32 height 7
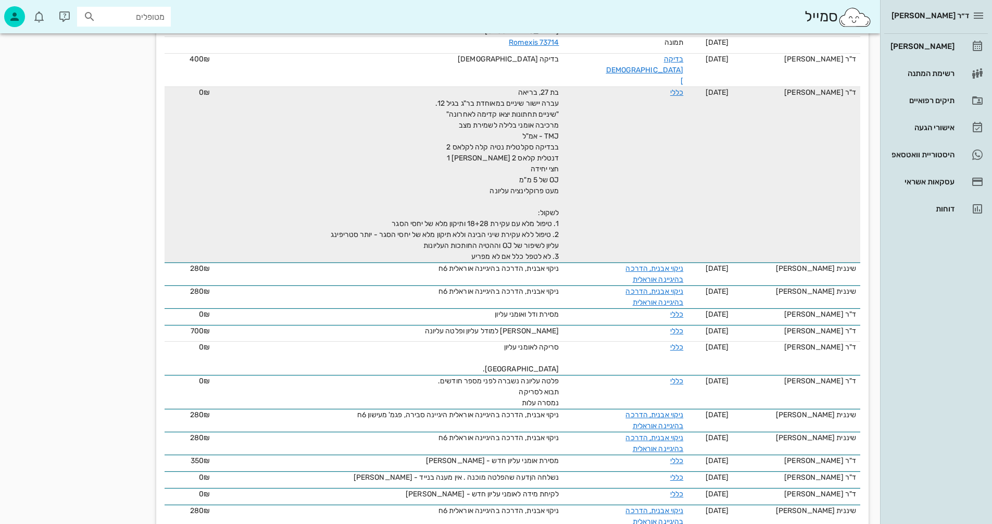
scroll to position [0, 0]
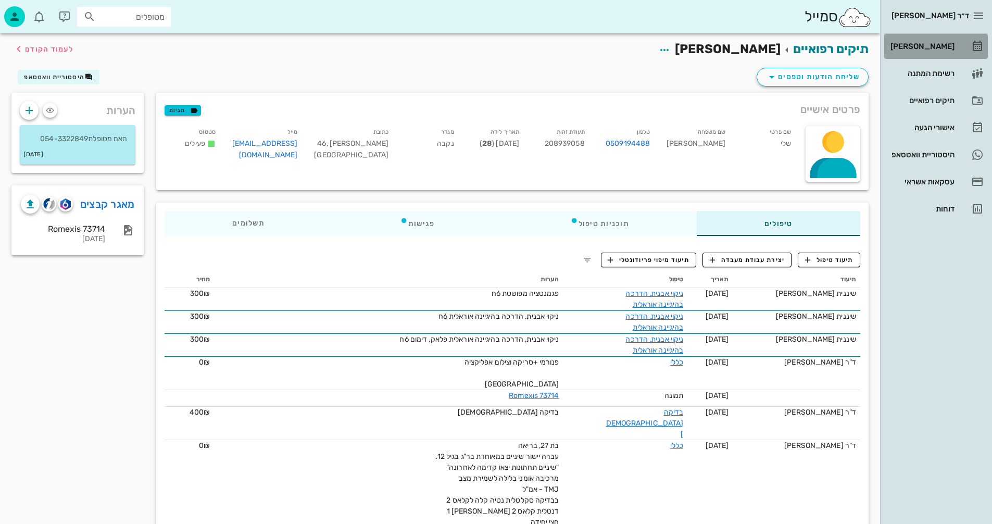
click at [929, 45] on div "[PERSON_NAME]" at bounding box center [921, 46] width 66 height 8
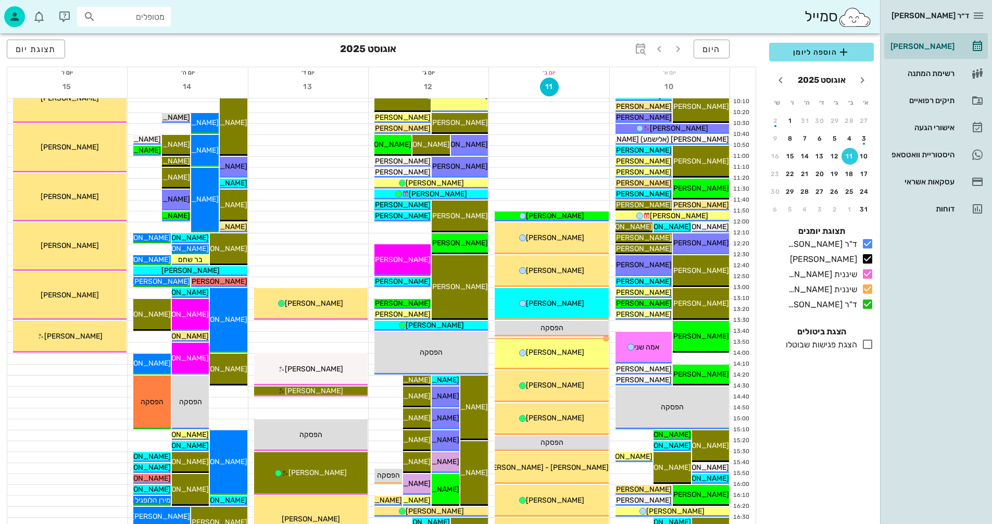
scroll to position [208, 0]
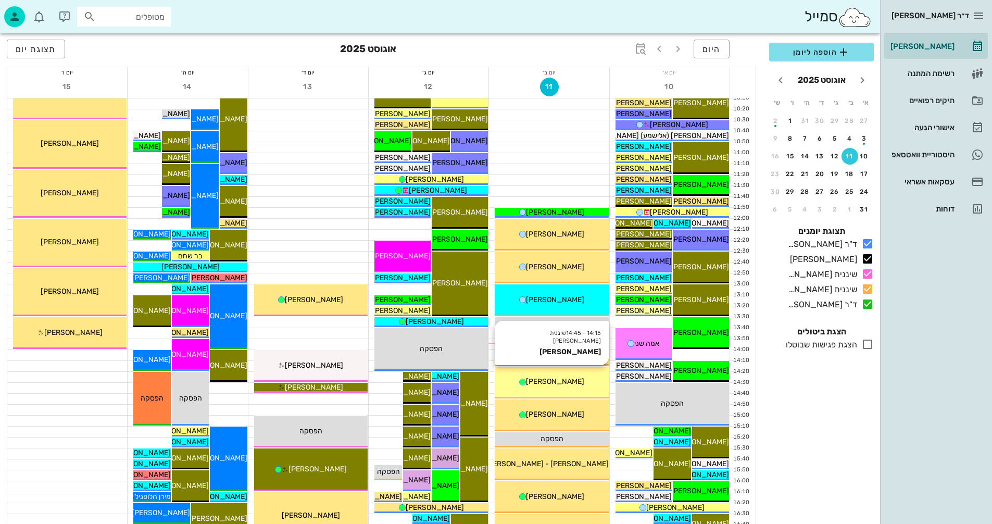
click at [556, 382] on span "[PERSON_NAME]" at bounding box center [555, 381] width 58 height 9
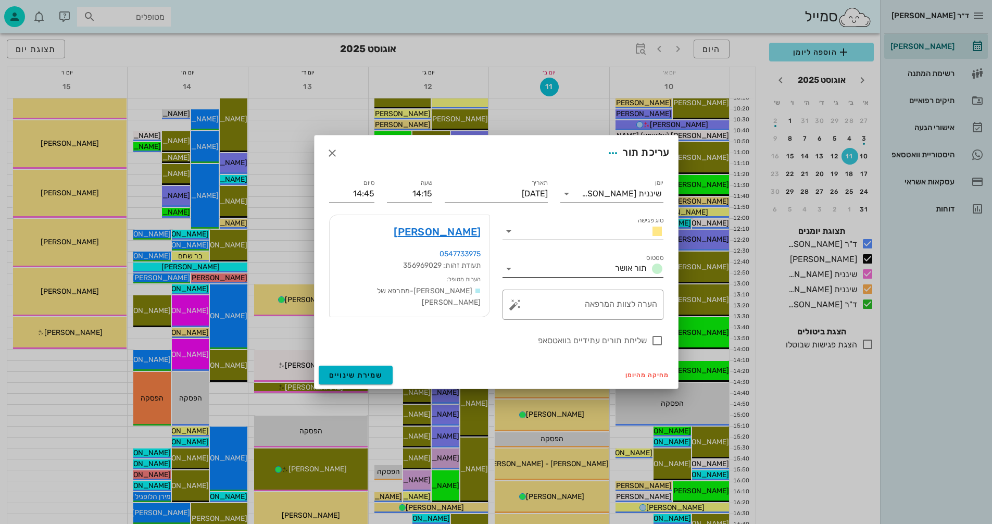
click at [512, 265] on icon at bounding box center [509, 268] width 12 height 12
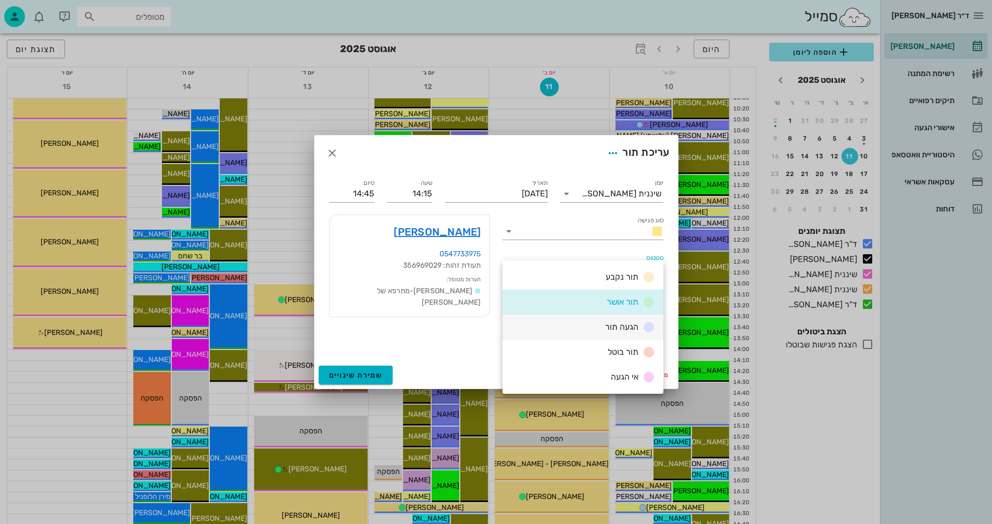
click at [620, 326] on span "הגעה תור" at bounding box center [621, 327] width 33 height 10
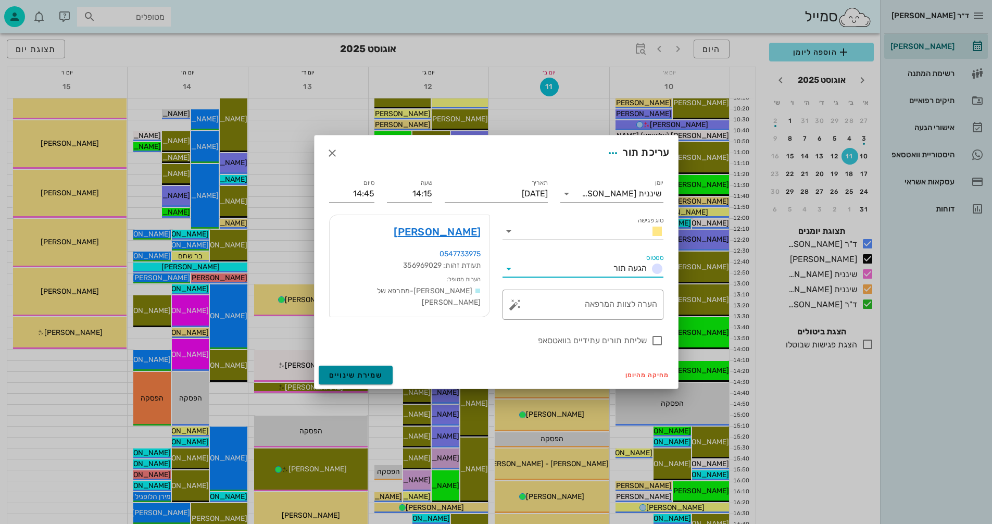
click at [357, 371] on span "שמירת שינויים" at bounding box center [356, 375] width 54 height 9
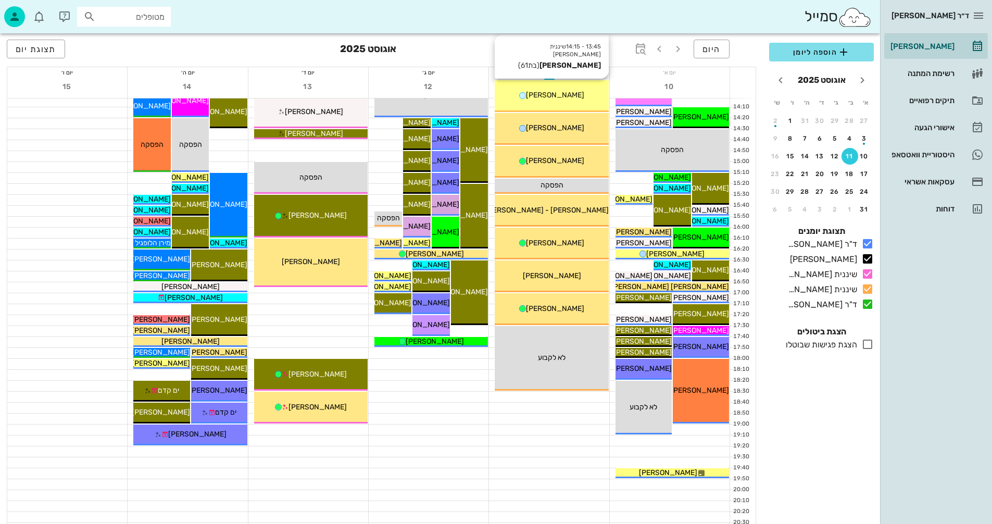
scroll to position [469, 0]
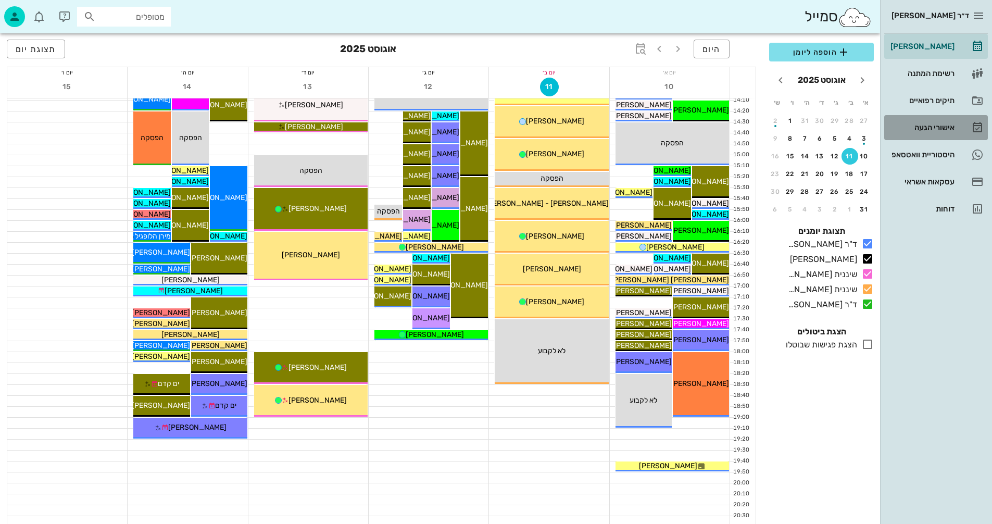
click at [921, 127] on div "אישורי הגעה" at bounding box center [921, 127] width 66 height 8
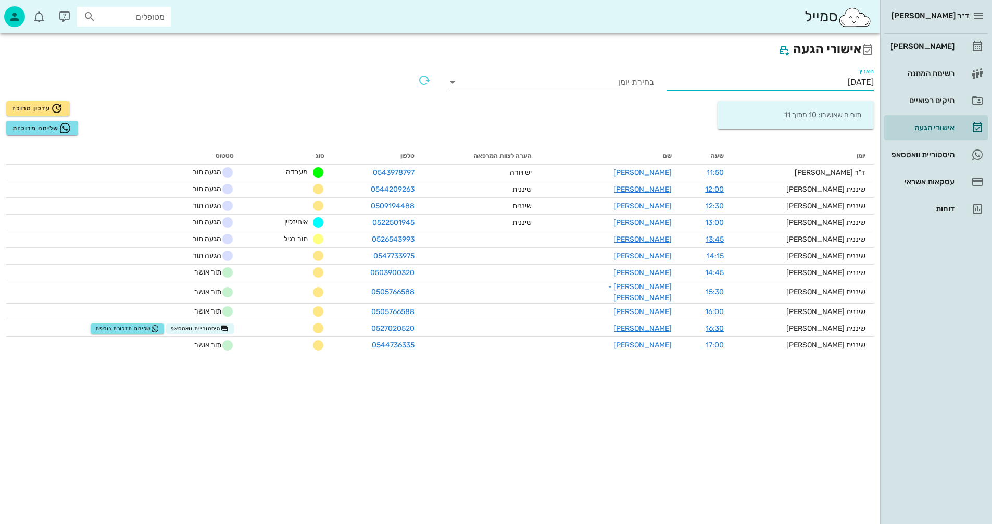
click at [821, 81] on input "[DATE]" at bounding box center [771, 82] width 208 height 17
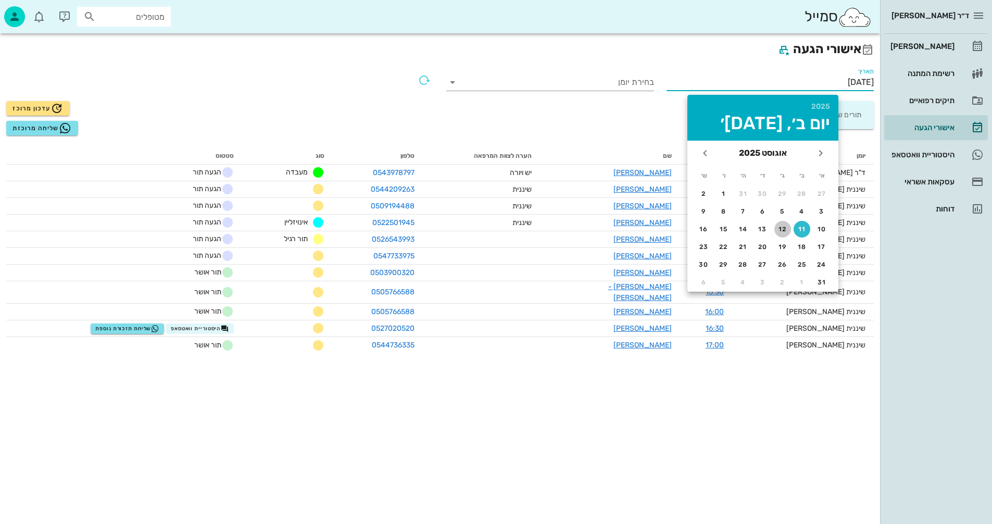
click at [781, 228] on div "12" at bounding box center [782, 228] width 17 height 7
type input "[DATE]"
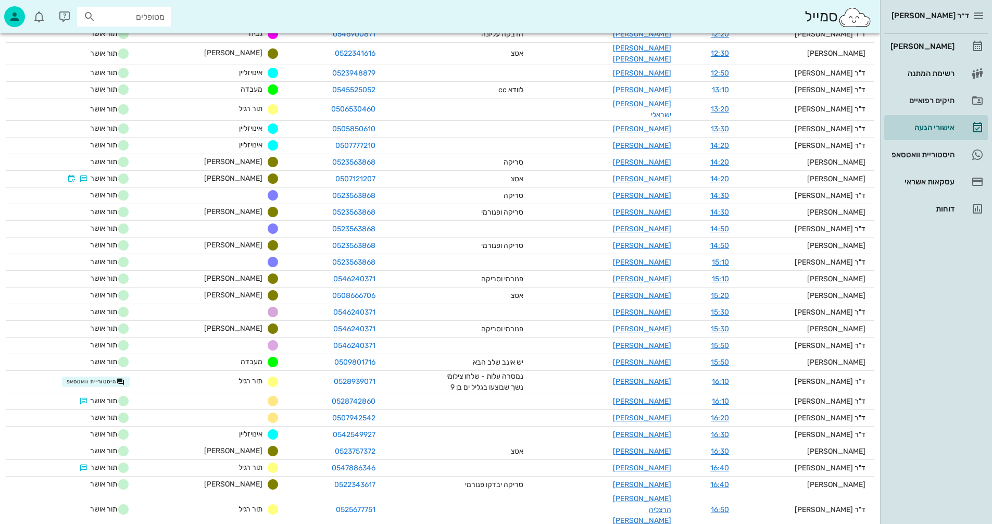
scroll to position [521, 0]
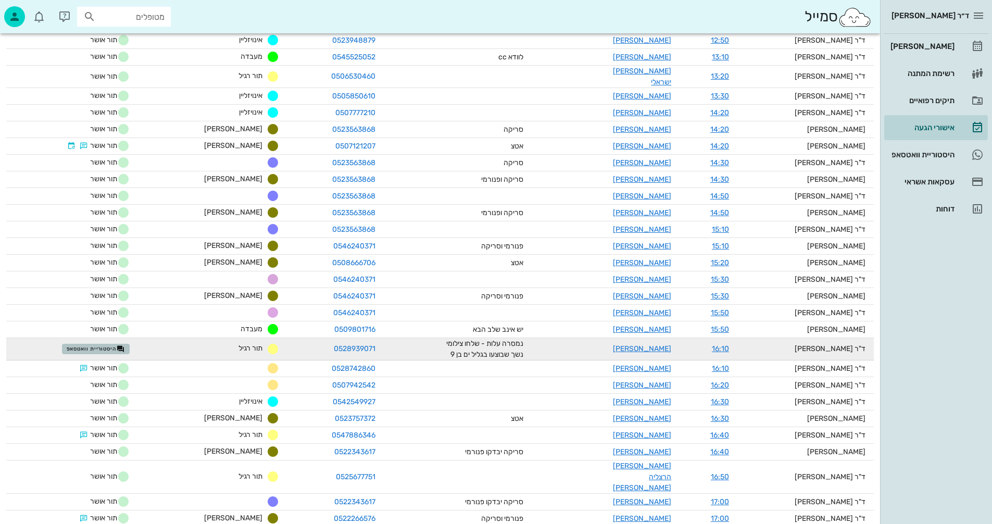
click at [119, 345] on span "היסטוריית וואטסאפ" at bounding box center [96, 349] width 58 height 8
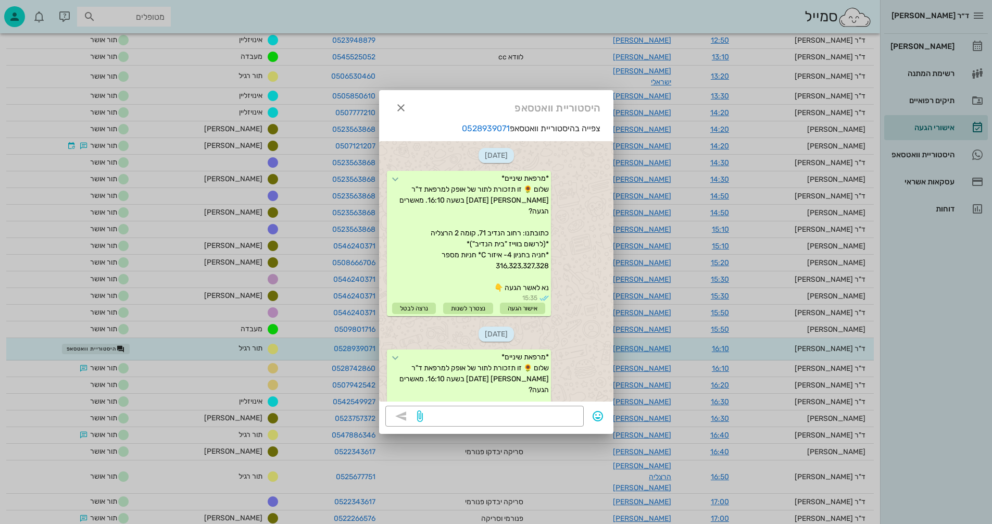
scroll to position [148, 0]
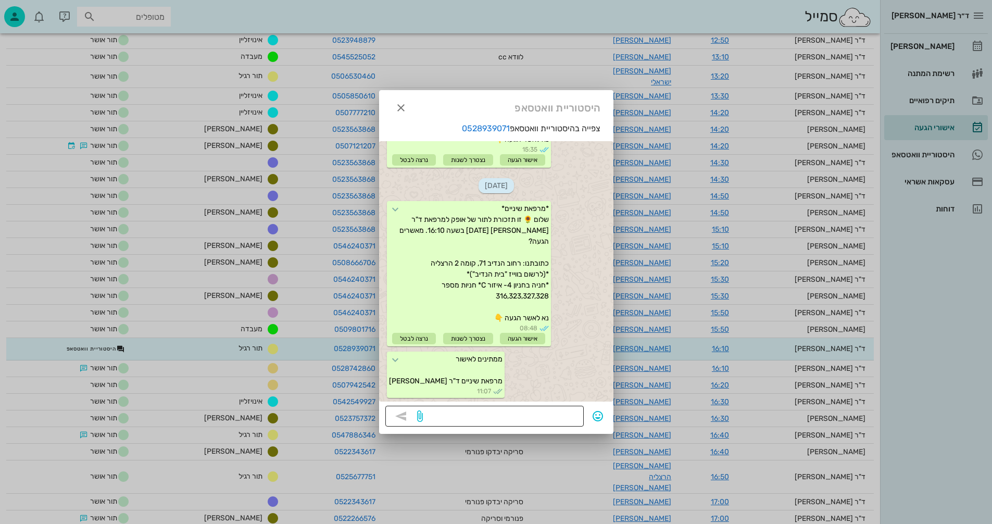
click at [453, 412] on textarea at bounding box center [501, 417] width 153 height 17
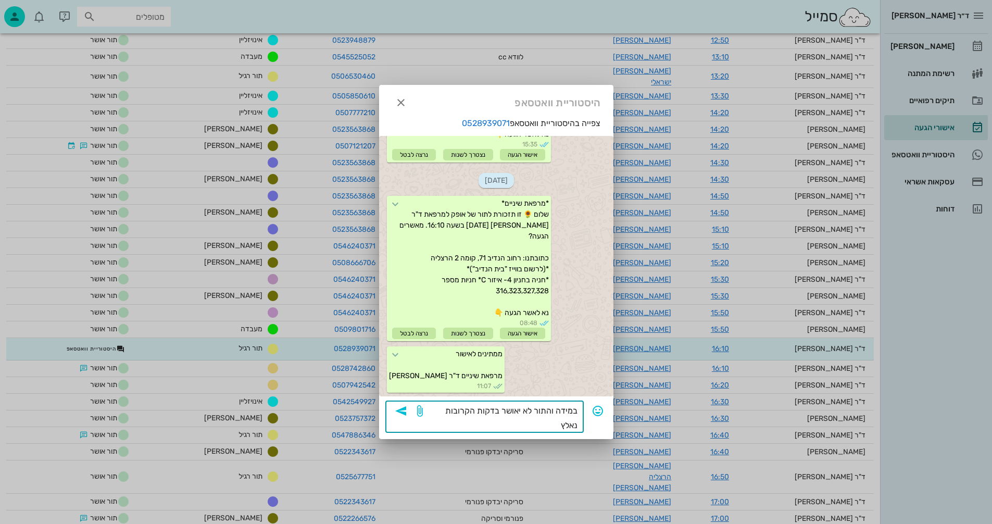
drag, startPoint x: 535, startPoint y: 410, endPoint x: 553, endPoint y: 409, distance: 17.2
click at [553, 409] on textarea "במידה והתור לא יאושר בדקות הקרובות נאלץ" at bounding box center [501, 418] width 153 height 29
drag, startPoint x: 474, startPoint y: 410, endPoint x: 443, endPoint y: 415, distance: 31.6
click at [443, 415] on textarea "במידה ולא נקבל אישור הגעה לא יאושר בדקות הקרובות נאלץ" at bounding box center [501, 418] width 153 height 29
click at [513, 423] on textarea "במידה ולא נקבל אישור הגעה בדקות הקרובות נאלץ" at bounding box center [501, 418] width 153 height 29
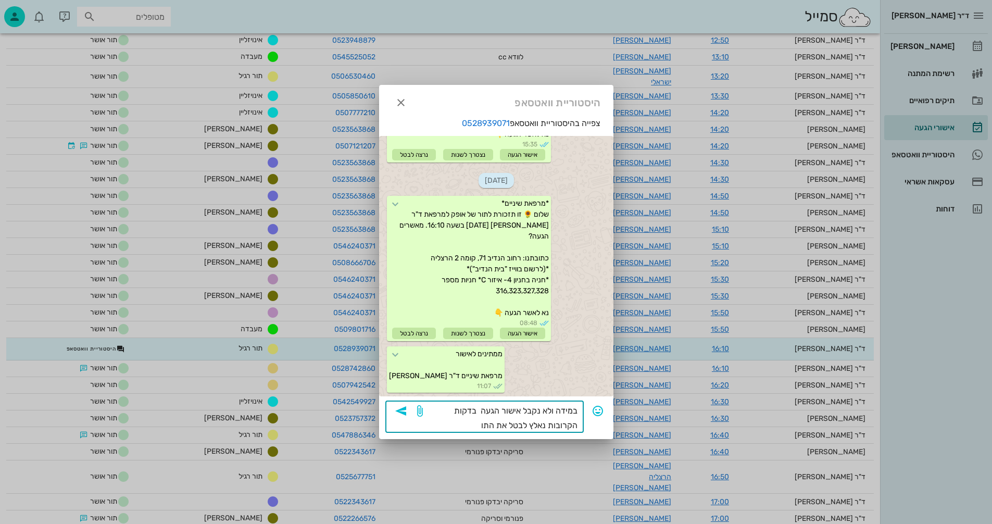
type textarea "במידה ולא נקבל אישור הגעה בדקות הקרובות נאלץ לבטל את התור"
click at [403, 411] on icon "button" at bounding box center [401, 411] width 12 height 12
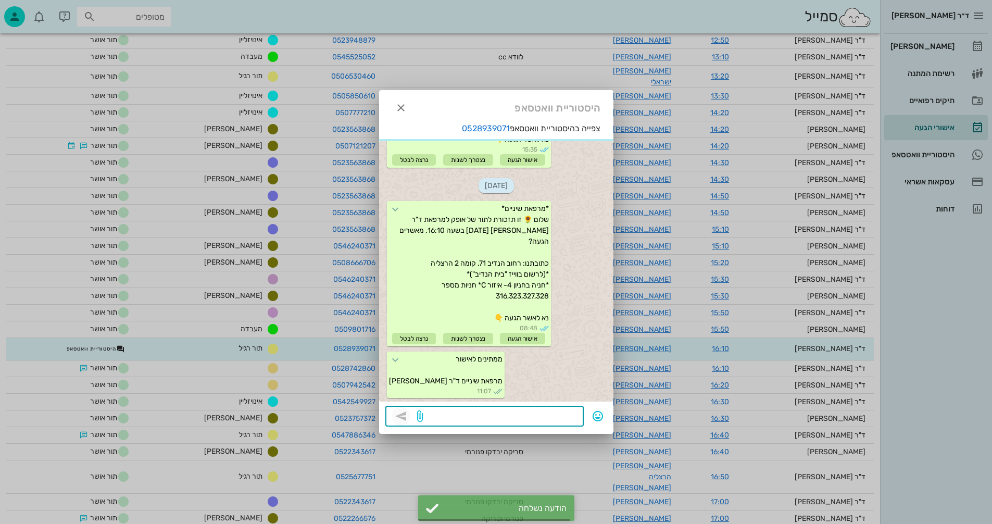
scroll to position [211, 0]
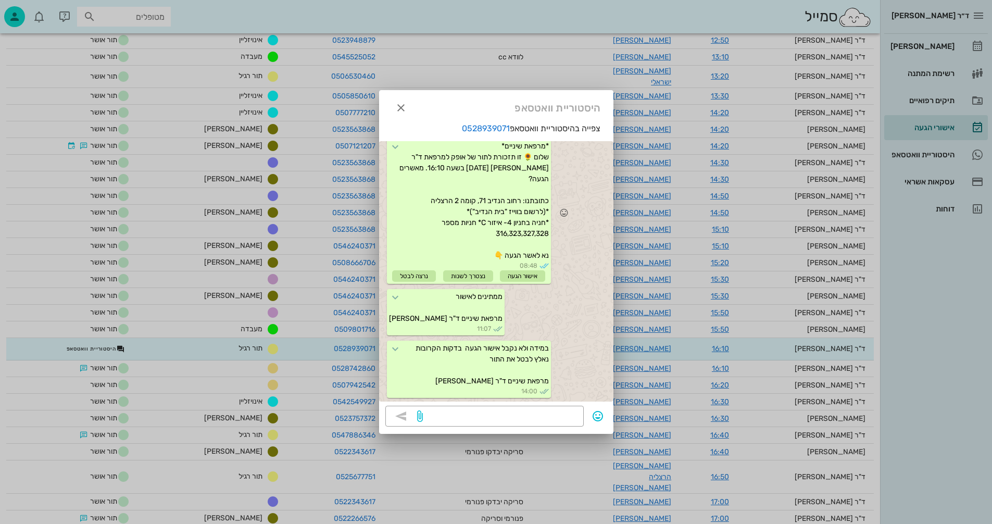
drag, startPoint x: 480, startPoint y: 125, endPoint x: 595, endPoint y: 228, distance: 154.5
click at [595, 228] on div "*מרפאת שיניים* שלום 🌻 זו תזכורת לתור של אופק למרפאת ד"ר [PERSON_NAME] [DATE] בש…" at bounding box center [496, 212] width 234 height 150
click at [494, 129] on link "0528939071" at bounding box center [486, 128] width 48 height 10
drag, startPoint x: 510, startPoint y: 126, endPoint x: 457, endPoint y: 132, distance: 53.9
click at [457, 132] on p "צפייה בהיסטוריית וואטסאפ 0528939071" at bounding box center [496, 128] width 234 height 12
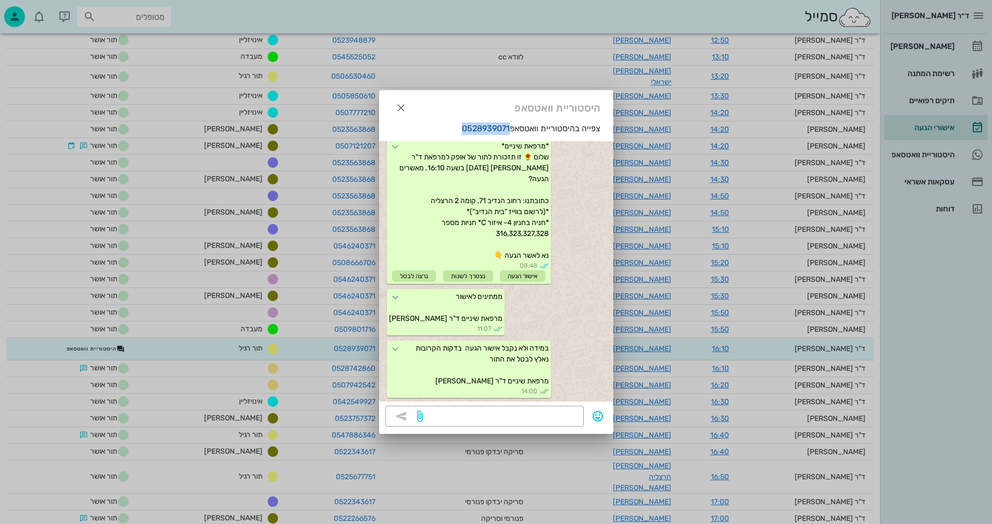
copy p "0528939071"
click at [402, 106] on icon "button" at bounding box center [401, 108] width 12 height 12
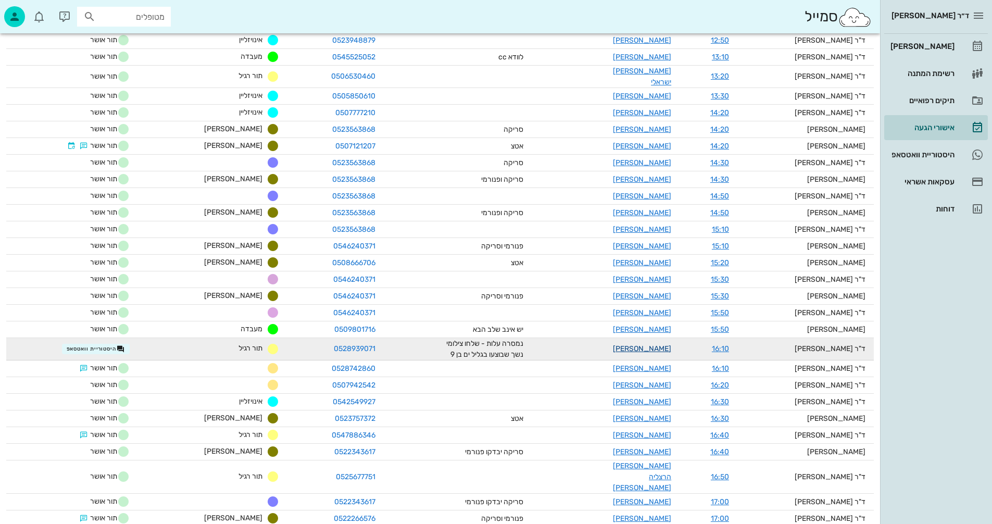
click at [654, 344] on link "[PERSON_NAME]" at bounding box center [642, 348] width 58 height 9
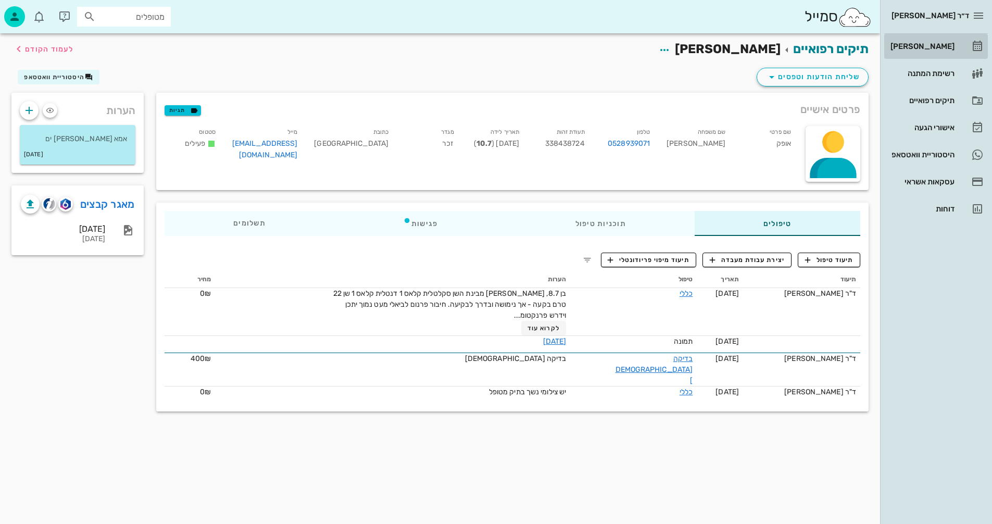
click at [936, 45] on div "[PERSON_NAME]" at bounding box center [921, 46] width 66 height 8
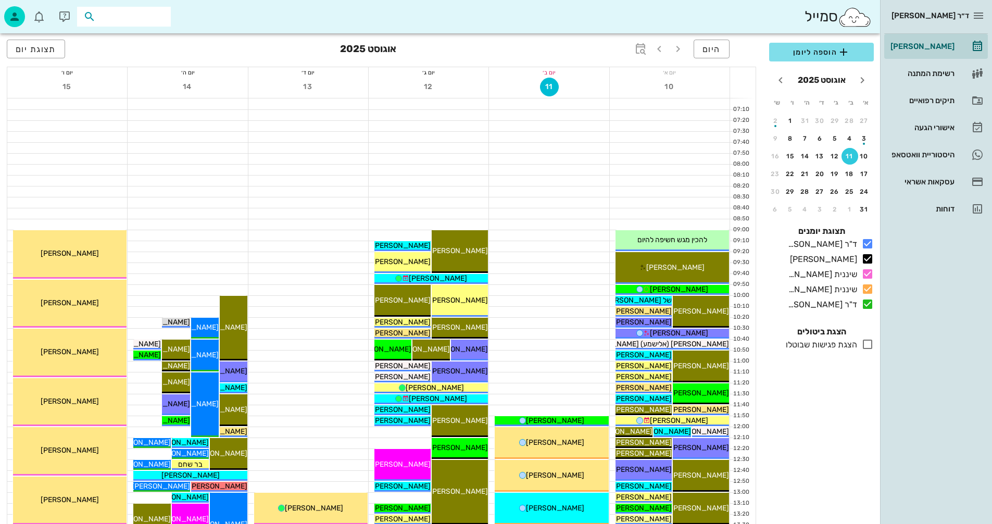
paste input "0528939071"
type input "0528939071"
click at [130, 41] on div "[PERSON_NAME] 338438724" at bounding box center [105, 39] width 115 height 8
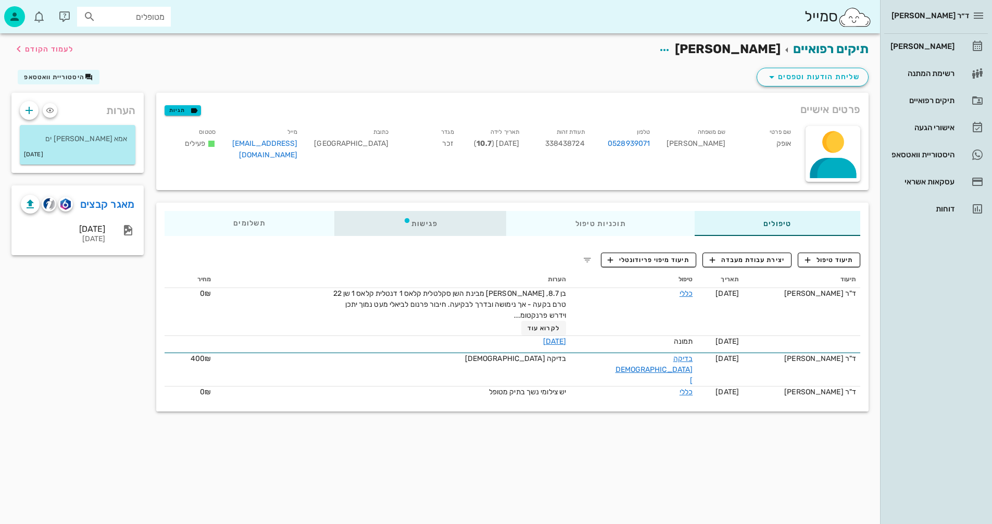
click at [419, 221] on div "פגישות" at bounding box center [420, 223] width 172 height 25
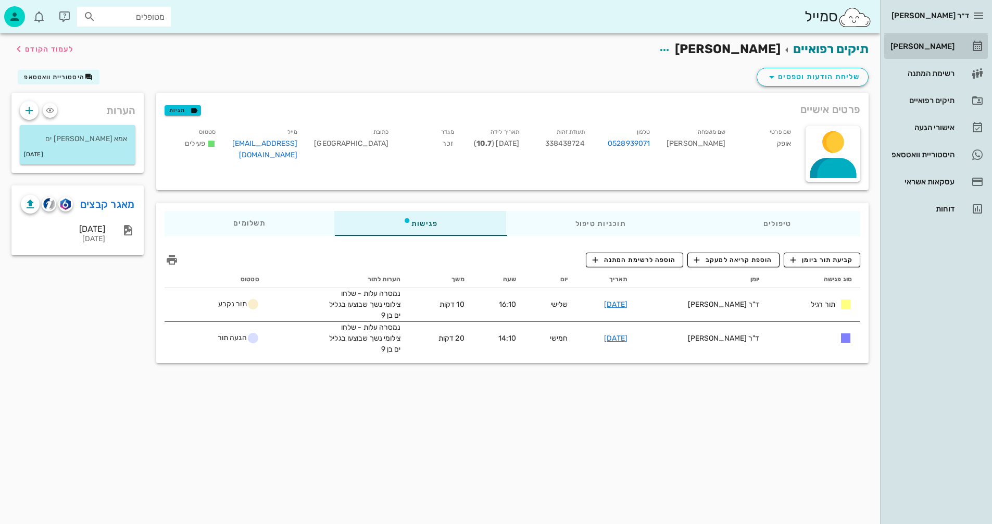
click at [932, 46] on div "[PERSON_NAME]" at bounding box center [921, 46] width 66 height 8
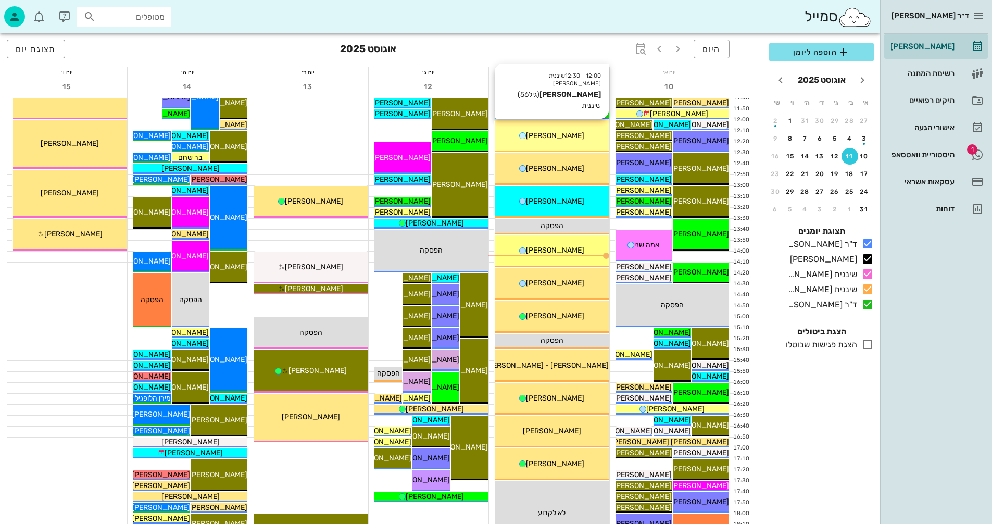
scroll to position [312, 0]
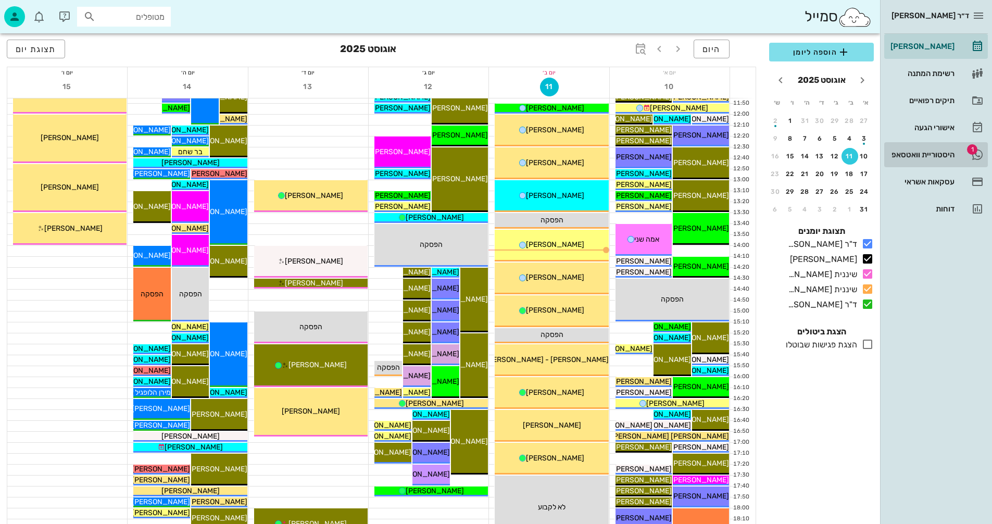
click at [919, 152] on div "היסטוריית וואטסאפ" at bounding box center [921, 154] width 66 height 8
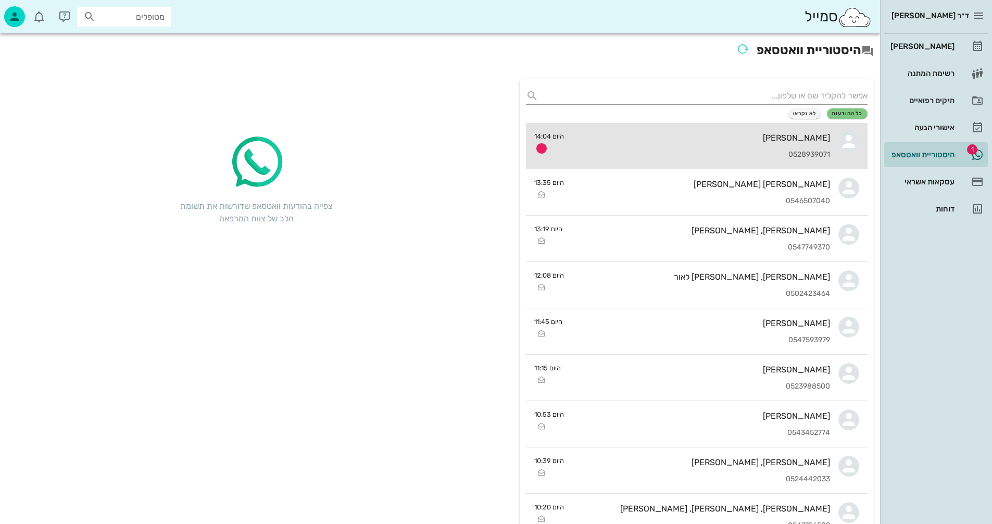
click at [668, 146] on div "[PERSON_NAME] 0528939071" at bounding box center [701, 146] width 258 height 46
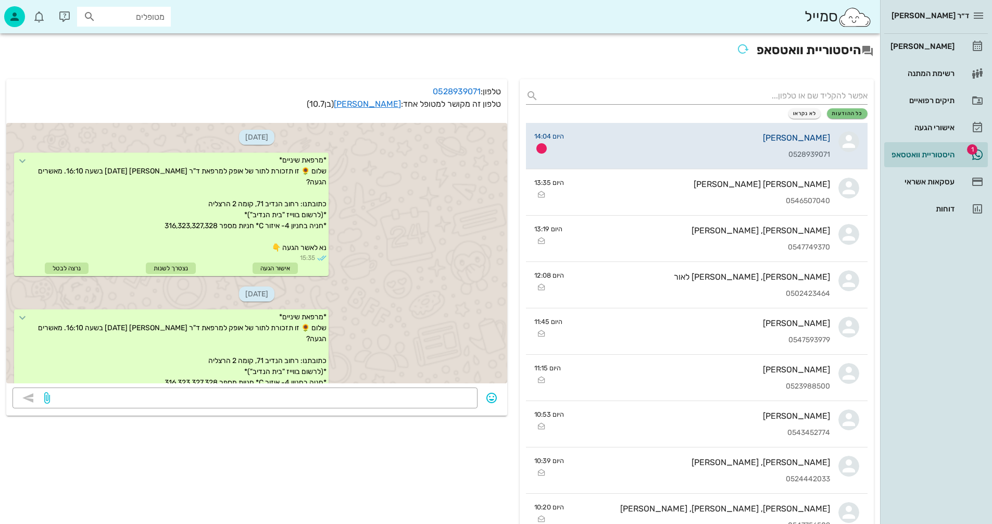
scroll to position [271, 0]
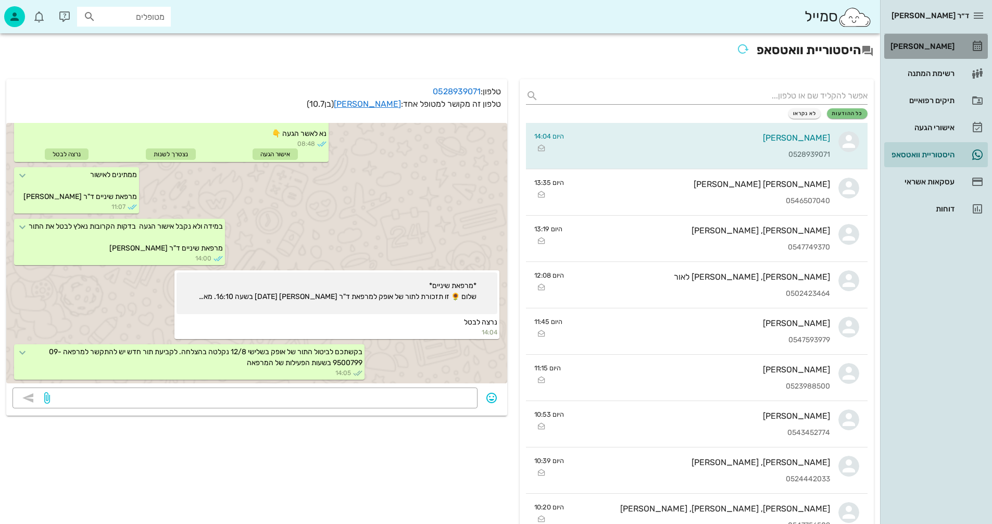
click at [930, 46] on div "[PERSON_NAME]" at bounding box center [921, 46] width 66 height 8
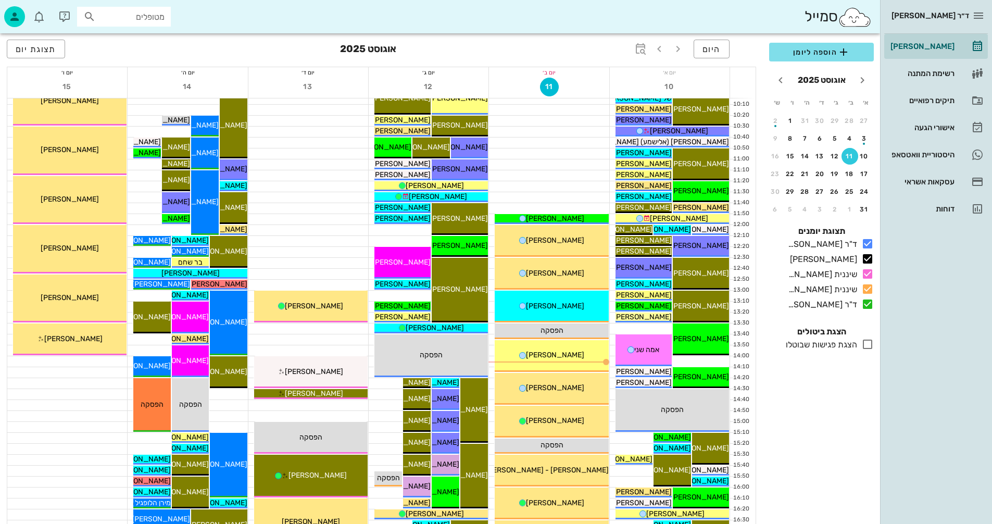
scroll to position [208, 0]
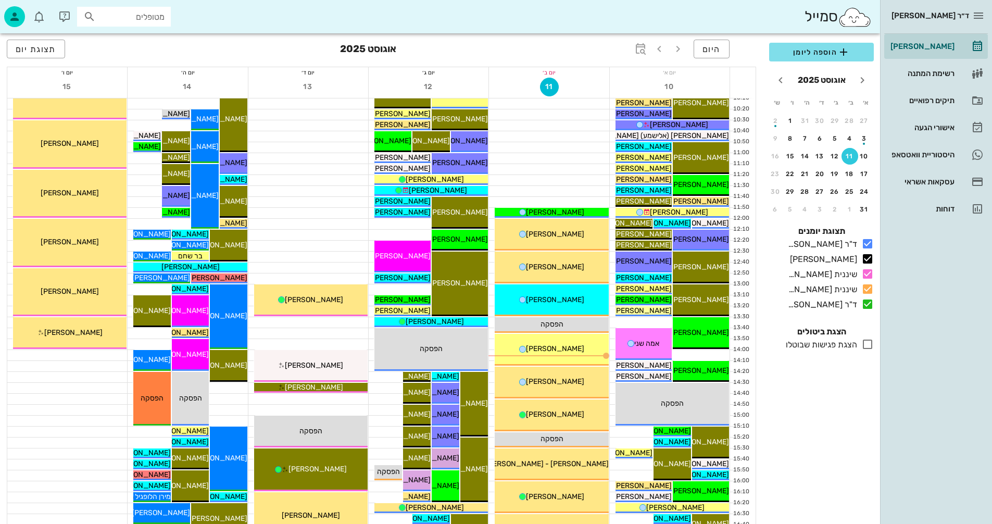
click at [870, 344] on icon at bounding box center [867, 344] width 12 height 12
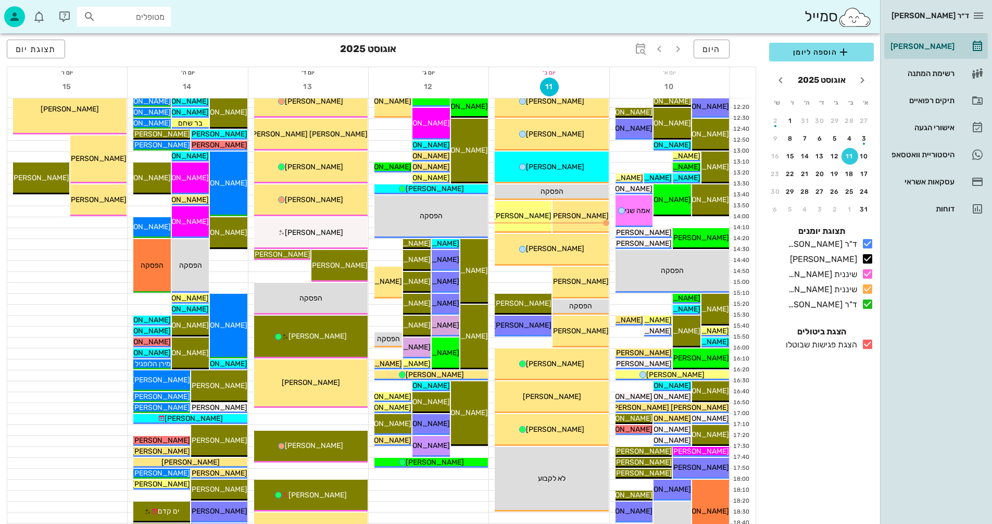
scroll to position [365, 0]
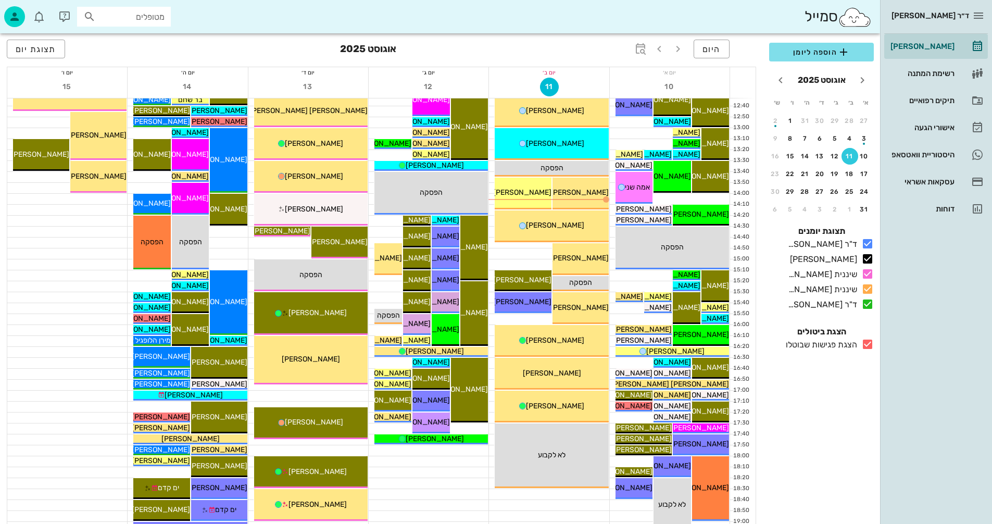
click at [868, 342] on icon at bounding box center [867, 344] width 12 height 12
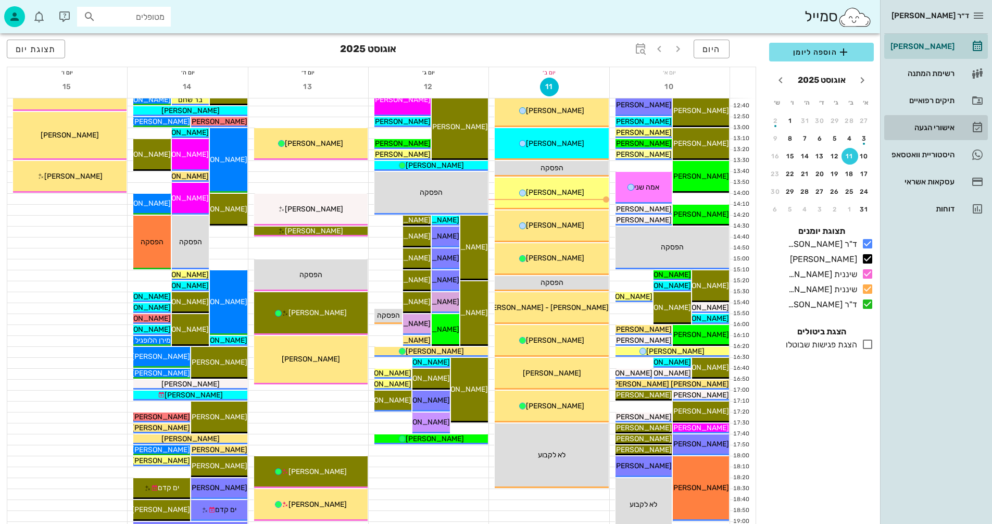
click at [921, 129] on div "אישורי הגעה" at bounding box center [921, 127] width 66 height 8
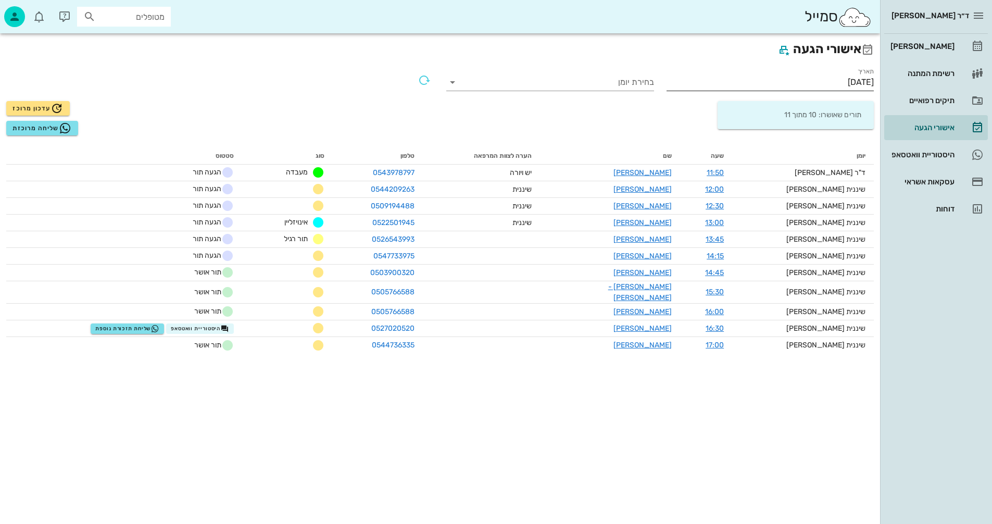
click at [810, 78] on input "[DATE]" at bounding box center [771, 82] width 208 height 17
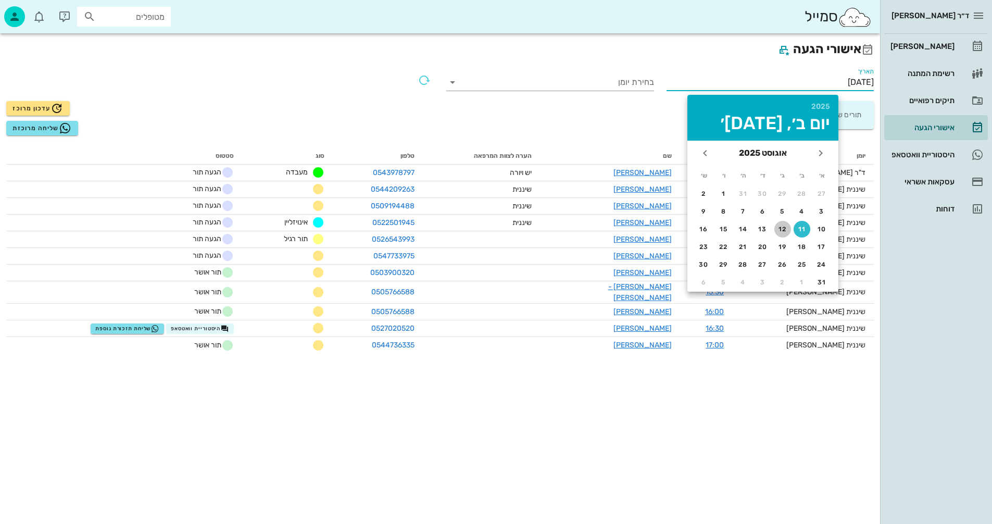
click at [780, 229] on div "12" at bounding box center [782, 228] width 17 height 7
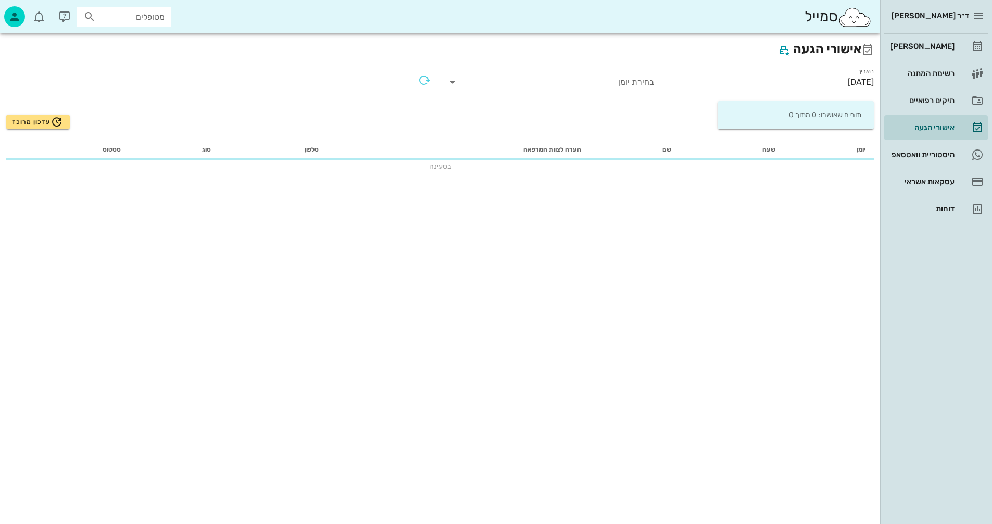
type input "[DATE]"
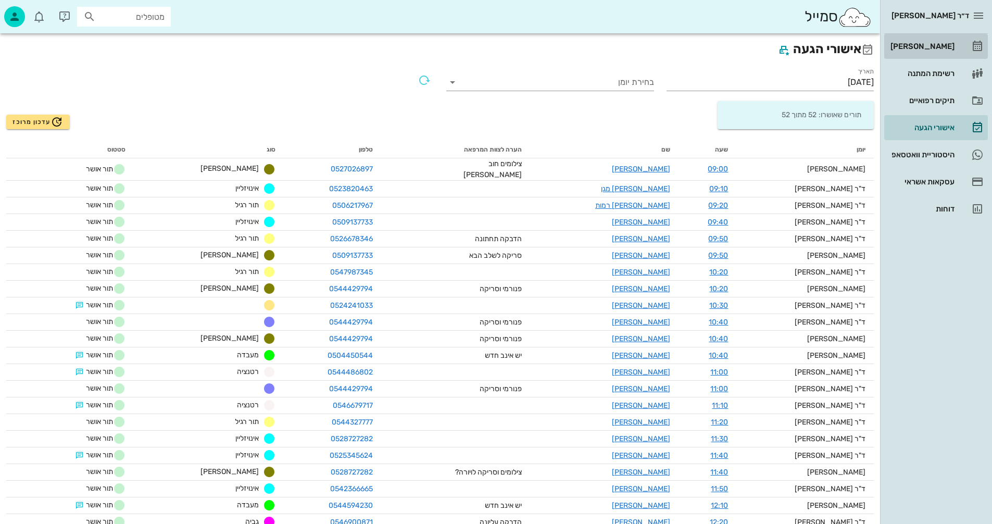
click at [931, 47] on div "[PERSON_NAME]" at bounding box center [921, 46] width 66 height 8
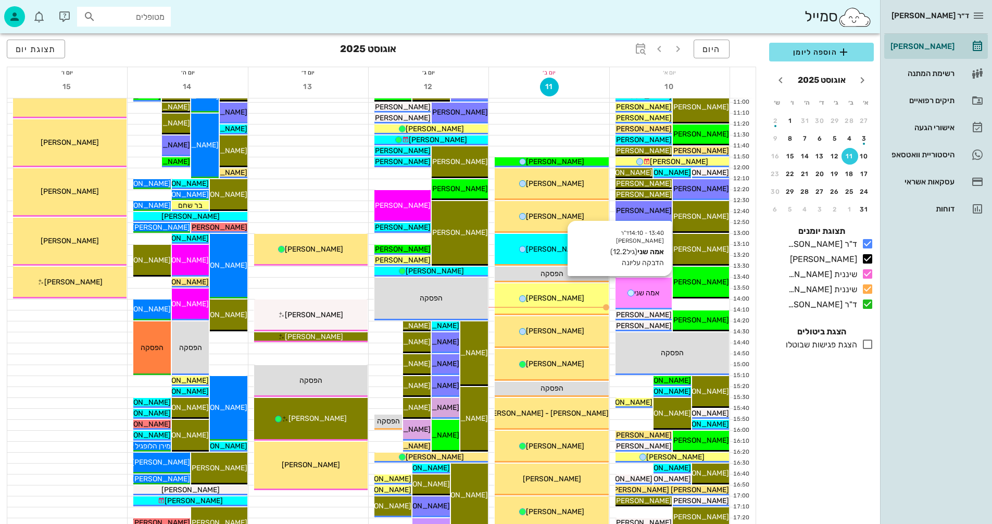
scroll to position [260, 0]
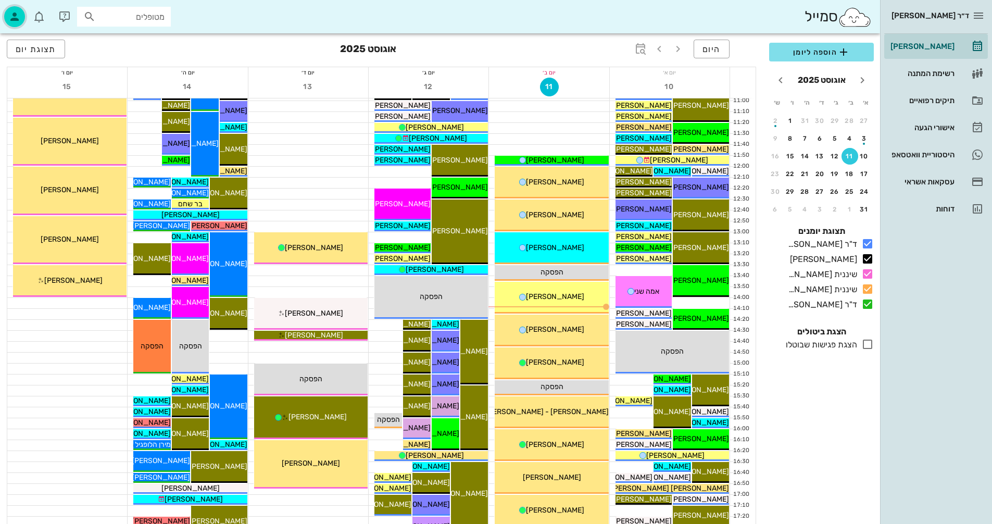
click at [17, 12] on icon "button" at bounding box center [14, 16] width 12 height 12
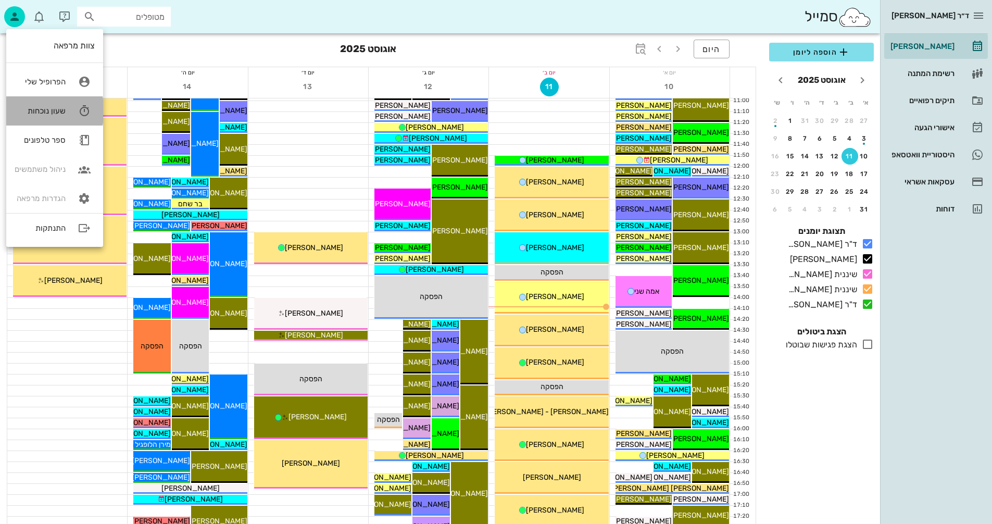
click at [52, 113] on div "שעון נוכחות" at bounding box center [40, 110] width 51 height 9
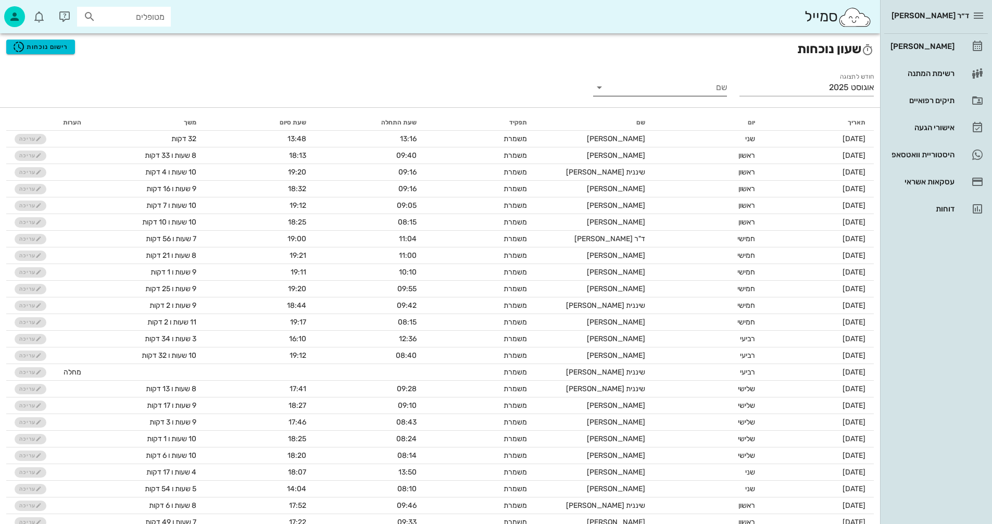
click at [648, 85] on input "שם" at bounding box center [669, 87] width 118 height 17
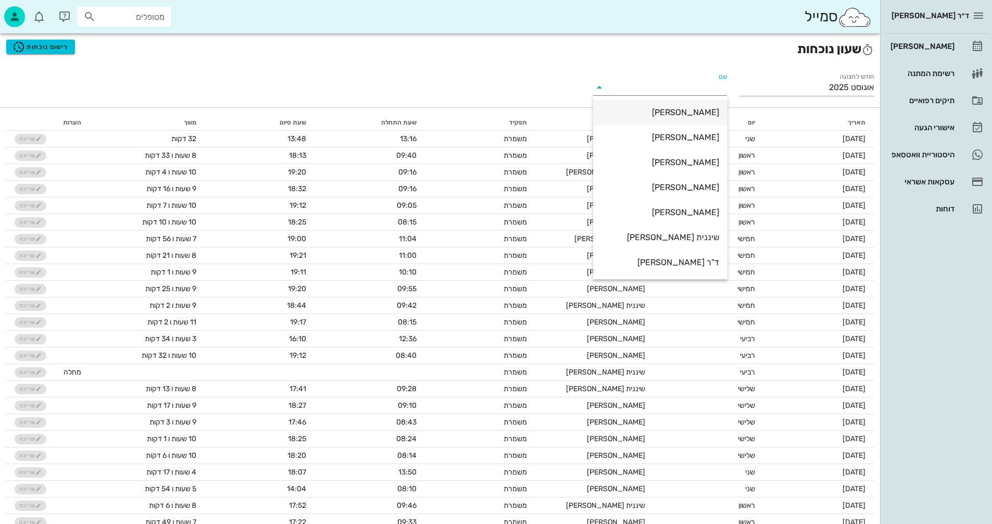
click at [698, 112] on div "[PERSON_NAME]" at bounding box center [660, 112] width 118 height 10
type input "[PERSON_NAME]"
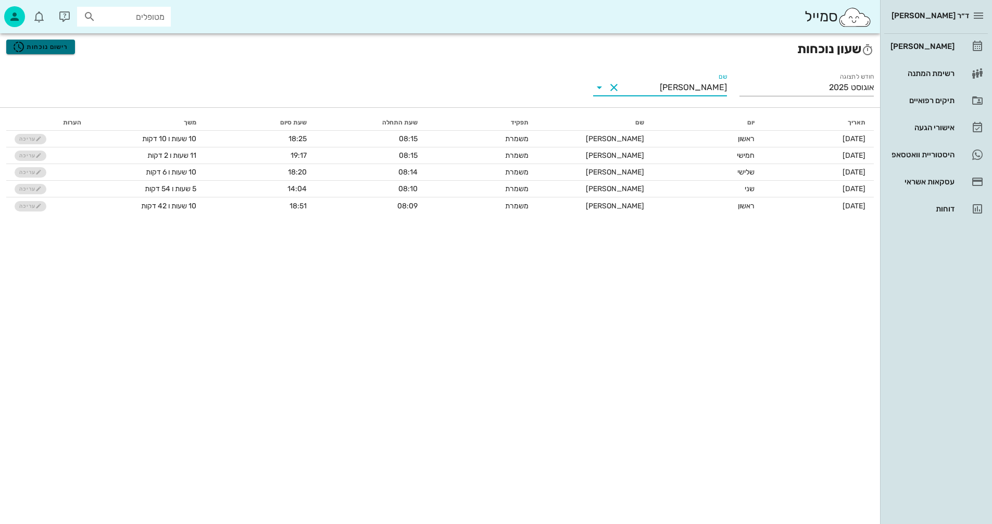
click at [45, 45] on span "רישום נוכחות" at bounding box center [40, 47] width 56 height 12
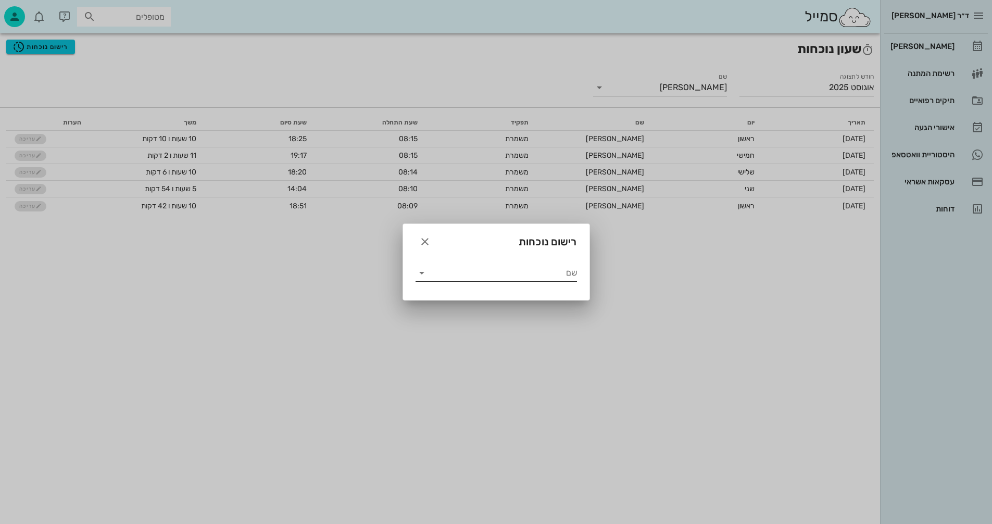
click at [486, 271] on input "שם" at bounding box center [503, 273] width 147 height 17
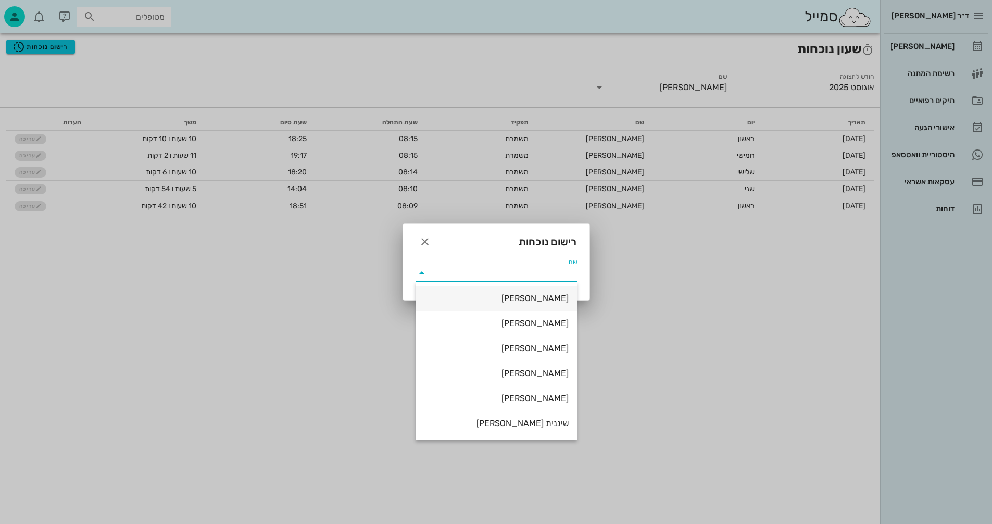
click at [547, 296] on div "[PERSON_NAME]" at bounding box center [496, 298] width 145 height 10
type input "[PERSON_NAME]"
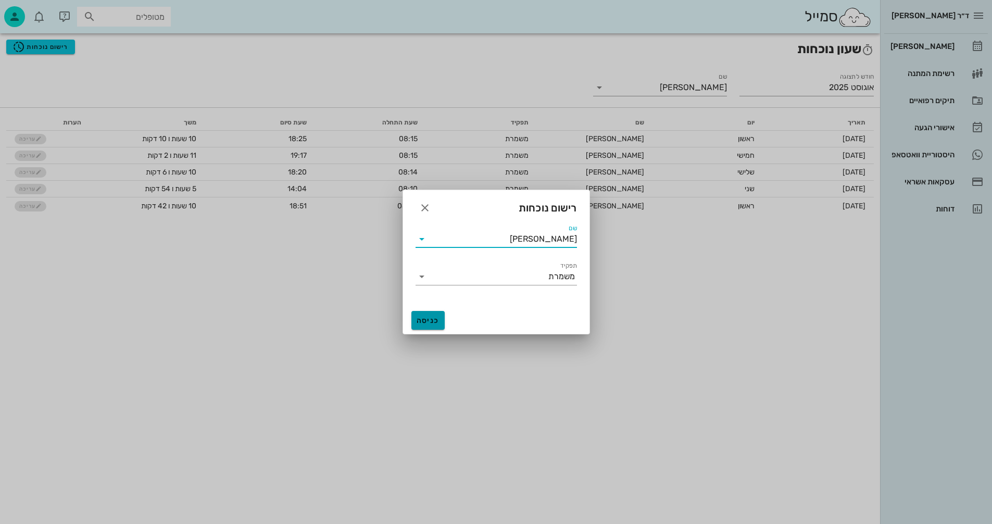
click at [428, 317] on span "כניסה" at bounding box center [428, 320] width 25 height 9
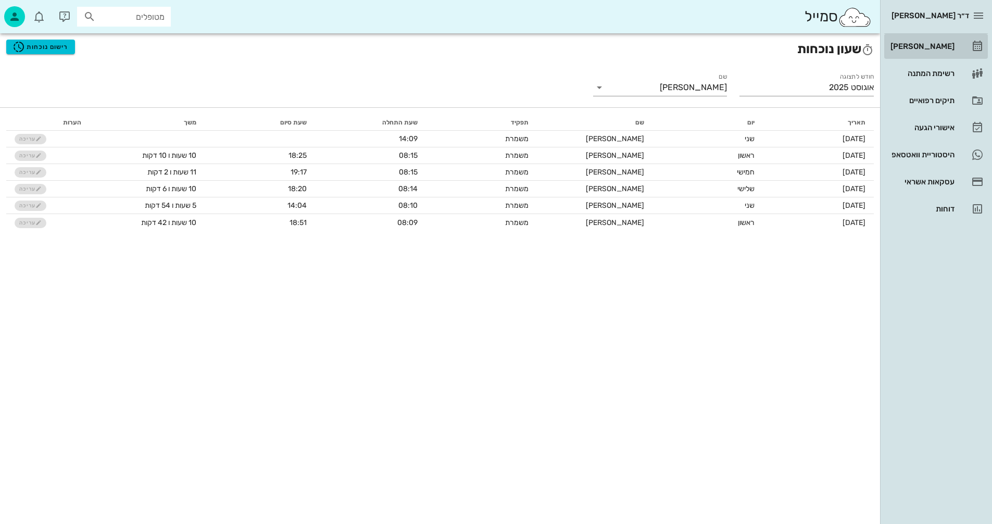
click at [935, 44] on div "[PERSON_NAME]" at bounding box center [921, 46] width 66 height 8
